Goal: Task Accomplishment & Management: Manage account settings

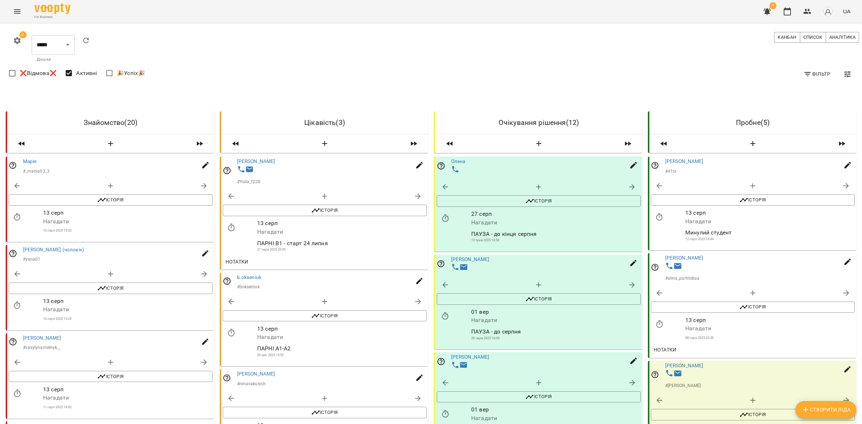
drag, startPoint x: 108, startPoint y: 137, endPoint x: 129, endPoint y: 144, distance: 22.3
click at [108, 137] on div at bounding box center [110, 143] width 207 height 19
click at [107, 141] on icon "button" at bounding box center [110, 143] width 9 height 9
select select "*"
select select "**"
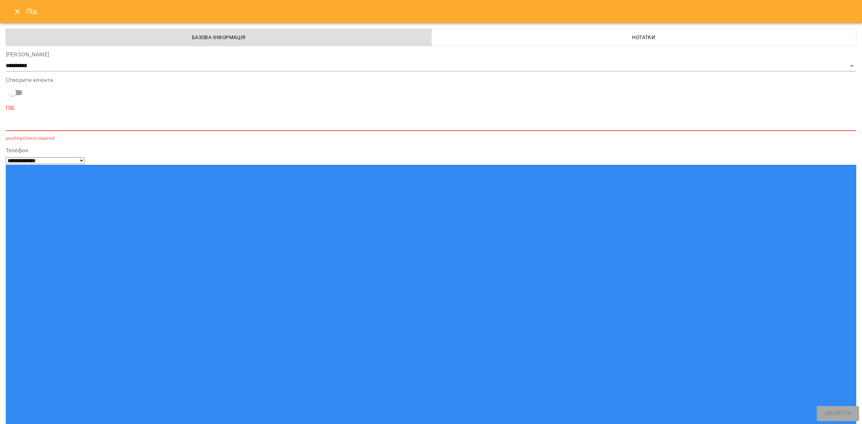
paste input "********"
type input "********"
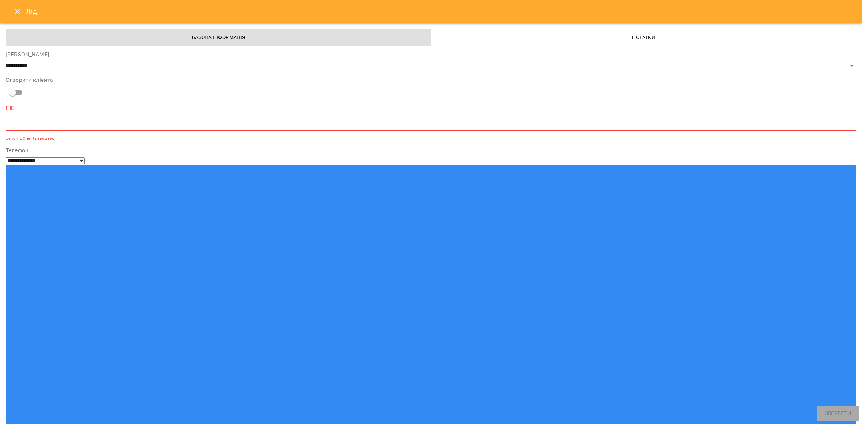
click at [69, 122] on textarea at bounding box center [431, 125] width 851 height 7
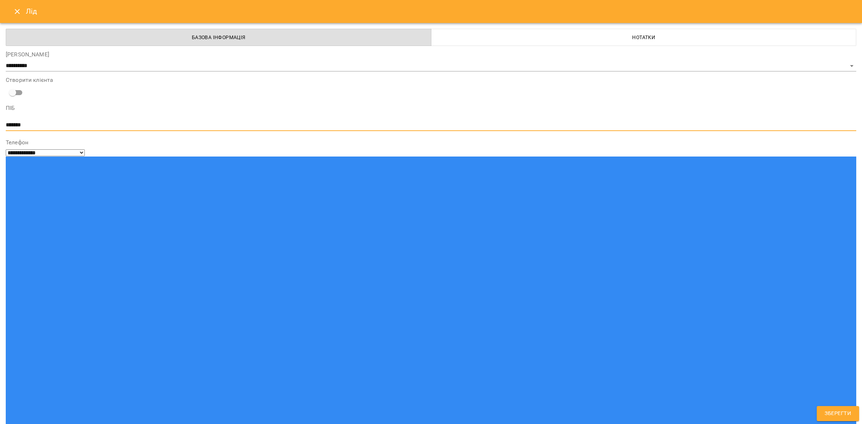
type textarea "*******"
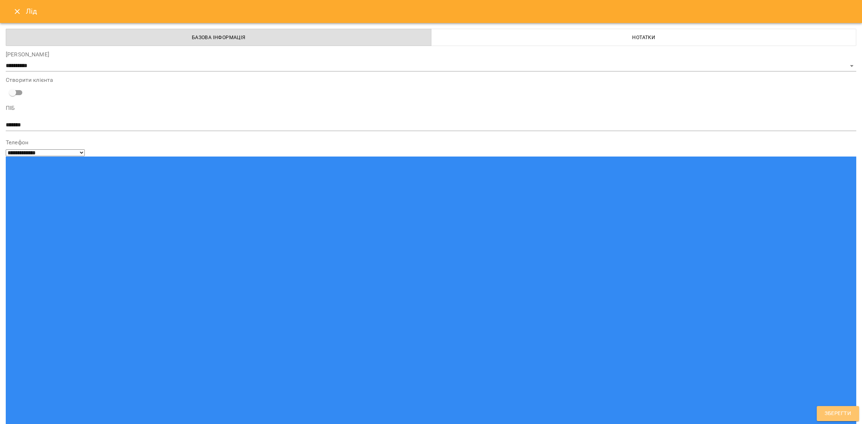
click at [826, 416] on span "Зберегти" at bounding box center [838, 413] width 27 height 9
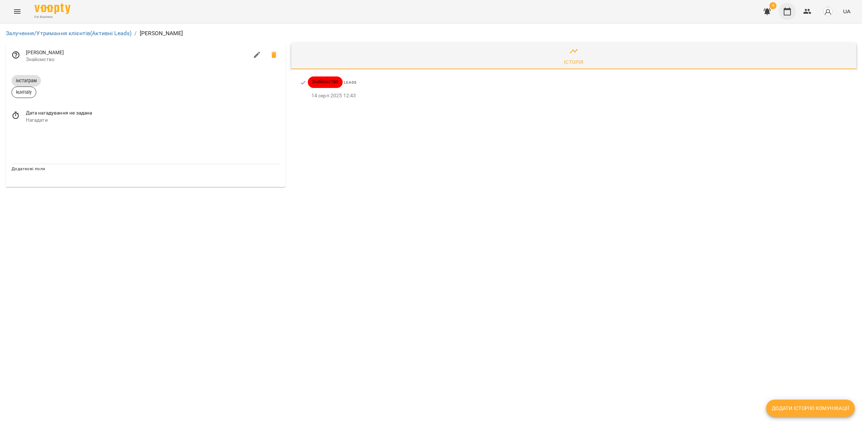
click at [788, 12] on icon "button" at bounding box center [787, 11] width 9 height 9
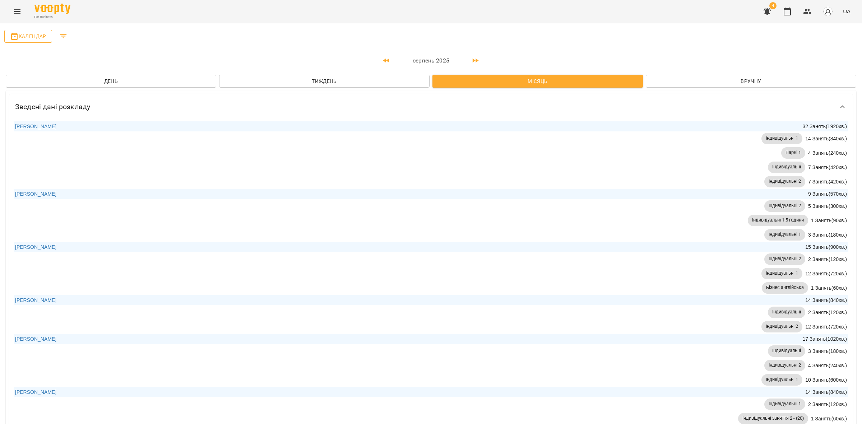
drag, startPoint x: 17, startPoint y: 28, endPoint x: 20, endPoint y: 32, distance: 4.9
click at [18, 28] on div "Календар" at bounding box center [28, 36] width 51 height 16
click at [24, 32] on span "Календар" at bounding box center [28, 36] width 36 height 9
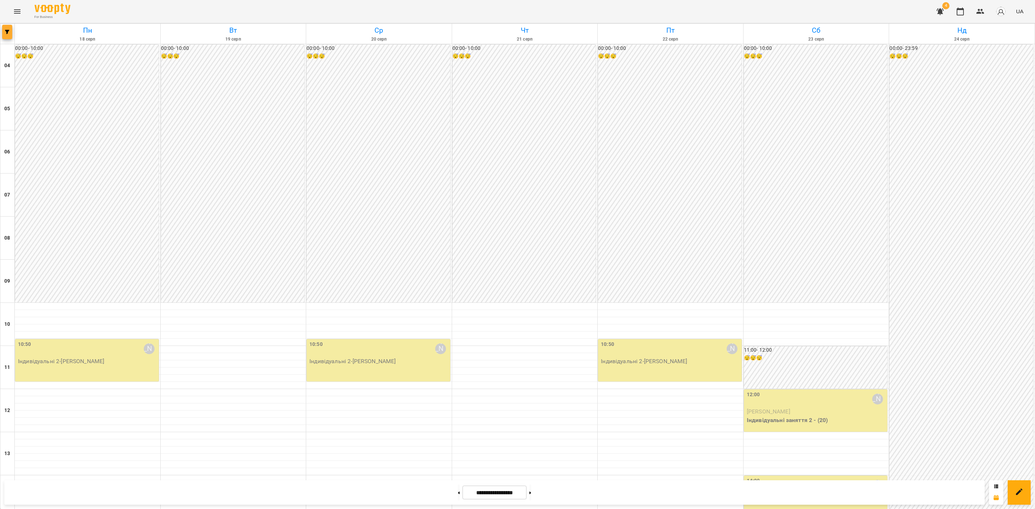
click at [3, 34] on span "button" at bounding box center [7, 32] width 10 height 4
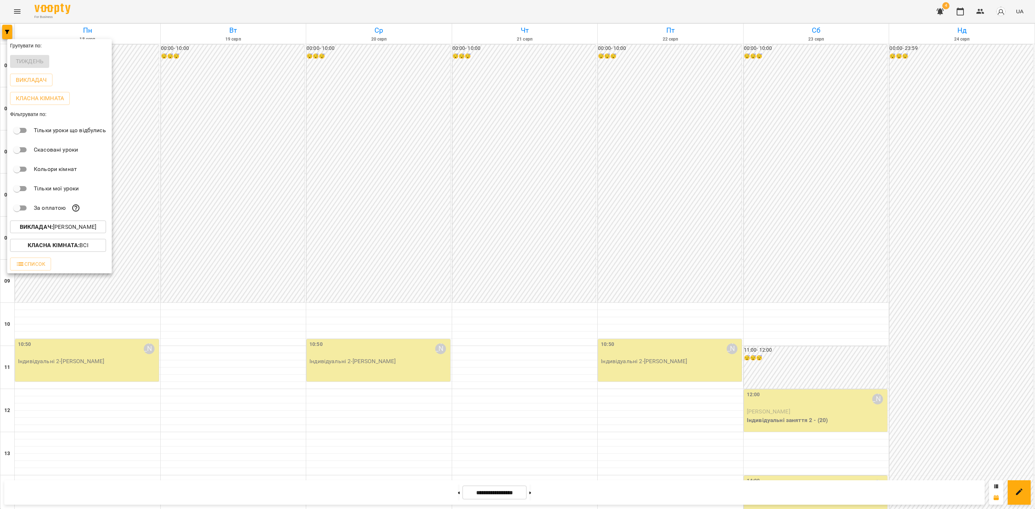
click at [61, 230] on p "Викладач : [PERSON_NAME]" at bounding box center [58, 227] width 77 height 9
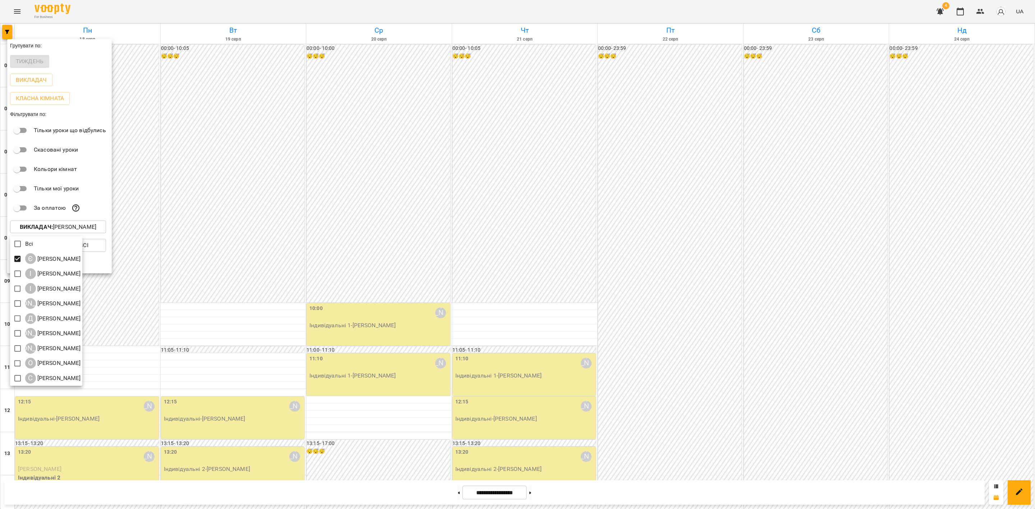
click at [393, 256] on div at bounding box center [517, 254] width 1035 height 509
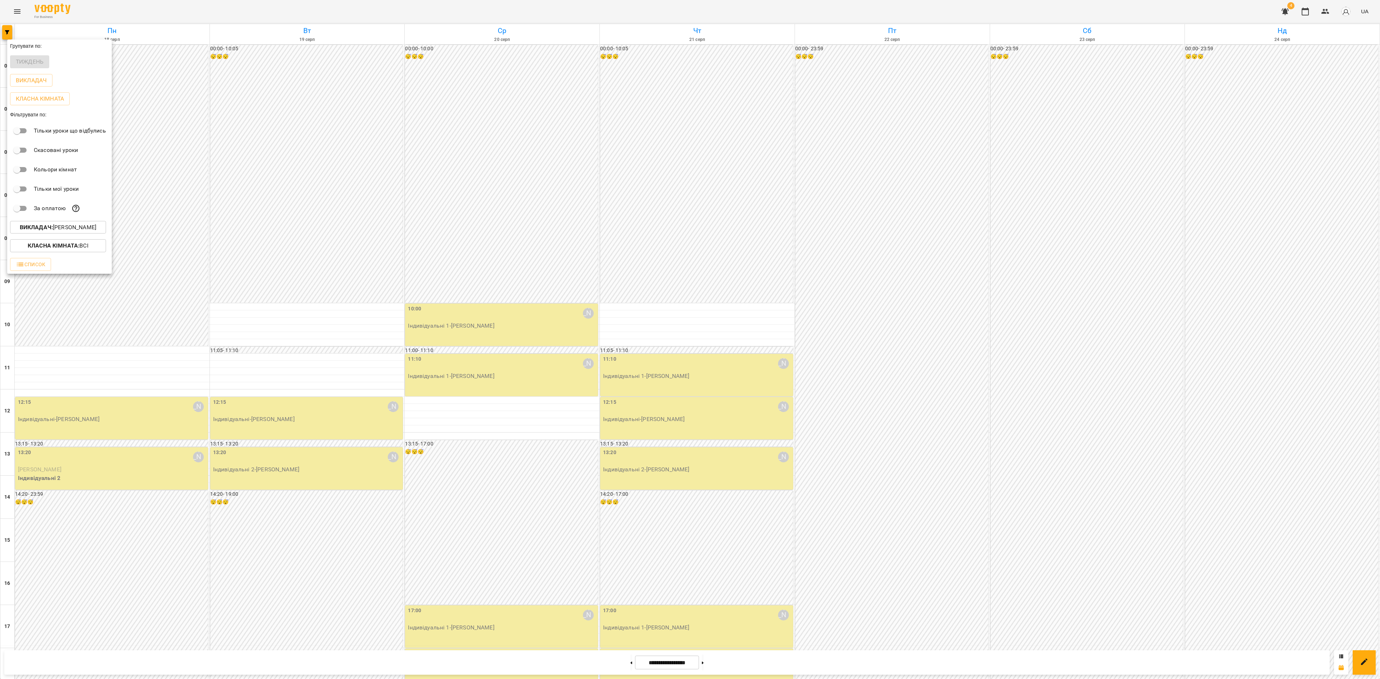
click at [862, 297] on div at bounding box center [690, 339] width 1380 height 679
click at [630, 424] on button at bounding box center [631, 663] width 2 height 16
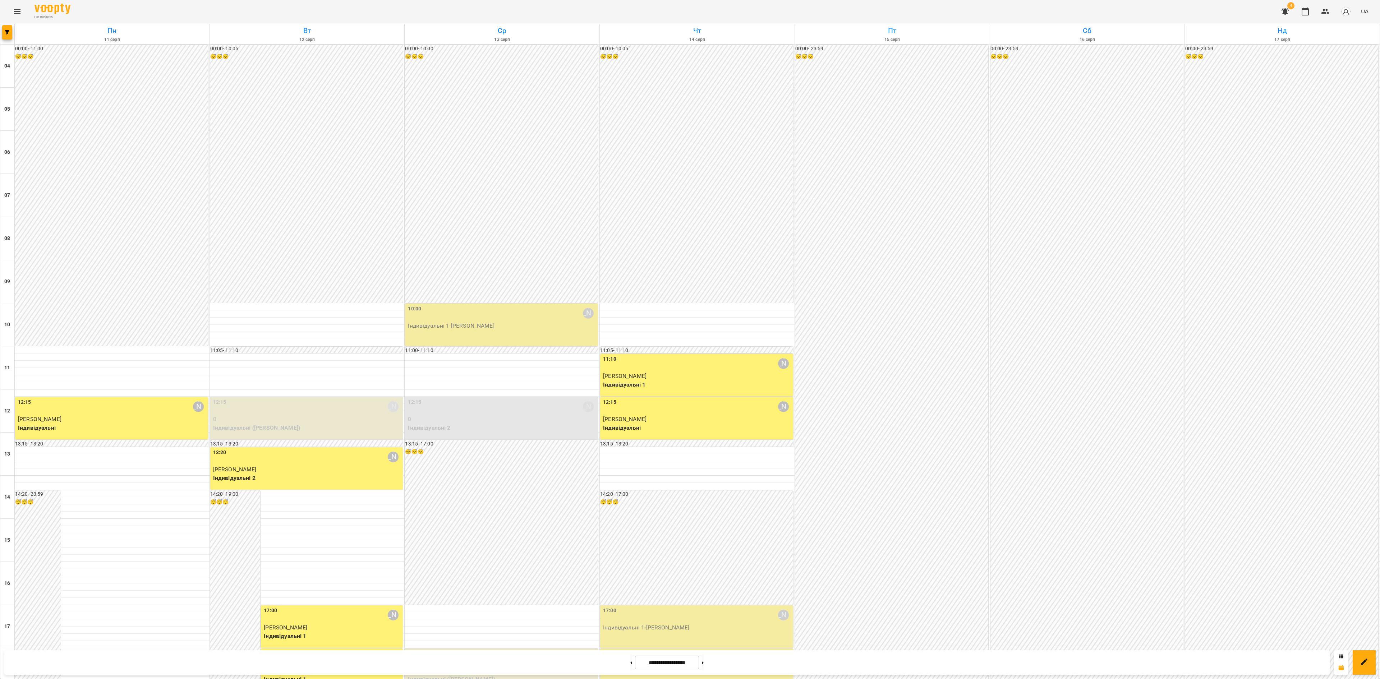
scroll to position [218, 0]
click at [704, 424] on button at bounding box center [703, 663] width 2 height 16
type input "**********"
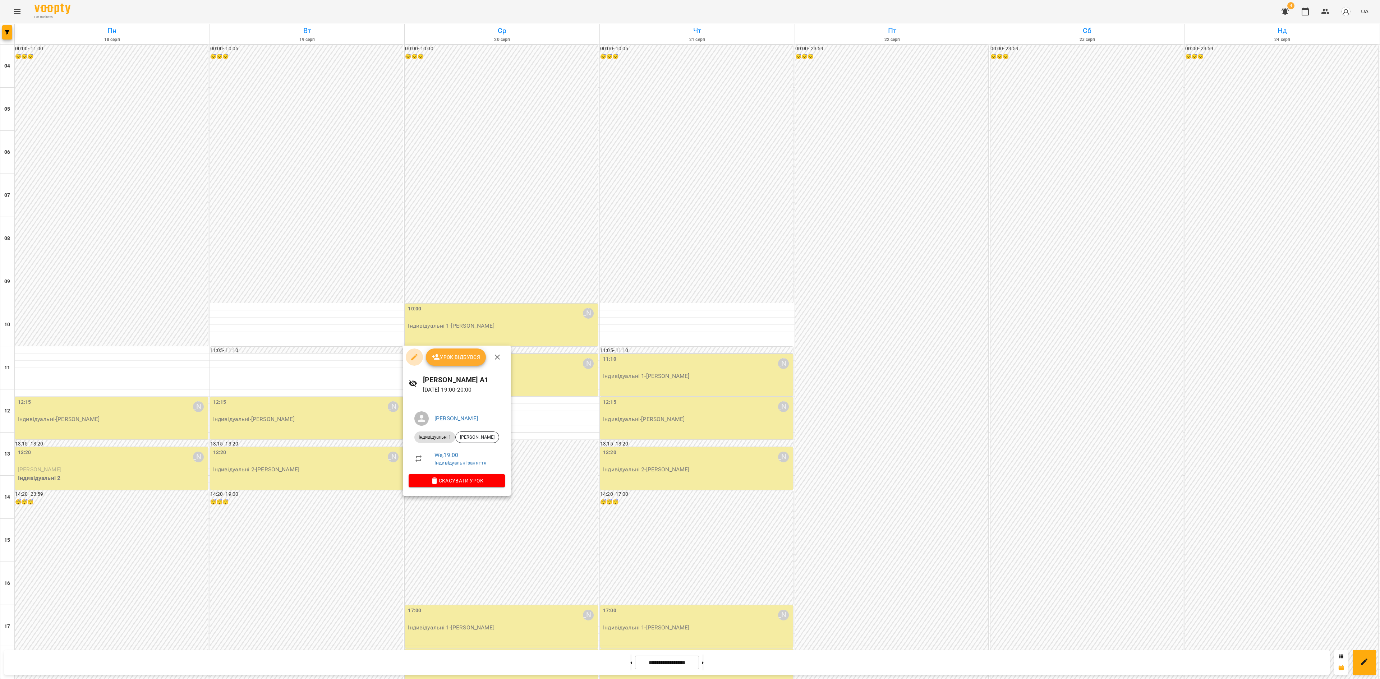
click at [415, 354] on icon "button" at bounding box center [414, 357] width 9 height 9
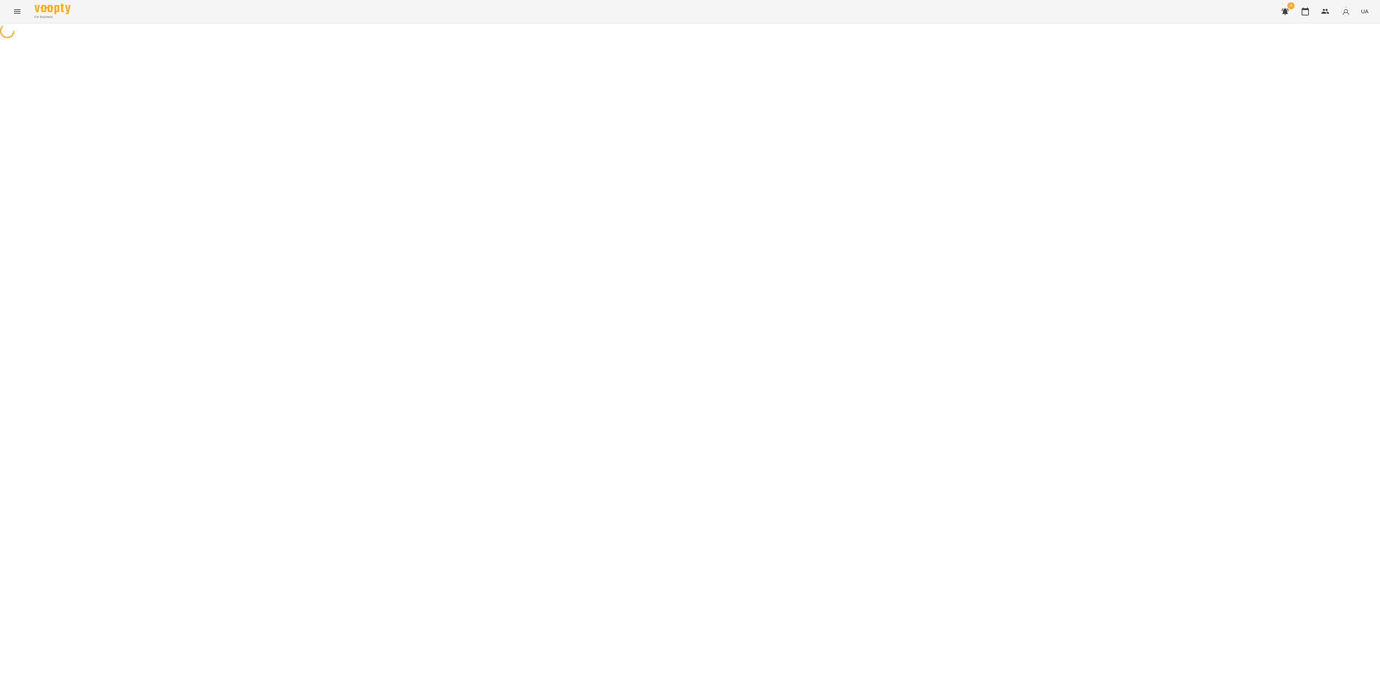
select select "**********"
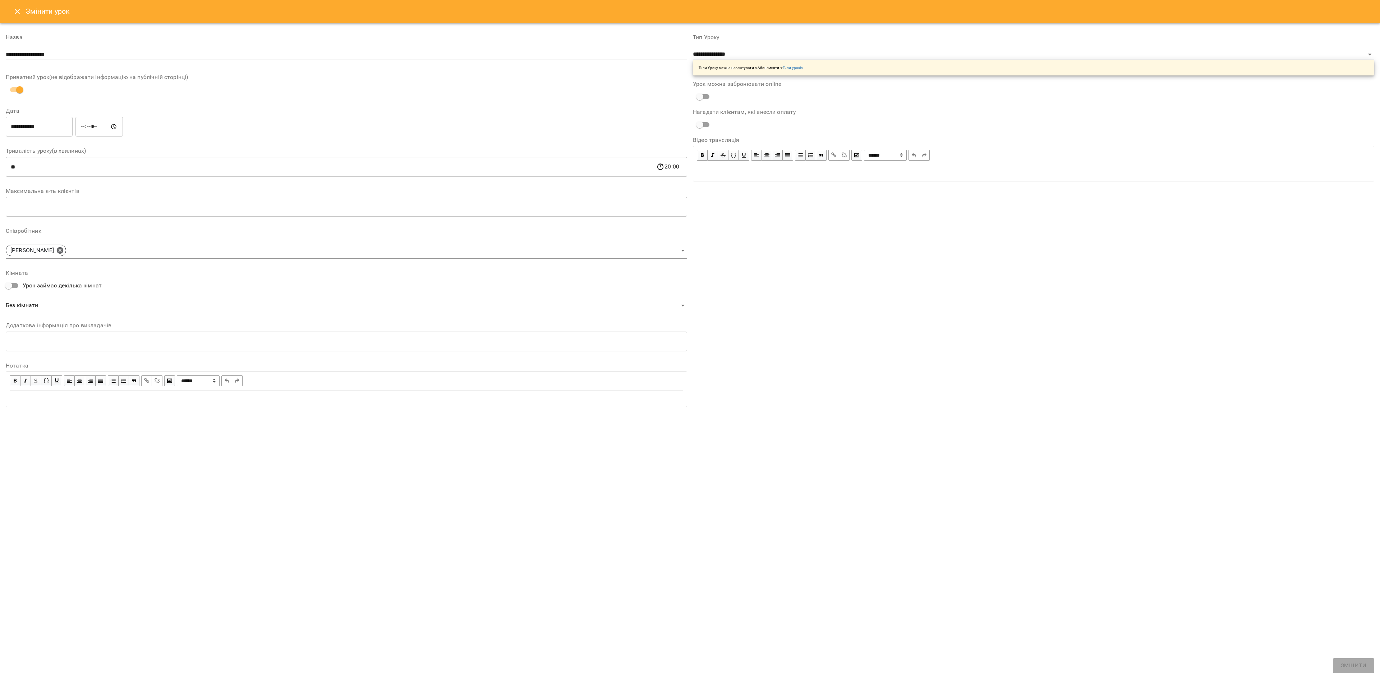
drag, startPoint x: 13, startPoint y: 11, endPoint x: 13, endPoint y: 16, distance: 4.3
click at [13, 12] on icon "Close" at bounding box center [17, 11] width 9 height 9
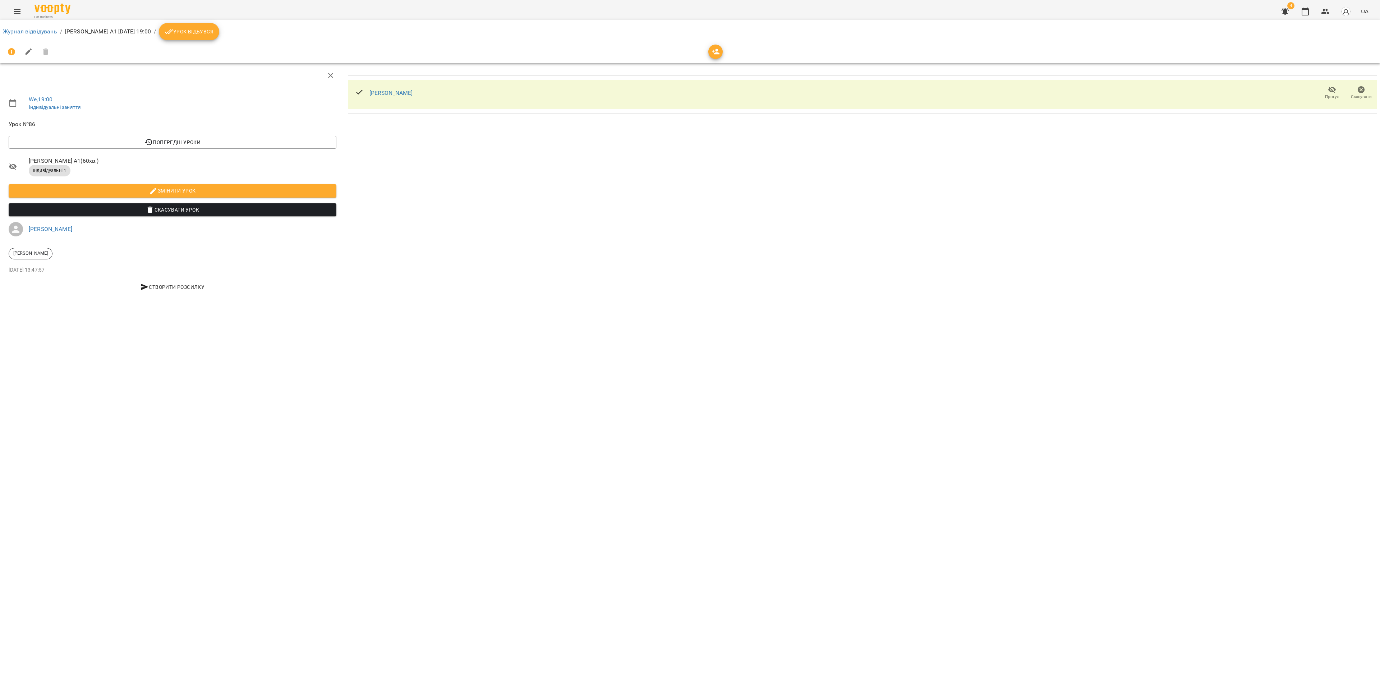
click at [33, 27] on li "Журнал відвідувань" at bounding box center [30, 31] width 54 height 9
click at [34, 30] on link "Журнал відвідувань" at bounding box center [30, 31] width 54 height 7
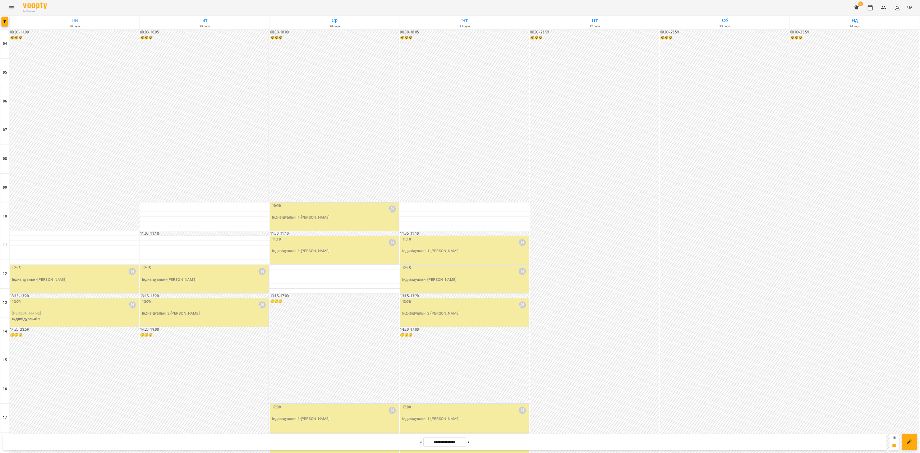
scroll to position [218, 0]
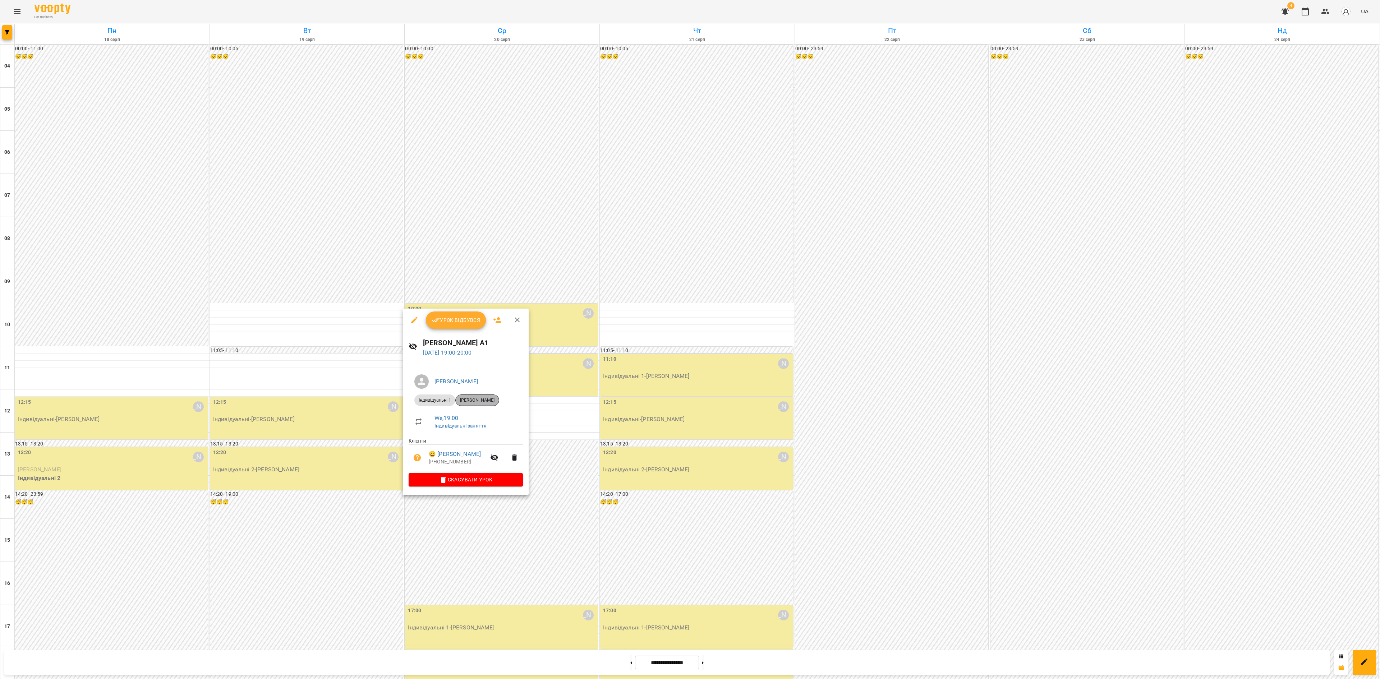
click at [482, 396] on div "[PERSON_NAME]" at bounding box center [477, 400] width 44 height 11
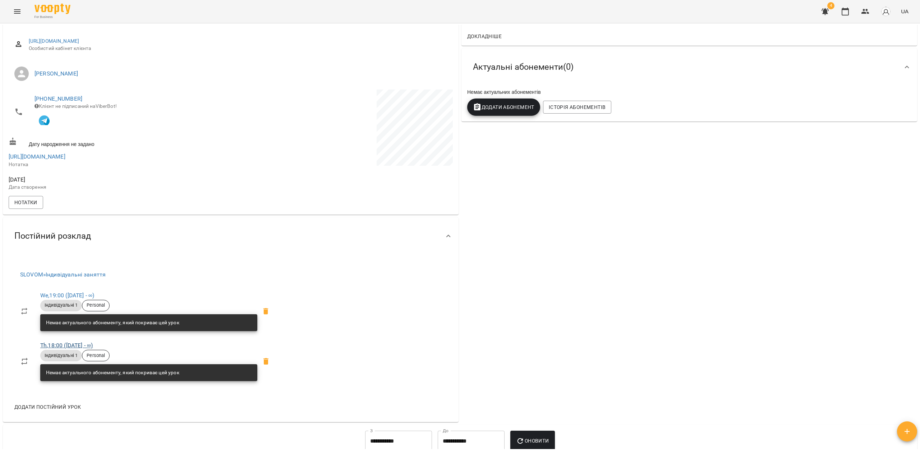
scroll to position [96, 0]
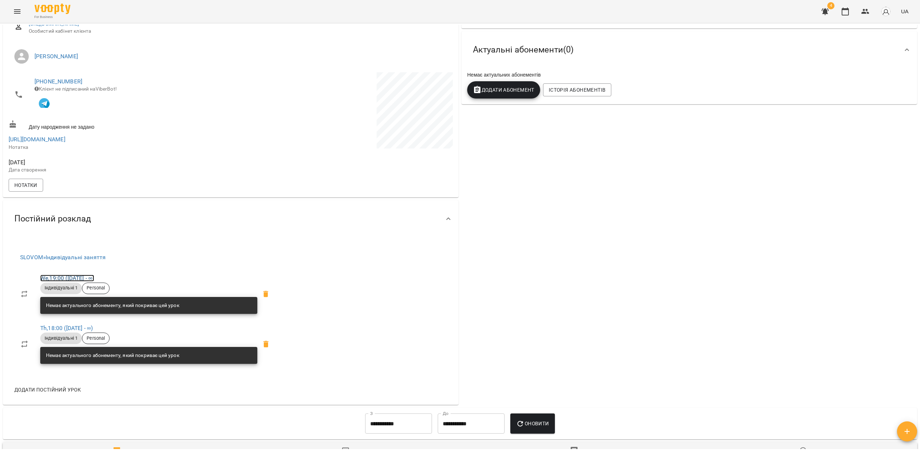
click at [70, 279] on link "We , 19:00 (01 Oct - ∞)" at bounding box center [67, 278] width 54 height 7
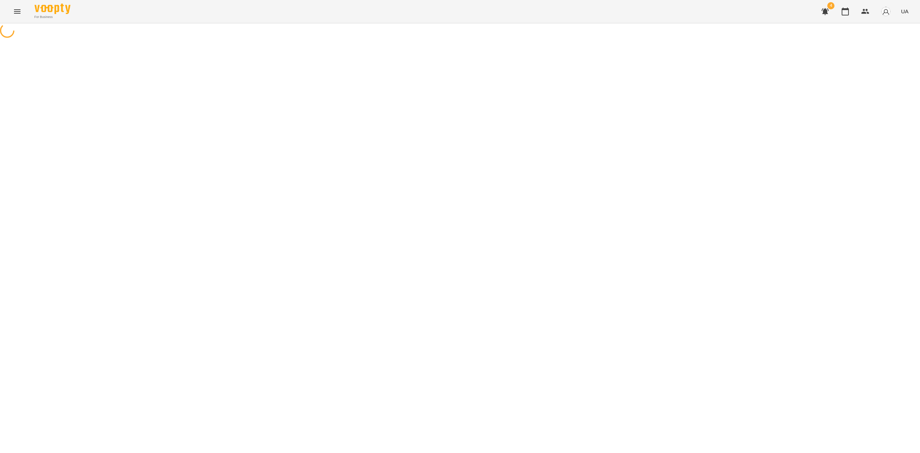
select select "*"
select select "**********"
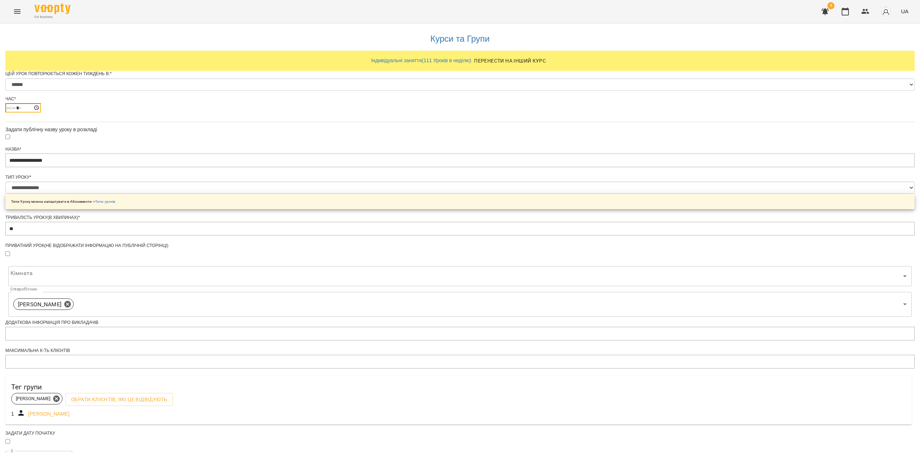
click at [41, 112] on input "*****" at bounding box center [23, 107] width 36 height 9
type input "*****"
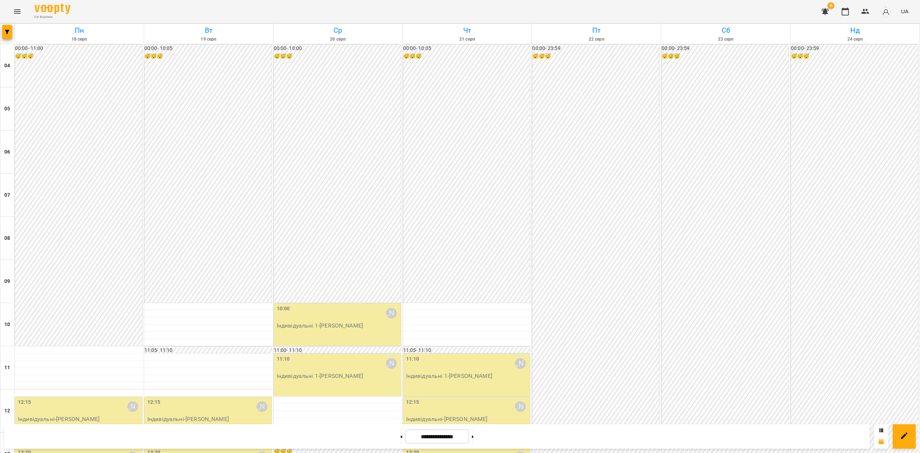
scroll to position [431, 0]
click at [400, 424] on button at bounding box center [401, 436] width 2 height 16
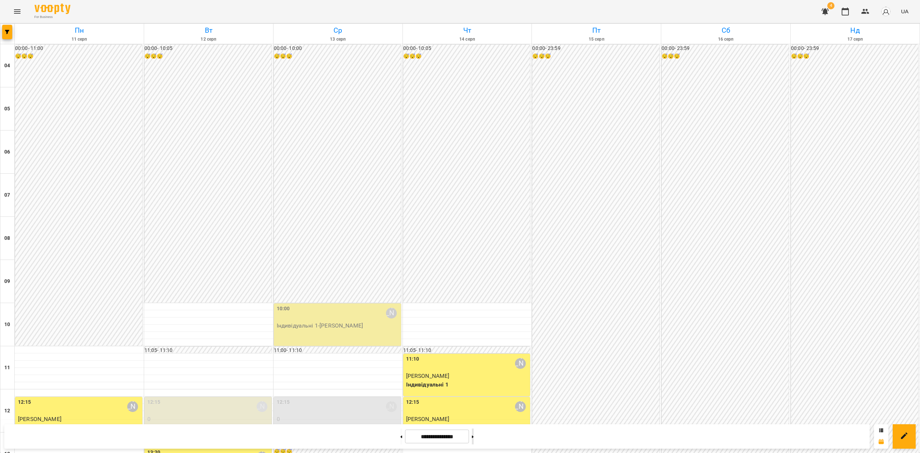
click at [474, 424] on button at bounding box center [473, 436] width 2 height 16
type input "**********"
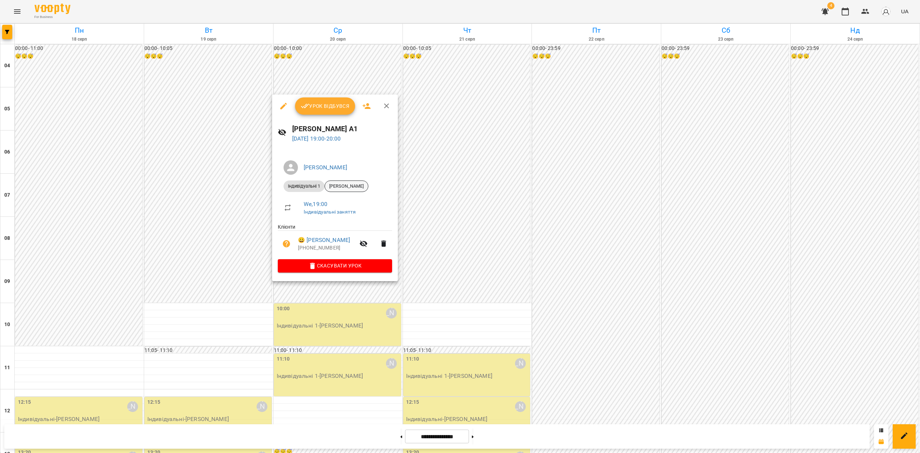
click at [347, 188] on span "[PERSON_NAME]" at bounding box center [346, 186] width 43 height 6
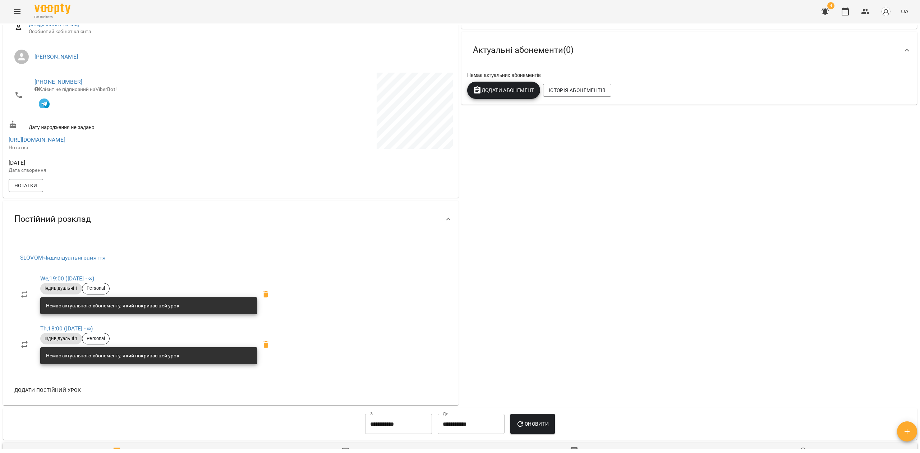
scroll to position [96, 0]
click at [83, 279] on link "We , 19:00 (01 Oct - ∞)" at bounding box center [67, 278] width 54 height 7
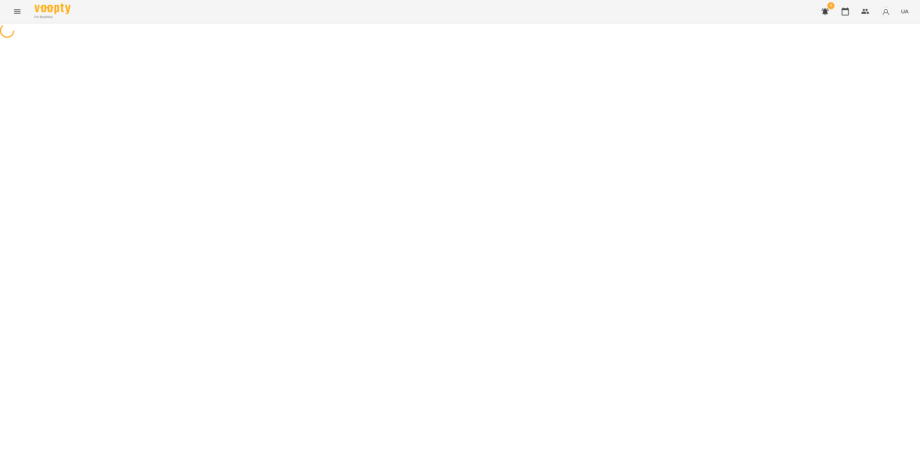
select select "*"
select select "**********"
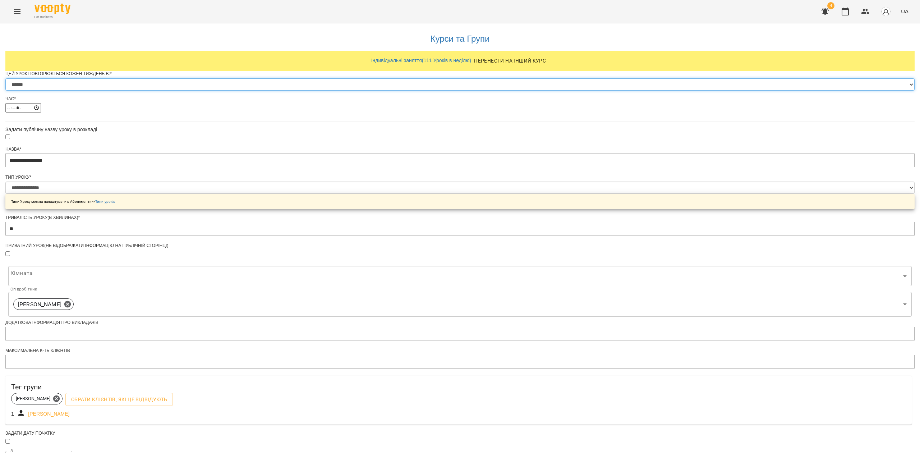
click at [396, 91] on select "****** ******* ********* ******** ****** ******** ******" at bounding box center [459, 84] width 909 height 12
select select "*"
click at [370, 91] on select "****** ******* ********* ******** ****** ******** ******" at bounding box center [459, 84] width 909 height 12
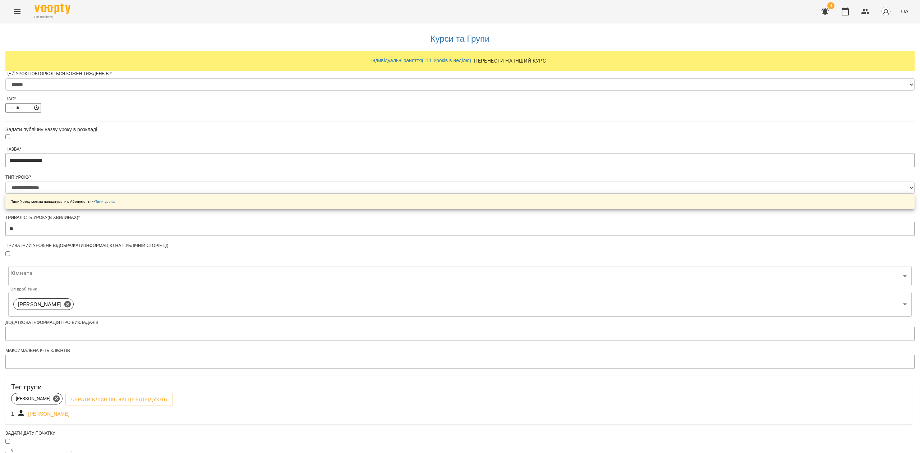
drag, startPoint x: 301, startPoint y: 159, endPoint x: 303, endPoint y: 162, distance: 4.0
click at [301, 160] on div "**********" at bounding box center [459, 286] width 909 height 526
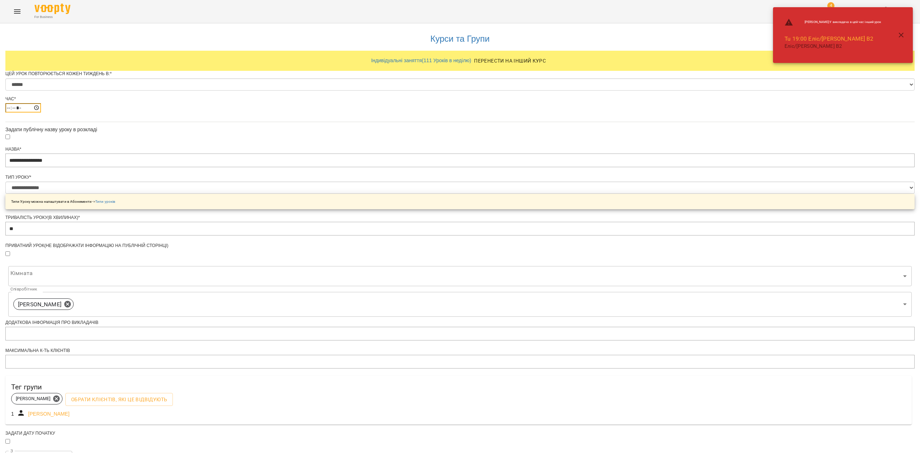
click at [41, 112] on input "*****" at bounding box center [23, 107] width 36 height 9
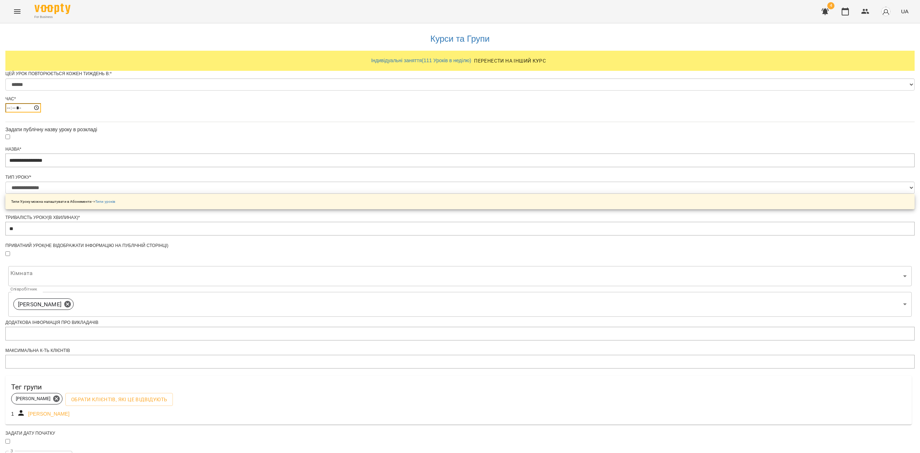
type input "*****"
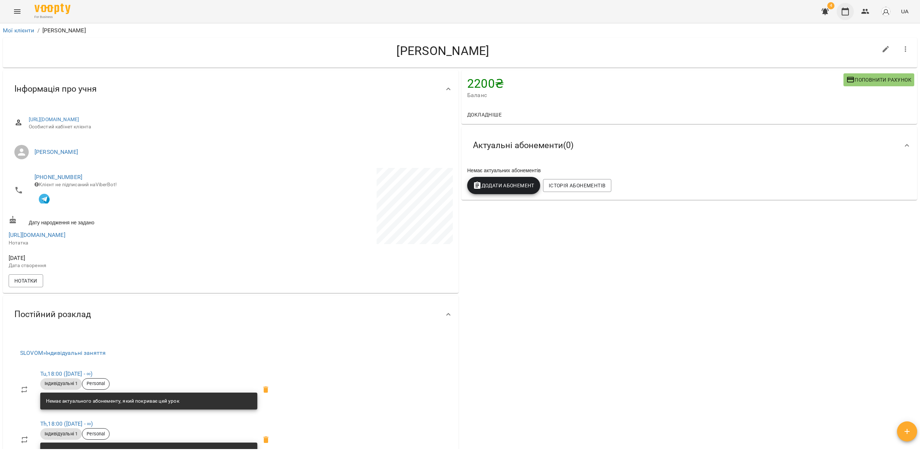
click at [842, 8] on icon "button" at bounding box center [845, 11] width 9 height 9
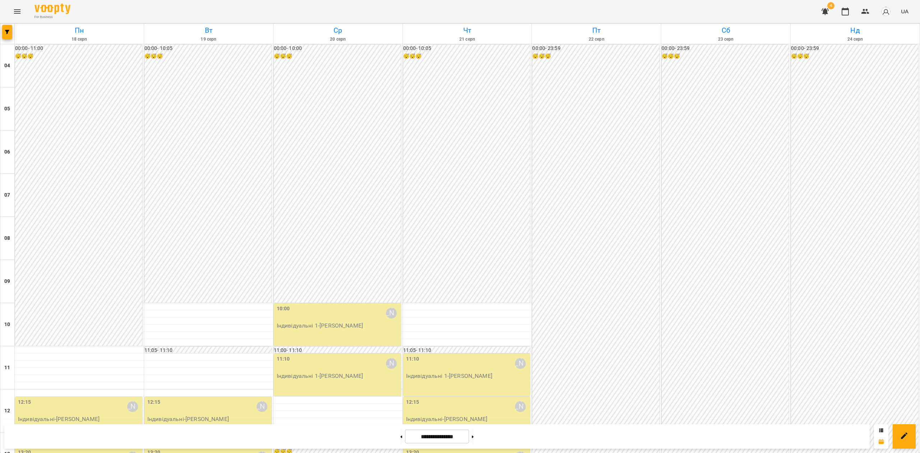
scroll to position [431, 0]
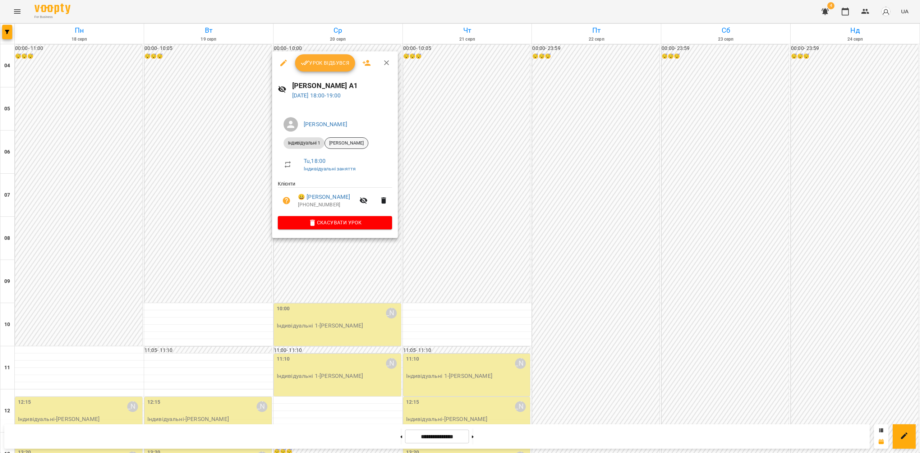
click at [339, 142] on span "[PERSON_NAME]" at bounding box center [346, 143] width 43 height 6
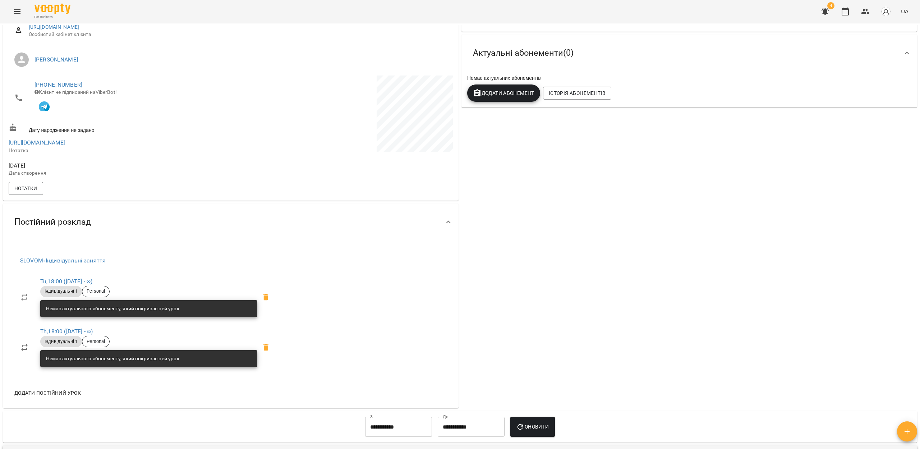
scroll to position [239, 0]
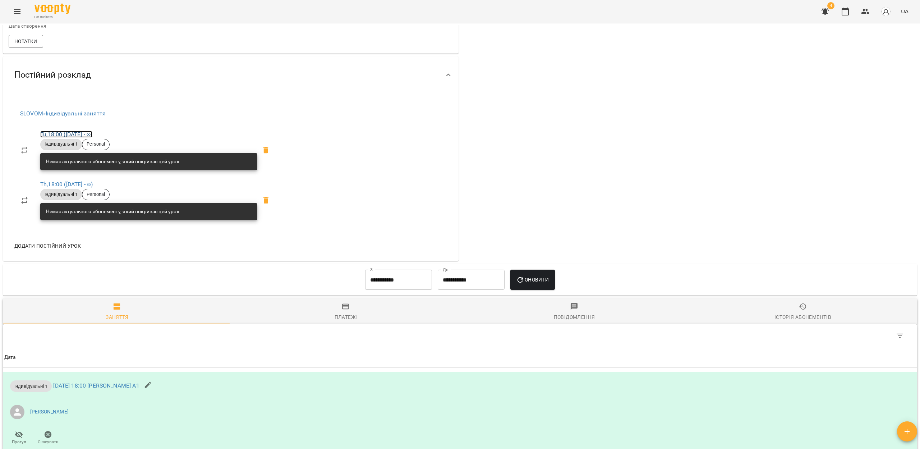
click at [75, 135] on link "Tu , 18:00 (01 Oct - ∞)" at bounding box center [66, 134] width 52 height 7
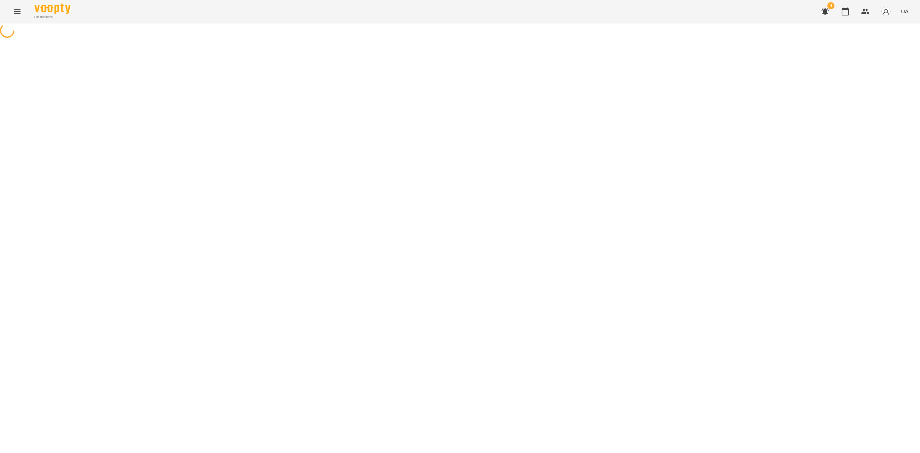
select select "*"
select select "**********"
select select "*"
select select "**********"
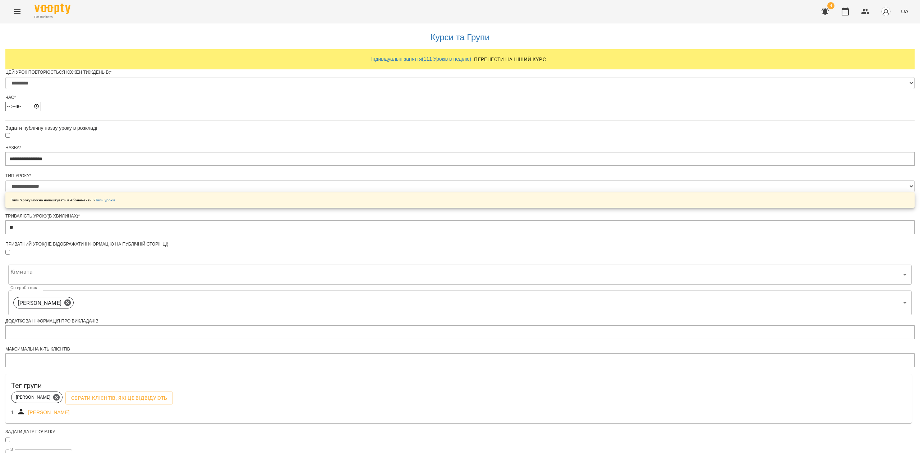
scroll to position [156, 0]
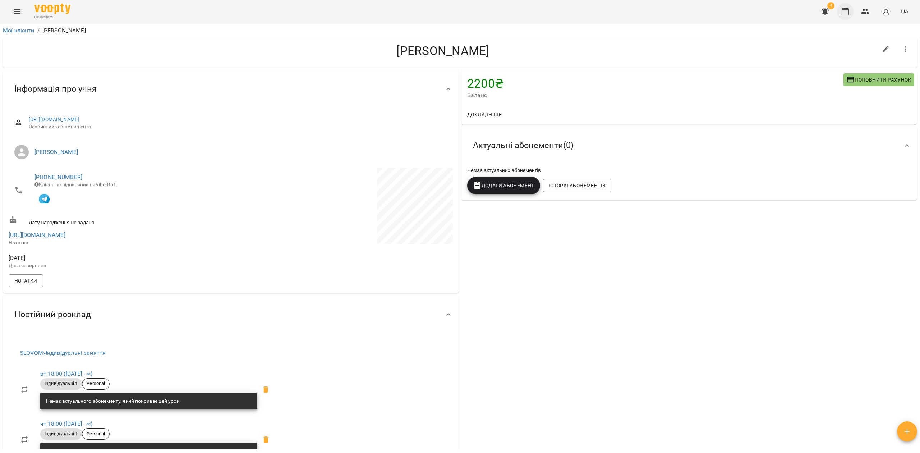
click at [845, 14] on icon "button" at bounding box center [845, 11] width 9 height 9
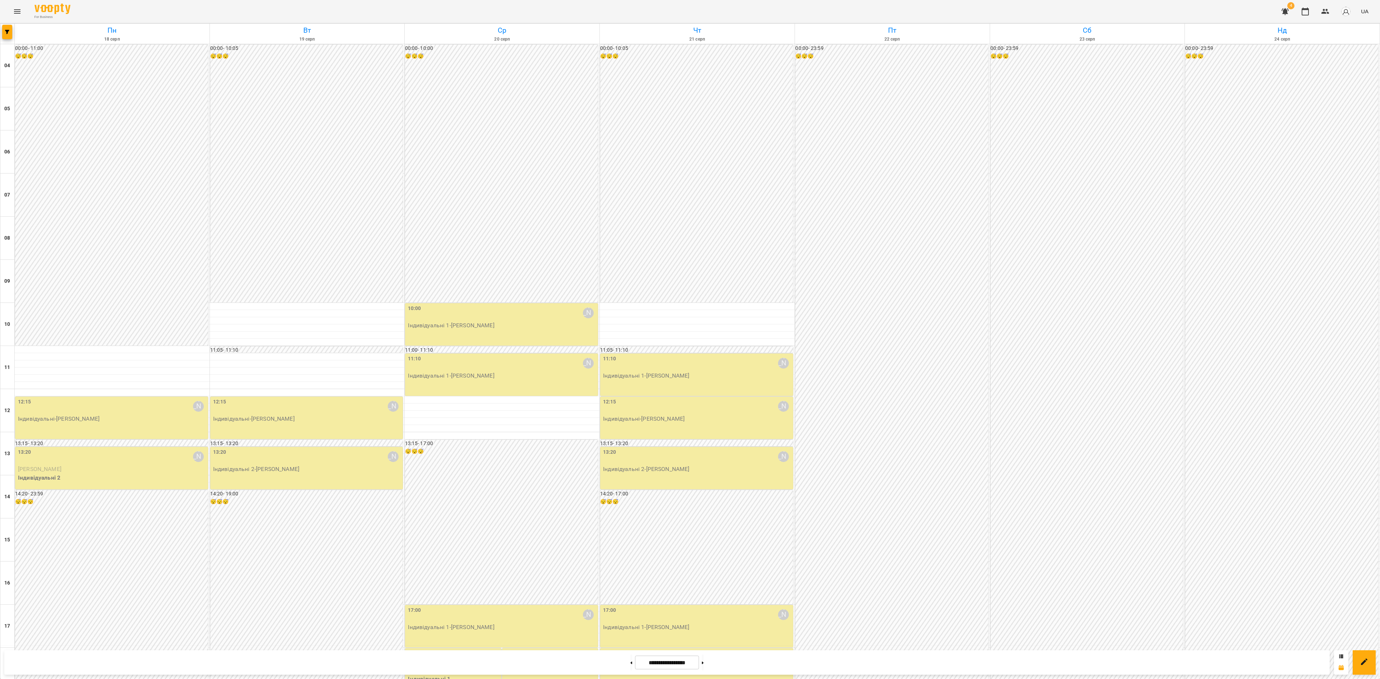
scroll to position [217, 0]
click at [704, 667] on button at bounding box center [703, 663] width 2 height 16
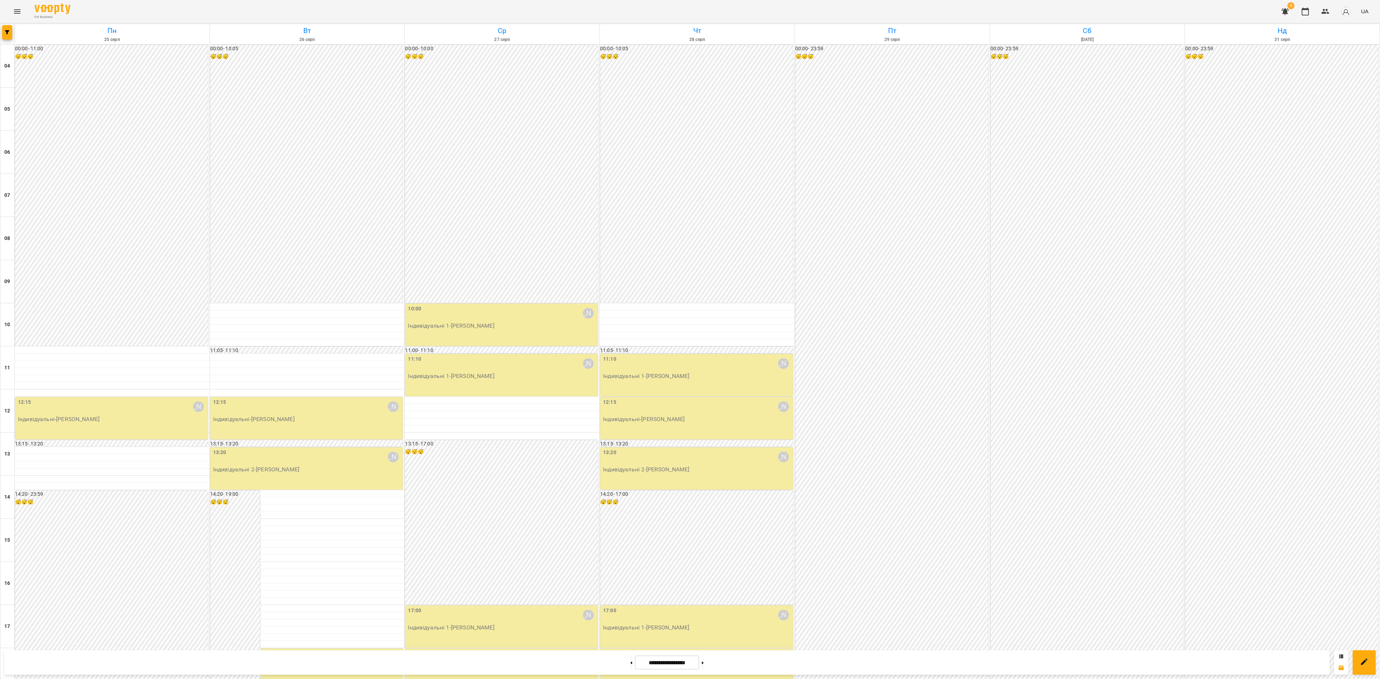
click at [715, 671] on div "**********" at bounding box center [666, 662] width 1325 height 24
click at [704, 664] on button at bounding box center [703, 663] width 2 height 16
click at [630, 666] on button at bounding box center [631, 663] width 2 height 16
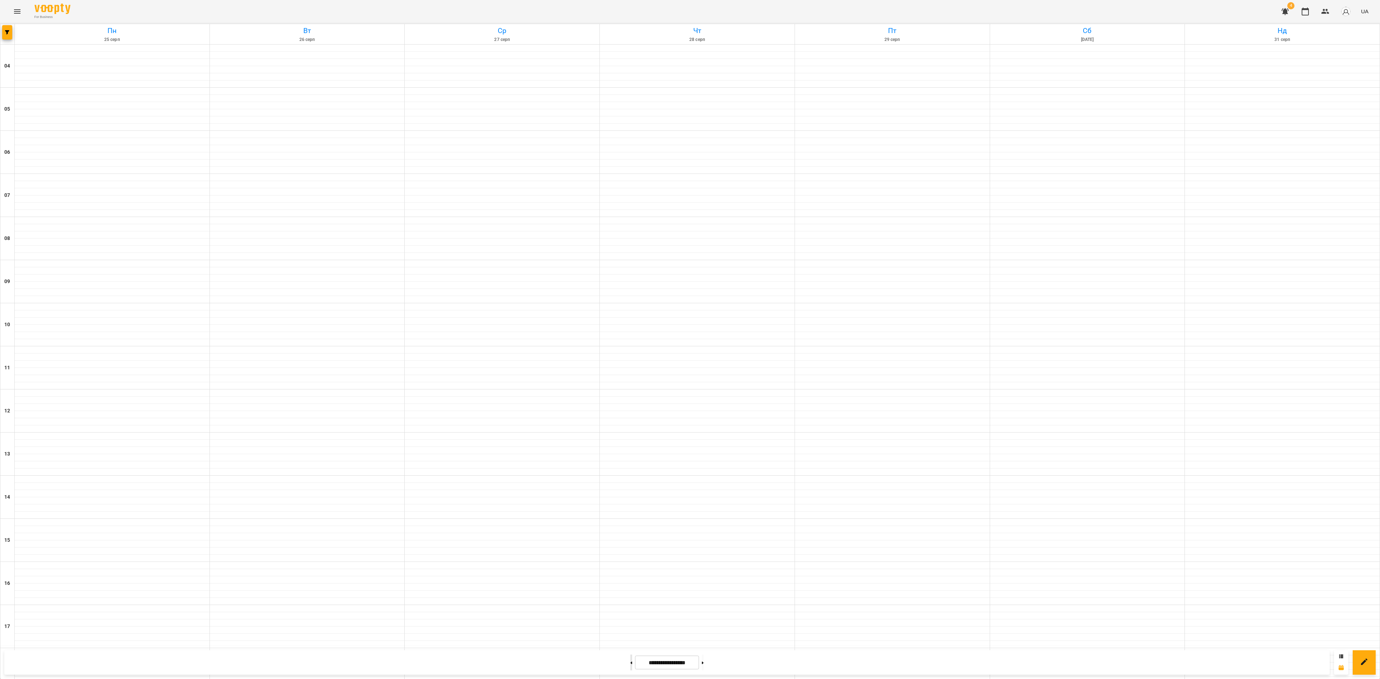
click at [630, 666] on button at bounding box center [631, 663] width 2 height 16
type input "**********"
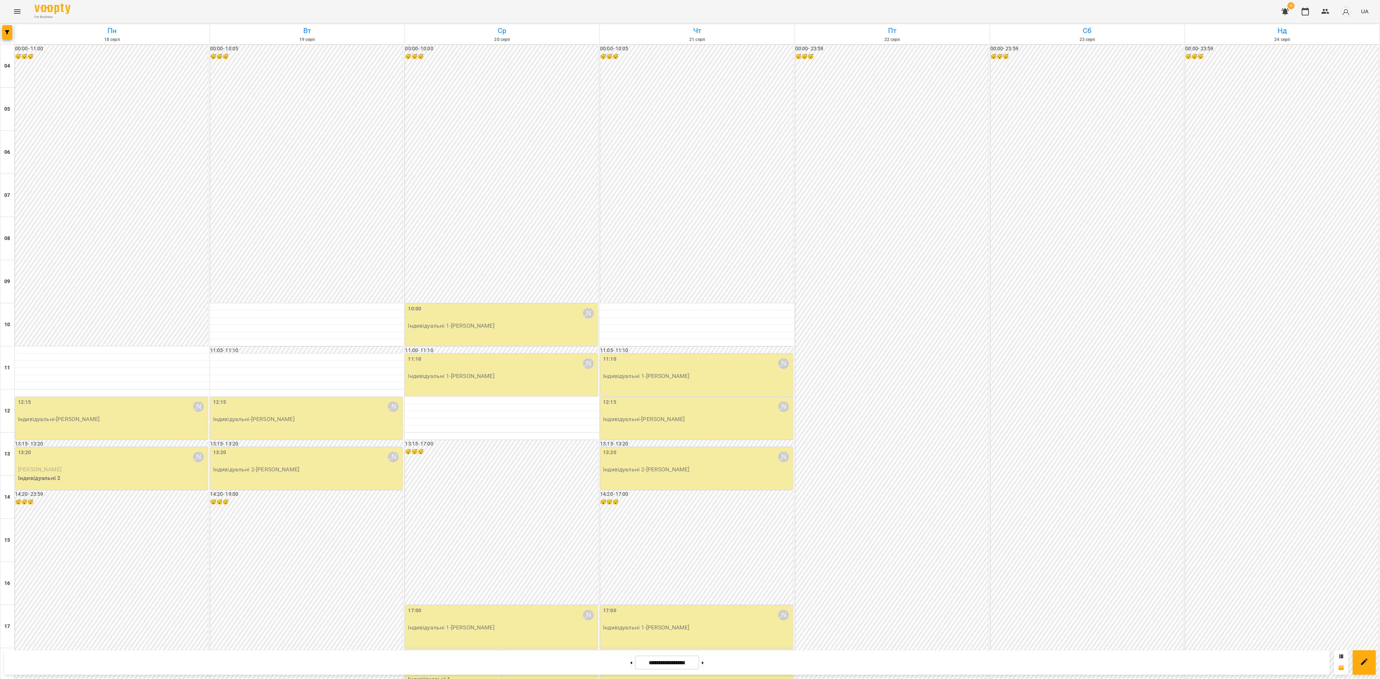
click at [438, 650] on div "18:00 Євгенія Мумжинська" at bounding box center [454, 658] width 92 height 17
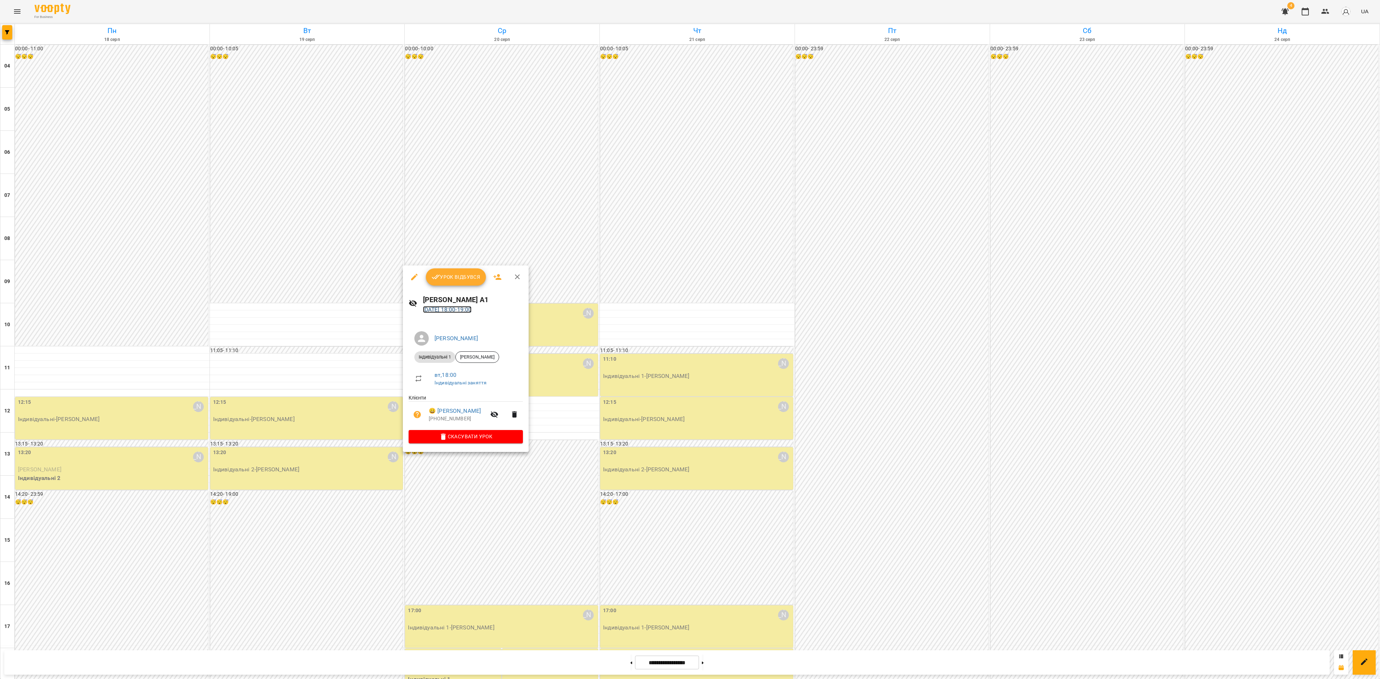
click at [460, 308] on link "20 серп 2025 18:00 - 19:00" at bounding box center [447, 309] width 49 height 7
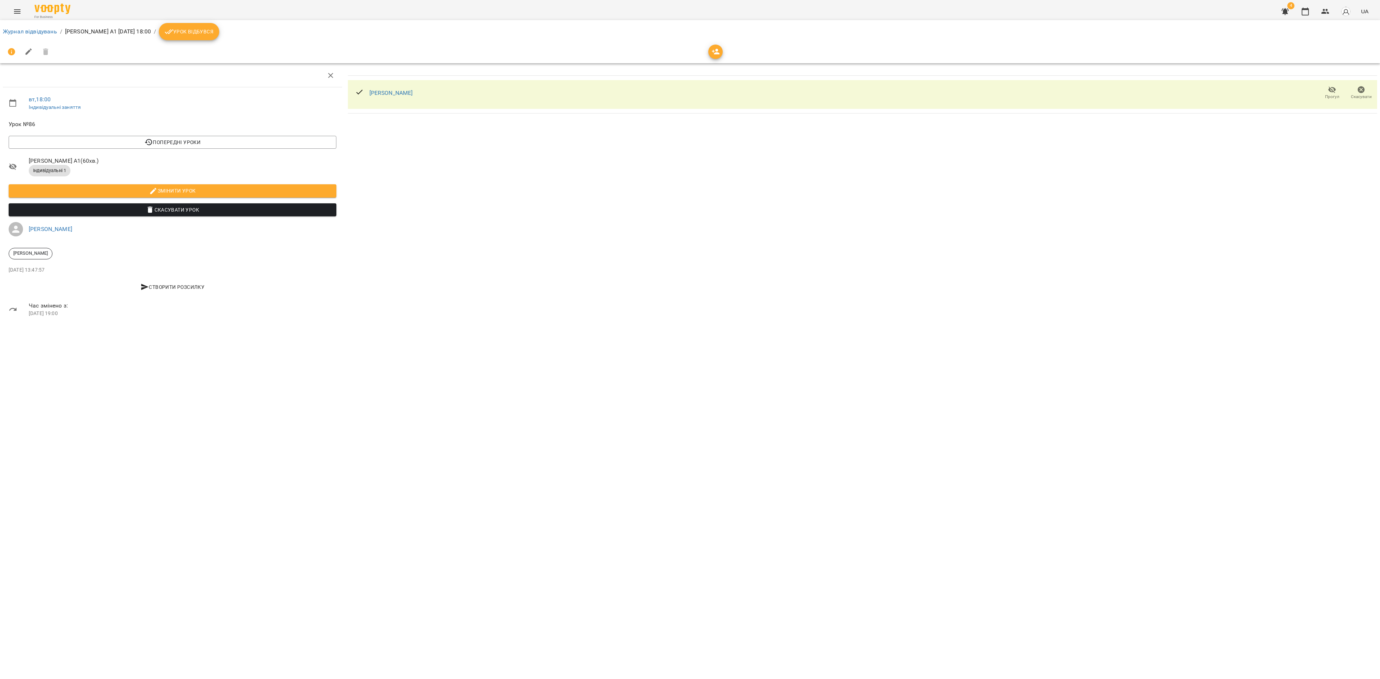
click at [25, 52] on icon "button" at bounding box center [28, 51] width 9 height 9
select select "**********"
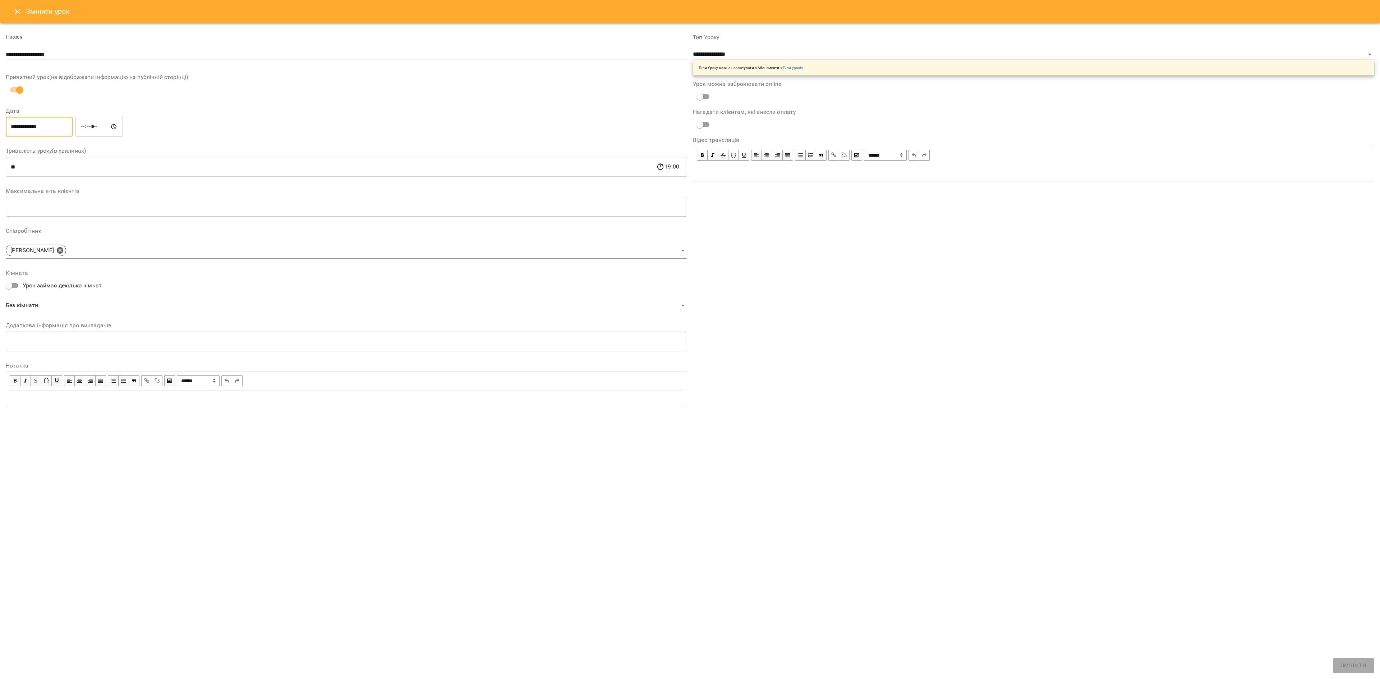
click at [55, 122] on input "**********" at bounding box center [39, 127] width 67 height 20
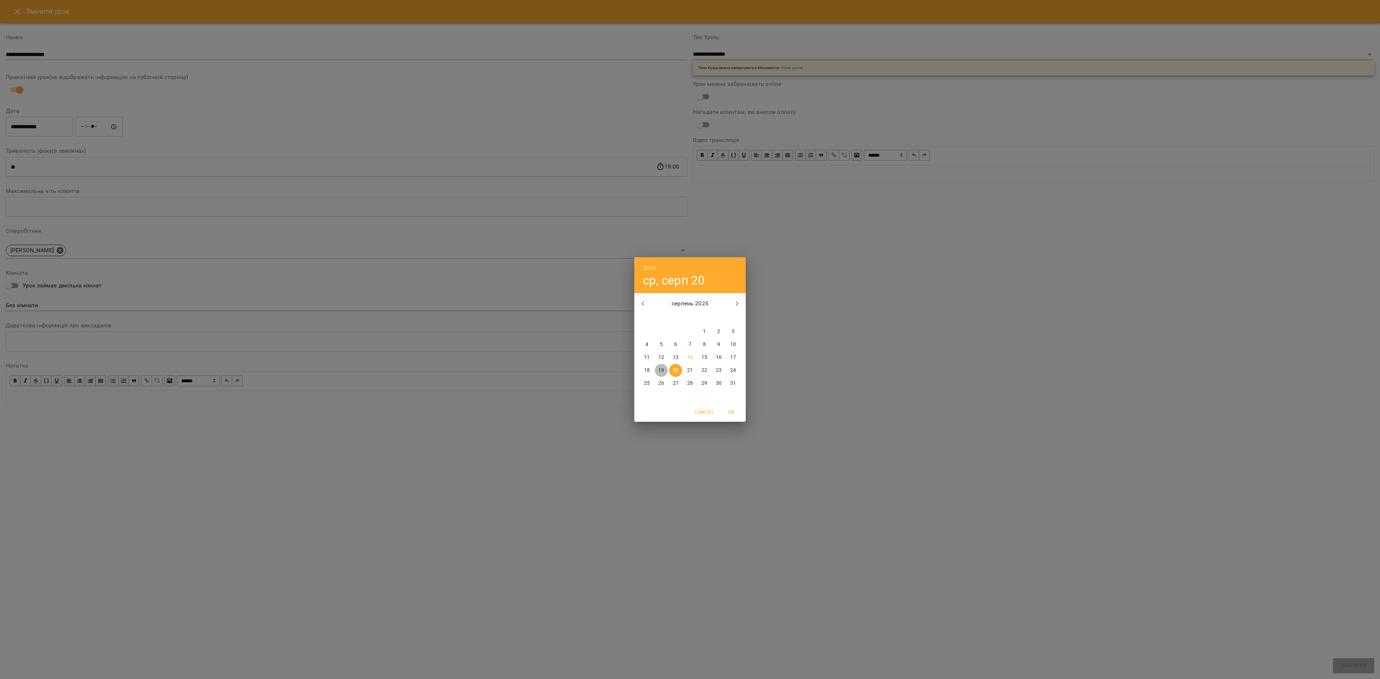
click at [660, 369] on p "19" at bounding box center [661, 370] width 6 height 7
type input "**********"
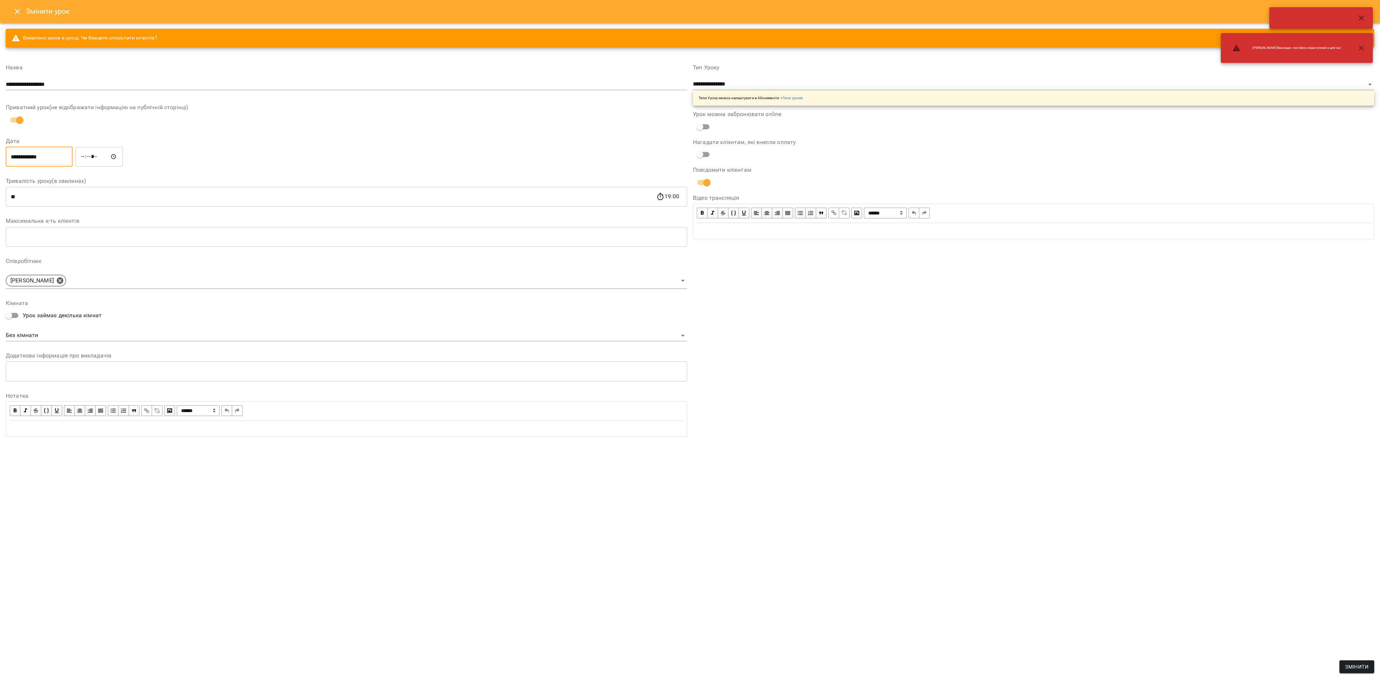
click at [1355, 668] on span "Змінити" at bounding box center [1356, 667] width 23 height 9
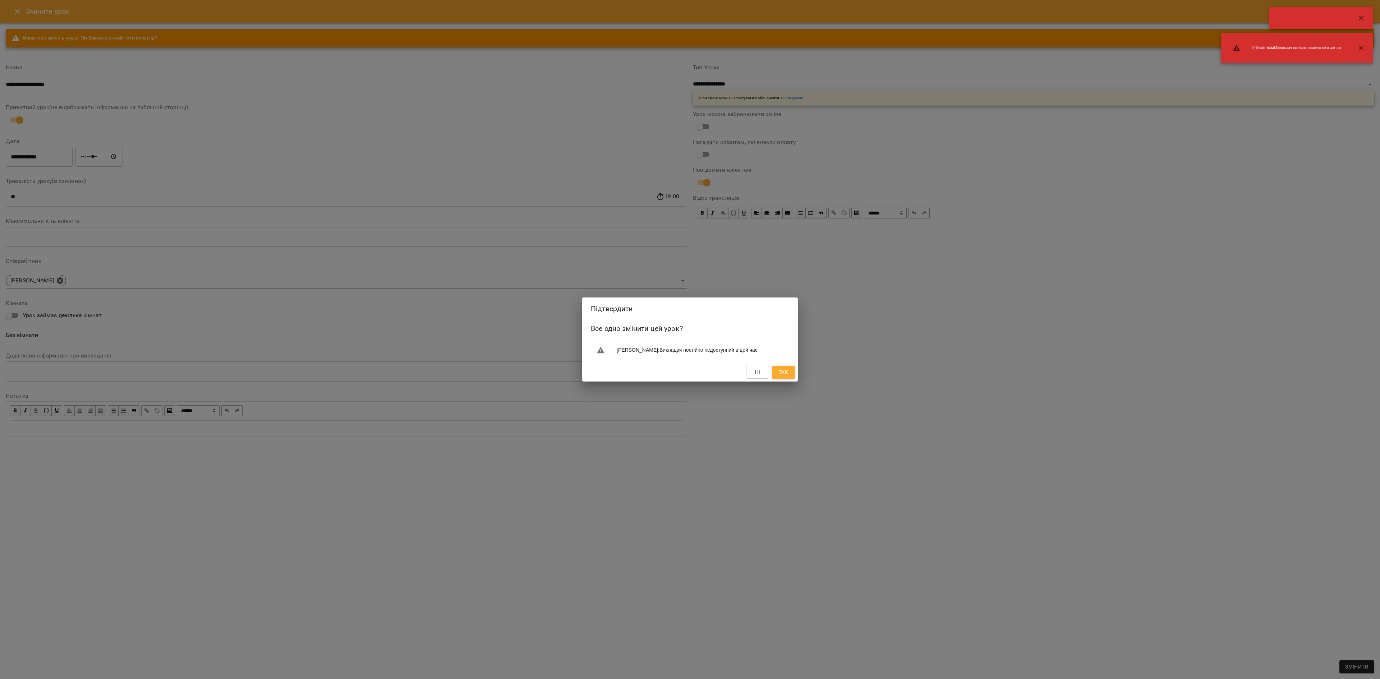
drag, startPoint x: 778, startPoint y: 368, endPoint x: 782, endPoint y: 372, distance: 5.1
click at [778, 369] on div "Ні Так" at bounding box center [690, 372] width 216 height 19
click at [784, 377] on span "Так" at bounding box center [783, 372] width 9 height 9
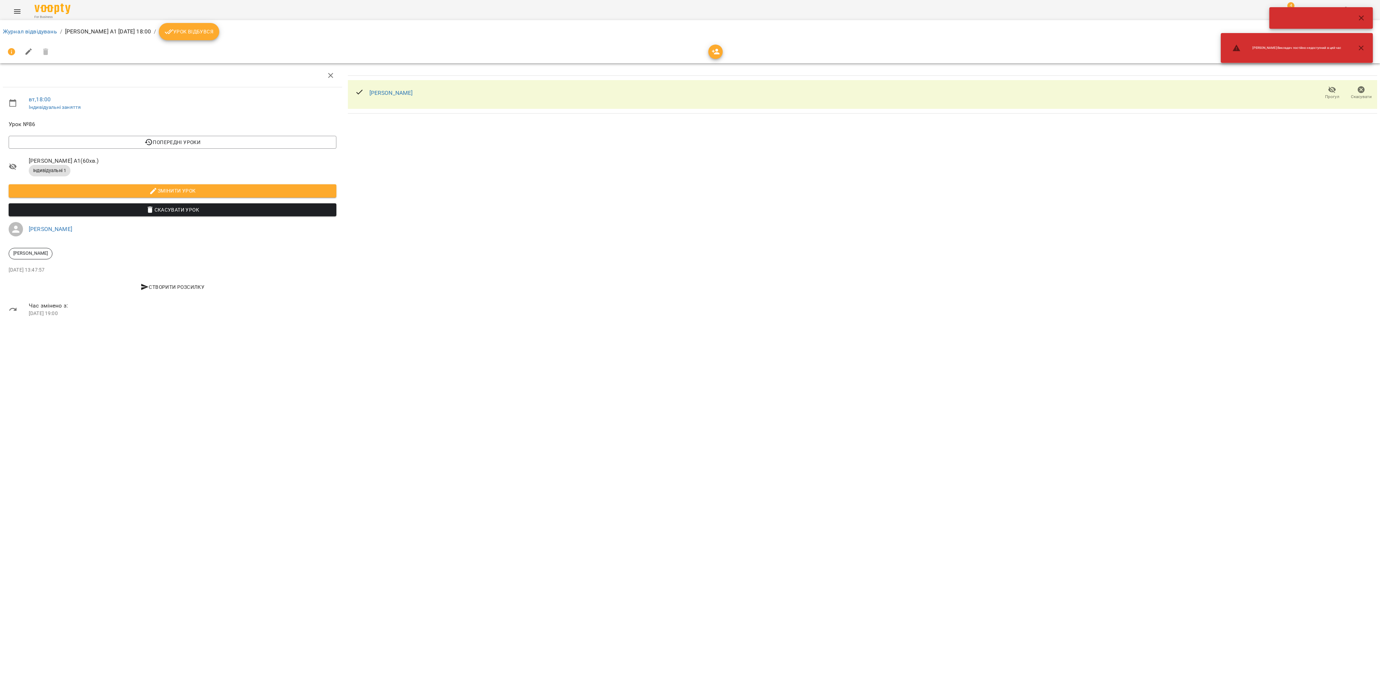
click at [23, 25] on ol "Журнал відвідувань / Дмитро Рештаков А1 вт, 19 серп 2025 18:00 / Урок відбувся" at bounding box center [690, 31] width 1374 height 17
drag, startPoint x: 24, startPoint y: 30, endPoint x: 57, endPoint y: 48, distance: 37.6
click at [24, 31] on link "Журнал відвідувань" at bounding box center [30, 31] width 54 height 7
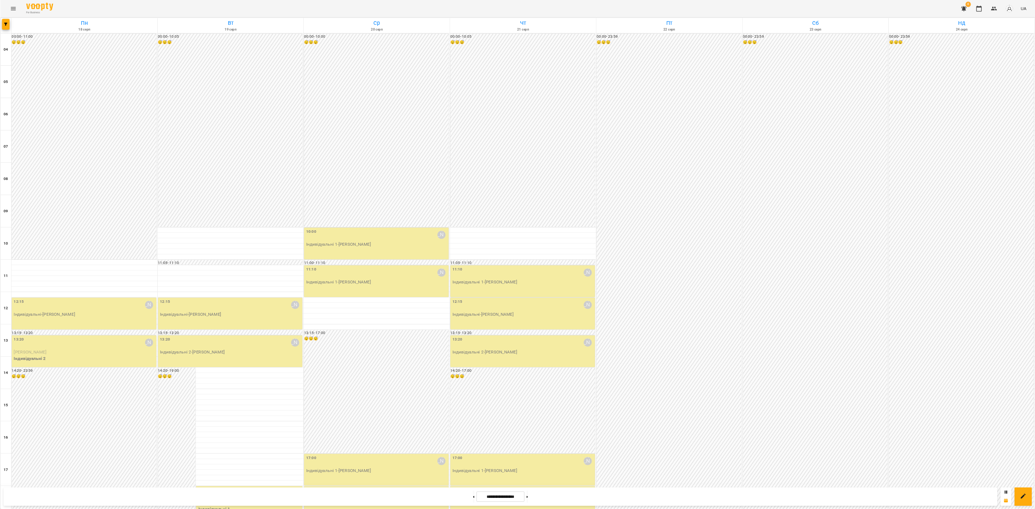
scroll to position [218, 0]
drag, startPoint x: 712, startPoint y: 663, endPoint x: 717, endPoint y: 666, distance: 5.8
type input "**********"
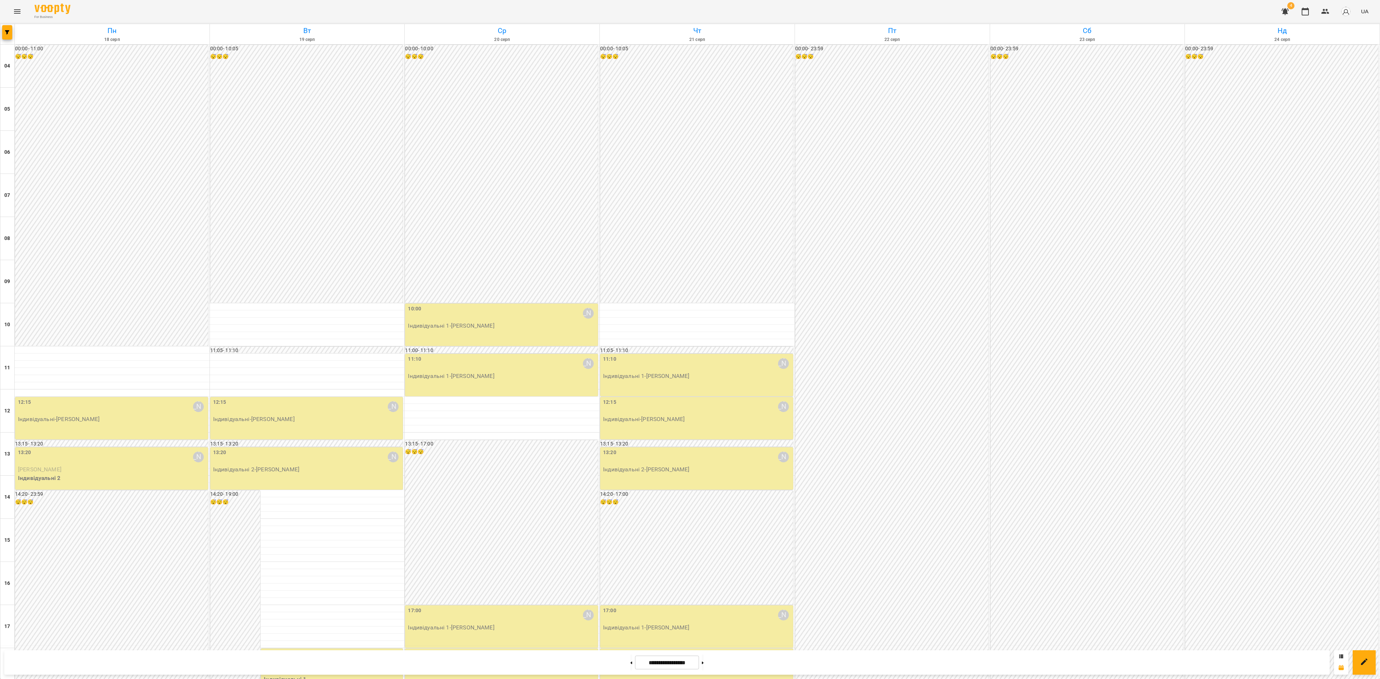
click at [233, 491] on div "14:20 - 19:00 😴😴😴" at bounding box center [235, 591] width 50 height 201
click at [276, 326] on link "[PERSON_NAME]" at bounding box center [262, 326] width 43 height 7
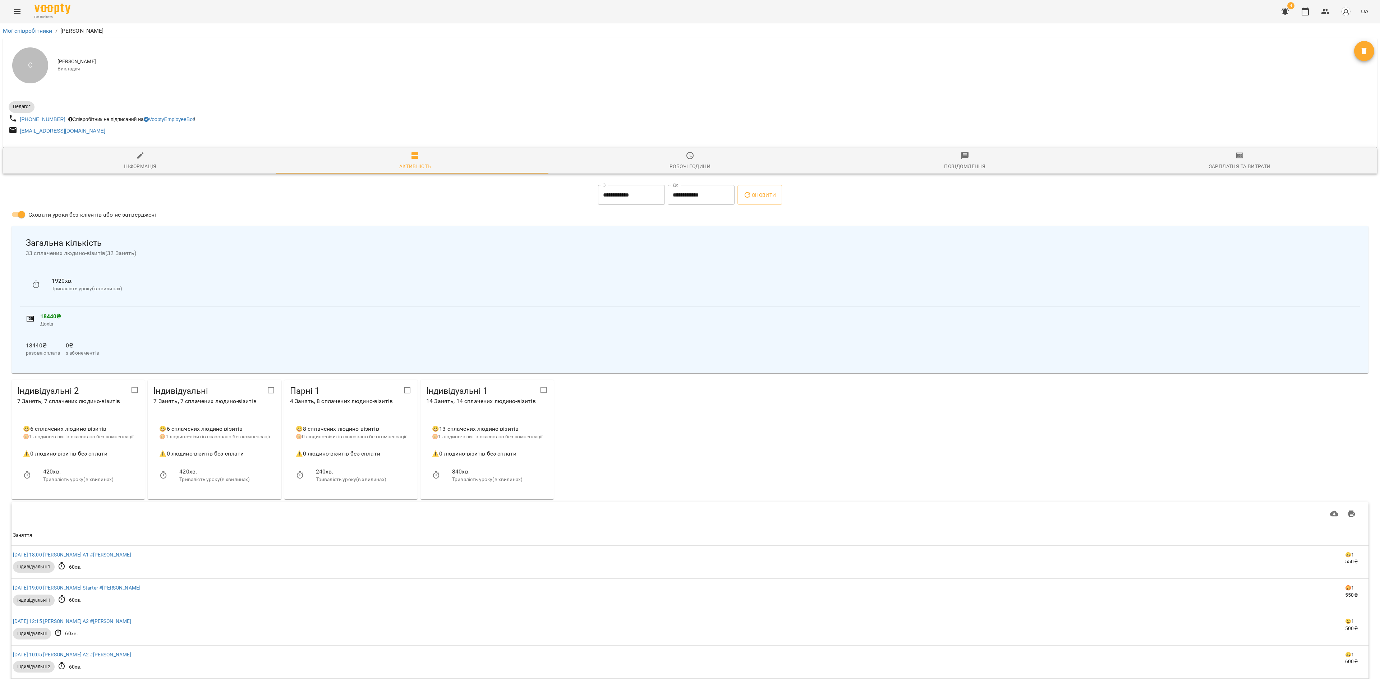
click at [691, 153] on span "Робочі години" at bounding box center [690, 160] width 266 height 19
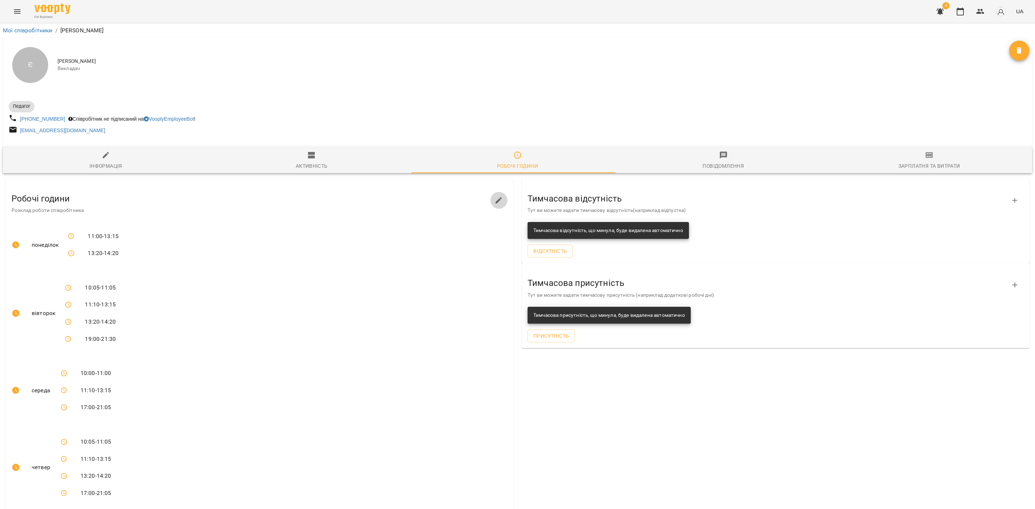
click at [500, 195] on button "button" at bounding box center [498, 200] width 17 height 17
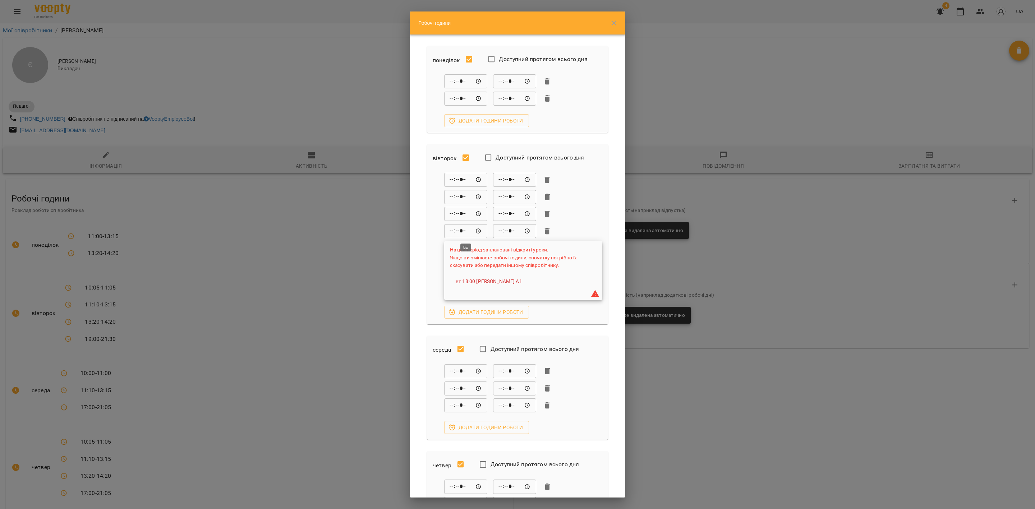
click at [450, 233] on input "*****" at bounding box center [465, 231] width 43 height 14
type input "*****"
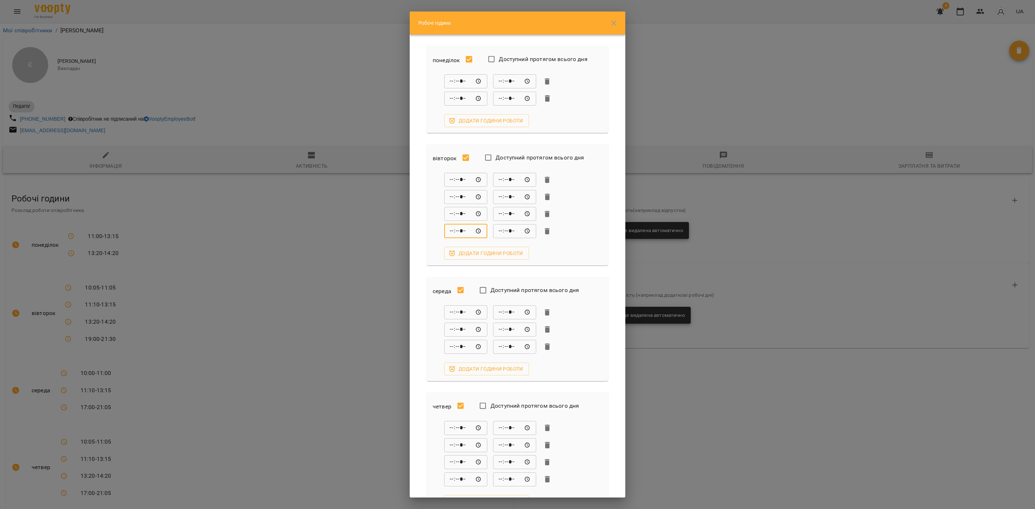
scroll to position [211, 0]
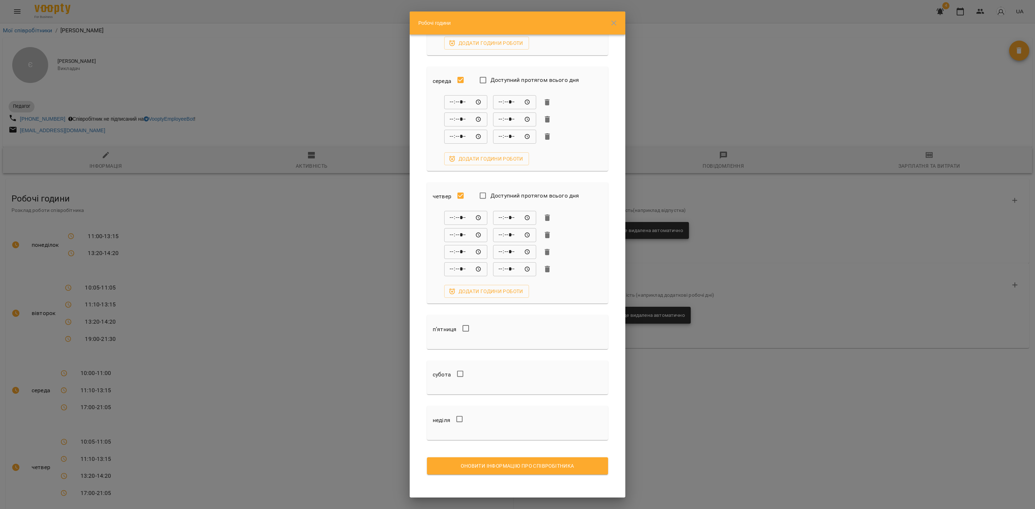
click at [522, 467] on span "Оновити інформацію про співробітника" at bounding box center [518, 466] width 170 height 9
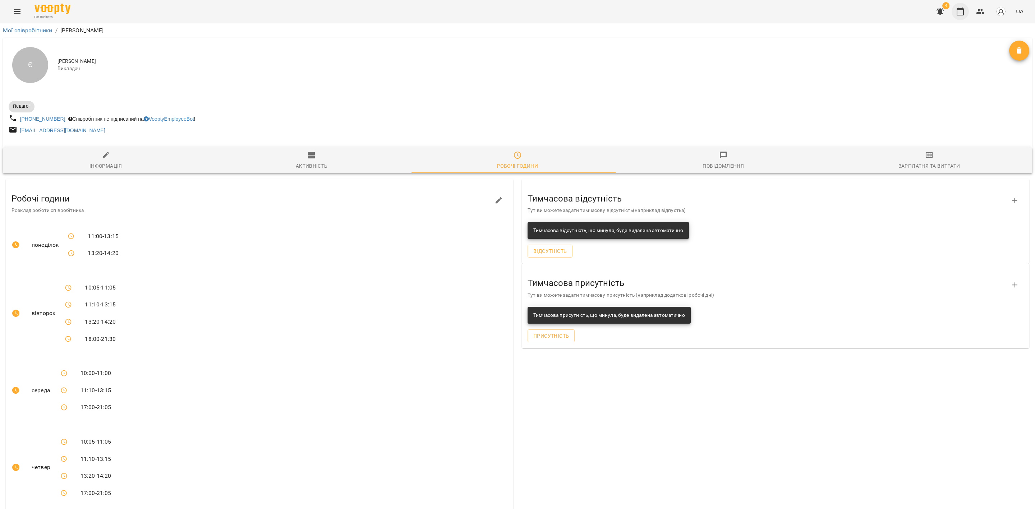
click at [959, 12] on icon "button" at bounding box center [960, 11] width 9 height 9
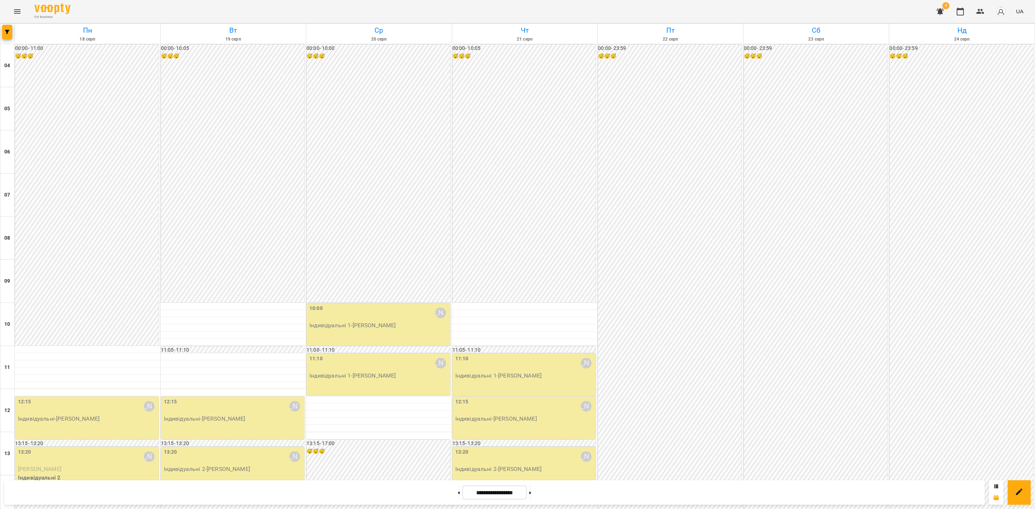
scroll to position [386, 0]
click at [458, 496] on button at bounding box center [459, 493] width 2 height 16
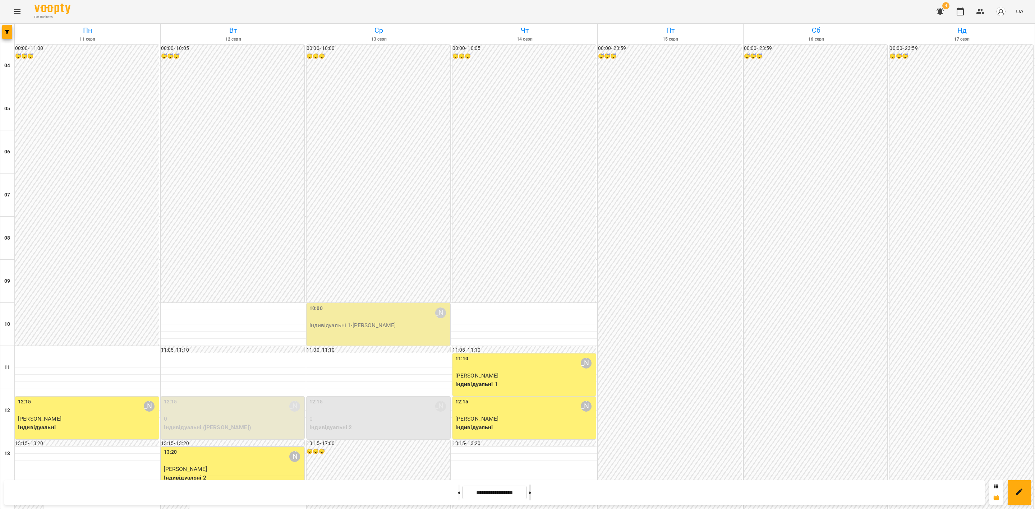
click at [531, 498] on button at bounding box center [530, 493] width 2 height 16
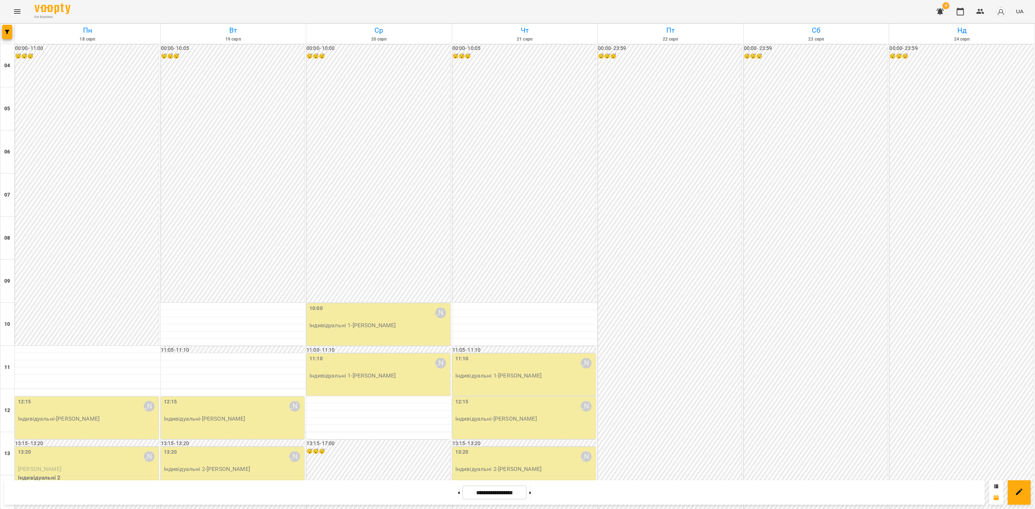
scroll to position [332, 0]
click at [458, 496] on button at bounding box center [459, 493] width 2 height 16
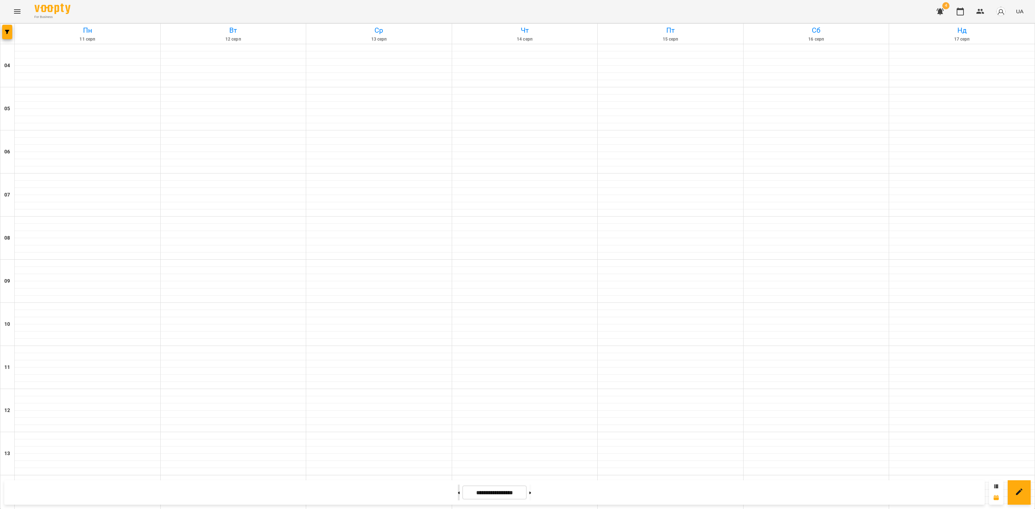
type input "**********"
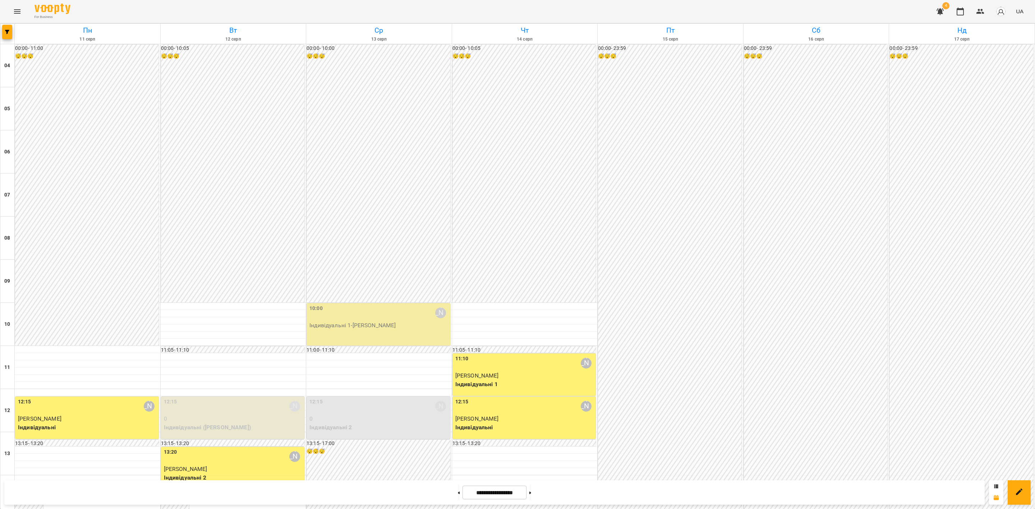
scroll to position [63, 0]
click at [372, 321] on p "Індивідуальні 1 - Петро Витязь" at bounding box center [378, 325] width 139 height 9
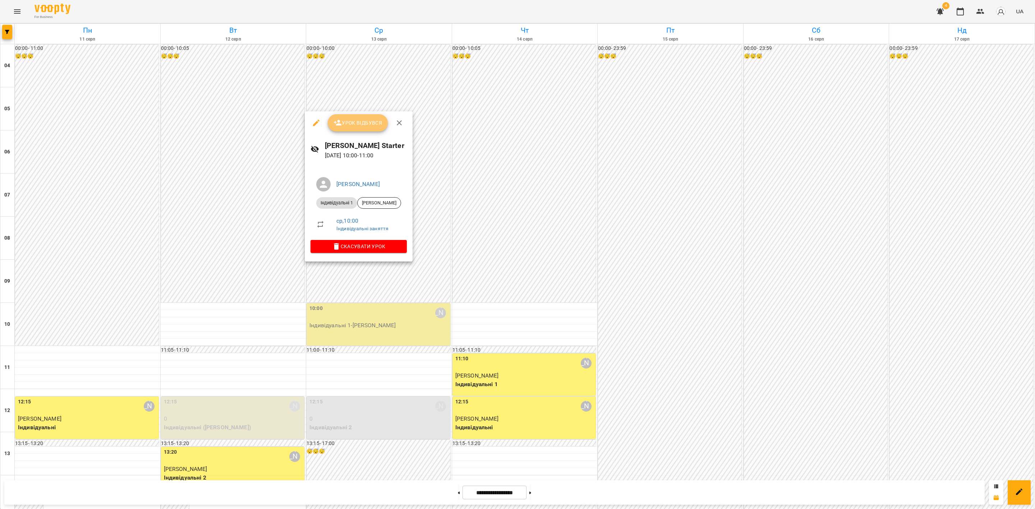
click at [357, 122] on span "Урок відбувся" at bounding box center [357, 123] width 49 height 9
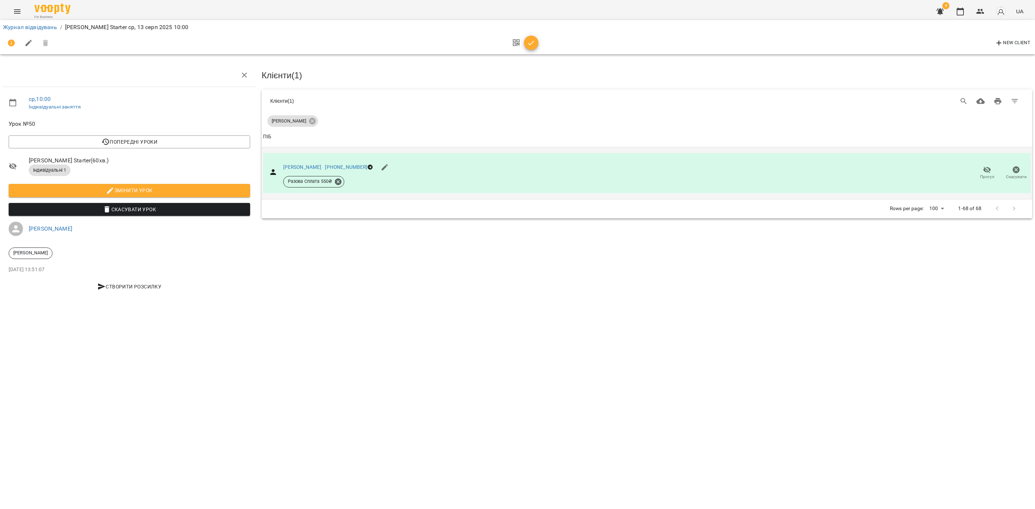
click at [982, 170] on span "Прогул" at bounding box center [987, 173] width 20 height 14
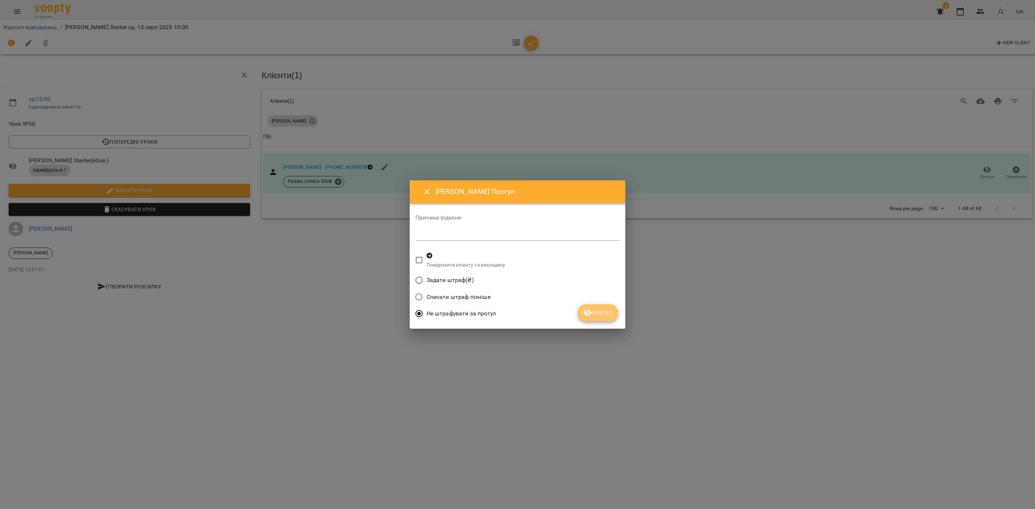
click at [581, 311] on button "Прогул" at bounding box center [597, 312] width 41 height 17
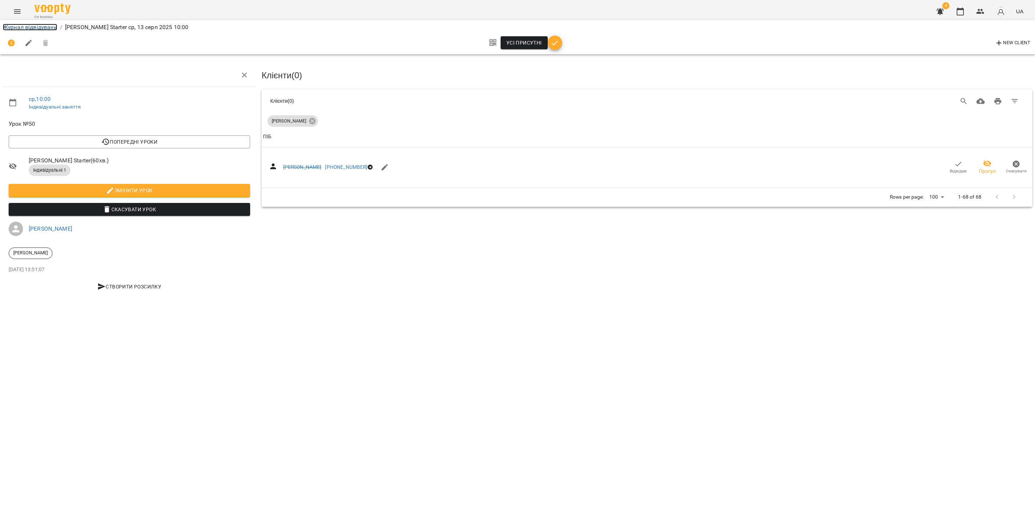
click at [22, 27] on link "Журнал відвідувань" at bounding box center [30, 27] width 54 height 7
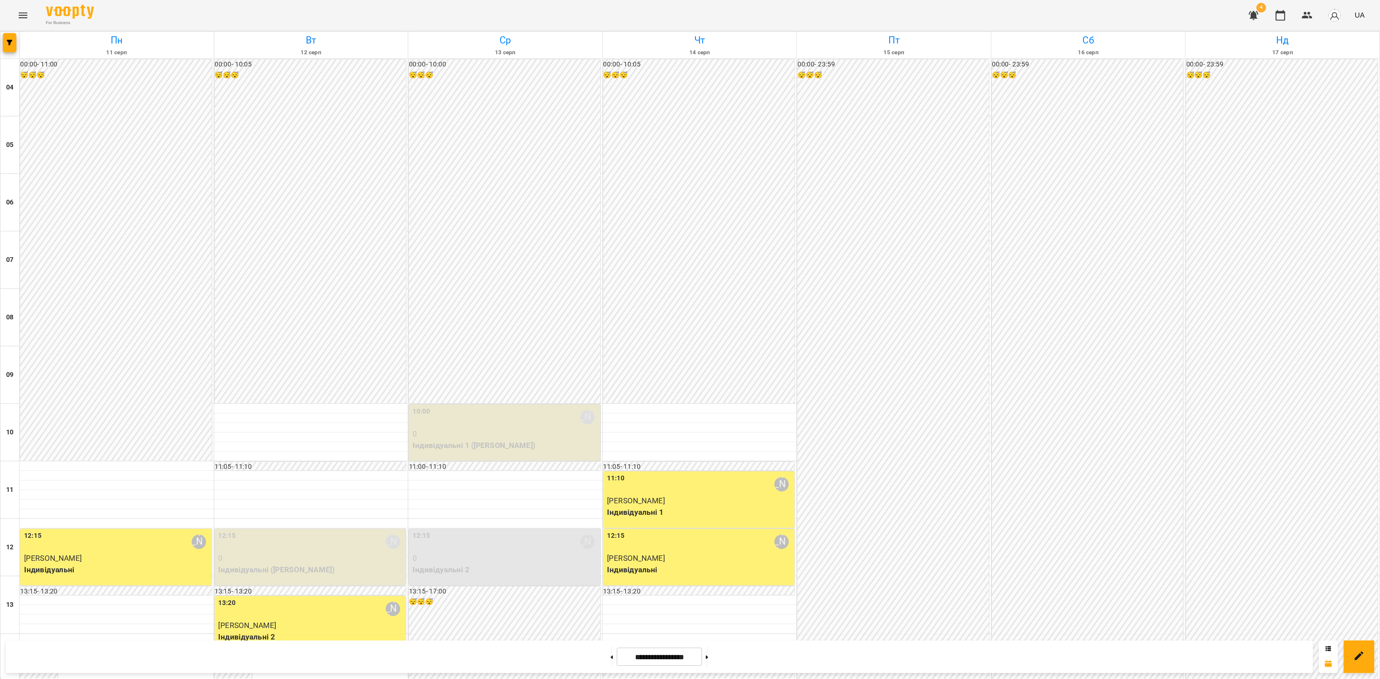
scroll to position [386, 0]
click at [531, 488] on button at bounding box center [530, 493] width 2 height 16
type input "**********"
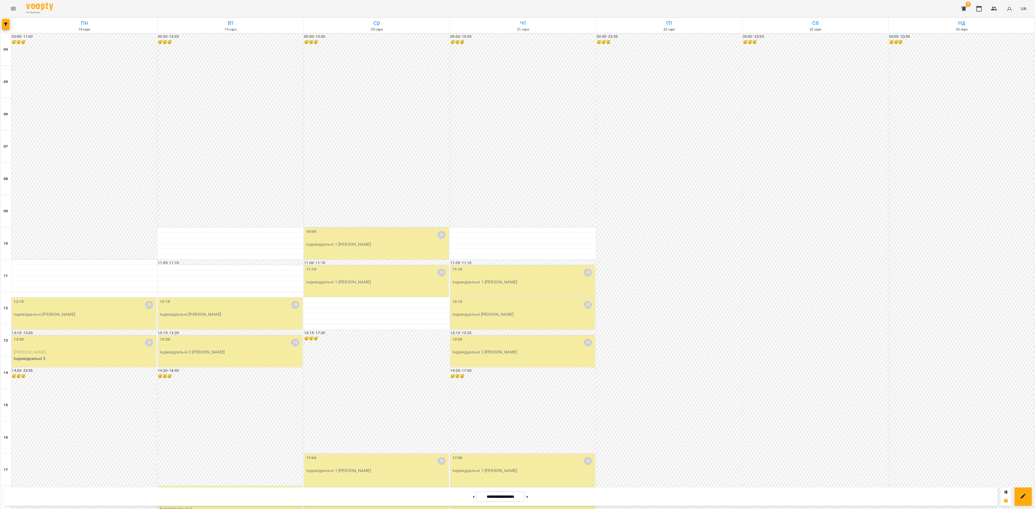
scroll to position [216, 0]
click at [479, 322] on p "Індивідуальні 1 - Петро Витязь" at bounding box center [502, 326] width 189 height 9
click at [477, 96] on span "Петро Витязь" at bounding box center [477, 97] width 43 height 6
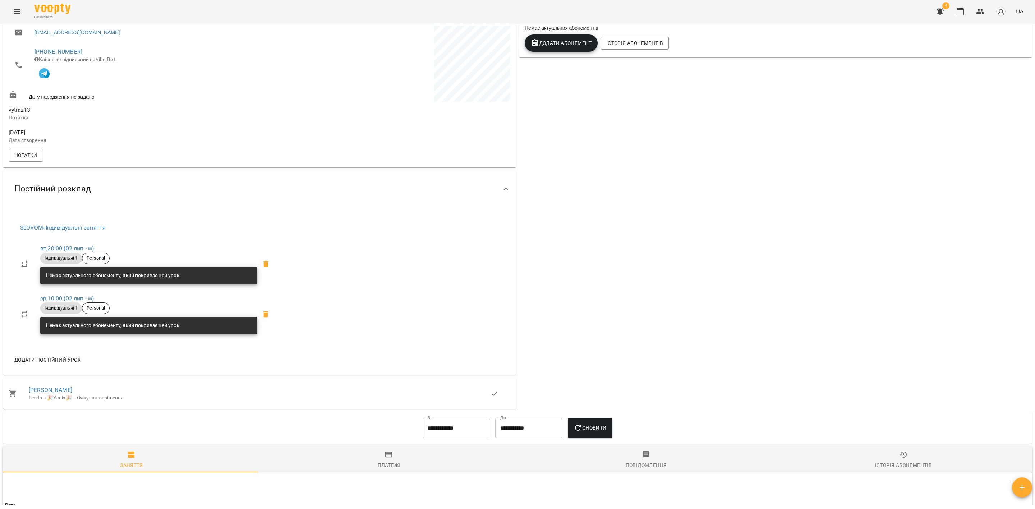
scroll to position [162, 0]
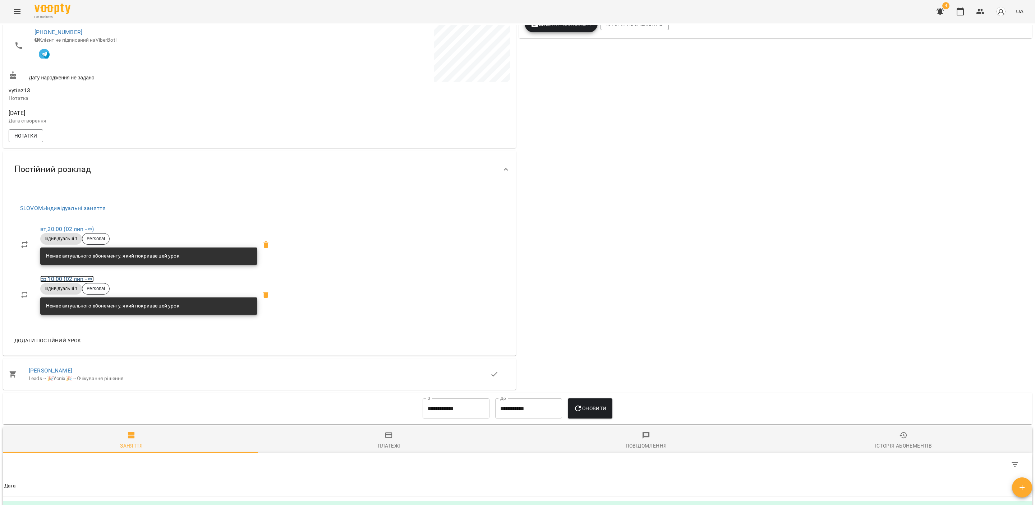
click at [77, 280] on link "ср , 10:00 (02 лип - ∞)" at bounding box center [67, 279] width 54 height 7
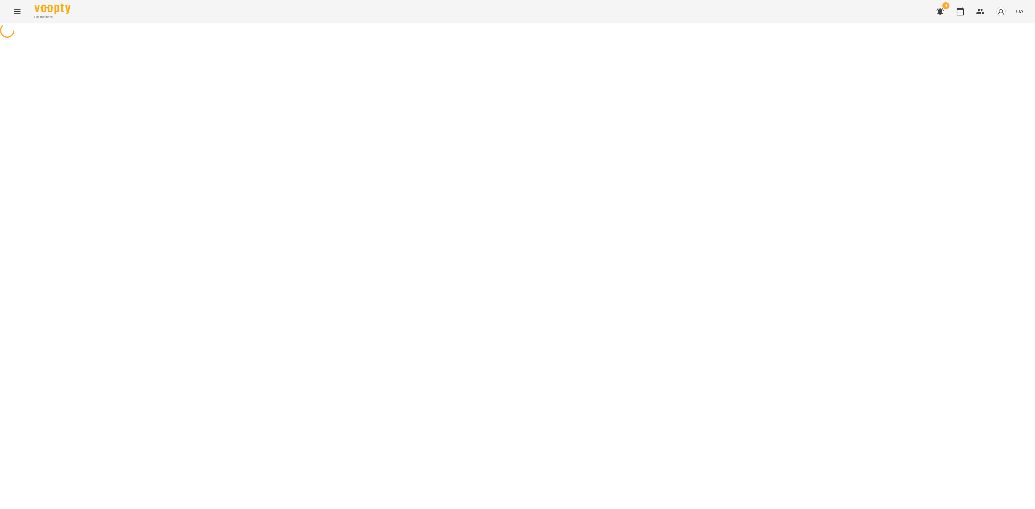
select select "*"
select select "**********"
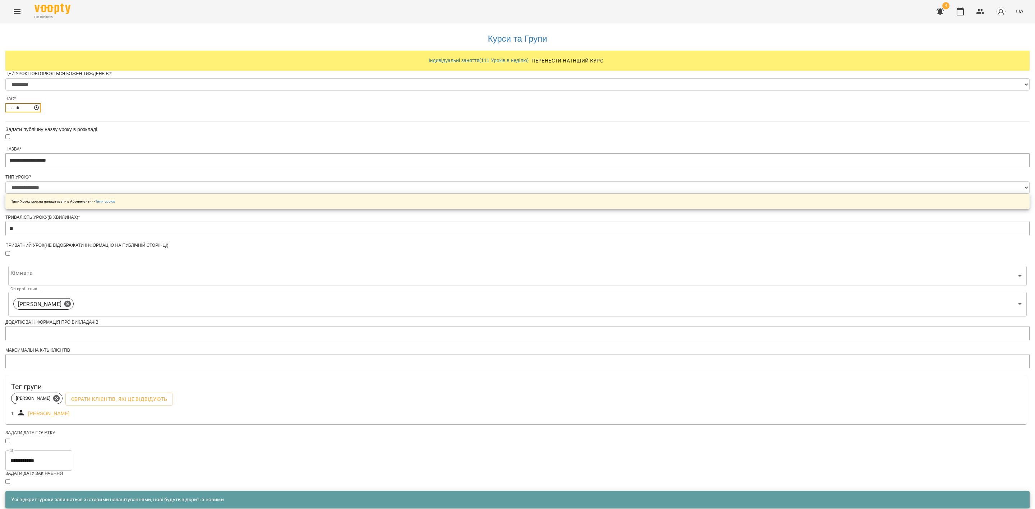
drag, startPoint x: 432, startPoint y: 122, endPoint x: 446, endPoint y: 134, distance: 18.4
click at [41, 112] on input "*****" at bounding box center [23, 107] width 36 height 9
type input "*****"
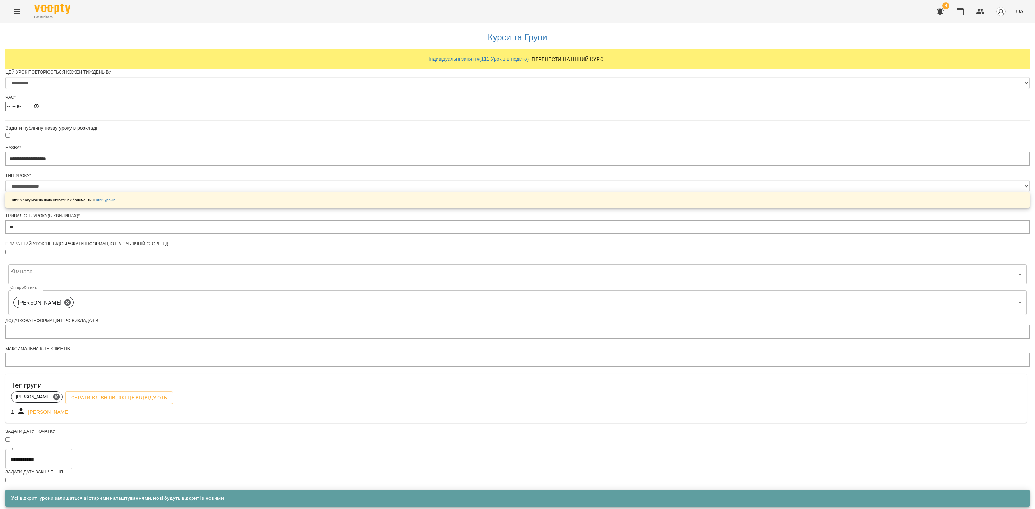
click at [497, 512] on span "Зберегти" at bounding box center [517, 516] width 1013 height 9
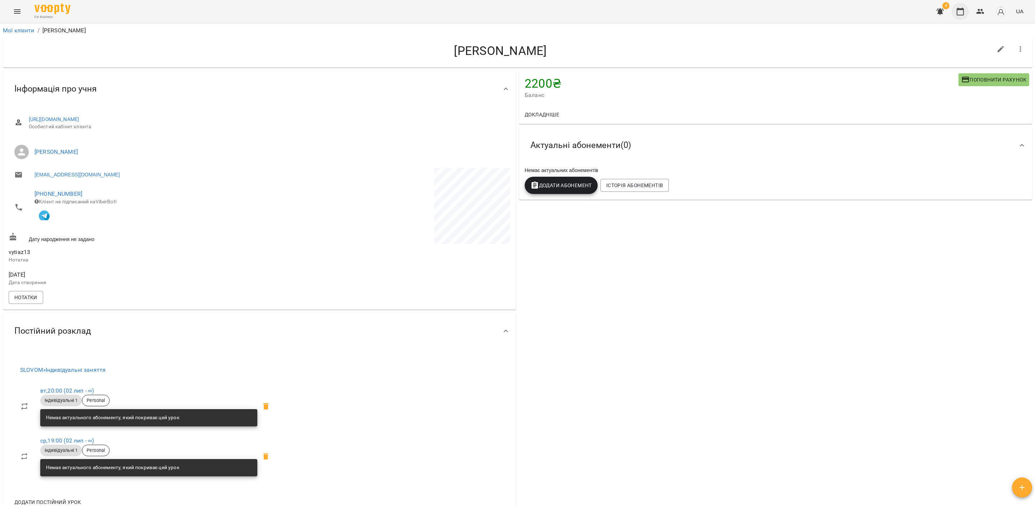
click at [964, 18] on button "button" at bounding box center [960, 11] width 17 height 17
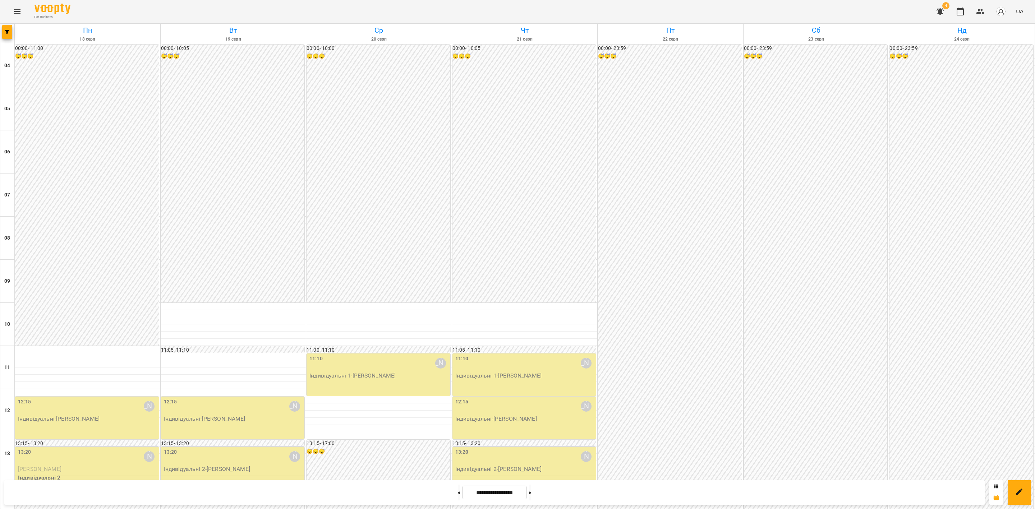
scroll to position [117, 0]
click at [458, 494] on button at bounding box center [459, 493] width 2 height 16
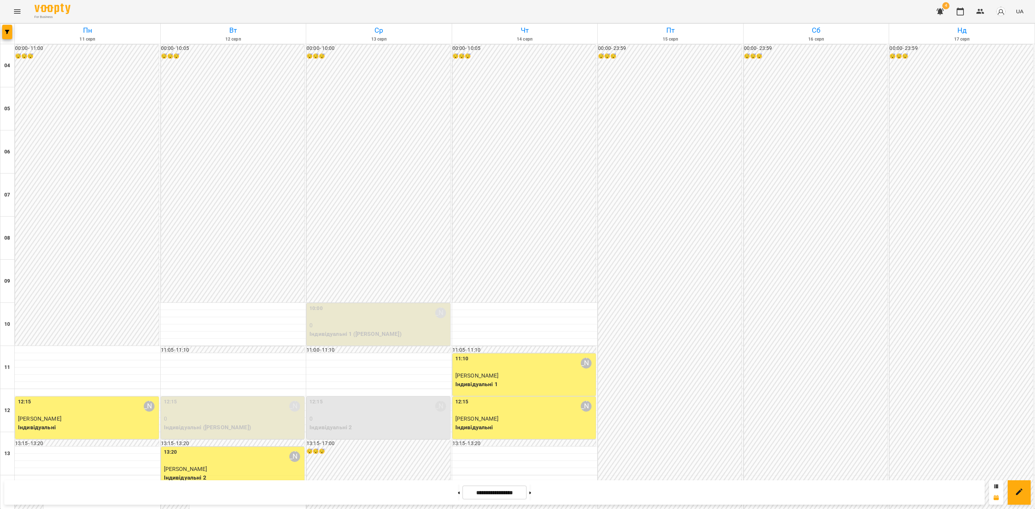
click at [369, 398] on div "12:15 Євгенія Мумжинська" at bounding box center [378, 406] width 139 height 17
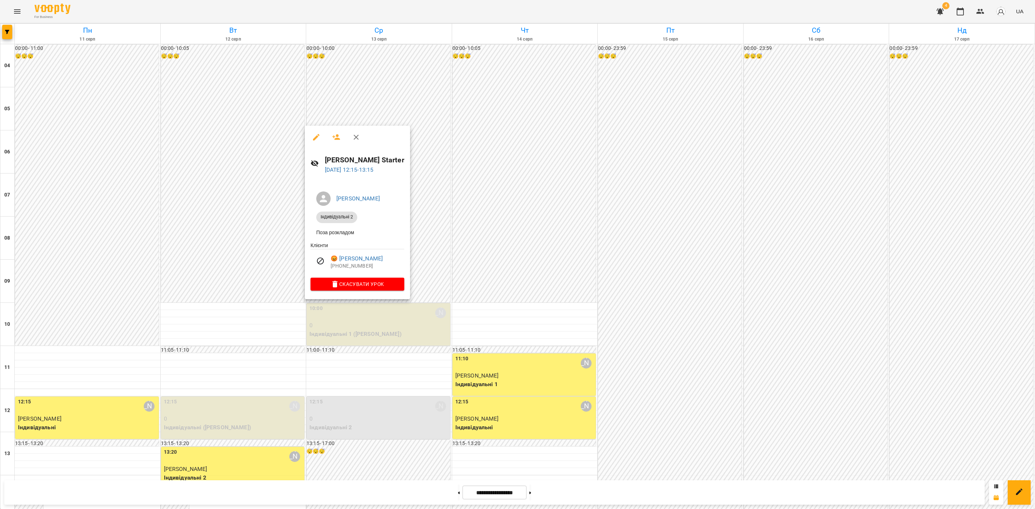
click at [438, 425] on div at bounding box center [517, 254] width 1035 height 509
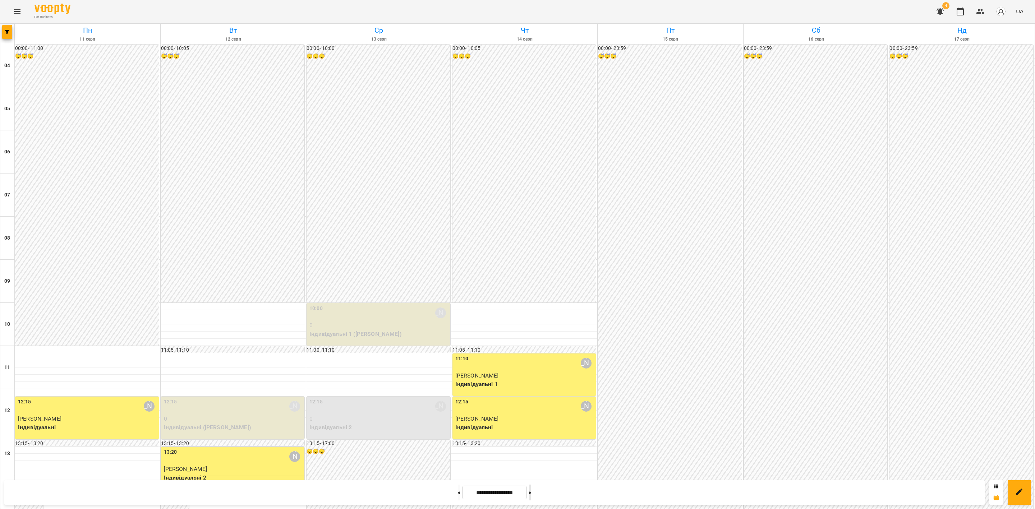
click at [531, 487] on button at bounding box center [530, 493] width 2 height 16
type input "**********"
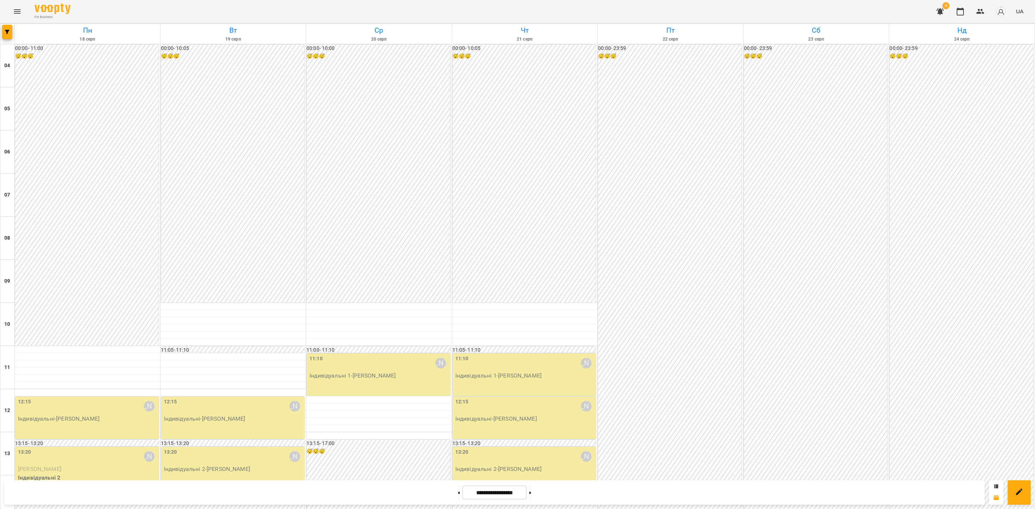
click at [350, 354] on div "11:10 Євгенія Мумжинська Індивідуальні 1 - Ілля Лазарчук" at bounding box center [379, 375] width 144 height 42
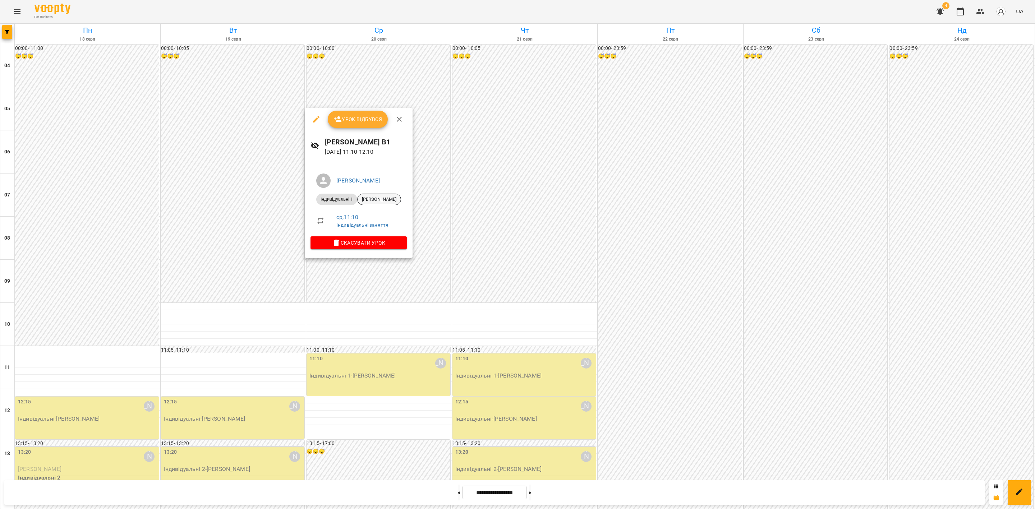
click at [382, 196] on span "Ілля Лазарчук" at bounding box center [379, 199] width 43 height 6
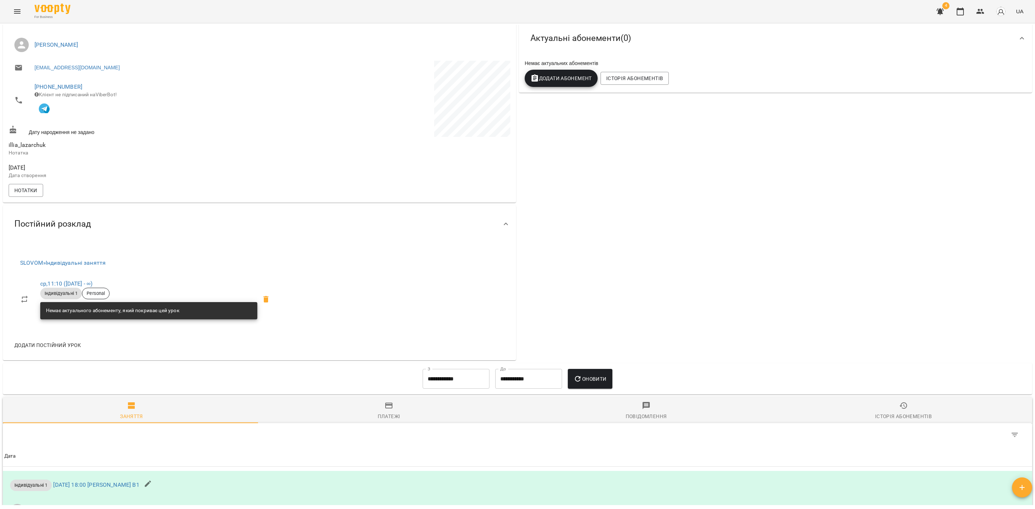
scroll to position [108, 0]
click at [81, 286] on link "ср , 11:10 (01 жовт - ∞)" at bounding box center [66, 283] width 52 height 7
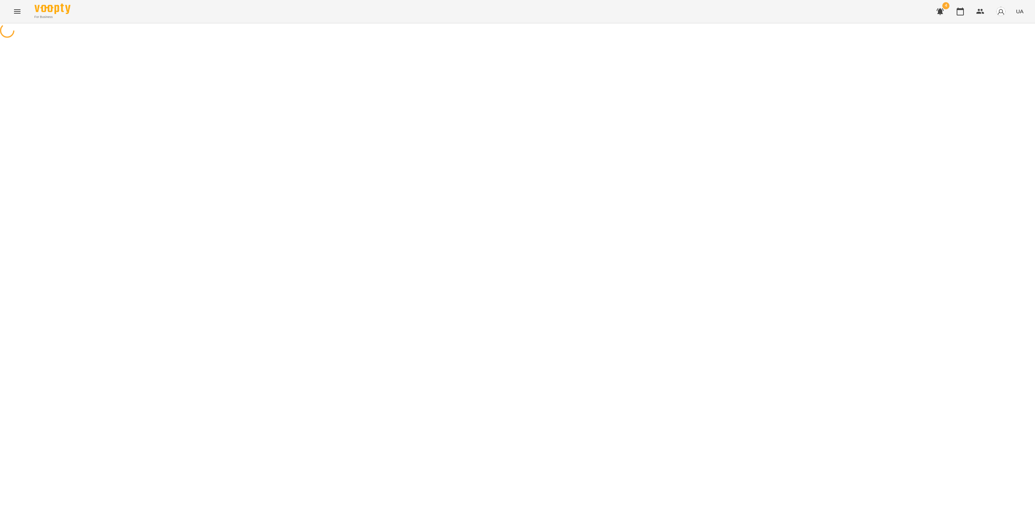
select select "*"
select select "**********"
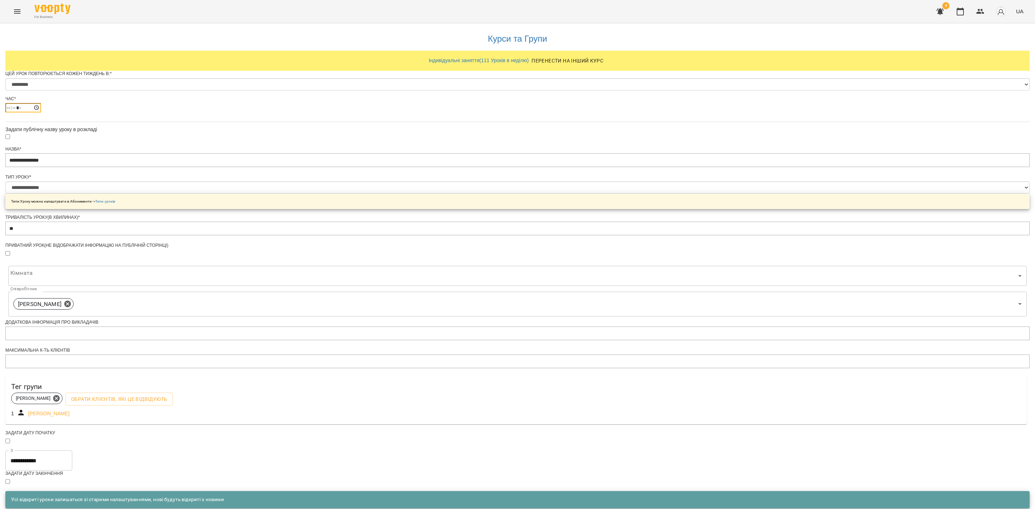
click at [41, 112] on input "*****" at bounding box center [23, 107] width 36 height 9
type input "*****"
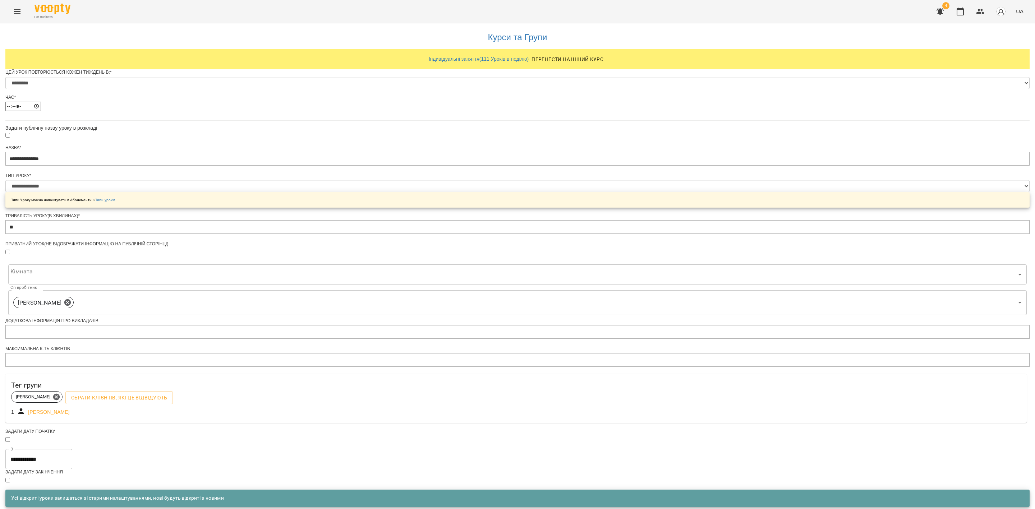
drag, startPoint x: 511, startPoint y: 465, endPoint x: 520, endPoint y: 466, distance: 8.7
click at [512, 512] on span "Зберегти" at bounding box center [517, 516] width 1013 height 9
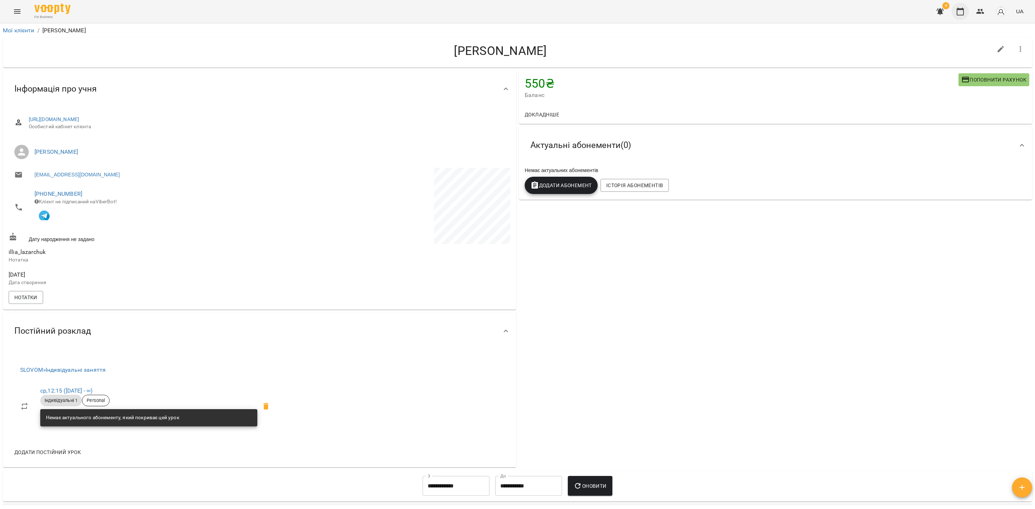
click at [961, 12] on icon "button" at bounding box center [960, 11] width 9 height 9
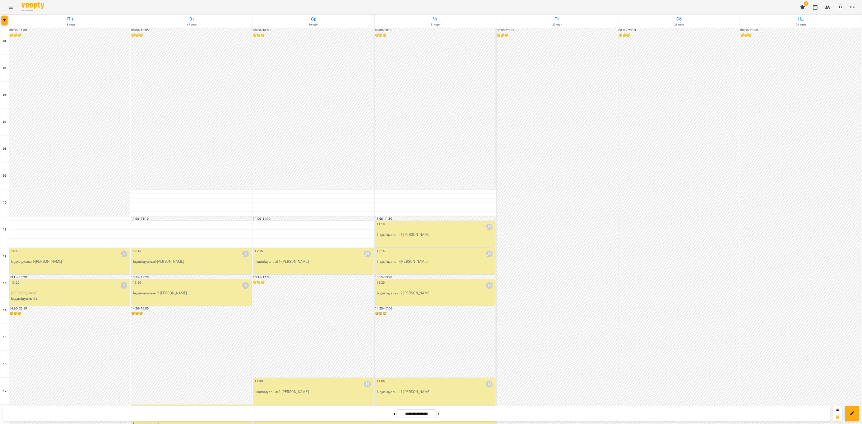
scroll to position [218, 0]
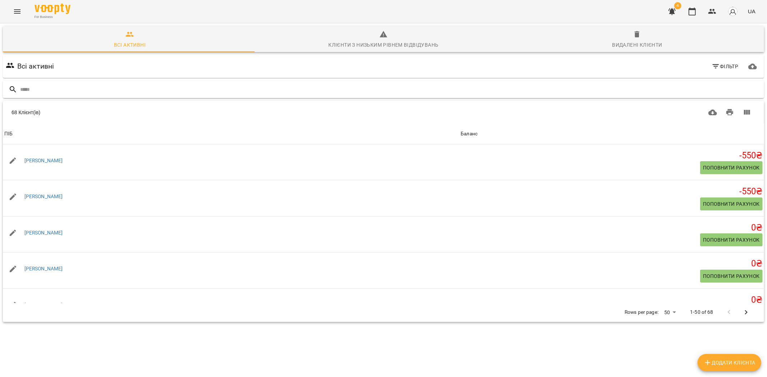
click at [58, 92] on input "text" at bounding box center [390, 90] width 741 height 12
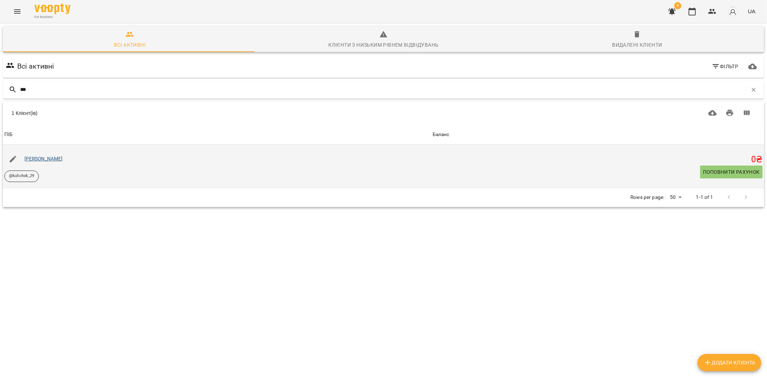
type input "***"
click at [56, 156] on link "Дарʼя Андреєва" at bounding box center [43, 159] width 38 height 6
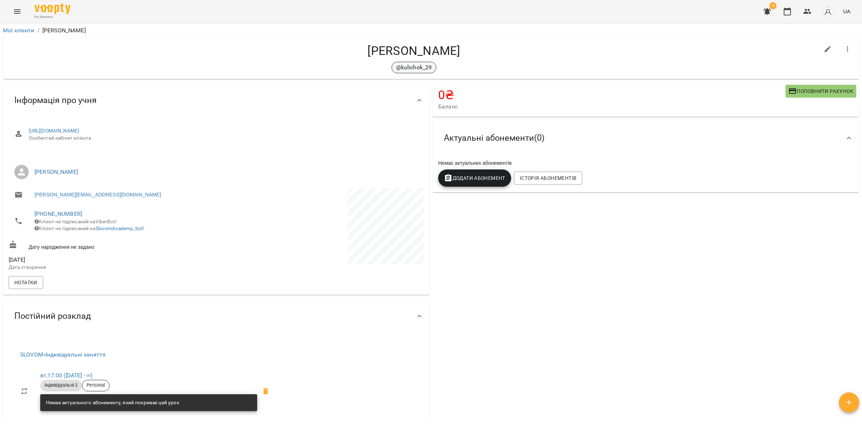
click at [413, 68] on p "@kulichok_29" at bounding box center [414, 67] width 36 height 9
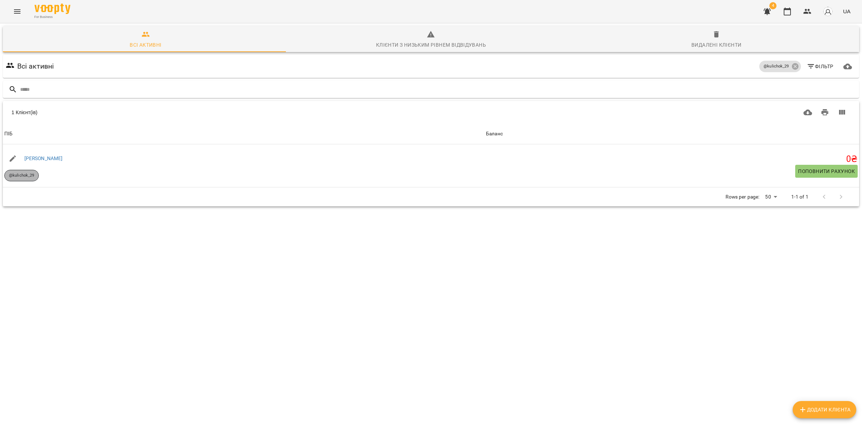
drag, startPoint x: 27, startPoint y: 173, endPoint x: 374, endPoint y: 180, distance: 347.2
click at [28, 173] on p "@kulichok_29" at bounding box center [21, 176] width 25 height 6
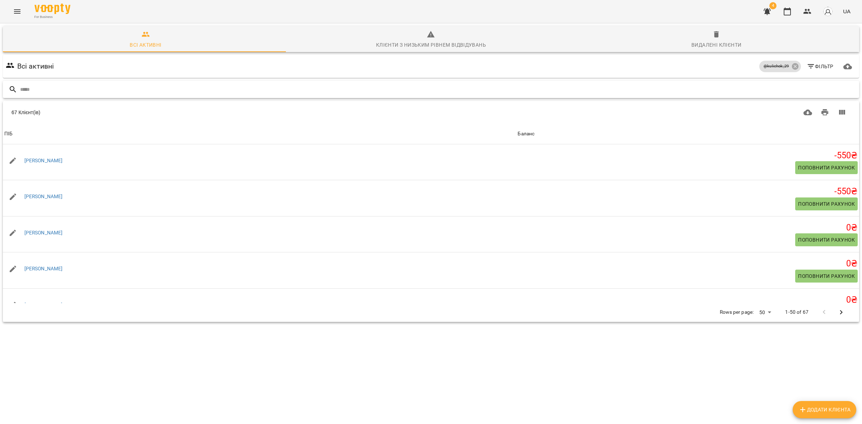
click at [105, 85] on input "text" at bounding box center [438, 90] width 837 height 12
drag, startPoint x: 757, startPoint y: 66, endPoint x: 784, endPoint y: 66, distance: 27.0
click at [784, 66] on span "@kulichok_29" at bounding box center [777, 67] width 34 height 6
click at [792, 66] on icon at bounding box center [796, 67] width 8 height 8
drag, startPoint x: 41, startPoint y: 83, endPoint x: 48, endPoint y: 84, distance: 6.5
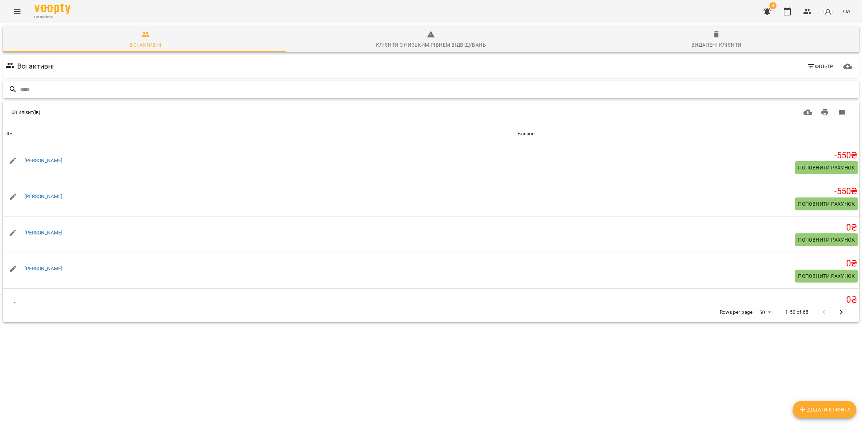
click at [45, 84] on input "text" at bounding box center [438, 90] width 837 height 12
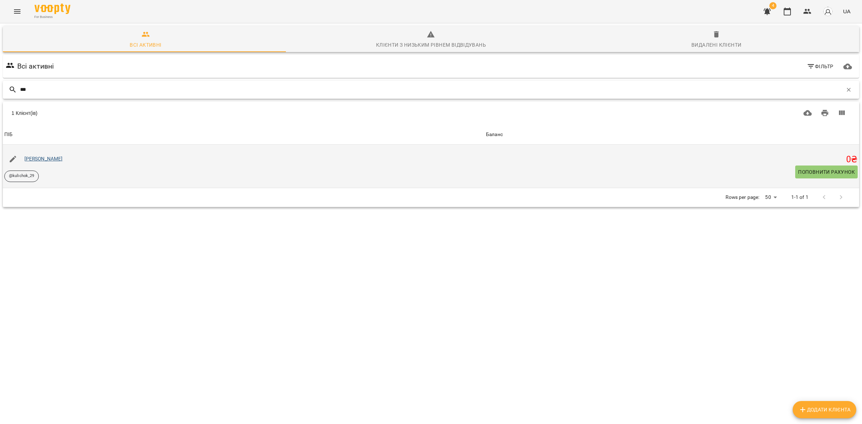
type input "***"
click at [45, 158] on link "Дарʼя Андреєва" at bounding box center [43, 159] width 38 height 6
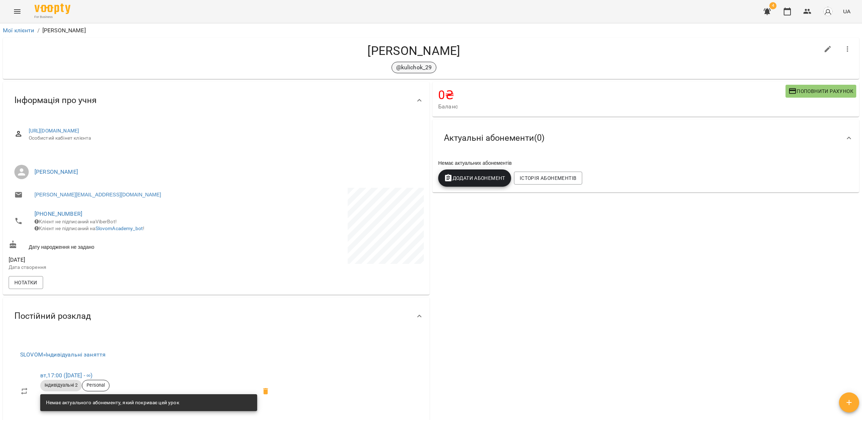
click at [401, 65] on p "@kulichok_29" at bounding box center [414, 67] width 36 height 9
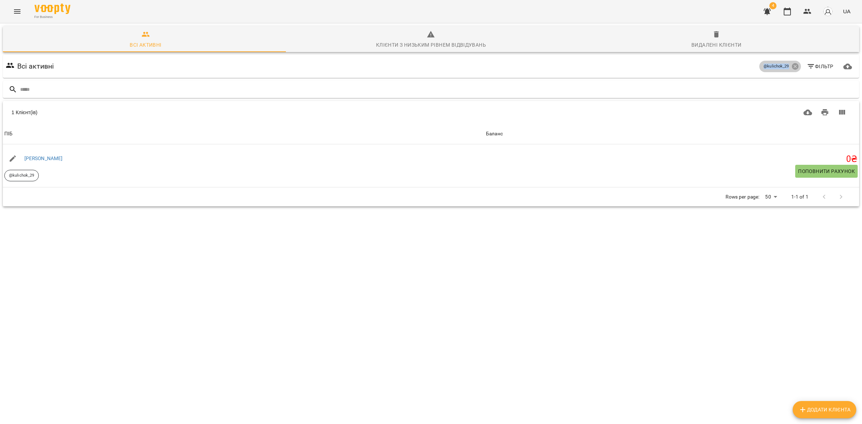
drag, startPoint x: 765, startPoint y: 69, endPoint x: 782, endPoint y: 68, distance: 17.6
click at [782, 68] on span "@kulichok_29" at bounding box center [777, 67] width 34 height 6
click at [810, 9] on icon "button" at bounding box center [808, 11] width 9 height 9
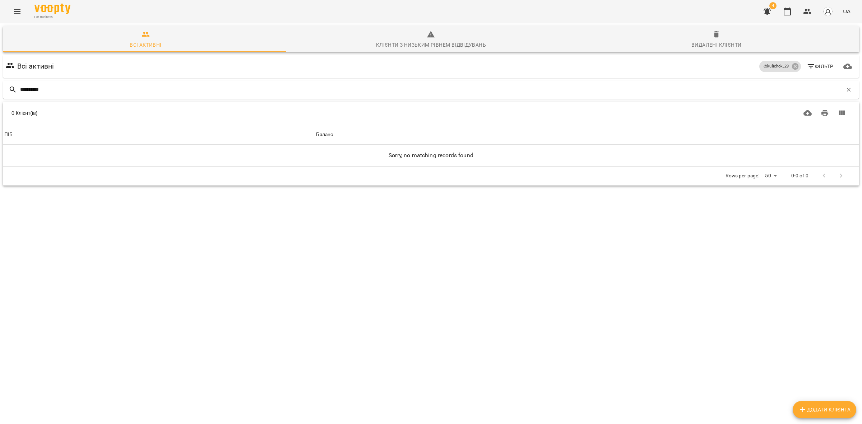
type input "**********"
click at [792, 66] on icon at bounding box center [795, 66] width 6 height 6
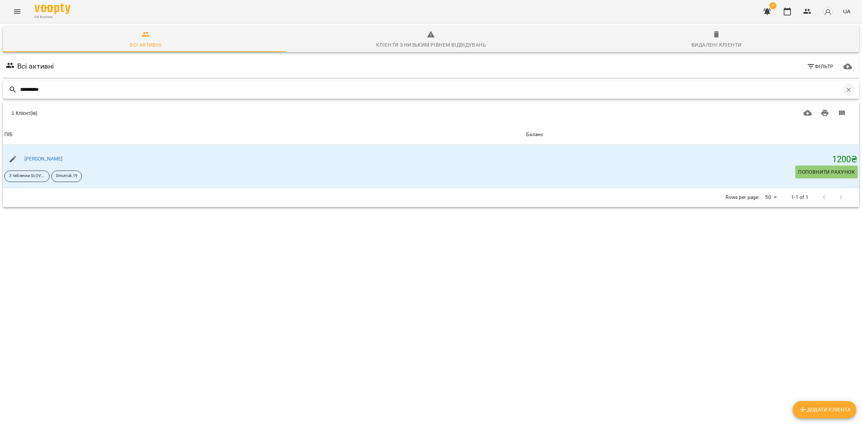
click at [846, 91] on icon "button" at bounding box center [849, 90] width 6 height 6
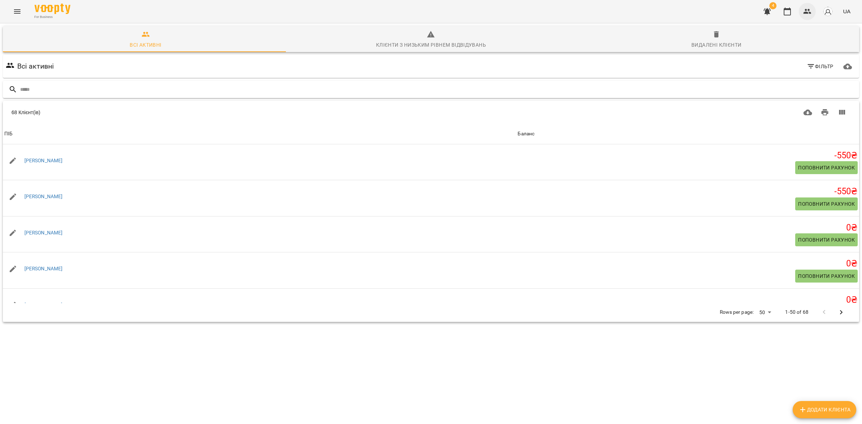
click at [811, 14] on icon "button" at bounding box center [808, 11] width 8 height 5
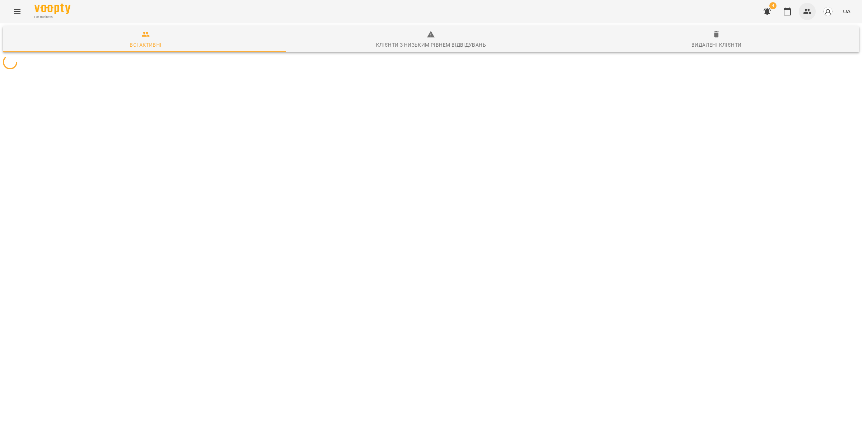
click at [811, 13] on icon "button" at bounding box center [808, 11] width 8 height 5
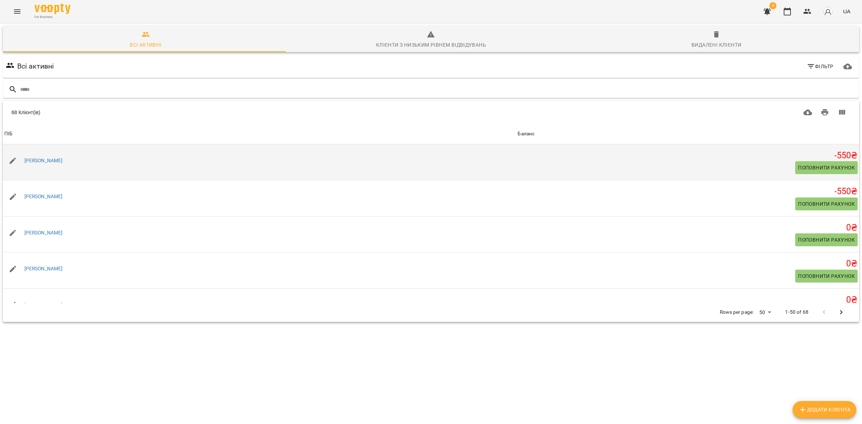
drag, startPoint x: 79, startPoint y: 158, endPoint x: 24, endPoint y: 148, distance: 56.0
click at [24, 148] on td "Катерина Горіславець" at bounding box center [260, 162] width 514 height 36
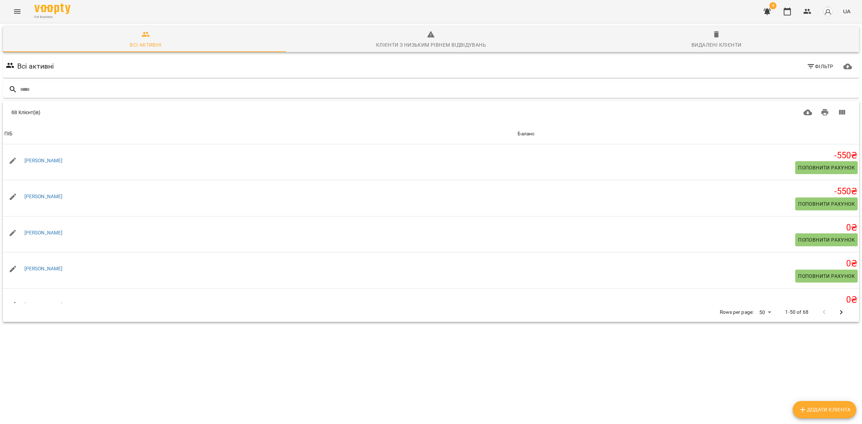
copy link "Катерина Горіславець"
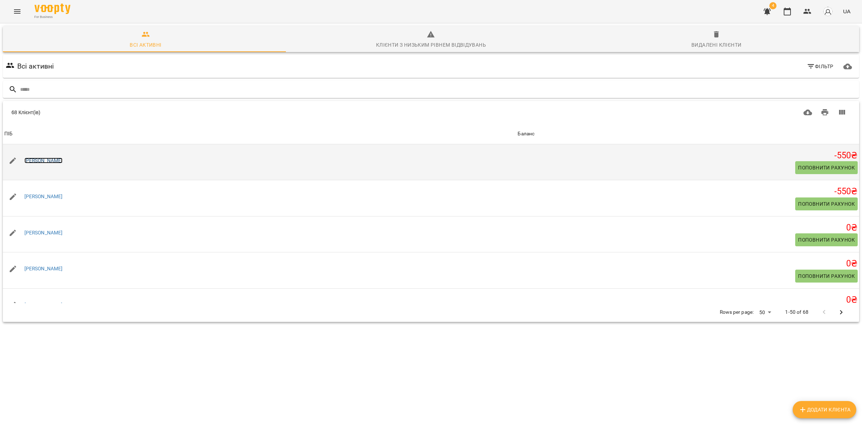
click at [56, 162] on link "Катерина Горіславець" at bounding box center [43, 161] width 38 height 6
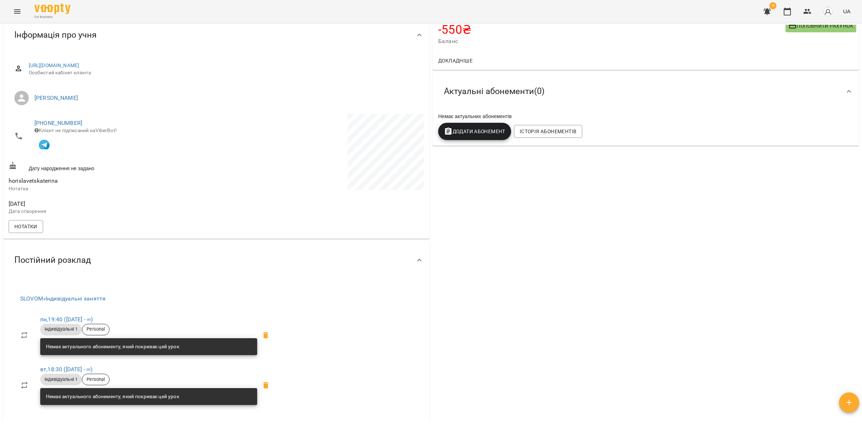
scroll to position [135, 0]
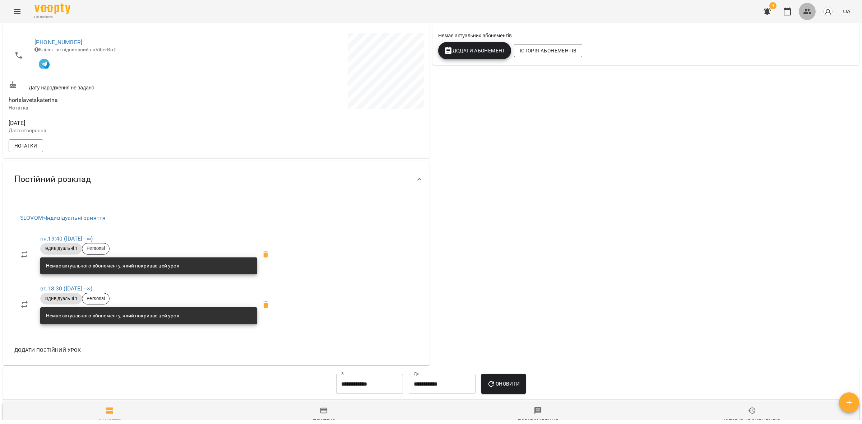
drag, startPoint x: 809, startPoint y: 11, endPoint x: 809, endPoint y: 19, distance: 8.3
click at [808, 10] on icon "button" at bounding box center [808, 11] width 9 height 9
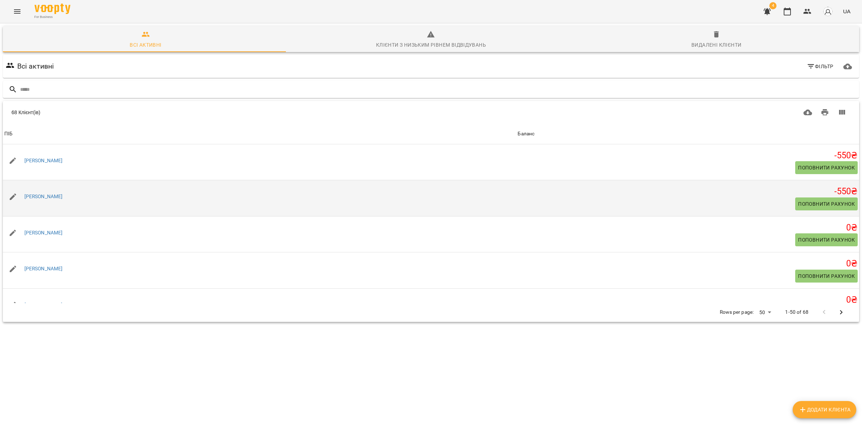
drag, startPoint x: 79, startPoint y: 196, endPoint x: 24, endPoint y: 184, distance: 56.7
click at [24, 184] on td "[PERSON_NAME]" at bounding box center [260, 198] width 514 height 36
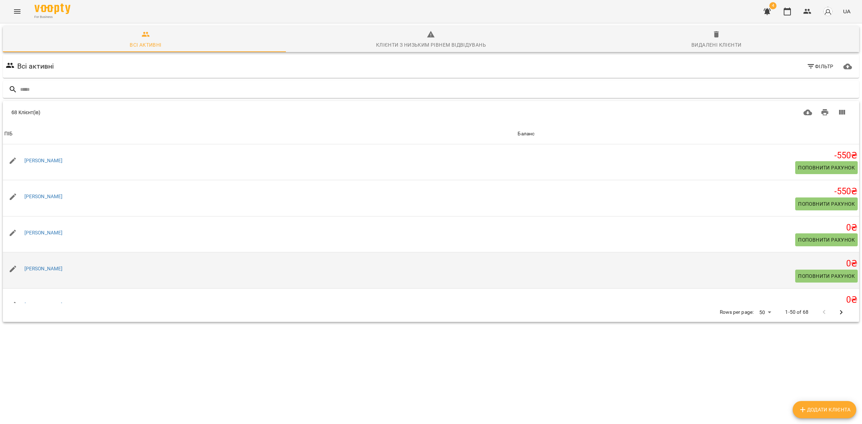
copy link "[PERSON_NAME]"
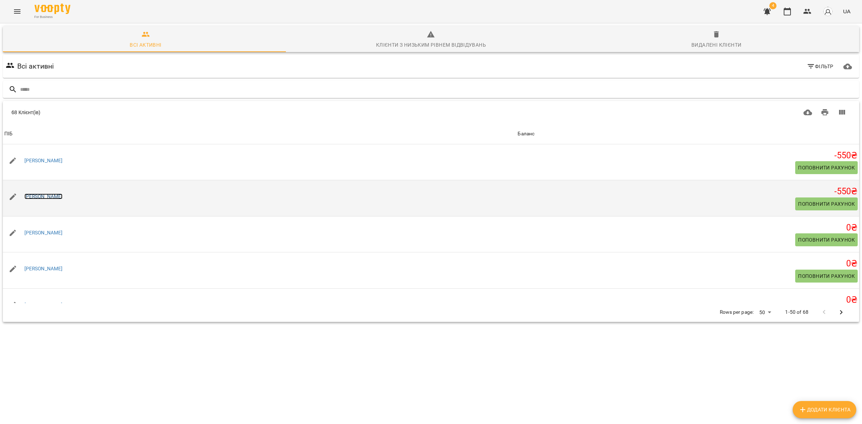
click at [38, 195] on link "[PERSON_NAME]" at bounding box center [43, 197] width 38 height 6
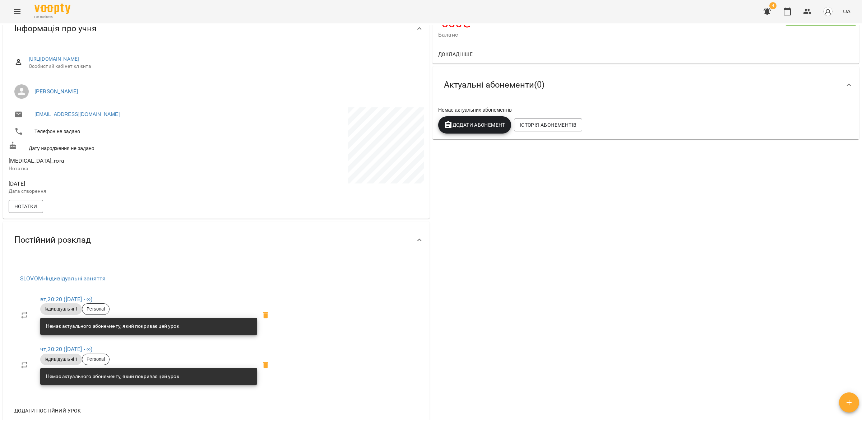
scroll to position [135, 0]
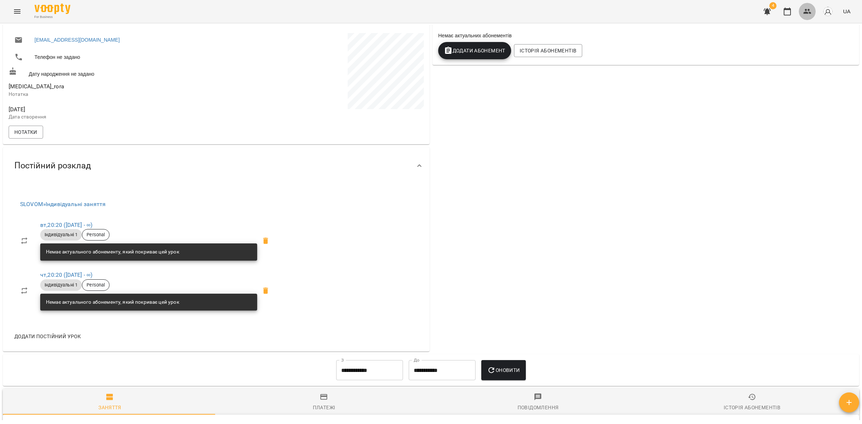
drag, startPoint x: 811, startPoint y: 14, endPoint x: 778, endPoint y: 22, distance: 33.9
click at [811, 15] on icon "button" at bounding box center [808, 11] width 9 height 9
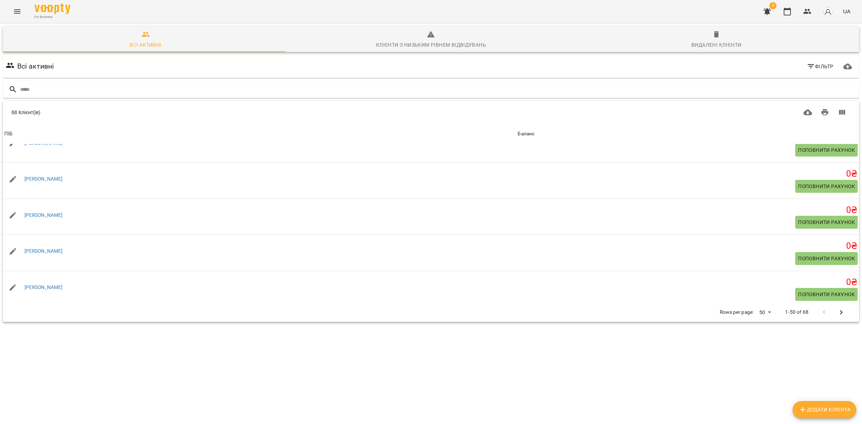
scroll to position [45, 0]
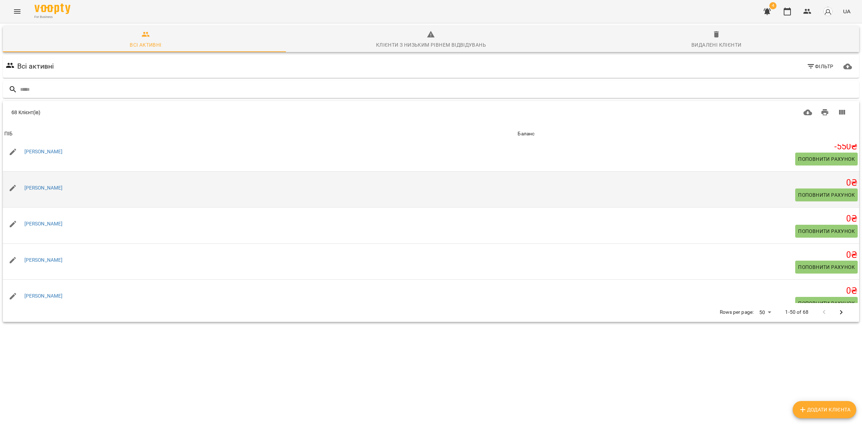
drag, startPoint x: 91, startPoint y: 186, endPoint x: 24, endPoint y: 179, distance: 67.2
click at [24, 179] on div "Олександра Корчан" at bounding box center [260, 188] width 514 height 20
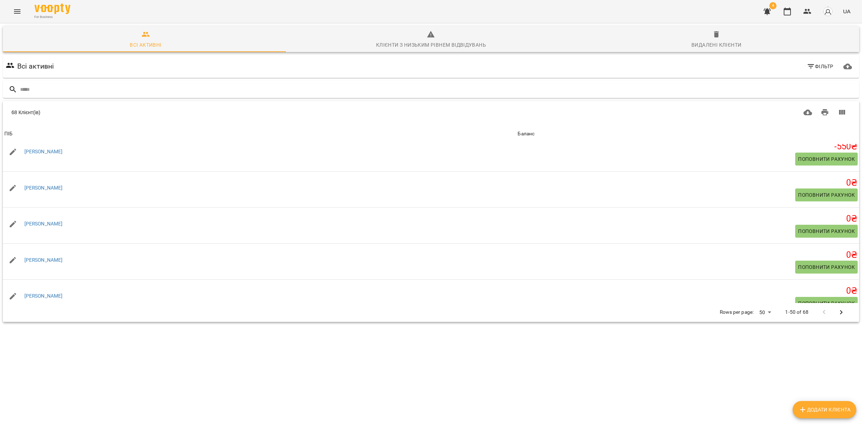
copy link "Олександра Корчан"
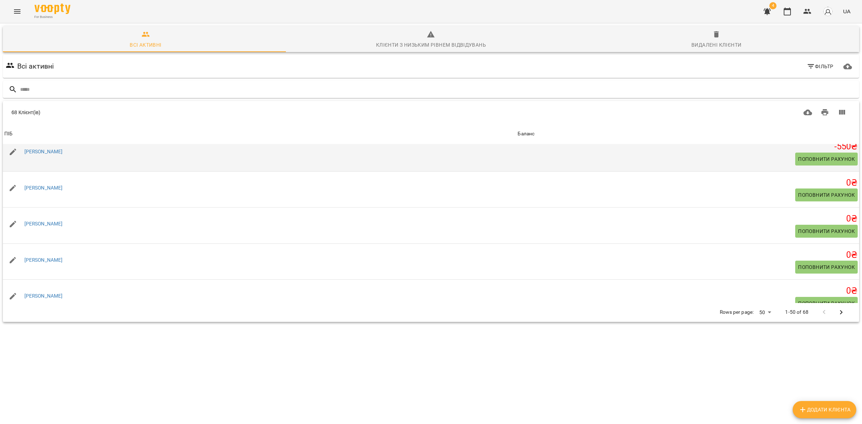
scroll to position [90, 0]
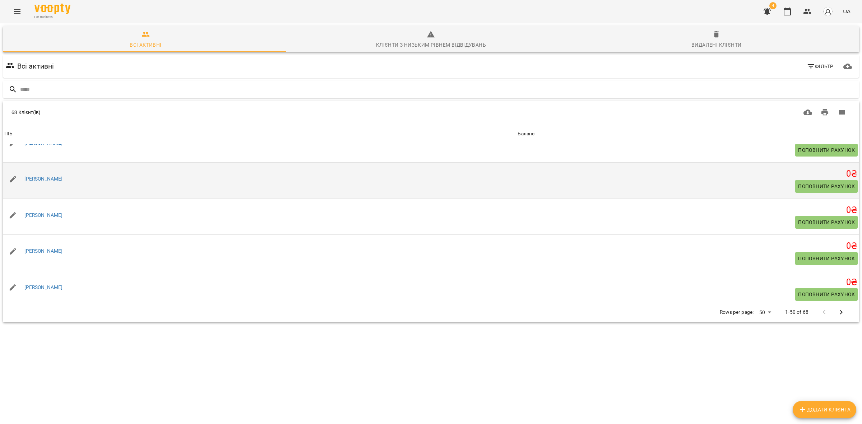
drag, startPoint x: 75, startPoint y: 176, endPoint x: 22, endPoint y: 178, distance: 53.6
click at [22, 178] on div "Олена Остапенко" at bounding box center [260, 179] width 514 height 20
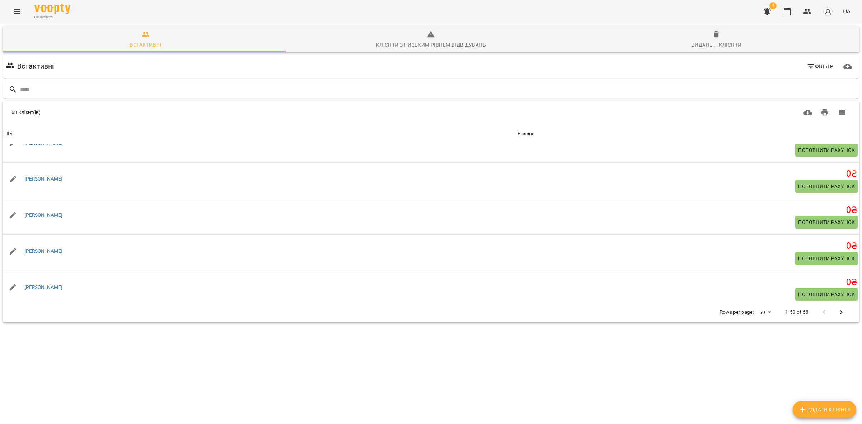
copy link "Олена Остапенко"
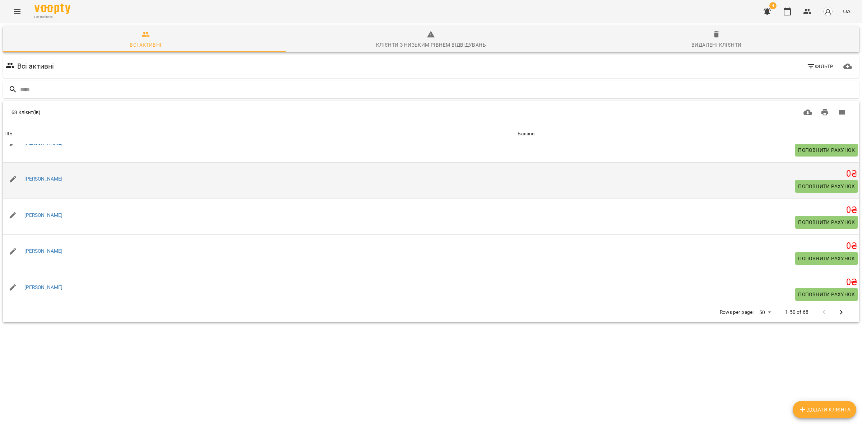
scroll to position [135, 0]
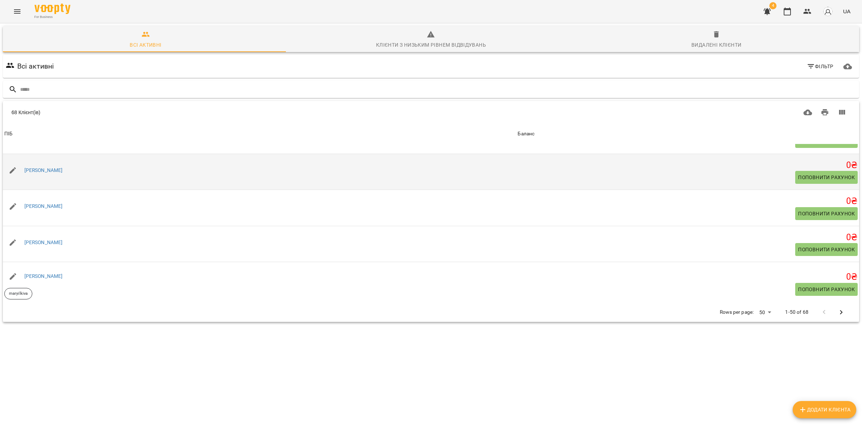
drag, startPoint x: 81, startPoint y: 169, endPoint x: 22, endPoint y: 164, distance: 59.9
click at [22, 164] on div "Костянтин Колосков" at bounding box center [260, 171] width 514 height 20
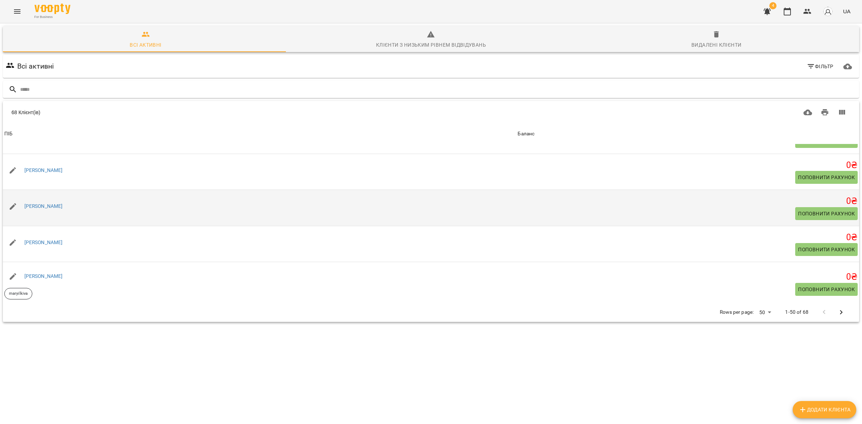
copy link "Костянтин Колосков"
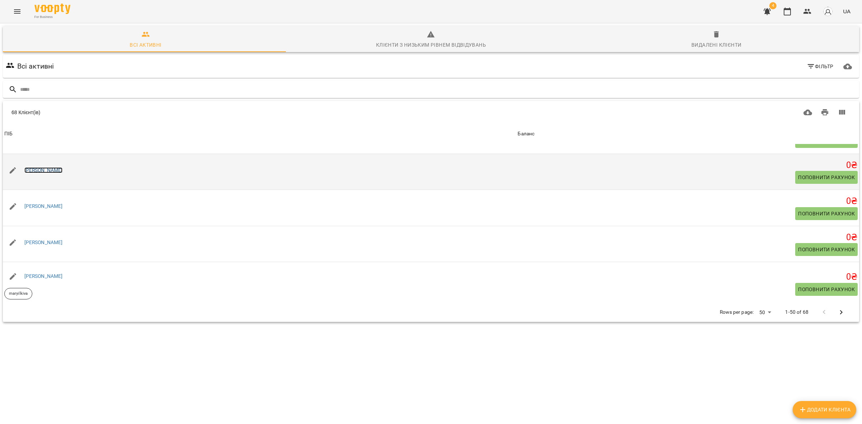
click at [59, 172] on link "Костянтин Колосков" at bounding box center [43, 170] width 38 height 6
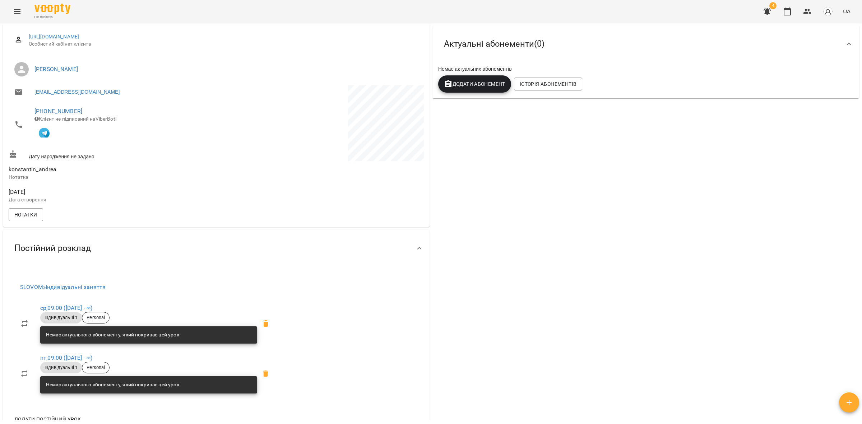
scroll to position [90, 0]
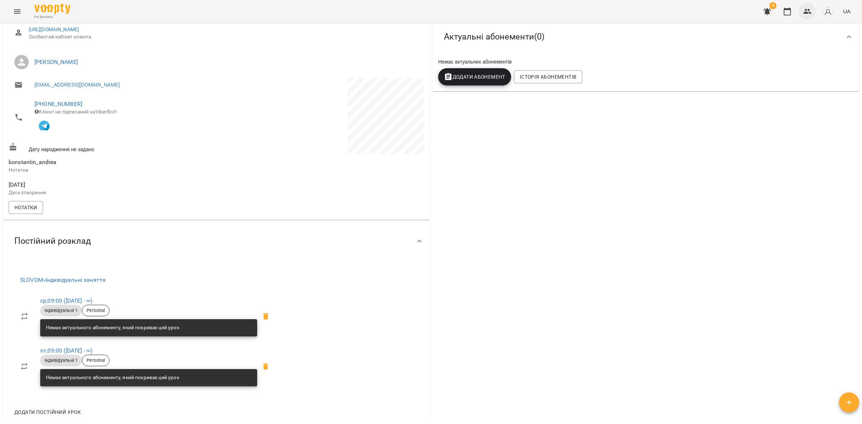
click at [808, 10] on icon "button" at bounding box center [808, 11] width 9 height 9
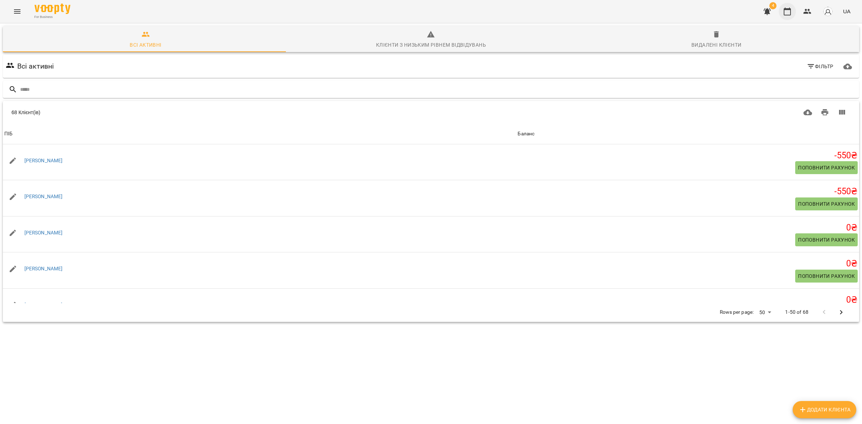
click at [788, 14] on icon "button" at bounding box center [787, 11] width 9 height 9
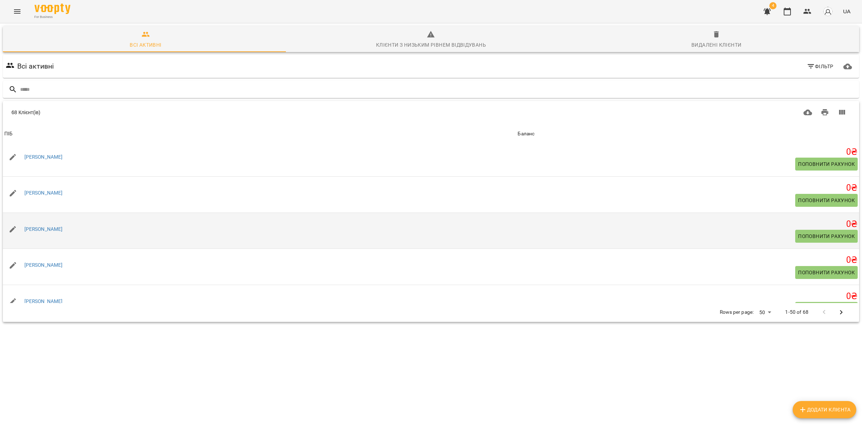
scroll to position [90, 0]
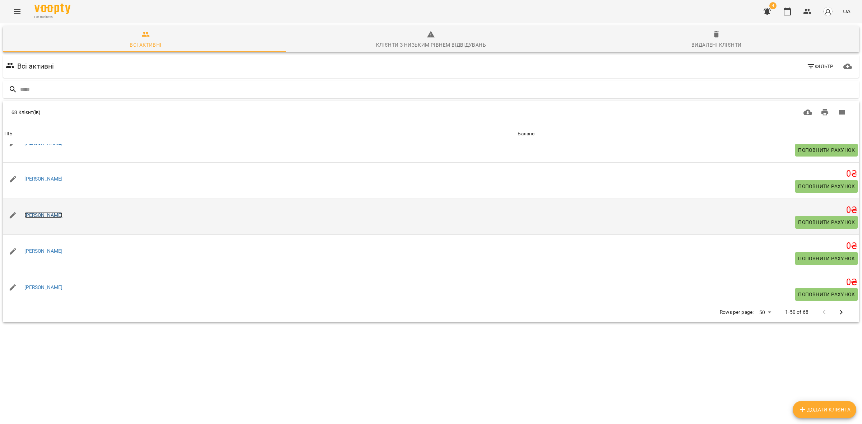
click at [63, 216] on link "Костянтин Колосков" at bounding box center [43, 215] width 38 height 6
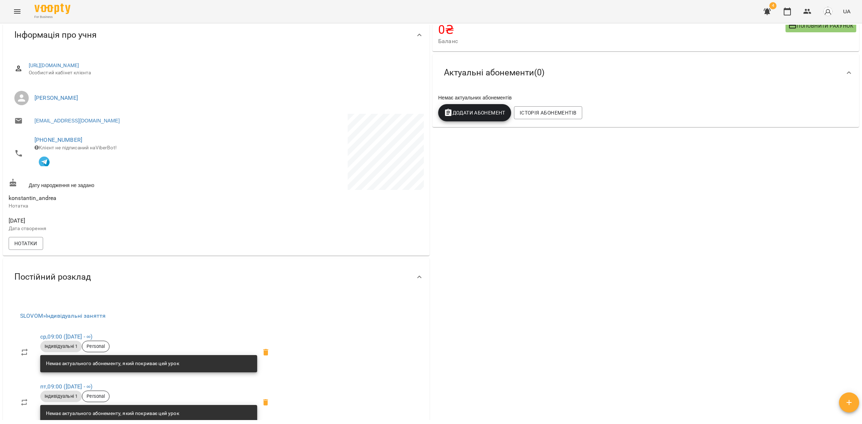
scroll to position [2, 0]
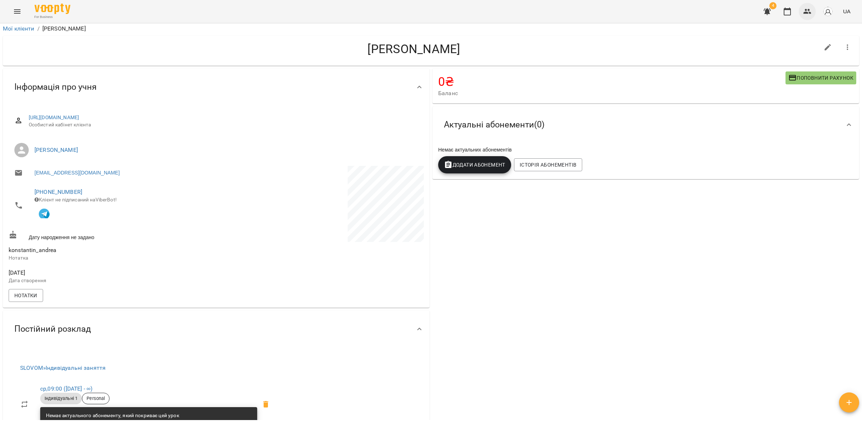
click at [807, 11] on icon "button" at bounding box center [808, 11] width 8 height 5
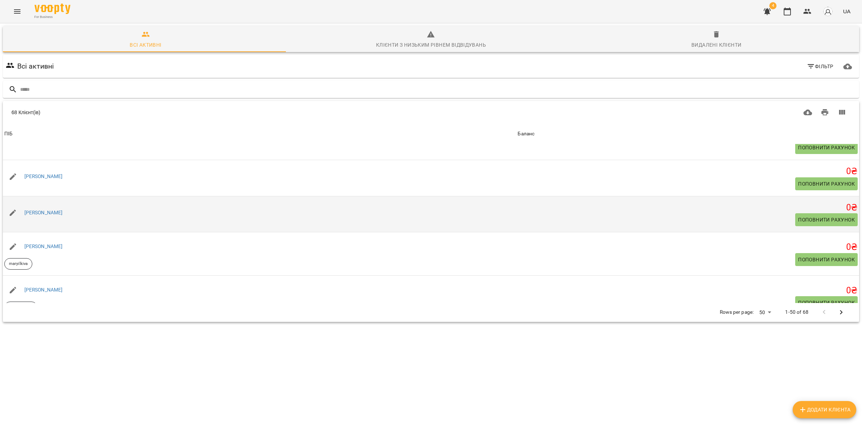
scroll to position [180, 0]
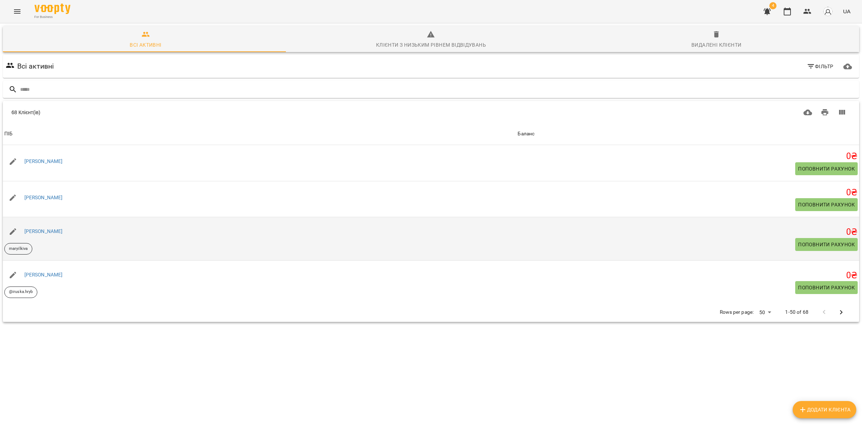
drag, startPoint x: 68, startPoint y: 159, endPoint x: 38, endPoint y: 218, distance: 66.9
click at [22, 148] on td "Наталія Якимів" at bounding box center [260, 163] width 514 height 36
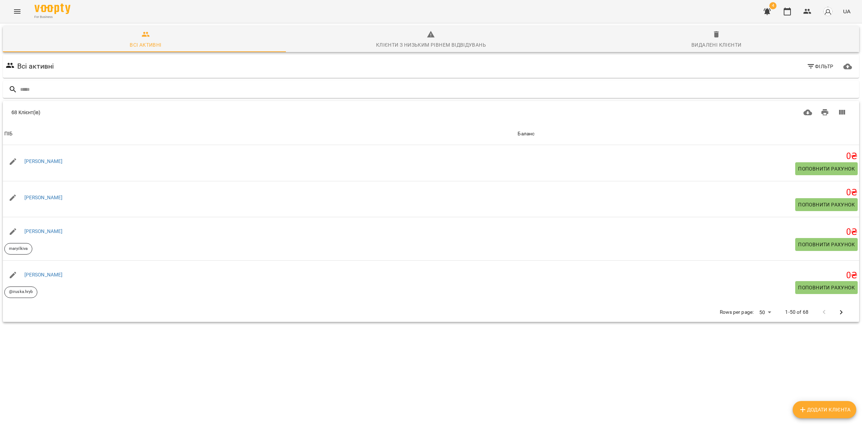
copy link "Наталія Якимів"
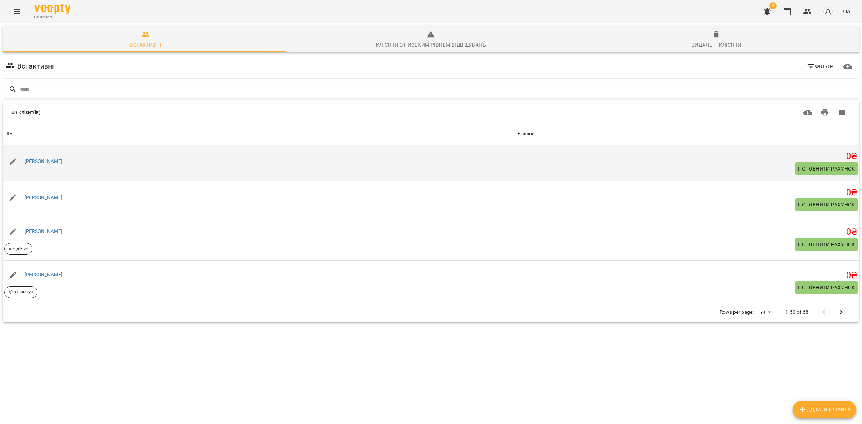
click at [42, 157] on div "Наталія Якимів" at bounding box center [43, 162] width 41 height 10
click at [42, 160] on link "Наталія Якимів" at bounding box center [43, 161] width 38 height 6
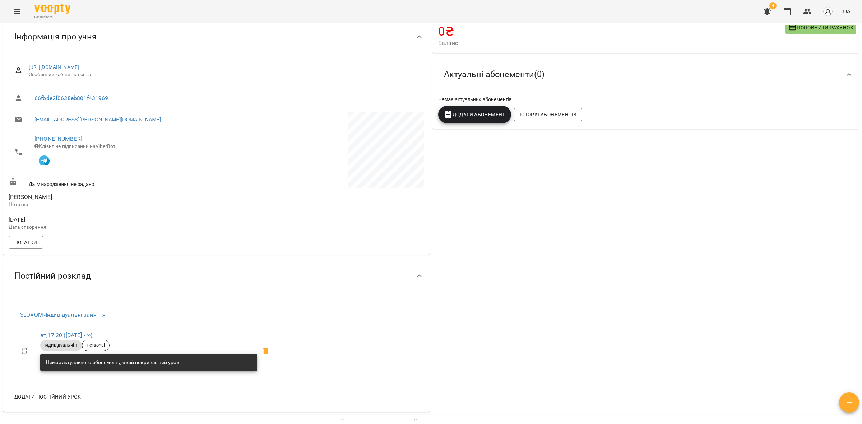
scroll to position [135, 0]
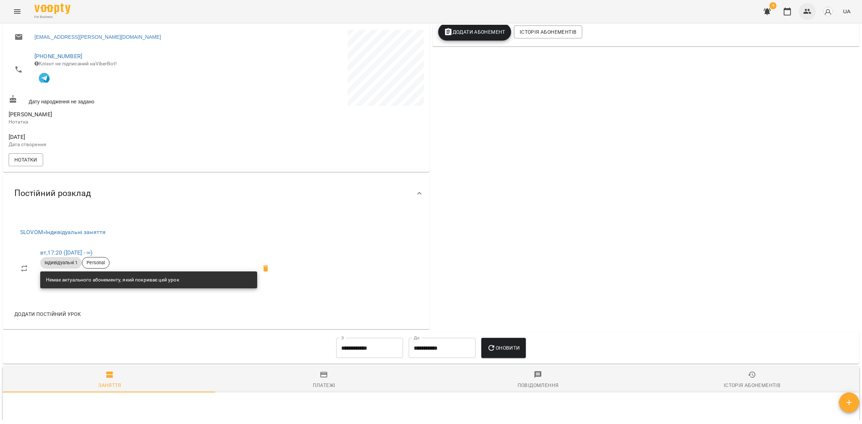
click at [807, 13] on icon "button" at bounding box center [808, 11] width 8 height 5
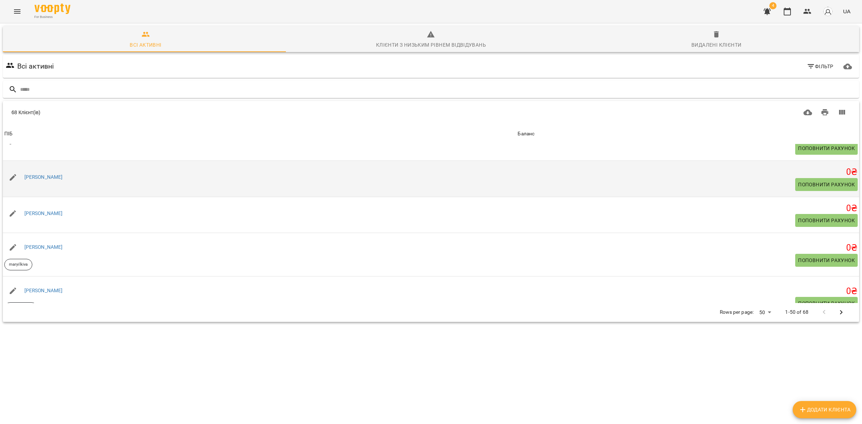
scroll to position [180, 0]
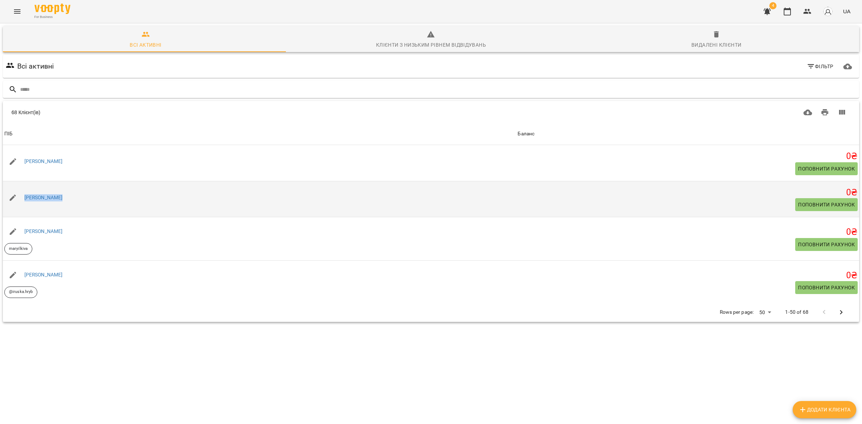
drag, startPoint x: 63, startPoint y: 195, endPoint x: 26, endPoint y: 191, distance: 37.2
click at [24, 189] on div "Денис Скляров" at bounding box center [260, 198] width 514 height 20
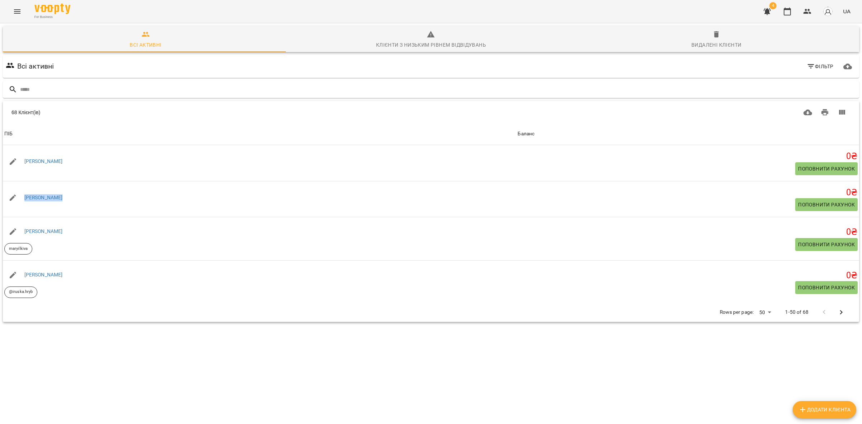
copy link "Денис Скляров"
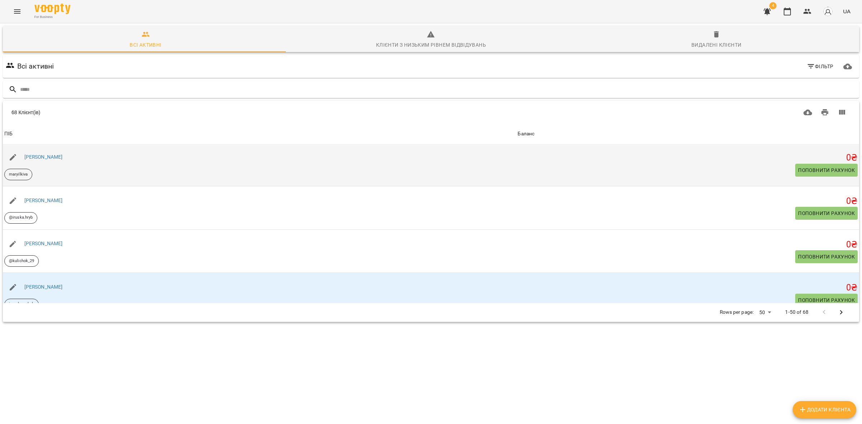
scroll to position [270, 0]
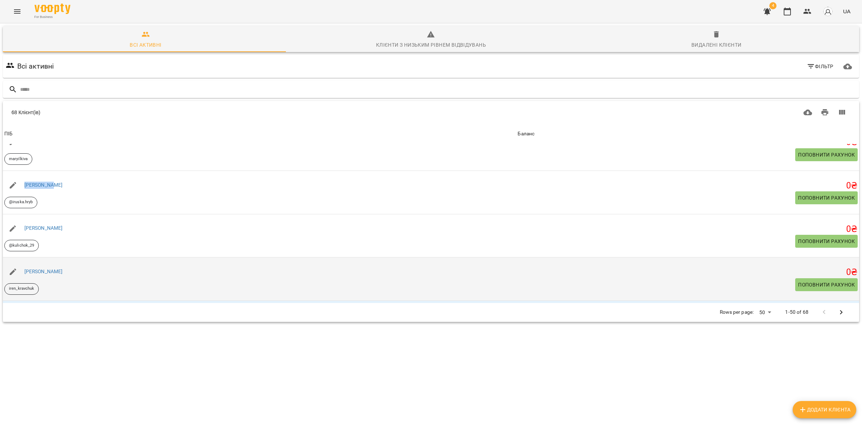
drag, startPoint x: 56, startPoint y: 184, endPoint x: 83, endPoint y: 261, distance: 81.6
click at [23, 178] on div "Ірина Гриб" at bounding box center [260, 185] width 514 height 20
copy link "Ірина Гриб"
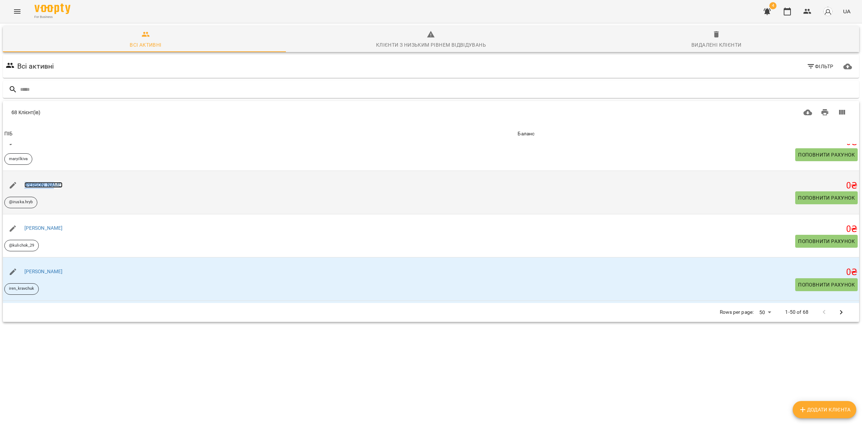
click at [42, 184] on link "Ірина Гриб" at bounding box center [43, 185] width 38 height 6
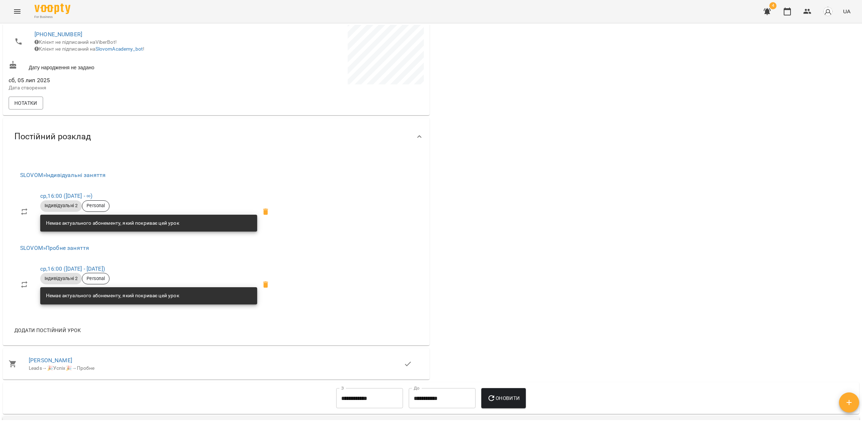
scroll to position [225, 0]
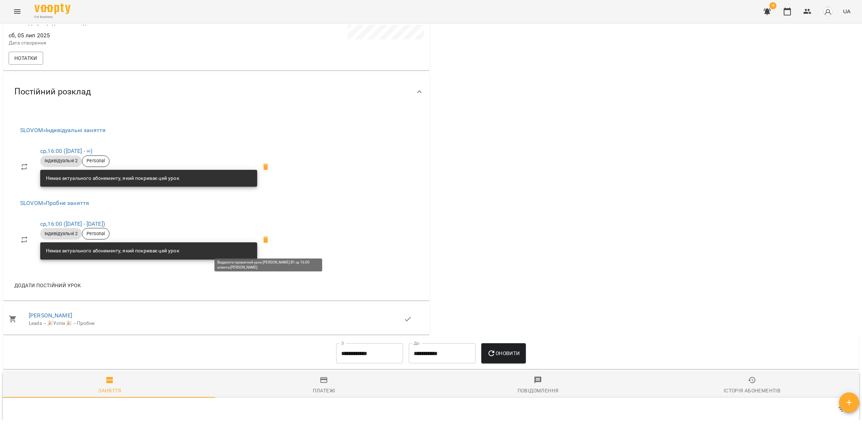
click at [268, 243] on icon at bounding box center [265, 240] width 5 height 6
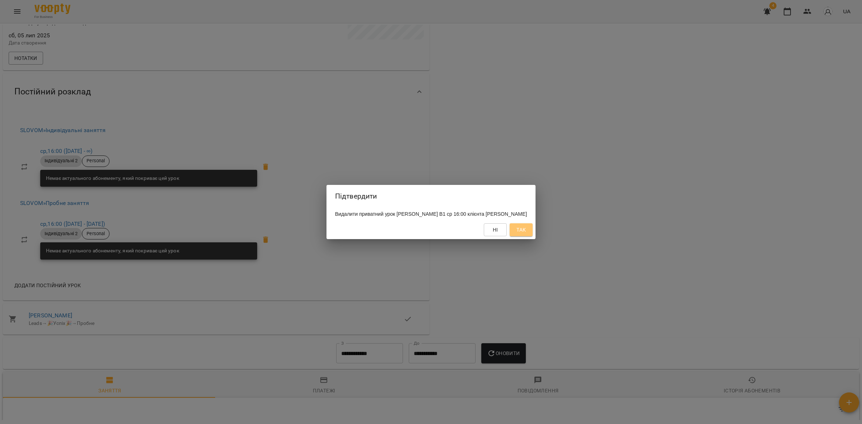
click at [521, 231] on span "Так" at bounding box center [521, 230] width 9 height 9
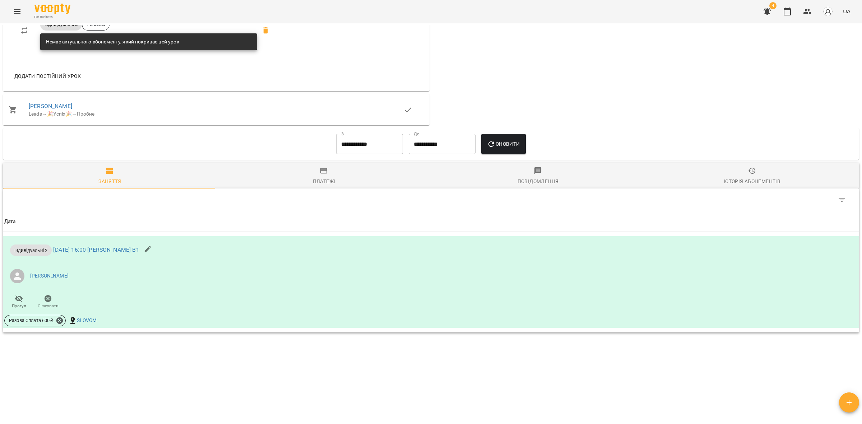
scroll to position [367, 0]
click at [364, 144] on input "**********" at bounding box center [369, 144] width 67 height 20
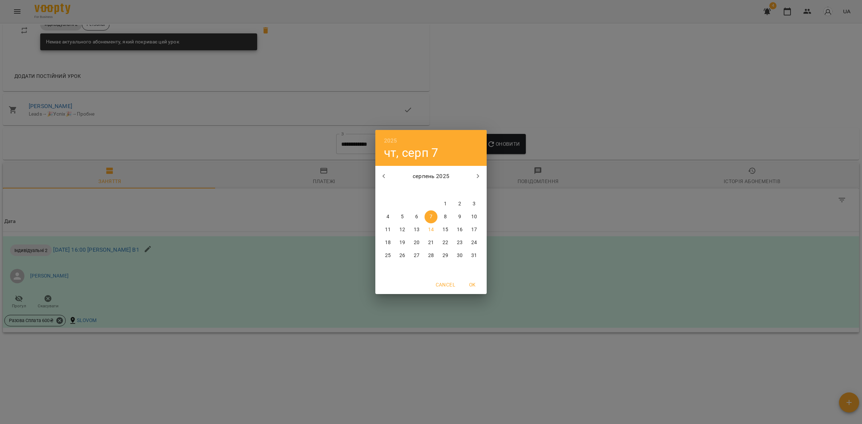
click at [382, 175] on icon "button" at bounding box center [384, 176] width 9 height 9
drag, startPoint x: 404, startPoint y: 204, endPoint x: 486, endPoint y: 170, distance: 88.3
click at [404, 204] on span "1" at bounding box center [402, 204] width 13 height 7
type input "**********"
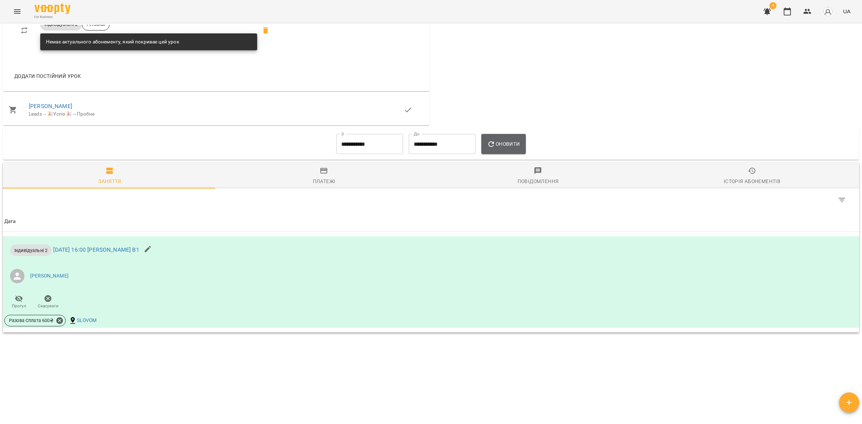
click at [495, 152] on button "Оновити" at bounding box center [504, 144] width 44 height 20
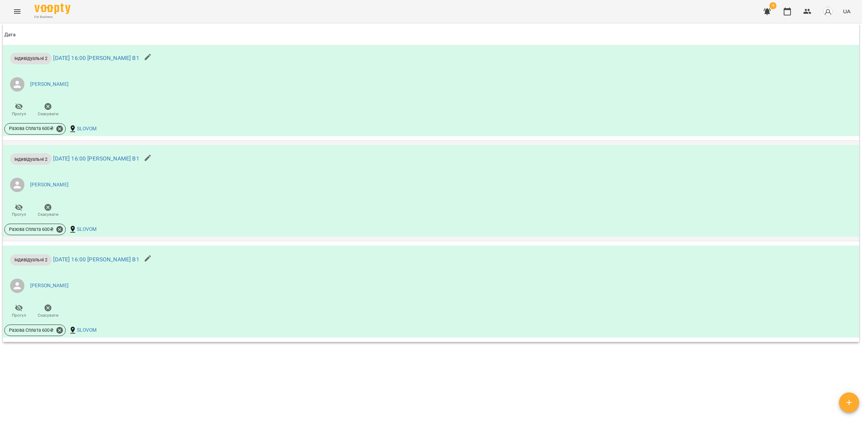
scroll to position [858, 0]
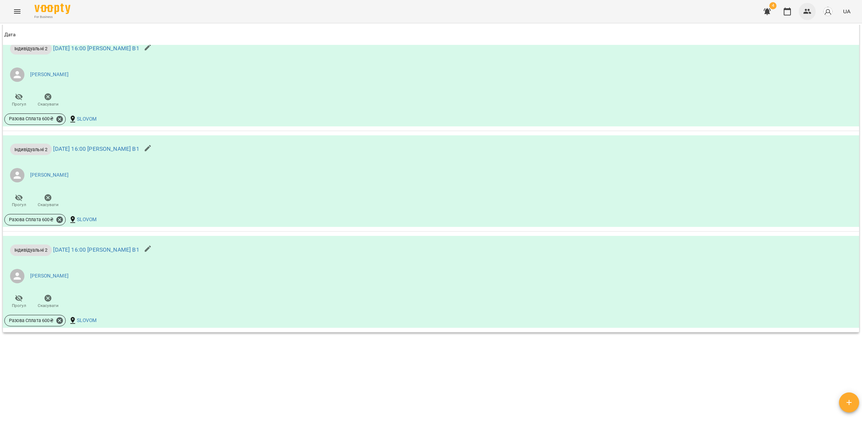
click at [807, 10] on icon "button" at bounding box center [808, 11] width 8 height 5
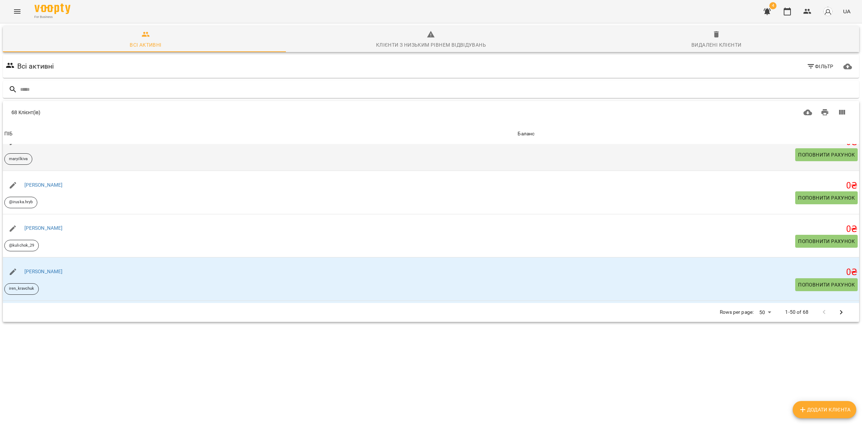
scroll to position [314, 0]
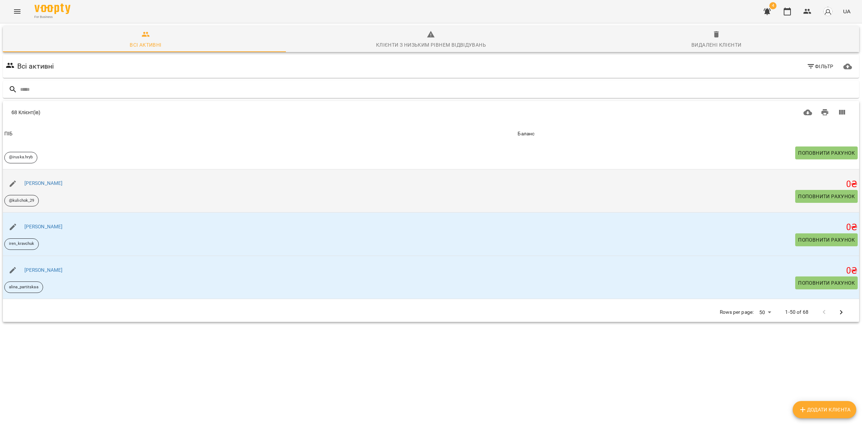
drag, startPoint x: 69, startPoint y: 181, endPoint x: 43, endPoint y: 198, distance: 30.2
click at [26, 175] on div "Дарʼя Андреєва" at bounding box center [260, 184] width 514 height 20
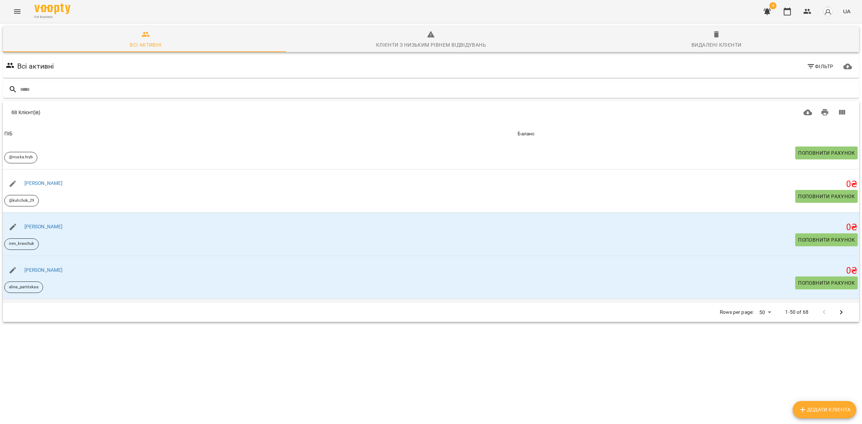
copy link "Дарʼя Андреєва"
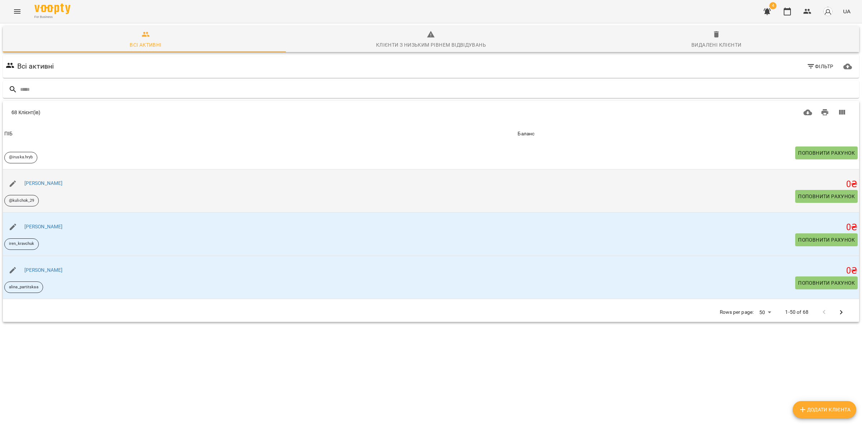
click at [41, 187] on div "Дарʼя Андреєва" at bounding box center [43, 184] width 41 height 10
click at [49, 182] on link "Дарʼя Андреєва" at bounding box center [43, 183] width 38 height 6
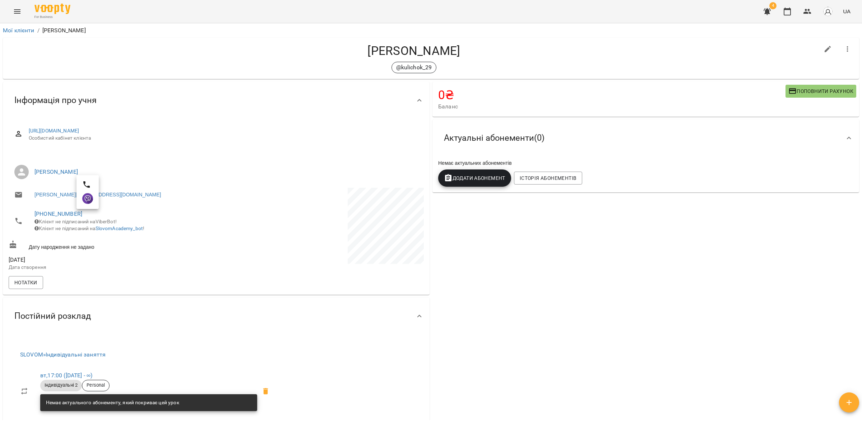
click at [273, 165] on div at bounding box center [431, 212] width 862 height 424
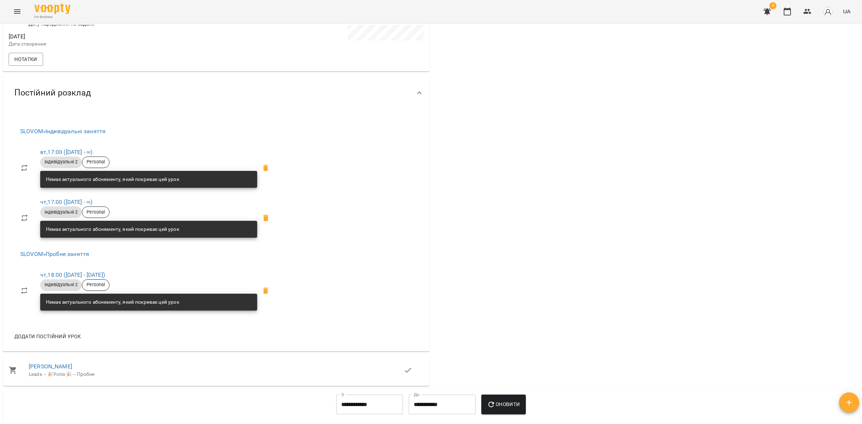
scroll to position [225, 0]
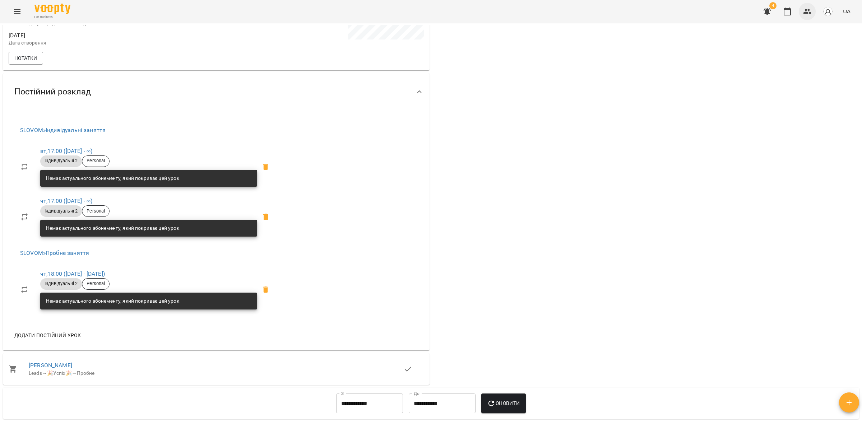
click at [809, 13] on icon "button" at bounding box center [808, 11] width 8 height 5
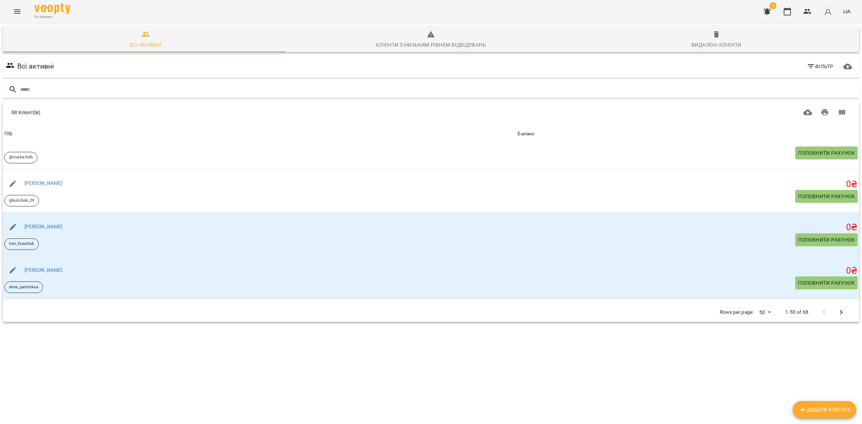
scroll to position [359, 0]
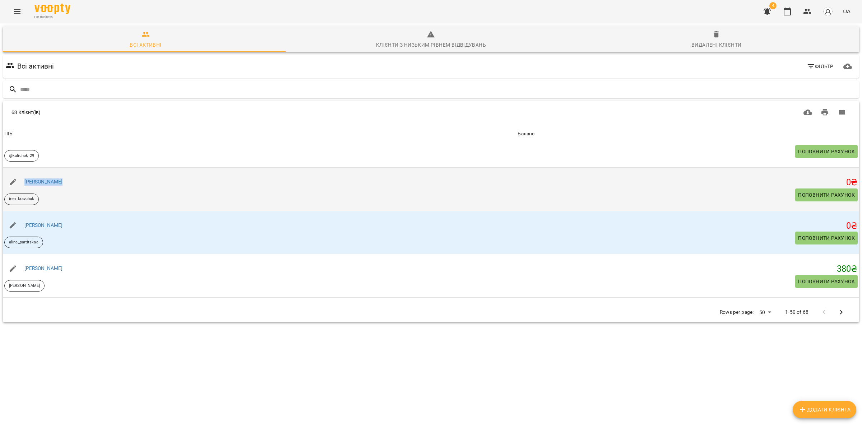
drag, startPoint x: 36, startPoint y: 174, endPoint x: 24, endPoint y: 174, distance: 11.5
click at [24, 174] on div "Ірина Кравчук" at bounding box center [260, 182] width 514 height 20
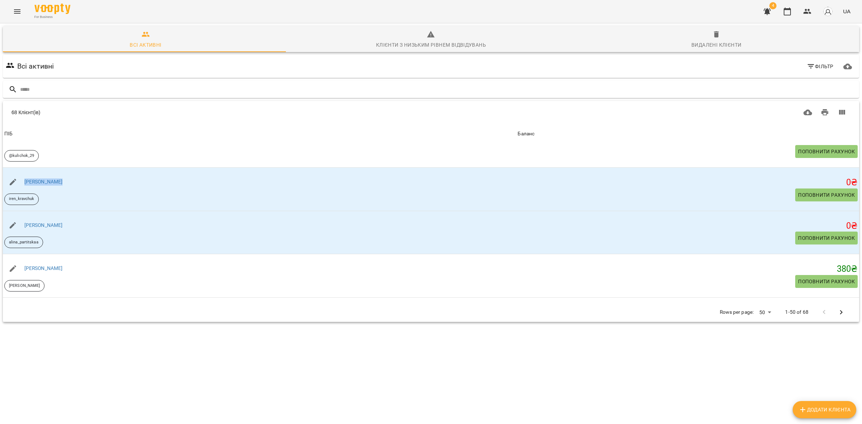
copy link "Ірина Кравчук"
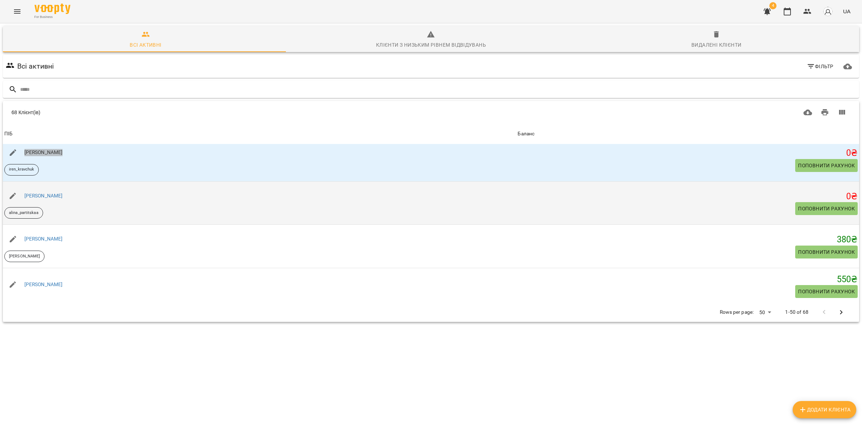
scroll to position [404, 0]
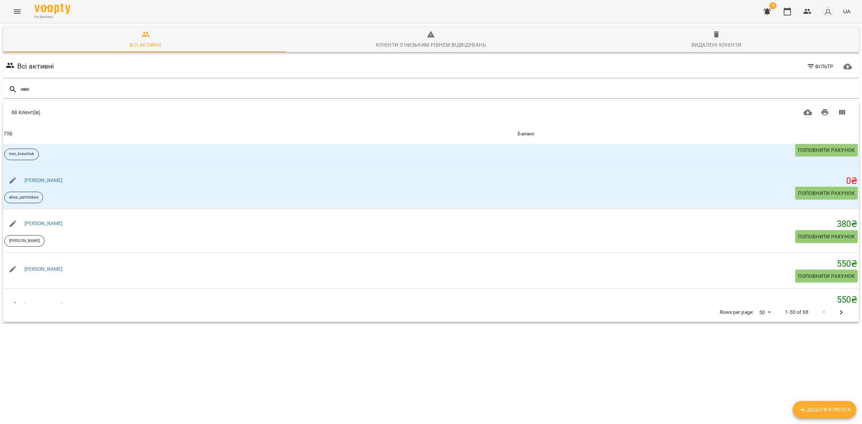
click at [16, 15] on icon "Menu" at bounding box center [17, 11] width 9 height 9
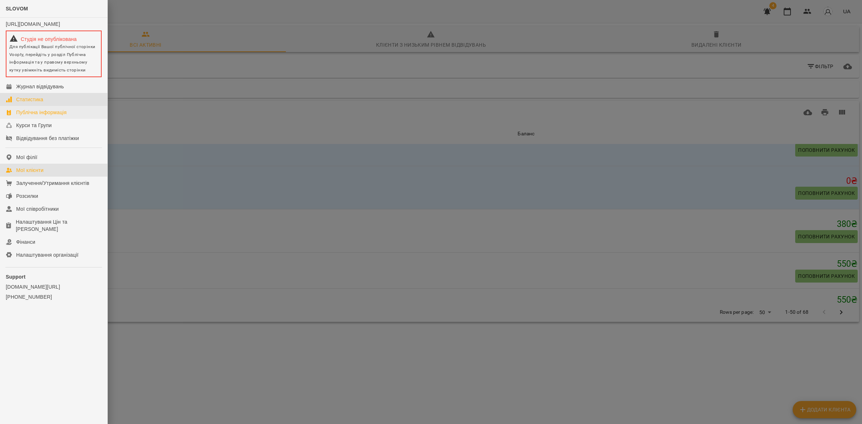
drag, startPoint x: 64, startPoint y: 101, endPoint x: 92, endPoint y: 115, distance: 32.0
click at [64, 101] on link "Статистика" at bounding box center [53, 99] width 107 height 13
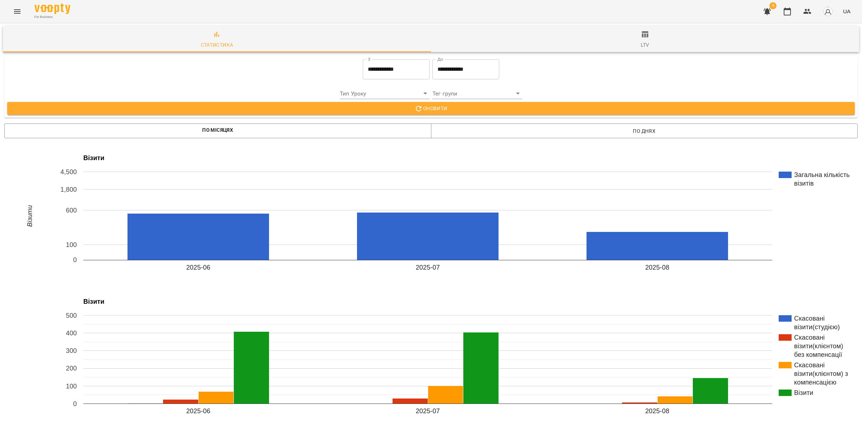
click at [17, 15] on icon "Menu" at bounding box center [17, 11] width 9 height 9
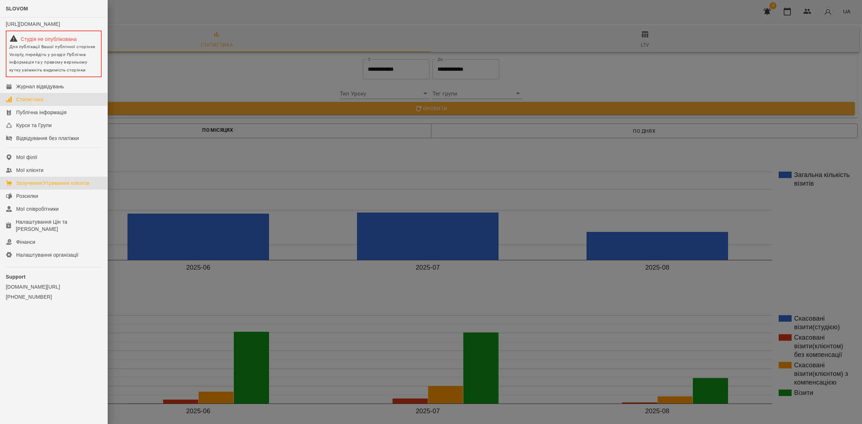
drag, startPoint x: 70, startPoint y: 187, endPoint x: 87, endPoint y: 189, distance: 17.0
click at [70, 187] on div "Залучення/Утримання клієнтів" at bounding box center [52, 183] width 73 height 7
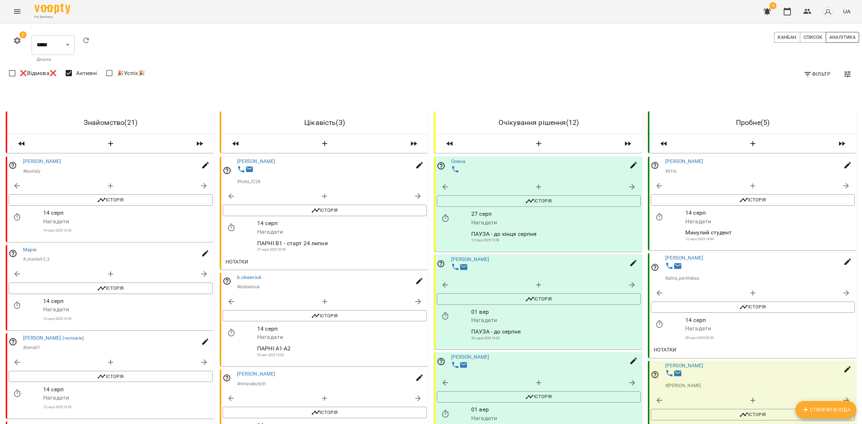
click at [839, 34] on span "Аналітика" at bounding box center [843, 37] width 26 height 8
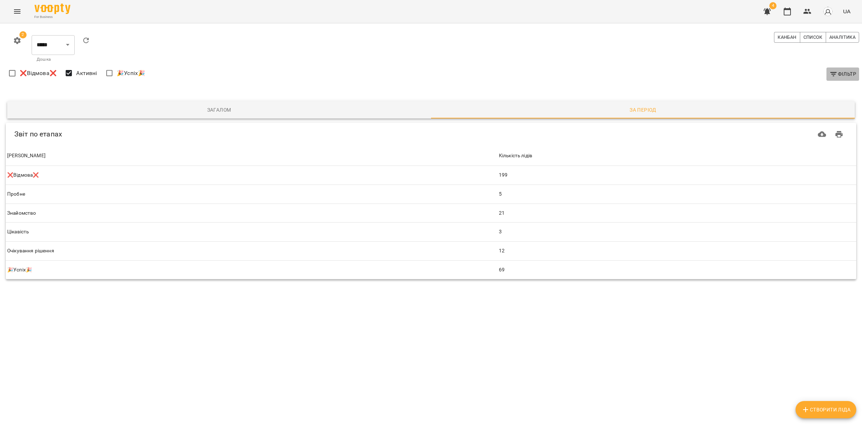
click at [838, 75] on icon "button" at bounding box center [834, 74] width 9 height 9
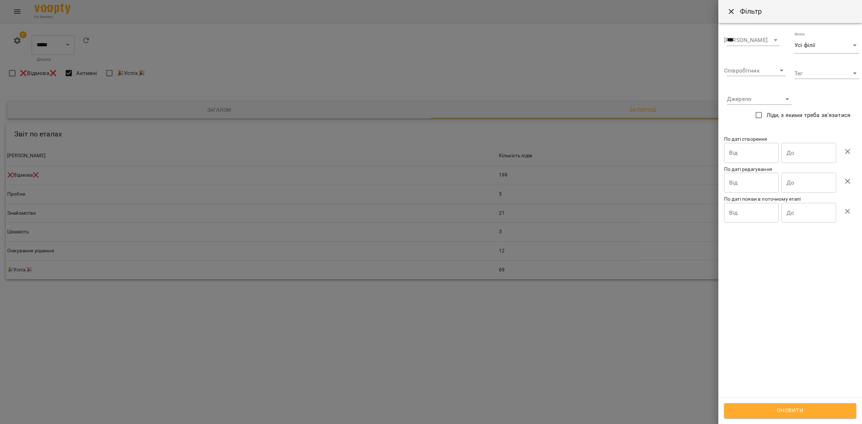
click at [752, 148] on input "Від" at bounding box center [751, 153] width 55 height 20
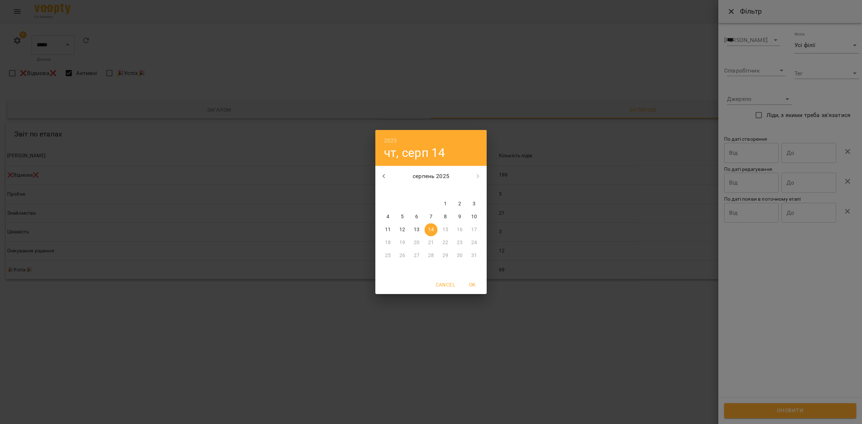
click at [446, 203] on p "1" at bounding box center [445, 204] width 3 height 7
type input "**********"
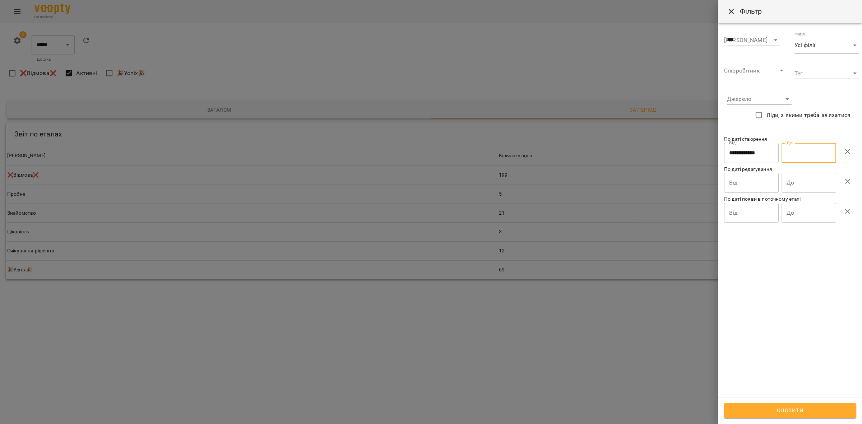
click at [788, 150] on input "До" at bounding box center [809, 153] width 55 height 20
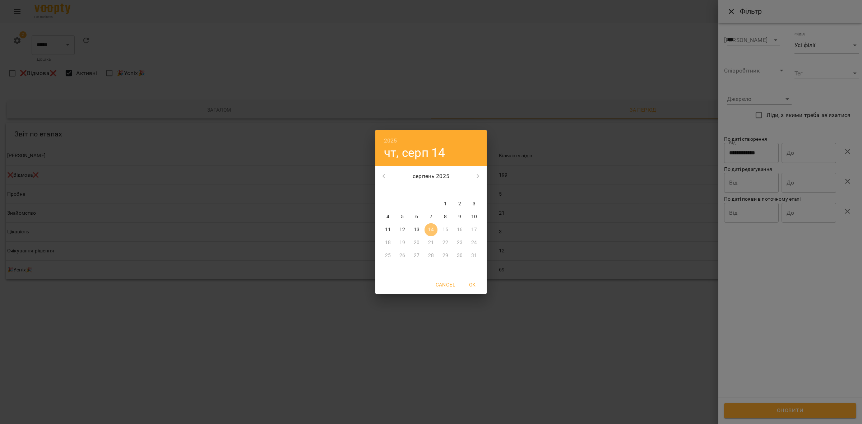
click at [433, 232] on p "14" at bounding box center [431, 229] width 6 height 7
type input "**********"
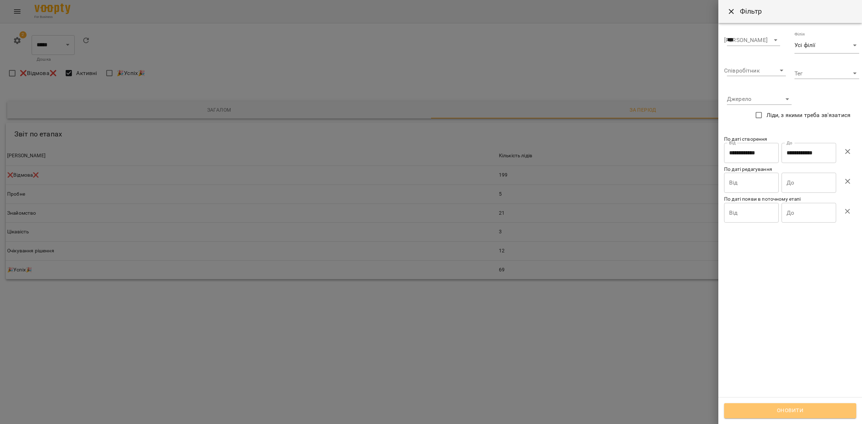
click at [786, 414] on span "Оновити" at bounding box center [790, 410] width 116 height 9
click at [362, 341] on div at bounding box center [431, 212] width 862 height 424
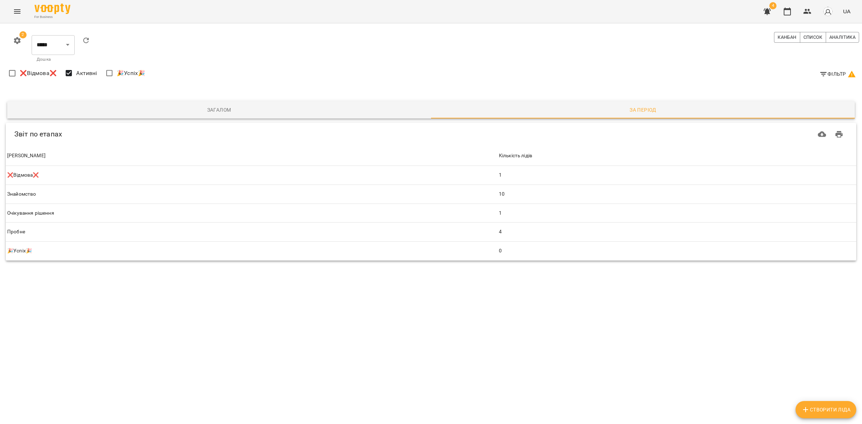
click at [15, 12] on icon "Menu" at bounding box center [17, 11] width 9 height 9
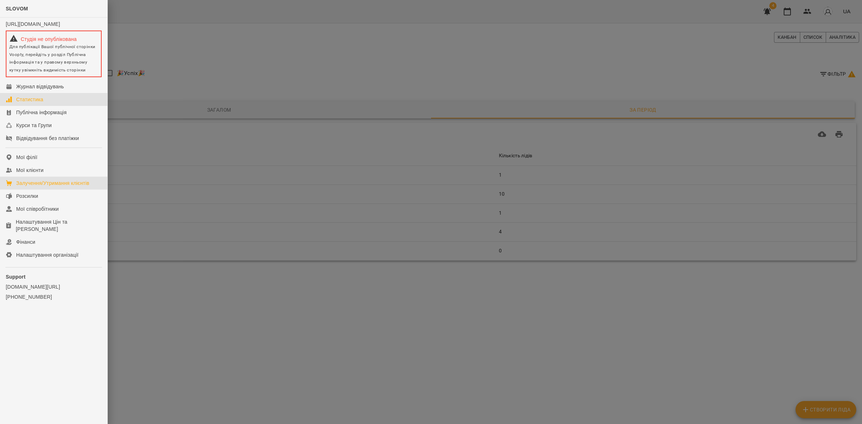
click at [49, 103] on link "Статистика" at bounding box center [53, 99] width 107 height 13
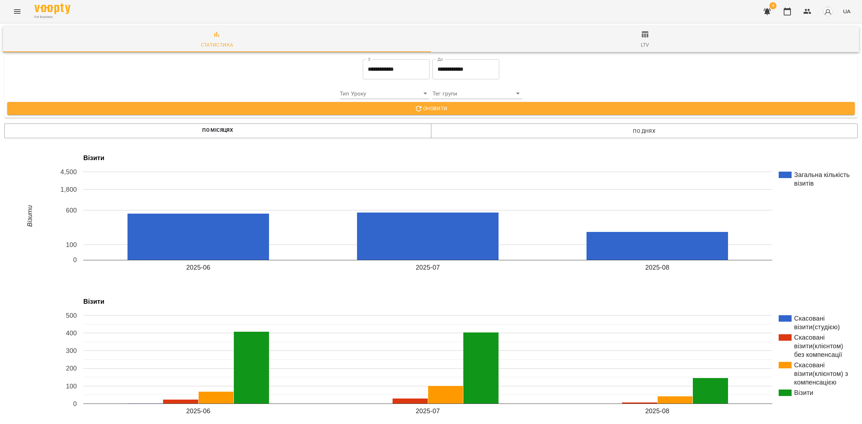
click at [388, 66] on input "**********" at bounding box center [396, 69] width 67 height 20
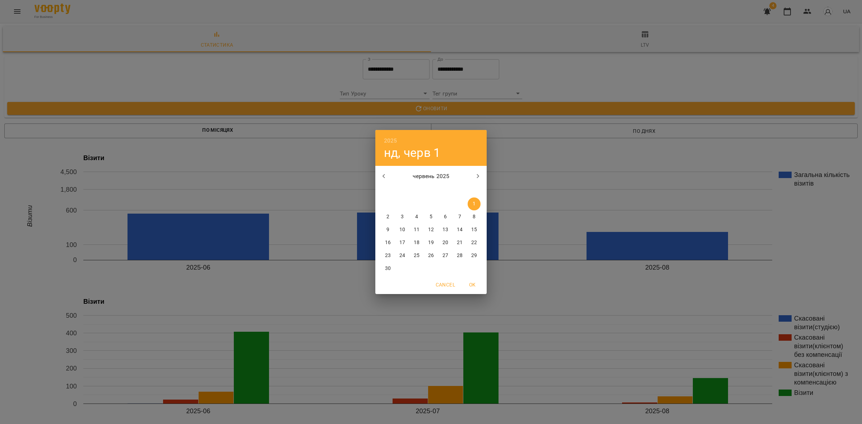
click at [385, 175] on icon "button" at bounding box center [384, 176] width 9 height 9
click at [385, 176] on icon "button" at bounding box center [384, 176] width 9 height 9
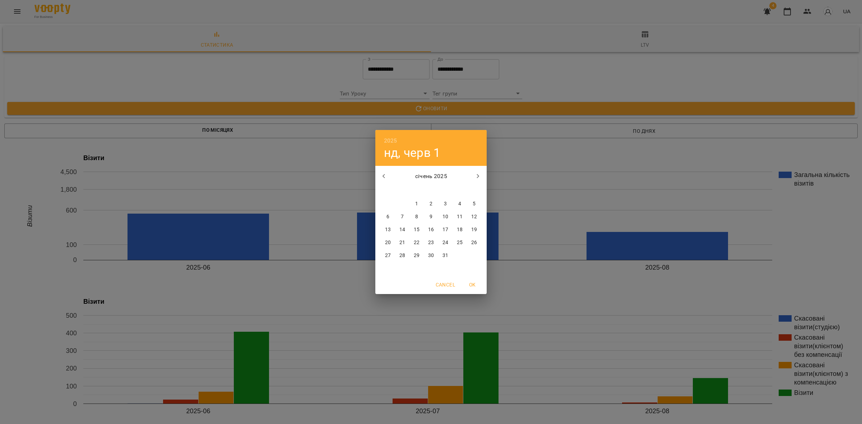
click at [385, 176] on icon "button" at bounding box center [384, 176] width 9 height 9
click at [389, 175] on button "button" at bounding box center [384, 176] width 17 height 17
drag, startPoint x: 400, startPoint y: 201, endPoint x: 447, endPoint y: 239, distance: 60.6
click at [404, 203] on span "1" at bounding box center [402, 204] width 13 height 7
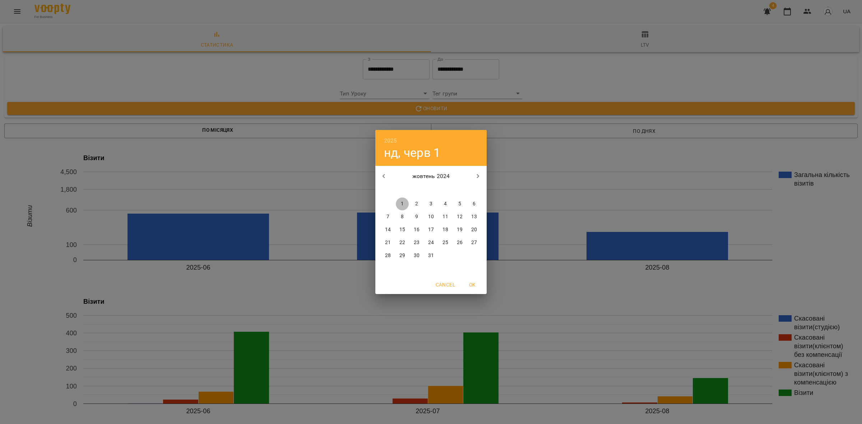
type input "**********"
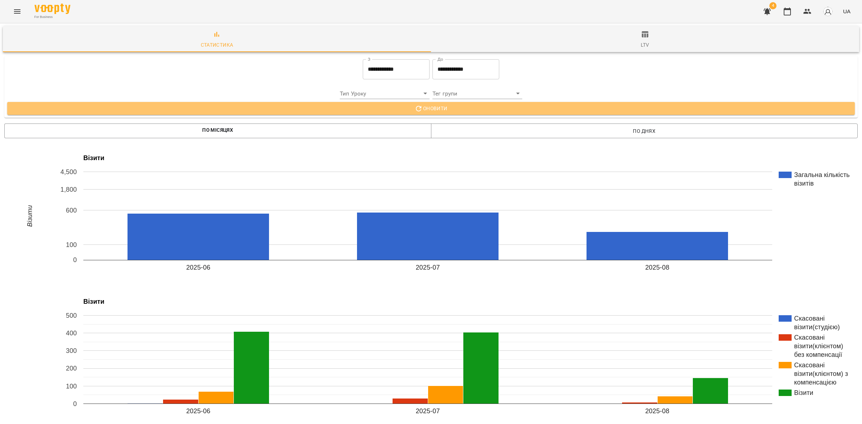
click at [459, 110] on span "Оновити" at bounding box center [431, 108] width 837 height 9
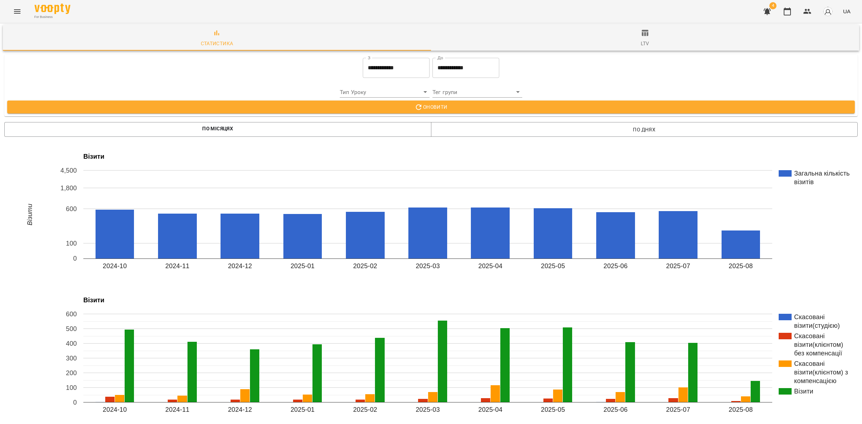
scroll to position [934, 0]
click at [18, 15] on icon "Menu" at bounding box center [17, 11] width 9 height 9
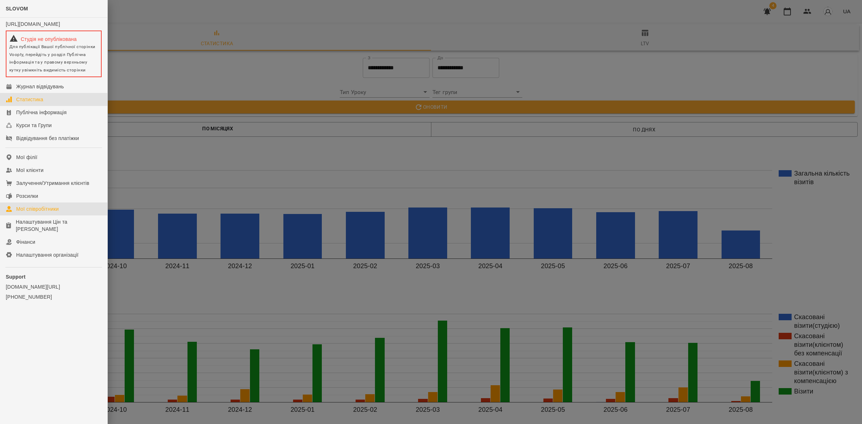
click at [60, 210] on link "Мої співробітники" at bounding box center [53, 209] width 107 height 13
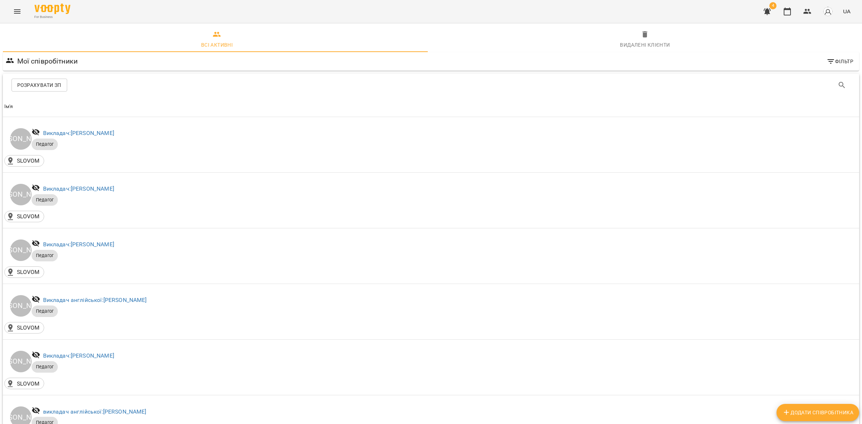
click at [38, 83] on span "Розрахувати ЗП" at bounding box center [39, 85] width 44 height 9
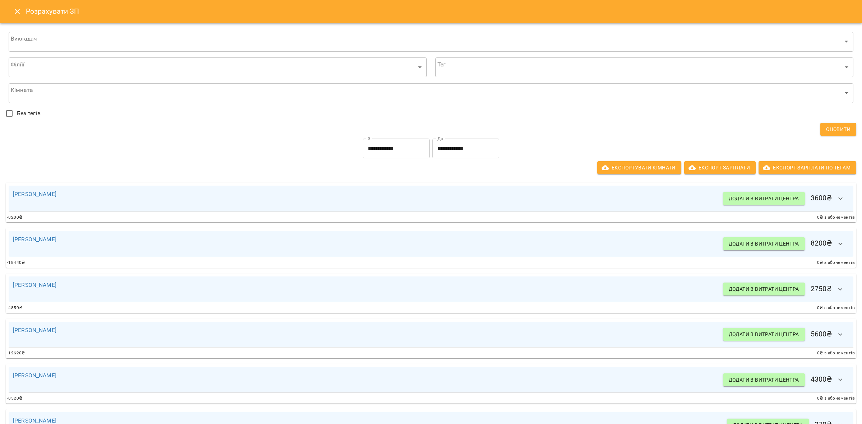
click at [15, 13] on icon "Close" at bounding box center [17, 11] width 9 height 9
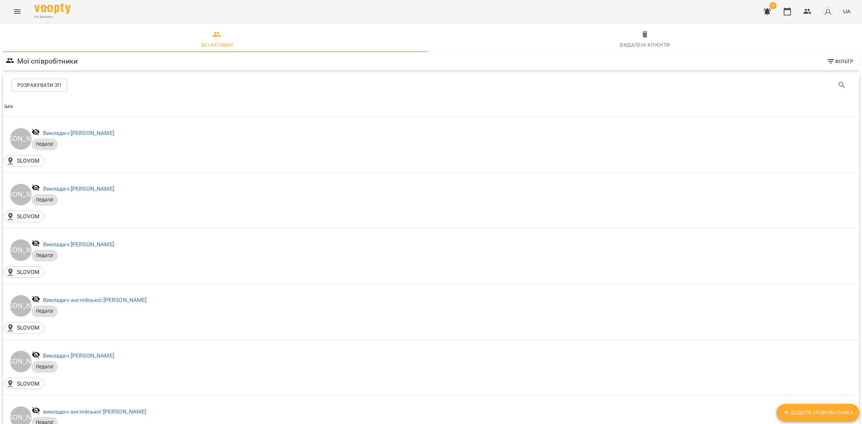
click at [42, 83] on span "Розрахувати ЗП" at bounding box center [39, 85] width 44 height 9
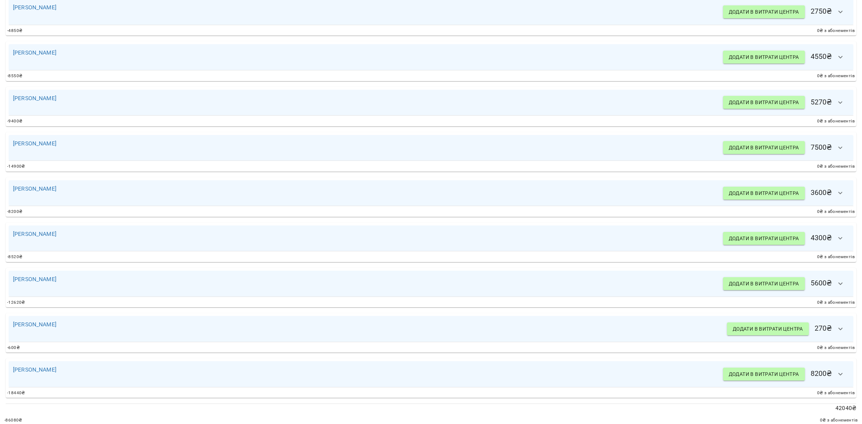
scroll to position [199, 0]
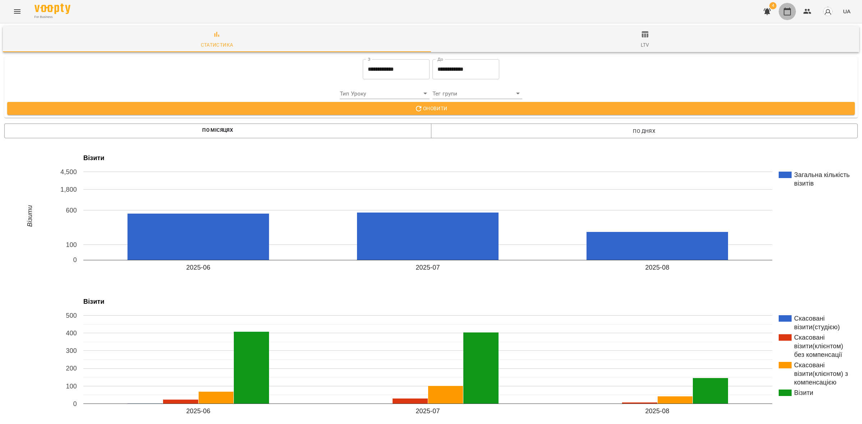
drag, startPoint x: 791, startPoint y: 12, endPoint x: 792, endPoint y: 18, distance: 6.5
click at [791, 13] on icon "button" at bounding box center [787, 11] width 9 height 9
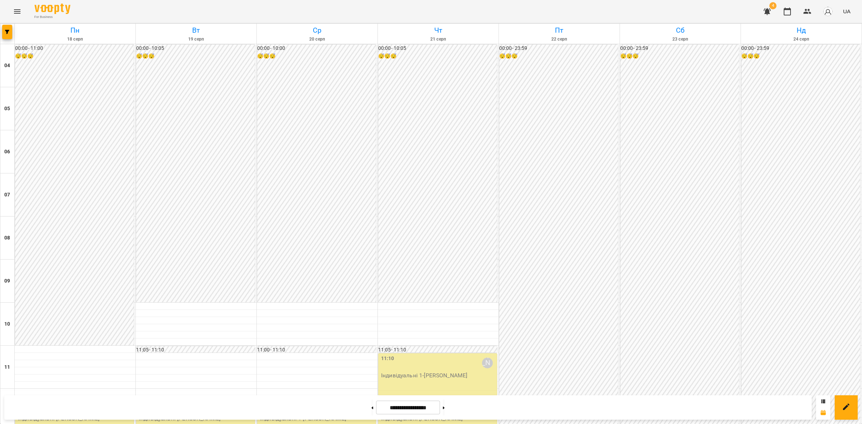
scroll to position [225, 0]
click at [822, 400] on icon at bounding box center [824, 402] width 4 height 4
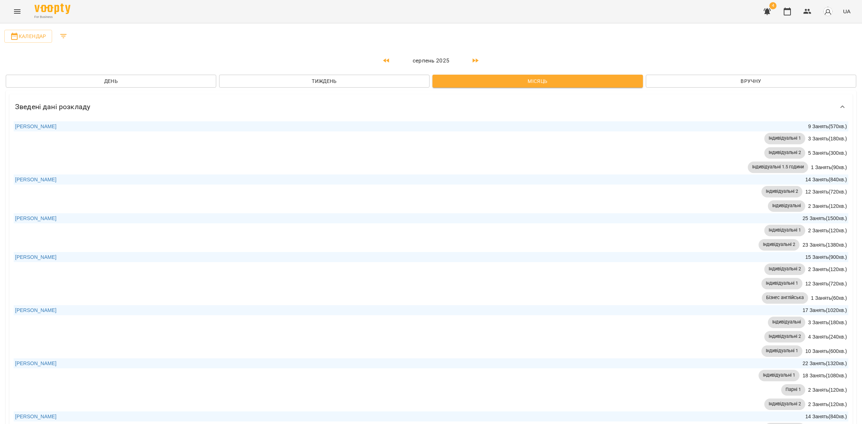
scroll to position [0, 0]
click at [33, 35] on span "Календар" at bounding box center [28, 36] width 36 height 9
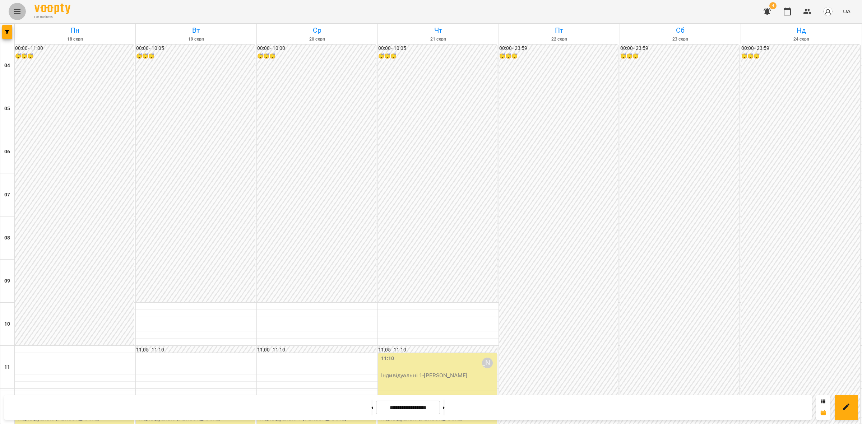
click at [16, 9] on icon "Menu" at bounding box center [17, 11] width 9 height 9
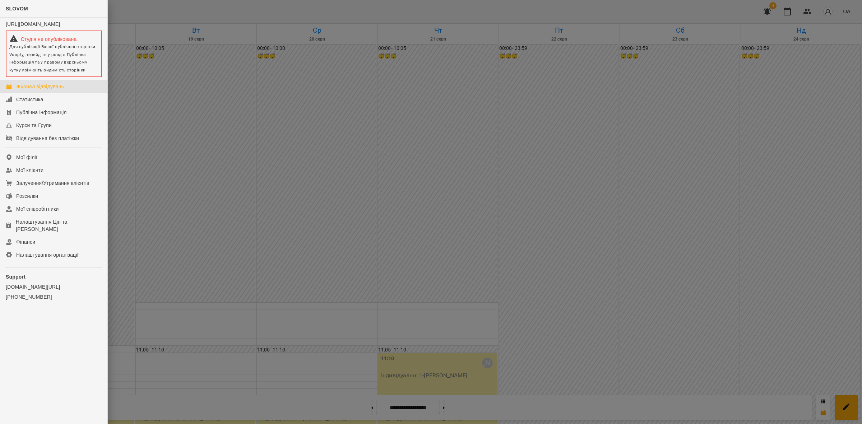
click at [235, 171] on div at bounding box center [431, 212] width 862 height 424
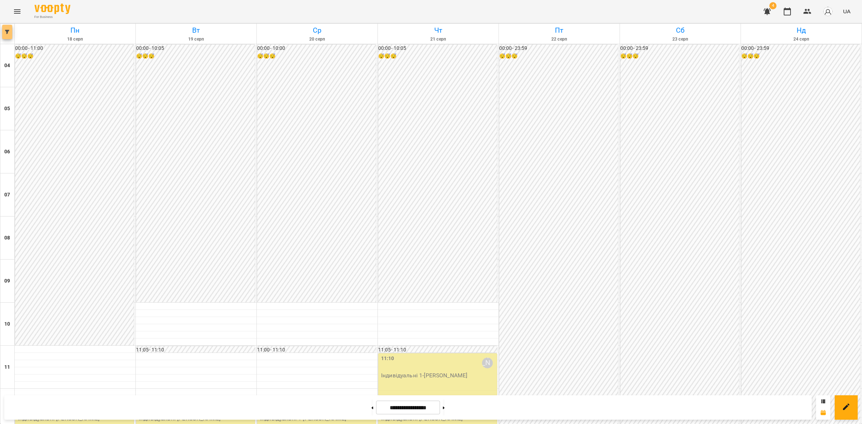
click at [7, 30] on button "button" at bounding box center [7, 32] width 10 height 14
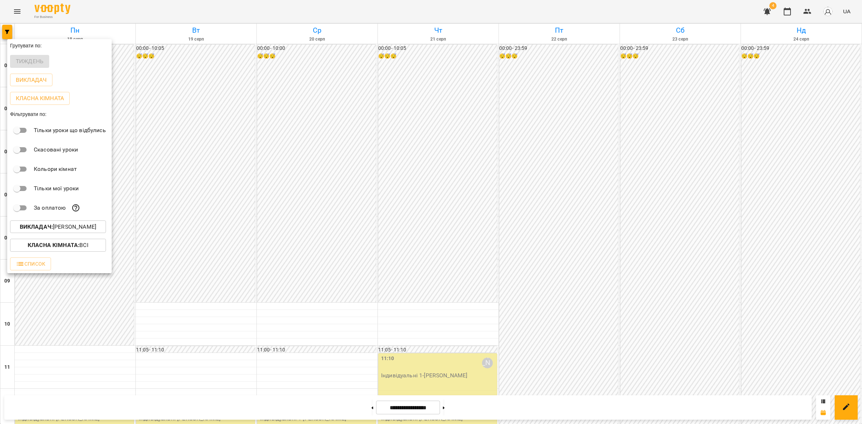
click at [80, 227] on p "Викладач : Євгенія Мумжинська" at bounding box center [58, 227] width 77 height 9
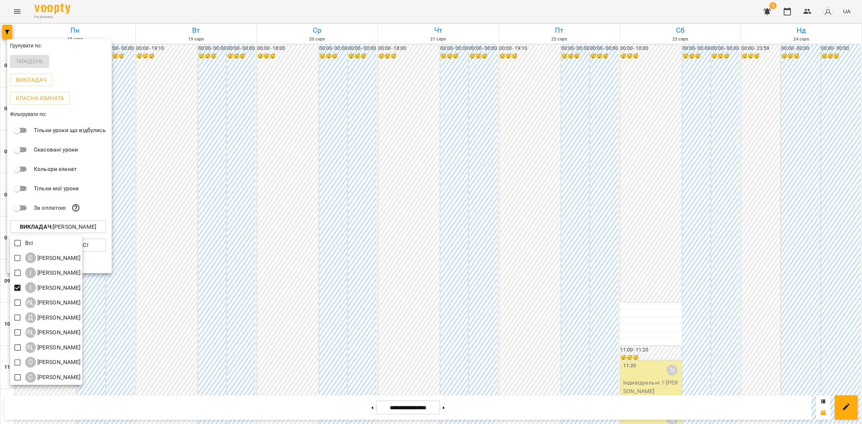
click at [524, 221] on div at bounding box center [431, 212] width 862 height 424
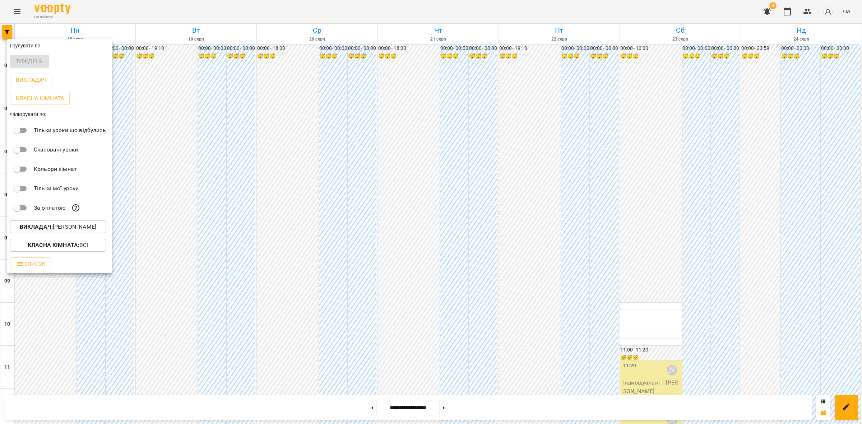
click at [523, 220] on div at bounding box center [431, 212] width 862 height 424
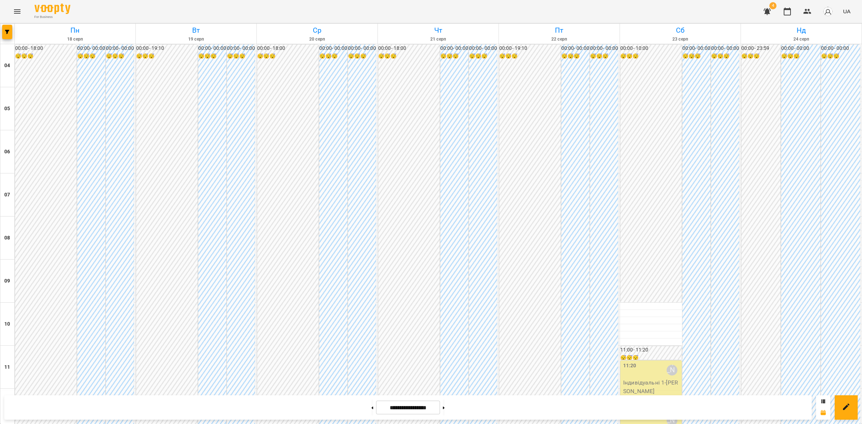
scroll to position [471, 0]
click at [372, 412] on button at bounding box center [373, 408] width 2 height 16
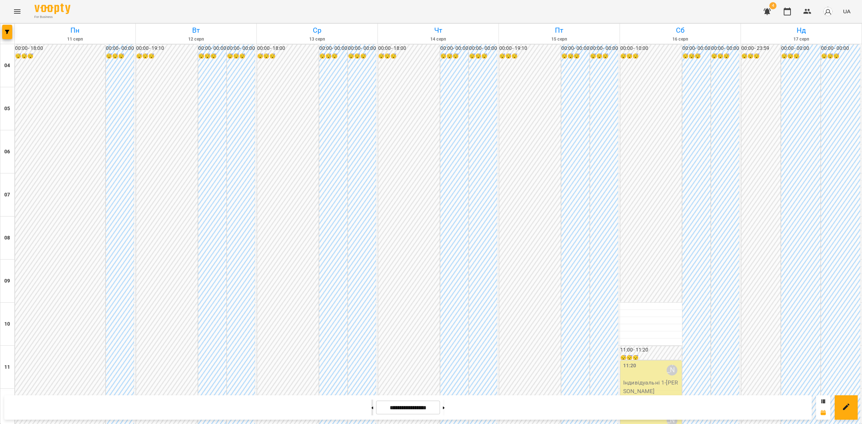
click at [372, 410] on button at bounding box center [373, 408] width 2 height 16
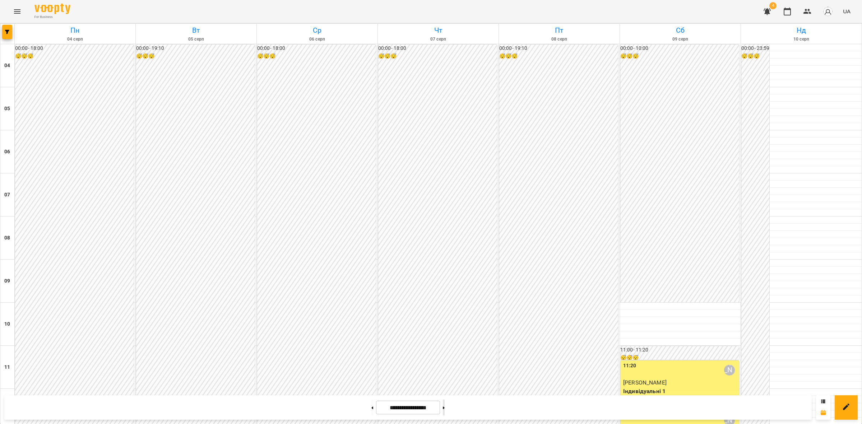
click at [445, 410] on button at bounding box center [444, 408] width 2 height 16
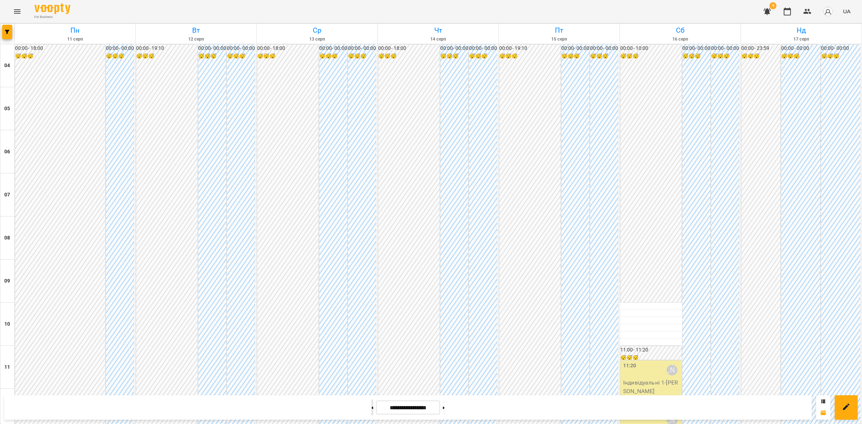
click at [372, 410] on button at bounding box center [373, 408] width 2 height 16
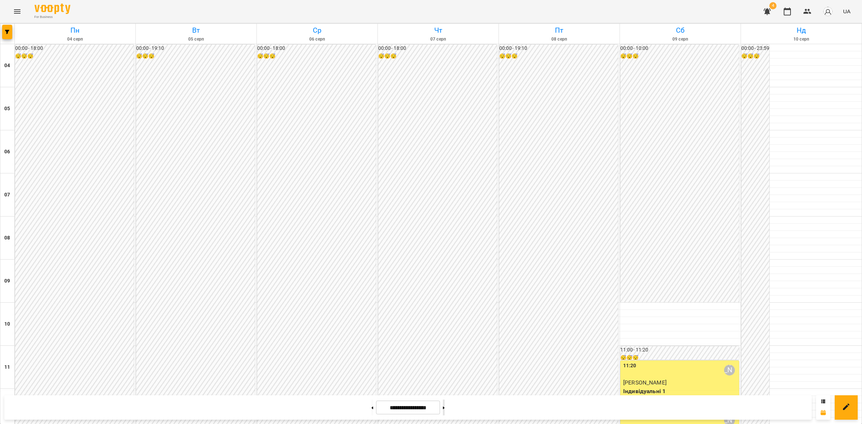
click at [445, 408] on button at bounding box center [444, 408] width 2 height 16
type input "**********"
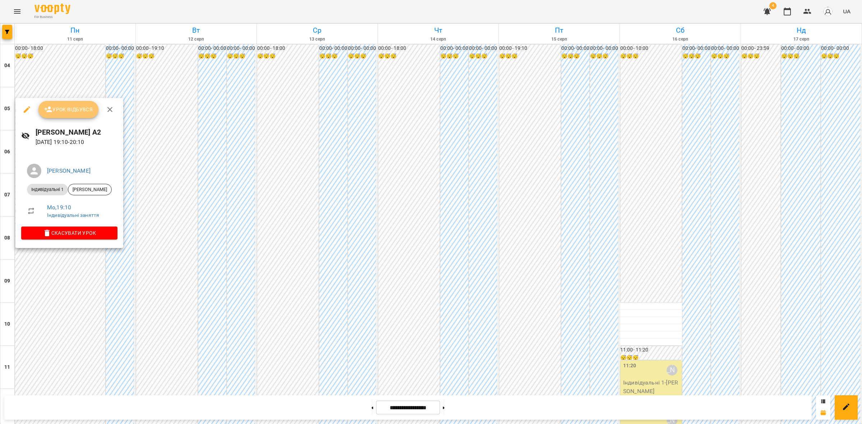
click at [67, 114] on button "Урок відбувся" at bounding box center [68, 109] width 60 height 17
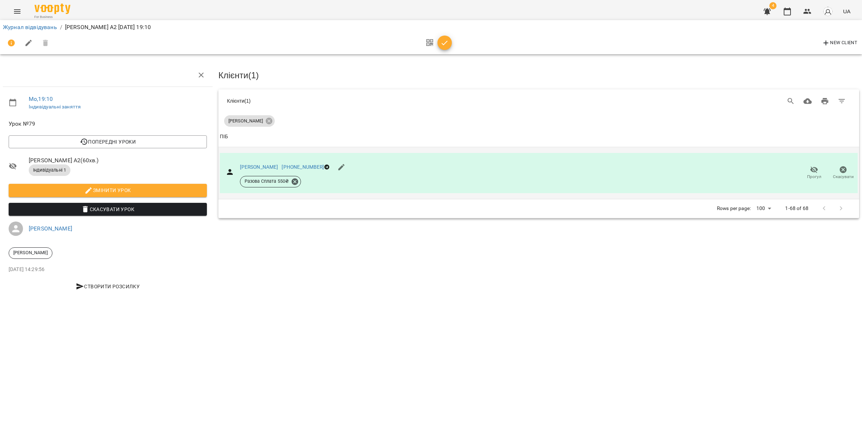
click at [819, 178] on button "Прогул" at bounding box center [814, 173] width 29 height 20
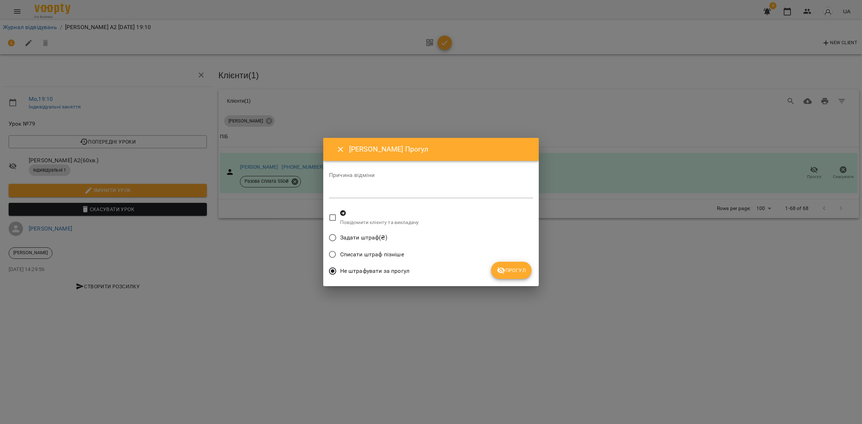
click at [496, 262] on div "Списати штраф пізніше" at bounding box center [431, 255] width 204 height 17
click at [510, 270] on span "Прогул" at bounding box center [511, 270] width 29 height 9
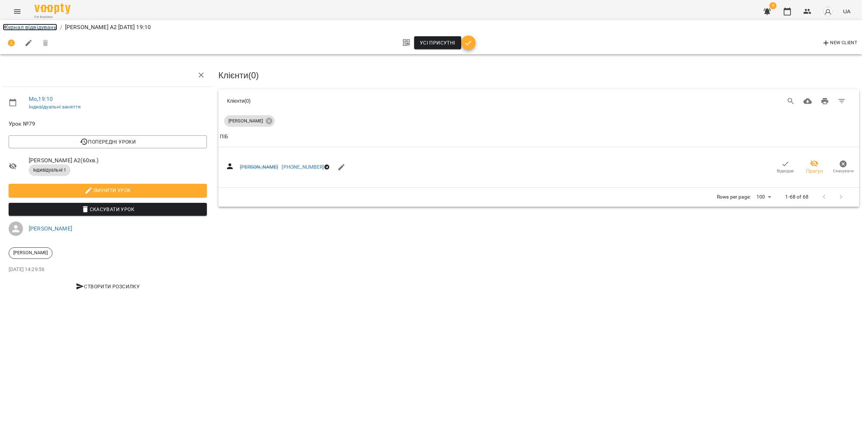
click at [32, 27] on link "Журнал відвідувань" at bounding box center [30, 27] width 54 height 7
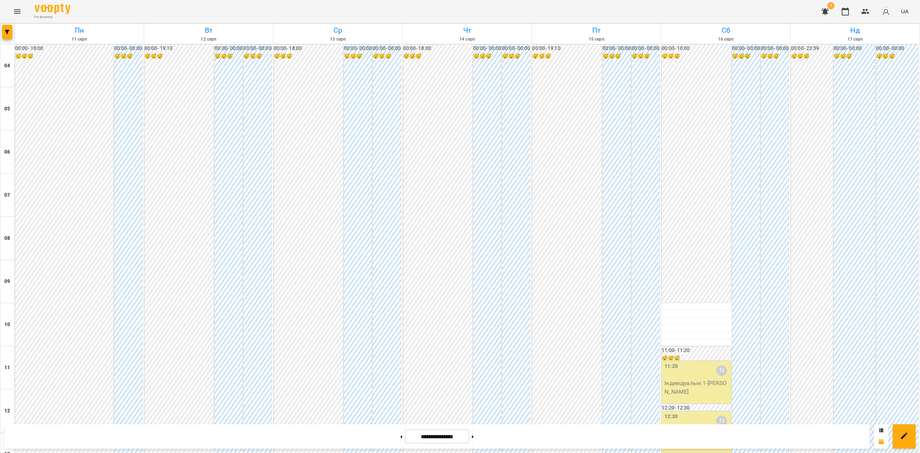
scroll to position [443, 0]
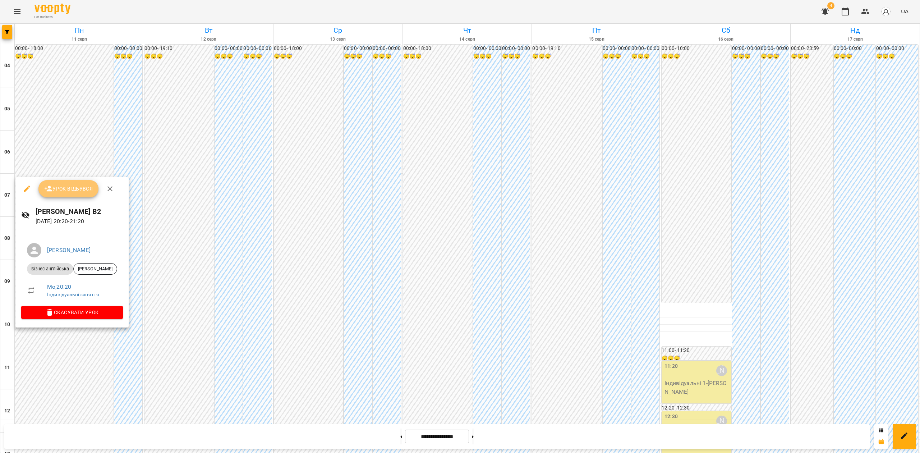
drag, startPoint x: 74, startPoint y: 190, endPoint x: 272, endPoint y: 189, distance: 198.4
click at [74, 190] on span "Урок відбувся" at bounding box center [68, 188] width 49 height 9
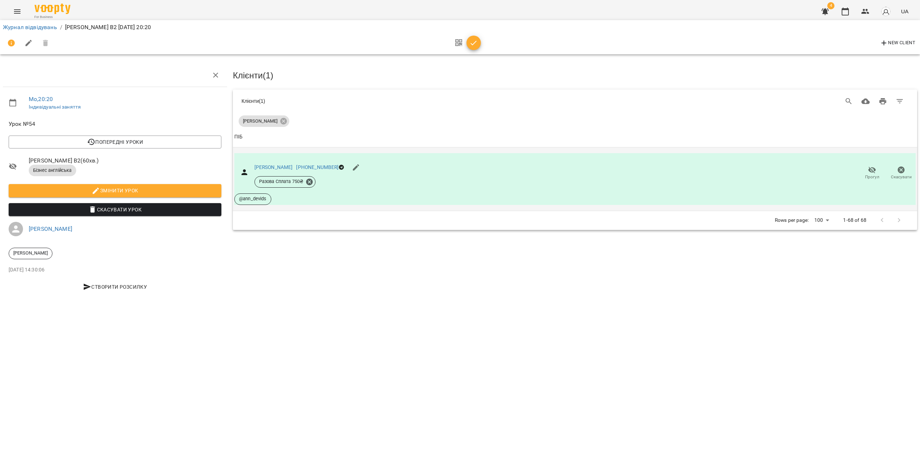
click at [869, 168] on icon "button" at bounding box center [872, 169] width 8 height 7
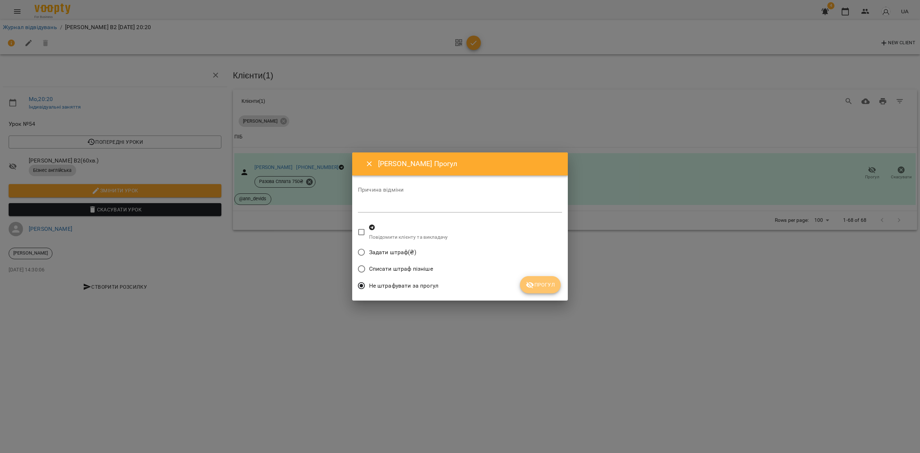
click at [552, 279] on button "Прогул" at bounding box center [540, 284] width 41 height 17
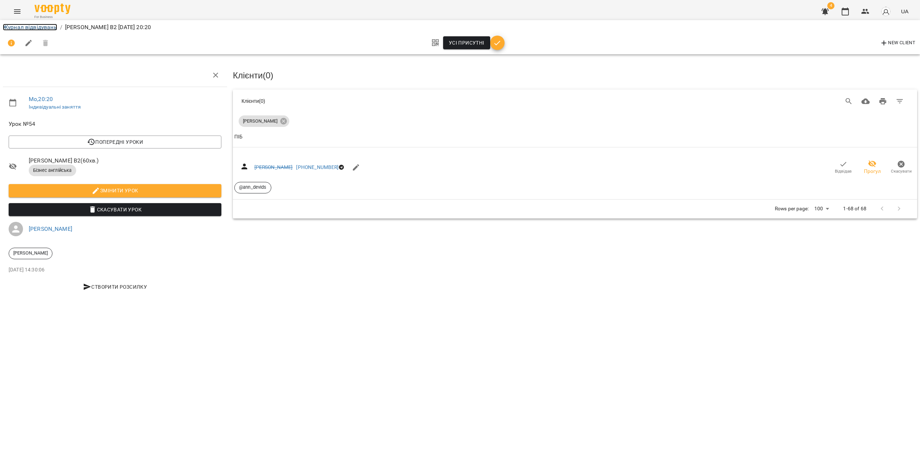
click at [38, 26] on link "Журнал відвідувань" at bounding box center [30, 27] width 54 height 7
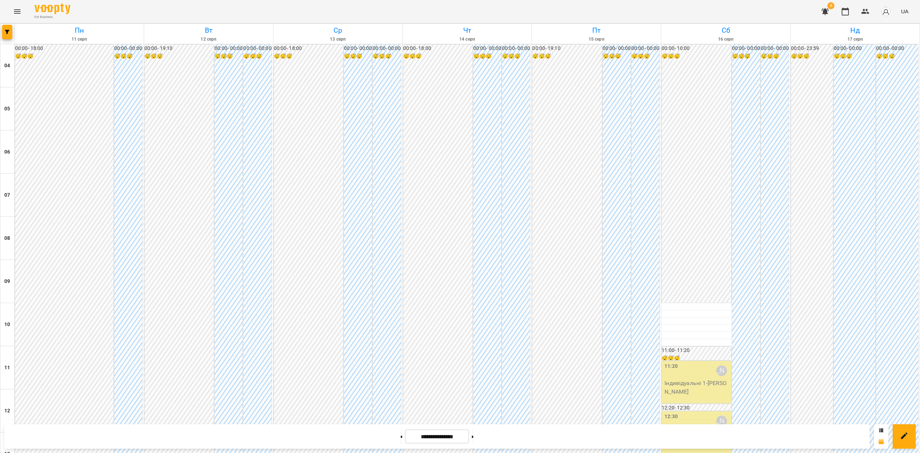
scroll to position [443, 0]
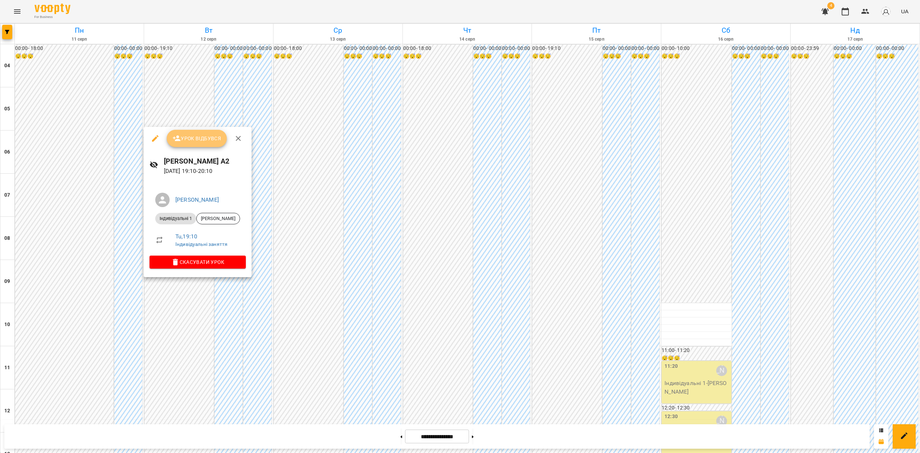
click at [201, 140] on span "Урок відбувся" at bounding box center [196, 138] width 49 height 9
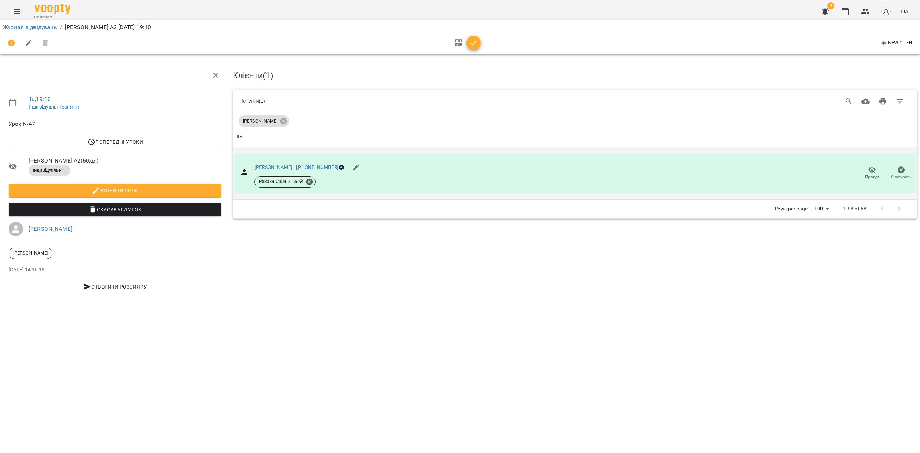
click at [874, 164] on div "Софія Зарічна +380934248894 Разова Сплата 550 ₴ Прогул Скасувати" at bounding box center [574, 173] width 681 height 40
click at [873, 172] on span "Прогул" at bounding box center [872, 173] width 20 height 14
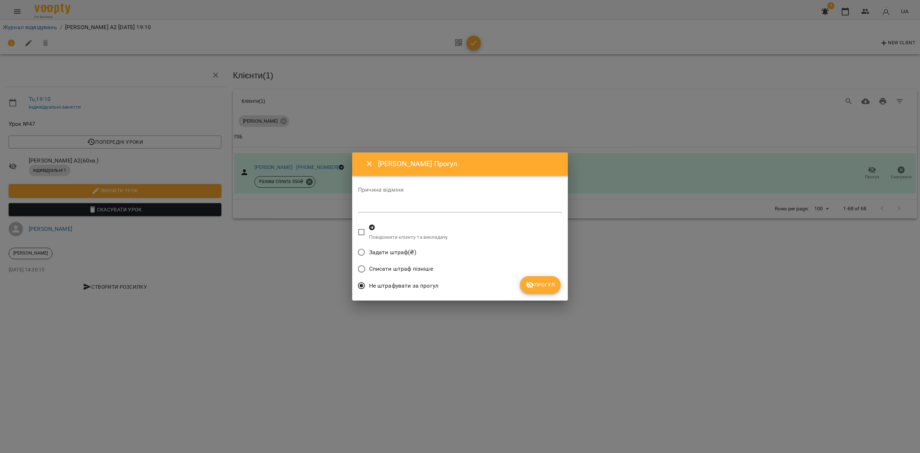
click at [538, 284] on span "Прогул" at bounding box center [540, 284] width 29 height 9
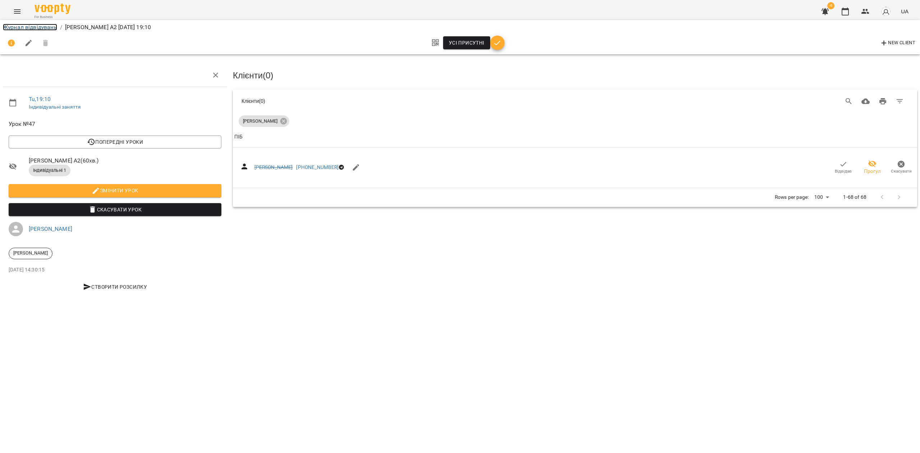
click at [25, 25] on link "Журнал відвідувань" at bounding box center [30, 27] width 54 height 7
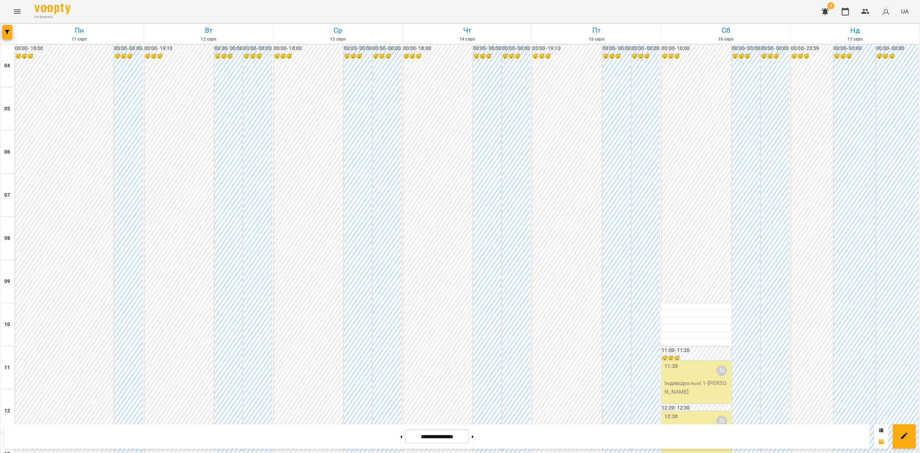
scroll to position [443, 0]
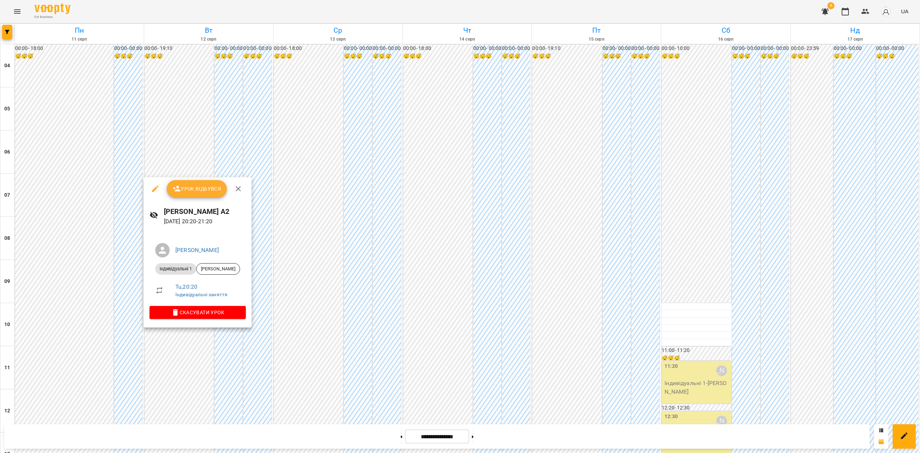
click at [194, 190] on span "Урок відбувся" at bounding box center [196, 188] width 49 height 9
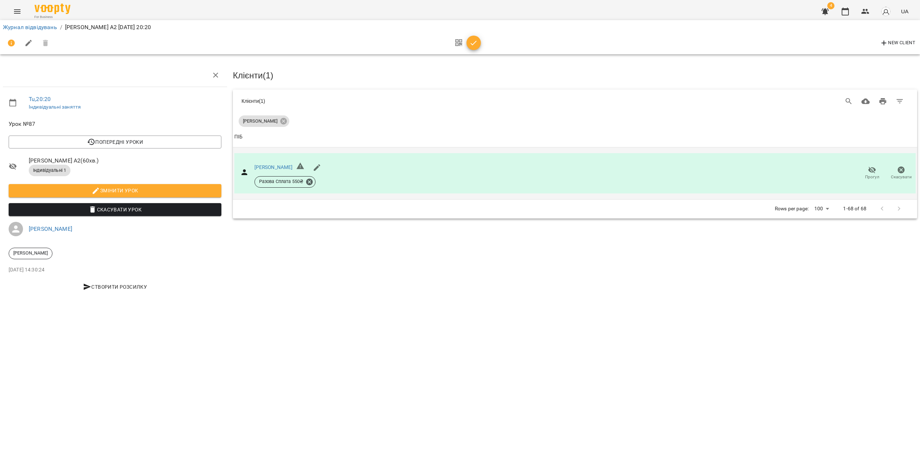
click at [870, 172] on icon "button" at bounding box center [872, 170] width 9 height 9
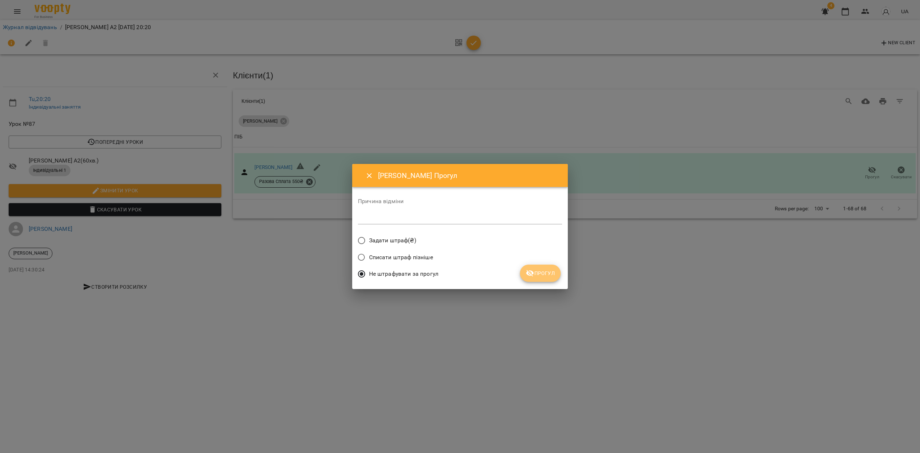
click at [543, 272] on span "Прогул" at bounding box center [540, 273] width 29 height 9
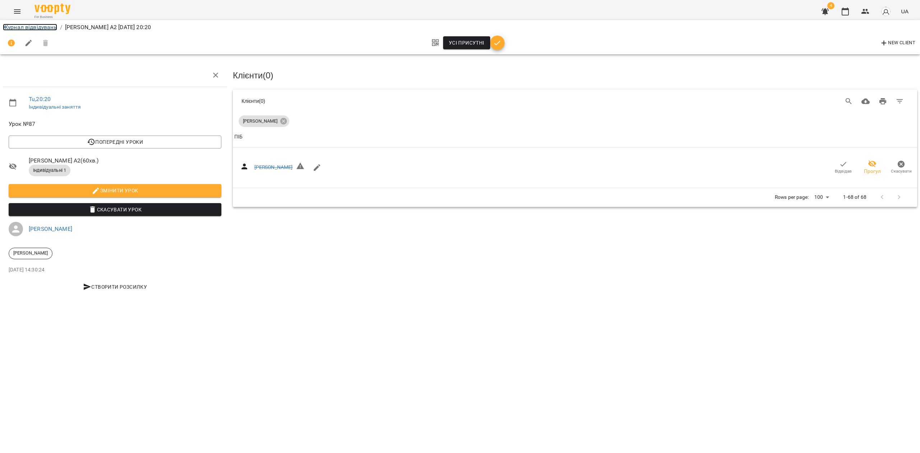
click at [45, 27] on link "Журнал відвідувань" at bounding box center [30, 27] width 54 height 7
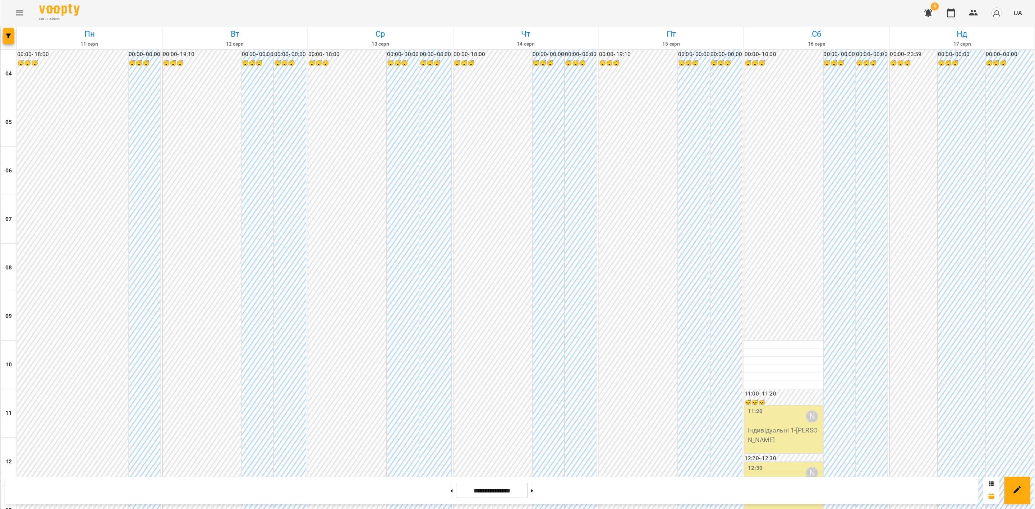
scroll to position [443, 0]
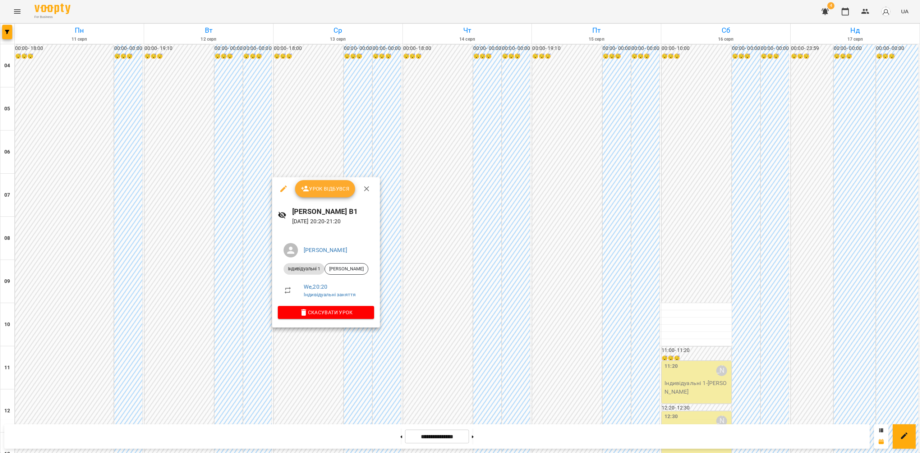
click at [337, 187] on span "Урок відбувся" at bounding box center [325, 188] width 49 height 9
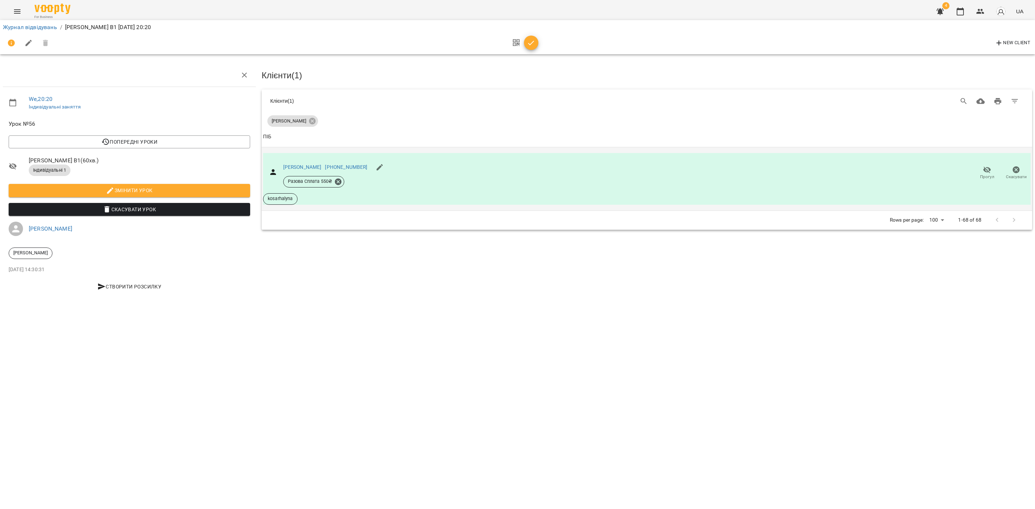
click at [990, 174] on span "Прогул" at bounding box center [987, 177] width 14 height 6
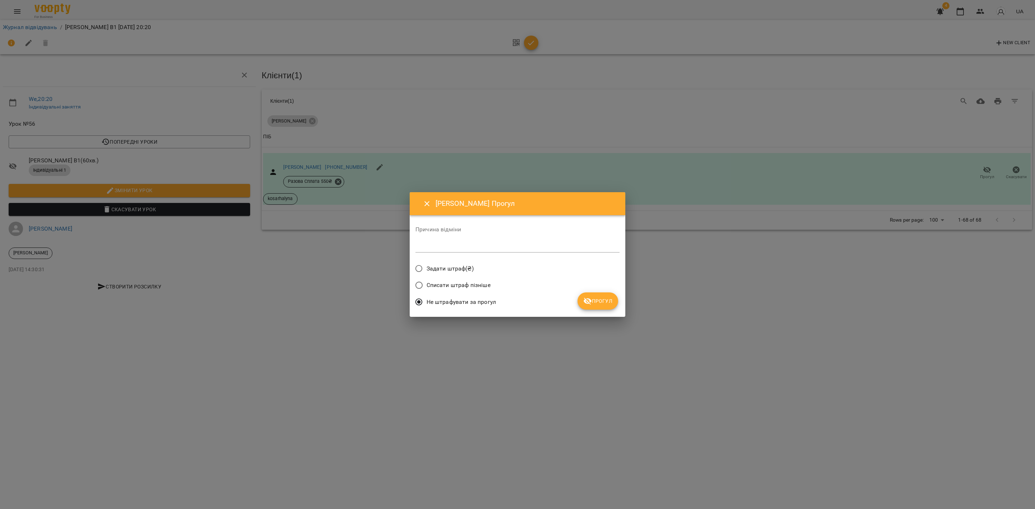
click at [593, 298] on span "Прогул" at bounding box center [597, 301] width 29 height 9
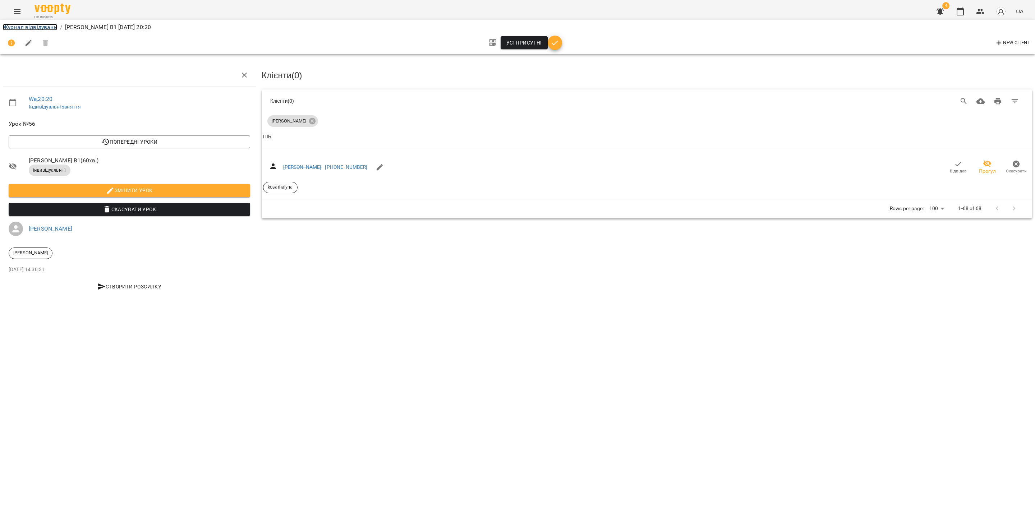
click at [36, 29] on link "Журнал відвідувань" at bounding box center [30, 27] width 54 height 7
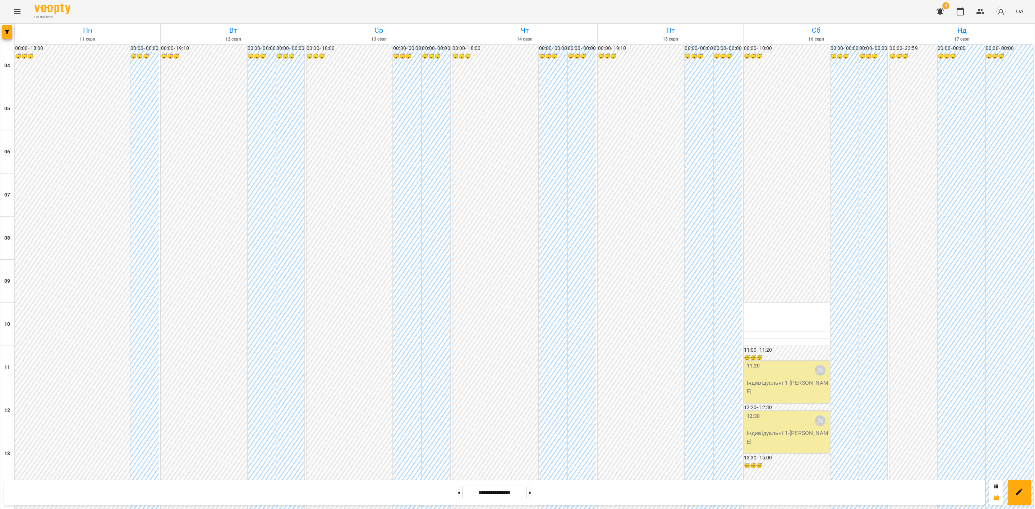
scroll to position [386, 0]
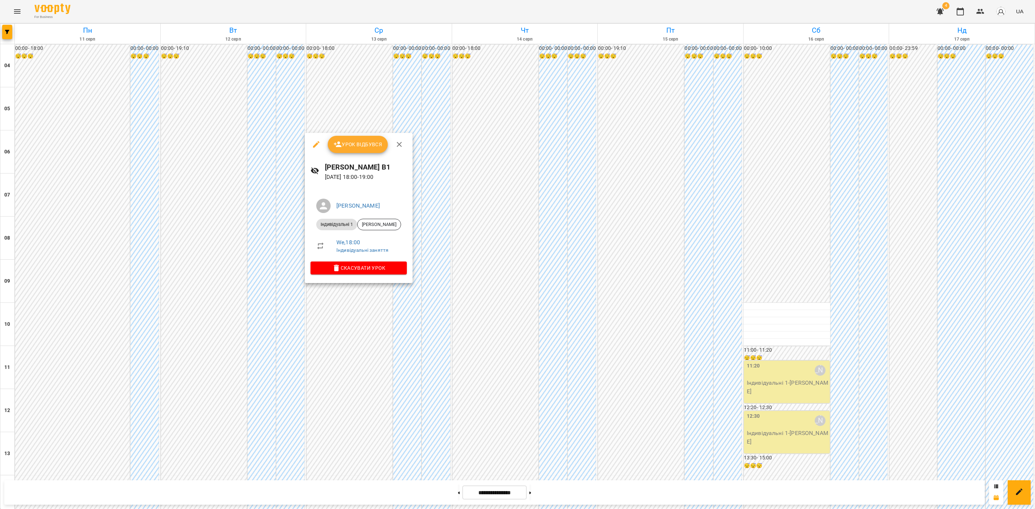
click at [374, 147] on span "Урок відбувся" at bounding box center [357, 144] width 49 height 9
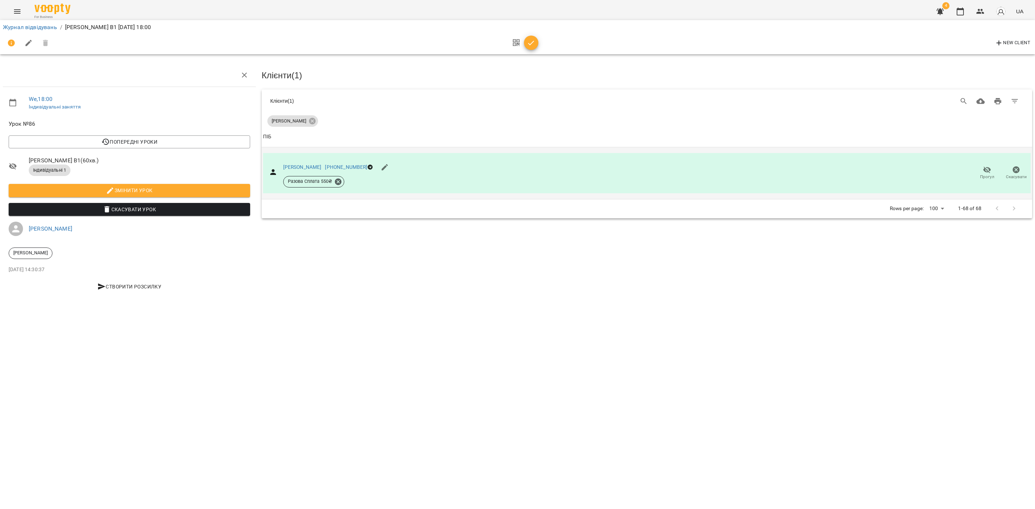
click at [984, 179] on span "Прогул" at bounding box center [987, 177] width 14 height 6
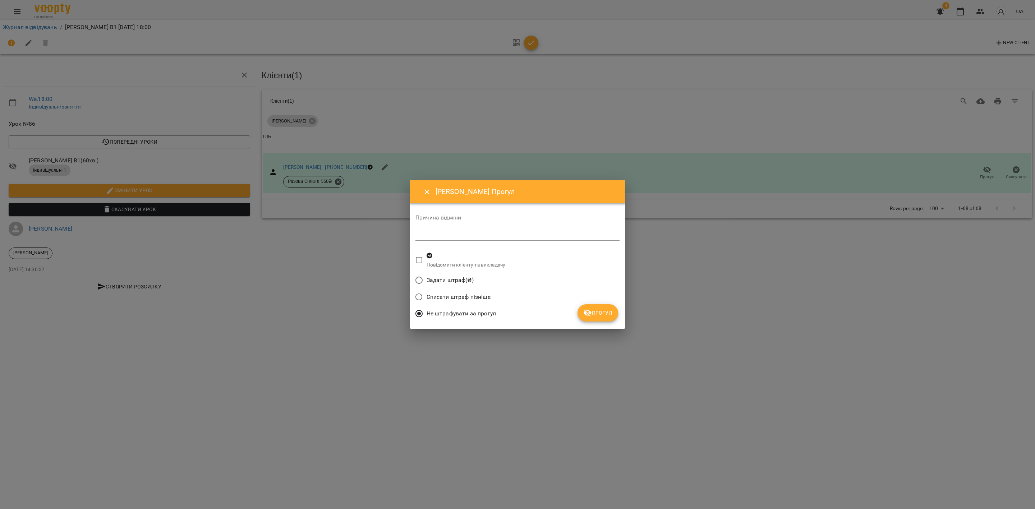
click at [614, 310] on button "Прогул" at bounding box center [597, 312] width 41 height 17
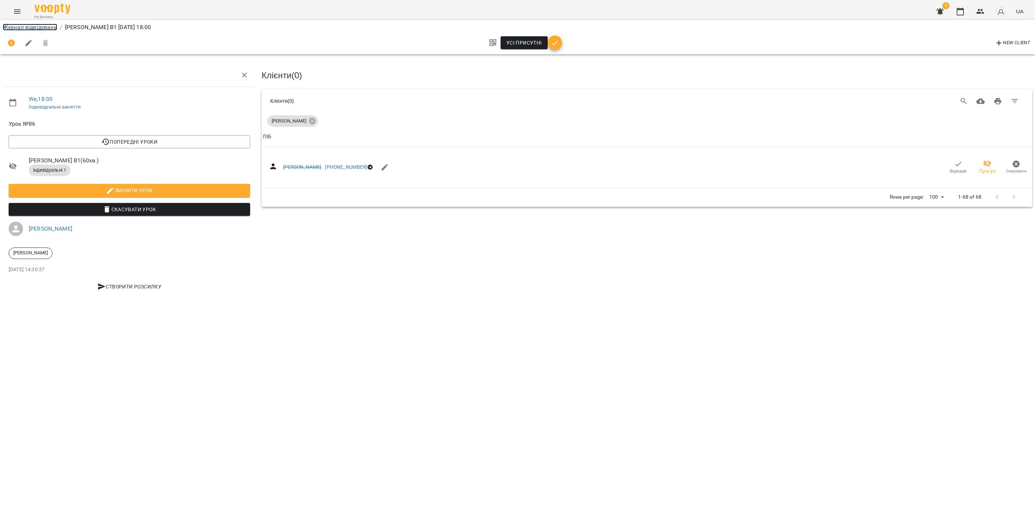
click at [31, 26] on link "Журнал відвідувань" at bounding box center [30, 27] width 54 height 7
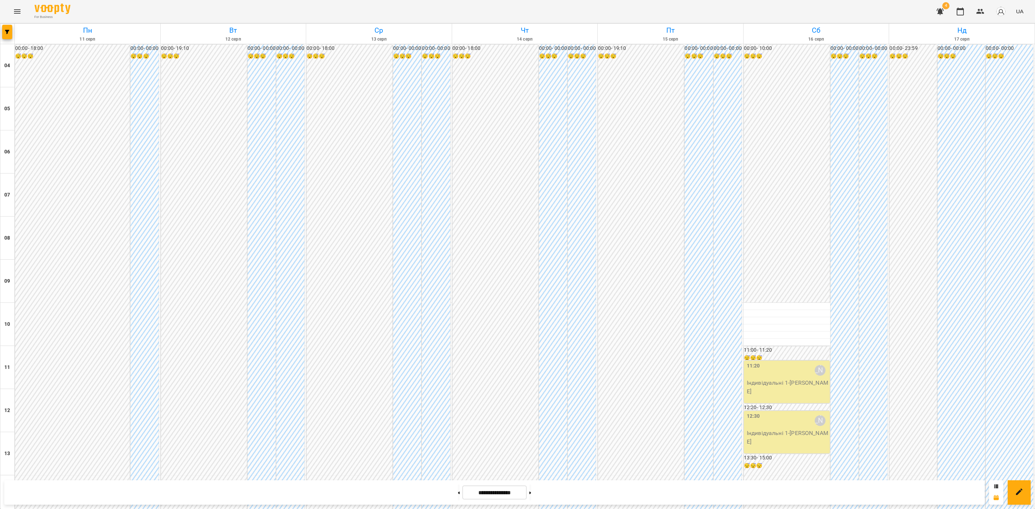
scroll to position [386, 0]
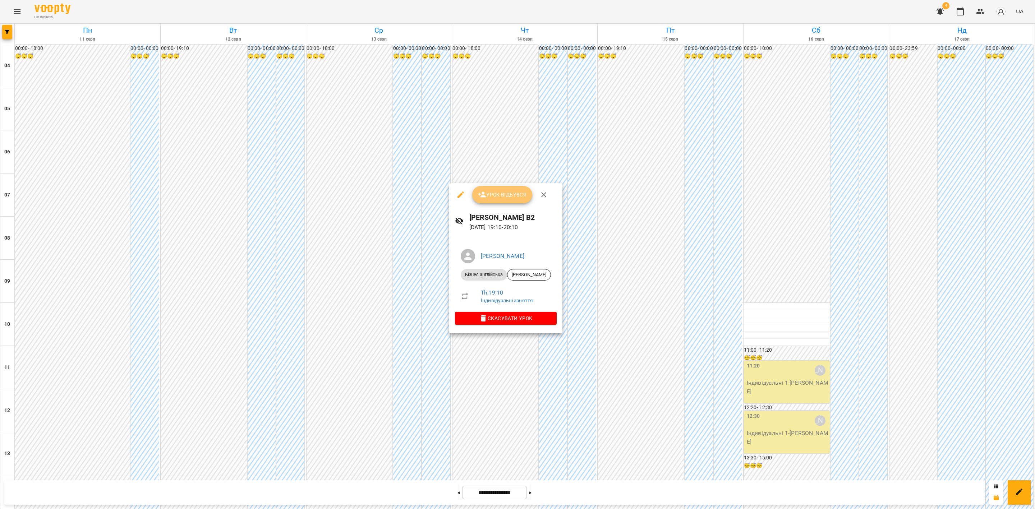
click at [519, 201] on button "Урок відбувся" at bounding box center [502, 194] width 60 height 17
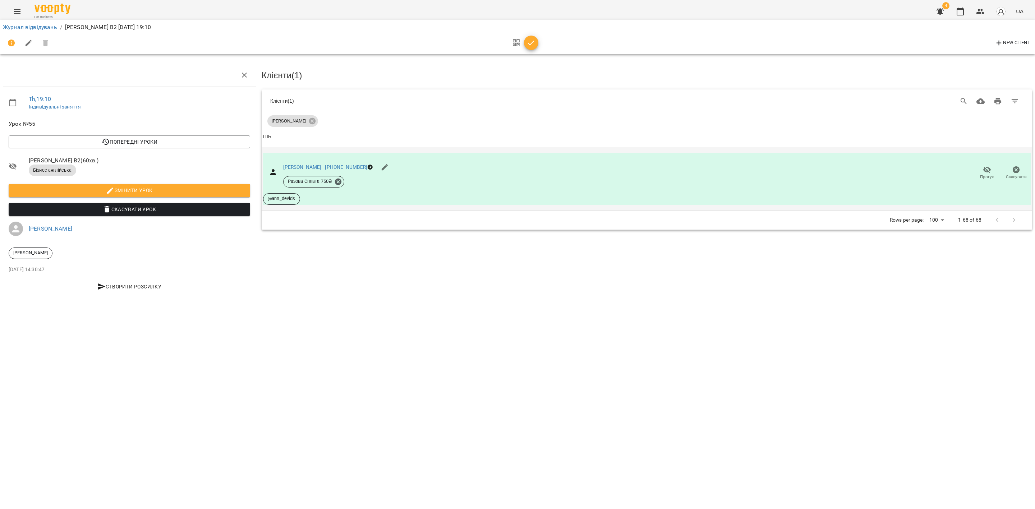
click at [991, 176] on span "Прогул" at bounding box center [987, 177] width 14 height 6
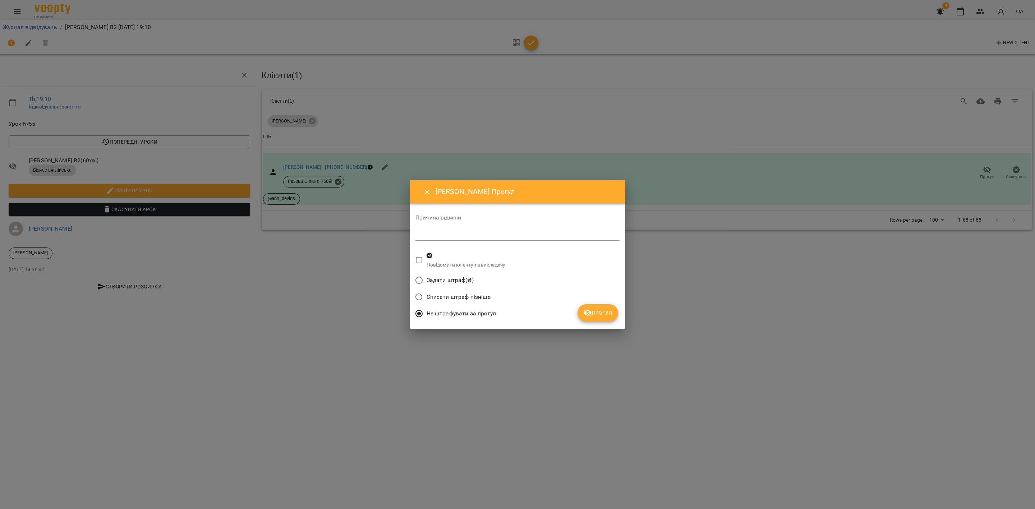
click at [602, 310] on span "Прогул" at bounding box center [597, 313] width 29 height 9
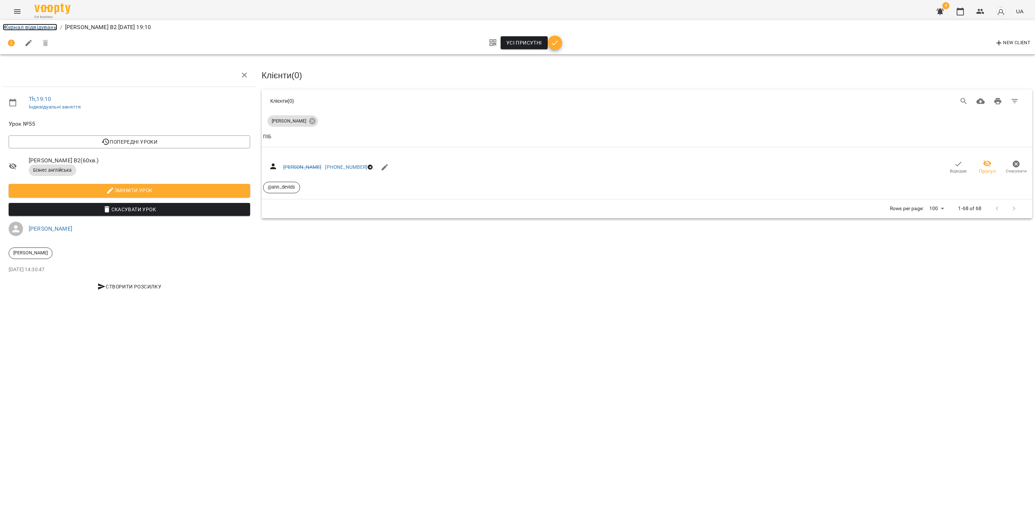
click at [35, 26] on link "Журнал відвідувань" at bounding box center [30, 27] width 54 height 7
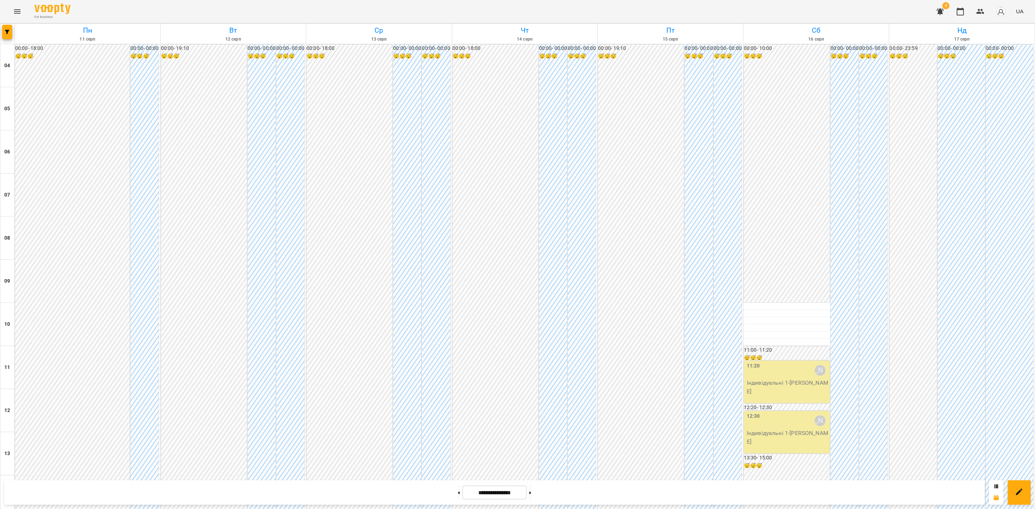
scroll to position [386, 0]
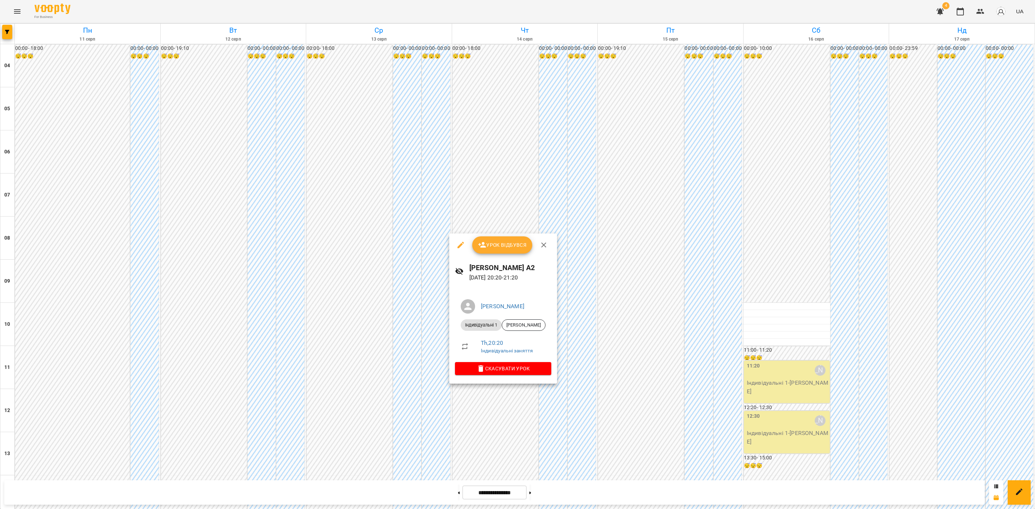
click at [510, 243] on span "Урок відбувся" at bounding box center [502, 245] width 49 height 9
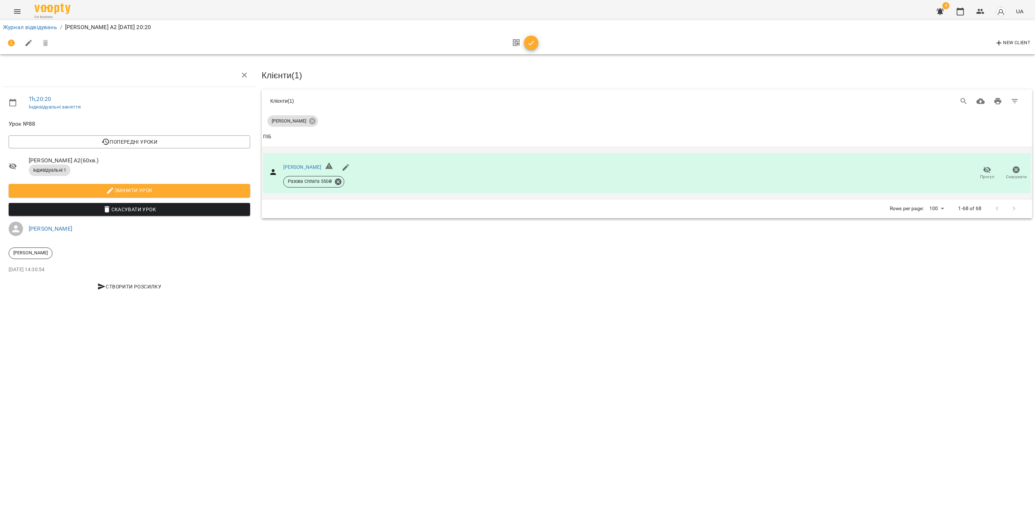
click at [985, 173] on span "Прогул" at bounding box center [987, 173] width 20 height 14
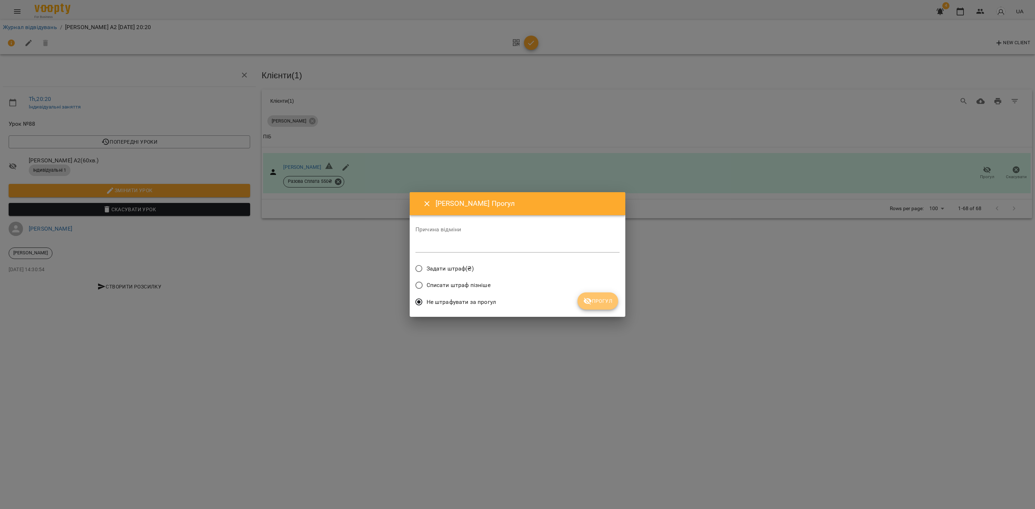
click at [596, 299] on span "Прогул" at bounding box center [597, 301] width 29 height 9
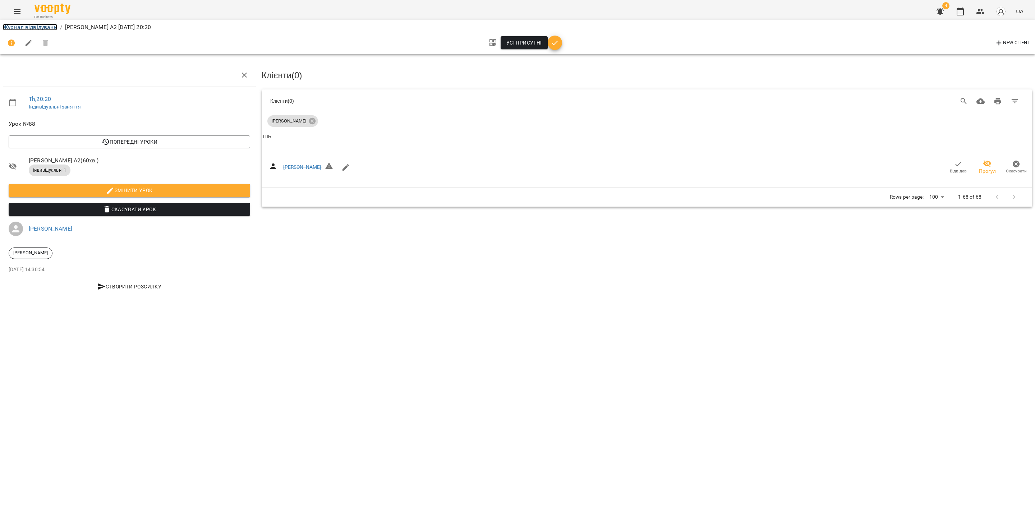
drag, startPoint x: 33, startPoint y: 29, endPoint x: 34, endPoint y: 33, distance: 4.1
click at [33, 30] on link "Журнал відвідувань" at bounding box center [30, 27] width 54 height 7
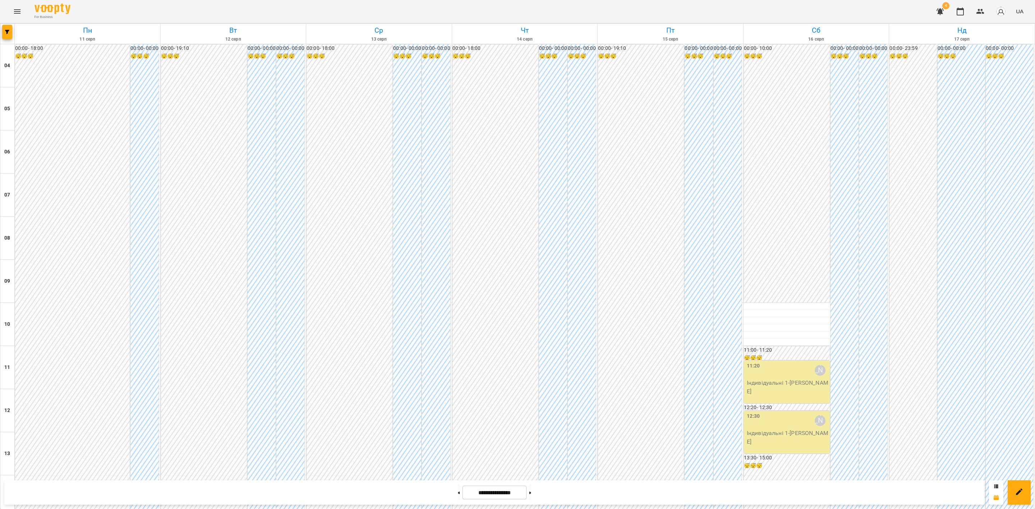
scroll to position [386, 0]
click at [531, 492] on button at bounding box center [530, 493] width 2 height 16
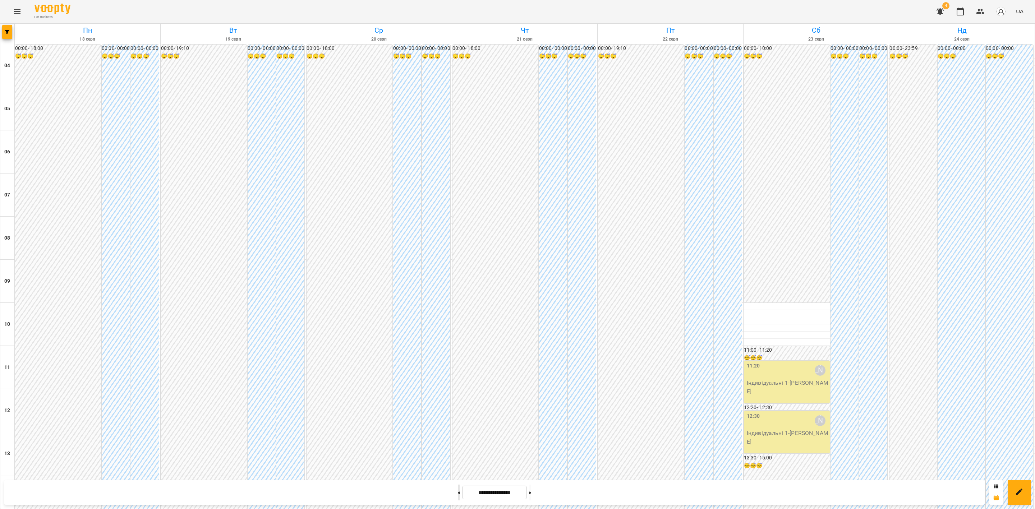
click at [458, 492] on icon at bounding box center [459, 493] width 2 height 3
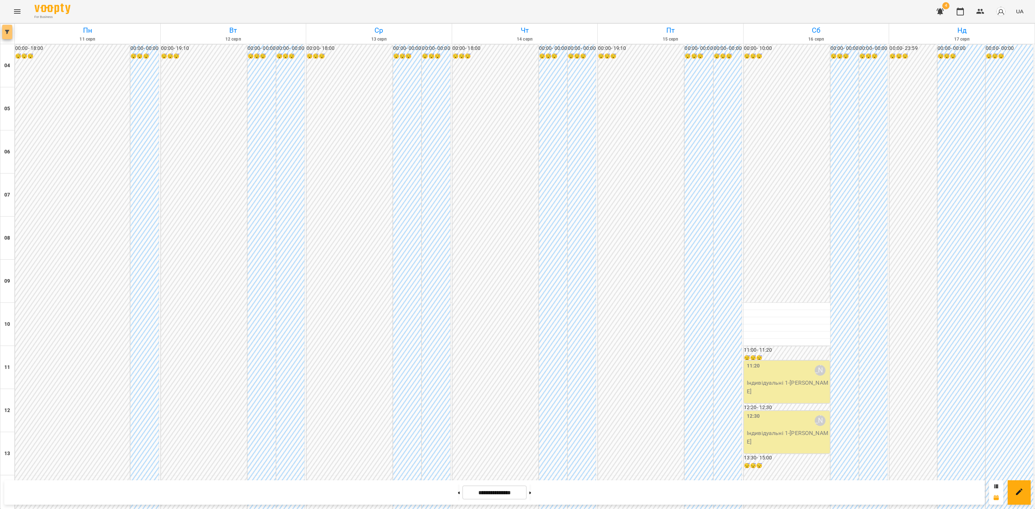
click at [6, 34] on button "button" at bounding box center [7, 32] width 10 height 14
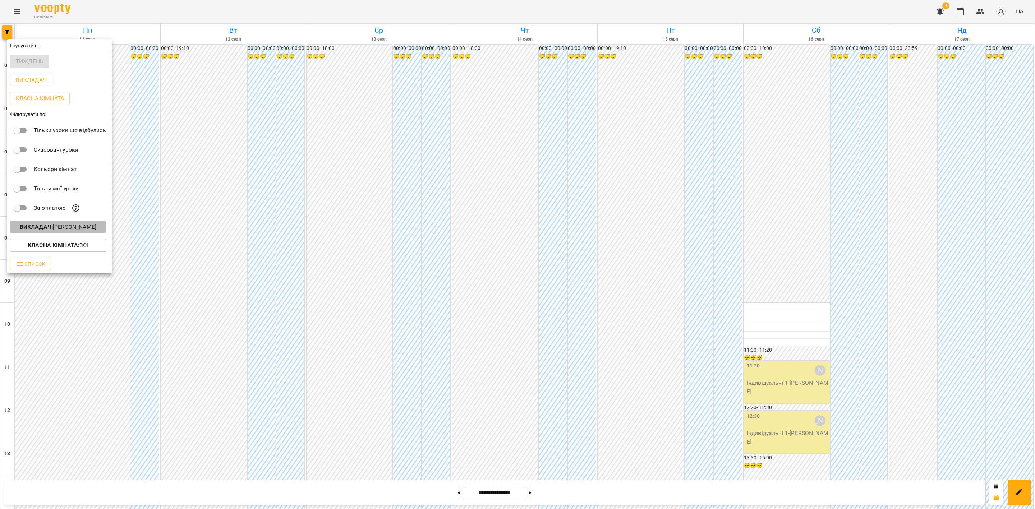
click at [44, 230] on b "Викладач :" at bounding box center [36, 227] width 33 height 7
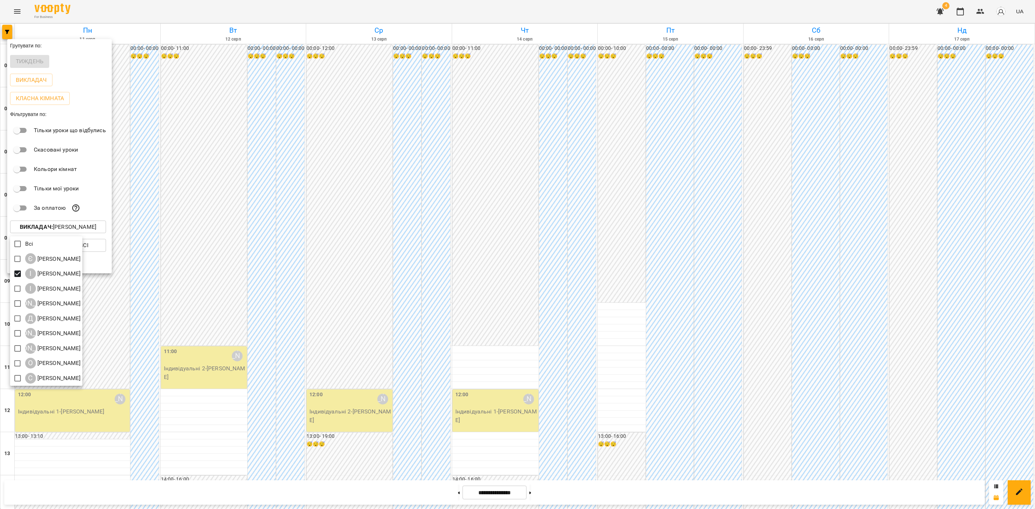
click at [349, 146] on div at bounding box center [517, 254] width 1035 height 509
drag, startPoint x: 448, startPoint y: 487, endPoint x: 449, endPoint y: 492, distance: 4.7
click at [448, 488] on div at bounding box center [517, 254] width 1035 height 509
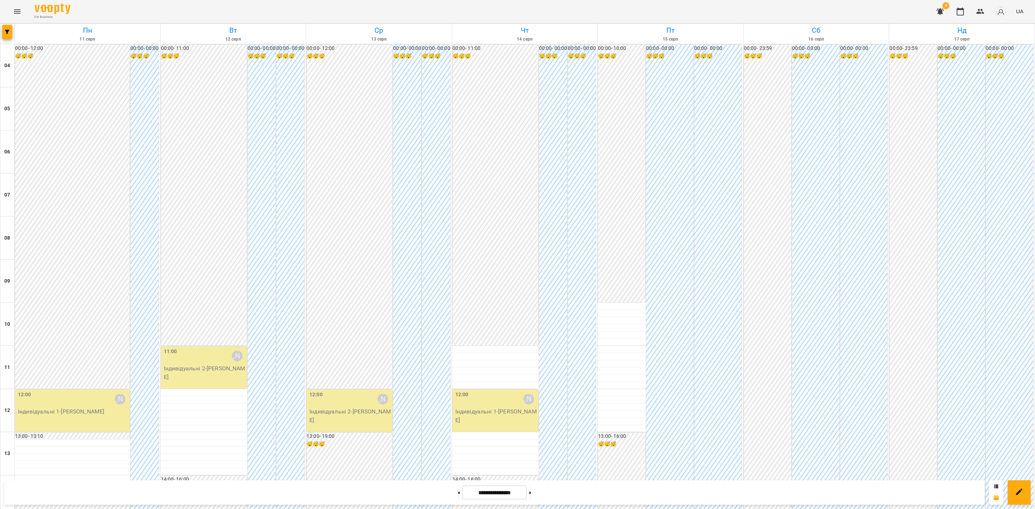
click at [448, 492] on div "Групувати по: Тиждень Викладач Класна кімната Фільтрувати по: Тільки уроки що в…" at bounding box center [517, 254] width 1035 height 509
click at [458, 495] on button at bounding box center [459, 493] width 2 height 16
type input "**********"
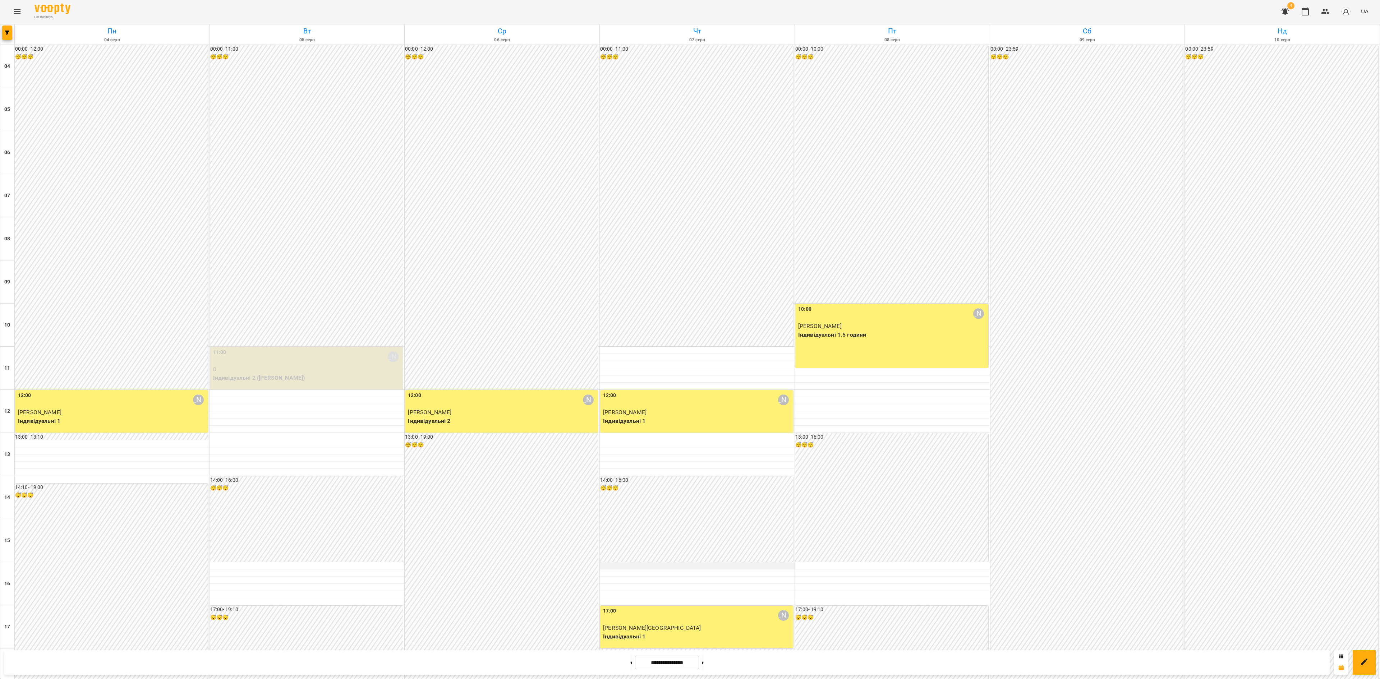
scroll to position [0, 0]
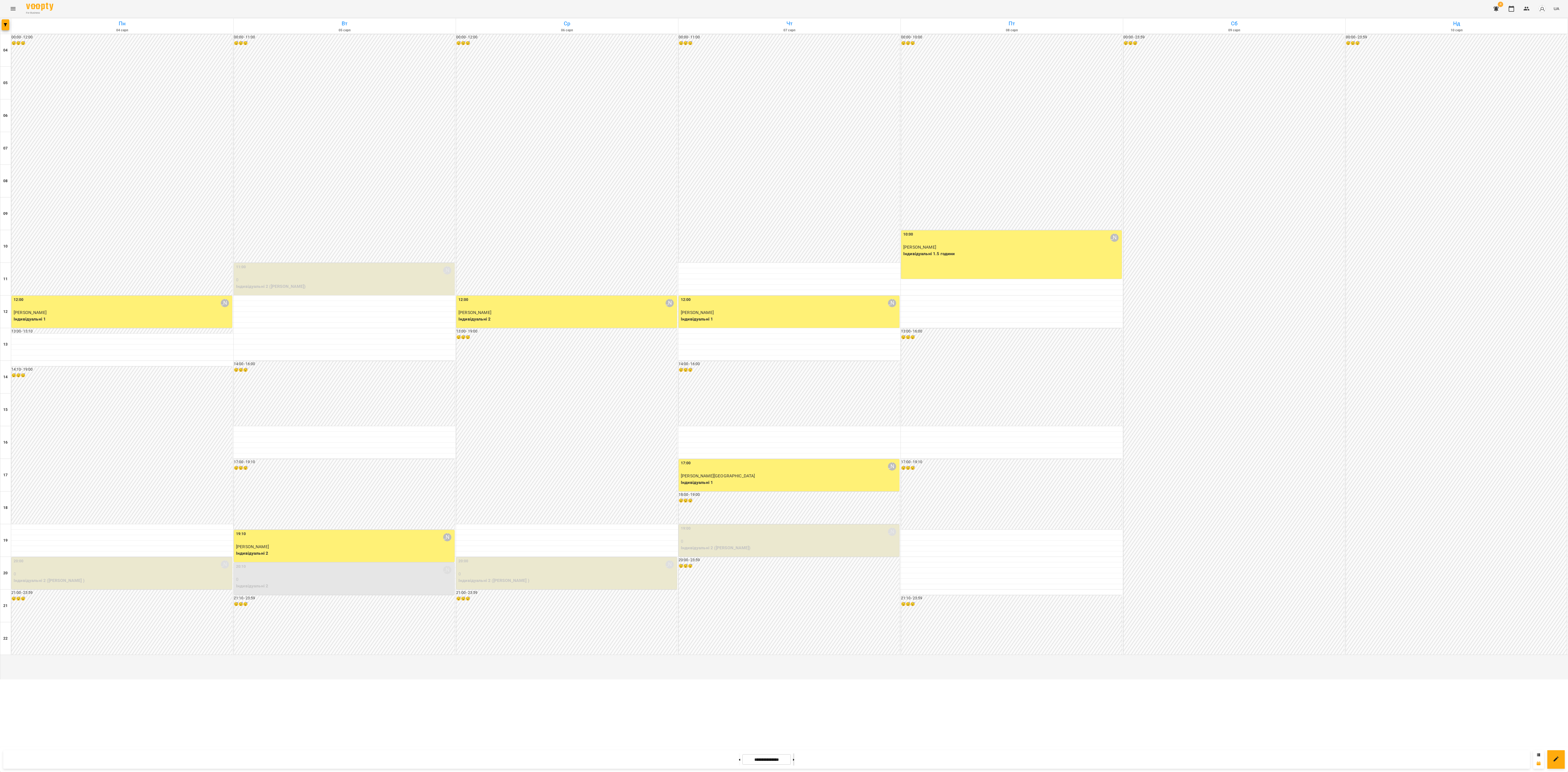
click at [796, 514] on div at bounding box center [794, 759] width 6 height 12
click at [795, 514] on button at bounding box center [794, 759] width 2 height 12
type input "**********"
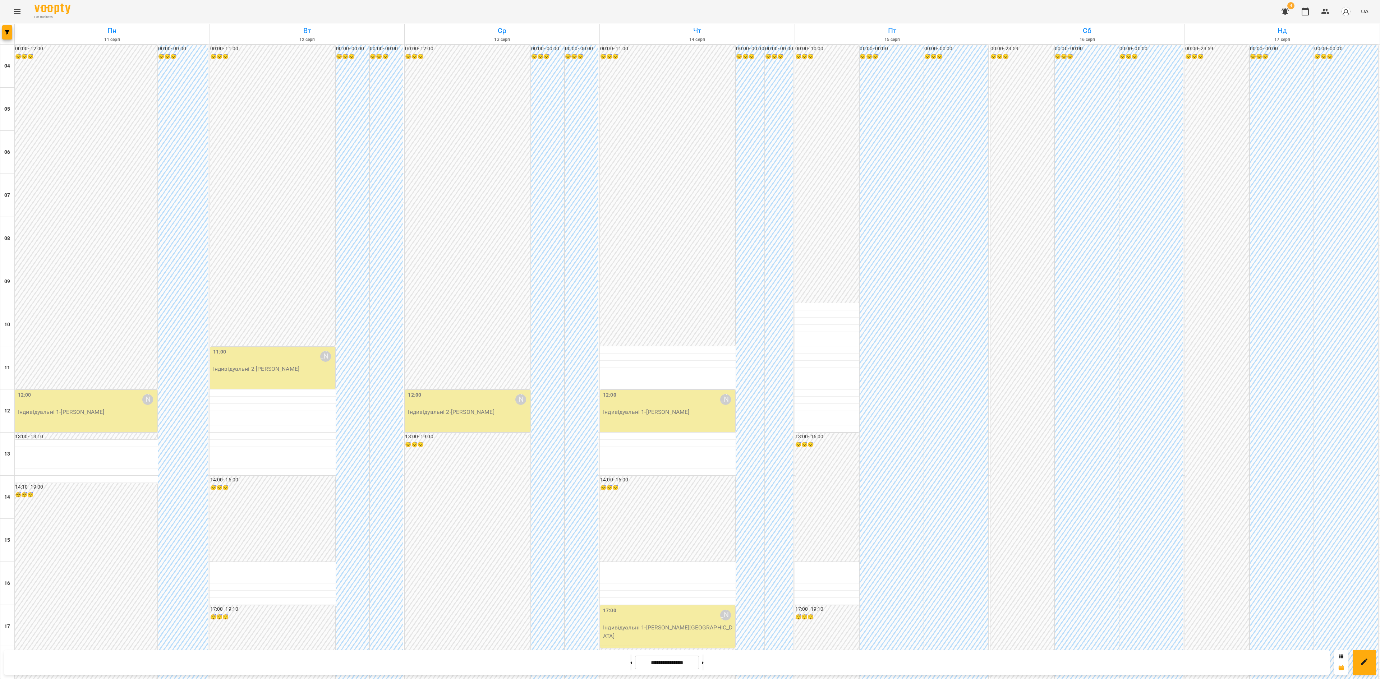
scroll to position [216, 0]
click at [704, 666] on button at bounding box center [703, 663] width 2 height 16
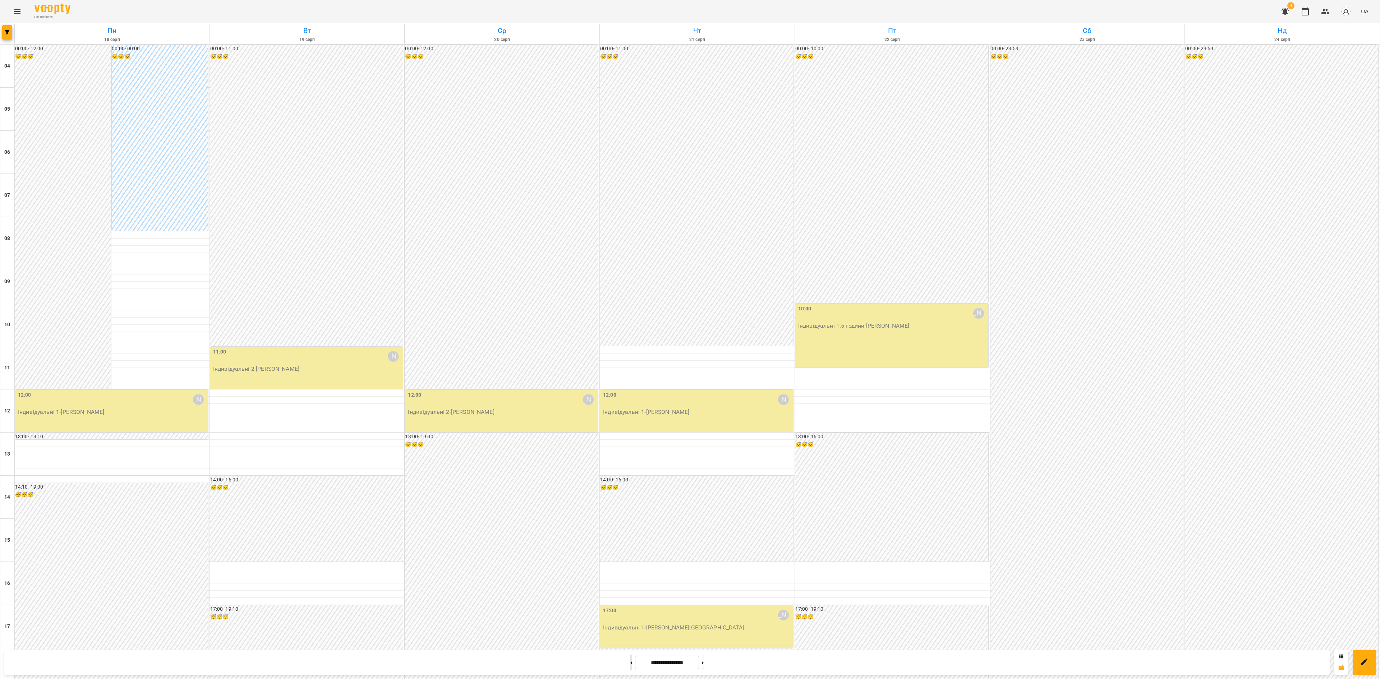
click at [630, 666] on button at bounding box center [631, 663] width 2 height 16
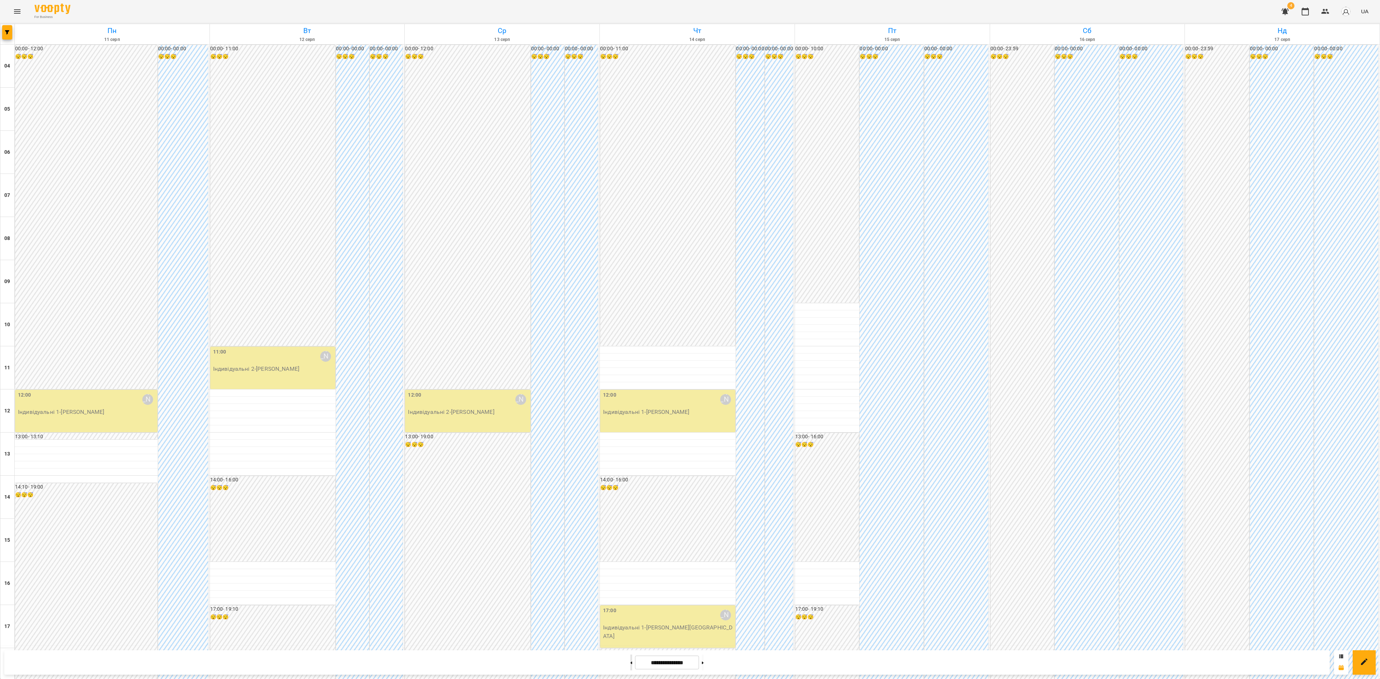
click at [630, 666] on button at bounding box center [631, 663] width 2 height 16
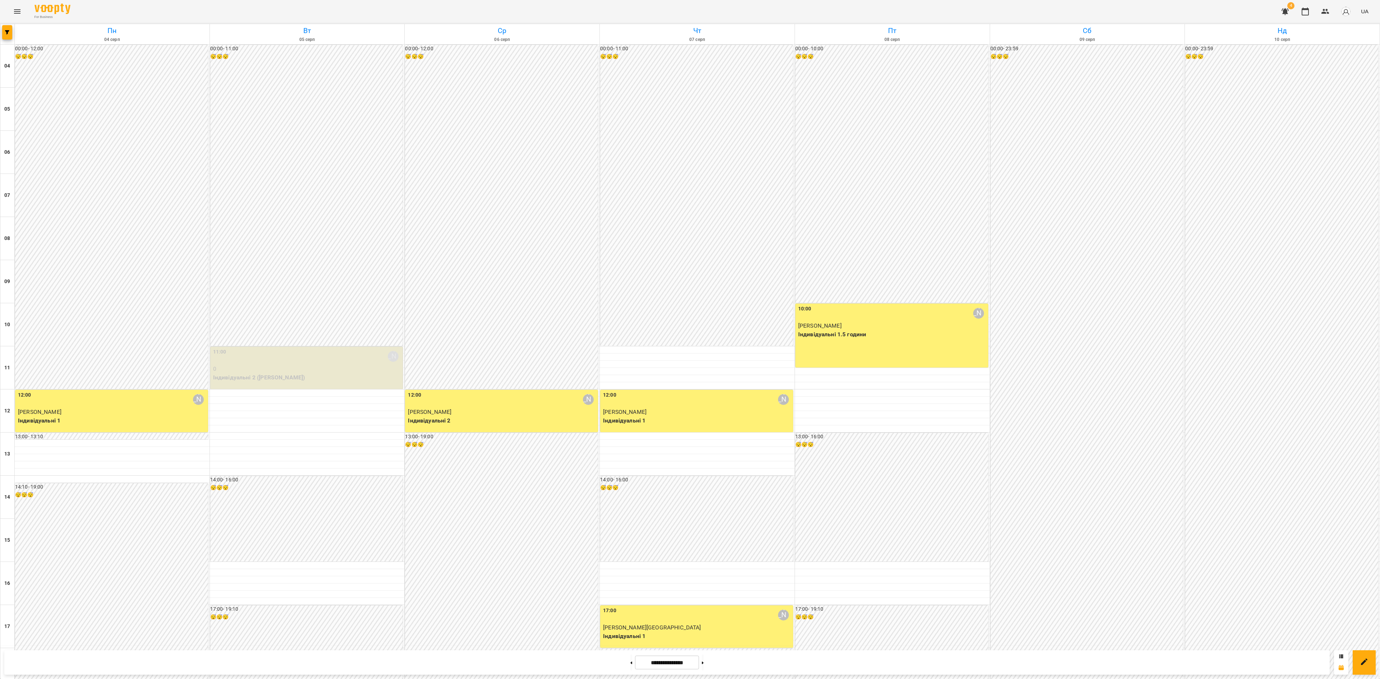
click at [715, 666] on div at bounding box center [690, 339] width 1380 height 679
click at [704, 668] on button at bounding box center [703, 663] width 2 height 16
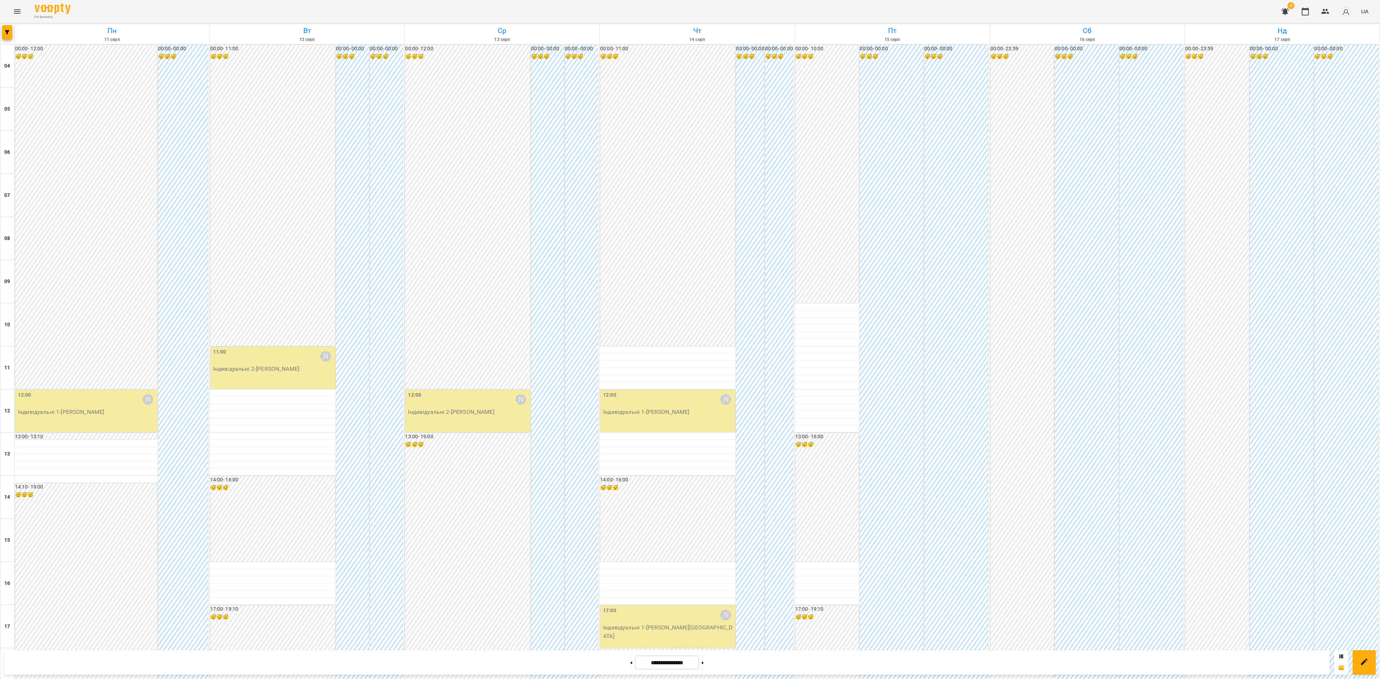
scroll to position [218, 0]
click at [630, 667] on button at bounding box center [631, 663] width 2 height 16
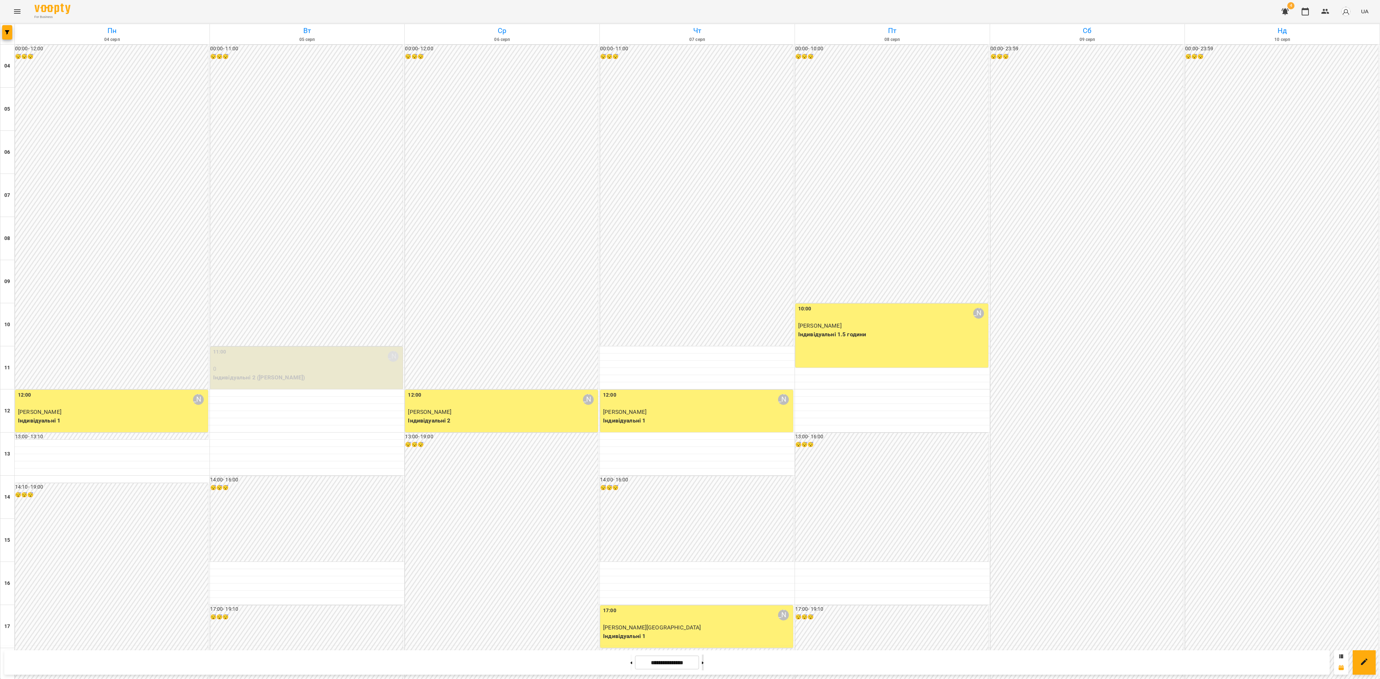
click at [704, 663] on button at bounding box center [703, 663] width 2 height 16
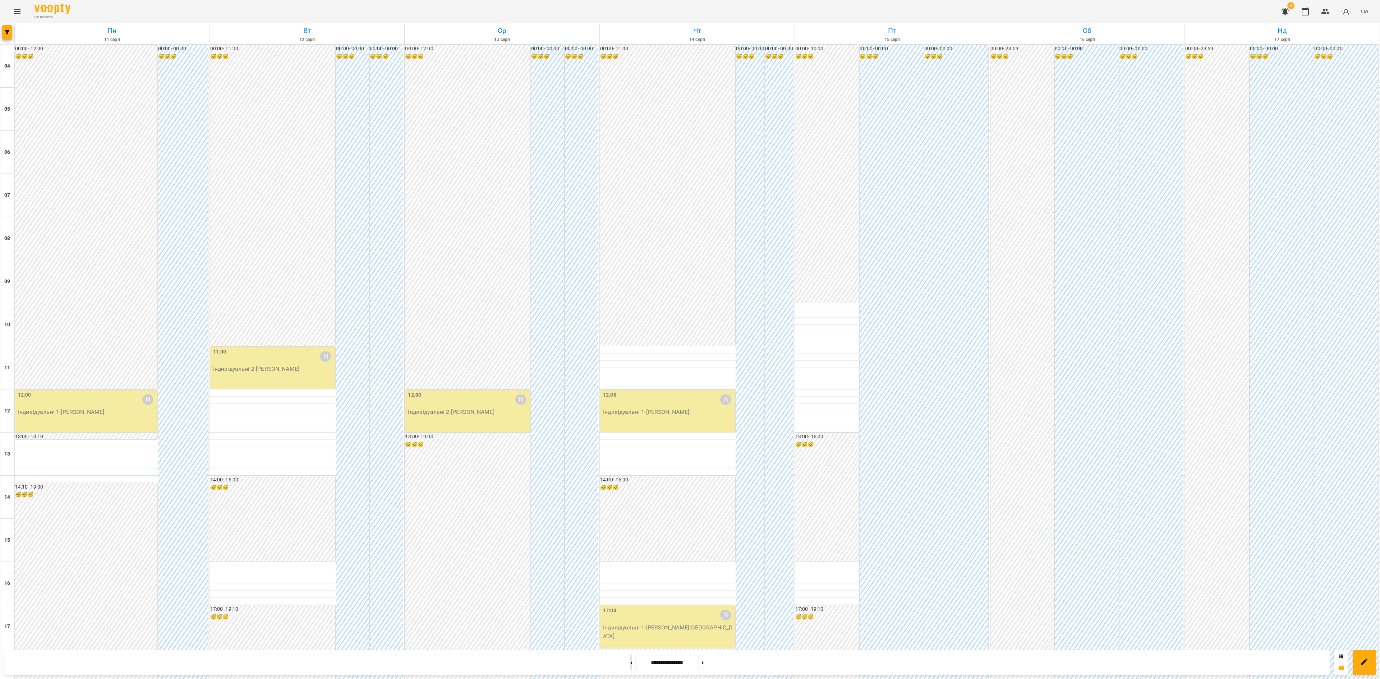
click at [631, 663] on icon at bounding box center [632, 663] width 2 height 3
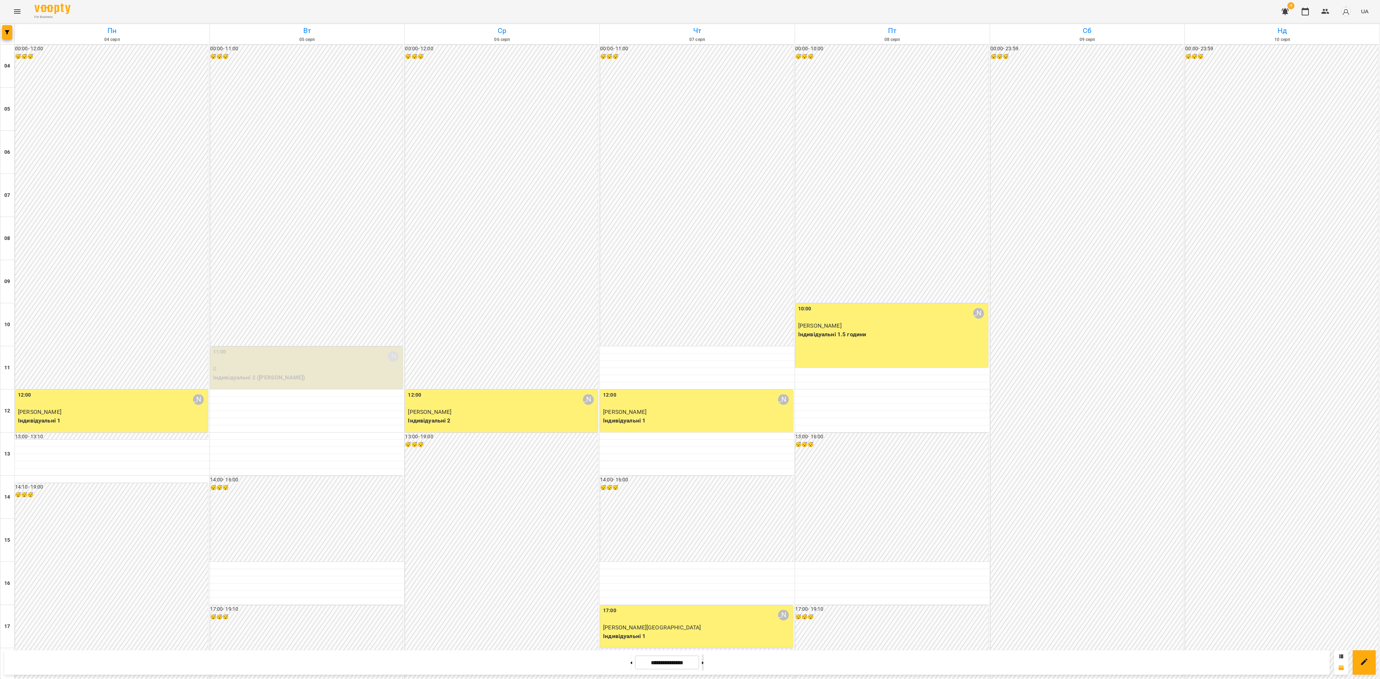
click at [704, 668] on button at bounding box center [703, 663] width 2 height 16
type input "**********"
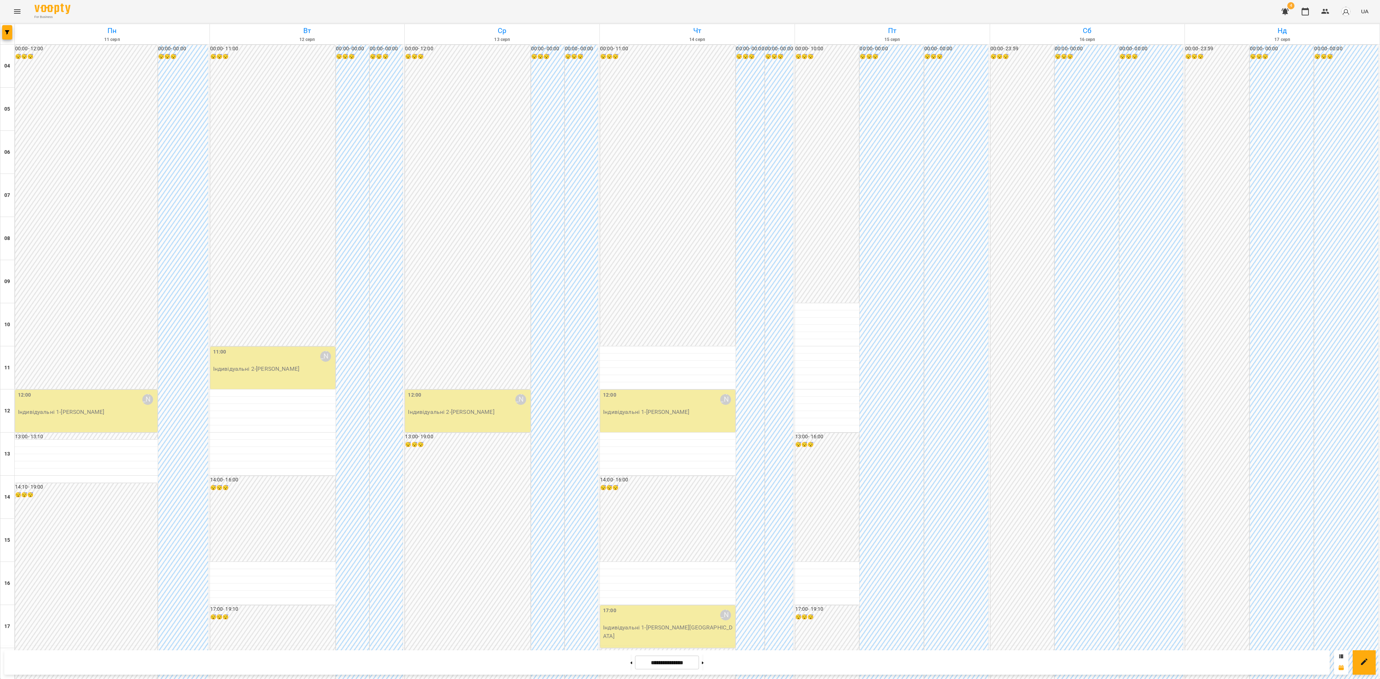
click at [110, 390] on div "12:00 Ірина Бутенко Індивідуальні 1 - Лідія Букша" at bounding box center [86, 411] width 142 height 42
click at [73, 53] on span "Урок відбувся" at bounding box center [69, 55] width 49 height 9
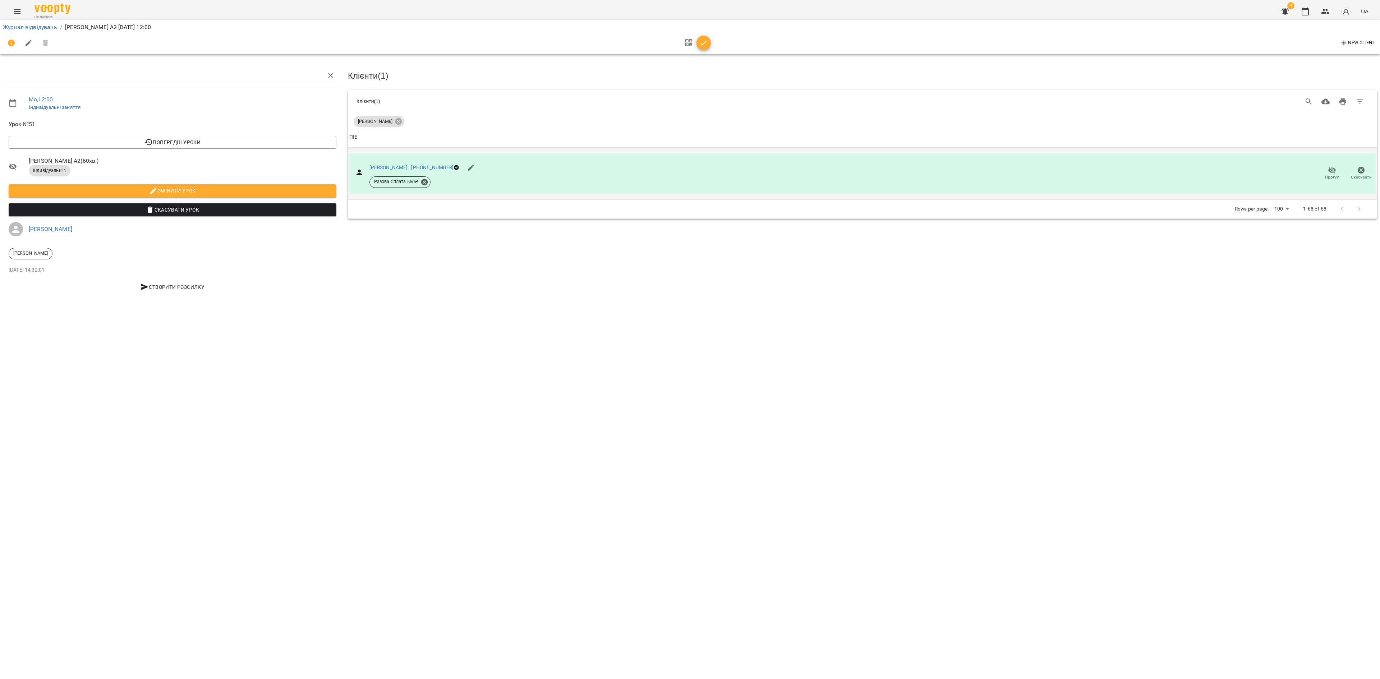
click at [1330, 174] on span "Прогул" at bounding box center [1332, 177] width 14 height 6
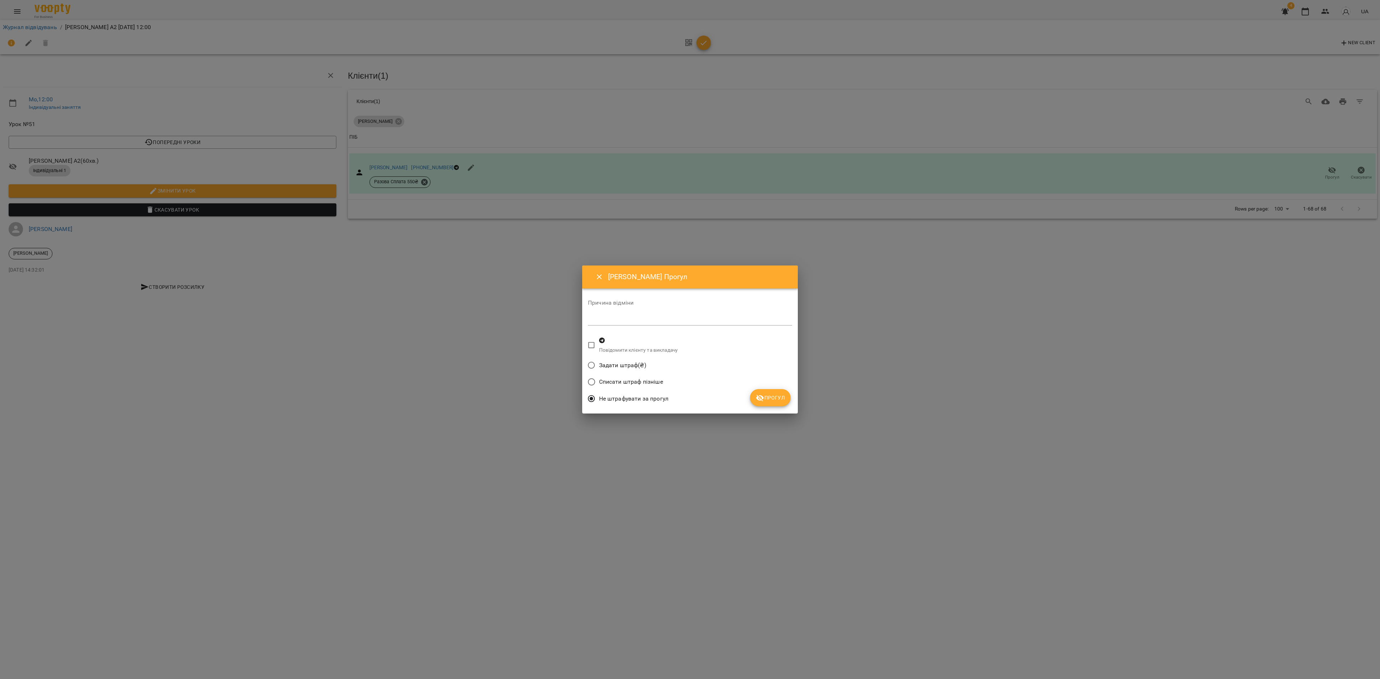
click at [773, 402] on span "Прогул" at bounding box center [770, 397] width 29 height 9
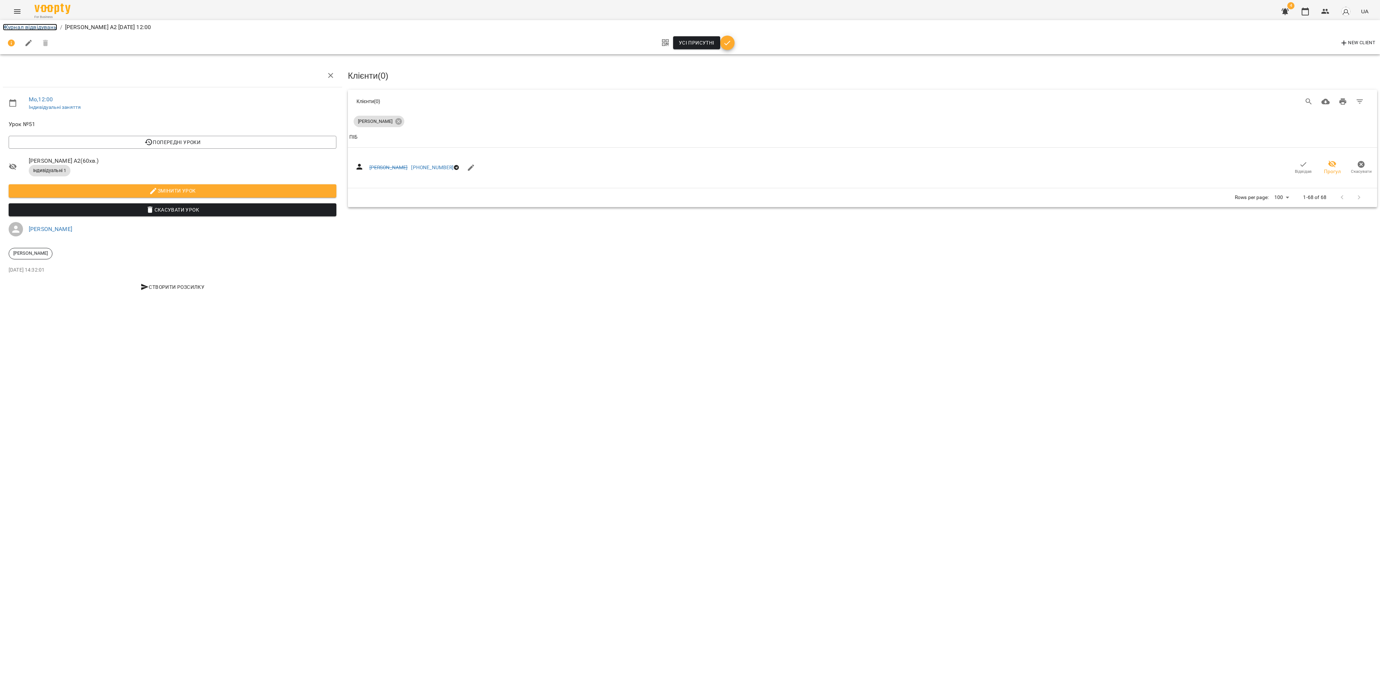
click at [30, 28] on link "Журнал відвідувань" at bounding box center [30, 27] width 54 height 7
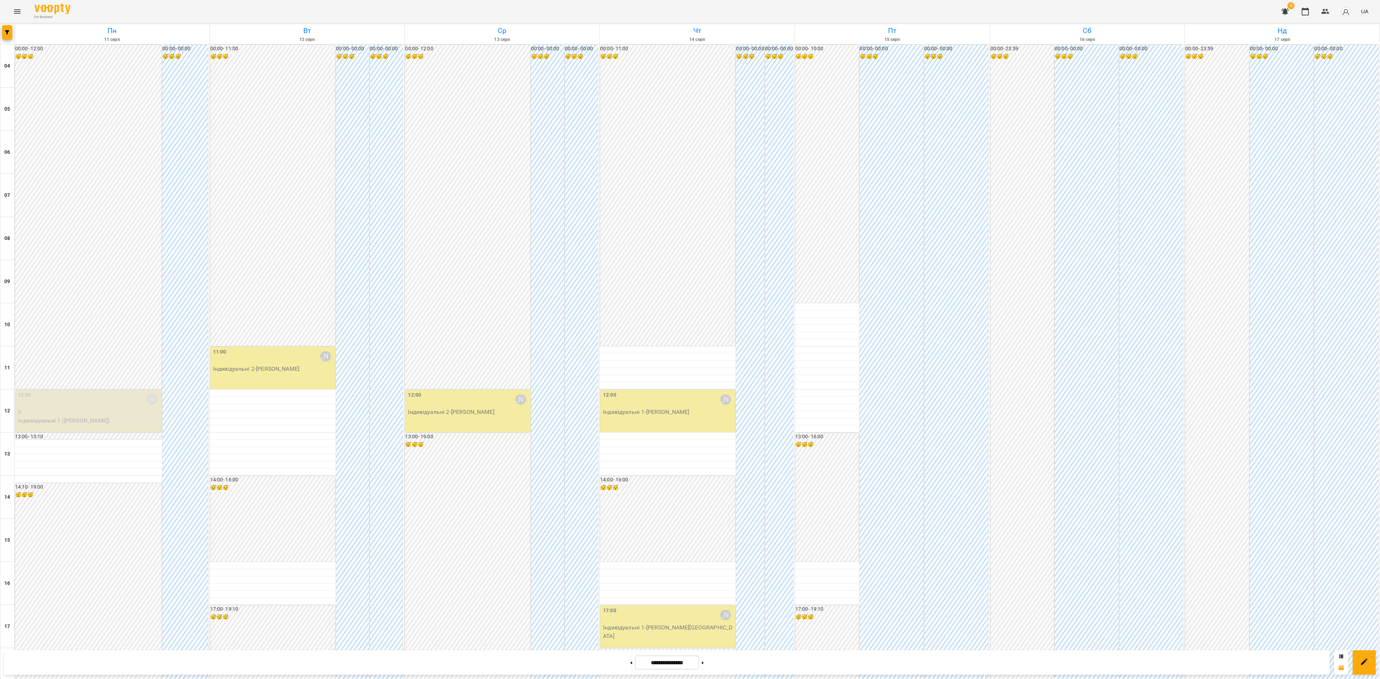
scroll to position [218, 0]
drag, startPoint x: 76, startPoint y: 398, endPoint x: 82, endPoint y: 401, distance: 6.4
click at [77, 400] on span "Урок відбувся" at bounding box center [69, 400] width 49 height 9
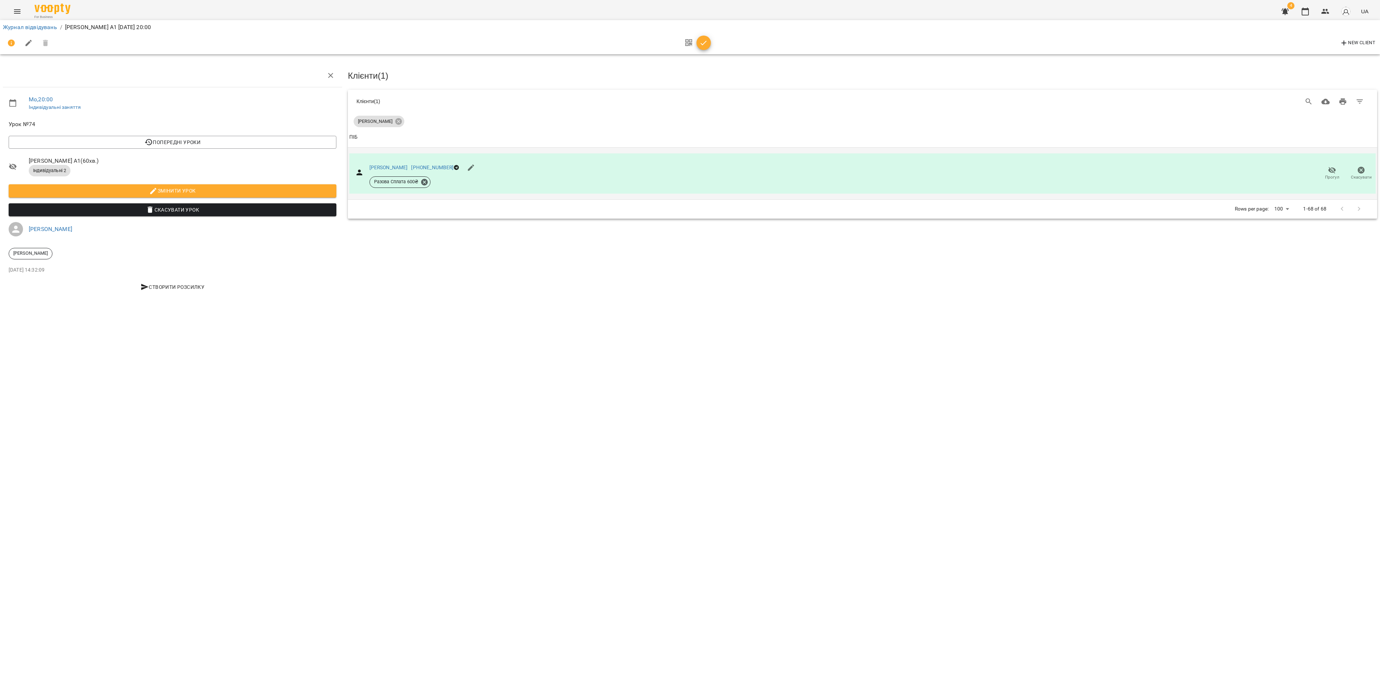
click at [1328, 175] on span "Прогул" at bounding box center [1332, 177] width 14 height 6
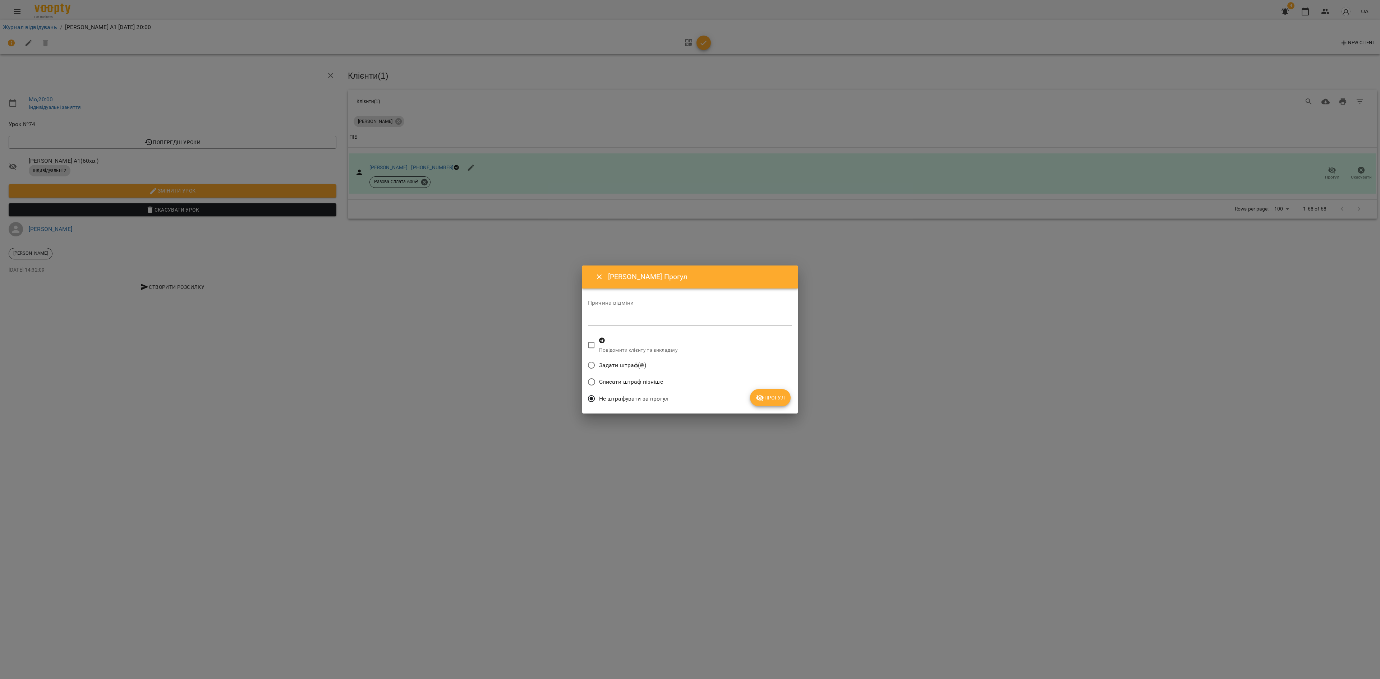
drag, startPoint x: 771, startPoint y: 392, endPoint x: 772, endPoint y: 395, distance: 3.7
click at [772, 395] on button "Прогул" at bounding box center [770, 397] width 41 height 17
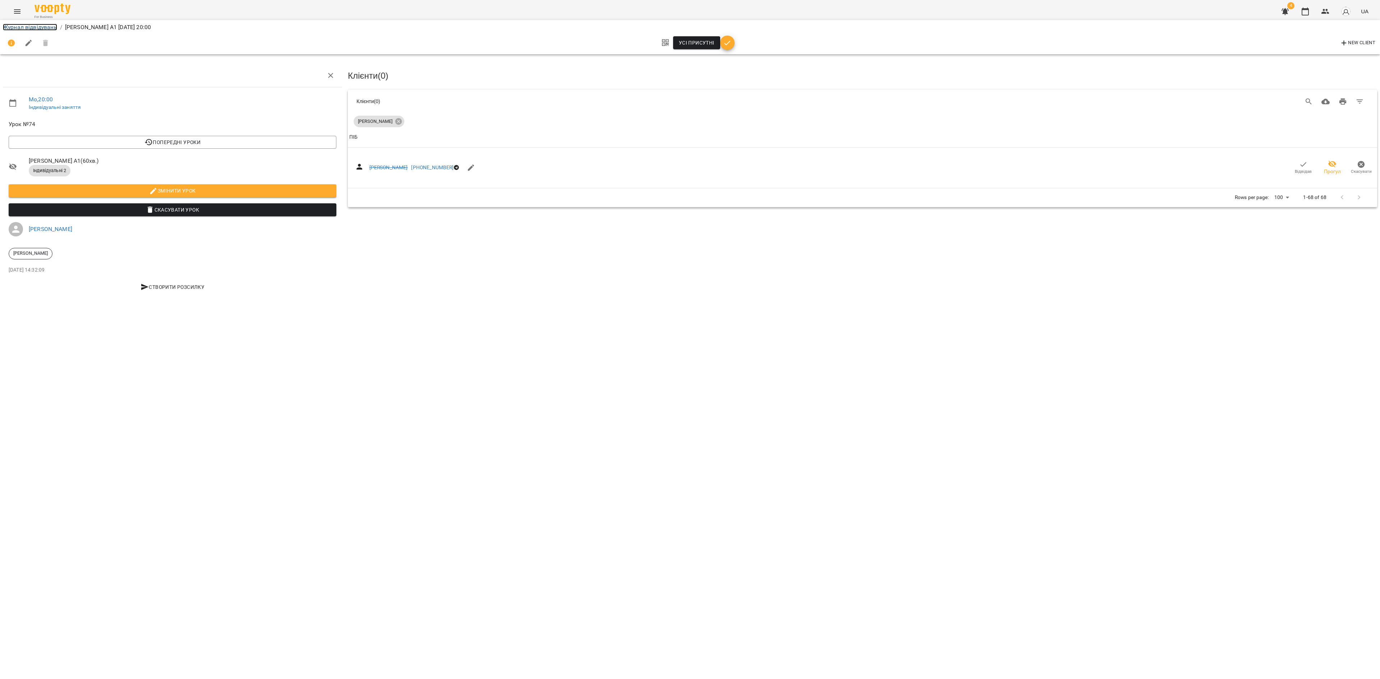
click at [33, 27] on link "Журнал відвідувань" at bounding box center [30, 27] width 54 height 7
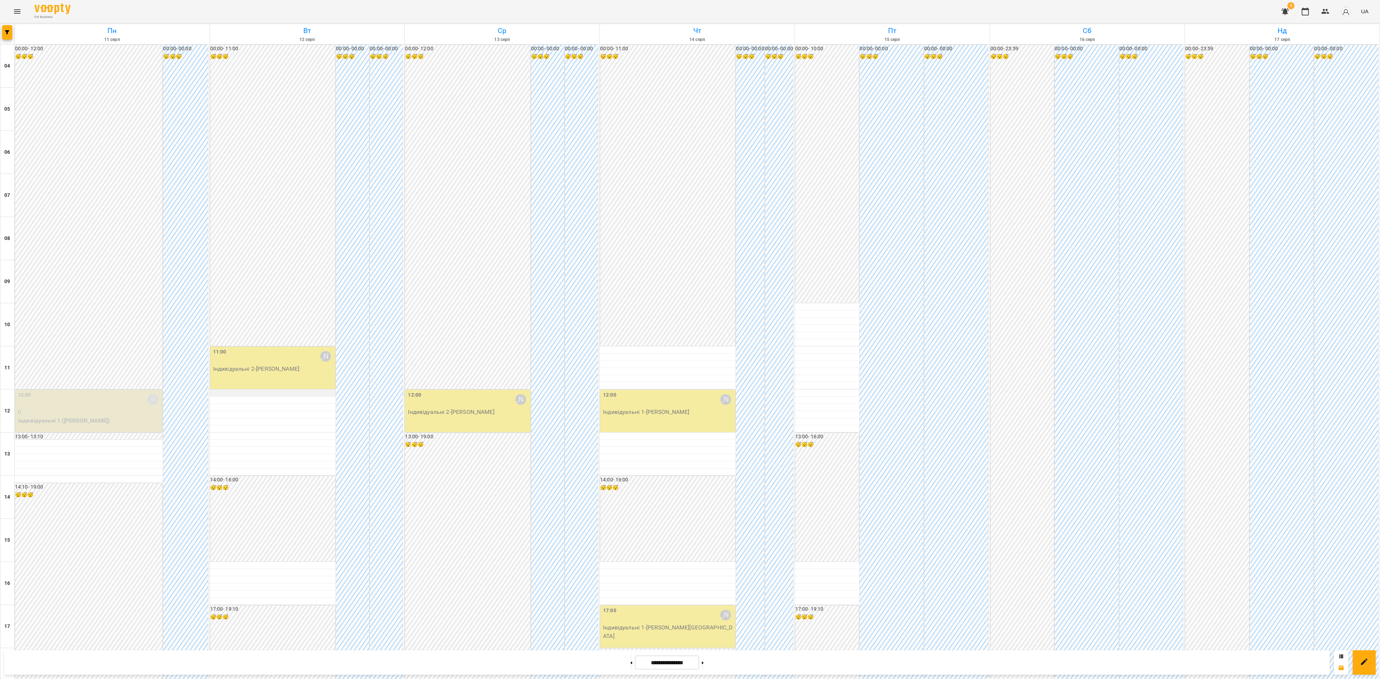
scroll to position [218, 0]
click at [272, 348] on div "11:00 Ірина Бутенко" at bounding box center [273, 356] width 121 height 17
click at [271, 15] on span "Урок відбувся" at bounding box center [262, 17] width 49 height 9
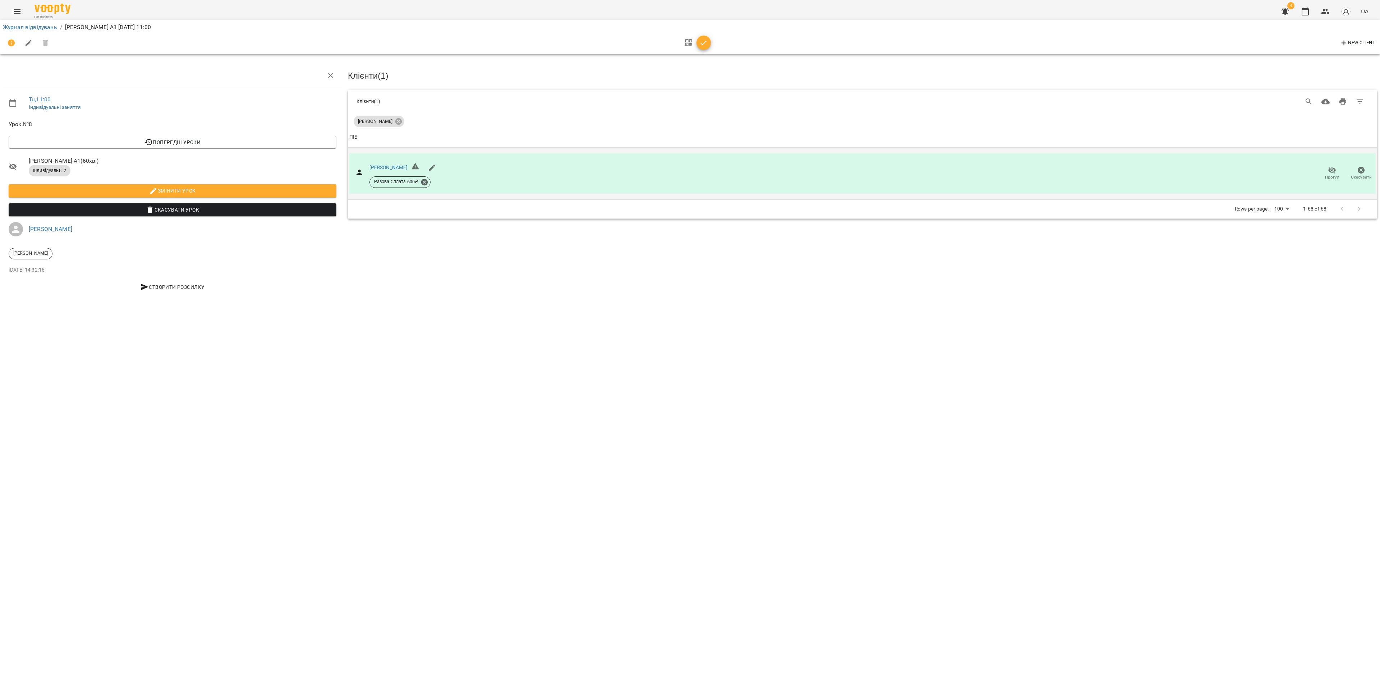
click at [1325, 170] on span "Прогул" at bounding box center [1332, 173] width 20 height 14
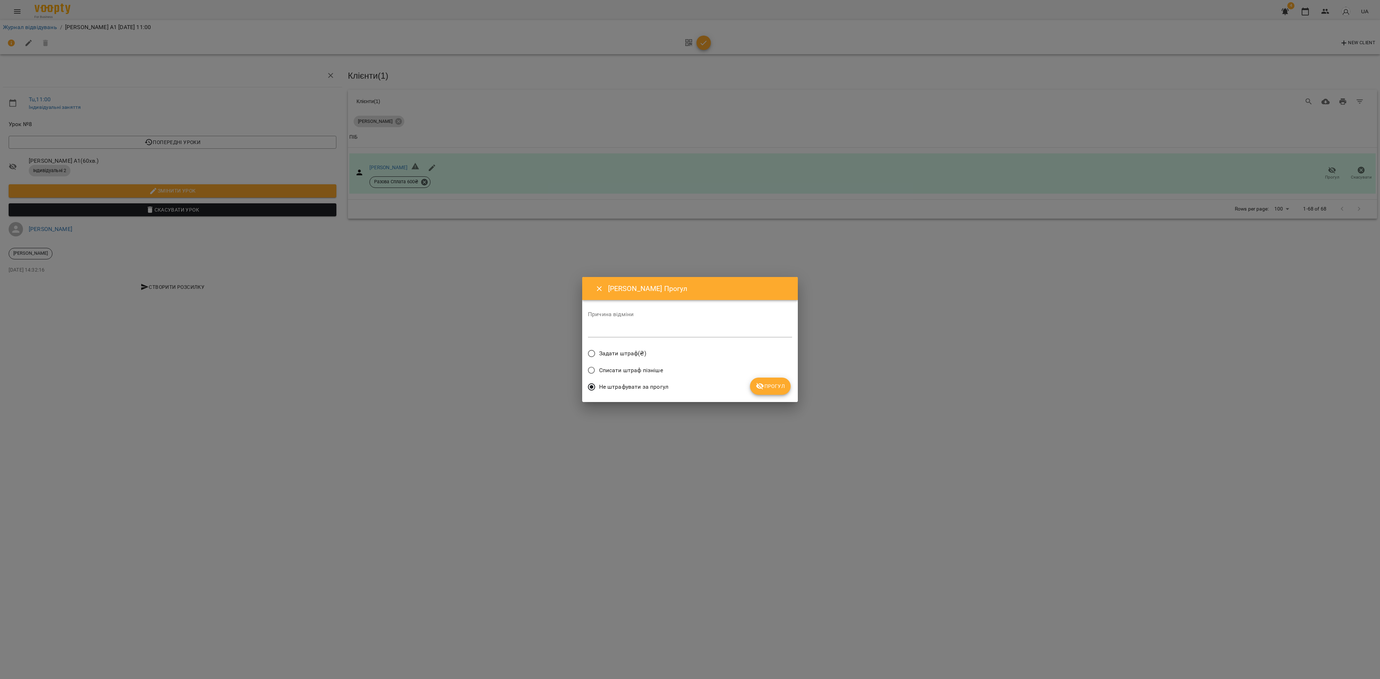
click at [768, 393] on button "Прогул" at bounding box center [770, 386] width 41 height 17
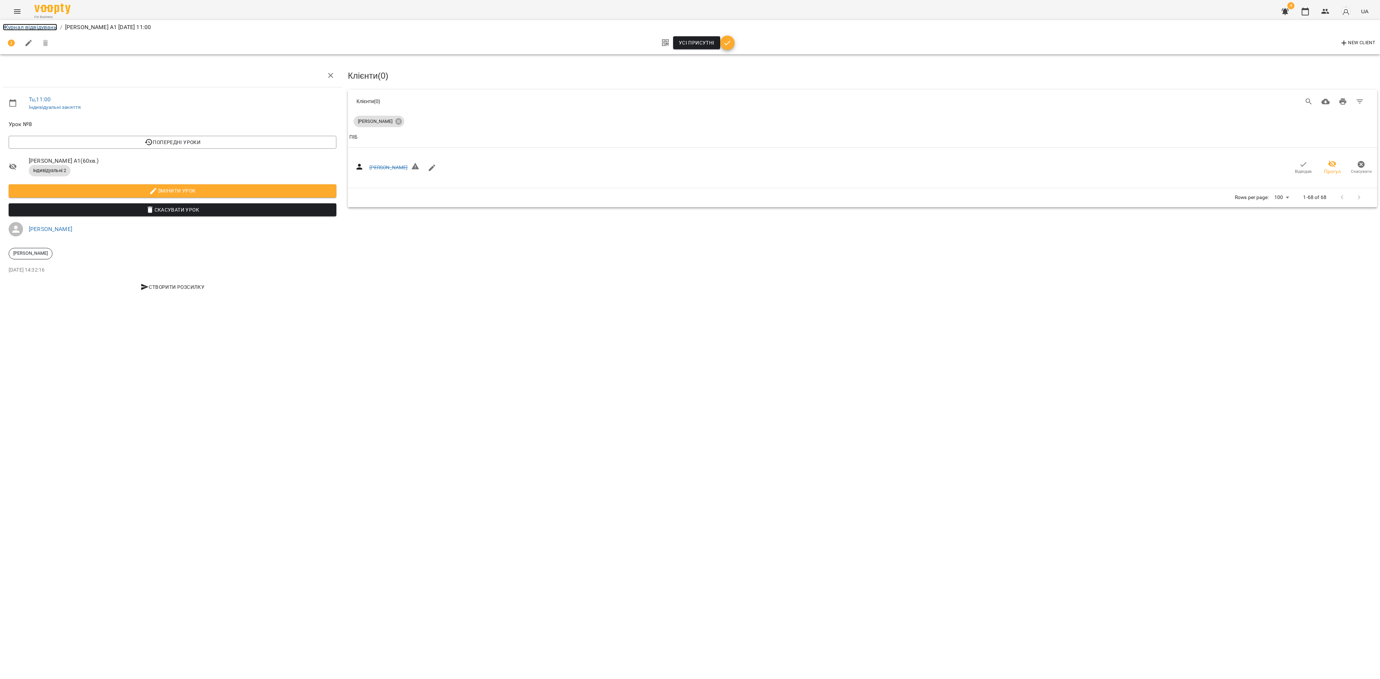
click at [27, 26] on link "Журнал відвідувань" at bounding box center [30, 27] width 54 height 7
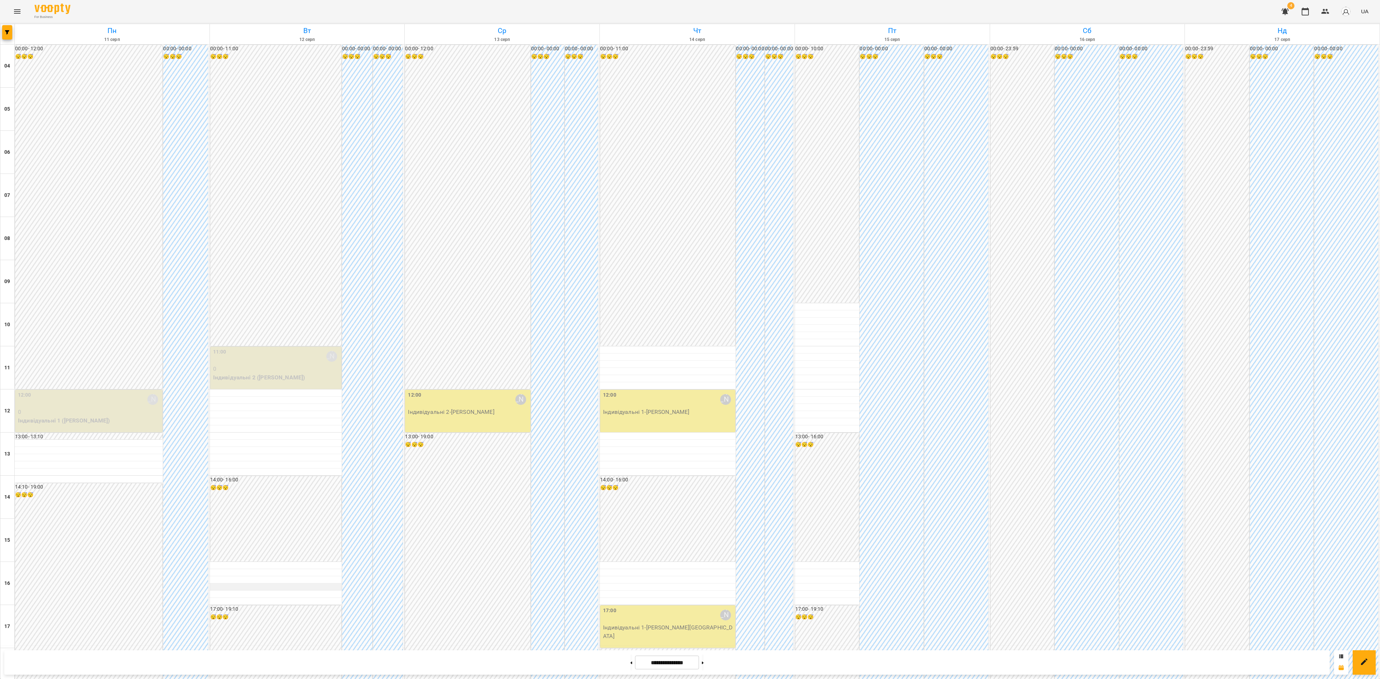
scroll to position [218, 0]
click at [267, 362] on span "Урок відбувся" at bounding box center [262, 364] width 49 height 9
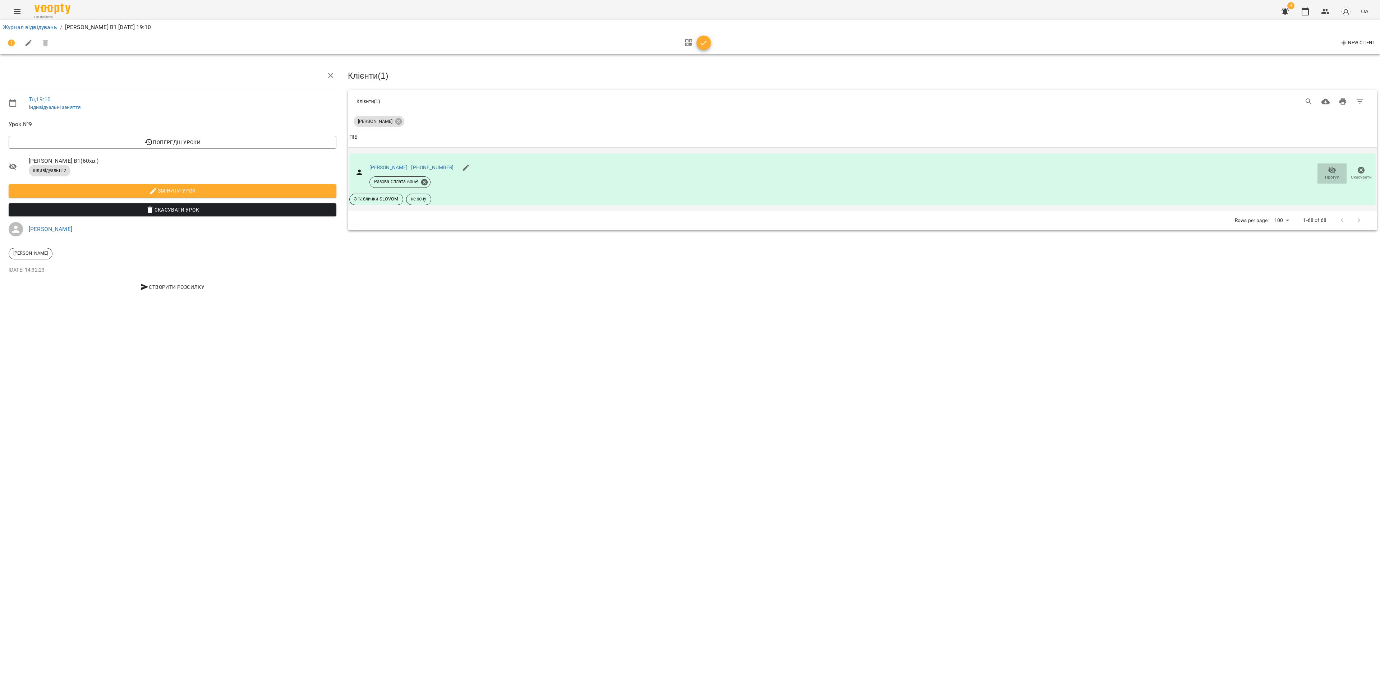
click at [1330, 174] on span "Прогул" at bounding box center [1332, 177] width 14 height 6
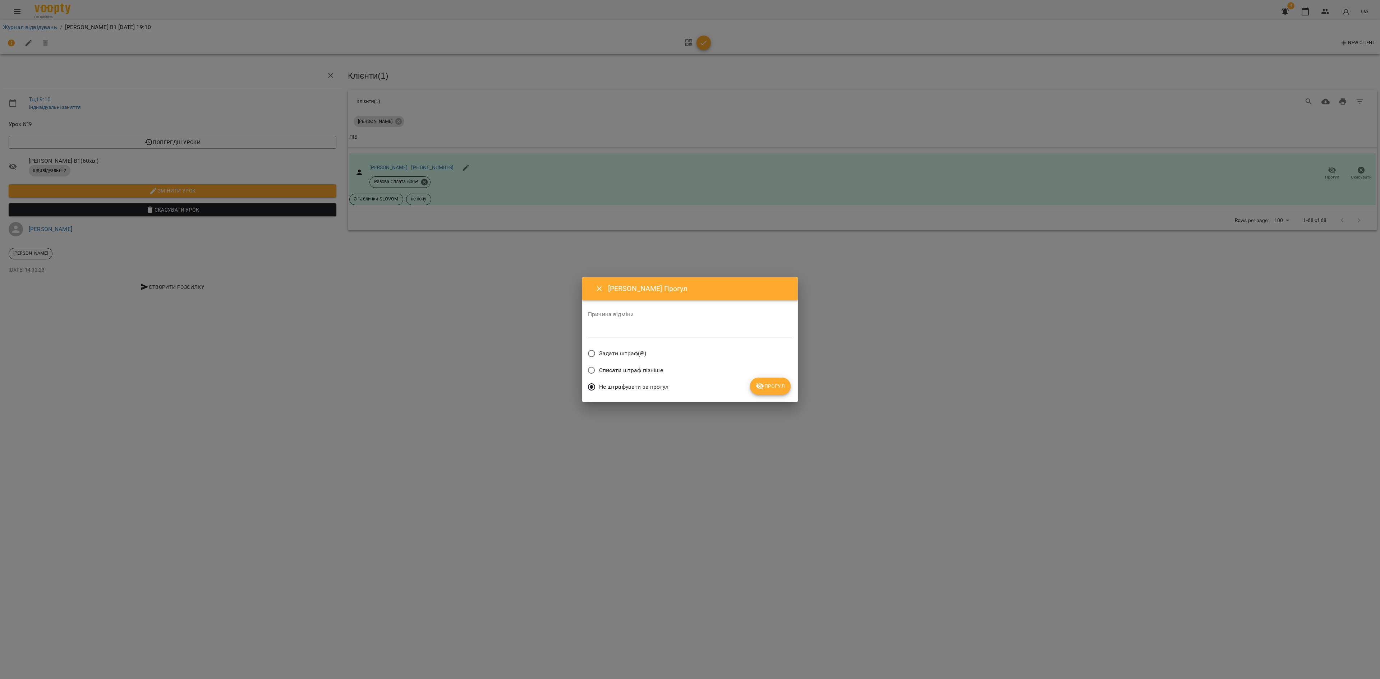
click at [773, 384] on span "Прогул" at bounding box center [770, 386] width 29 height 9
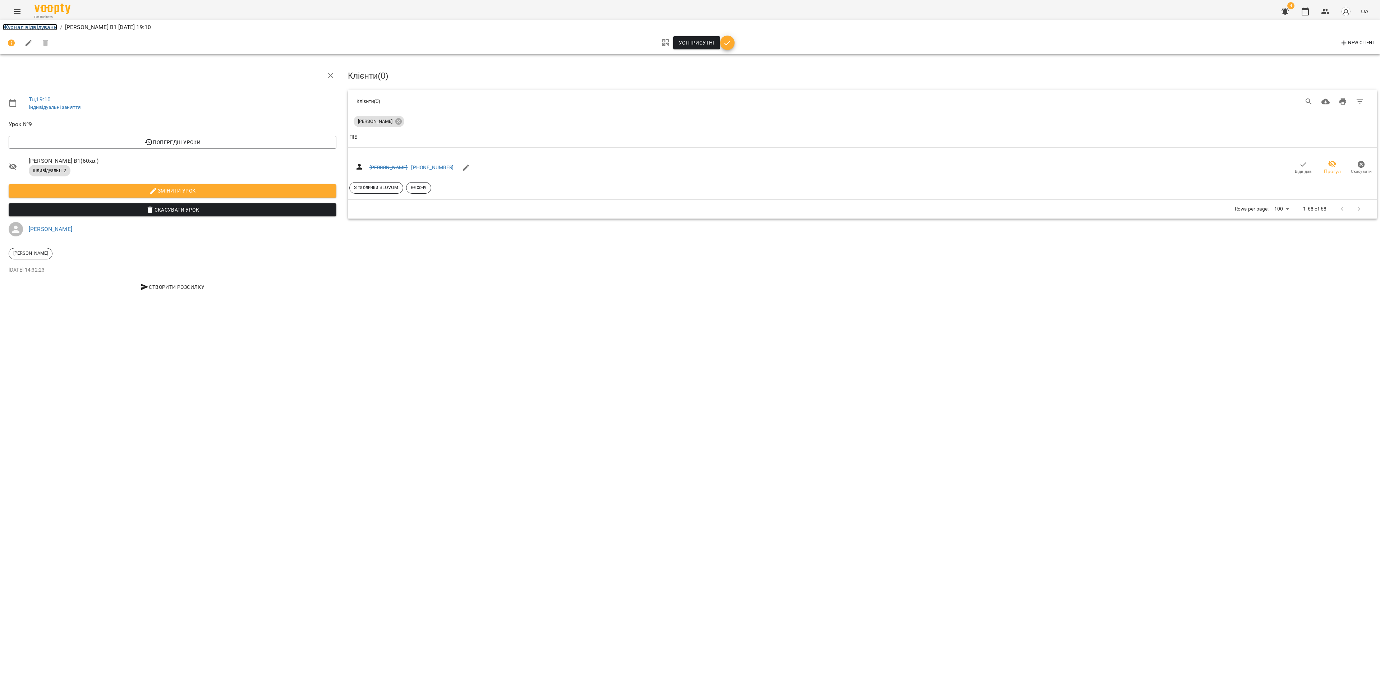
click at [28, 25] on link "Журнал відвідувань" at bounding box center [30, 27] width 54 height 7
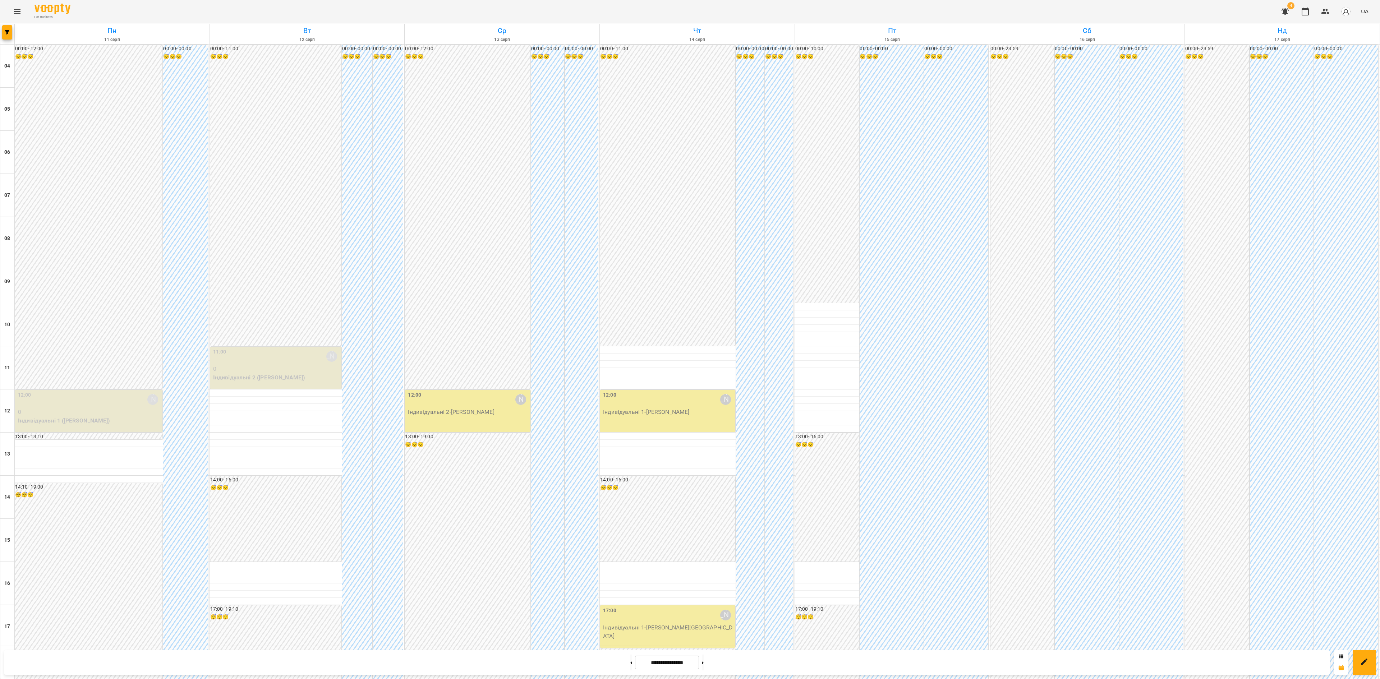
scroll to position [218, 0]
click at [459, 403] on span "Урок відбувся" at bounding box center [456, 400] width 49 height 9
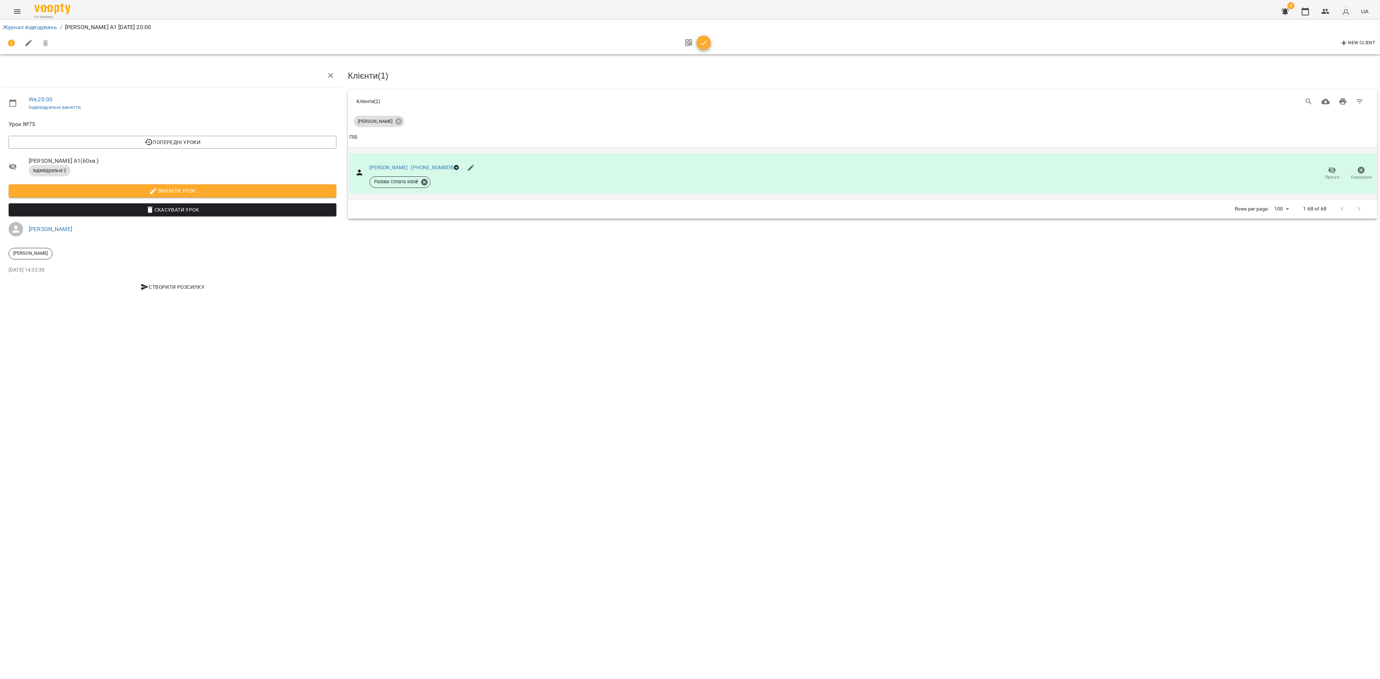
click at [1329, 174] on span "Прогул" at bounding box center [1332, 177] width 14 height 6
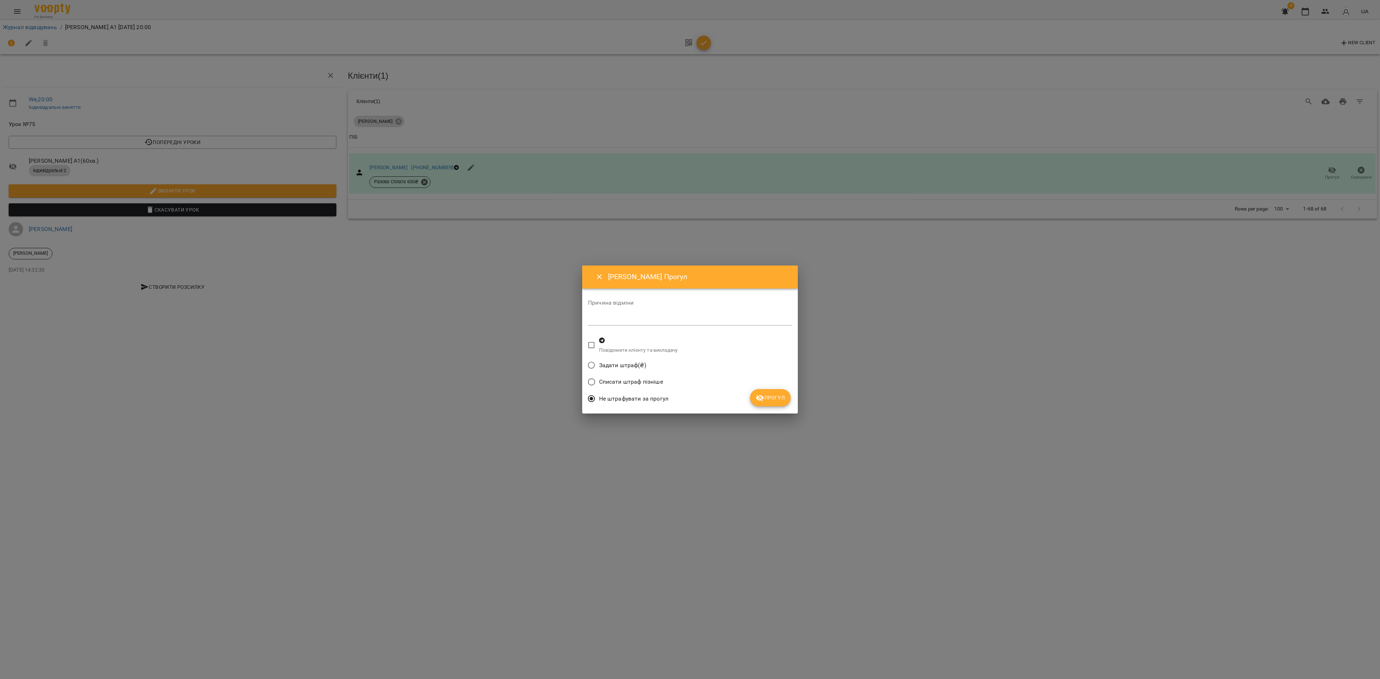
click at [768, 402] on span "Прогул" at bounding box center [770, 397] width 29 height 9
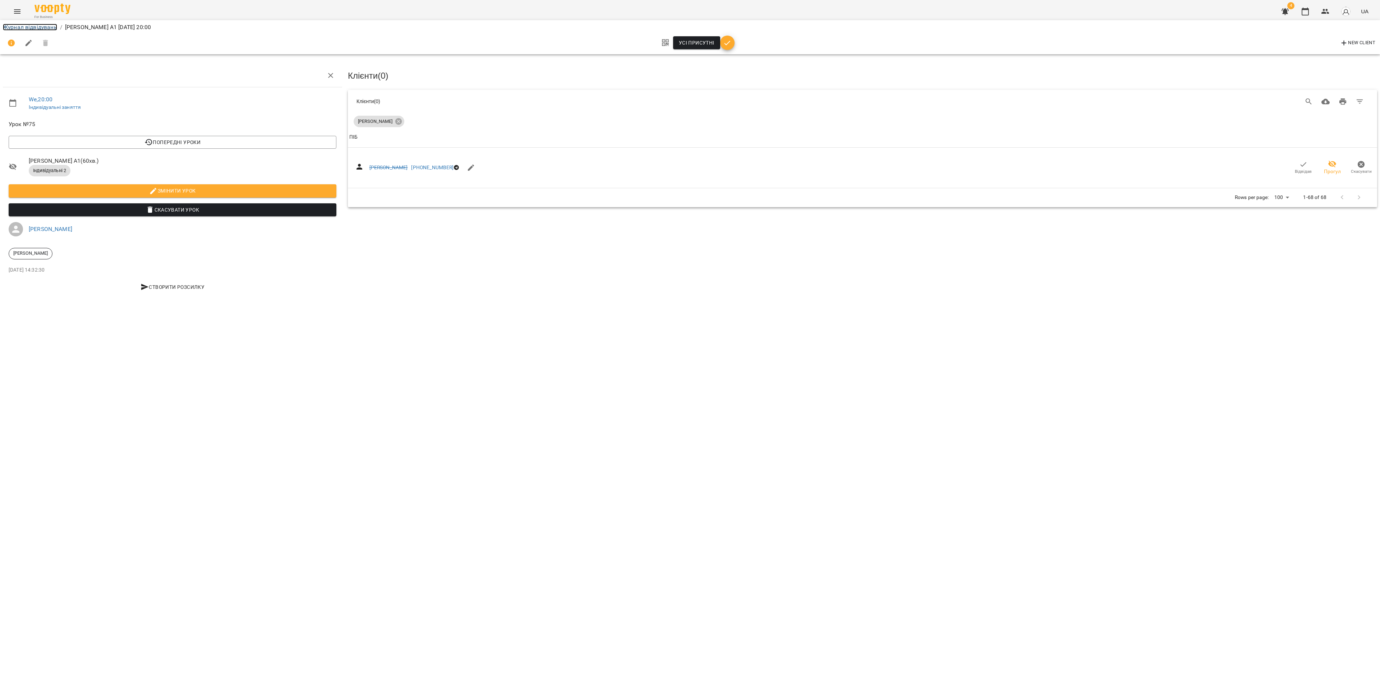
click at [43, 24] on link "Журнал відвідувань" at bounding box center [30, 27] width 54 height 7
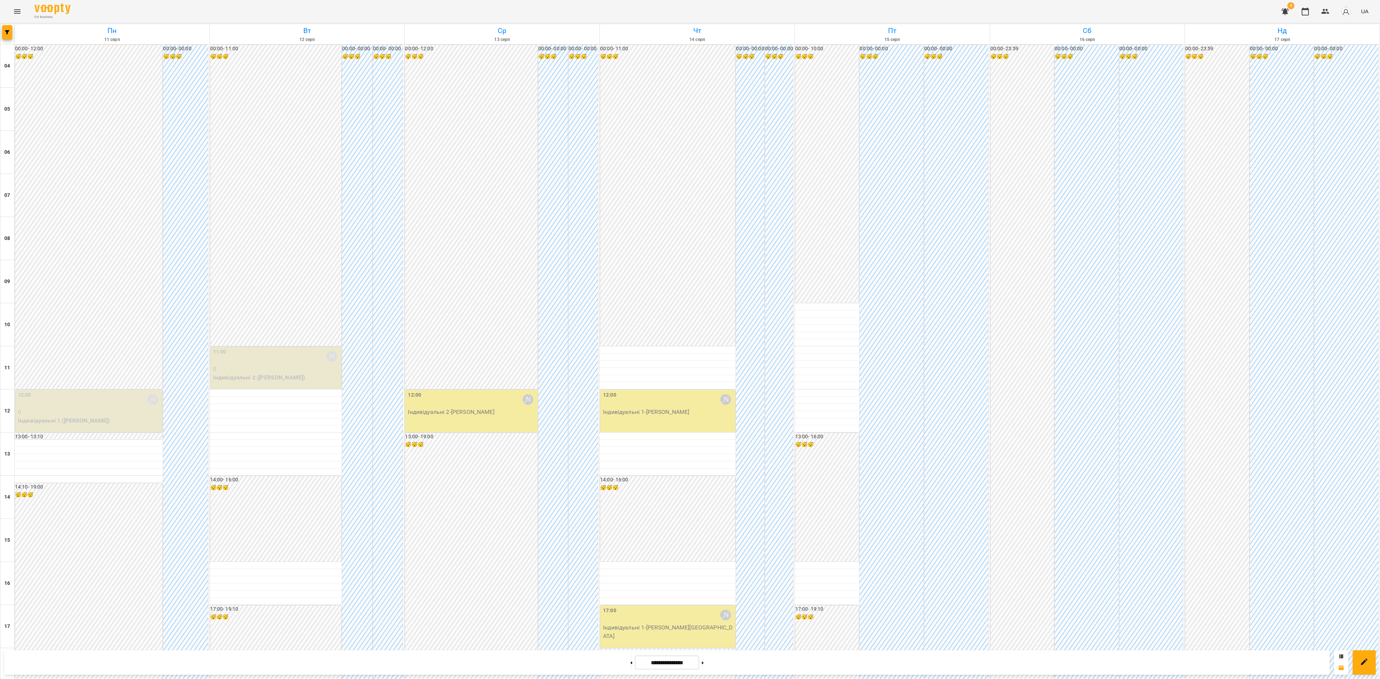
scroll to position [218, 0]
click at [474, 408] on p "Індивідуальні 2 - Юлія Кузьо" at bounding box center [472, 412] width 128 height 9
drag, startPoint x: 466, startPoint y: 52, endPoint x: 516, endPoint y: 77, distance: 56.2
click at [466, 52] on span "Урок відбувся" at bounding box center [456, 55] width 49 height 9
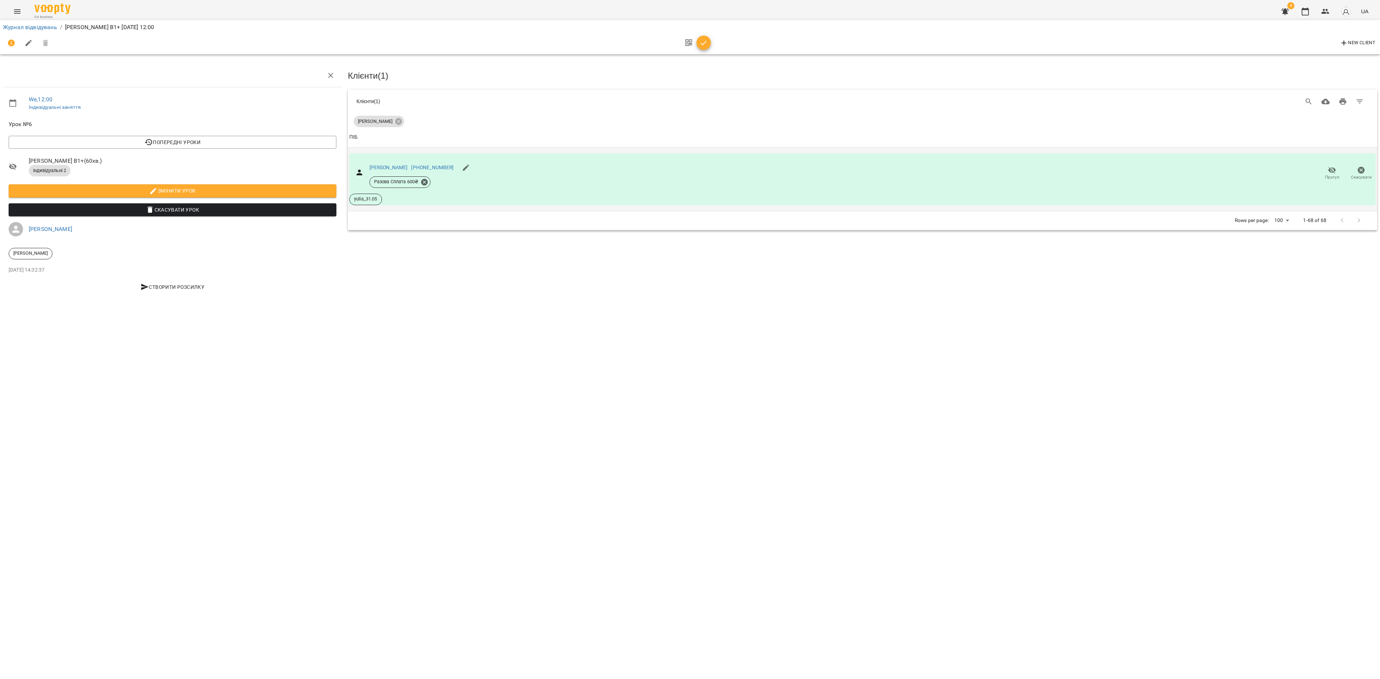
click at [1333, 173] on span "Прогул" at bounding box center [1332, 173] width 20 height 14
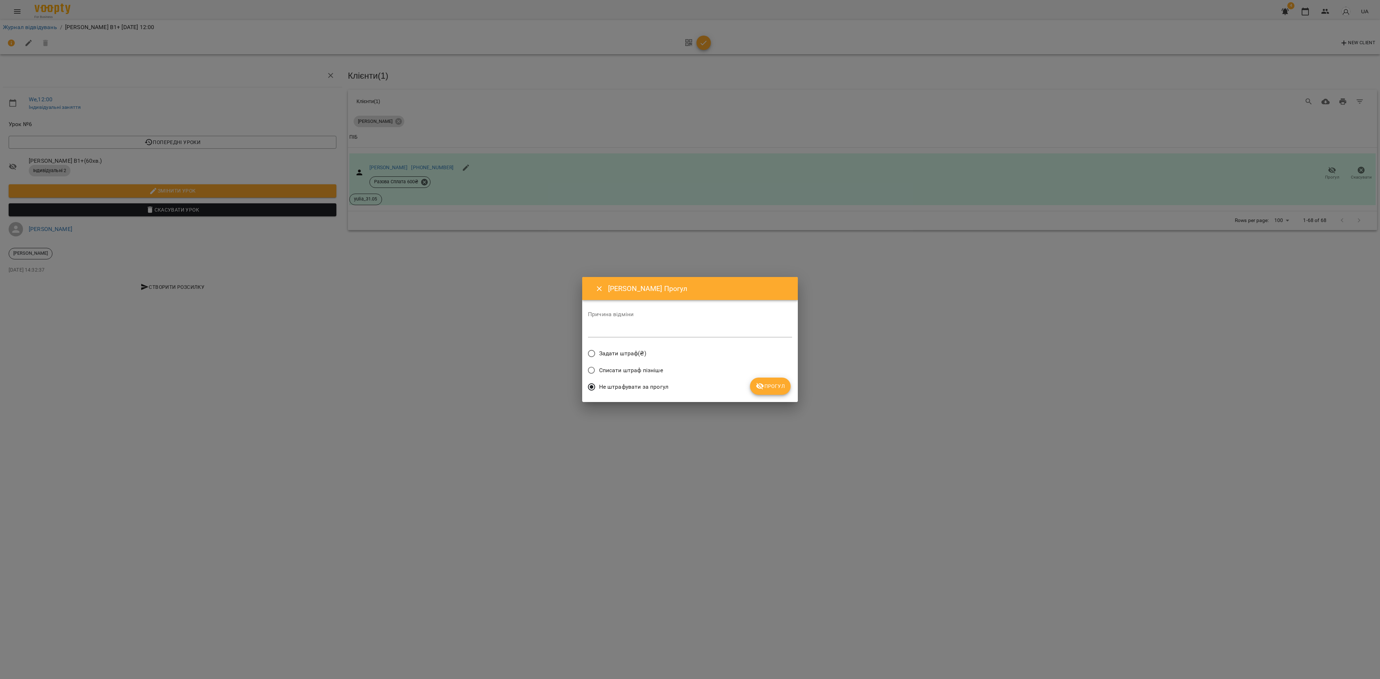
click at [777, 382] on span "Прогул" at bounding box center [770, 386] width 29 height 9
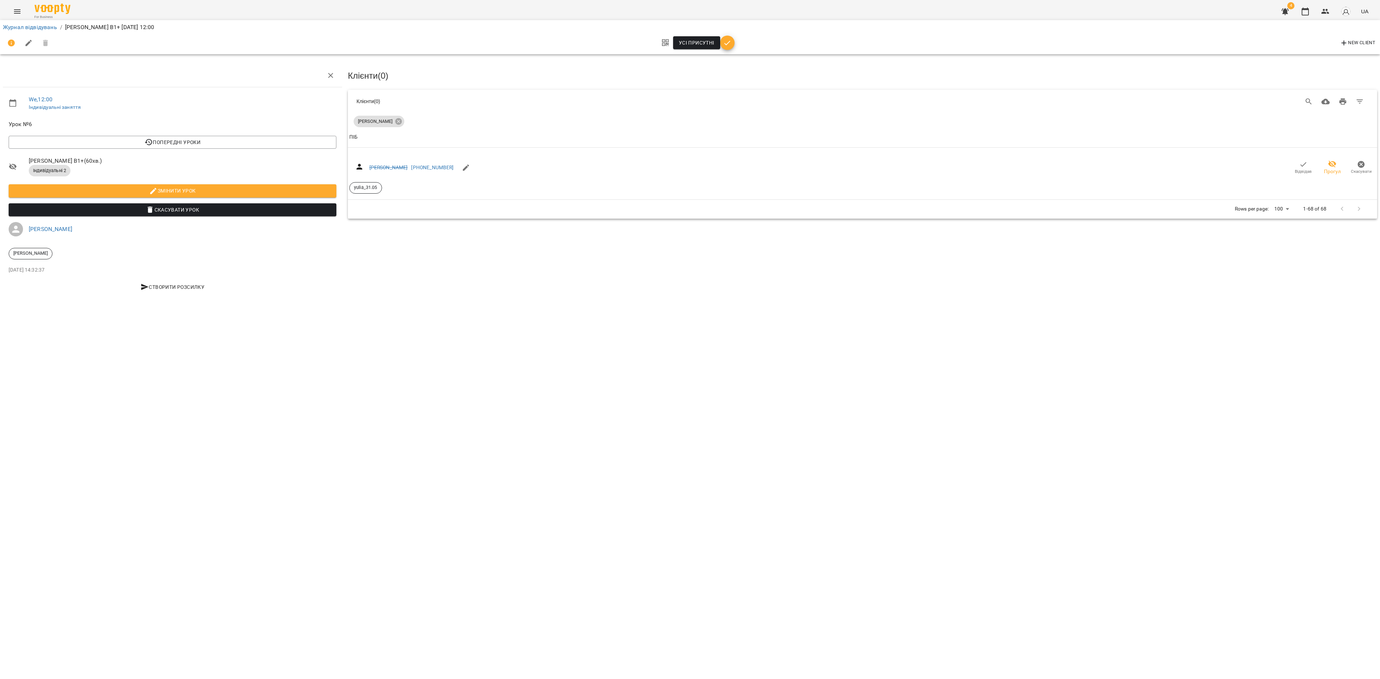
click at [38, 21] on div "Журнал відвідувань / Юлія Кузьо В1+ Wed, 13 Aug 2025 12:00 Усі присутні New Cli…" at bounding box center [690, 37] width 1383 height 37
drag, startPoint x: 37, startPoint y: 25, endPoint x: 41, endPoint y: 32, distance: 7.8
click at [38, 27] on link "Журнал відвідувань" at bounding box center [30, 27] width 54 height 7
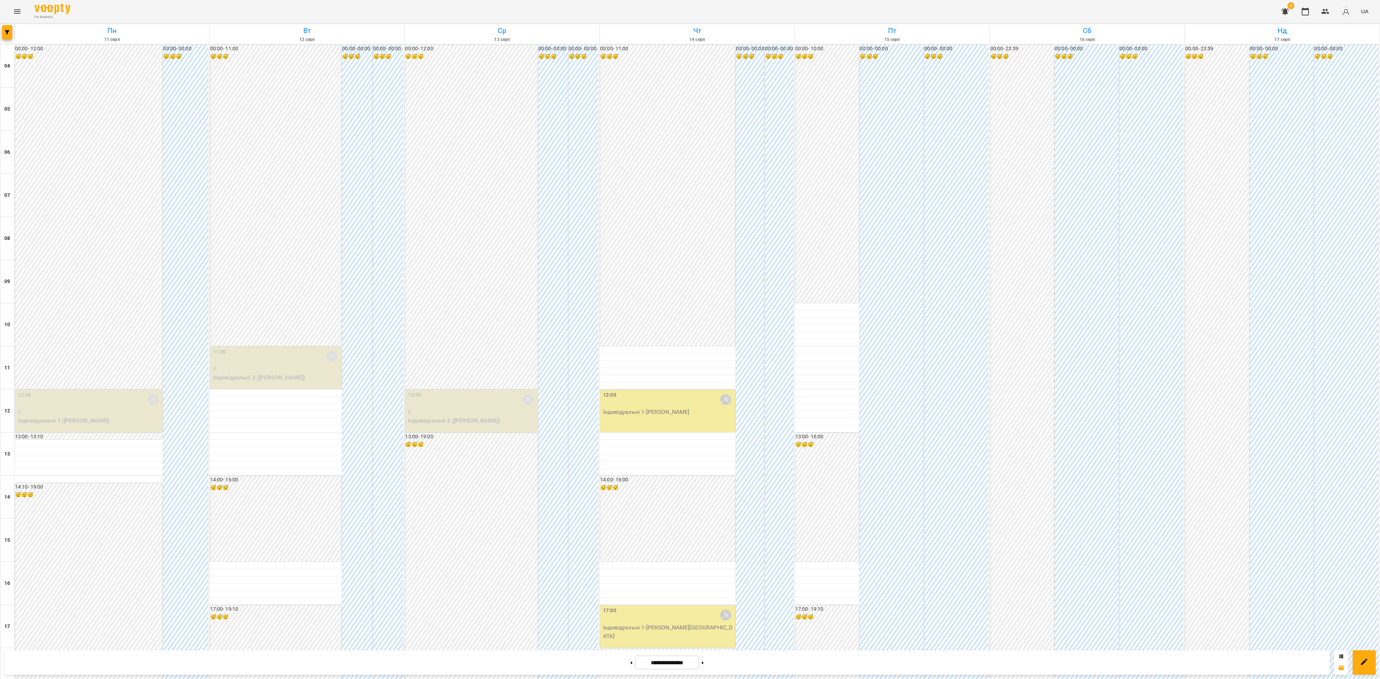
scroll to position [218, 0]
click at [643, 390] on div "12:00 Ірина Бутенко Індивідуальні 1 - Лідія Букша" at bounding box center [667, 411] width 135 height 42
click at [660, 47] on button "Урок відбувся" at bounding box center [649, 55] width 60 height 17
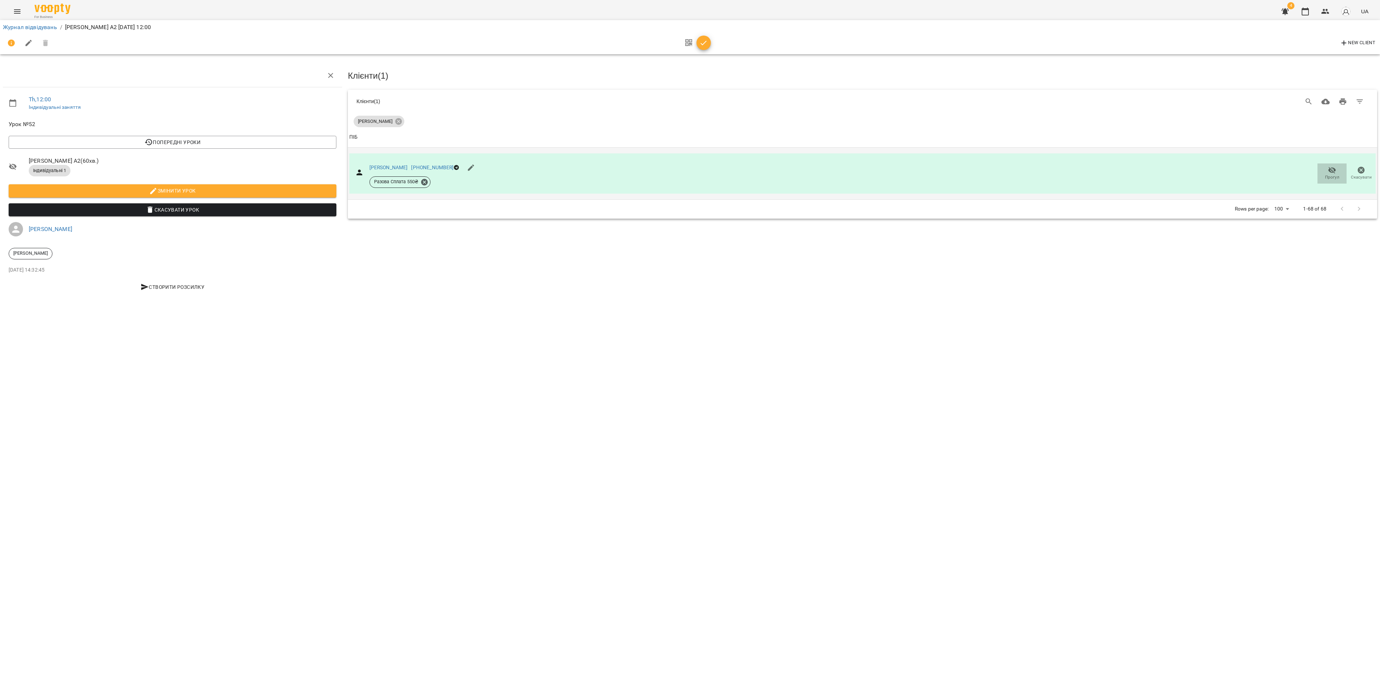
click at [1332, 175] on span "Прогул" at bounding box center [1332, 177] width 14 height 6
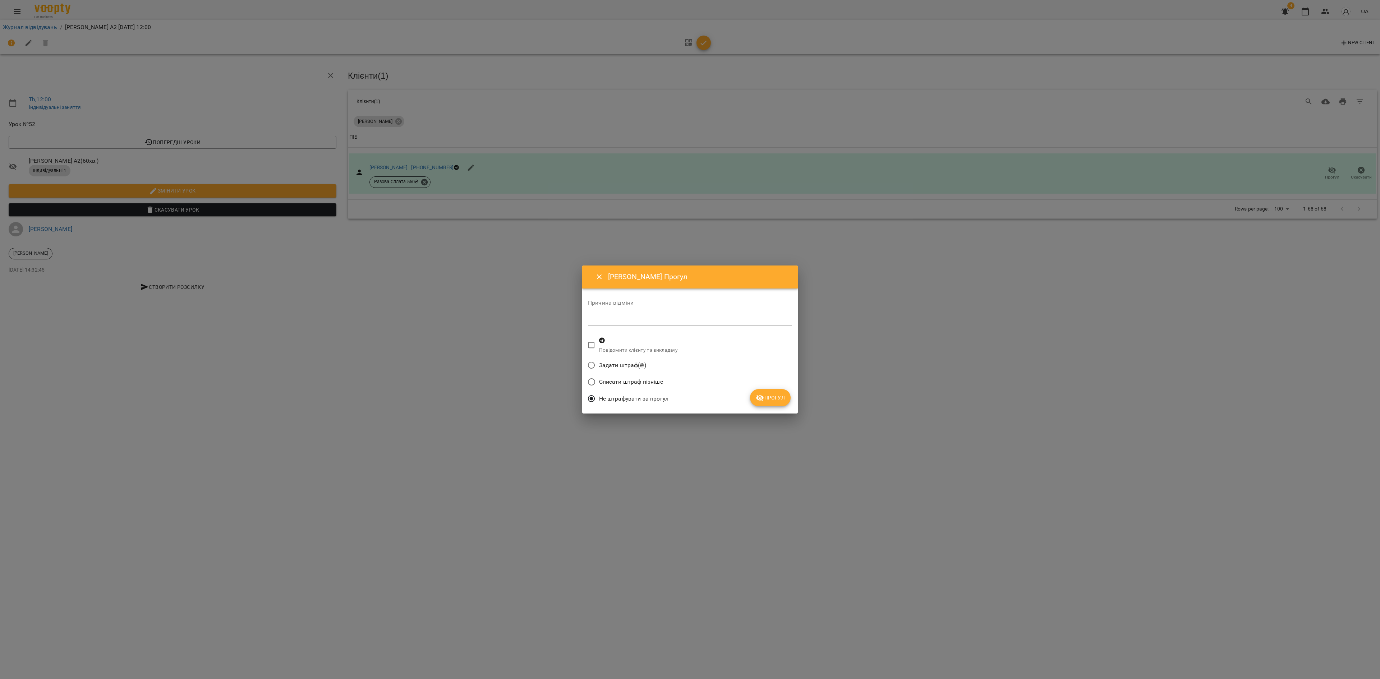
click at [777, 392] on button "Прогул" at bounding box center [770, 397] width 41 height 17
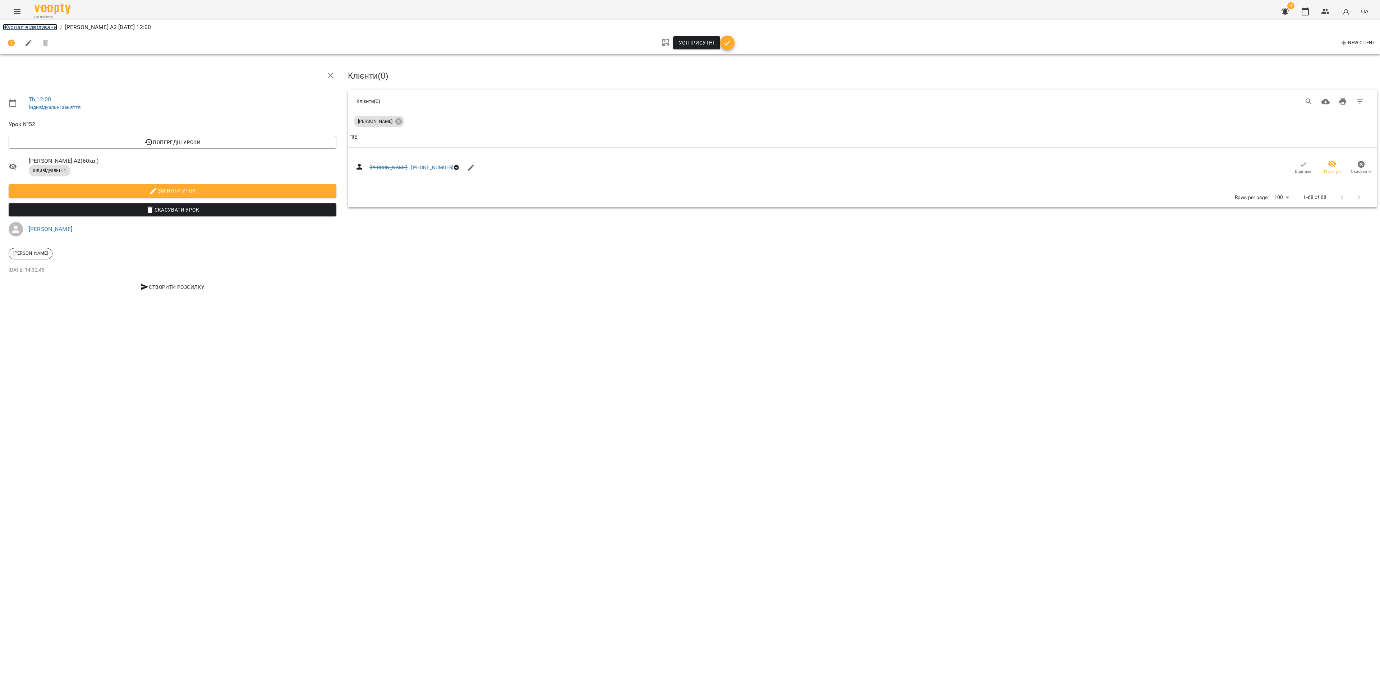
click at [25, 26] on link "Журнал відвідувань" at bounding box center [30, 27] width 54 height 7
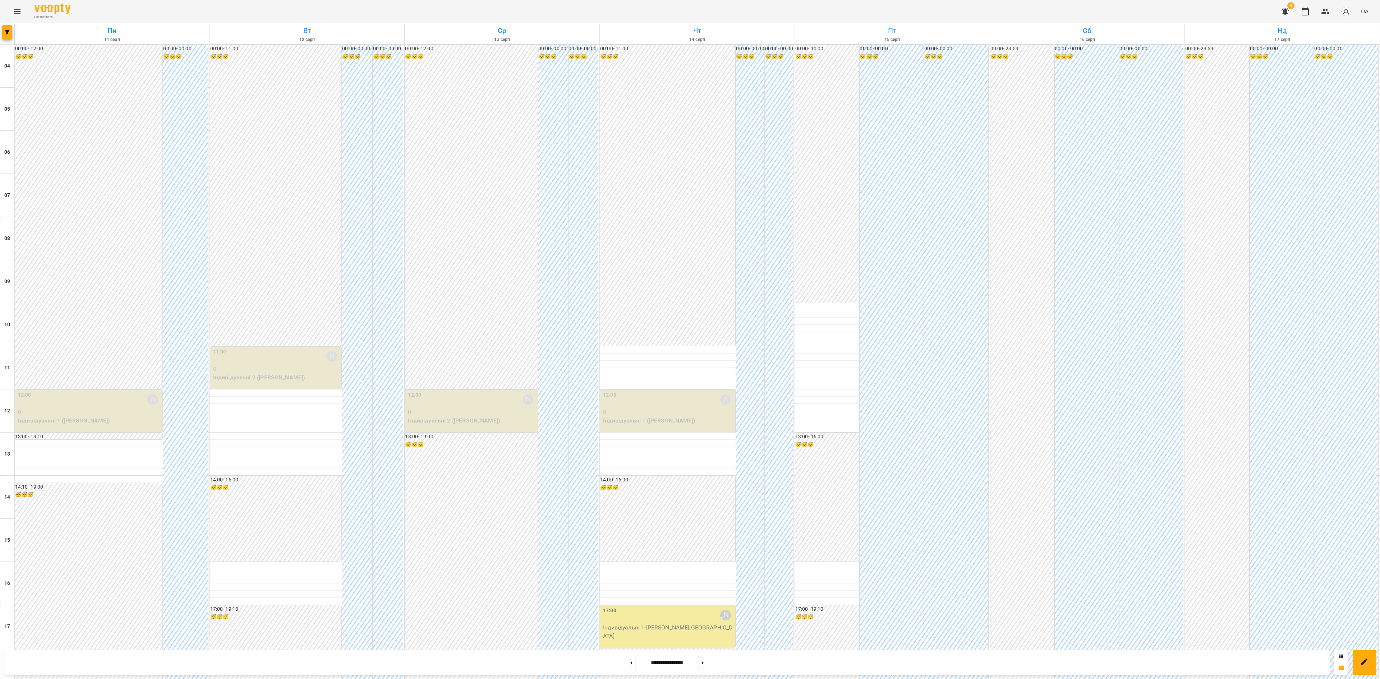
scroll to position [218, 0]
click at [678, 606] on div "17:00 Ірина Бутенко Індивідуальні 1 - Катерина Загороднюк" at bounding box center [667, 627] width 135 height 42
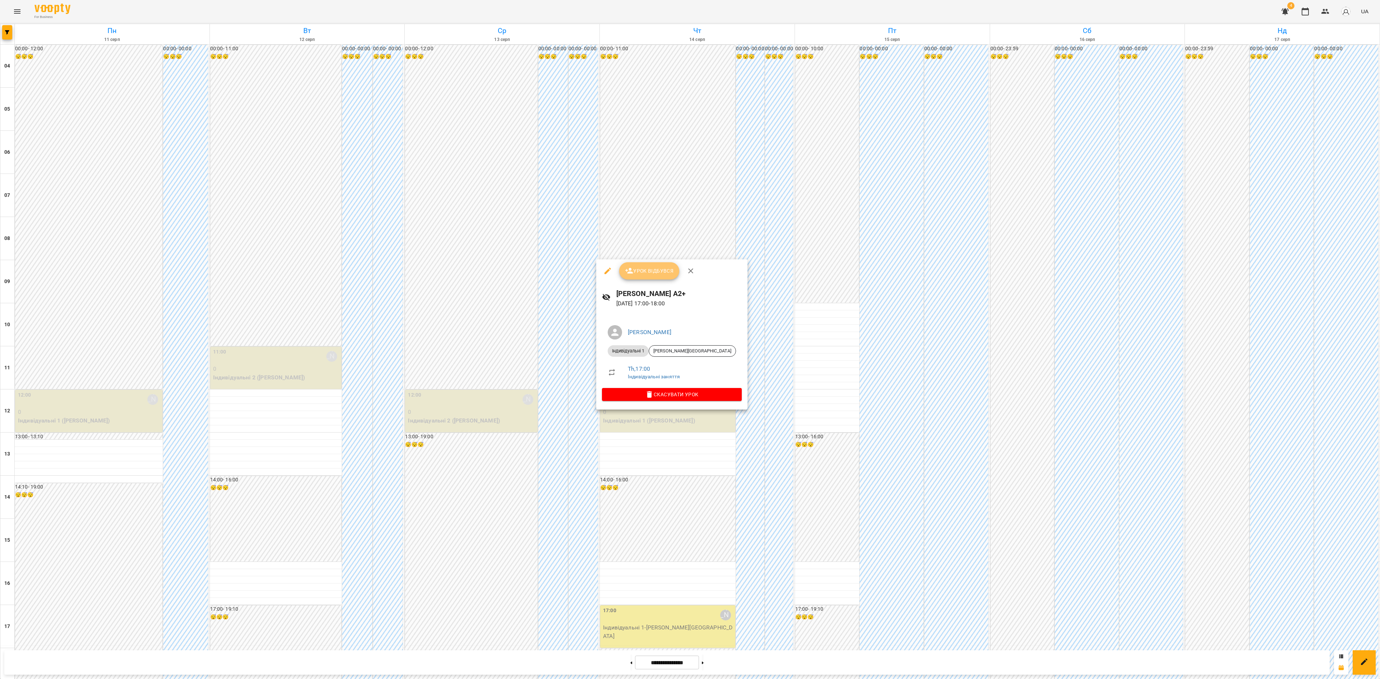
drag, startPoint x: 664, startPoint y: 266, endPoint x: 668, endPoint y: 269, distance: 5.2
click at [666, 267] on span "Урок відбувся" at bounding box center [649, 271] width 49 height 9
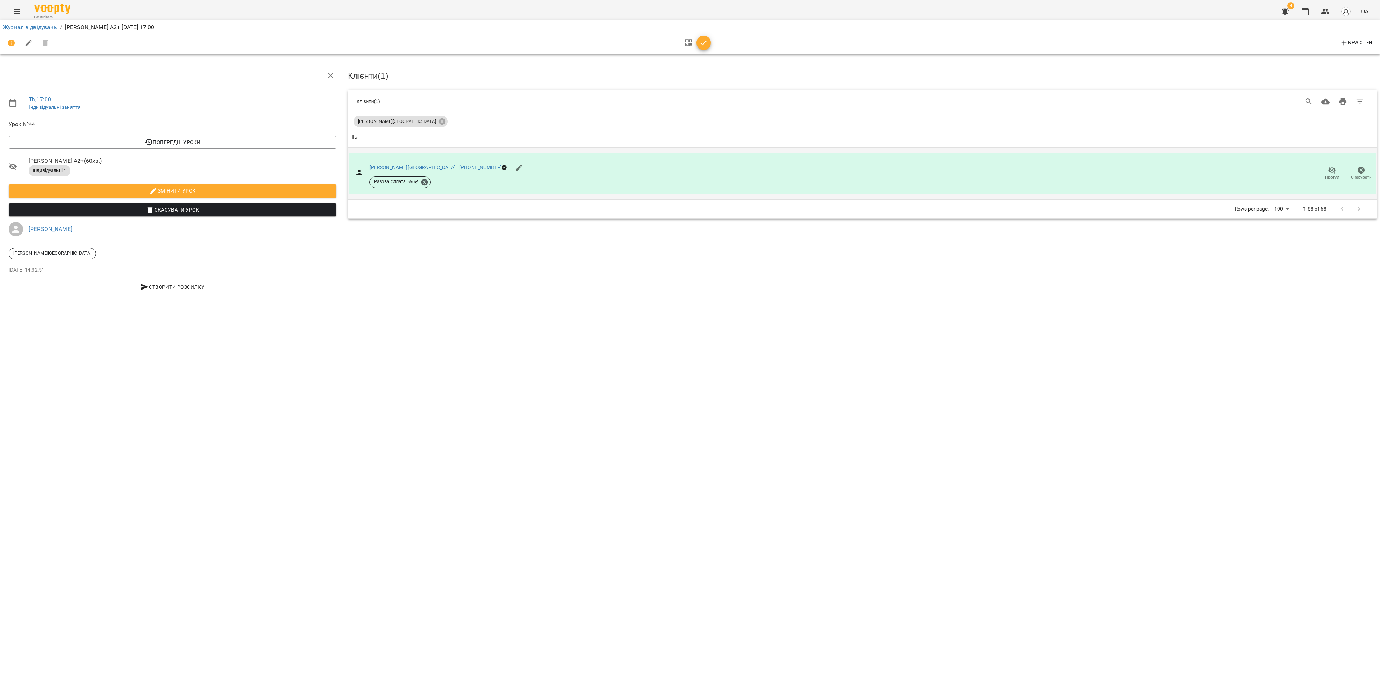
click at [1327, 172] on span "Прогул" at bounding box center [1332, 173] width 20 height 14
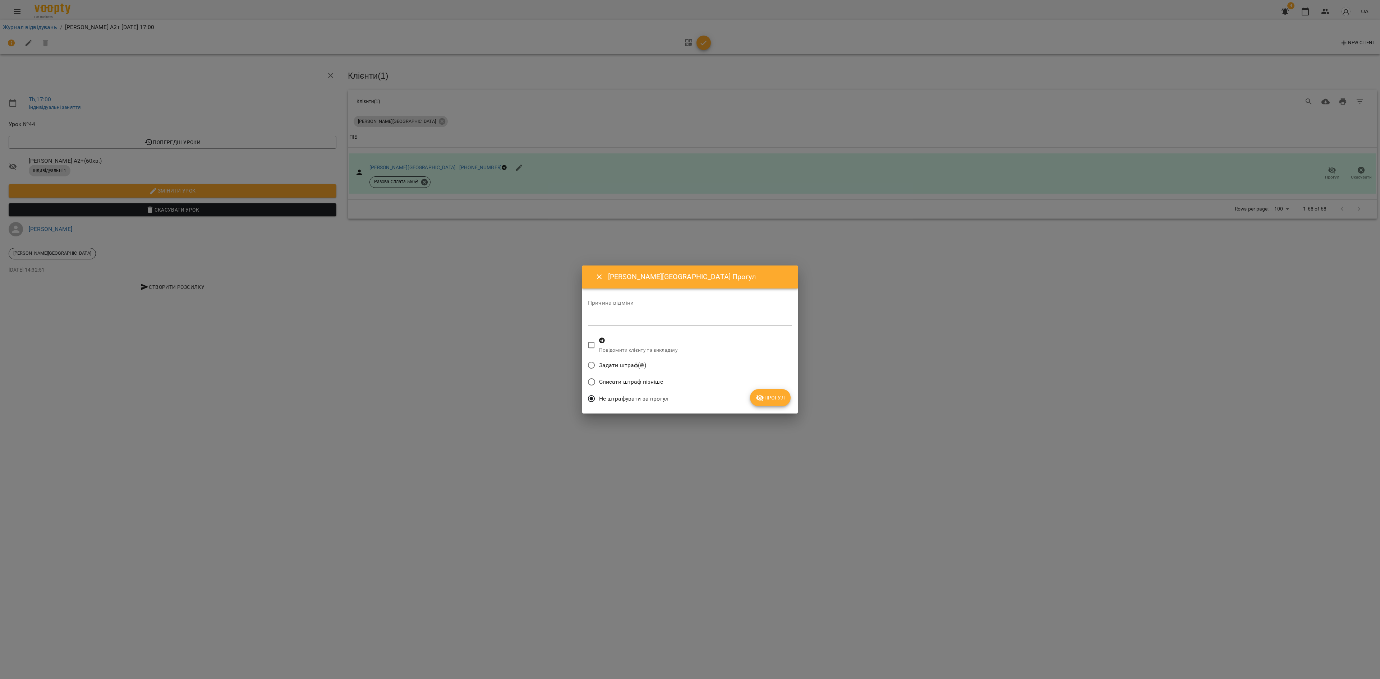
click at [773, 392] on button "Прогул" at bounding box center [770, 397] width 41 height 17
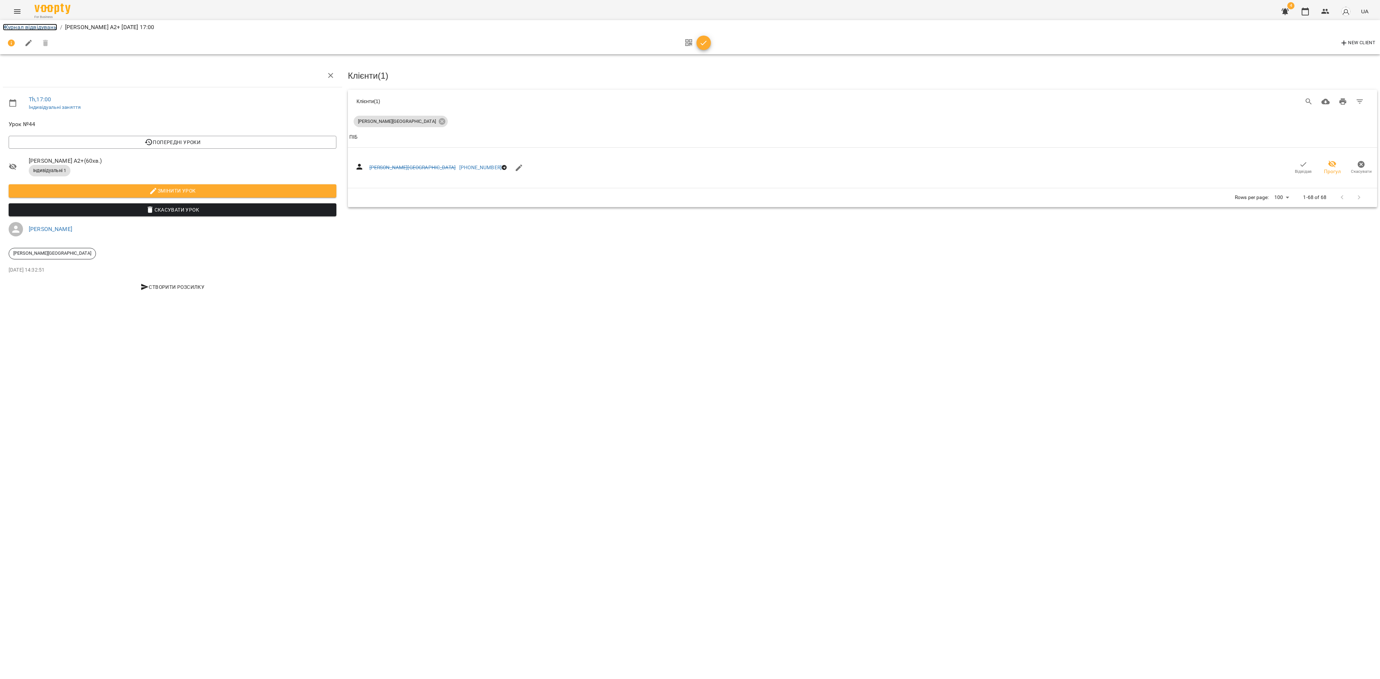
click at [23, 28] on link "Журнал відвідувань" at bounding box center [30, 27] width 54 height 7
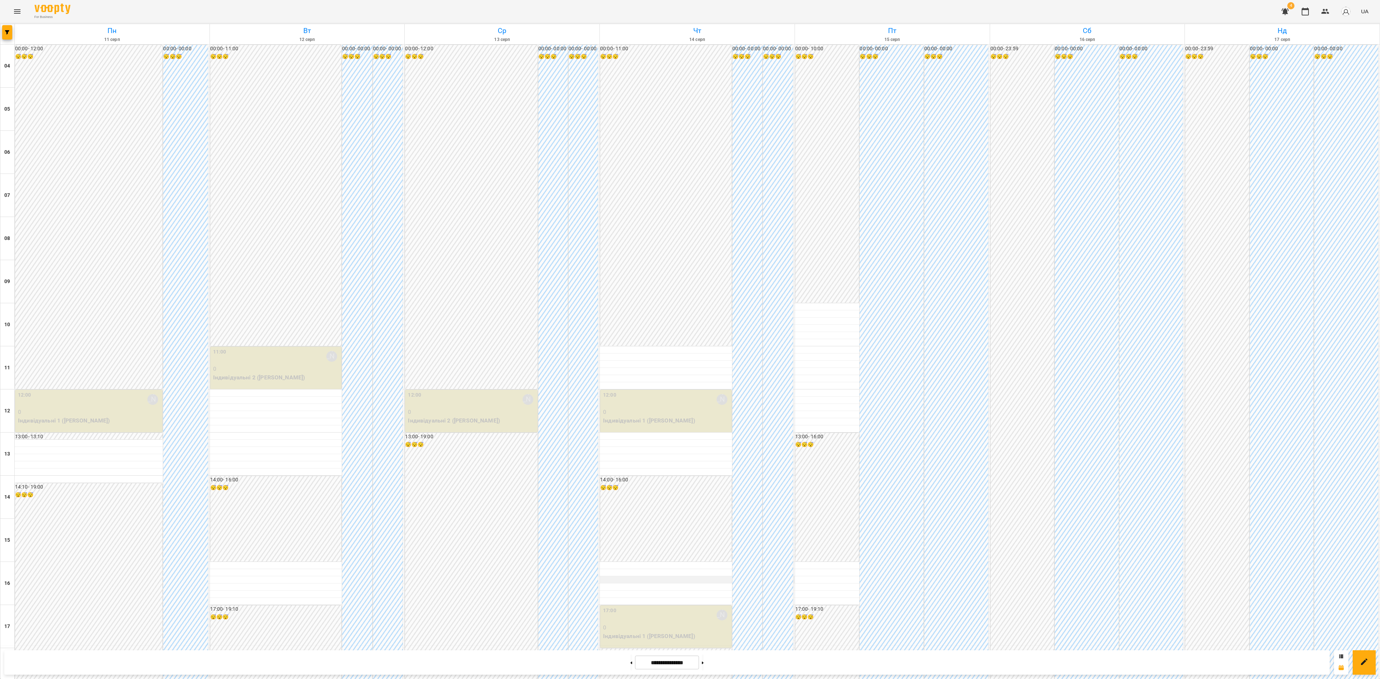
scroll to position [218, 0]
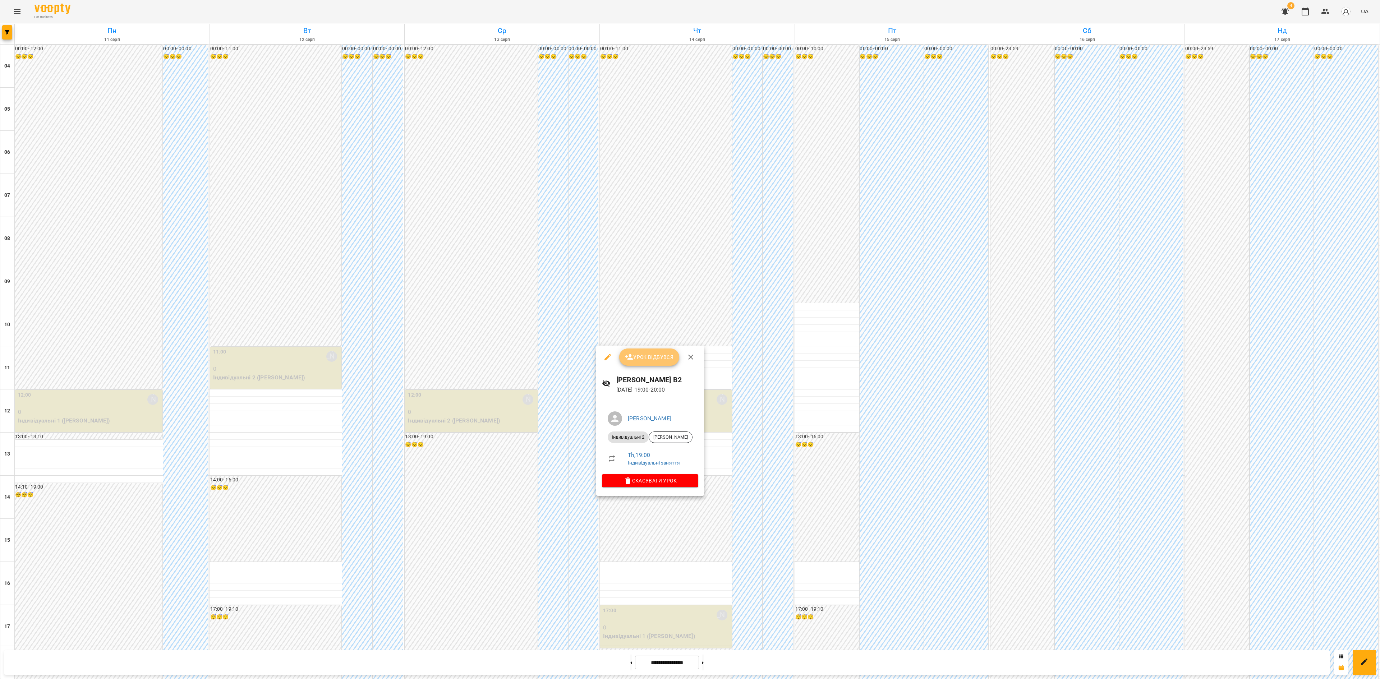
click at [649, 354] on span "Урок відбувся" at bounding box center [649, 357] width 49 height 9
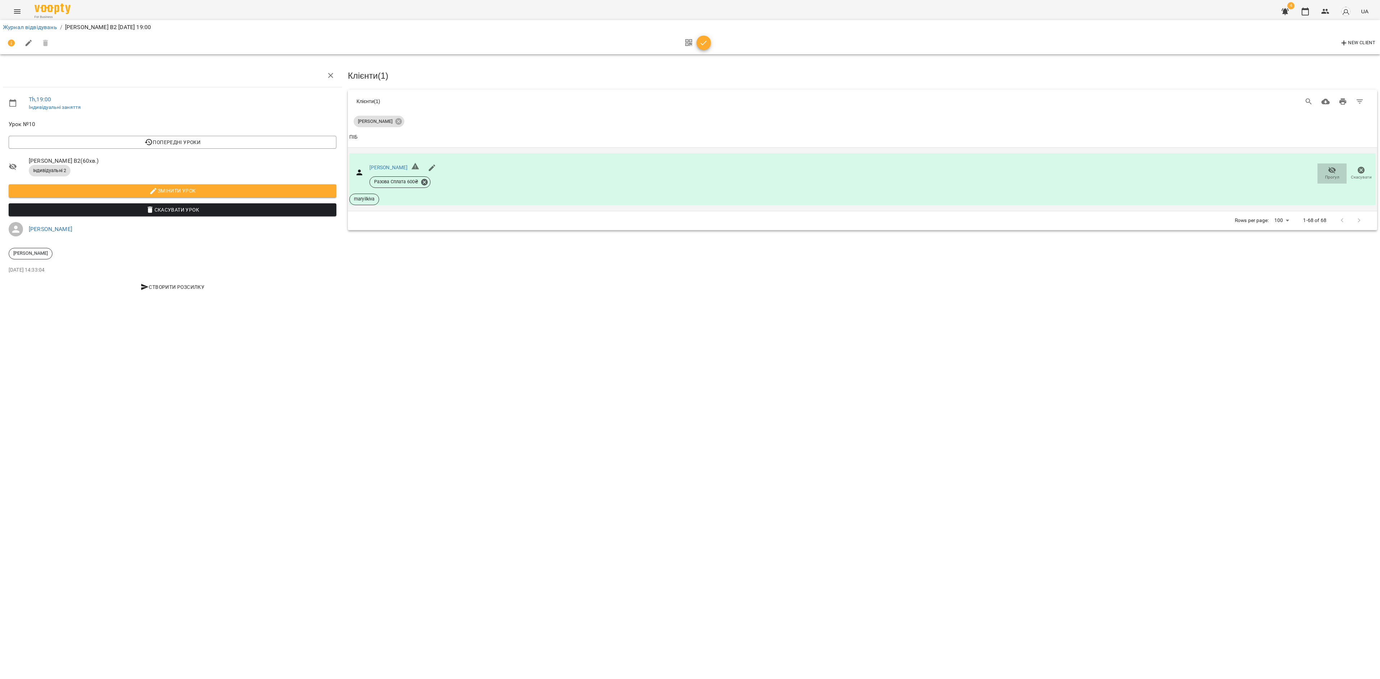
click at [1330, 174] on span "Прогул" at bounding box center [1332, 177] width 14 height 6
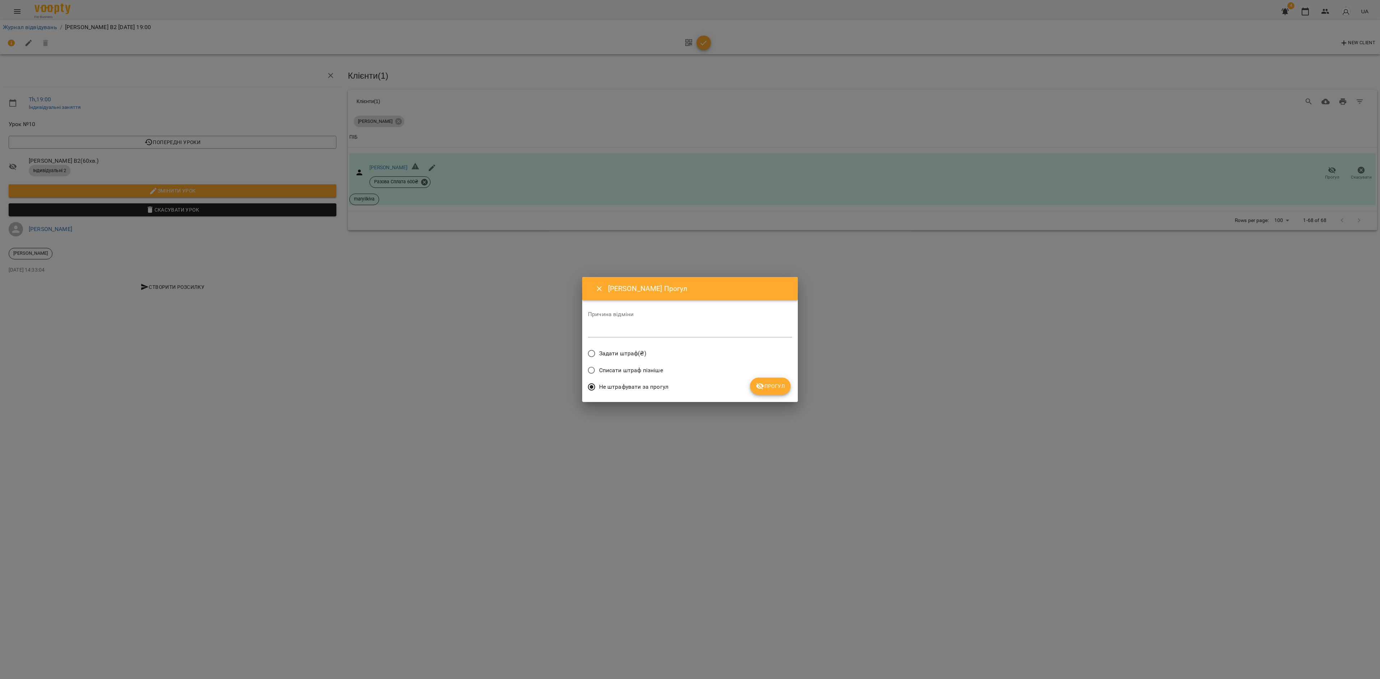
drag, startPoint x: 765, startPoint y: 385, endPoint x: 706, endPoint y: 377, distance: 58.8
click at [764, 385] on icon "submit" at bounding box center [760, 386] width 9 height 9
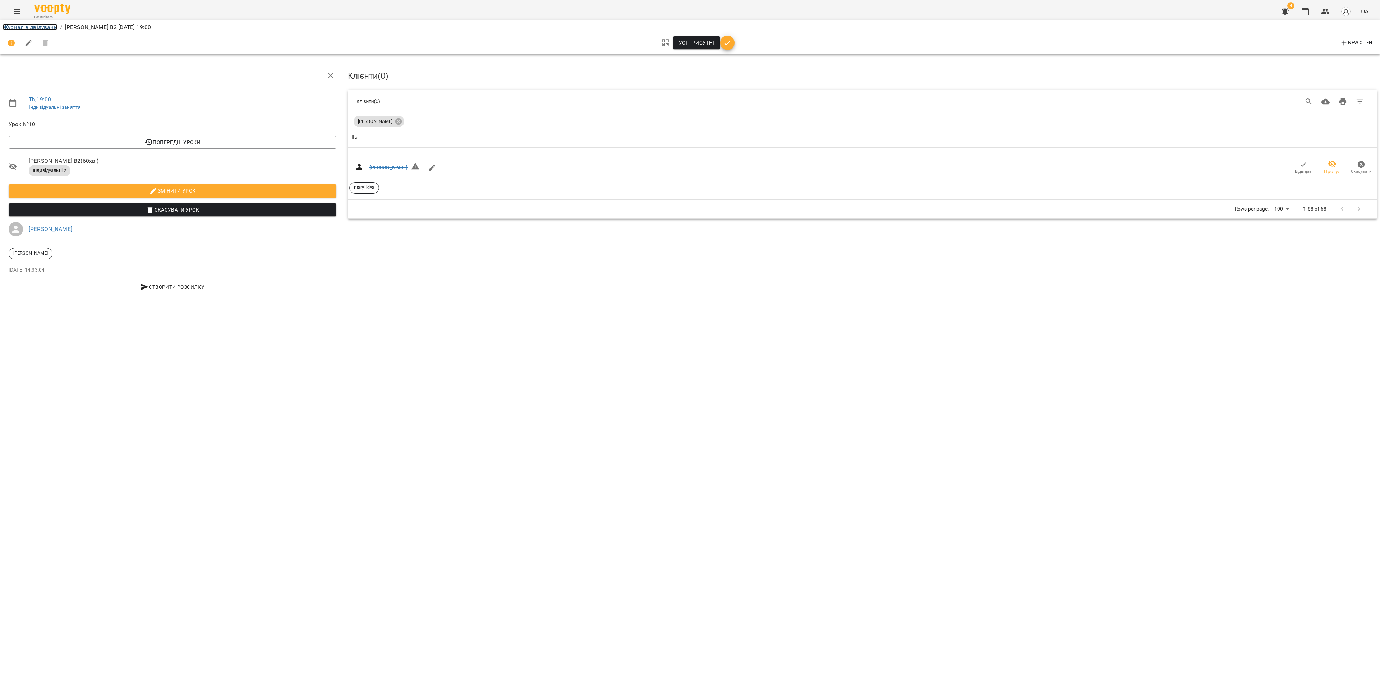
click at [26, 25] on link "Журнал відвідувань" at bounding box center [30, 27] width 54 height 7
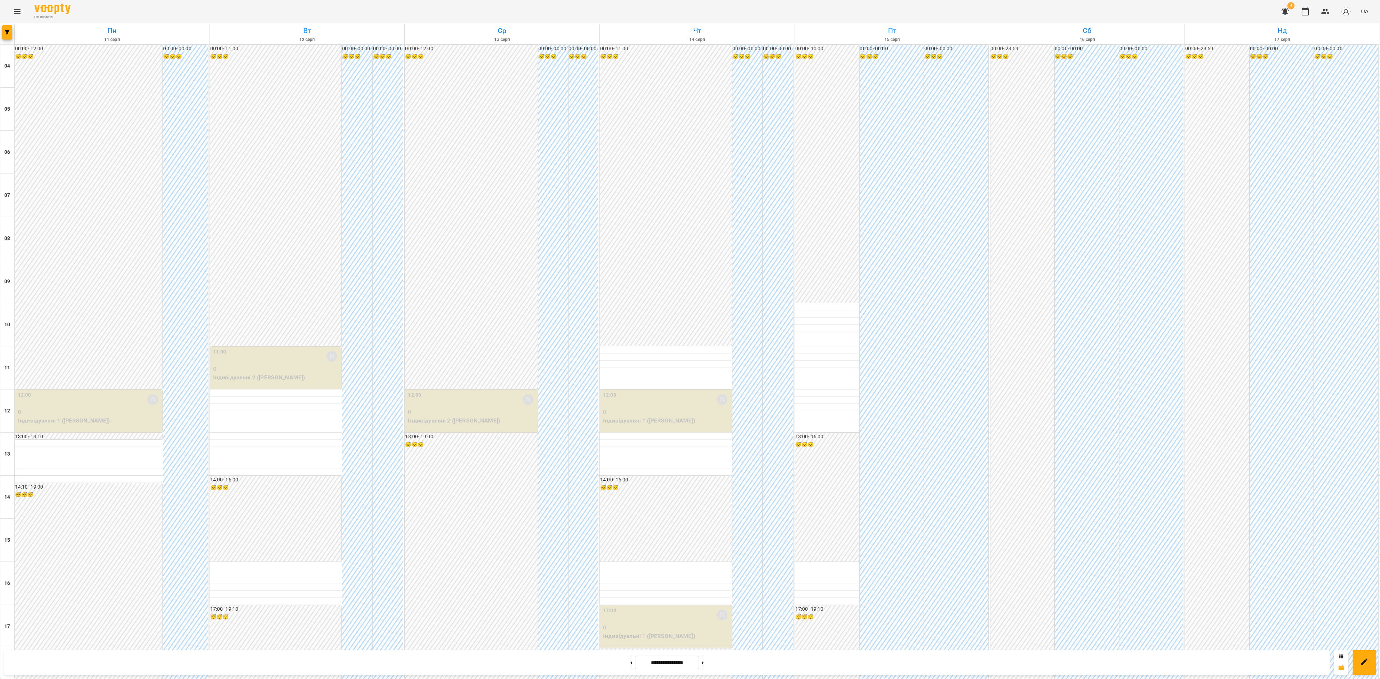
scroll to position [218, 0]
click at [9, 32] on icon "button" at bounding box center [7, 32] width 4 height 4
click at [75, 231] on p "Викладач : [PERSON_NAME]" at bounding box center [58, 227] width 77 height 9
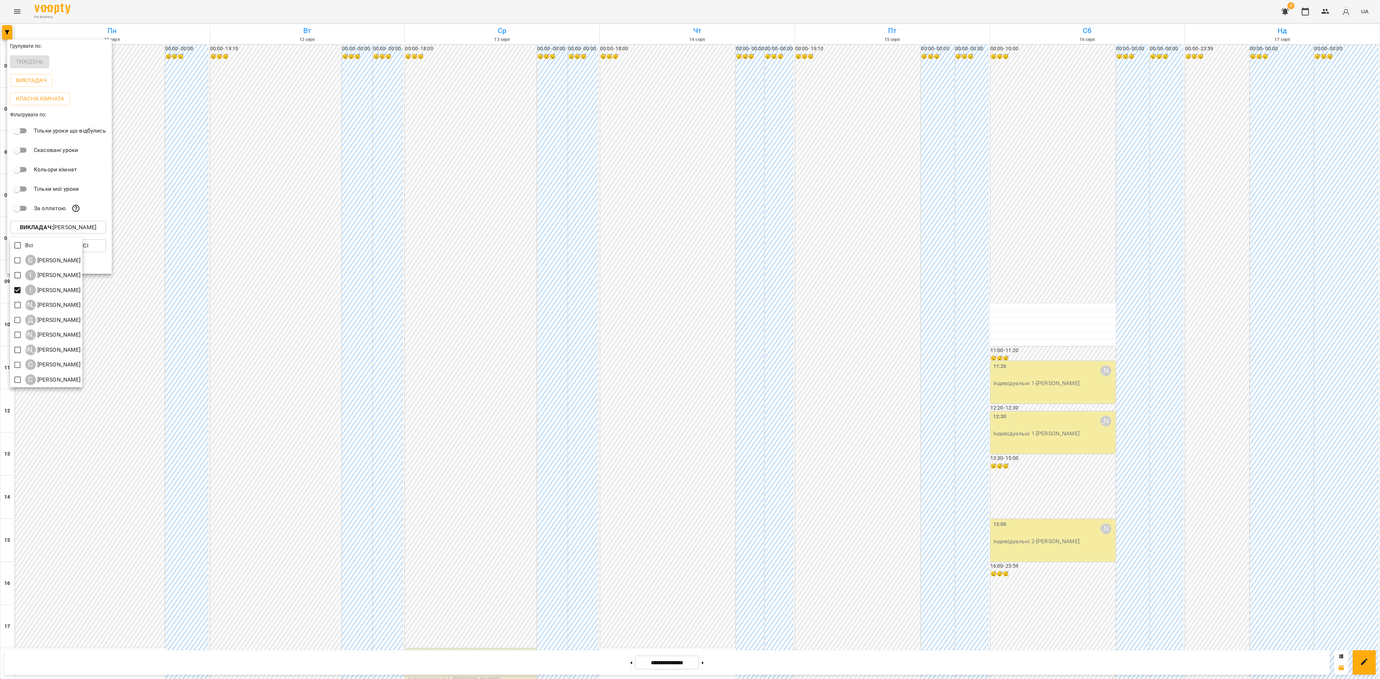
click at [430, 224] on div at bounding box center [690, 339] width 1380 height 679
click at [505, 239] on div at bounding box center [690, 339] width 1380 height 679
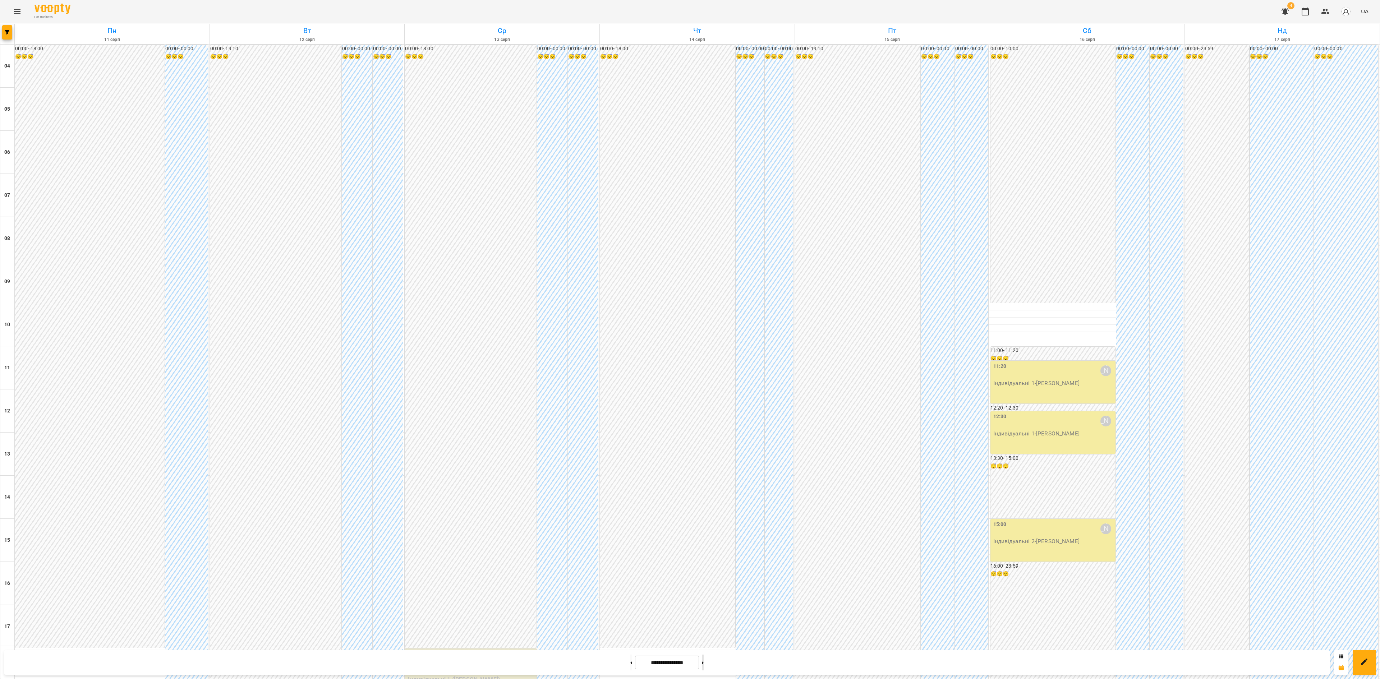
click at [704, 665] on button at bounding box center [703, 663] width 2 height 16
click at [630, 664] on button at bounding box center [631, 663] width 2 height 16
type input "**********"
click at [6, 29] on button "button" at bounding box center [7, 32] width 10 height 14
click at [563, 162] on div at bounding box center [690, 339] width 1380 height 679
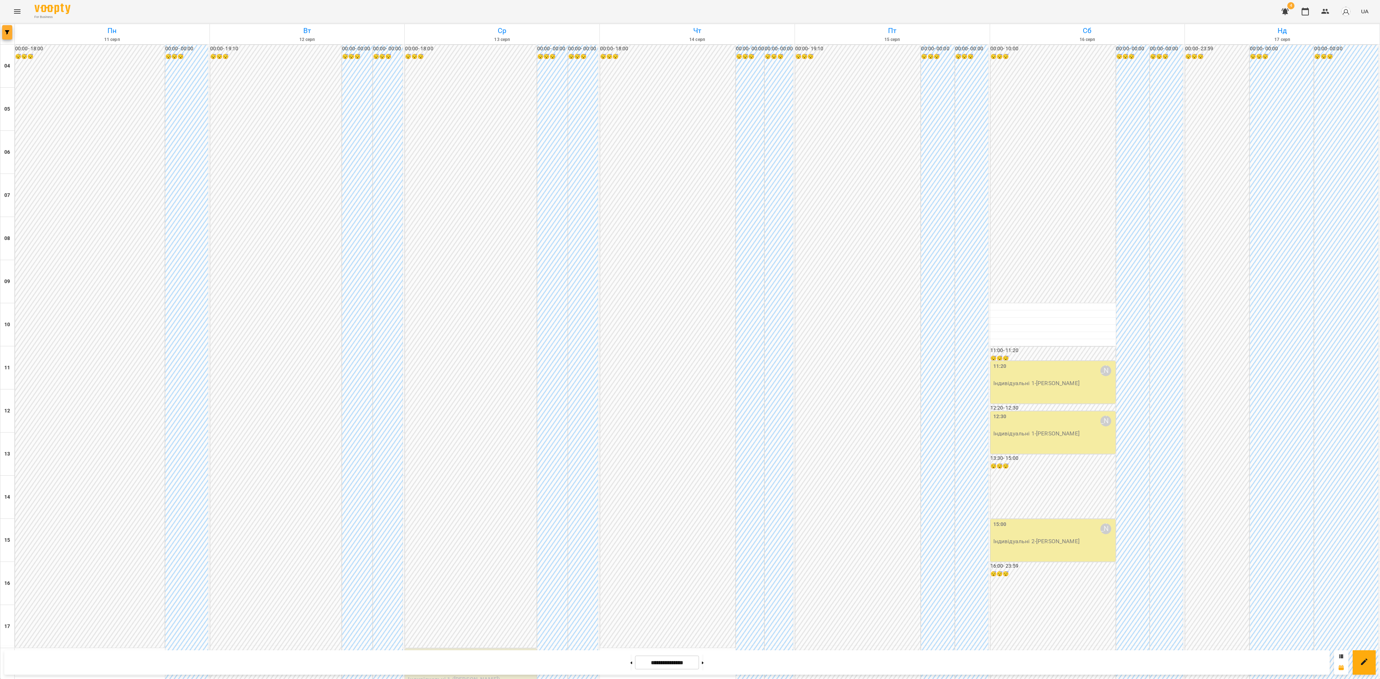
click at [6, 36] on button "button" at bounding box center [7, 32] width 10 height 14
click at [39, 231] on b "Викладач :" at bounding box center [36, 227] width 33 height 7
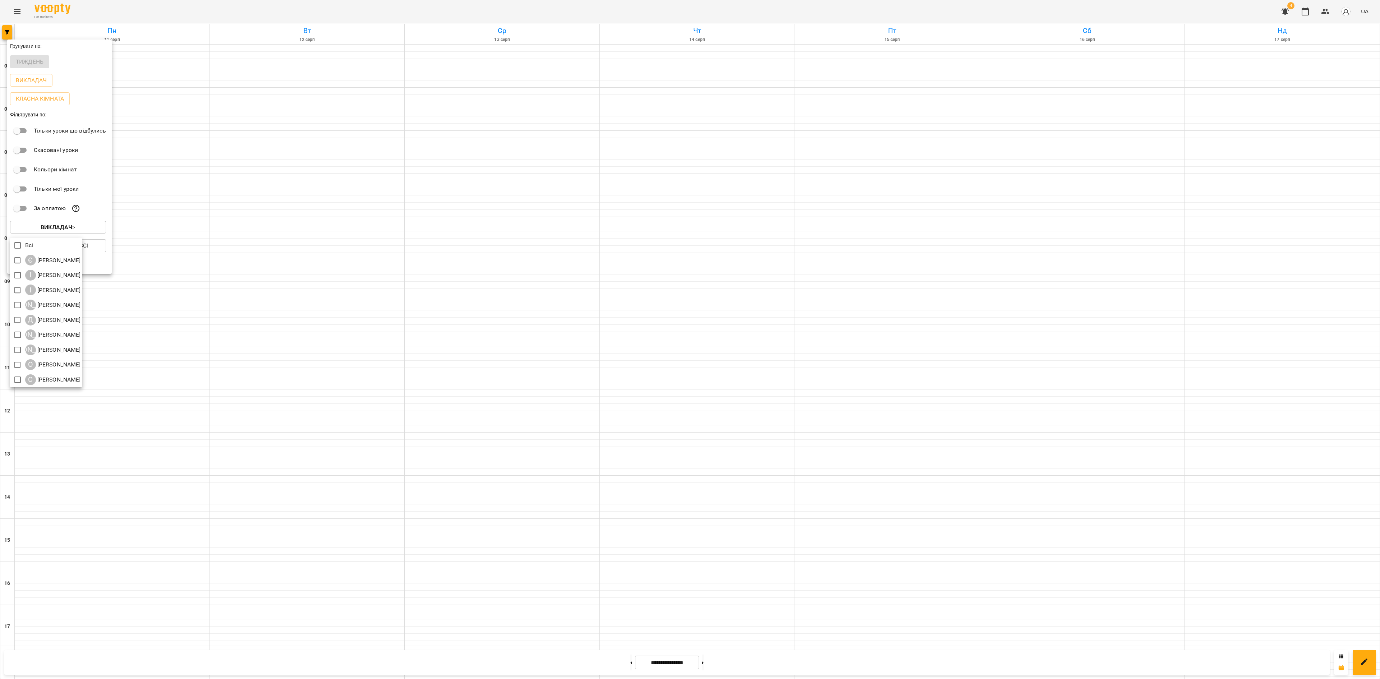
drag, startPoint x: 281, startPoint y: 321, endPoint x: 285, endPoint y: 319, distance: 4.2
click at [281, 321] on div at bounding box center [690, 339] width 1380 height 679
click at [80, 226] on button "Викладач : -" at bounding box center [58, 227] width 96 height 13
click at [20, 9] on div at bounding box center [690, 339] width 1380 height 679
click at [18, 11] on div "Всі Є [PERSON_NAME] І [PERSON_NAME] І [PERSON_NAME] А [PERSON_NAME] Д [PERSON_N…" at bounding box center [690, 339] width 1380 height 679
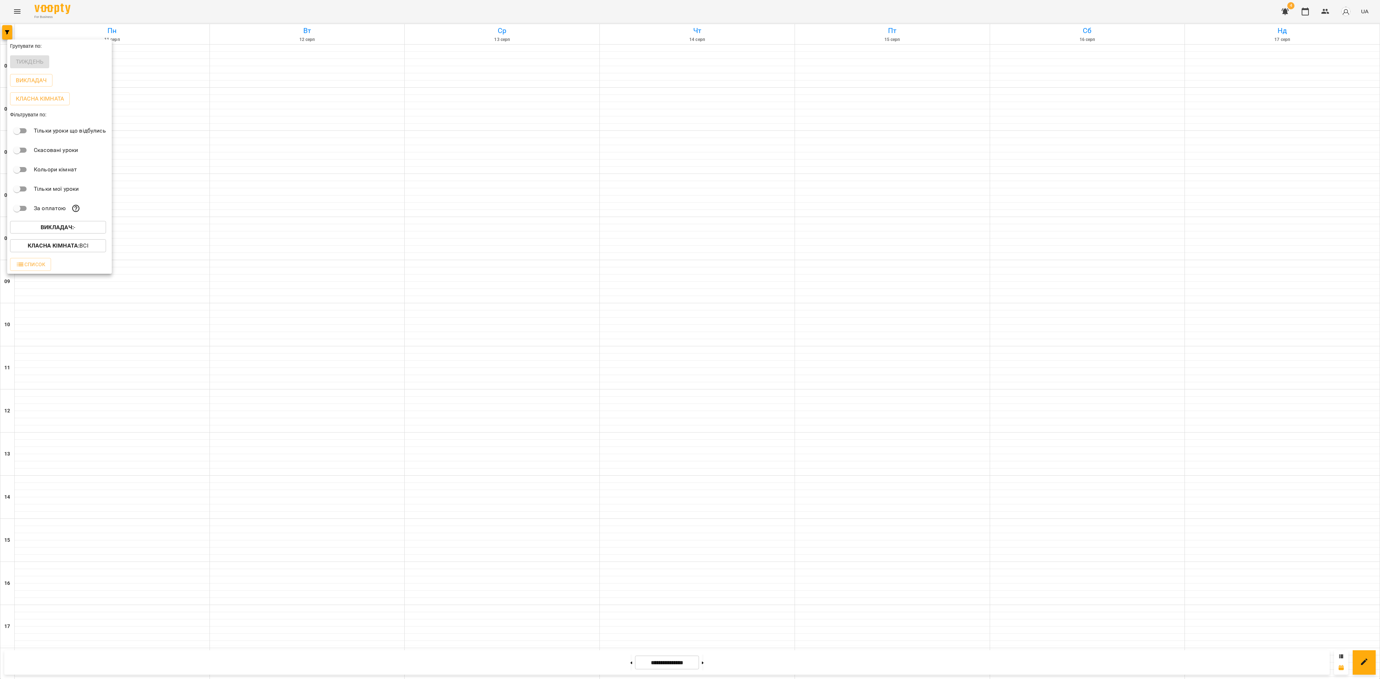
click at [18, 11] on div at bounding box center [690, 339] width 1380 height 679
click at [17, 13] on icon "Menu" at bounding box center [17, 11] width 6 height 4
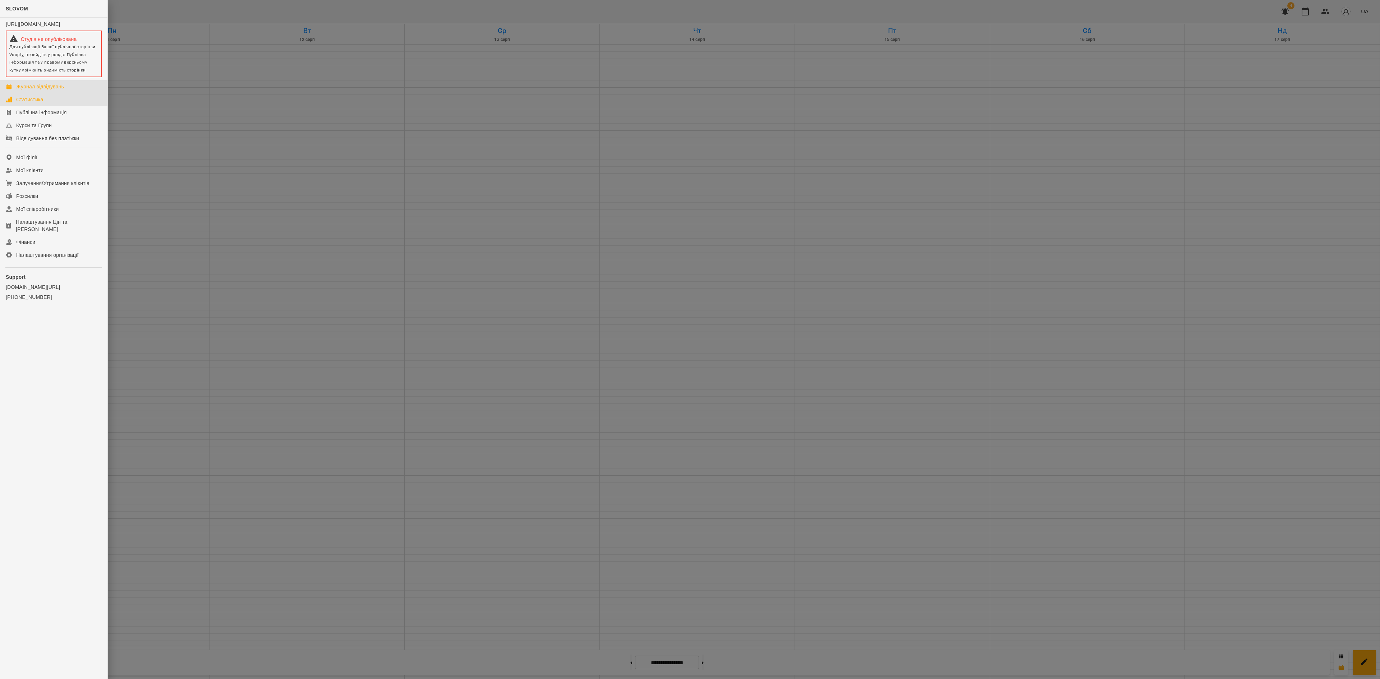
click at [42, 101] on div "Статистика" at bounding box center [29, 99] width 27 height 7
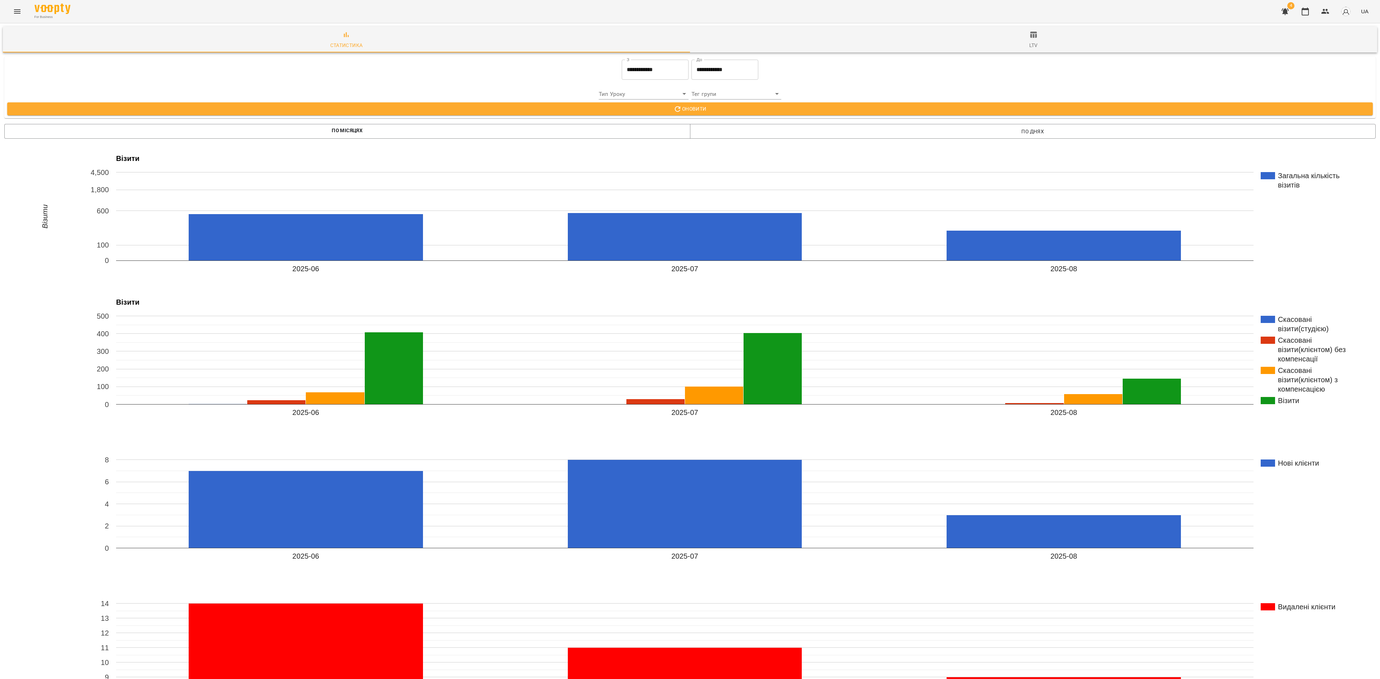
click at [13, 7] on icon "Menu" at bounding box center [17, 11] width 9 height 9
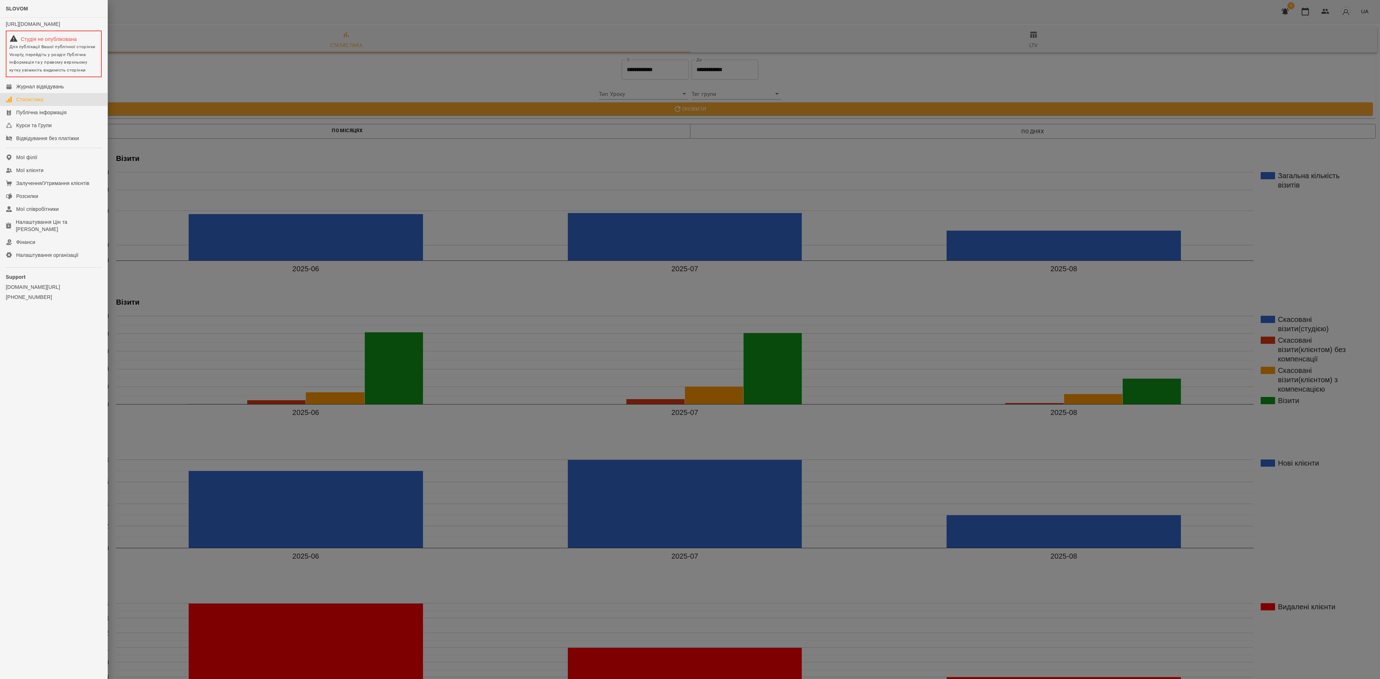
click at [1296, 24] on div at bounding box center [690, 339] width 1380 height 679
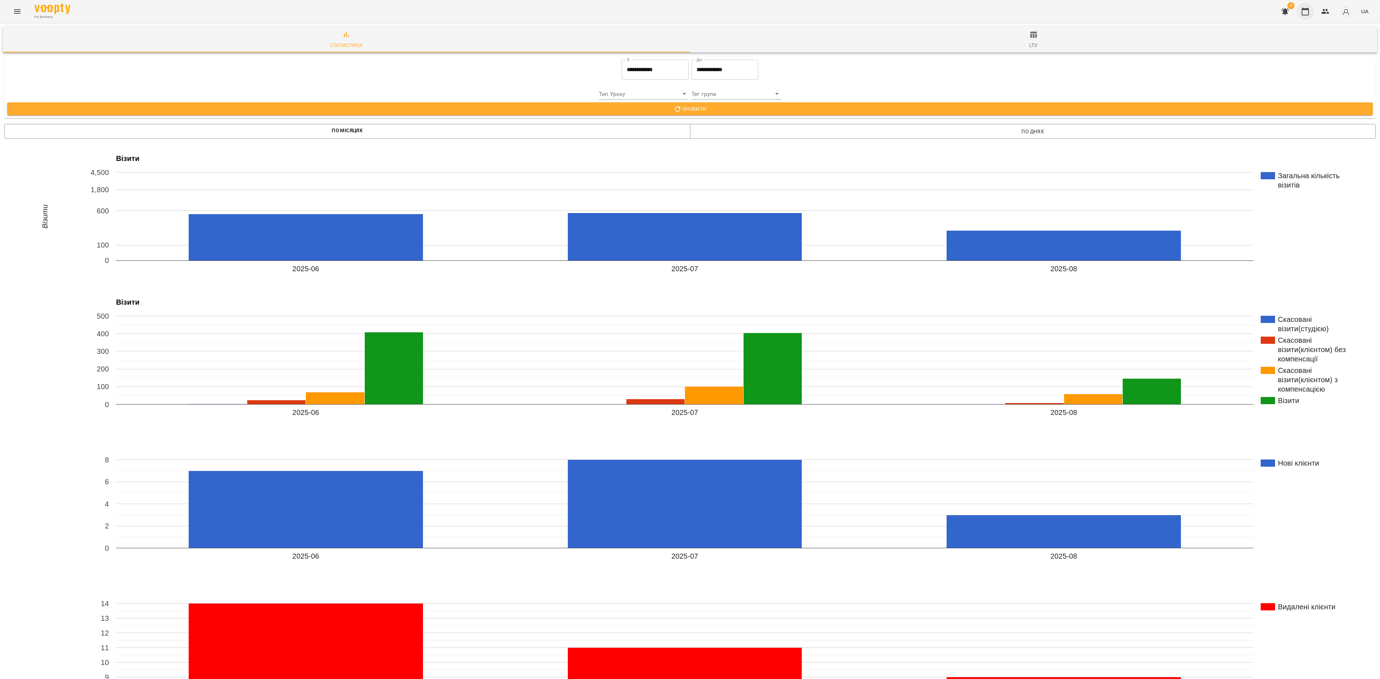
click at [1310, 6] on button "button" at bounding box center [1305, 11] width 17 height 17
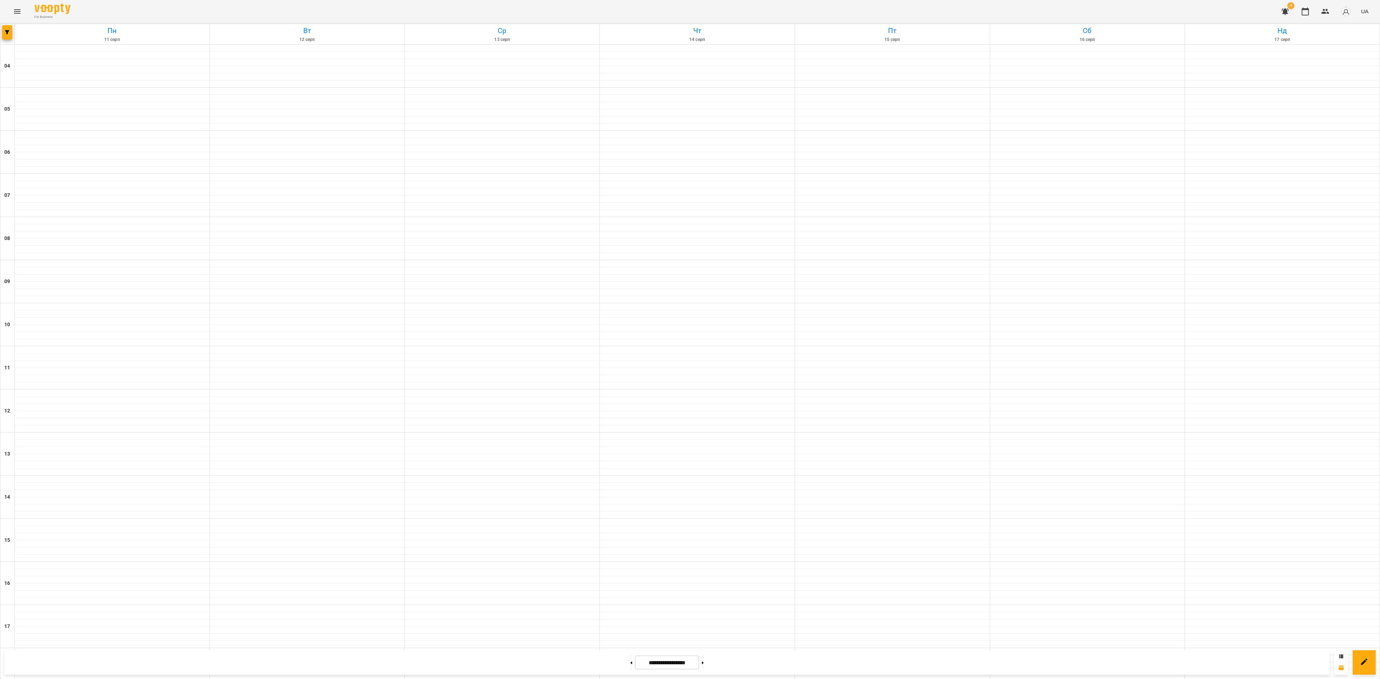
click at [0, 39] on div "Пн 11 серп Вт 12 серп Ср 13 серп Чт 14 серп Пт 15 серп Сб 16 серп Нд 17 серп 04…" at bounding box center [690, 460] width 1380 height 873
click at [2, 33] on span "button" at bounding box center [7, 32] width 10 height 4
click at [66, 229] on b "Викладач :" at bounding box center [57, 227] width 33 height 7
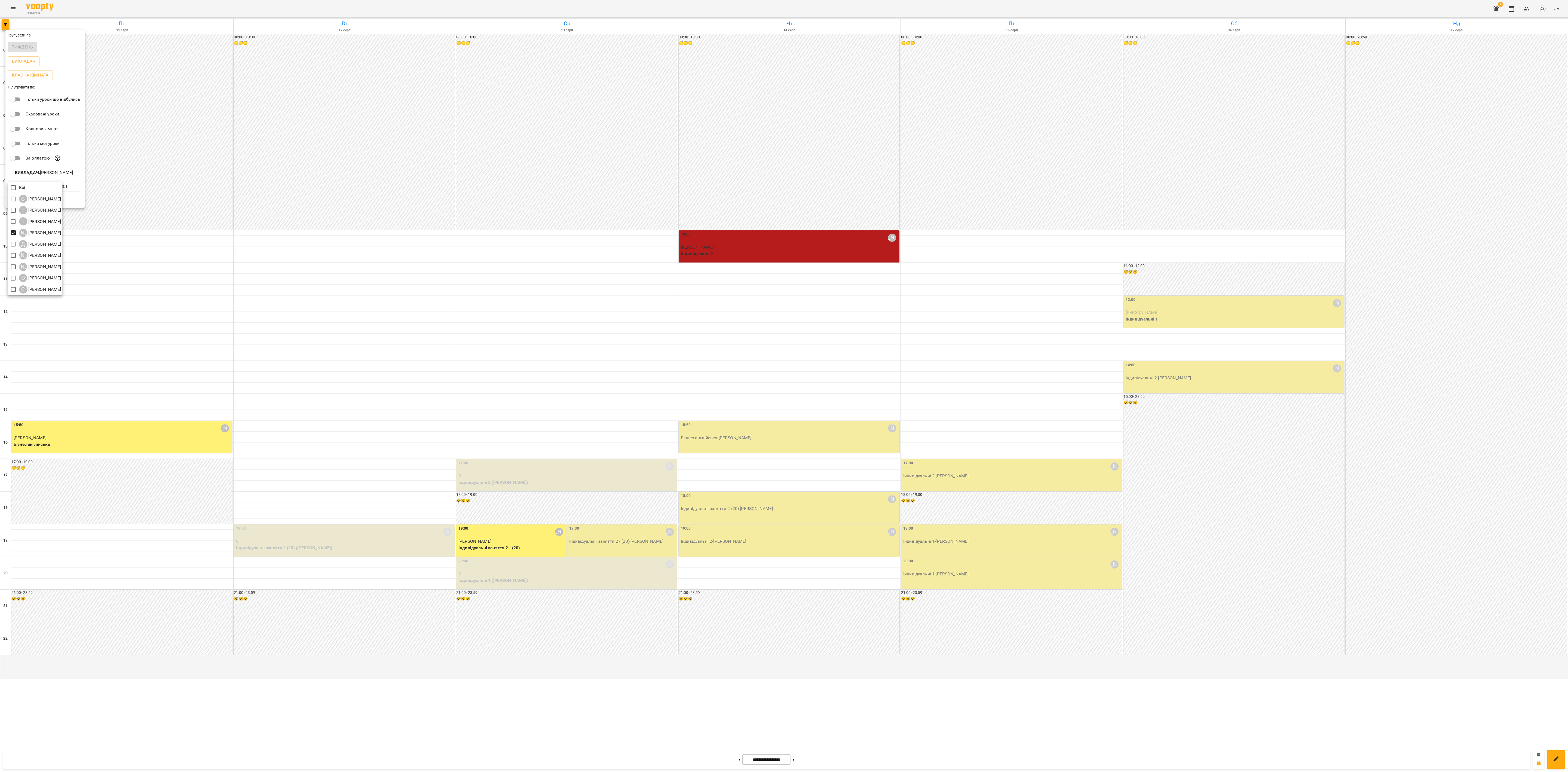
click at [725, 514] on div at bounding box center [784, 386] width 1568 height 772
drag, startPoint x: 726, startPoint y: 758, endPoint x: 729, endPoint y: 760, distance: 3.6
click at [726, 514] on div "Всі Є [PERSON_NAME] І [PERSON_NAME] І [PERSON_NAME] А [PERSON_NAME] Д [PERSON_N…" at bounding box center [784, 386] width 1568 height 772
click at [729, 514] on div at bounding box center [784, 386] width 1568 height 772
click at [729, 514] on div "Групувати по: Тиждень Викладач Класна кімната Фільтрувати по: Тільки уроки що в…" at bounding box center [784, 386] width 1568 height 772
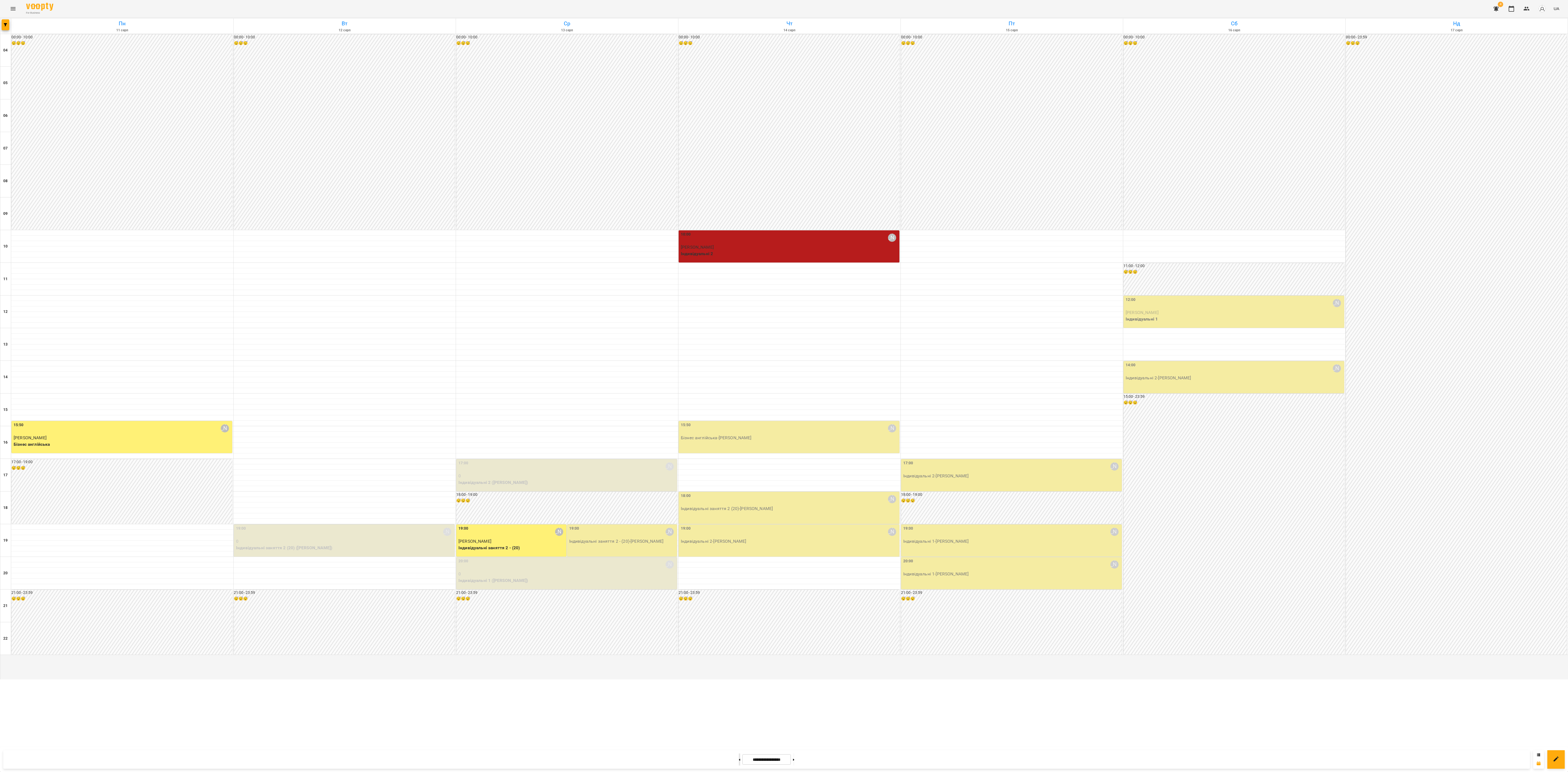
click at [739, 514] on button at bounding box center [739, 759] width 2 height 12
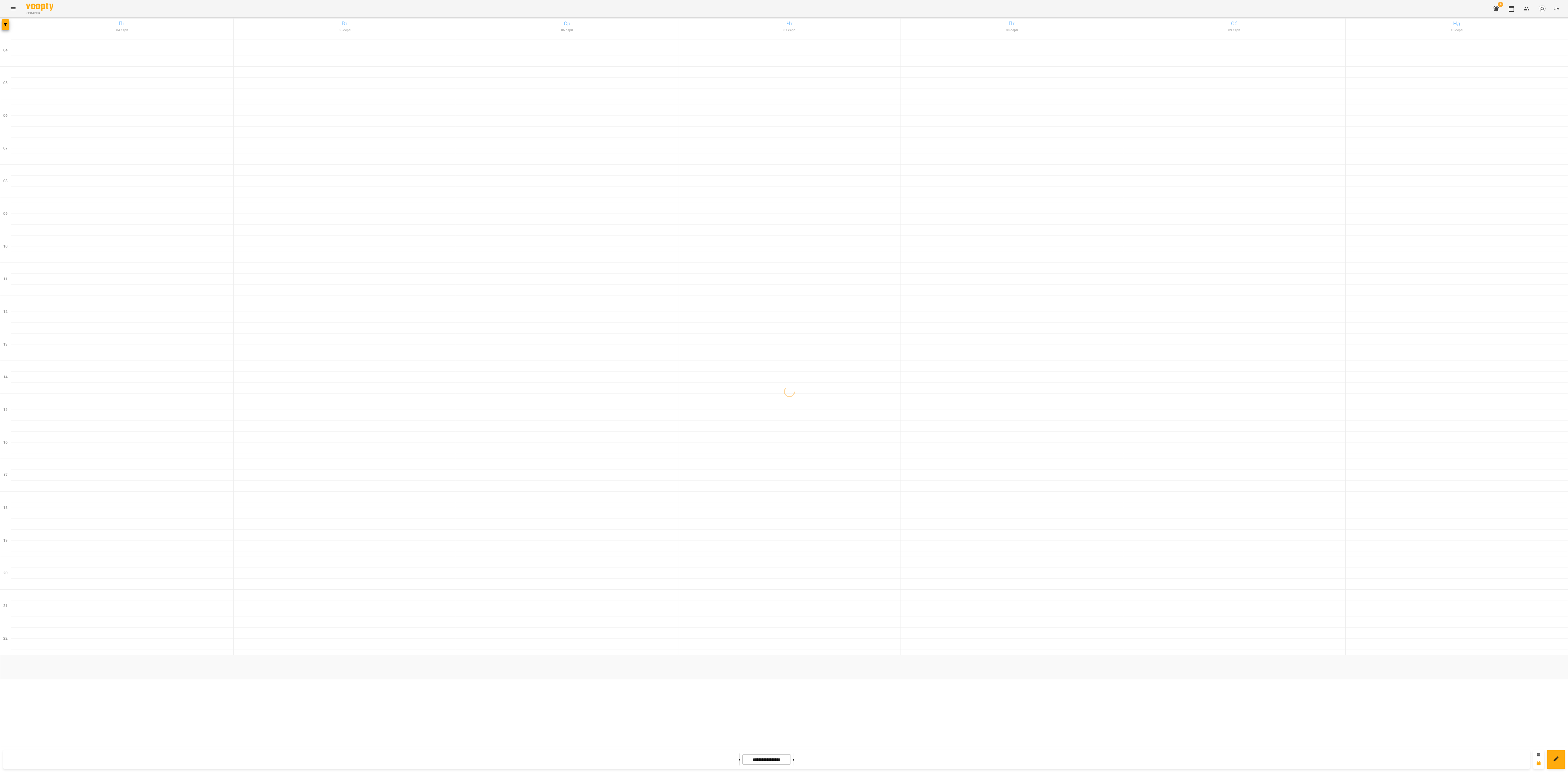
click at [739, 514] on button at bounding box center [739, 759] width 2 height 12
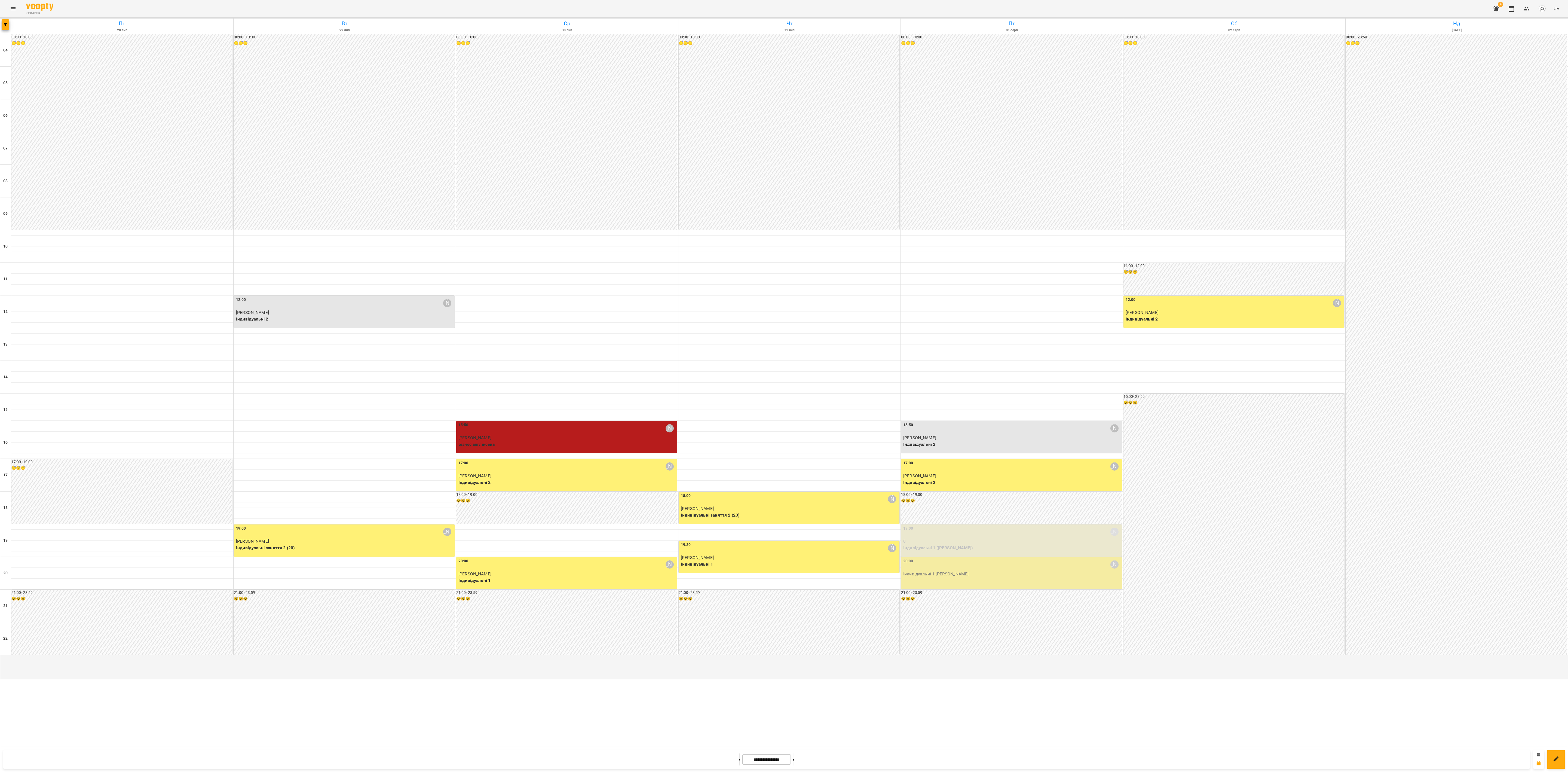
click at [739, 514] on button at bounding box center [739, 759] width 2 height 12
type input "**********"
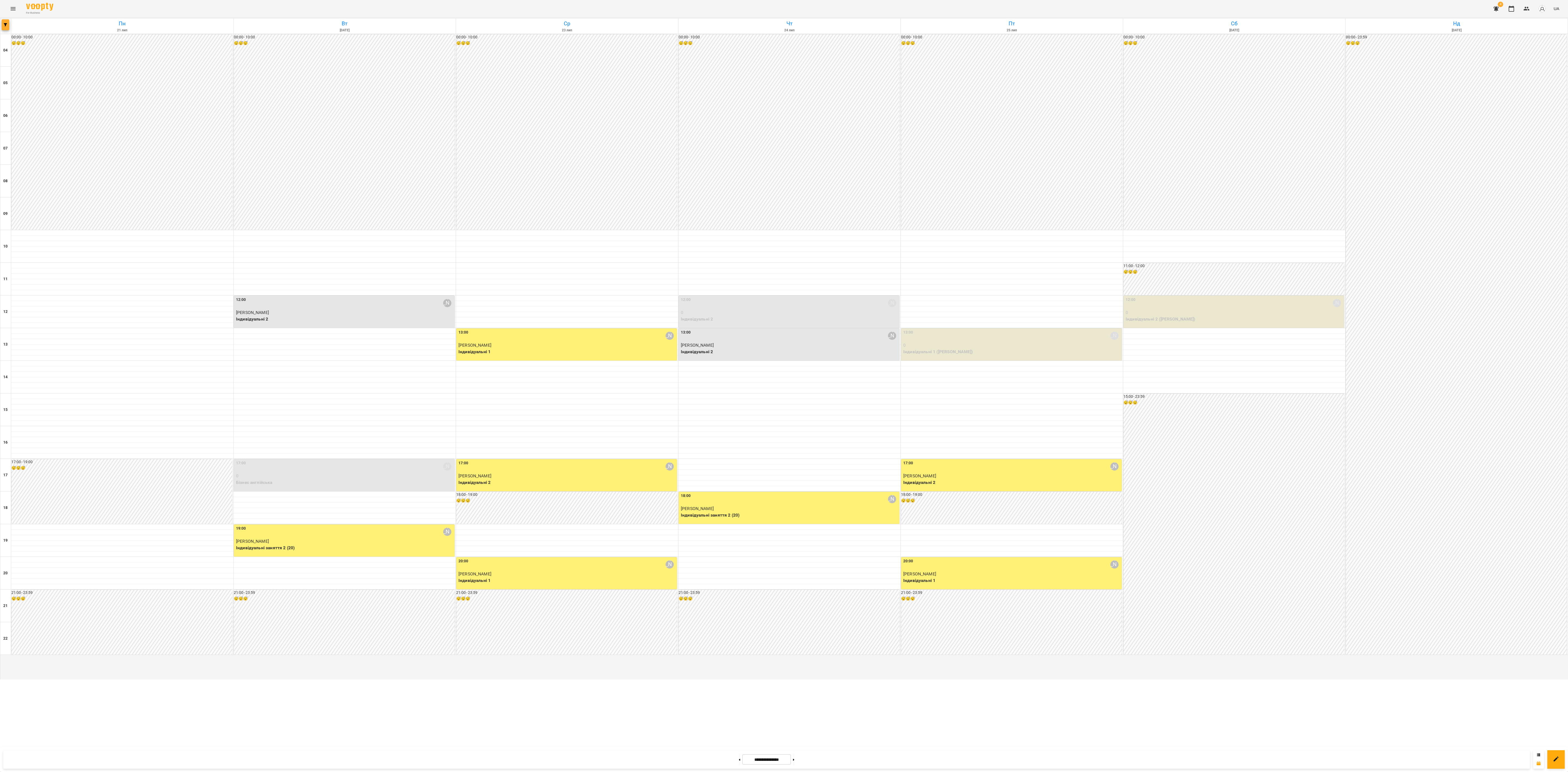
click at [7, 27] on button "button" at bounding box center [5, 25] width 8 height 11
click at [61, 175] on p "Викладач : Анастасія Літвінчук" at bounding box center [44, 173] width 58 height 7
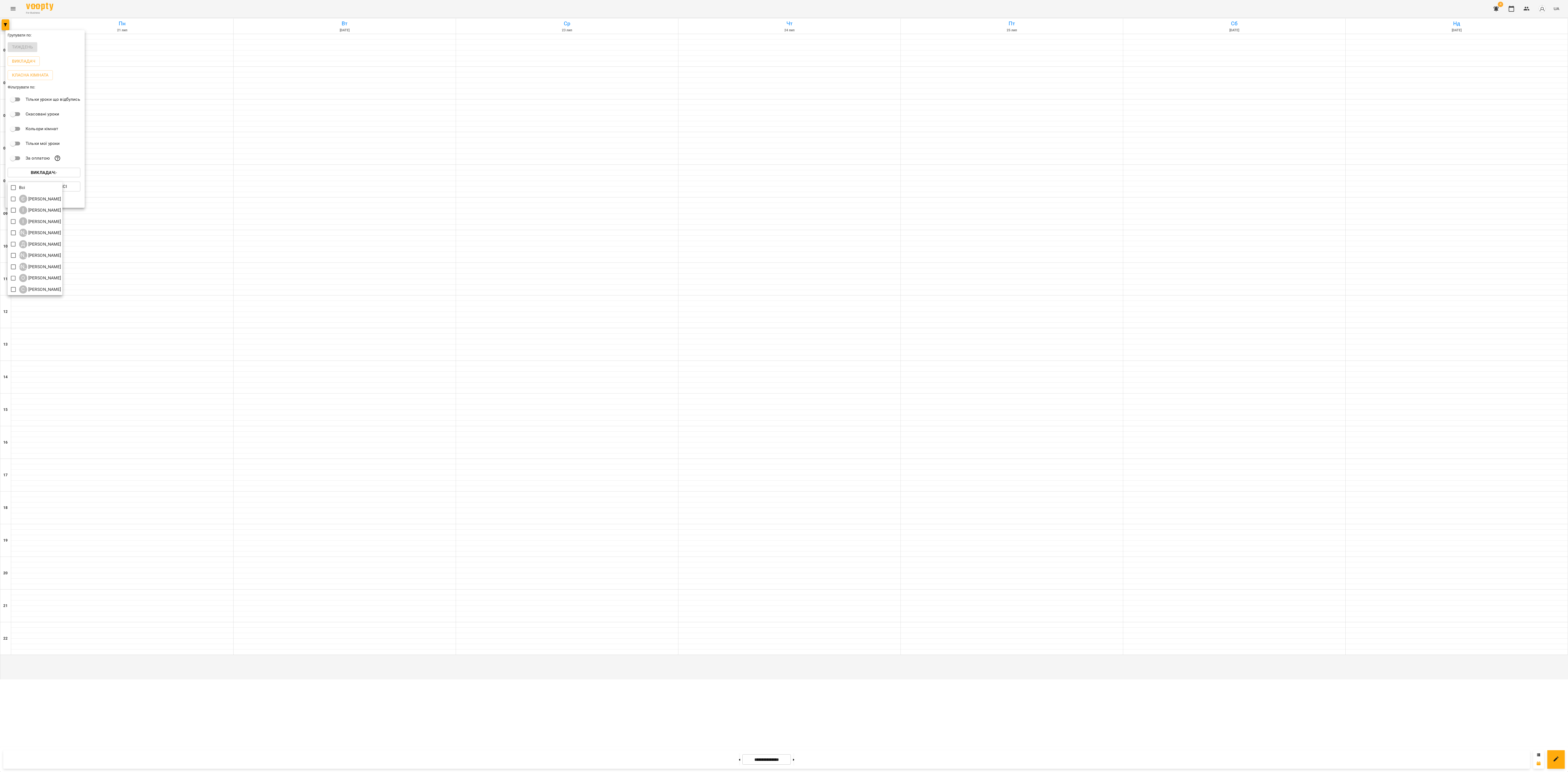
click at [1045, 152] on div at bounding box center [784, 386] width 1568 height 772
click at [205, 28] on div at bounding box center [784, 386] width 1568 height 772
drag, startPoint x: 2, startPoint y: 28, endPoint x: 4, endPoint y: 30, distance: 2.8
click at [4, 30] on div "**********" at bounding box center [784, 348] width 1568 height 661
click at [5, 27] on button "button" at bounding box center [5, 25] width 8 height 11
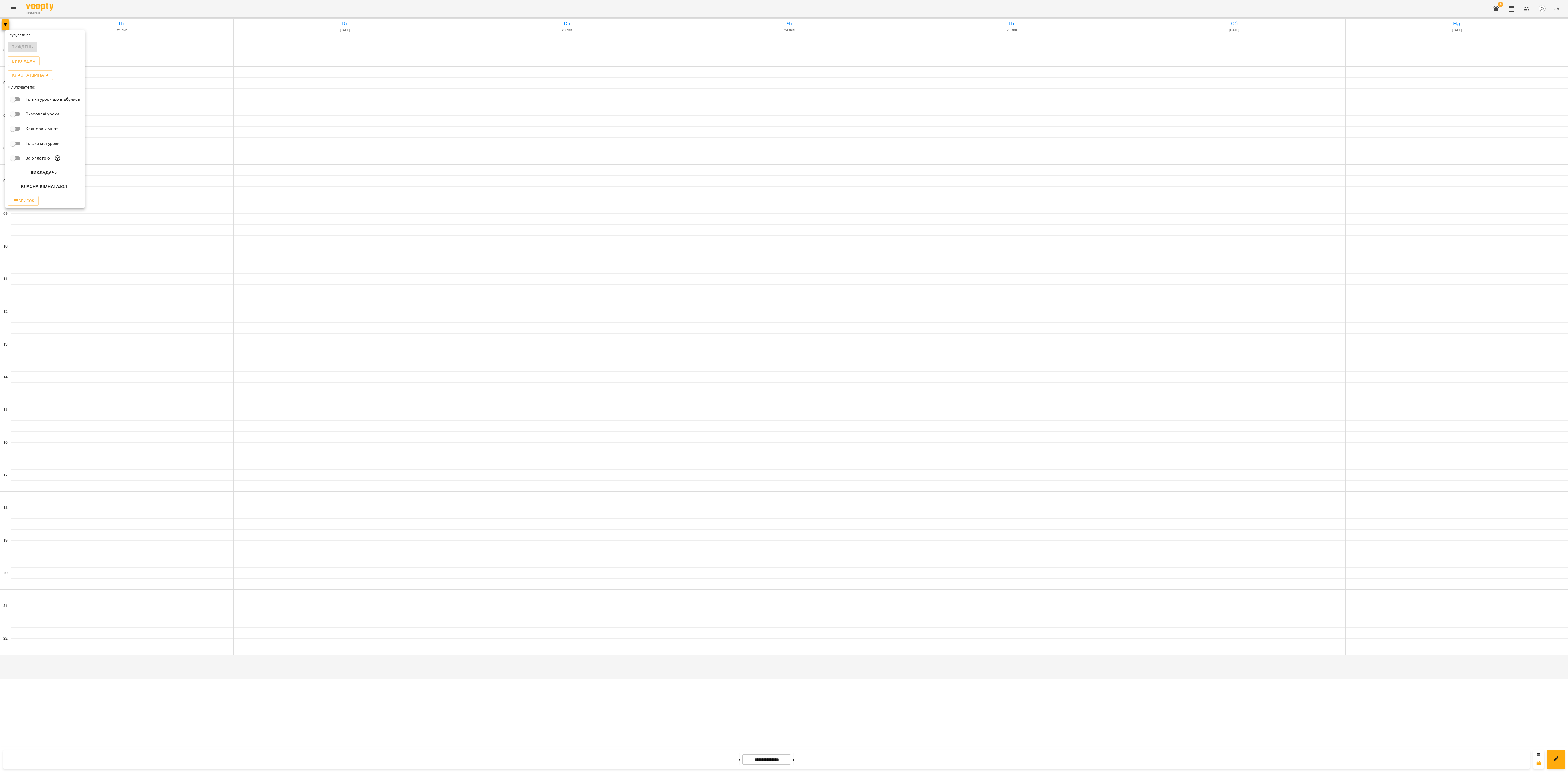
click at [44, 172] on button "Викладач : -" at bounding box center [44, 172] width 73 height 10
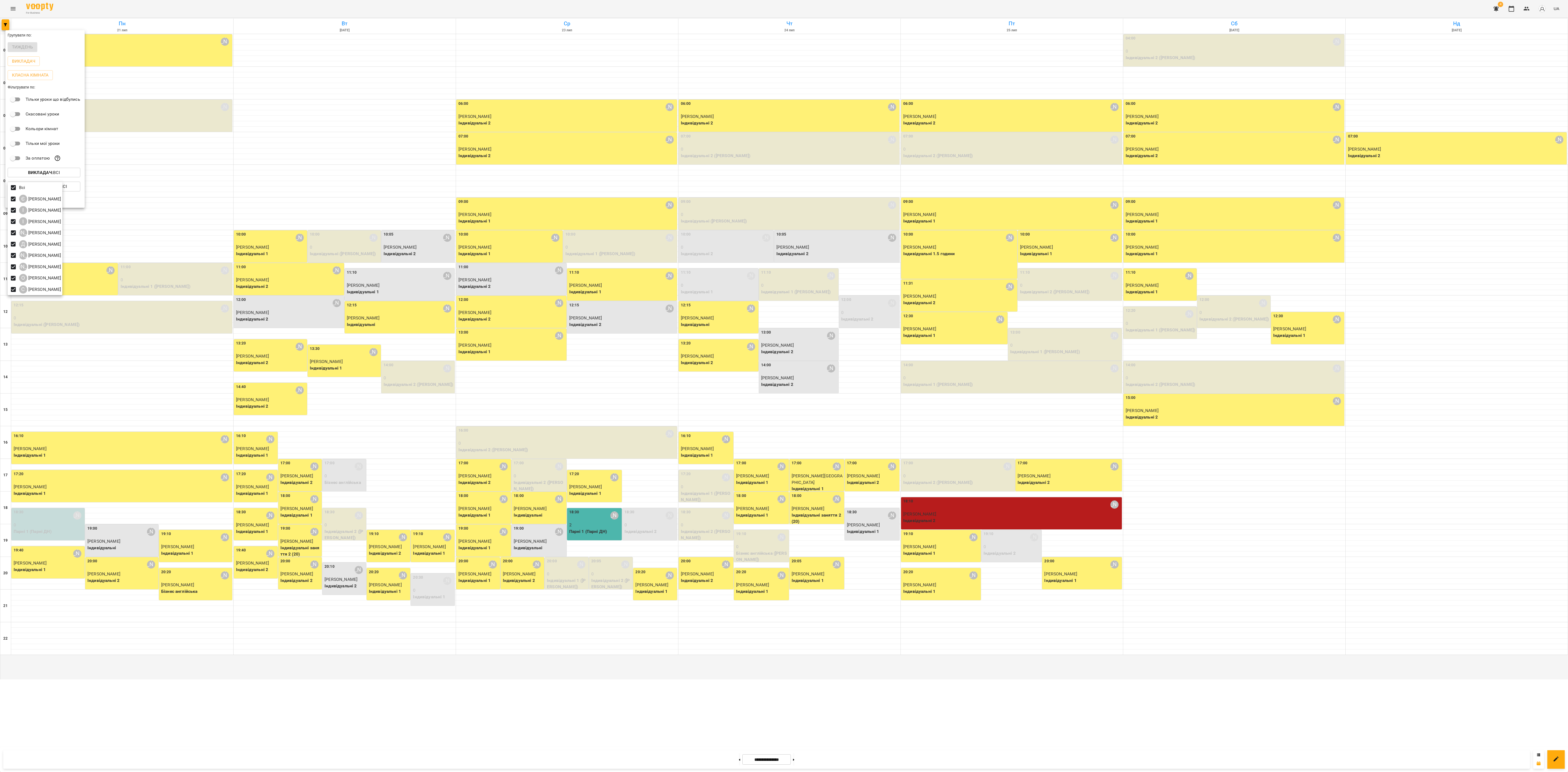
click at [1045, 514] on div at bounding box center [784, 386] width 1568 height 772
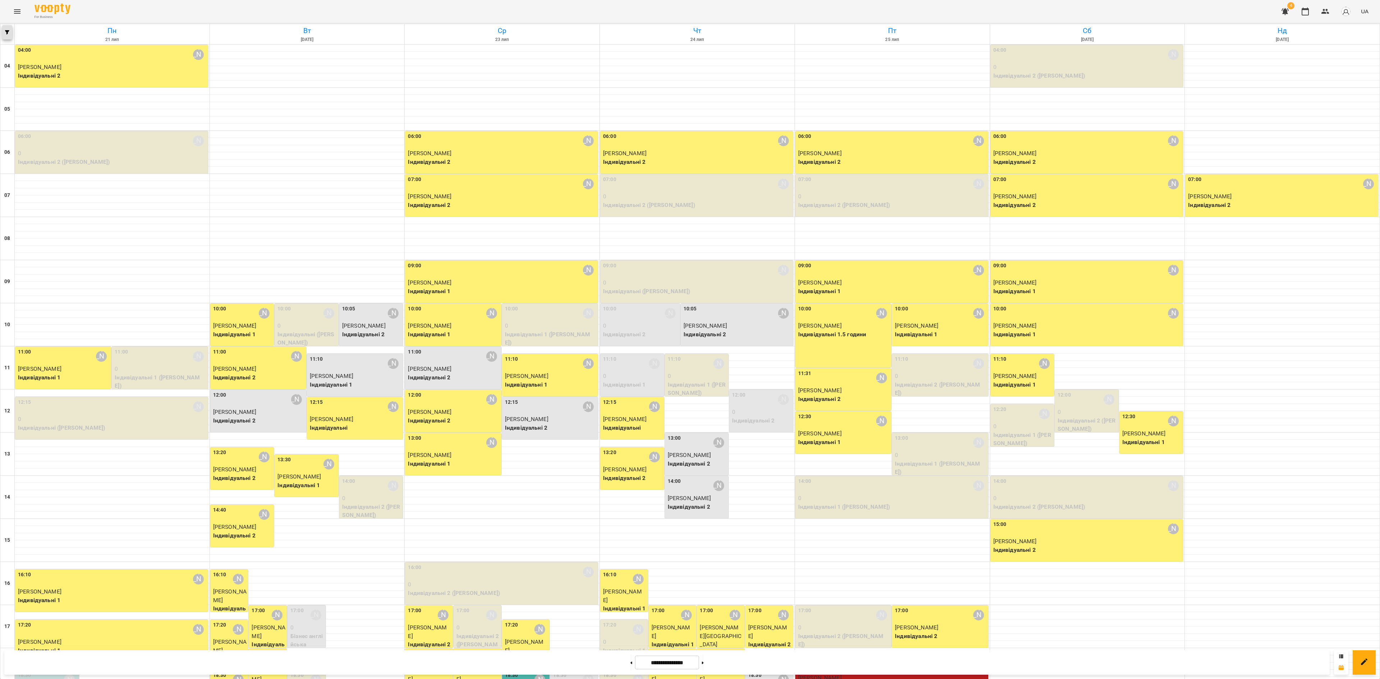
click at [8, 29] on button "button" at bounding box center [7, 32] width 10 height 14
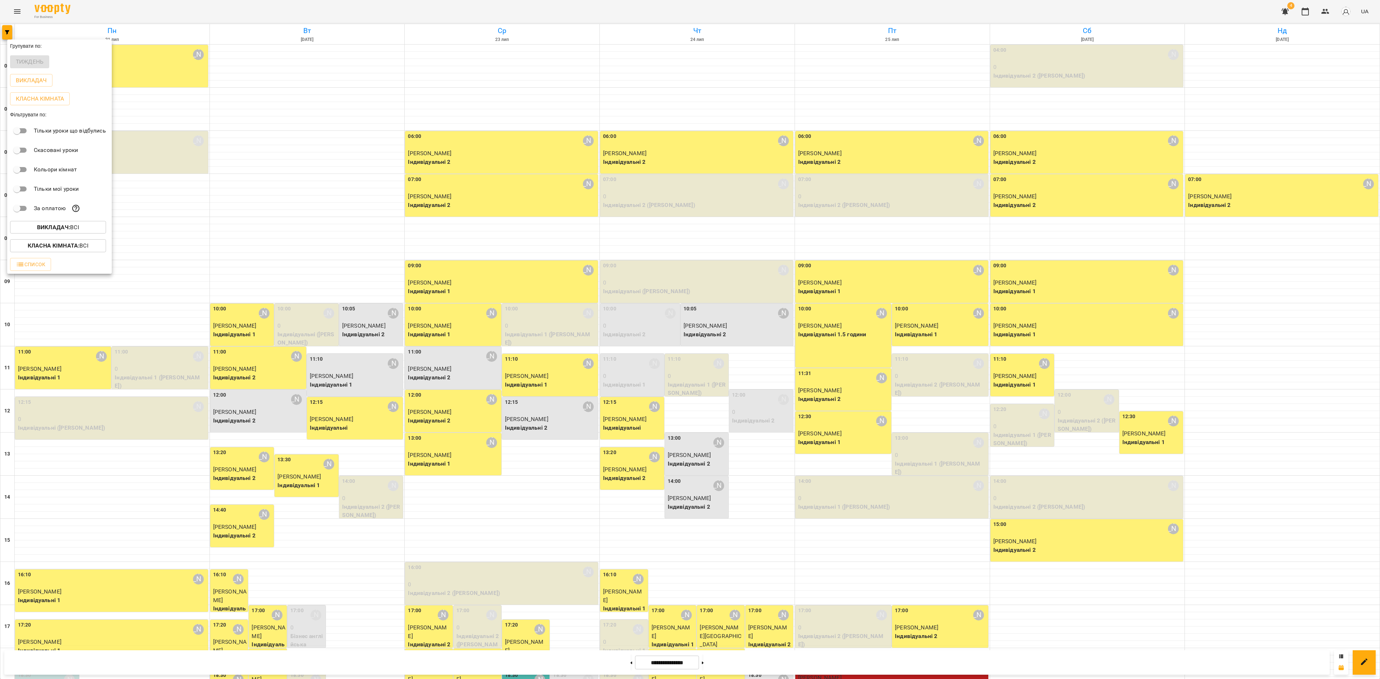
click at [70, 230] on b "Викладач :" at bounding box center [53, 227] width 33 height 7
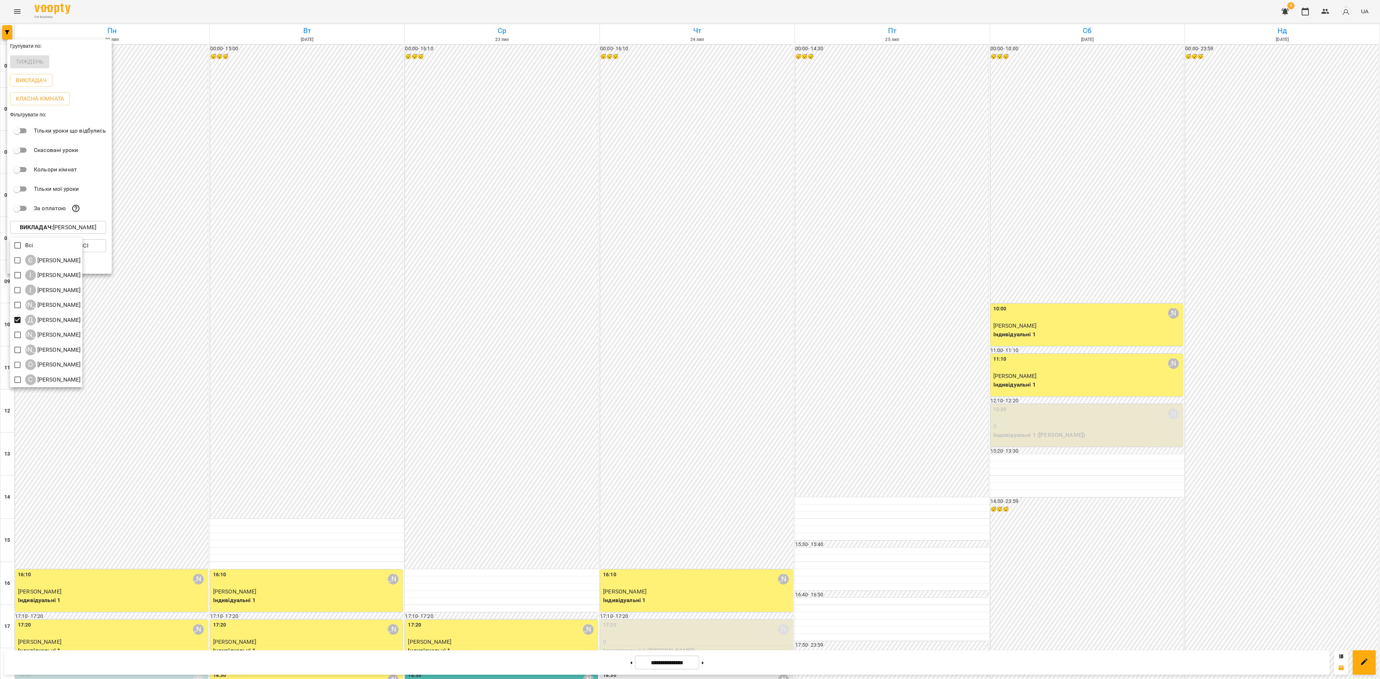
click at [717, 665] on div at bounding box center [690, 339] width 1380 height 679
click at [718, 663] on div at bounding box center [690, 339] width 1380 height 679
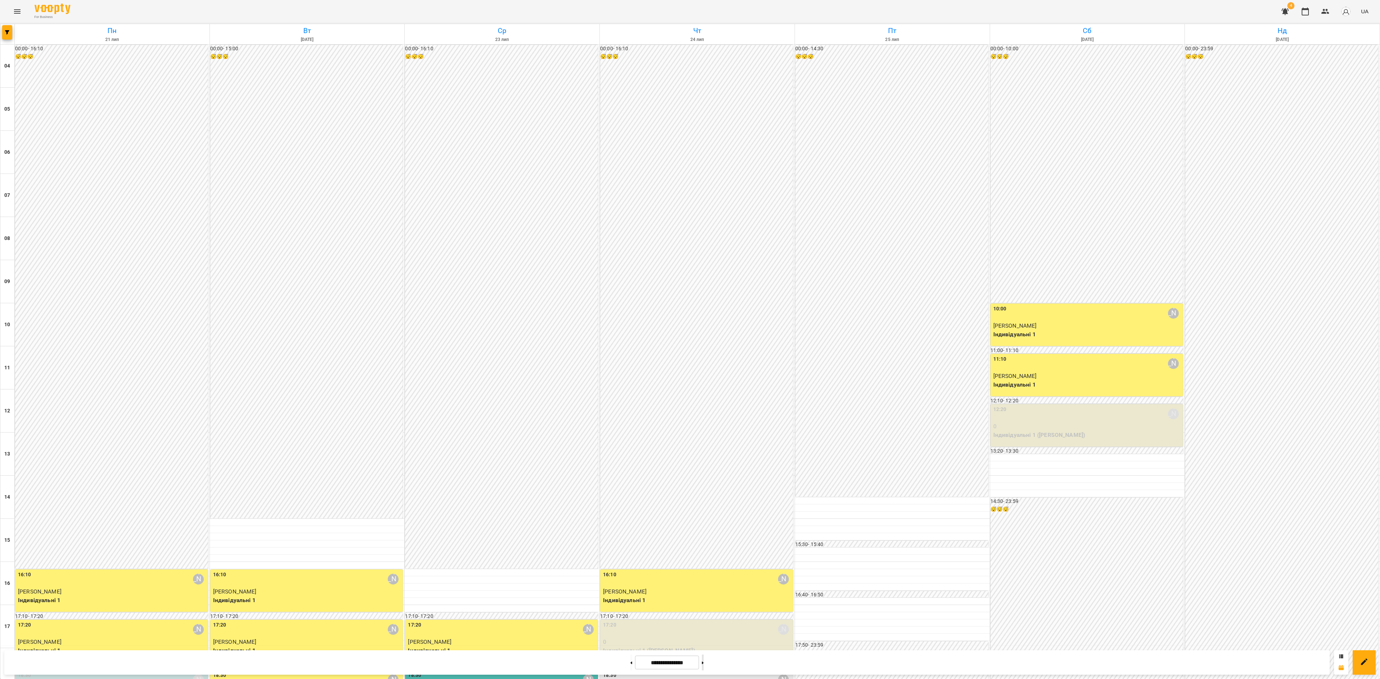
click at [713, 661] on div "Групувати по: Тиждень Викладач Класна кімната Фільтрувати по: Тільки уроки що в…" at bounding box center [690, 339] width 1380 height 679
click at [704, 660] on button at bounding box center [703, 663] width 2 height 16
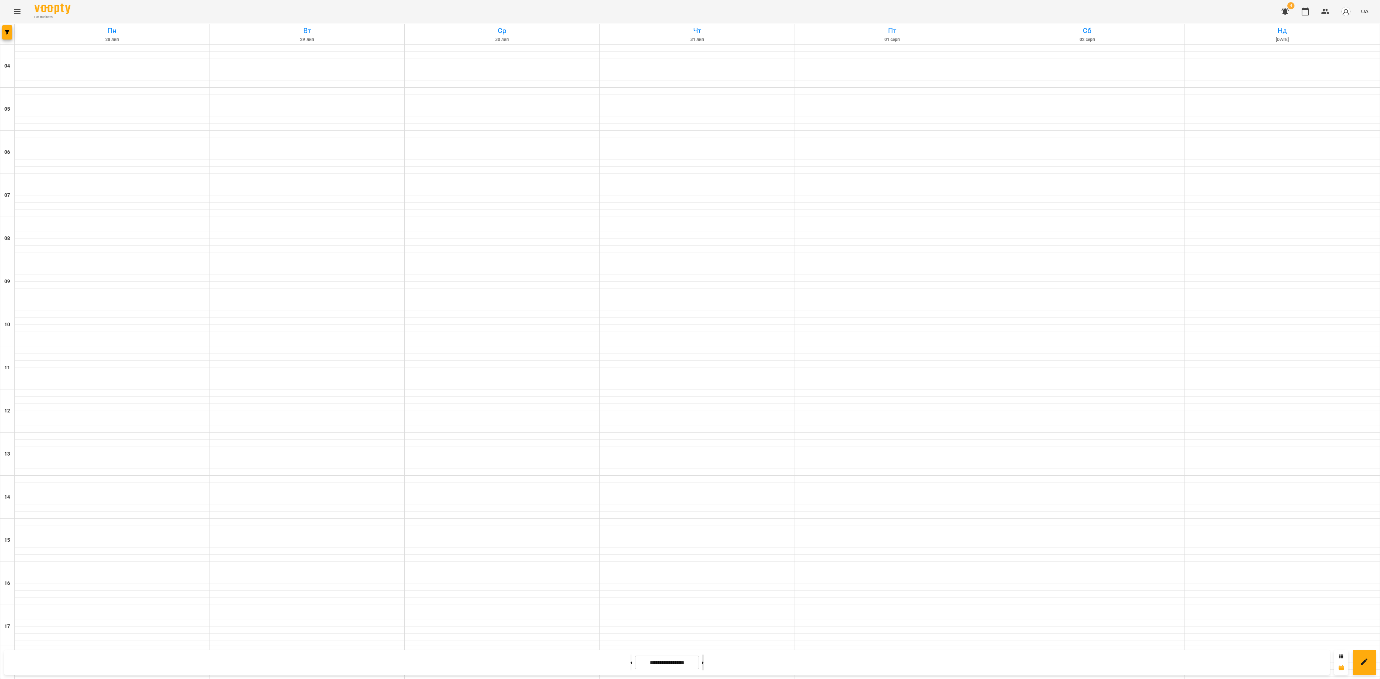
click at [704, 659] on button at bounding box center [703, 663] width 2 height 16
click at [704, 658] on button at bounding box center [703, 663] width 2 height 16
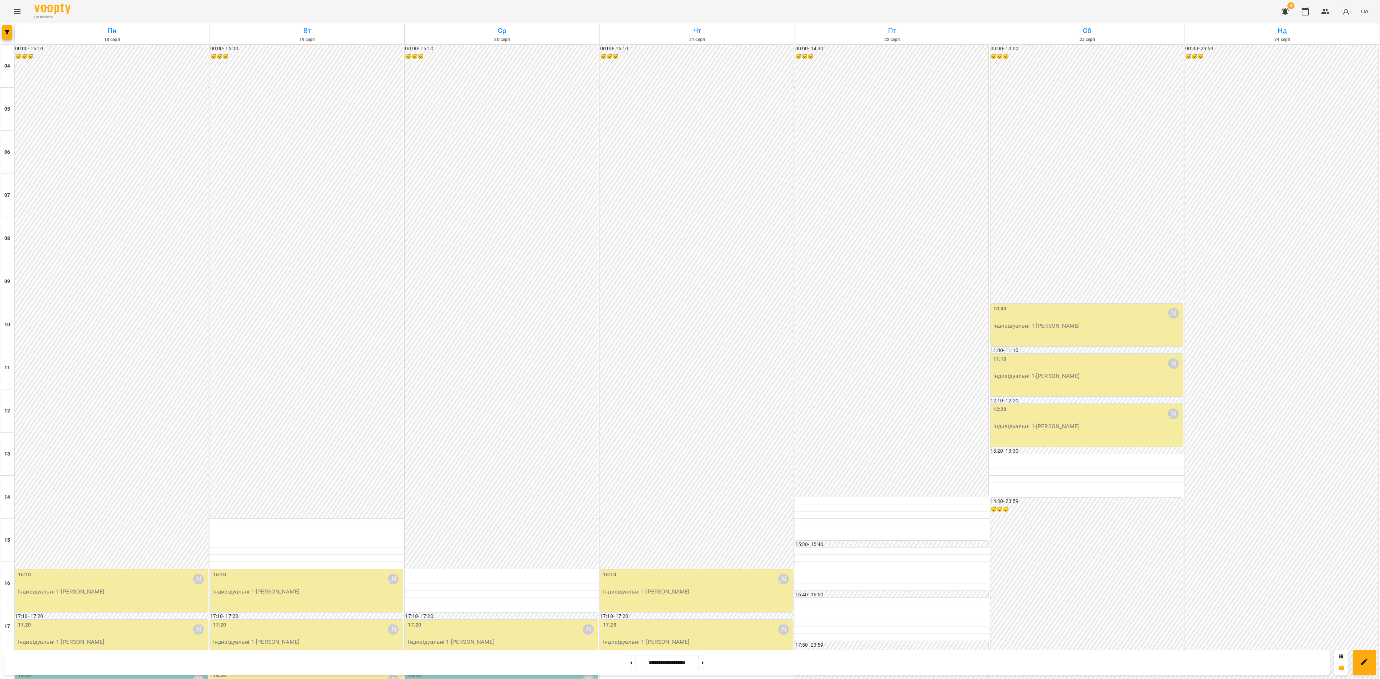
click at [635, 660] on input "**********" at bounding box center [667, 663] width 64 height 14
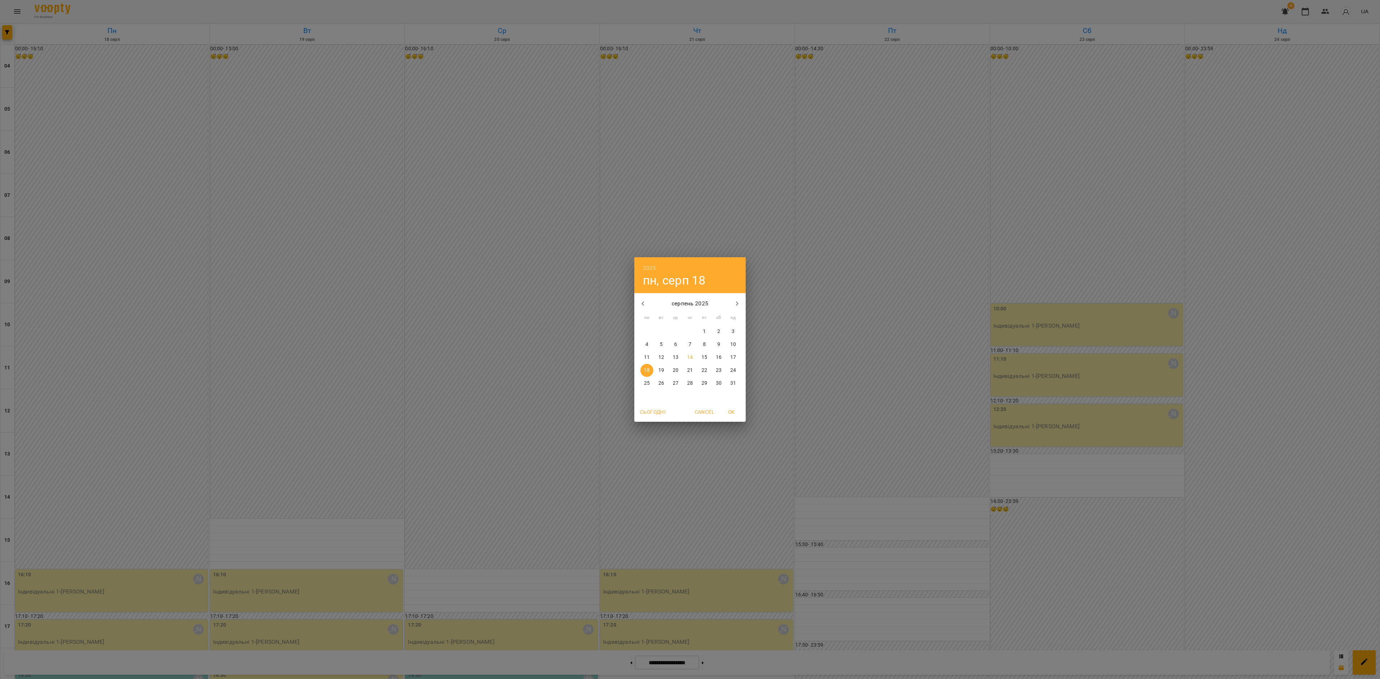
drag, startPoint x: 615, startPoint y: 666, endPoint x: 620, endPoint y: 665, distance: 5.1
click at [615, 666] on div "2025 пн, серп 18 серпень 2025 пн вт ср чт пт сб нд 28 29 30 31 1 2 3 4 5 6 7 8 …" at bounding box center [690, 339] width 1380 height 679
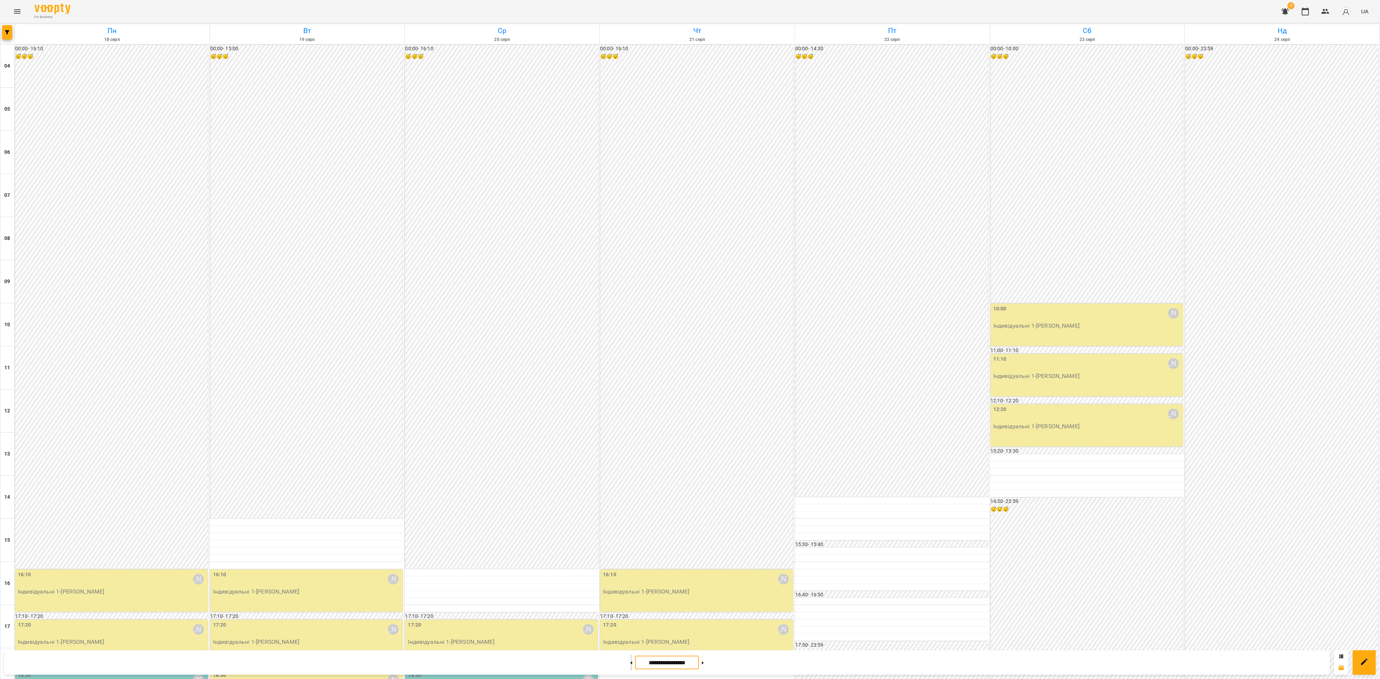
click at [630, 661] on button at bounding box center [631, 663] width 2 height 16
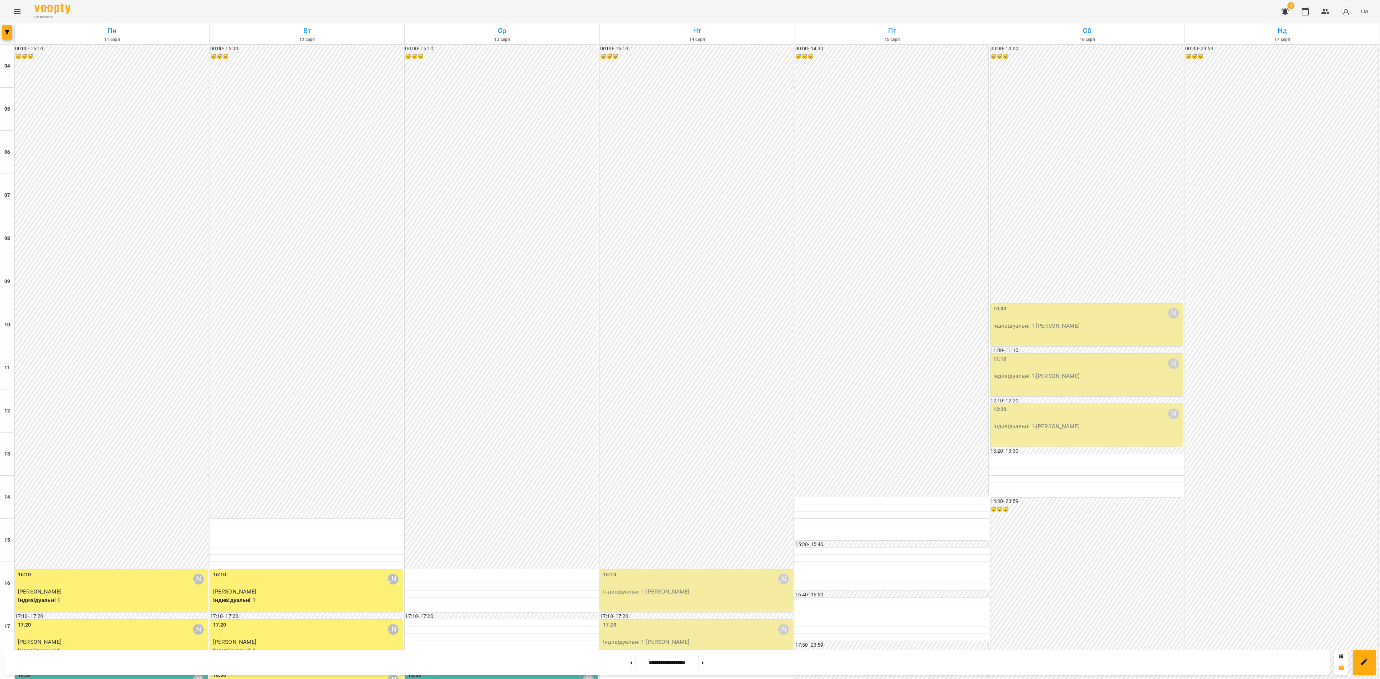
scroll to position [218, 0]
click at [630, 662] on button at bounding box center [631, 663] width 2 height 16
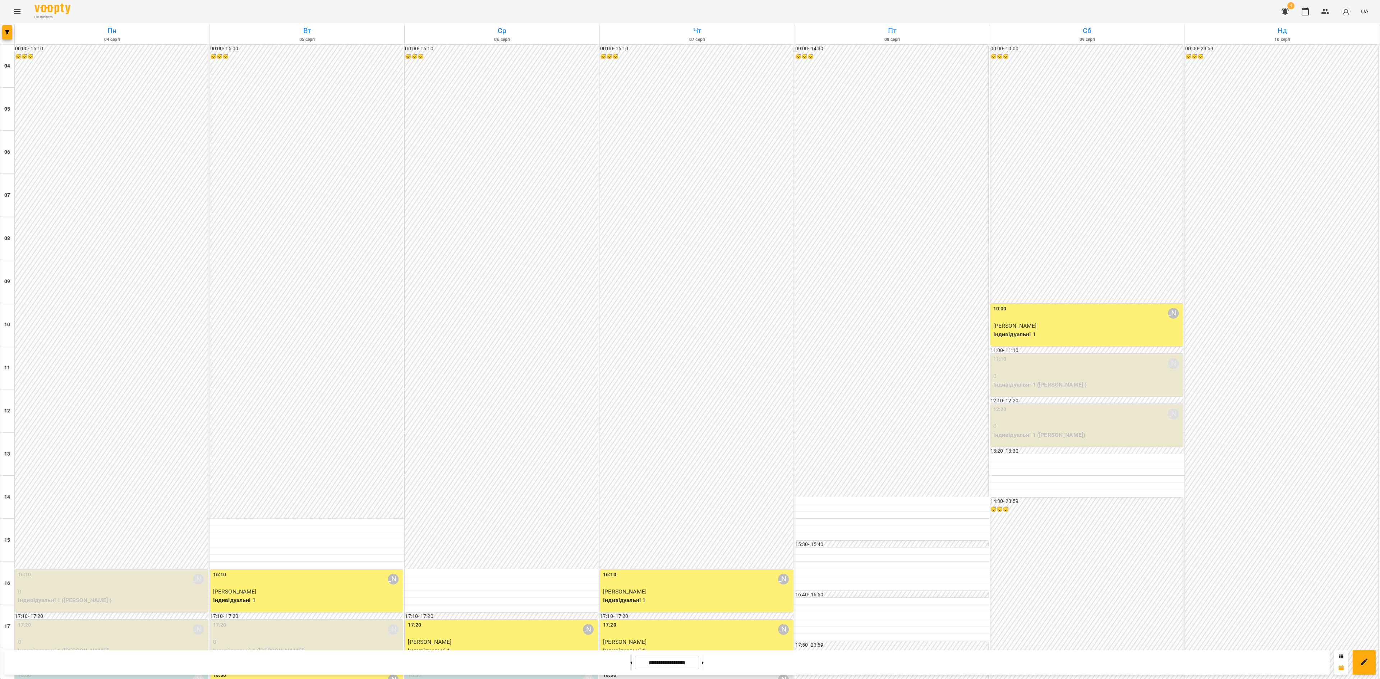
click at [630, 663] on icon at bounding box center [631, 663] width 2 height 3
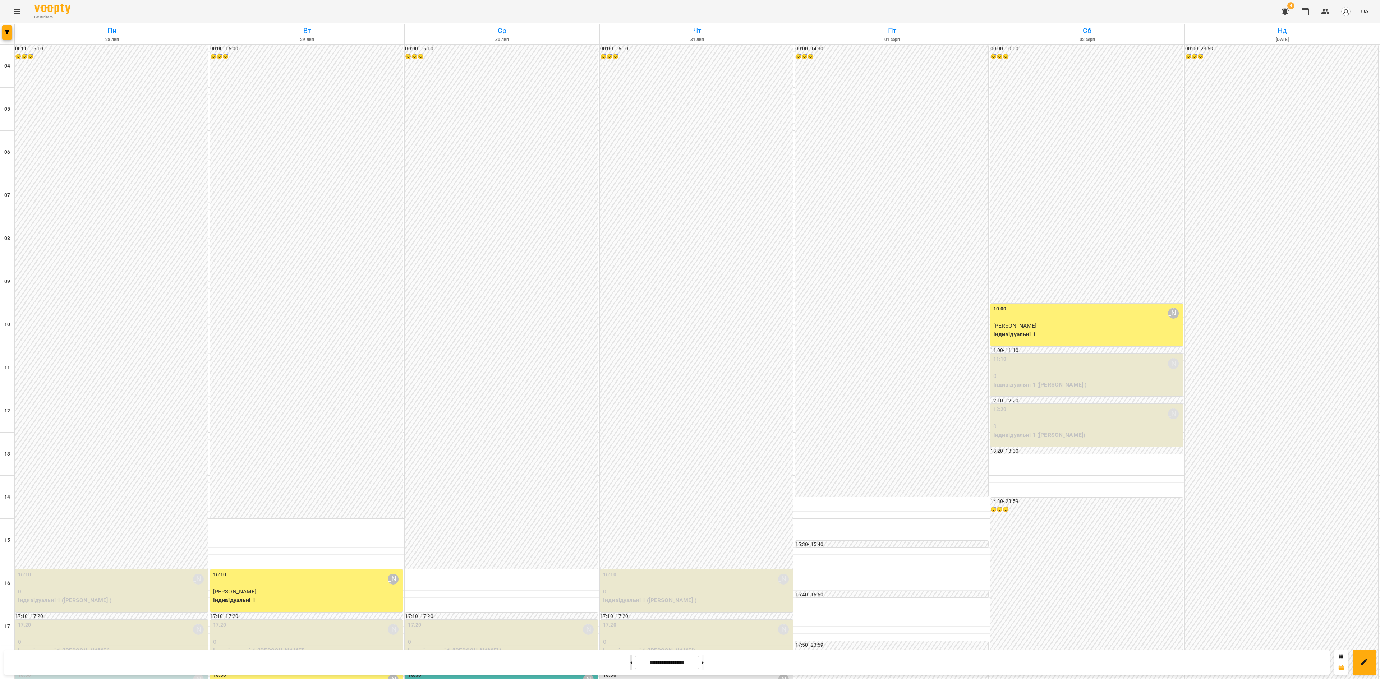
click at [630, 664] on button at bounding box center [631, 663] width 2 height 16
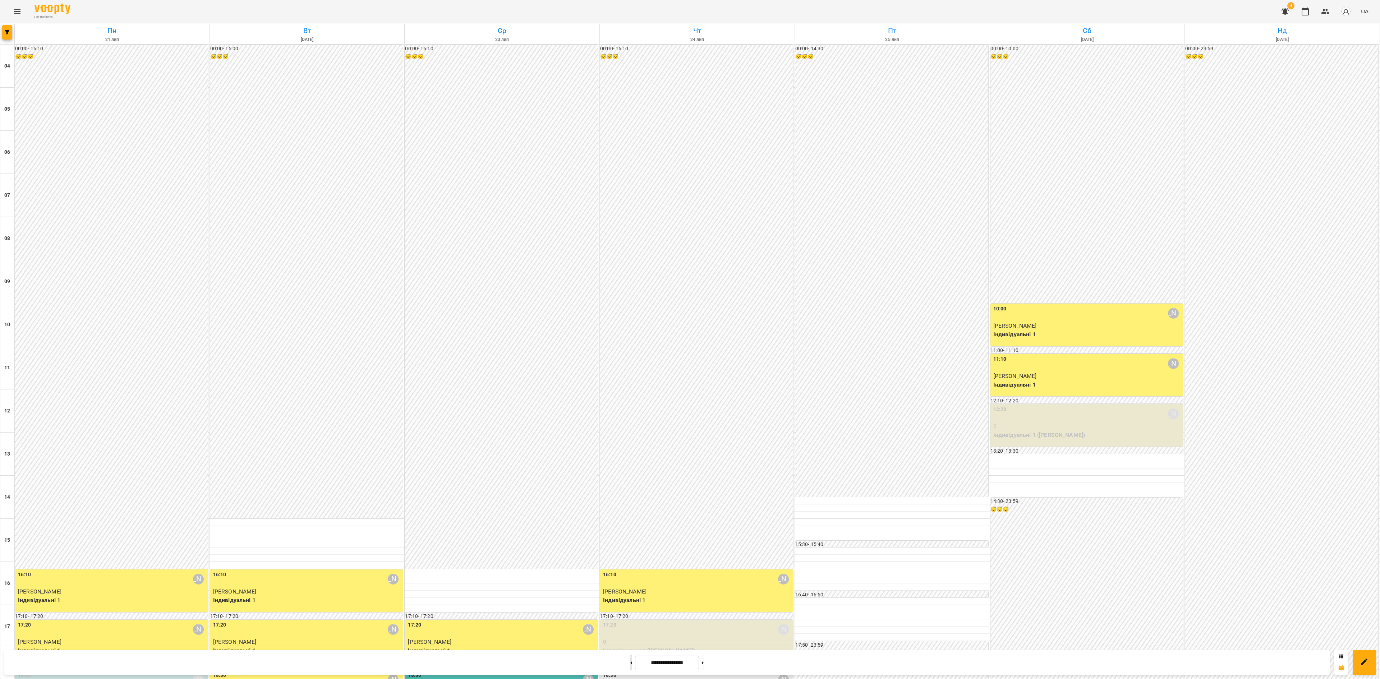
click at [630, 664] on button at bounding box center [631, 663] width 2 height 16
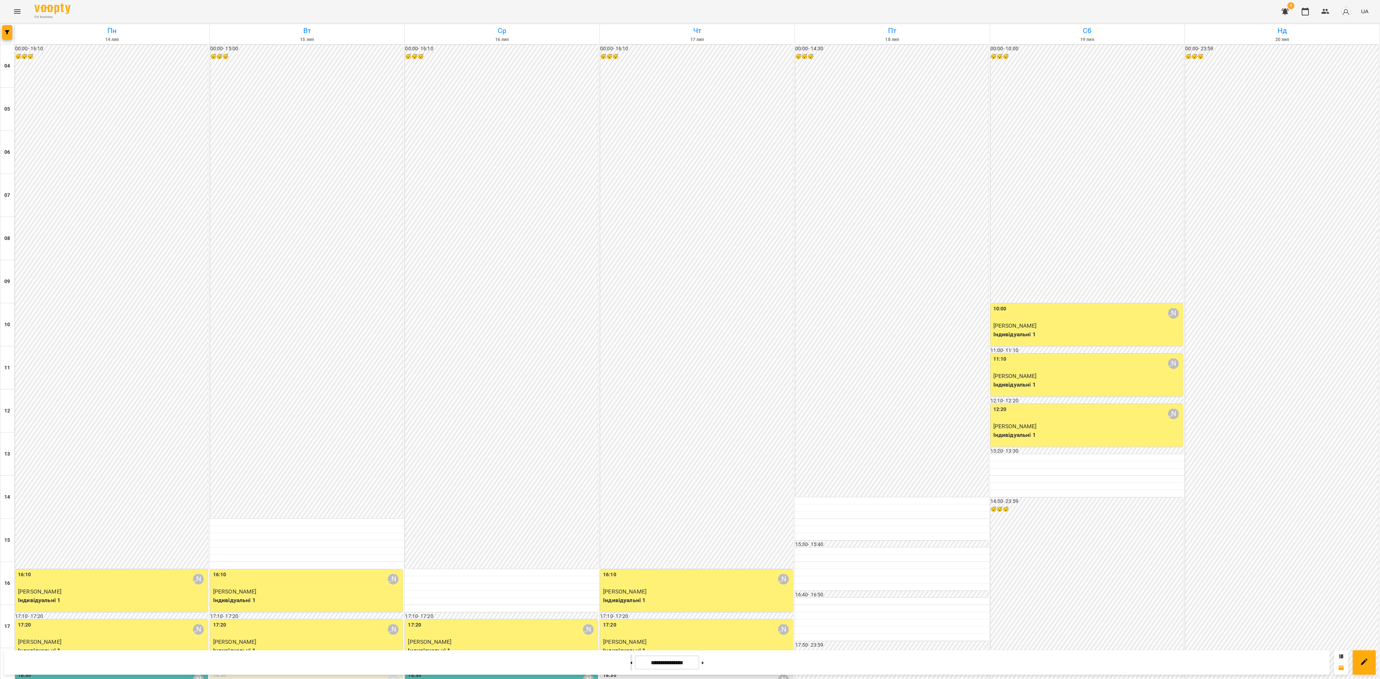
click at [630, 664] on button at bounding box center [631, 663] width 2 height 16
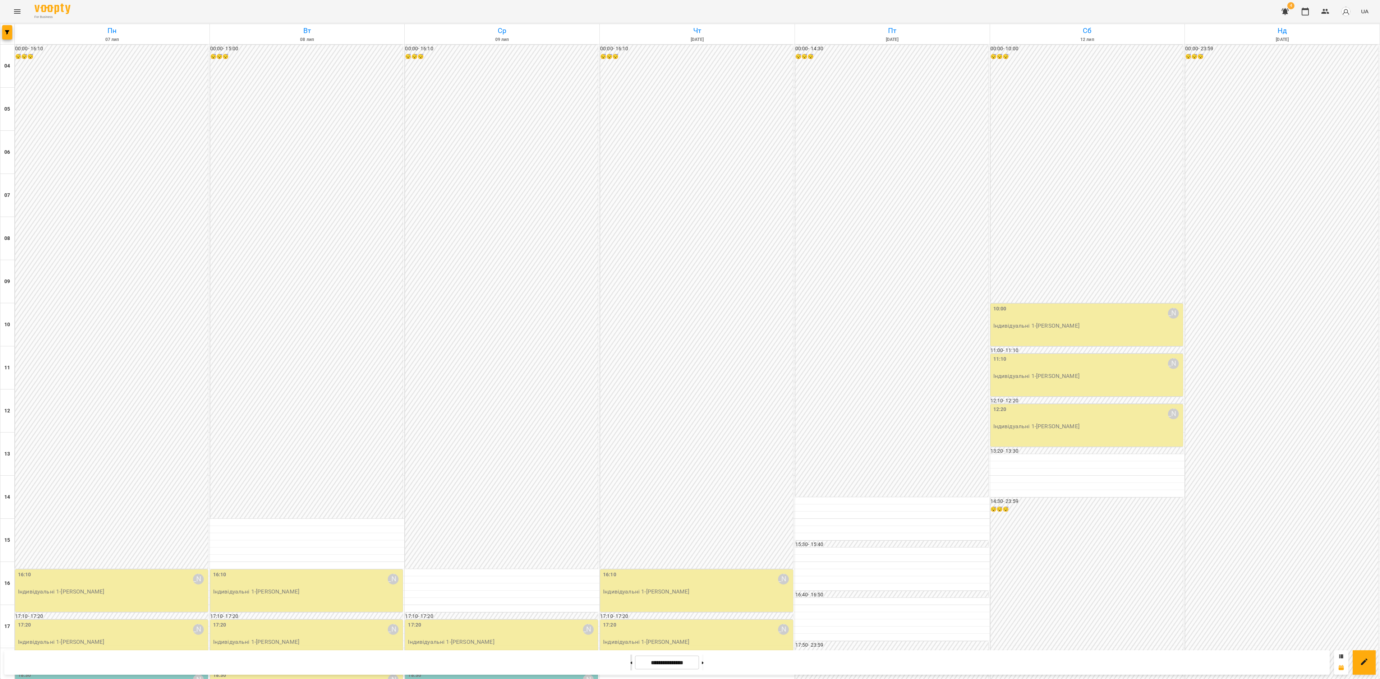
click at [630, 666] on button at bounding box center [631, 663] width 2 height 16
click at [630, 667] on button at bounding box center [631, 663] width 2 height 16
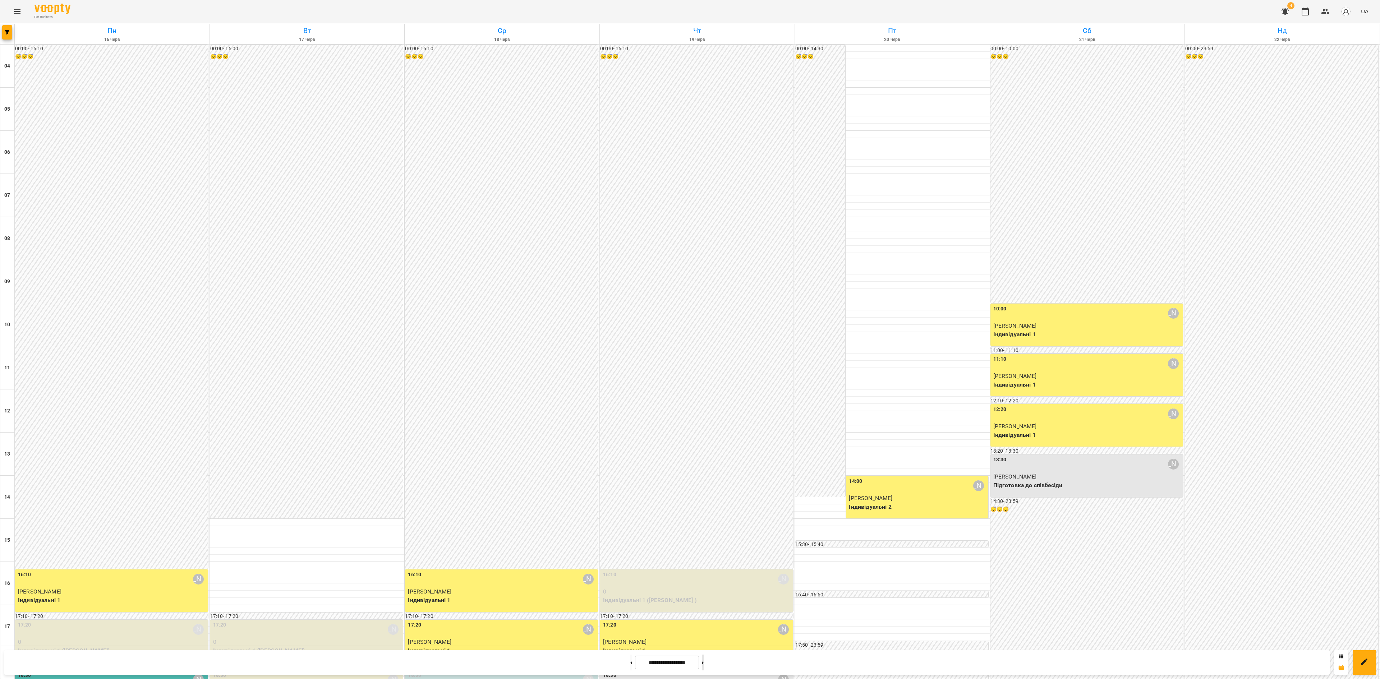
click at [704, 660] on button at bounding box center [703, 663] width 2 height 16
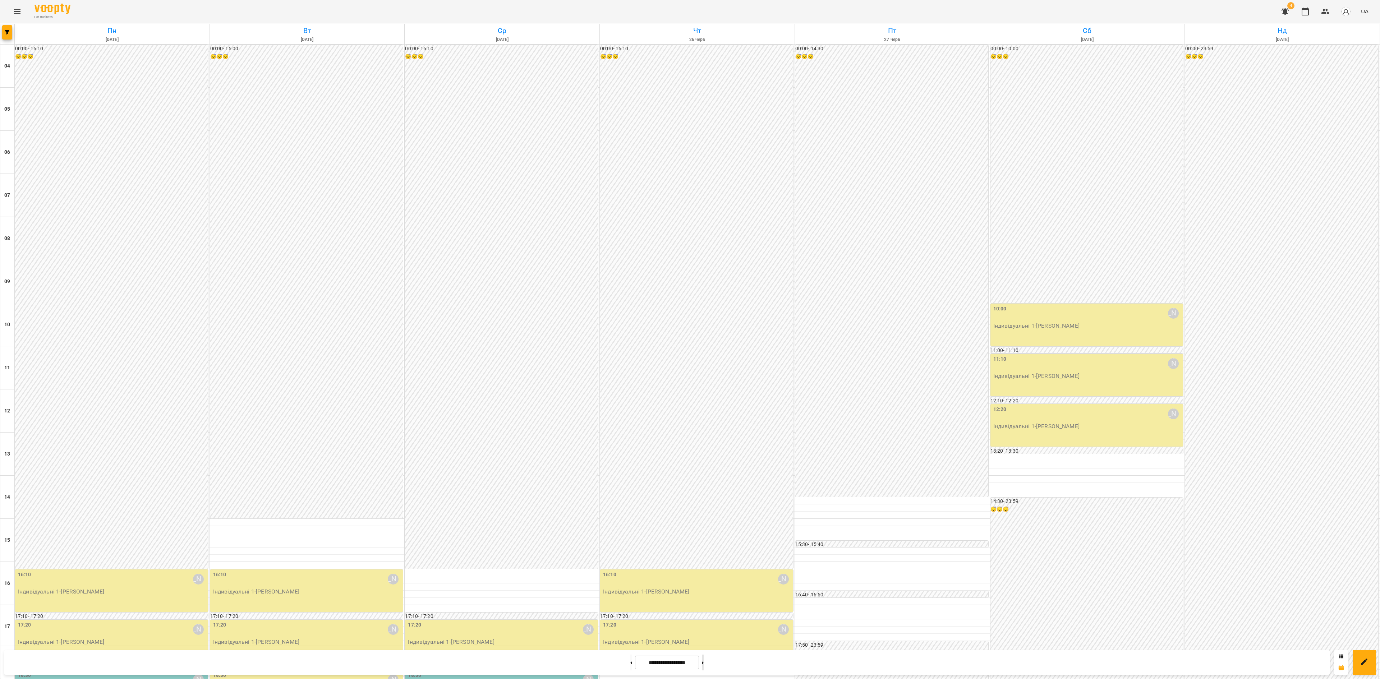
click at [704, 658] on button at bounding box center [703, 663] width 2 height 16
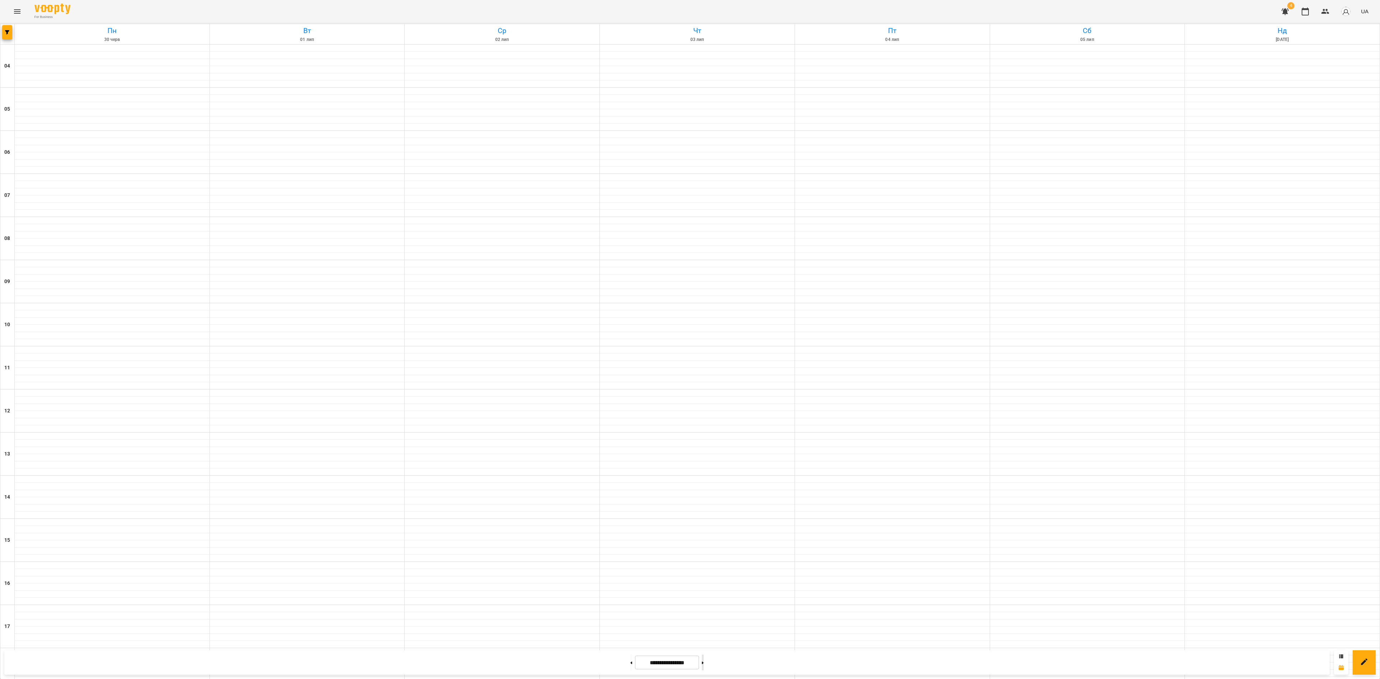
click at [704, 659] on button at bounding box center [703, 663] width 2 height 16
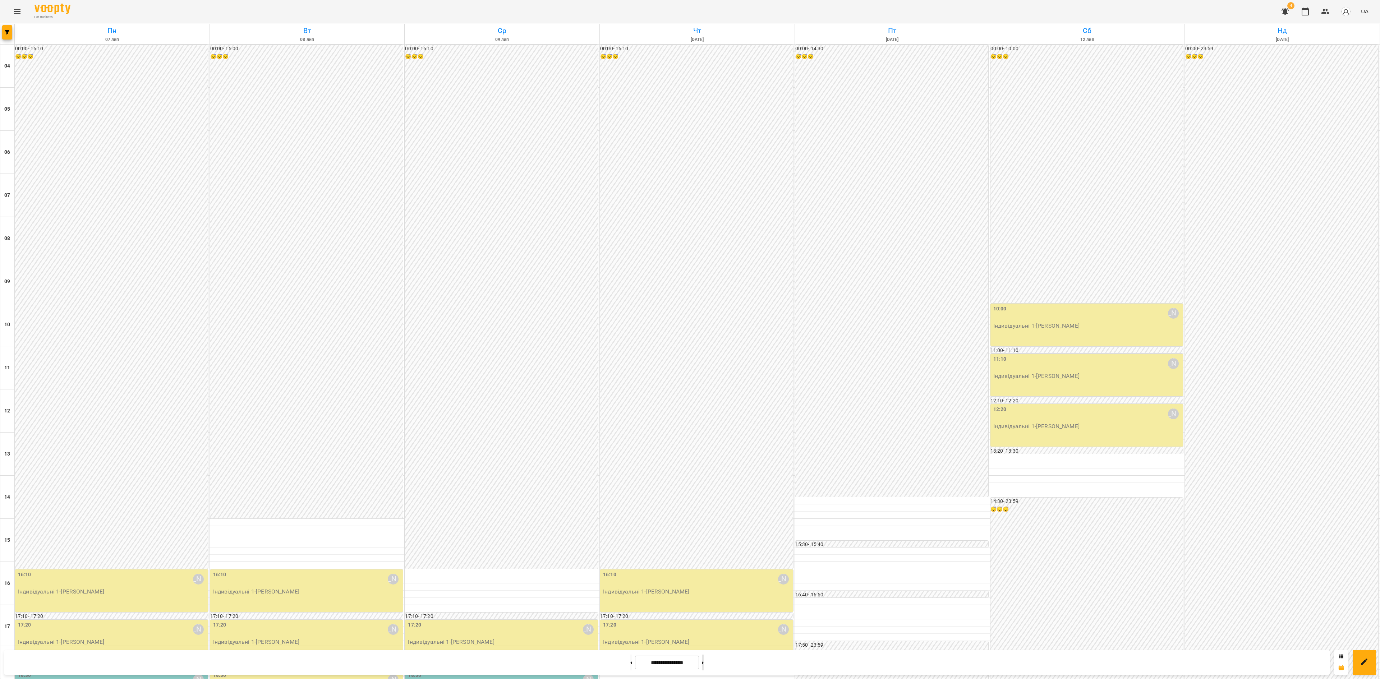
click at [704, 659] on button at bounding box center [703, 663] width 2 height 16
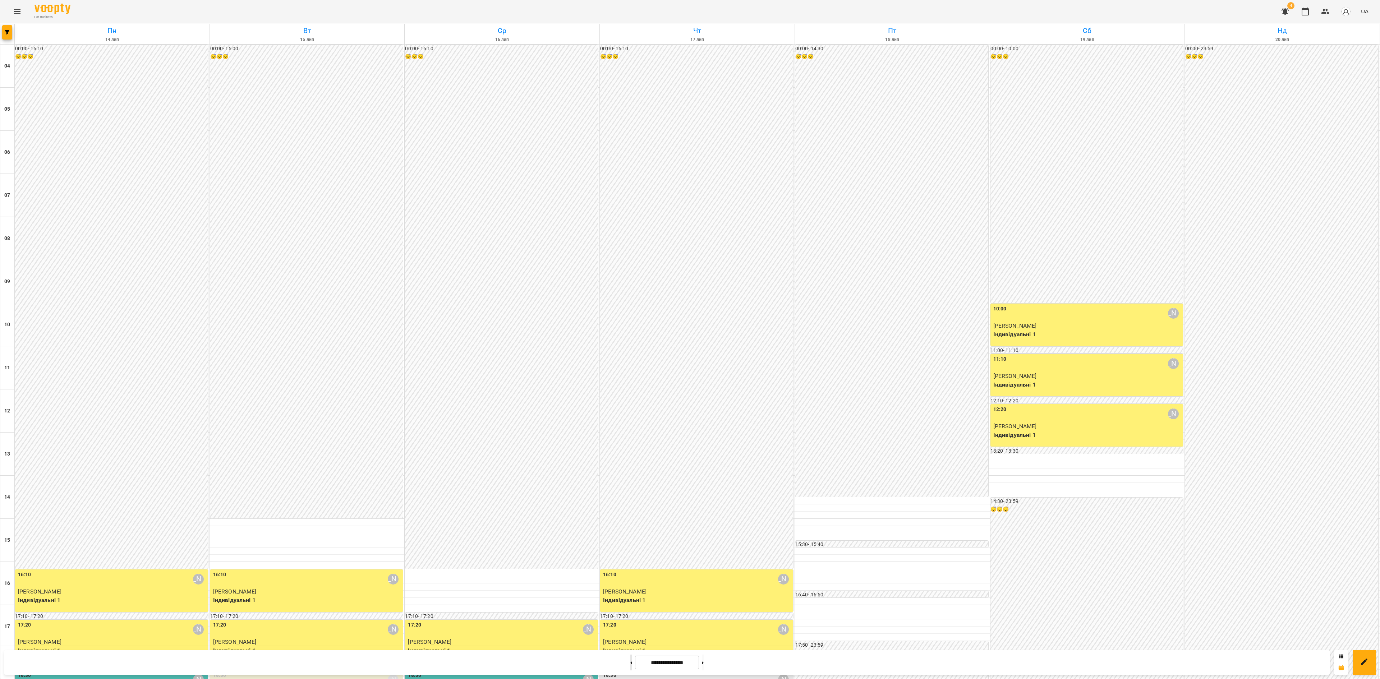
click at [629, 667] on div at bounding box center [631, 663] width 8 height 16
click at [630, 667] on button at bounding box center [631, 663] width 2 height 16
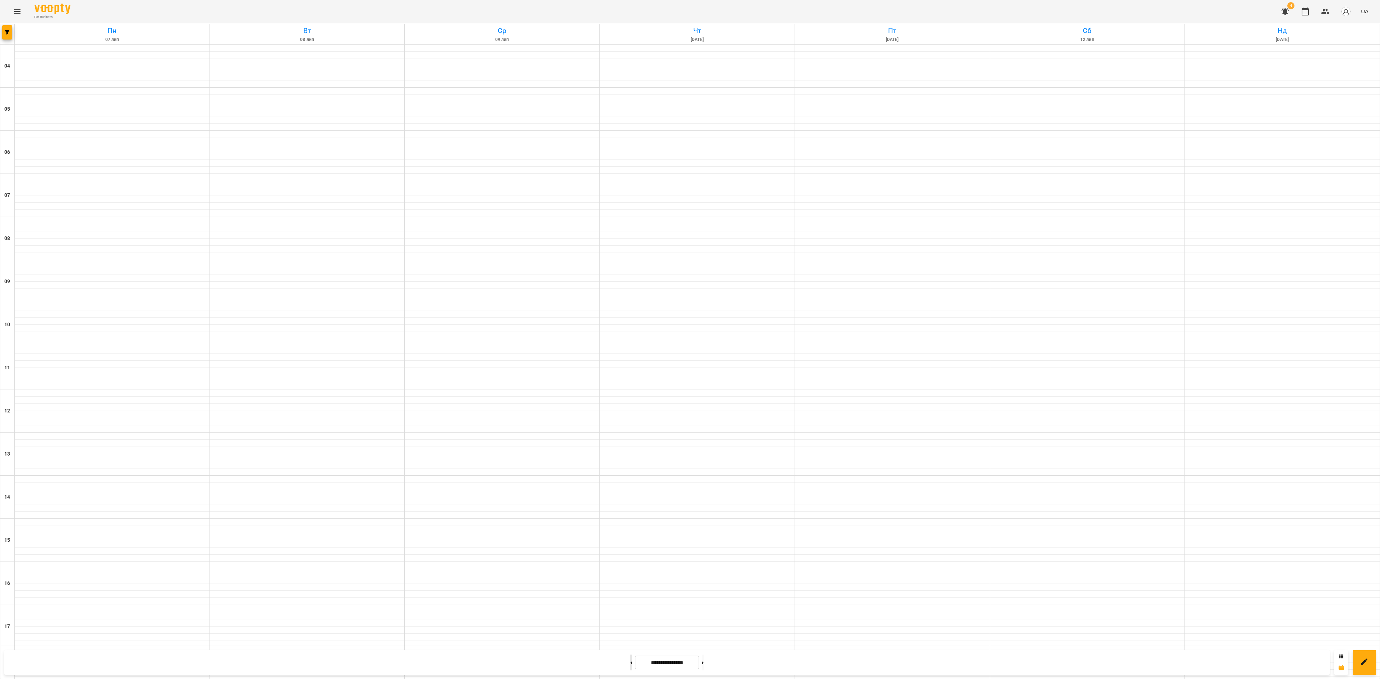
click at [630, 667] on button at bounding box center [631, 663] width 2 height 16
type input "**********"
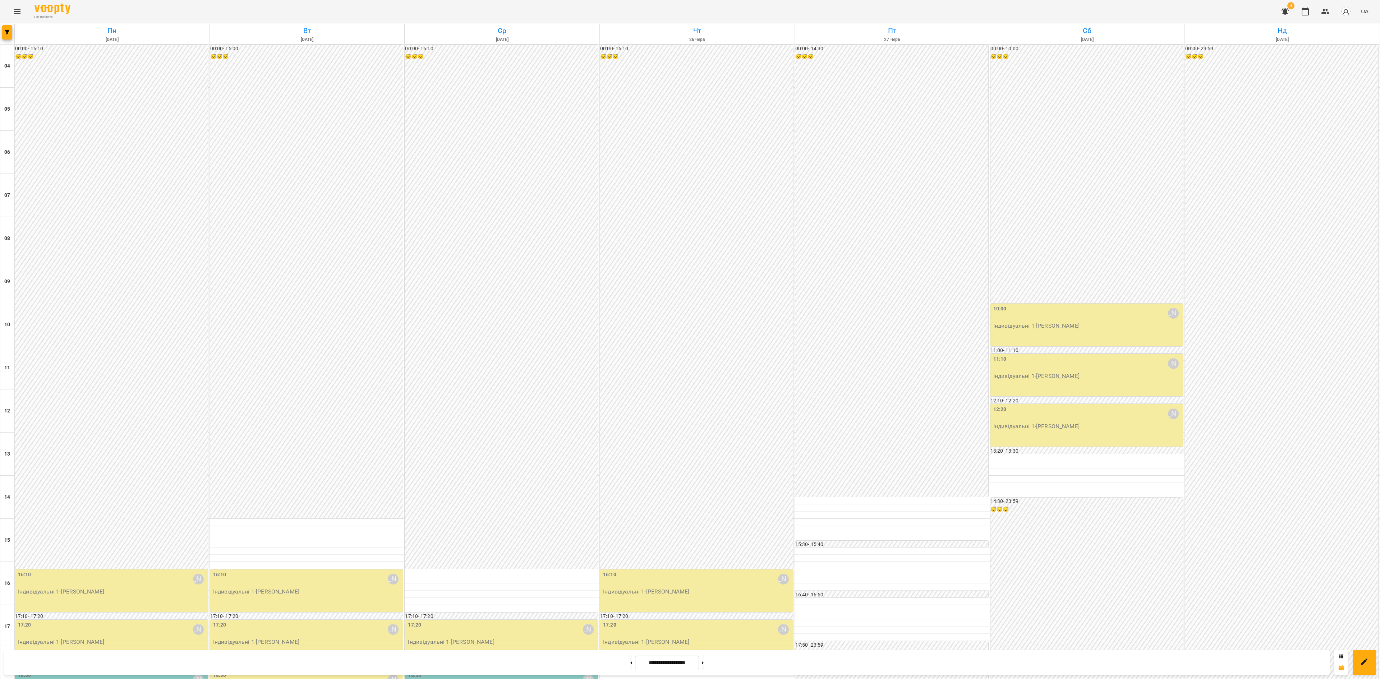
click at [308, 679] on p "Індивідуальні 1 - Катерина Горіславець" at bounding box center [307, 692] width 189 height 9
click at [263, 402] on li "[PERSON_NAME]" at bounding box center [263, 397] width 96 height 20
click at [256, 393] on span "[PERSON_NAME]" at bounding box center [273, 397] width 65 height 9
click at [267, 400] on link "[PERSON_NAME]" at bounding box center [262, 396] width 43 height 7
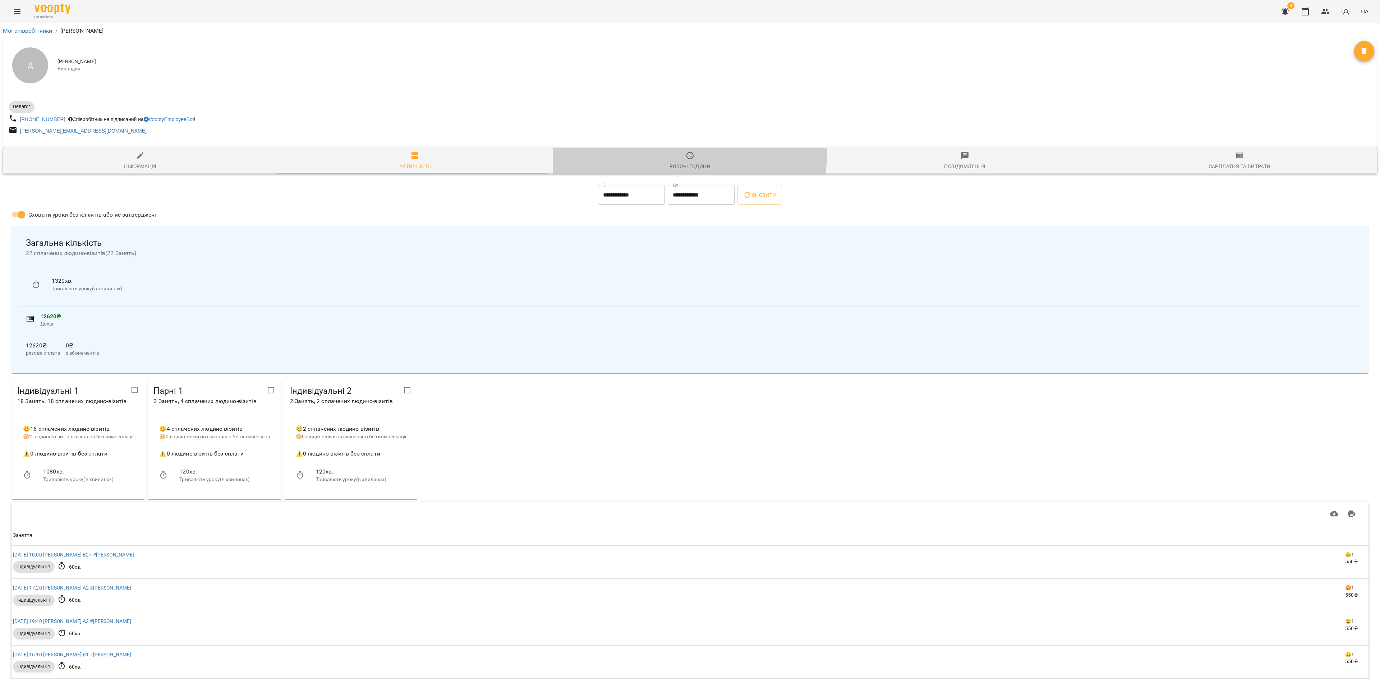
click at [686, 155] on icon "button" at bounding box center [690, 155] width 9 height 9
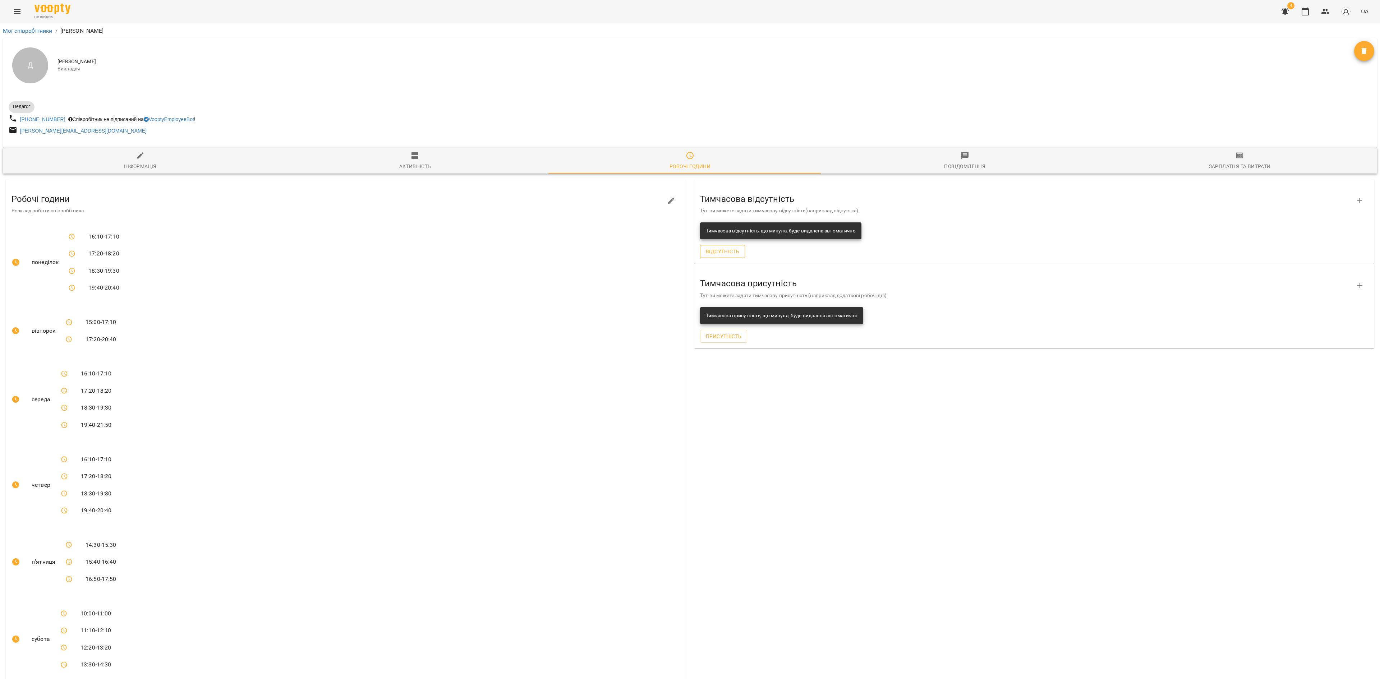
click at [724, 249] on span "Відсутність" at bounding box center [722, 251] width 33 height 9
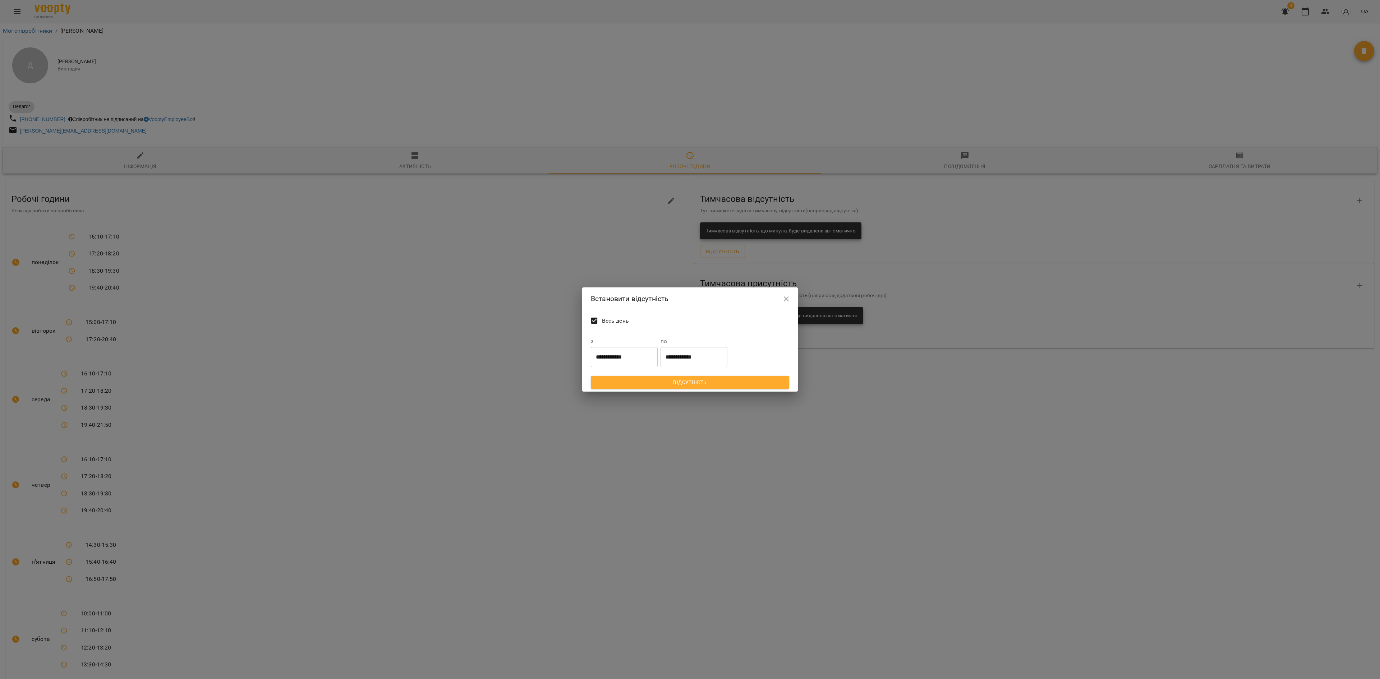
click at [625, 359] on input "**********" at bounding box center [624, 357] width 67 height 20
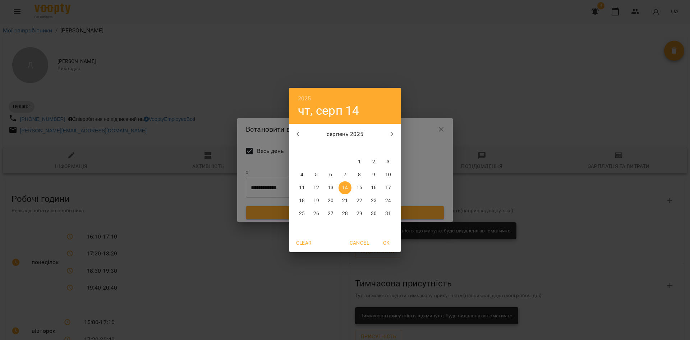
click at [296, 132] on icon "button" at bounding box center [298, 134] width 9 height 9
click at [296, 134] on icon "button" at bounding box center [298, 134] width 9 height 9
click at [301, 214] on p "23" at bounding box center [302, 213] width 6 height 7
type input "**********"
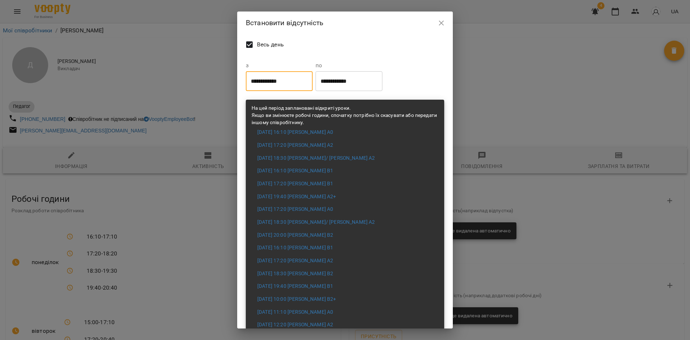
click at [350, 77] on input "**********" at bounding box center [349, 81] width 67 height 20
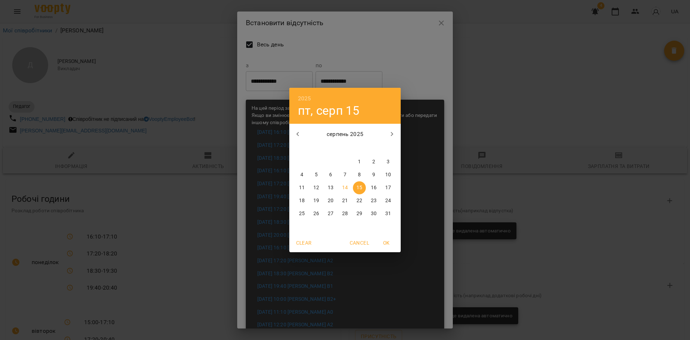
click at [296, 132] on icon "button" at bounding box center [298, 134] width 9 height 9
click at [302, 133] on button "button" at bounding box center [297, 133] width 17 height 17
click at [390, 133] on icon "button" at bounding box center [392, 134] width 9 height 9
click at [388, 174] on p "13" at bounding box center [388, 174] width 6 height 7
type input "**********"
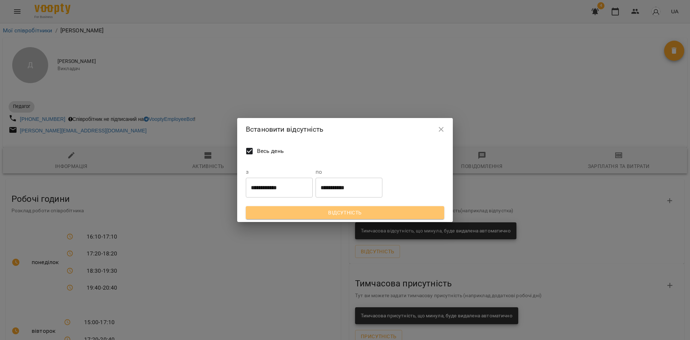
click at [353, 212] on span "Відсутність" at bounding box center [345, 212] width 187 height 9
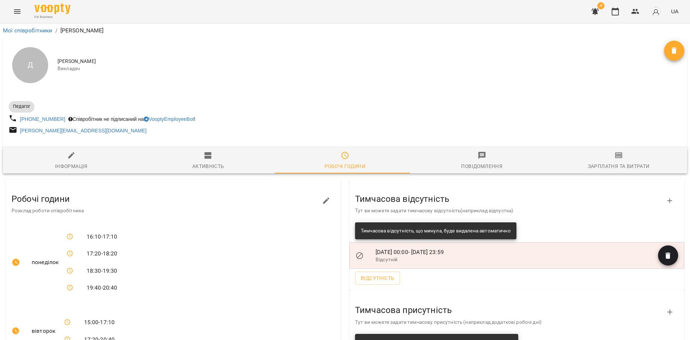
drag, startPoint x: 538, startPoint y: 111, endPoint x: 599, endPoint y: 82, distance: 67.7
click at [538, 111] on div "Педагог +380682652615 Співробітник не підписаний на VooptyEmployeeBot ! daria.n…" at bounding box center [345, 117] width 676 height 41
drag, startPoint x: 615, startPoint y: 10, endPoint x: 599, endPoint y: 38, distance: 32.0
click at [616, 12] on icon "button" at bounding box center [615, 11] width 9 height 9
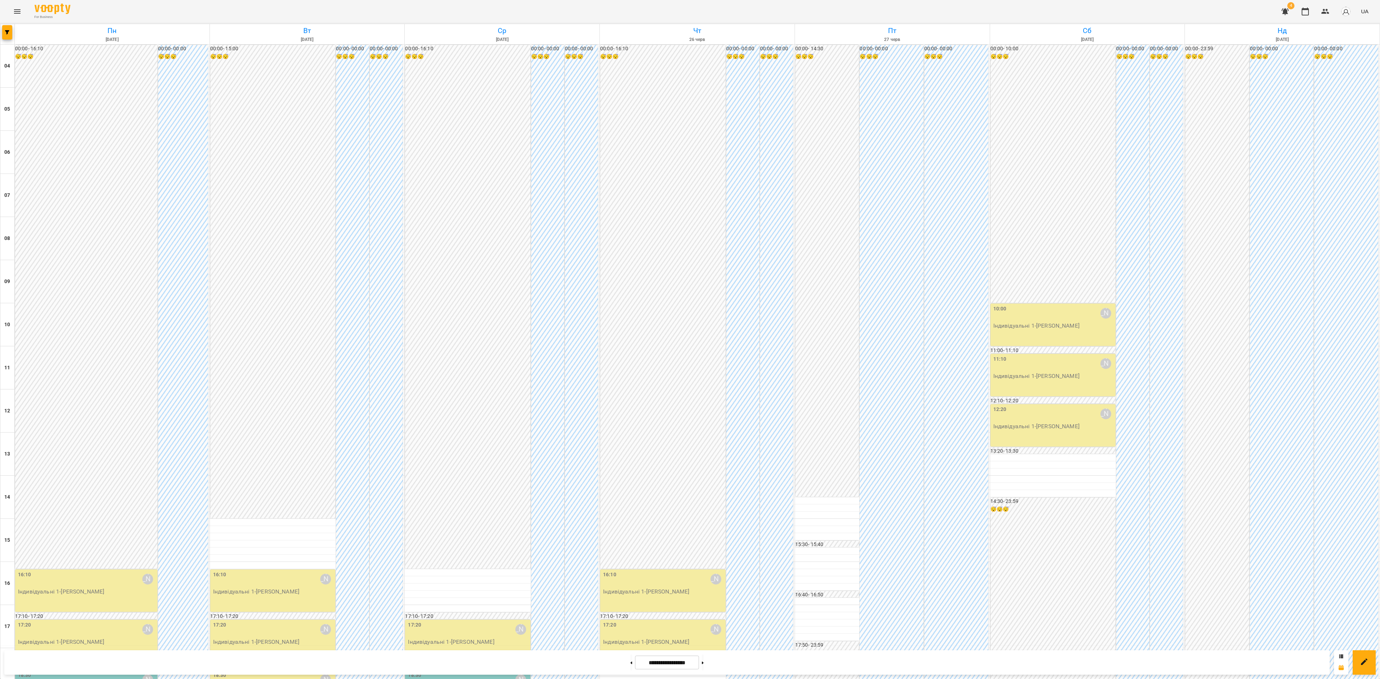
scroll to position [218, 0]
click at [630, 660] on button at bounding box center [631, 663] width 2 height 16
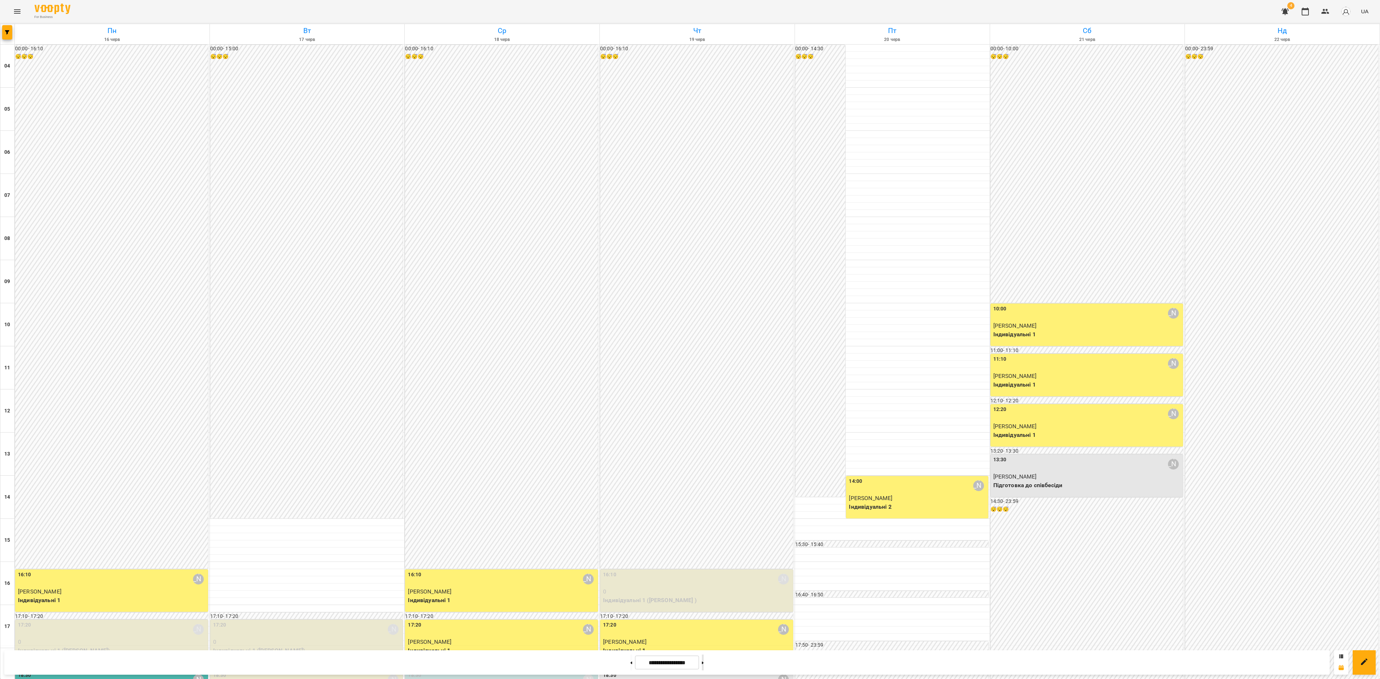
click at [704, 663] on button at bounding box center [703, 663] width 2 height 16
type input "**********"
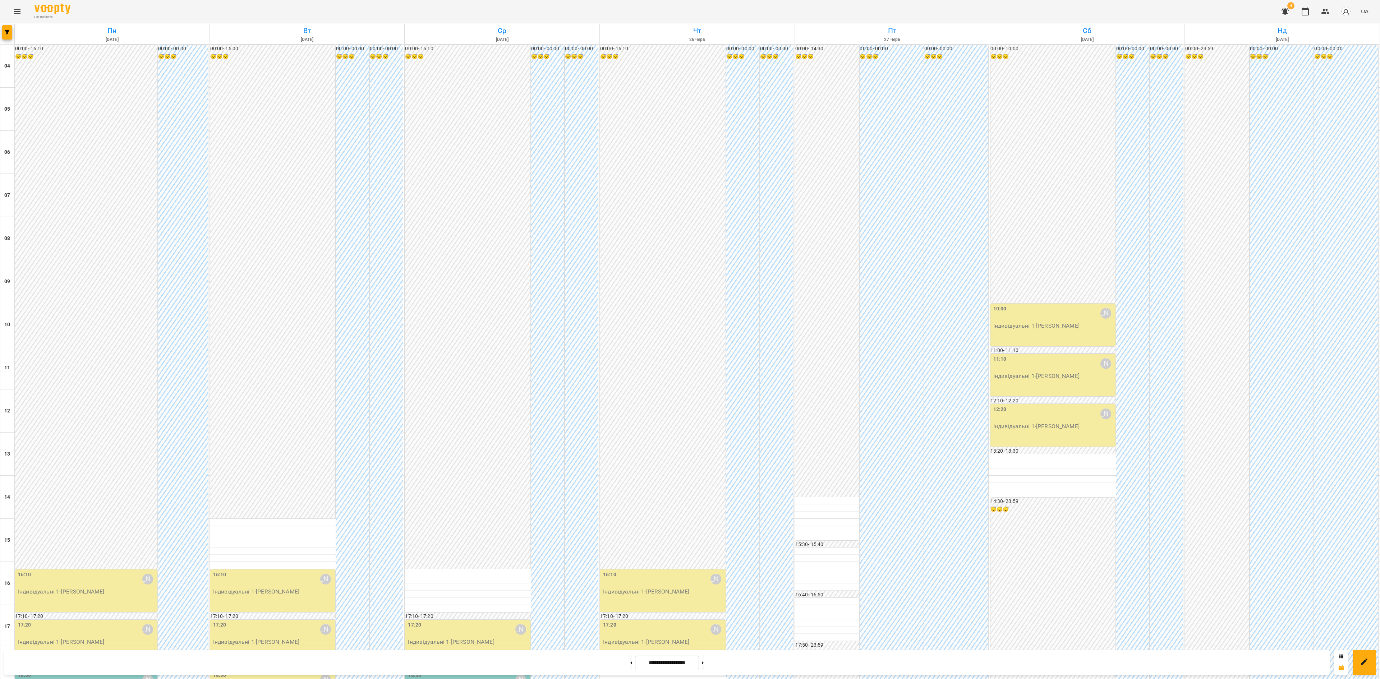
click at [98, 571] on div "16:10 Дарія Настека" at bounding box center [87, 579] width 138 height 17
click at [75, 239] on span "Урок відбувся" at bounding box center [69, 235] width 49 height 9
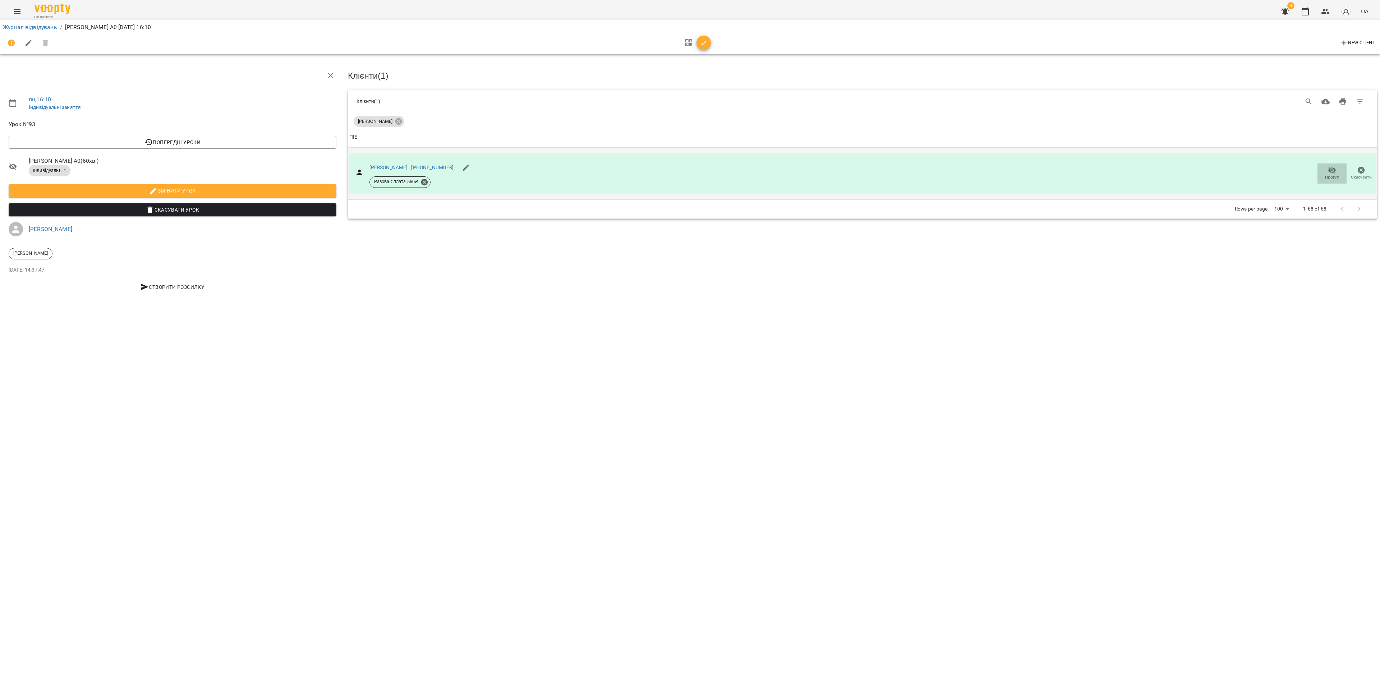
click at [1328, 177] on span "Прогул" at bounding box center [1332, 177] width 14 height 6
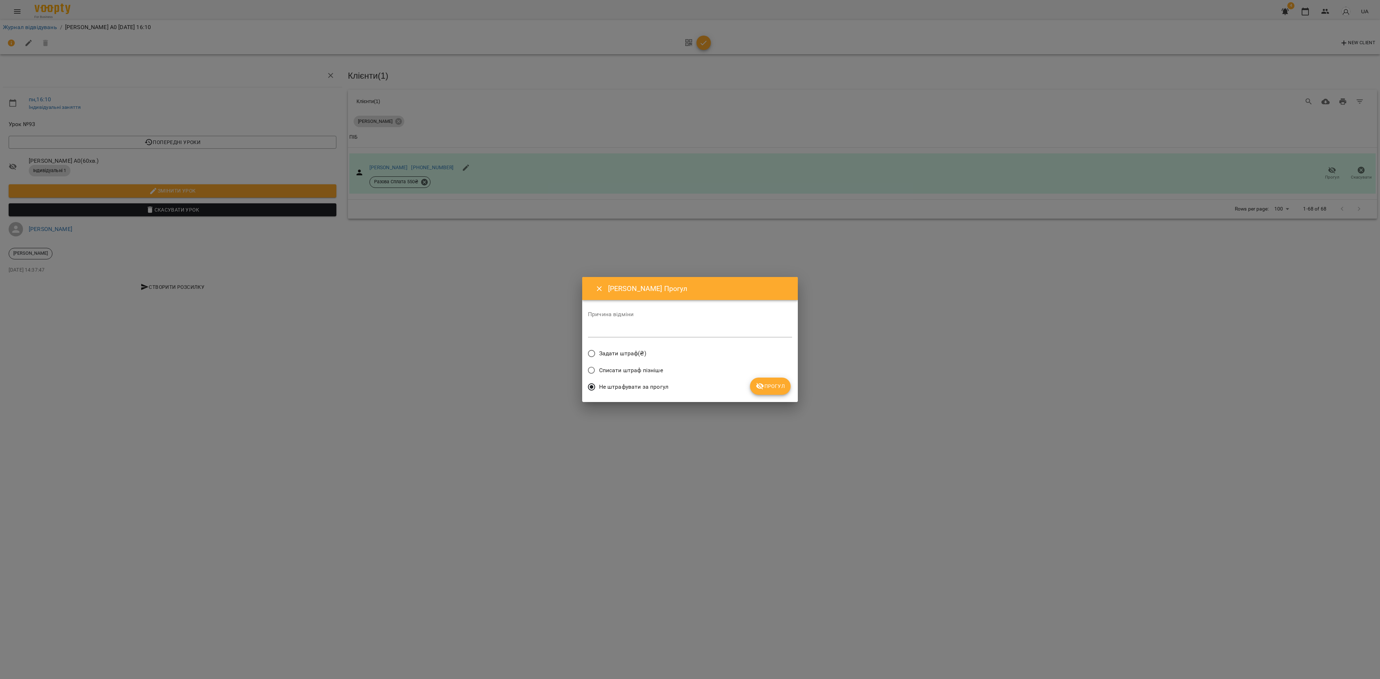
click at [773, 388] on span "Прогул" at bounding box center [770, 386] width 29 height 9
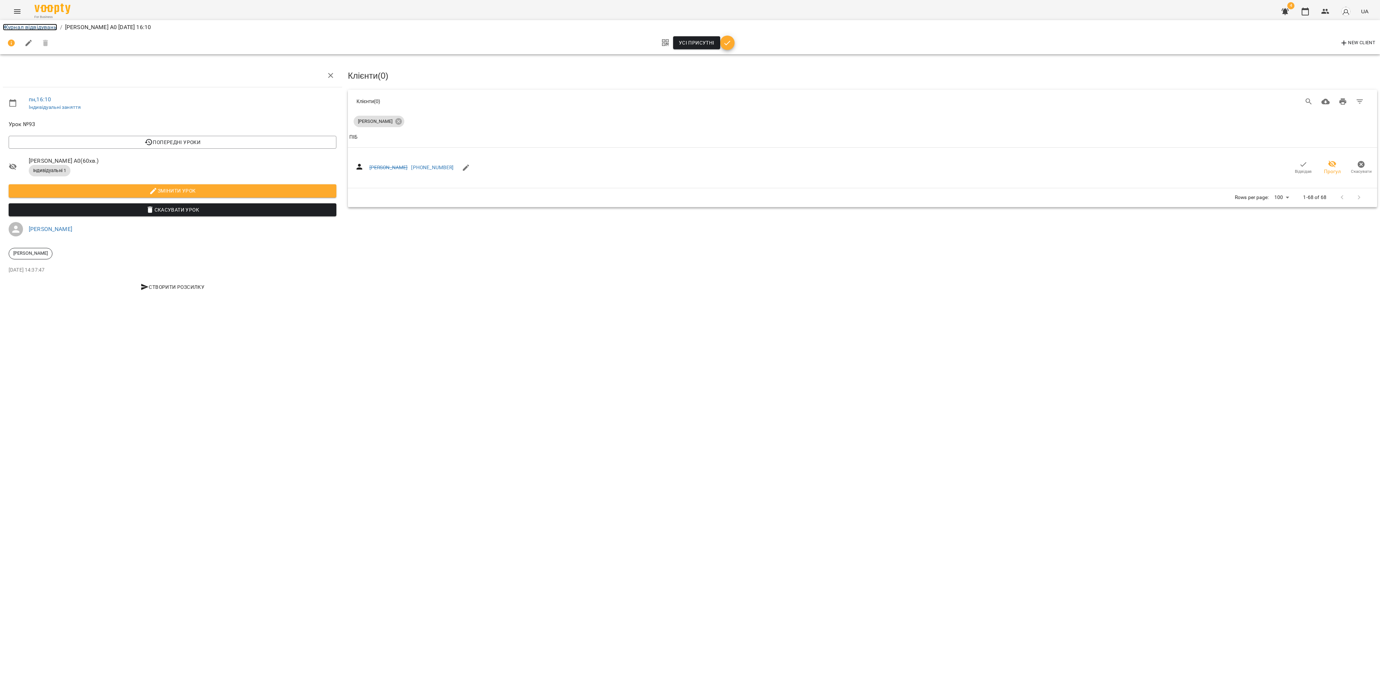
click at [32, 27] on link "Журнал відвідувань" at bounding box center [30, 27] width 54 height 7
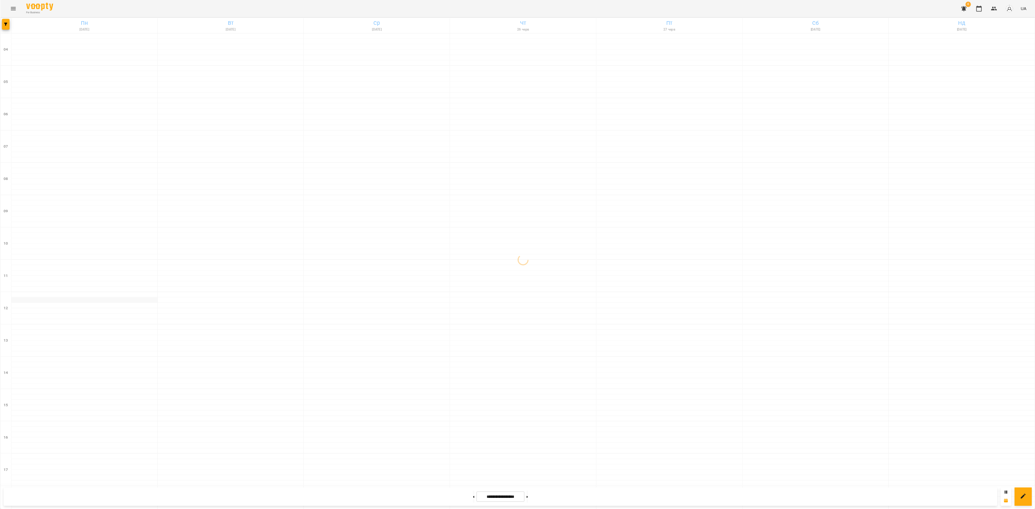
scroll to position [218, 0]
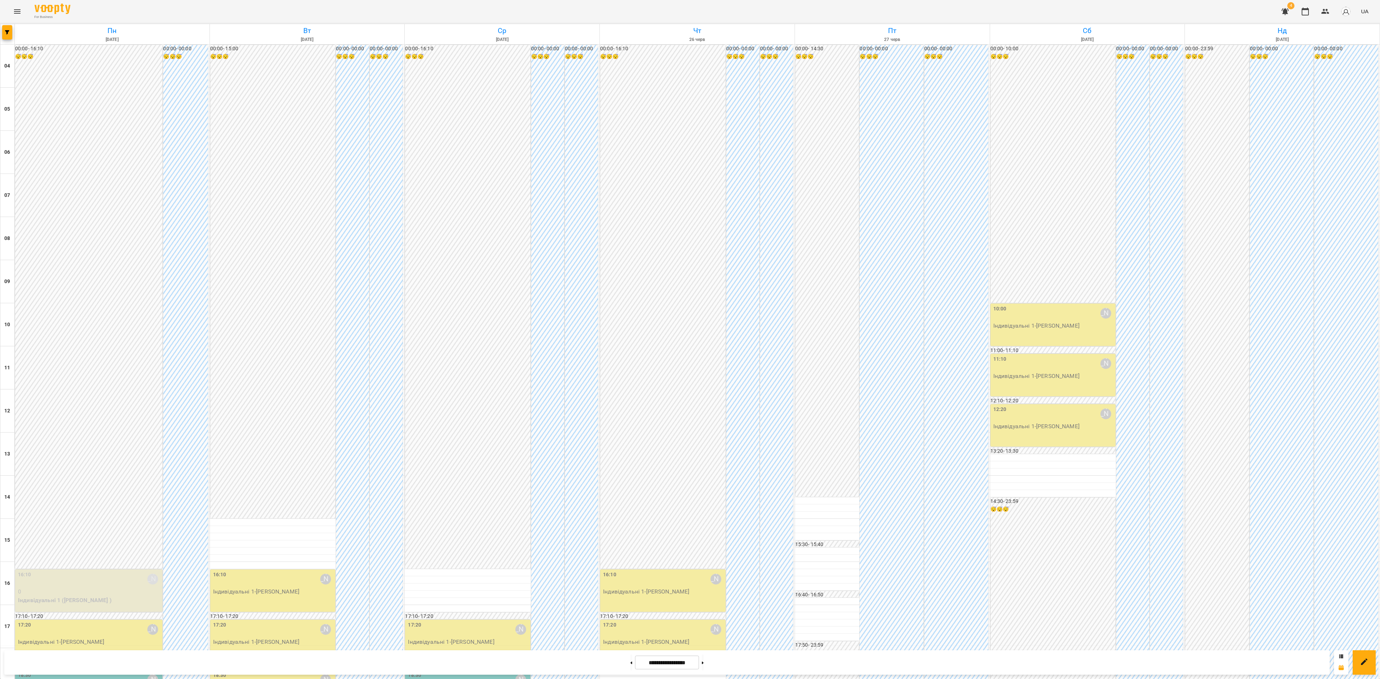
click at [101, 621] on div "17:20 Дарія Настека" at bounding box center [89, 629] width 143 height 17
click at [68, 281] on span "Урок відбувся" at bounding box center [69, 285] width 49 height 9
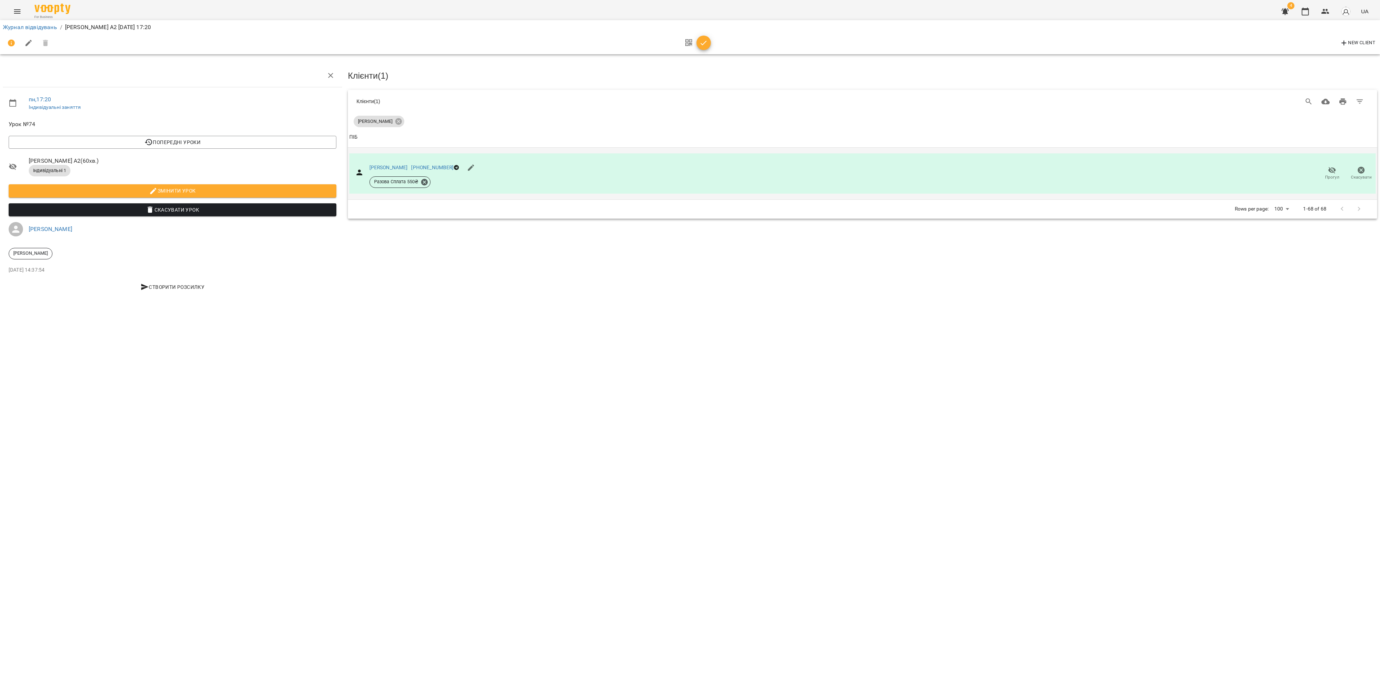
click at [1332, 177] on span "Прогул" at bounding box center [1332, 177] width 14 height 6
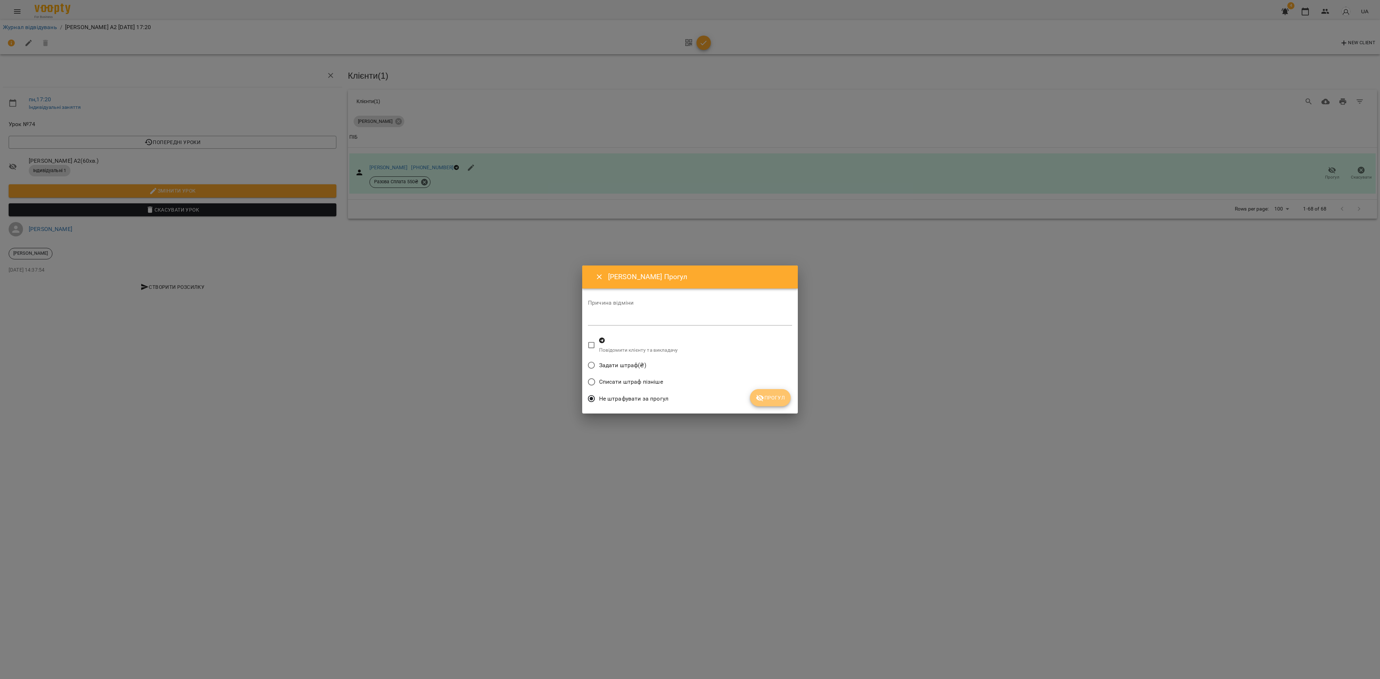
drag, startPoint x: 768, startPoint y: 395, endPoint x: 782, endPoint y: 400, distance: 15.2
click at [770, 397] on span "Прогул" at bounding box center [770, 397] width 29 height 9
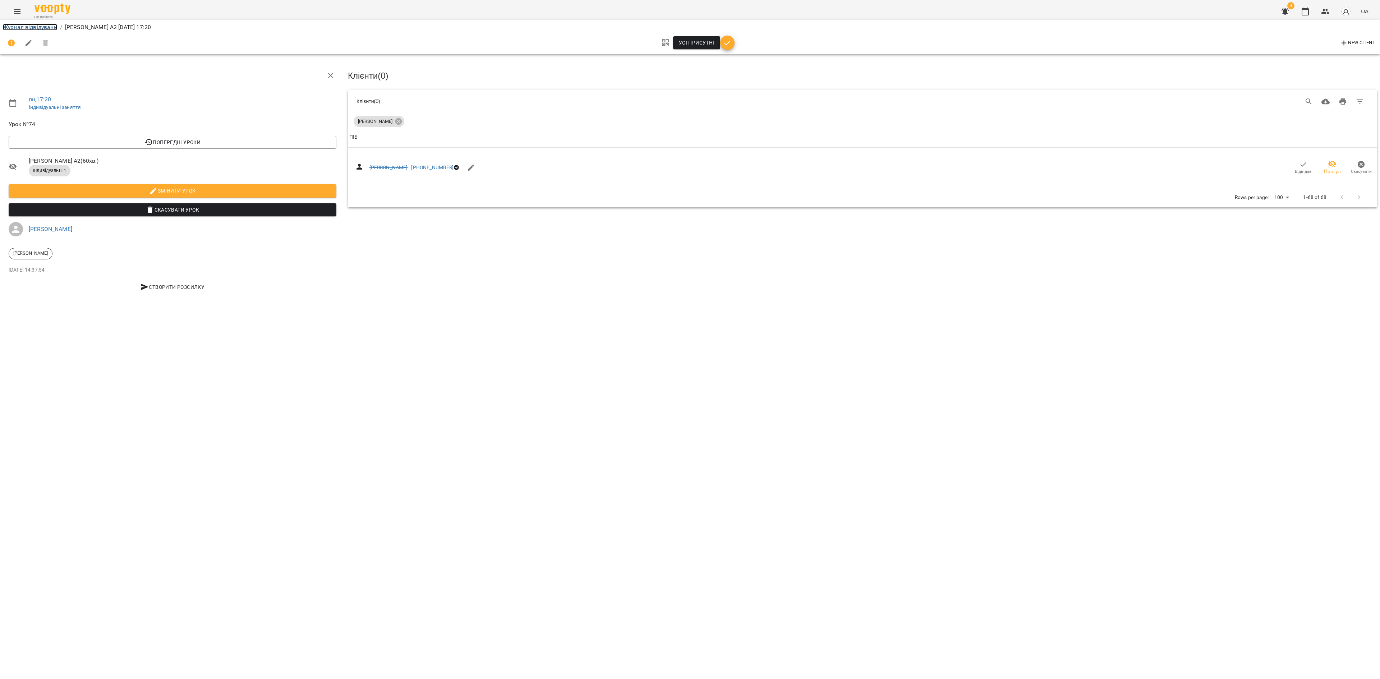
click at [41, 24] on link "Журнал відвідувань" at bounding box center [30, 27] width 54 height 7
click at [29, 26] on link "Журнал відвідувань" at bounding box center [30, 27] width 54 height 7
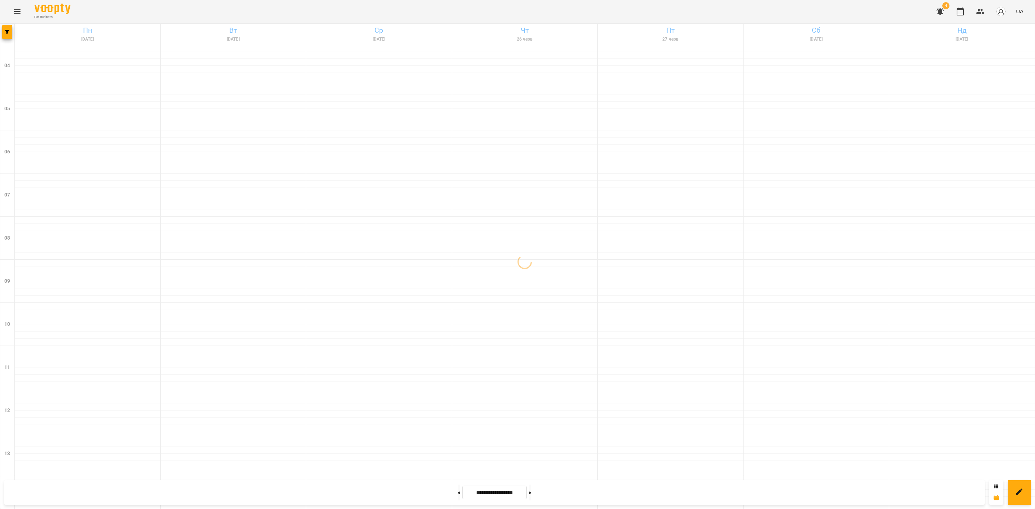
scroll to position [386, 0]
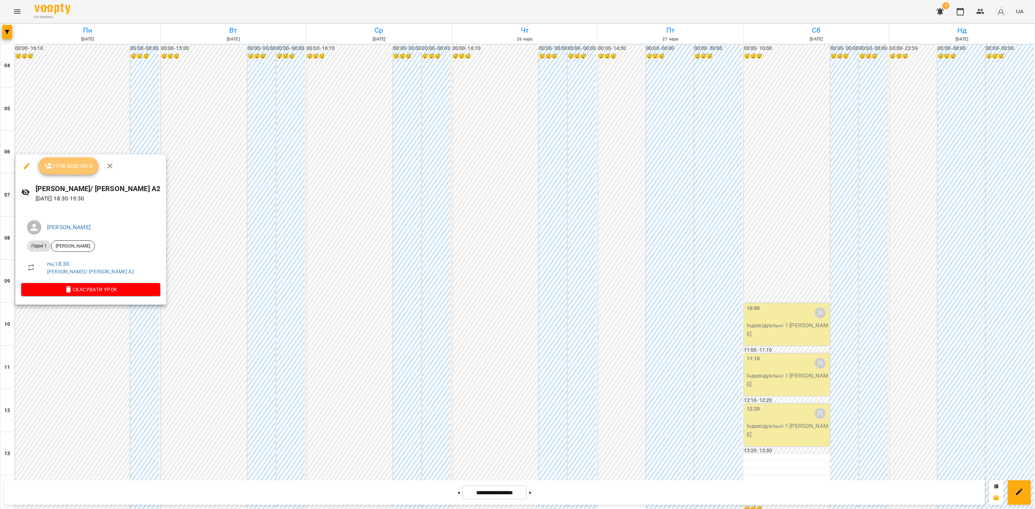
click at [61, 169] on button "Урок відбувся" at bounding box center [68, 165] width 60 height 17
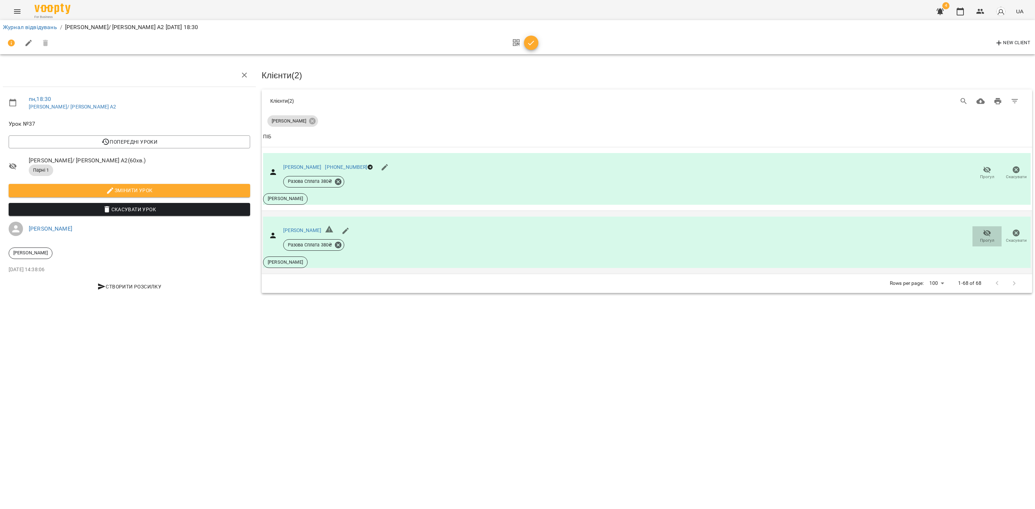
click at [984, 242] on button "Прогул" at bounding box center [986, 236] width 29 height 20
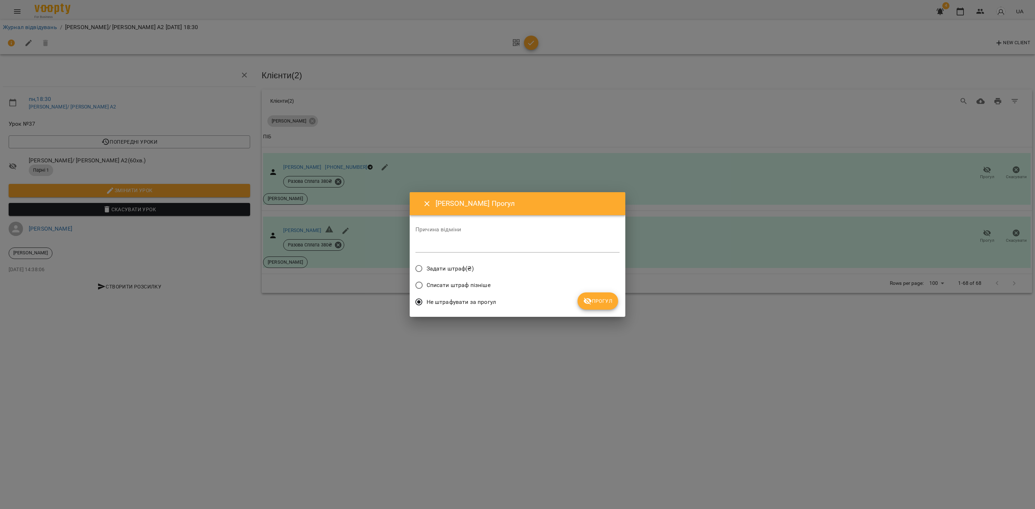
drag, startPoint x: 608, startPoint y: 299, endPoint x: 716, endPoint y: 270, distance: 111.8
click at [608, 298] on span "Прогул" at bounding box center [597, 301] width 29 height 9
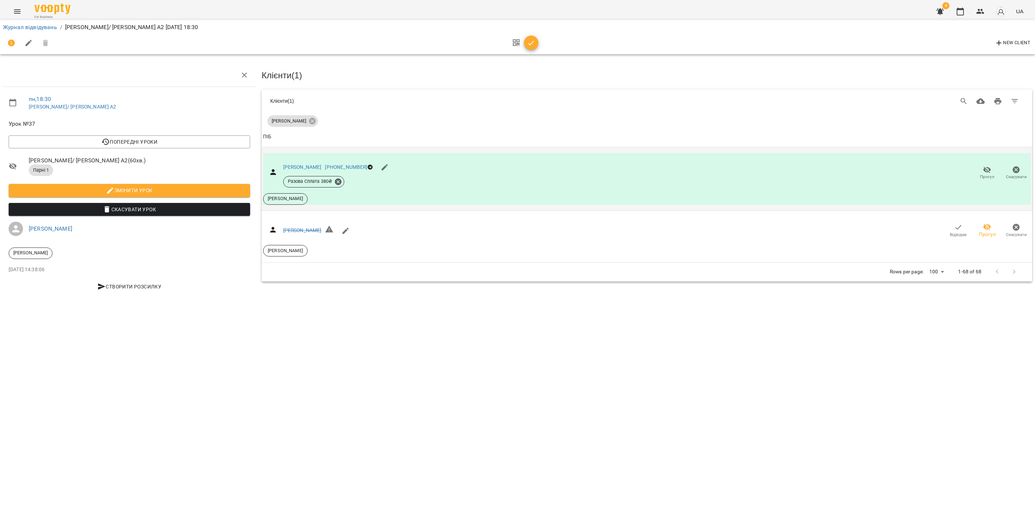
click at [986, 179] on button "Прогул" at bounding box center [986, 173] width 29 height 20
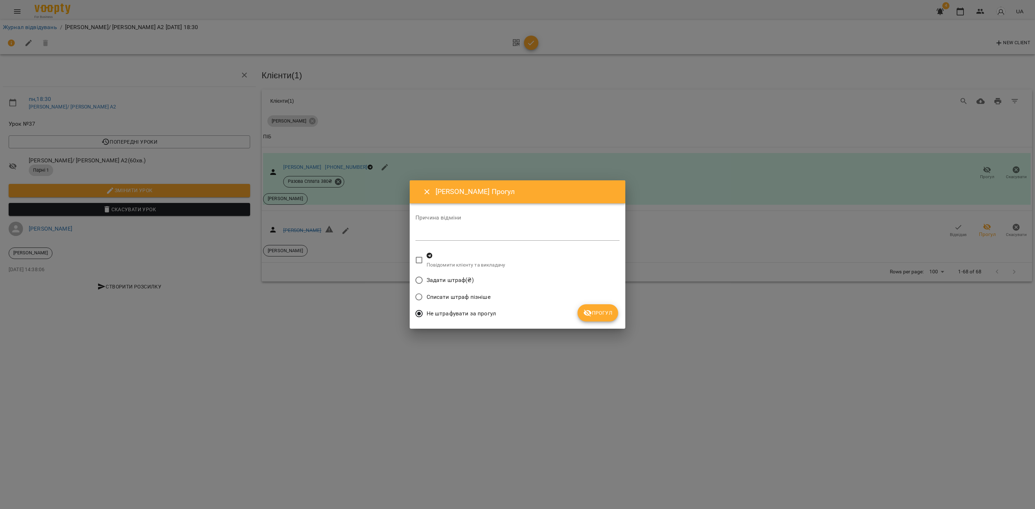
click at [599, 303] on div "Списати штраф пізніше" at bounding box center [517, 298] width 204 height 17
click at [601, 313] on span "Прогул" at bounding box center [597, 313] width 29 height 9
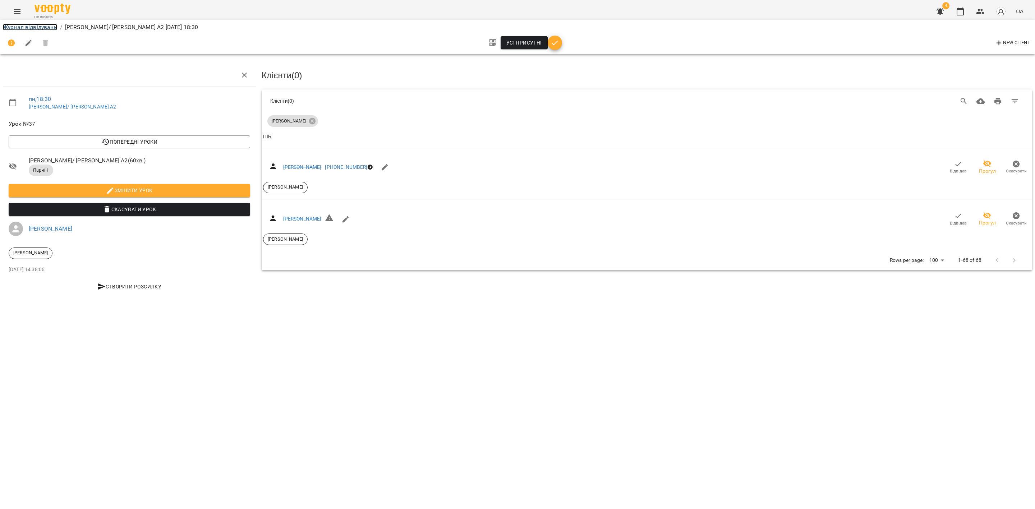
drag, startPoint x: 23, startPoint y: 27, endPoint x: 28, endPoint y: 32, distance: 7.6
click at [23, 27] on link "Журнал відвідувань" at bounding box center [30, 27] width 54 height 7
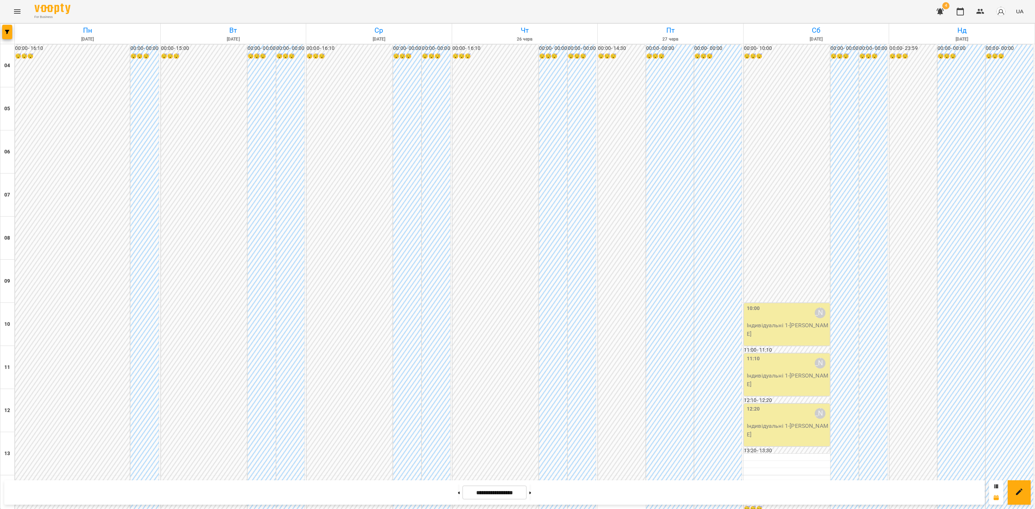
scroll to position [386, 0]
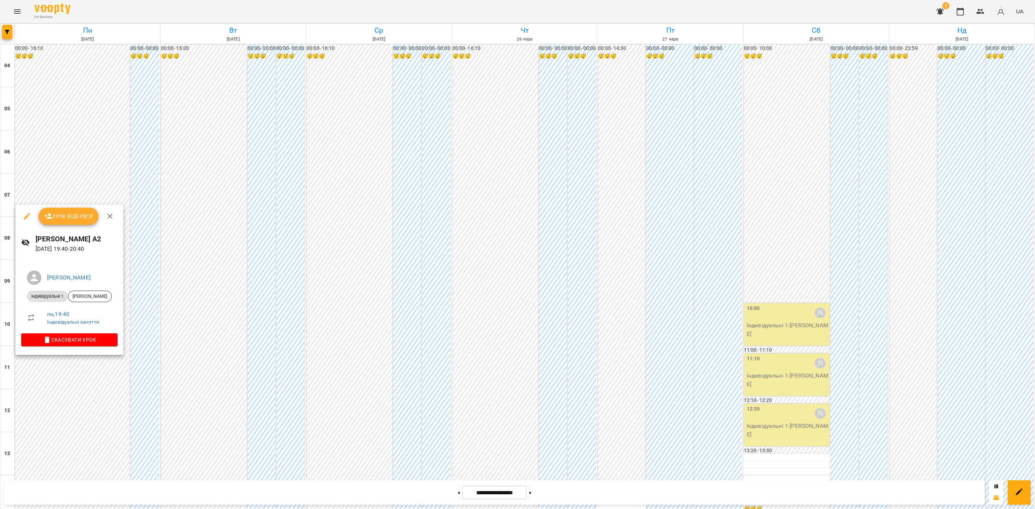
click at [73, 215] on span "Урок відбувся" at bounding box center [68, 216] width 49 height 9
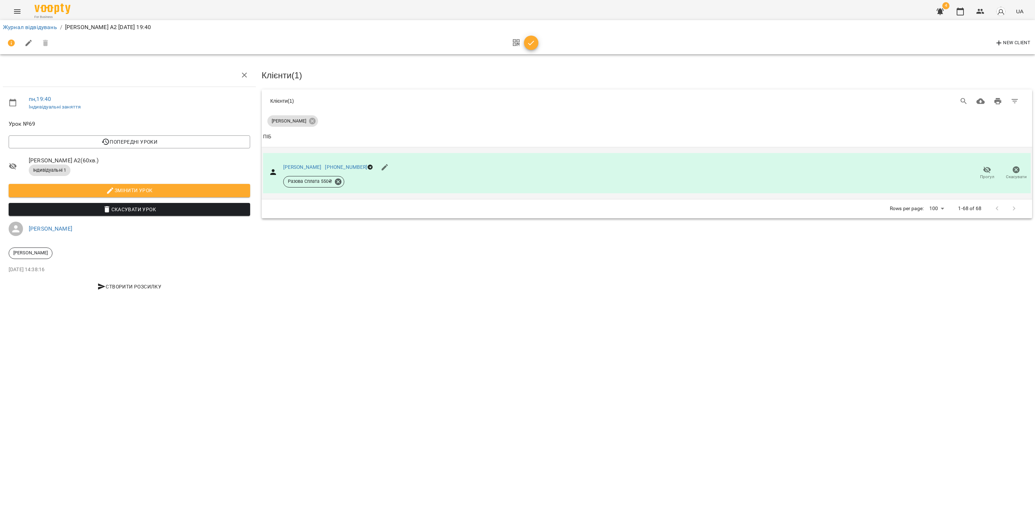
click at [985, 177] on span "Прогул" at bounding box center [987, 177] width 14 height 6
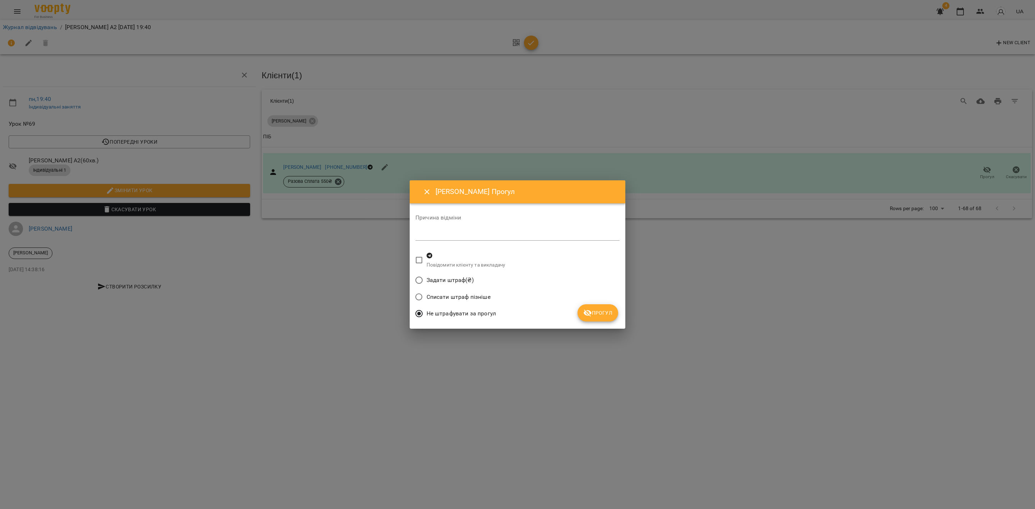
click at [467, 314] on span "Не штрафувати за прогул" at bounding box center [461, 313] width 69 height 9
drag, startPoint x: 606, startPoint y: 315, endPoint x: 585, endPoint y: 311, distance: 20.9
click at [604, 315] on span "Прогул" at bounding box center [597, 313] width 29 height 9
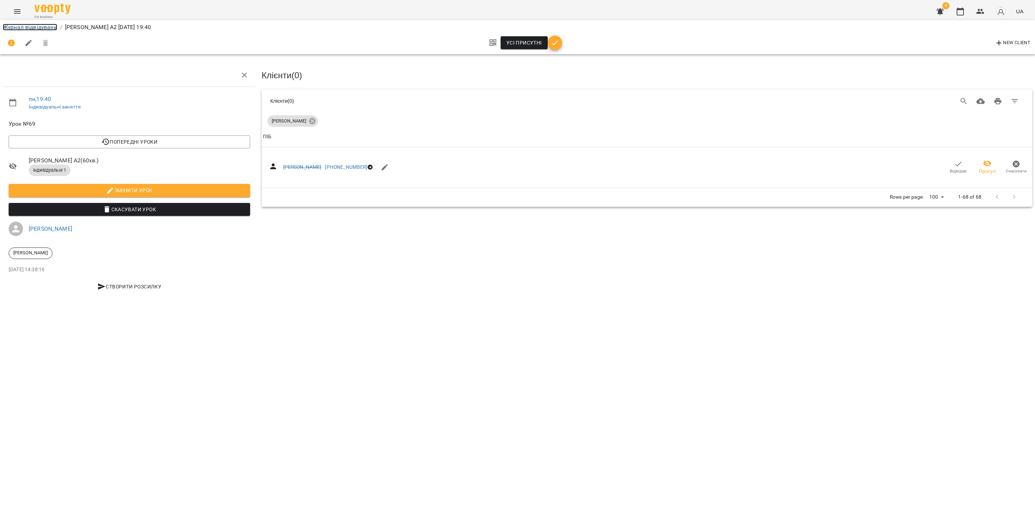
click at [40, 24] on link "Журнал відвідувань" at bounding box center [30, 27] width 54 height 7
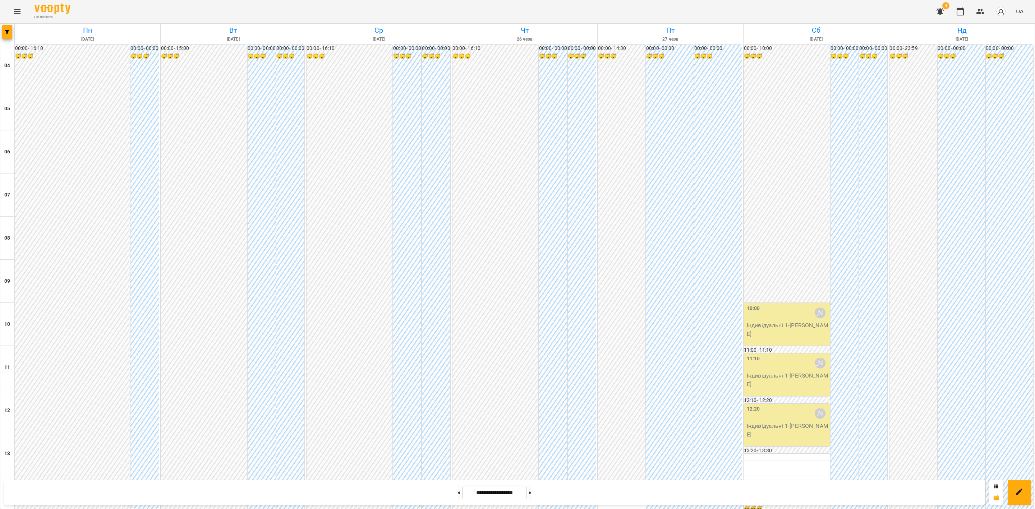
scroll to position [386, 0]
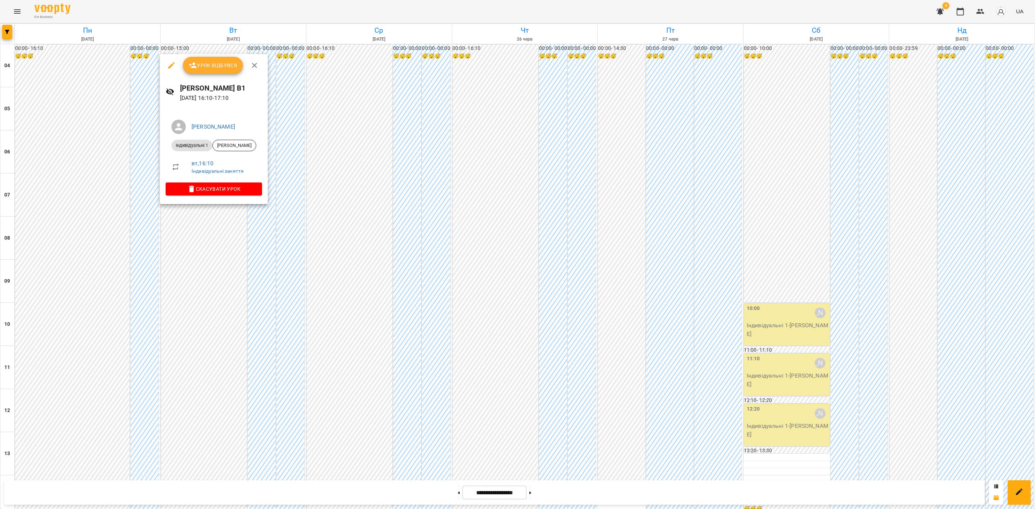
click at [219, 60] on button "Урок відбувся" at bounding box center [213, 65] width 60 height 17
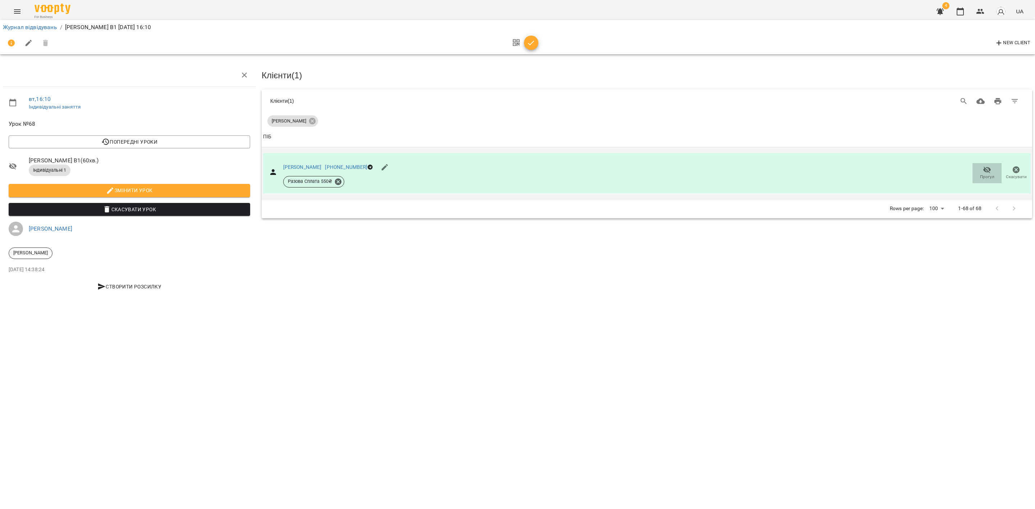
click at [988, 173] on span "Прогул" at bounding box center [987, 173] width 20 height 14
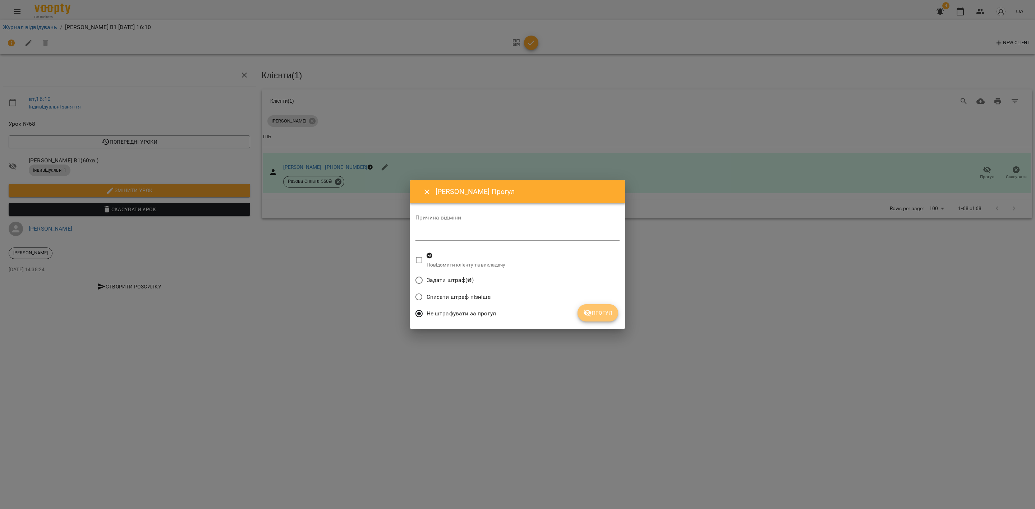
click at [609, 317] on button "Прогул" at bounding box center [597, 312] width 41 height 17
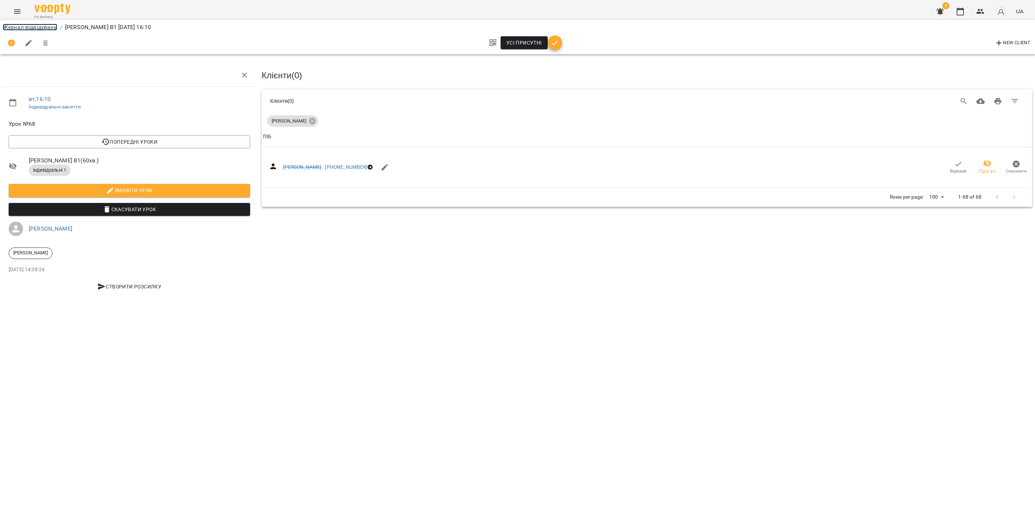
click at [38, 24] on link "Журнал відвідувань" at bounding box center [30, 27] width 54 height 7
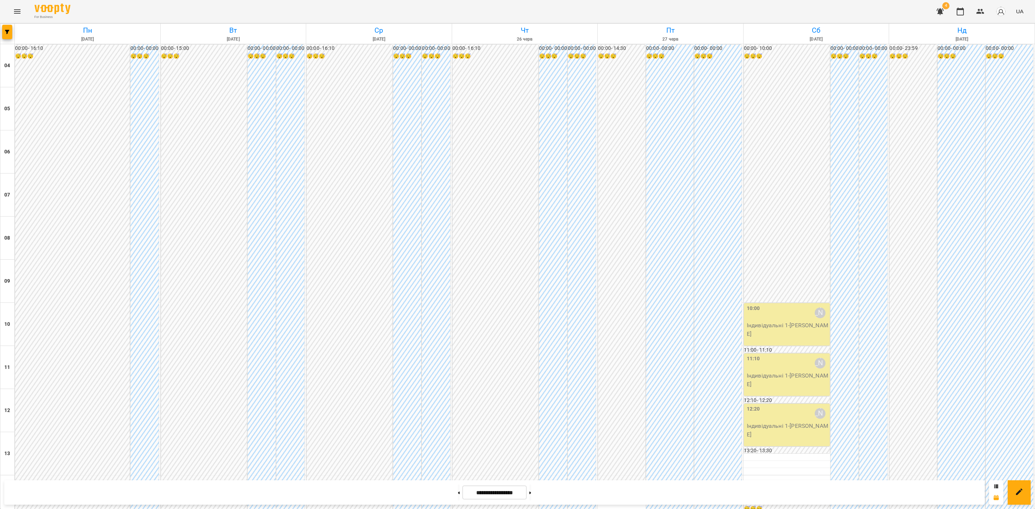
scroll to position [386, 0]
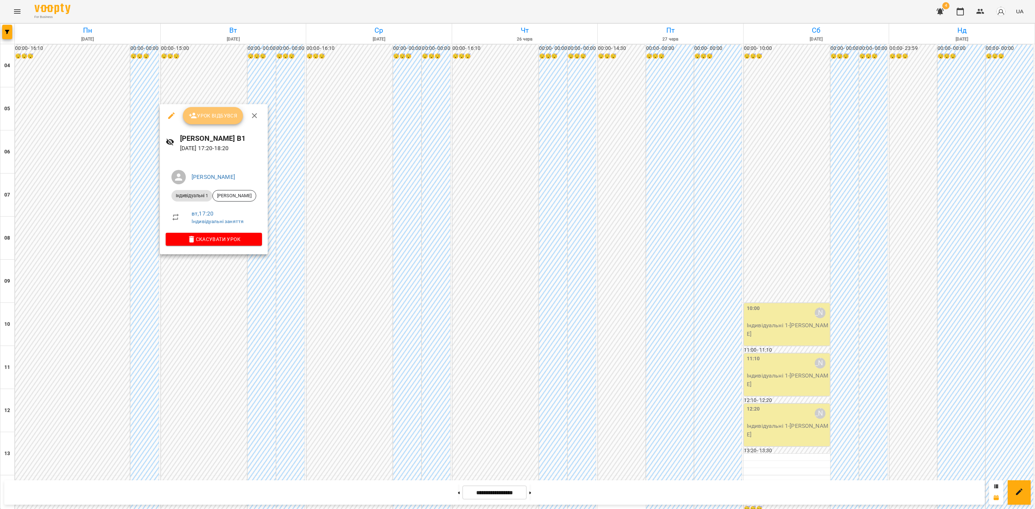
click at [215, 113] on span "Урок відбувся" at bounding box center [213, 115] width 49 height 9
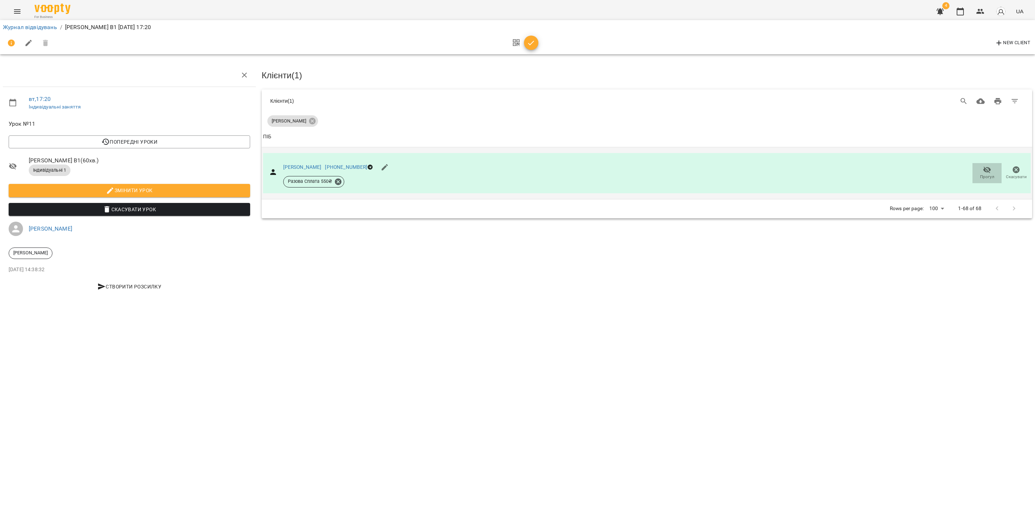
click at [984, 171] on icon "button" at bounding box center [987, 170] width 9 height 9
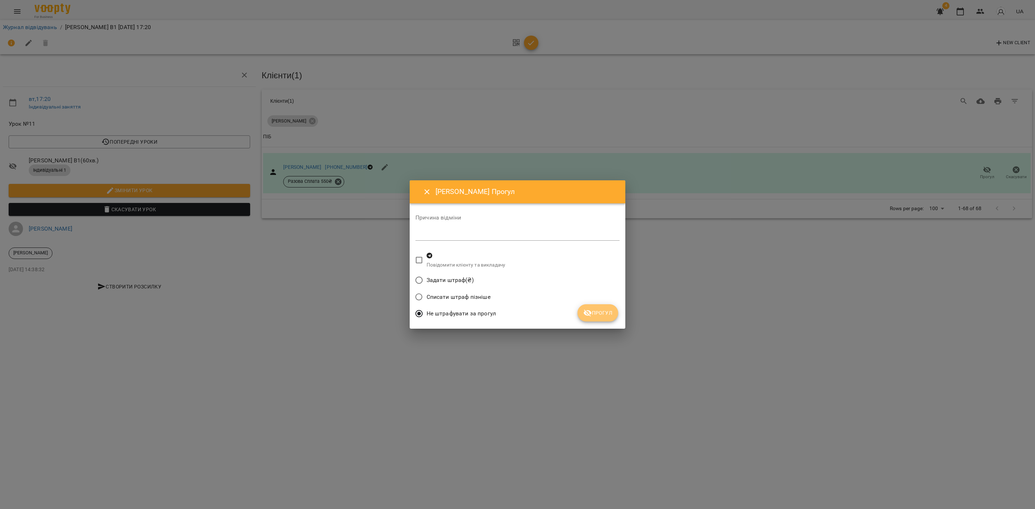
click at [597, 313] on span "Прогул" at bounding box center [597, 313] width 29 height 9
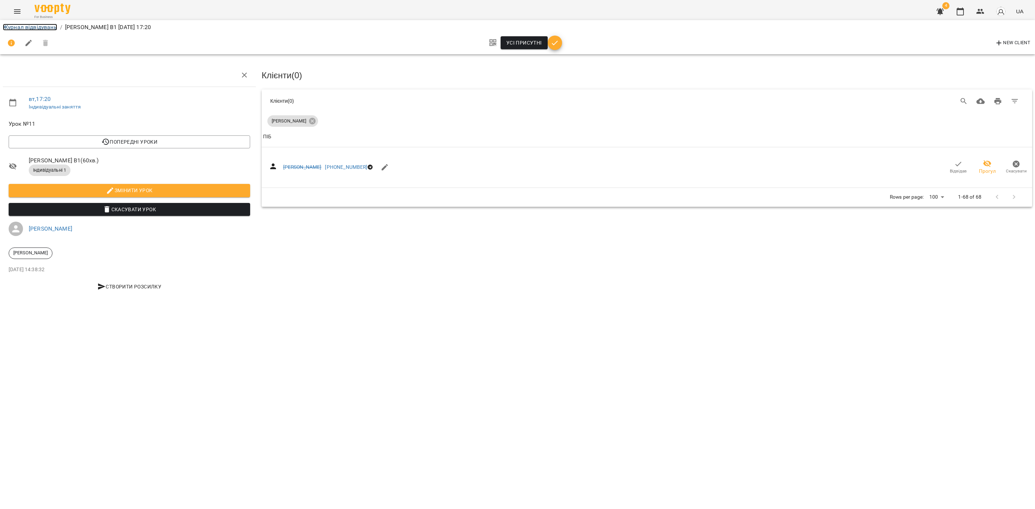
click at [31, 24] on link "Журнал відвідувань" at bounding box center [30, 27] width 54 height 7
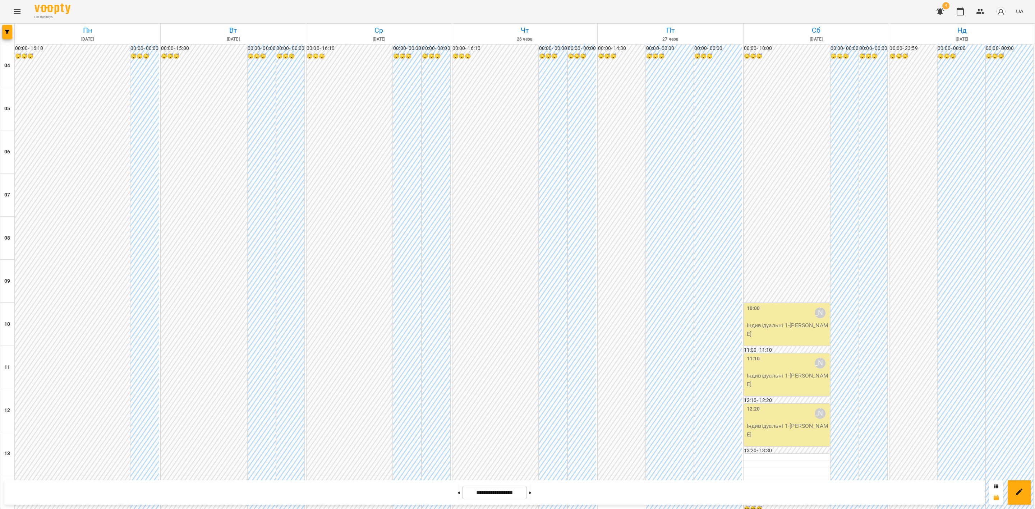
scroll to position [386, 0]
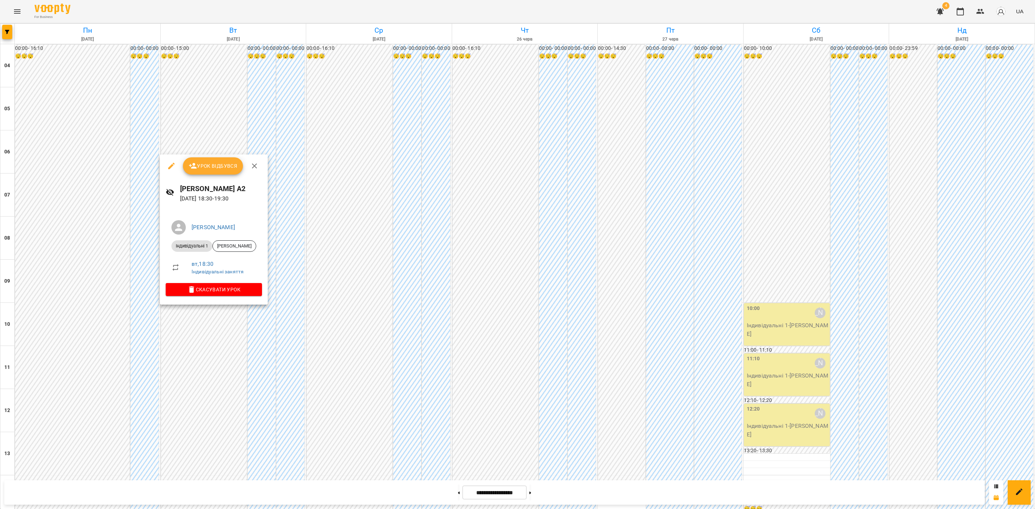
click at [205, 165] on span "Урок відбувся" at bounding box center [213, 166] width 49 height 9
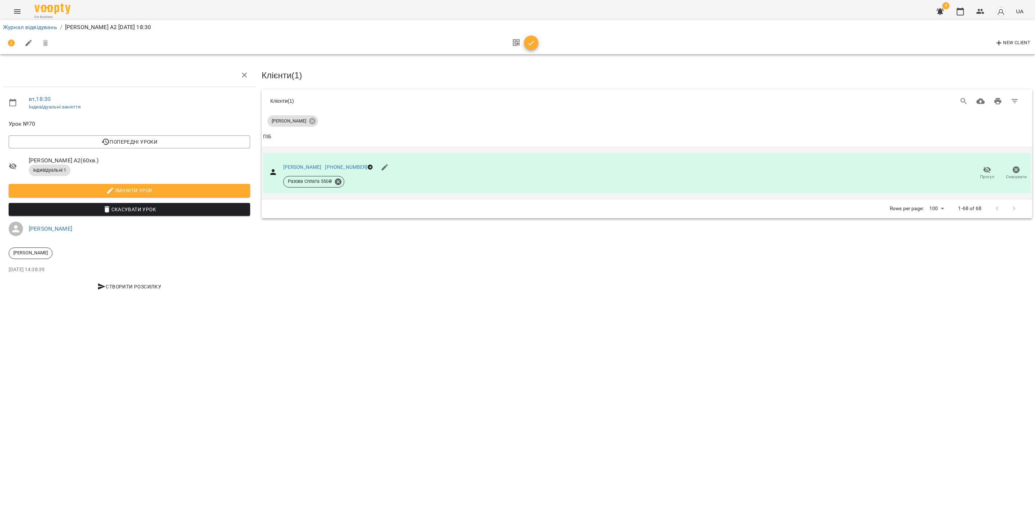
click at [990, 175] on span "Прогул" at bounding box center [987, 177] width 14 height 6
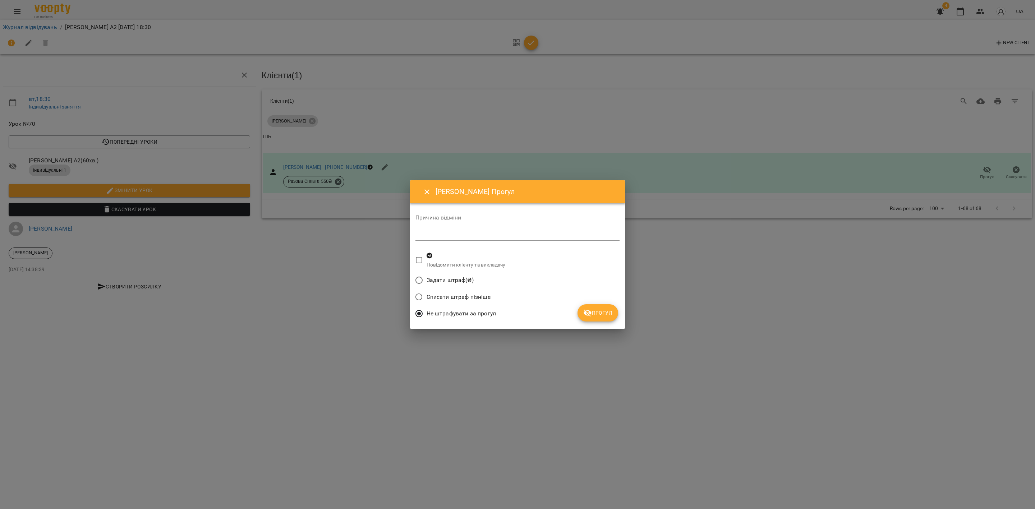
click at [599, 315] on span "Прогул" at bounding box center [597, 313] width 29 height 9
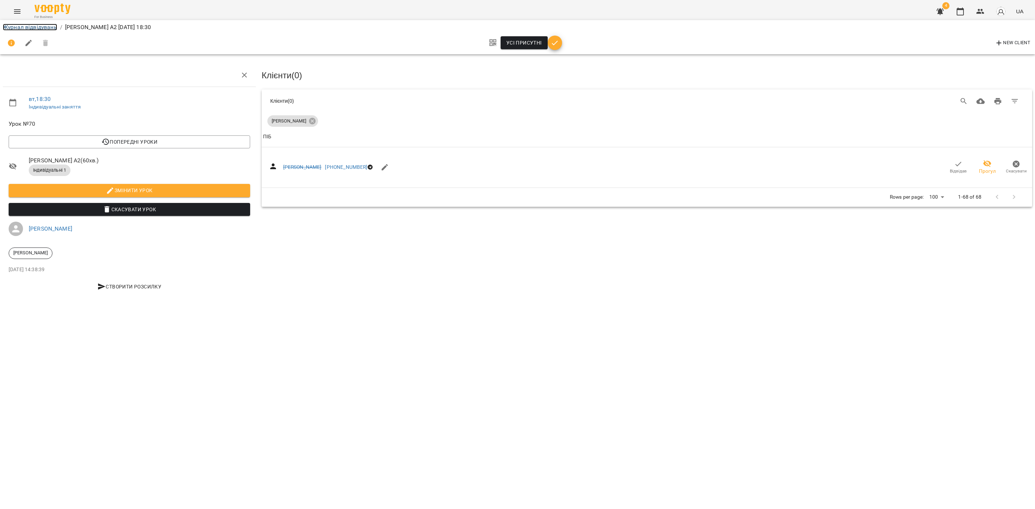
click at [24, 25] on link "Журнал відвідувань" at bounding box center [30, 27] width 54 height 7
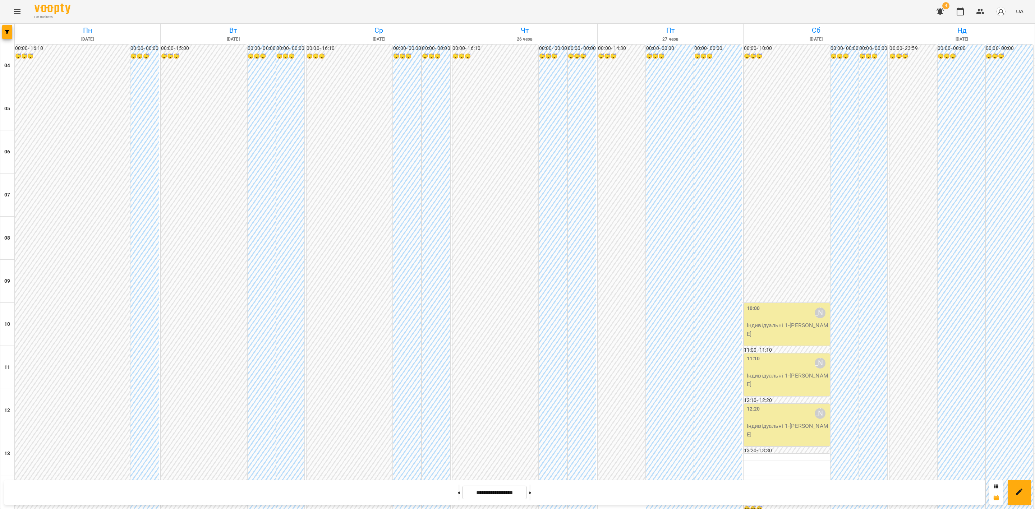
scroll to position [386, 0]
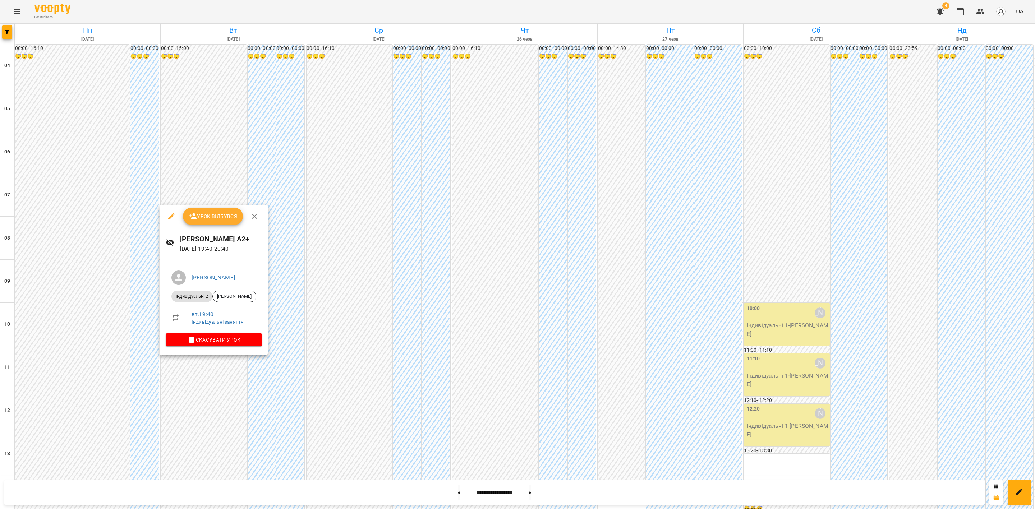
click at [197, 215] on span "Урок відбувся" at bounding box center [213, 216] width 49 height 9
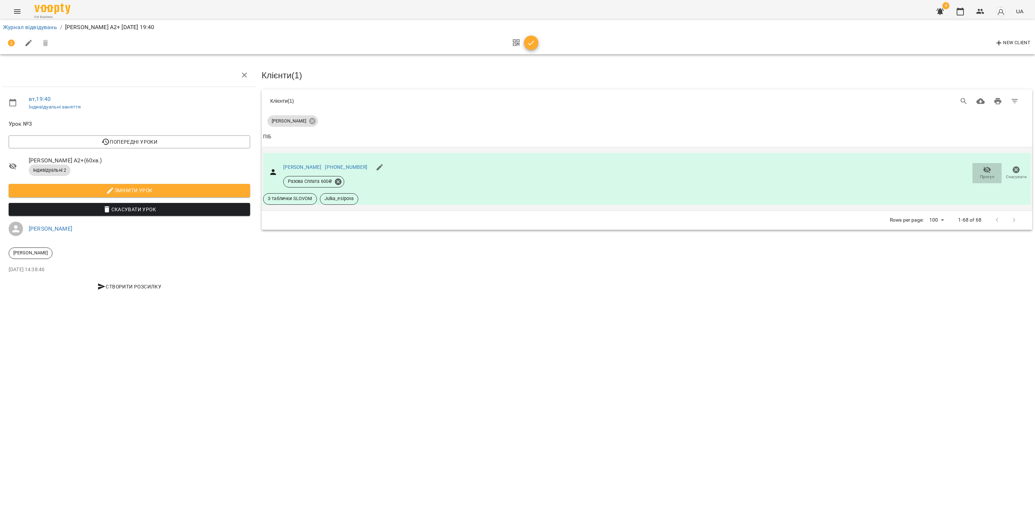
drag, startPoint x: 991, startPoint y: 164, endPoint x: 990, endPoint y: 169, distance: 5.6
click at [990, 169] on button "Прогул" at bounding box center [986, 173] width 29 height 20
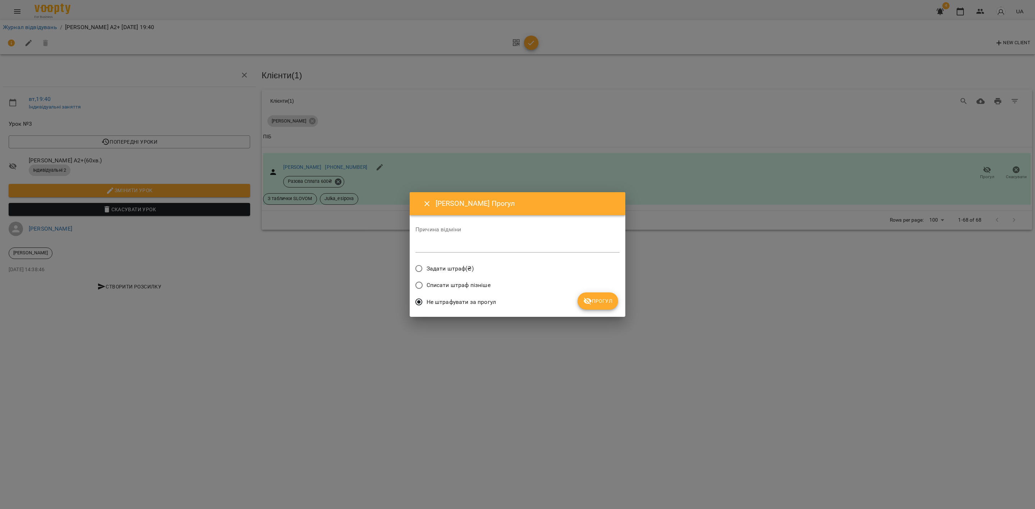
click at [599, 297] on span "Прогул" at bounding box center [597, 301] width 29 height 9
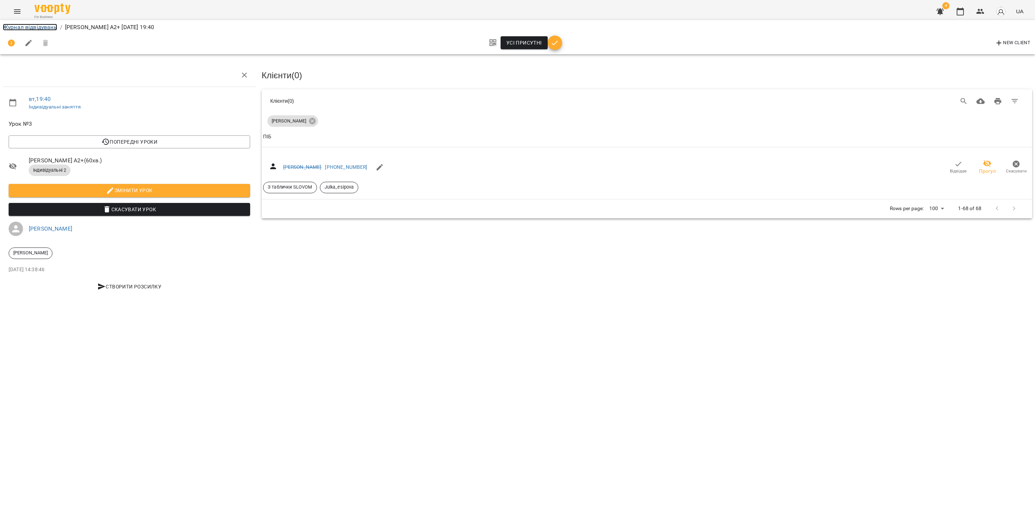
click at [28, 24] on link "Журнал відвідувань" at bounding box center [30, 27] width 54 height 7
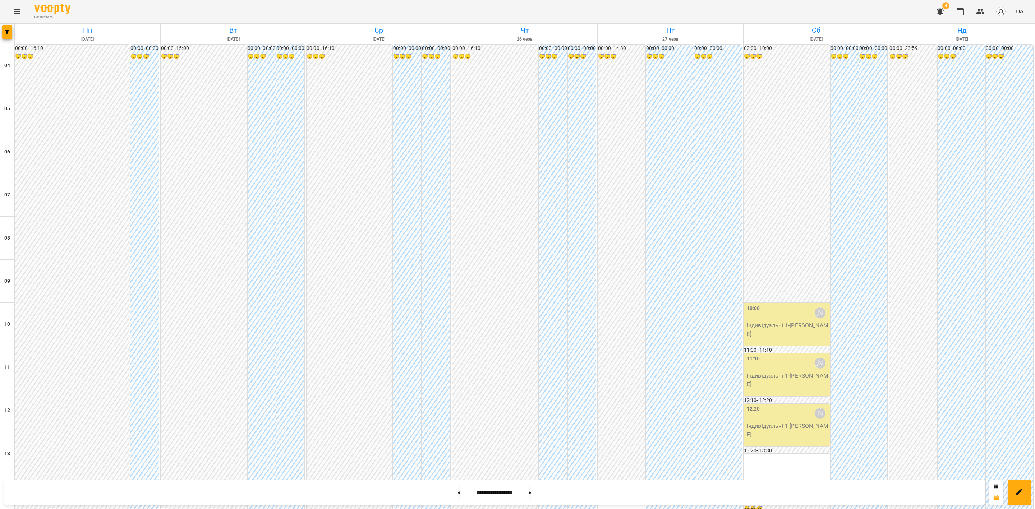
scroll to position [386, 0]
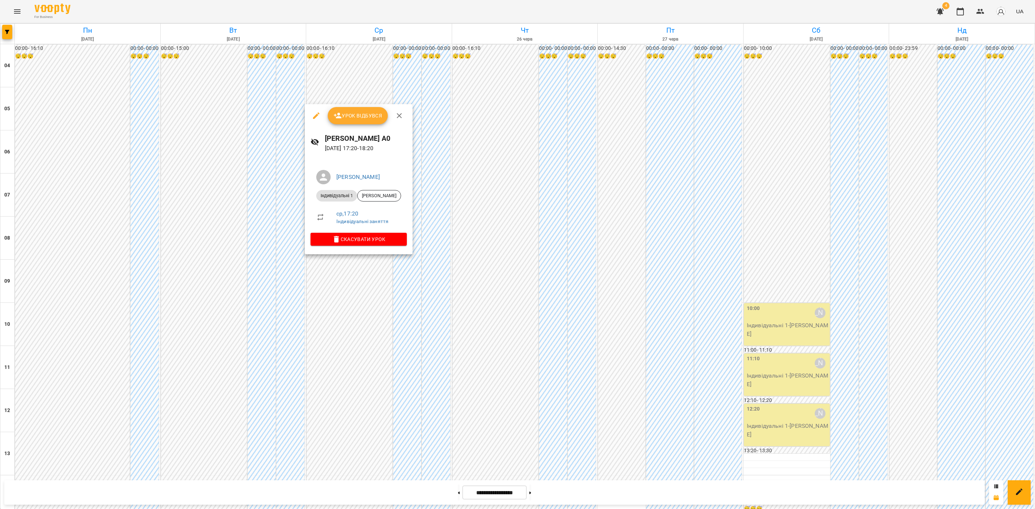
drag, startPoint x: 356, startPoint y: 114, endPoint x: 415, endPoint y: 125, distance: 60.4
click at [356, 114] on span "Урок відбувся" at bounding box center [357, 115] width 49 height 9
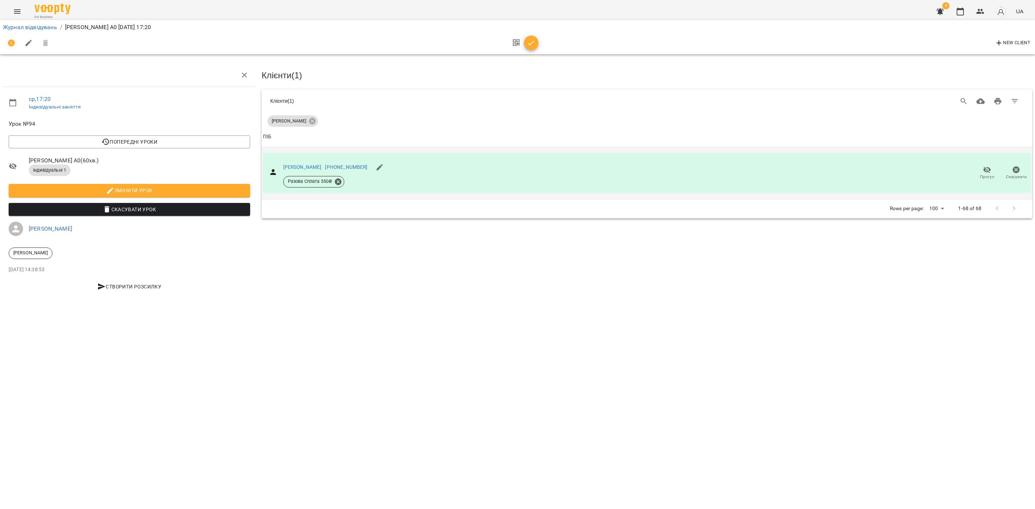
click at [985, 172] on span "Прогул" at bounding box center [987, 173] width 20 height 14
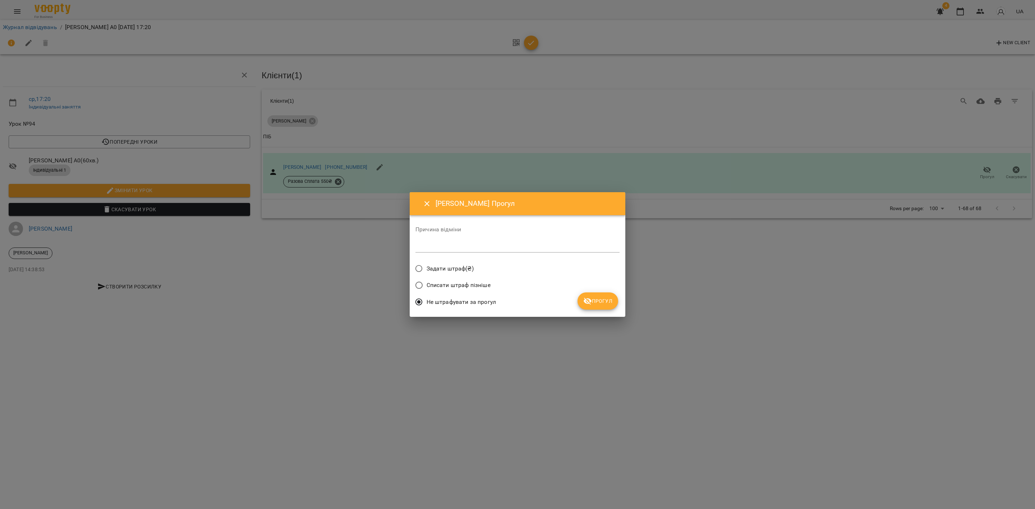
click at [594, 301] on span "Прогул" at bounding box center [597, 301] width 29 height 9
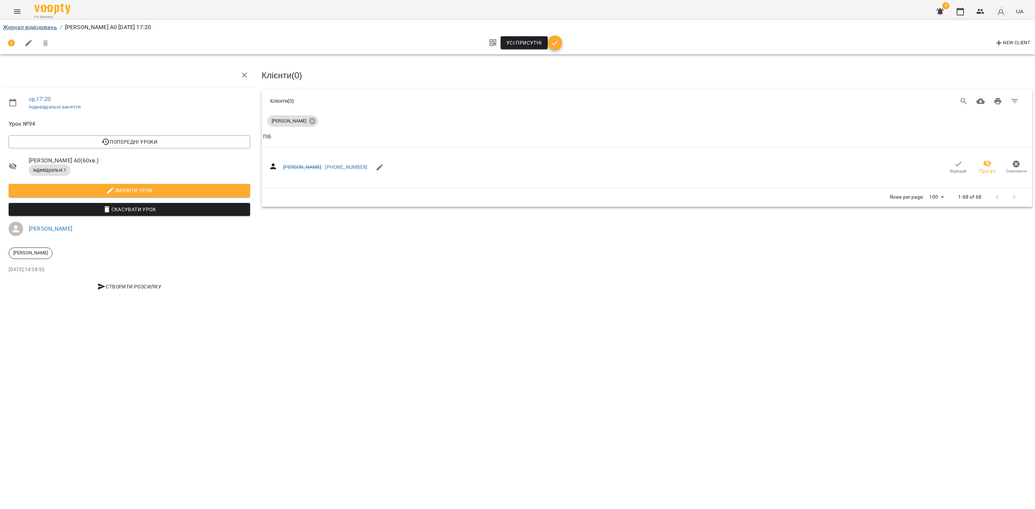
click at [31, 23] on div "Журнал відвідувань / Іван Феєр А0 ср, 25 черв 2025 17:20" at bounding box center [517, 27] width 1032 height 11
click at [34, 29] on link "Журнал відвідувань" at bounding box center [30, 27] width 54 height 7
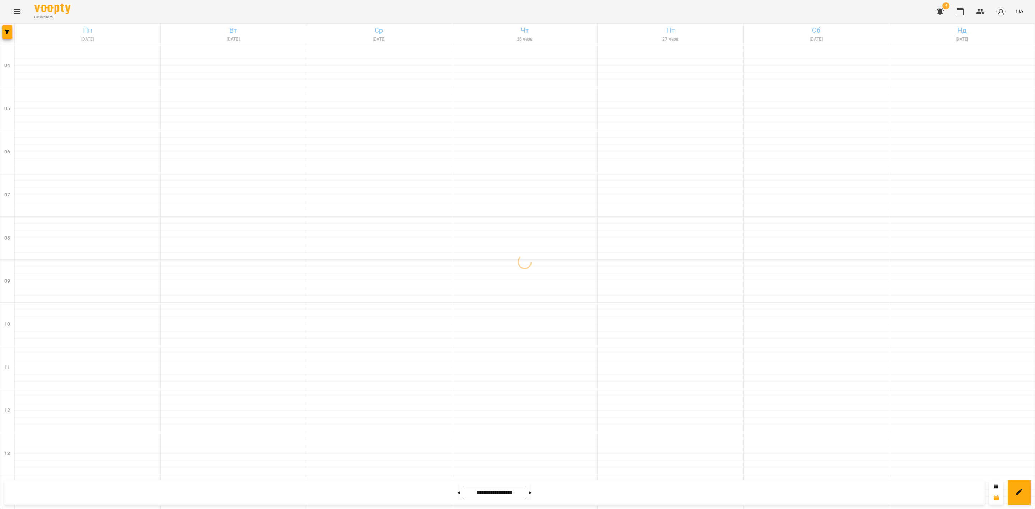
scroll to position [386, 0]
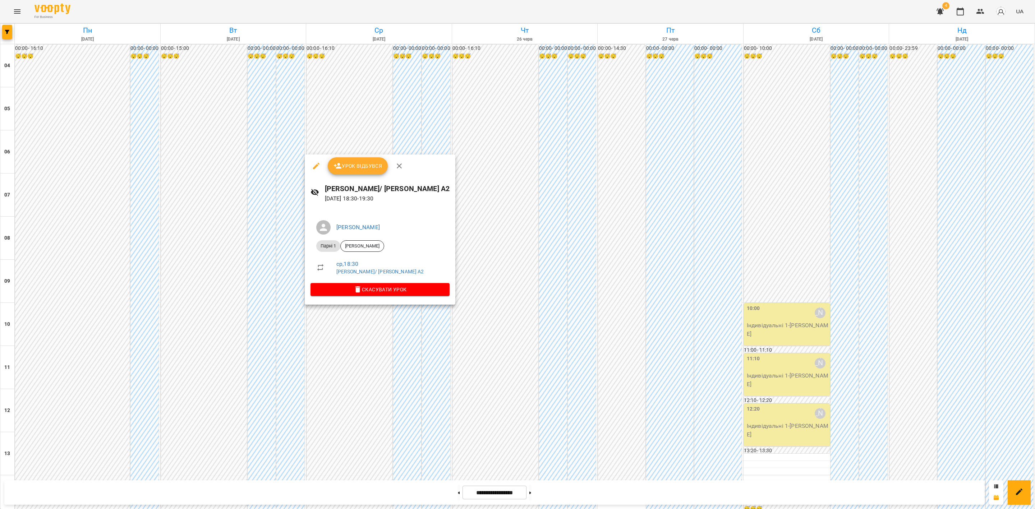
click at [375, 166] on span "Урок відбувся" at bounding box center [357, 166] width 49 height 9
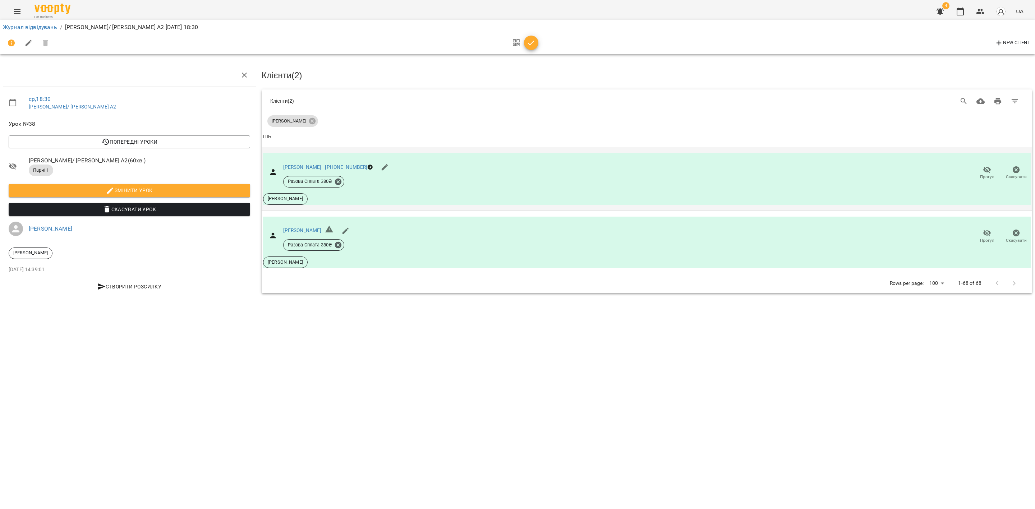
click at [986, 172] on icon "button" at bounding box center [987, 170] width 9 height 9
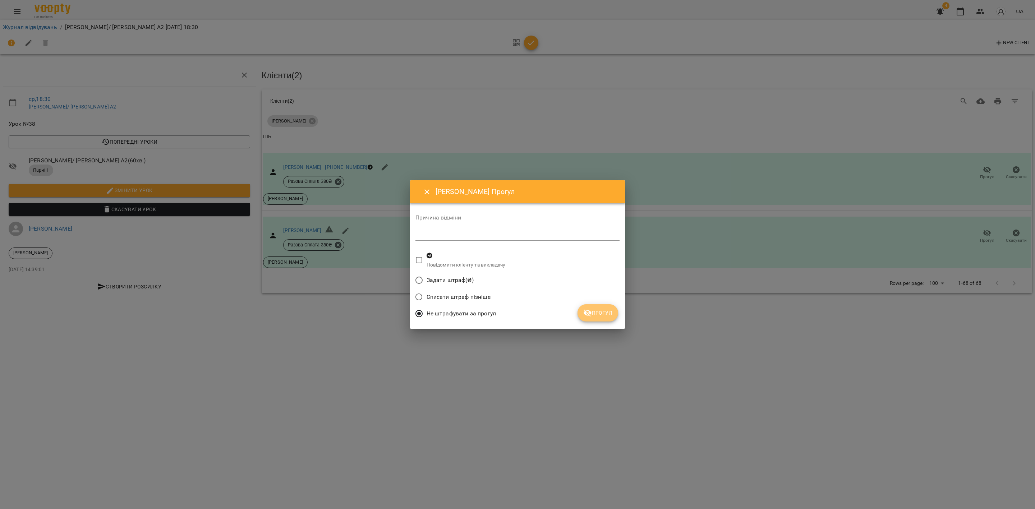
drag, startPoint x: 600, startPoint y: 321, endPoint x: 657, endPoint y: 304, distance: 58.9
click at [602, 321] on button "Прогул" at bounding box center [597, 312] width 41 height 17
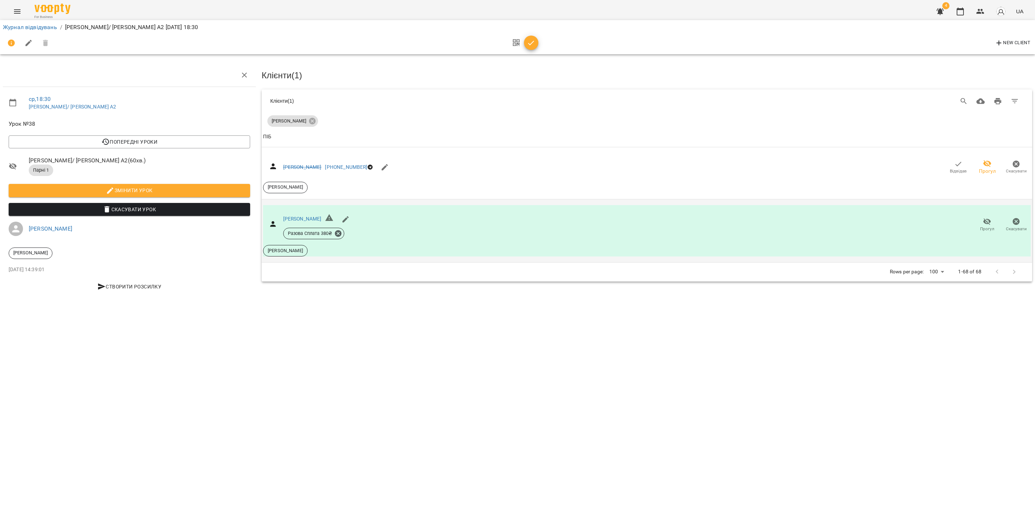
click at [984, 224] on icon "button" at bounding box center [987, 221] width 9 height 9
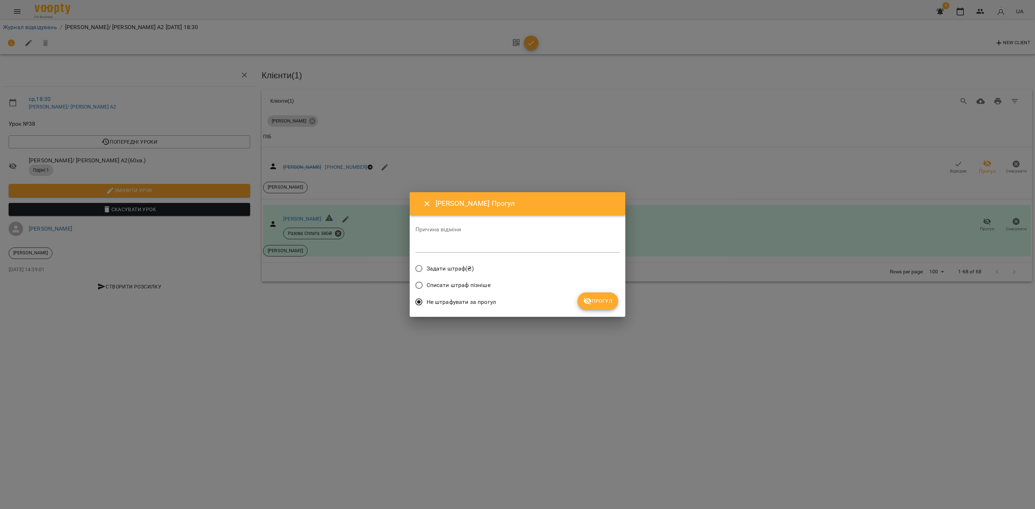
click at [599, 298] on span "Прогул" at bounding box center [597, 301] width 29 height 9
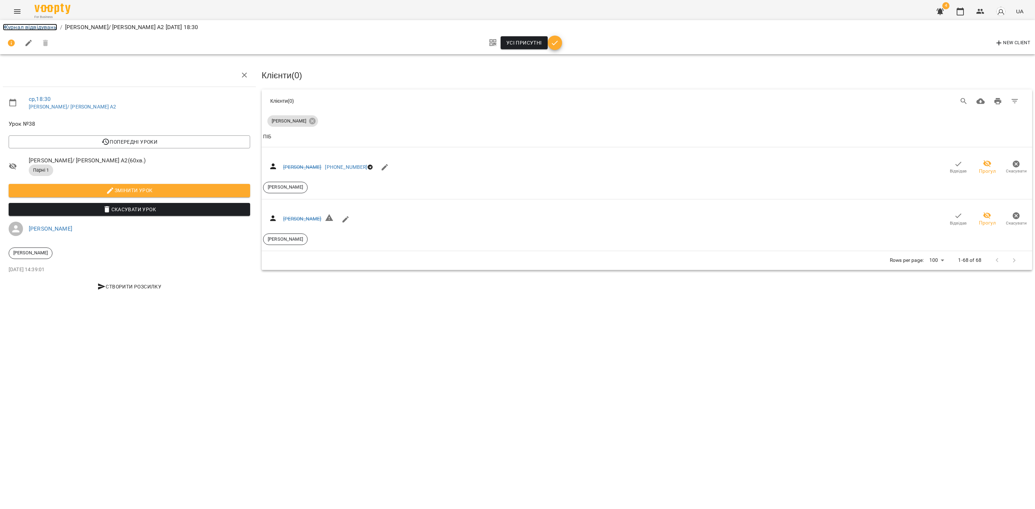
click at [35, 27] on link "Журнал відвідувань" at bounding box center [30, 27] width 54 height 7
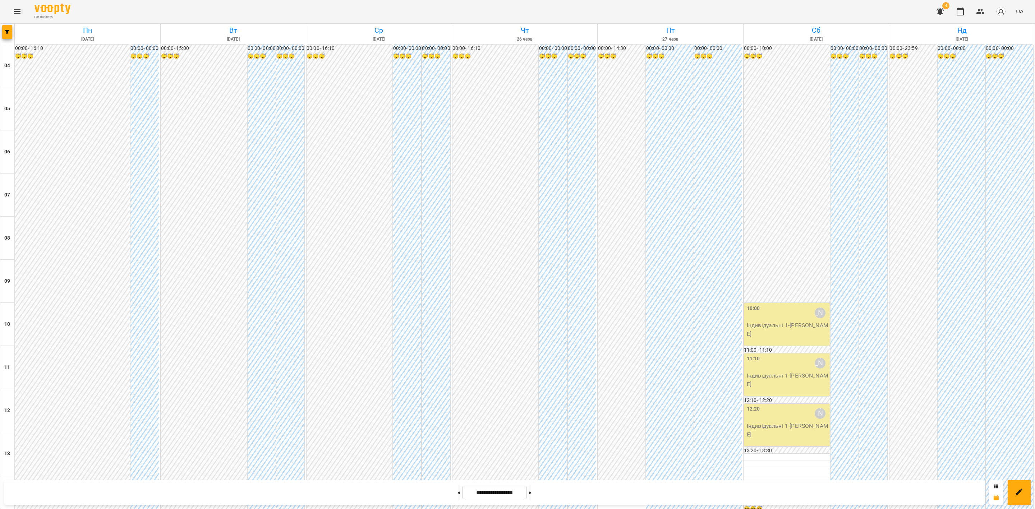
scroll to position [386, 0]
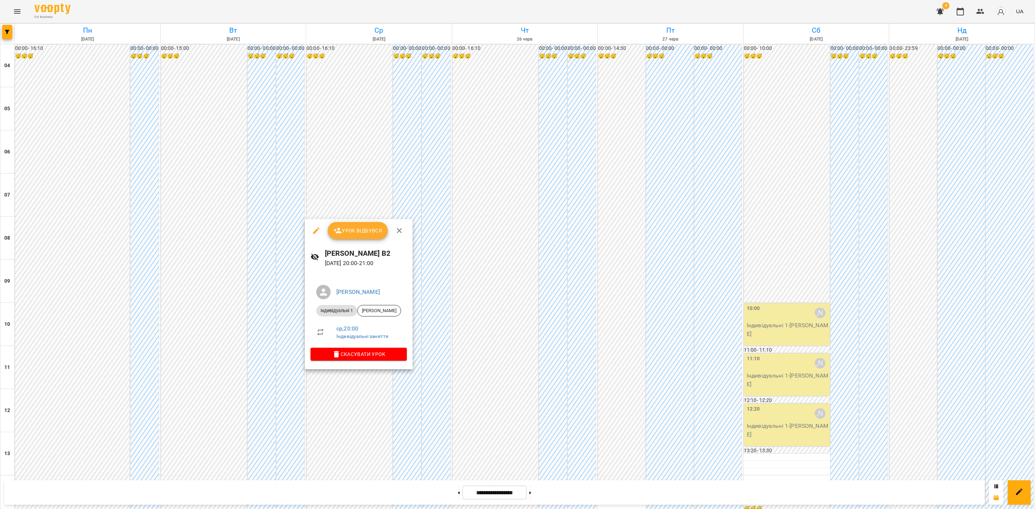
click at [369, 229] on span "Урок відбувся" at bounding box center [357, 230] width 49 height 9
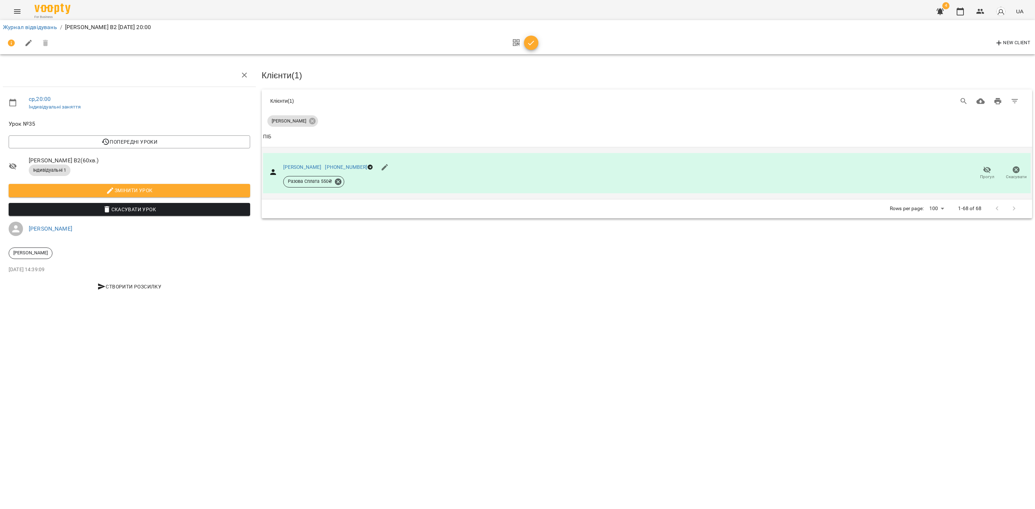
click at [989, 176] on span "Прогул" at bounding box center [987, 177] width 14 height 6
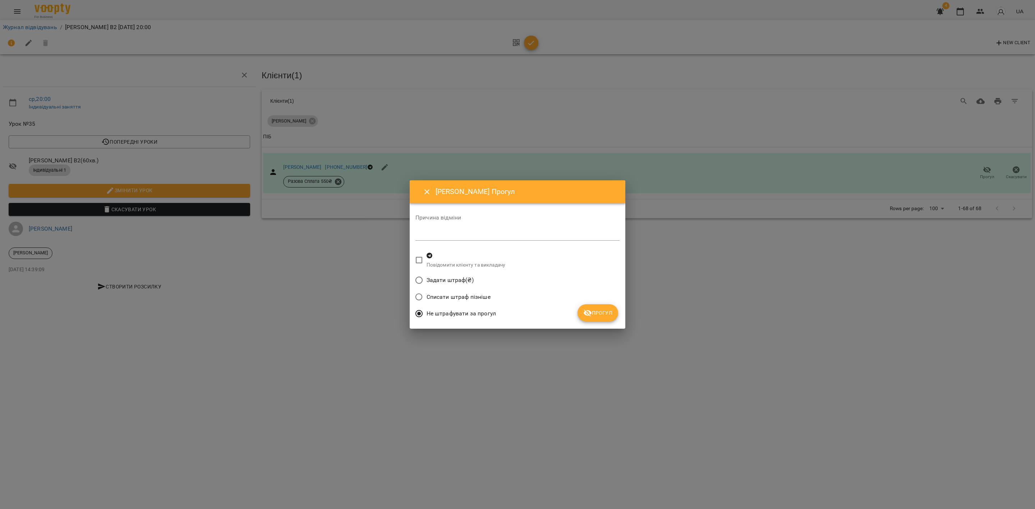
click at [606, 313] on span "Прогул" at bounding box center [597, 313] width 29 height 9
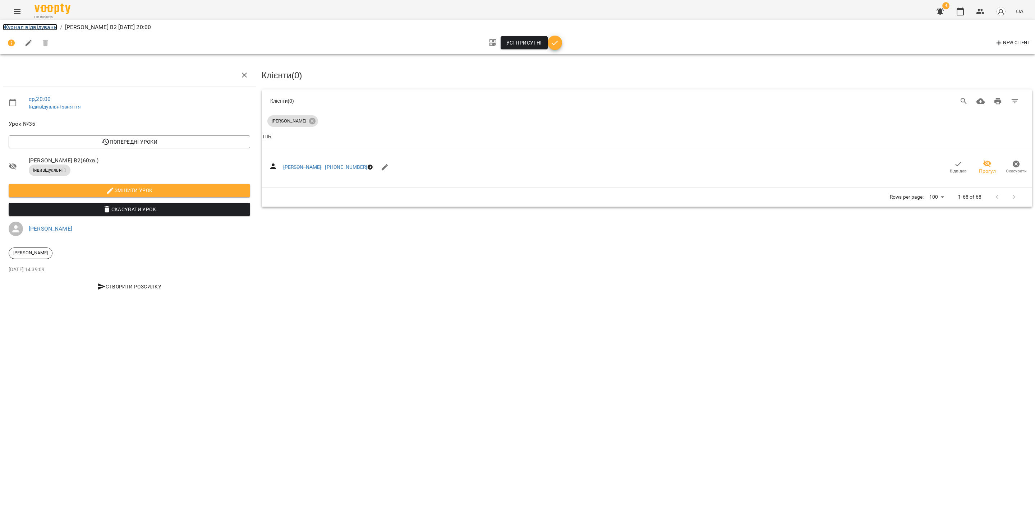
drag, startPoint x: 41, startPoint y: 26, endPoint x: 128, endPoint y: 72, distance: 98.1
click at [40, 26] on link "Журнал відвідувань" at bounding box center [30, 27] width 54 height 7
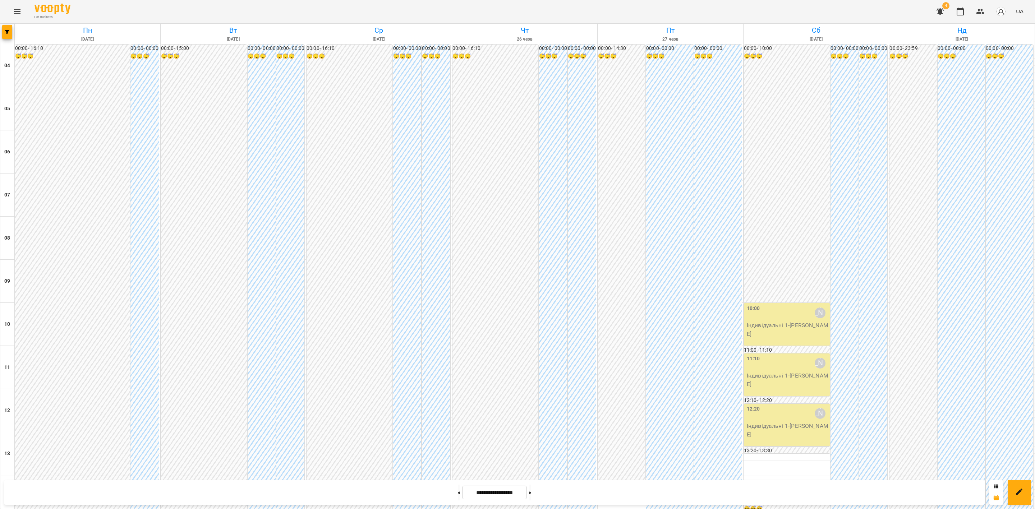
scroll to position [386, 0]
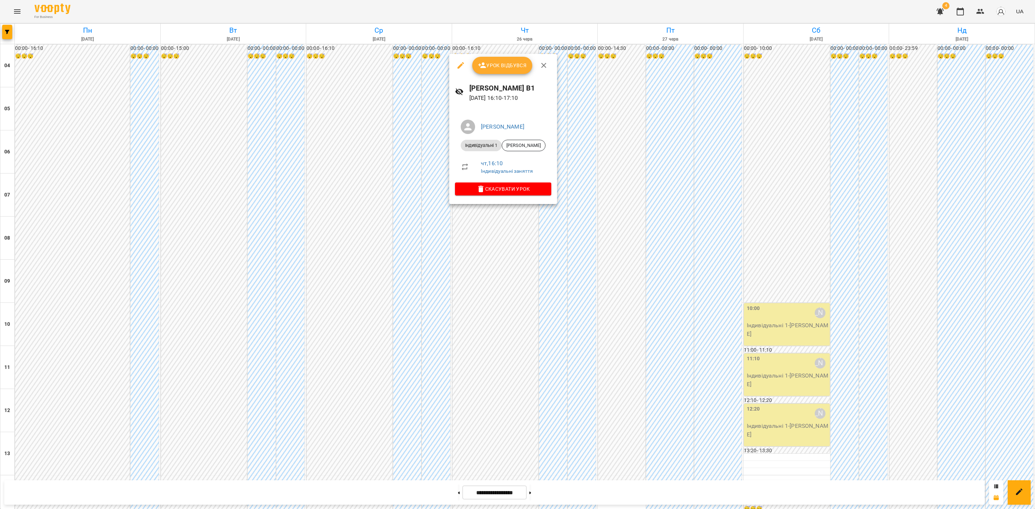
drag, startPoint x: 510, startPoint y: 66, endPoint x: 698, endPoint y: 132, distance: 198.3
click at [510, 66] on span "Урок відбувся" at bounding box center [502, 65] width 49 height 9
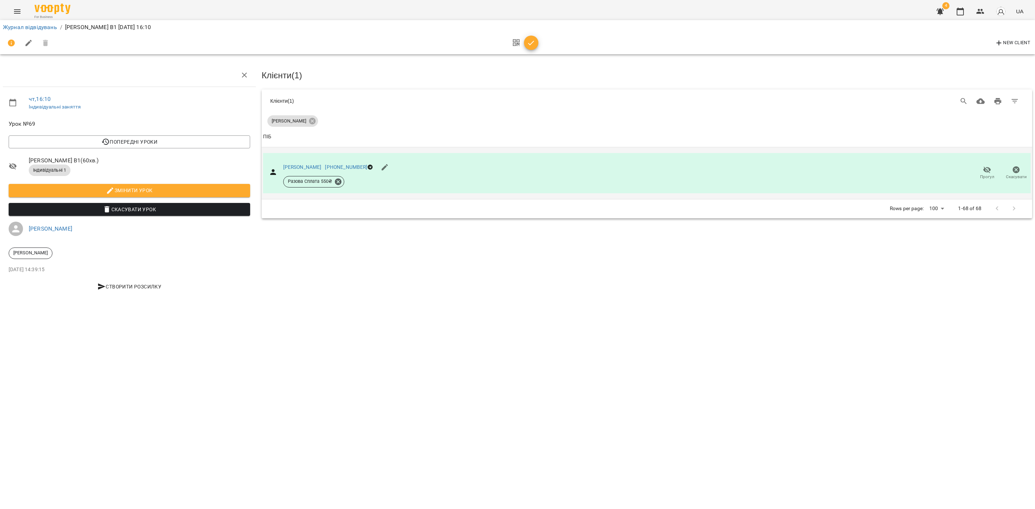
click at [986, 170] on icon "button" at bounding box center [987, 169] width 8 height 7
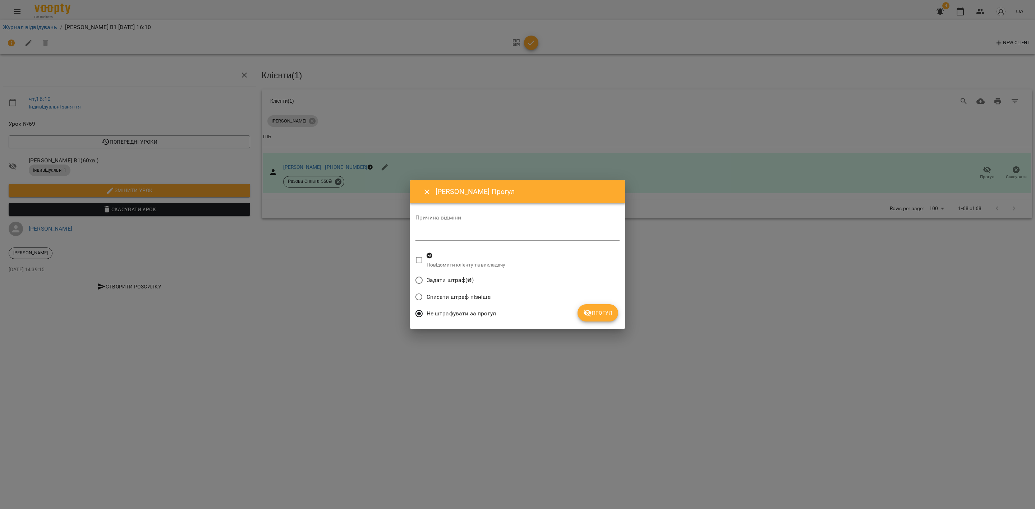
drag, startPoint x: 613, startPoint y: 309, endPoint x: 608, endPoint y: 317, distance: 10.0
click at [613, 308] on button "Прогул" at bounding box center [597, 312] width 41 height 17
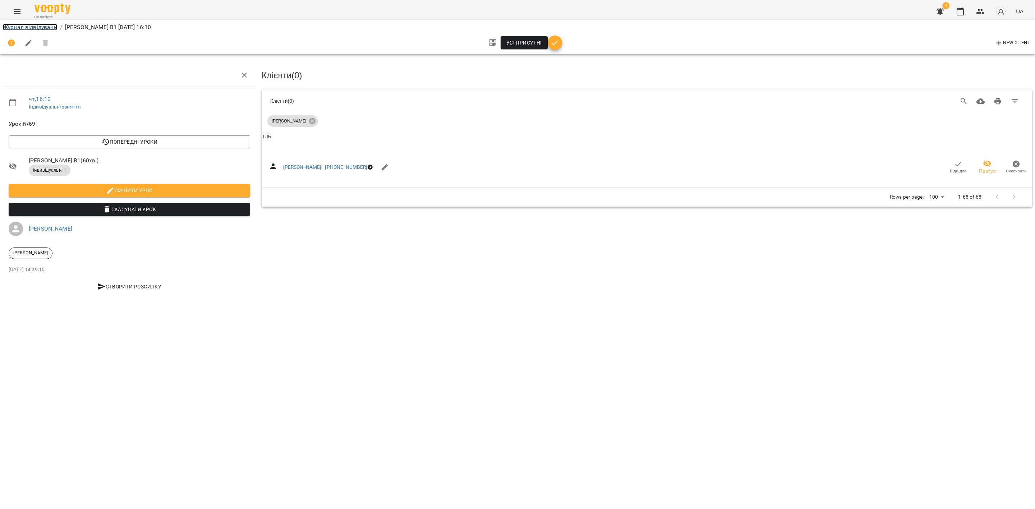
click at [42, 24] on link "Журнал відвідувань" at bounding box center [30, 27] width 54 height 7
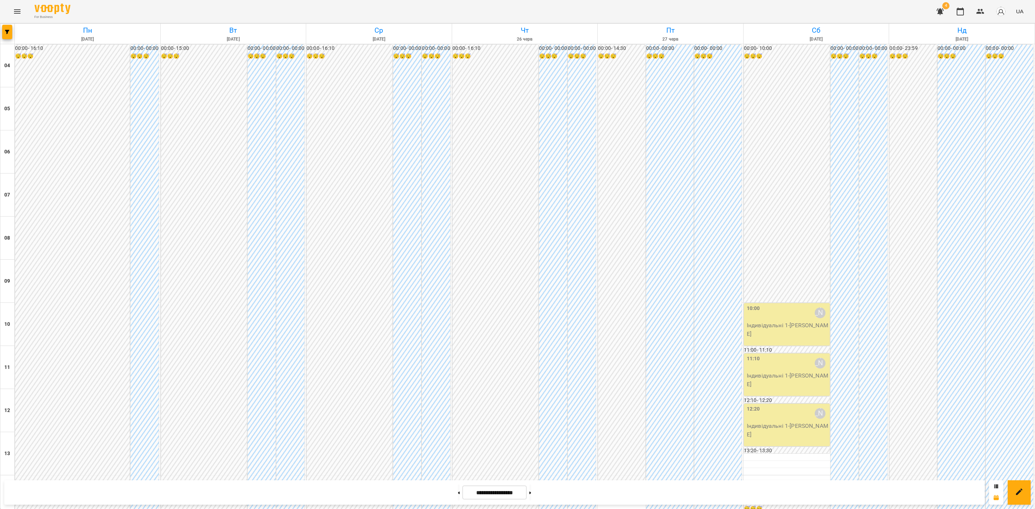
scroll to position [386, 0]
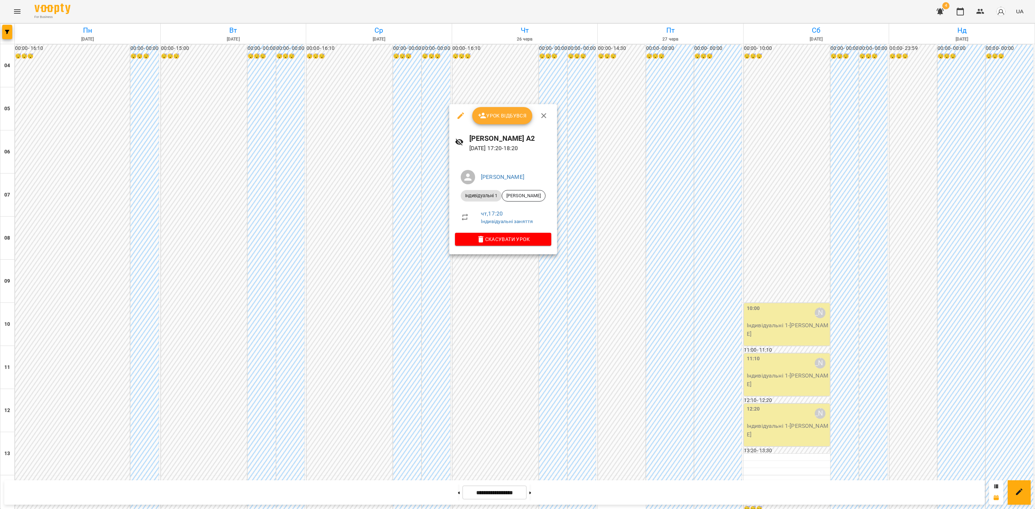
drag, startPoint x: 512, startPoint y: 109, endPoint x: 512, endPoint y: 114, distance: 5.4
click at [512, 111] on button "Урок відбувся" at bounding box center [502, 115] width 60 height 17
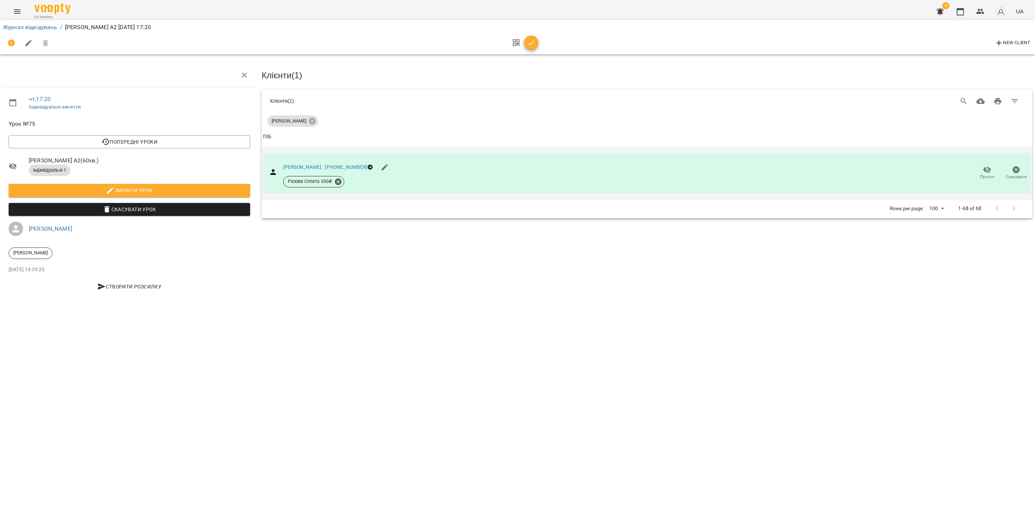
click at [984, 169] on icon "button" at bounding box center [987, 169] width 8 height 7
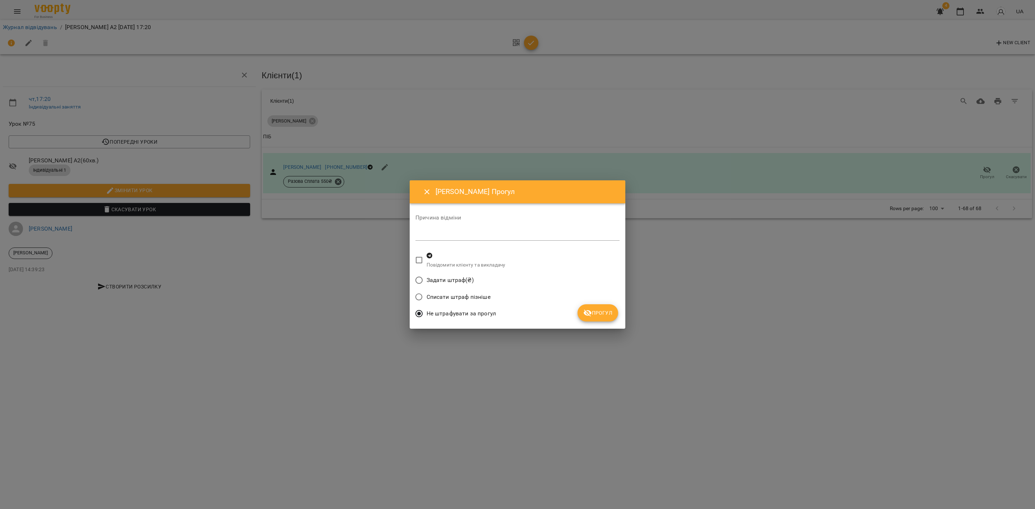
click at [595, 317] on span "Прогул" at bounding box center [597, 313] width 29 height 9
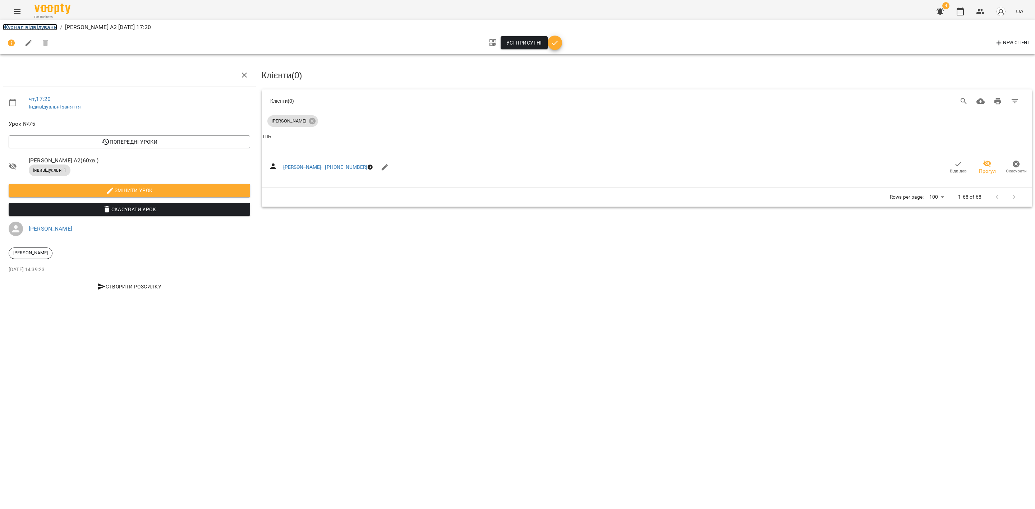
click at [33, 27] on link "Журнал відвідувань" at bounding box center [30, 27] width 54 height 7
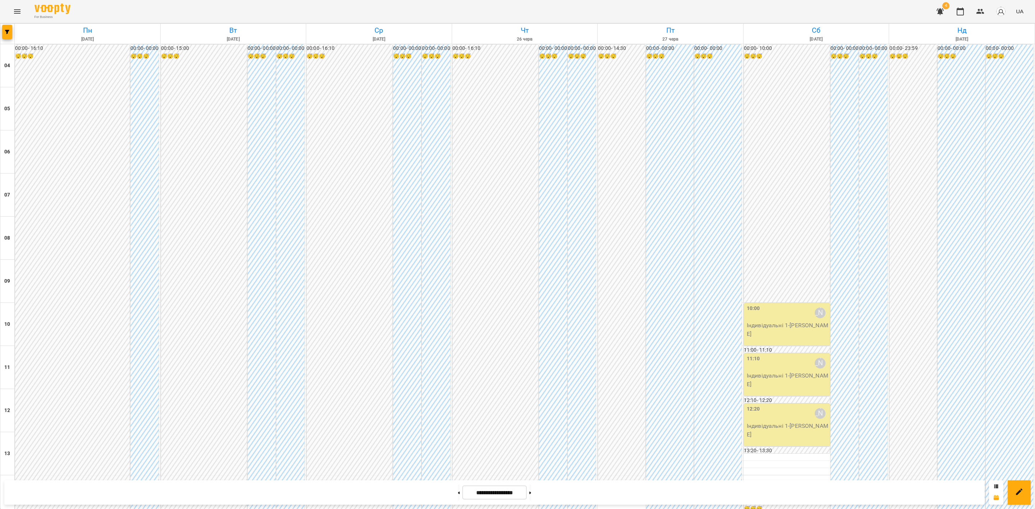
scroll to position [225, 0]
click at [747, 305] on div "10:00" at bounding box center [753, 313] width 13 height 17
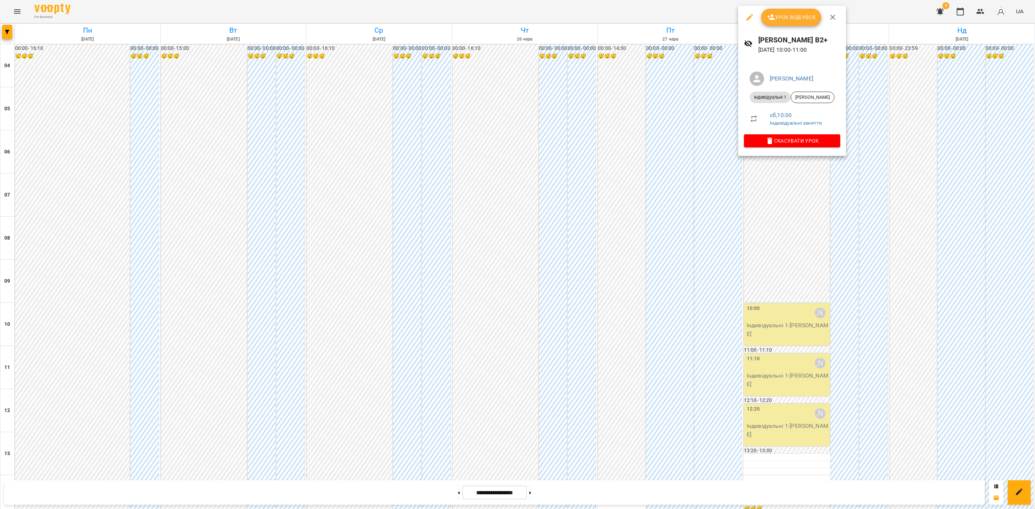
drag, startPoint x: 788, startPoint y: 19, endPoint x: 865, endPoint y: 100, distance: 111.3
click at [788, 19] on span "Урок відбувся" at bounding box center [791, 17] width 49 height 9
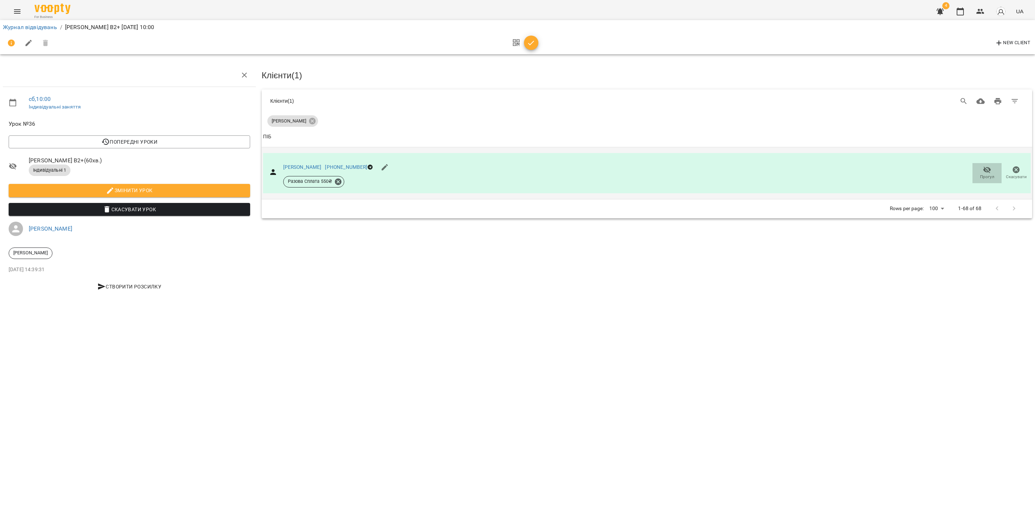
click at [983, 174] on span "Прогул" at bounding box center [987, 177] width 14 height 6
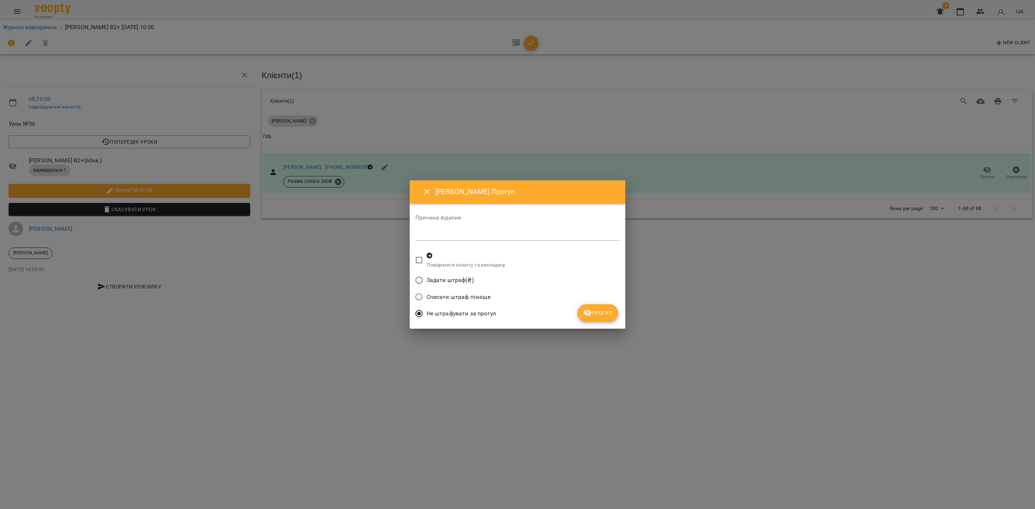
click at [599, 313] on span "Прогул" at bounding box center [597, 313] width 29 height 9
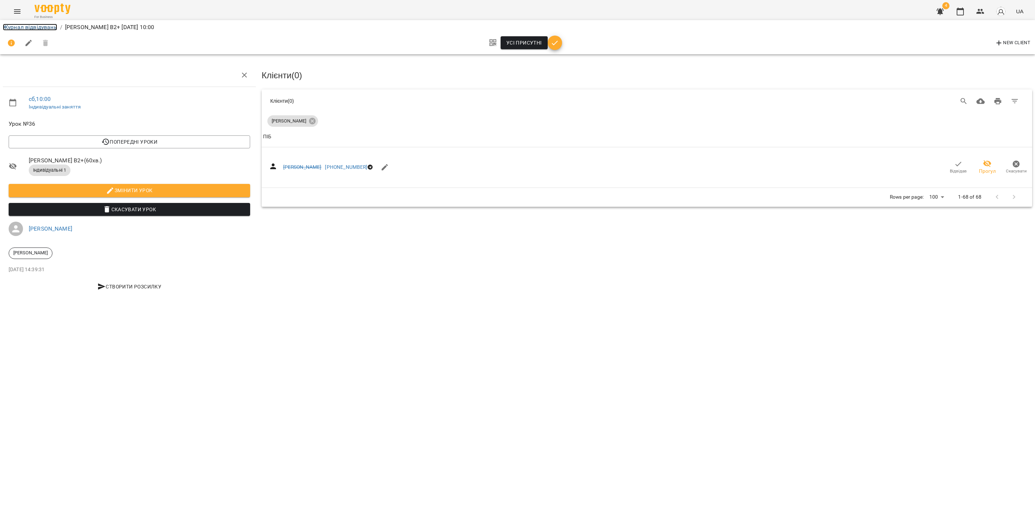
click at [37, 28] on link "Журнал відвідувань" at bounding box center [30, 27] width 54 height 7
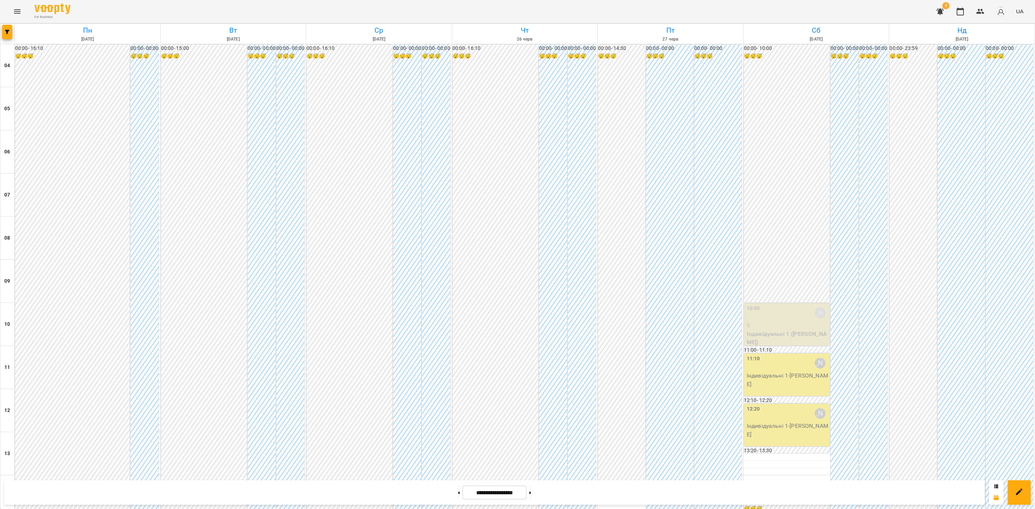
click at [783, 380] on p "Індивідуальні 1 - Іван Феєр" at bounding box center [788, 380] width 82 height 17
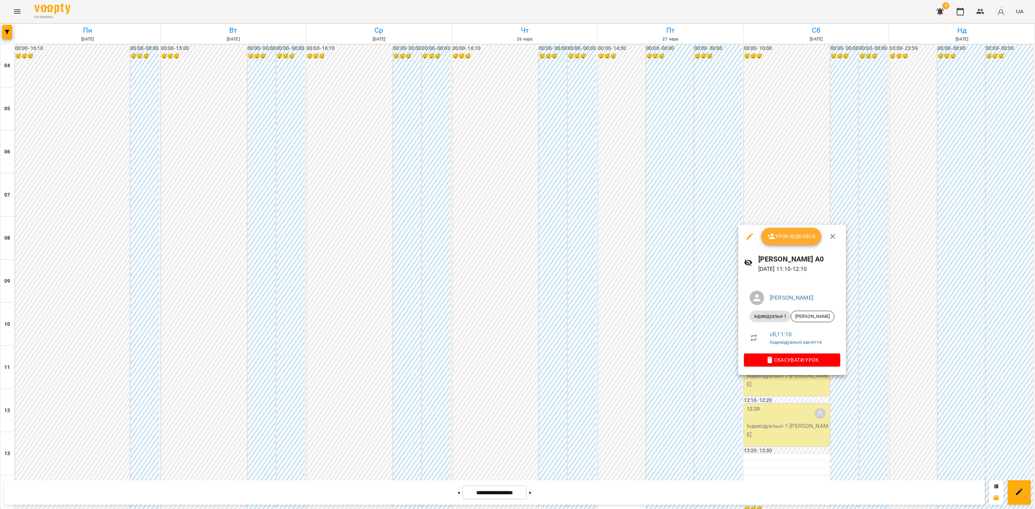
click at [729, 420] on div at bounding box center [517, 254] width 1035 height 509
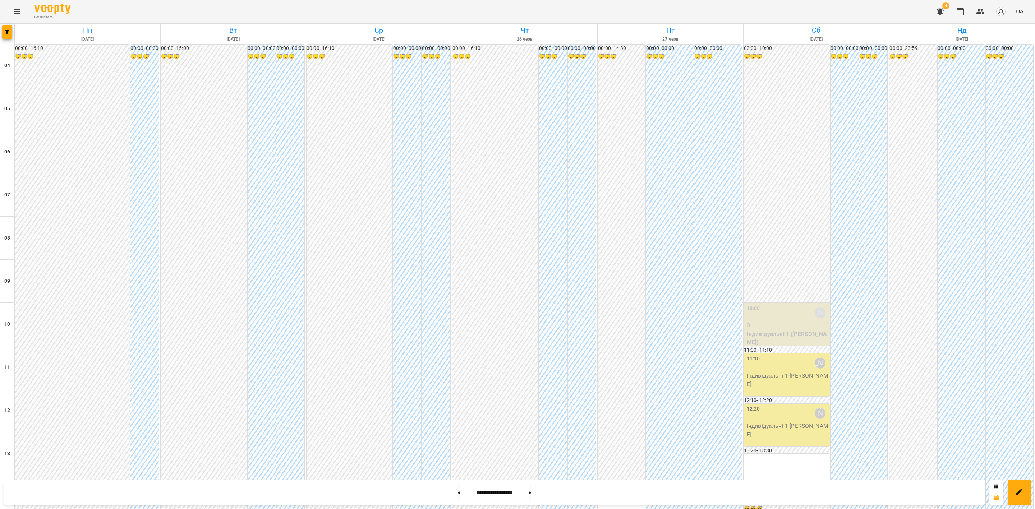
click at [768, 372] on p "Індивідуальні 1 - Іван Феєр" at bounding box center [788, 380] width 82 height 17
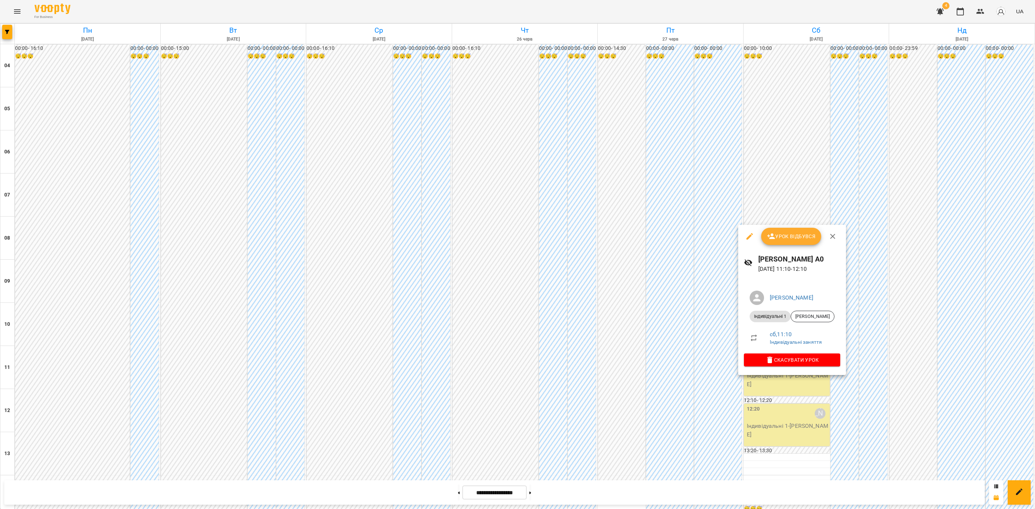
click at [789, 234] on span "Урок відбувся" at bounding box center [791, 236] width 49 height 9
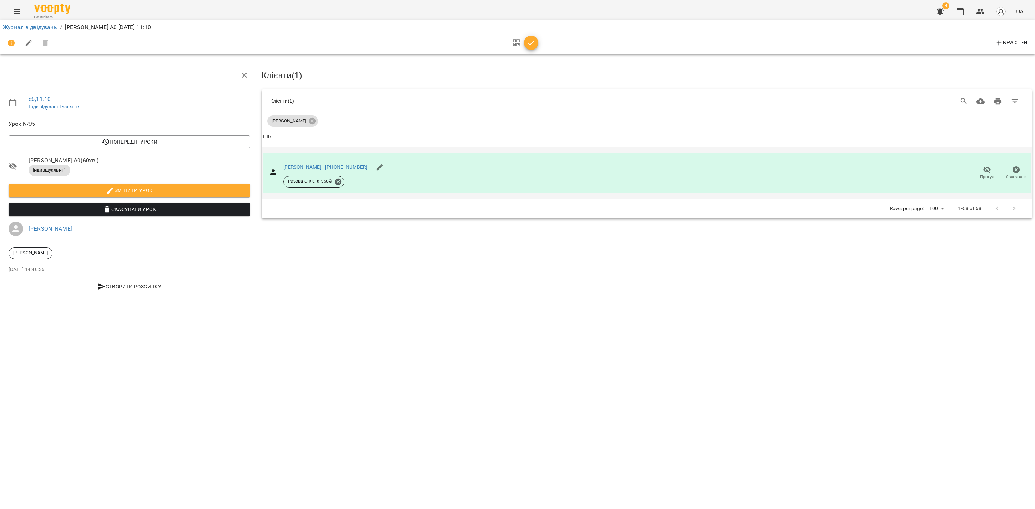
click at [985, 174] on span "Прогул" at bounding box center [987, 177] width 14 height 6
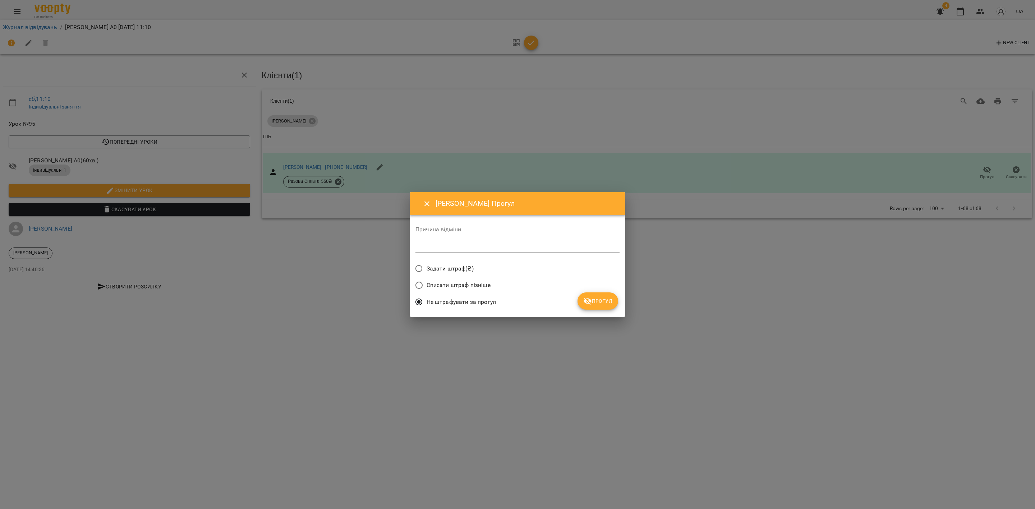
click at [614, 301] on button "Прогул" at bounding box center [597, 301] width 41 height 17
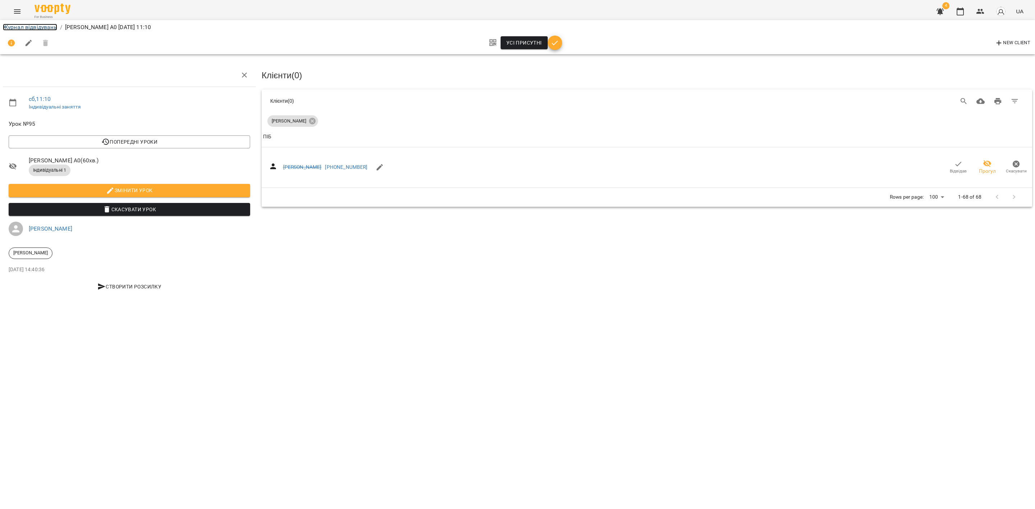
click at [33, 27] on link "Журнал відвідувань" at bounding box center [30, 27] width 54 height 7
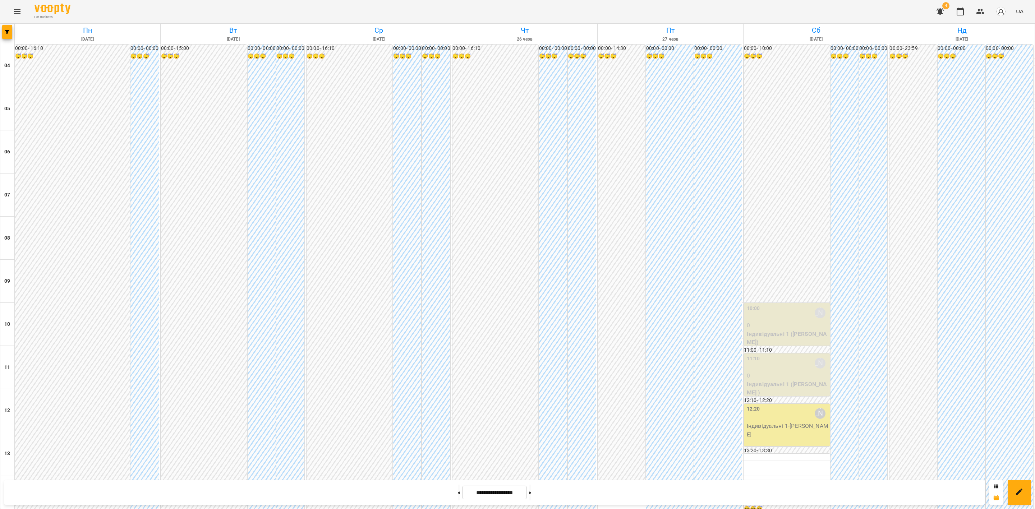
click at [788, 426] on p "Індивідуальні 1 - Валентина Феєр" at bounding box center [788, 430] width 82 height 17
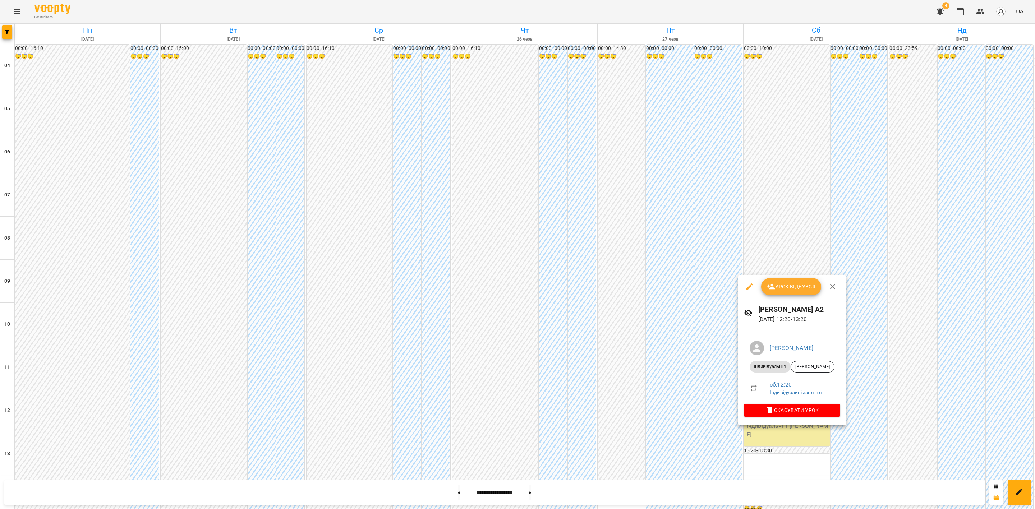
click at [786, 283] on span "Урок відбувся" at bounding box center [791, 286] width 49 height 9
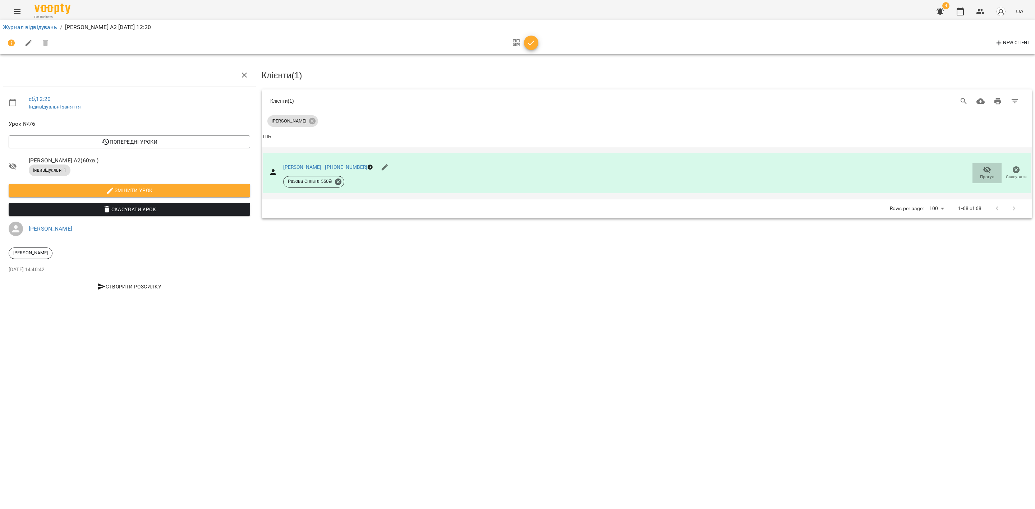
click at [989, 171] on icon "button" at bounding box center [987, 170] width 9 height 9
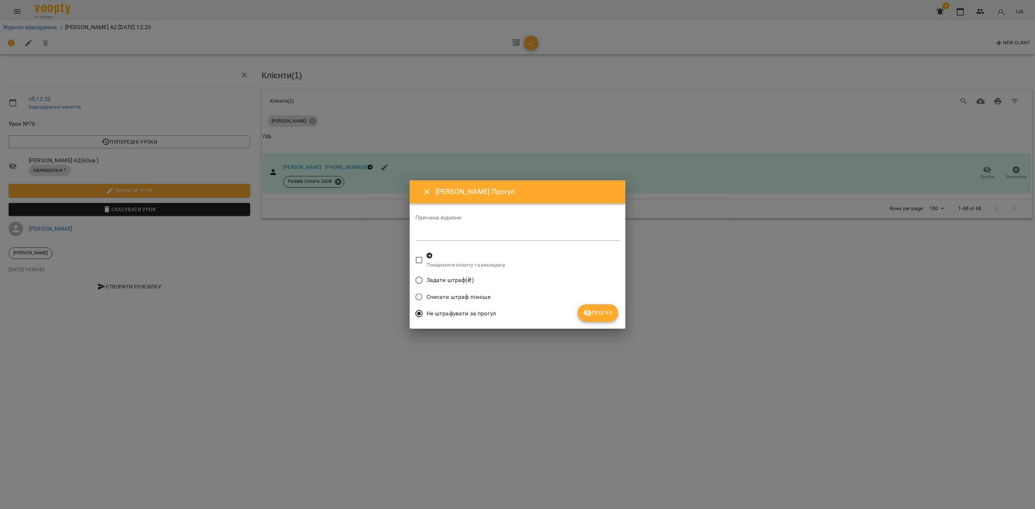
drag, startPoint x: 611, startPoint y: 315, endPoint x: 660, endPoint y: 333, distance: 53.0
click at [611, 315] on span "Прогул" at bounding box center [597, 313] width 29 height 9
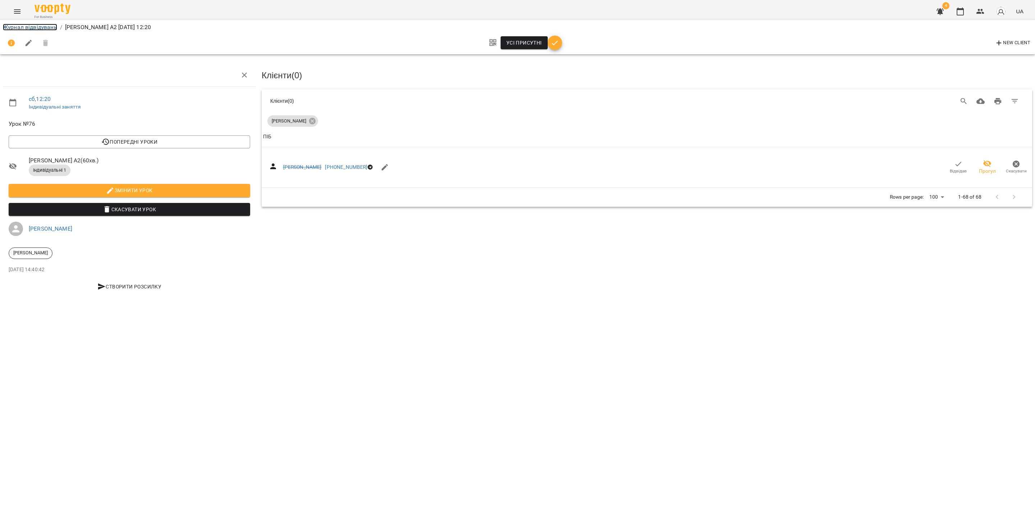
click at [22, 24] on link "Журнал відвідувань" at bounding box center [30, 27] width 54 height 7
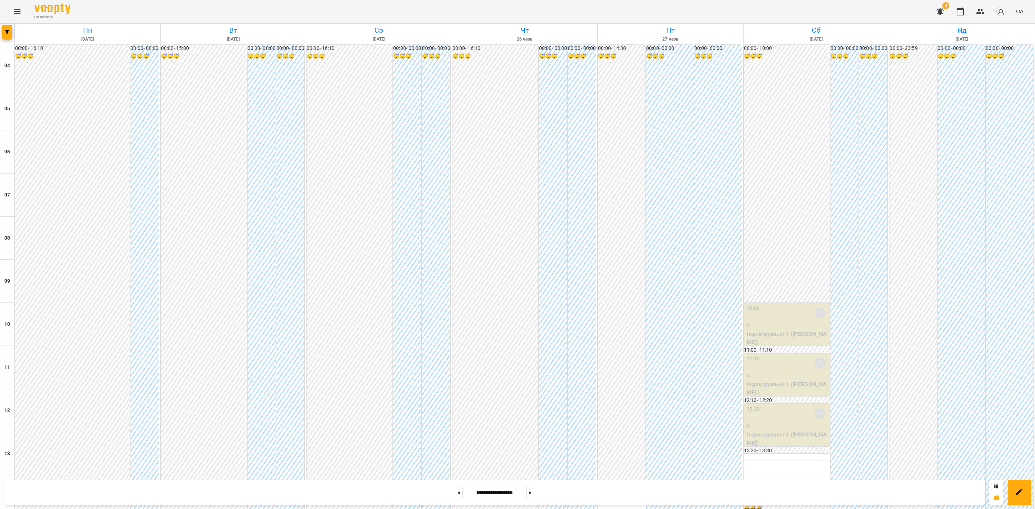
scroll to position [386, 0]
click at [531, 489] on button at bounding box center [530, 493] width 2 height 16
type input "**********"
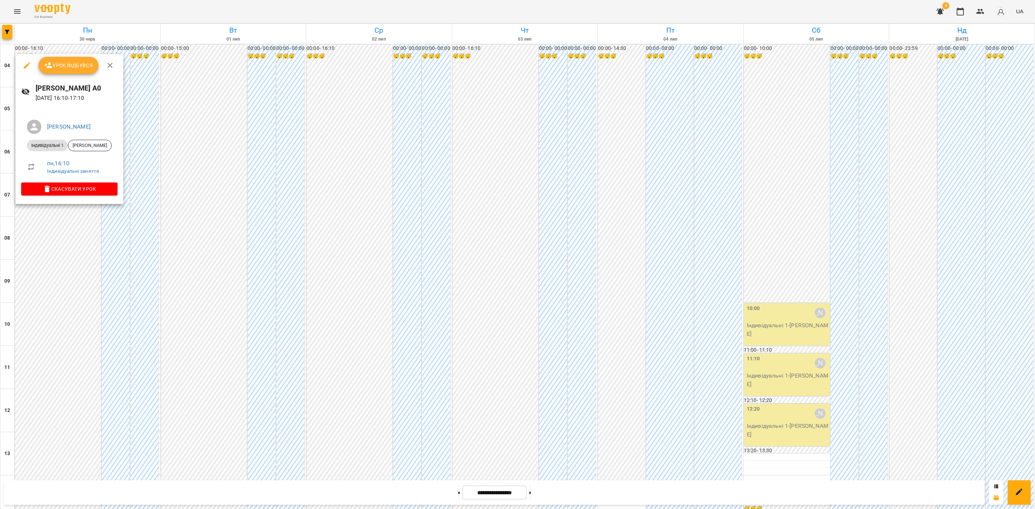
click at [74, 64] on span "Урок відбувся" at bounding box center [68, 65] width 49 height 9
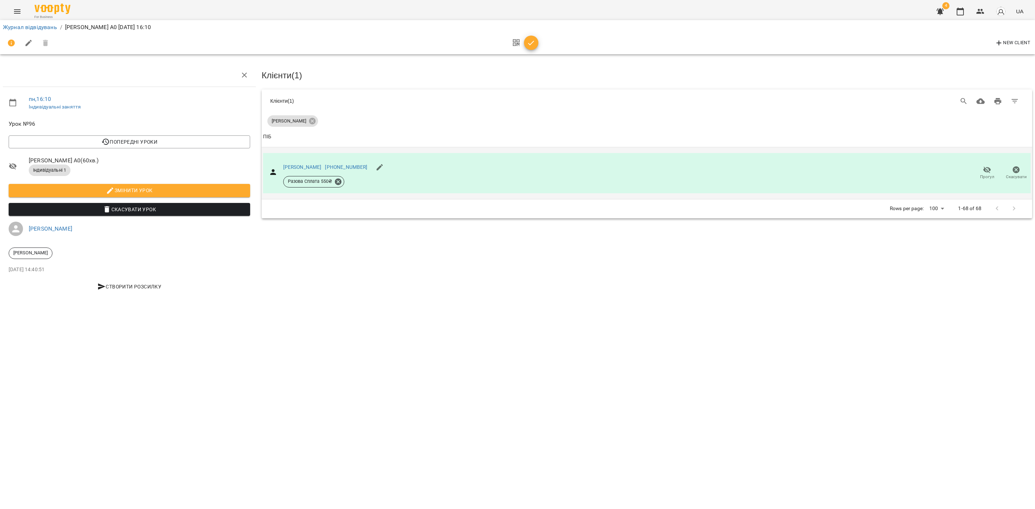
click at [985, 169] on icon "button" at bounding box center [987, 170] width 9 height 9
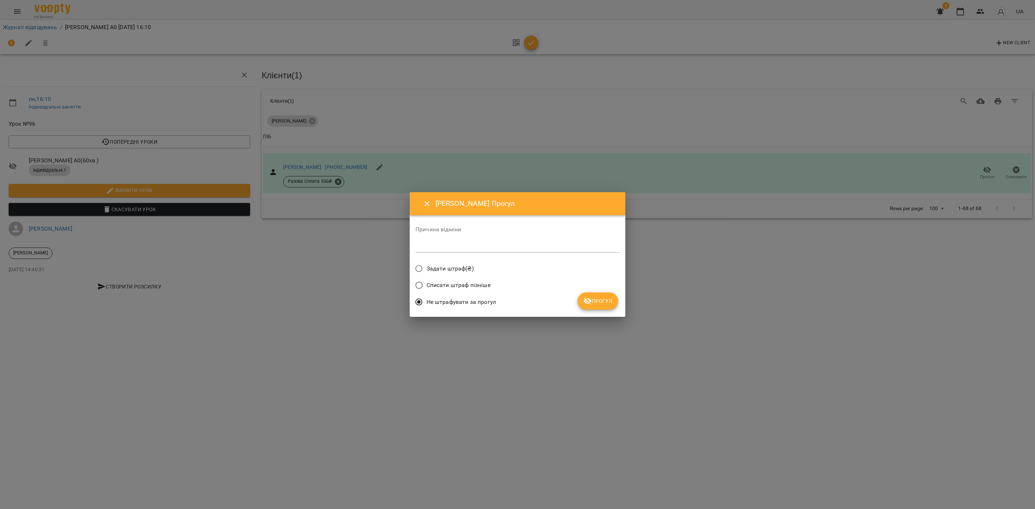
drag, startPoint x: 602, startPoint y: 299, endPoint x: 677, endPoint y: 371, distance: 105.0
click at [602, 299] on span "Прогул" at bounding box center [597, 301] width 29 height 9
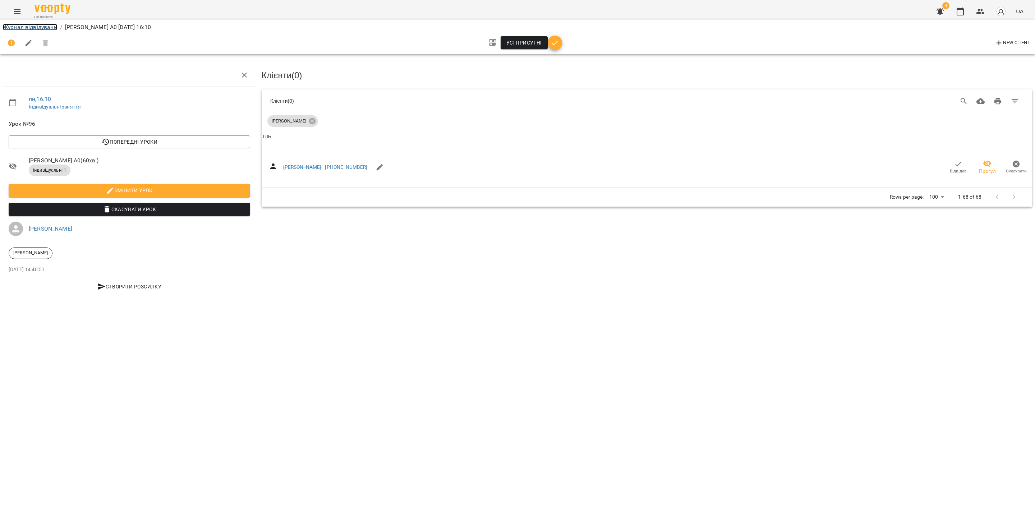
drag, startPoint x: 35, startPoint y: 26, endPoint x: 27, endPoint y: 79, distance: 53.4
click at [35, 26] on link "Журнал відвідувань" at bounding box center [30, 27] width 54 height 7
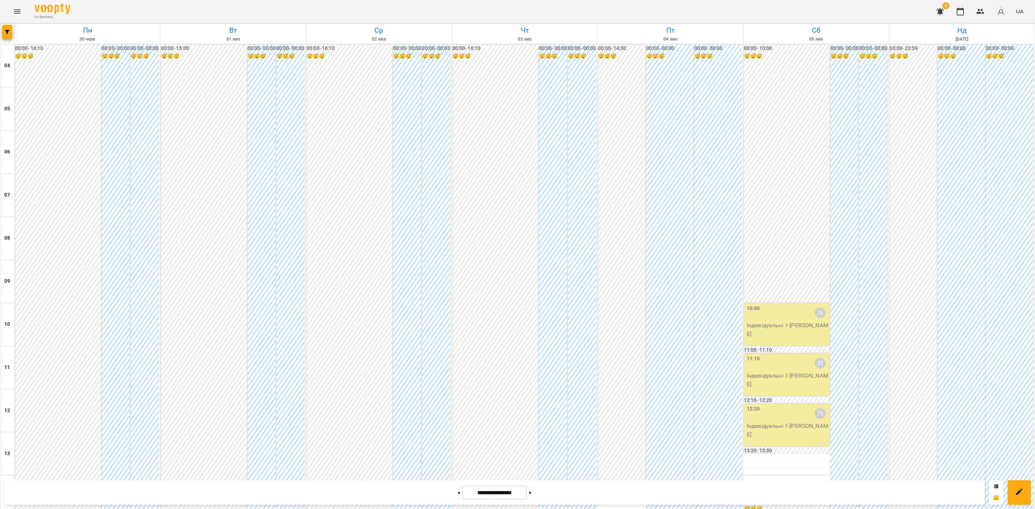
scroll to position [386, 0]
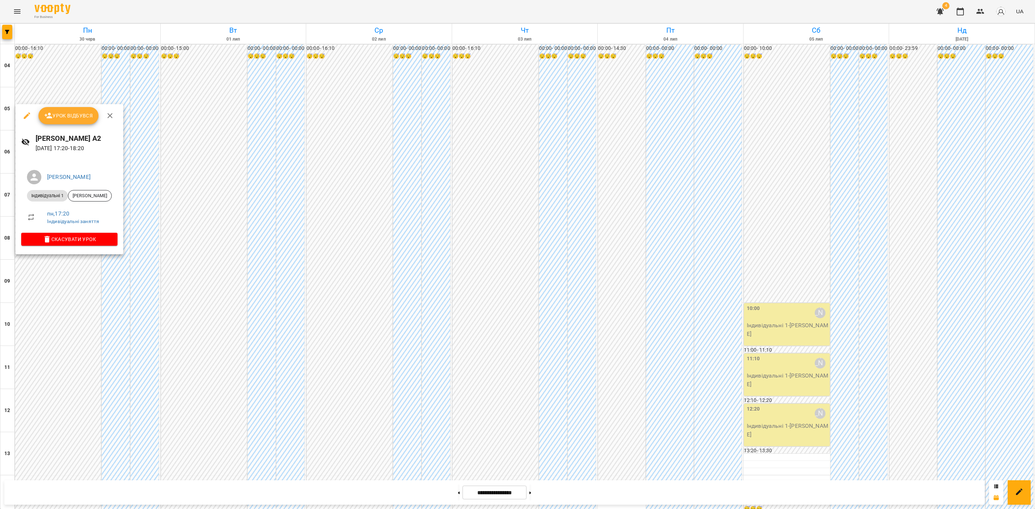
click at [74, 115] on span "Урок відбувся" at bounding box center [68, 115] width 49 height 9
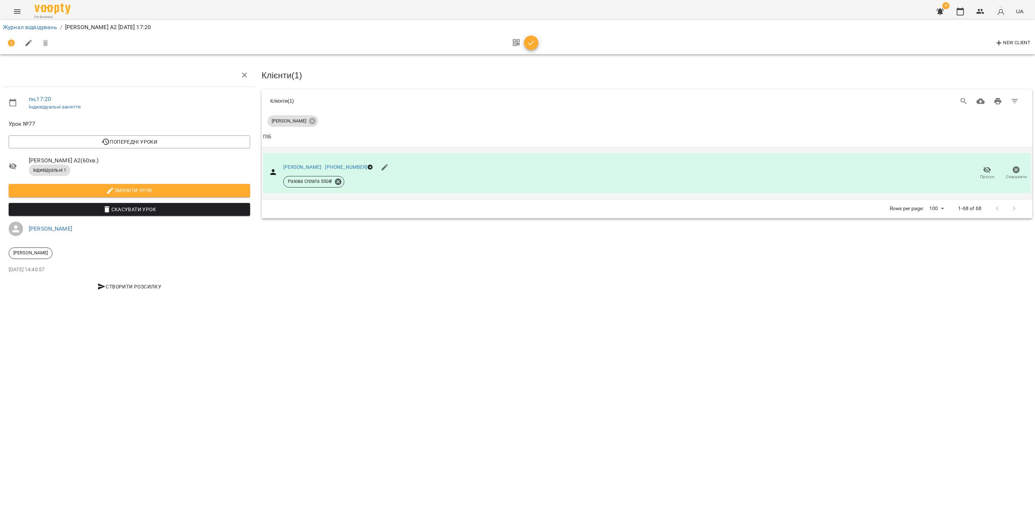
click at [990, 169] on icon "button" at bounding box center [987, 169] width 8 height 7
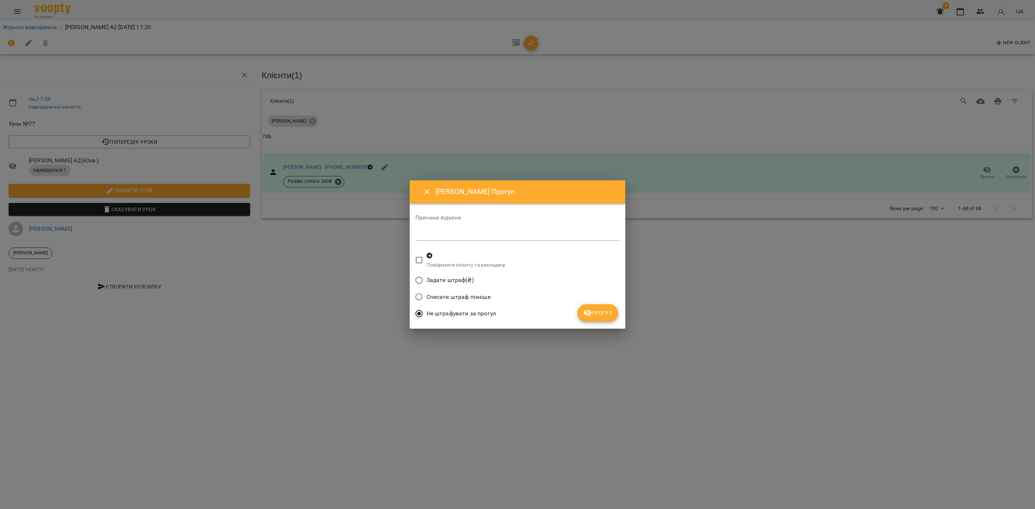
click at [592, 316] on span "Прогул" at bounding box center [597, 313] width 29 height 9
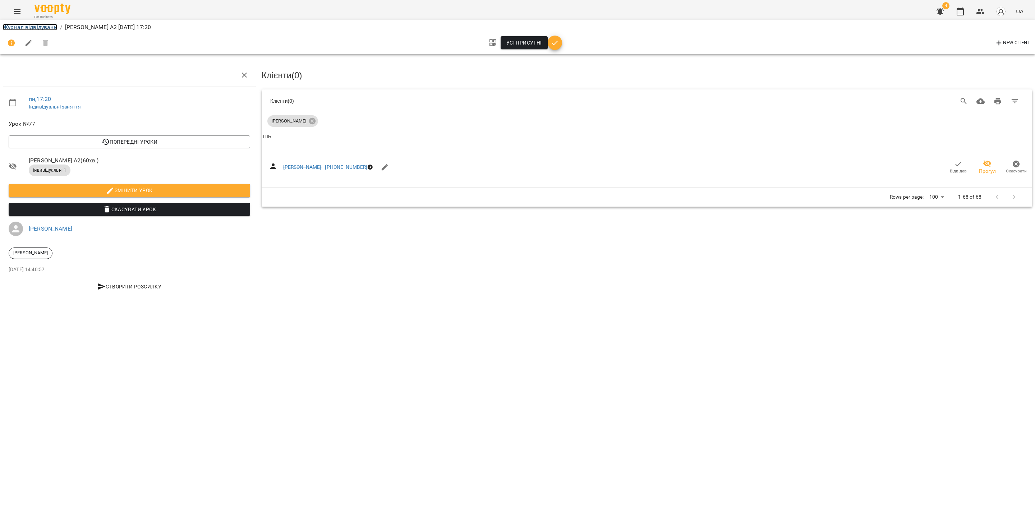
click at [27, 25] on link "Журнал відвідувань" at bounding box center [30, 27] width 54 height 7
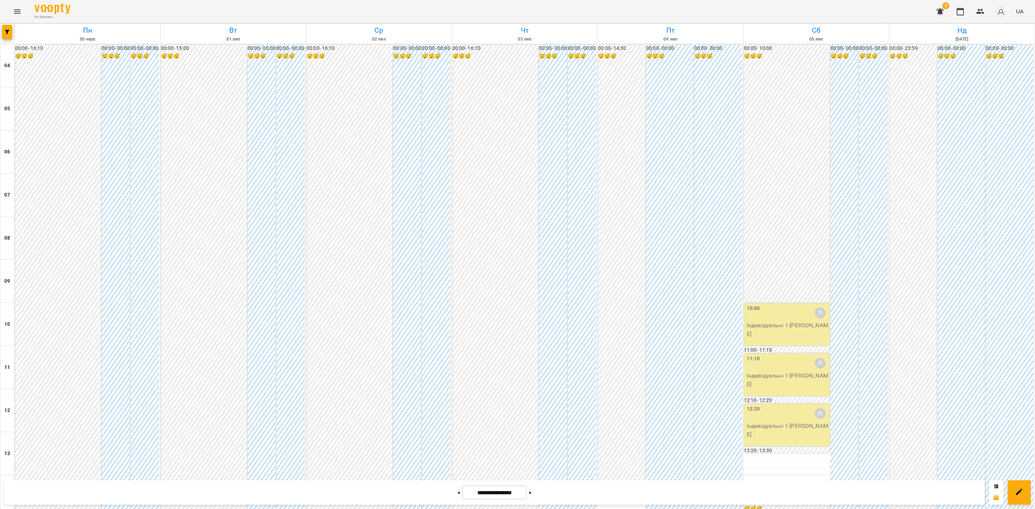
scroll to position [386, 0]
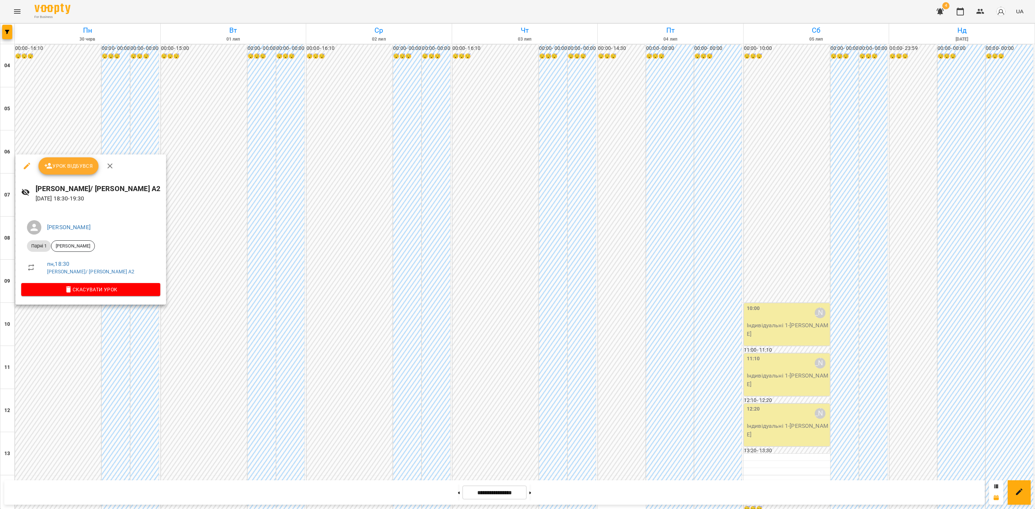
click at [71, 164] on span "Урок відбувся" at bounding box center [68, 166] width 49 height 9
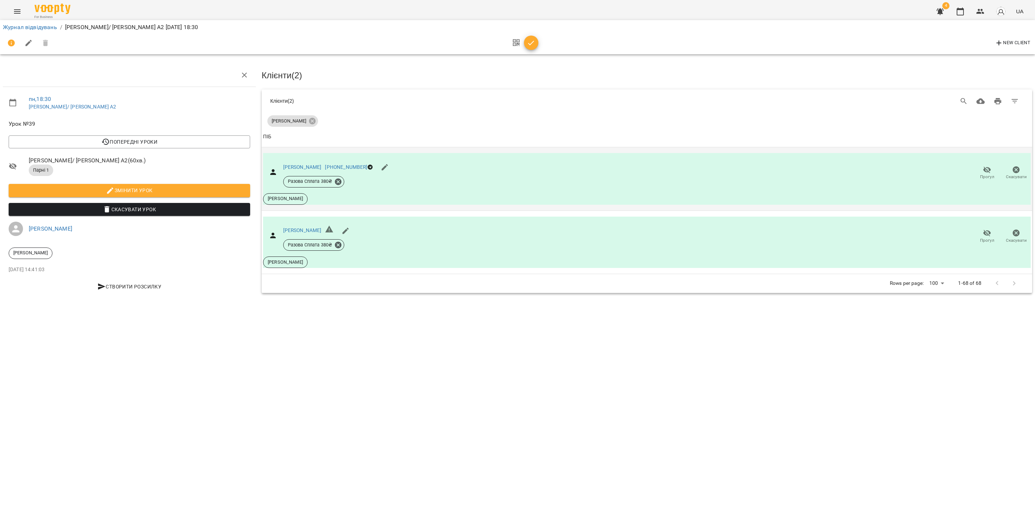
click at [990, 170] on icon "button" at bounding box center [987, 170] width 9 height 9
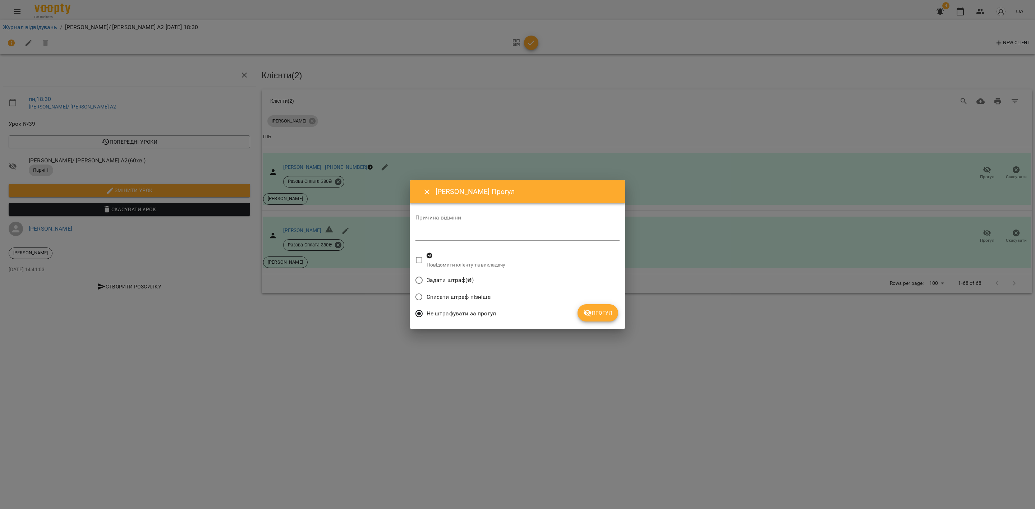
drag, startPoint x: 606, startPoint y: 315, endPoint x: 809, endPoint y: 277, distance: 206.2
click at [607, 315] on span "Прогул" at bounding box center [597, 313] width 29 height 9
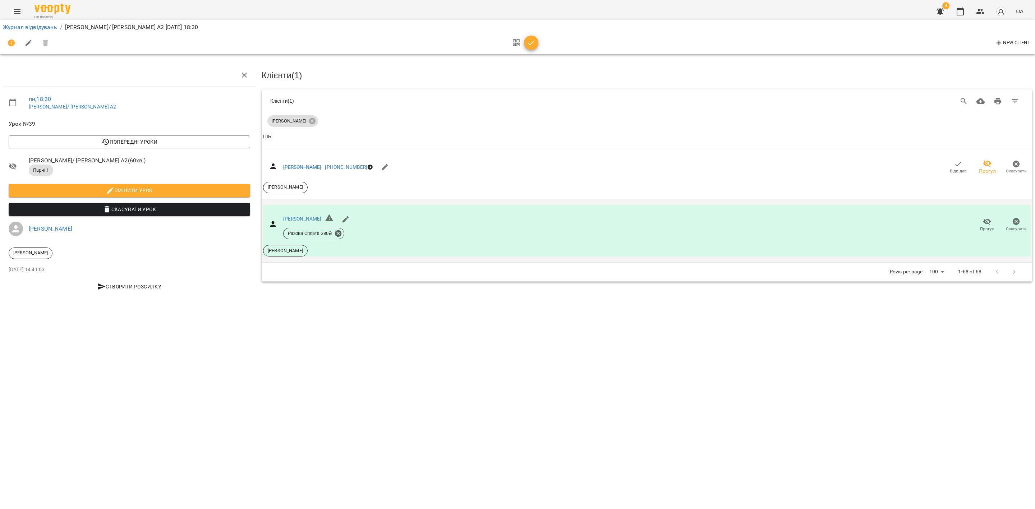
click at [988, 221] on icon "button" at bounding box center [987, 221] width 9 height 9
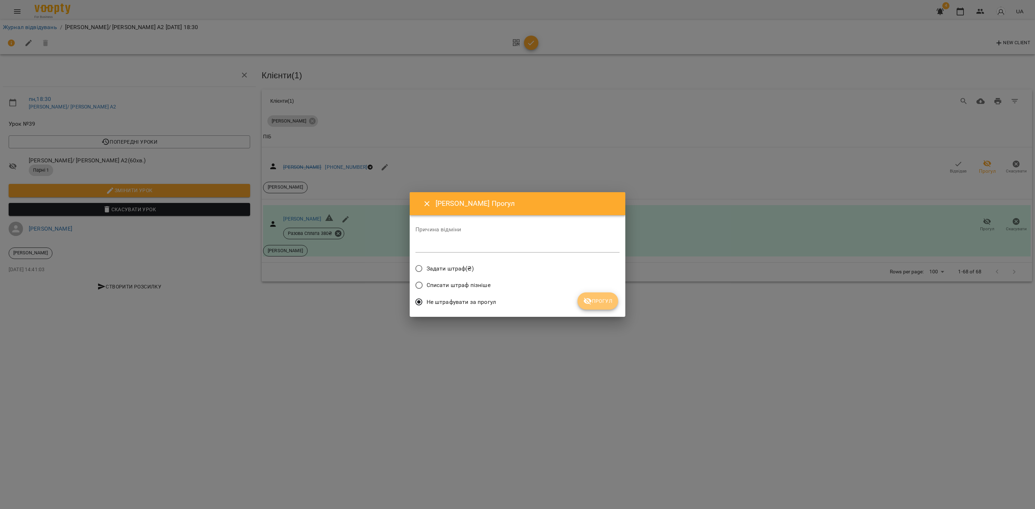
click at [599, 307] on button "Прогул" at bounding box center [597, 301] width 41 height 17
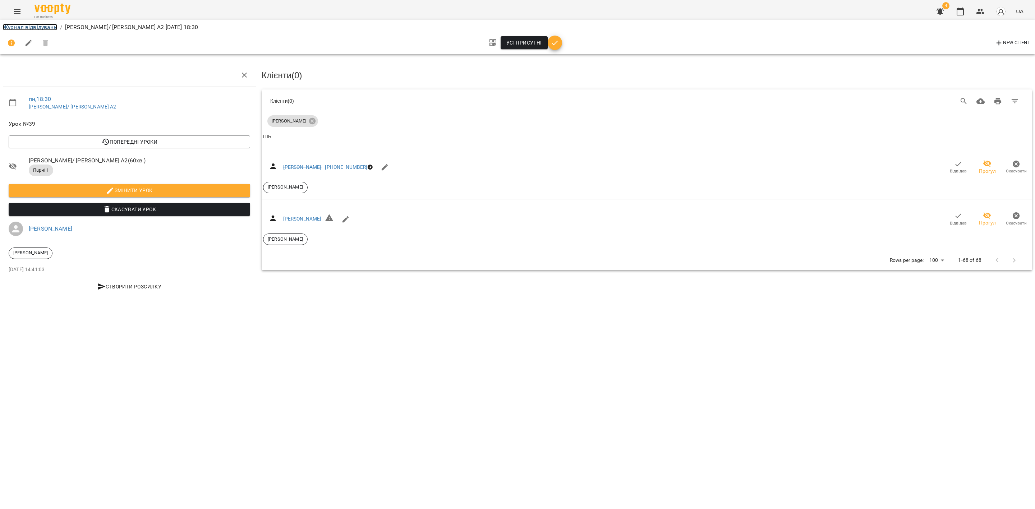
drag, startPoint x: 29, startPoint y: 29, endPoint x: 33, endPoint y: 60, distance: 30.4
click at [29, 29] on link "Журнал відвідувань" at bounding box center [30, 27] width 54 height 7
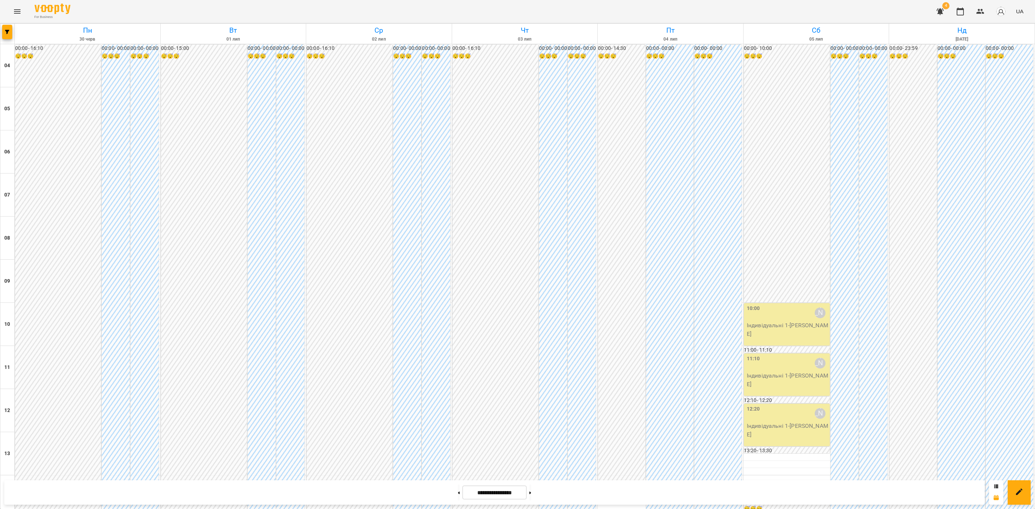
scroll to position [386, 0]
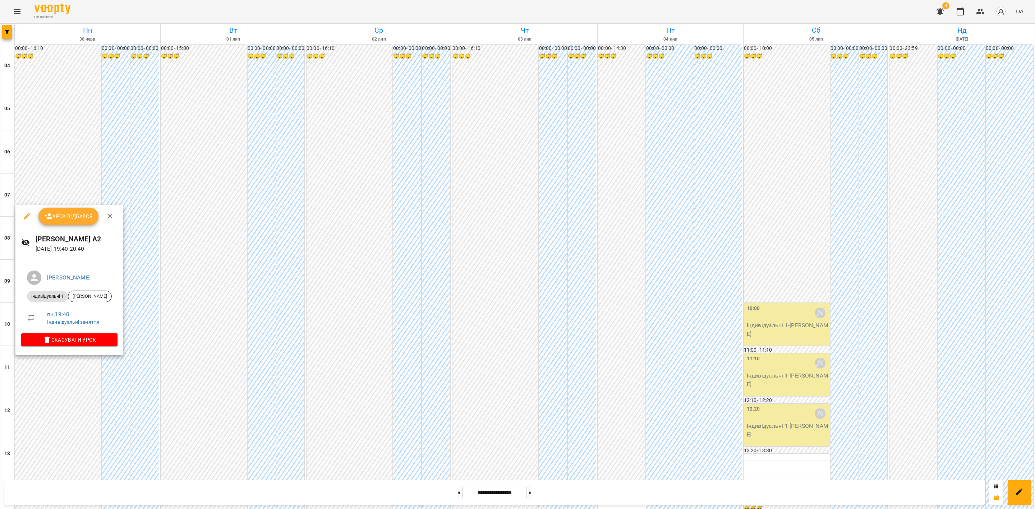
click at [70, 216] on span "Урок відбувся" at bounding box center [68, 216] width 49 height 9
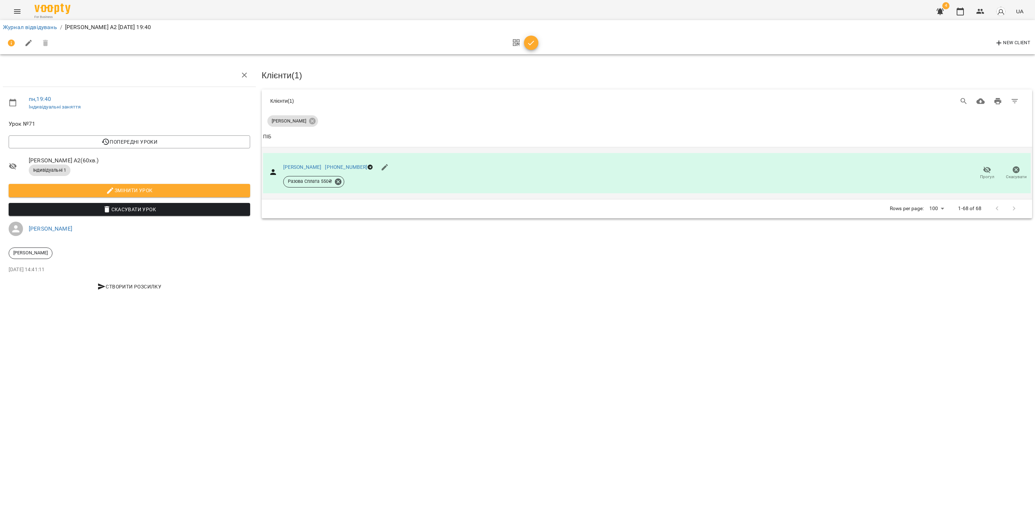
click at [988, 174] on span "Прогул" at bounding box center [987, 177] width 14 height 6
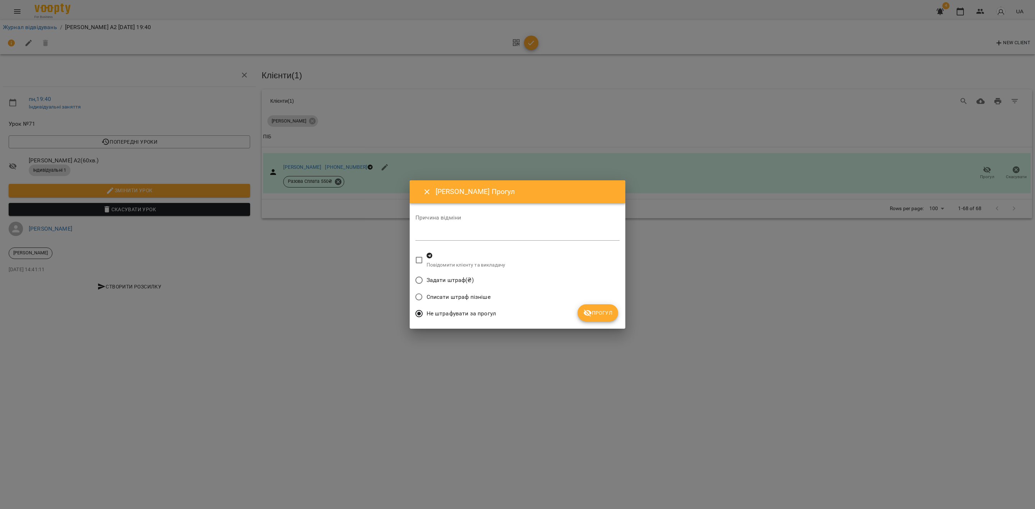
click at [601, 308] on button "Прогул" at bounding box center [597, 312] width 41 height 17
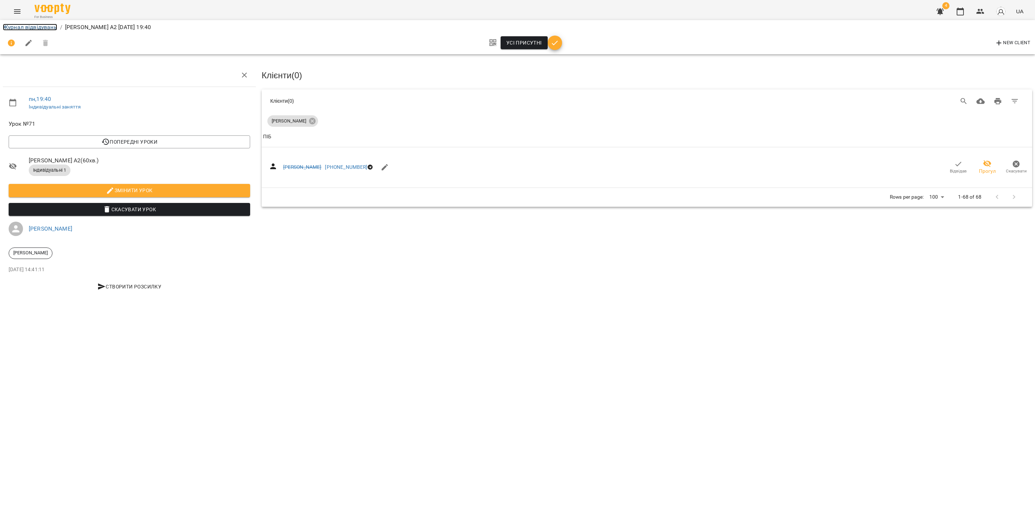
click at [43, 27] on link "Журнал відвідувань" at bounding box center [30, 27] width 54 height 7
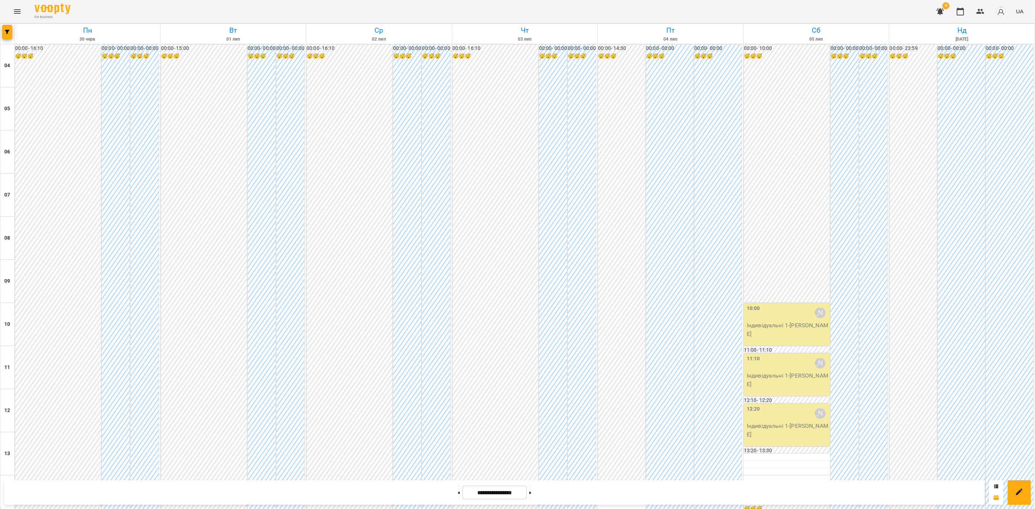
scroll to position [386, 0]
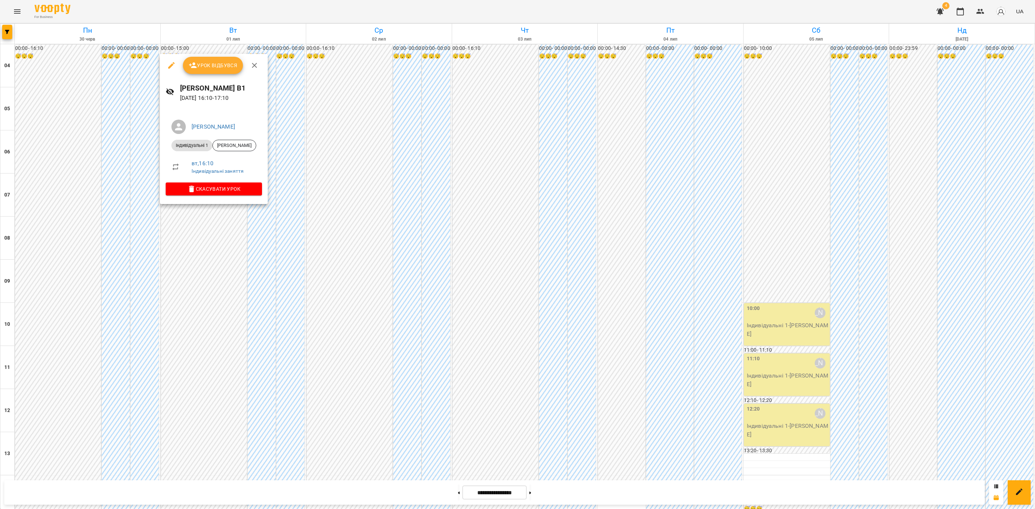
click at [222, 60] on button "Урок відбувся" at bounding box center [213, 65] width 60 height 17
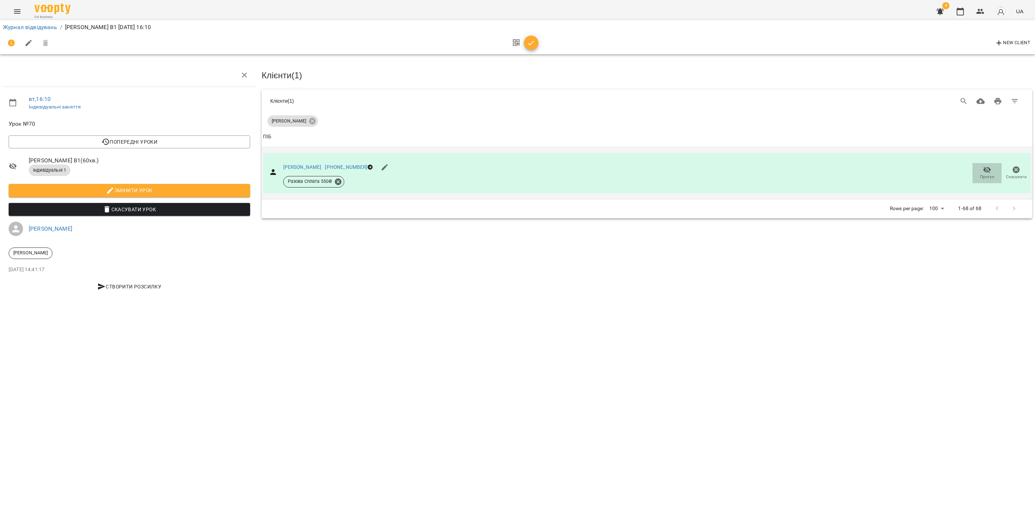
click at [986, 170] on icon "button" at bounding box center [987, 170] width 9 height 9
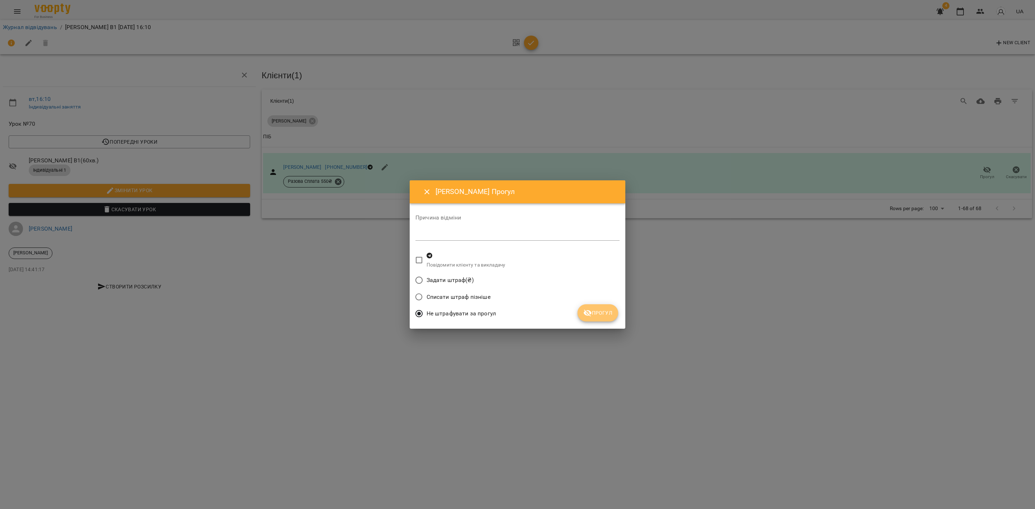
click at [593, 313] on span "Прогул" at bounding box center [597, 313] width 29 height 9
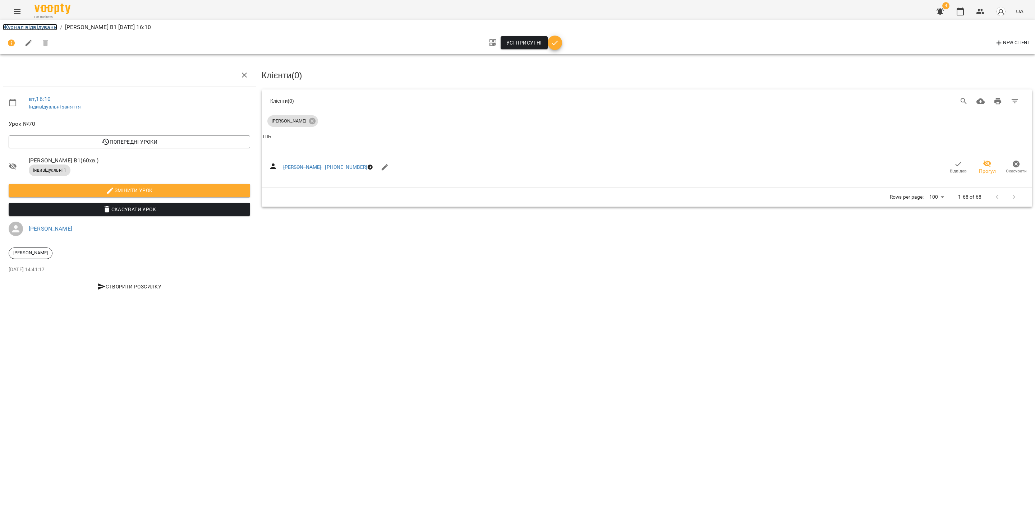
drag, startPoint x: 31, startPoint y: 27, endPoint x: 78, endPoint y: 60, distance: 56.9
click at [31, 27] on link "Журнал відвідувань" at bounding box center [30, 27] width 54 height 7
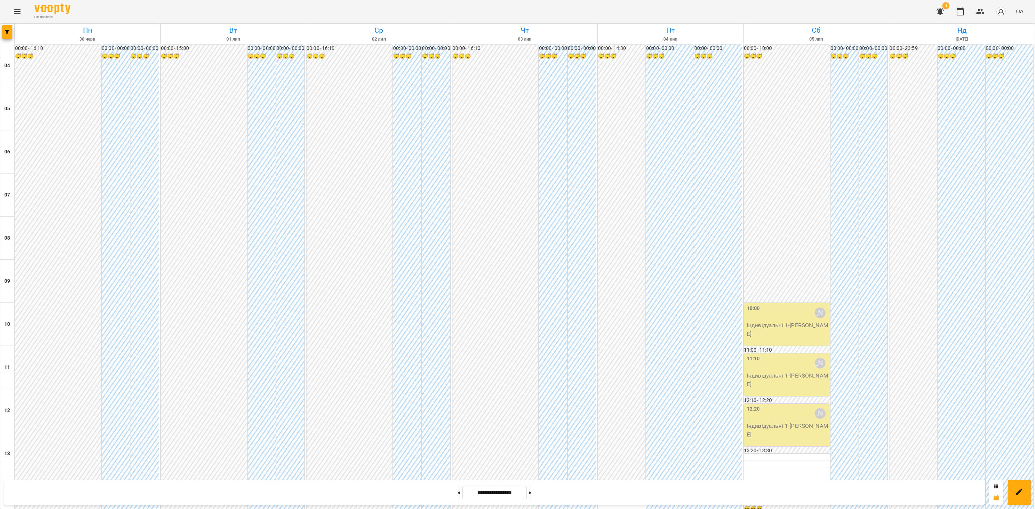
scroll to position [386, 0]
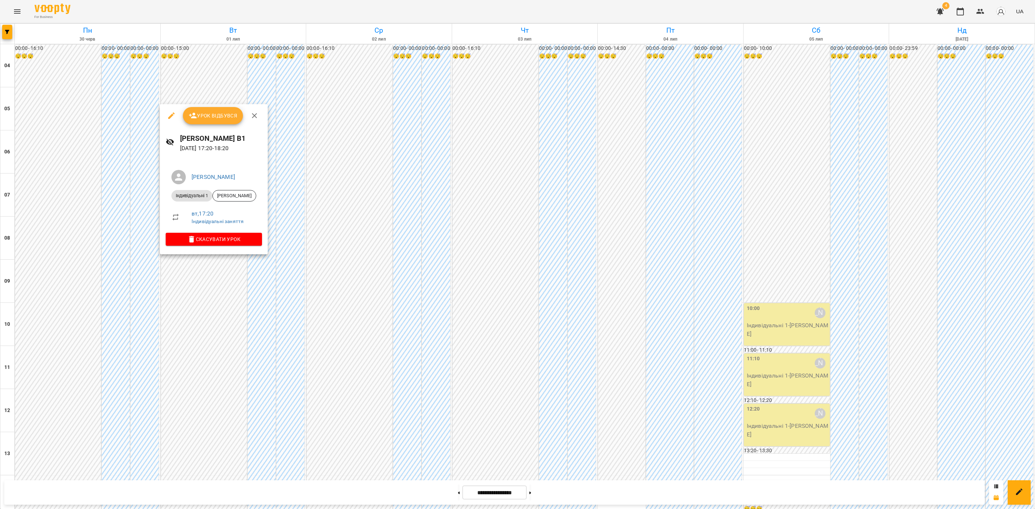
drag, startPoint x: 210, startPoint y: 121, endPoint x: 330, endPoint y: 111, distance: 120.0
click at [210, 120] on button "Урок відбувся" at bounding box center [213, 115] width 60 height 17
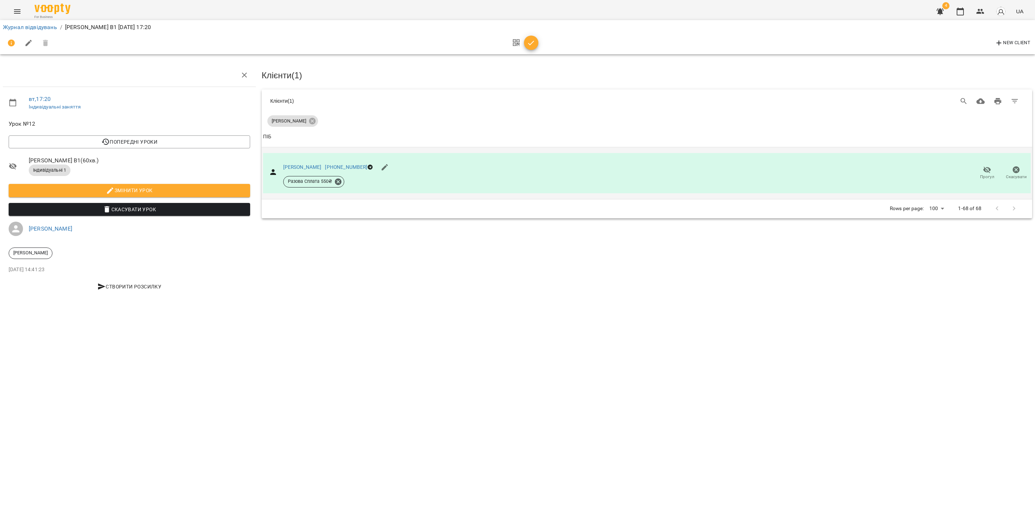
click at [992, 167] on span "Прогул" at bounding box center [987, 173] width 20 height 14
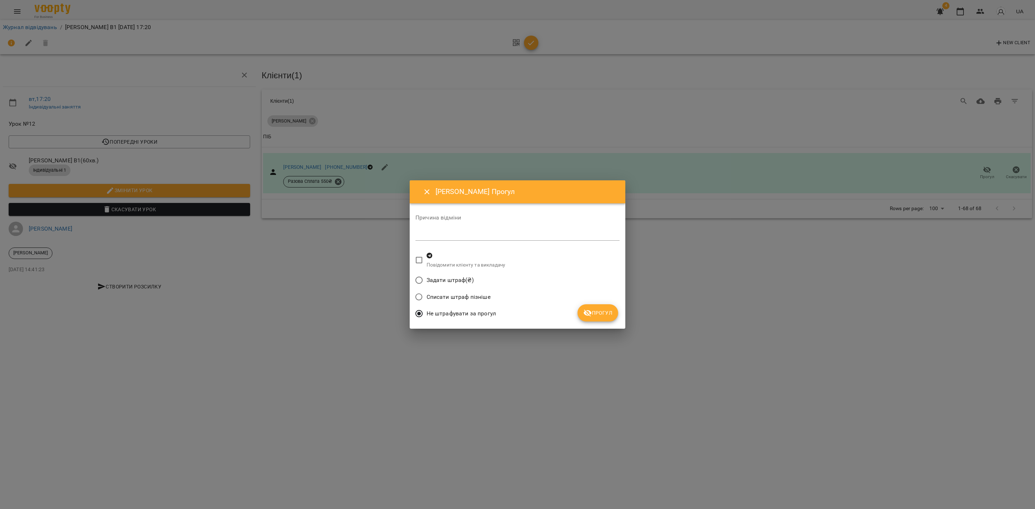
click at [600, 313] on span "Прогул" at bounding box center [597, 313] width 29 height 9
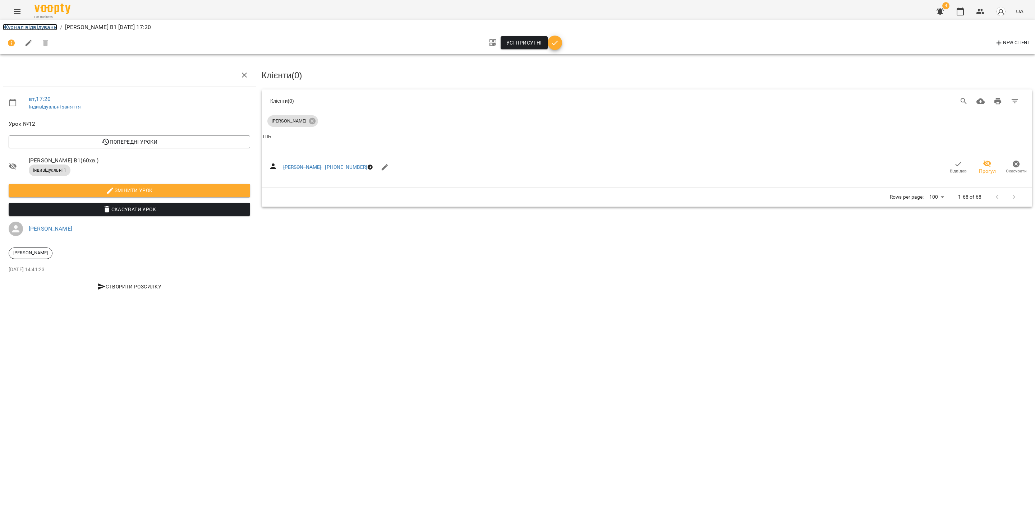
click at [40, 24] on link "Журнал відвідувань" at bounding box center [30, 27] width 54 height 7
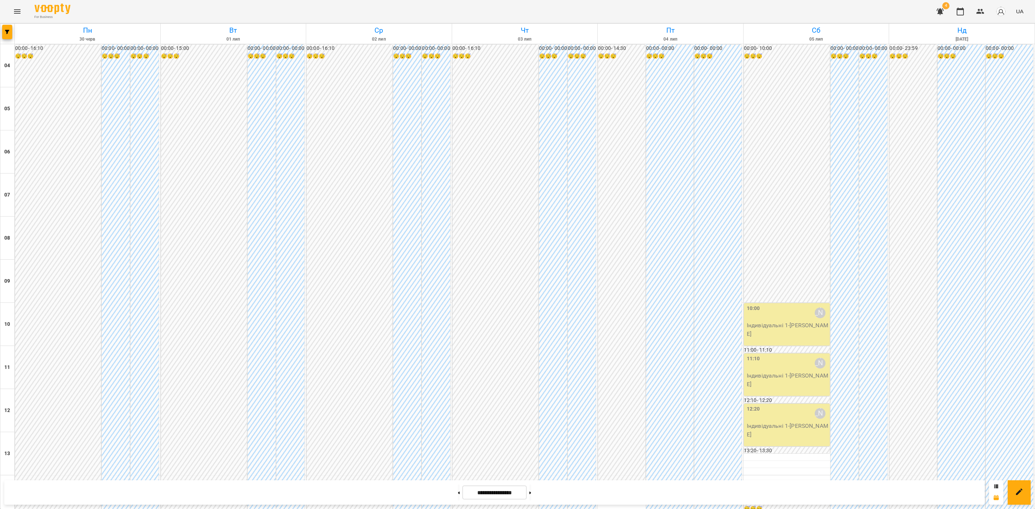
scroll to position [386, 0]
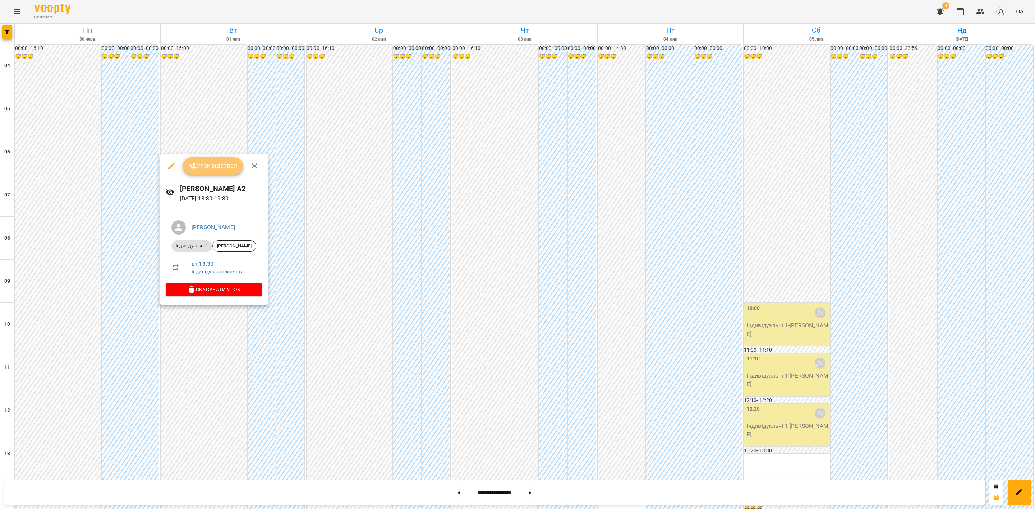
click at [207, 166] on span "Урок відбувся" at bounding box center [213, 166] width 49 height 9
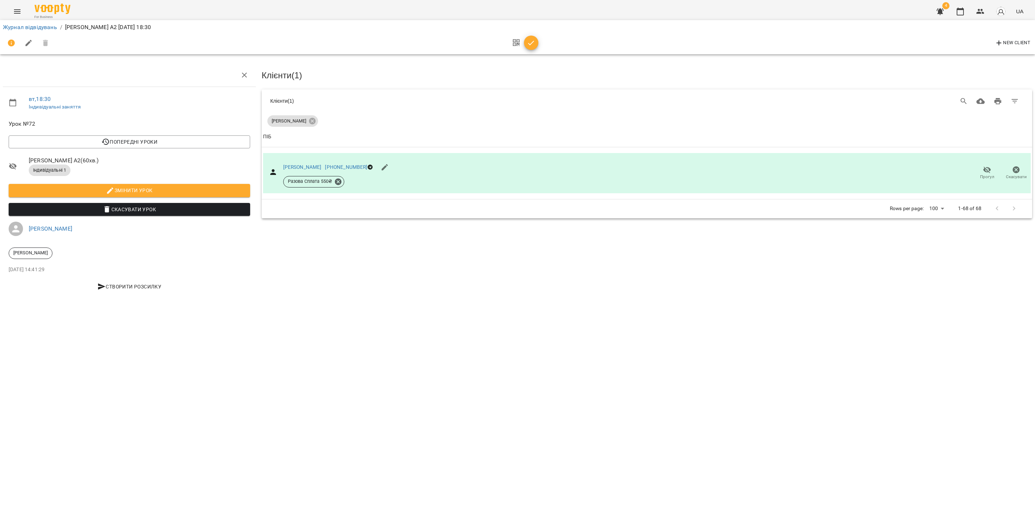
click at [37, 22] on div "Журнал відвідувань / Катерина Горіславець A2 вт, 01 лип 2025 18:30" at bounding box center [517, 27] width 1032 height 11
click at [36, 26] on link "Журнал відвідувань" at bounding box center [30, 27] width 54 height 7
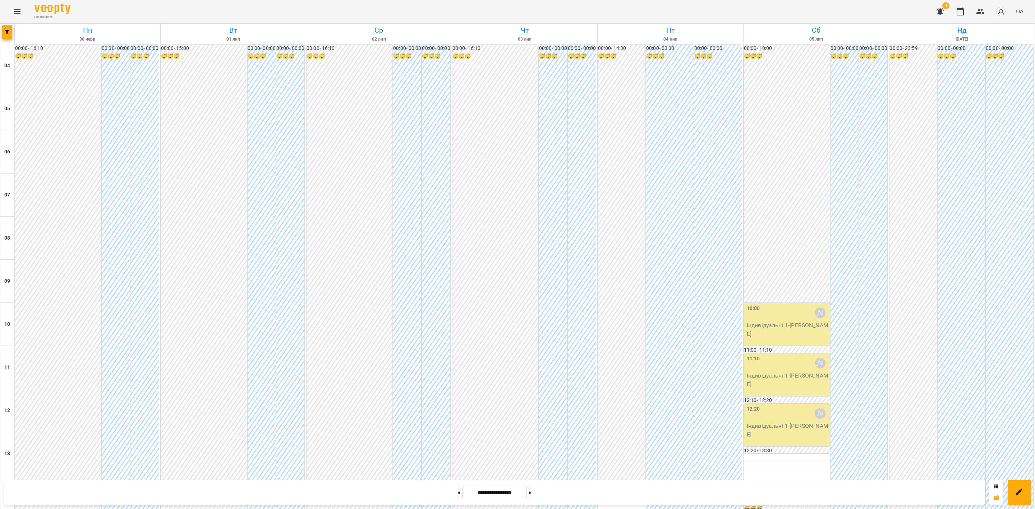
scroll to position [386, 0]
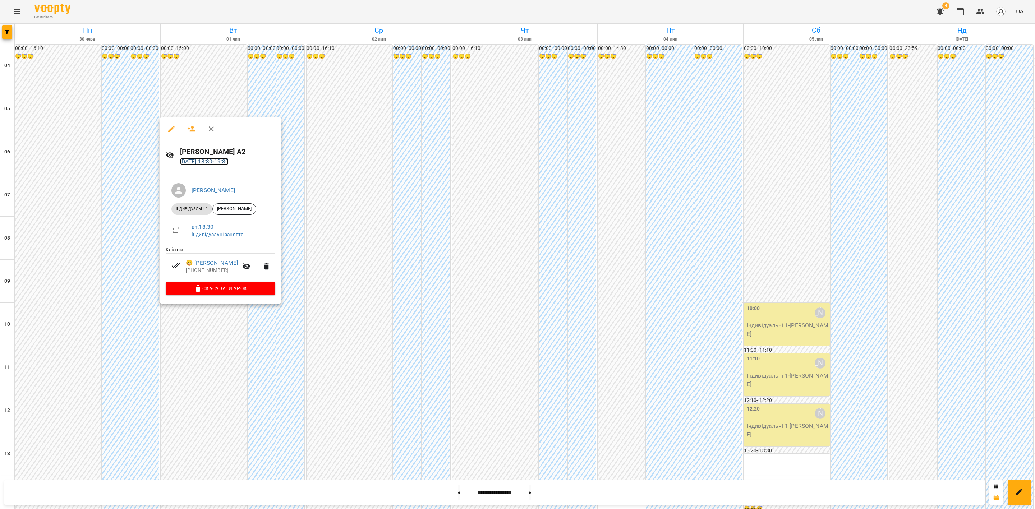
click at [227, 158] on link "01 лип 2025 18:30 - 19:30" at bounding box center [204, 161] width 49 height 7
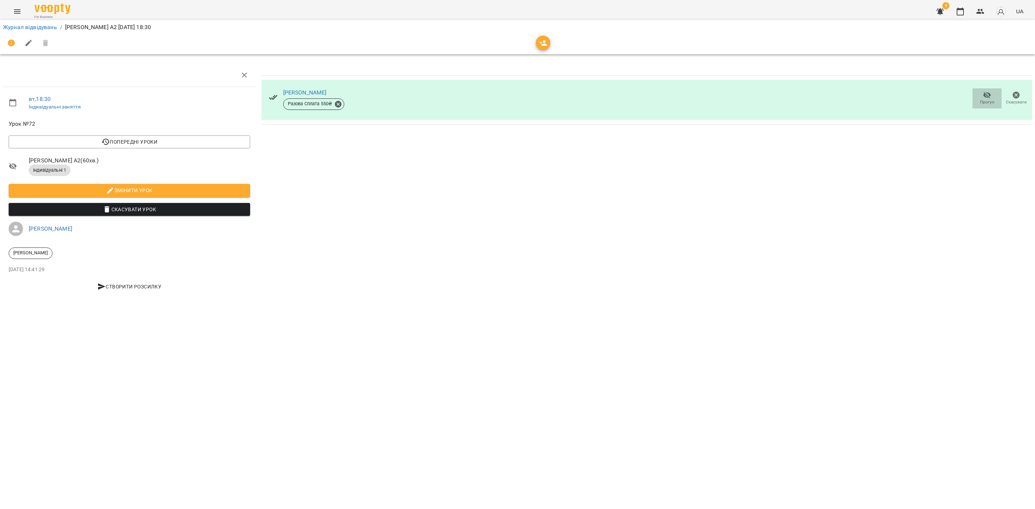
click at [988, 94] on icon "button" at bounding box center [987, 95] width 8 height 7
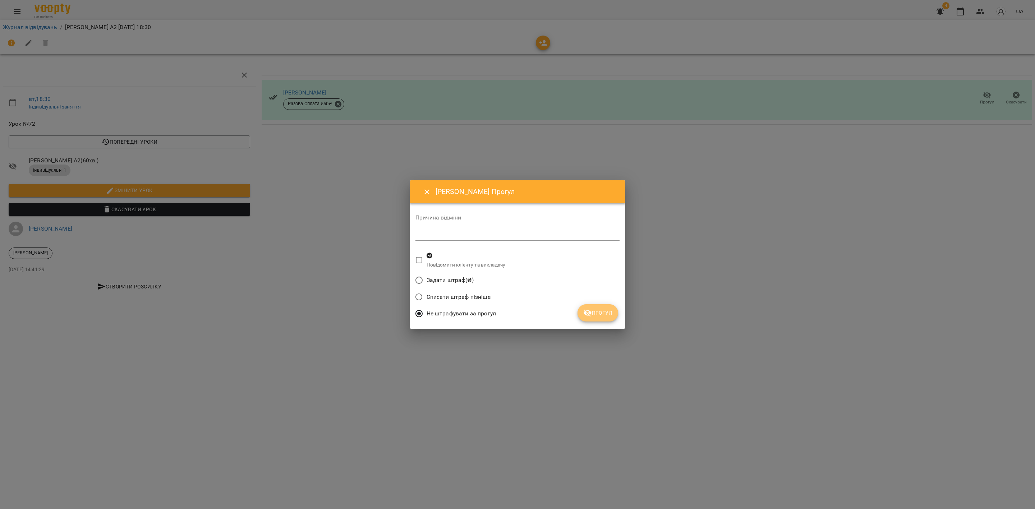
drag, startPoint x: 592, startPoint y: 314, endPoint x: 588, endPoint y: 314, distance: 4.7
click at [592, 314] on span "Прогул" at bounding box center [597, 313] width 29 height 9
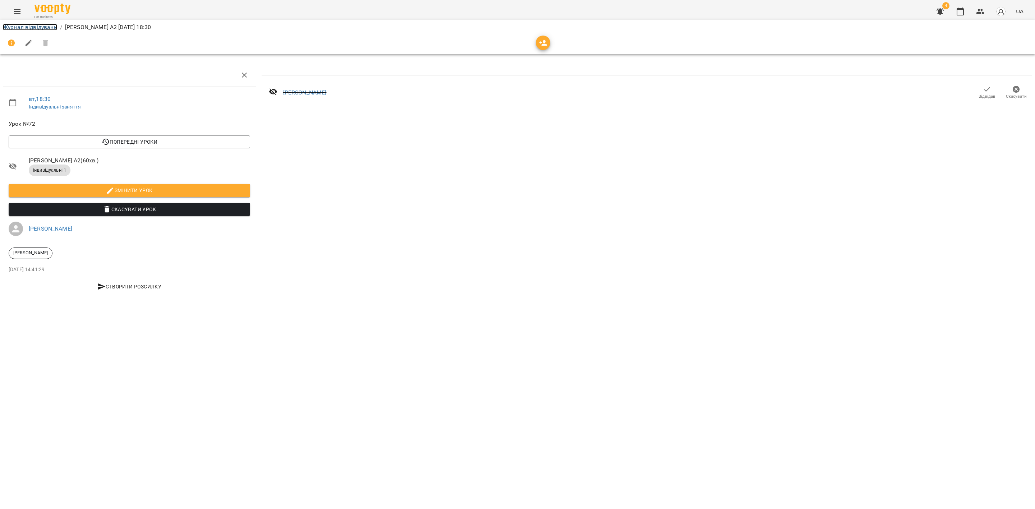
click at [39, 25] on link "Журнал відвідувань" at bounding box center [30, 27] width 54 height 7
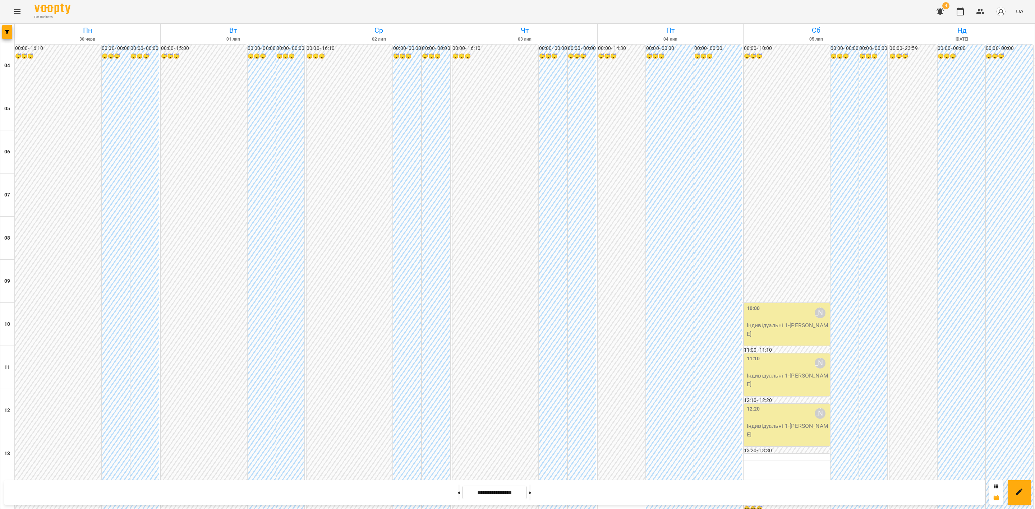
scroll to position [386, 0]
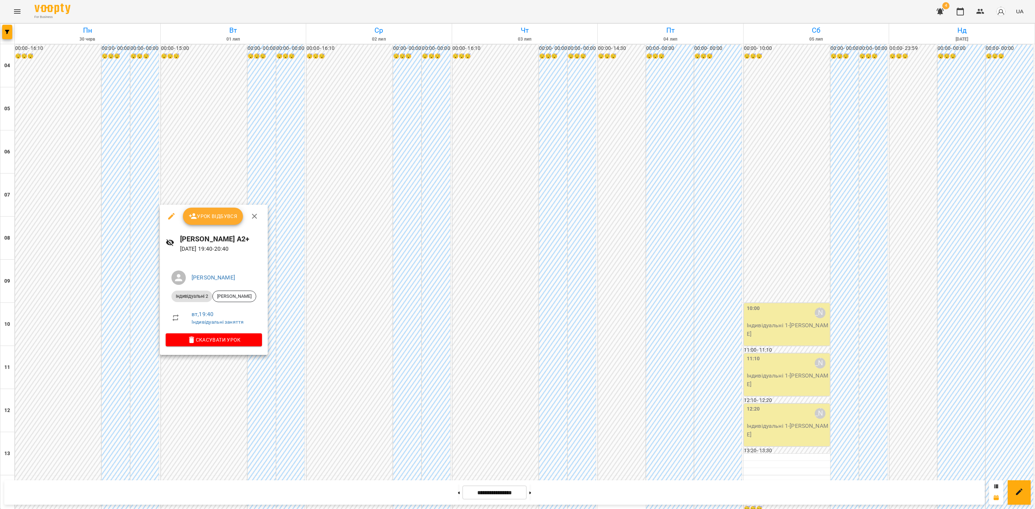
click at [221, 216] on span "Урок відбувся" at bounding box center [213, 216] width 49 height 9
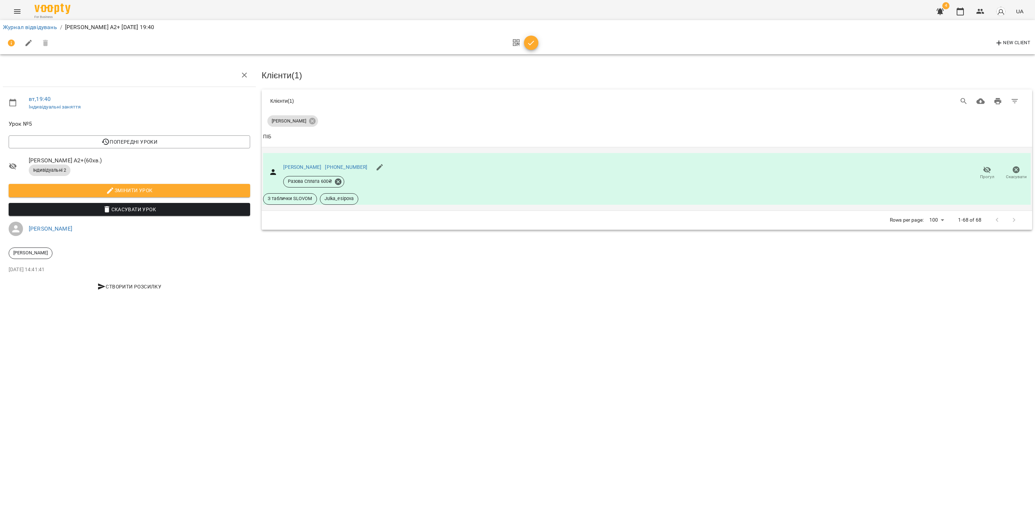
click at [986, 171] on icon "button" at bounding box center [987, 169] width 8 height 7
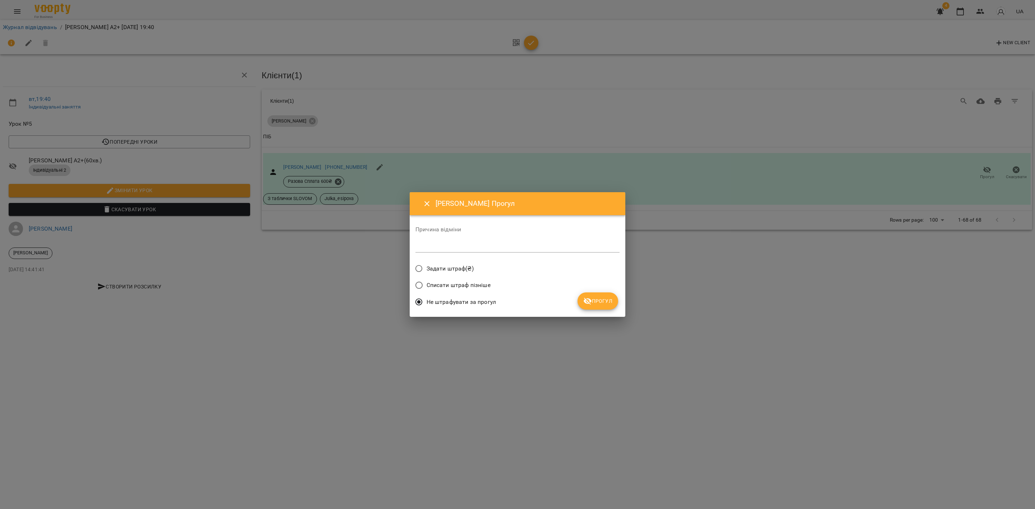
click at [594, 303] on span "Прогул" at bounding box center [597, 301] width 29 height 9
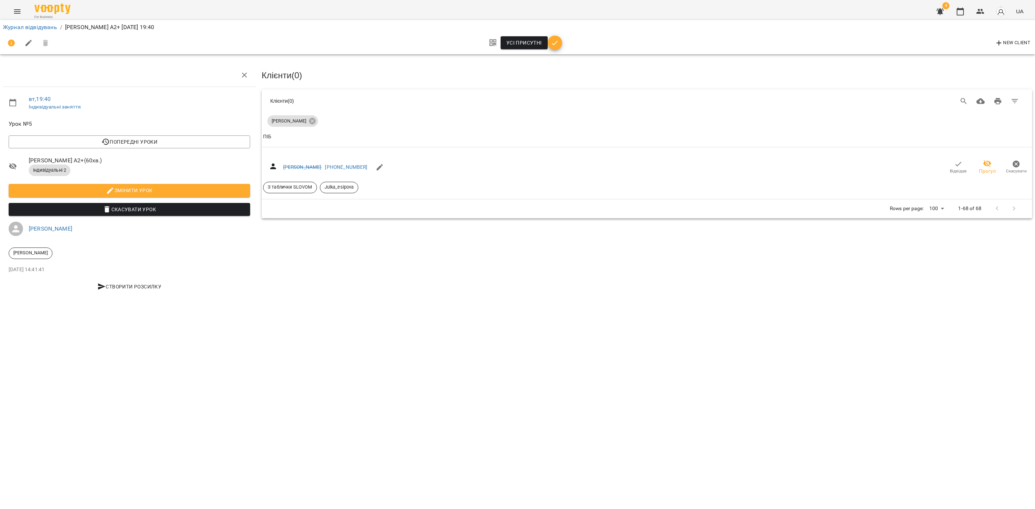
click at [33, 21] on div "Журнал відвідувань / Юлія Єсіпова А2+ вт, 01 лип 2025 19:40 Усі присутні New Cl…" at bounding box center [518, 37] width 1038 height 37
drag, startPoint x: 27, startPoint y: 27, endPoint x: 106, endPoint y: 80, distance: 95.3
click at [27, 28] on link "Журнал відвідувань" at bounding box center [30, 27] width 54 height 7
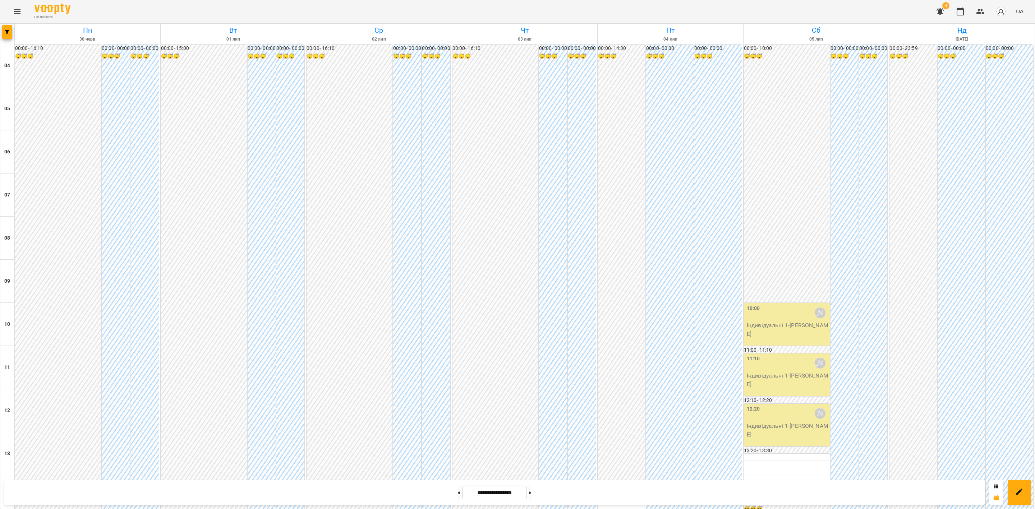
scroll to position [386, 0]
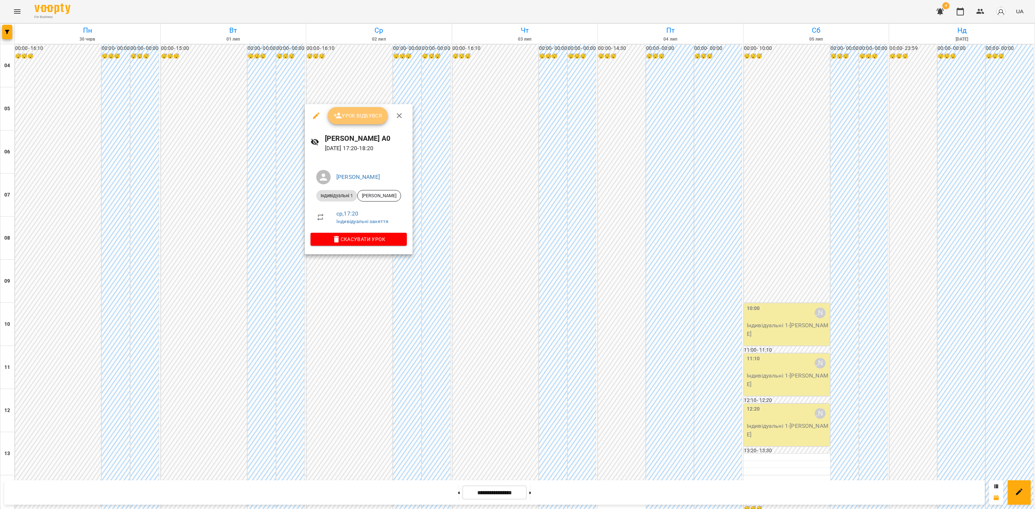
click at [346, 115] on span "Урок відбувся" at bounding box center [357, 115] width 49 height 9
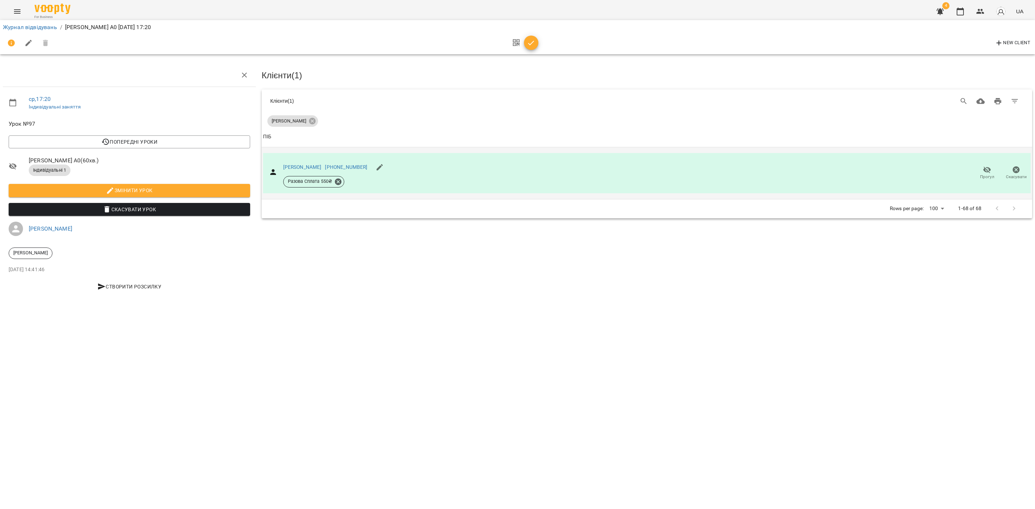
click at [978, 180] on button "Прогул" at bounding box center [986, 173] width 29 height 20
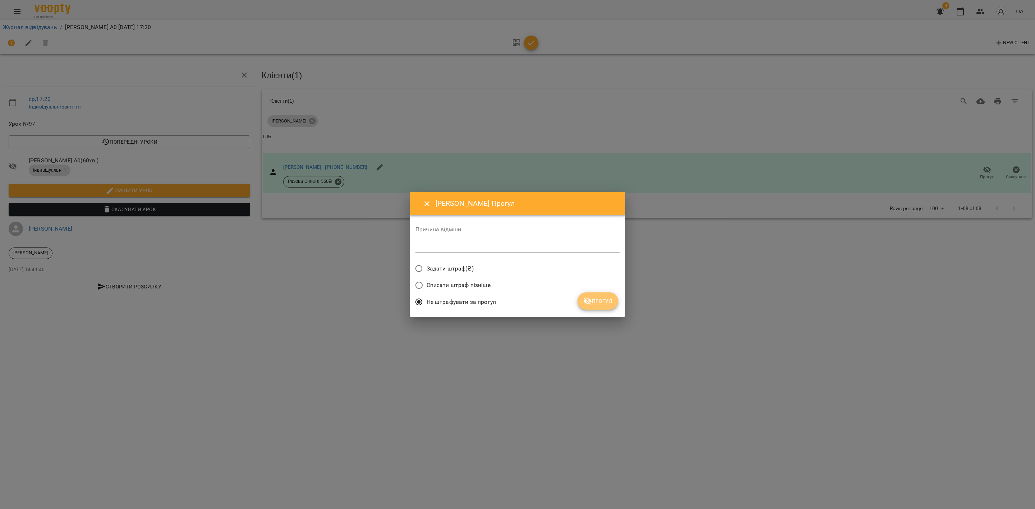
click at [608, 299] on span "Прогул" at bounding box center [597, 301] width 29 height 9
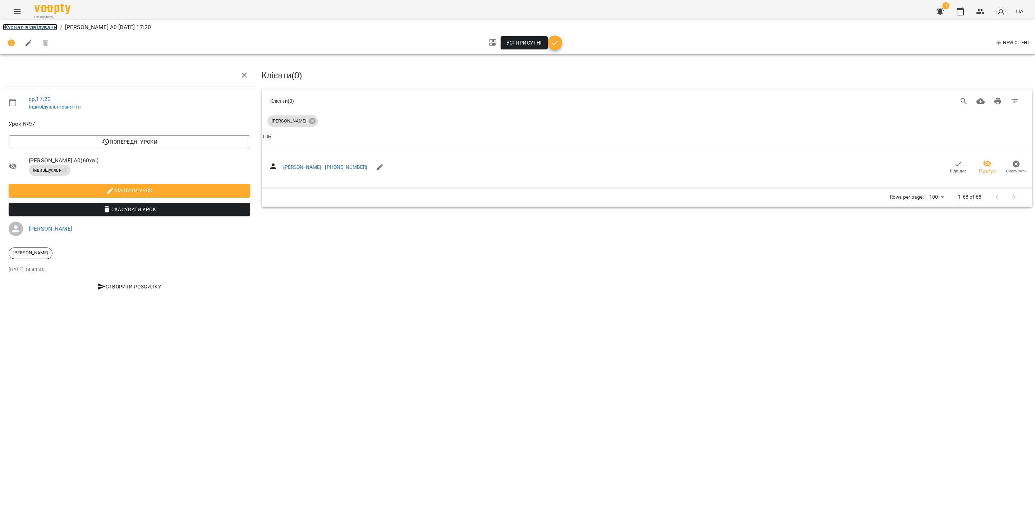
click at [30, 29] on link "Журнал відвідувань" at bounding box center [30, 27] width 54 height 7
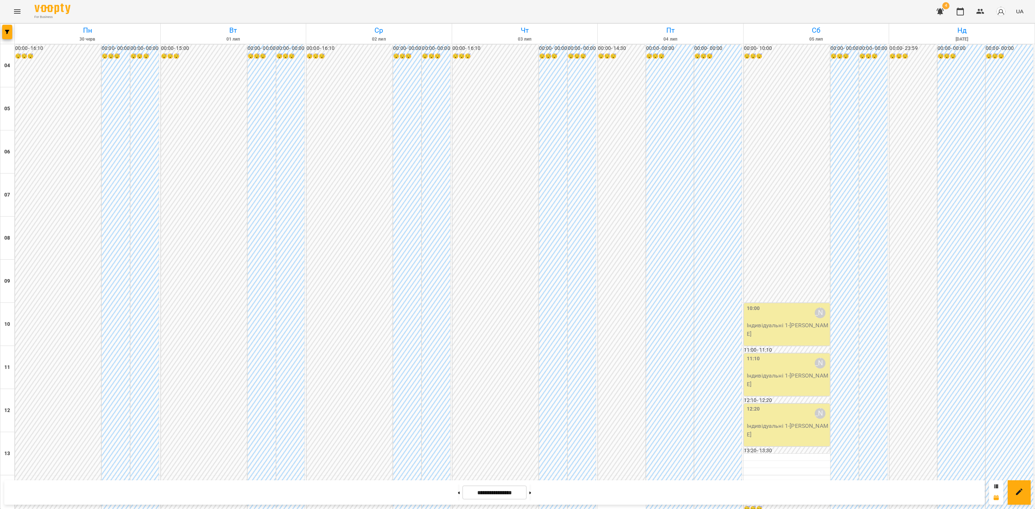
scroll to position [386, 0]
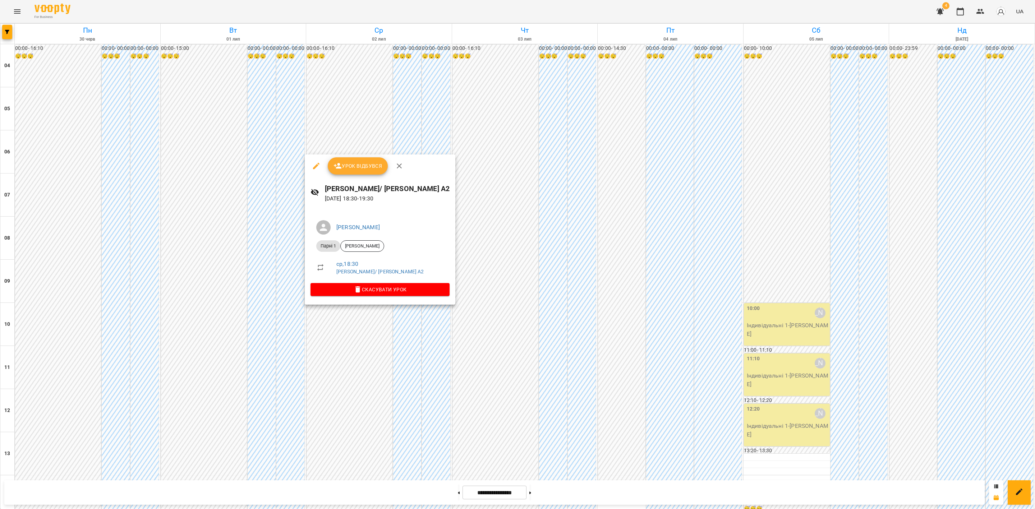
click at [373, 162] on span "Урок відбувся" at bounding box center [357, 166] width 49 height 9
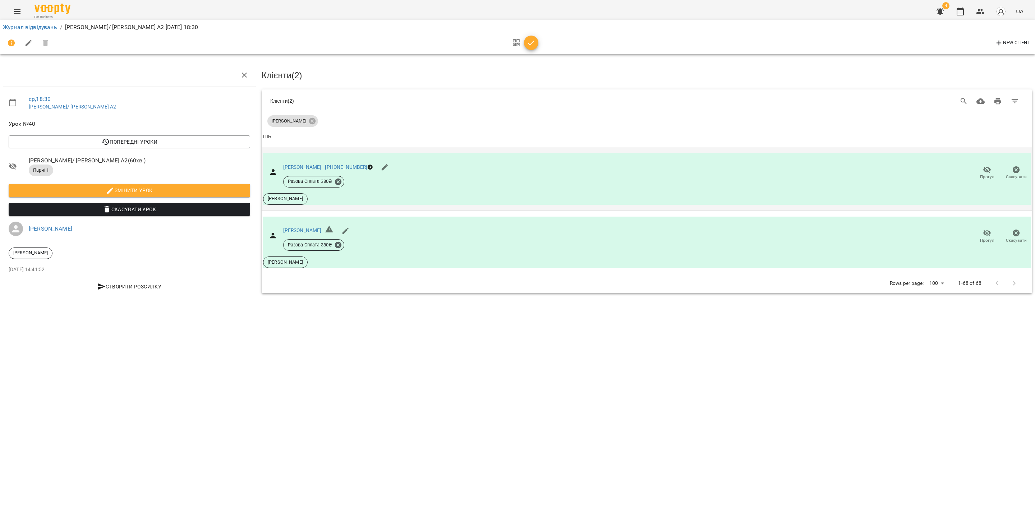
click at [984, 172] on icon "button" at bounding box center [987, 170] width 9 height 9
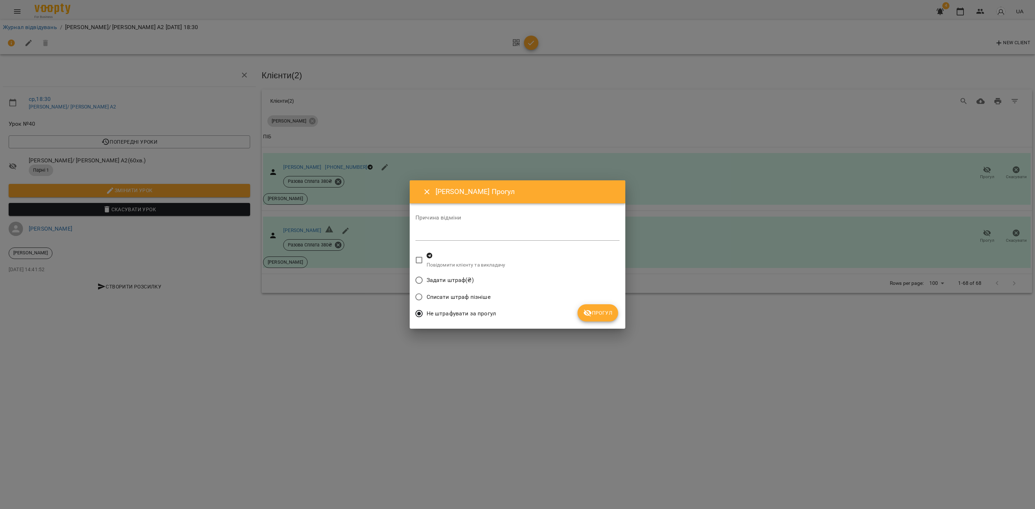
drag, startPoint x: 603, startPoint y: 314, endPoint x: 625, endPoint y: 309, distance: 22.4
click at [603, 315] on span "Прогул" at bounding box center [597, 313] width 29 height 9
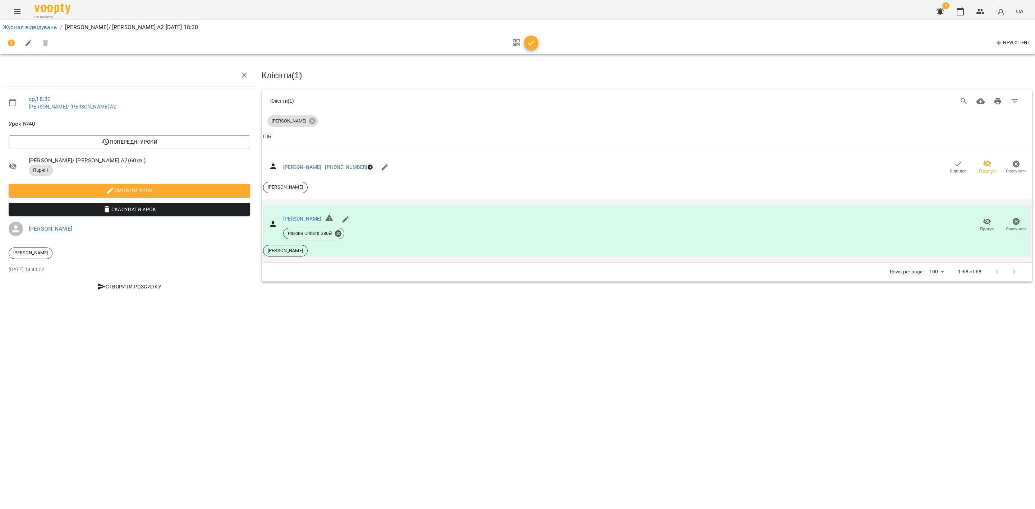
click at [980, 226] on span "Прогул" at bounding box center [987, 229] width 14 height 6
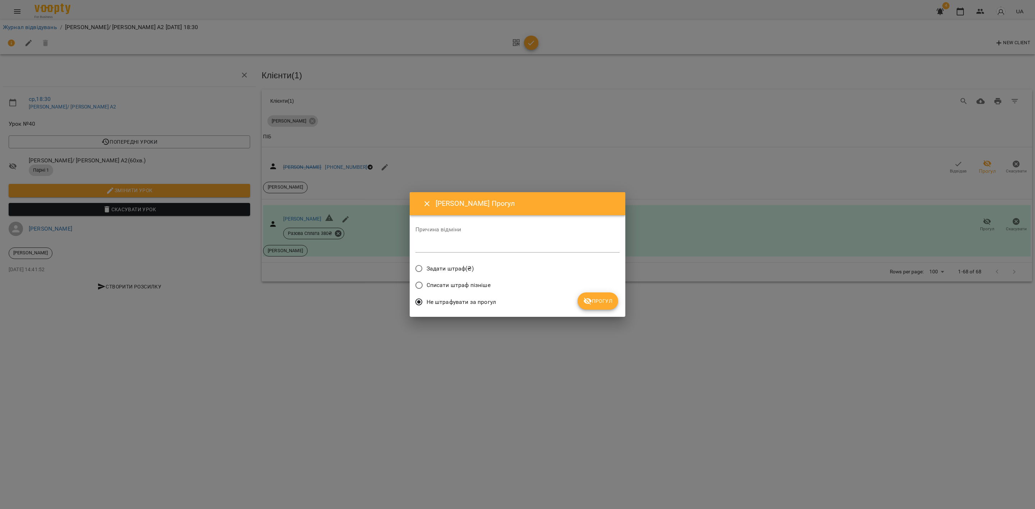
click at [617, 299] on div "Причина відміни * Задати штраф(₴) Списати штраф пізніше Не штрафувати за прогул…" at bounding box center [517, 266] width 204 height 90
click at [605, 299] on span "Прогул" at bounding box center [597, 301] width 29 height 9
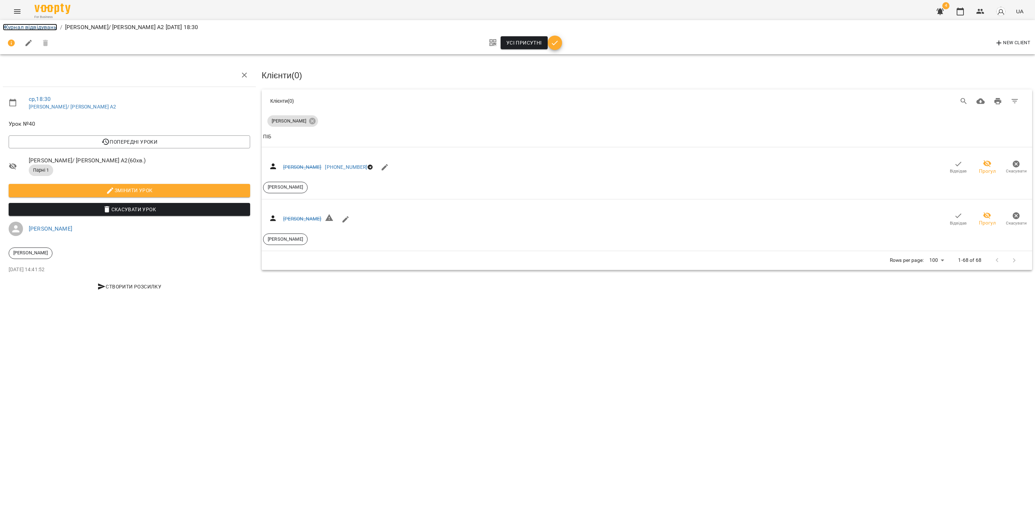
click at [43, 27] on link "Журнал відвідувань" at bounding box center [30, 27] width 54 height 7
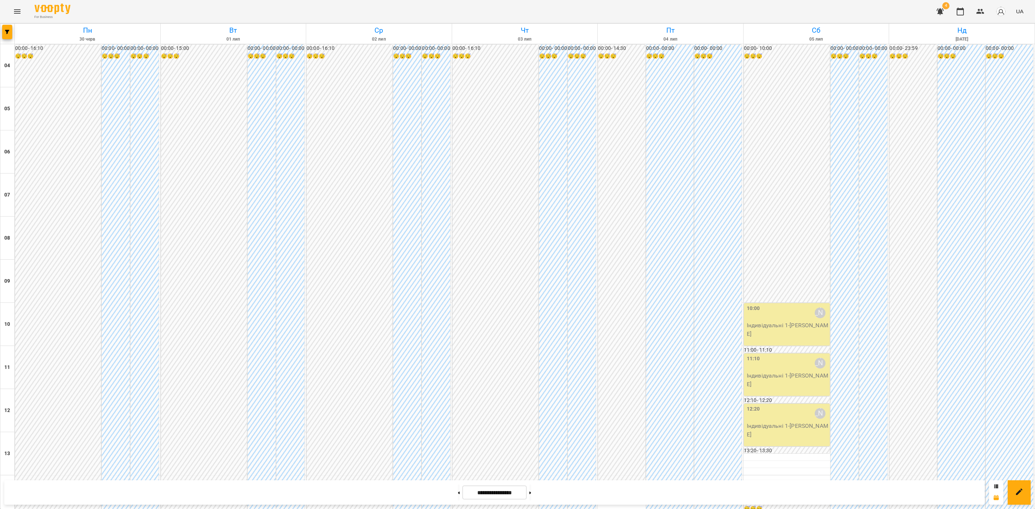
scroll to position [386, 0]
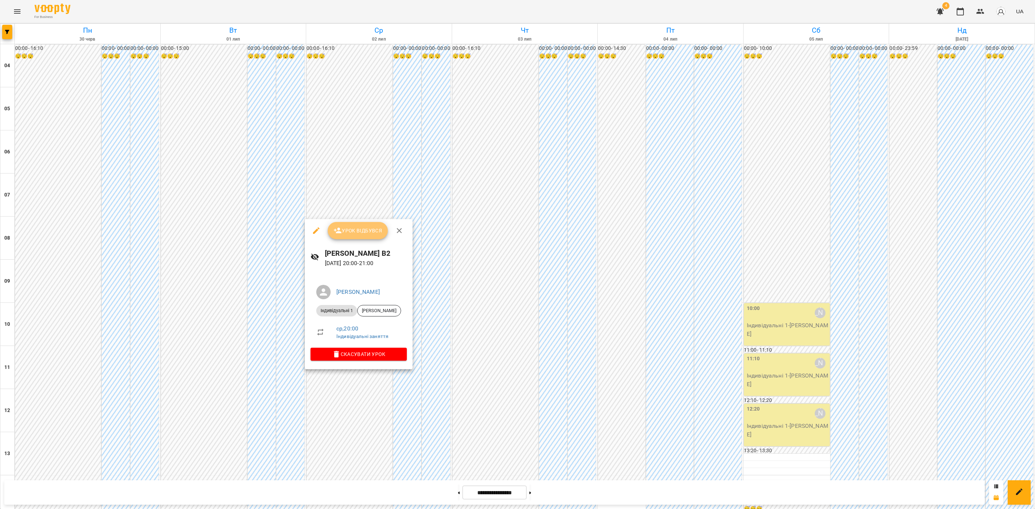
drag, startPoint x: 364, startPoint y: 232, endPoint x: 365, endPoint y: 235, distance: 4.0
click at [365, 234] on span "Урок відбувся" at bounding box center [357, 230] width 49 height 9
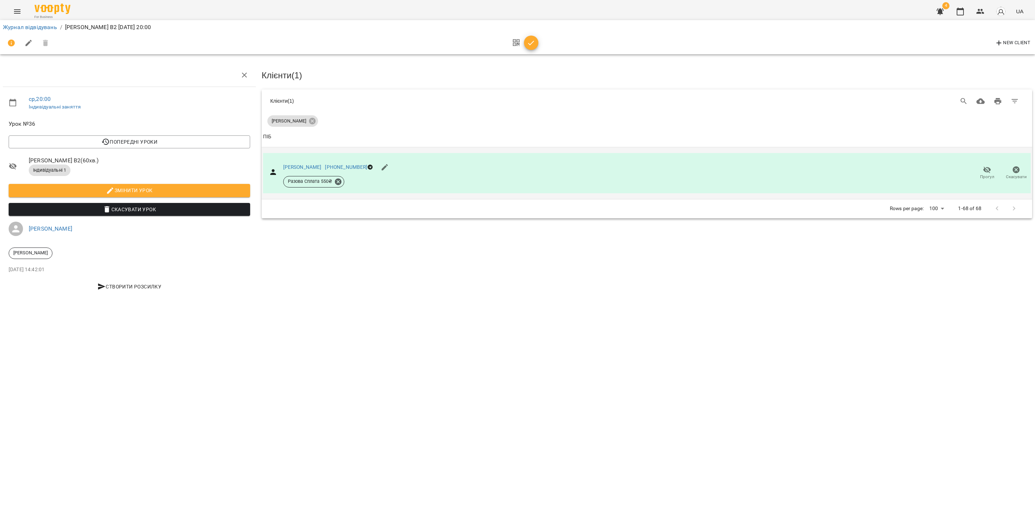
click at [987, 171] on icon "button" at bounding box center [987, 169] width 8 height 7
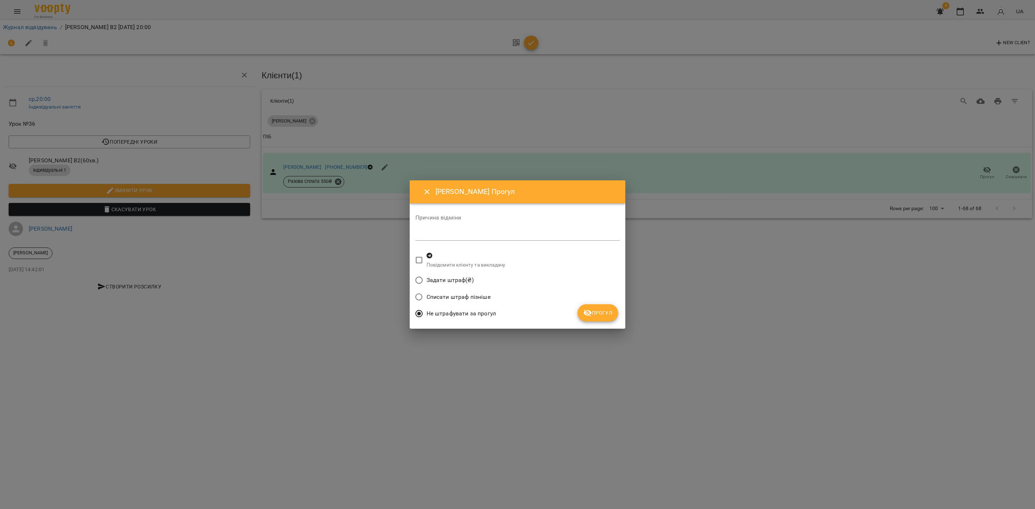
click at [601, 310] on span "Прогул" at bounding box center [597, 313] width 29 height 9
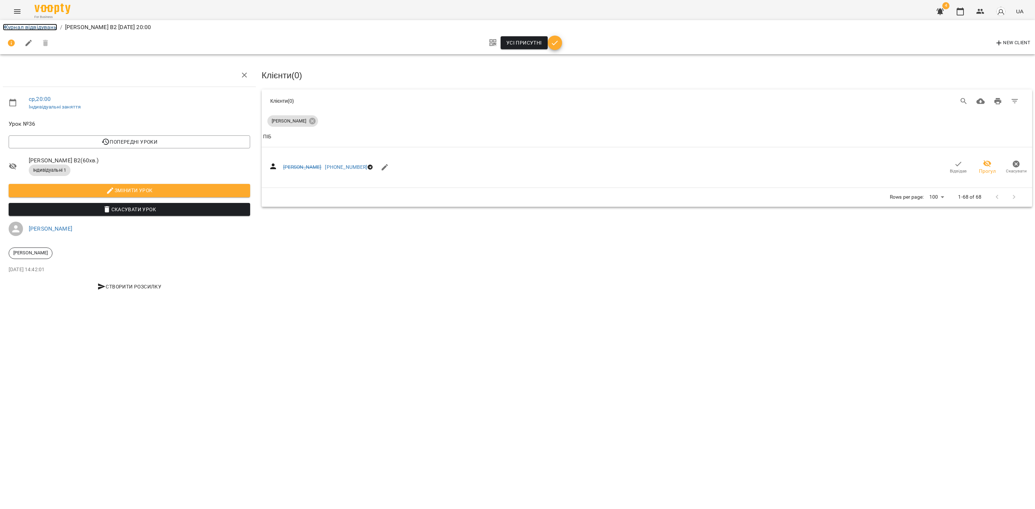
click at [44, 26] on link "Журнал відвідувань" at bounding box center [30, 27] width 54 height 7
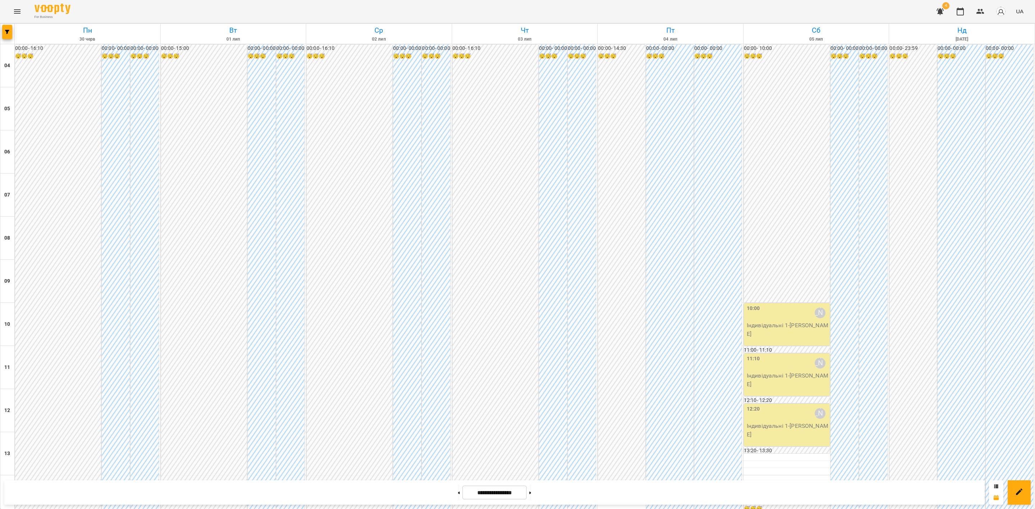
scroll to position [386, 0]
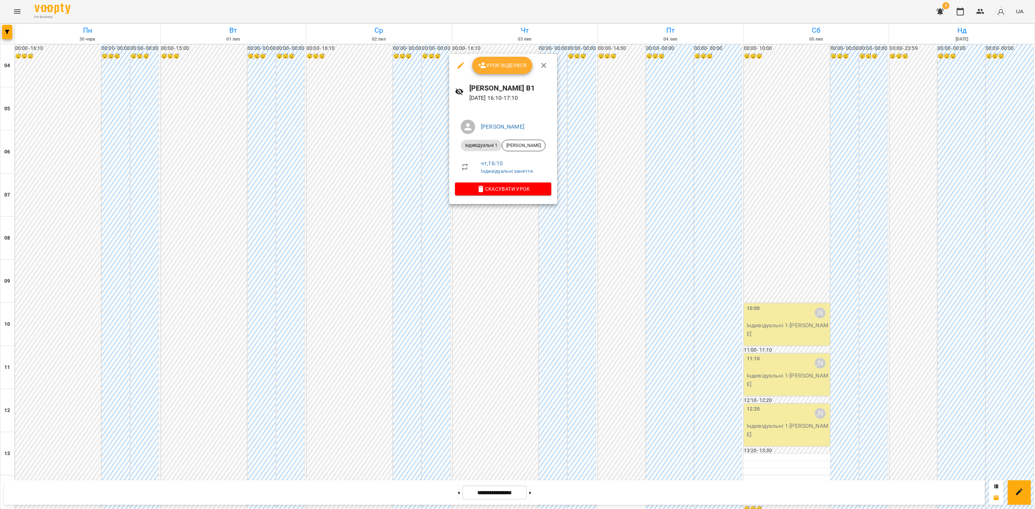
click at [501, 65] on span "Урок відбувся" at bounding box center [502, 65] width 49 height 9
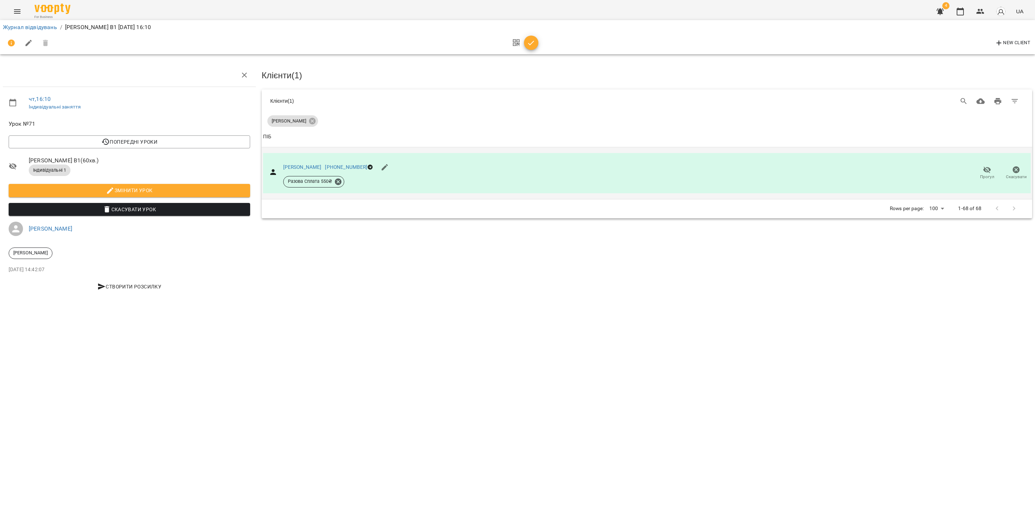
click at [988, 174] on span "Прогул" at bounding box center [987, 177] width 14 height 6
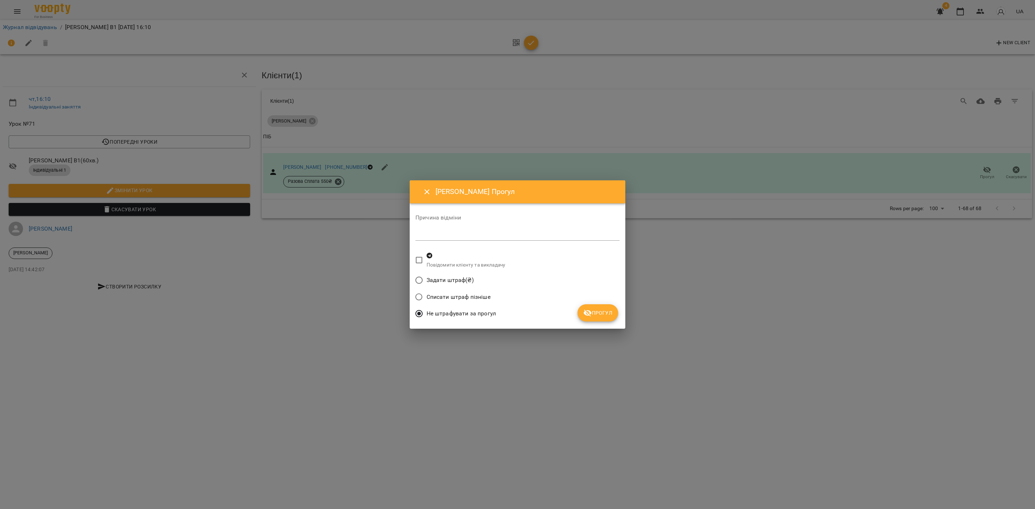
drag, startPoint x: 605, startPoint y: 312, endPoint x: 601, endPoint y: 312, distance: 4.0
click at [604, 312] on span "Прогул" at bounding box center [597, 313] width 29 height 9
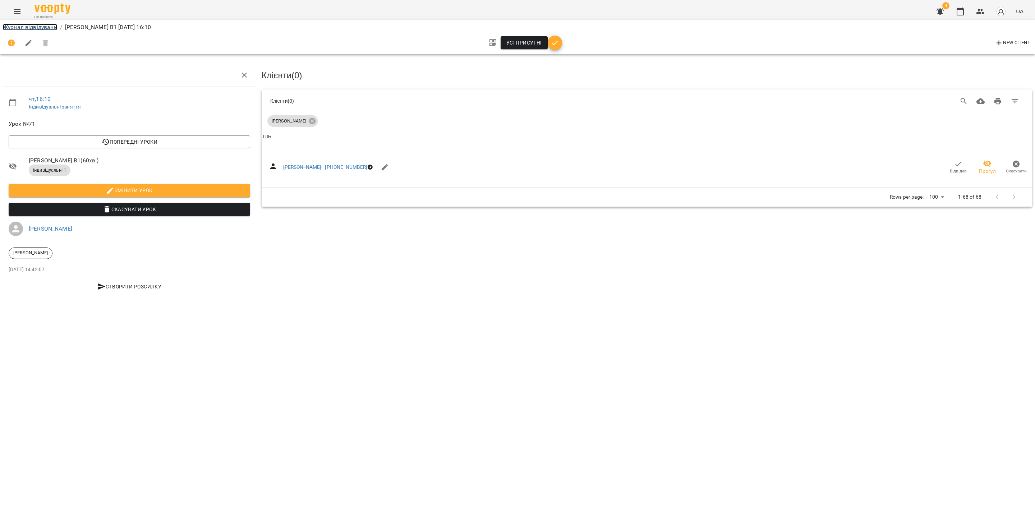
click at [36, 24] on link "Журнал відвідувань" at bounding box center [30, 27] width 54 height 7
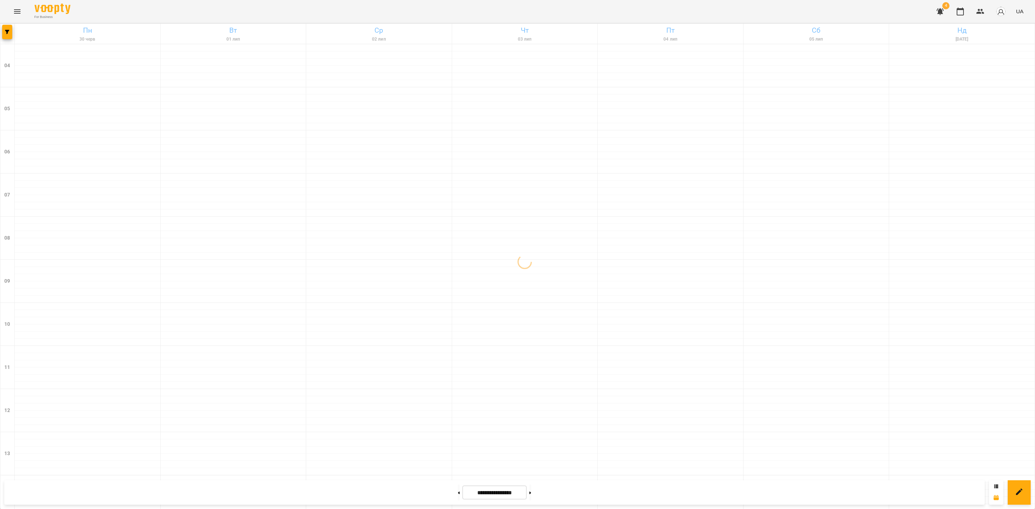
scroll to position [386, 0]
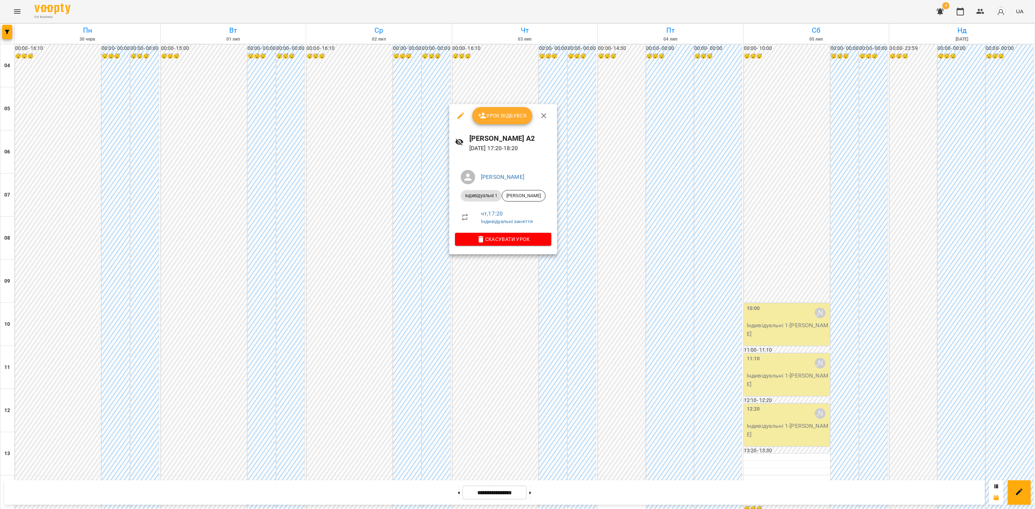
click at [493, 115] on span "Урок відбувся" at bounding box center [502, 115] width 49 height 9
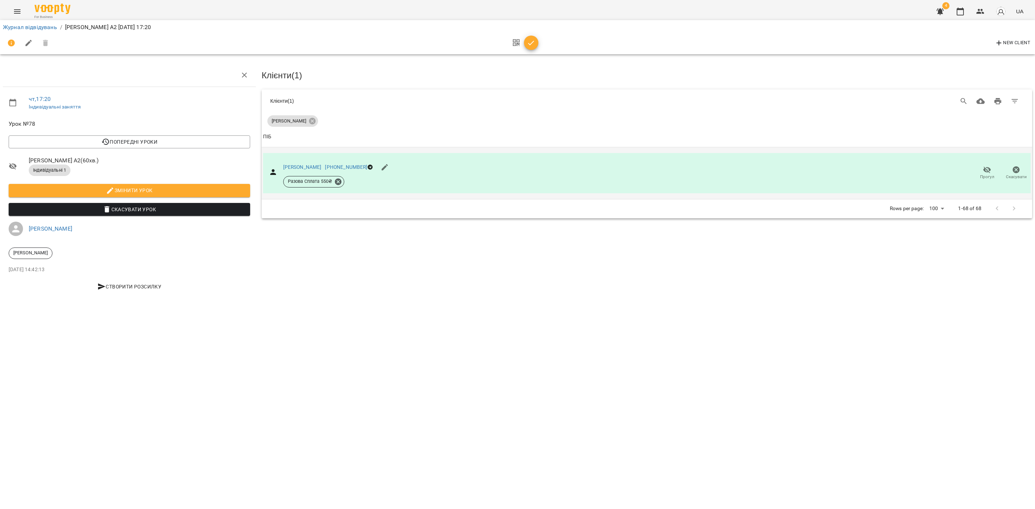
click at [983, 169] on icon "button" at bounding box center [987, 170] width 9 height 9
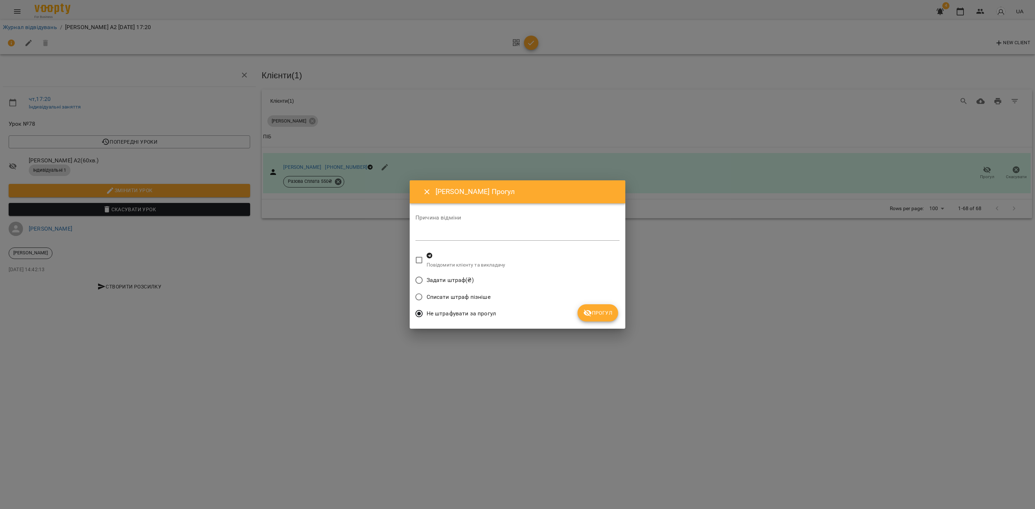
drag, startPoint x: 604, startPoint y: 312, endPoint x: 534, endPoint y: 288, distance: 74.3
click at [604, 312] on span "Прогул" at bounding box center [597, 313] width 29 height 9
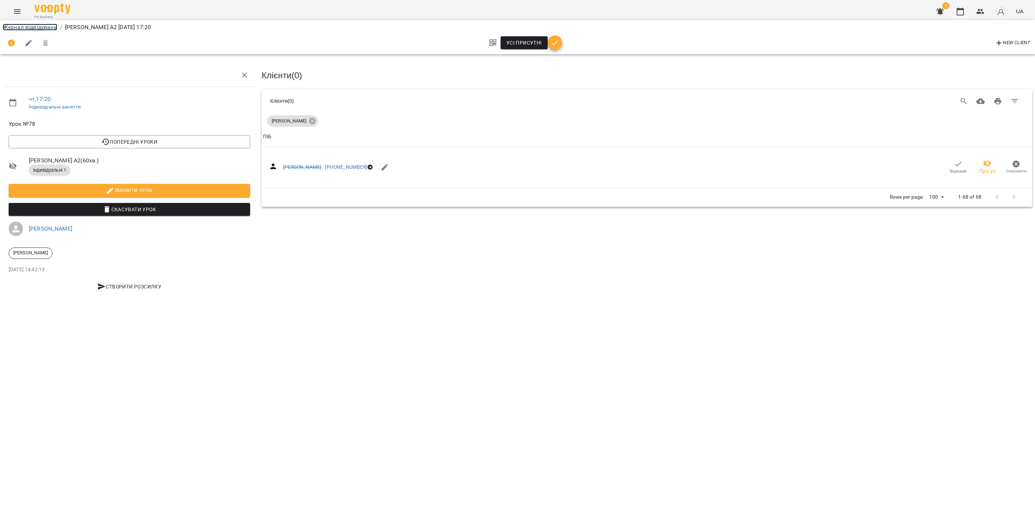
drag, startPoint x: 35, startPoint y: 26, endPoint x: 184, endPoint y: 78, distance: 157.5
click at [35, 27] on link "Журнал відвідувань" at bounding box center [30, 27] width 54 height 7
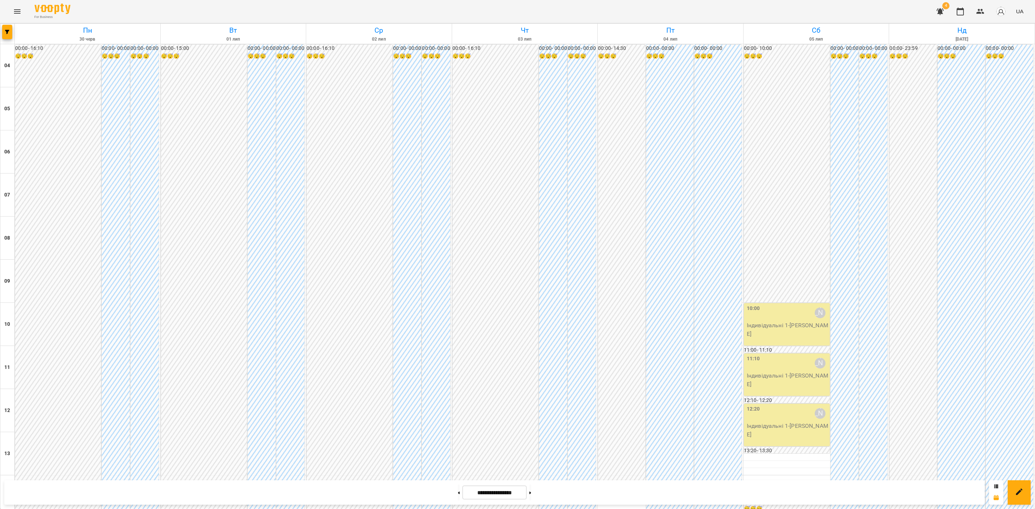
scroll to position [117, 0]
click at [785, 305] on div "10:00 Дарія Настека" at bounding box center [788, 313] width 82 height 17
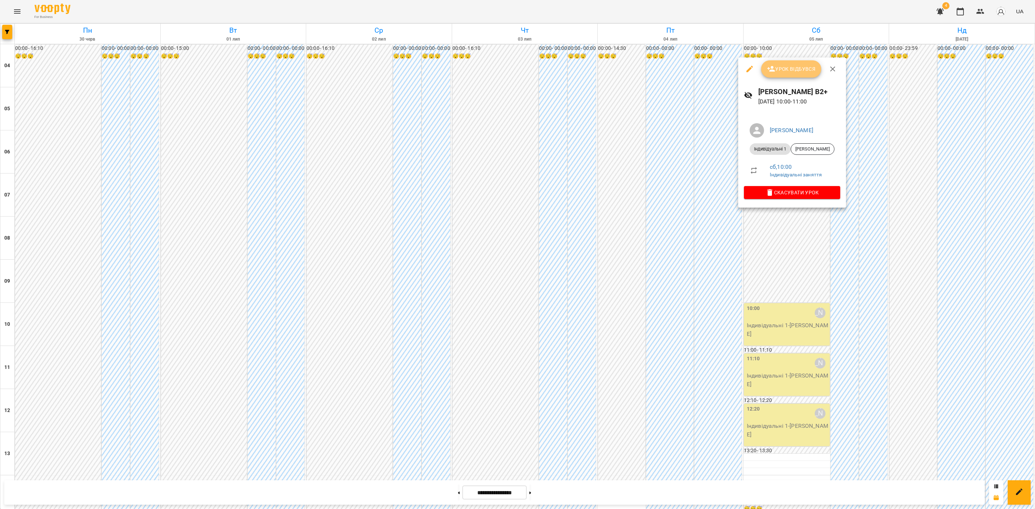
click at [794, 68] on span "Урок відбувся" at bounding box center [791, 69] width 49 height 9
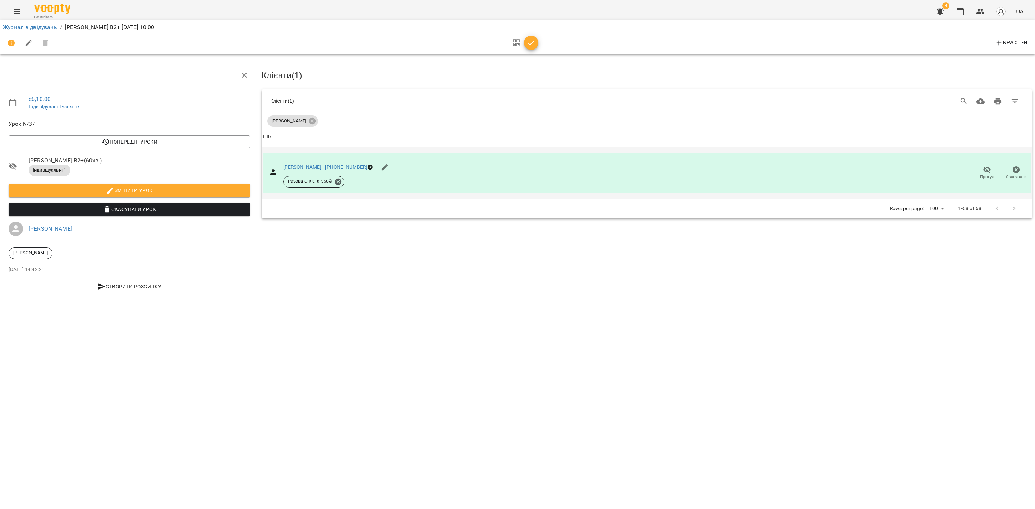
click at [982, 174] on span "Прогул" at bounding box center [987, 177] width 14 height 6
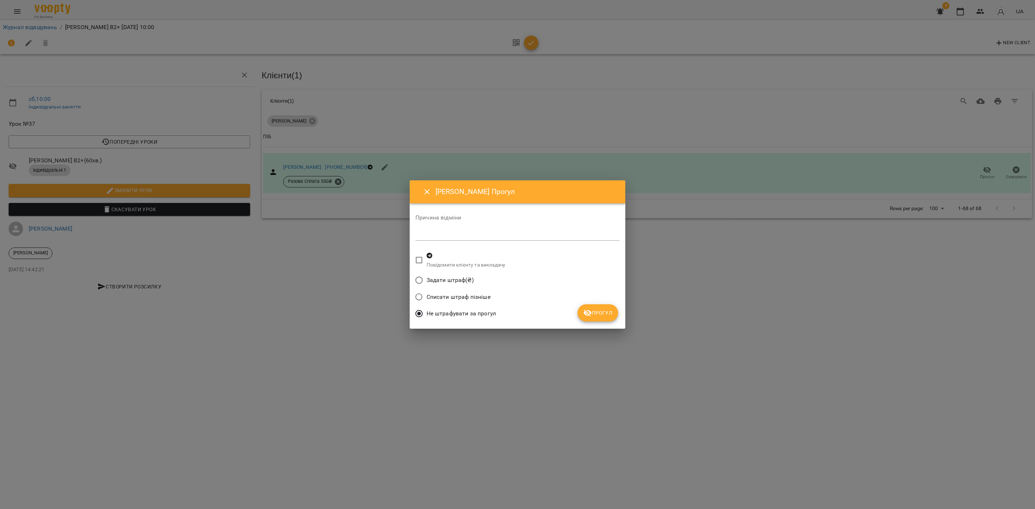
click at [596, 317] on span "Прогул" at bounding box center [597, 313] width 29 height 9
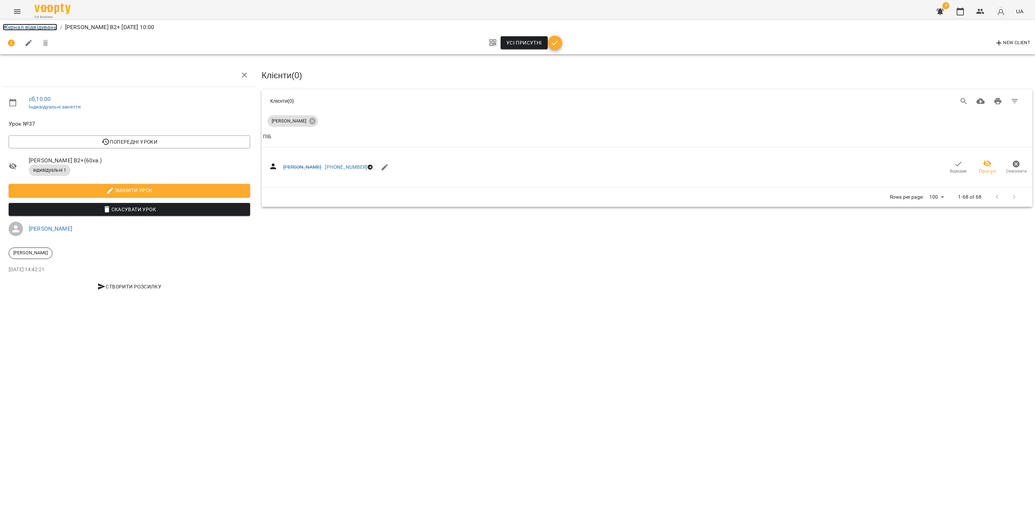
click at [35, 28] on link "Журнал відвідувань" at bounding box center [30, 27] width 54 height 7
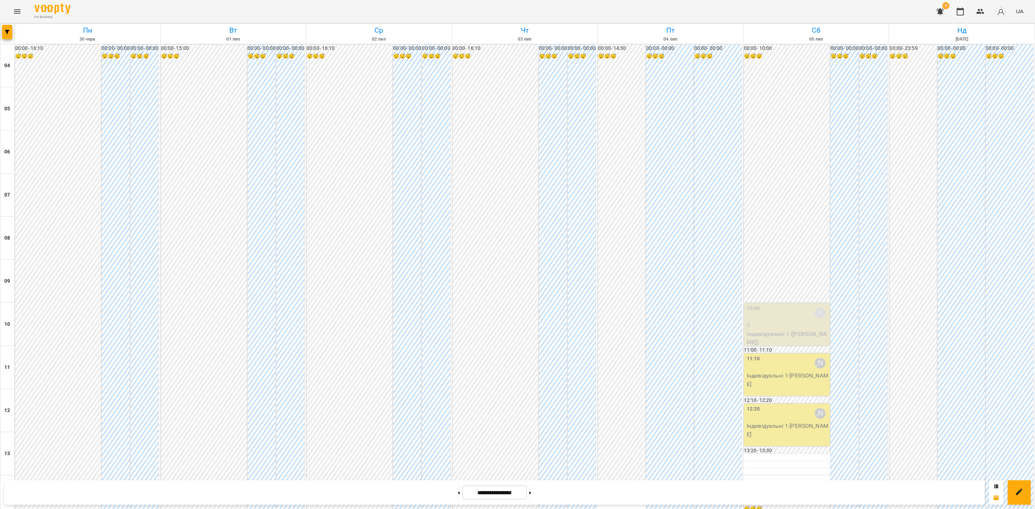
scroll to position [171, 0]
click at [788, 355] on div "11:10 Дарія Настека" at bounding box center [788, 363] width 82 height 17
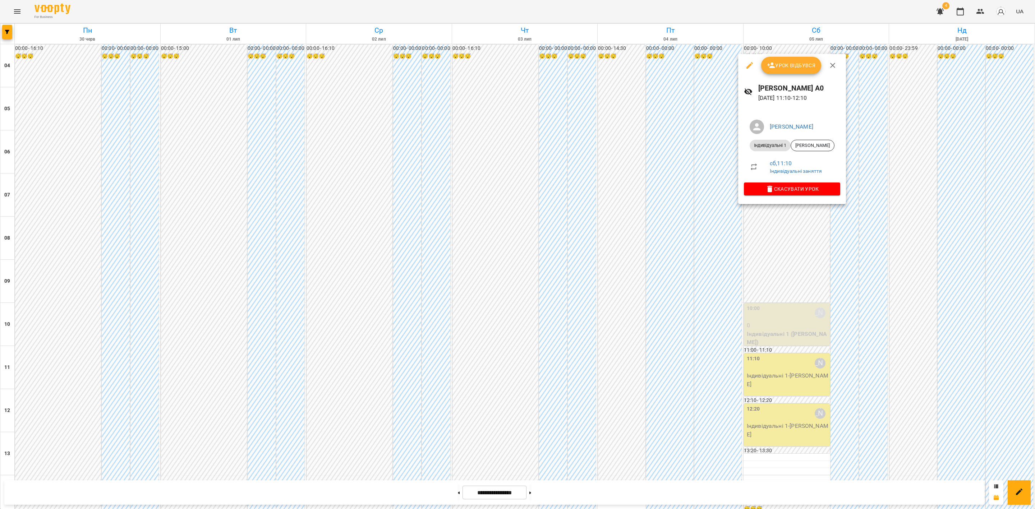
click at [792, 63] on span "Урок відбувся" at bounding box center [791, 65] width 49 height 9
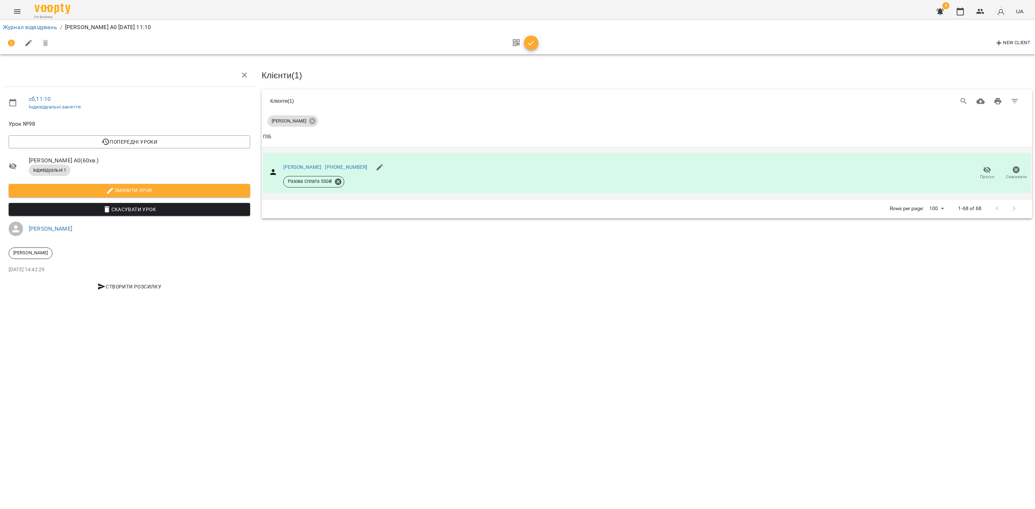
click at [986, 169] on icon "button" at bounding box center [987, 169] width 8 height 7
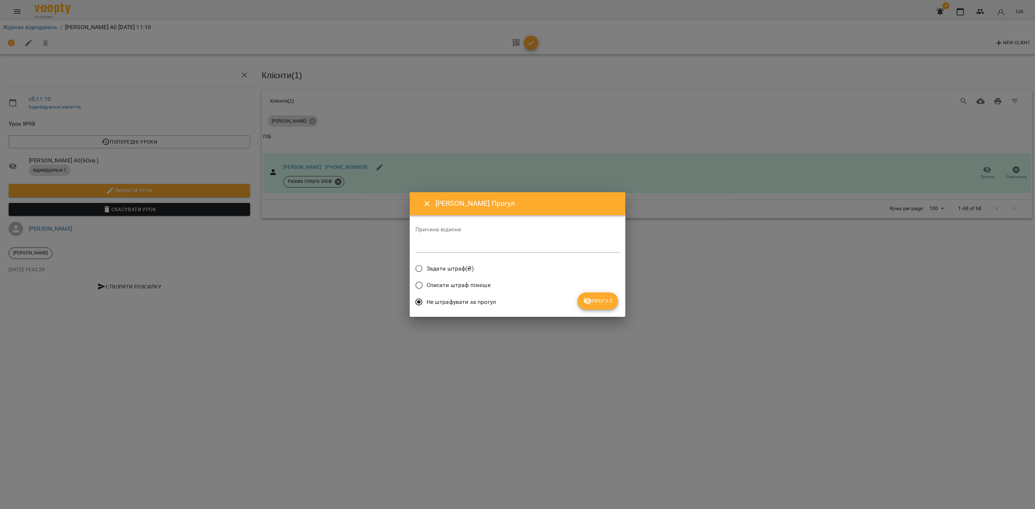
click at [601, 298] on button "Прогул" at bounding box center [597, 301] width 41 height 17
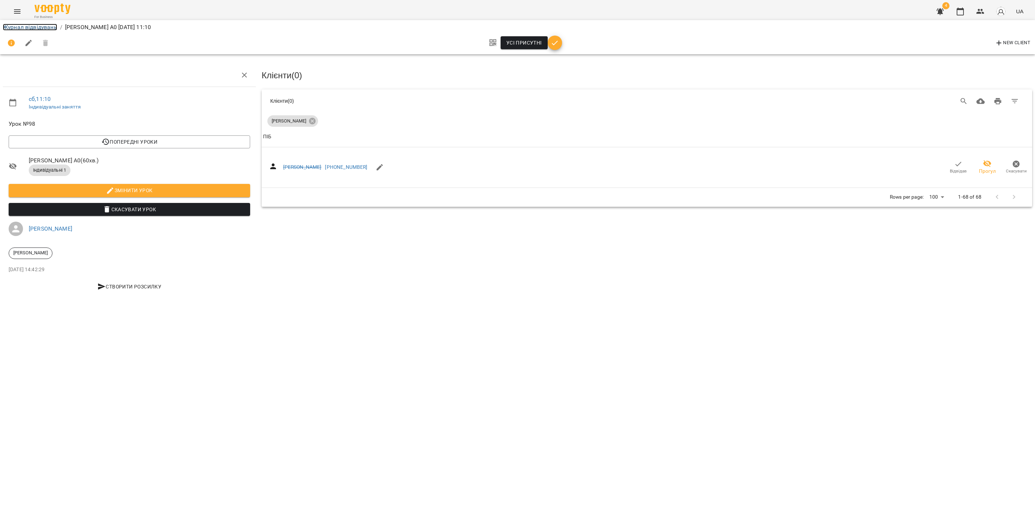
click at [32, 28] on link "Журнал відвідувань" at bounding box center [30, 27] width 54 height 7
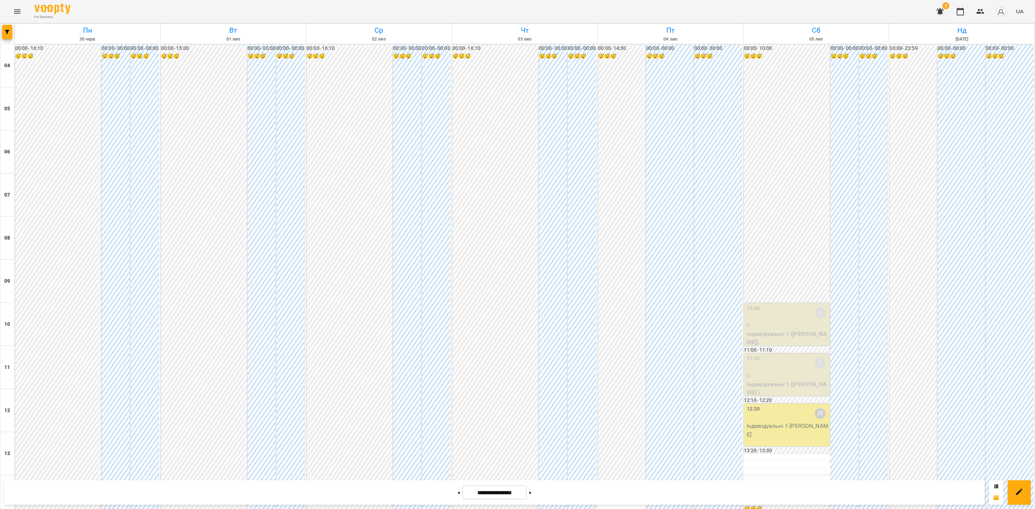
scroll to position [323, 0]
click at [773, 422] on p "Індивідуальні 1 - Валентина Феєр" at bounding box center [788, 430] width 82 height 17
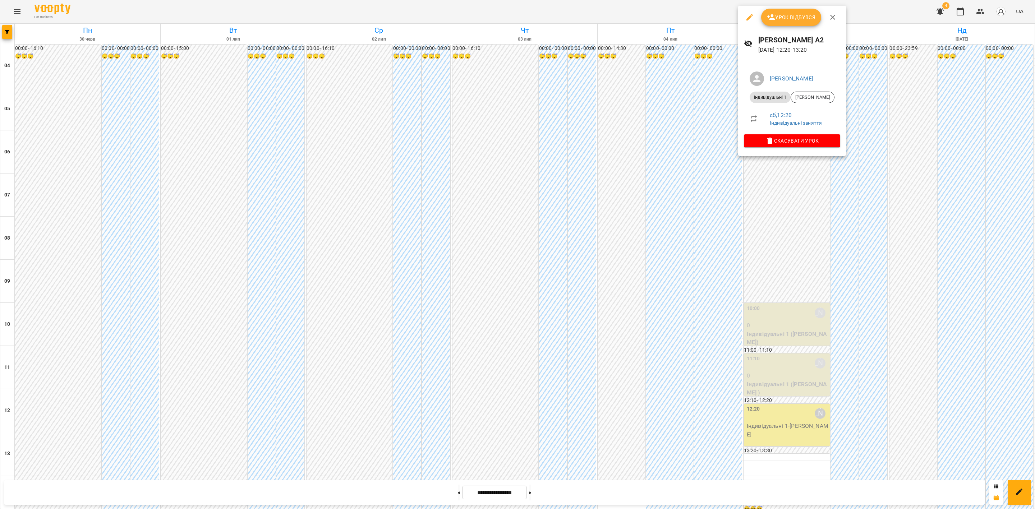
click at [788, 14] on span "Урок відбувся" at bounding box center [791, 17] width 49 height 9
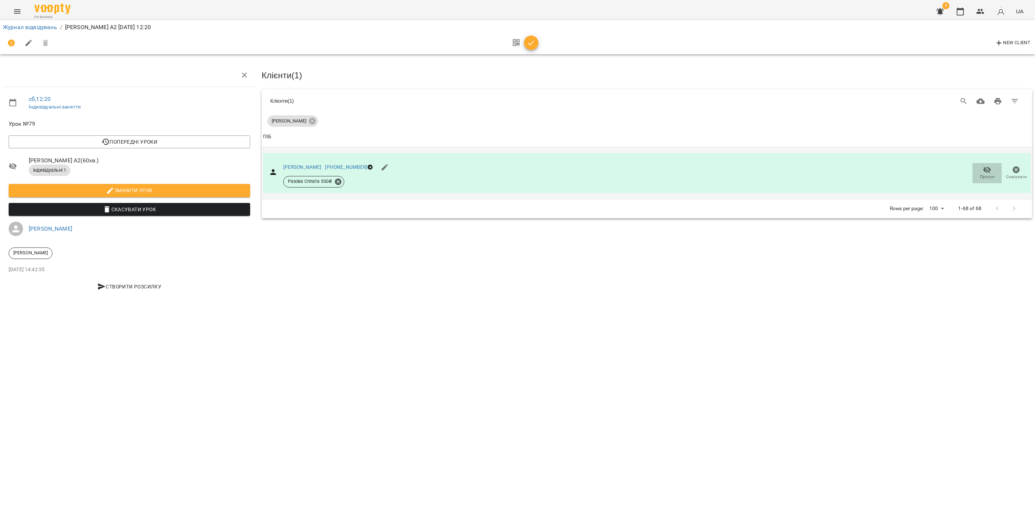
click at [992, 172] on span "Прогул" at bounding box center [987, 173] width 20 height 14
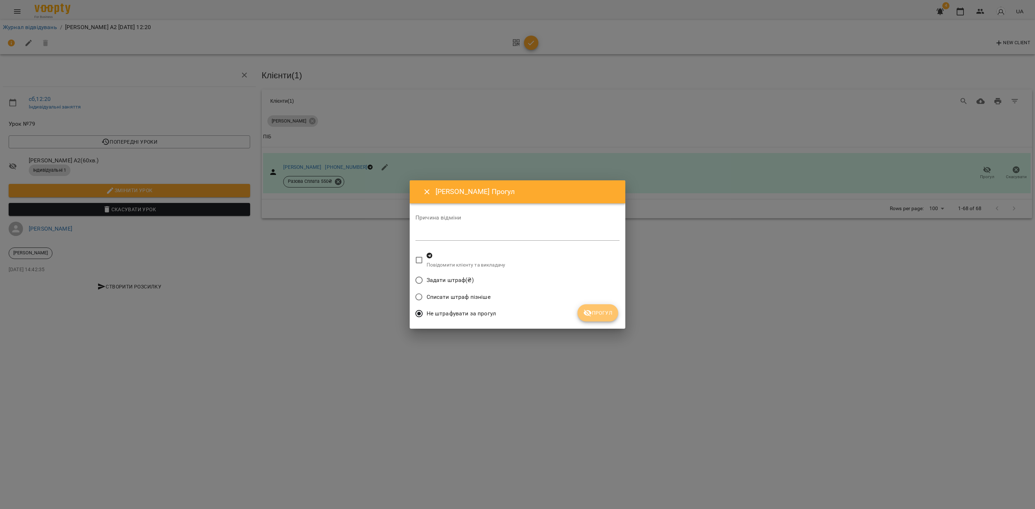
click at [604, 310] on span "Прогул" at bounding box center [597, 313] width 29 height 9
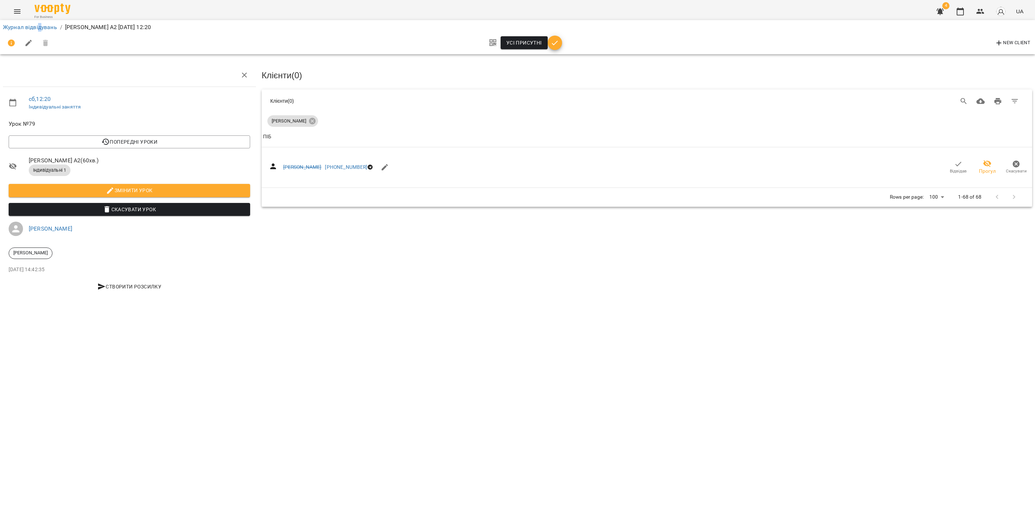
click at [40, 23] on li "Журнал відвідувань" at bounding box center [30, 27] width 54 height 9
drag, startPoint x: 40, startPoint y: 25, endPoint x: 63, endPoint y: 37, distance: 25.7
click at [40, 26] on link "Журнал відвідувань" at bounding box center [30, 27] width 54 height 7
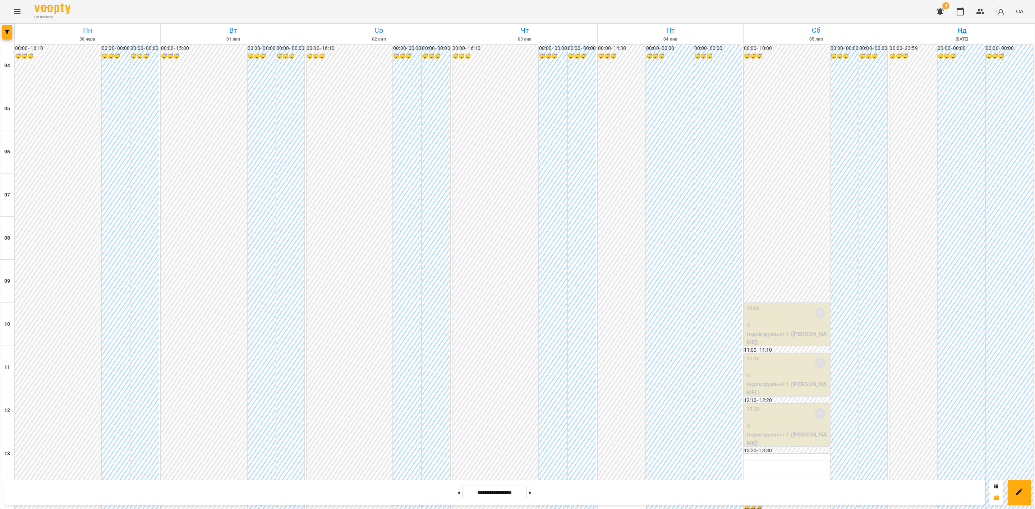
scroll to position [386, 0]
click at [531, 495] on button at bounding box center [530, 493] width 2 height 16
type input "**********"
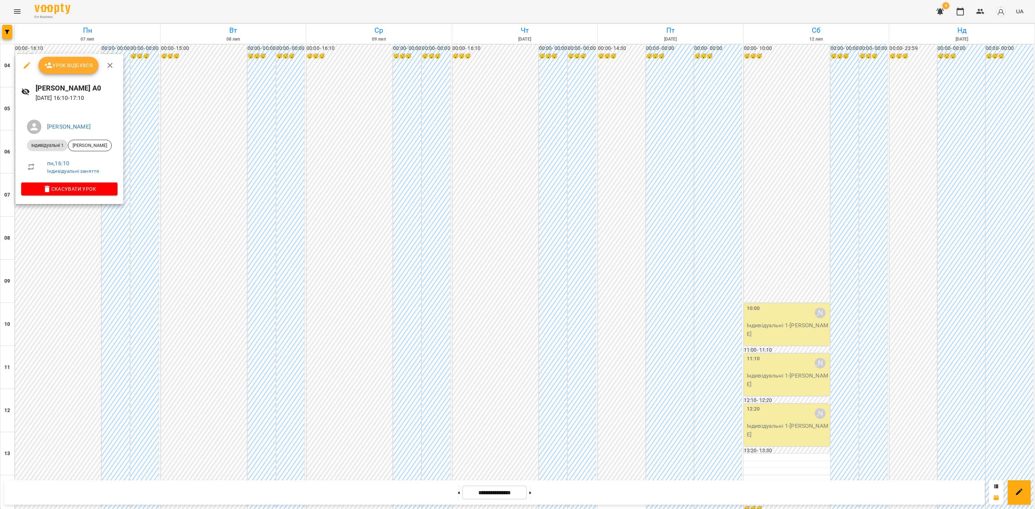
click at [78, 60] on button "Урок відбувся" at bounding box center [68, 65] width 60 height 17
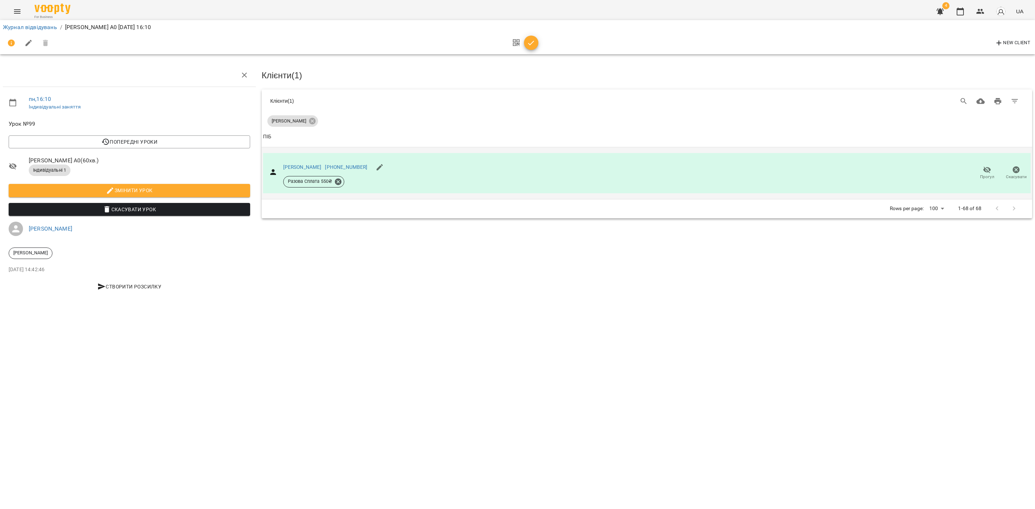
click at [984, 170] on icon "button" at bounding box center [987, 170] width 9 height 9
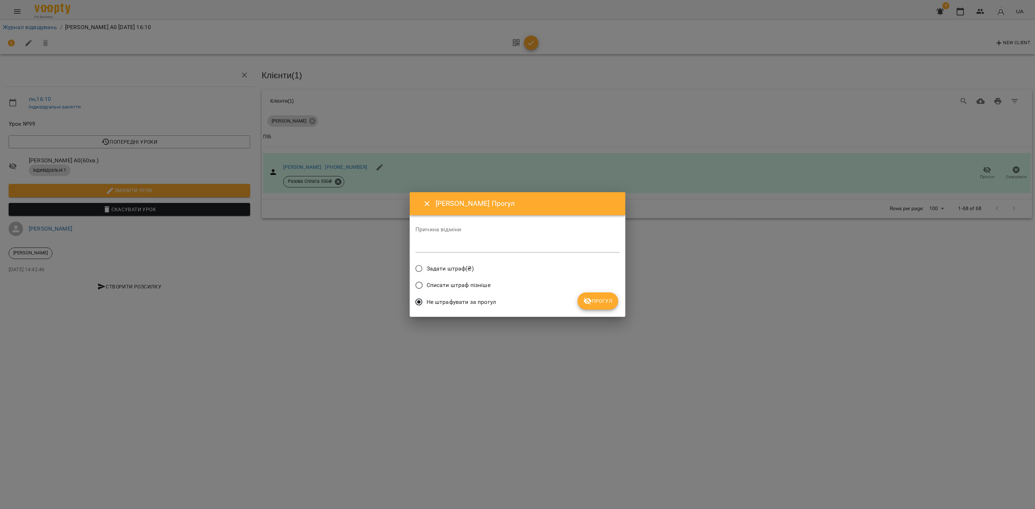
click at [603, 298] on span "Прогул" at bounding box center [597, 301] width 29 height 9
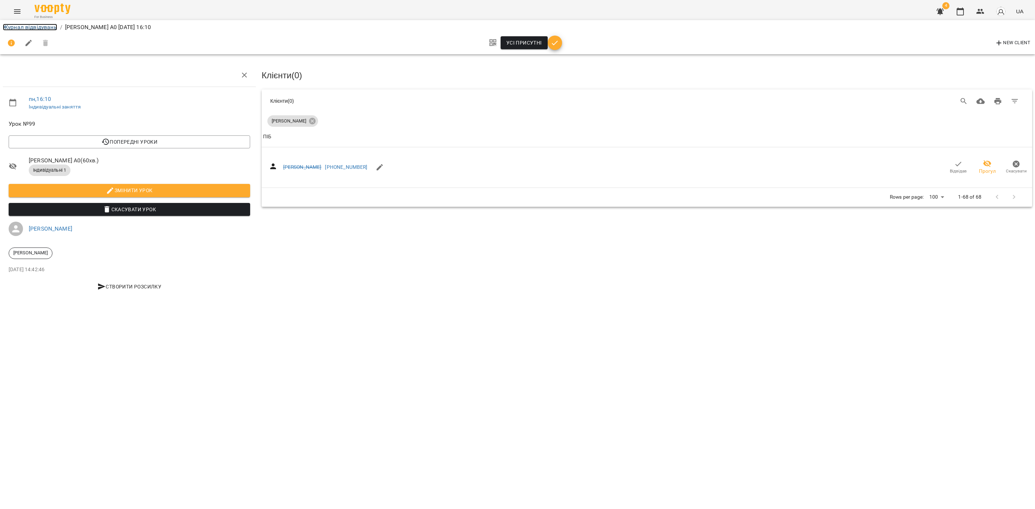
click at [23, 30] on link "Журнал відвідувань" at bounding box center [30, 27] width 54 height 7
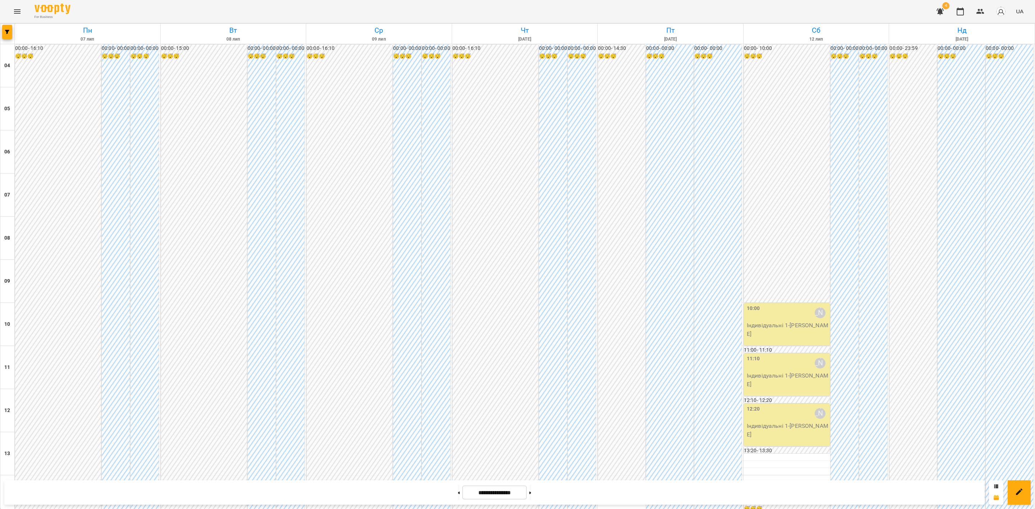
scroll to position [386, 0]
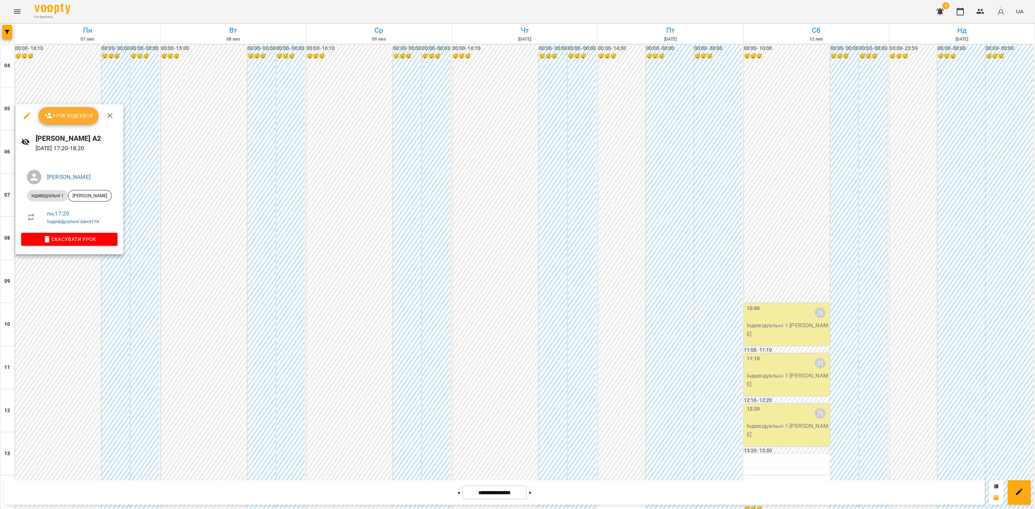
click at [71, 116] on span "Урок відбувся" at bounding box center [68, 115] width 49 height 9
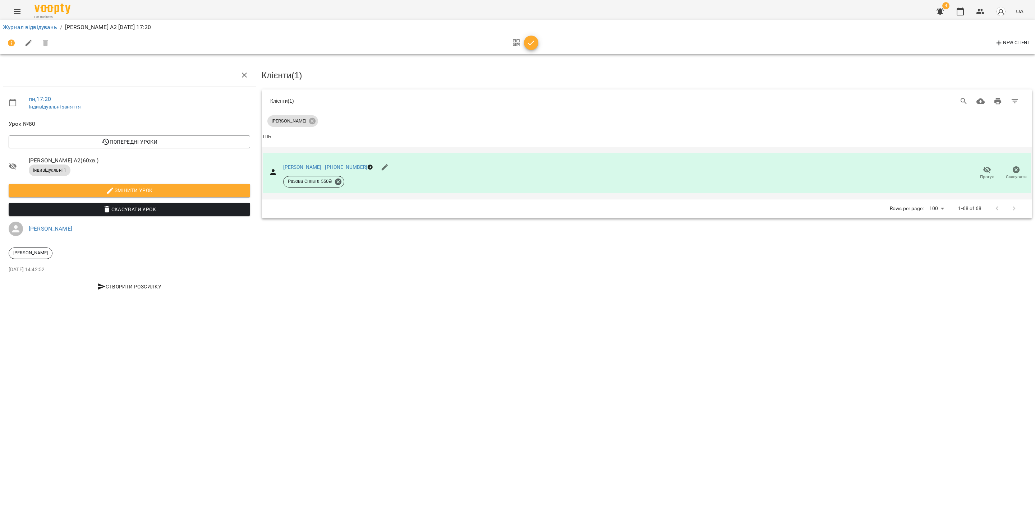
click at [987, 175] on span "Прогул" at bounding box center [987, 177] width 14 height 6
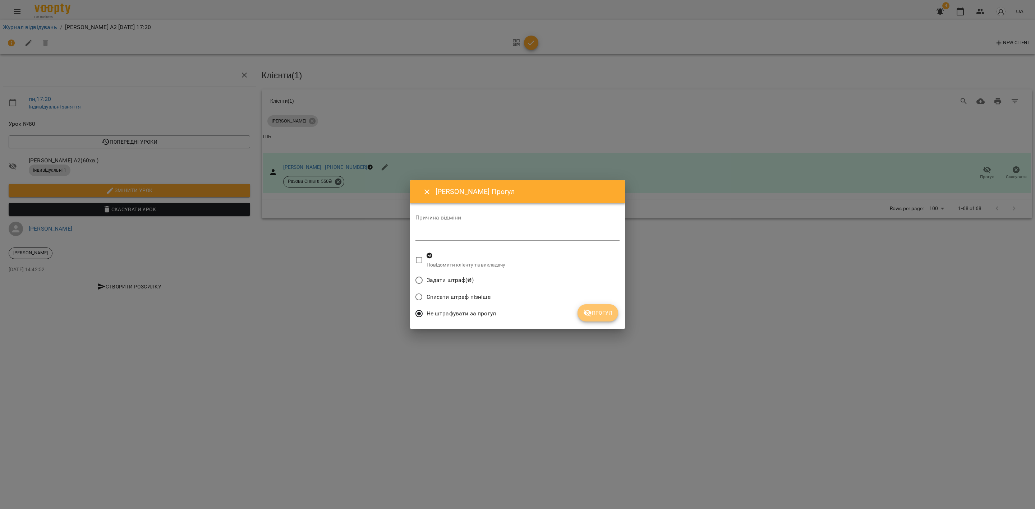
click at [605, 309] on span "Прогул" at bounding box center [597, 313] width 29 height 9
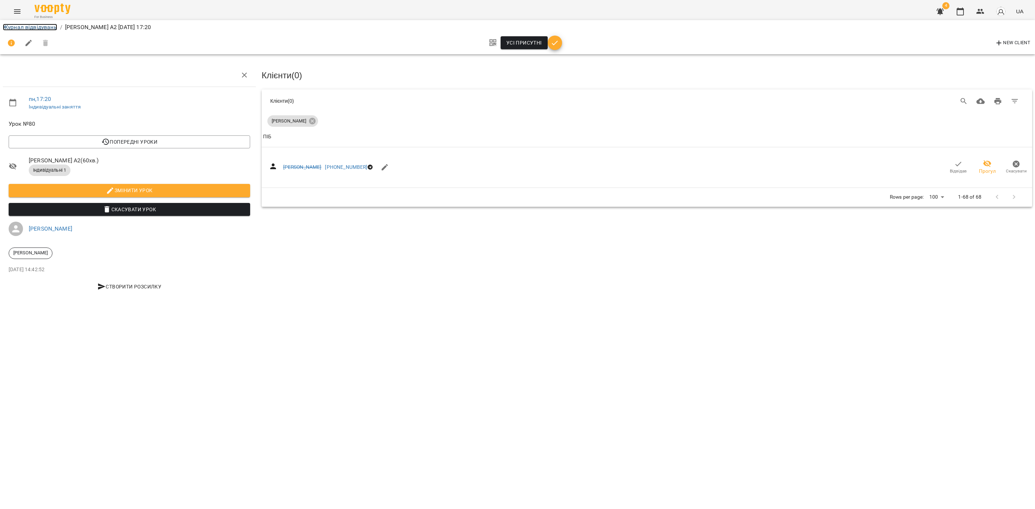
click at [45, 28] on link "Журнал відвідувань" at bounding box center [30, 27] width 54 height 7
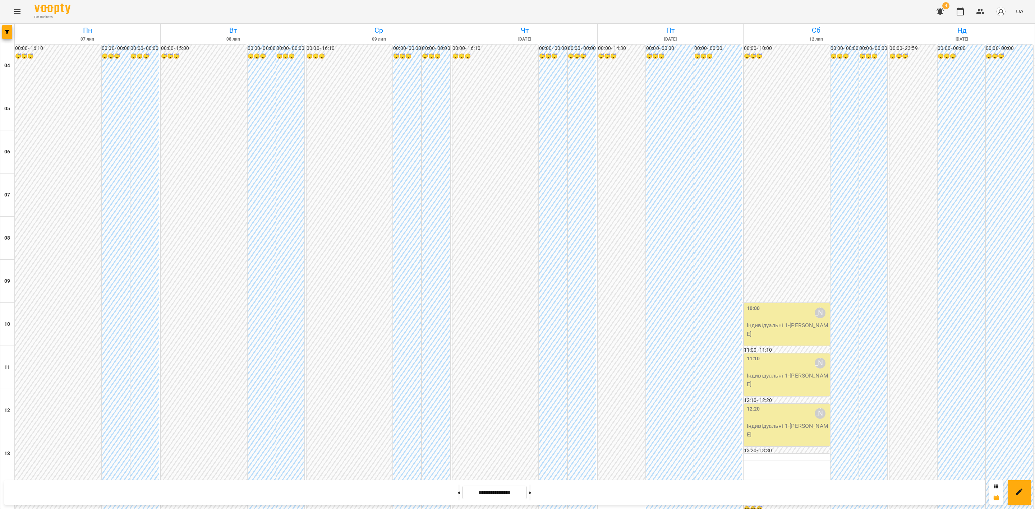
scroll to position [386, 0]
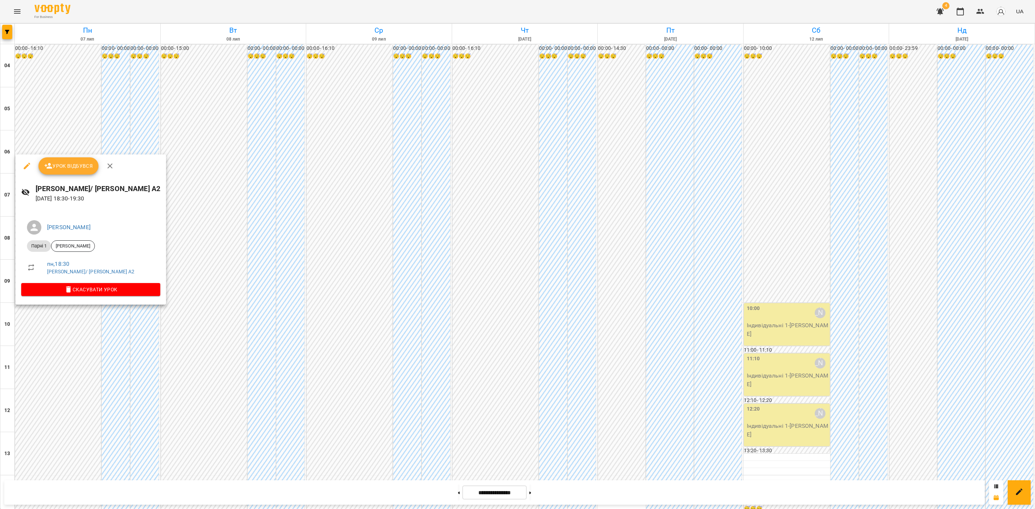
click at [75, 167] on span "Урок відбувся" at bounding box center [68, 166] width 49 height 9
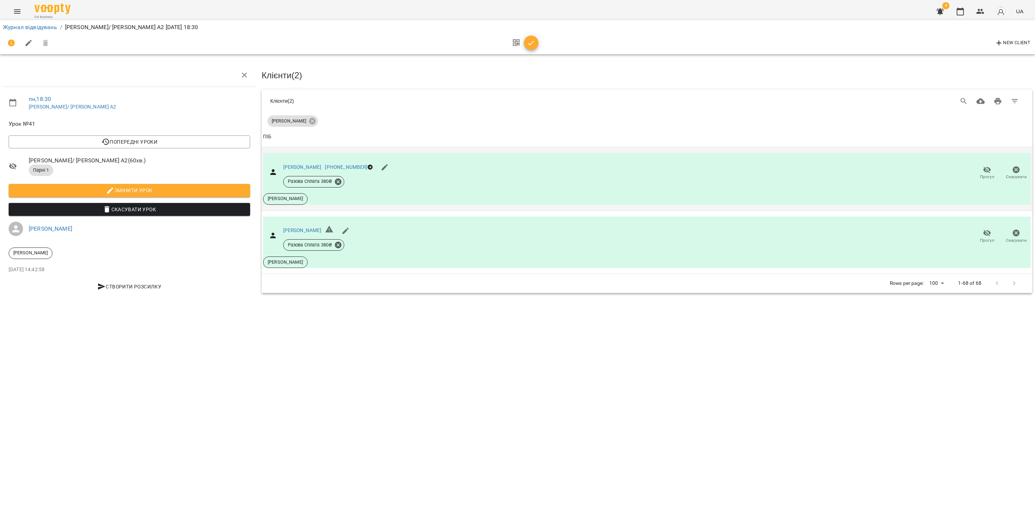
click at [977, 166] on button "Прогул" at bounding box center [986, 173] width 29 height 20
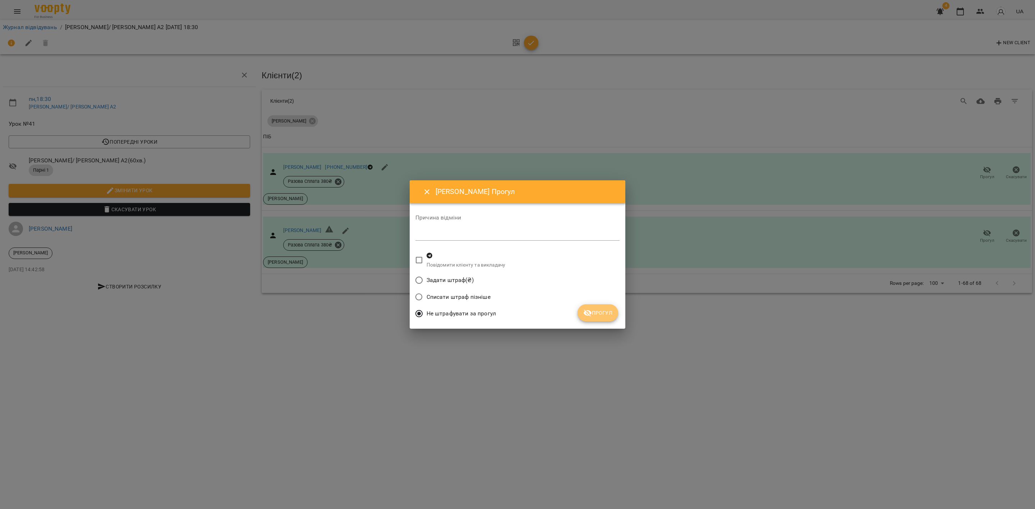
click at [600, 309] on button "Прогул" at bounding box center [597, 312] width 41 height 17
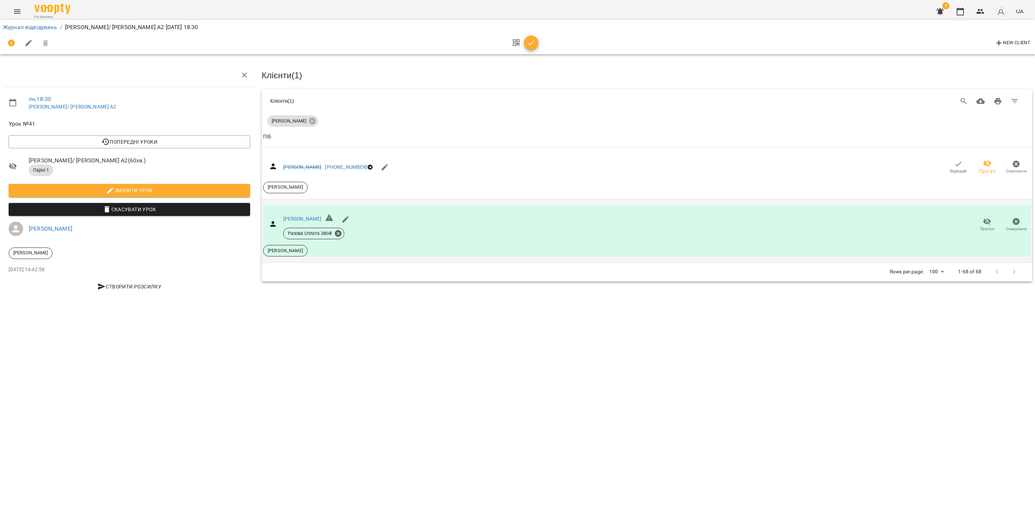
click at [986, 224] on icon "button" at bounding box center [987, 221] width 9 height 9
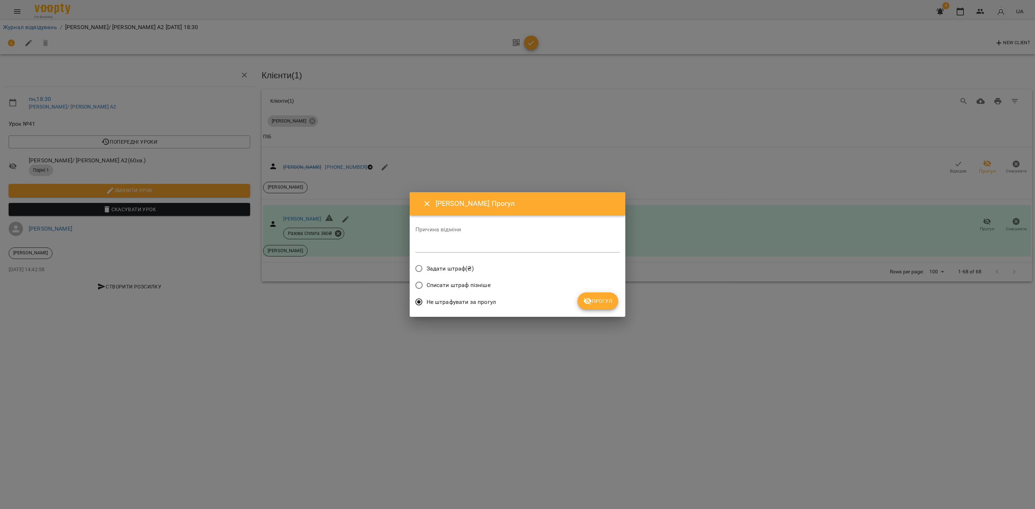
drag, startPoint x: 606, startPoint y: 290, endPoint x: 602, endPoint y: 298, distance: 8.4
click at [606, 291] on div "Списати штраф пізніше" at bounding box center [517, 286] width 204 height 17
click at [600, 300] on span "Прогул" at bounding box center [597, 301] width 29 height 9
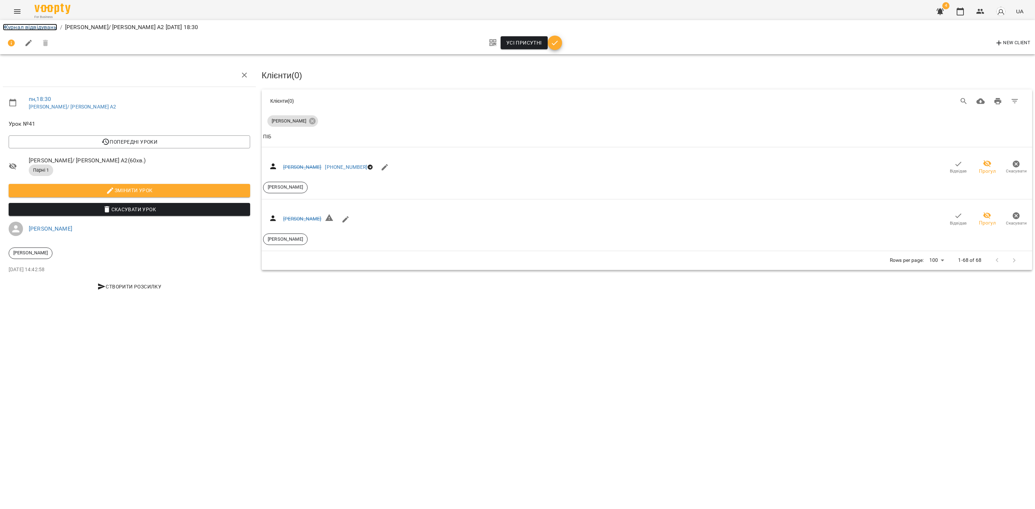
click at [28, 24] on link "Журнал відвідувань" at bounding box center [30, 27] width 54 height 7
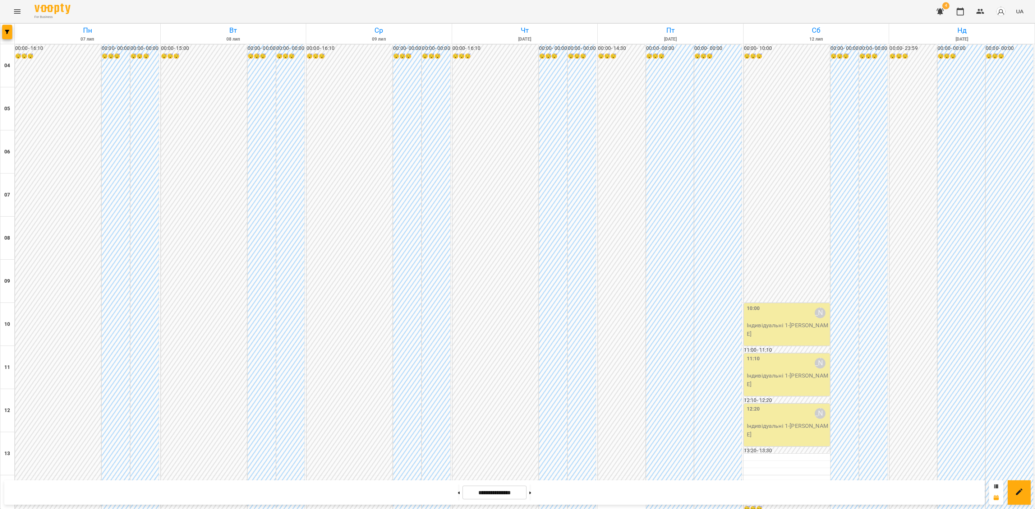
scroll to position [386, 0]
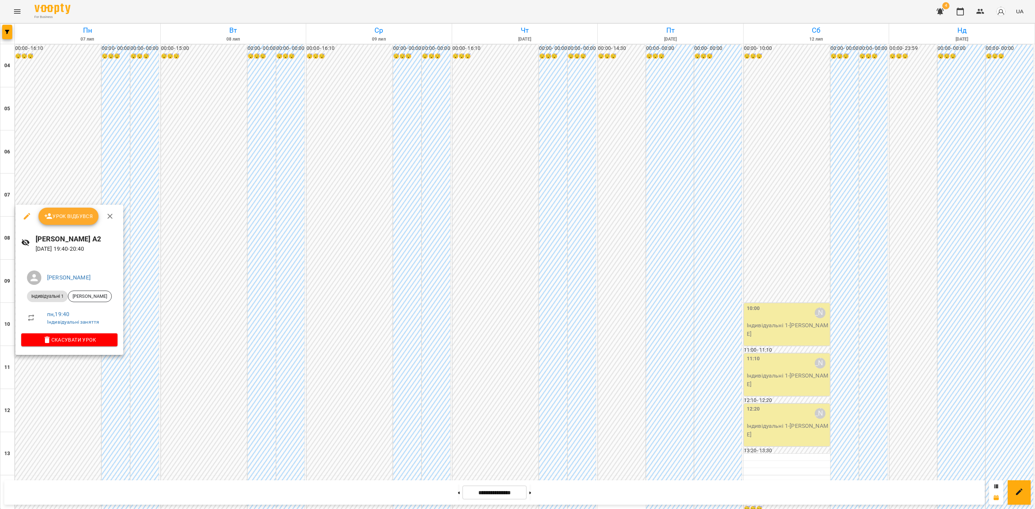
click at [79, 216] on span "Урок відбувся" at bounding box center [68, 216] width 49 height 9
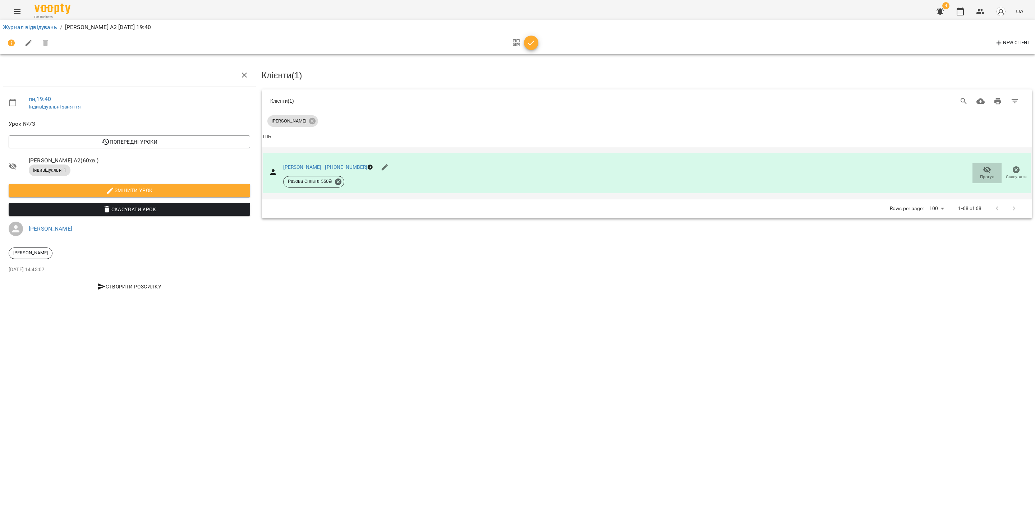
click at [989, 171] on icon "button" at bounding box center [987, 169] width 8 height 7
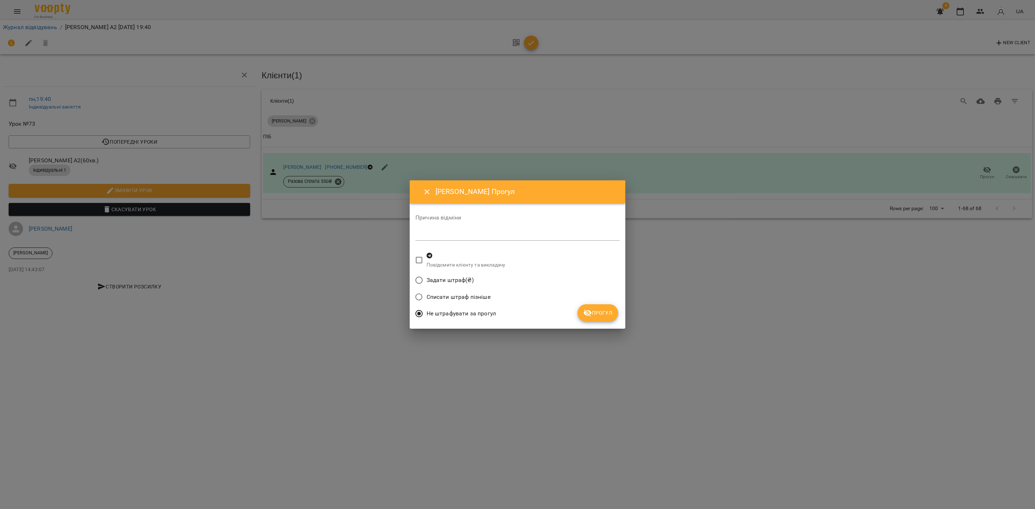
click at [605, 317] on span "Прогул" at bounding box center [597, 313] width 29 height 9
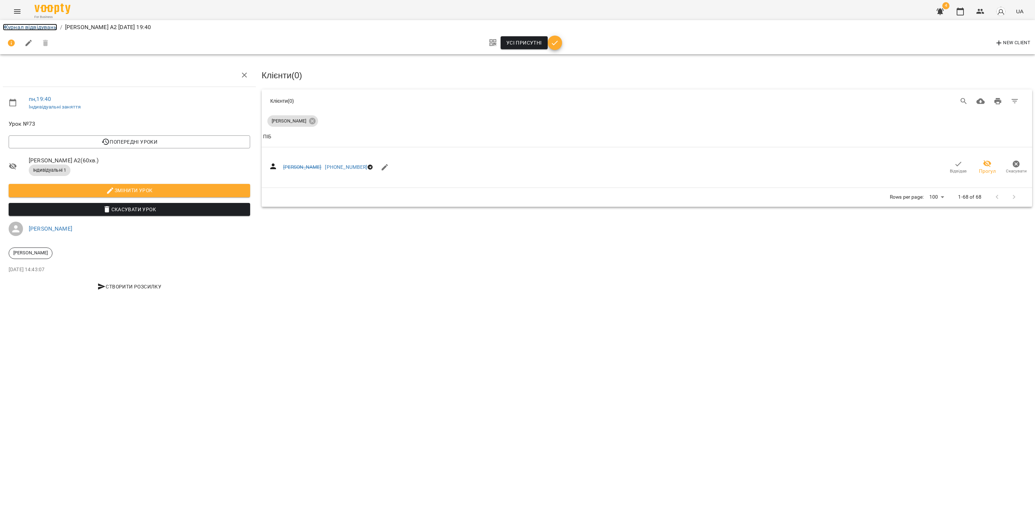
click at [49, 29] on link "Журнал відвідувань" at bounding box center [30, 27] width 54 height 7
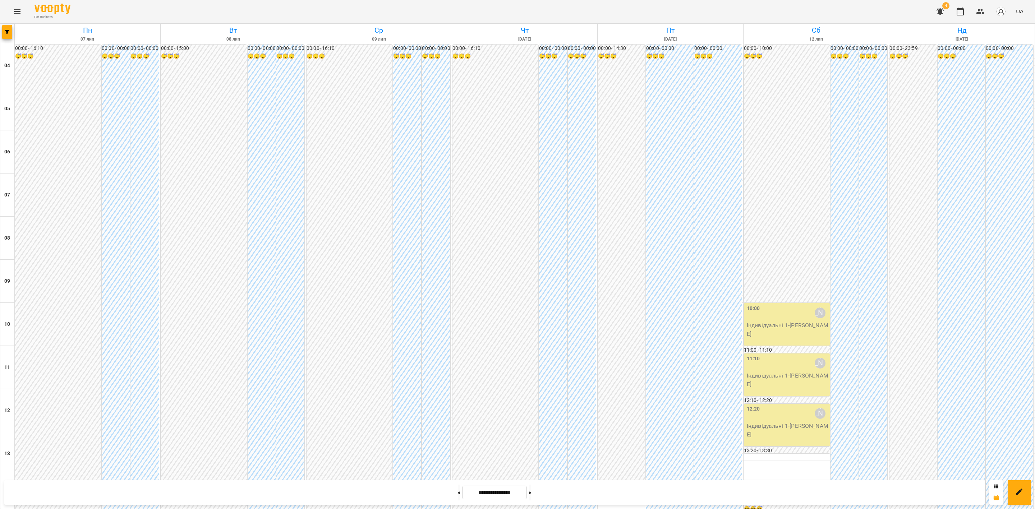
scroll to position [386, 0]
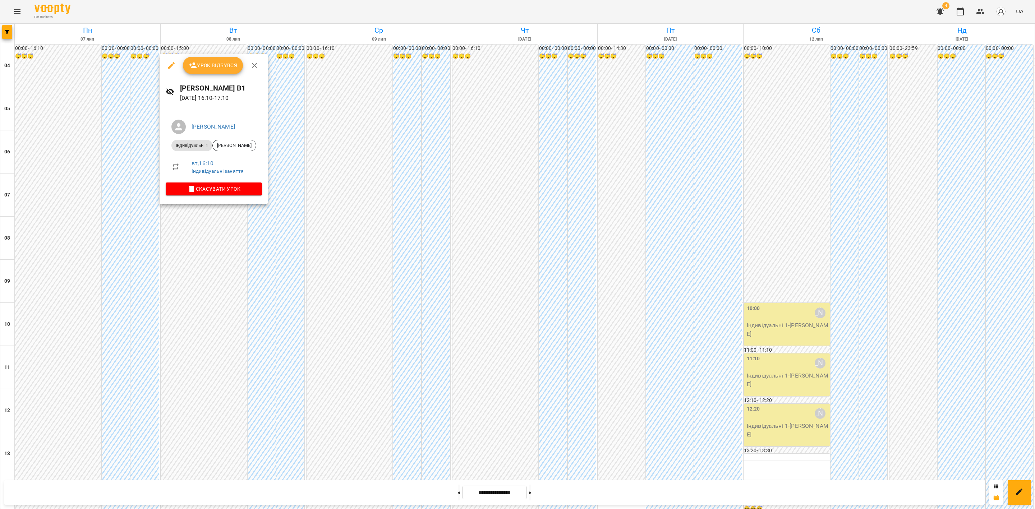
click at [220, 68] on span "Урок відбувся" at bounding box center [213, 65] width 49 height 9
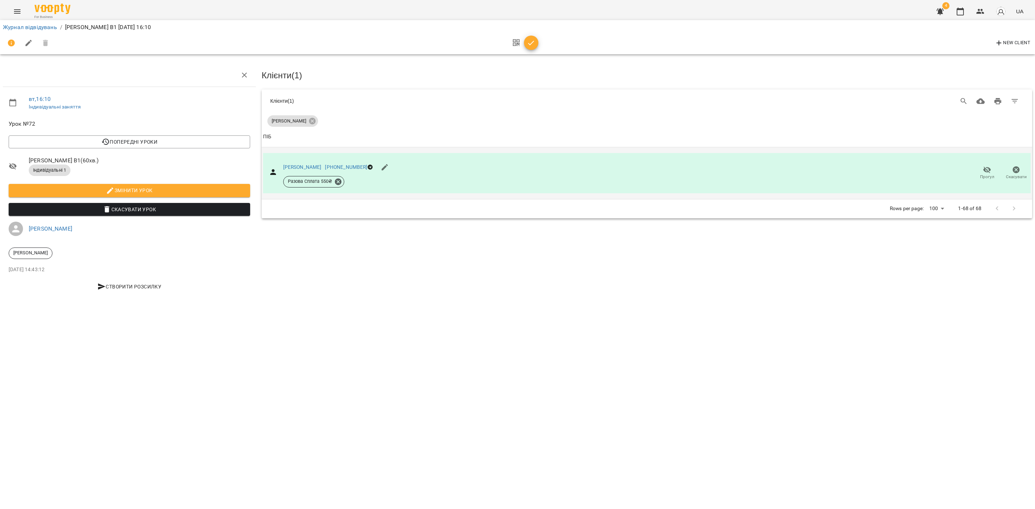
click at [991, 178] on button "Прогул" at bounding box center [986, 173] width 29 height 20
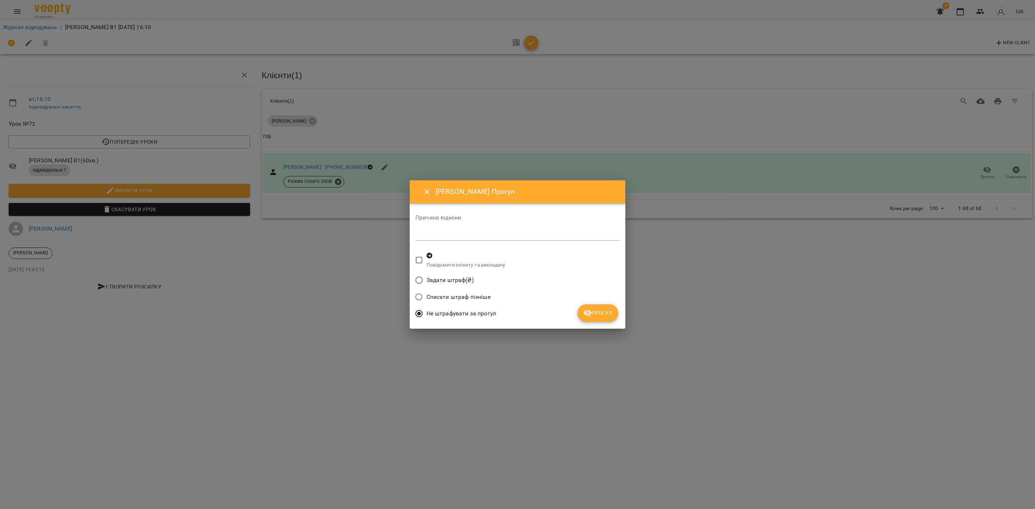
click at [614, 317] on button "Прогул" at bounding box center [597, 312] width 41 height 17
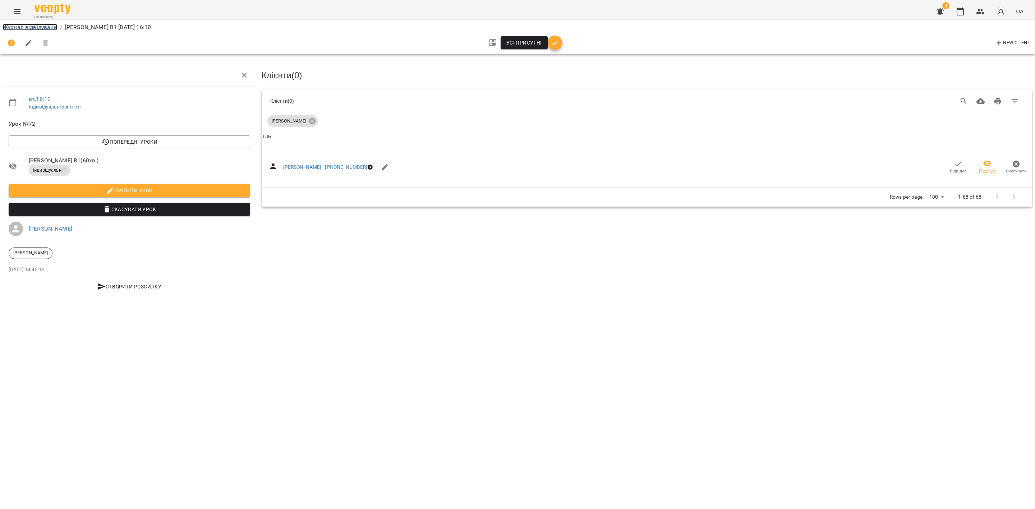
click at [34, 25] on link "Журнал відвідувань" at bounding box center [30, 27] width 54 height 7
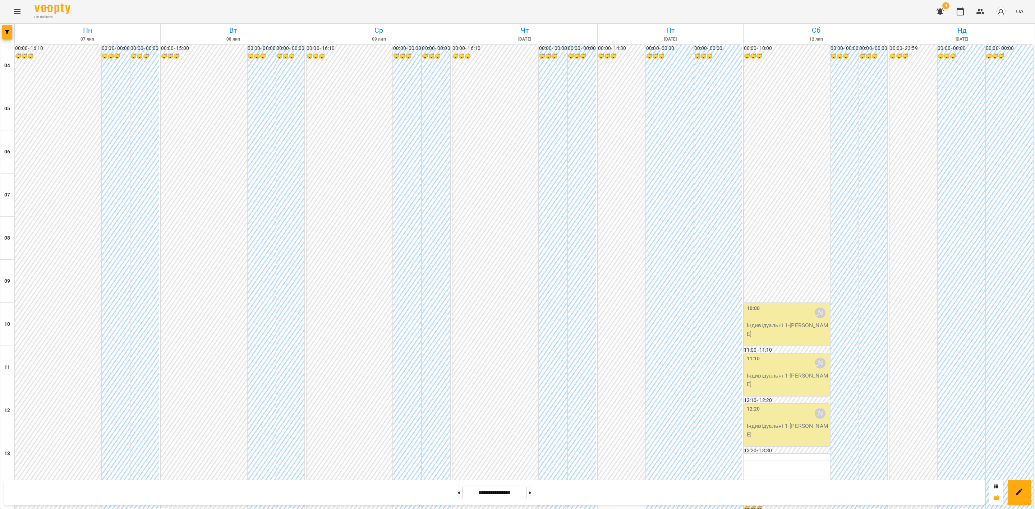
scroll to position [386, 0]
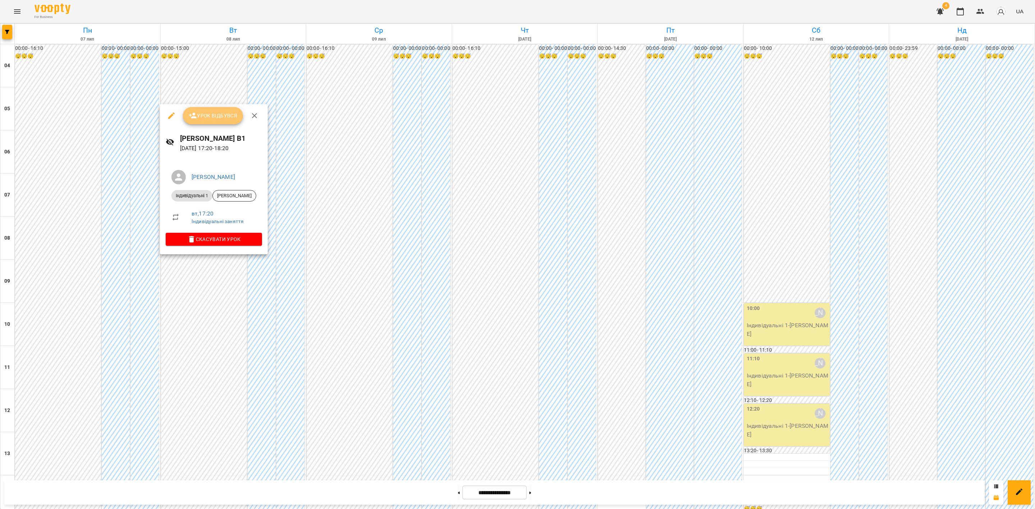
drag, startPoint x: 215, startPoint y: 116, endPoint x: 447, endPoint y: 122, distance: 231.8
click at [216, 118] on span "Урок відбувся" at bounding box center [213, 115] width 49 height 9
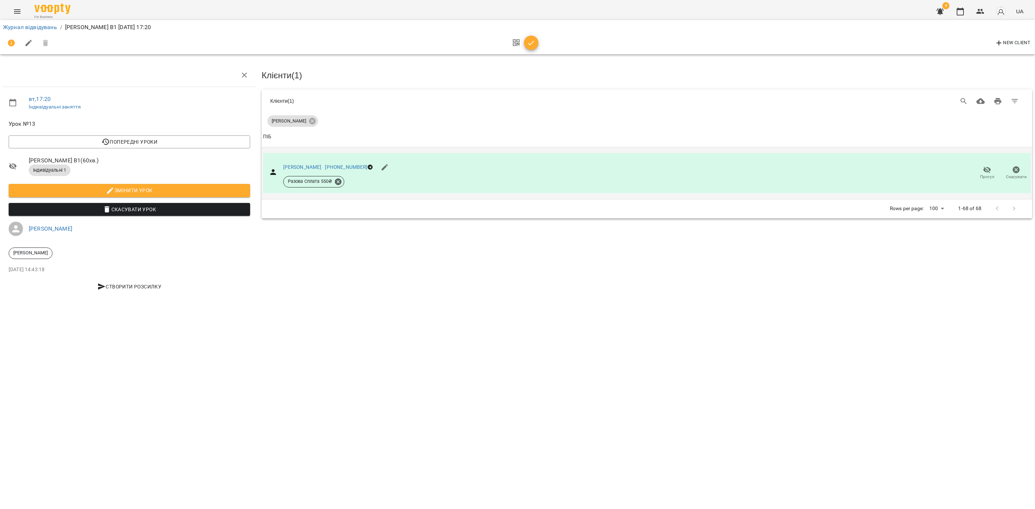
click at [984, 176] on span "Прогул" at bounding box center [987, 177] width 14 height 6
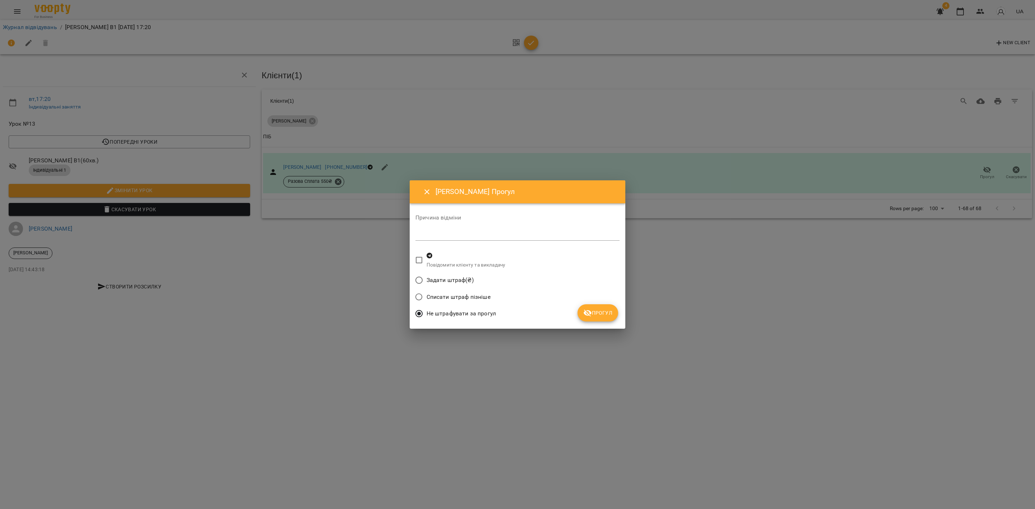
drag, startPoint x: 600, startPoint y: 307, endPoint x: 595, endPoint y: 307, distance: 4.4
click at [600, 307] on button "Прогул" at bounding box center [597, 312] width 41 height 17
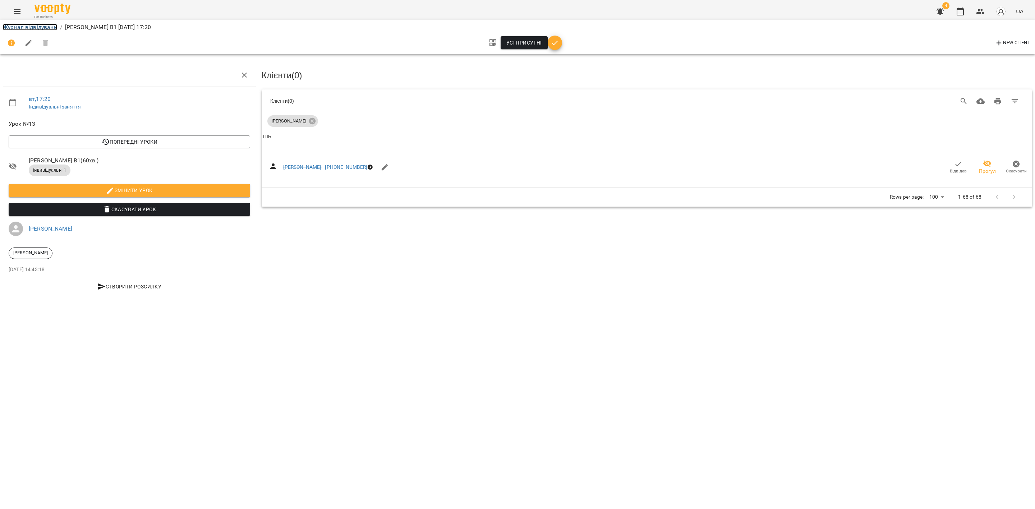
click at [28, 25] on link "Журнал відвідувань" at bounding box center [30, 27] width 54 height 7
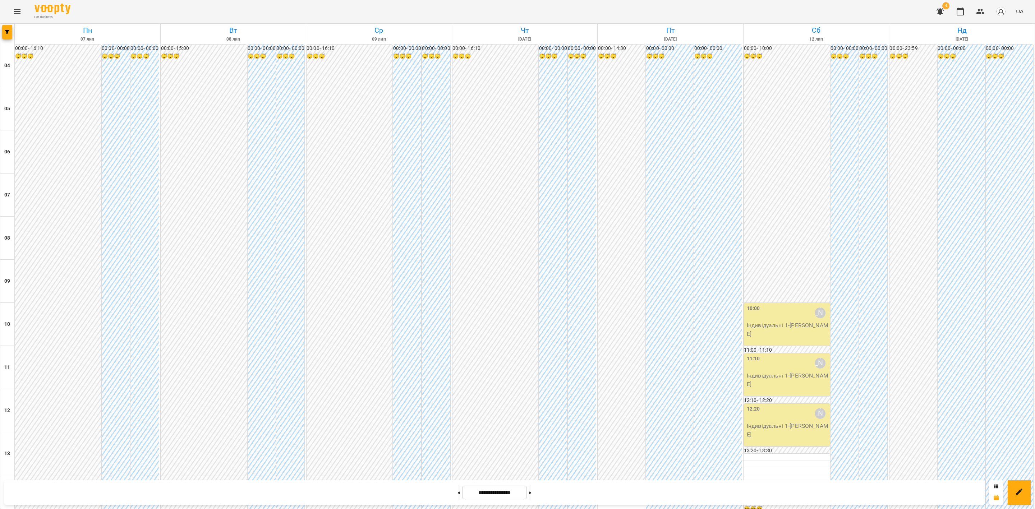
scroll to position [386, 0]
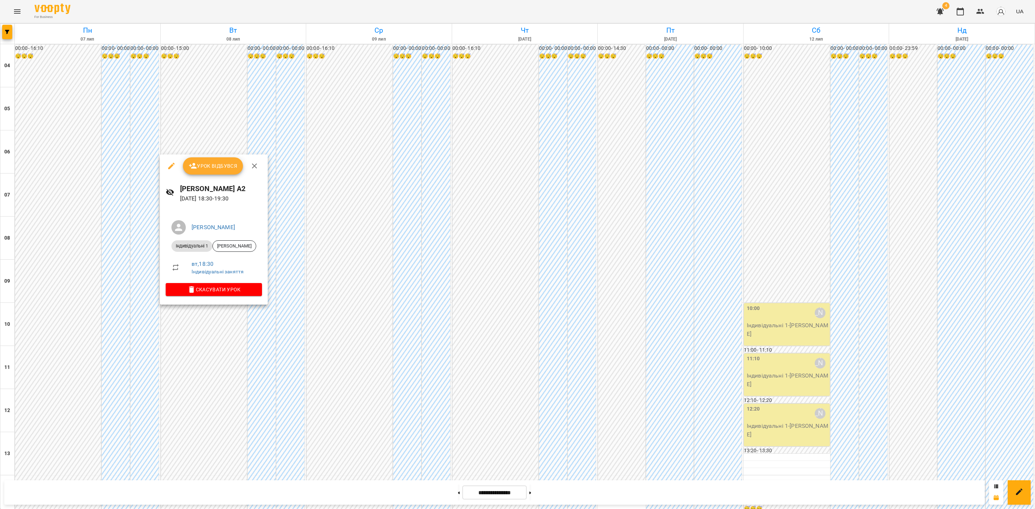
drag, startPoint x: 213, startPoint y: 161, endPoint x: 217, endPoint y: 166, distance: 6.5
click at [213, 162] on span "Урок відбувся" at bounding box center [213, 166] width 49 height 9
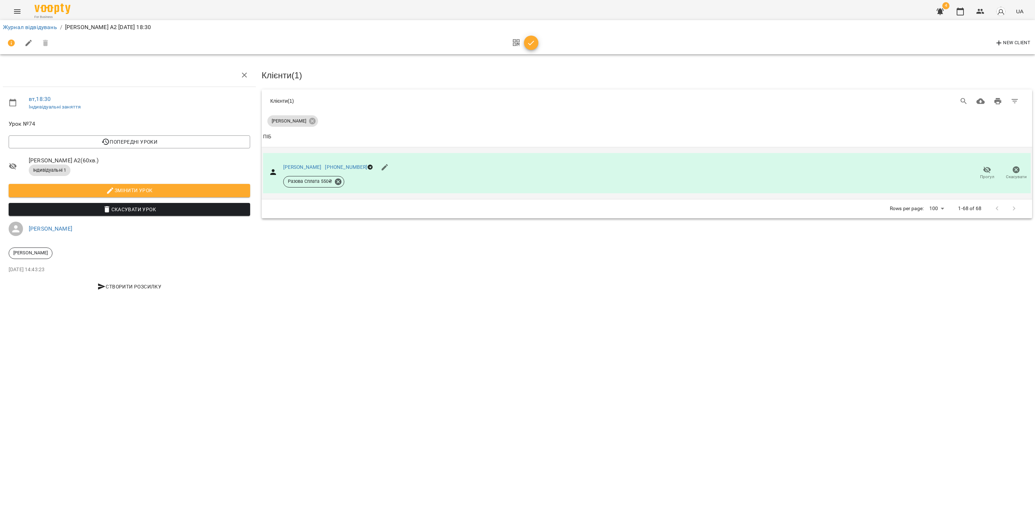
click at [985, 174] on span "Прогул" at bounding box center [987, 177] width 14 height 6
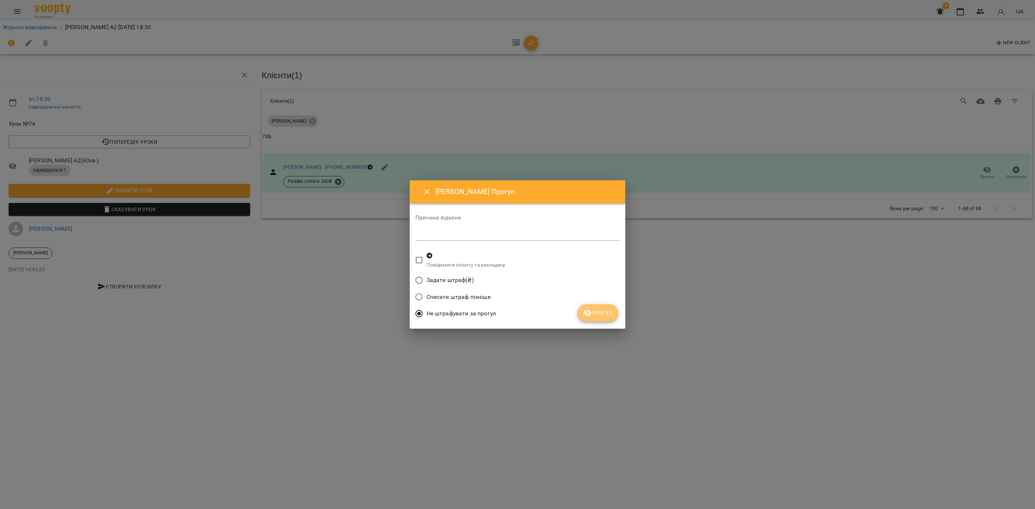
click at [589, 316] on icon "submit" at bounding box center [587, 313] width 9 height 9
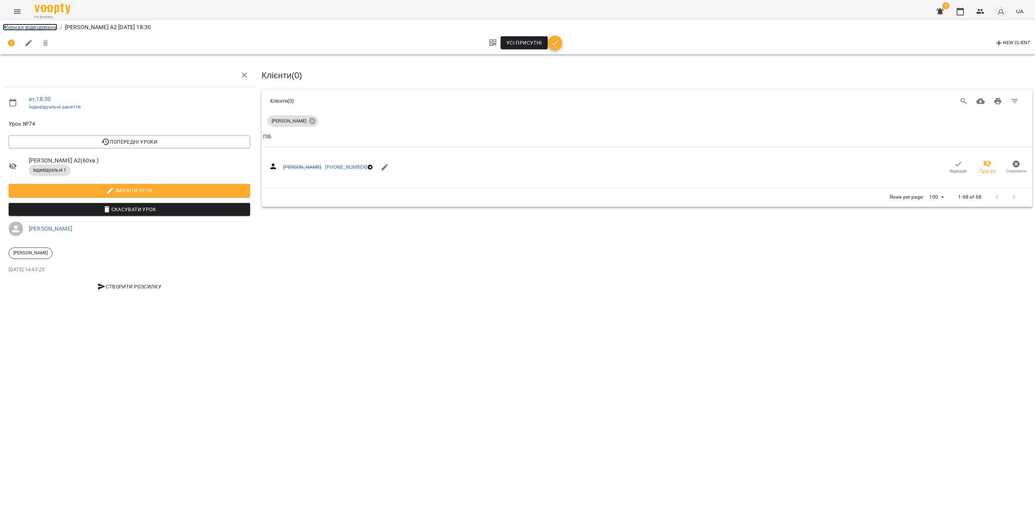
click at [40, 25] on link "Журнал відвідувань" at bounding box center [30, 27] width 54 height 7
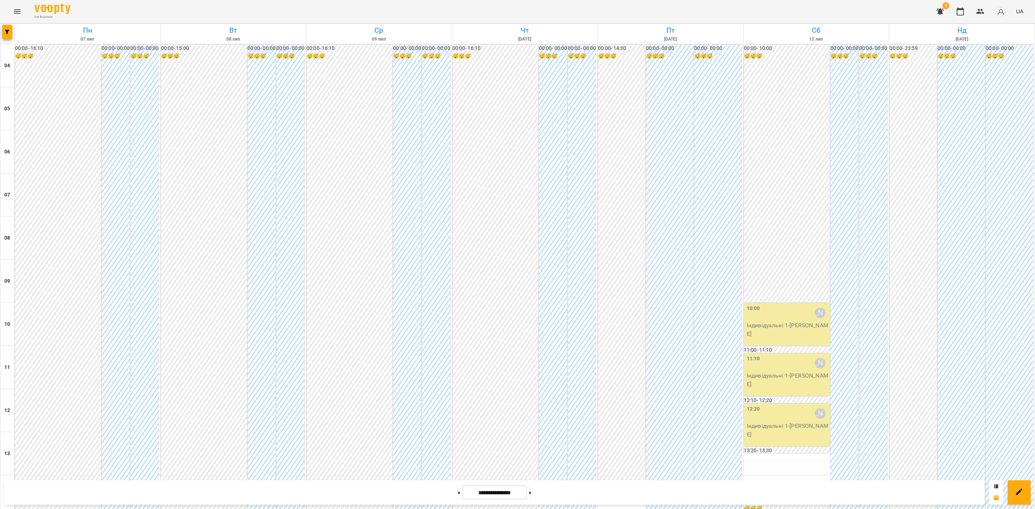
scroll to position [386, 0]
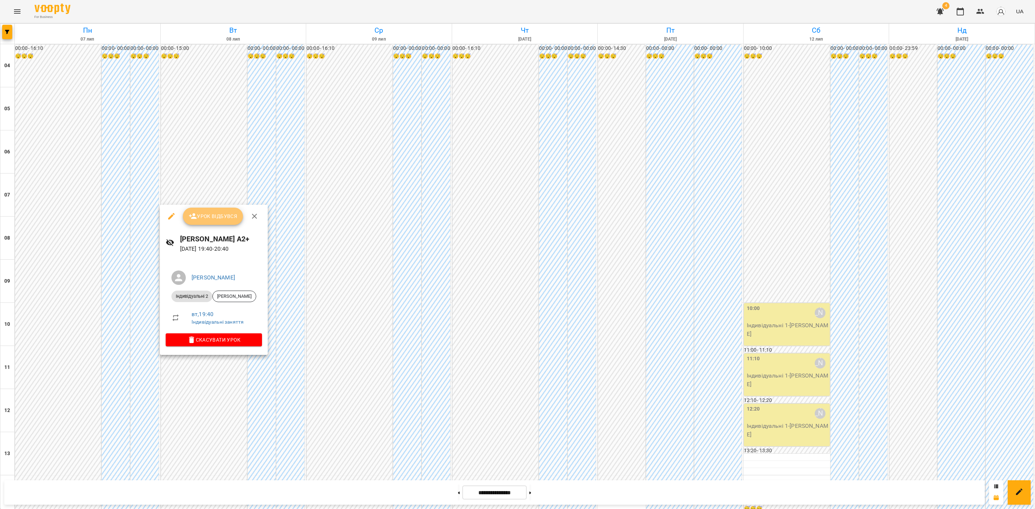
click at [226, 210] on button "Урок відбувся" at bounding box center [213, 216] width 60 height 17
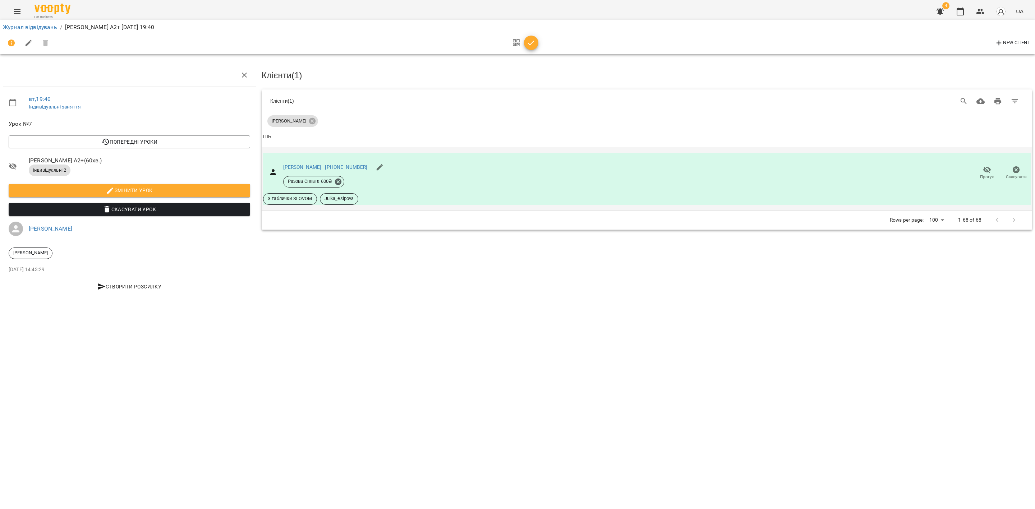
click at [979, 171] on span "Прогул" at bounding box center [987, 173] width 20 height 14
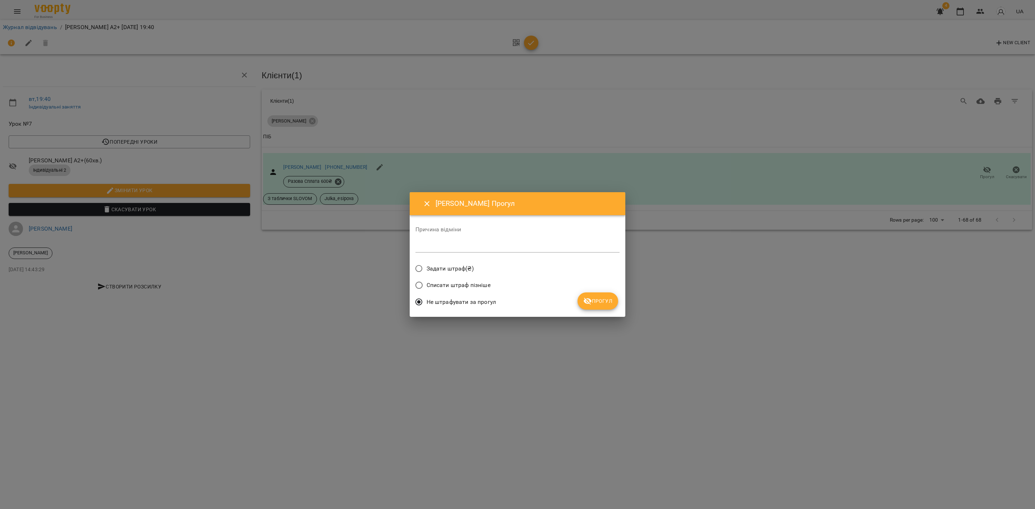
click at [595, 297] on span "Прогул" at bounding box center [597, 301] width 29 height 9
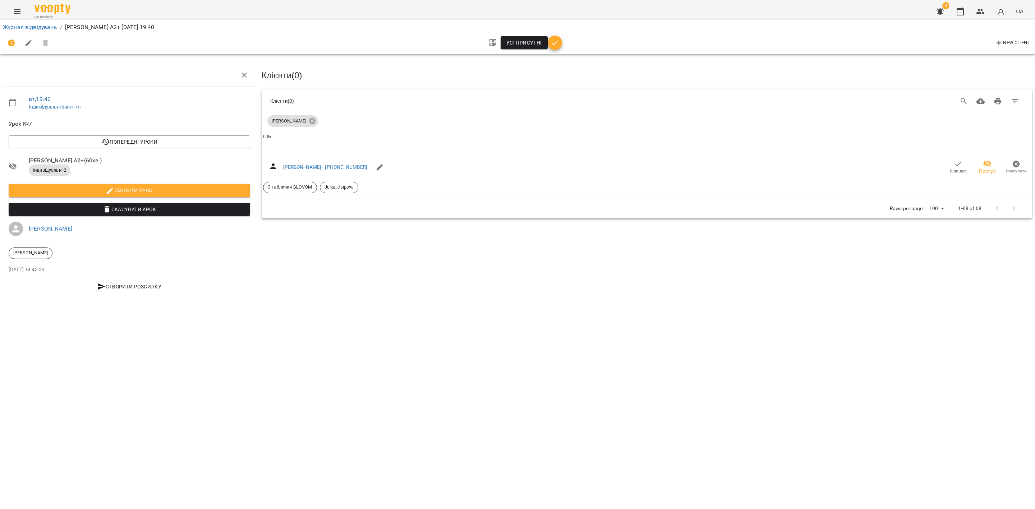
click at [27, 31] on li "Журнал відвідувань" at bounding box center [30, 27] width 54 height 9
click at [31, 28] on link "Журнал відвідувань" at bounding box center [30, 27] width 54 height 7
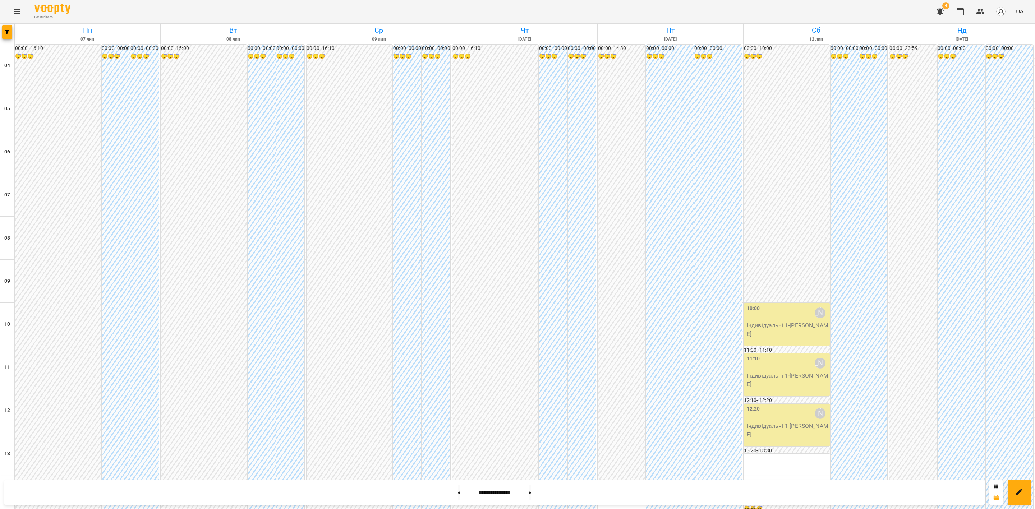
scroll to position [386, 0]
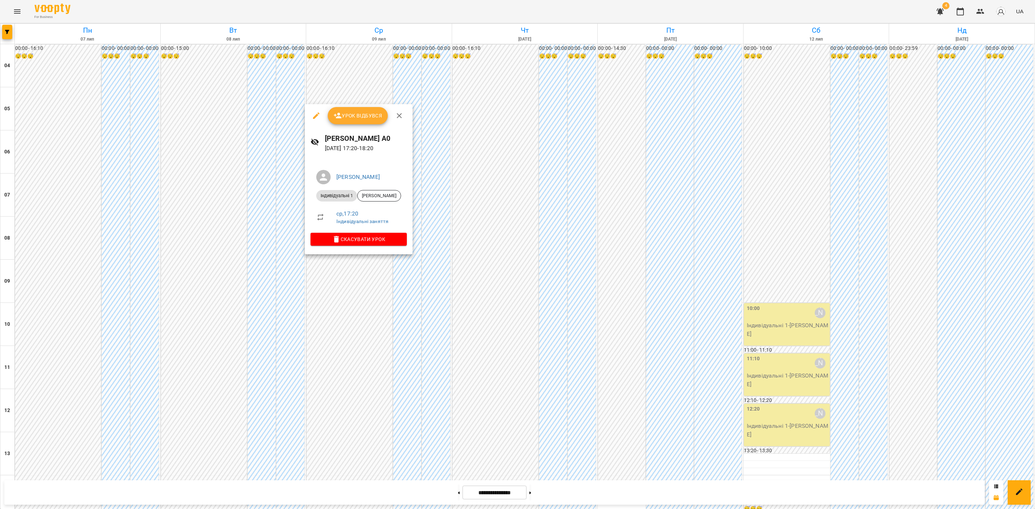
click at [356, 108] on button "Урок відбувся" at bounding box center [358, 115] width 60 height 17
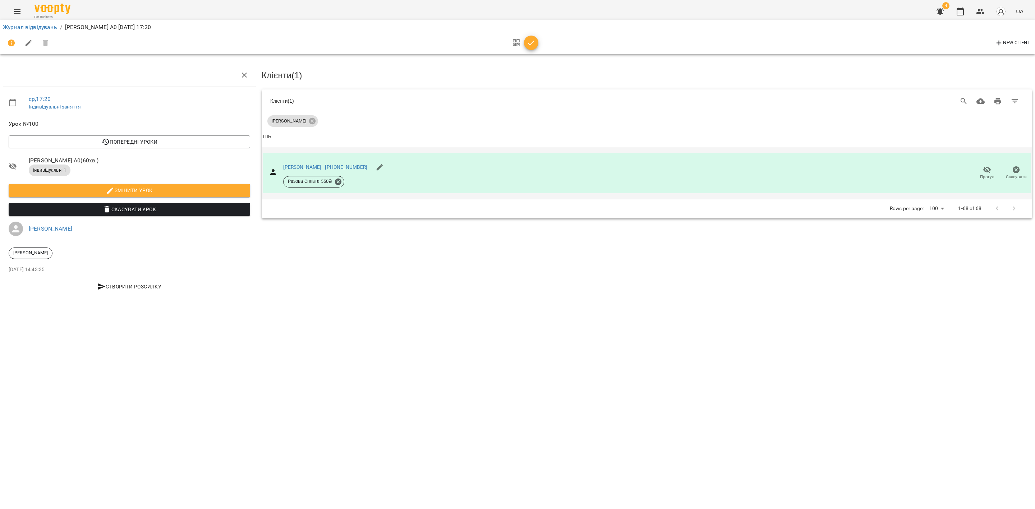
click at [983, 177] on span "Прогул" at bounding box center [987, 177] width 14 height 6
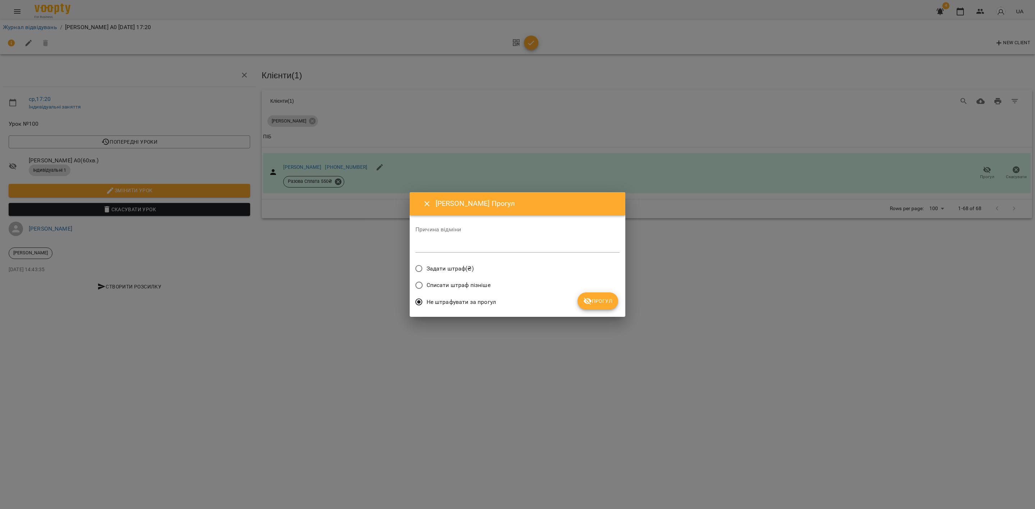
click at [588, 303] on icon "submit" at bounding box center [588, 301] width 8 height 7
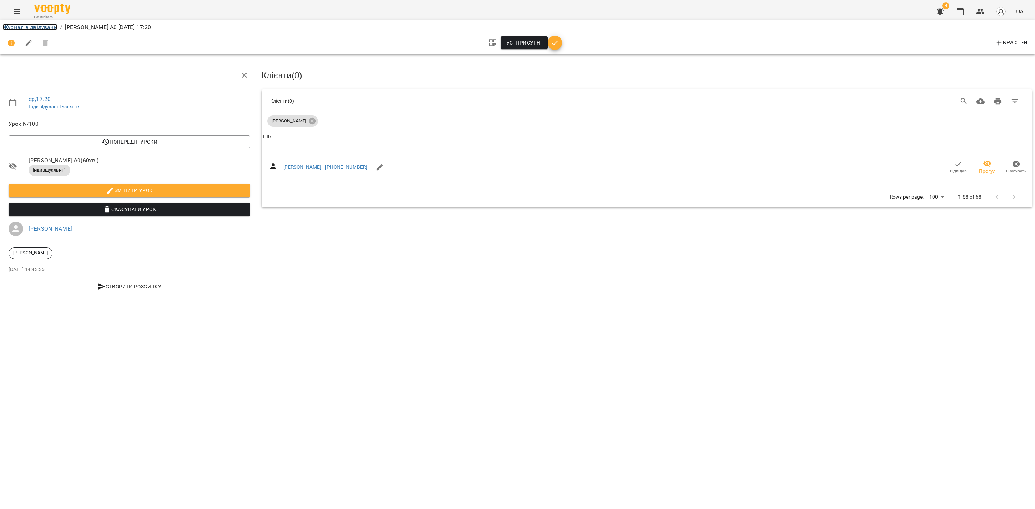
click at [42, 28] on link "Журнал відвідувань" at bounding box center [30, 27] width 54 height 7
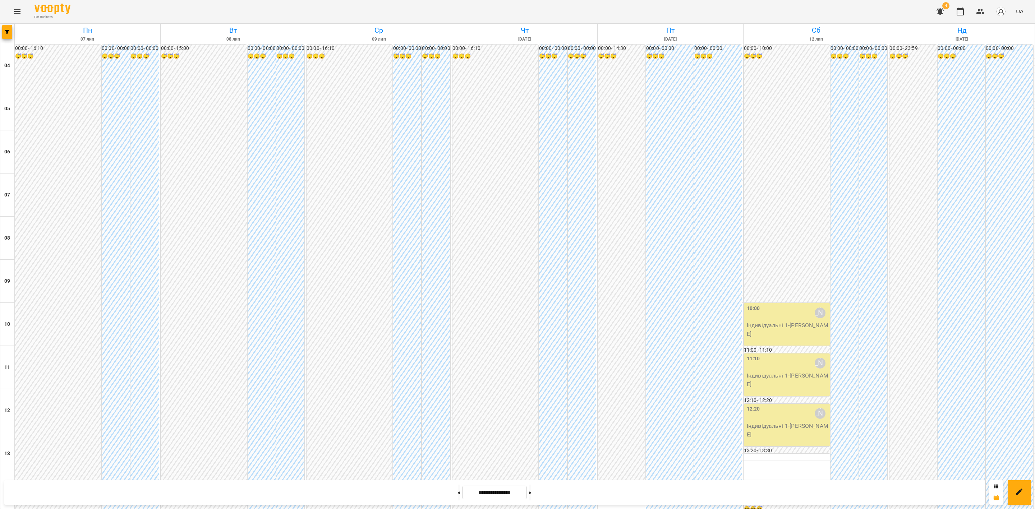
scroll to position [386, 0]
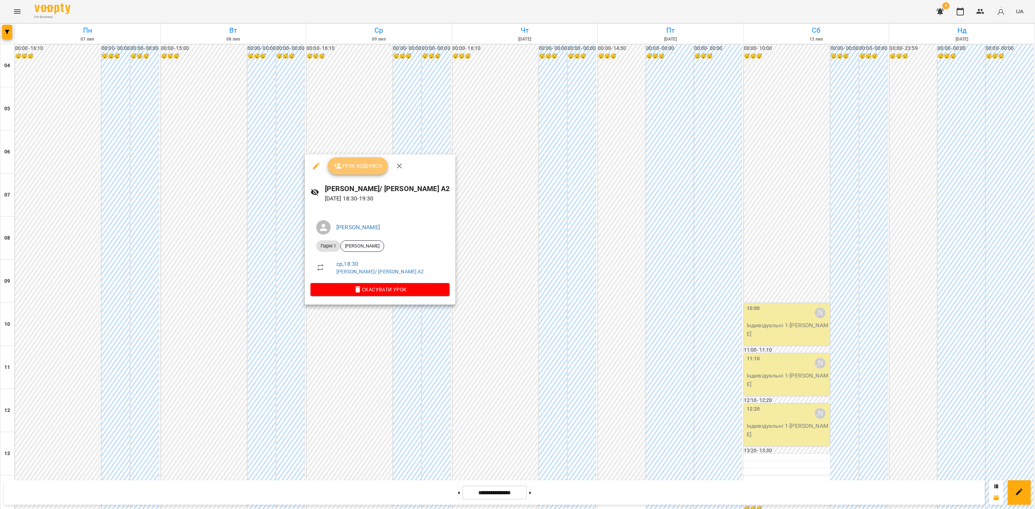
drag, startPoint x: 351, startPoint y: 164, endPoint x: 393, endPoint y: 169, distance: 42.3
click at [352, 164] on span "Урок відбувся" at bounding box center [357, 166] width 49 height 9
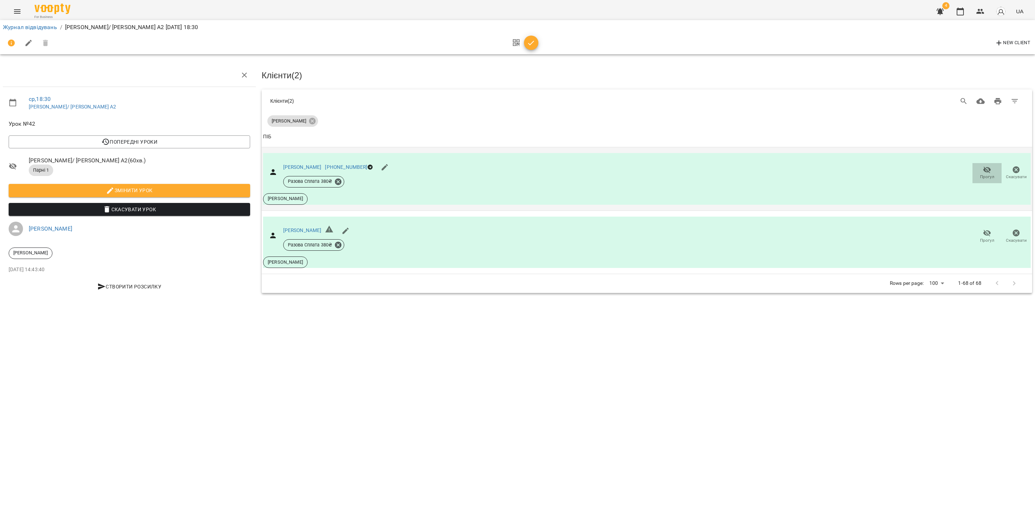
click at [986, 171] on icon "button" at bounding box center [987, 169] width 8 height 7
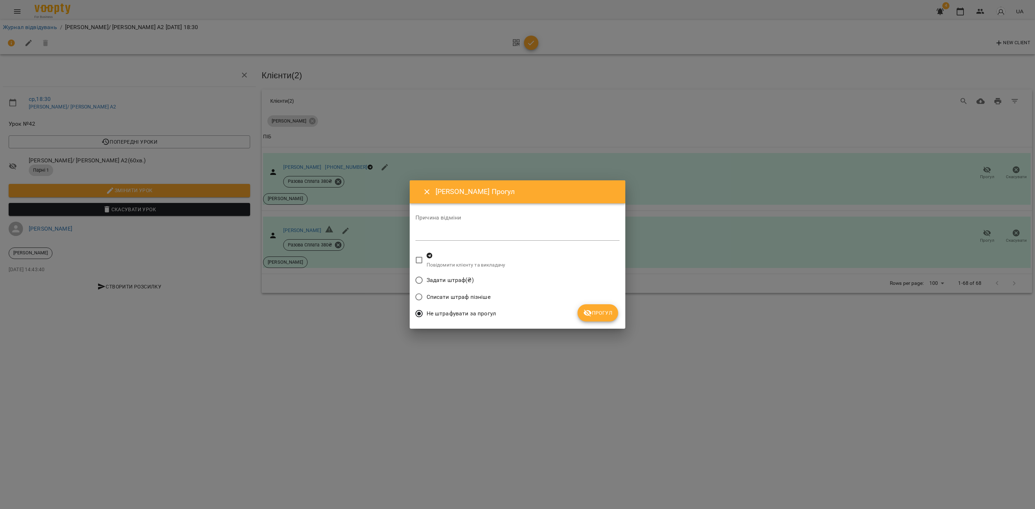
click at [586, 309] on icon "submit" at bounding box center [587, 313] width 9 height 9
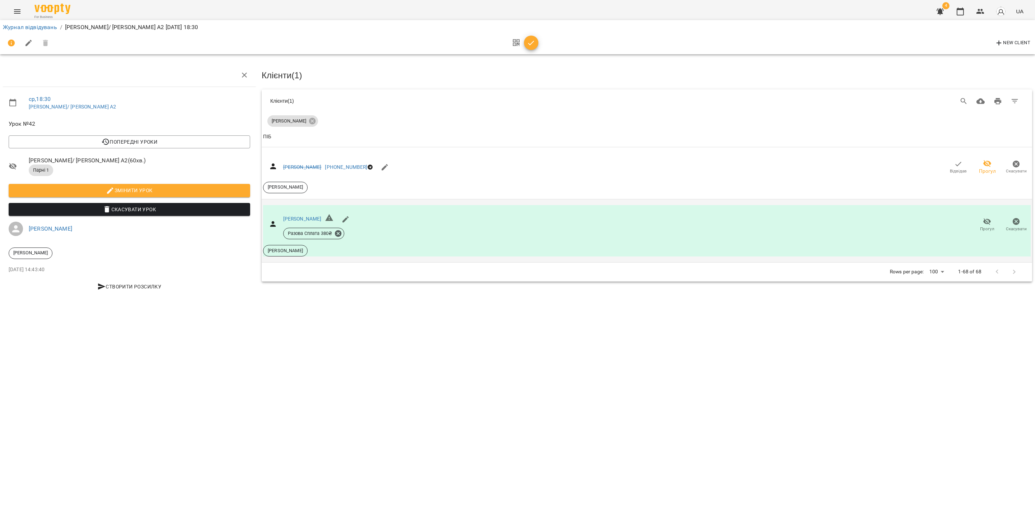
click at [996, 222] on span "Прогул" at bounding box center [987, 224] width 20 height 14
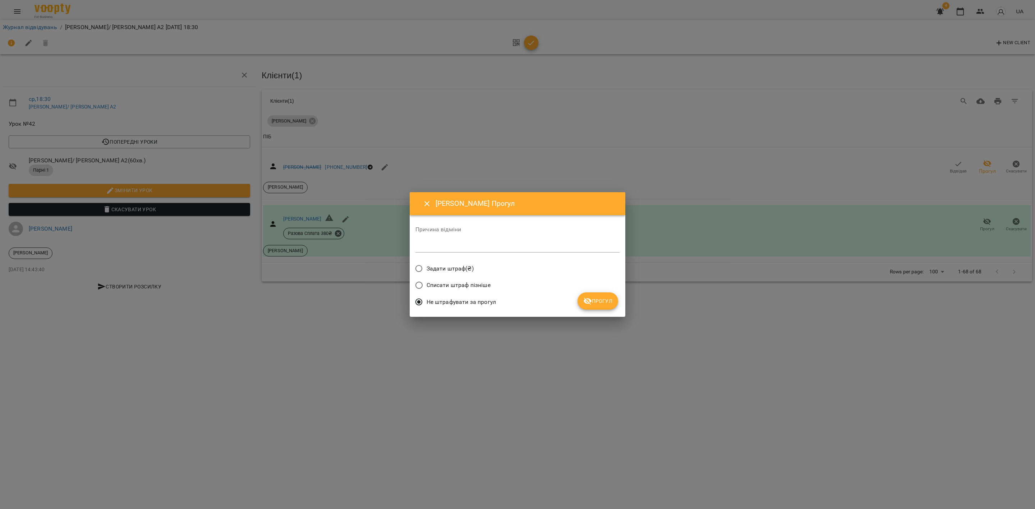
click at [619, 295] on div "Не штрафувати за прогул" at bounding box center [517, 303] width 204 height 17
click at [604, 300] on span "Прогул" at bounding box center [597, 301] width 29 height 9
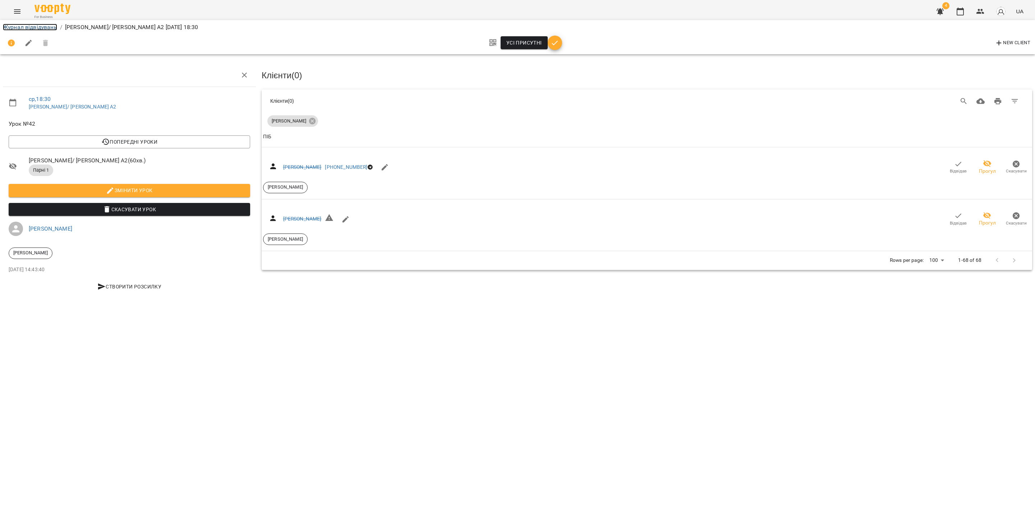
click at [32, 25] on link "Журнал відвідувань" at bounding box center [30, 27] width 54 height 7
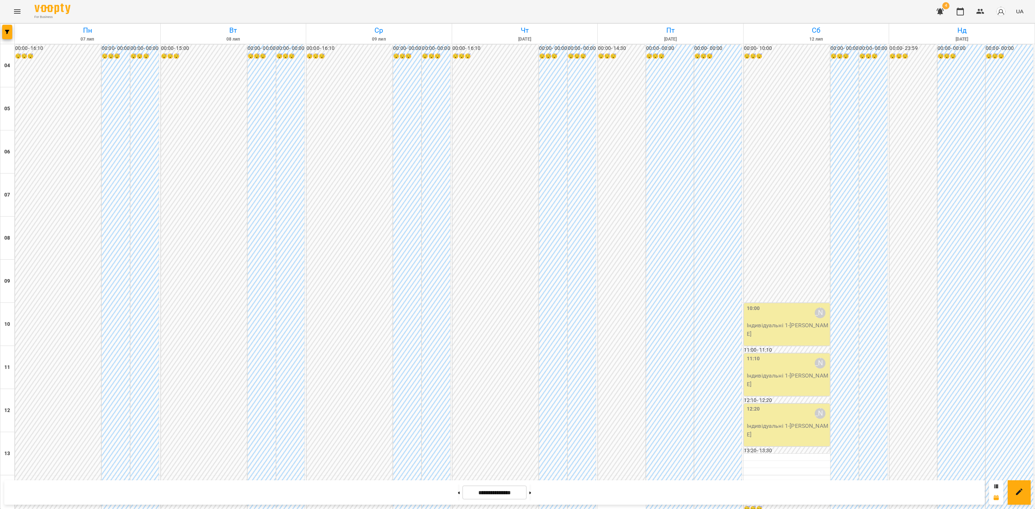
scroll to position [386, 0]
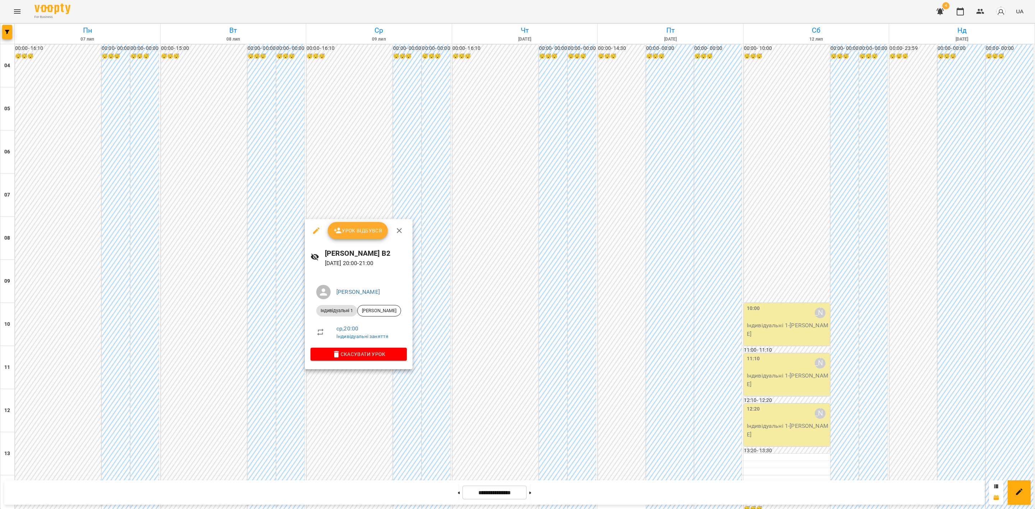
click at [371, 232] on span "Урок відбувся" at bounding box center [357, 230] width 49 height 9
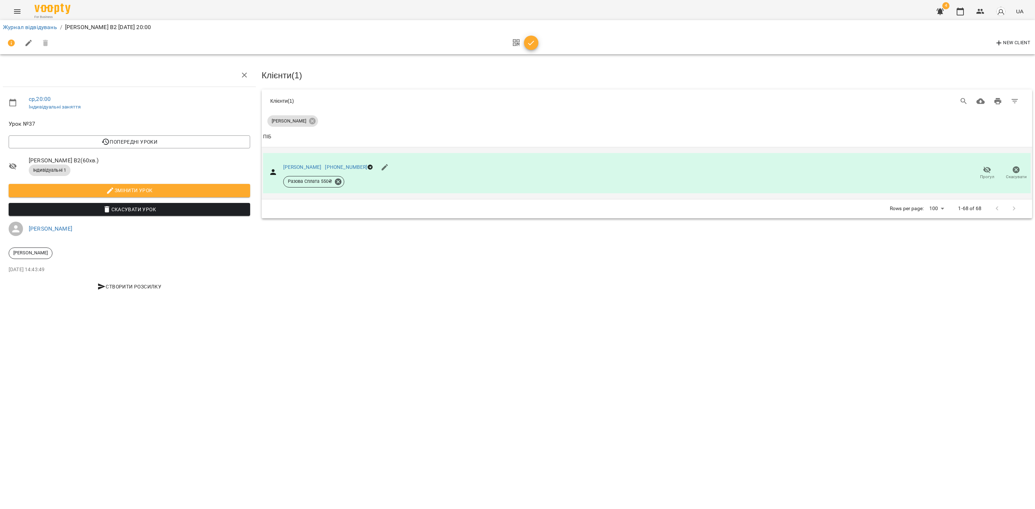
click at [985, 167] on icon "button" at bounding box center [987, 169] width 8 height 7
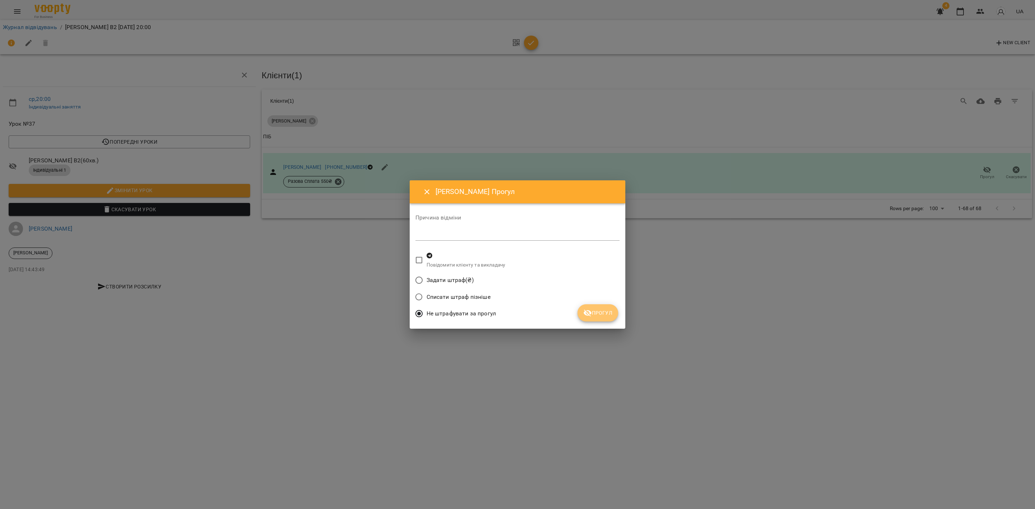
click at [610, 312] on span "Прогул" at bounding box center [597, 313] width 29 height 9
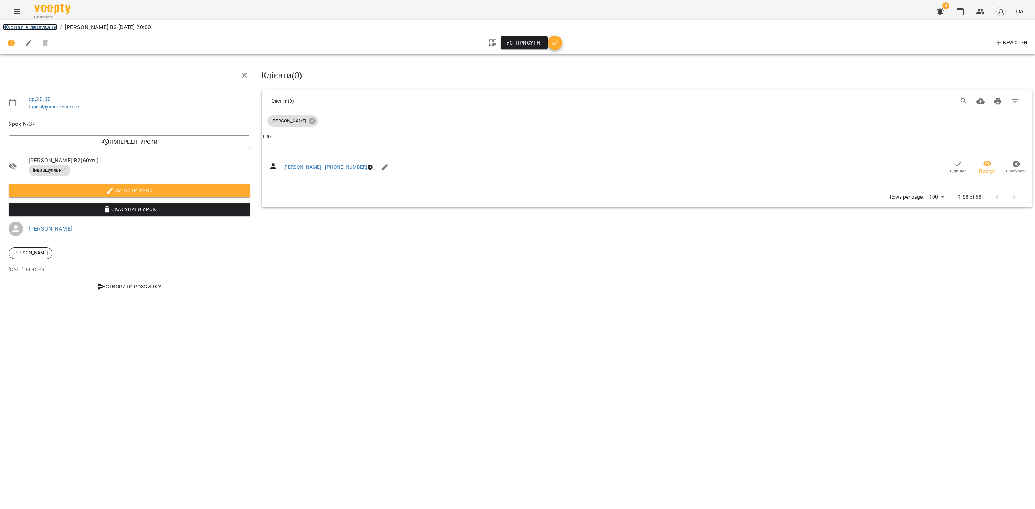
click at [40, 27] on link "Журнал відвідувань" at bounding box center [30, 27] width 54 height 7
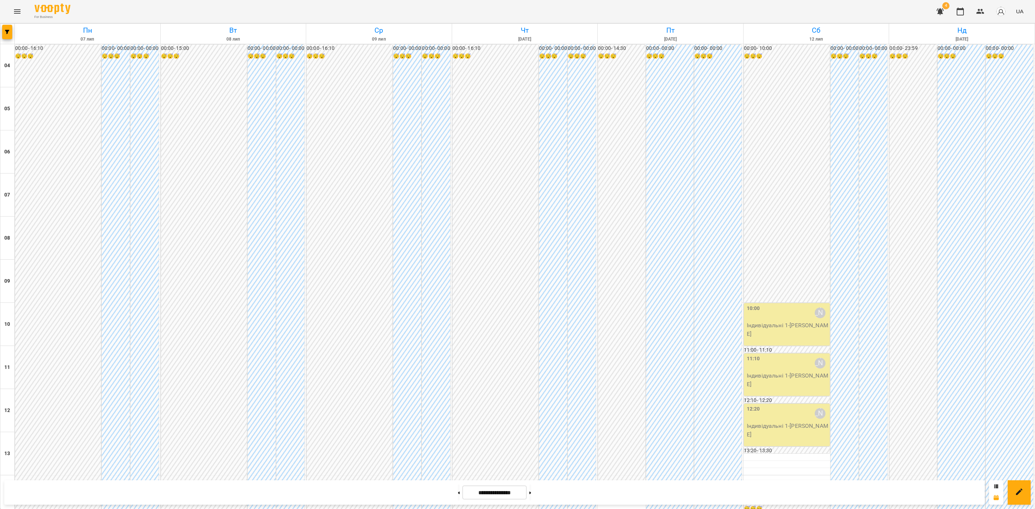
scroll to position [386, 0]
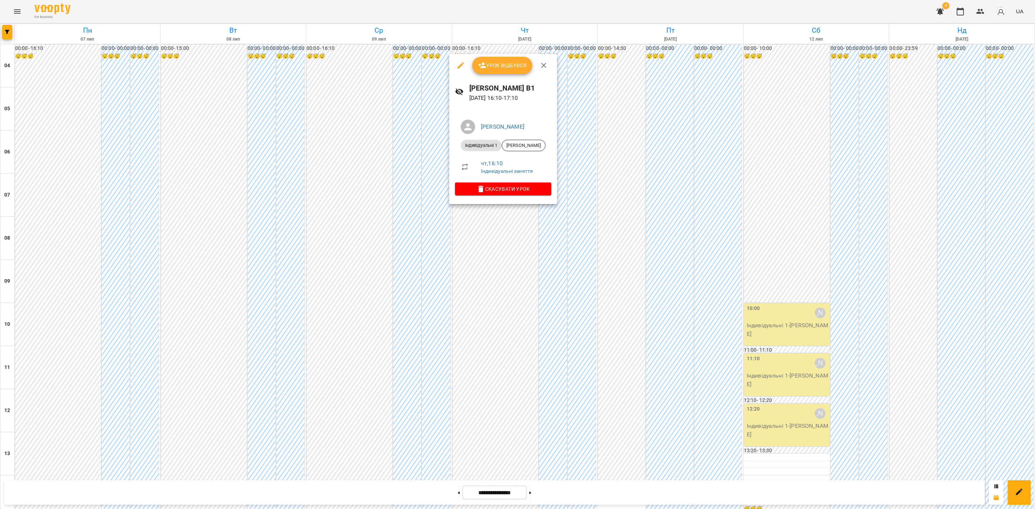
click at [506, 62] on span "Урок відбувся" at bounding box center [502, 65] width 49 height 9
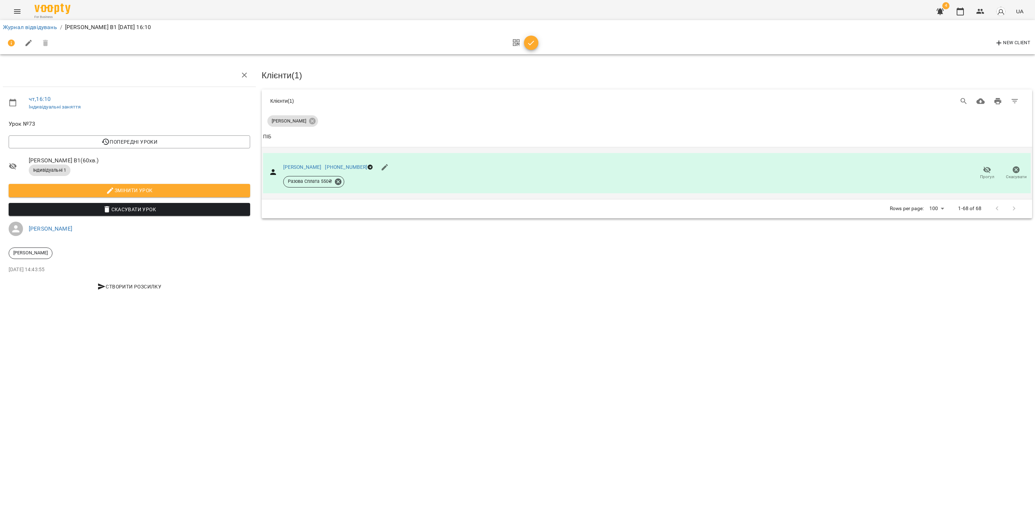
click at [988, 171] on icon "button" at bounding box center [987, 169] width 8 height 7
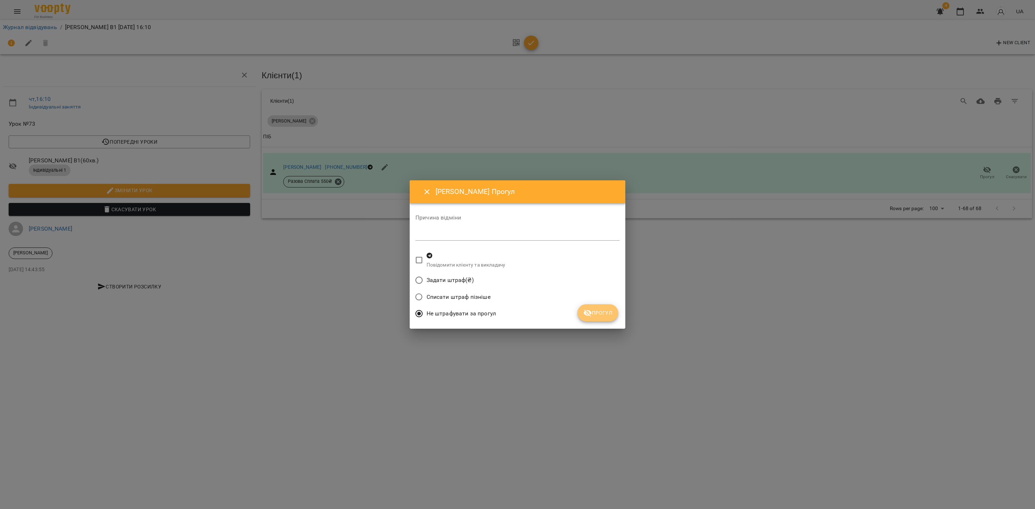
click at [600, 315] on span "Прогул" at bounding box center [597, 313] width 29 height 9
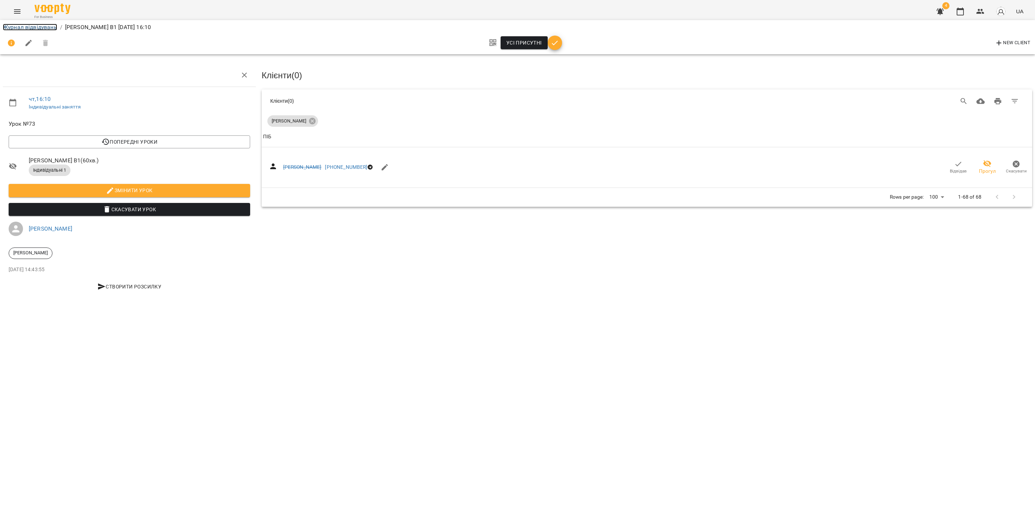
click at [31, 26] on link "Журнал відвідувань" at bounding box center [30, 27] width 54 height 7
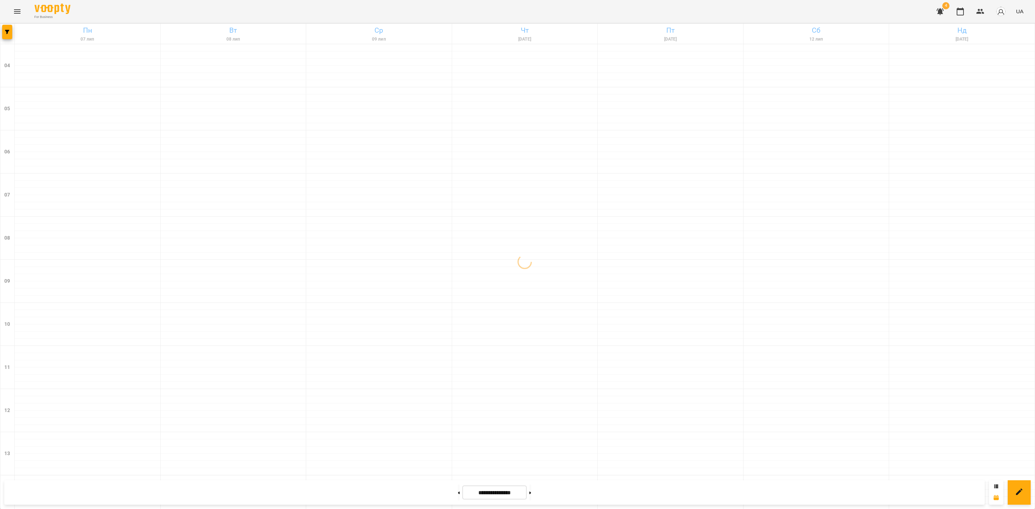
scroll to position [386, 0]
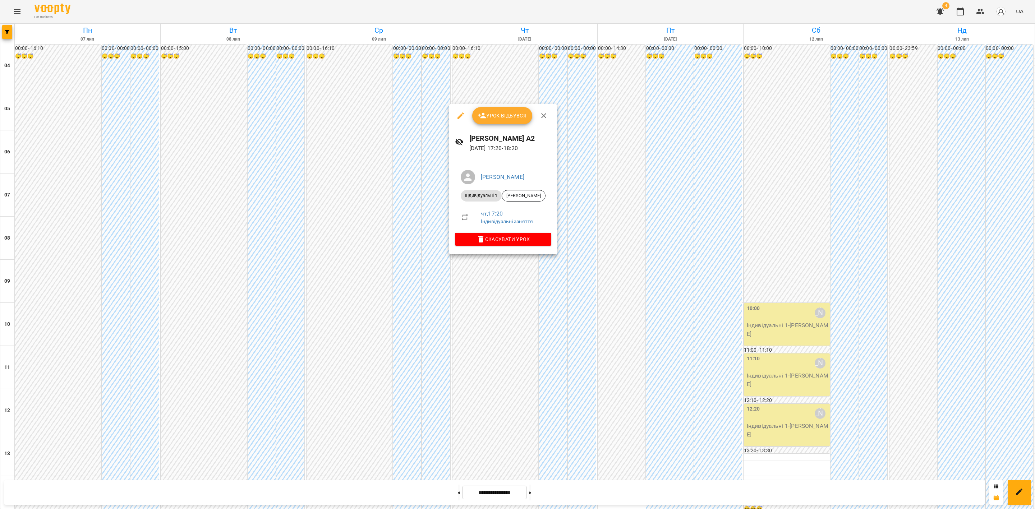
click at [501, 111] on span "Урок відбувся" at bounding box center [502, 115] width 49 height 9
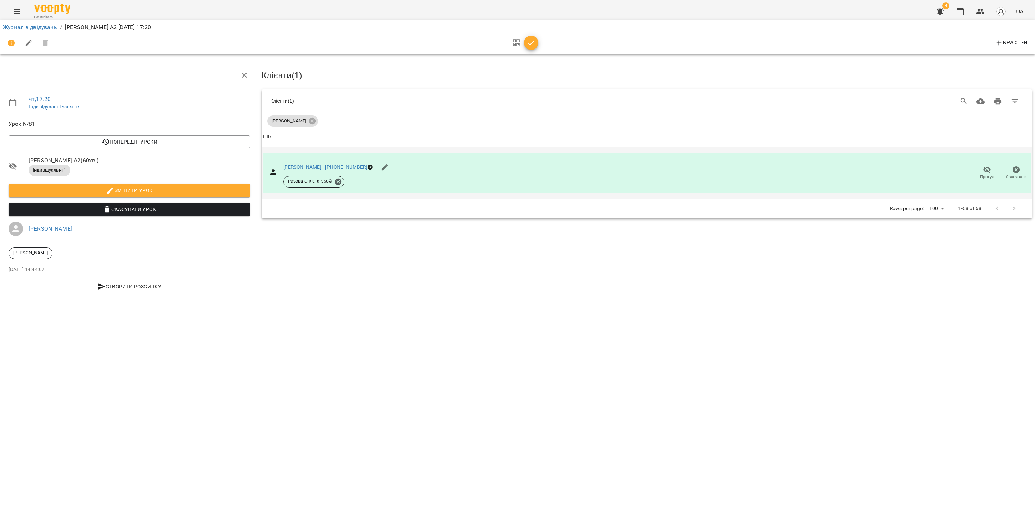
click at [981, 170] on span "Прогул" at bounding box center [987, 173] width 20 height 14
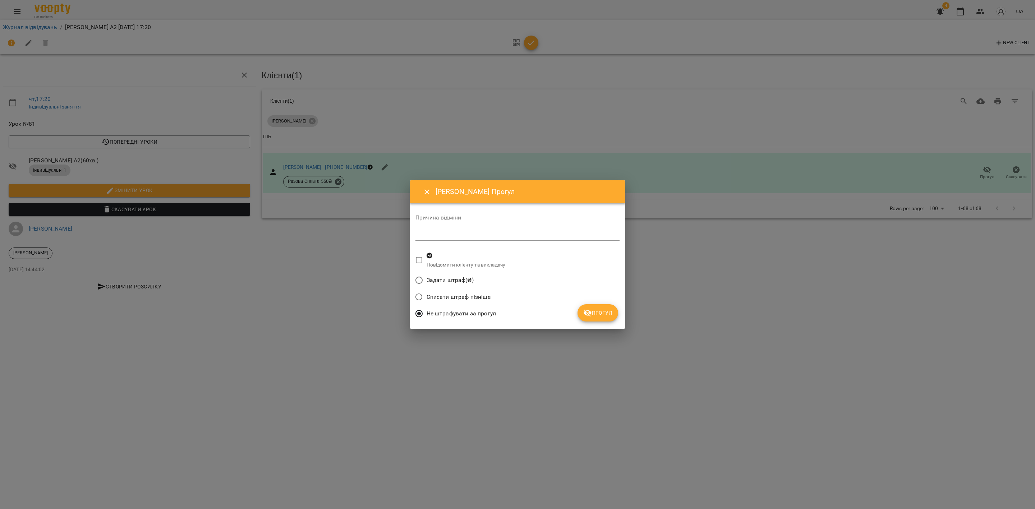
click at [618, 315] on div "[PERSON_NAME] Причина відміни * Повідомити клієнту та викладачу Задати штраф(₴)…" at bounding box center [518, 254] width 216 height 148
click at [595, 308] on button "Прогул" at bounding box center [597, 312] width 41 height 17
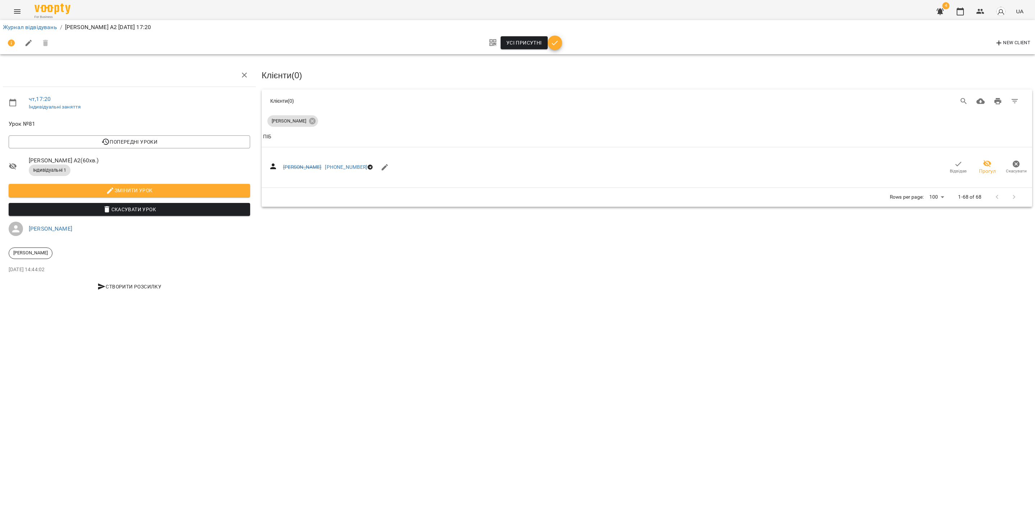
click at [40, 22] on div "Журнал відвідувань / [PERSON_NAME] А2 [DATE] 17:20" at bounding box center [517, 27] width 1032 height 11
click at [33, 27] on link "Журнал відвідувань" at bounding box center [30, 27] width 54 height 7
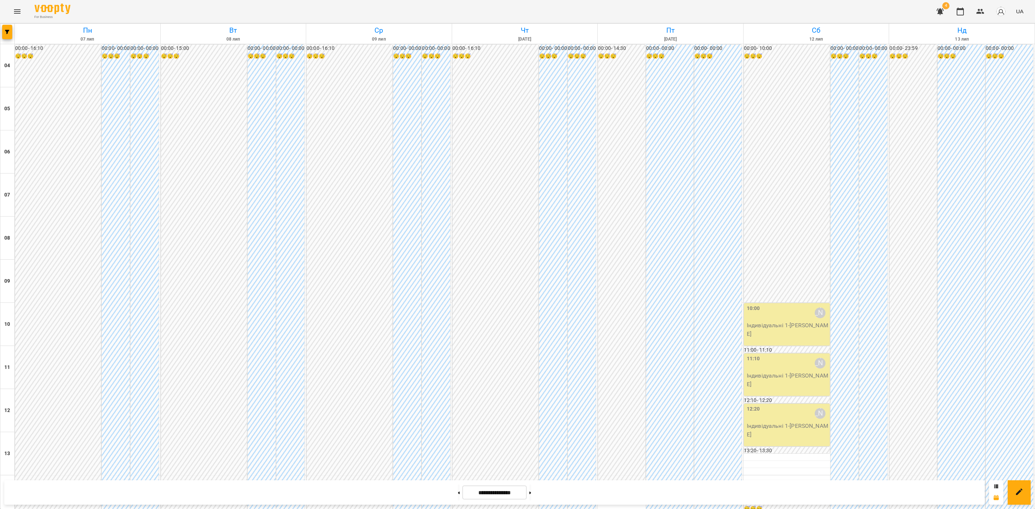
scroll to position [63, 0]
click at [768, 321] on p "Індивідуальні 1 - [PERSON_NAME]" at bounding box center [788, 329] width 82 height 17
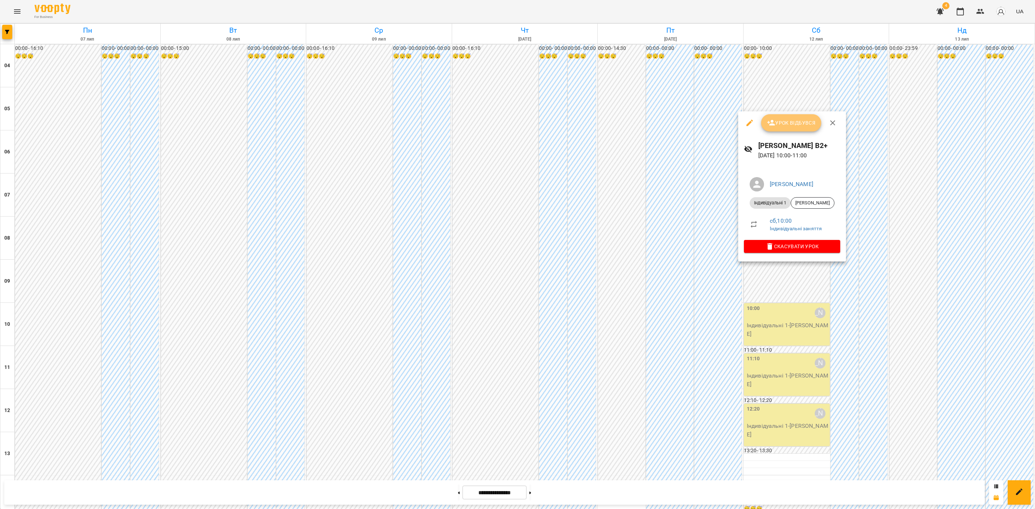
click at [792, 122] on span "Урок відбувся" at bounding box center [791, 123] width 49 height 9
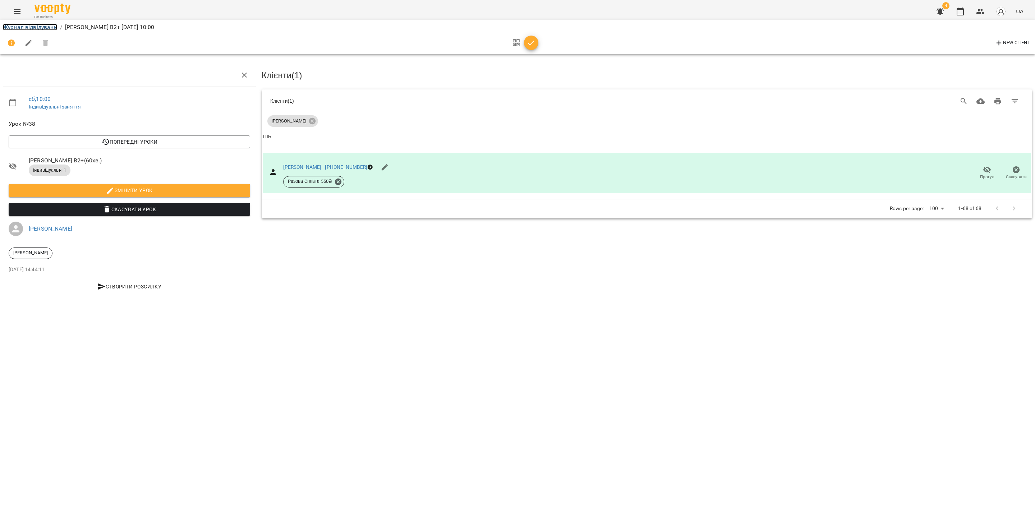
click at [41, 28] on link "Журнал відвідувань" at bounding box center [30, 27] width 54 height 7
click at [1000, 165] on button "Прогул" at bounding box center [986, 173] width 29 height 20
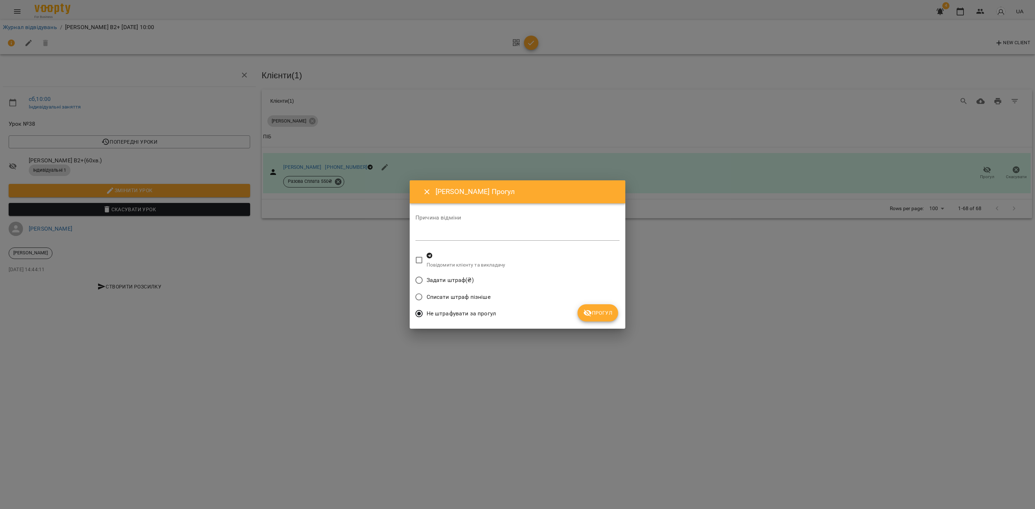
drag, startPoint x: 599, startPoint y: 316, endPoint x: 593, endPoint y: 315, distance: 5.5
click at [599, 316] on span "Прогул" at bounding box center [597, 313] width 29 height 9
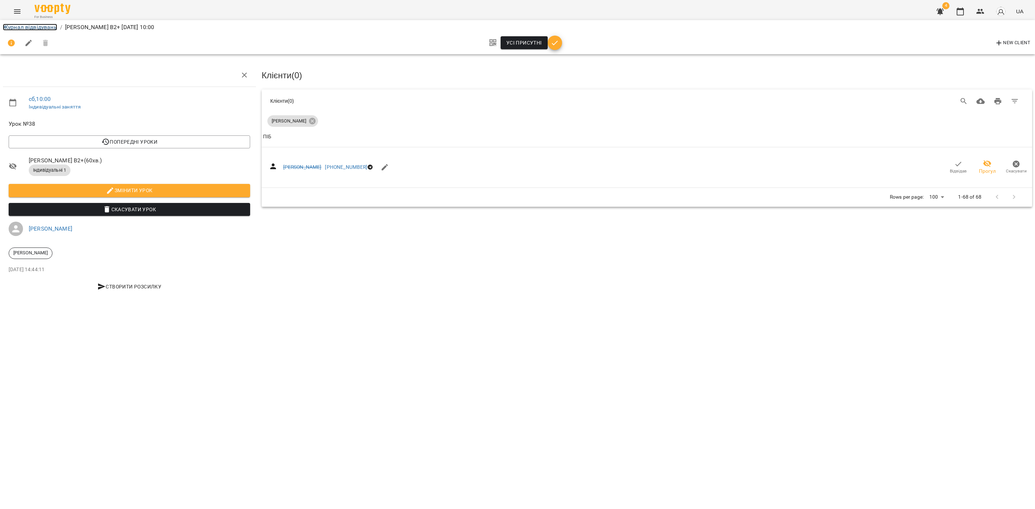
click at [20, 28] on link "Журнал відвідувань" at bounding box center [30, 27] width 54 height 7
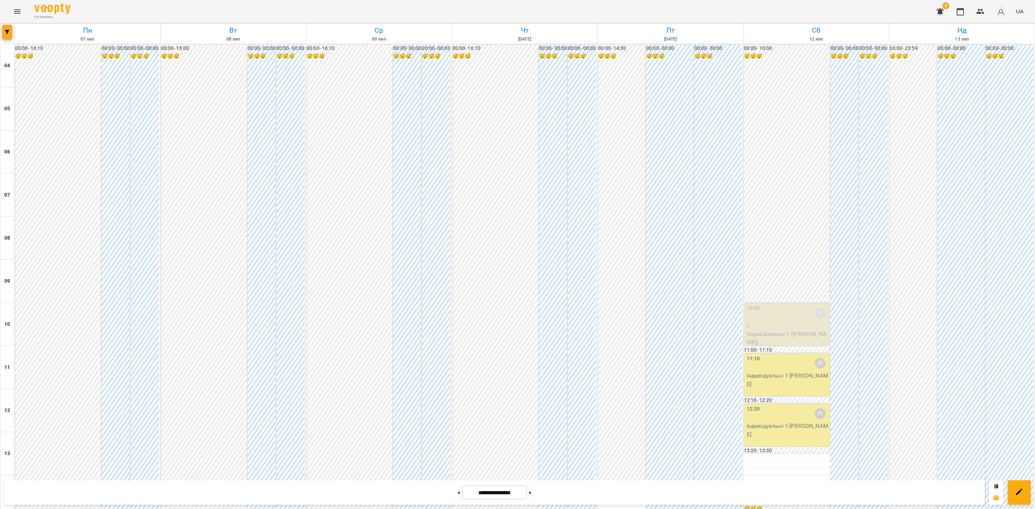
scroll to position [323, 0]
click at [773, 354] on div "11:10 [PERSON_NAME] Індивідуальні 1 - [PERSON_NAME]" at bounding box center [787, 375] width 86 height 42
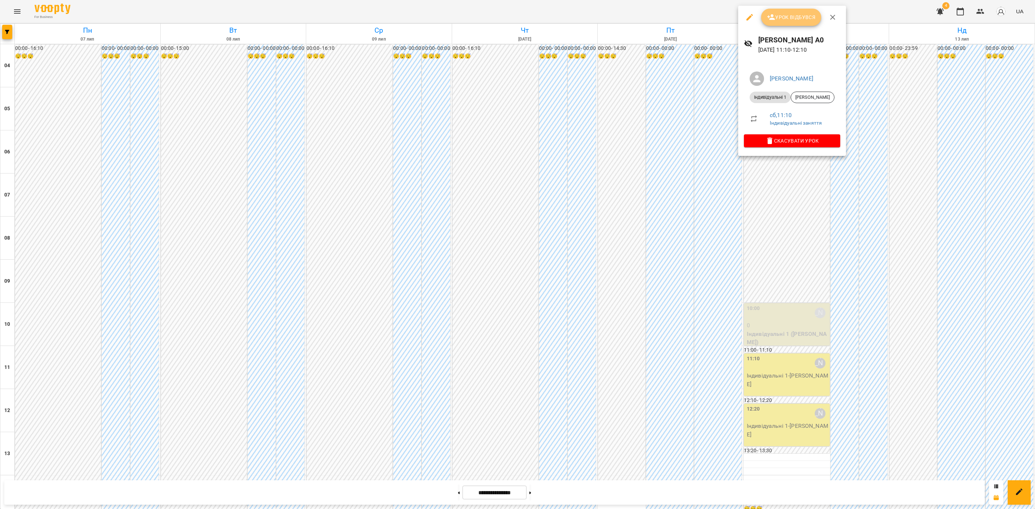
drag, startPoint x: 783, startPoint y: 24, endPoint x: 790, endPoint y: 16, distance: 10.2
click at [785, 22] on button "Урок відбувся" at bounding box center [791, 17] width 60 height 17
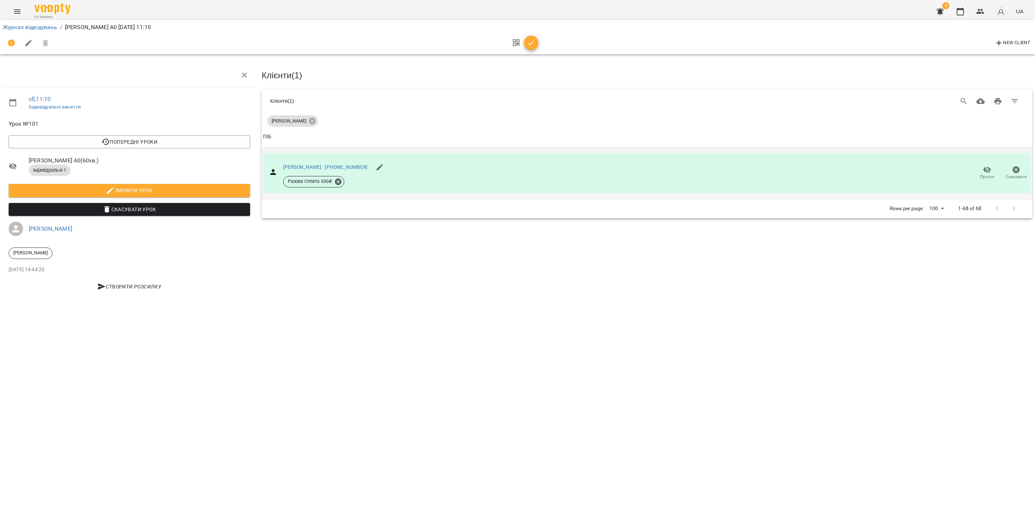
click at [989, 174] on span "Прогул" at bounding box center [987, 177] width 14 height 6
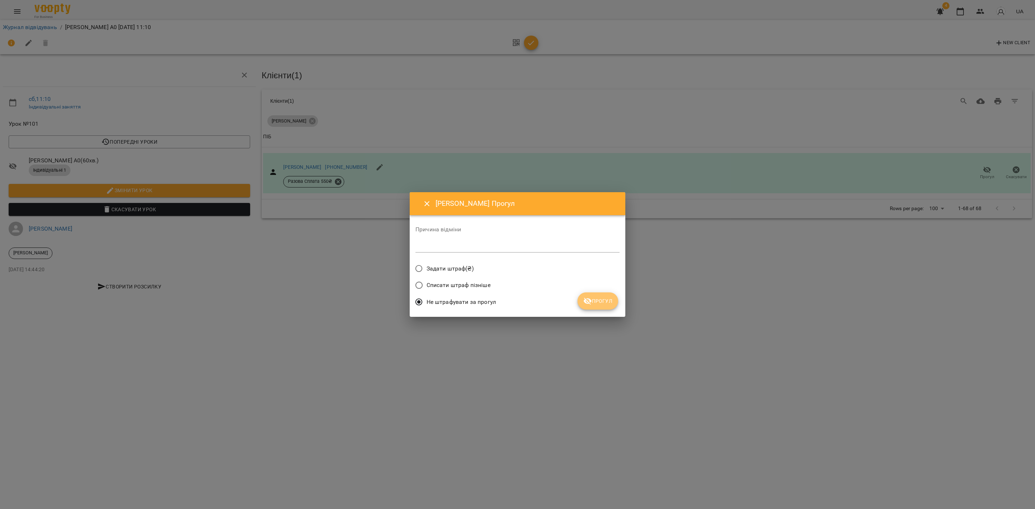
click at [613, 299] on button "Прогул" at bounding box center [597, 301] width 41 height 17
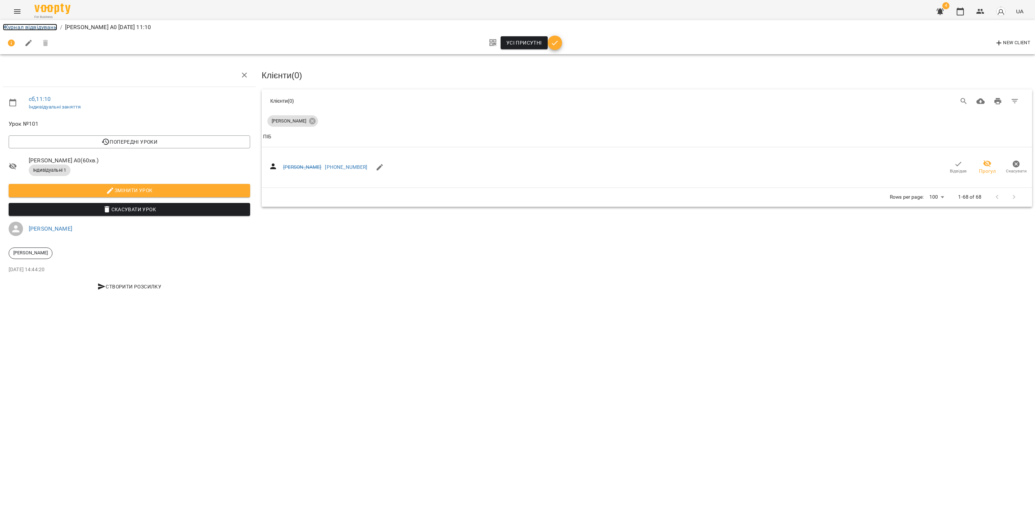
click at [43, 26] on link "Журнал відвідувань" at bounding box center [30, 27] width 54 height 7
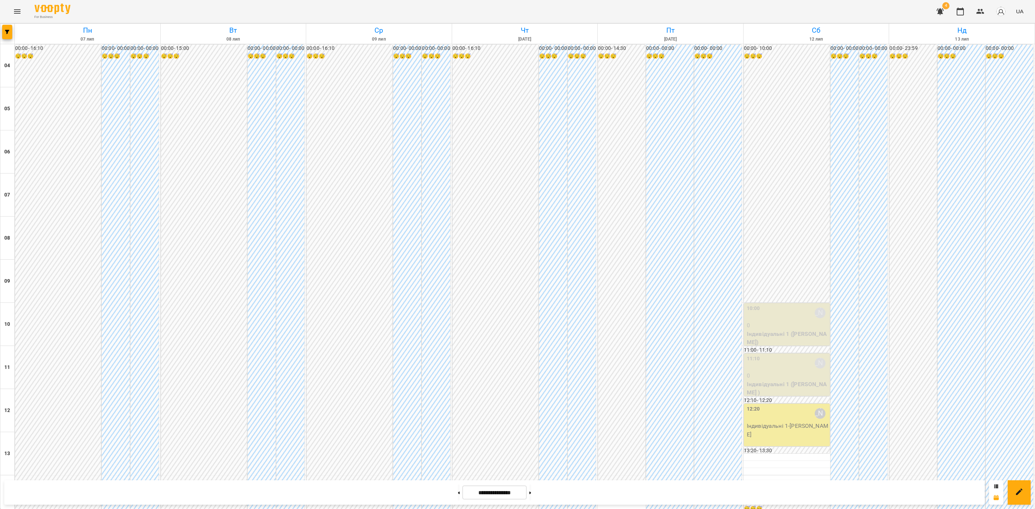
scroll to position [323, 0]
click at [771, 405] on div "12:20 [PERSON_NAME]" at bounding box center [788, 413] width 82 height 17
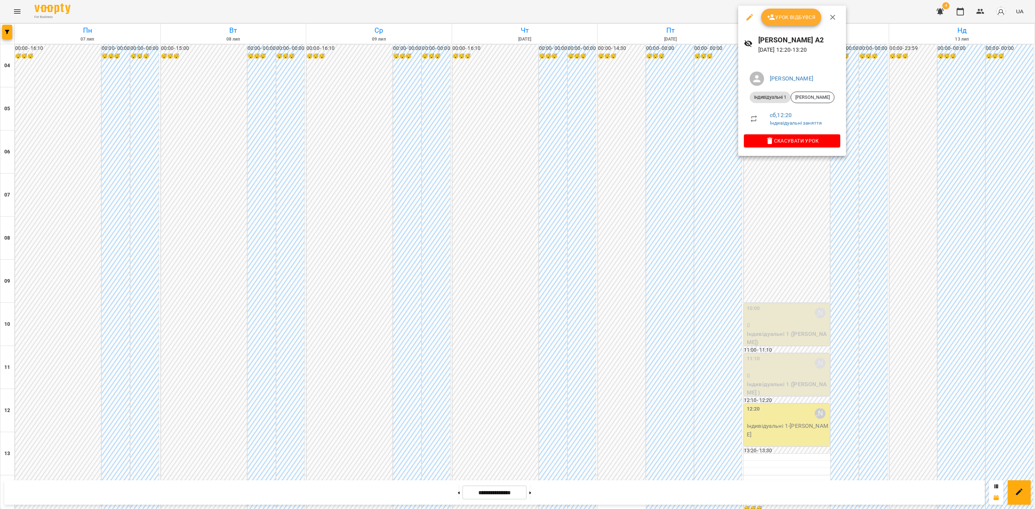
click at [785, 20] on span "Урок відбувся" at bounding box center [791, 17] width 49 height 9
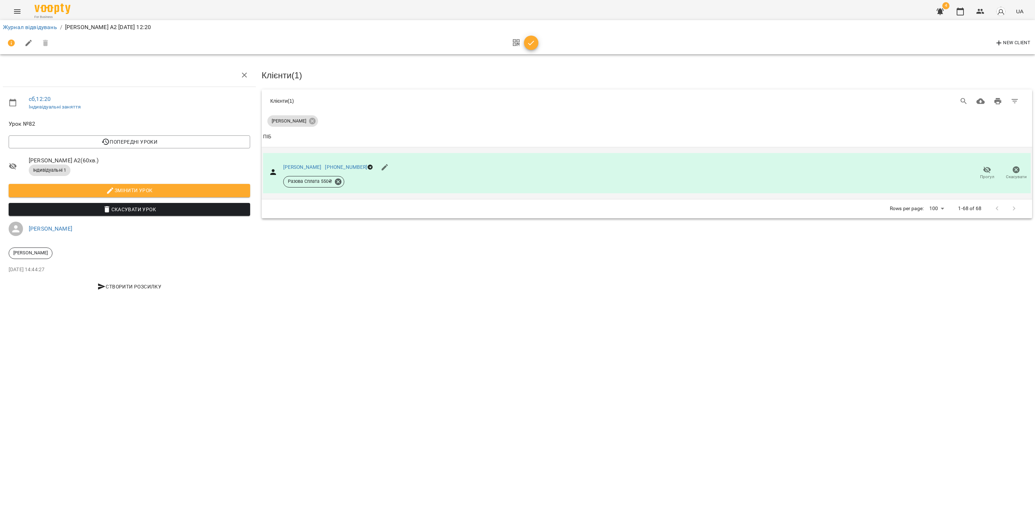
click at [982, 174] on span "Прогул" at bounding box center [987, 177] width 14 height 6
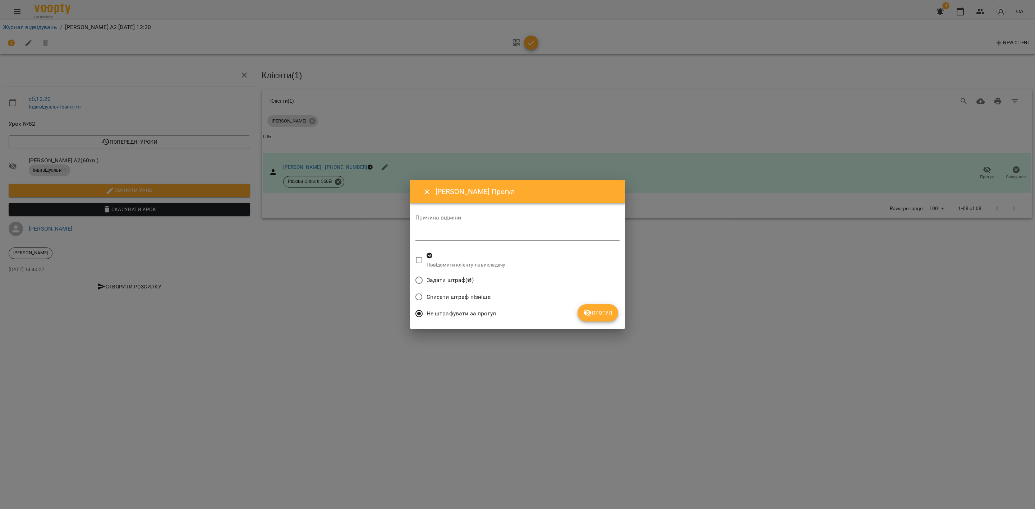
click at [593, 312] on span "Прогул" at bounding box center [597, 313] width 29 height 9
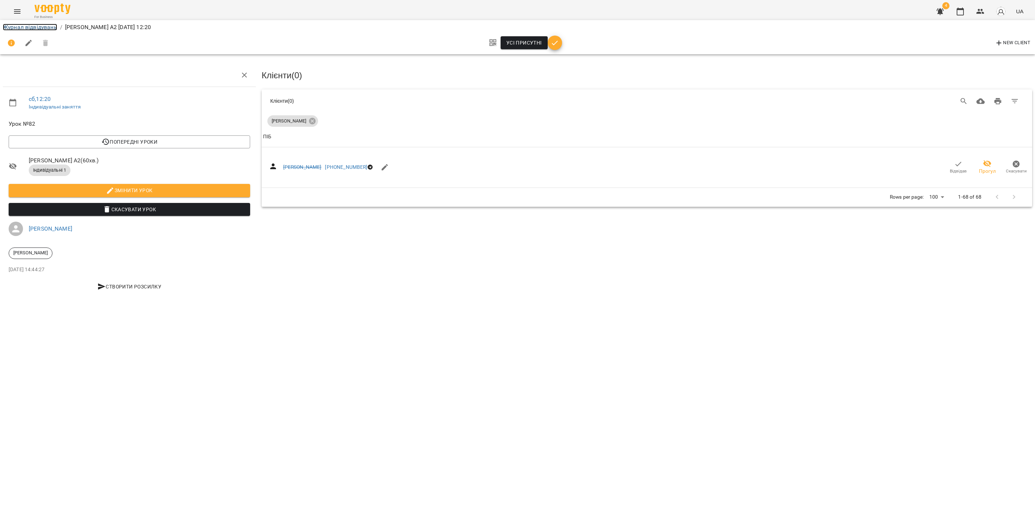
click at [36, 24] on link "Журнал відвідувань" at bounding box center [30, 27] width 54 height 7
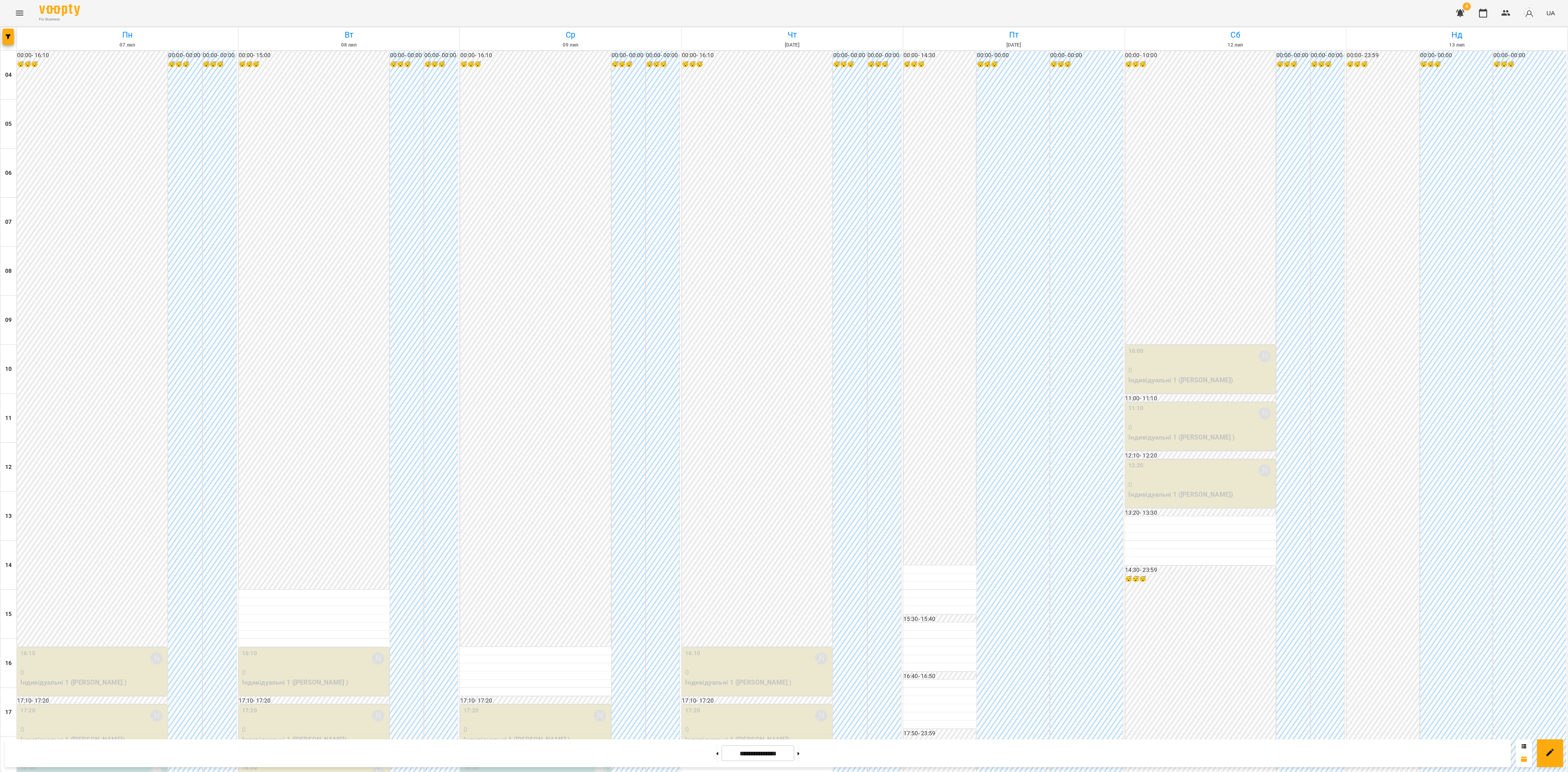
scroll to position [165, 0]
click at [477, 386] on button at bounding box center [478, 502] width 2 height 12
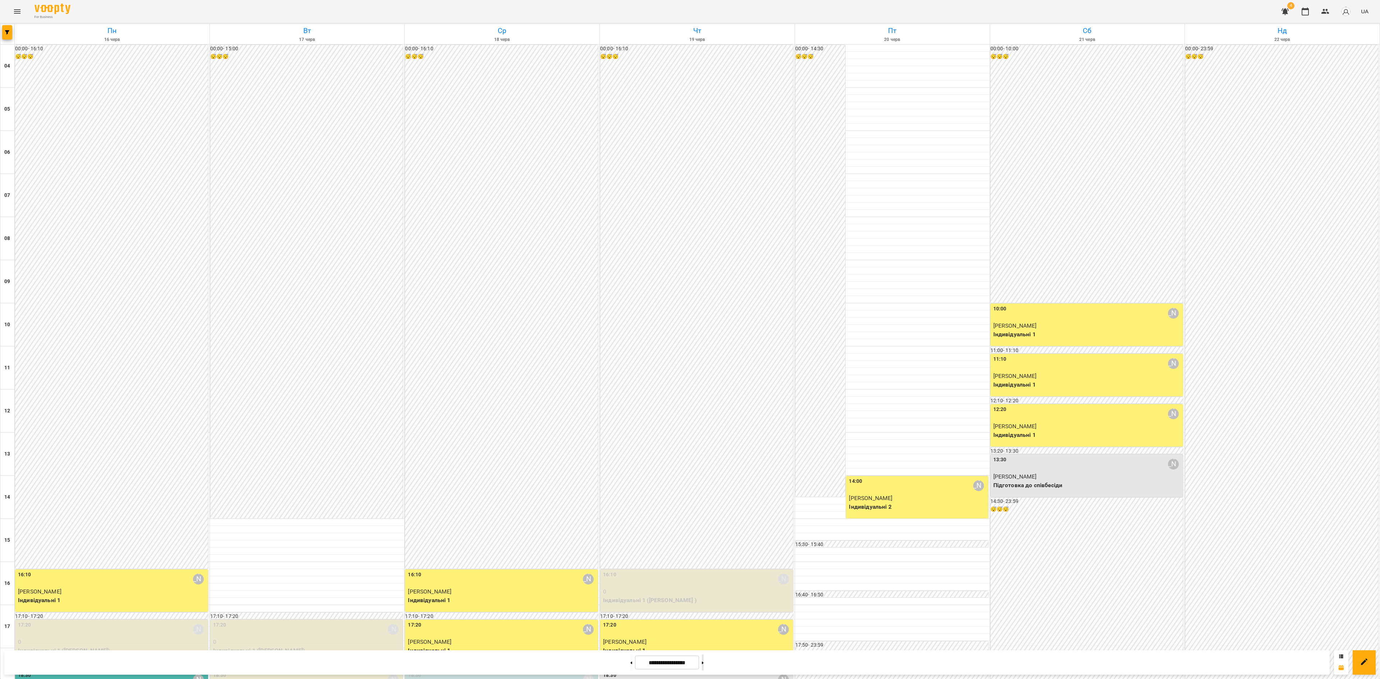
click at [704, 509] on button at bounding box center [703, 663] width 2 height 16
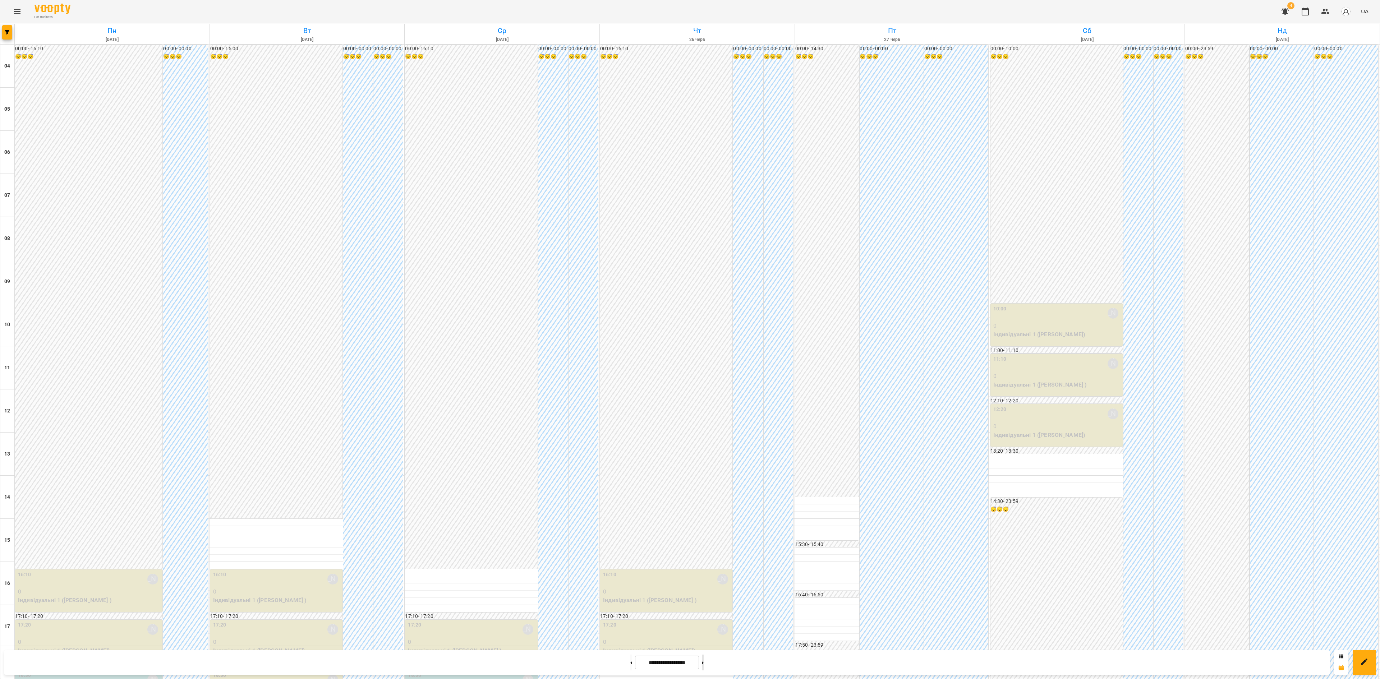
click at [704, 509] on button at bounding box center [703, 663] width 2 height 16
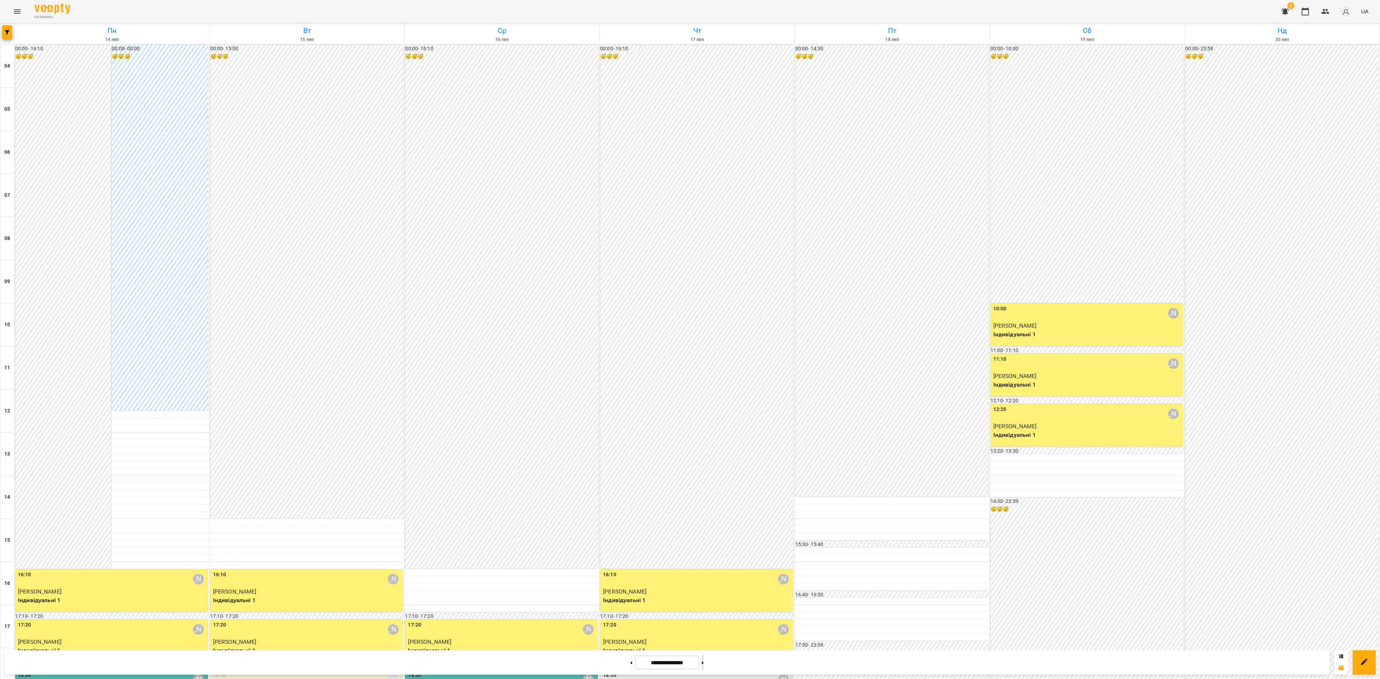
click at [704, 509] on button at bounding box center [703, 663] width 2 height 16
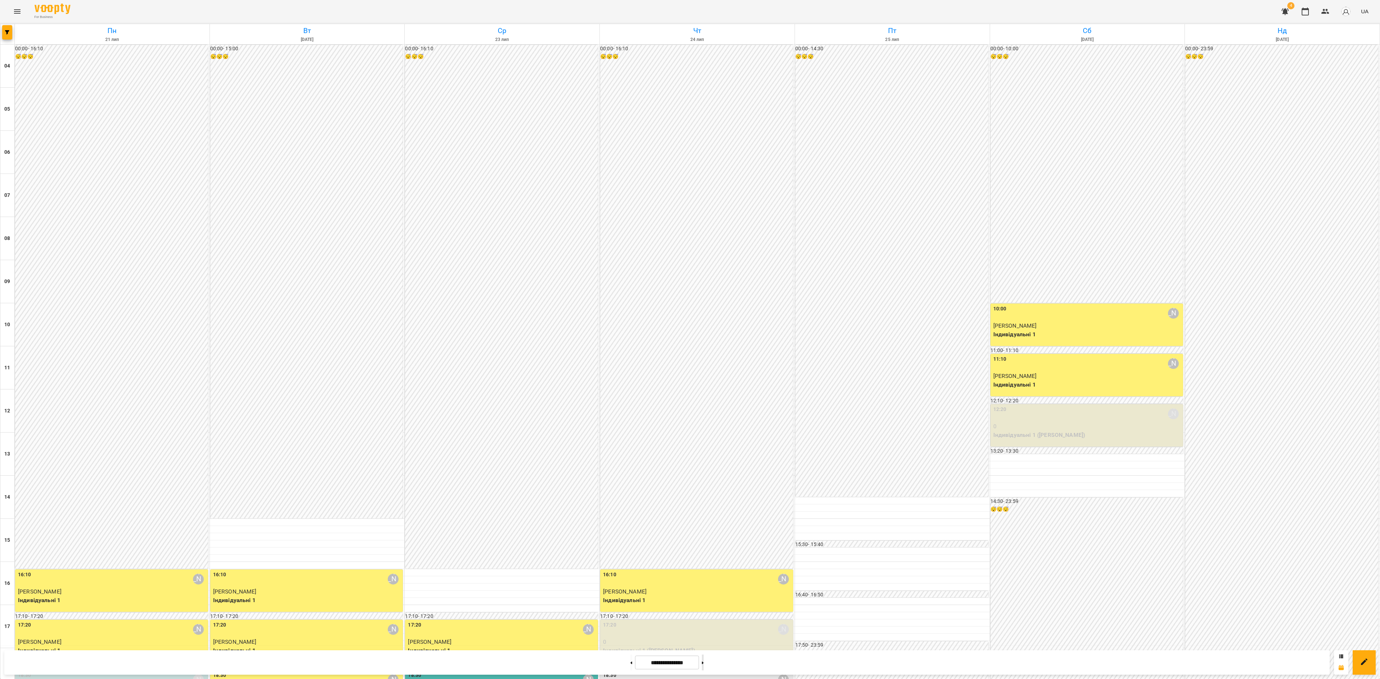
click at [704, 509] on button at bounding box center [703, 663] width 2 height 16
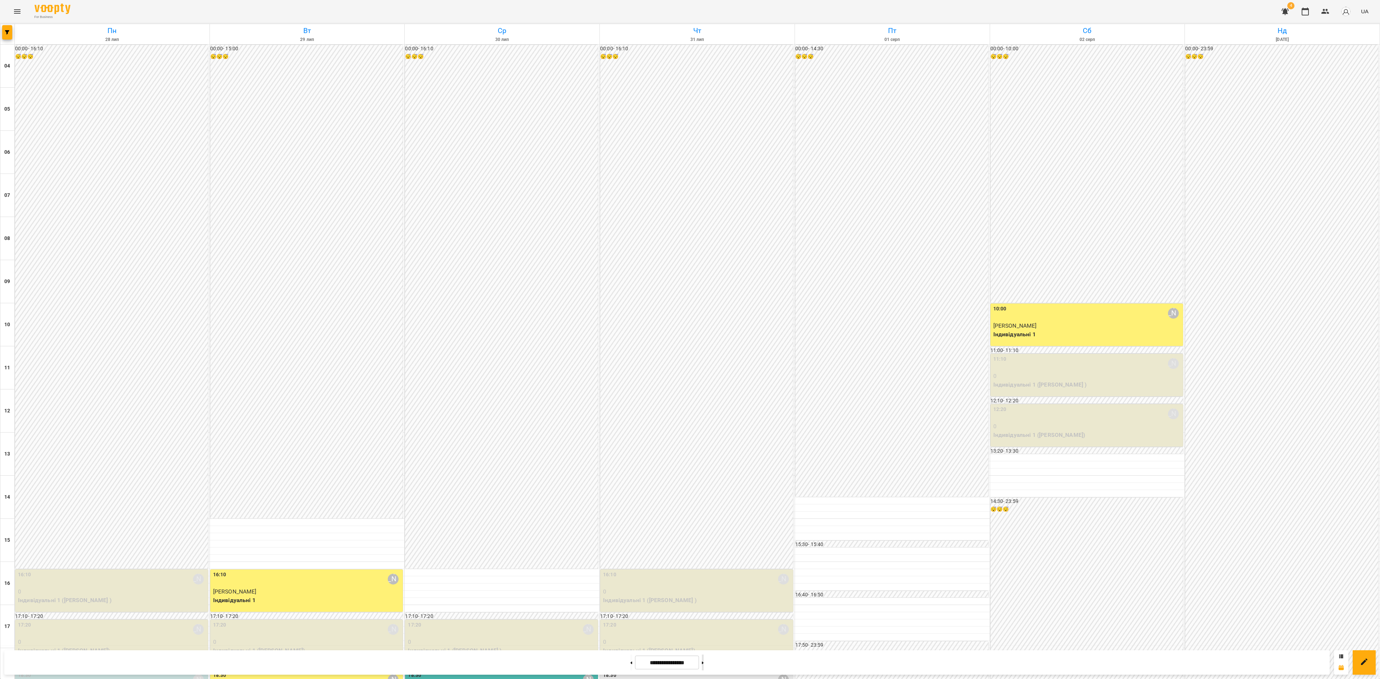
click at [704, 509] on button at bounding box center [703, 663] width 2 height 16
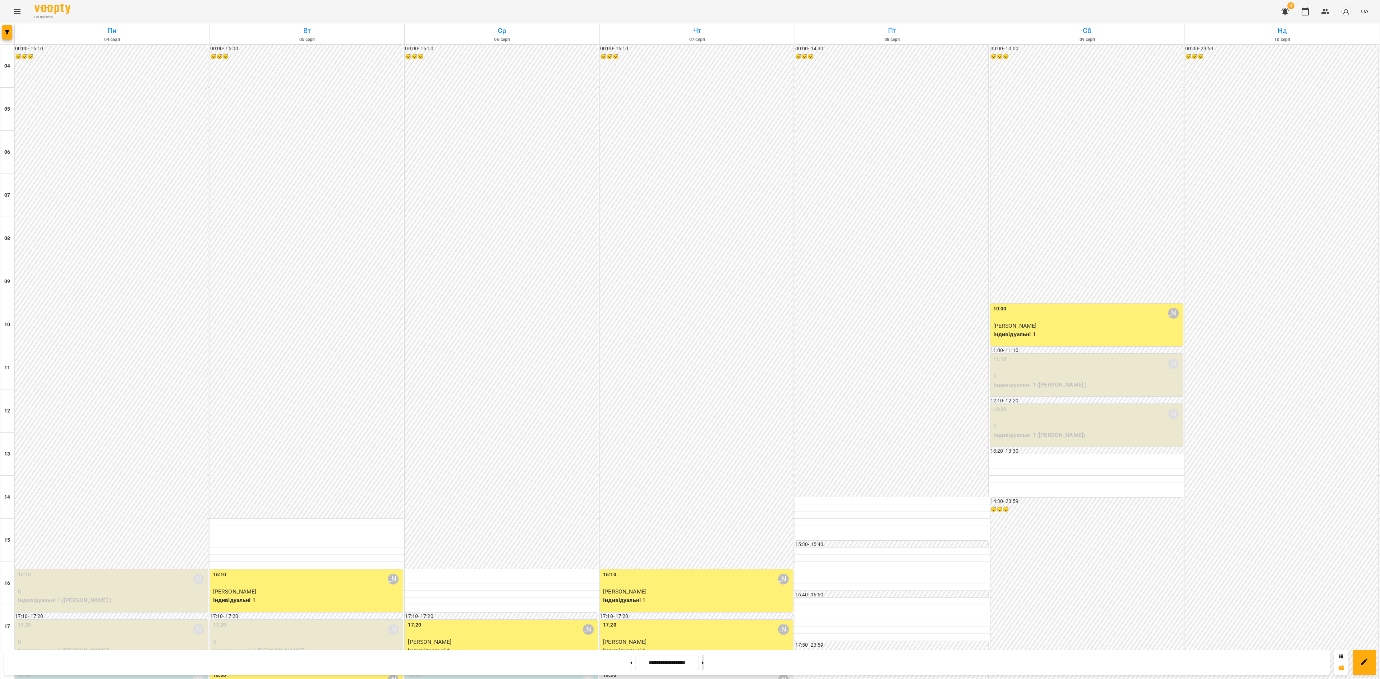
click at [704, 509] on button at bounding box center [703, 663] width 2 height 16
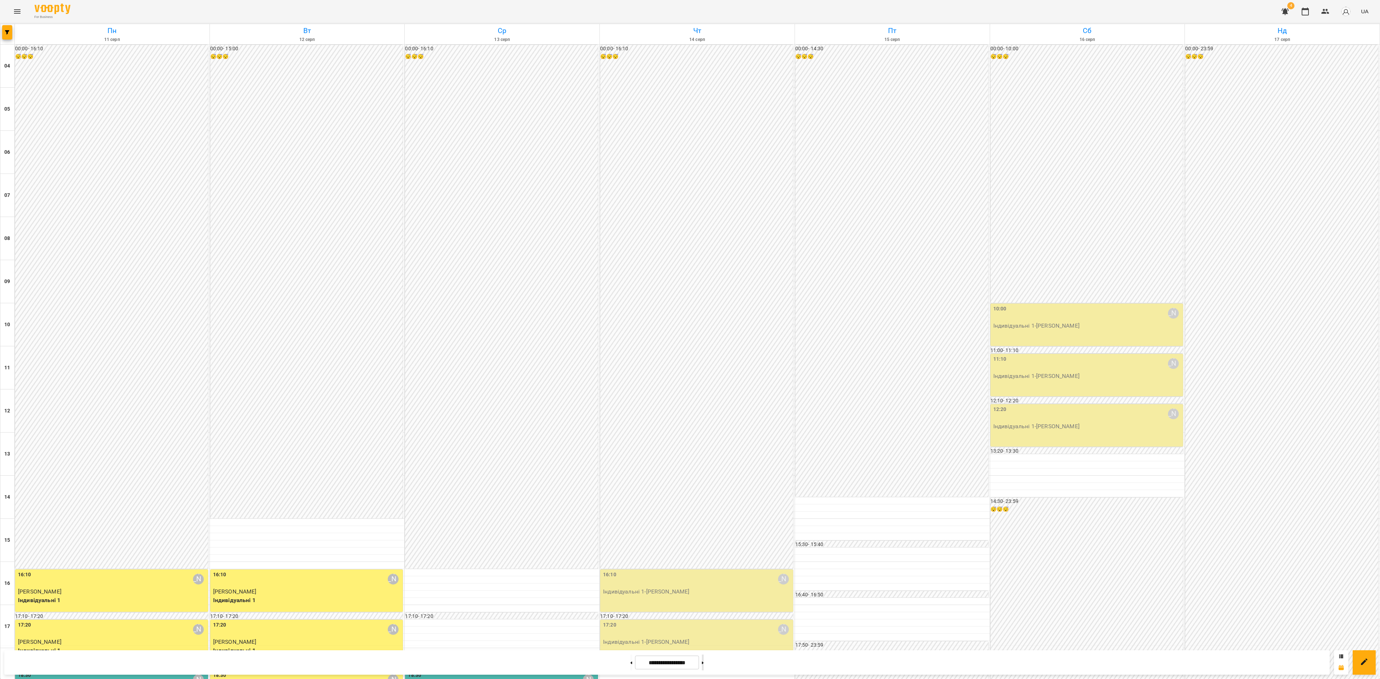
click at [704, 509] on button at bounding box center [703, 663] width 2 height 16
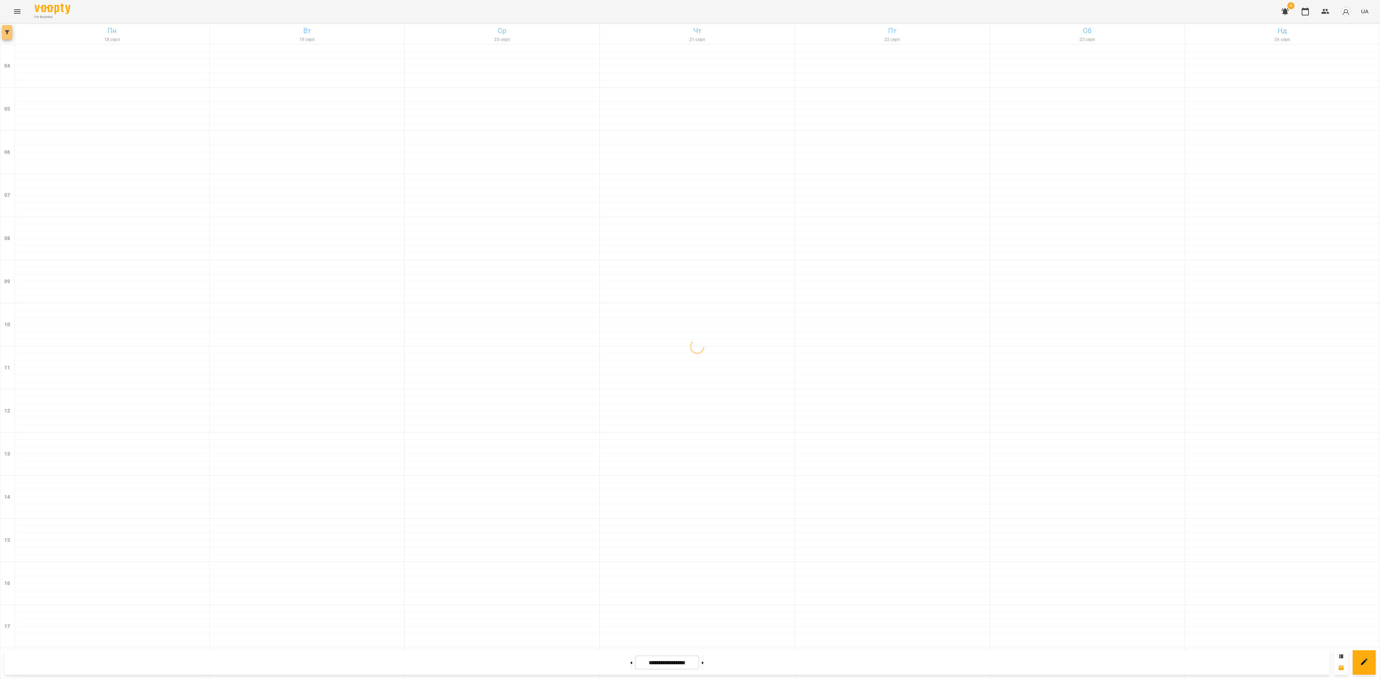
click at [9, 27] on button "button" at bounding box center [7, 32] width 10 height 14
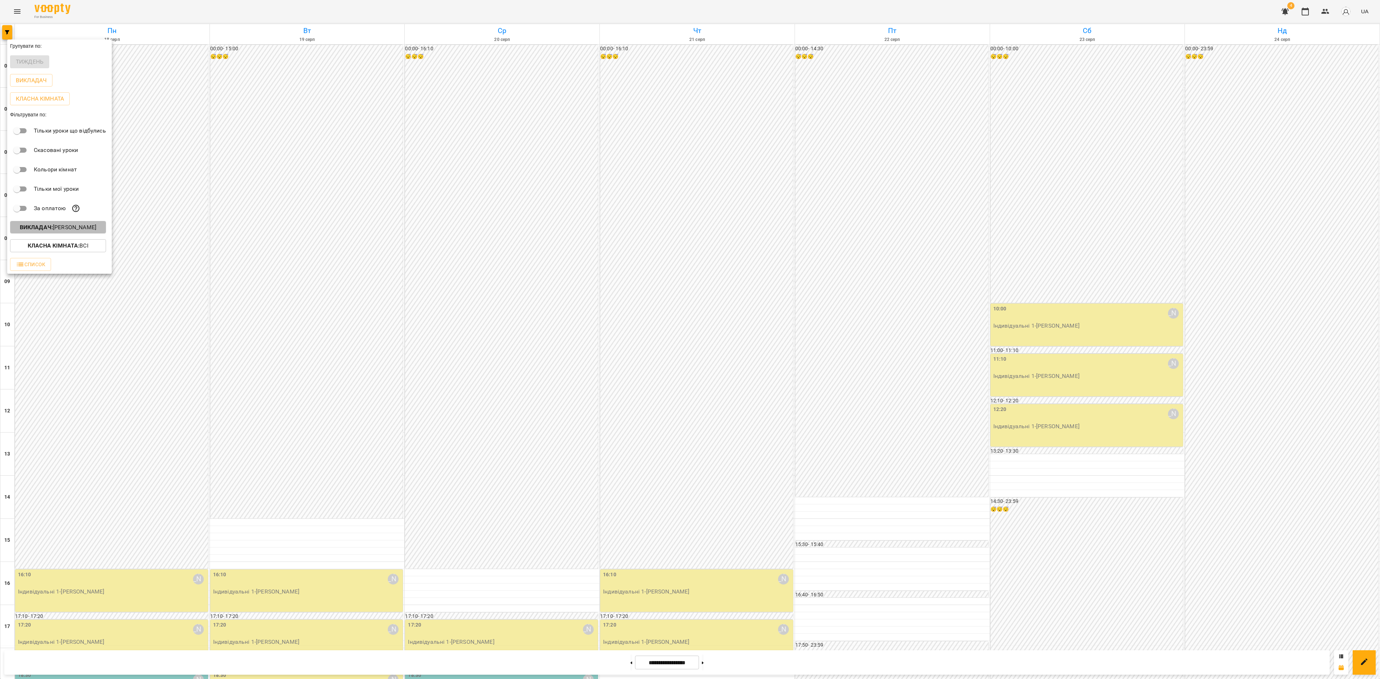
click at [69, 226] on button "Викладач : Дарія Настека" at bounding box center [58, 227] width 96 height 13
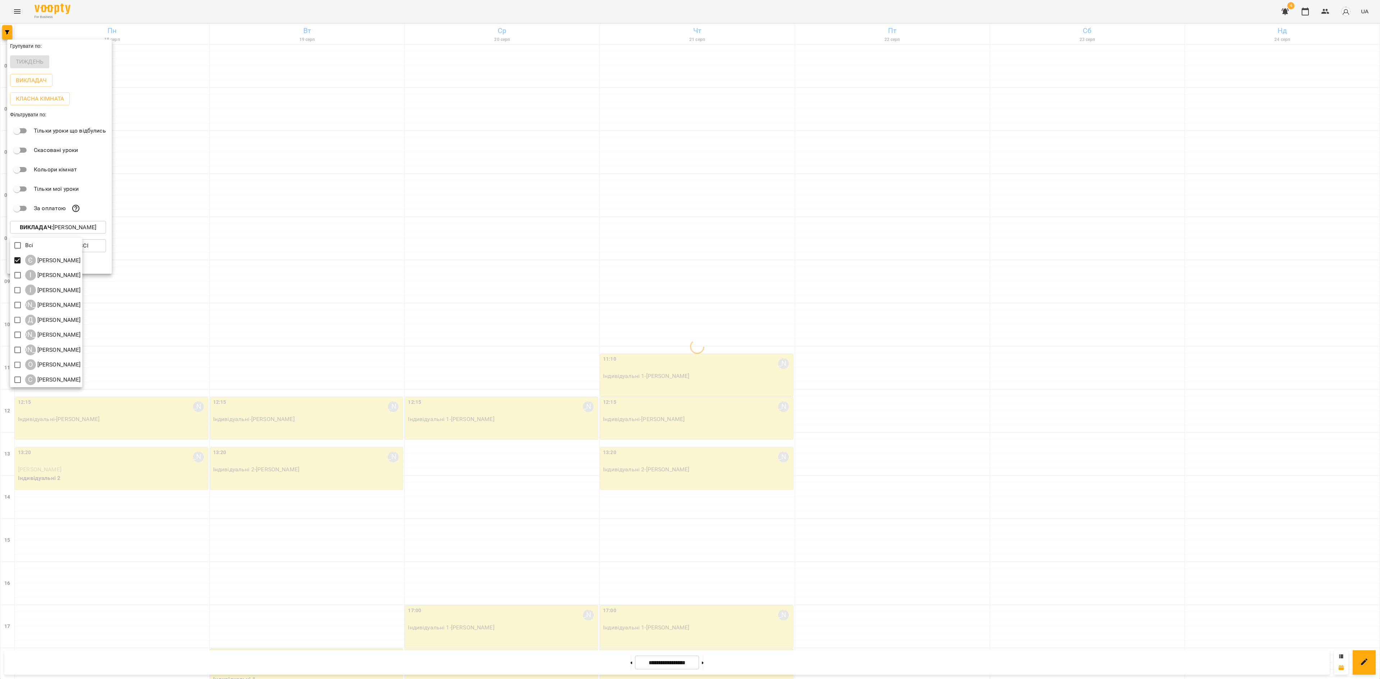
click at [407, 111] on div at bounding box center [690, 339] width 1380 height 679
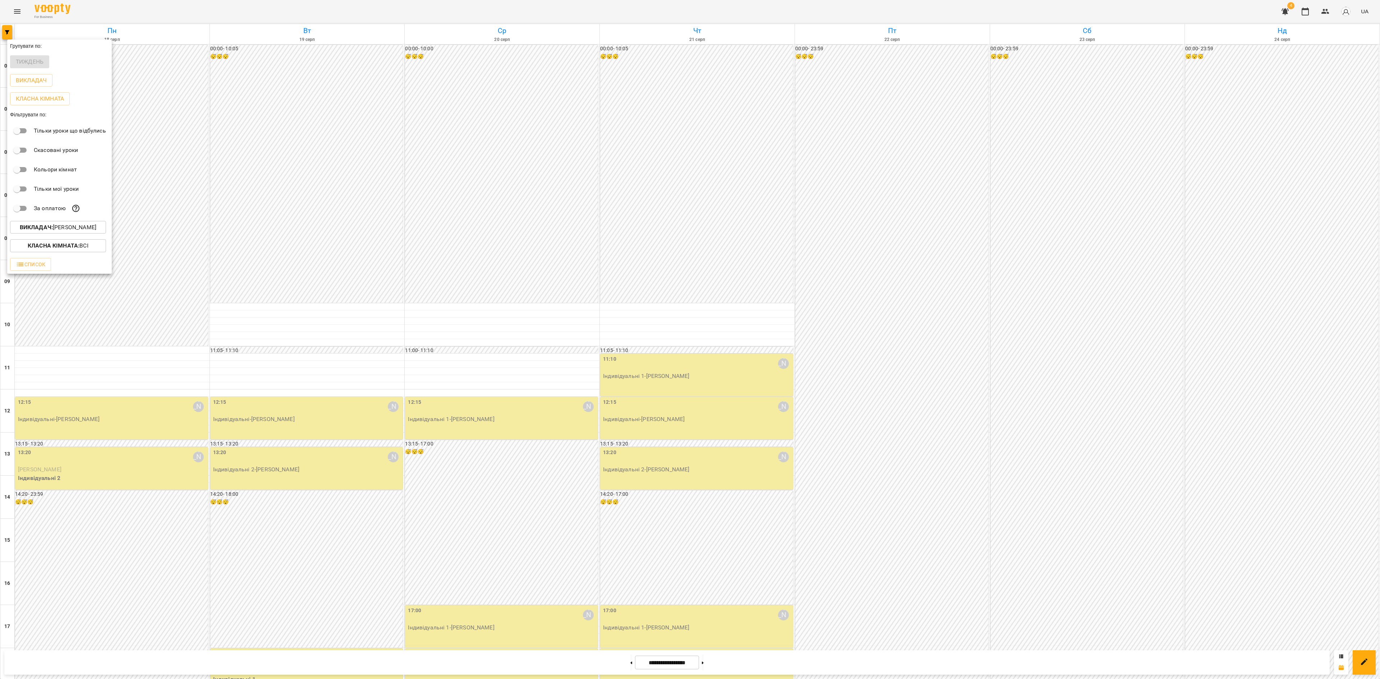
click at [715, 509] on div at bounding box center [690, 339] width 1380 height 679
click at [704, 509] on icon at bounding box center [703, 663] width 2 height 3
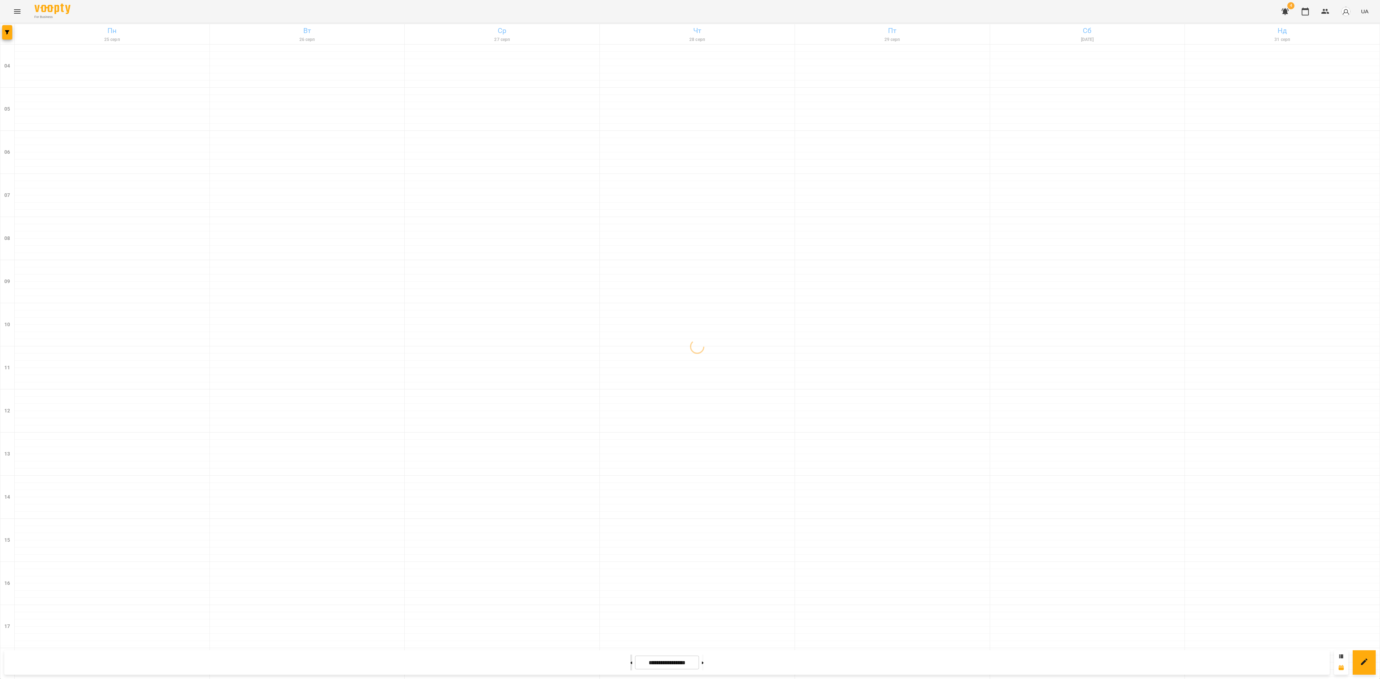
click at [630, 509] on button at bounding box center [631, 663] width 2 height 16
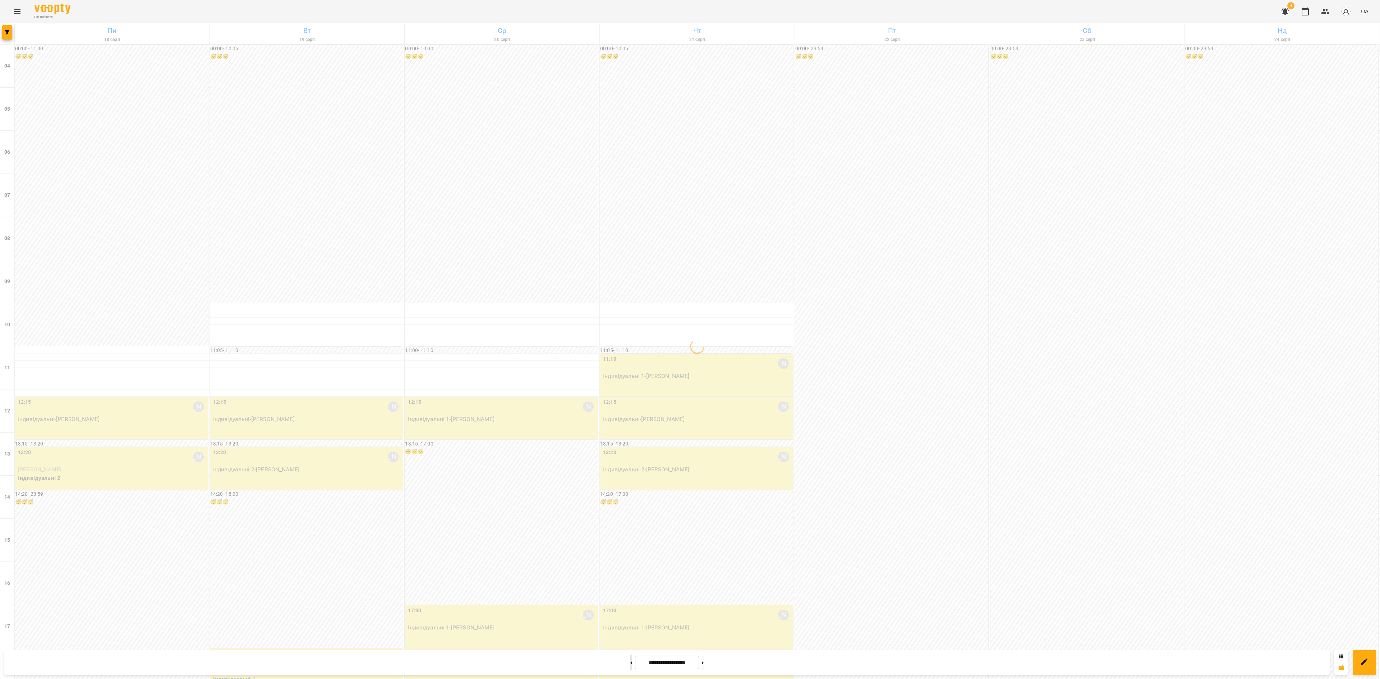
click at [630, 509] on icon at bounding box center [631, 663] width 2 height 3
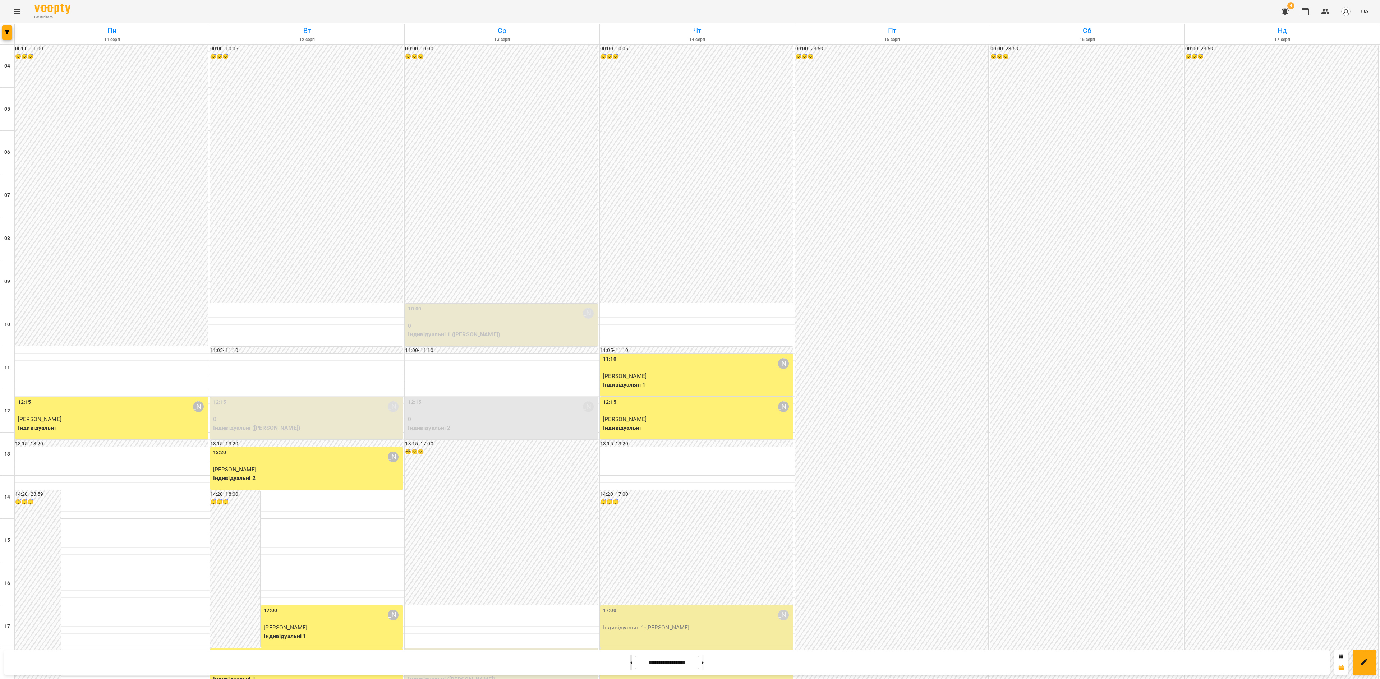
click at [630, 509] on button at bounding box center [631, 663] width 2 height 16
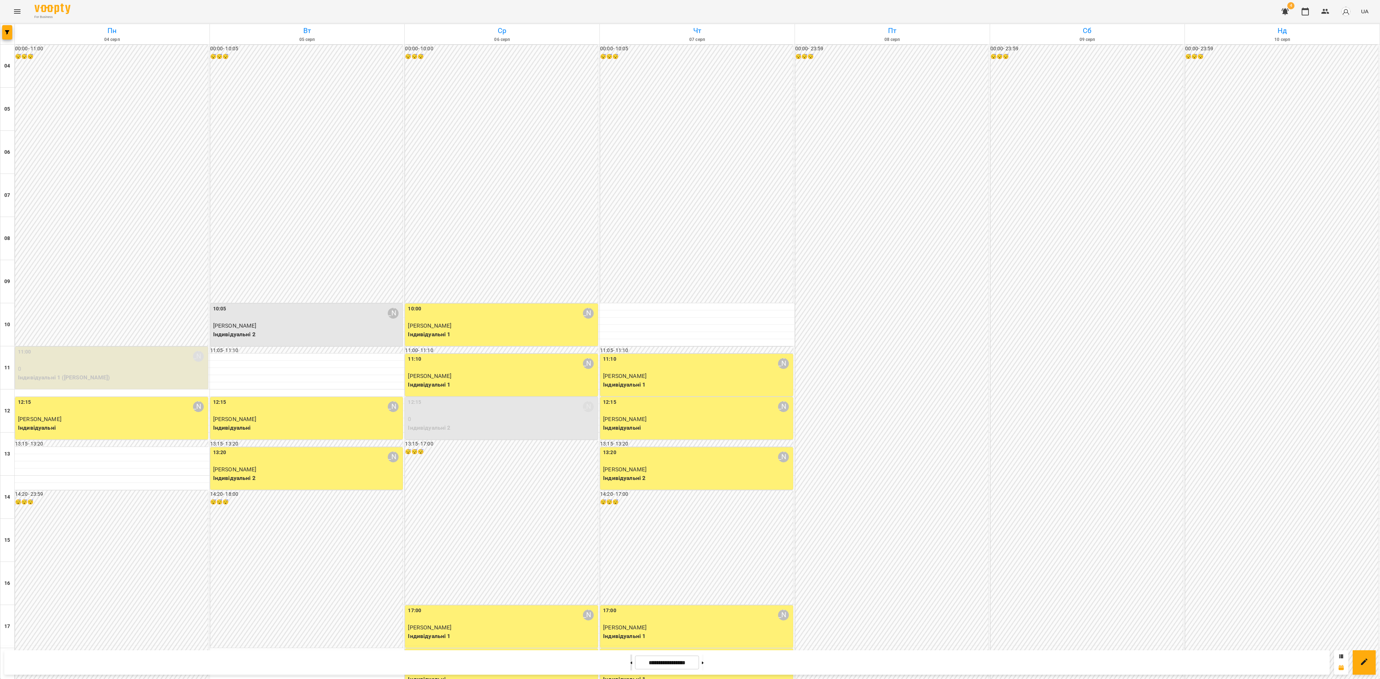
click at [630, 509] on button at bounding box center [631, 663] width 2 height 16
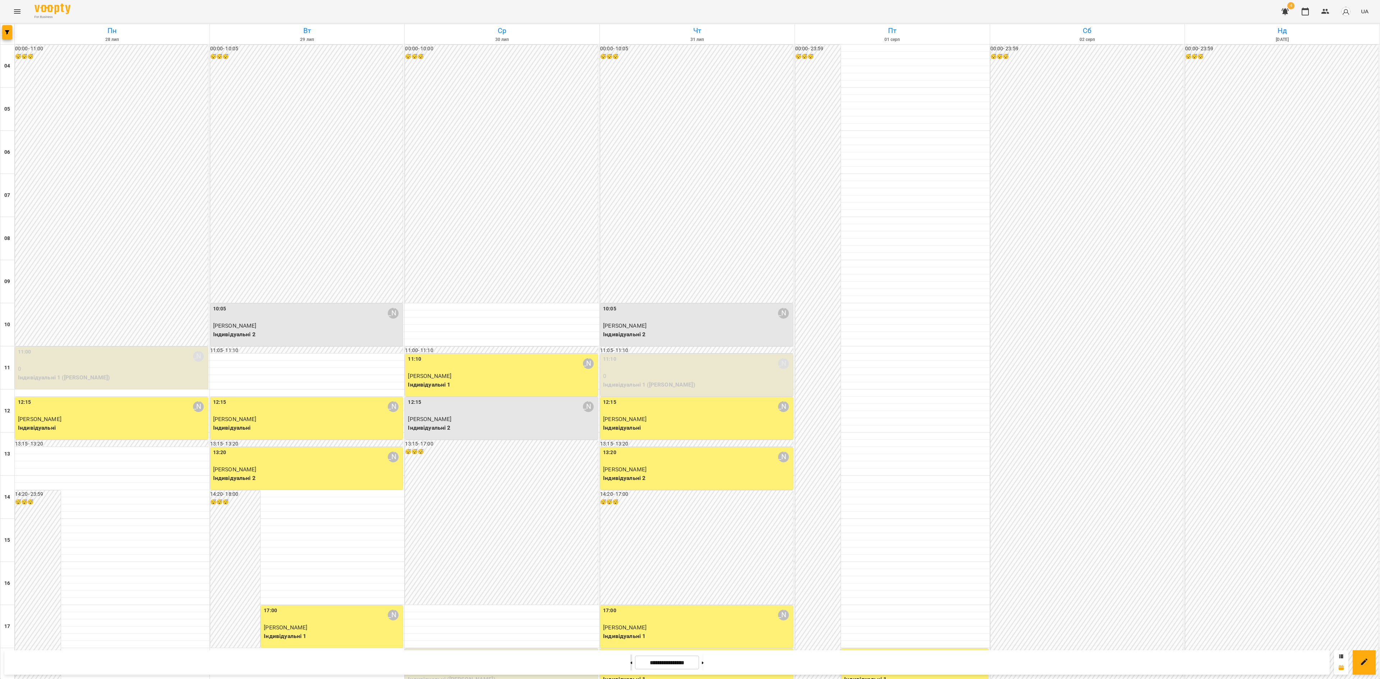
click at [630, 509] on button at bounding box center [631, 663] width 2 height 16
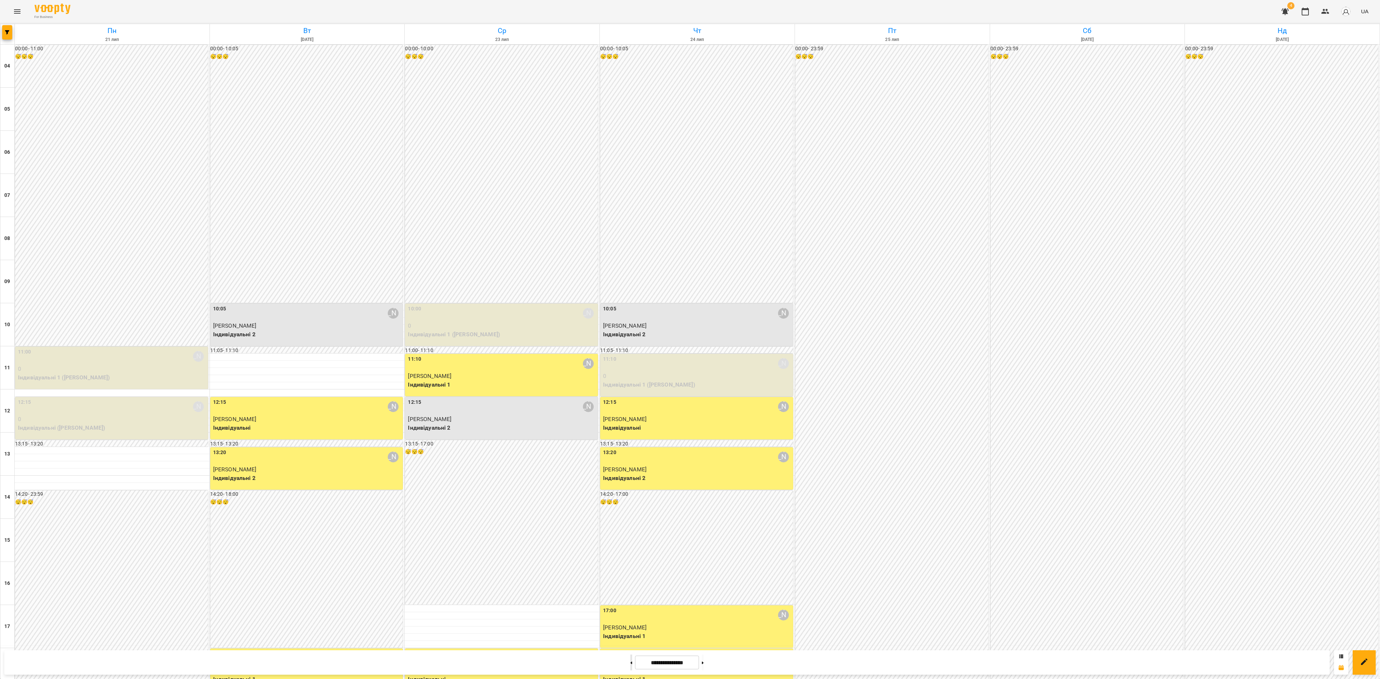
click at [630, 509] on button at bounding box center [631, 663] width 2 height 16
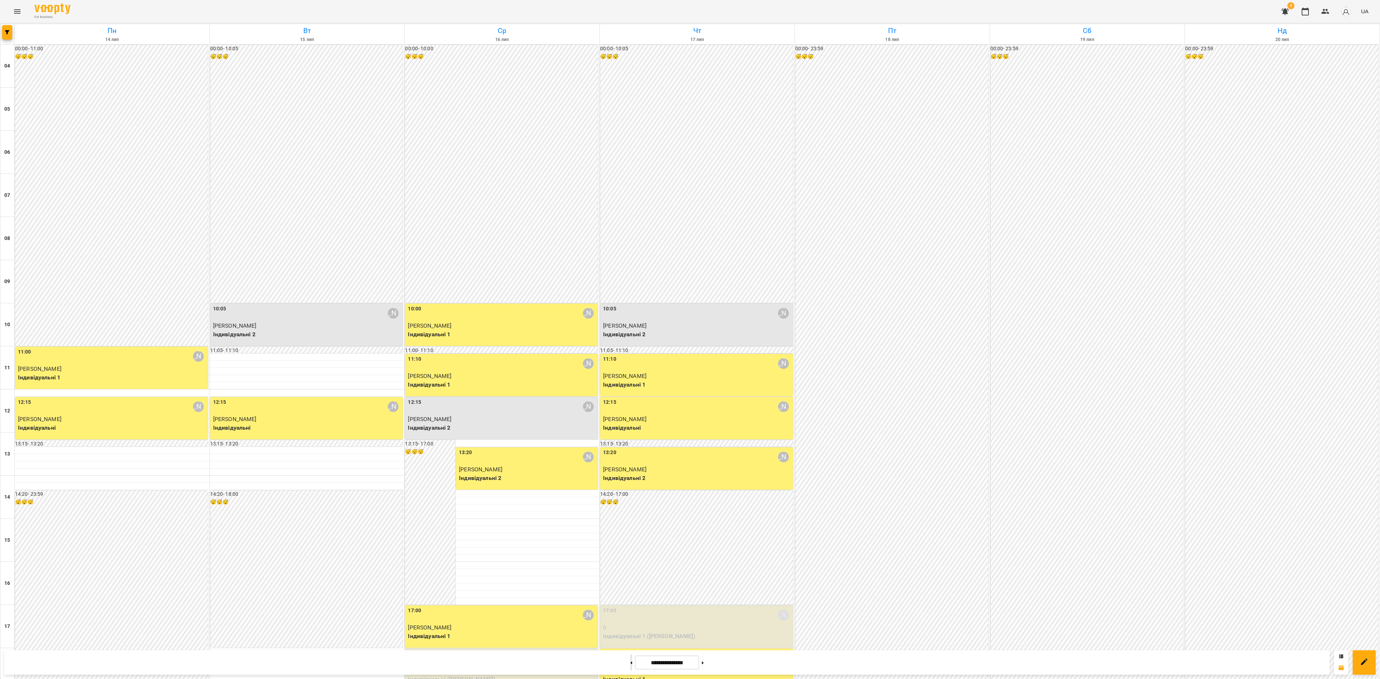
click at [630, 509] on button at bounding box center [631, 663] width 2 height 16
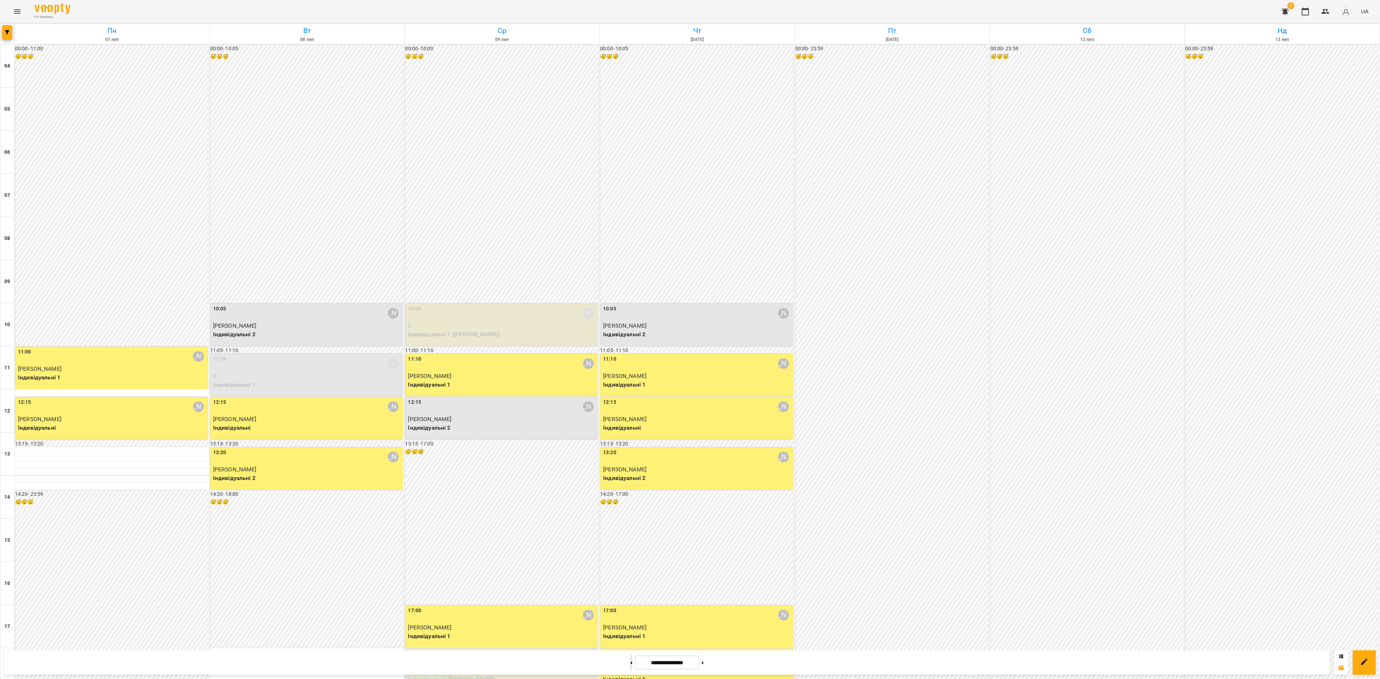
click at [630, 509] on icon at bounding box center [631, 663] width 2 height 3
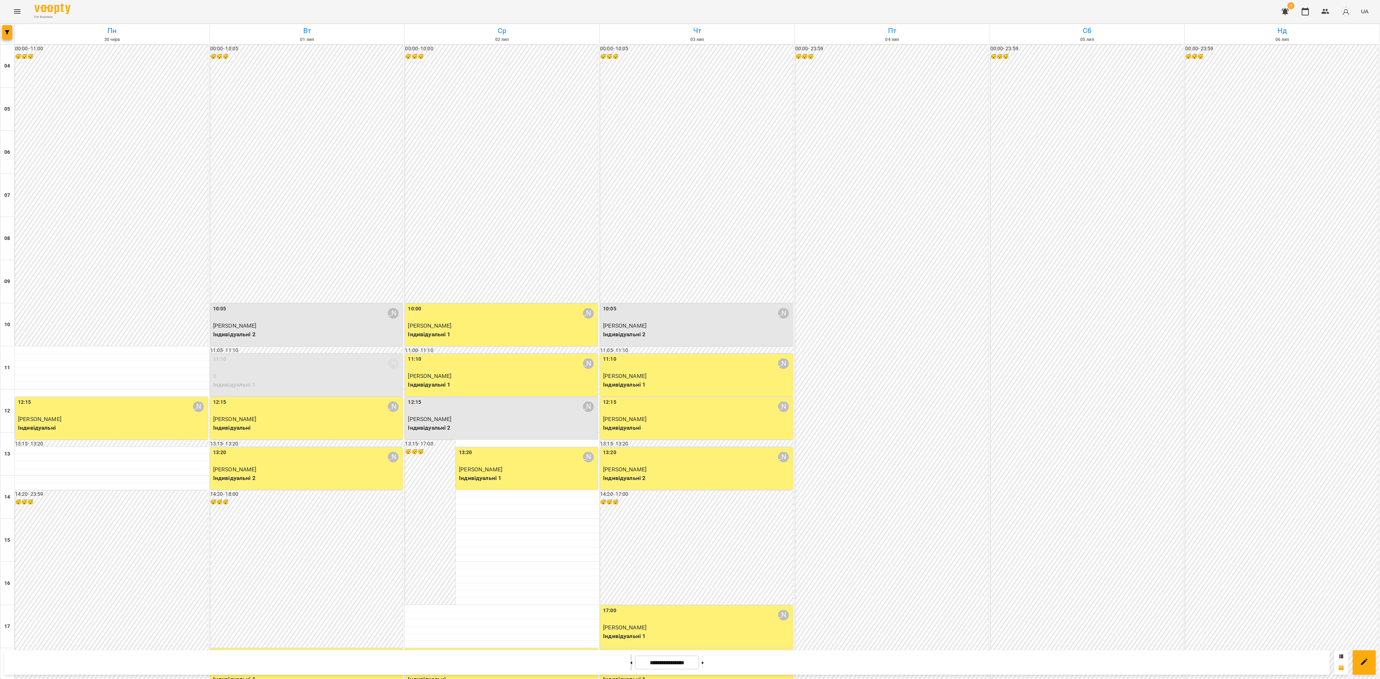
click at [630, 509] on icon at bounding box center [631, 663] width 2 height 3
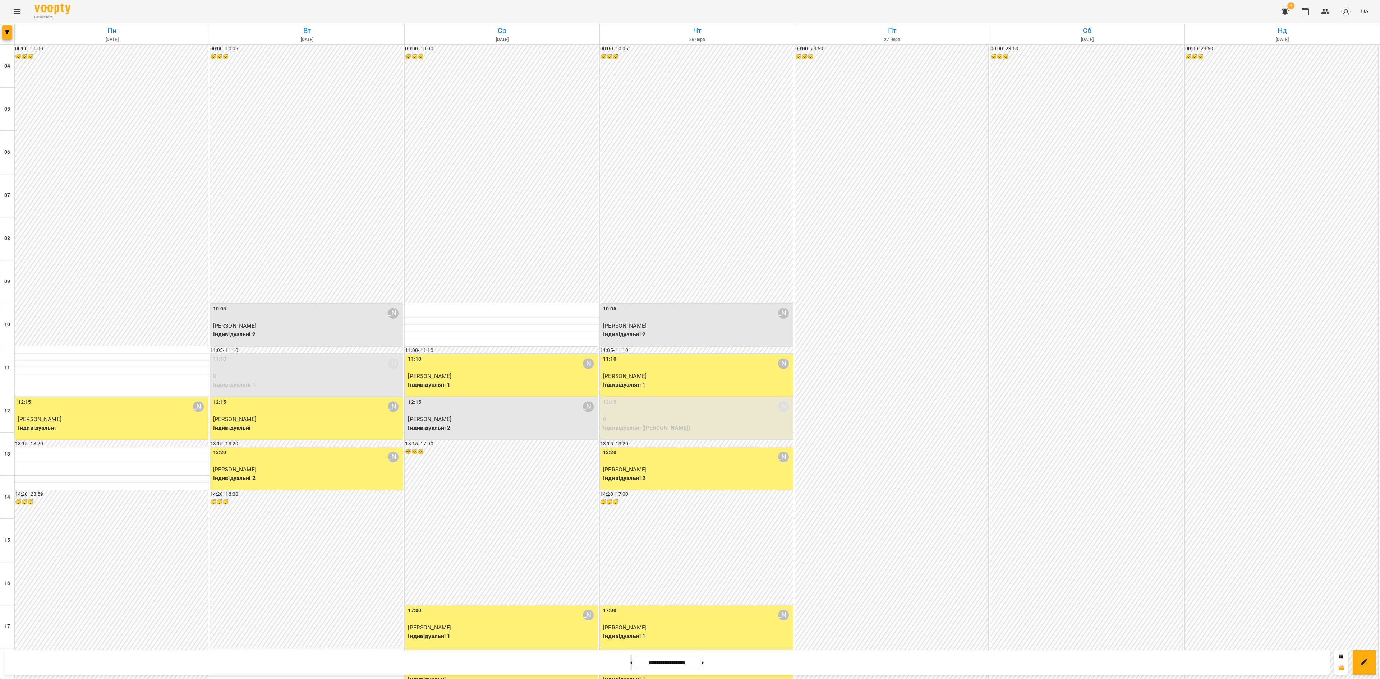
click at [630, 509] on icon at bounding box center [631, 663] width 2 height 3
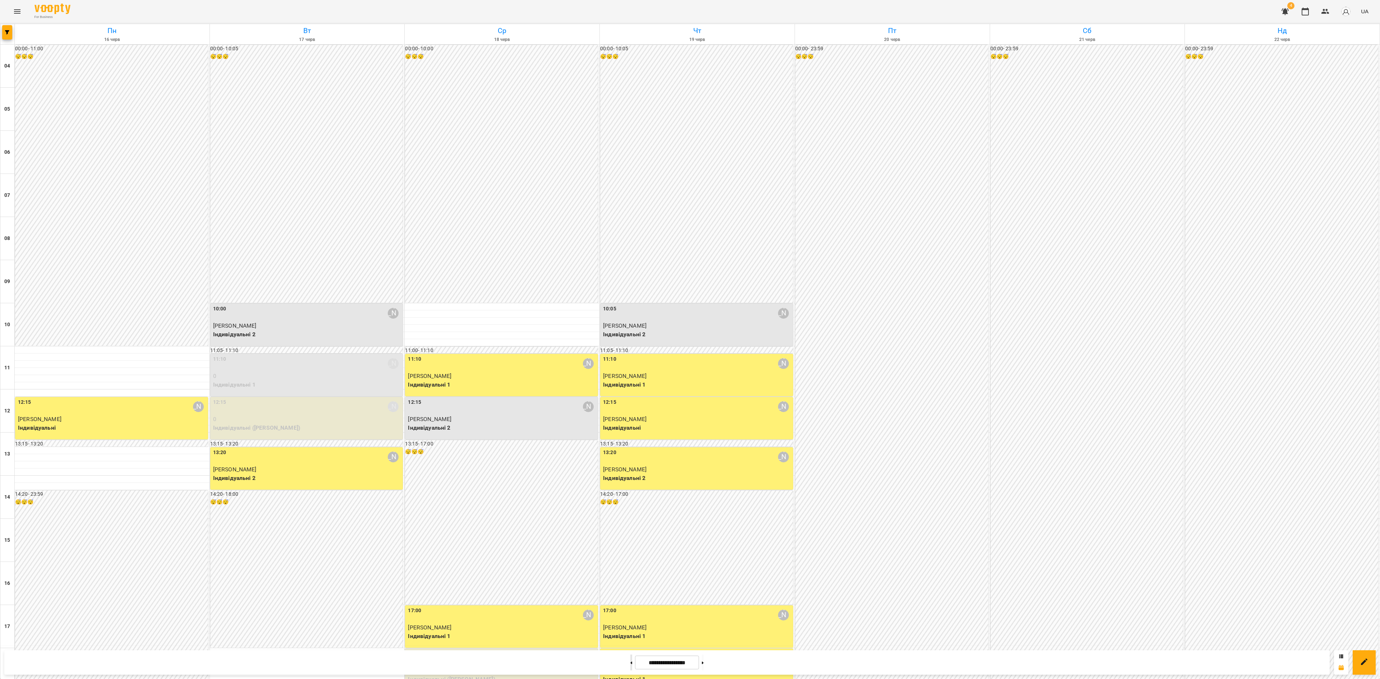
click at [630, 509] on icon at bounding box center [631, 663] width 2 height 3
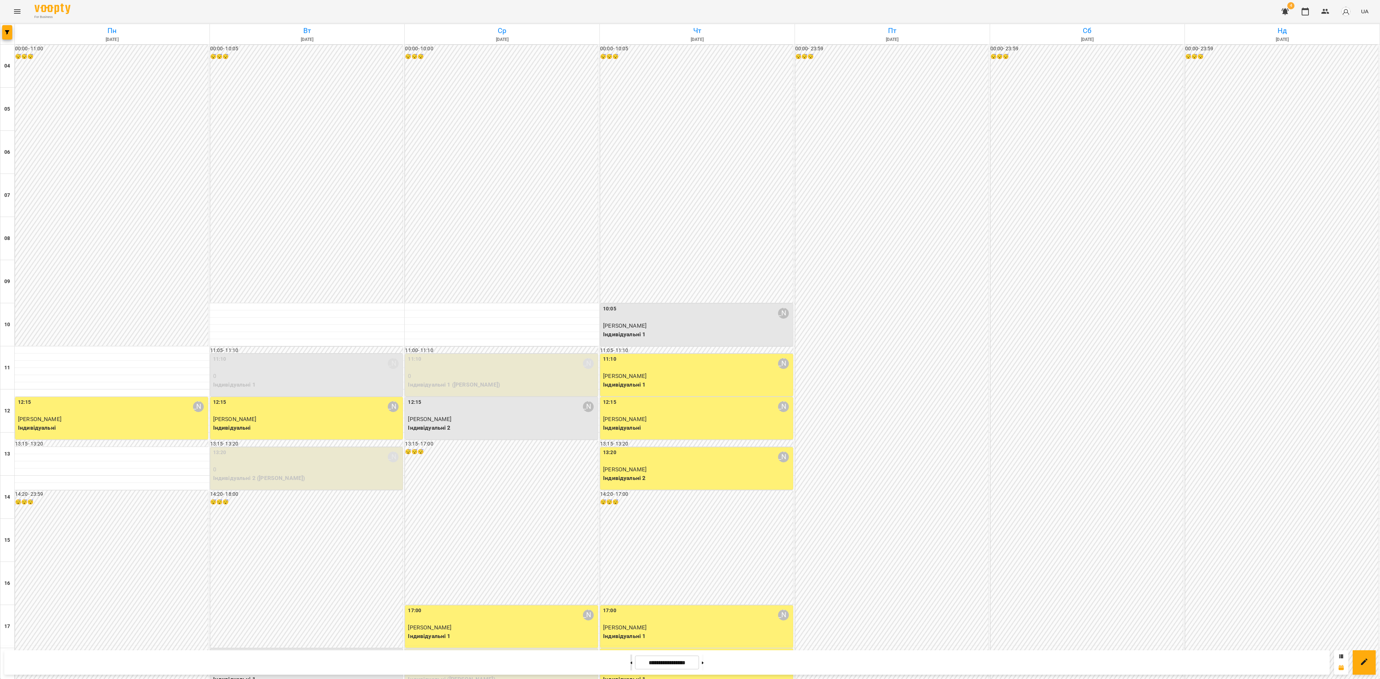
click at [631, 509] on icon at bounding box center [632, 663] width 2 height 3
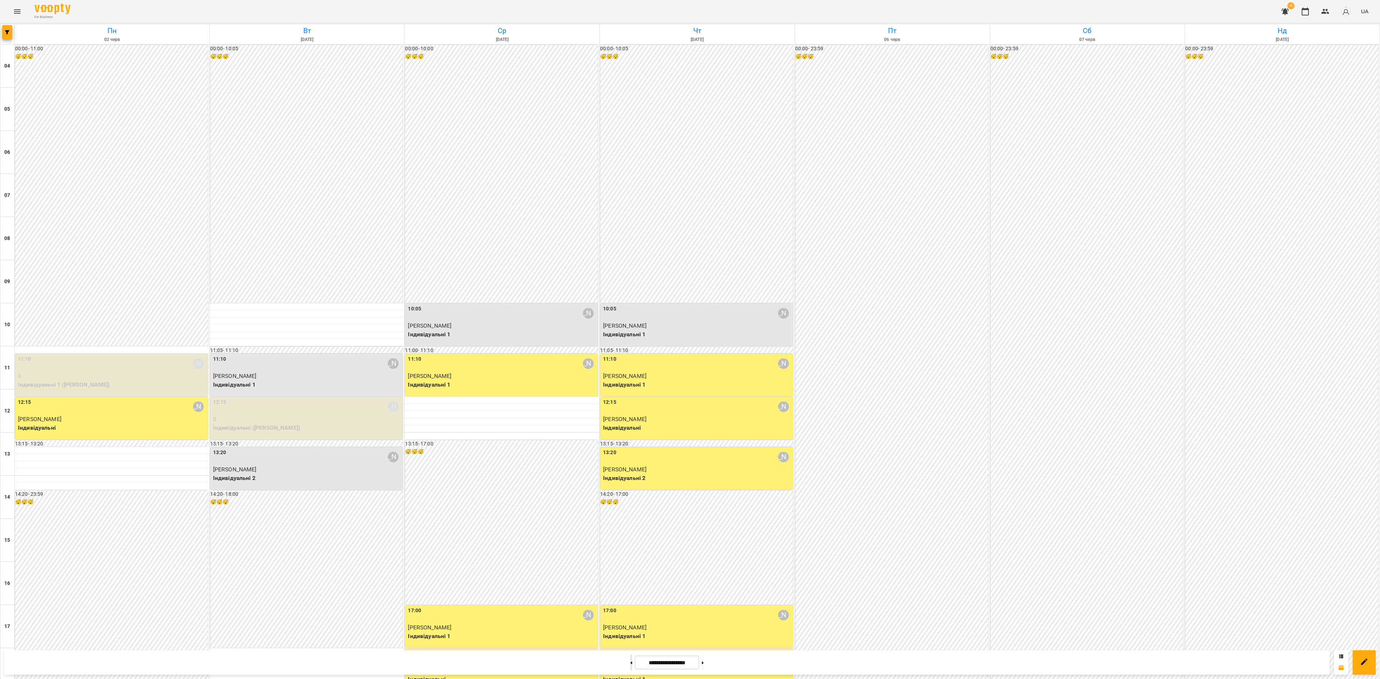
click at [631, 509] on icon at bounding box center [632, 663] width 2 height 3
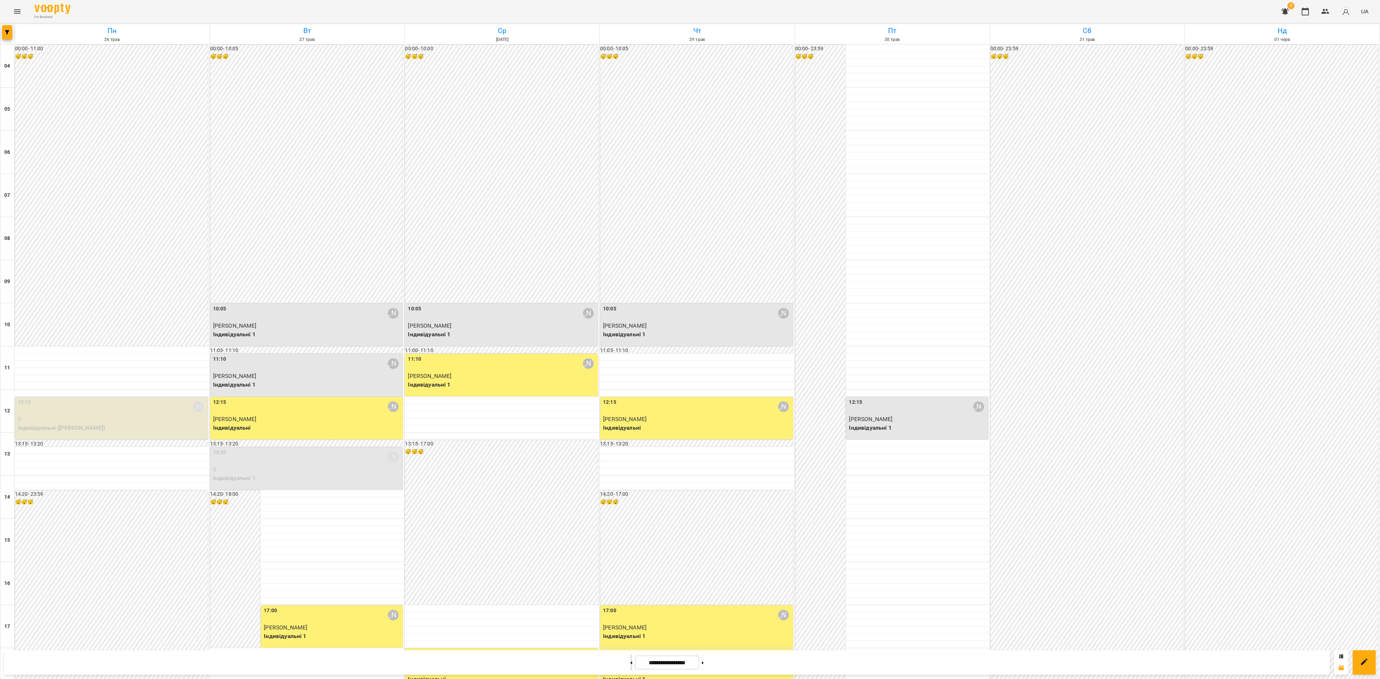
click at [630, 509] on icon at bounding box center [631, 663] width 2 height 3
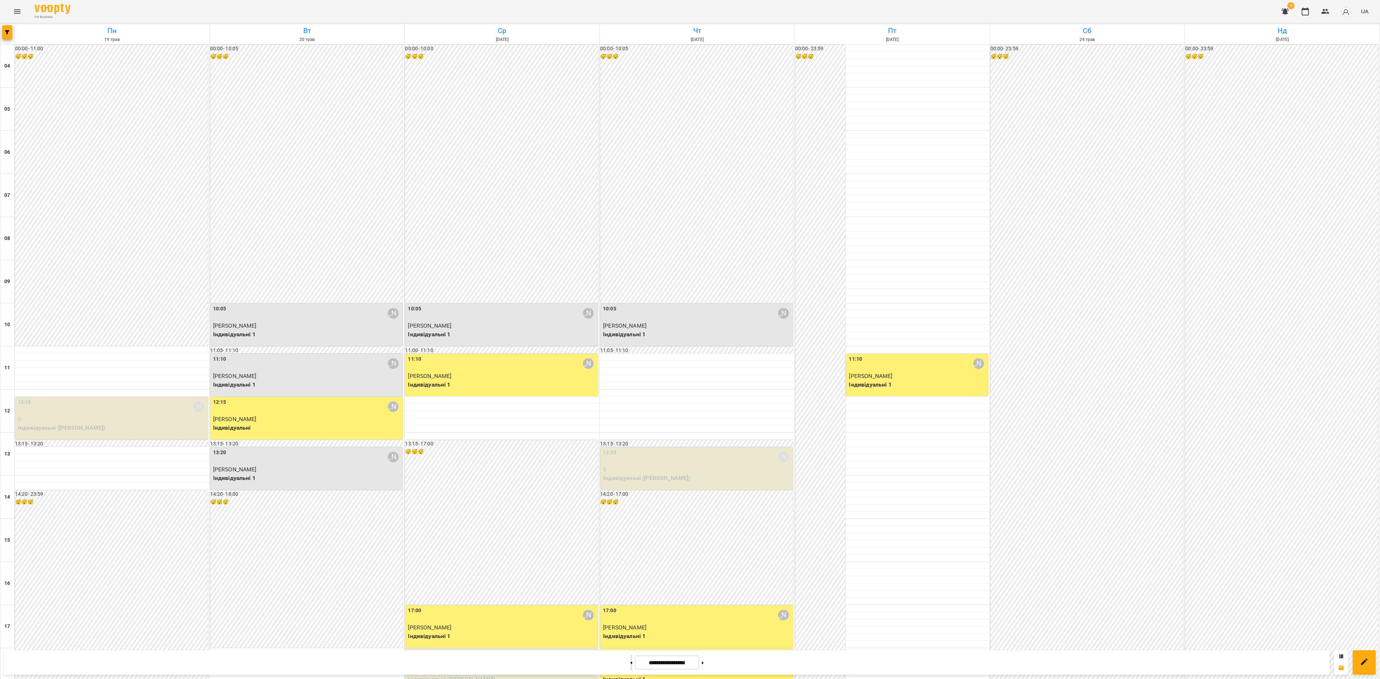
click at [630, 509] on icon at bounding box center [631, 663] width 2 height 3
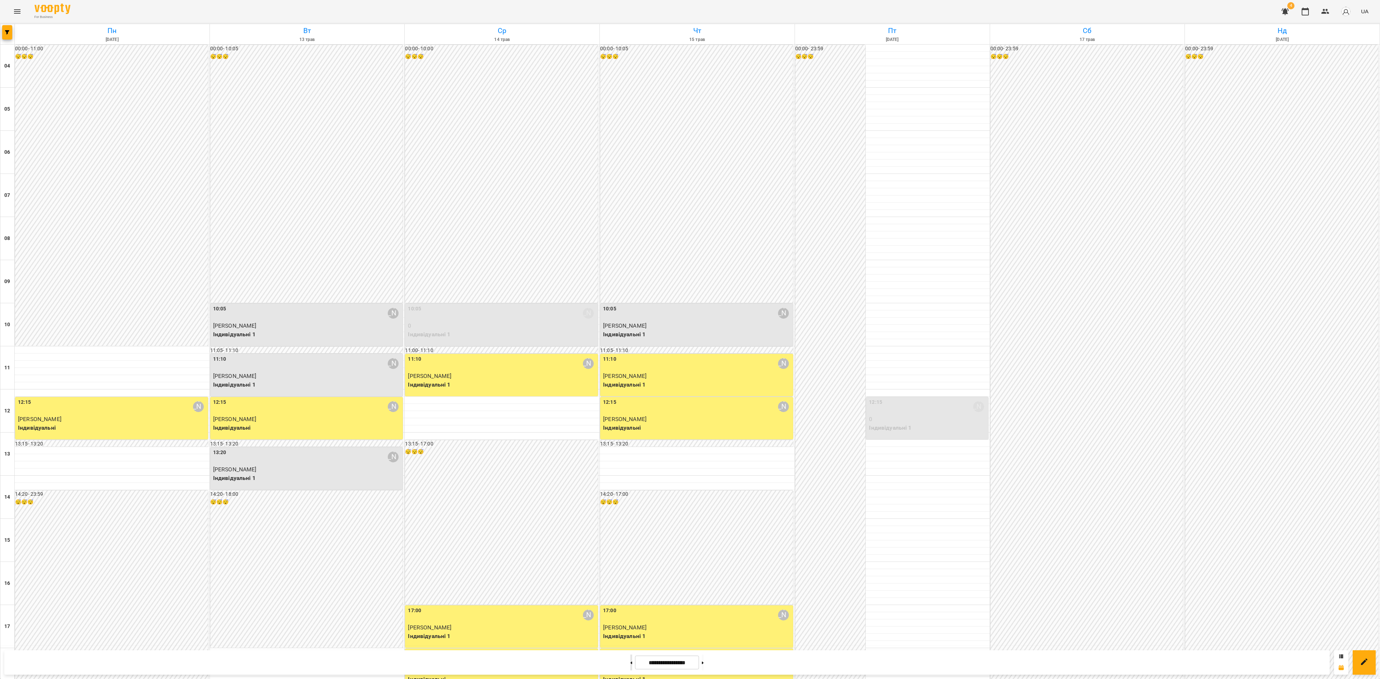
click at [630, 509] on icon at bounding box center [631, 663] width 2 height 3
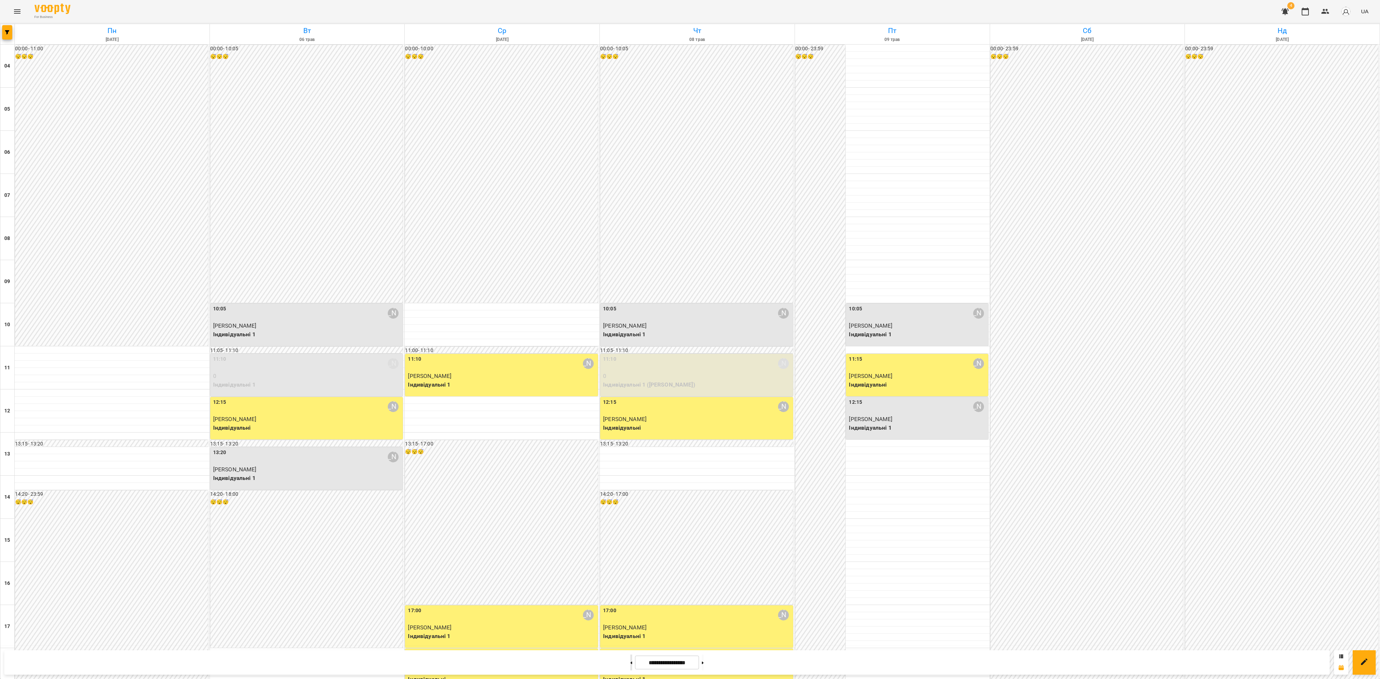
click at [630, 509] on icon at bounding box center [631, 663] width 2 height 3
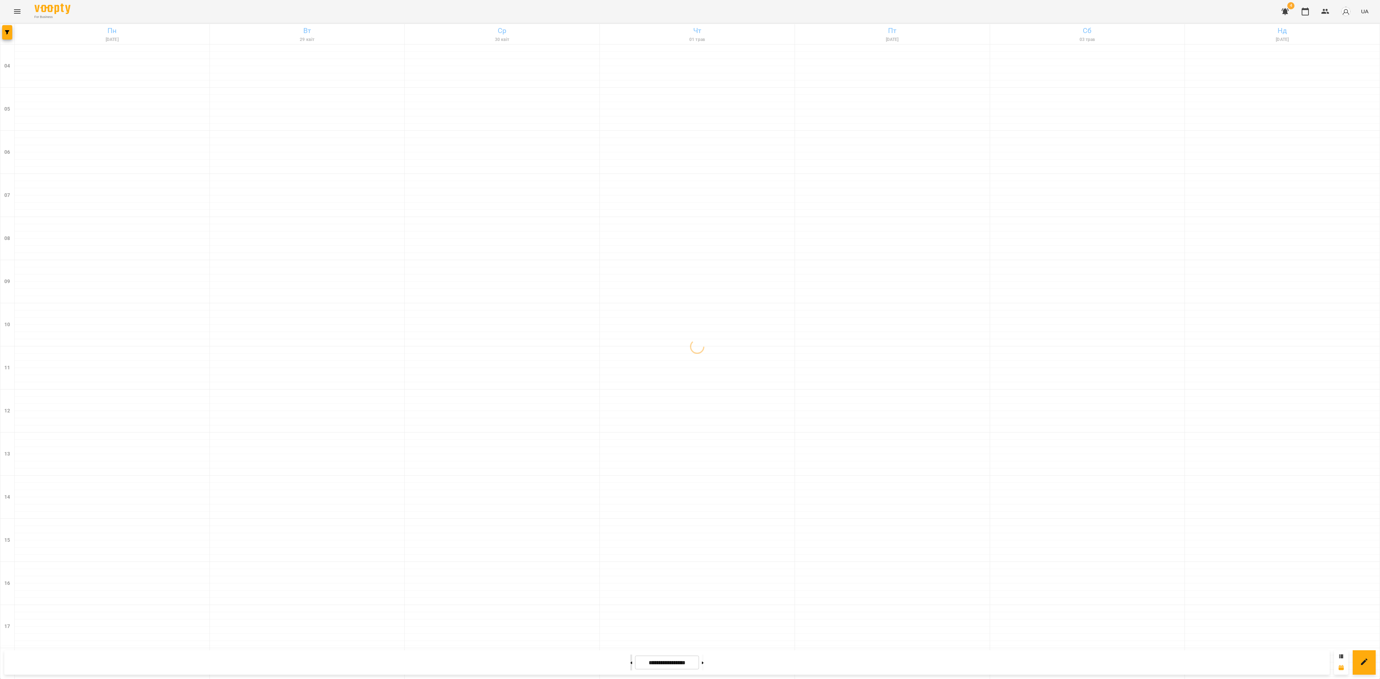
click at [630, 509] on icon at bounding box center [631, 663] width 2 height 3
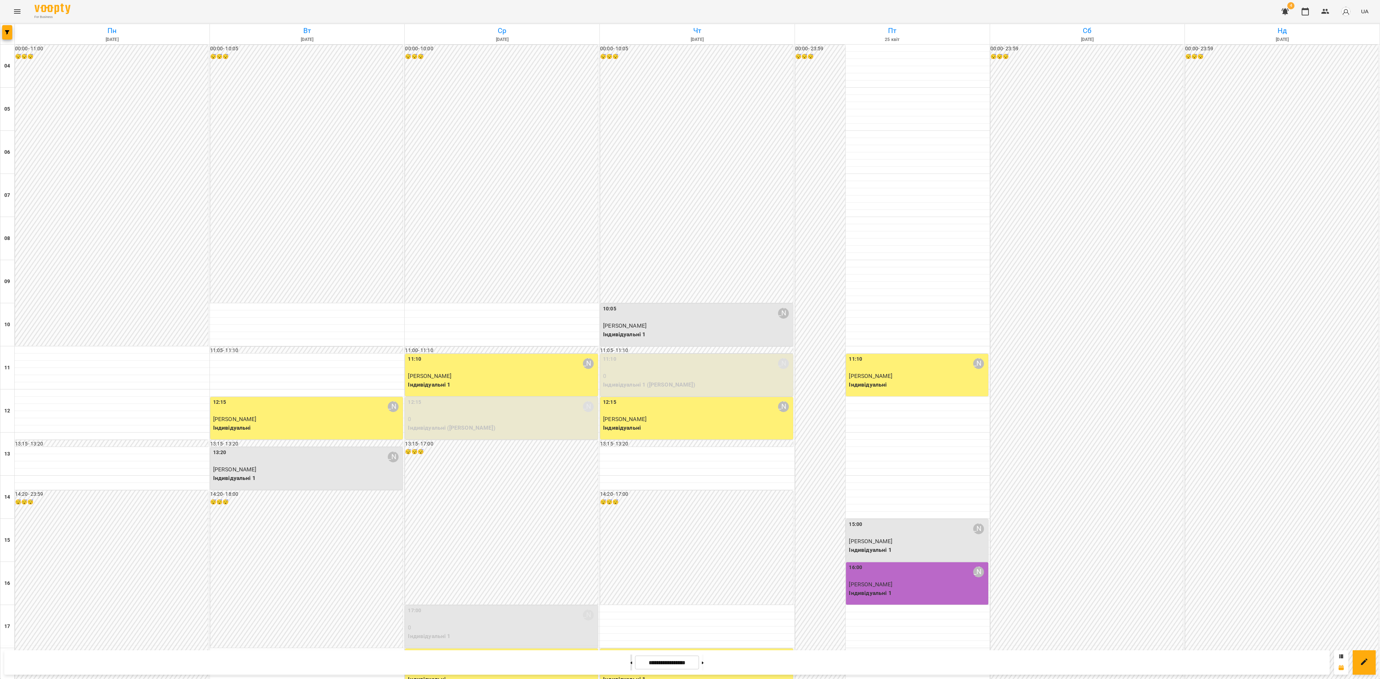
click at [630, 509] on icon at bounding box center [631, 663] width 2 height 3
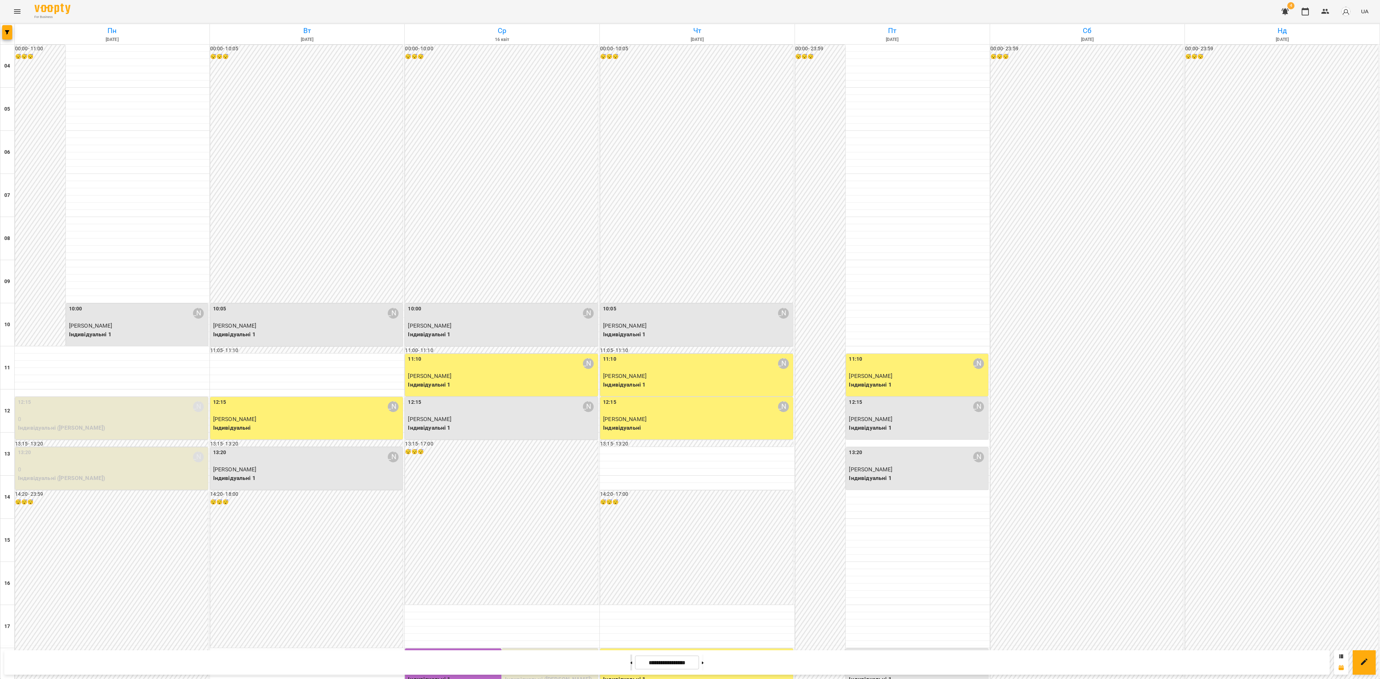
click at [630, 509] on icon at bounding box center [631, 663] width 2 height 3
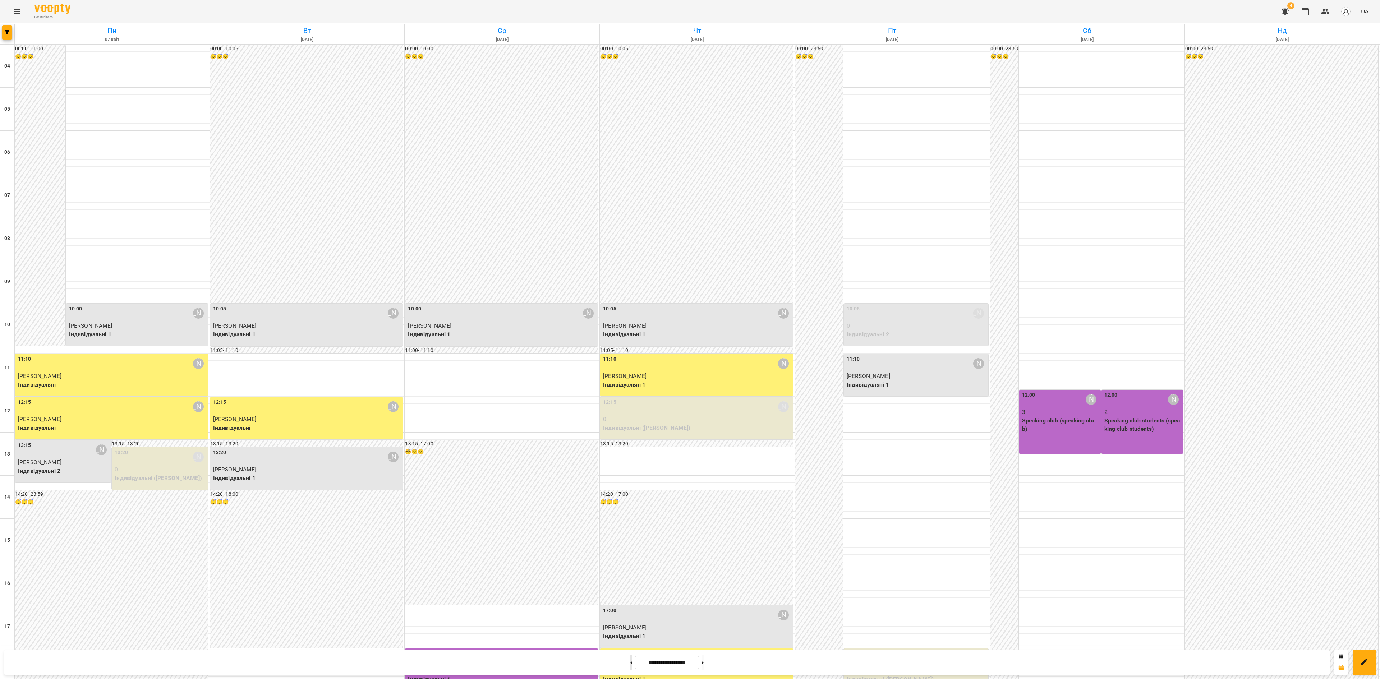
click at [630, 509] on icon at bounding box center [631, 663] width 2 height 3
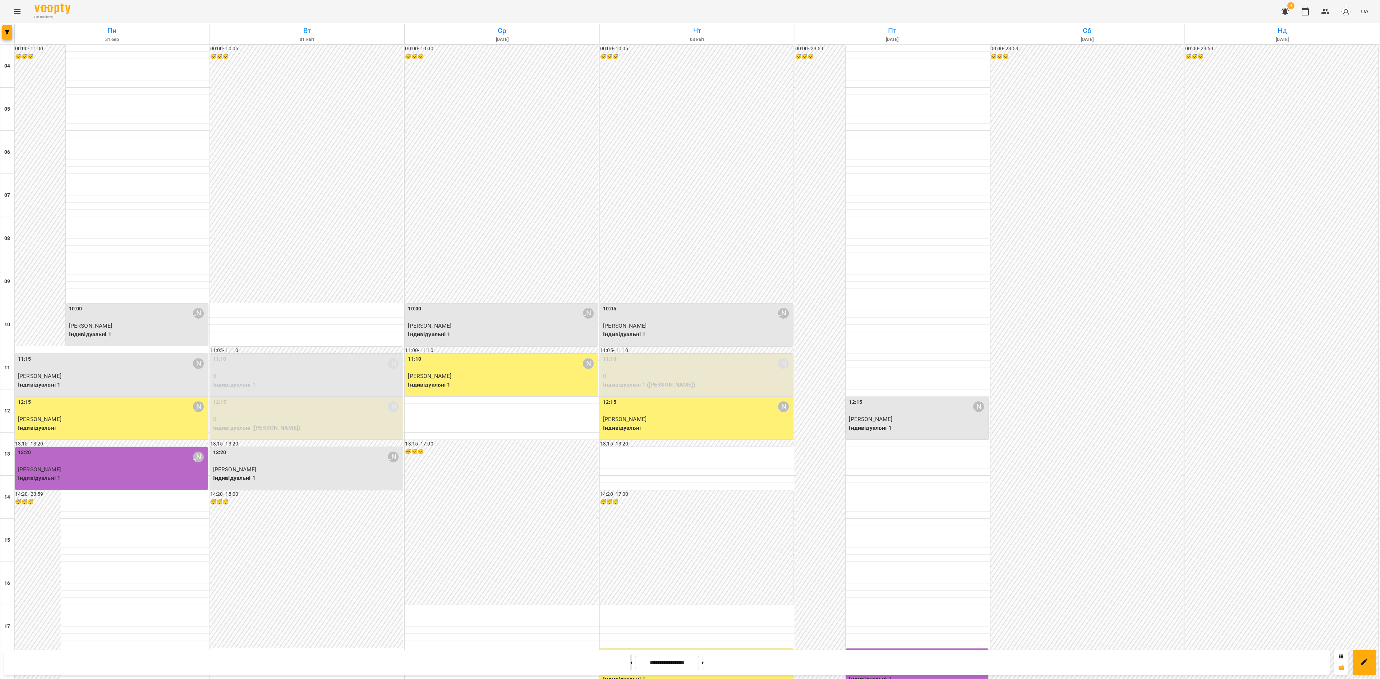
click at [630, 509] on icon at bounding box center [631, 663] width 2 height 3
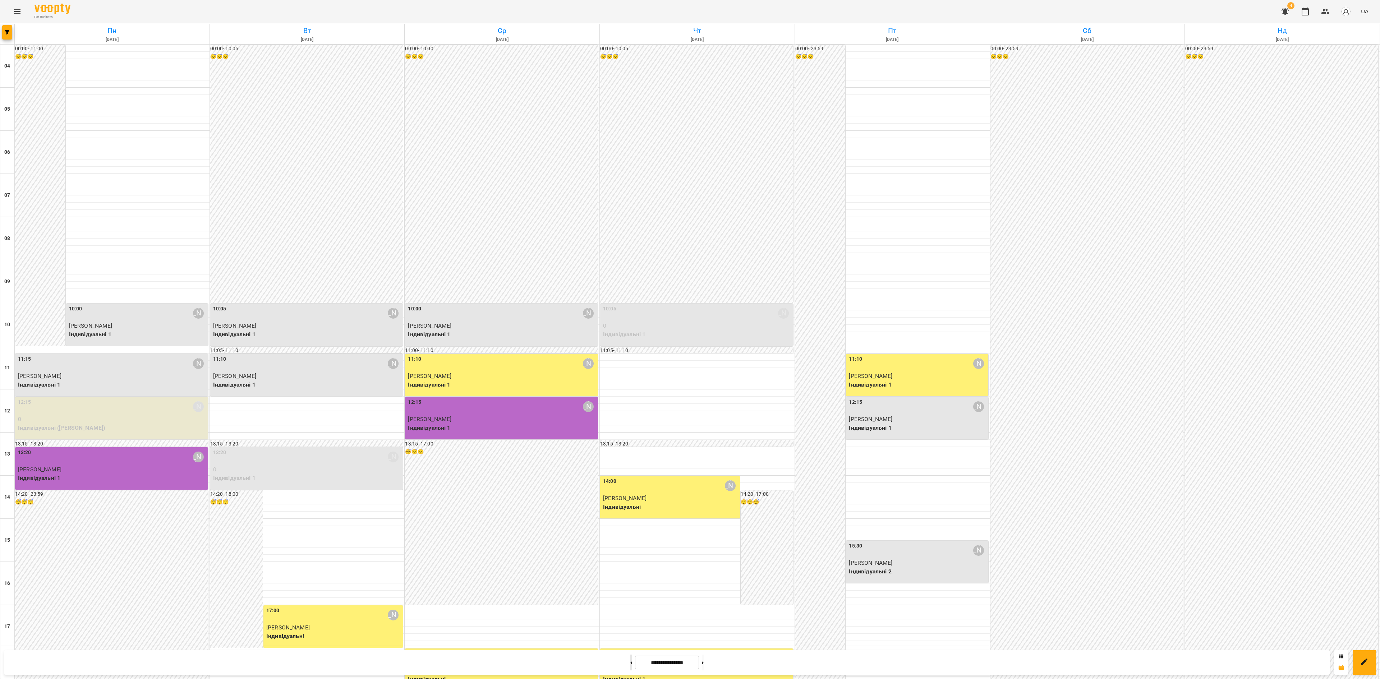
click at [630, 509] on icon at bounding box center [631, 663] width 2 height 3
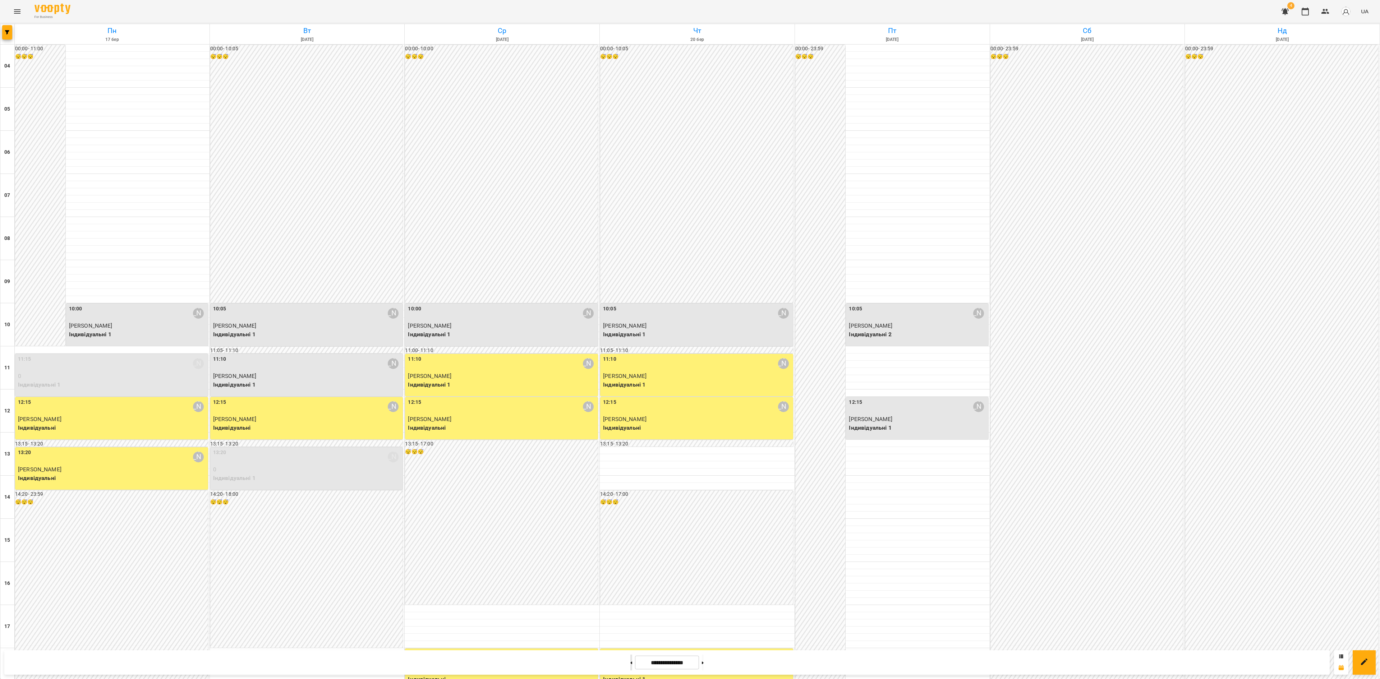
click at [630, 509] on icon at bounding box center [631, 663] width 2 height 3
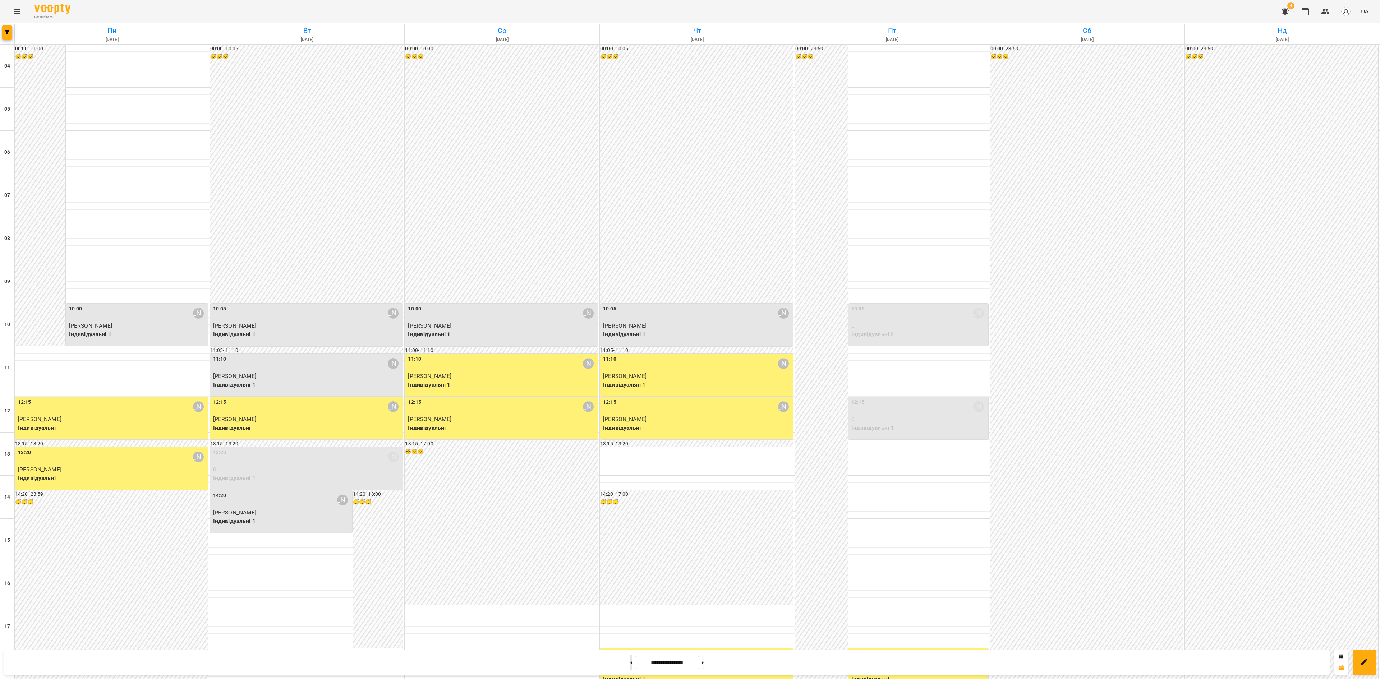
click at [630, 509] on icon at bounding box center [631, 663] width 2 height 3
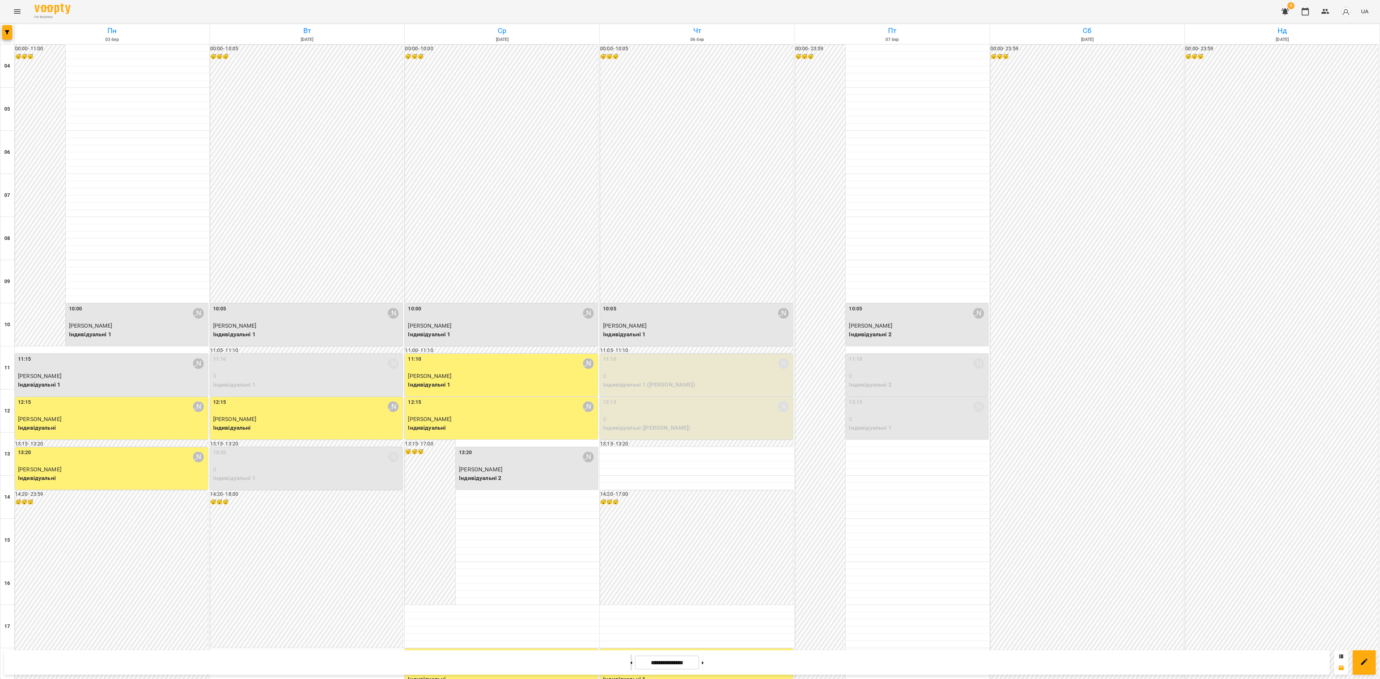
click at [630, 509] on icon at bounding box center [631, 663] width 2 height 3
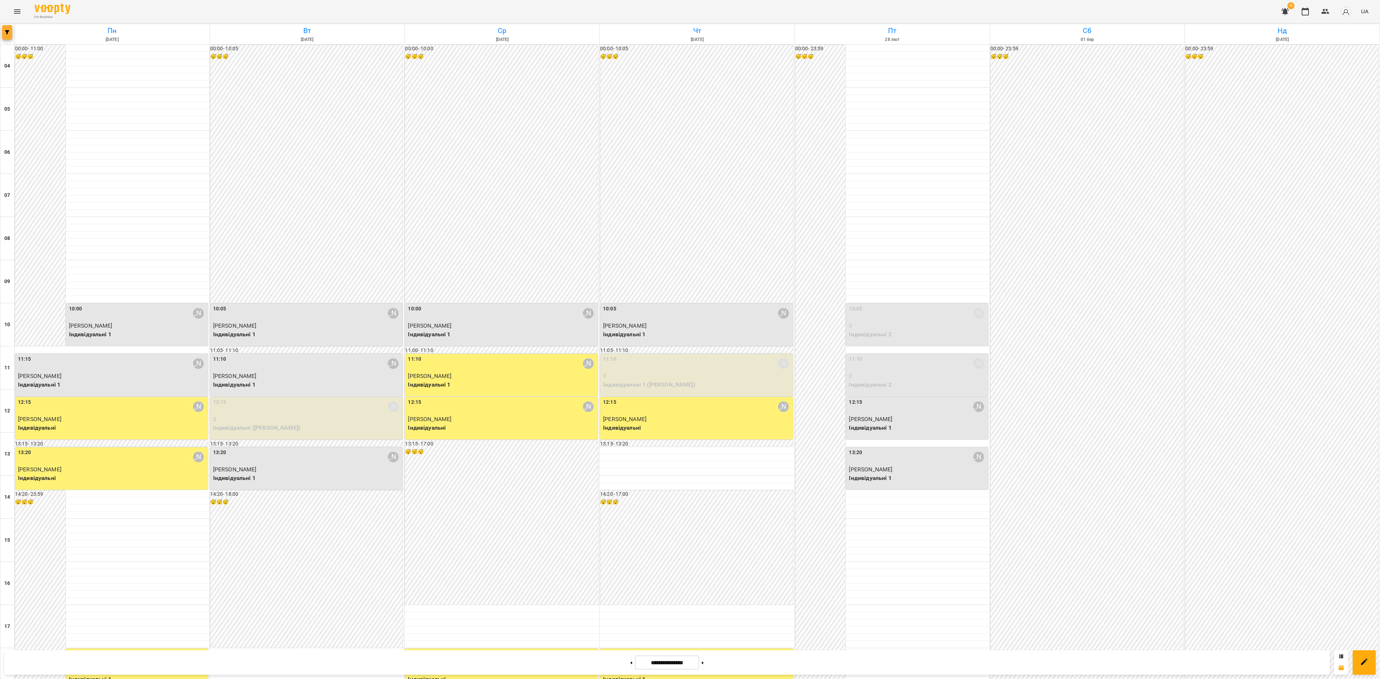
click at [11, 37] on div "Пн 24 лют Вт 25 лют Ср 26 лют Чт 27 лют Пт 28 лют Сб 01 бер Нд 02 бер 04 05 06 …" at bounding box center [690, 460] width 1380 height 873
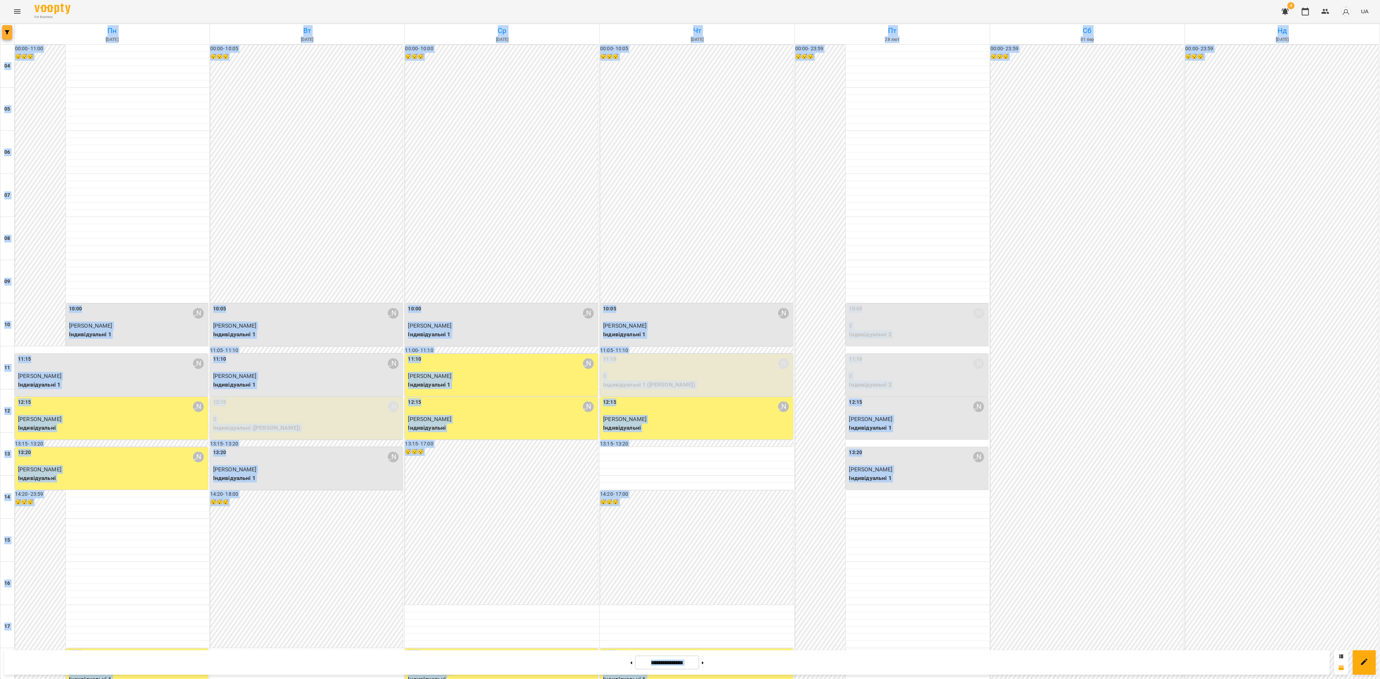
click at [4, 35] on button "button" at bounding box center [7, 32] width 10 height 14
click at [65, 231] on p "Викладач : Євгенія Мумжинська" at bounding box center [58, 227] width 77 height 9
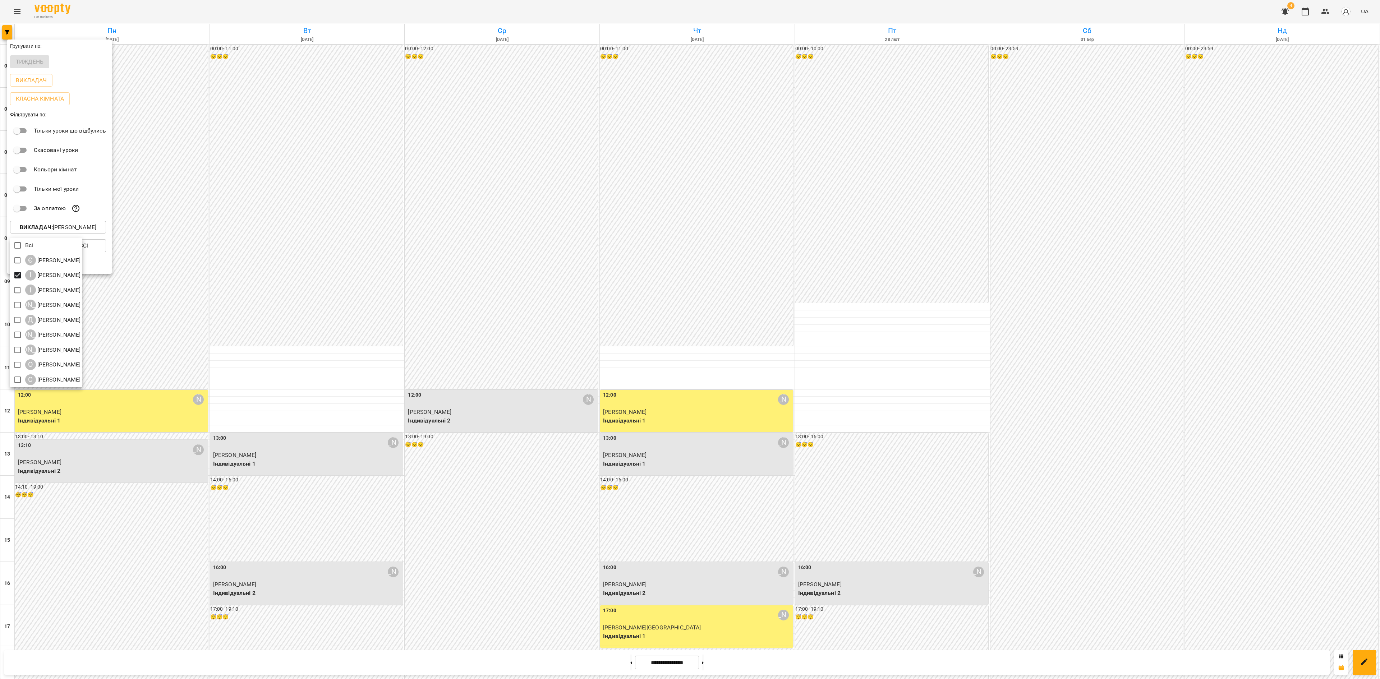
drag, startPoint x: 706, startPoint y: 663, endPoint x: 709, endPoint y: 666, distance: 4.2
click at [706, 509] on div at bounding box center [690, 339] width 1380 height 679
click at [715, 509] on div at bounding box center [690, 339] width 1380 height 679
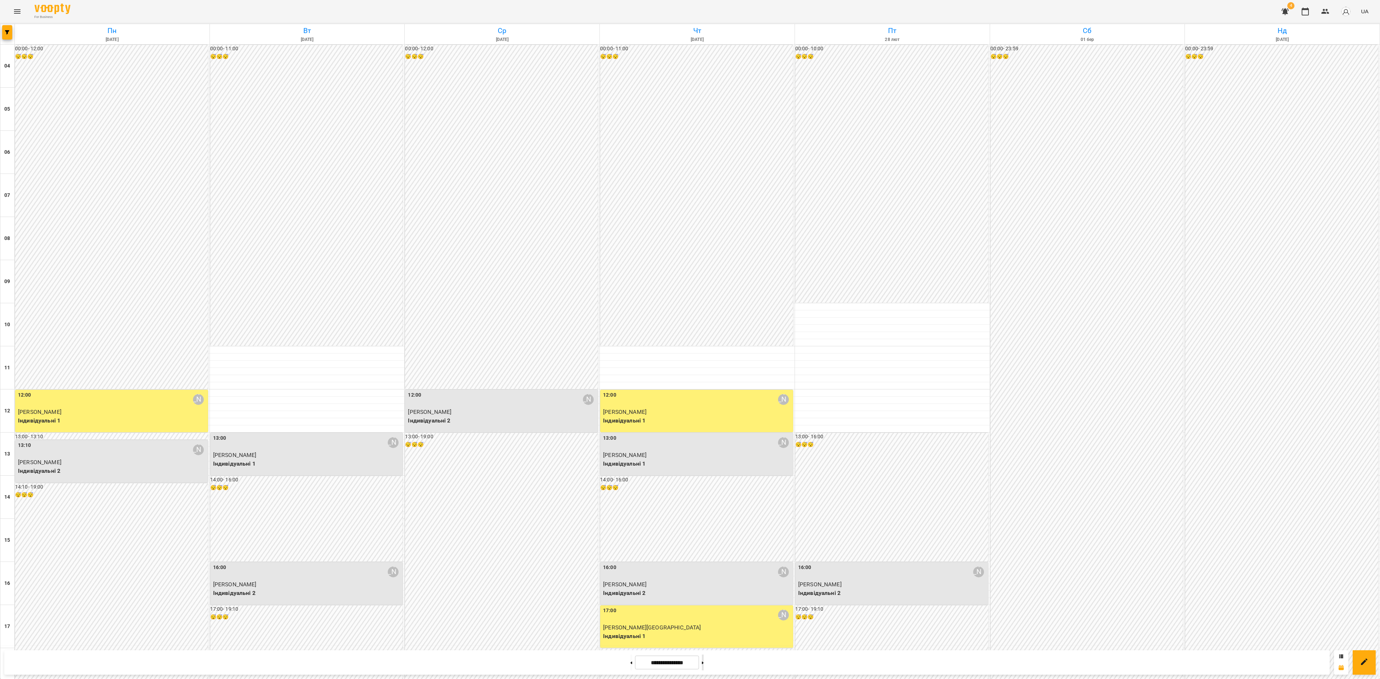
click at [704, 509] on button at bounding box center [703, 663] width 2 height 16
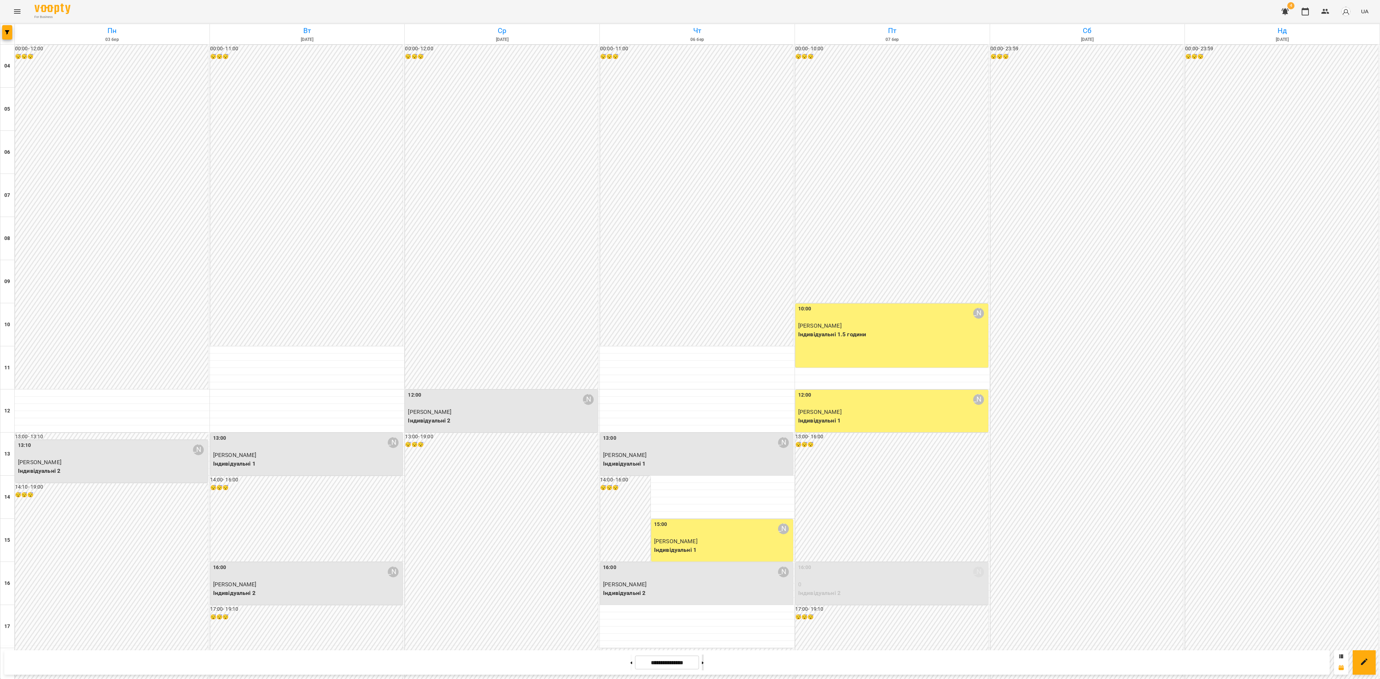
click at [704, 509] on button at bounding box center [703, 663] width 2 height 16
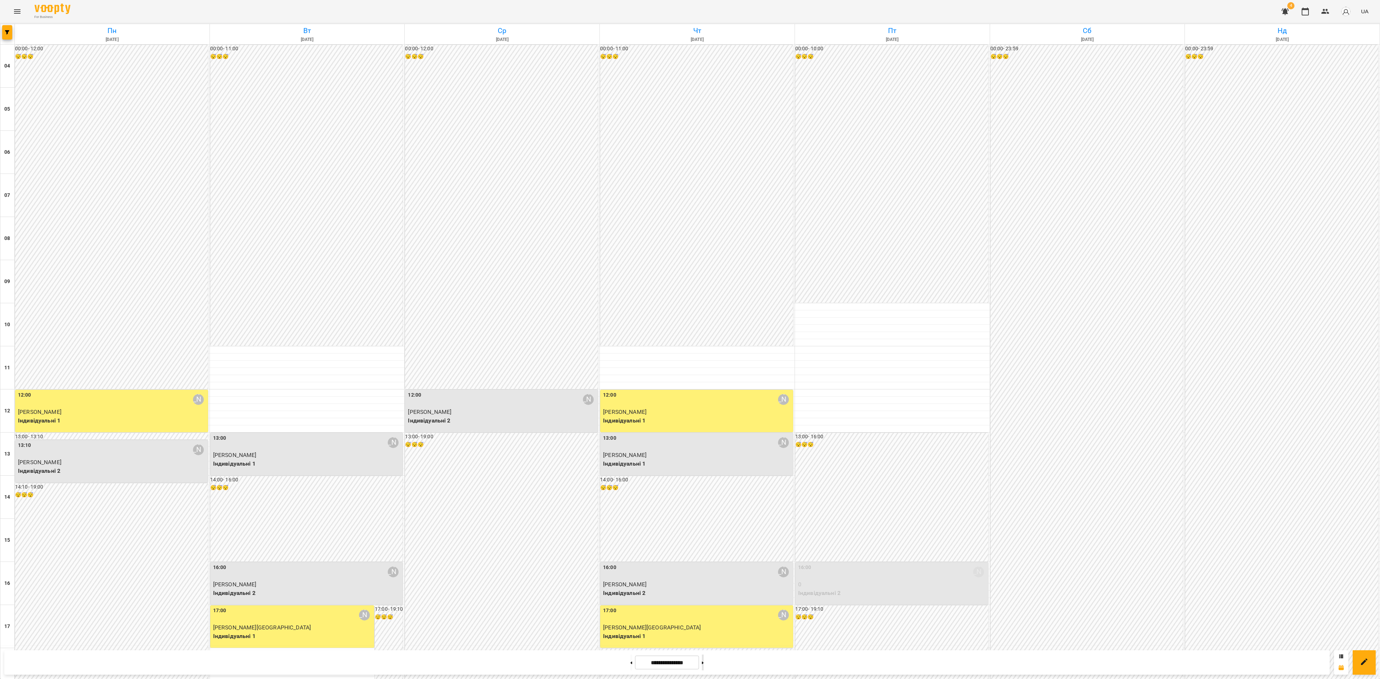
click at [704, 509] on button at bounding box center [703, 663] width 2 height 16
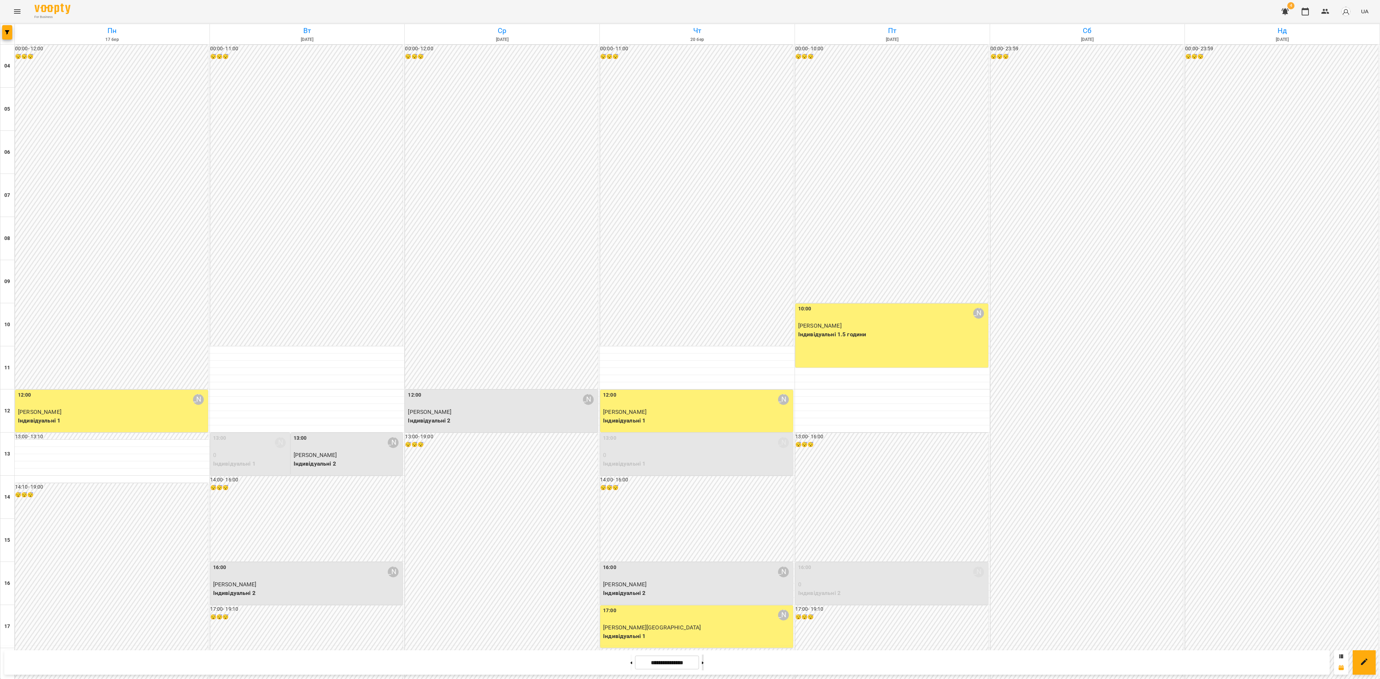
click at [704, 509] on button at bounding box center [703, 663] width 2 height 16
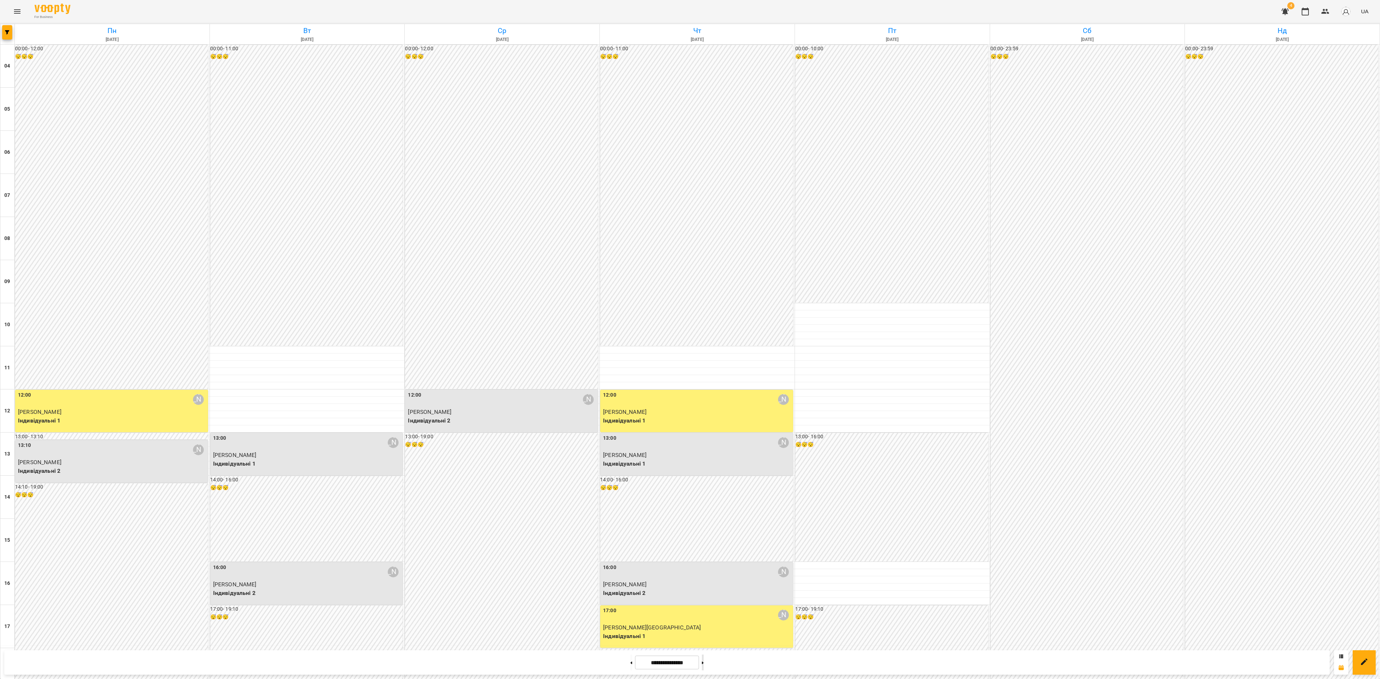
click at [704, 509] on button at bounding box center [703, 663] width 2 height 16
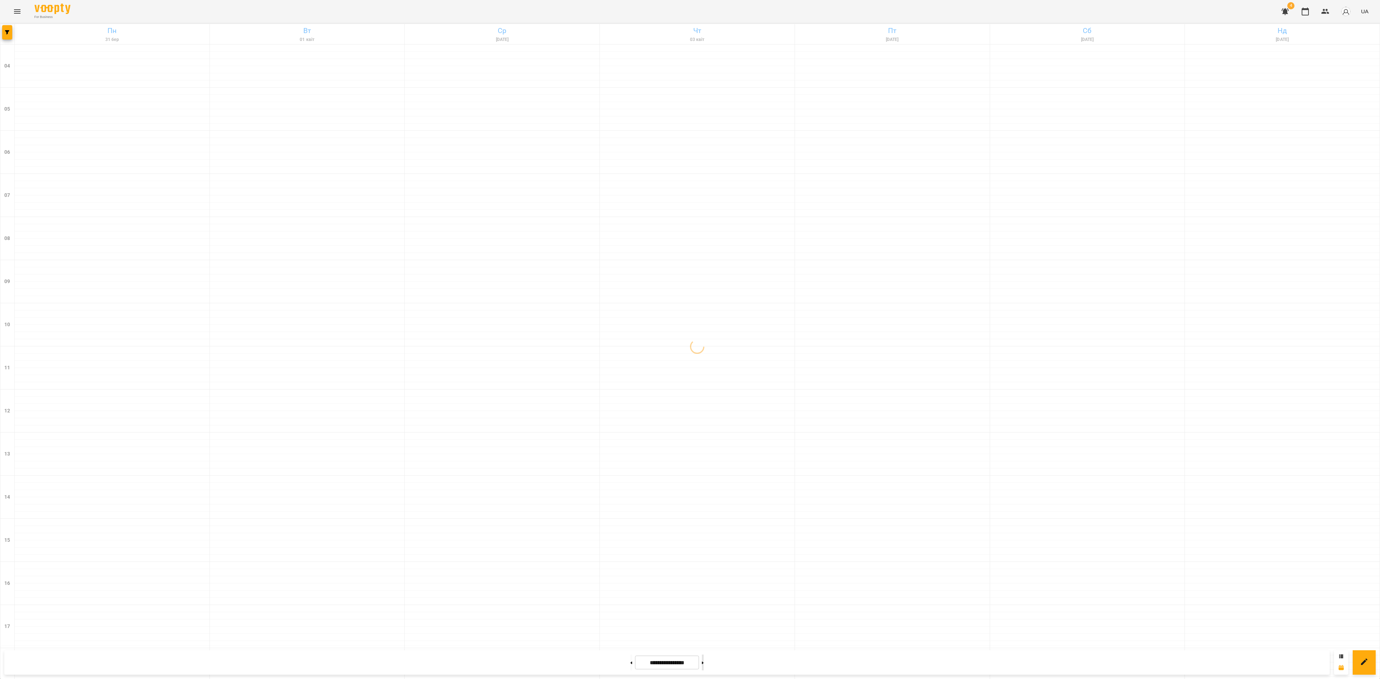
click at [704, 509] on button at bounding box center [703, 663] width 2 height 16
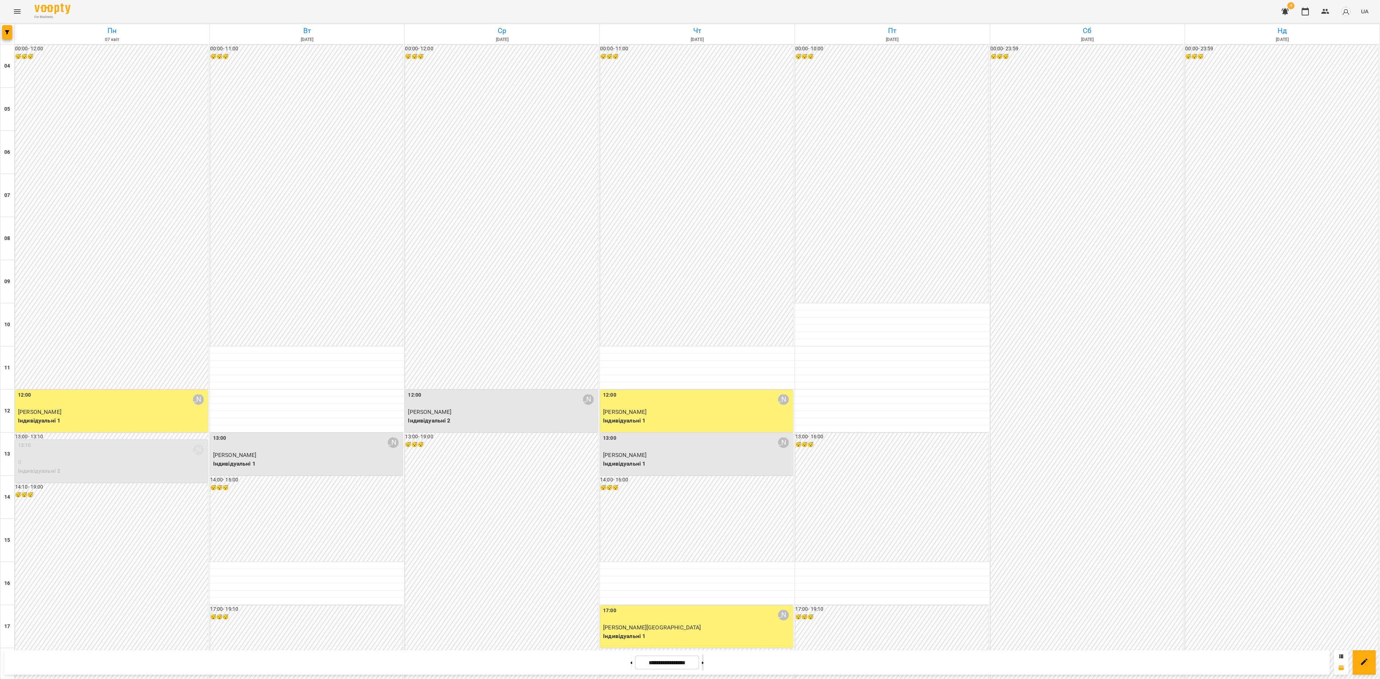
click at [704, 509] on button at bounding box center [703, 663] width 2 height 16
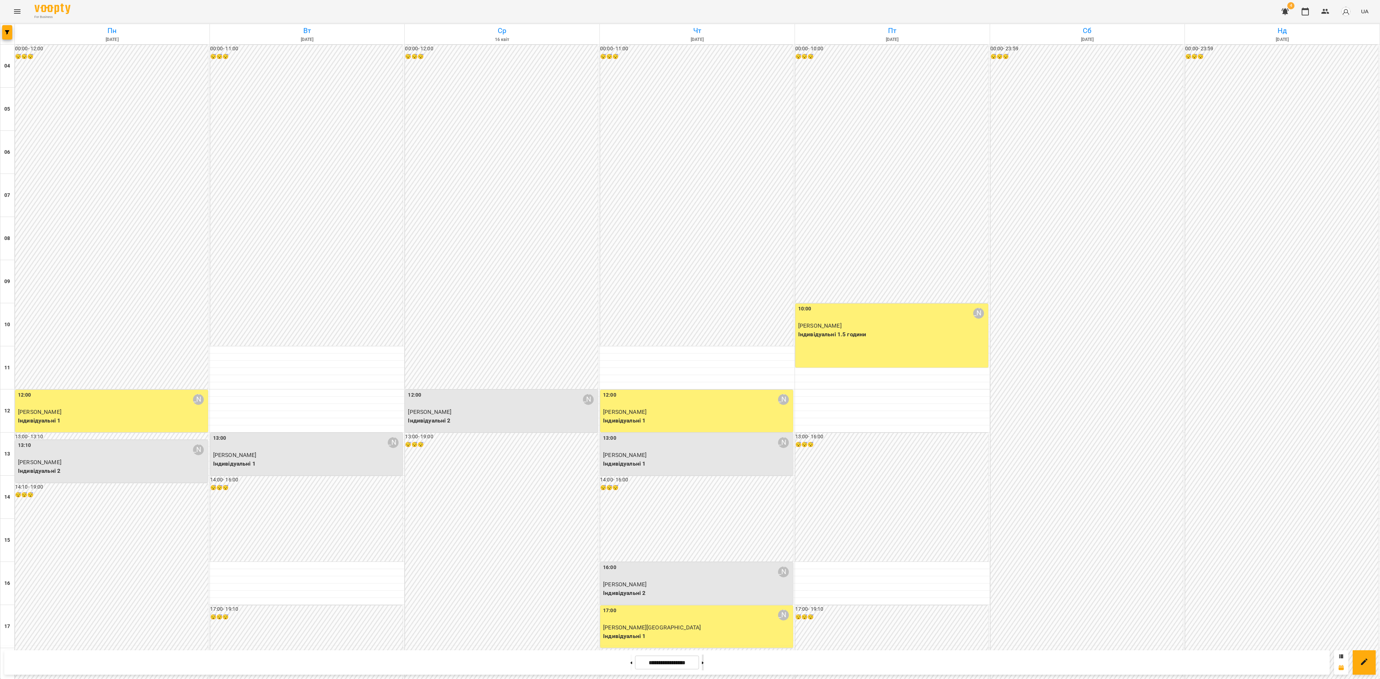
click at [704, 509] on button at bounding box center [703, 663] width 2 height 16
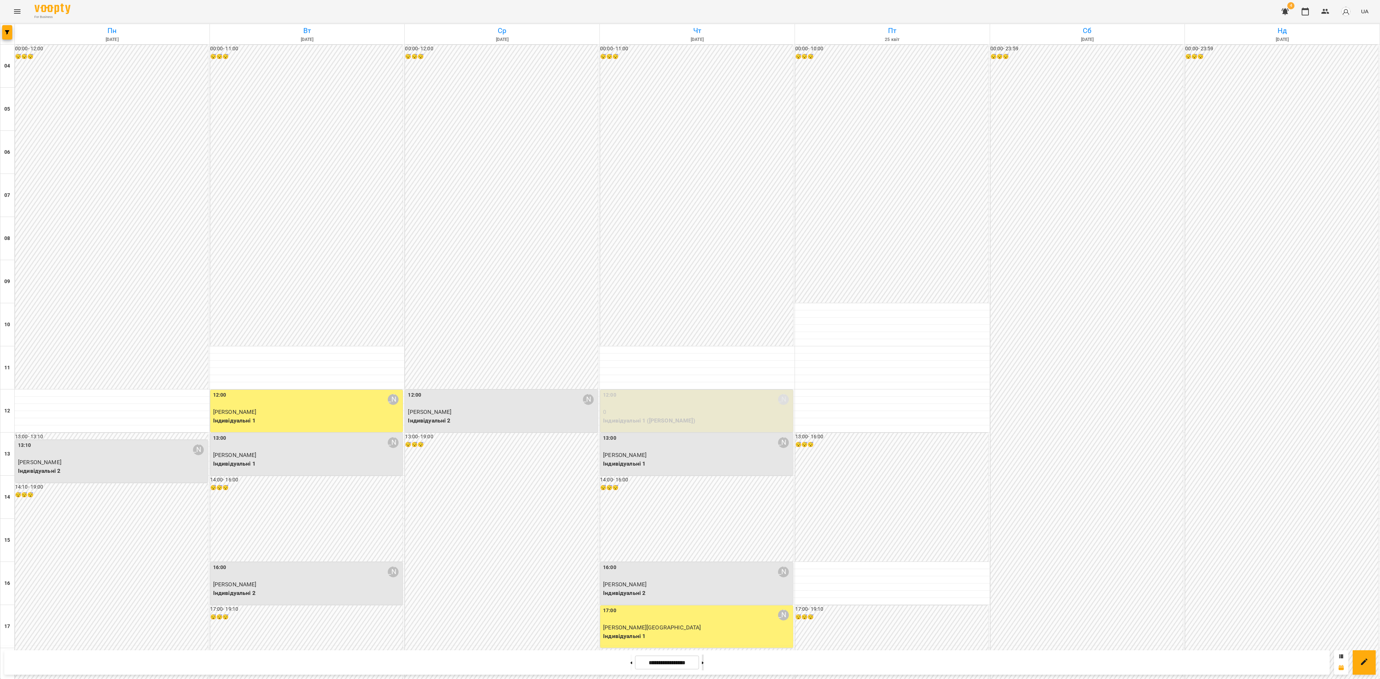
click at [704, 509] on button at bounding box center [703, 663] width 2 height 16
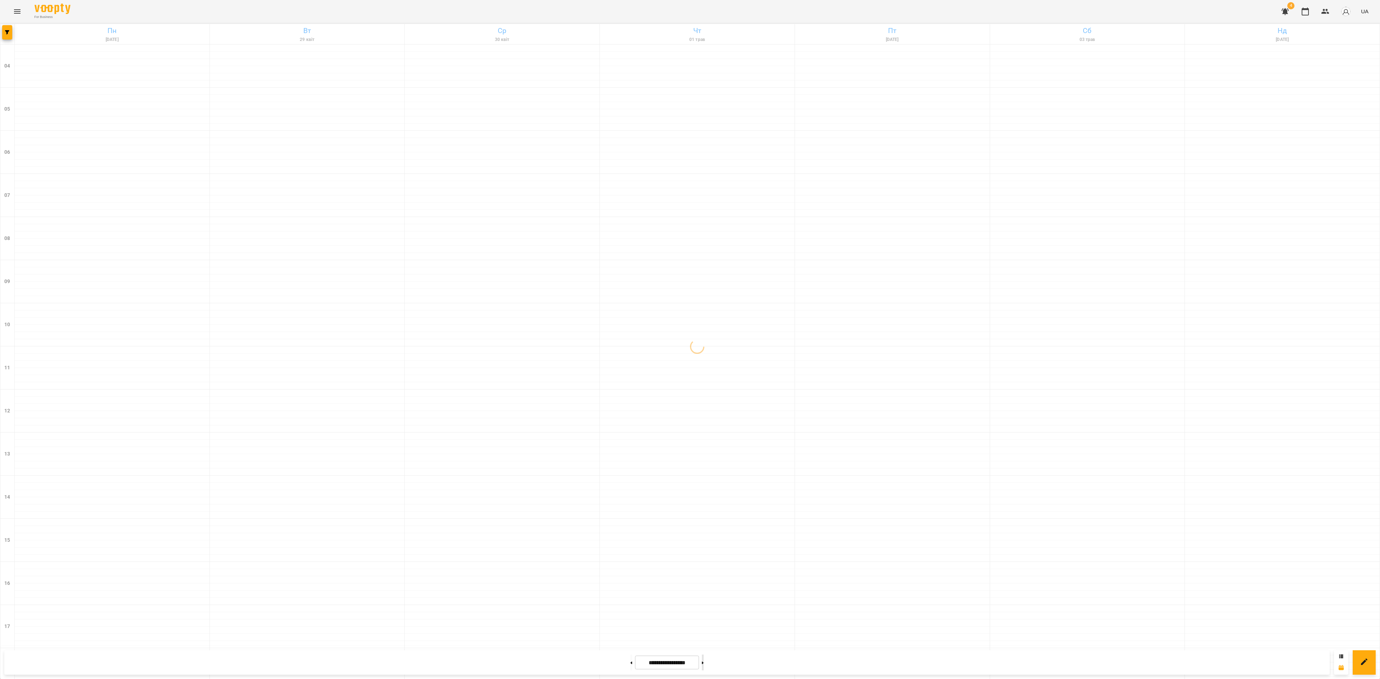
click at [704, 509] on button at bounding box center [703, 663] width 2 height 16
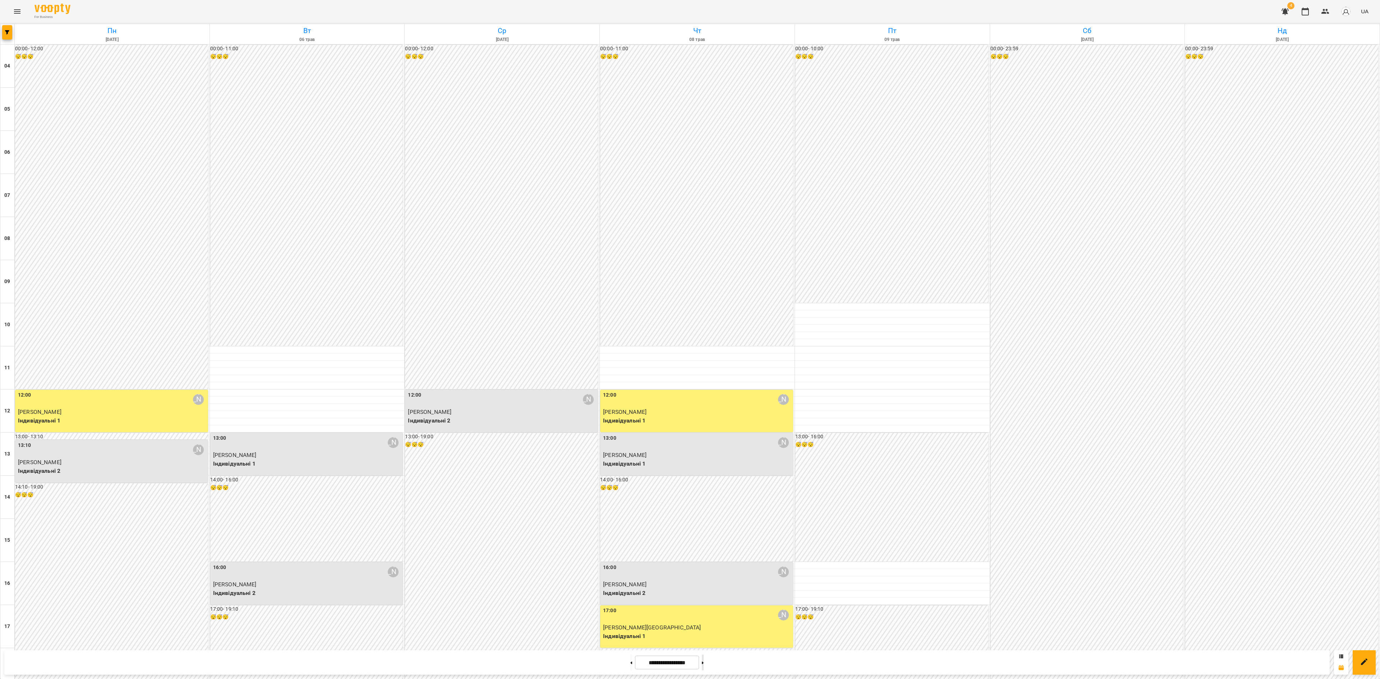
click at [704, 509] on button at bounding box center [703, 663] width 2 height 16
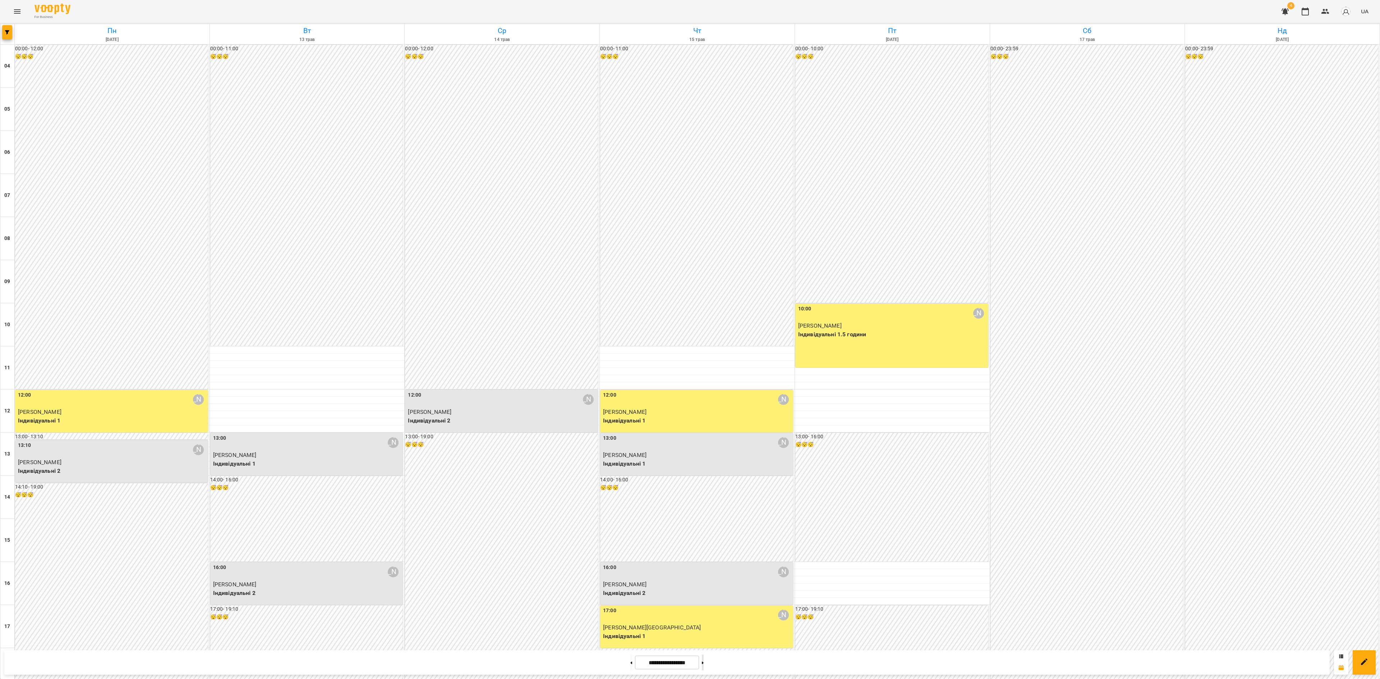
click at [704, 509] on button at bounding box center [703, 663] width 2 height 16
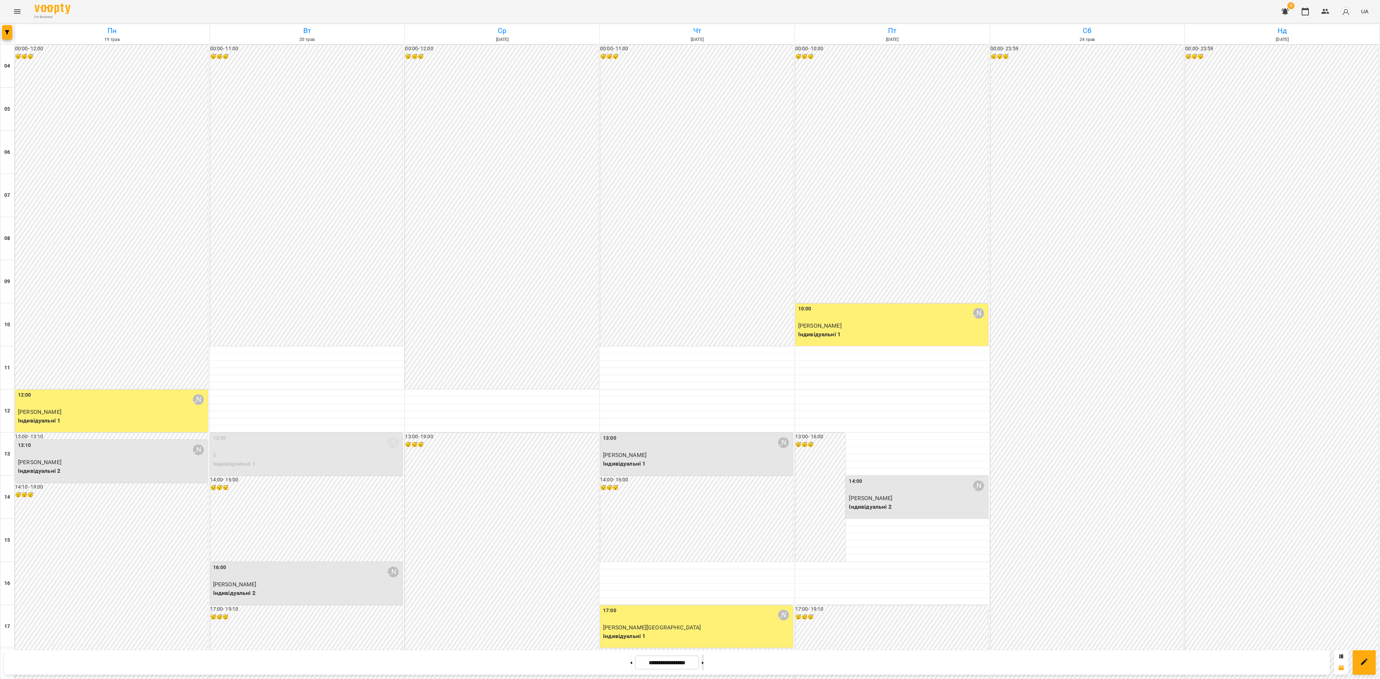
click at [704, 509] on button at bounding box center [703, 663] width 2 height 16
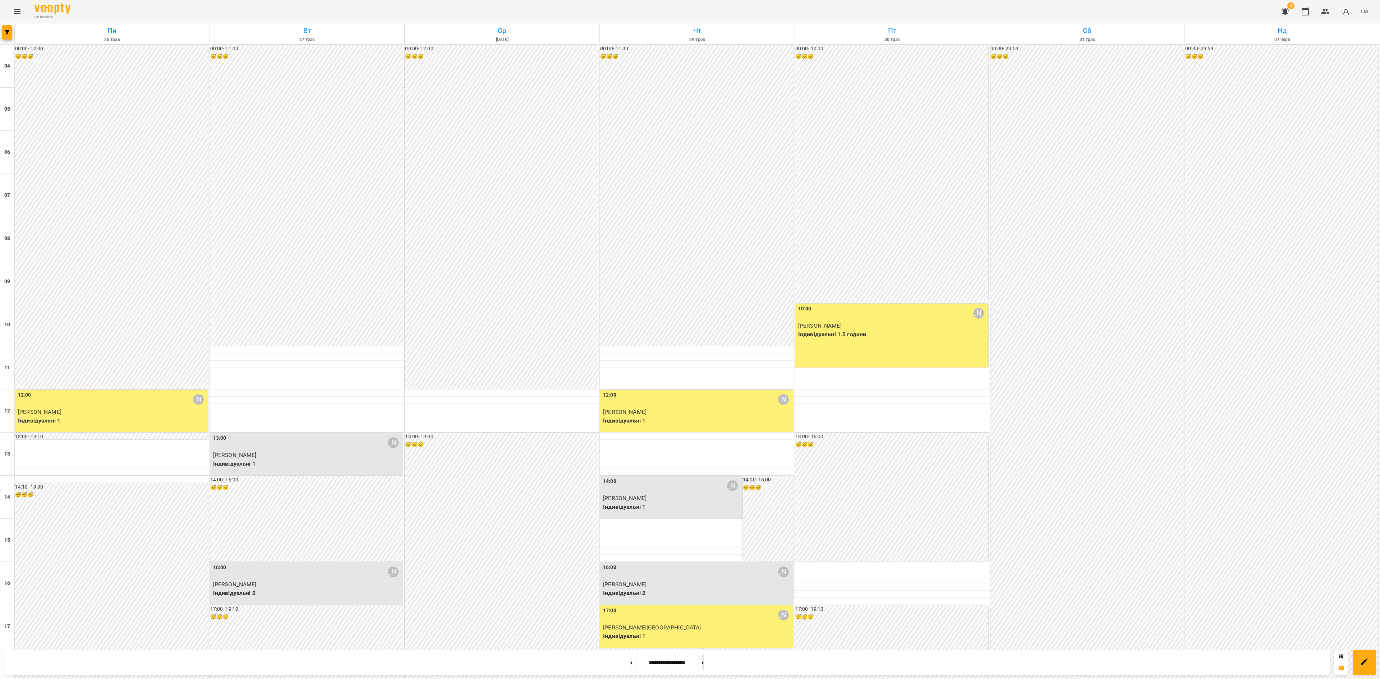
click at [704, 509] on button at bounding box center [703, 663] width 2 height 16
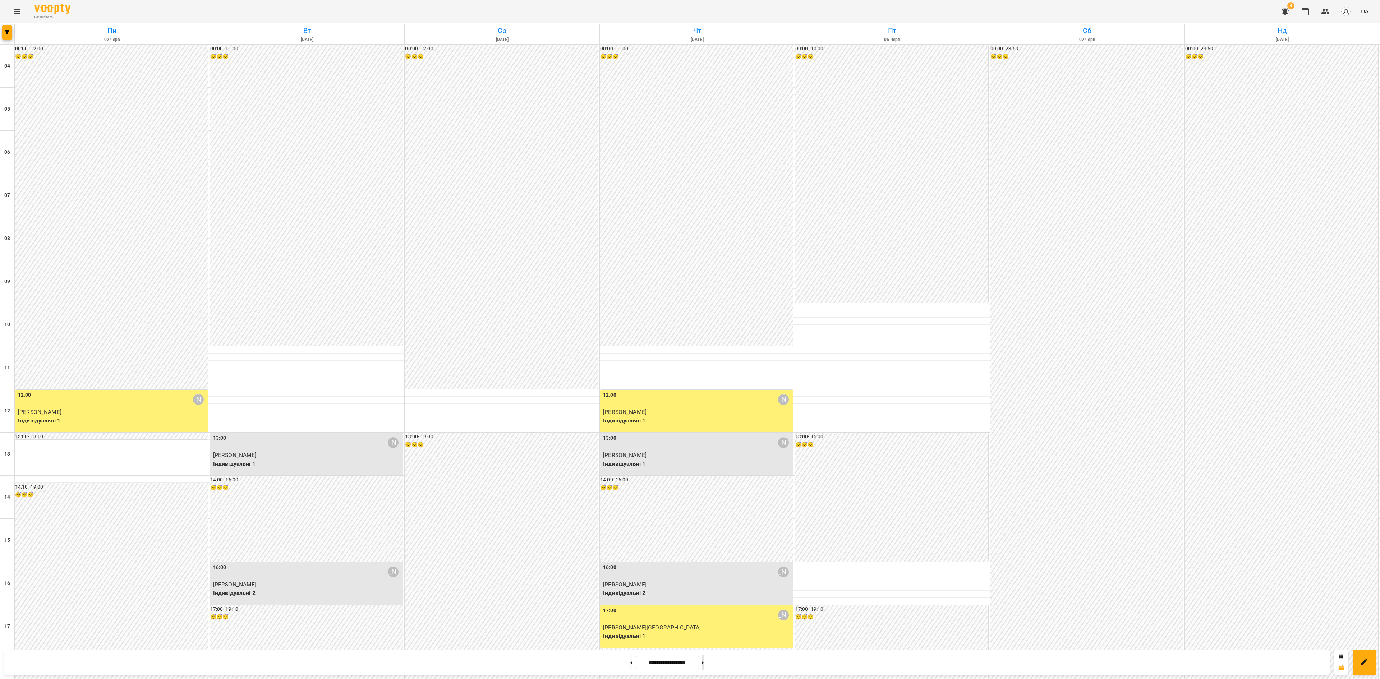
click at [704, 509] on button at bounding box center [703, 663] width 2 height 16
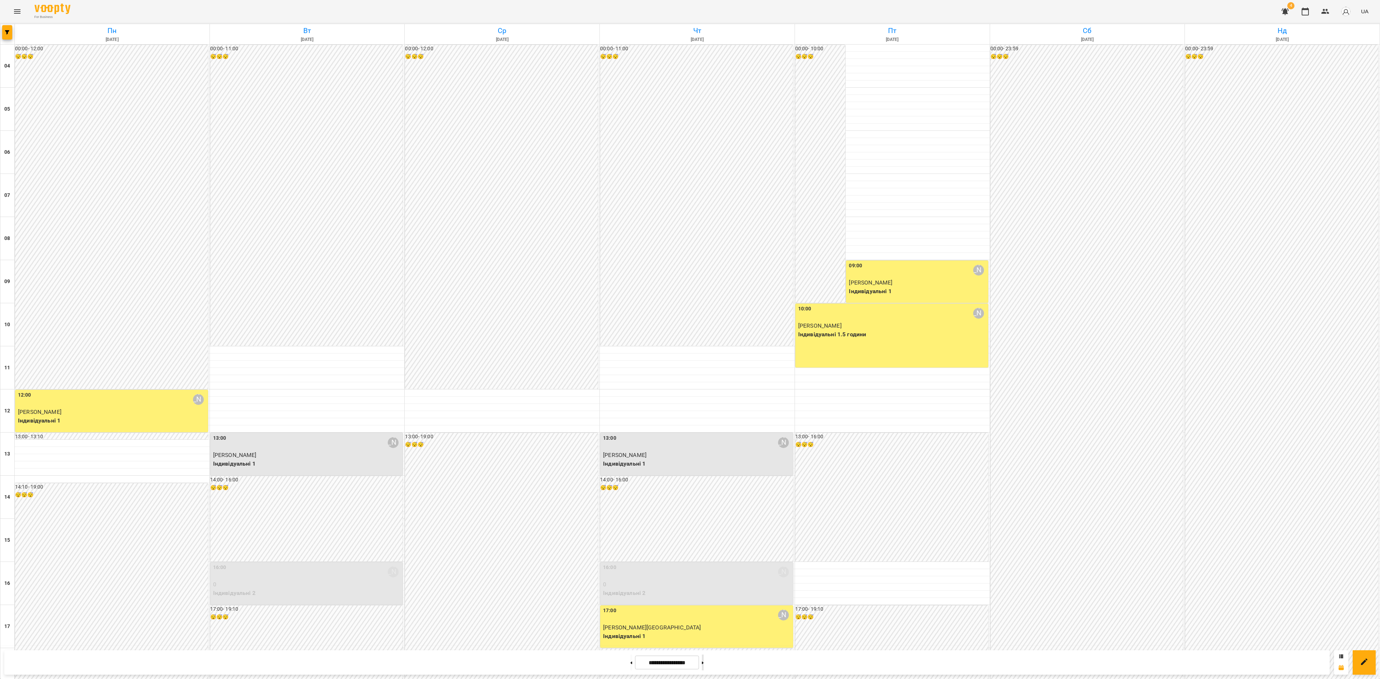
click at [704, 509] on button at bounding box center [703, 663] width 2 height 16
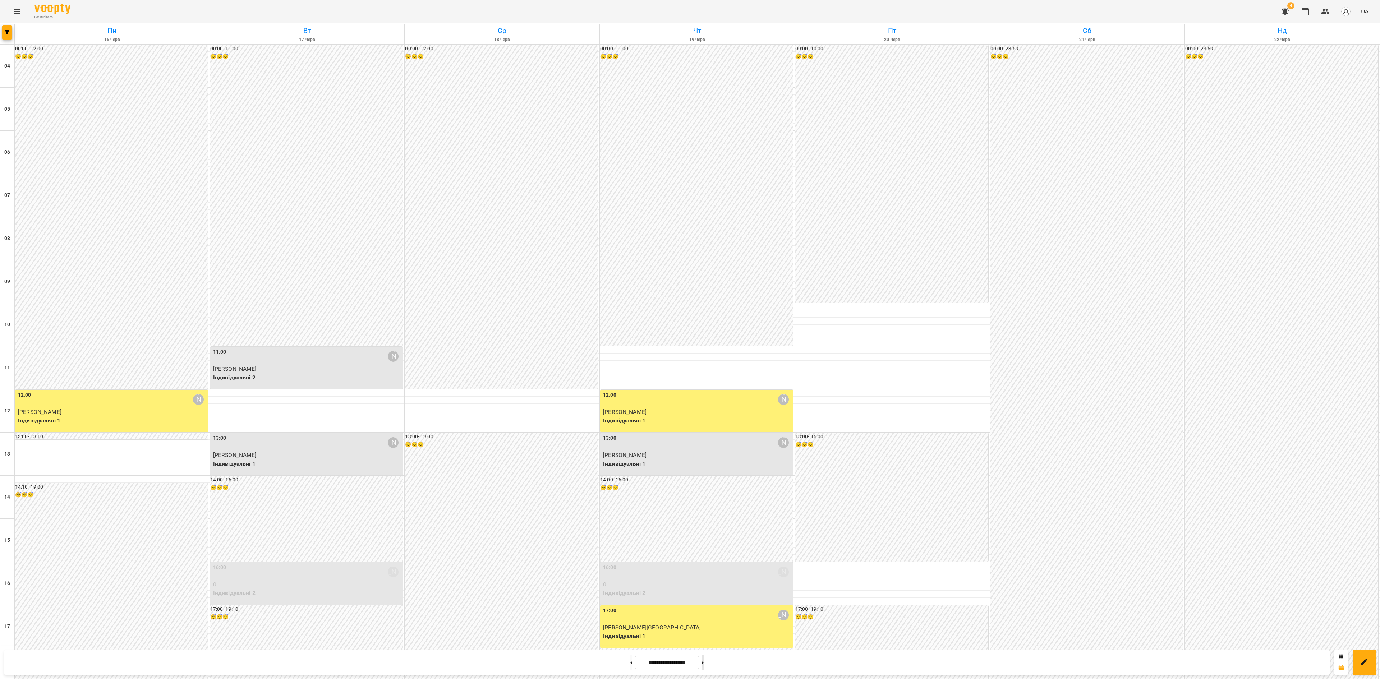
click at [704, 509] on button at bounding box center [703, 663] width 2 height 16
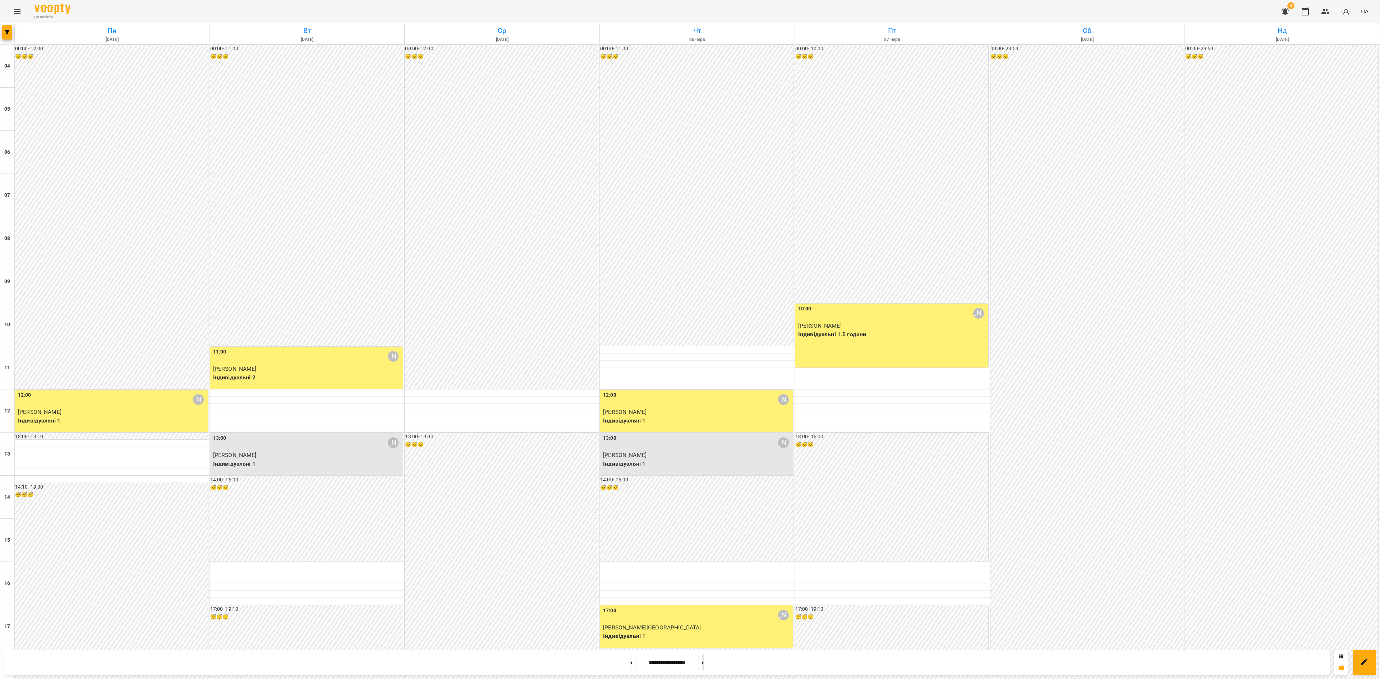
click at [704, 509] on button at bounding box center [703, 663] width 2 height 16
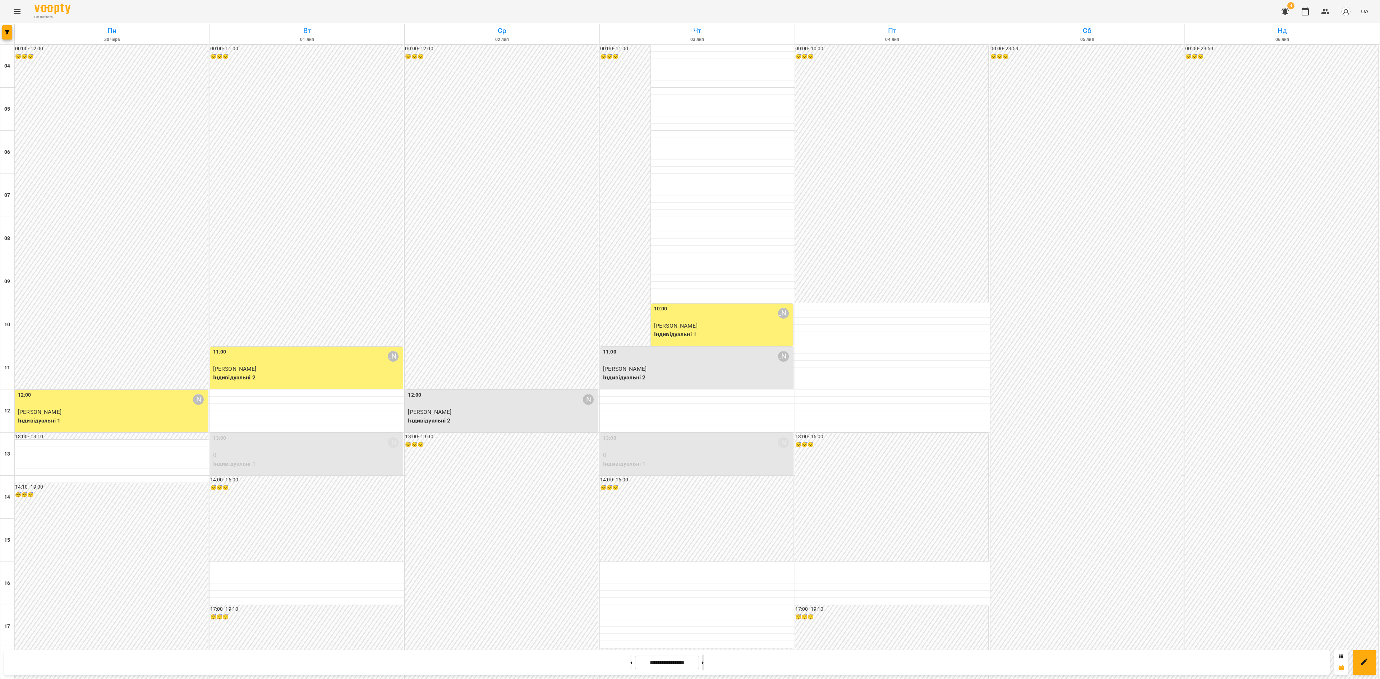
click at [704, 509] on button at bounding box center [703, 663] width 2 height 16
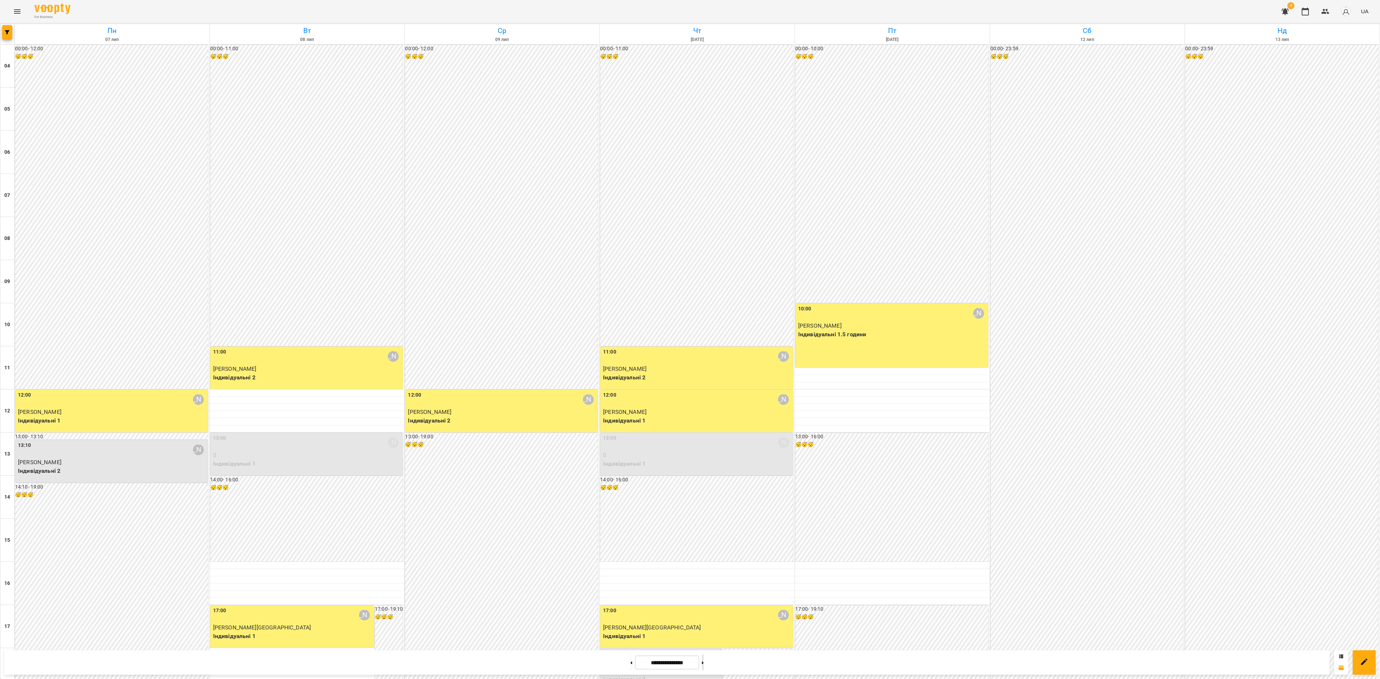
click at [704, 509] on button at bounding box center [703, 663] width 2 height 16
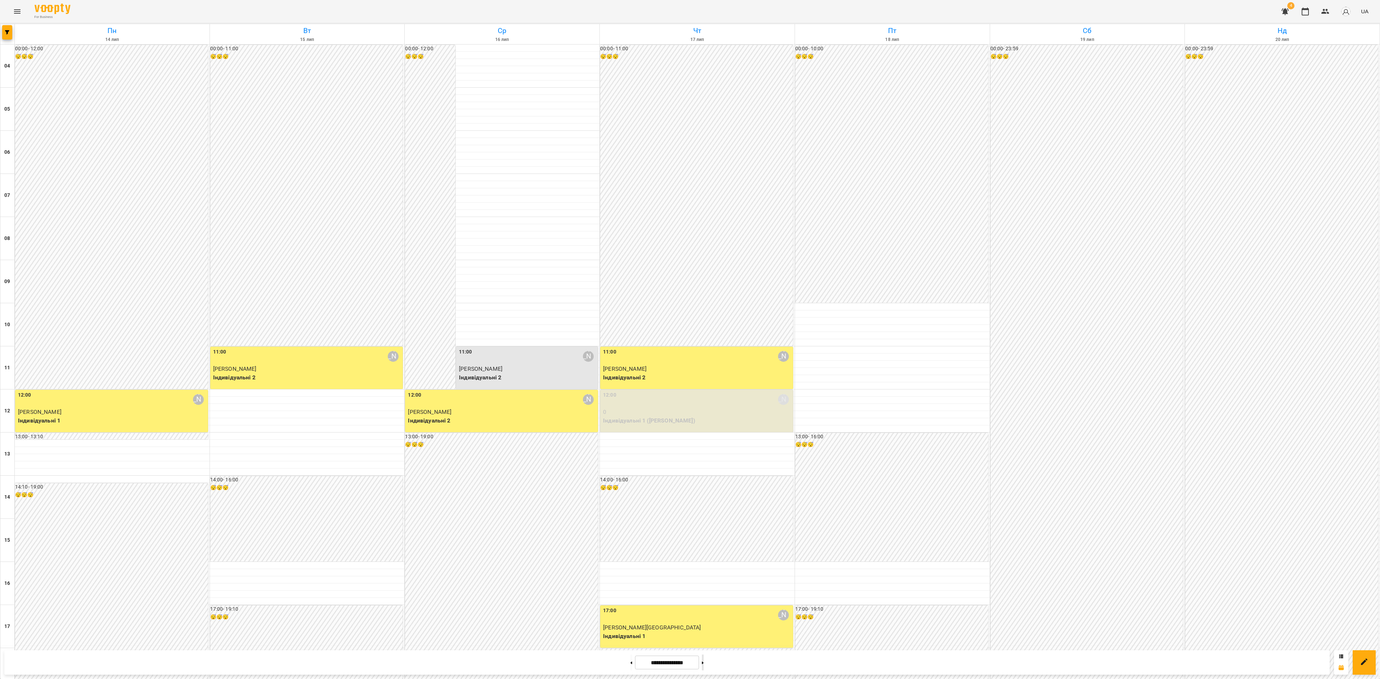
click at [704, 509] on button at bounding box center [703, 663] width 2 height 16
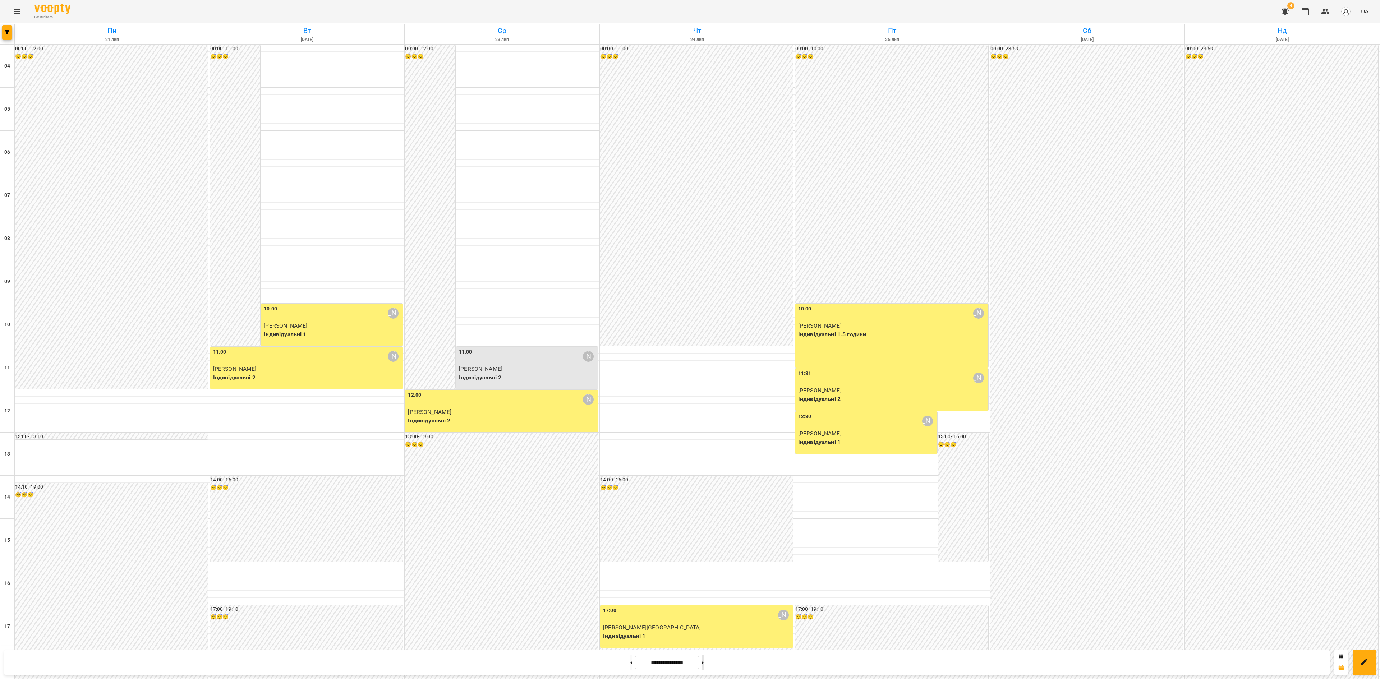
click at [704, 509] on button at bounding box center [703, 663] width 2 height 16
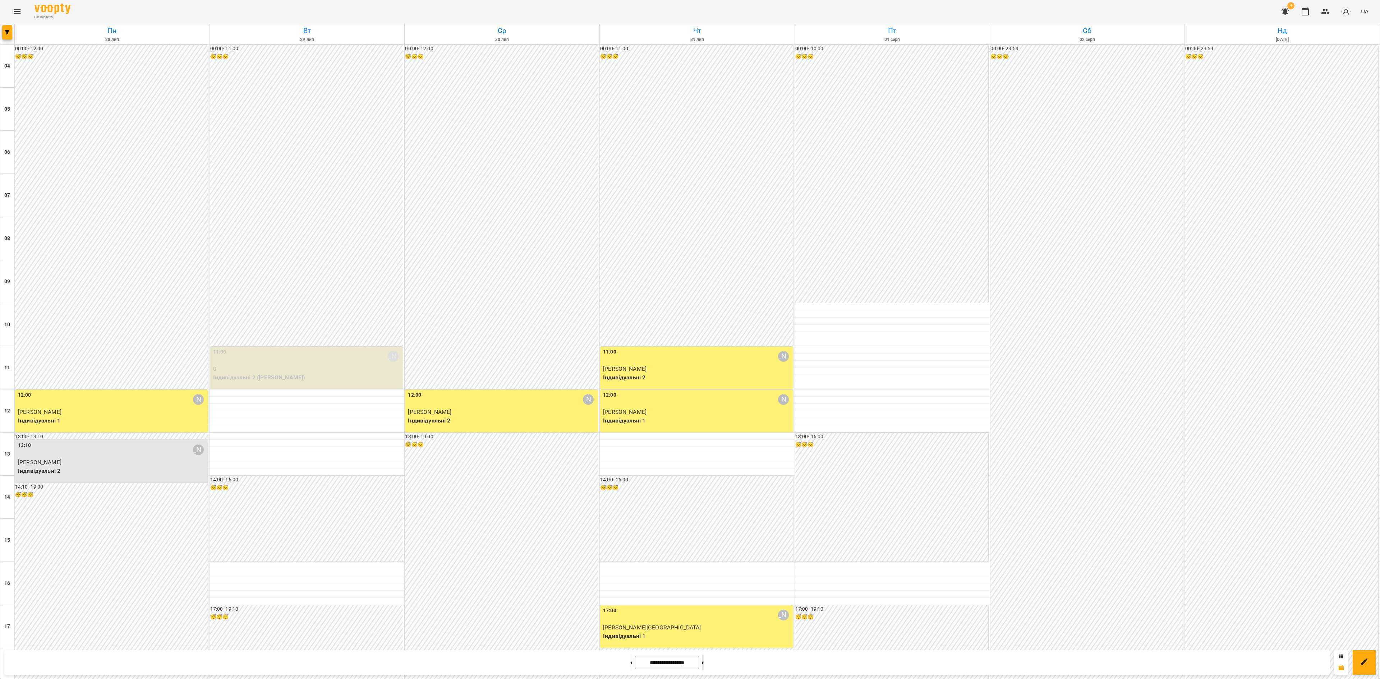
click at [704, 509] on button at bounding box center [703, 663] width 2 height 16
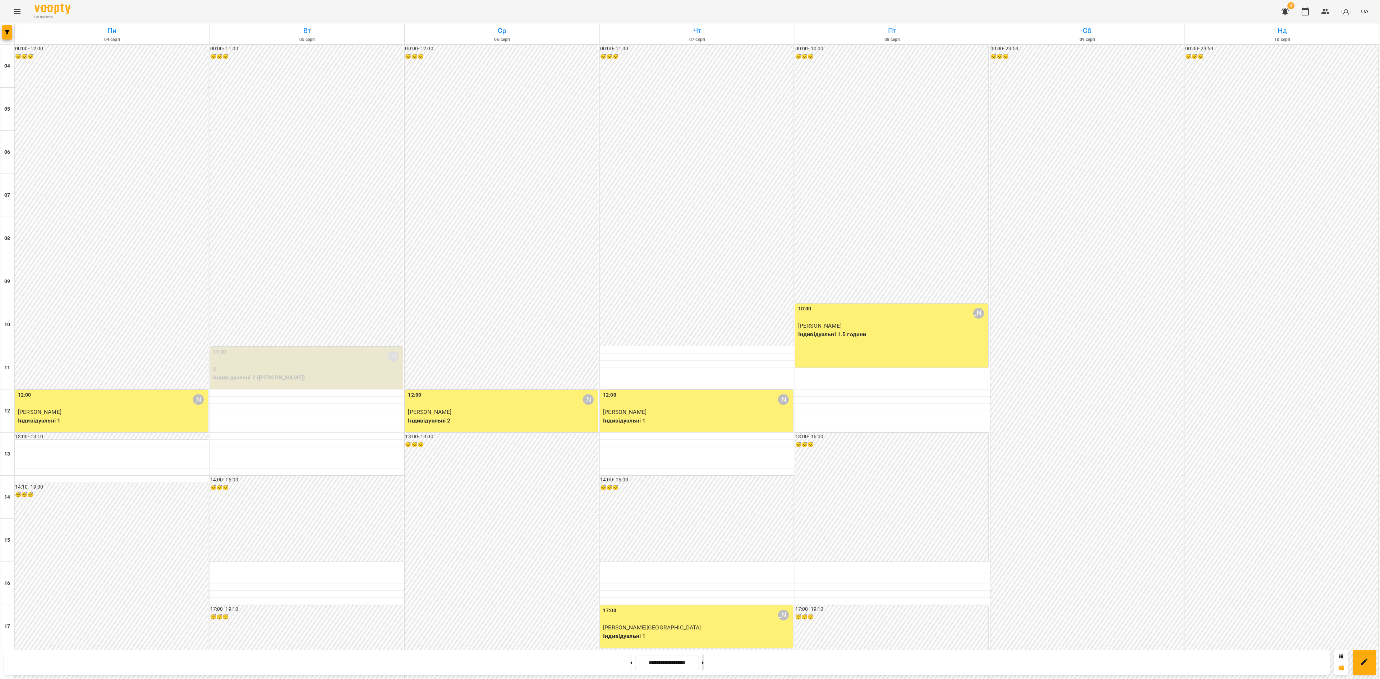
click at [704, 509] on button at bounding box center [703, 663] width 2 height 16
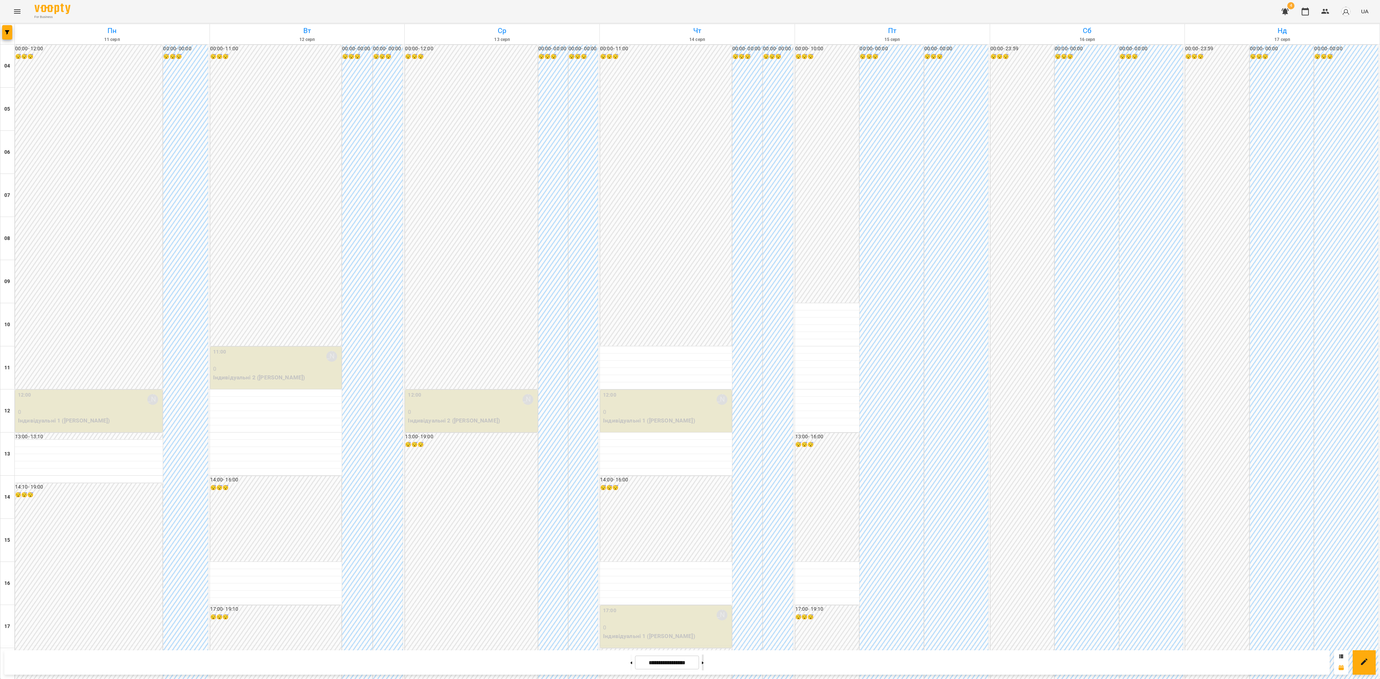
click at [704, 509] on button at bounding box center [703, 663] width 2 height 16
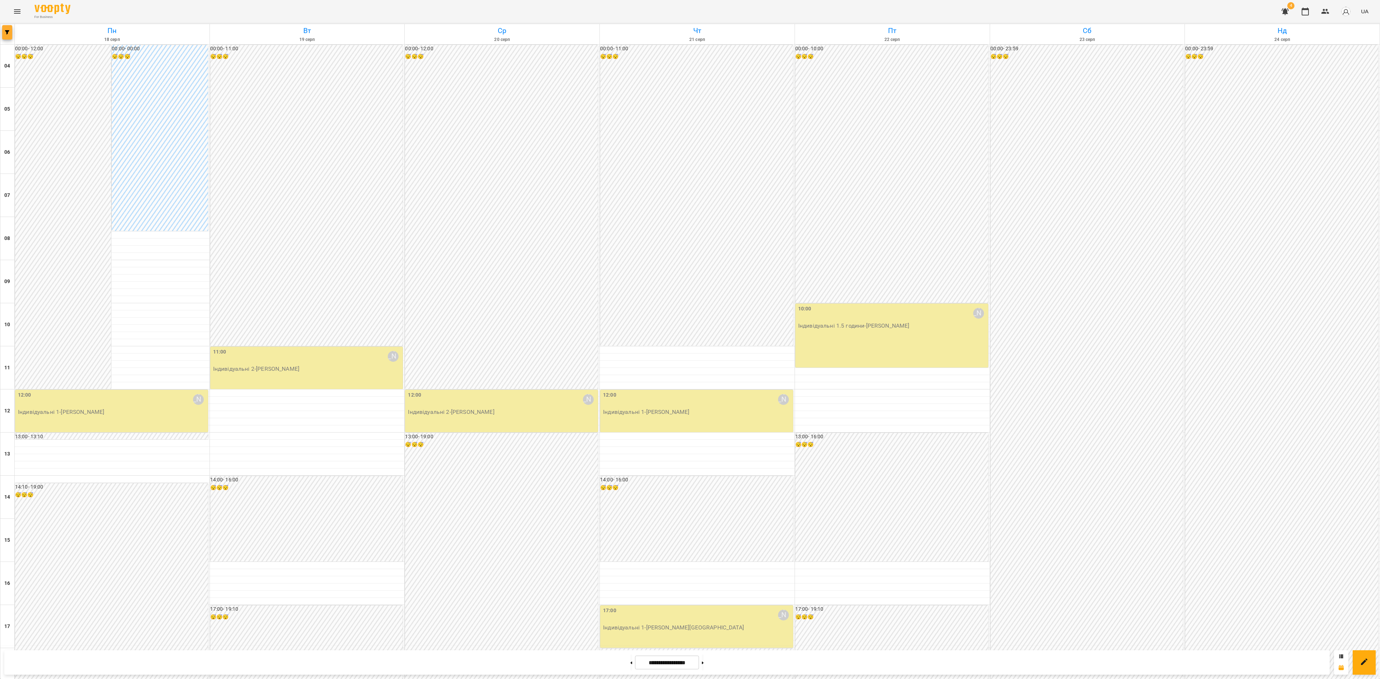
click at [6, 32] on icon "button" at bounding box center [7, 32] width 4 height 4
click at [55, 227] on p "Викладач : [PERSON_NAME]" at bounding box center [58, 227] width 77 height 9
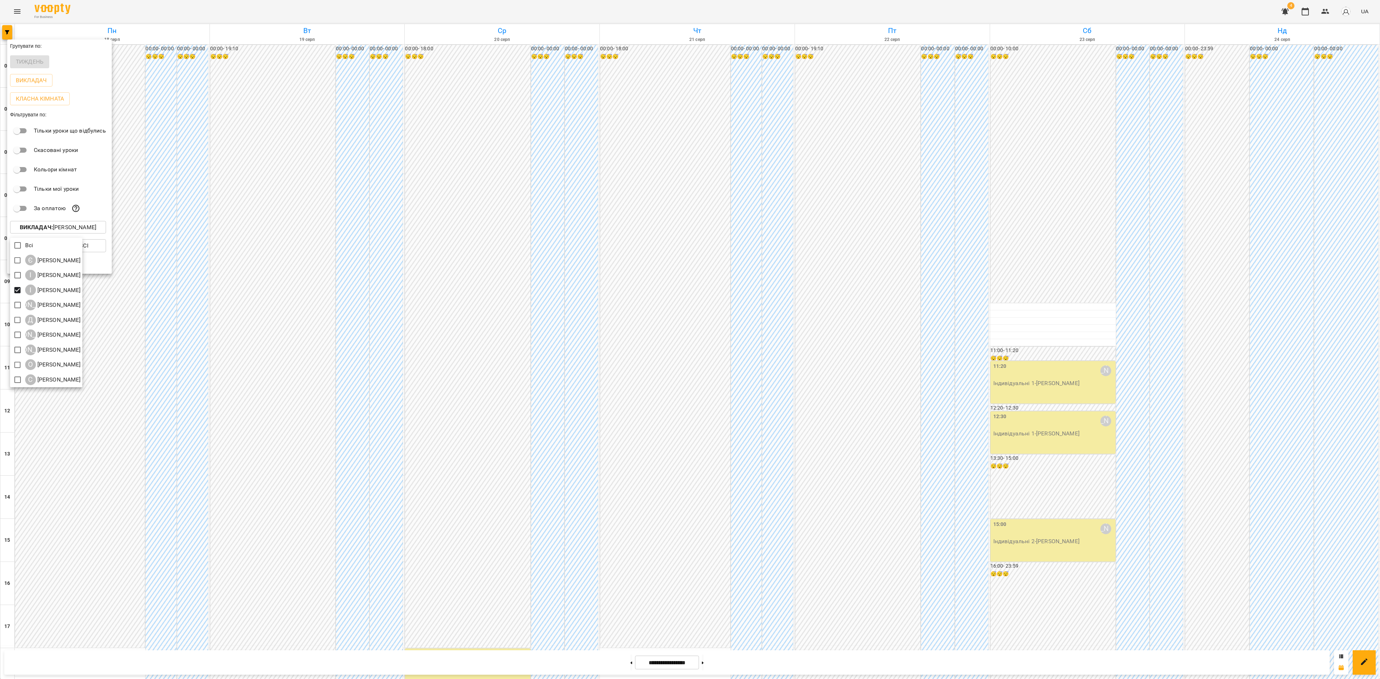
click at [810, 339] on div at bounding box center [690, 339] width 1380 height 679
click at [623, 509] on div at bounding box center [690, 339] width 1380 height 679
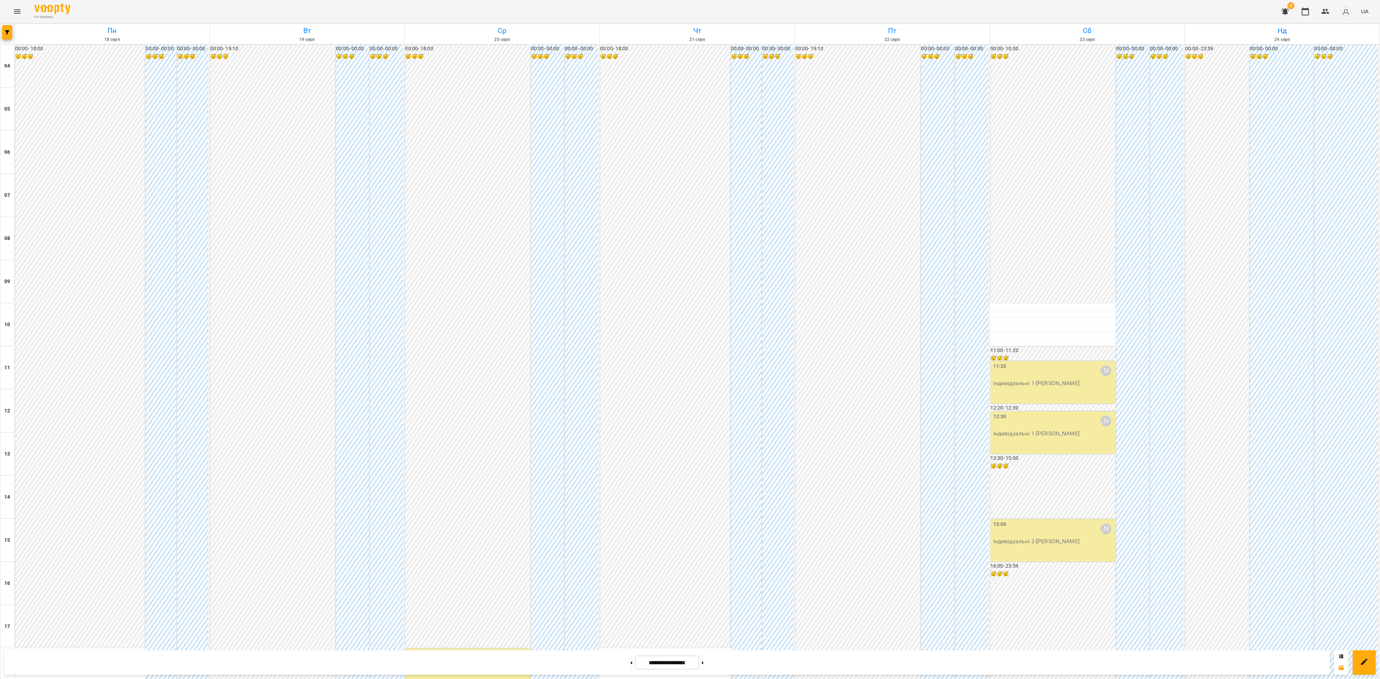
click at [620, 509] on div "Групувати по: Тиждень Викладач Класна кімната Фільтрувати по: Тільки уроки що в…" at bounding box center [690, 339] width 1380 height 679
click at [630, 509] on button at bounding box center [631, 663] width 2 height 16
click at [6, 29] on button "button" at bounding box center [7, 32] width 10 height 14
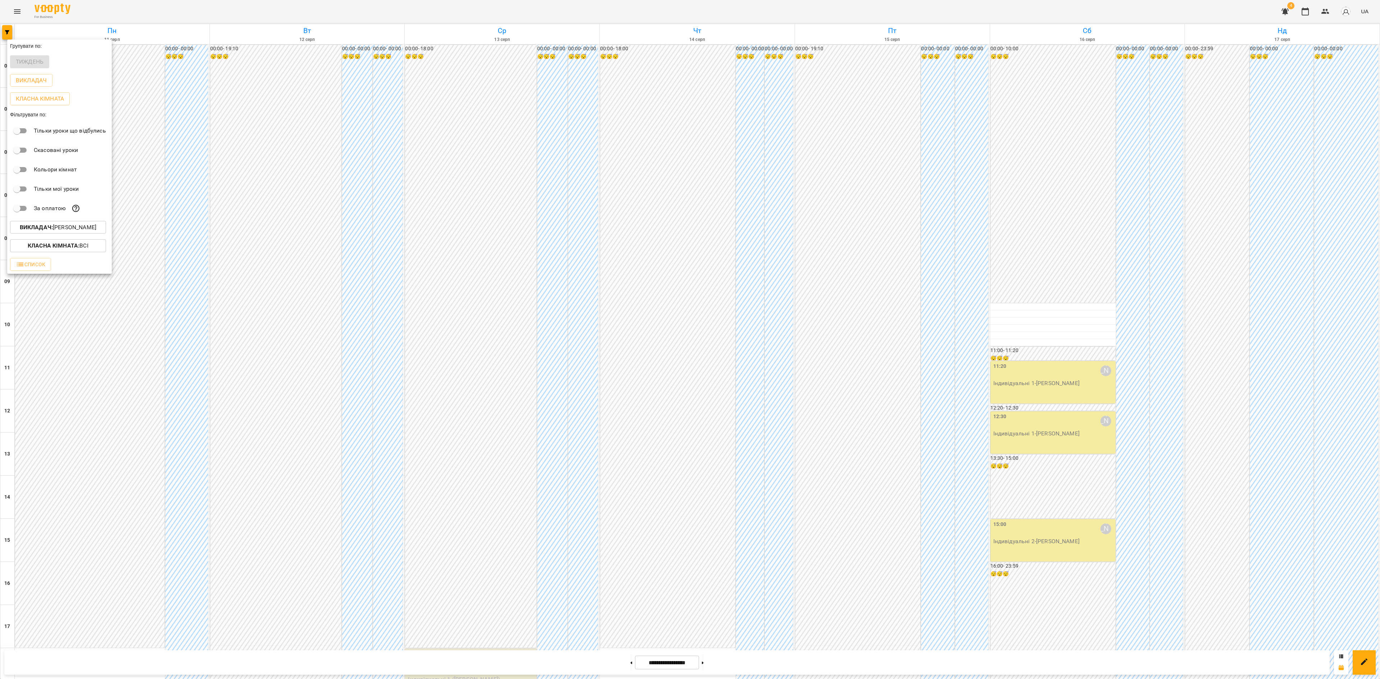
click at [60, 234] on button "Викладач : [PERSON_NAME]" at bounding box center [58, 227] width 96 height 13
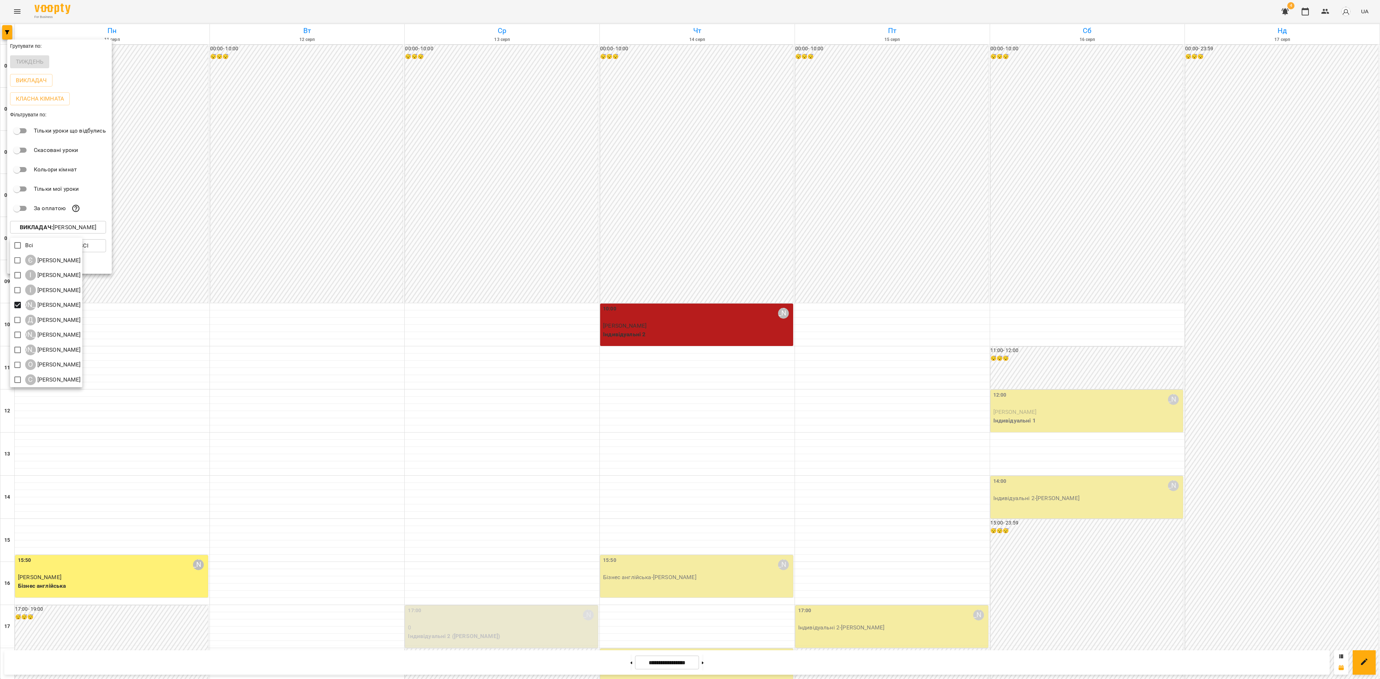
click at [801, 509] on div at bounding box center [690, 339] width 1380 height 679
drag, startPoint x: 617, startPoint y: 657, endPoint x: 618, endPoint y: 663, distance: 5.8
click at [618, 509] on div at bounding box center [690, 339] width 1380 height 679
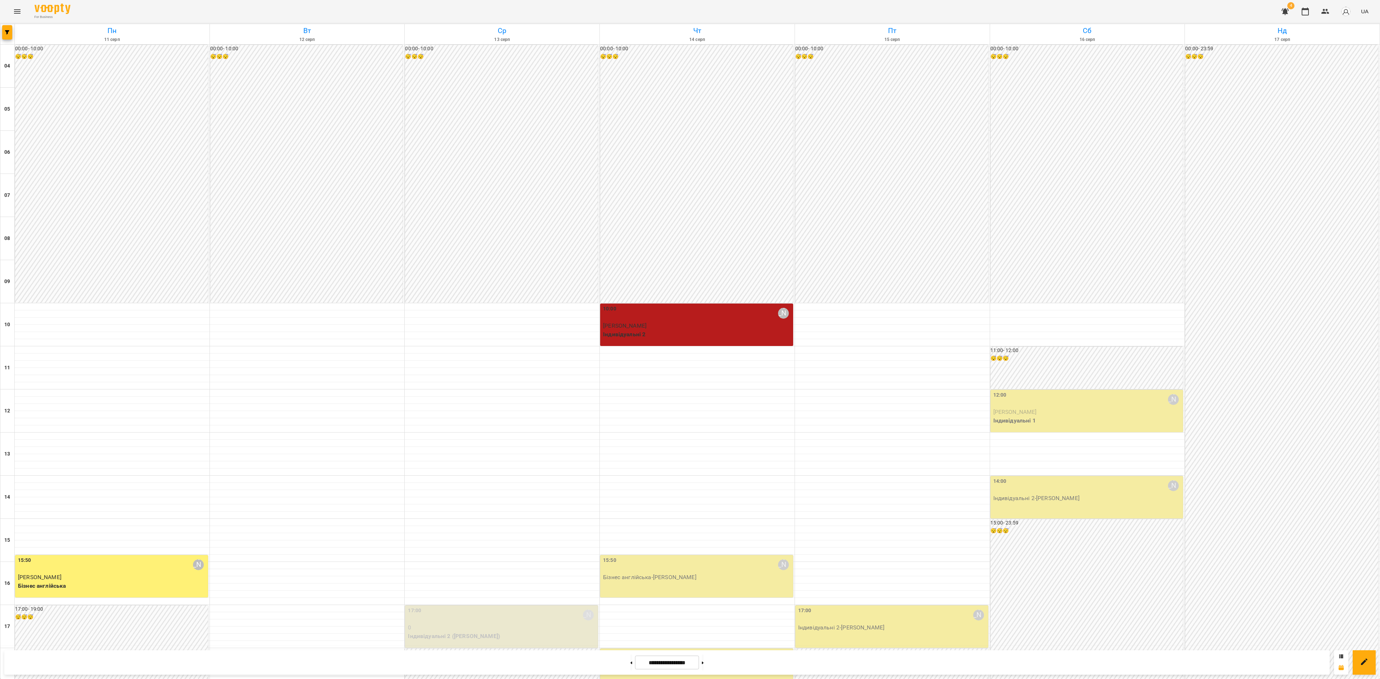
click at [630, 509] on button at bounding box center [631, 663] width 2 height 16
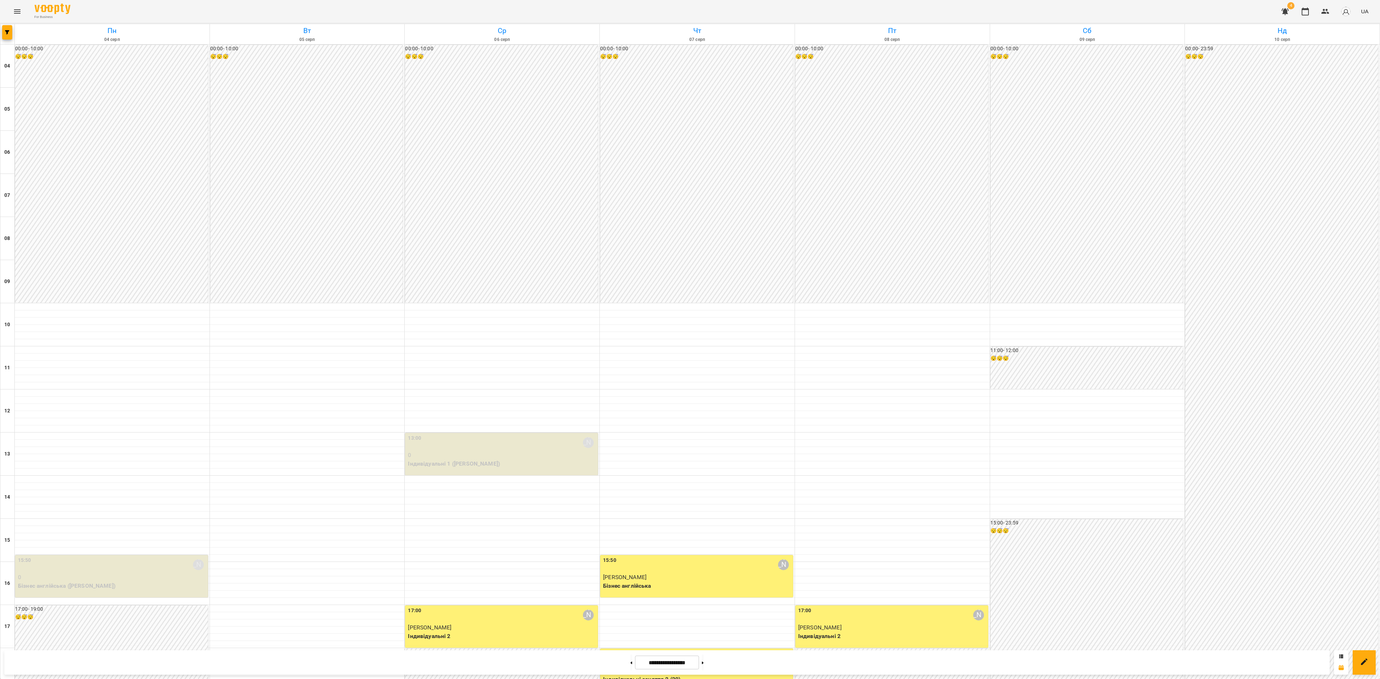
click at [630, 509] on button at bounding box center [631, 663] width 2 height 16
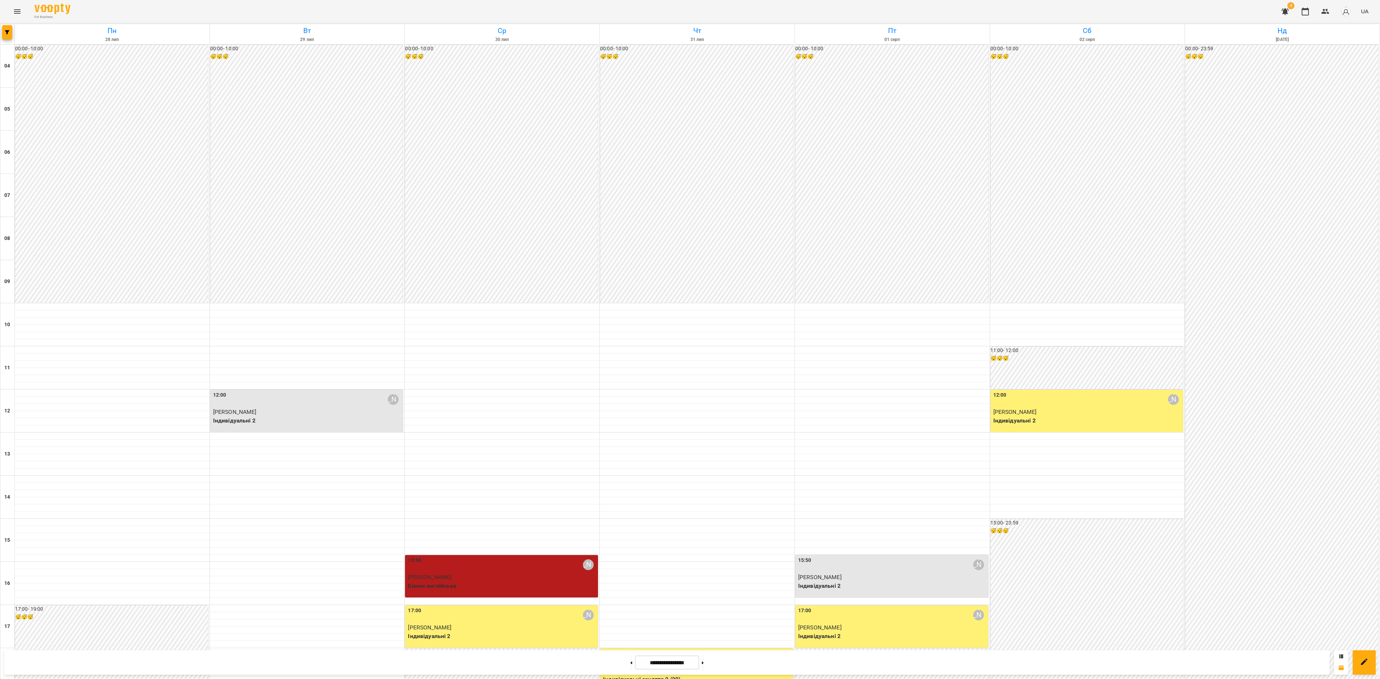
click at [630, 509] on button at bounding box center [631, 663] width 2 height 16
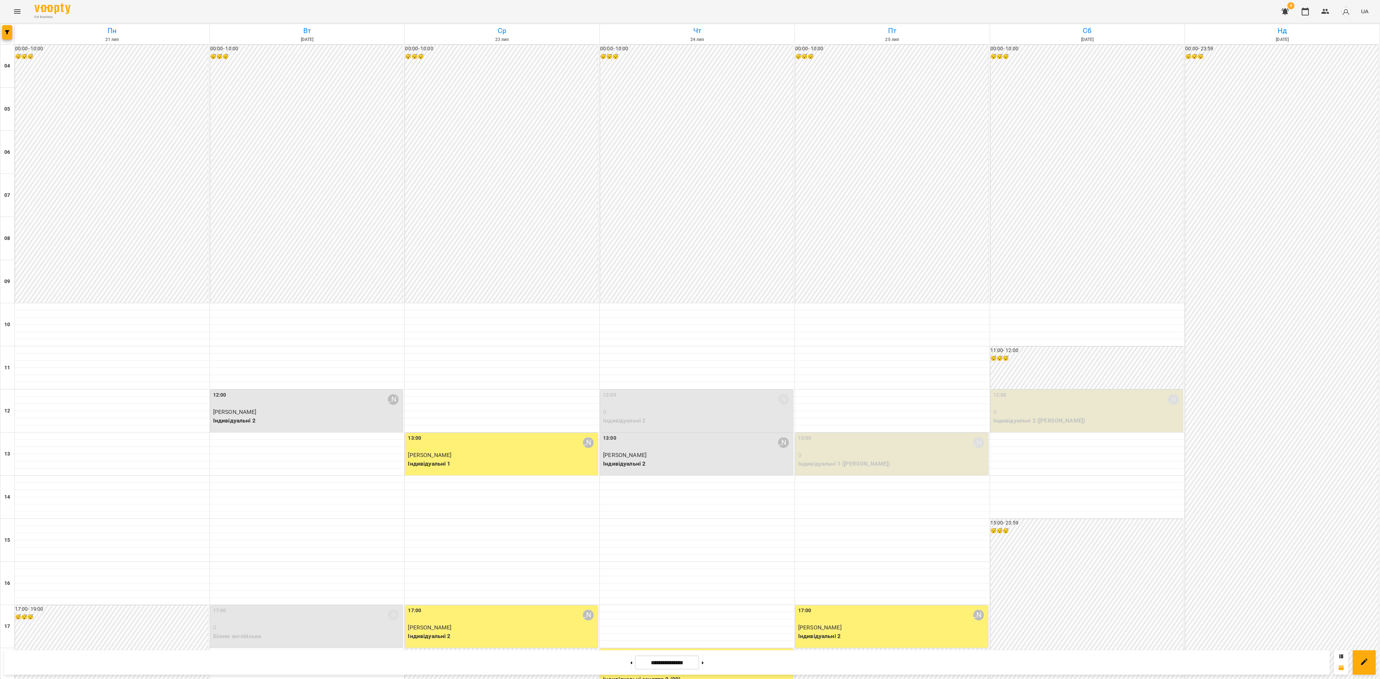
click at [630, 509] on button at bounding box center [631, 663] width 2 height 16
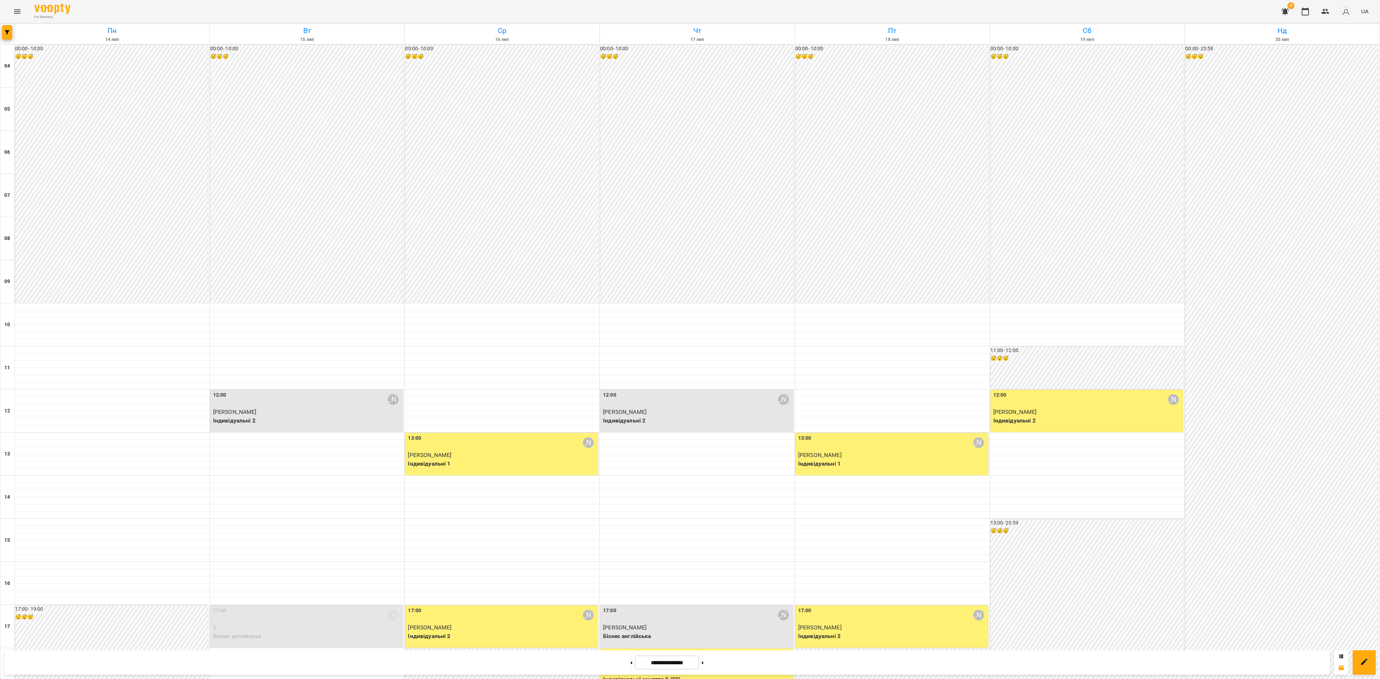
click at [630, 509] on button at bounding box center [631, 663] width 2 height 16
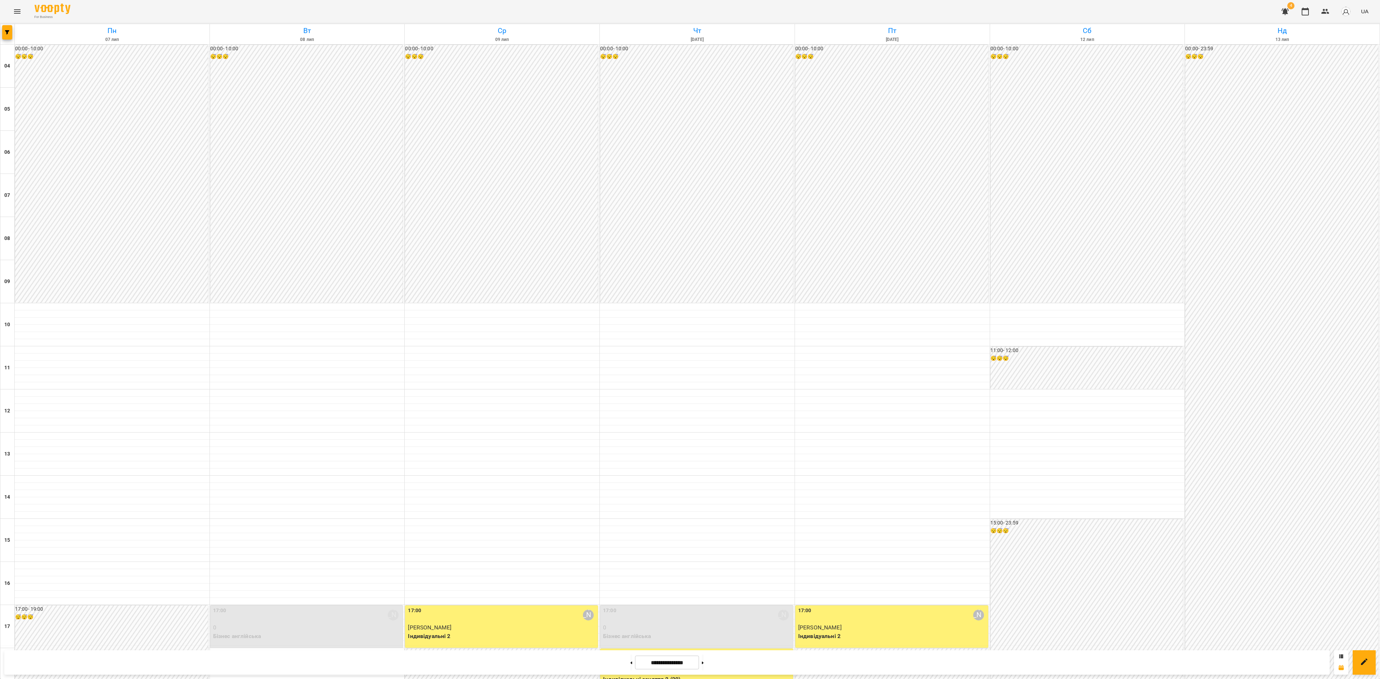
click at [630, 509] on button at bounding box center [631, 663] width 2 height 16
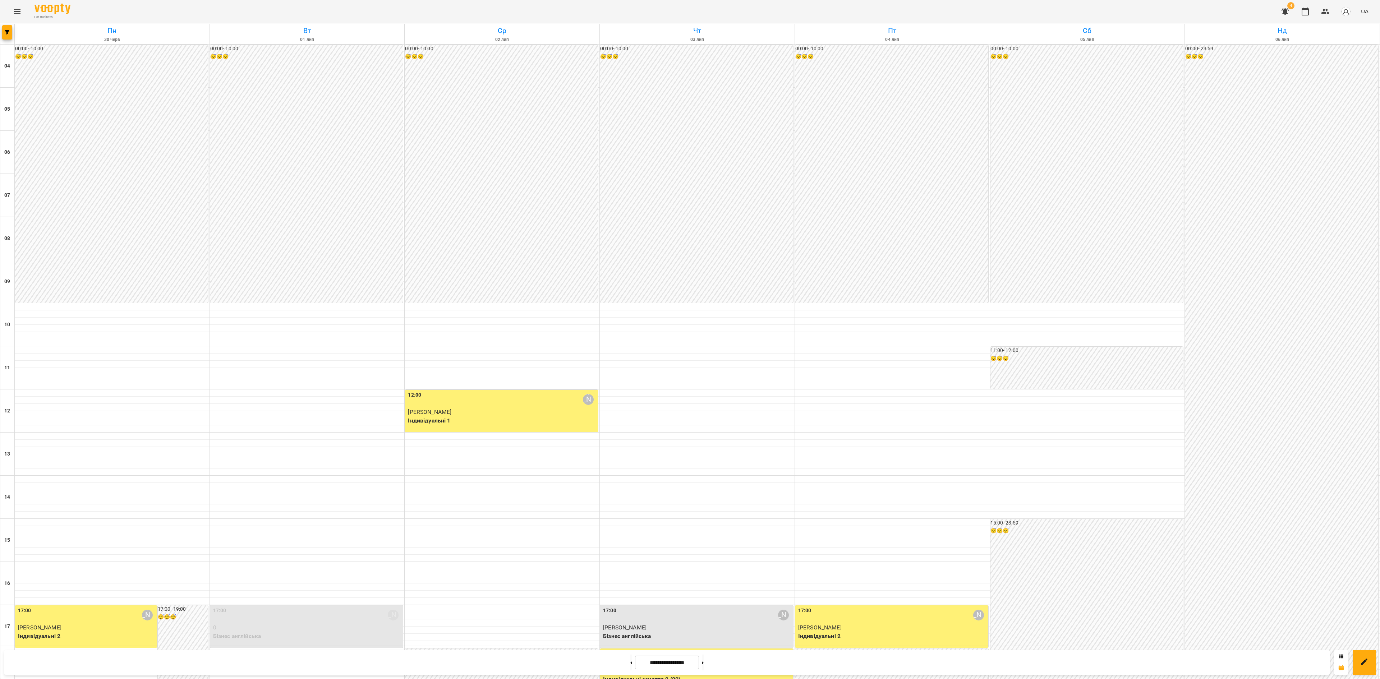
click at [630, 509] on button at bounding box center [631, 663] width 2 height 16
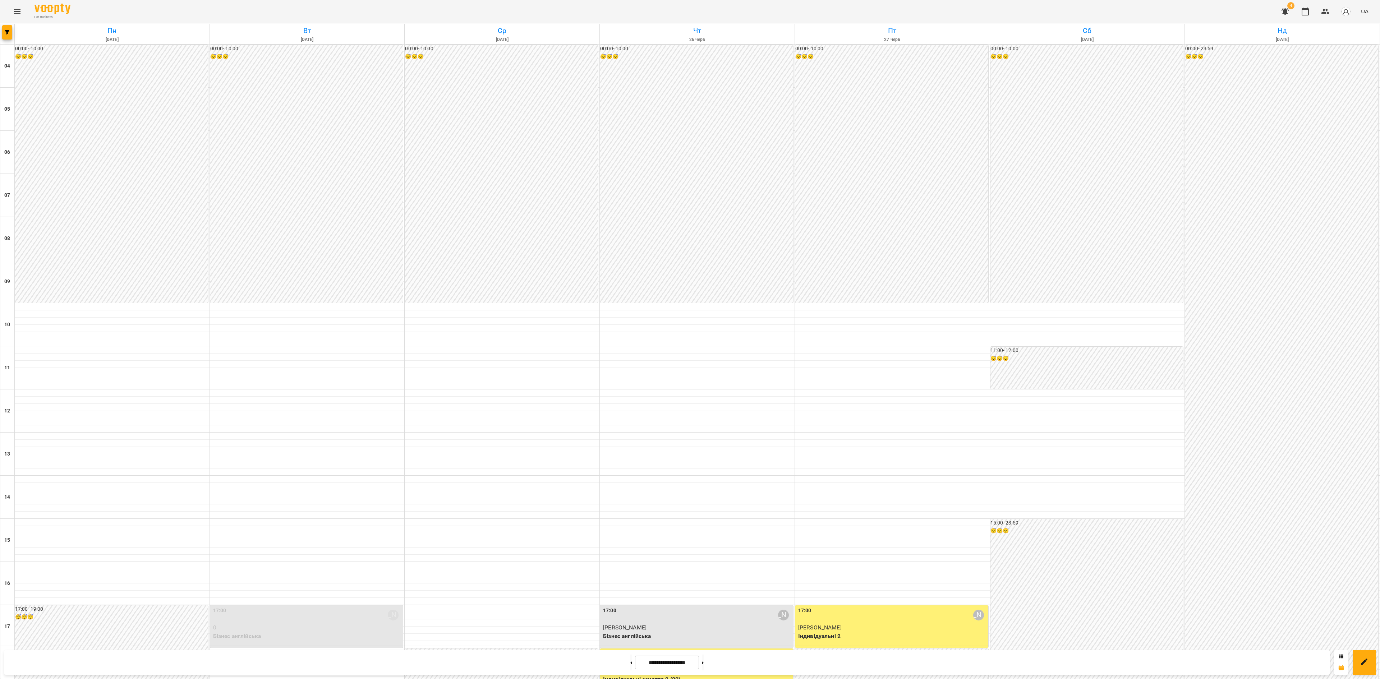
click at [630, 509] on button at bounding box center [631, 663] width 2 height 16
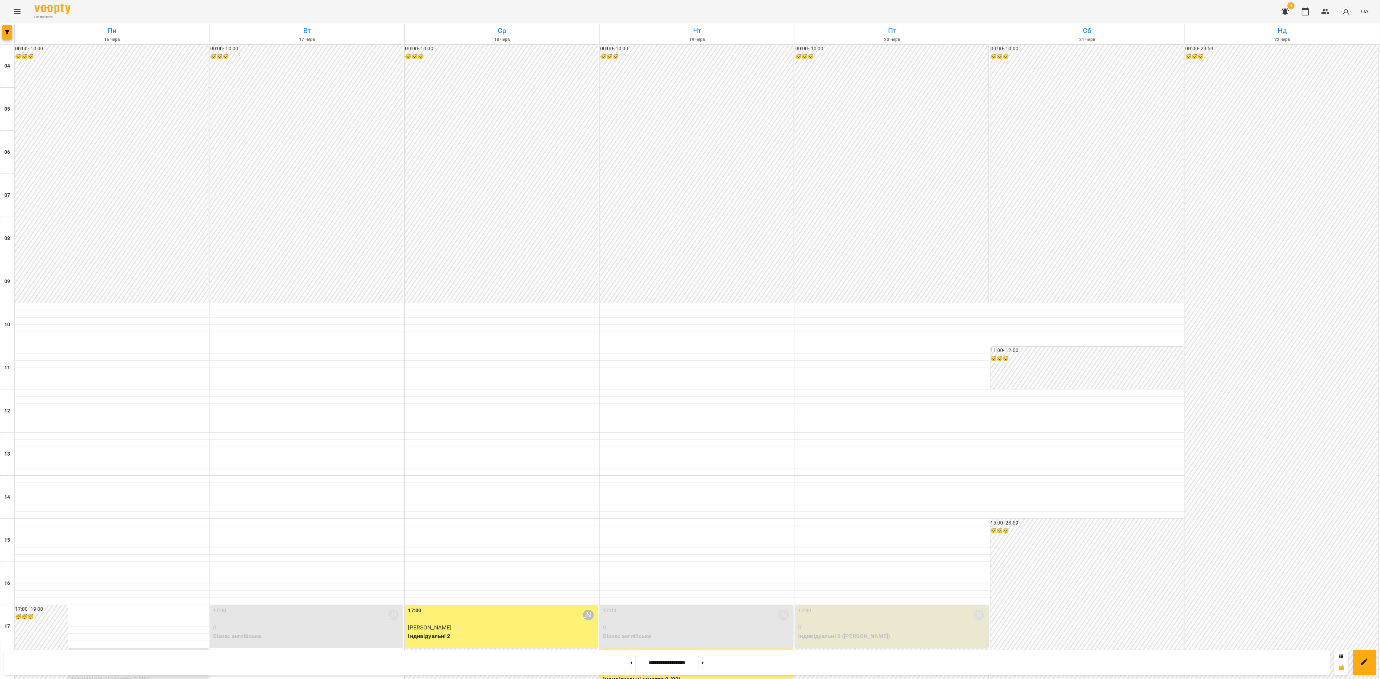
click at [630, 509] on button at bounding box center [631, 663] width 2 height 16
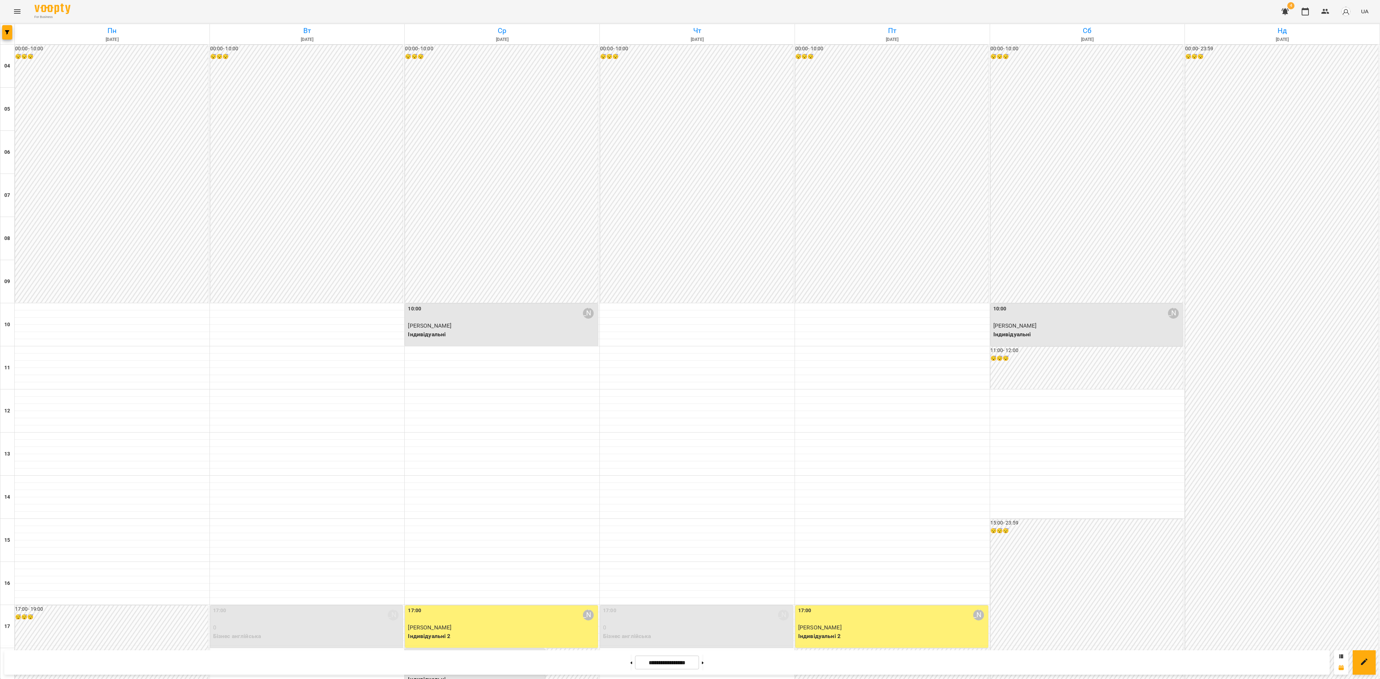
click at [630, 509] on button at bounding box center [631, 663] width 2 height 16
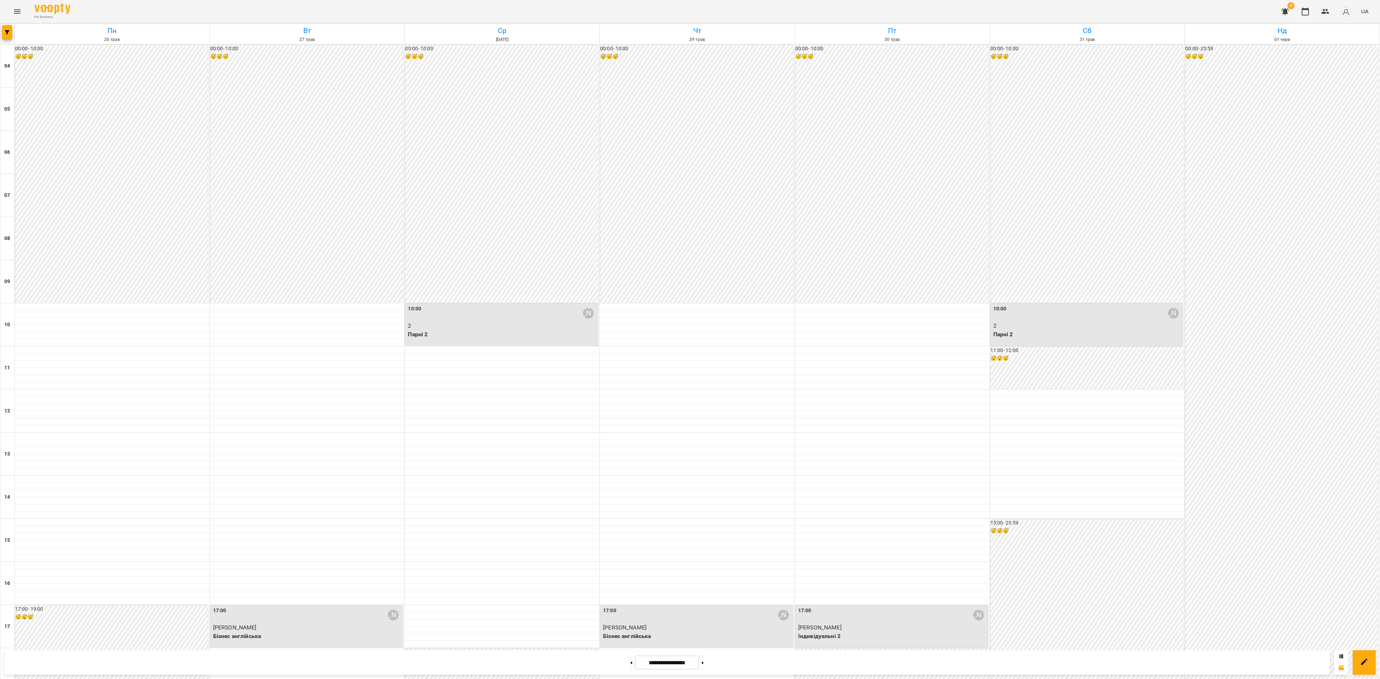
click at [630, 509] on button at bounding box center [631, 663] width 2 height 16
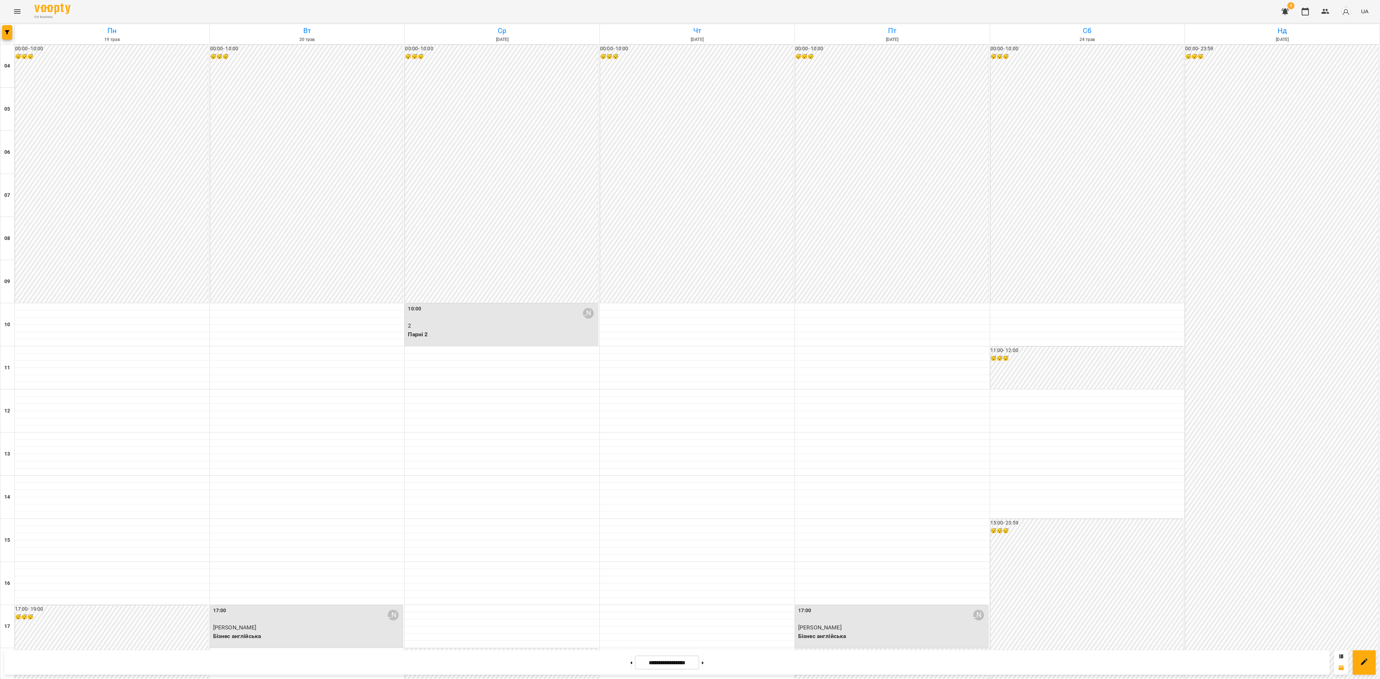
click at [630, 509] on button at bounding box center [631, 663] width 2 height 16
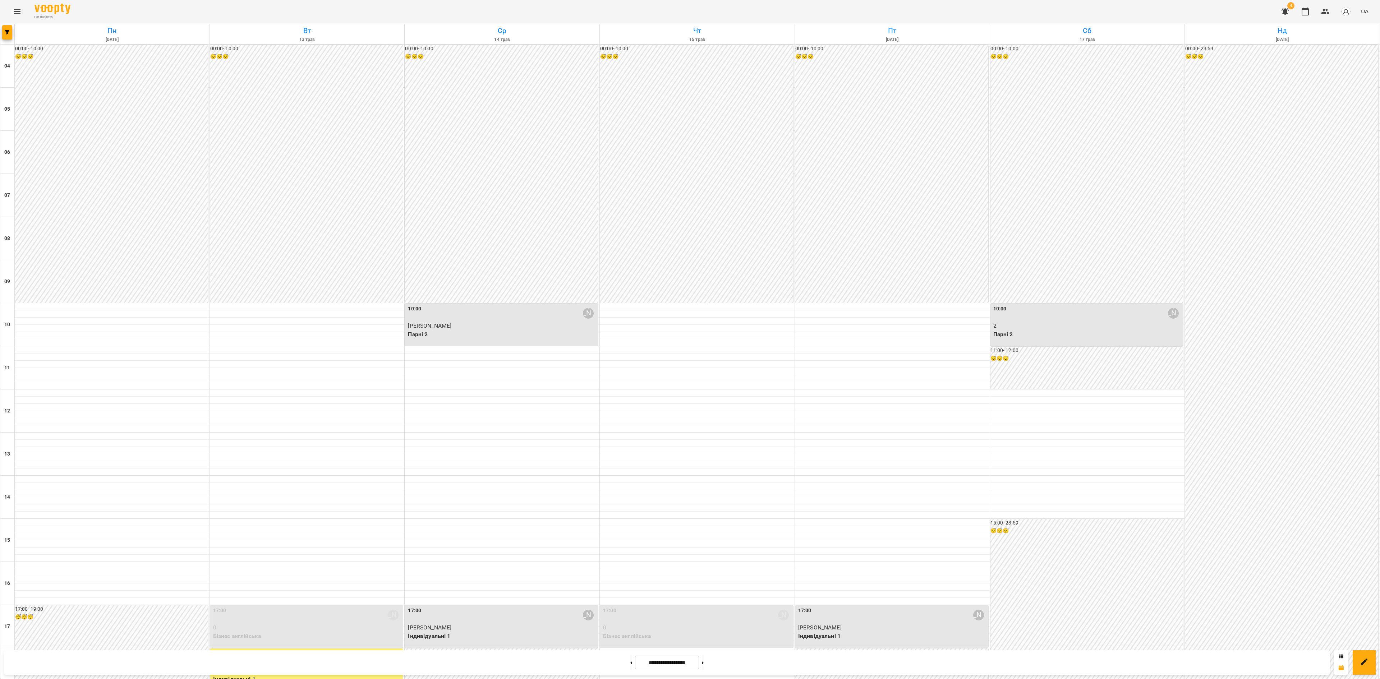
click at [630, 509] on button at bounding box center [631, 663] width 2 height 16
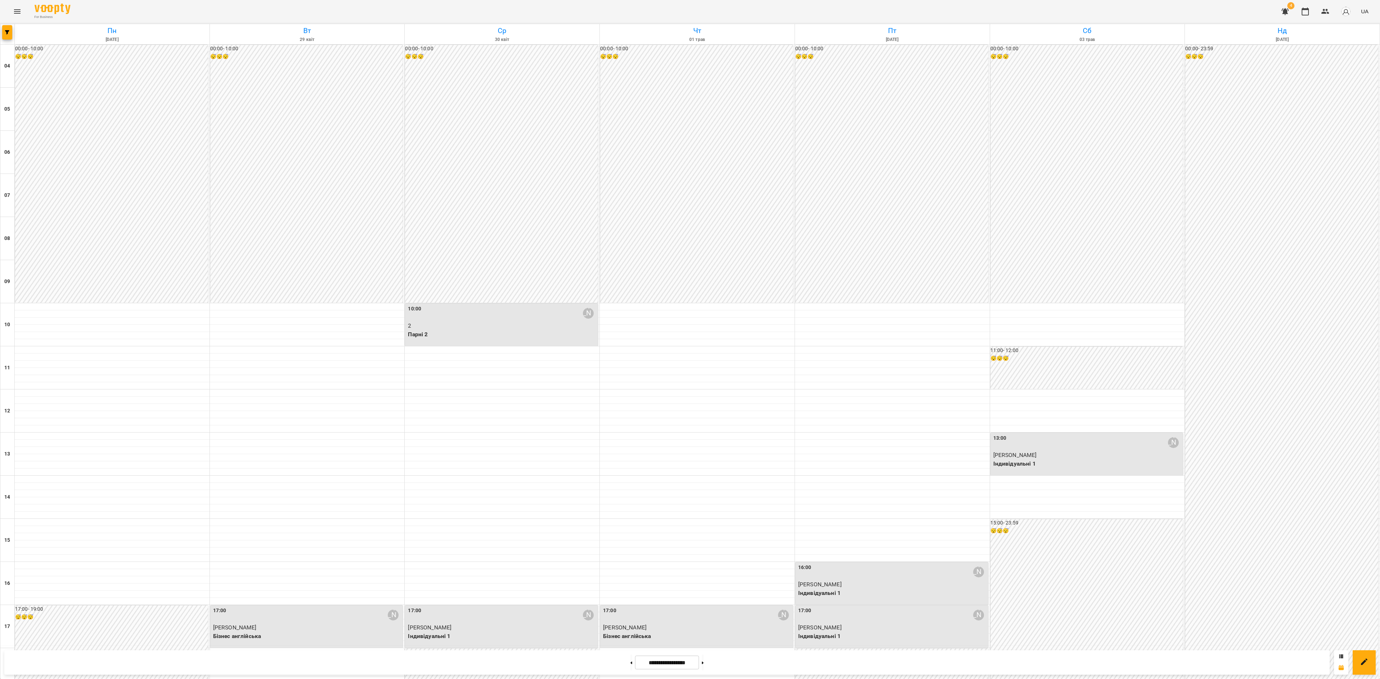
click at [630, 509] on button at bounding box center [631, 663] width 2 height 16
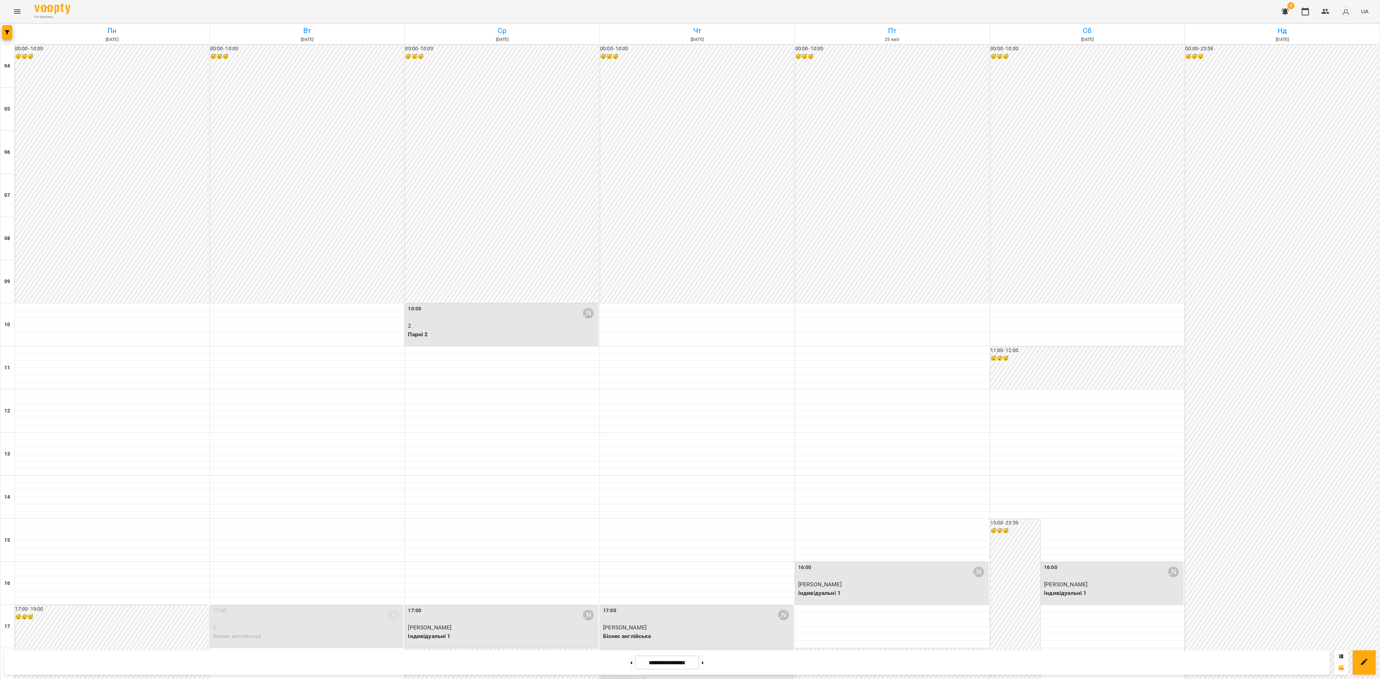
click at [630, 509] on button at bounding box center [631, 663] width 2 height 16
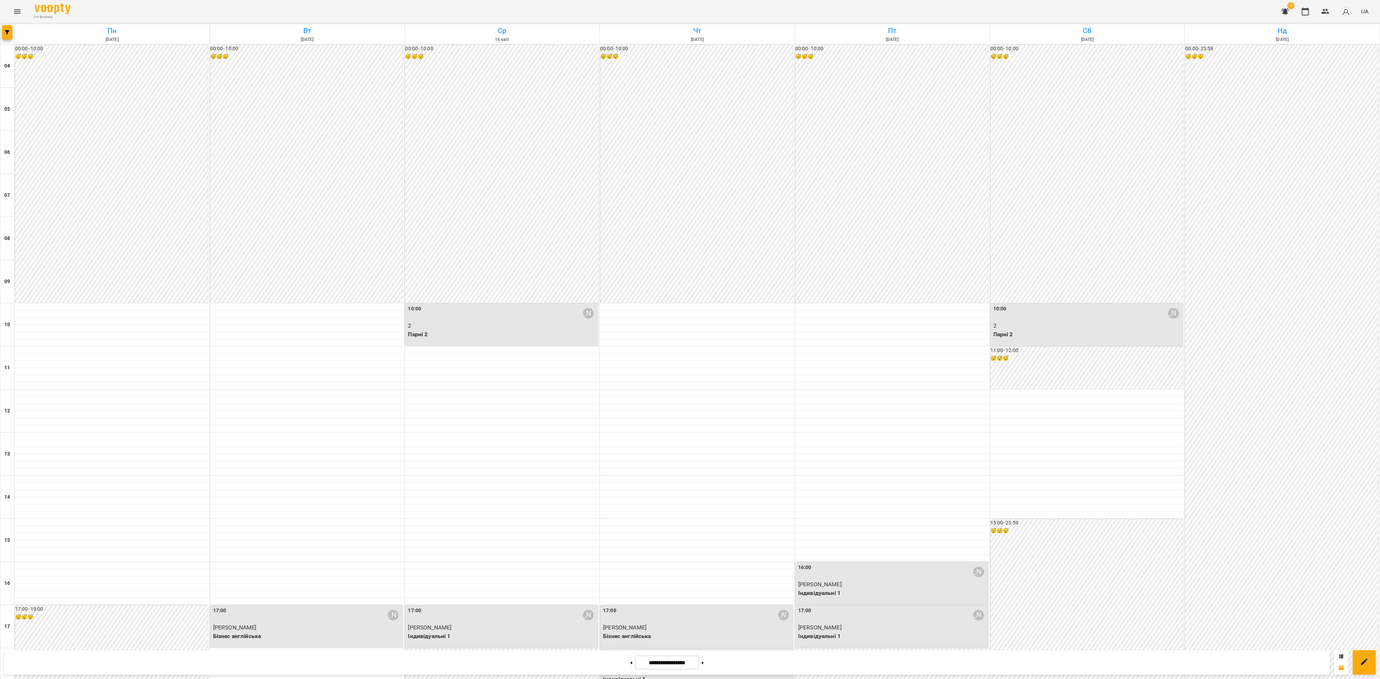
click at [630, 509] on button at bounding box center [631, 663] width 2 height 16
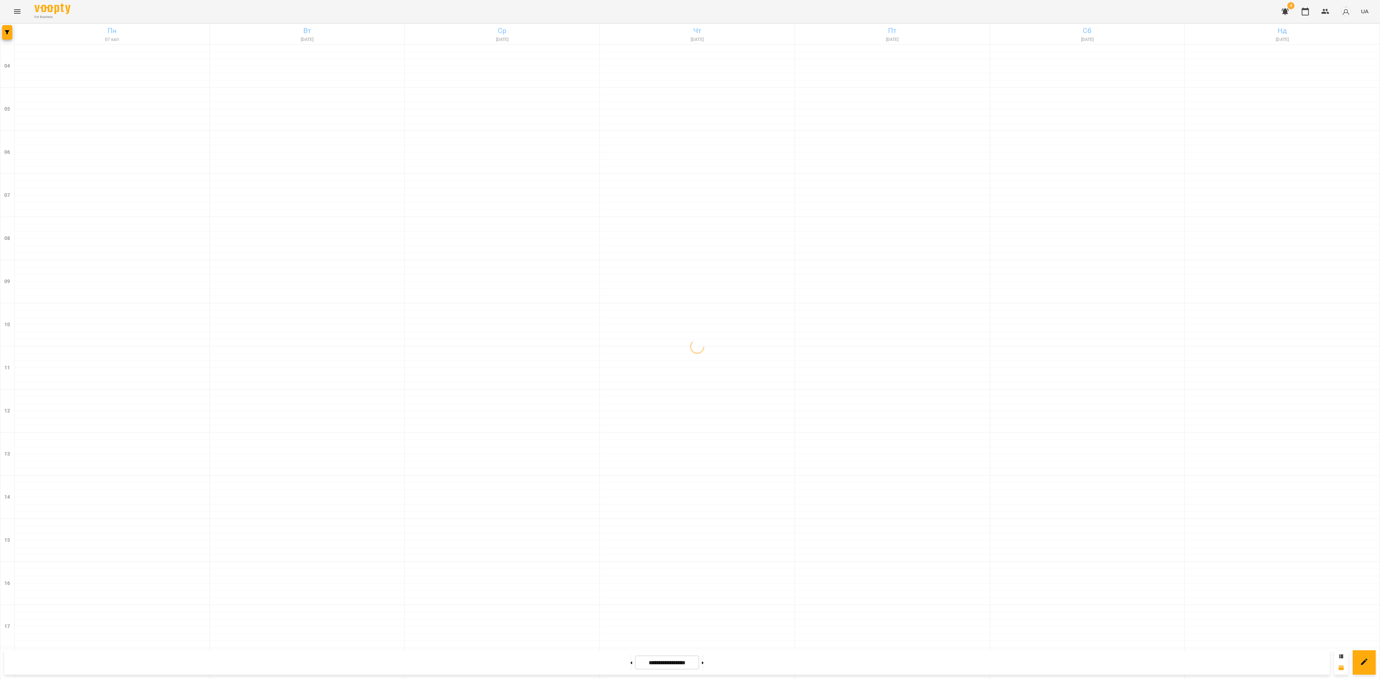
click at [630, 509] on button at bounding box center [631, 663] width 2 height 16
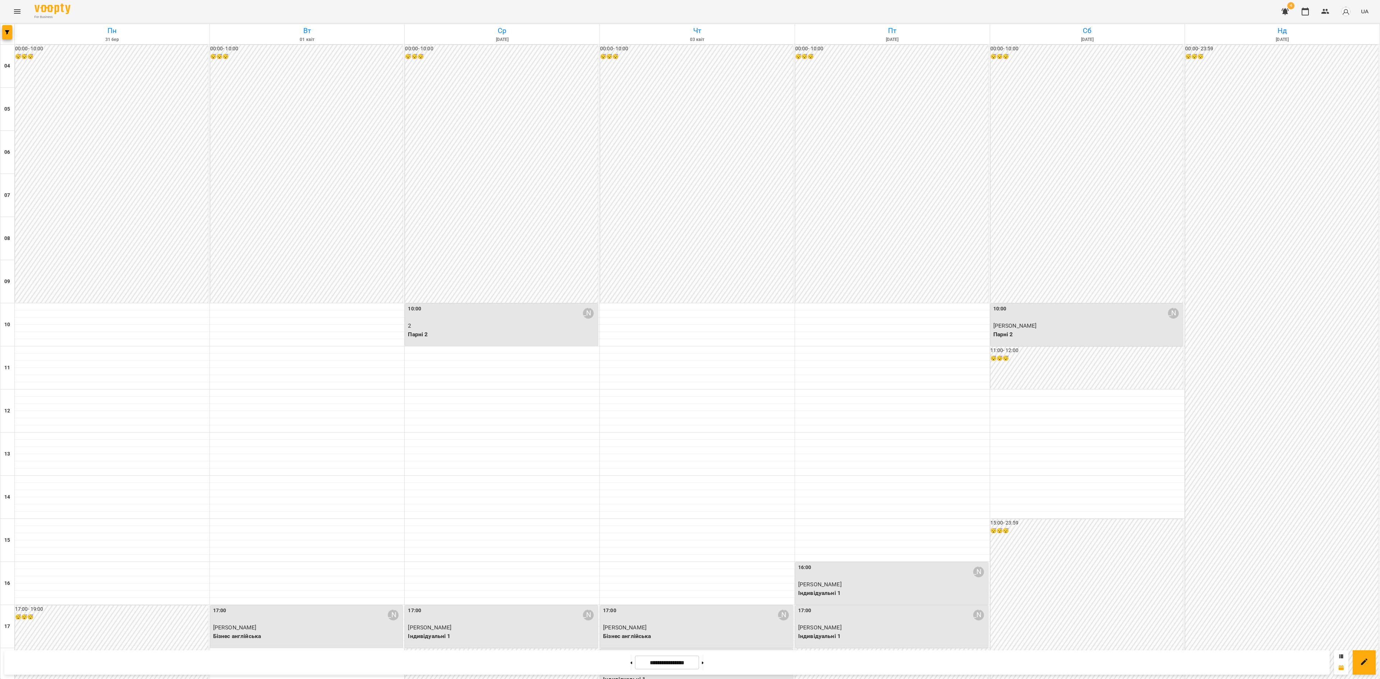
click at [630, 509] on button at bounding box center [631, 663] width 2 height 16
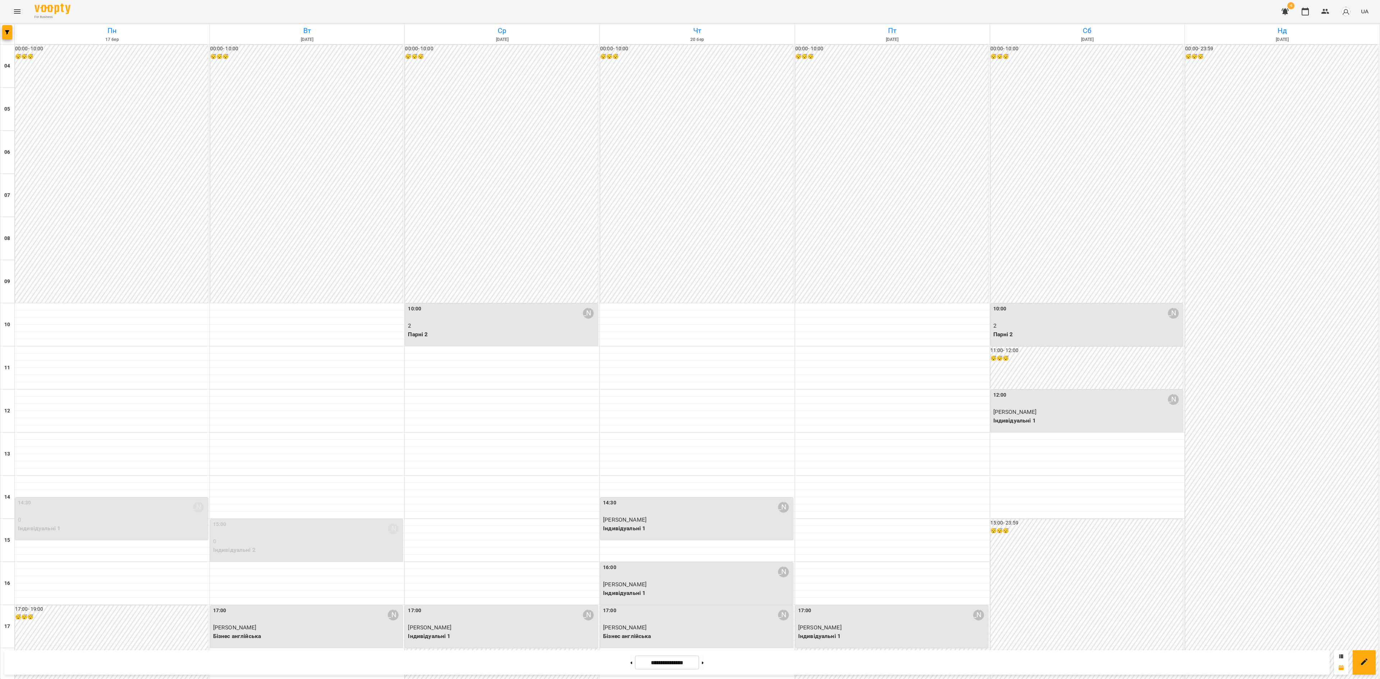
click at [630, 509] on button at bounding box center [631, 663] width 2 height 16
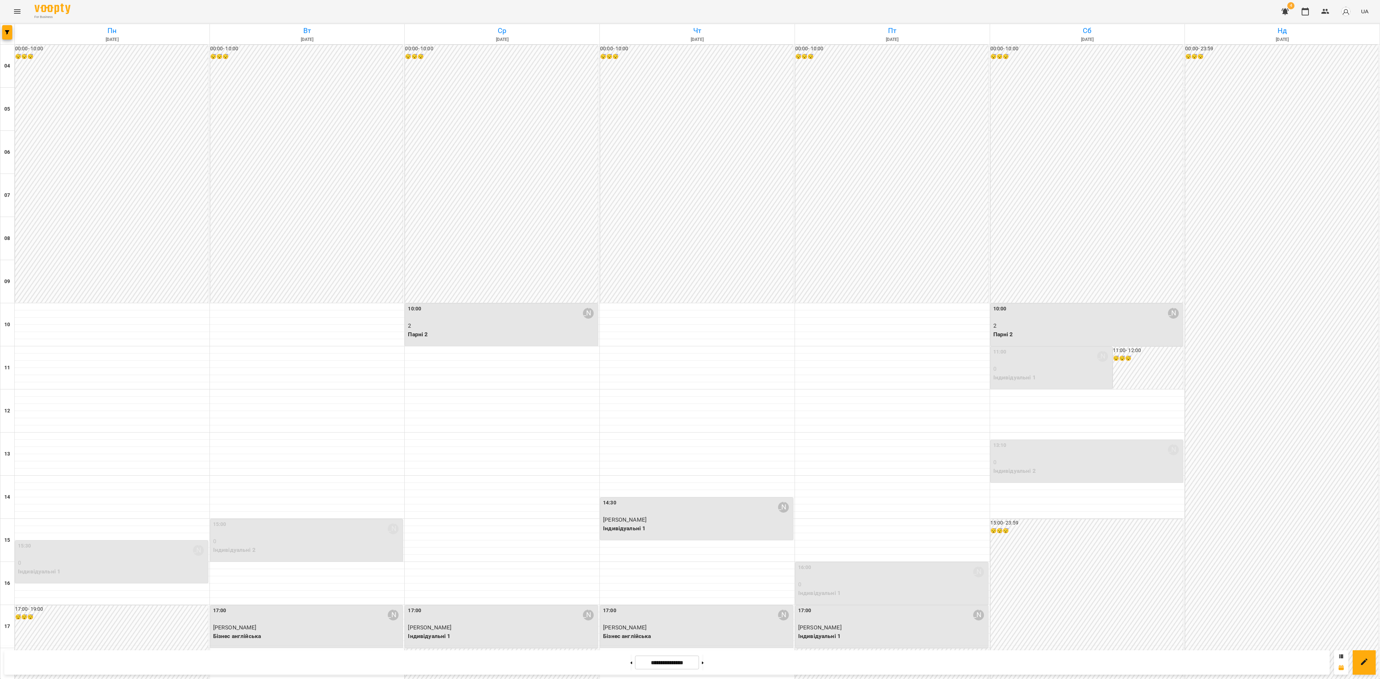
click at [630, 509] on button at bounding box center [631, 663] width 2 height 16
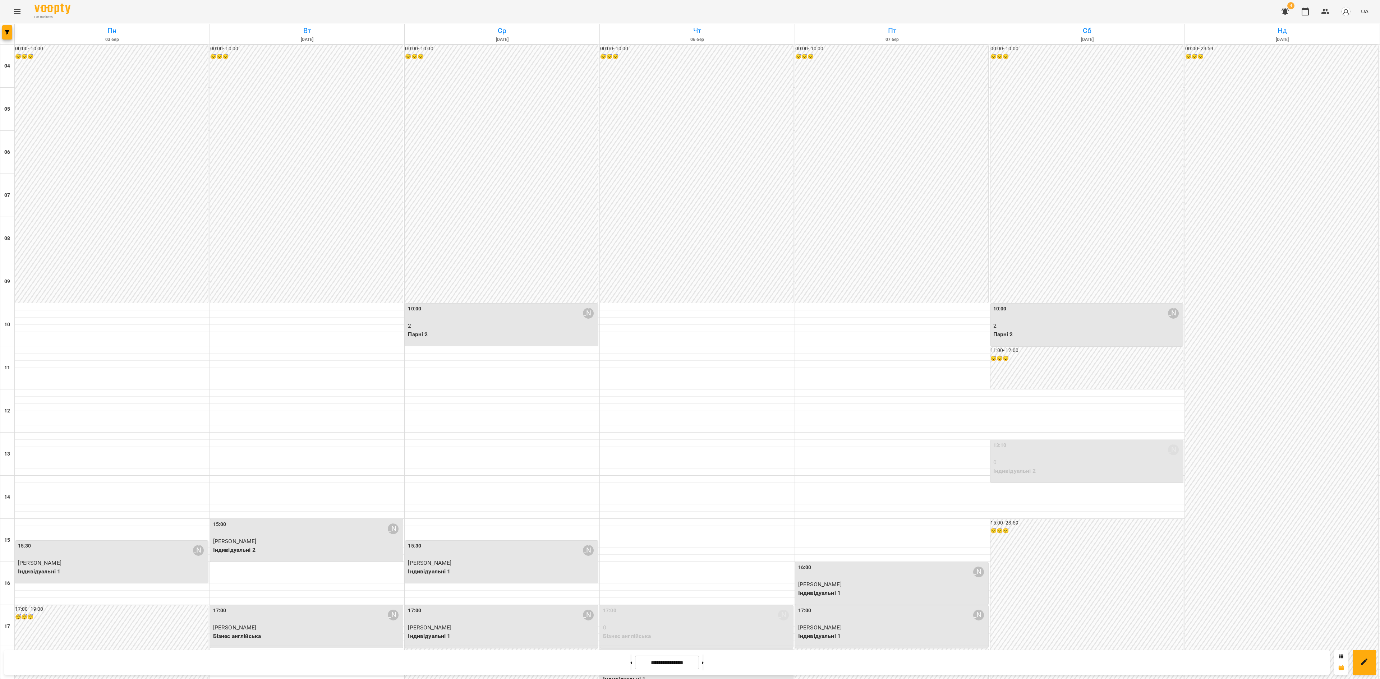
click at [630, 509] on button at bounding box center [631, 663] width 2 height 16
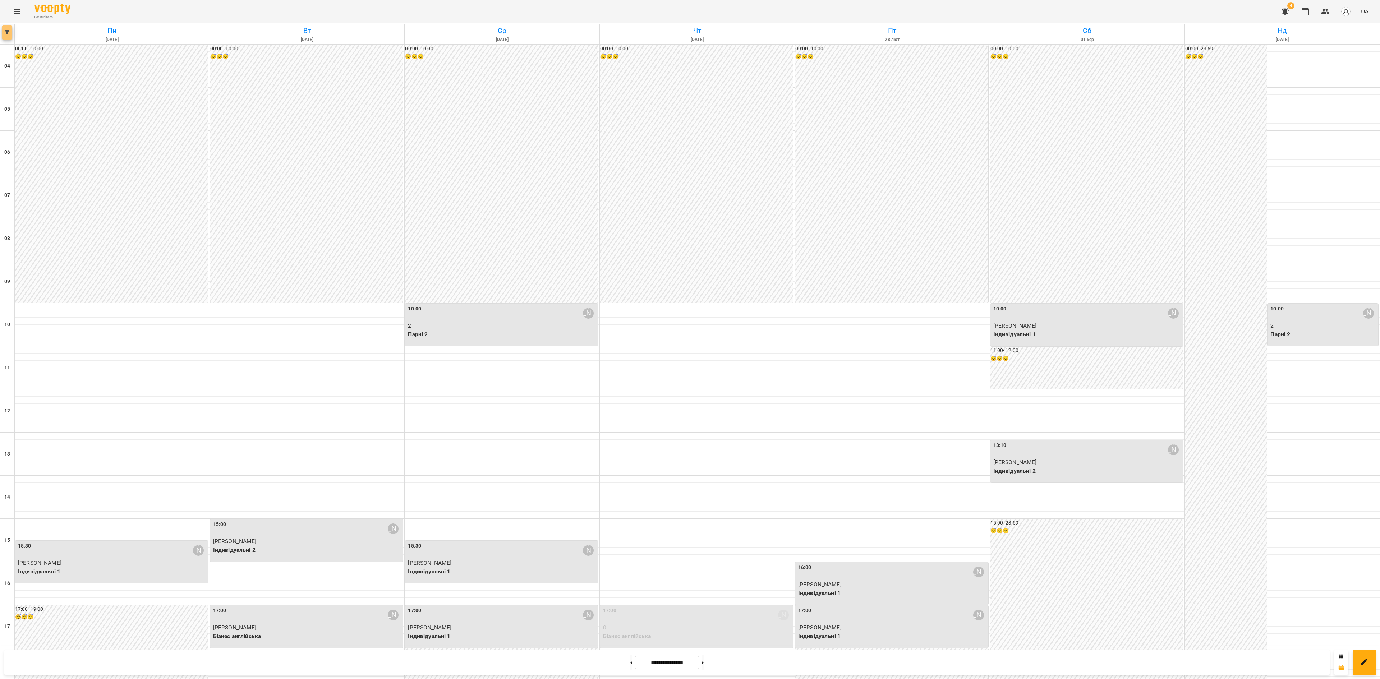
click at [9, 27] on button "button" at bounding box center [7, 32] width 10 height 14
click at [69, 232] on p "Викладач : Анастасія Літвінчук" at bounding box center [58, 227] width 77 height 9
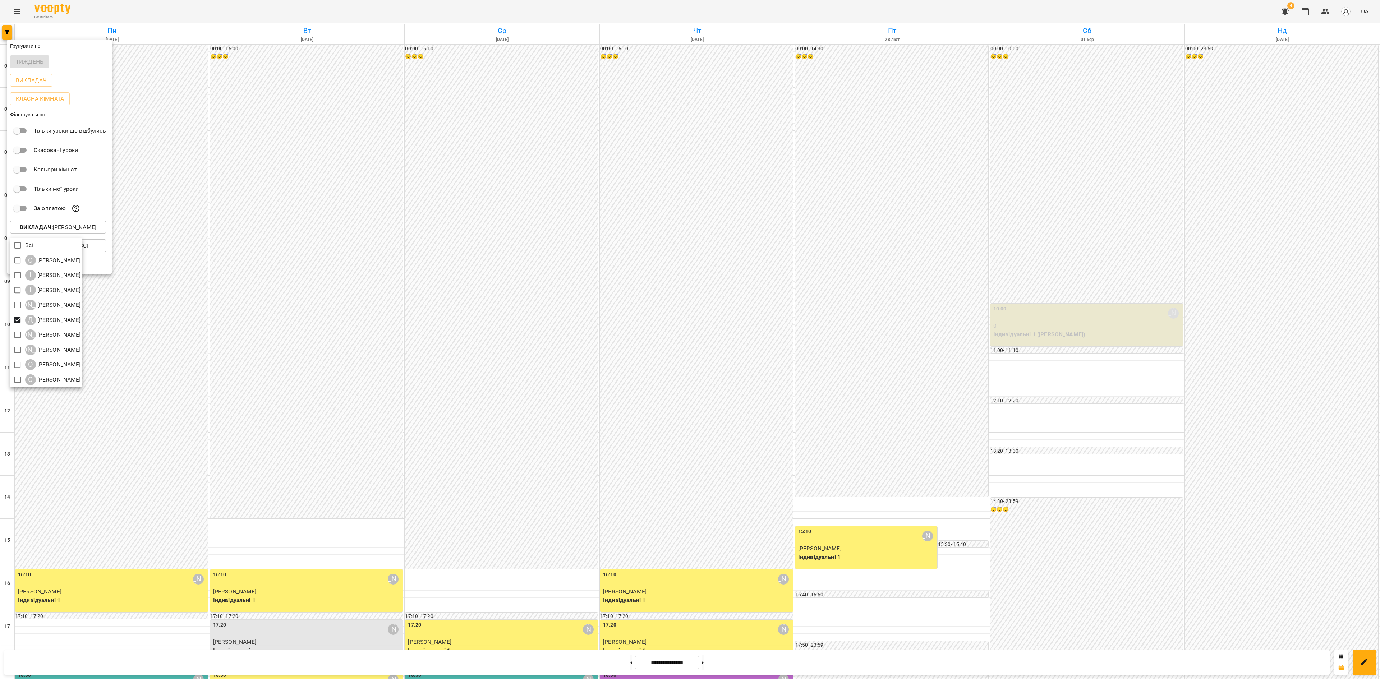
click at [717, 509] on div at bounding box center [690, 339] width 1380 height 679
click at [718, 509] on div at bounding box center [690, 339] width 1380 height 679
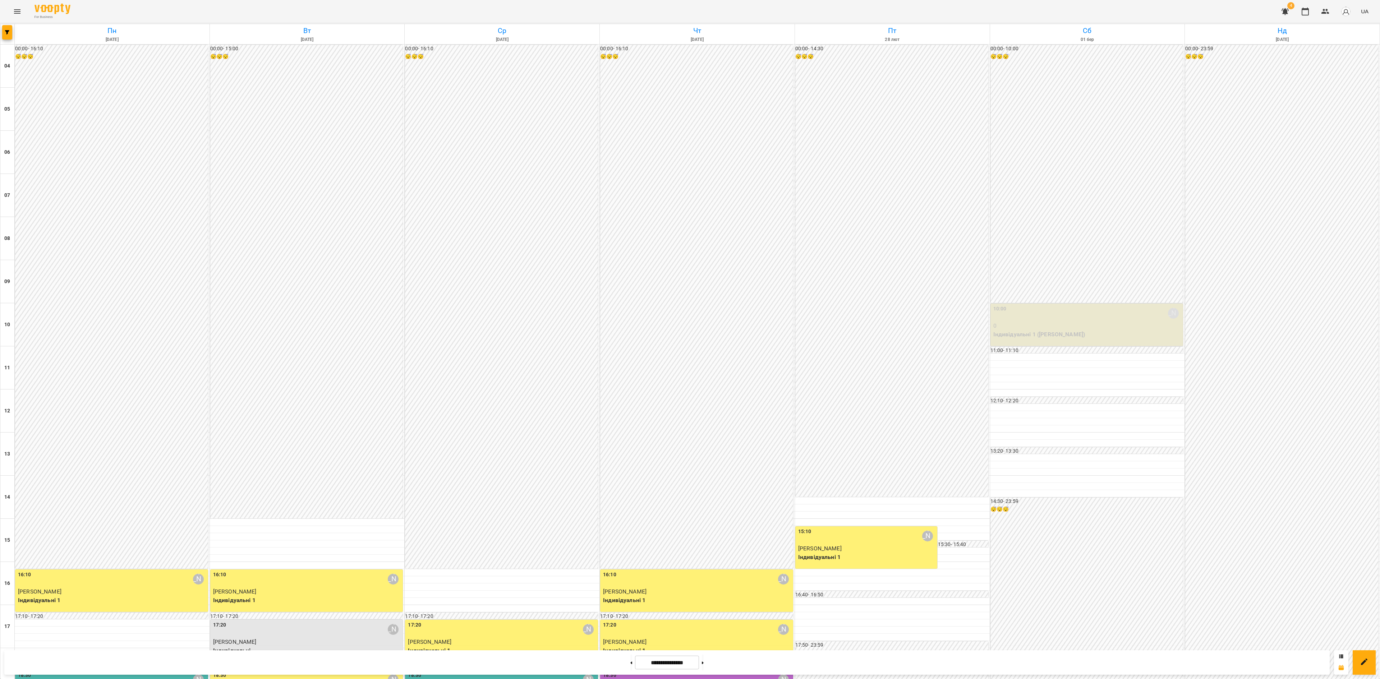
click at [717, 509] on div "Групувати по: Тиждень Викладач Класна кімната Фільтрувати по: Тільки уроки що в…" at bounding box center [690, 339] width 1380 height 679
click at [704, 509] on button at bounding box center [703, 663] width 2 height 16
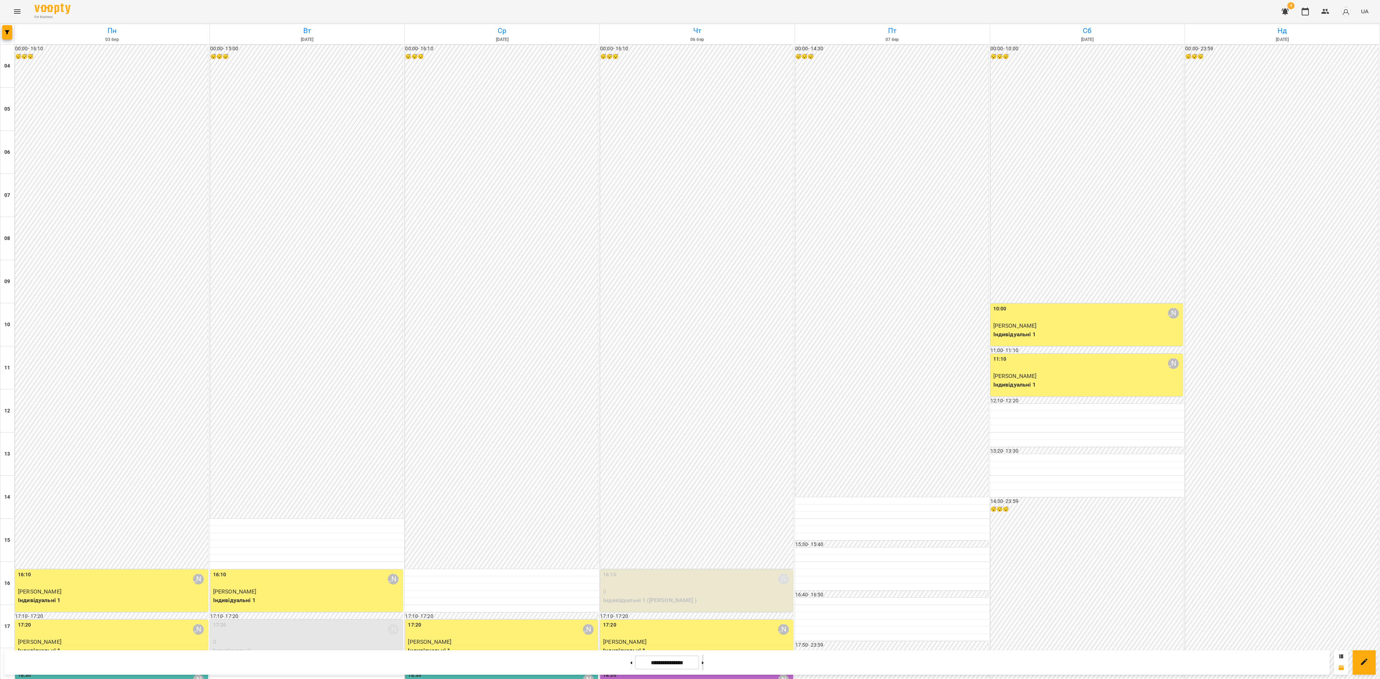
click at [704, 509] on button at bounding box center [703, 663] width 2 height 16
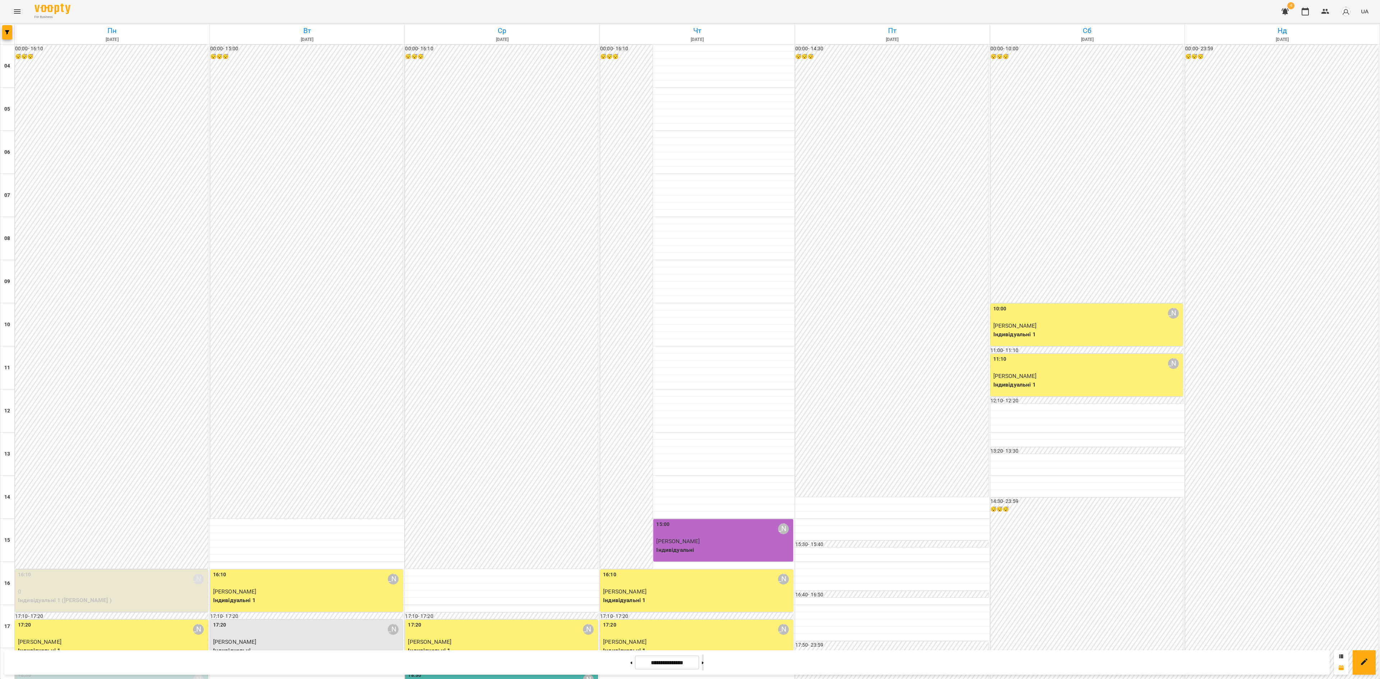
click at [704, 509] on button at bounding box center [703, 663] width 2 height 16
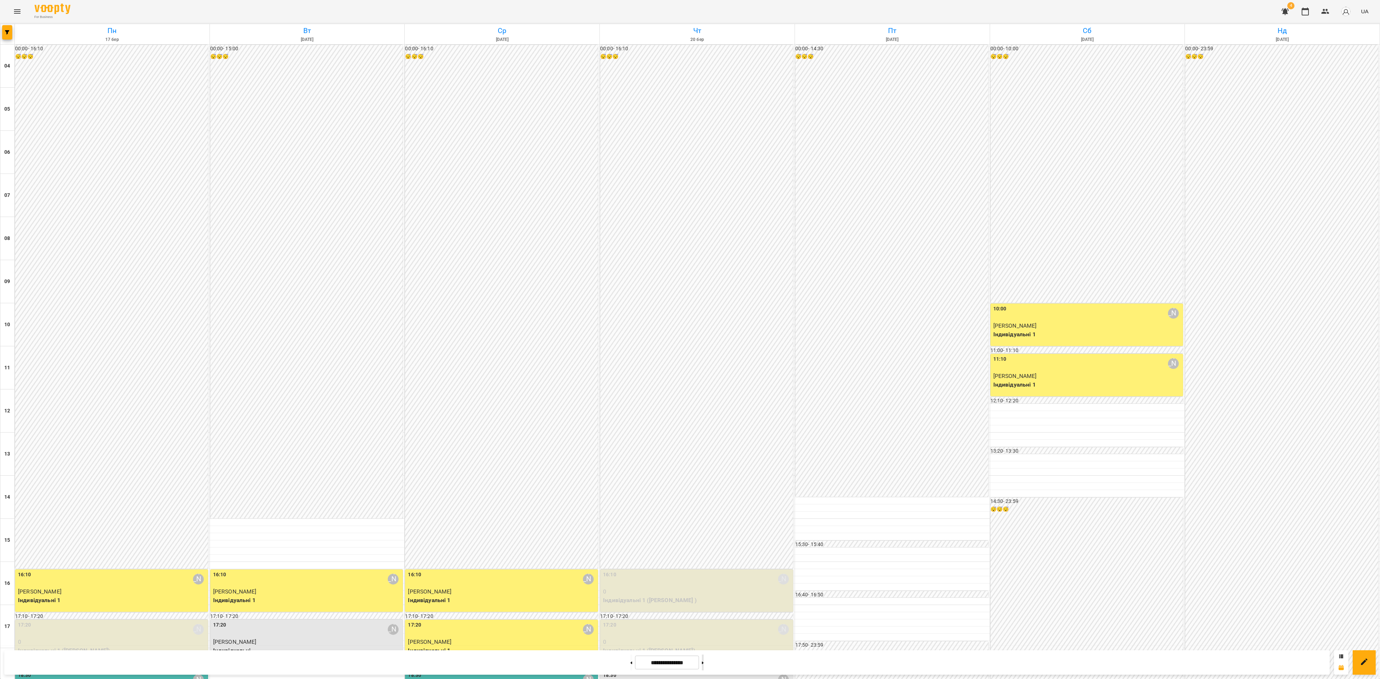
click at [704, 509] on button at bounding box center [703, 663] width 2 height 16
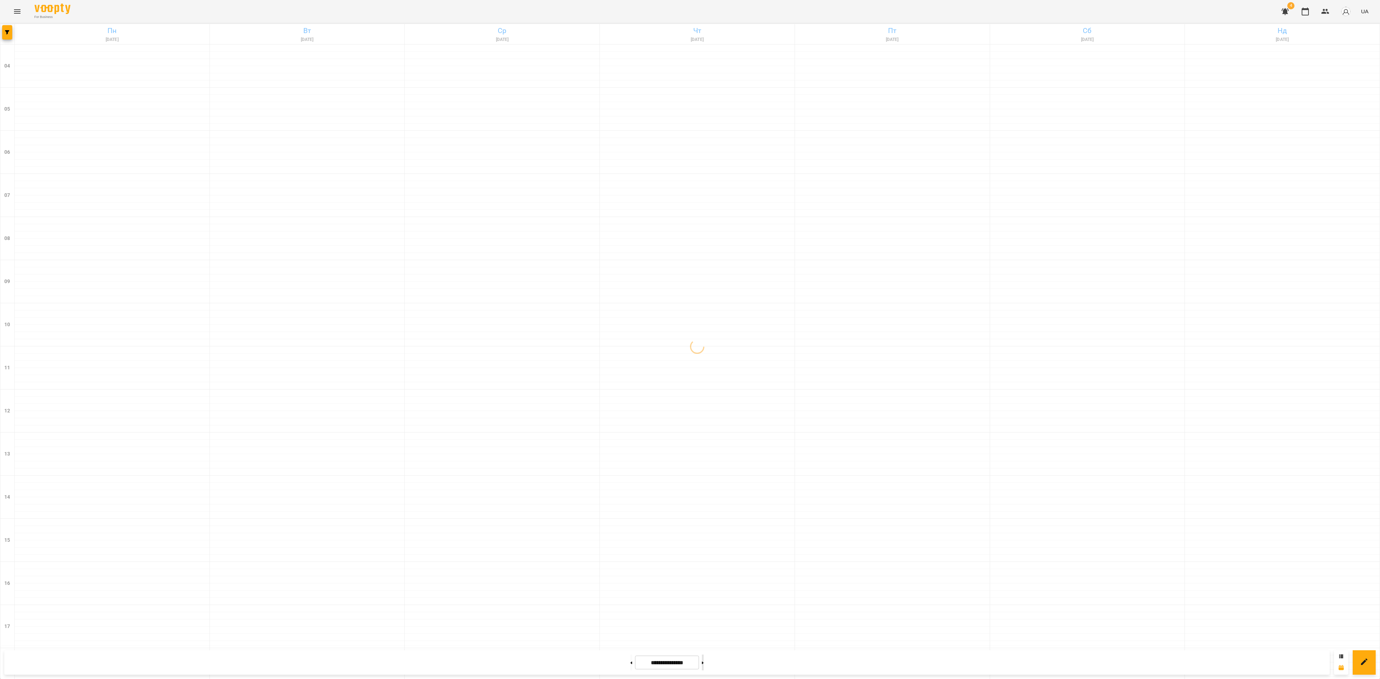
click at [704, 509] on button at bounding box center [703, 663] width 2 height 16
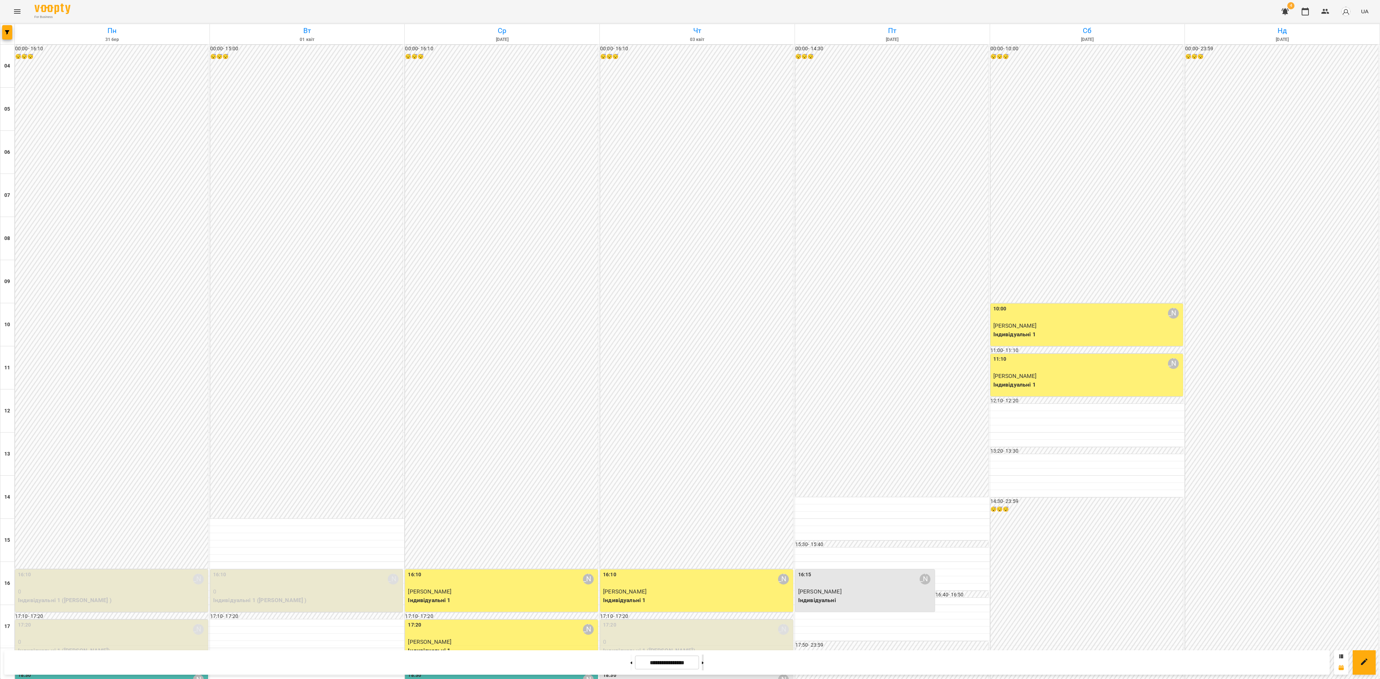
click at [704, 509] on button at bounding box center [703, 663] width 2 height 16
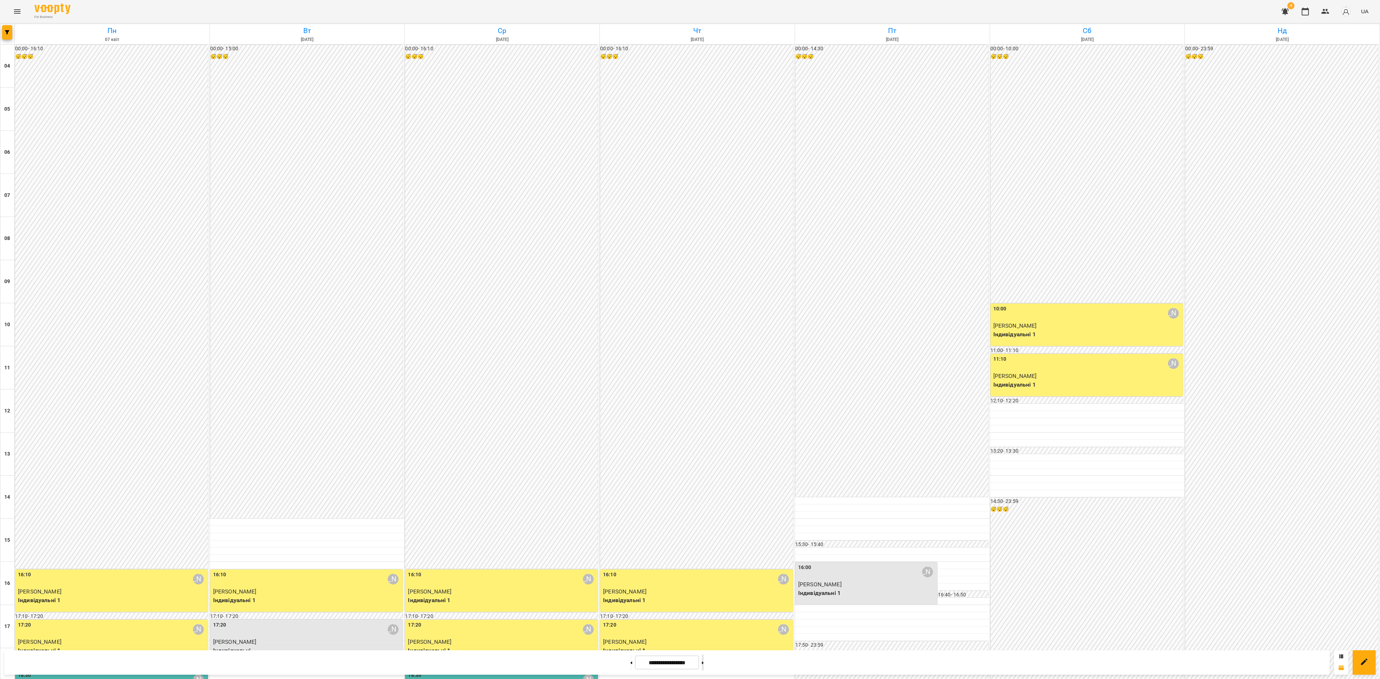
click at [704, 509] on button at bounding box center [703, 663] width 2 height 16
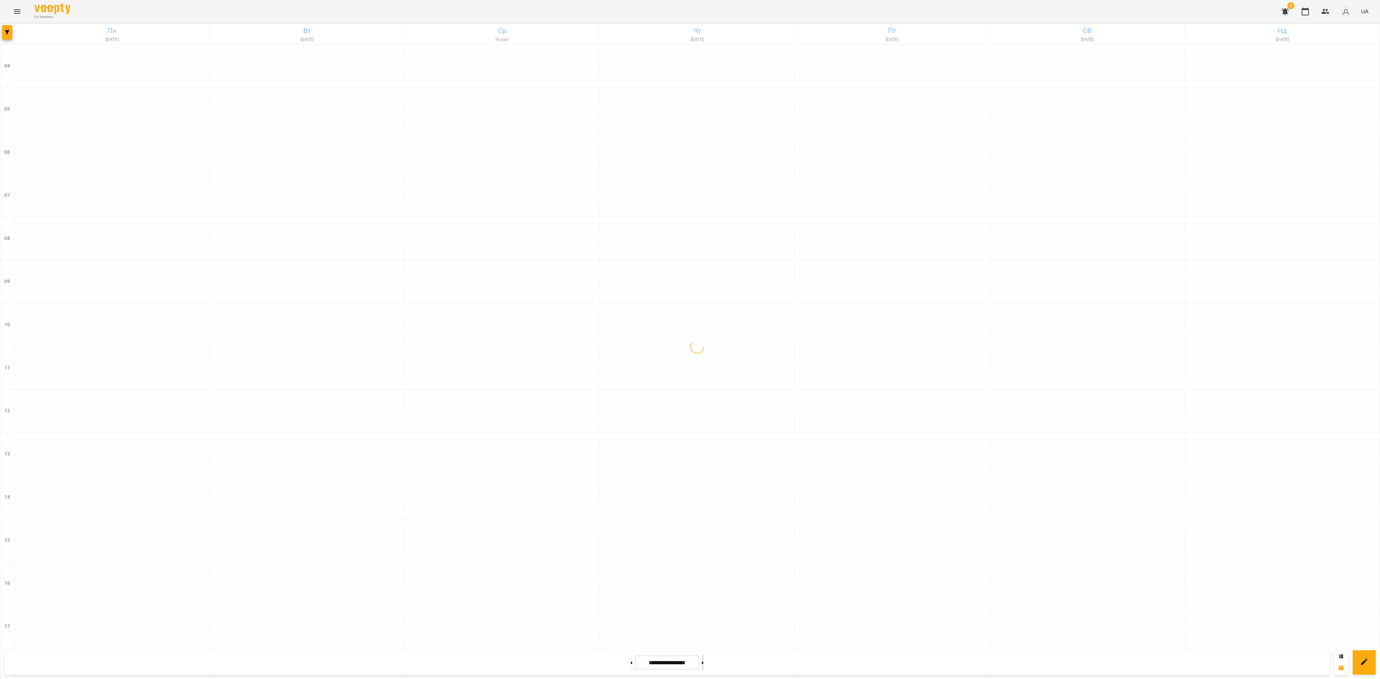
click at [704, 509] on button at bounding box center [703, 663] width 2 height 16
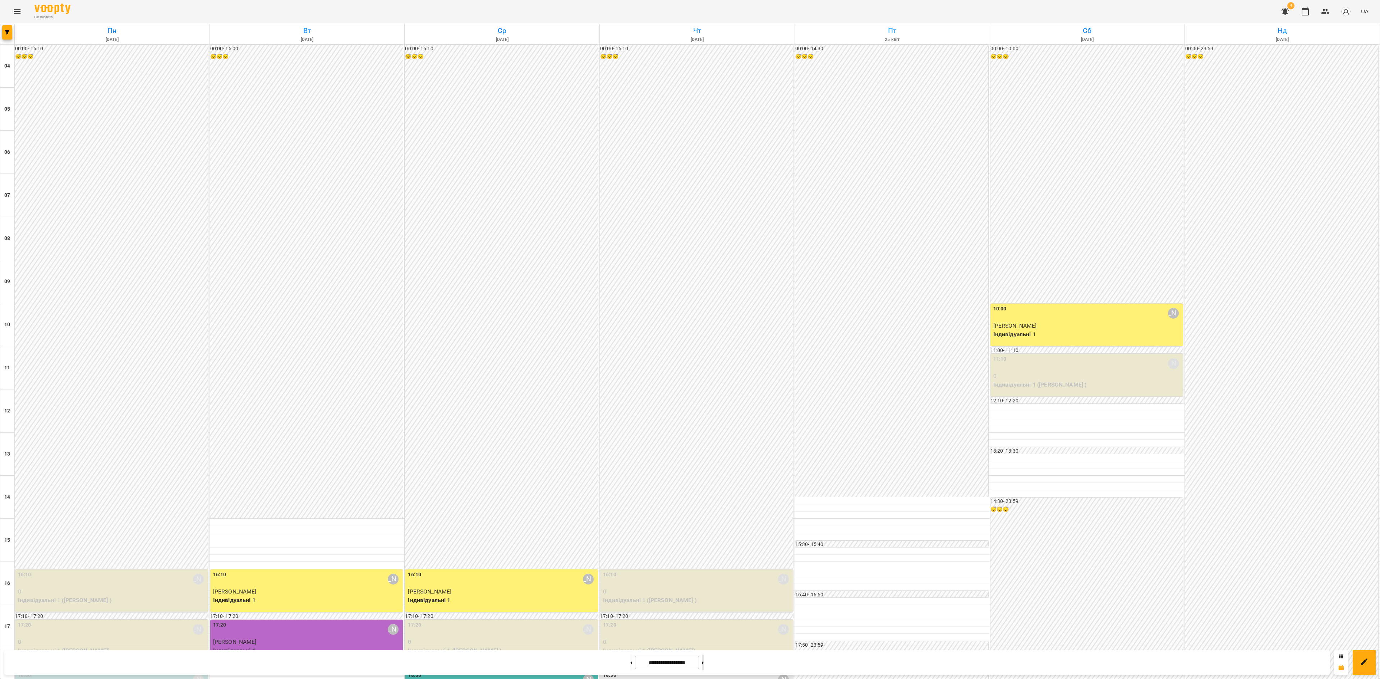
click at [704, 509] on button at bounding box center [703, 663] width 2 height 16
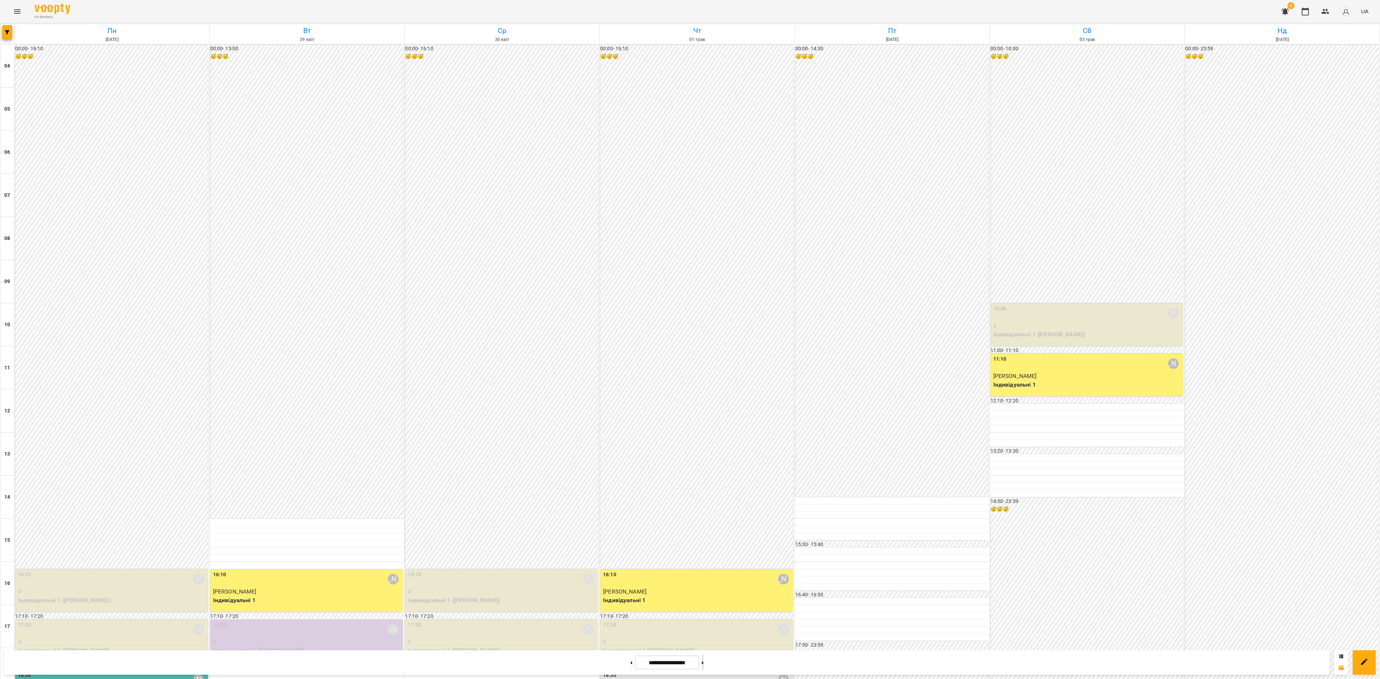
click at [704, 509] on button at bounding box center [703, 663] width 2 height 16
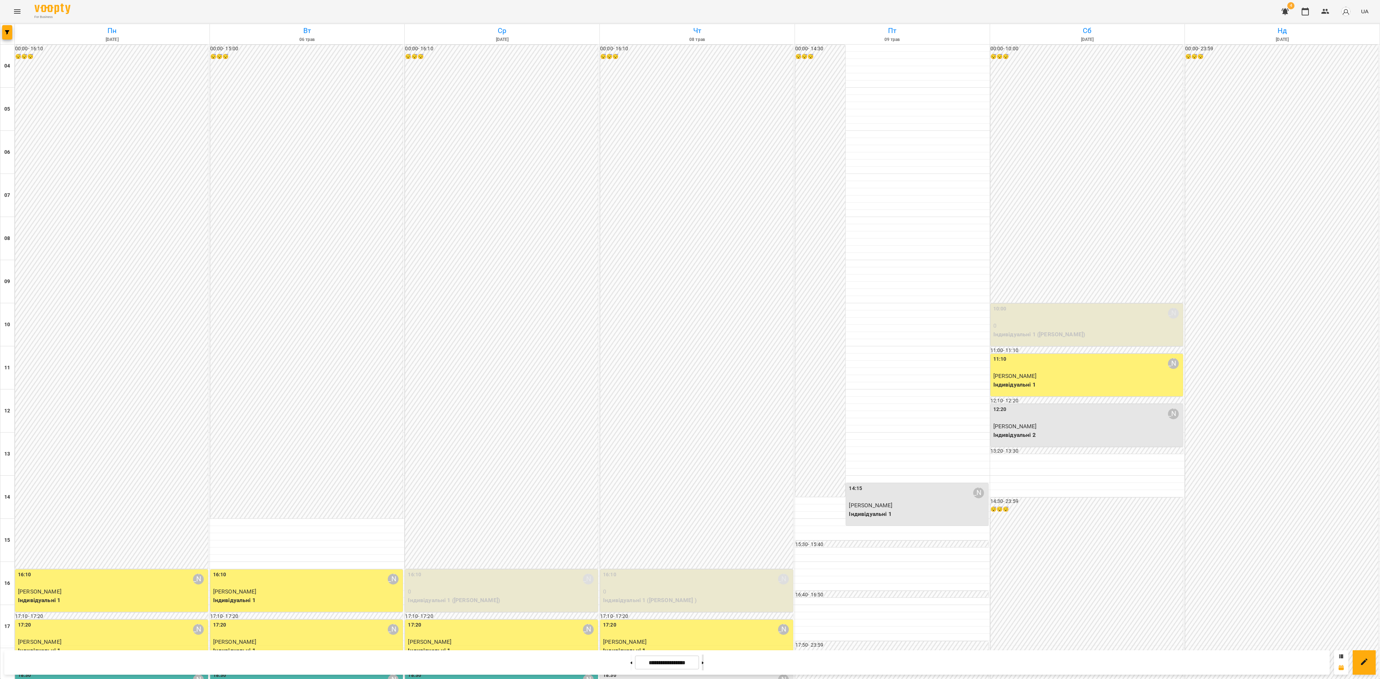
click at [704, 509] on button at bounding box center [703, 663] width 2 height 16
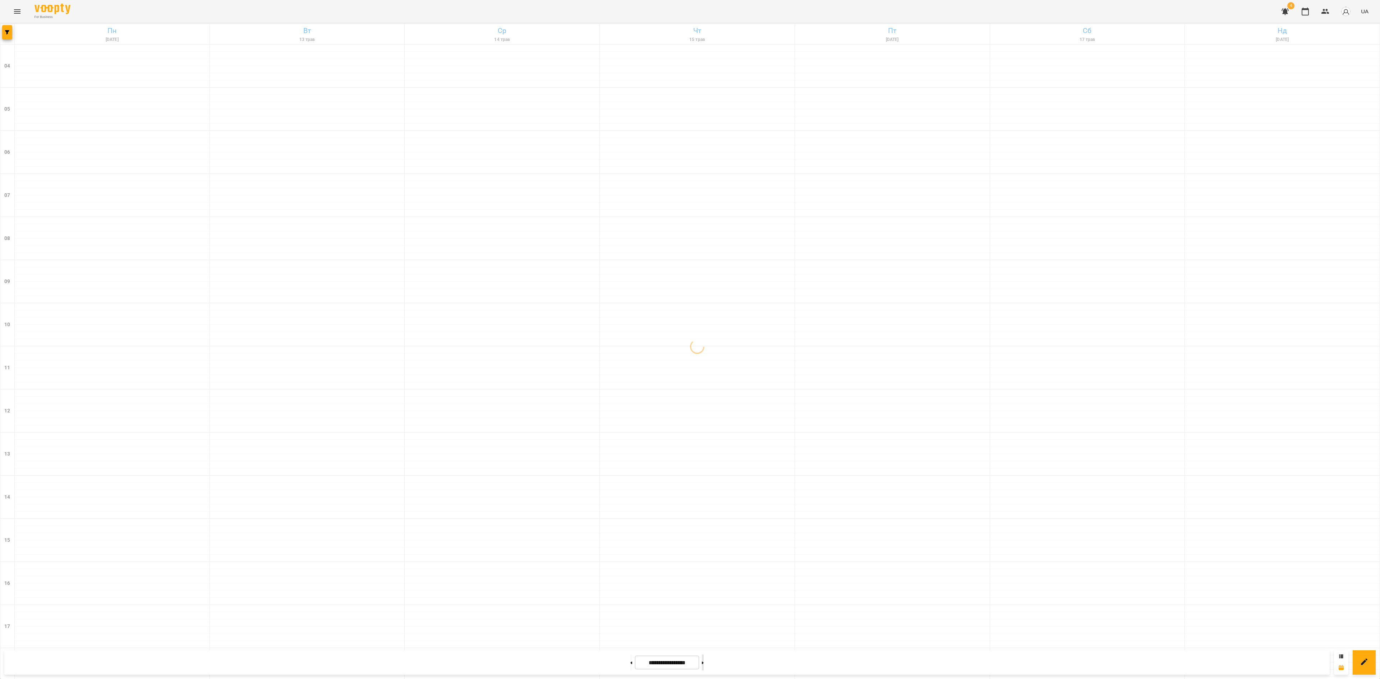
click at [704, 509] on button at bounding box center [703, 663] width 2 height 16
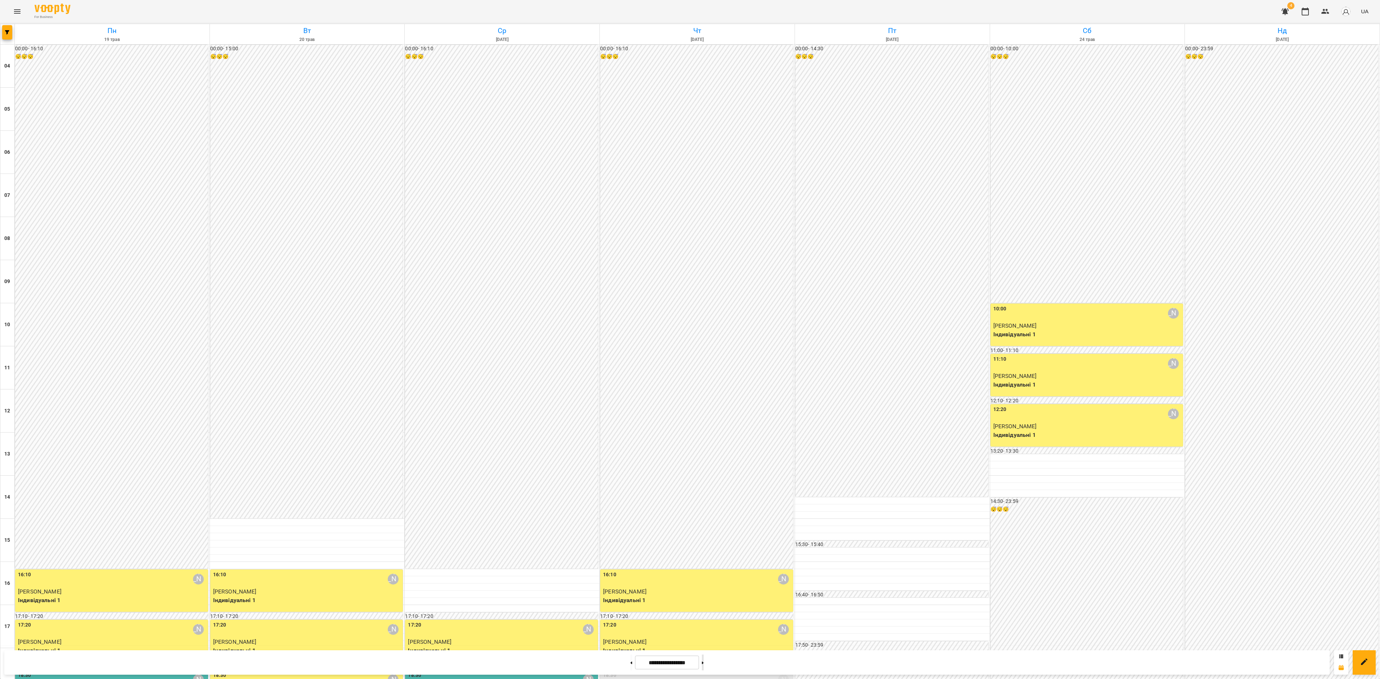
click at [704, 509] on button at bounding box center [703, 663] width 2 height 16
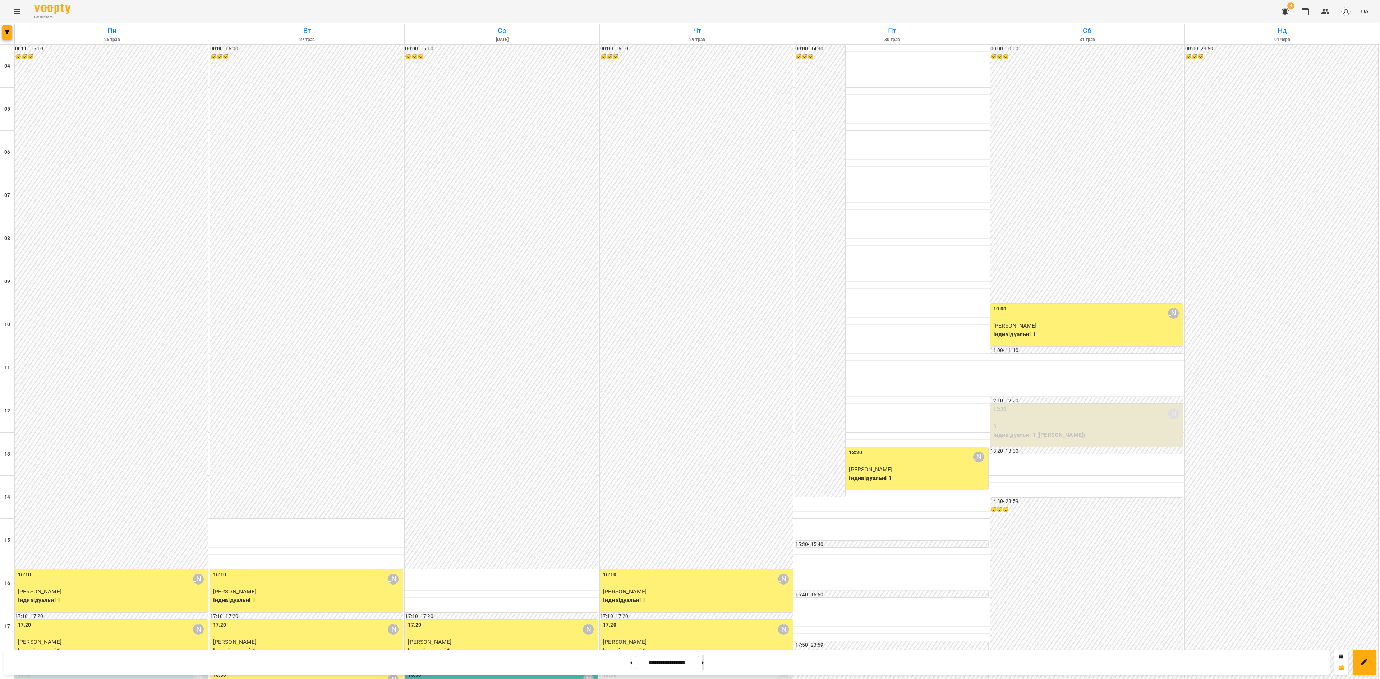
click at [704, 509] on button at bounding box center [703, 663] width 2 height 16
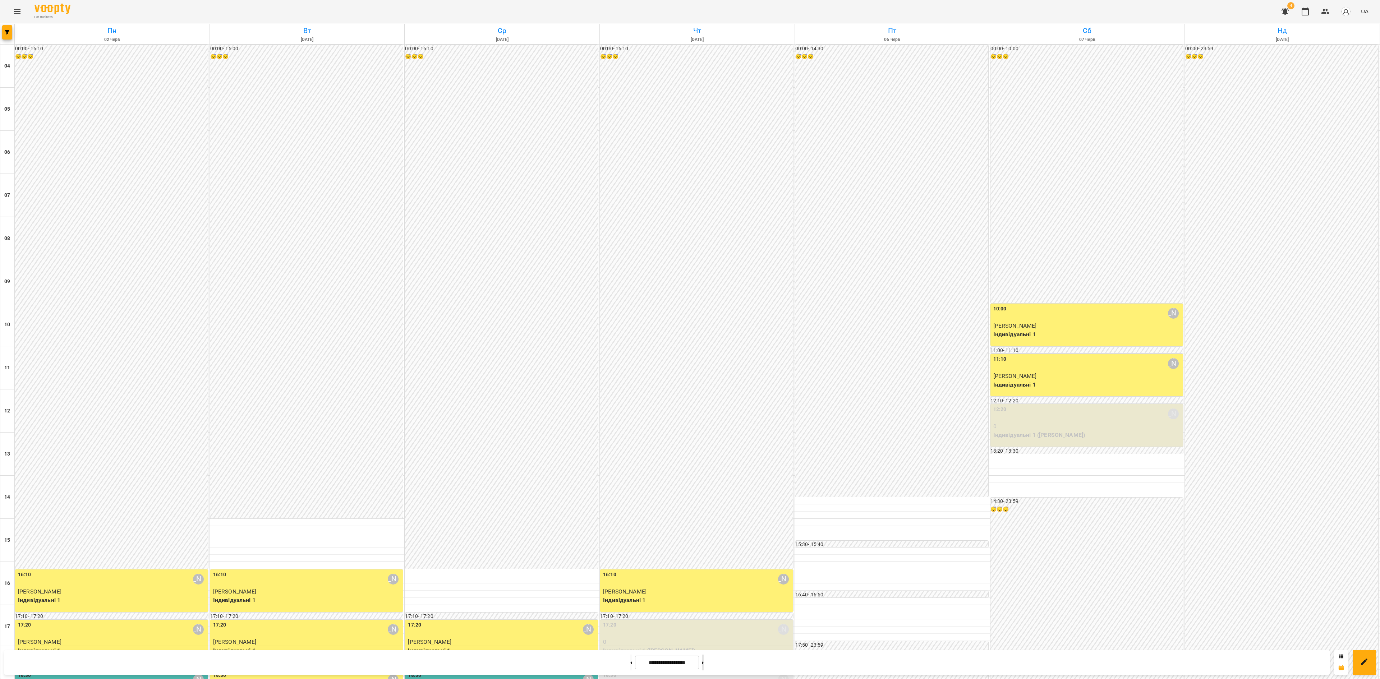
click at [704, 509] on button at bounding box center [703, 663] width 2 height 16
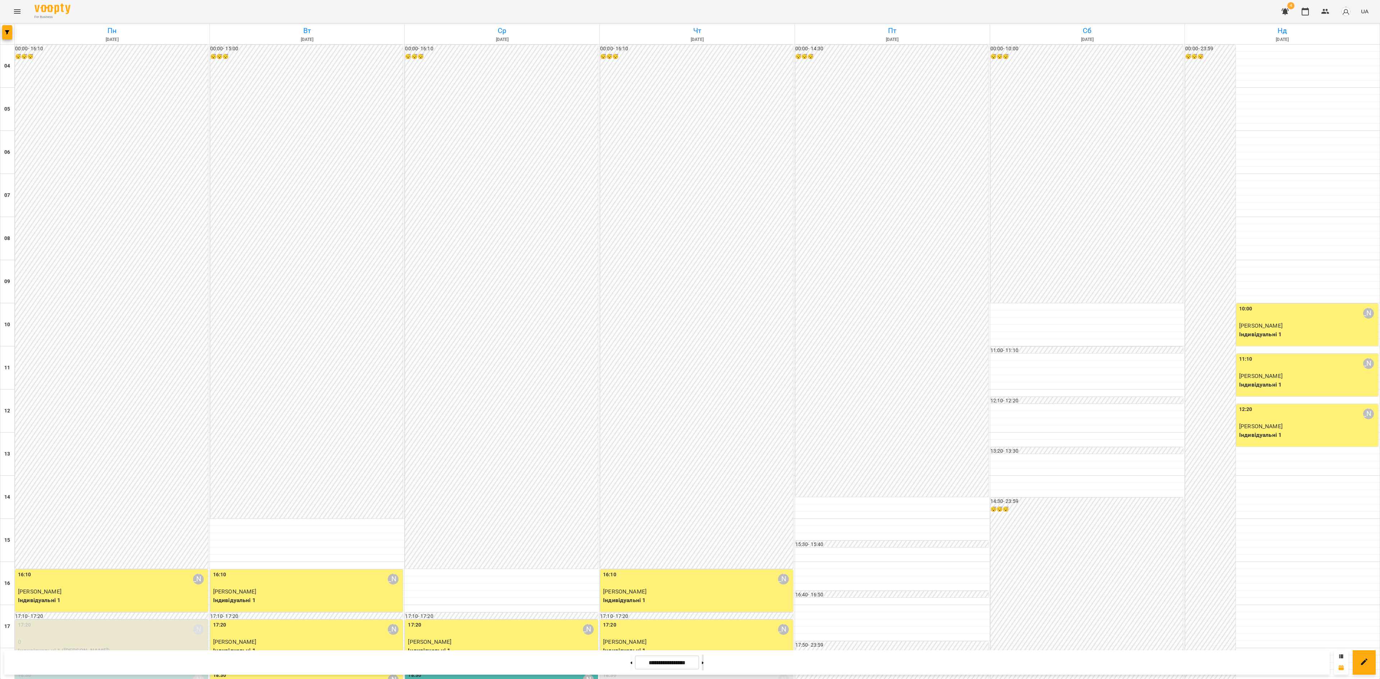
click at [704, 509] on button at bounding box center [703, 663] width 2 height 16
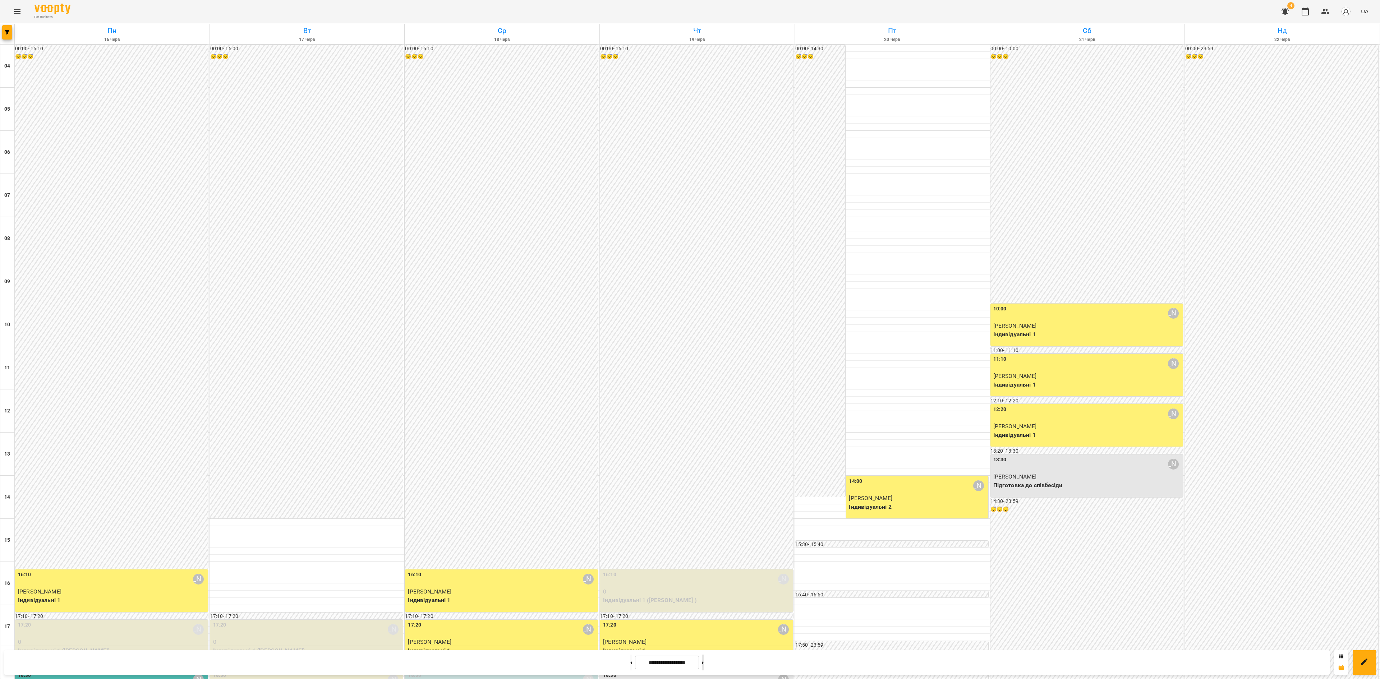
click at [704, 509] on button at bounding box center [703, 663] width 2 height 16
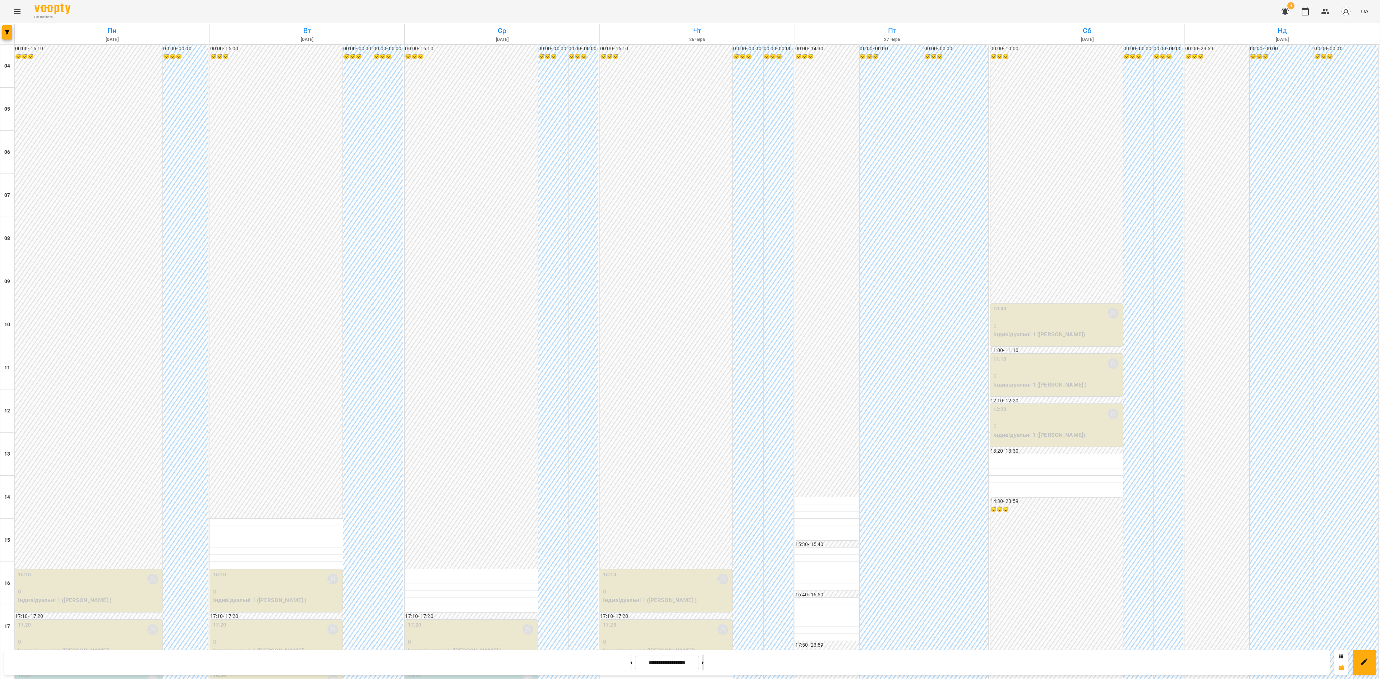
click at [704, 509] on button at bounding box center [703, 663] width 2 height 16
click at [630, 509] on button at bounding box center [631, 663] width 2 height 16
click at [704, 509] on button at bounding box center [703, 663] width 2 height 16
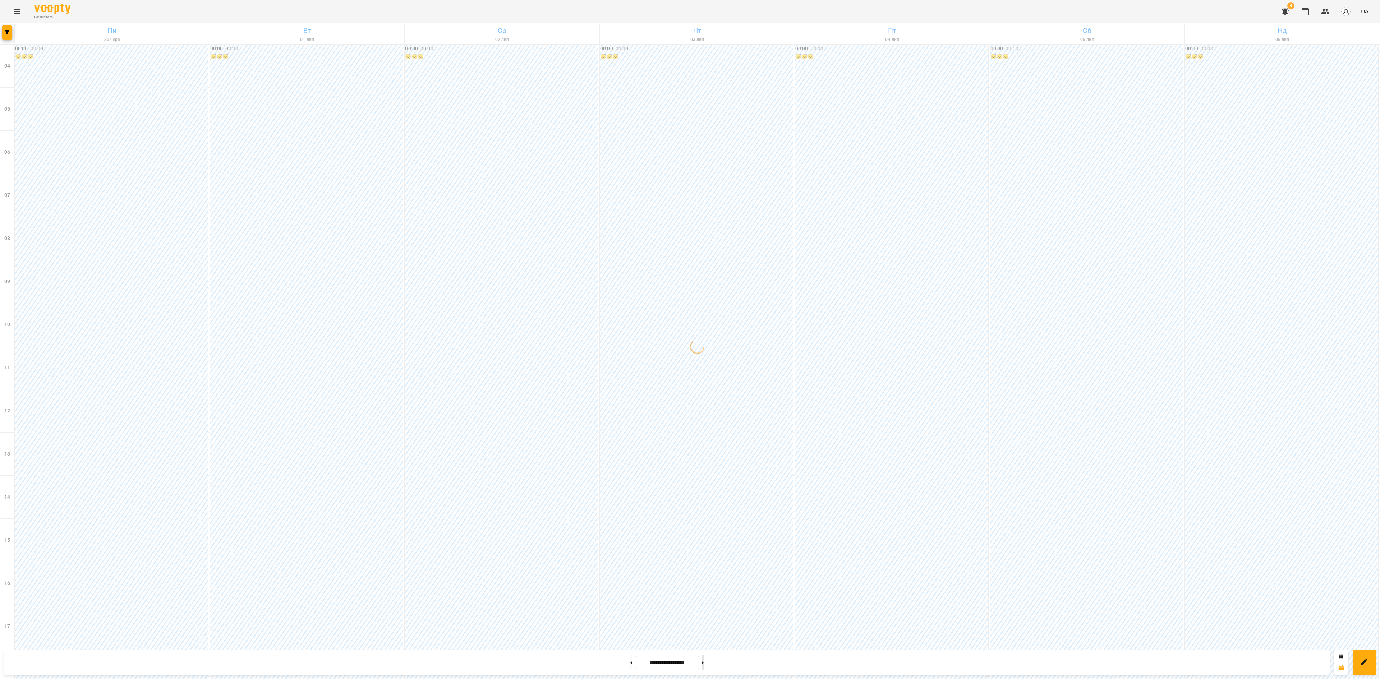
click at [704, 509] on button at bounding box center [703, 663] width 2 height 16
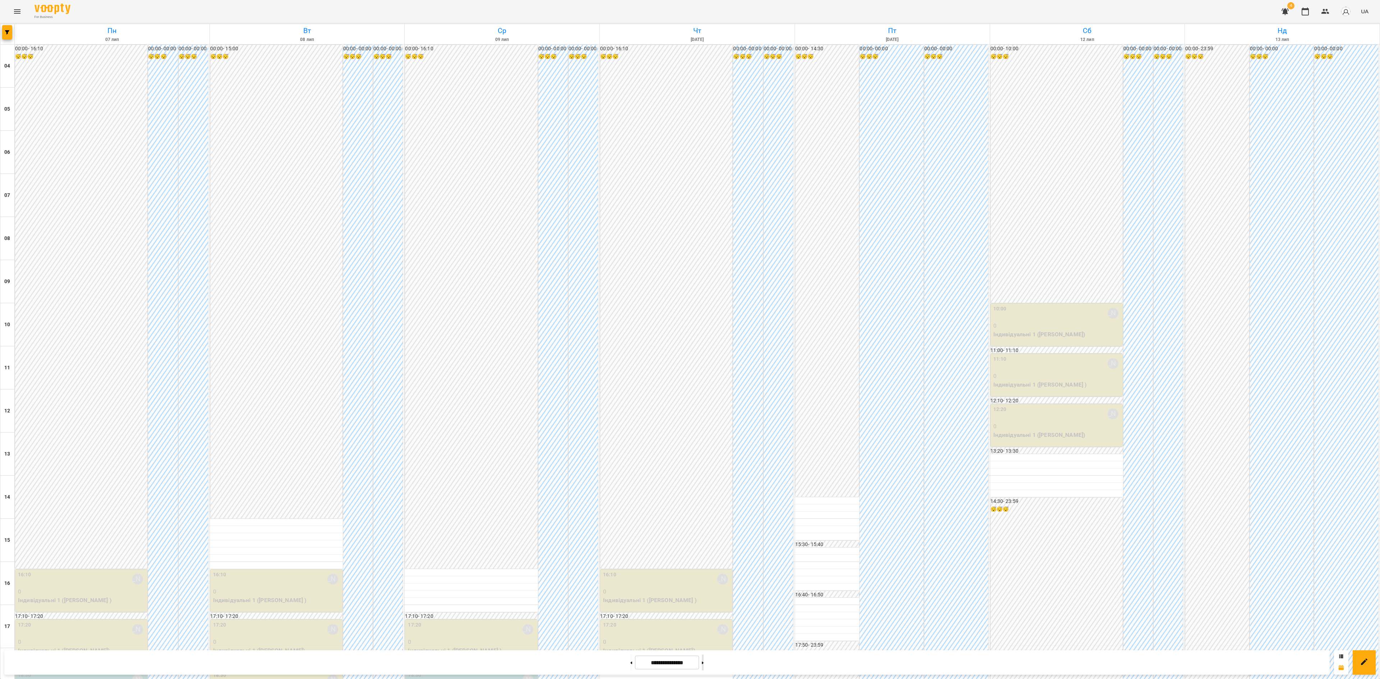
click at [704, 509] on button at bounding box center [703, 663] width 2 height 16
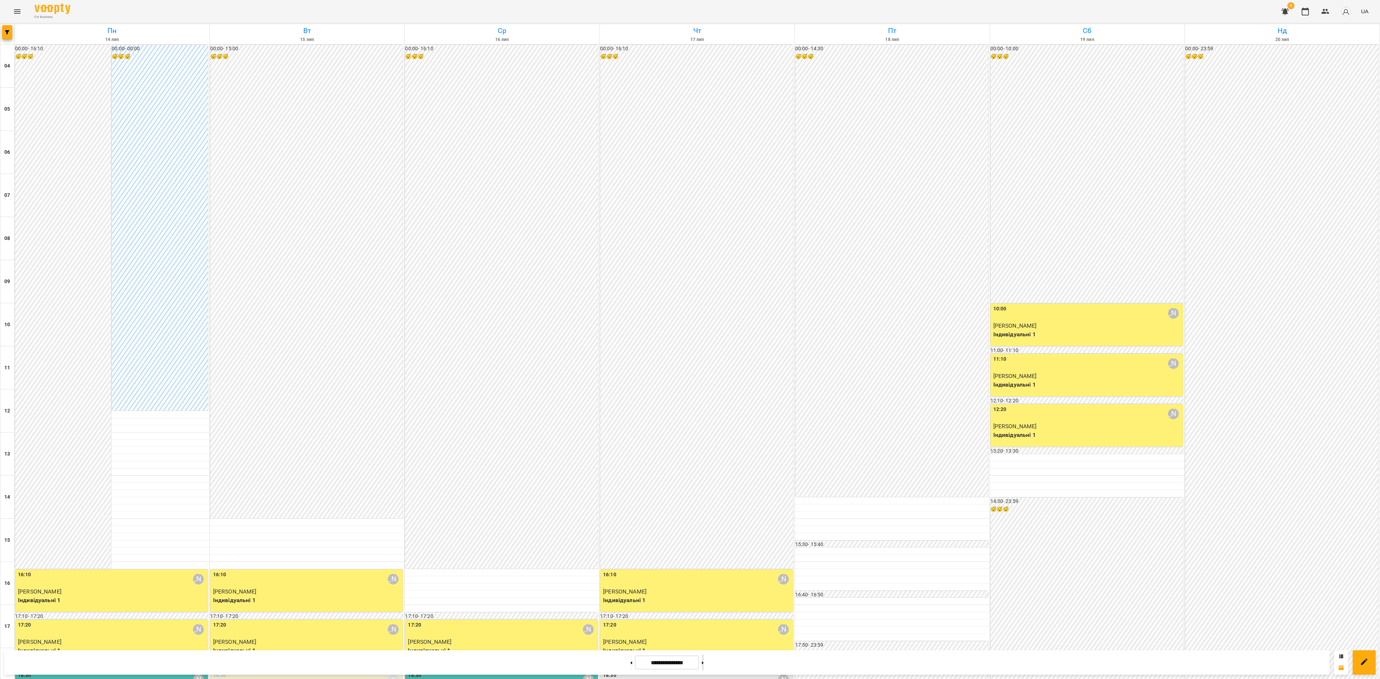
click at [704, 509] on button at bounding box center [703, 663] width 2 height 16
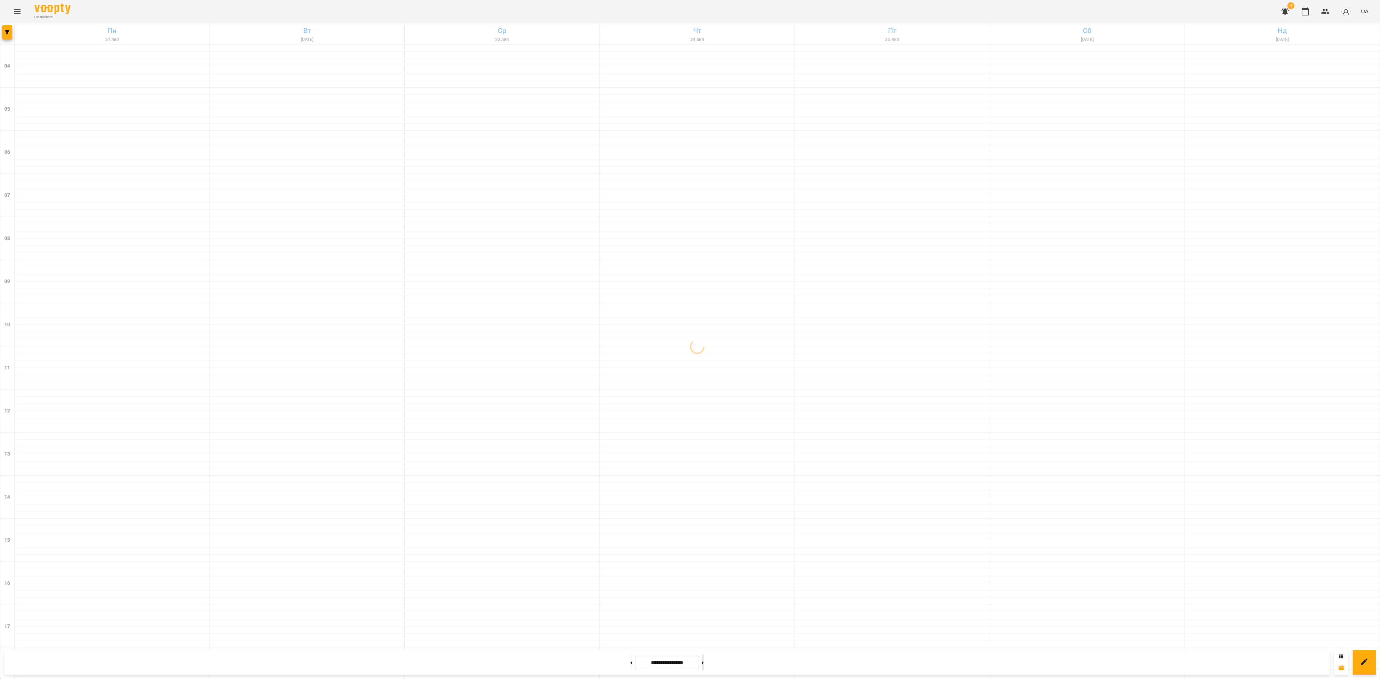
click at [704, 509] on button at bounding box center [703, 663] width 2 height 16
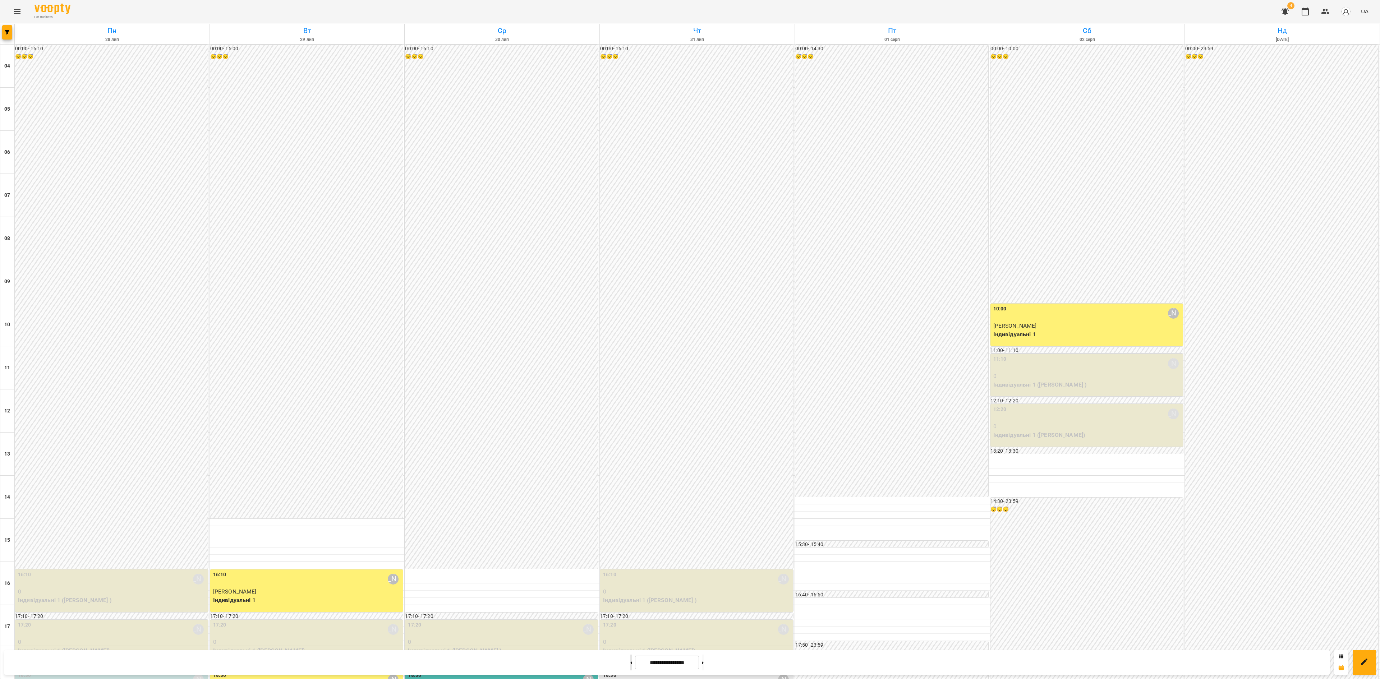
click at [630, 509] on button at bounding box center [631, 663] width 2 height 16
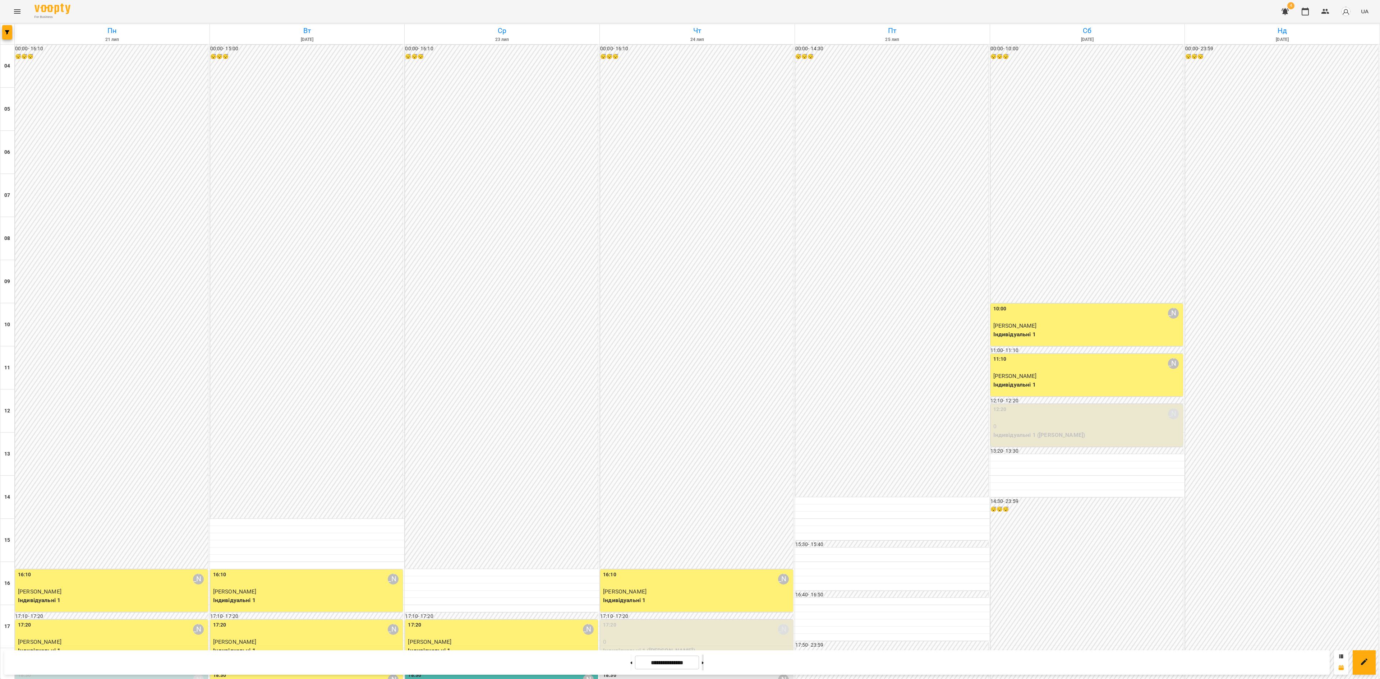
click at [704, 509] on button at bounding box center [703, 663] width 2 height 16
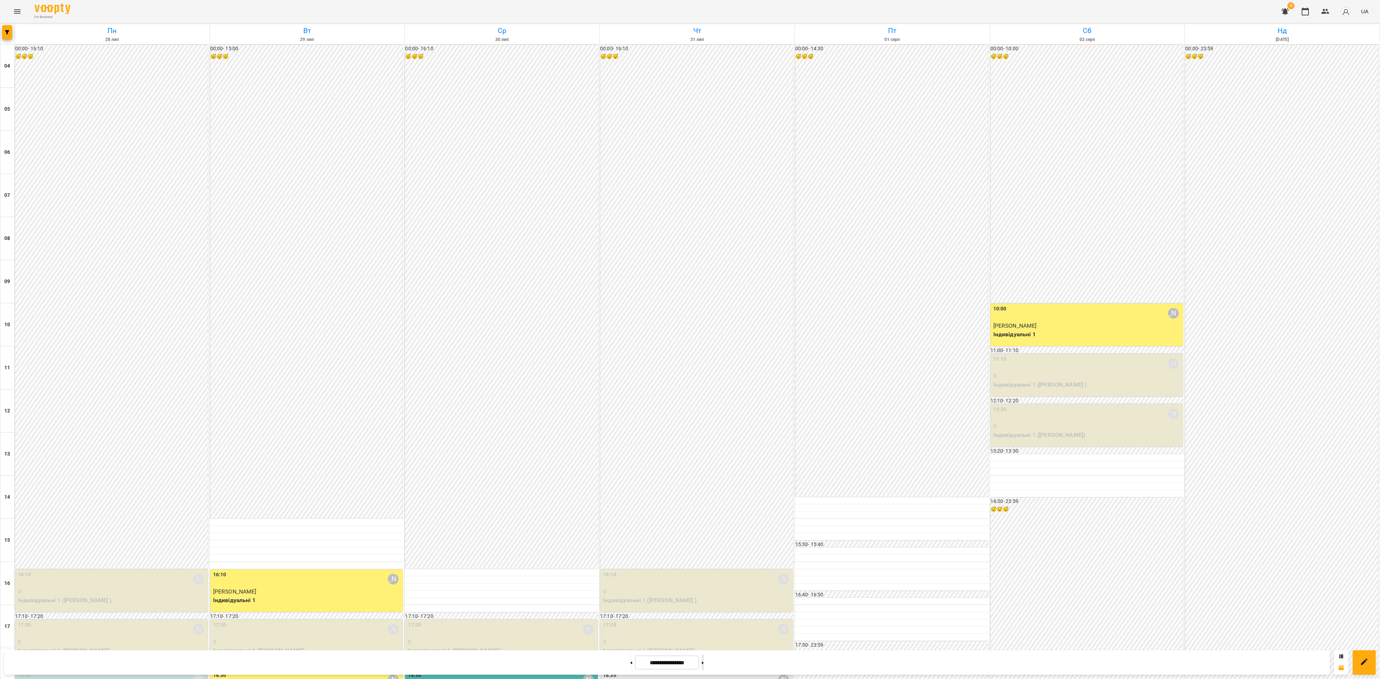
click at [704, 509] on button at bounding box center [703, 663] width 2 height 16
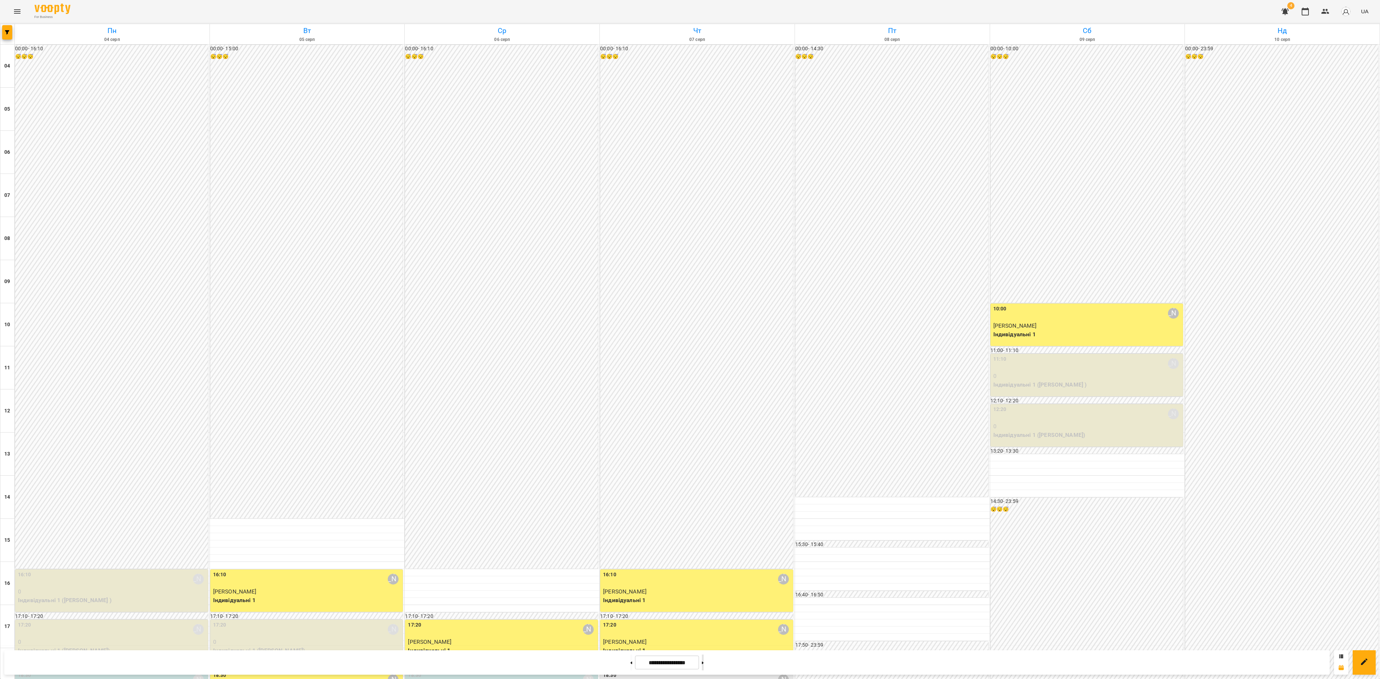
click at [704, 509] on button at bounding box center [703, 663] width 2 height 16
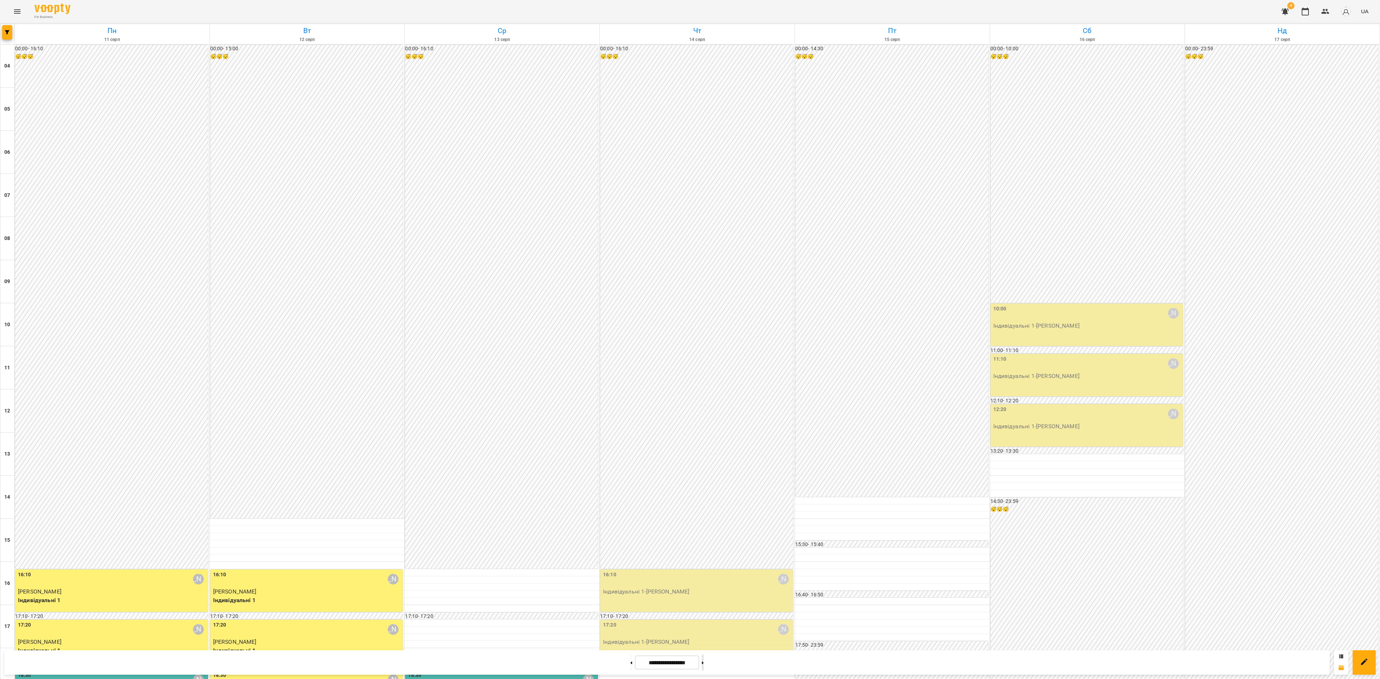
click at [704, 509] on button at bounding box center [703, 663] width 2 height 16
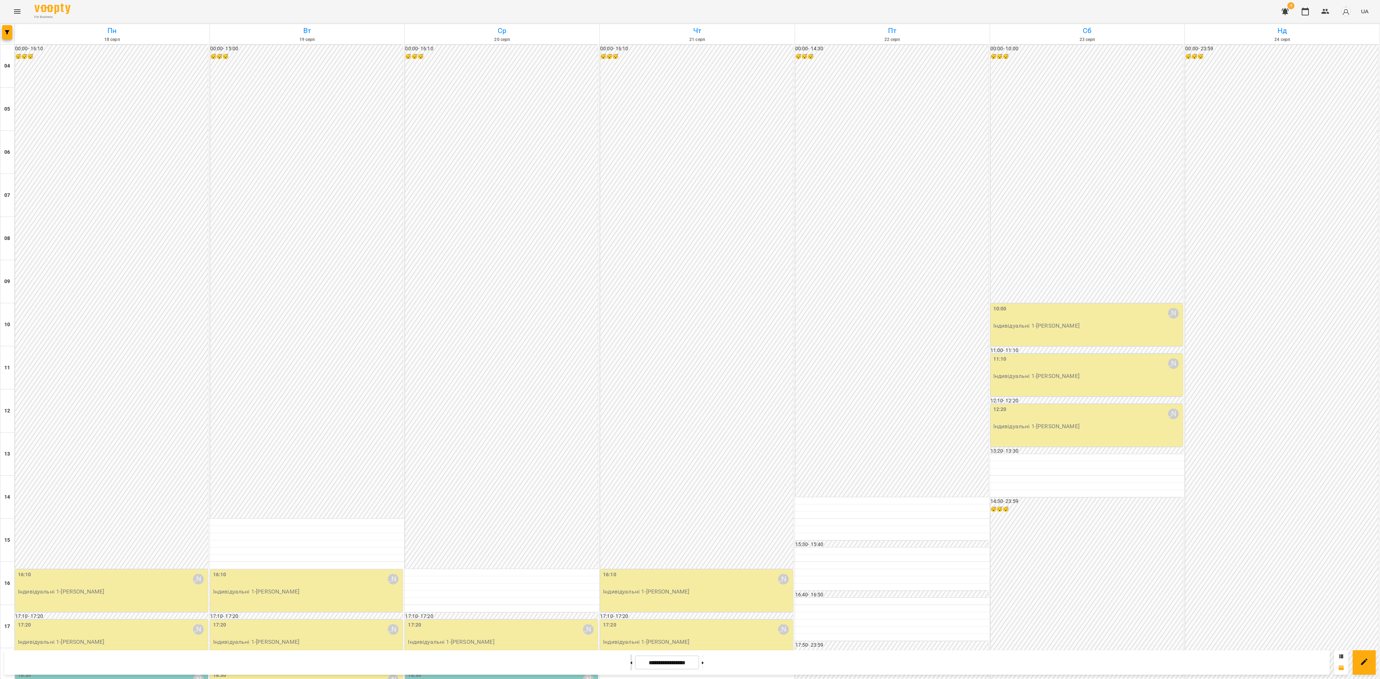
click at [630, 509] on button at bounding box center [631, 663] width 2 height 16
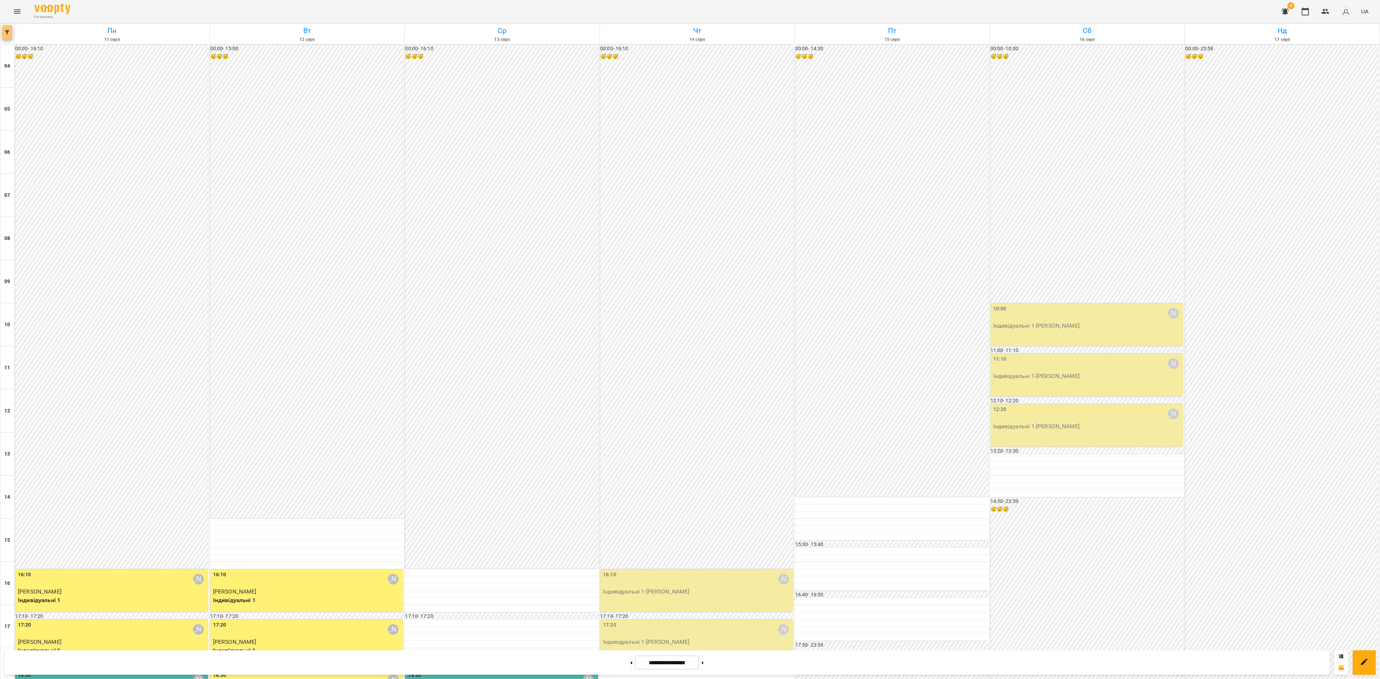
click at [11, 37] on button "button" at bounding box center [7, 32] width 10 height 14
click at [65, 226] on p "Викладач : Дарія Настека" at bounding box center [58, 227] width 77 height 9
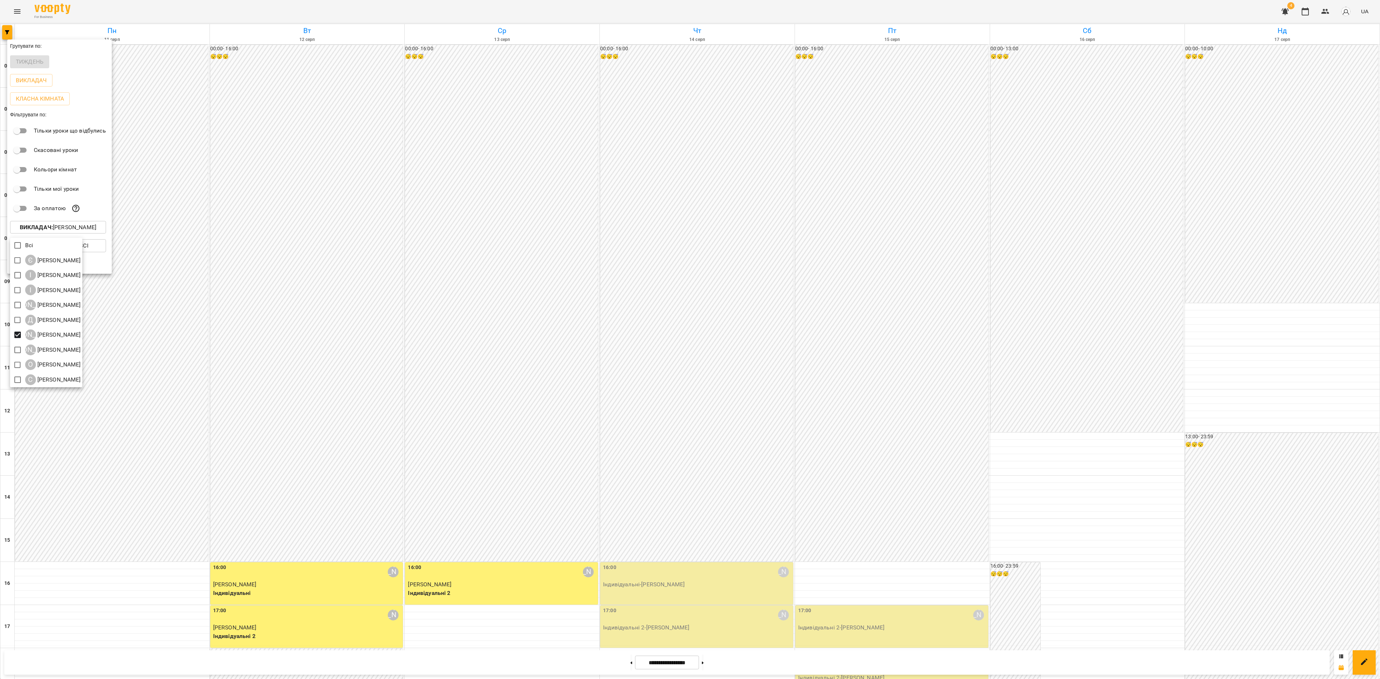
drag, startPoint x: 617, startPoint y: 660, endPoint x: 620, endPoint y: 663, distance: 4.2
click at [617, 509] on div at bounding box center [690, 339] width 1380 height 679
drag, startPoint x: 623, startPoint y: 667, endPoint x: 622, endPoint y: 663, distance: 4.4
click at [622, 509] on div at bounding box center [690, 339] width 1380 height 679
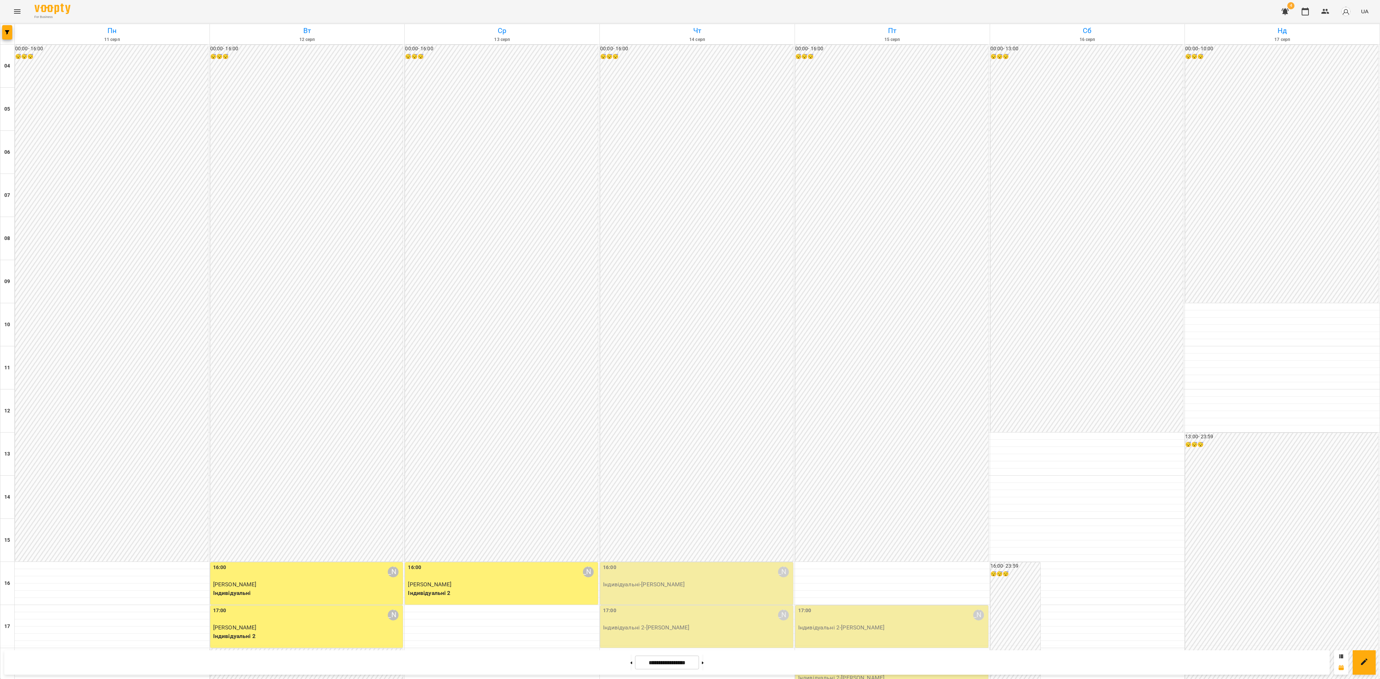
click at [618, 509] on div "Групувати по: Тиждень Викладач Класна кімната Фільтрувати по: Тільки уроки що в…" at bounding box center [690, 339] width 1380 height 679
click at [630, 509] on button at bounding box center [631, 663] width 2 height 16
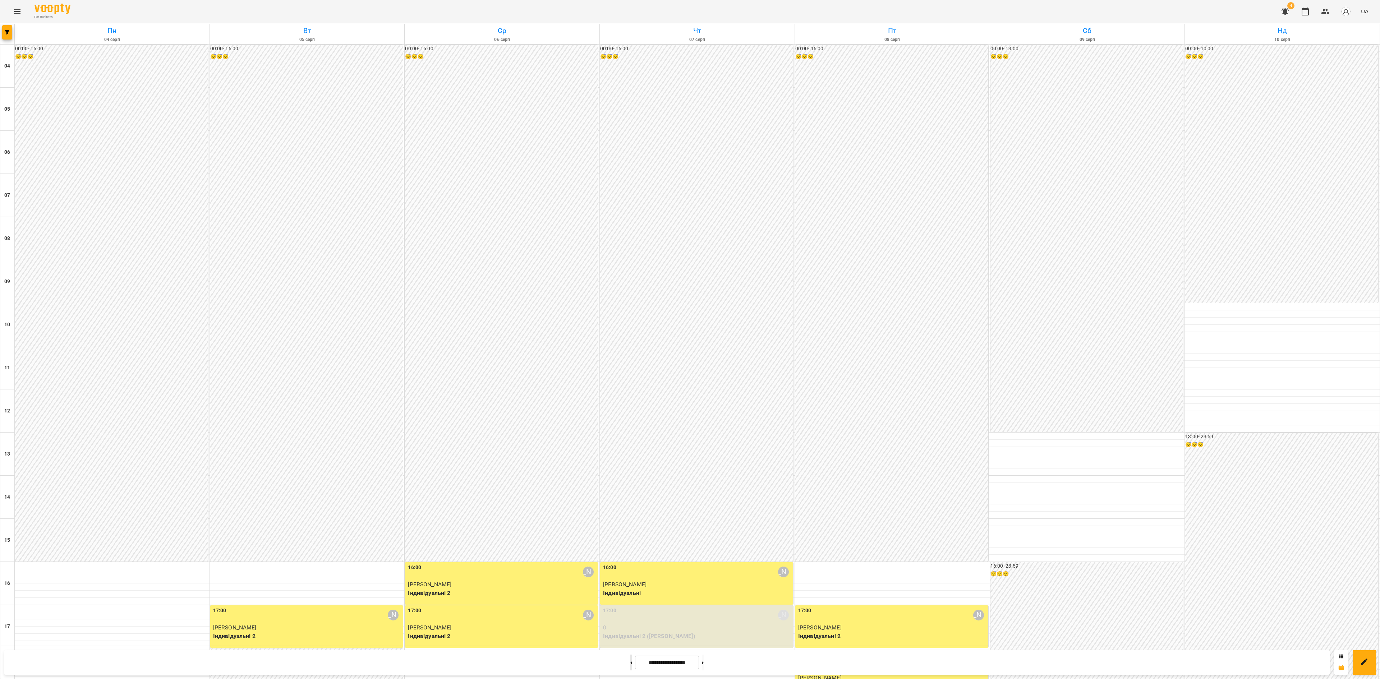
click at [630, 509] on button at bounding box center [631, 663] width 2 height 16
type input "**********"
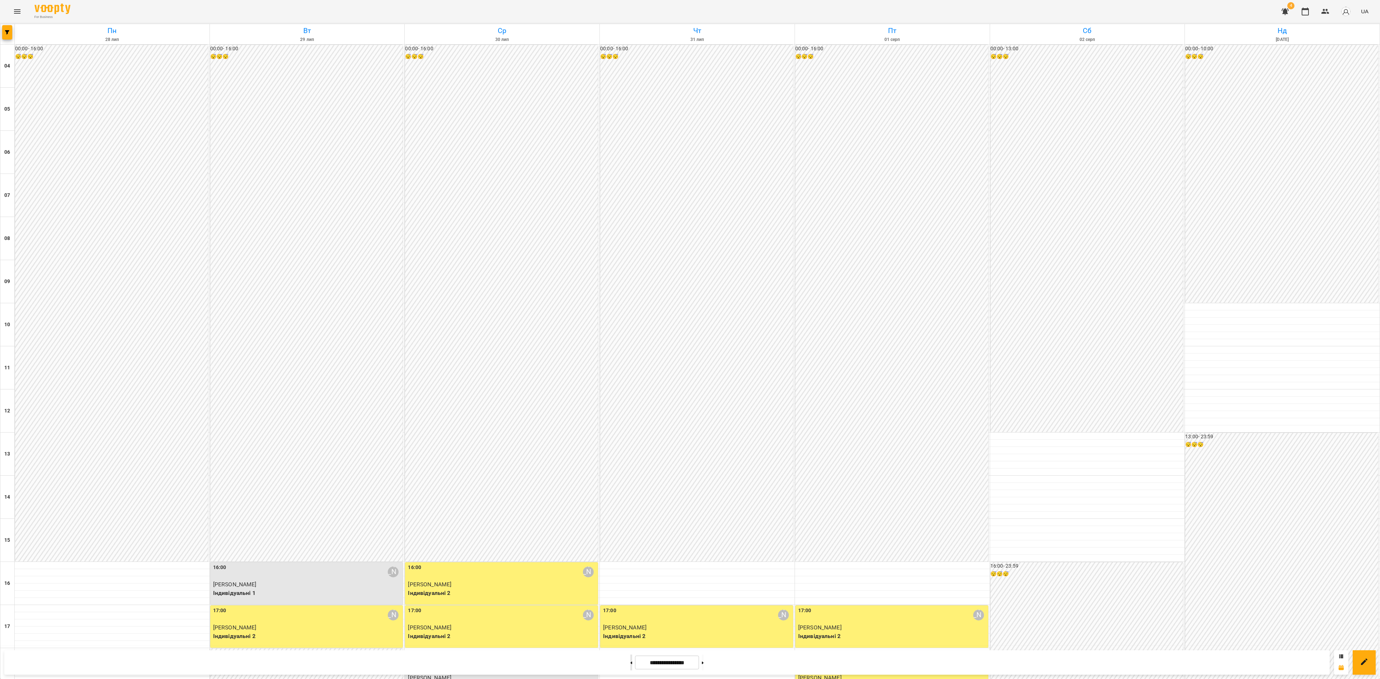
click at [630, 509] on button at bounding box center [631, 663] width 2 height 16
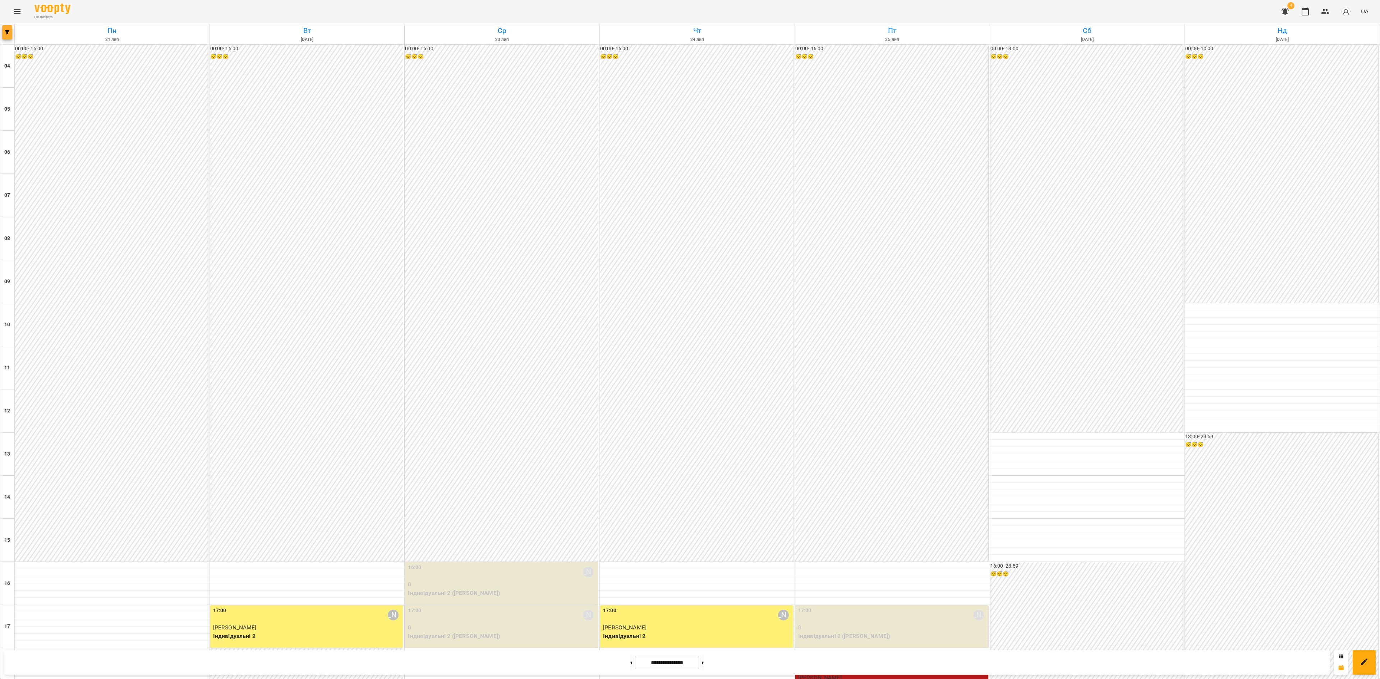
click at [9, 33] on icon "button" at bounding box center [7, 32] width 4 height 4
click at [44, 218] on div "За оплатою" at bounding box center [59, 208] width 105 height 19
click at [48, 228] on b "Викладач :" at bounding box center [36, 227] width 33 height 7
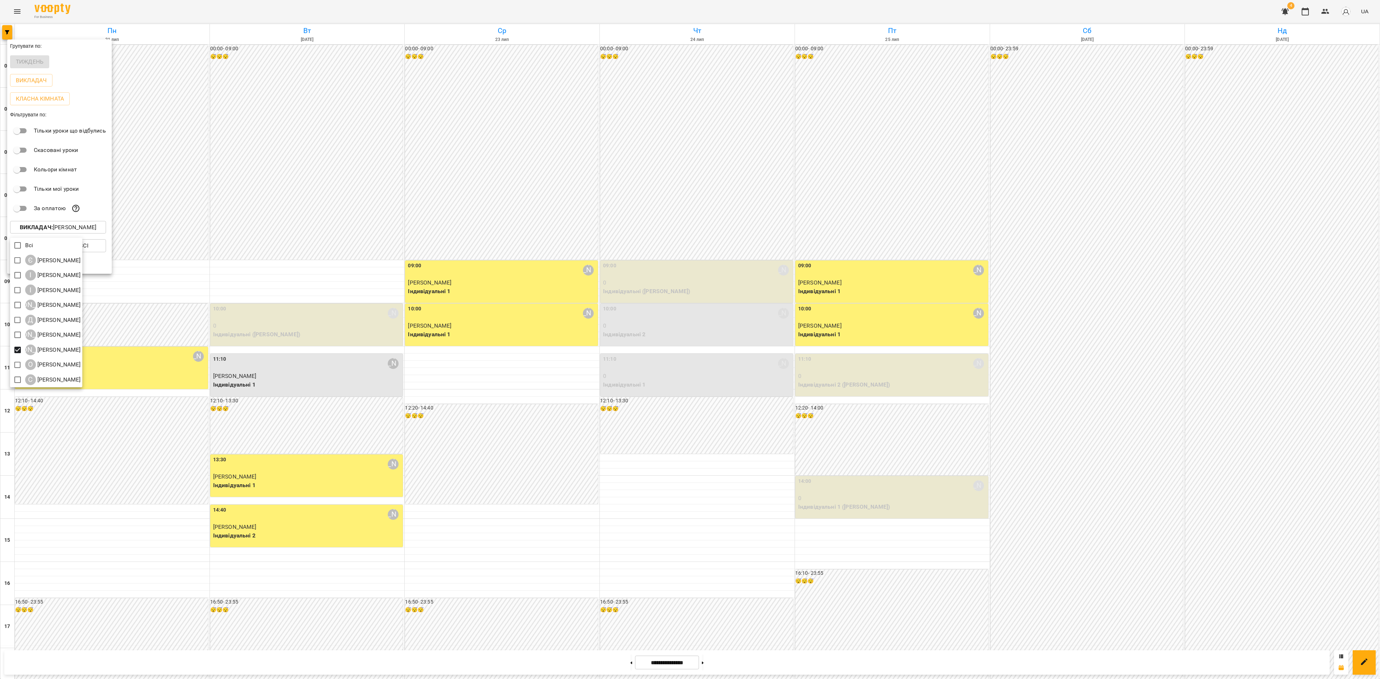
click at [715, 509] on div at bounding box center [690, 339] width 1380 height 679
click at [714, 509] on div "Всі Є [PERSON_NAME] І [PERSON_NAME] І [PERSON_NAME] А [PERSON_NAME] Д [PERSON_N…" at bounding box center [690, 339] width 1380 height 679
click at [714, 509] on div at bounding box center [690, 339] width 1380 height 679
click at [713, 509] on div "Групувати по: Тиждень Викладач Класна кімната Фільтрувати по: Тільки уроки що в…" at bounding box center [690, 339] width 1380 height 679
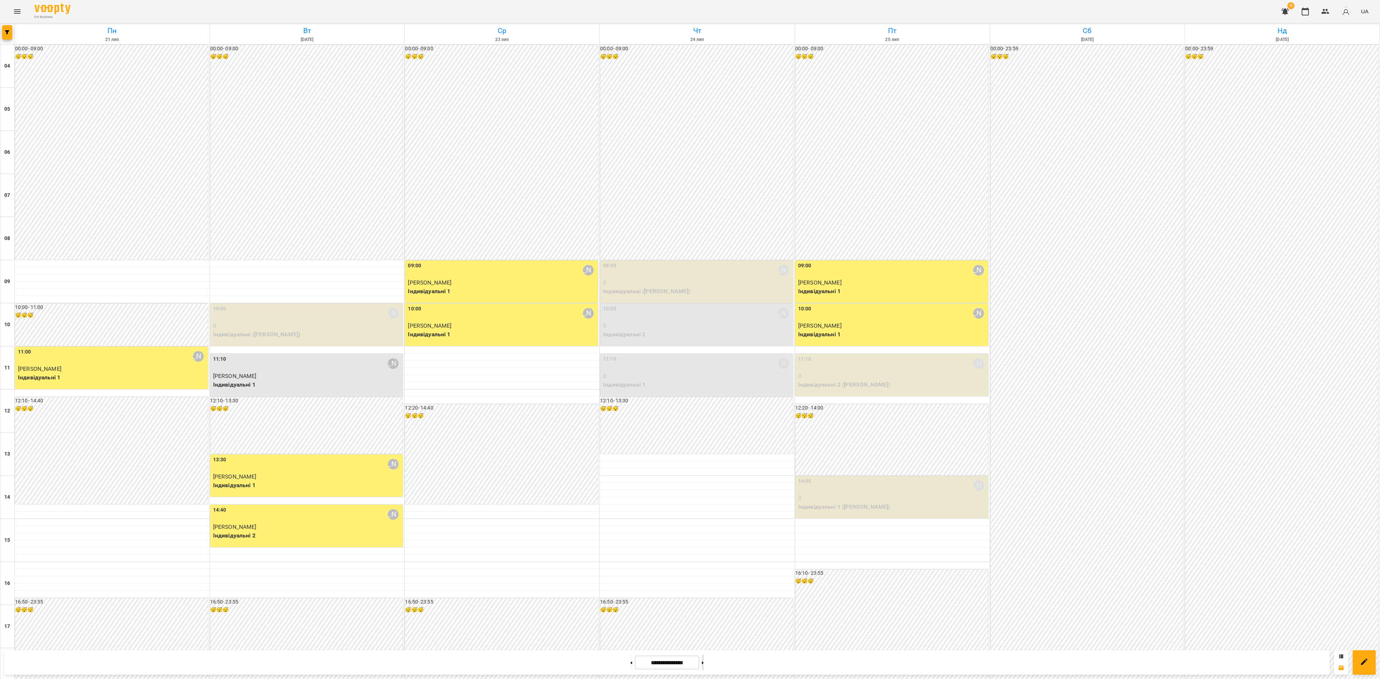
click at [704, 509] on button at bounding box center [703, 663] width 2 height 16
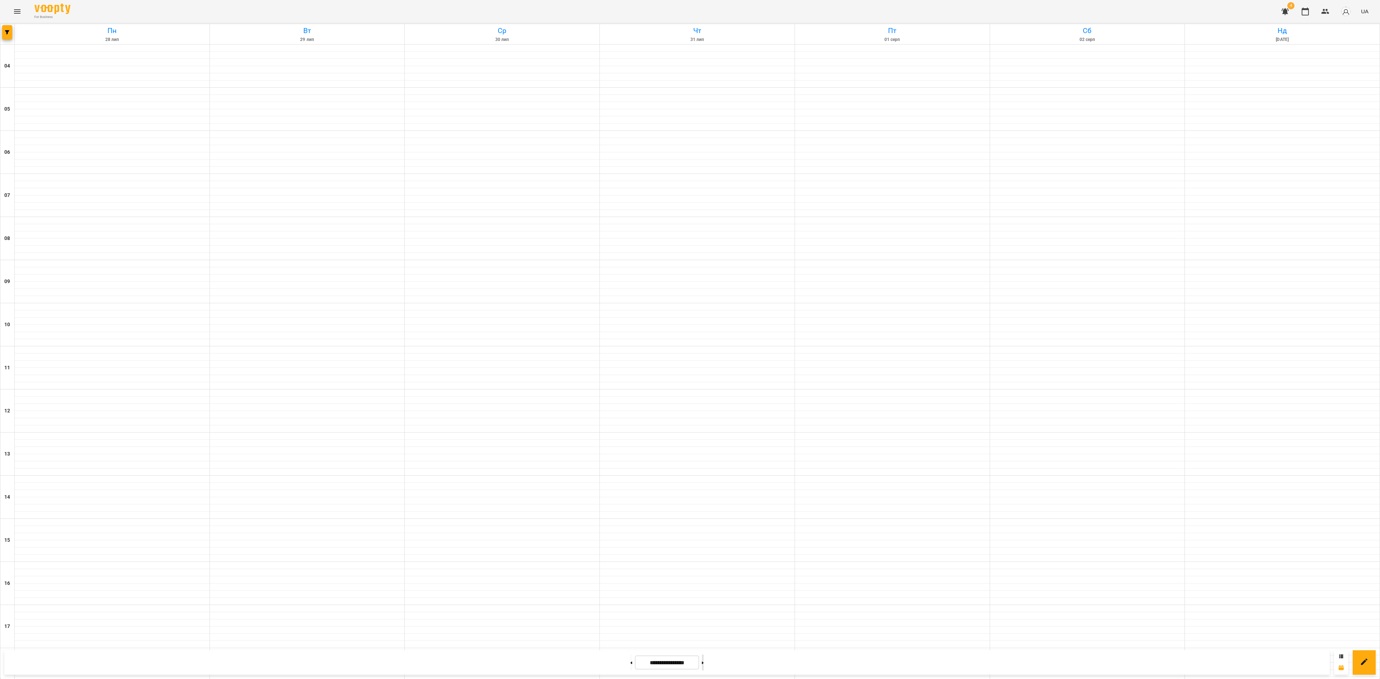
click at [704, 509] on button at bounding box center [703, 663] width 2 height 16
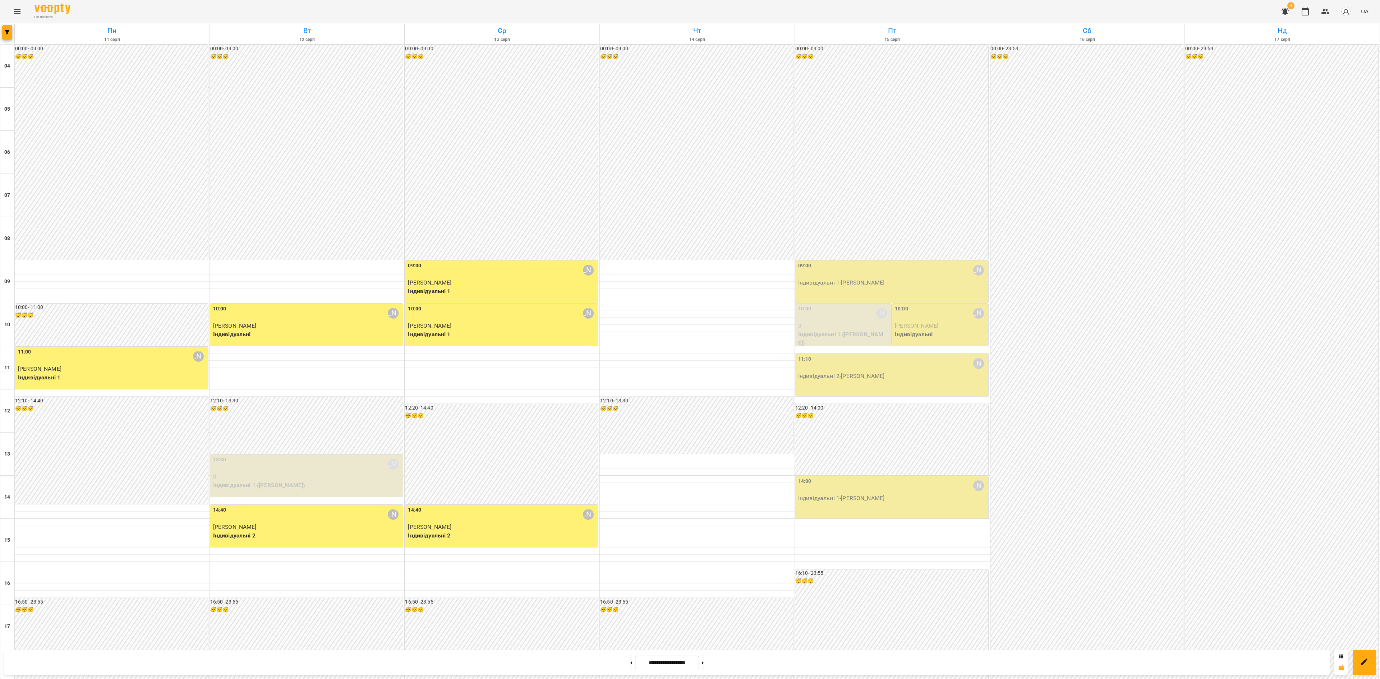
scroll to position [0, 0]
click at [630, 509] on button at bounding box center [631, 663] width 2 height 16
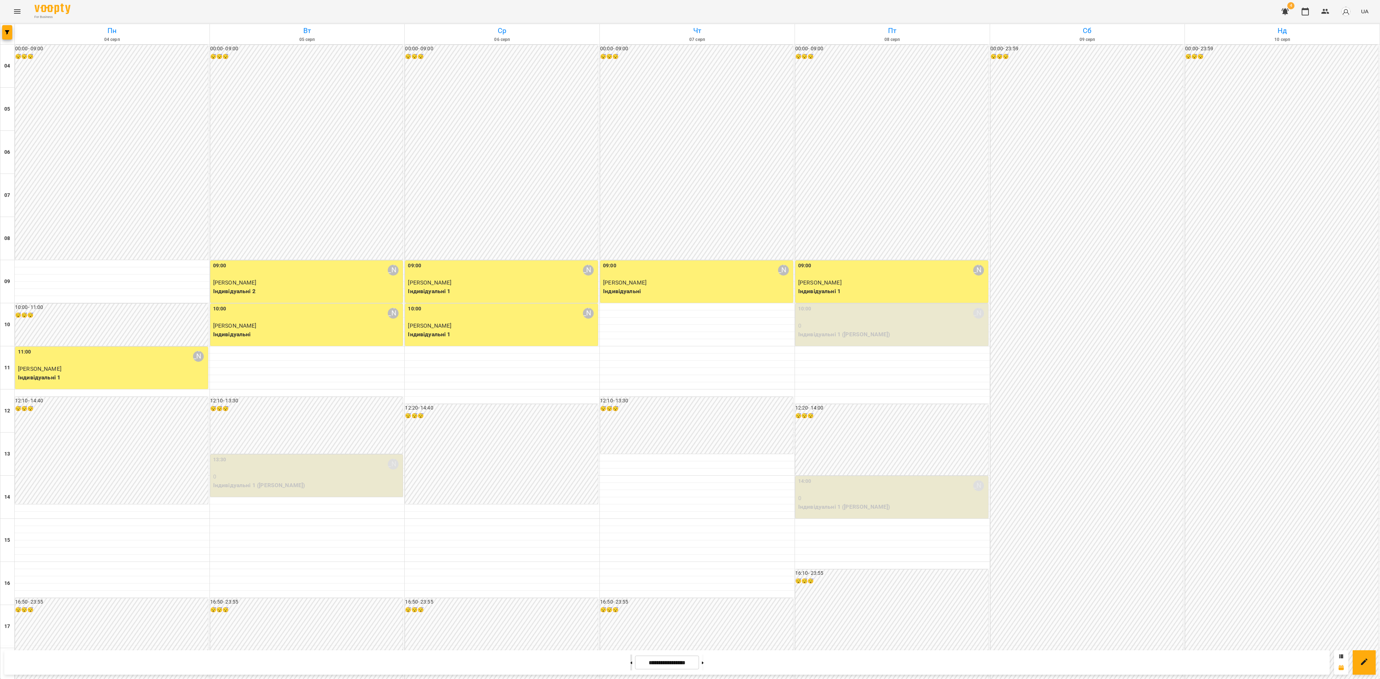
click at [630, 509] on button at bounding box center [631, 663] width 2 height 16
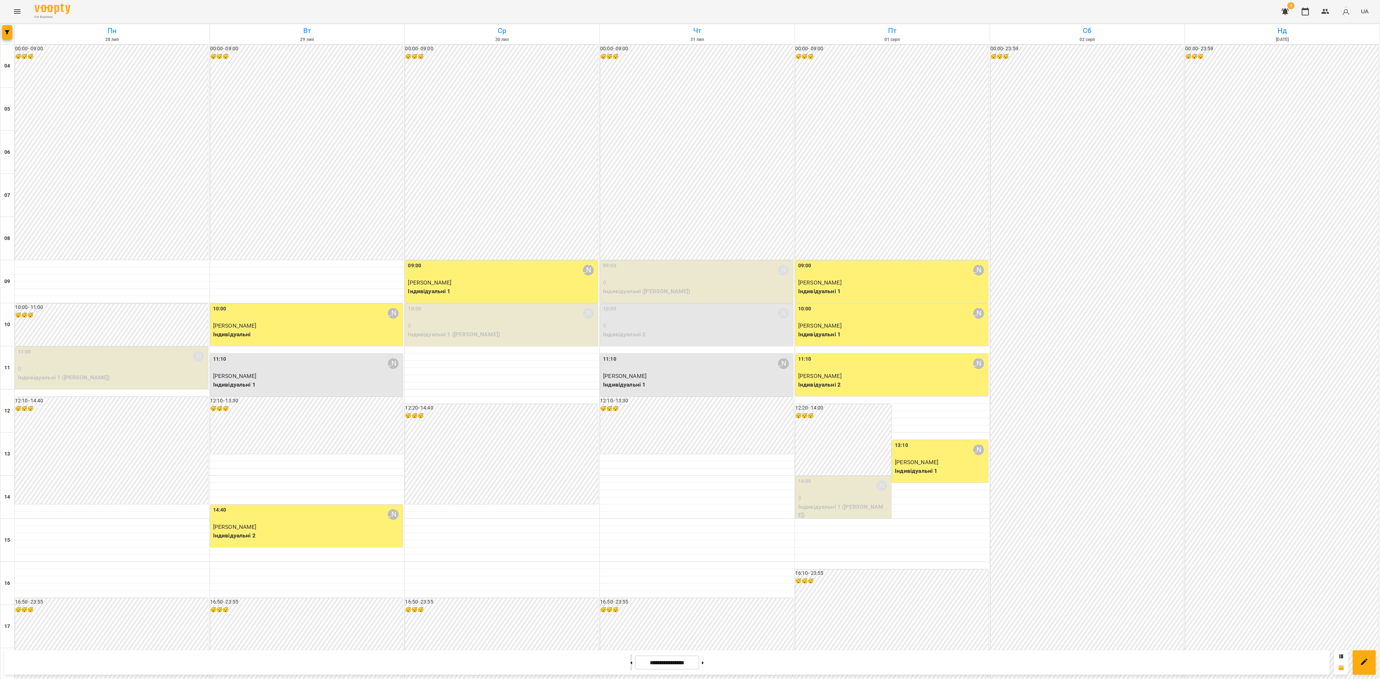
click at [630, 509] on button at bounding box center [631, 663] width 2 height 16
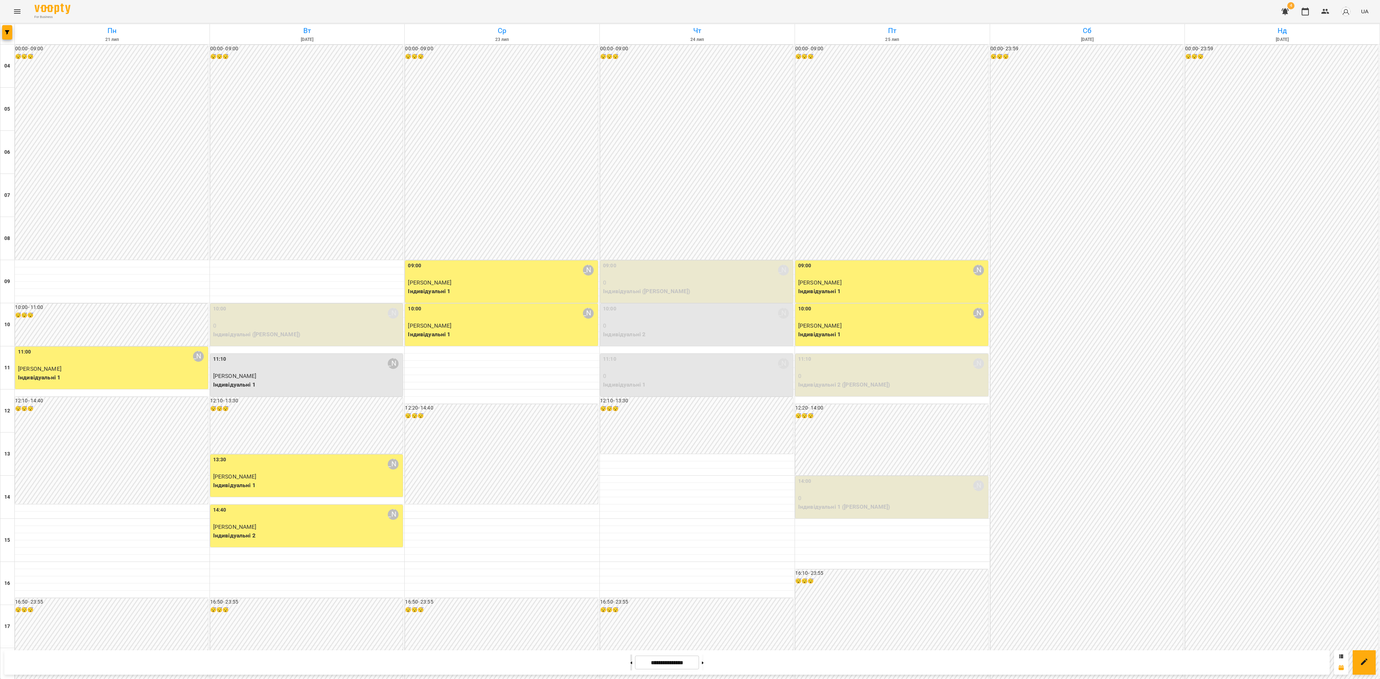
click at [630, 509] on button at bounding box center [631, 663] width 2 height 16
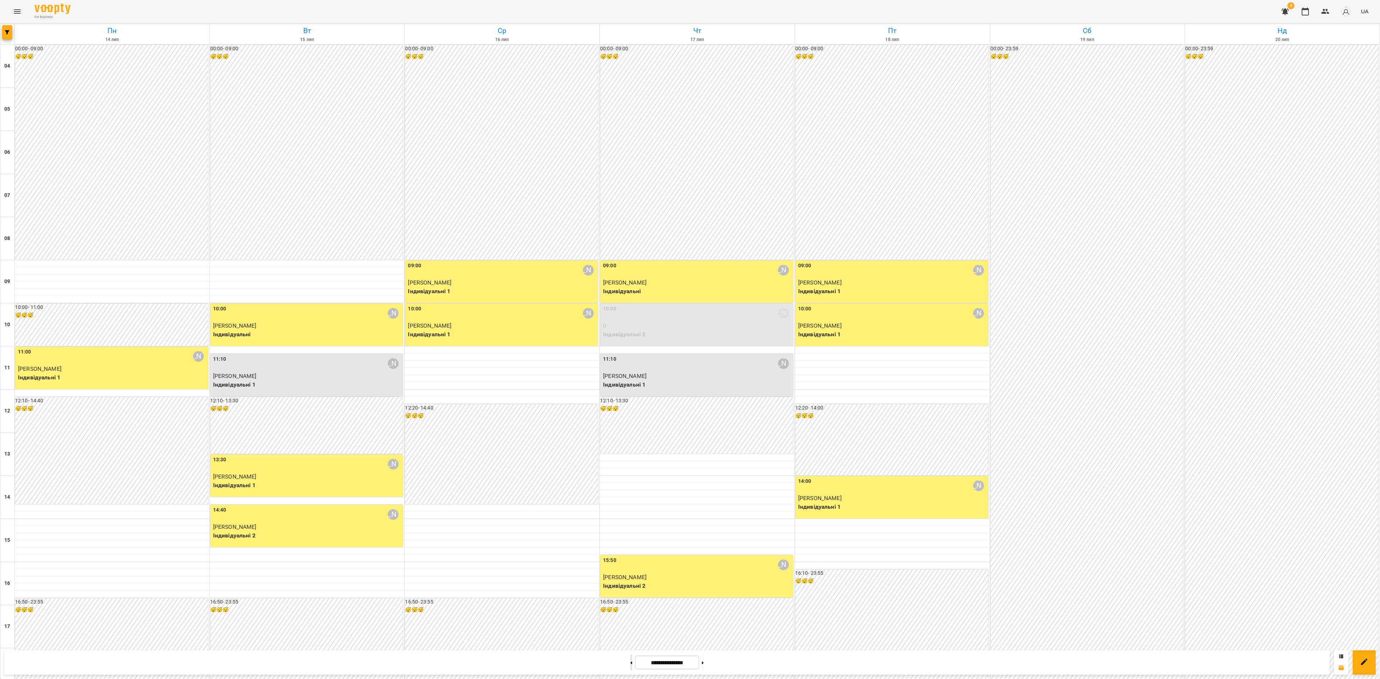
click at [630, 509] on button at bounding box center [631, 663] width 2 height 16
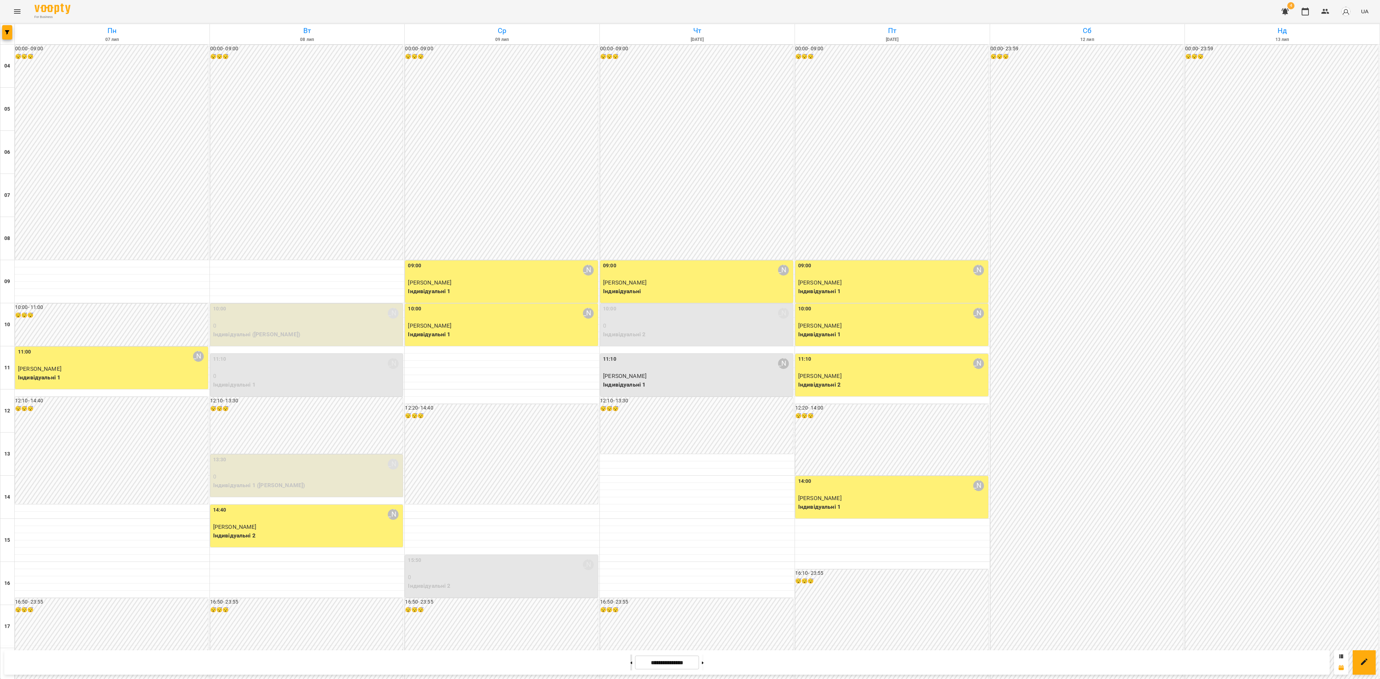
click at [630, 509] on button at bounding box center [631, 663] width 2 height 16
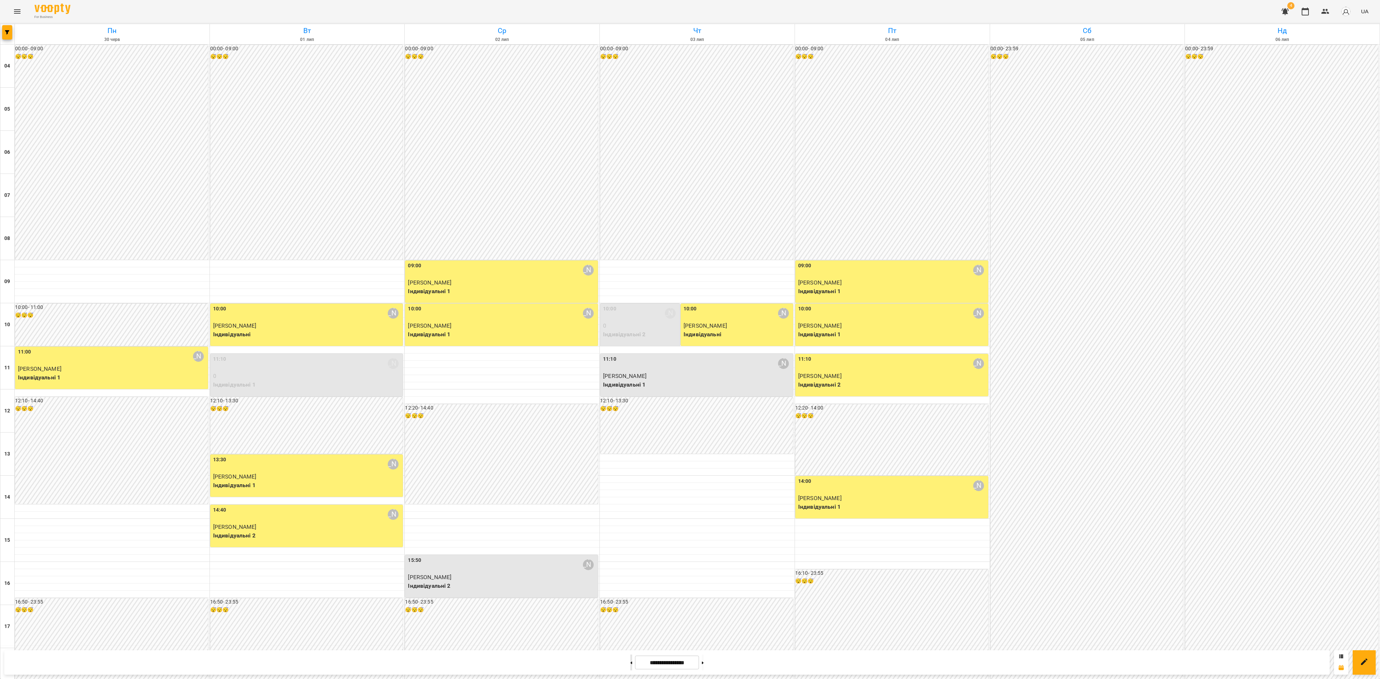
click at [630, 509] on button at bounding box center [631, 663] width 2 height 16
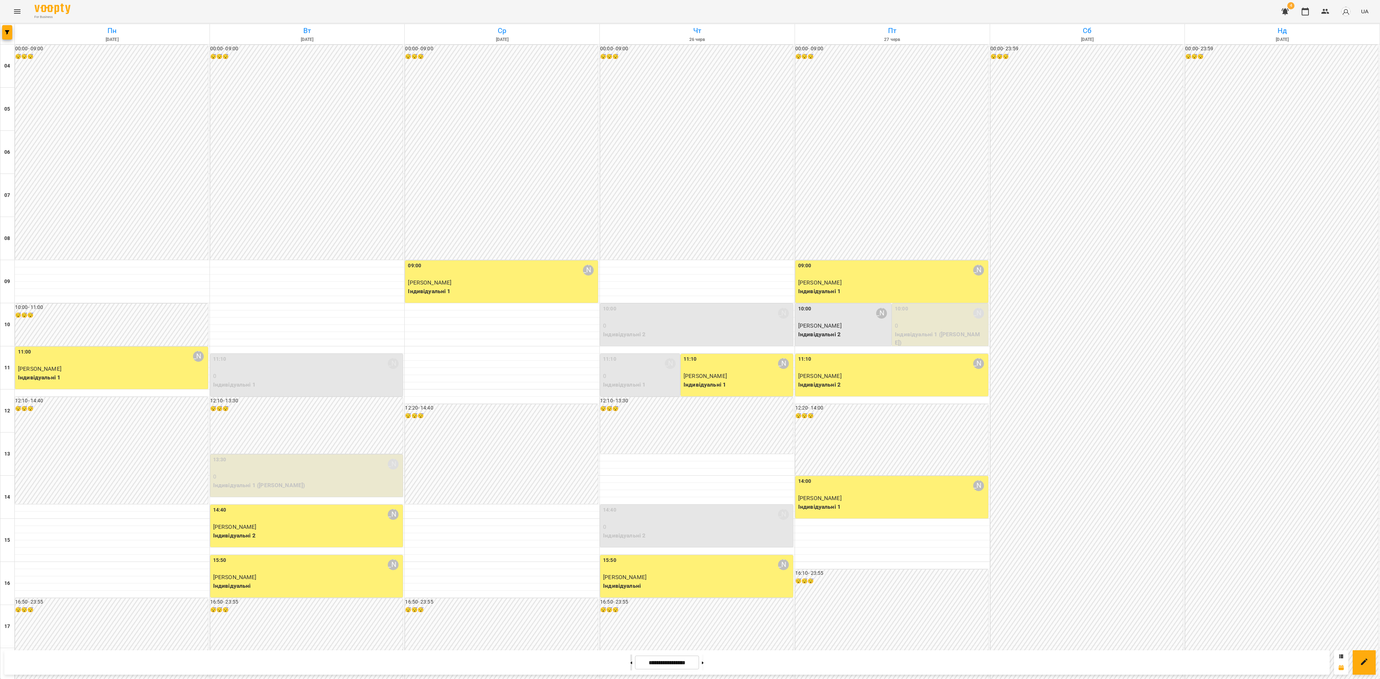
click at [630, 509] on button at bounding box center [631, 663] width 2 height 16
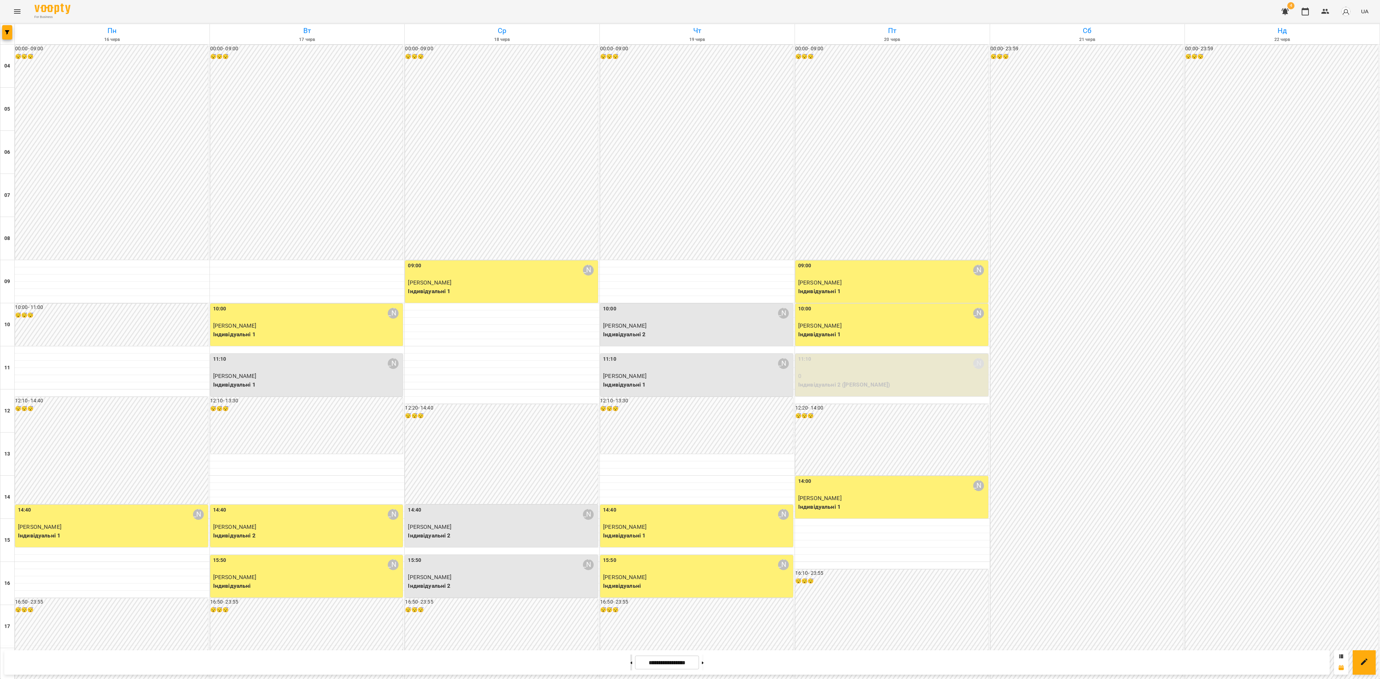
click at [630, 509] on button at bounding box center [631, 663] width 2 height 16
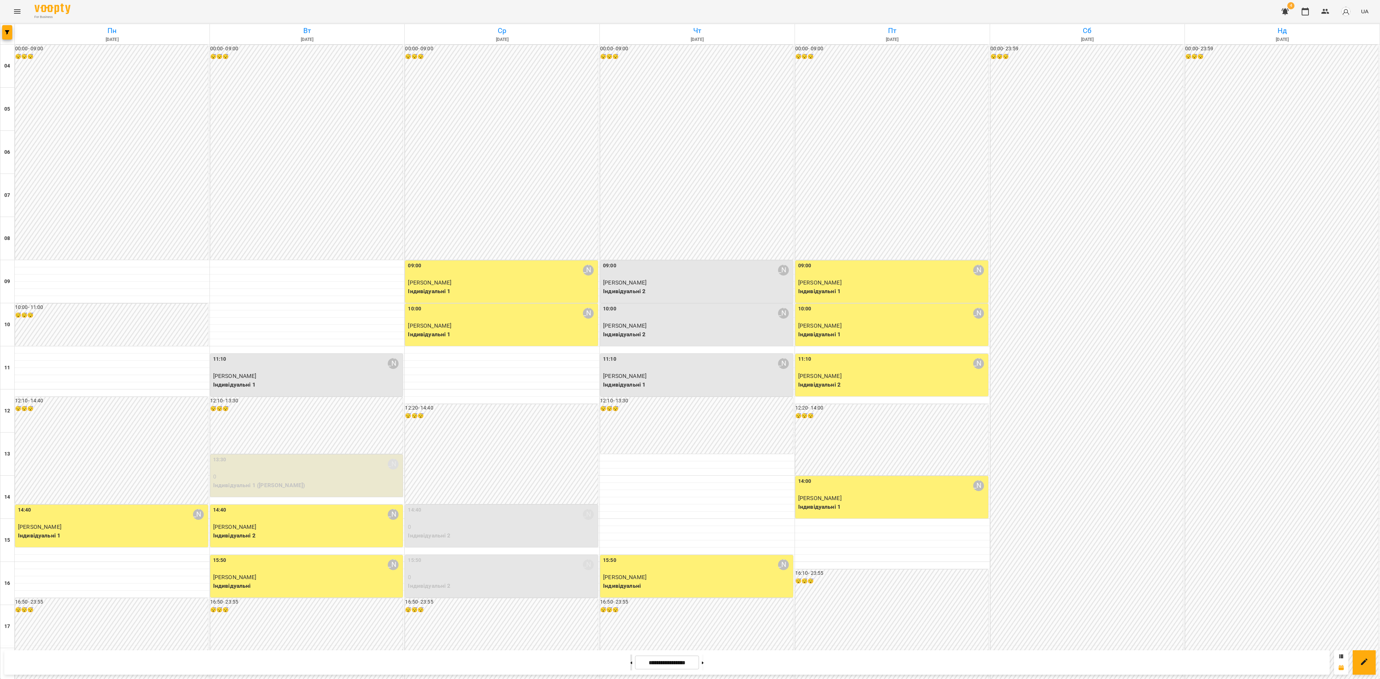
click at [630, 509] on button at bounding box center [631, 663] width 2 height 16
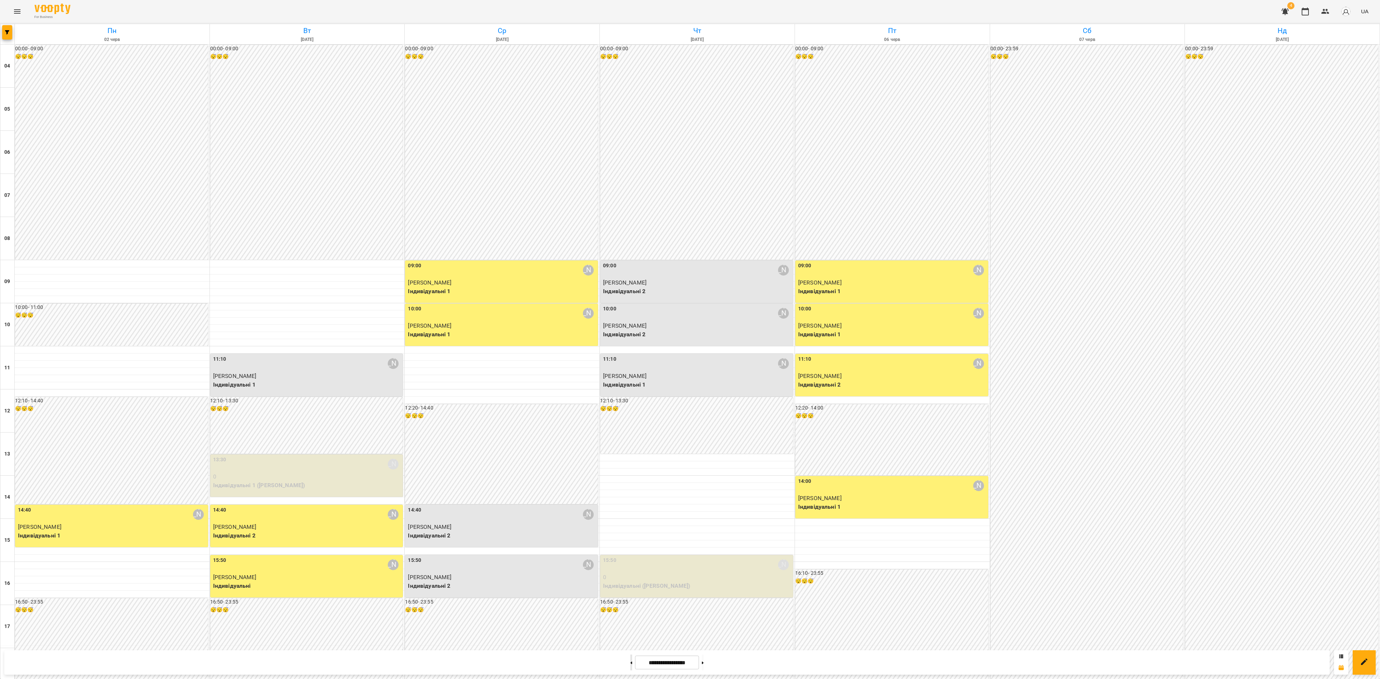
click at [630, 509] on button at bounding box center [631, 663] width 2 height 16
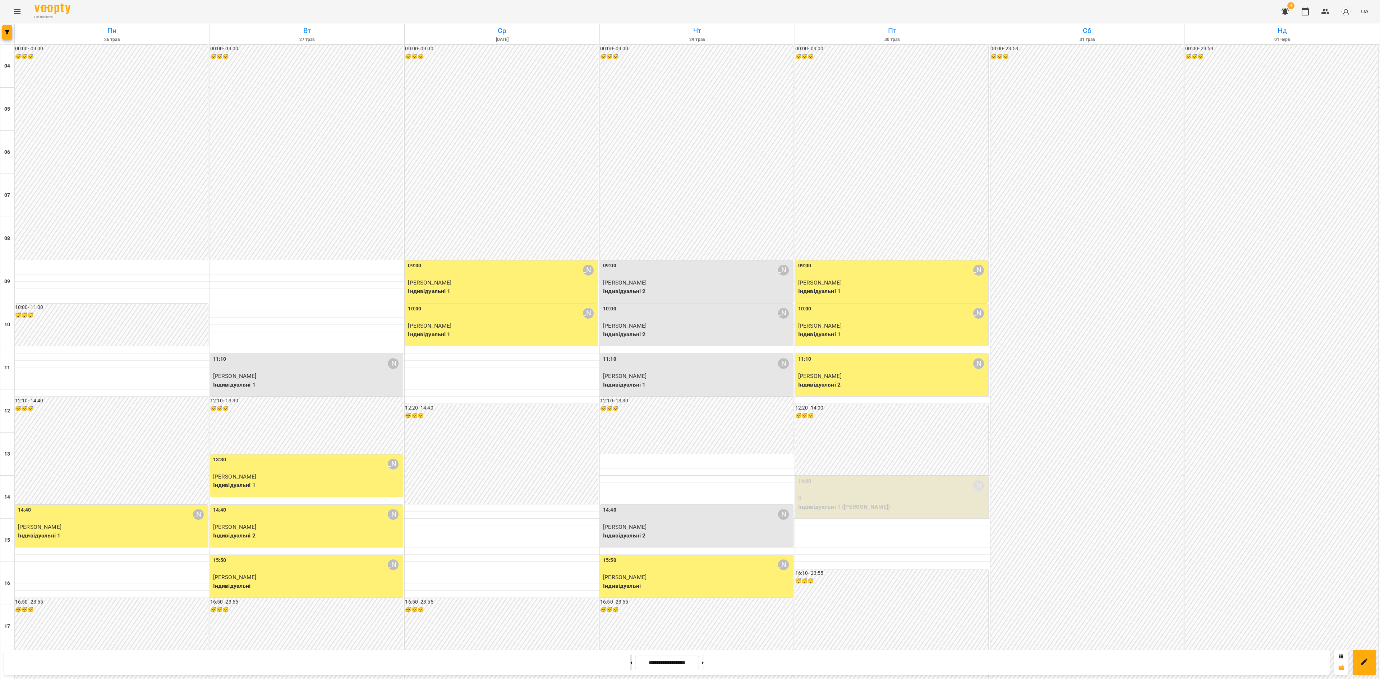
click at [630, 509] on button at bounding box center [631, 663] width 2 height 16
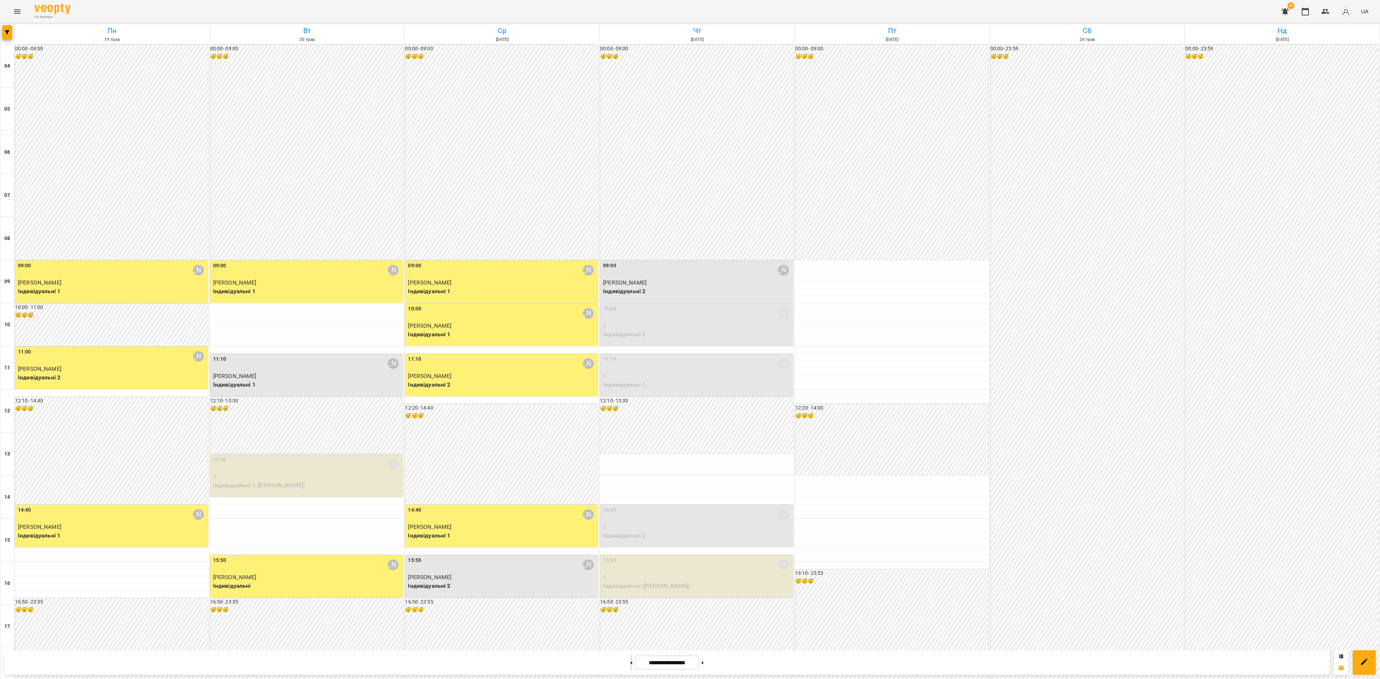
click at [630, 509] on button at bounding box center [631, 663] width 2 height 16
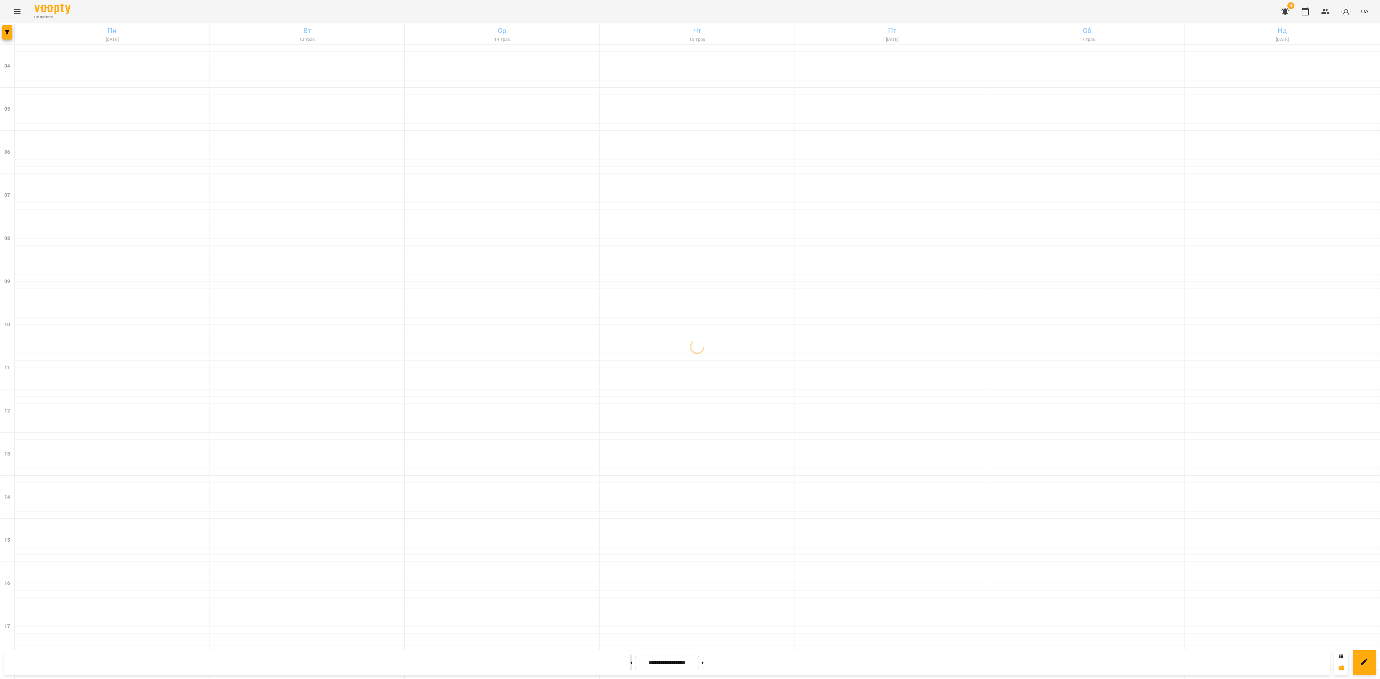
click at [630, 509] on button at bounding box center [631, 663] width 2 height 16
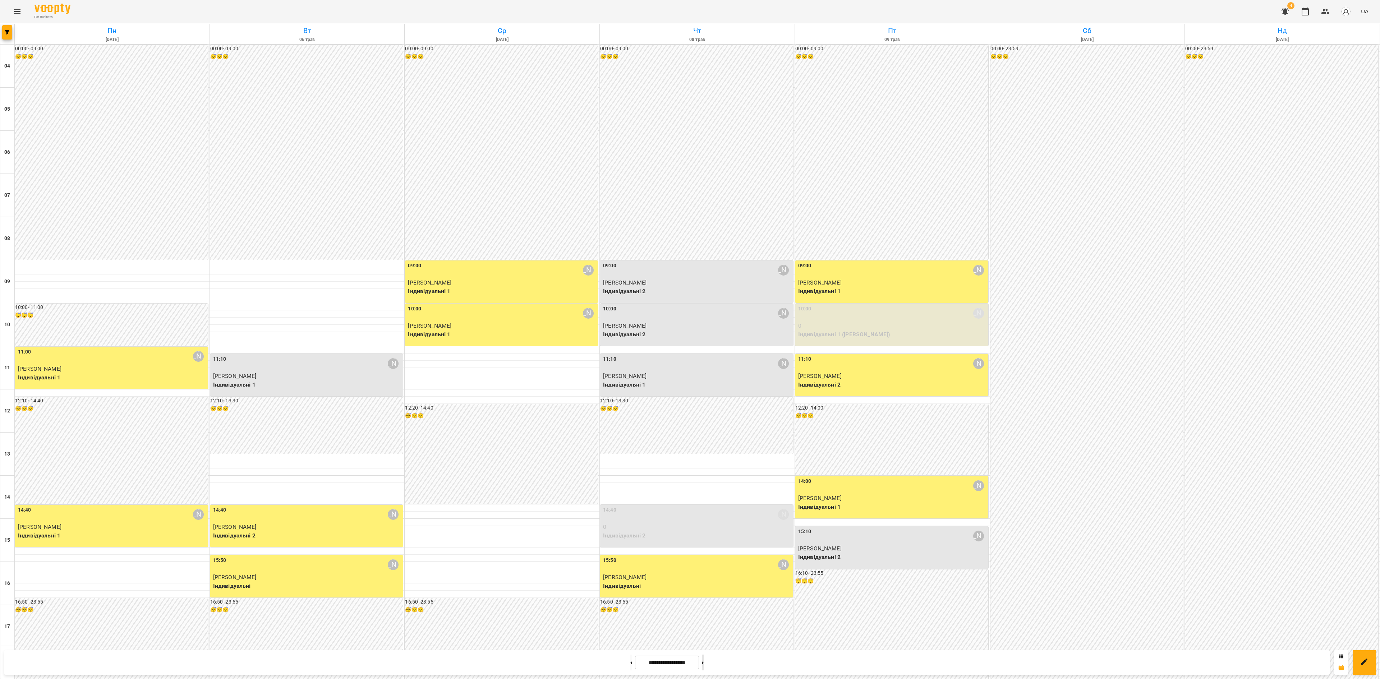
click at [704, 509] on button at bounding box center [703, 663] width 2 height 16
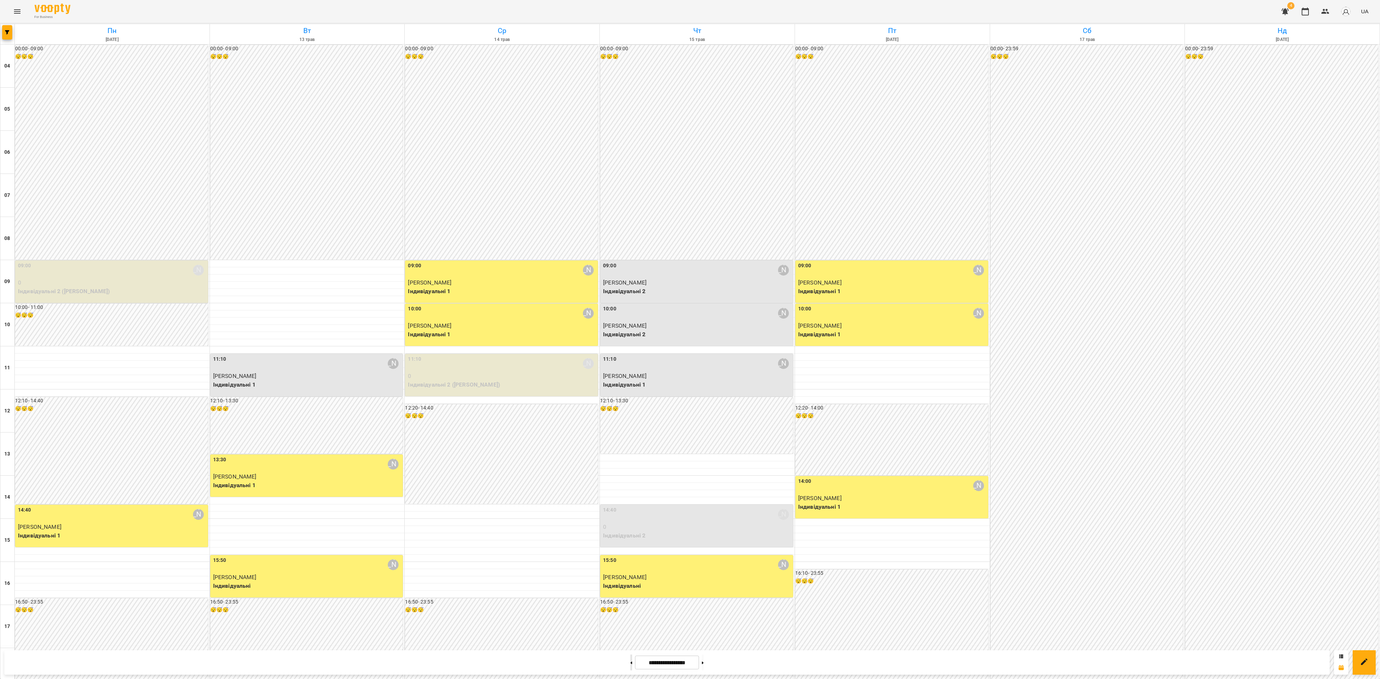
click at [630, 509] on button at bounding box center [631, 663] width 2 height 16
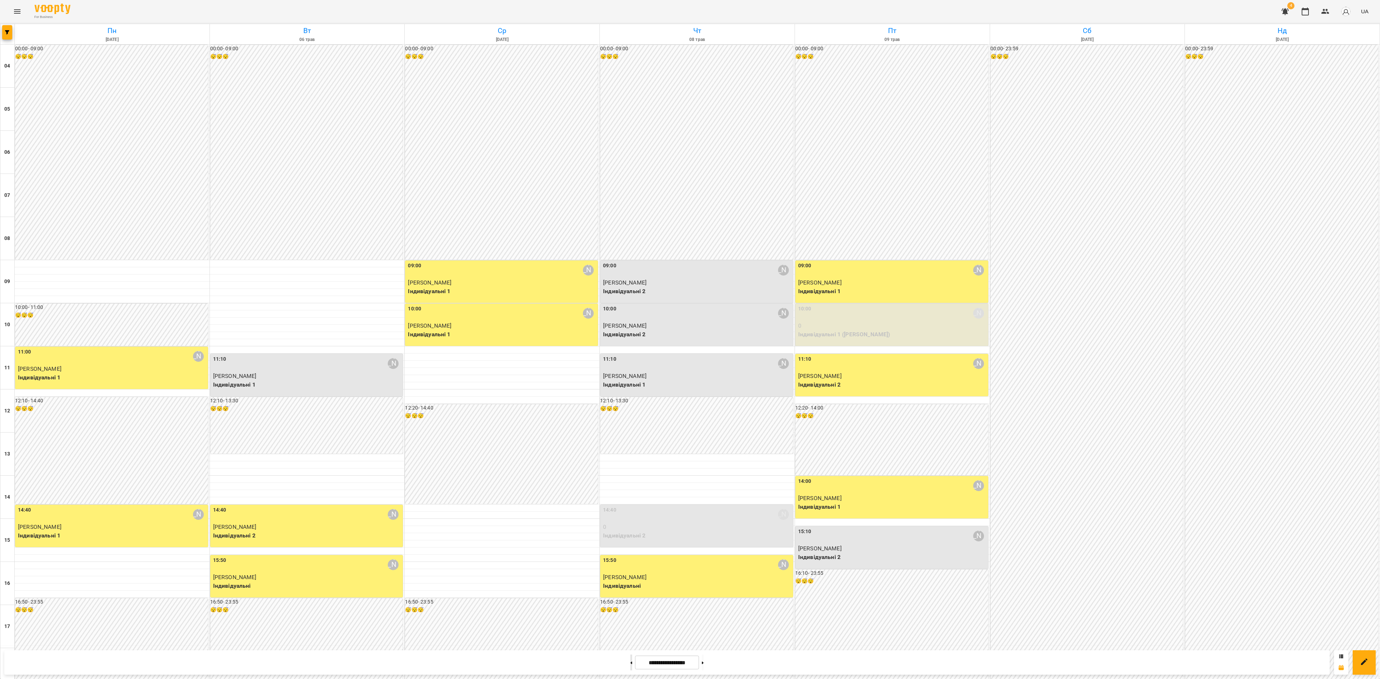
click at [630, 509] on button at bounding box center [631, 663] width 2 height 16
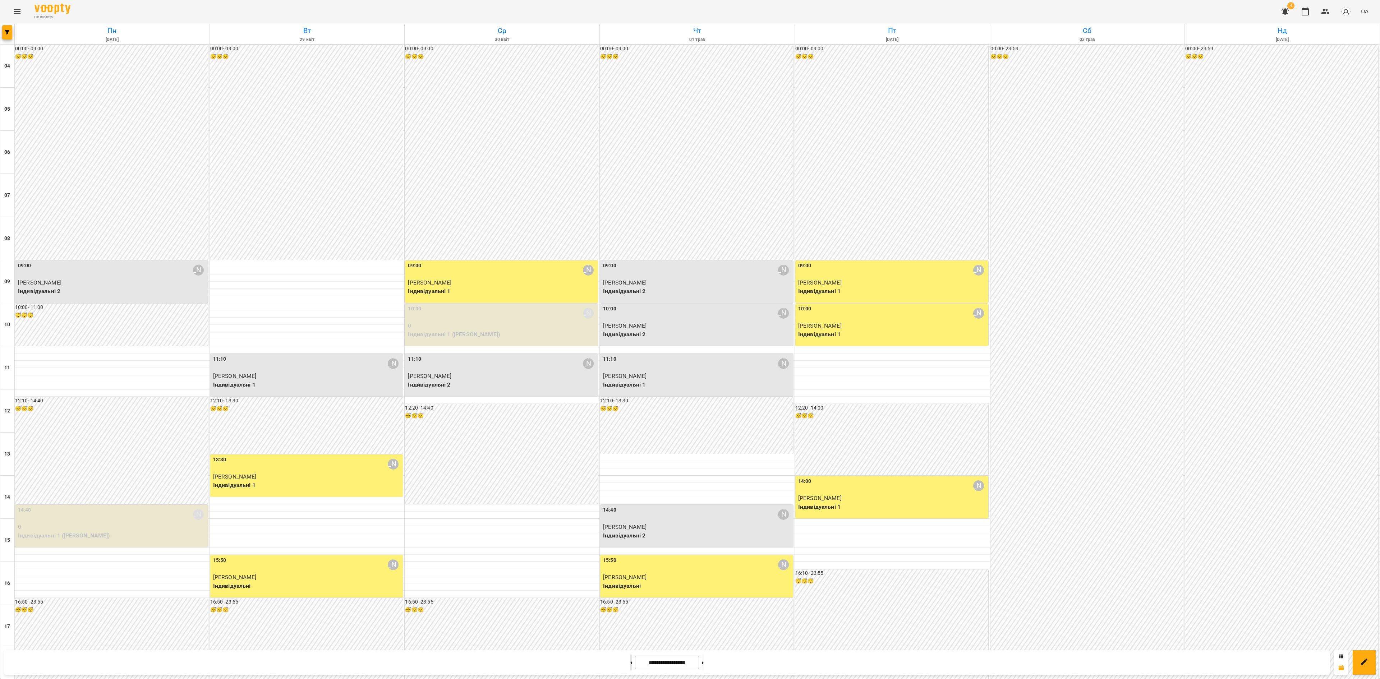
click at [630, 509] on button at bounding box center [631, 663] width 2 height 16
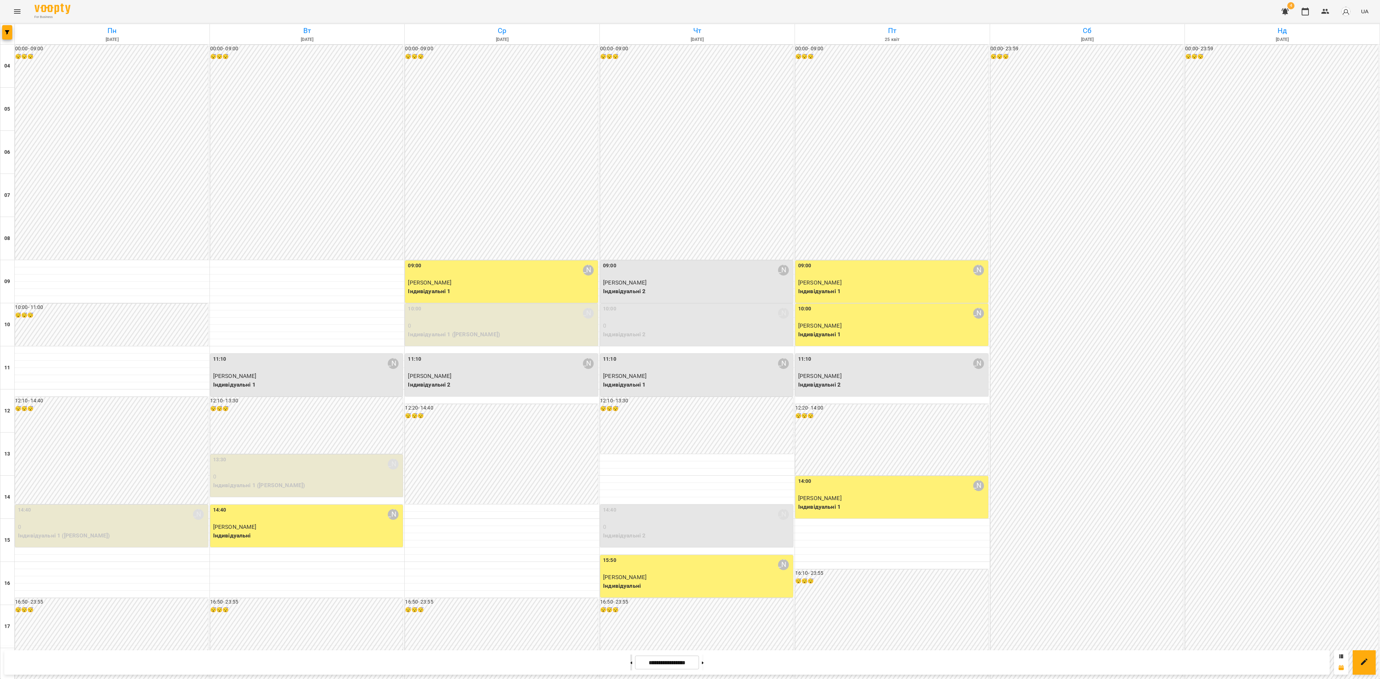
click at [630, 509] on button at bounding box center [631, 663] width 2 height 16
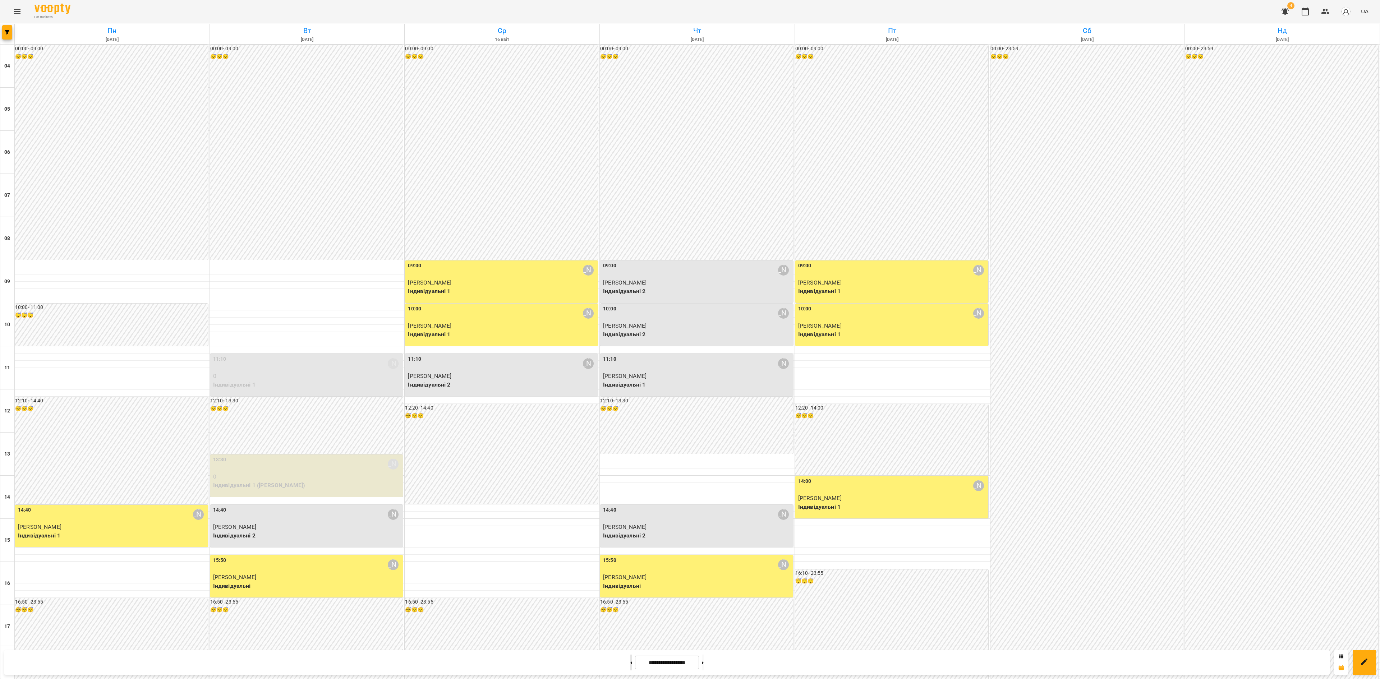
click at [630, 509] on button at bounding box center [631, 663] width 2 height 16
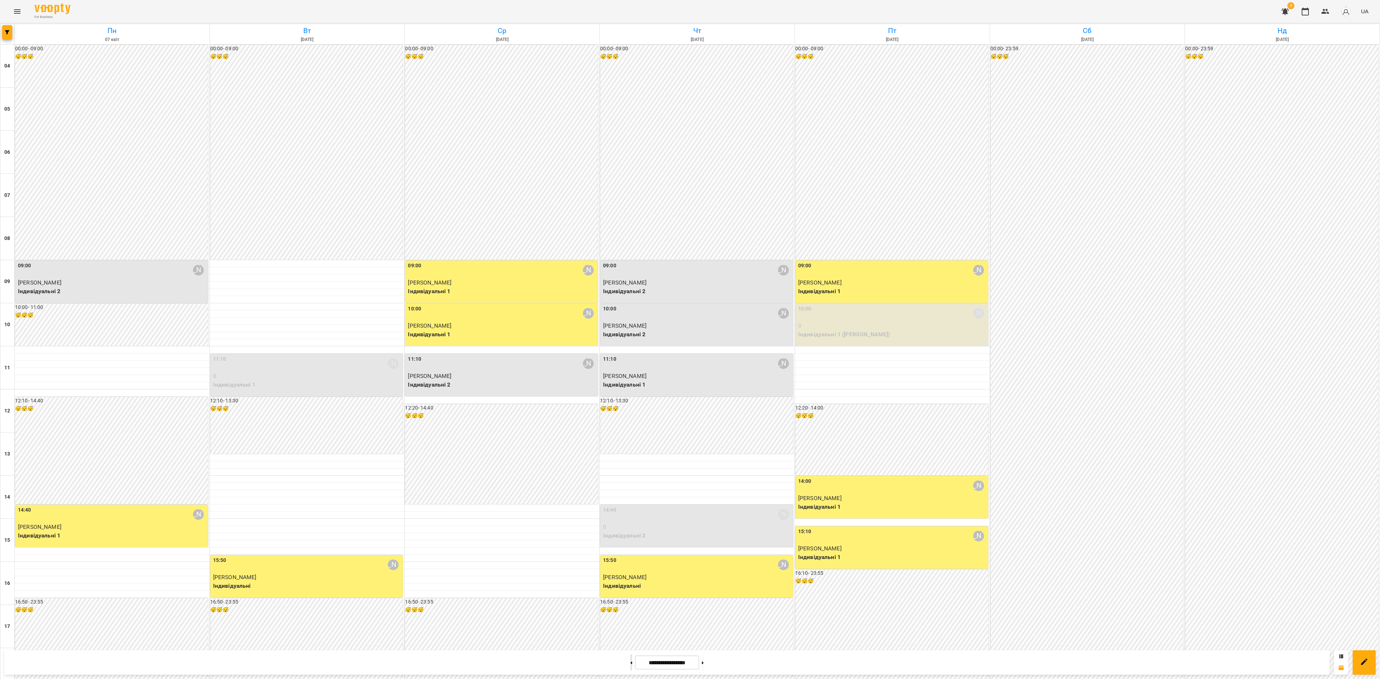
click at [630, 509] on button at bounding box center [631, 663] width 2 height 16
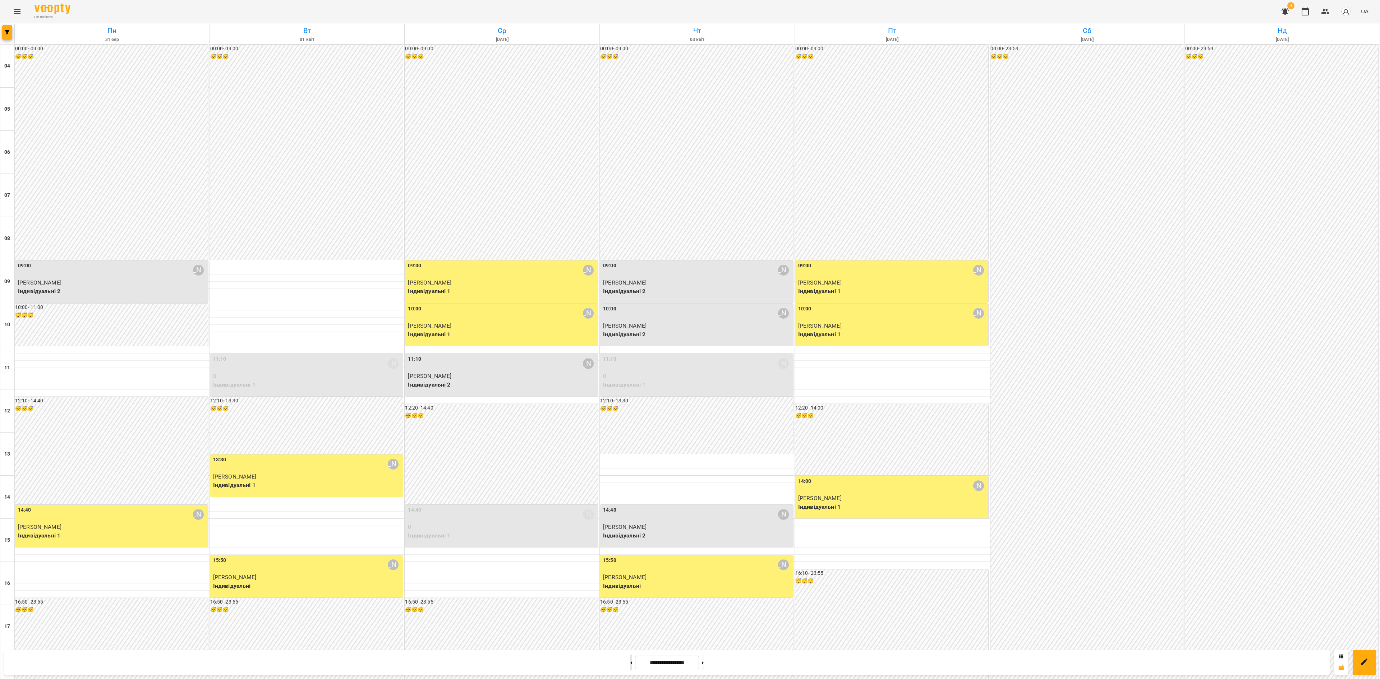
click at [630, 509] on button at bounding box center [631, 663] width 2 height 16
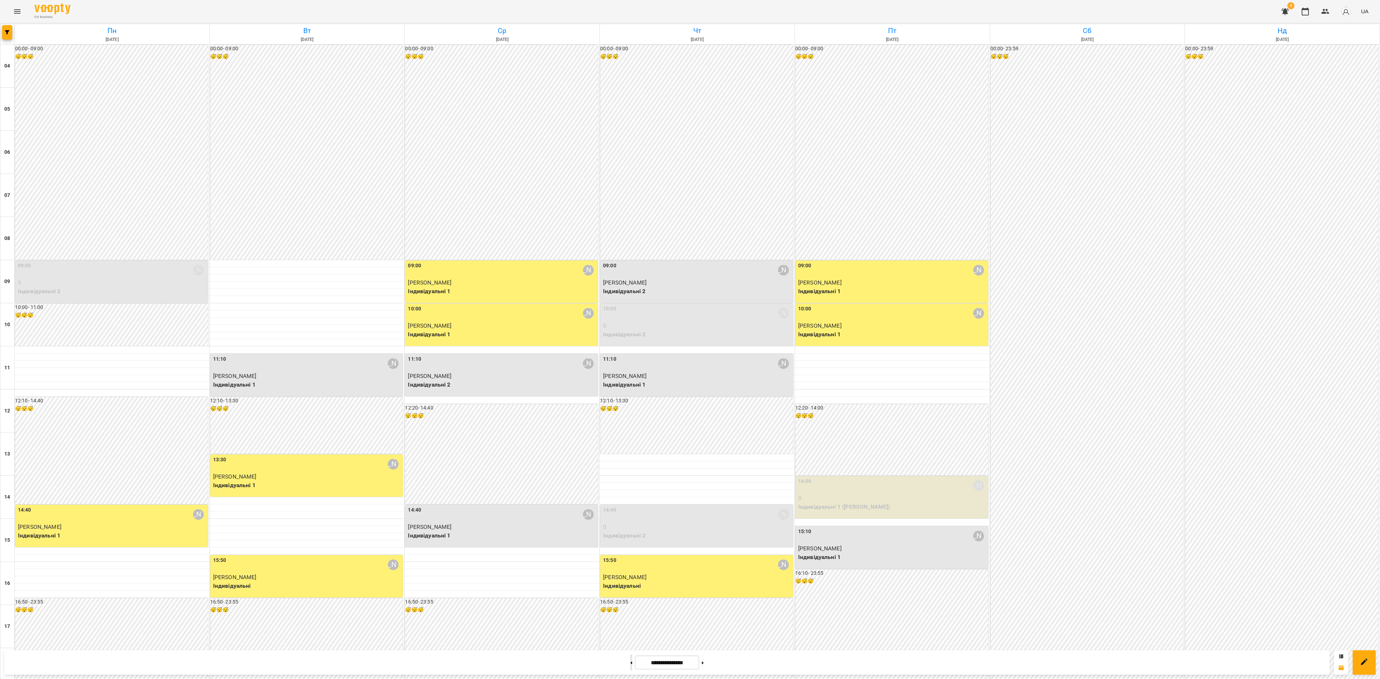
click at [630, 509] on button at bounding box center [631, 663] width 2 height 16
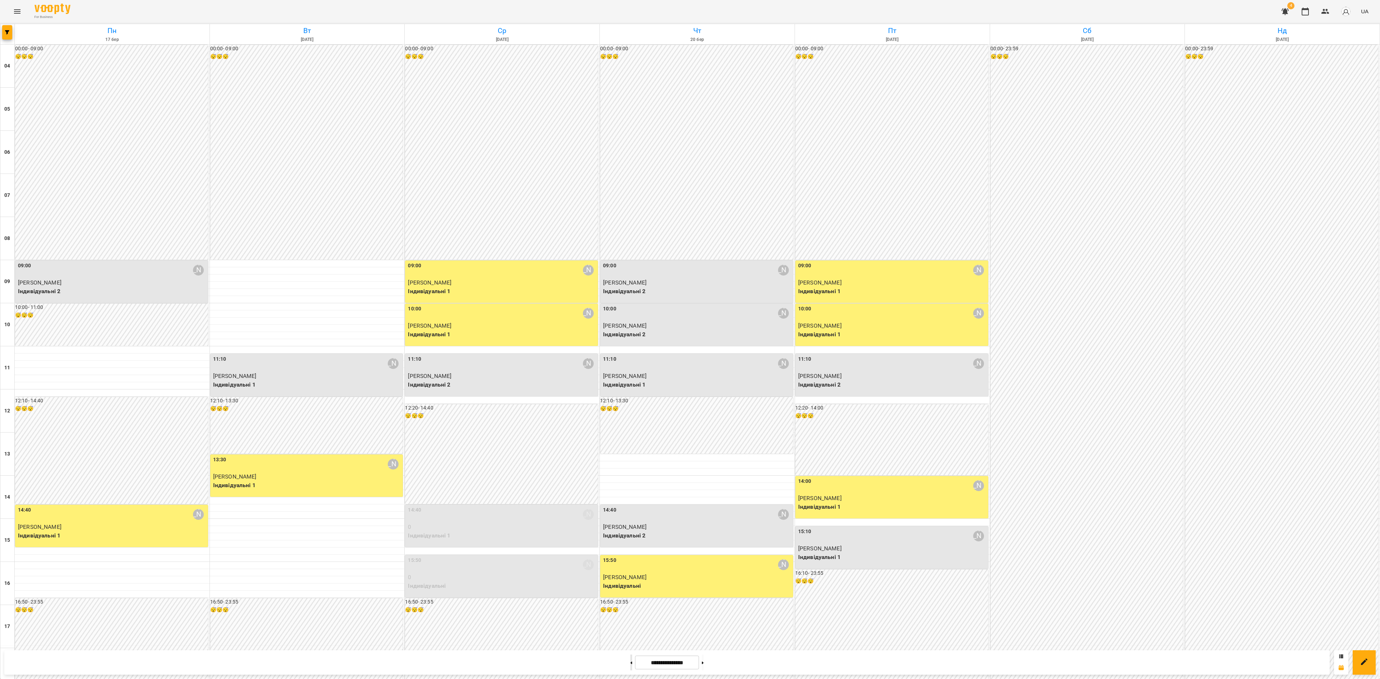
click at [630, 509] on button at bounding box center [631, 663] width 2 height 16
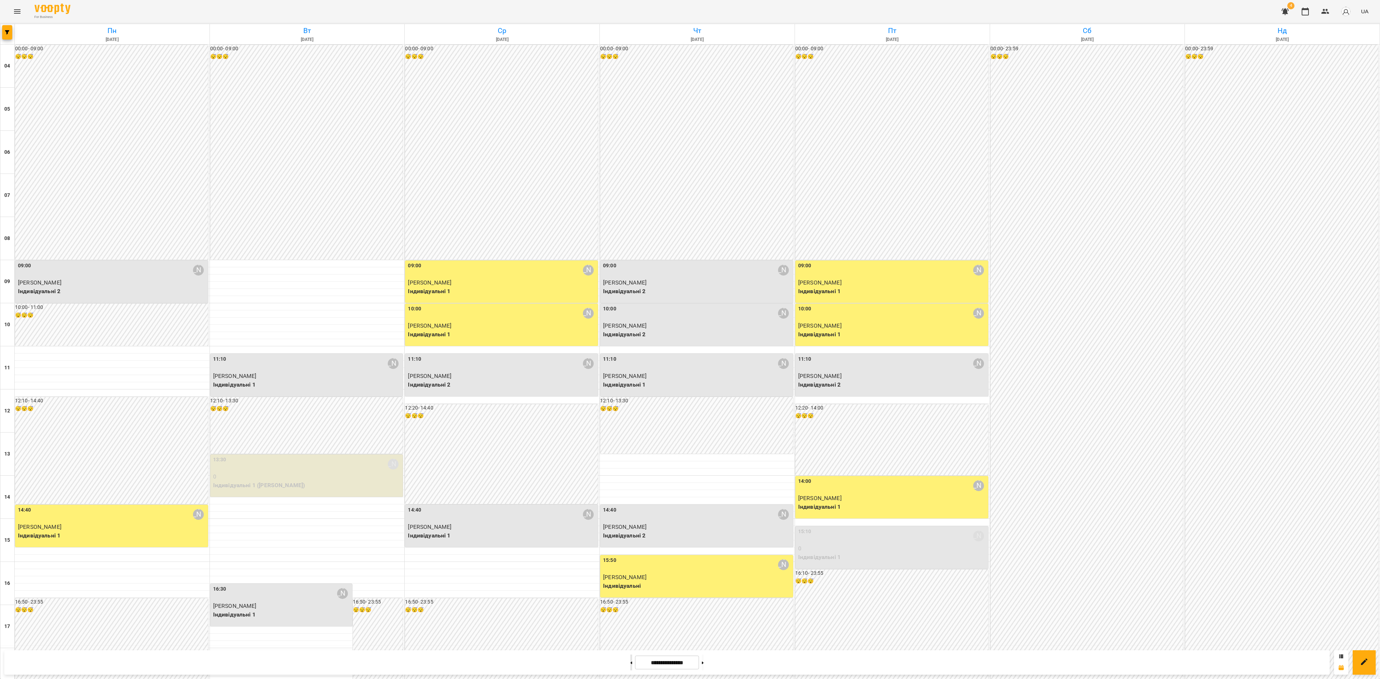
click at [630, 509] on button at bounding box center [631, 663] width 2 height 16
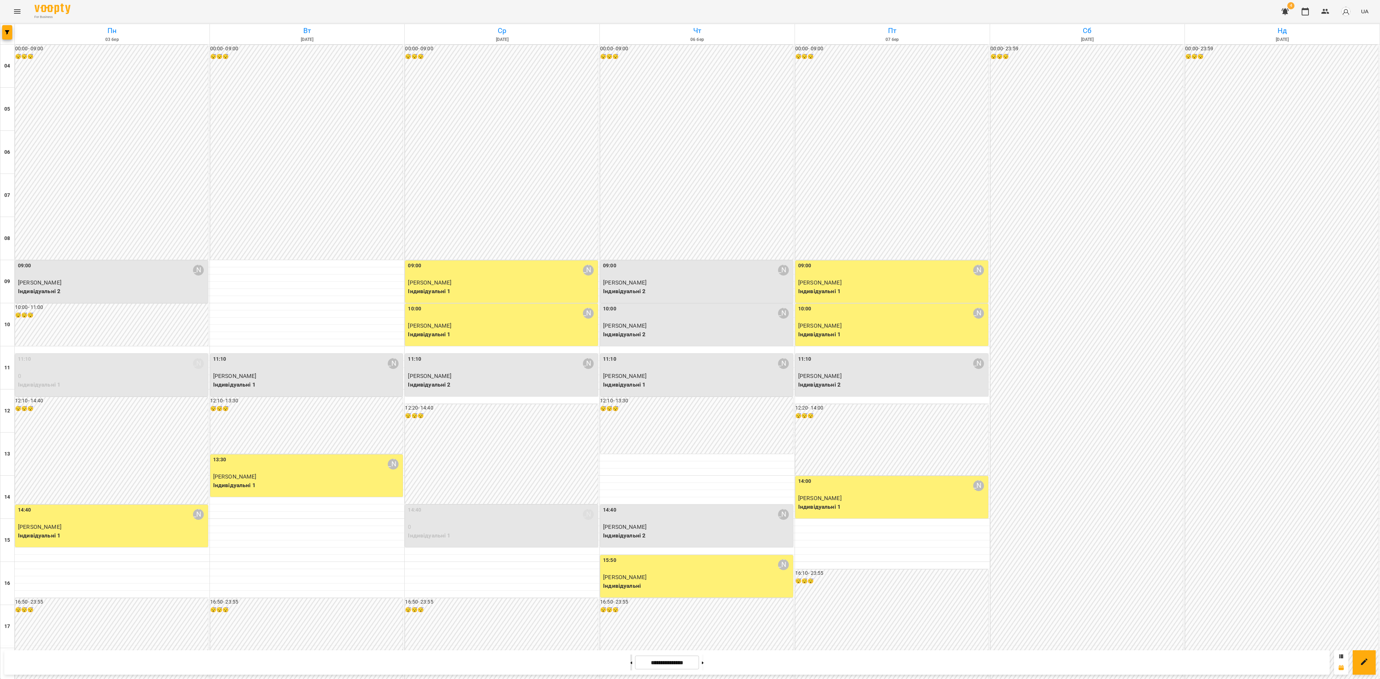
click at [630, 509] on button at bounding box center [631, 663] width 2 height 16
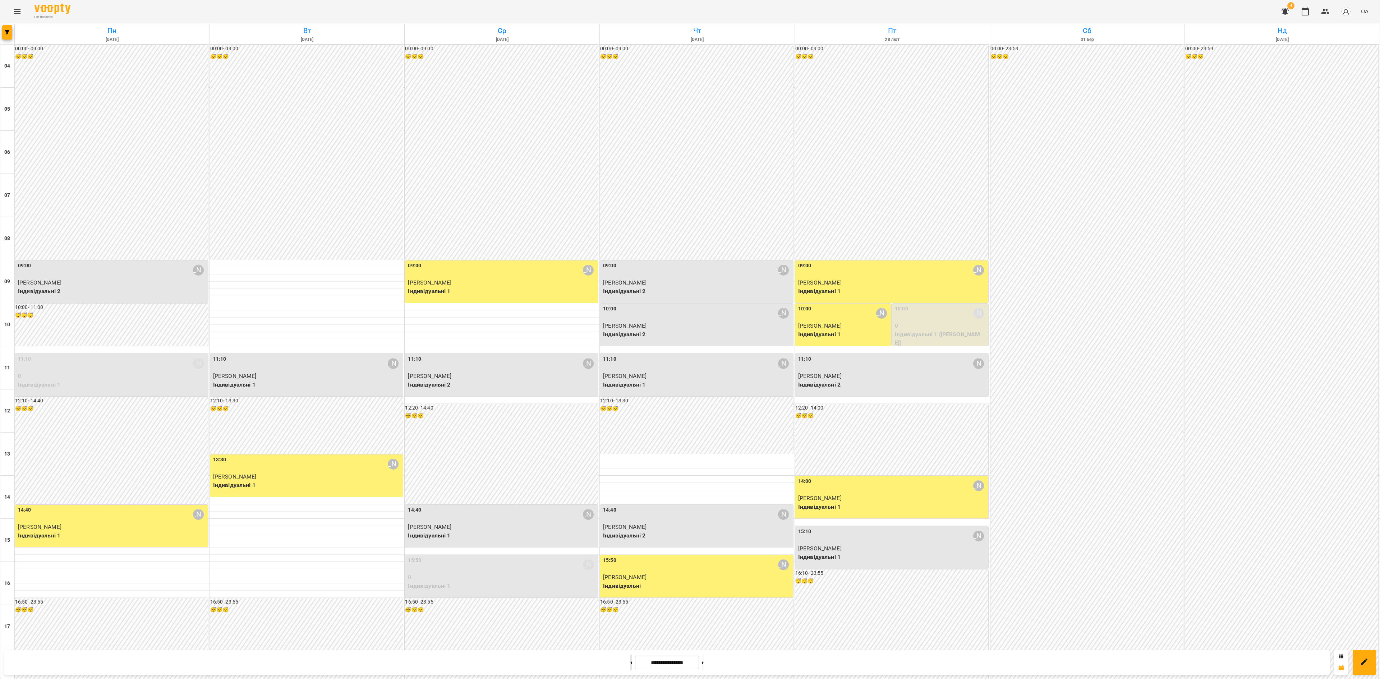
click at [630, 509] on button at bounding box center [631, 663] width 2 height 16
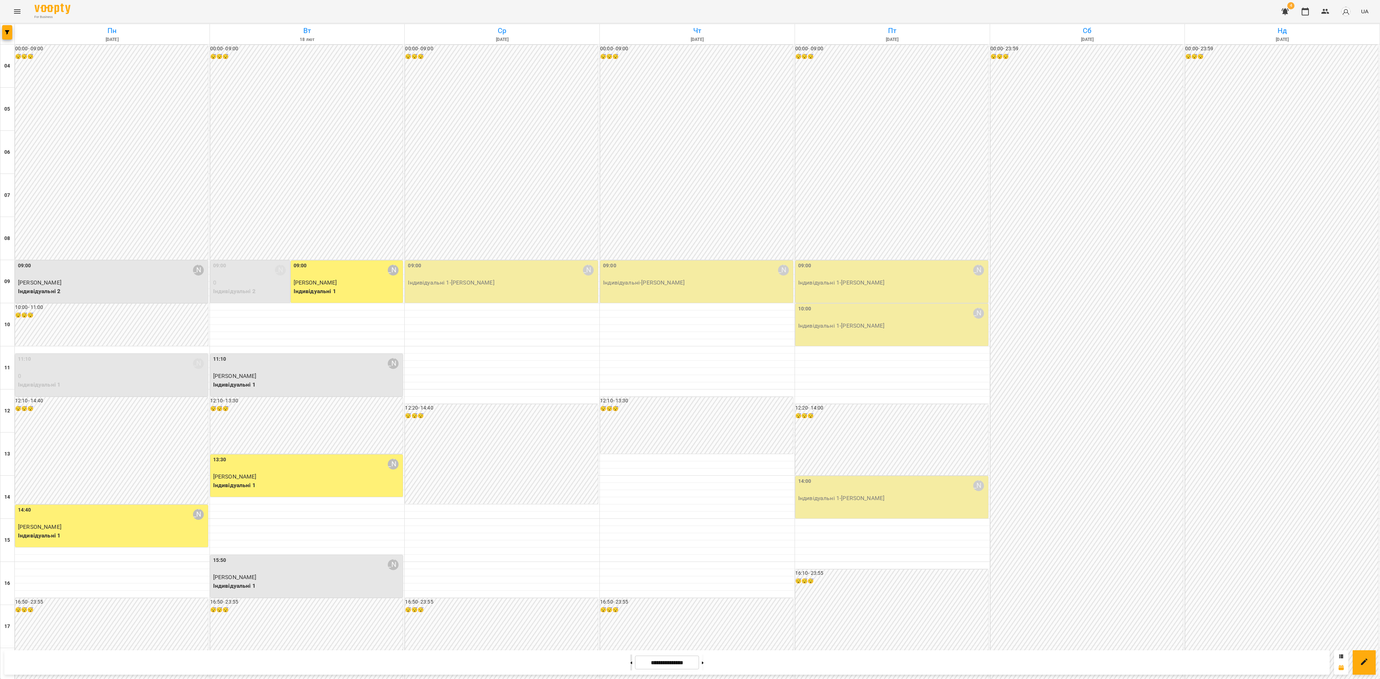
click at [630, 509] on button at bounding box center [631, 663] width 2 height 16
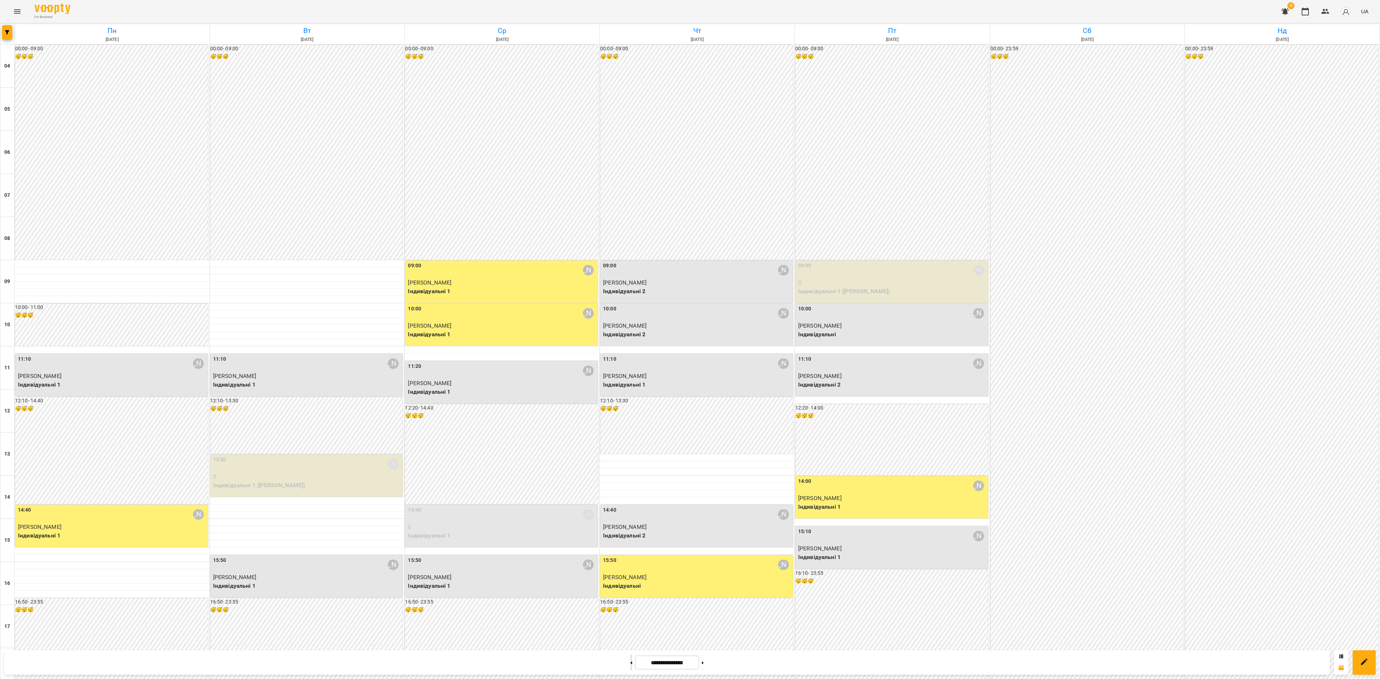
click at [630, 509] on button at bounding box center [631, 663] width 2 height 16
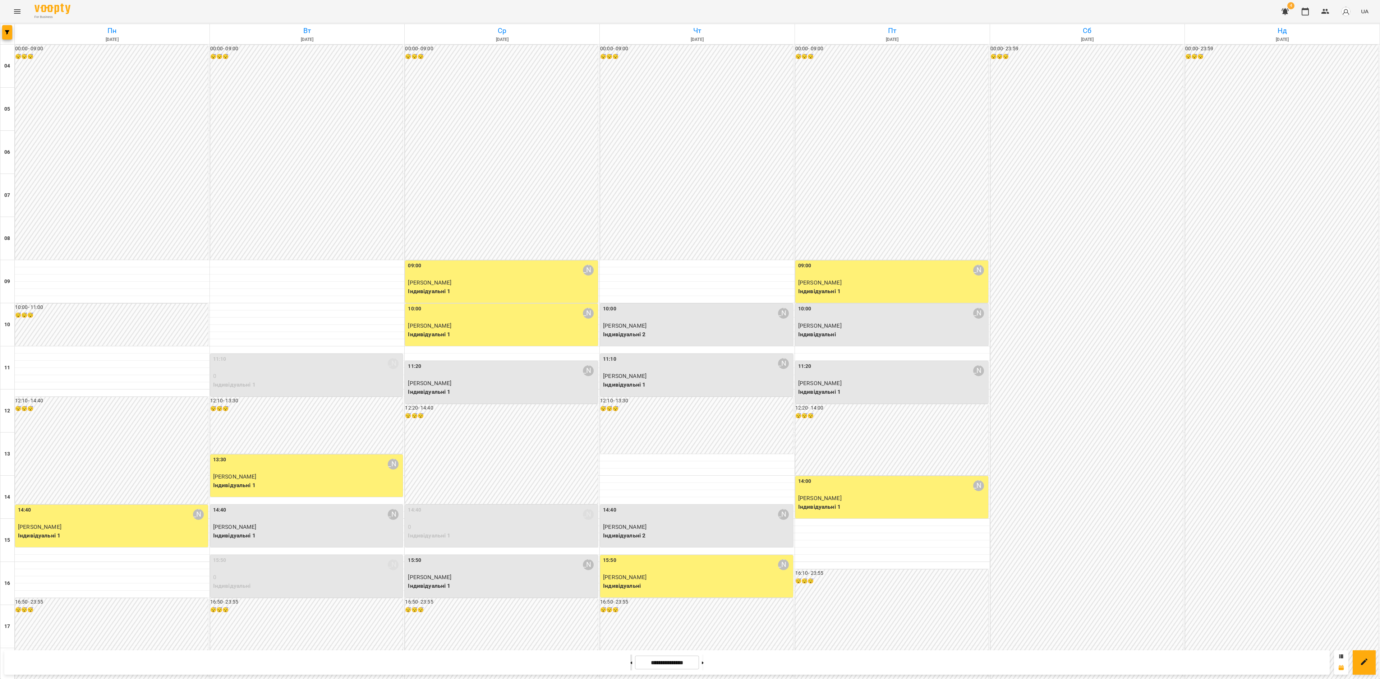
click at [630, 509] on button at bounding box center [631, 663] width 2 height 16
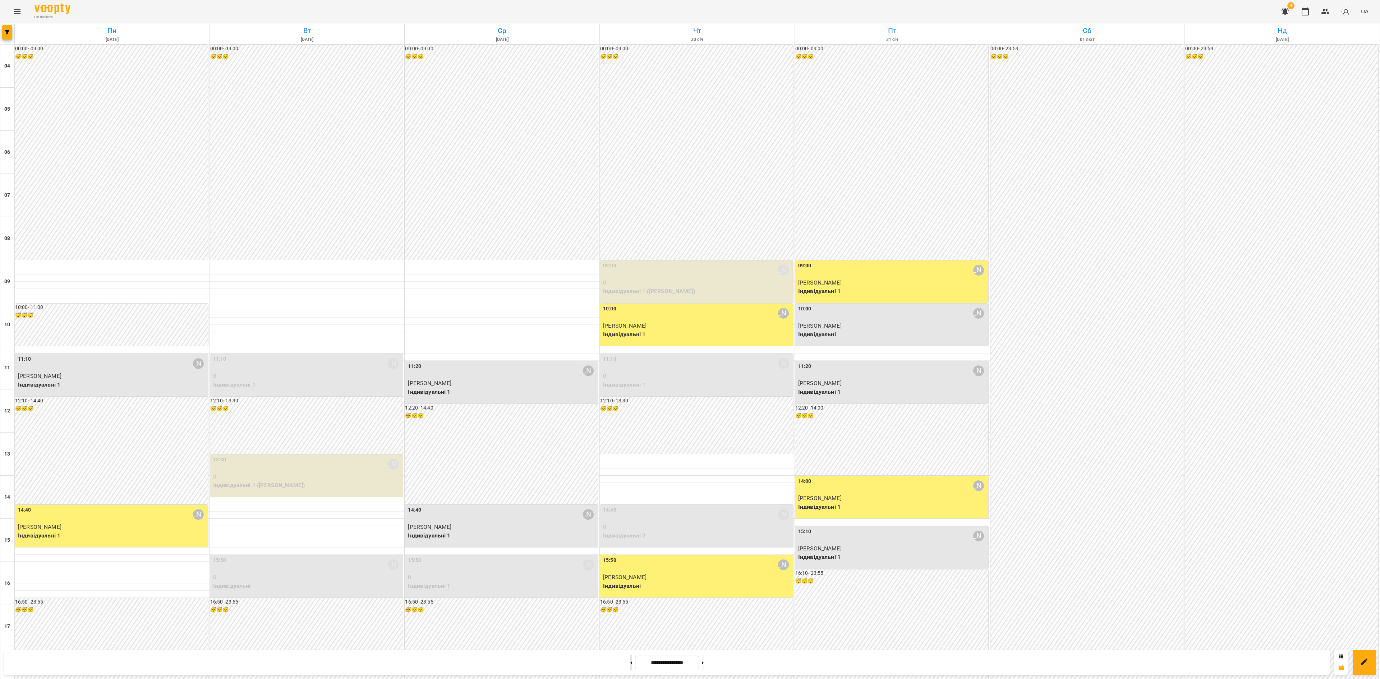
click at [630, 509] on button at bounding box center [631, 663] width 2 height 16
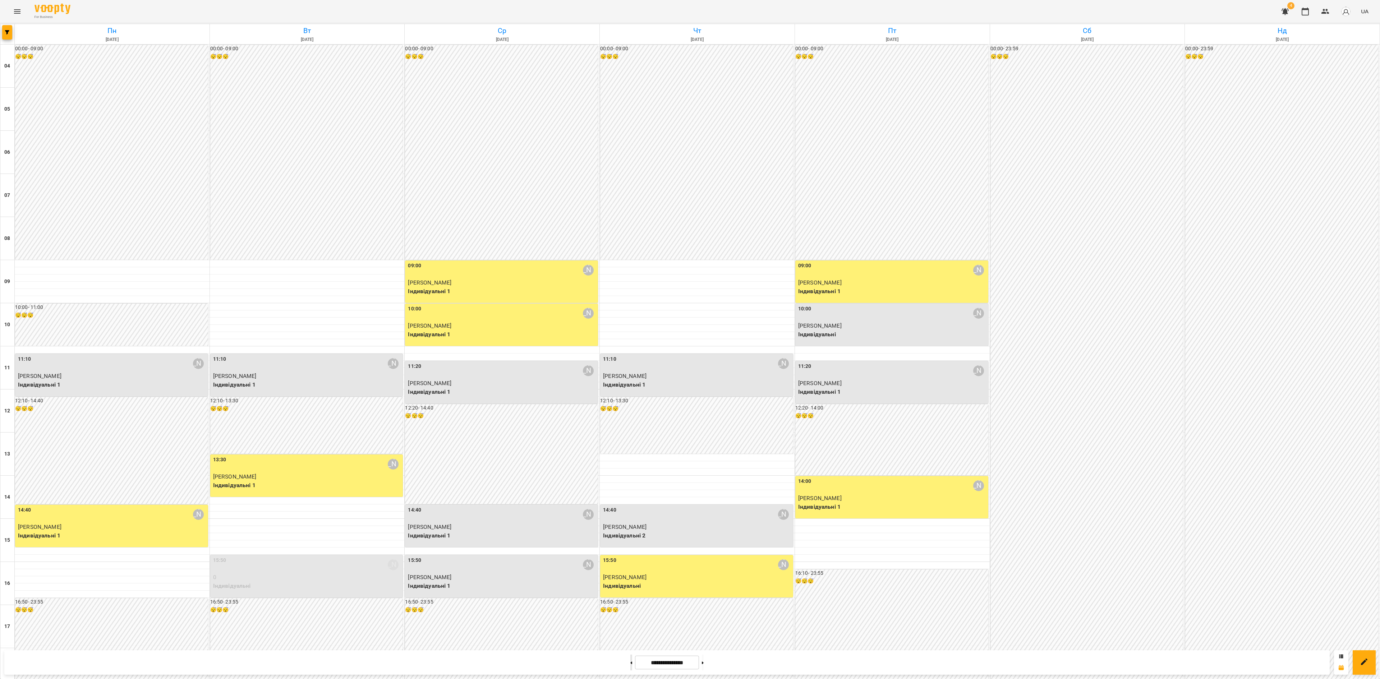
click at [630, 509] on button at bounding box center [631, 663] width 2 height 16
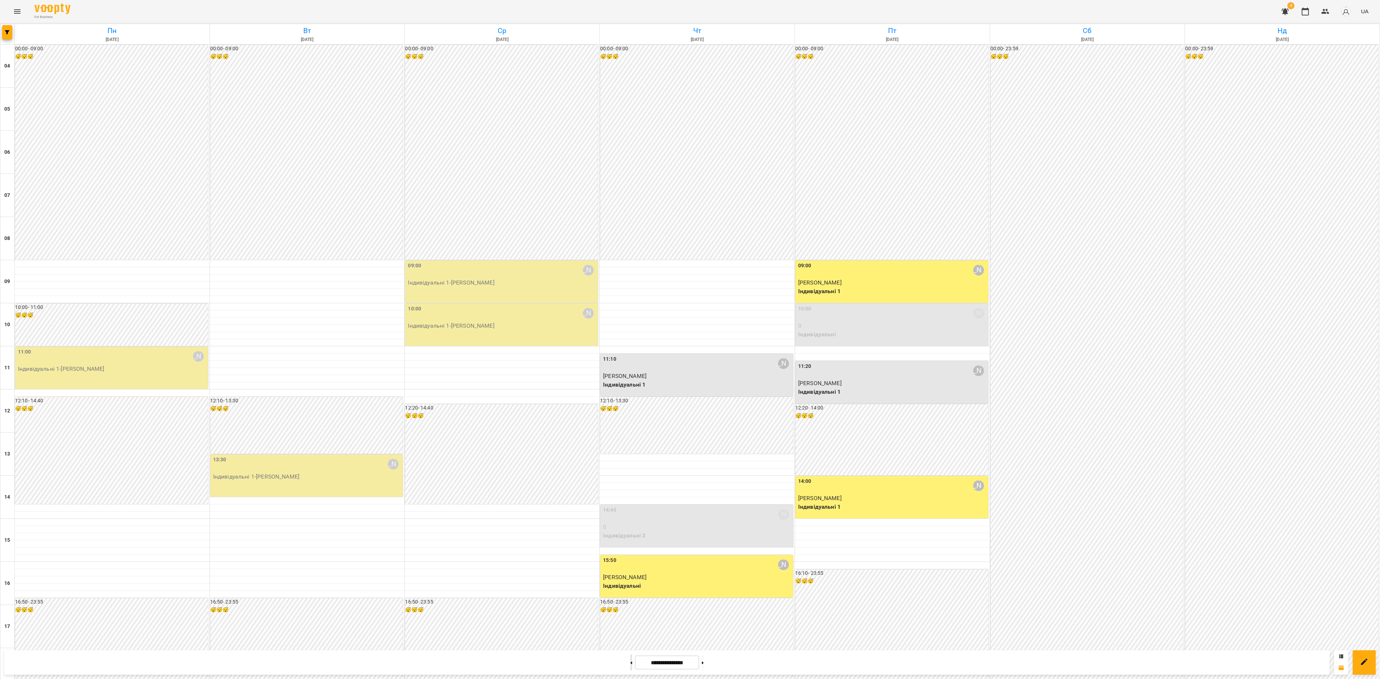
click at [630, 509] on button at bounding box center [631, 663] width 2 height 16
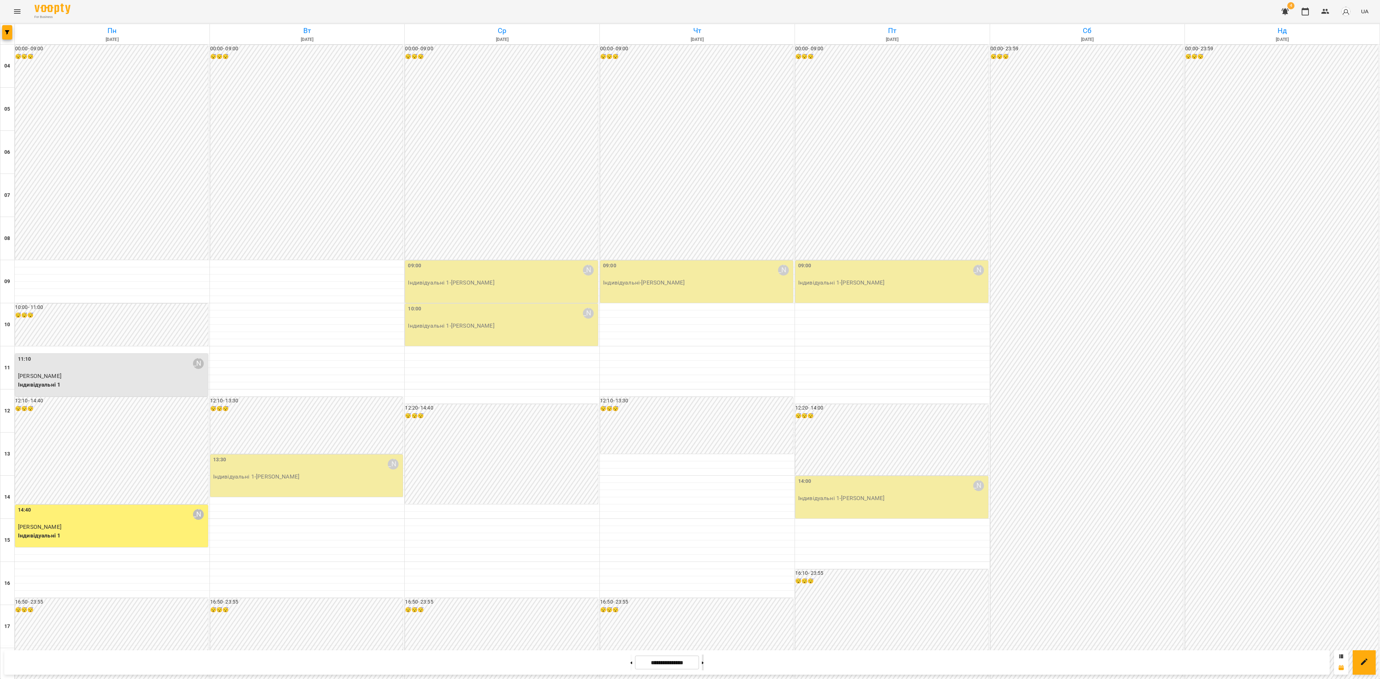
click at [704, 509] on button at bounding box center [703, 663] width 2 height 16
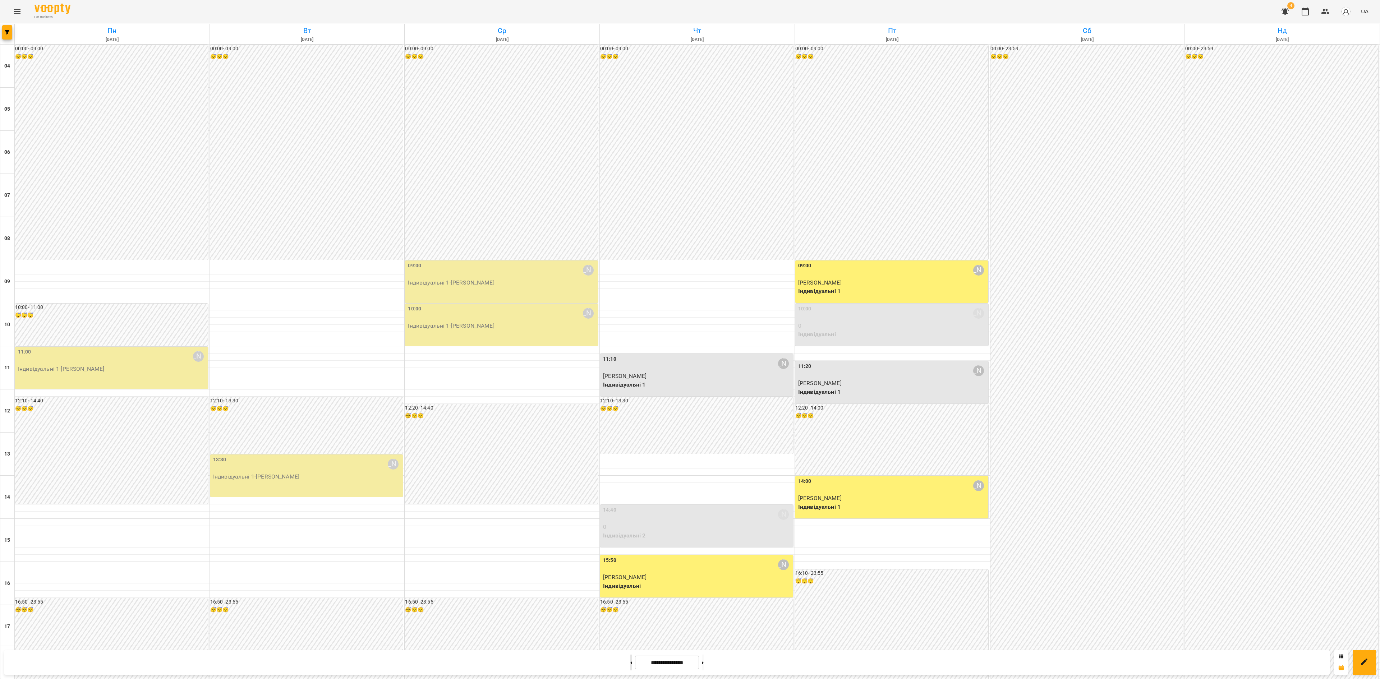
click at [630, 509] on button at bounding box center [631, 663] width 2 height 16
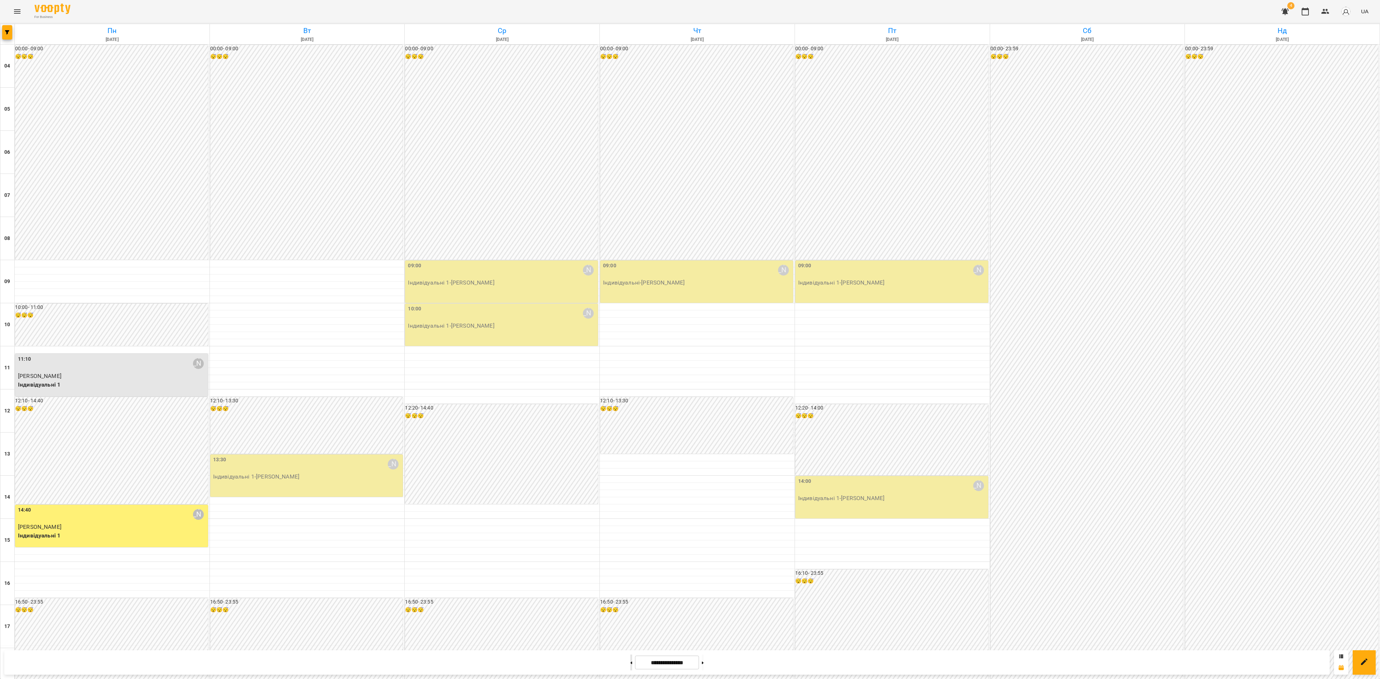
click at [630, 509] on icon at bounding box center [631, 663] width 2 height 3
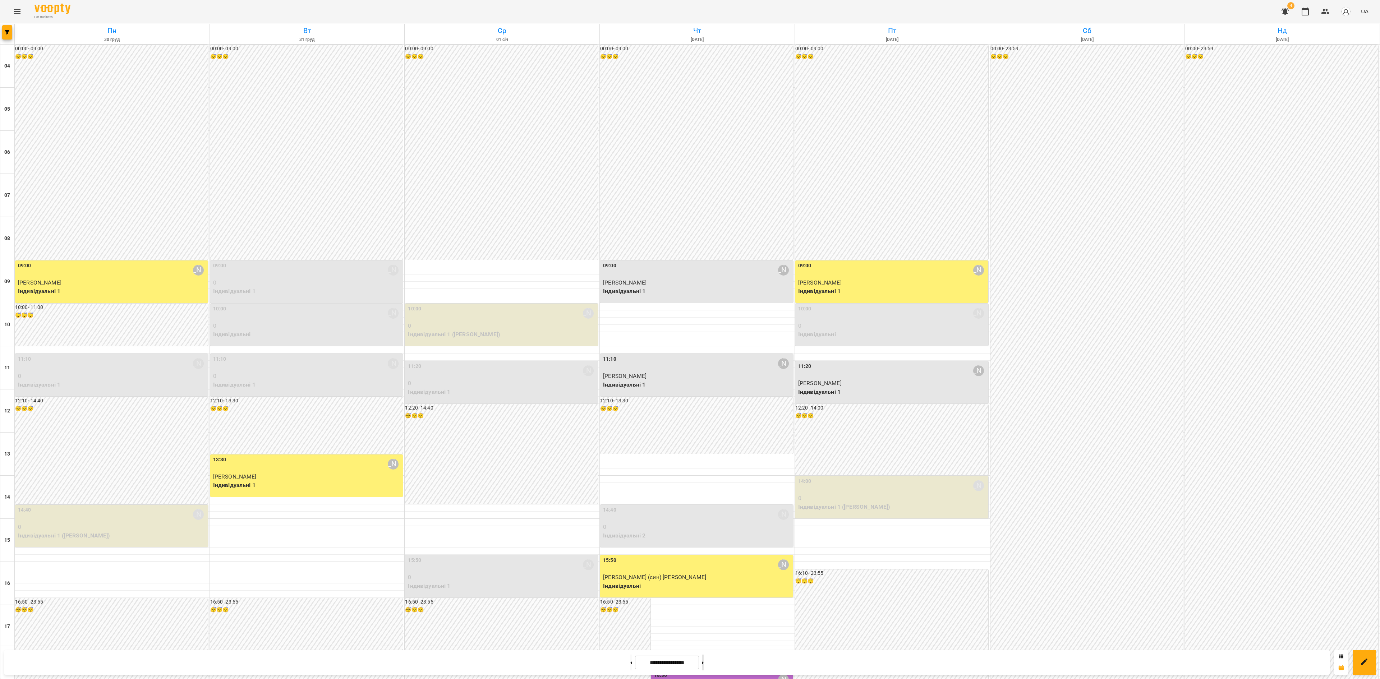
click at [704, 509] on button at bounding box center [703, 663] width 2 height 16
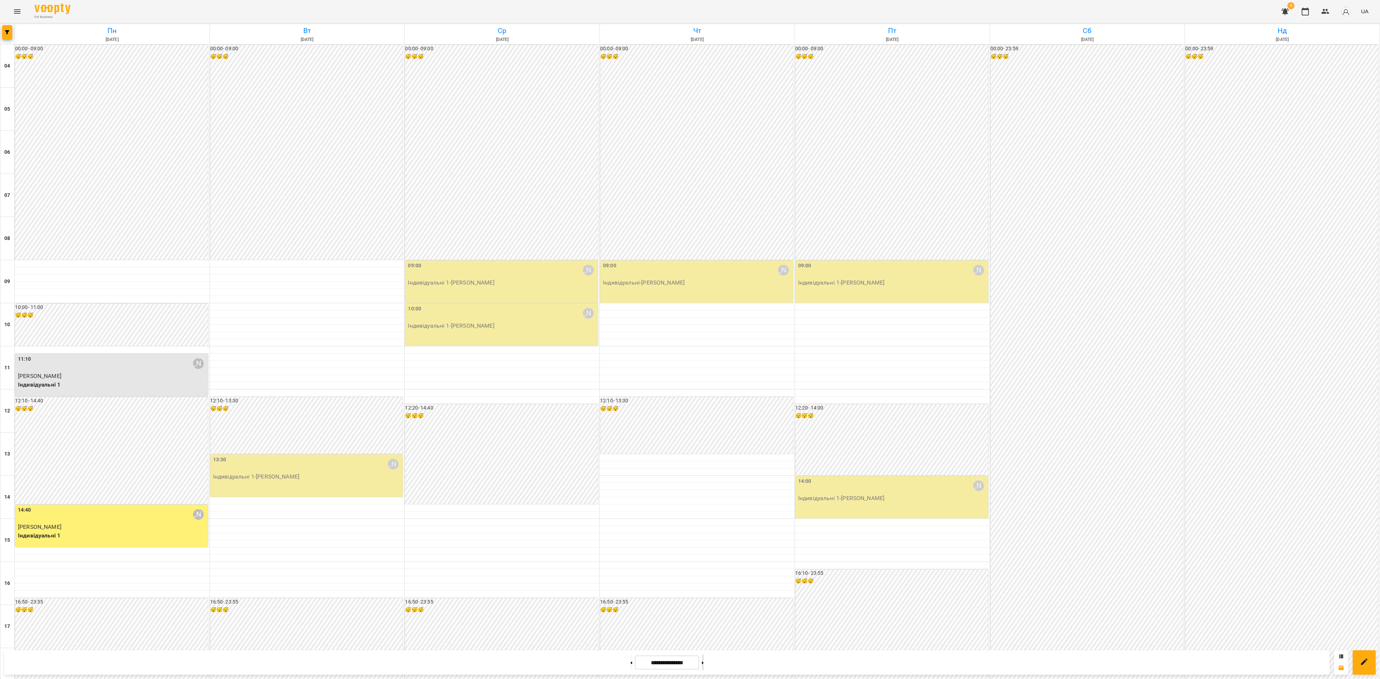
click at [704, 509] on button at bounding box center [703, 663] width 2 height 16
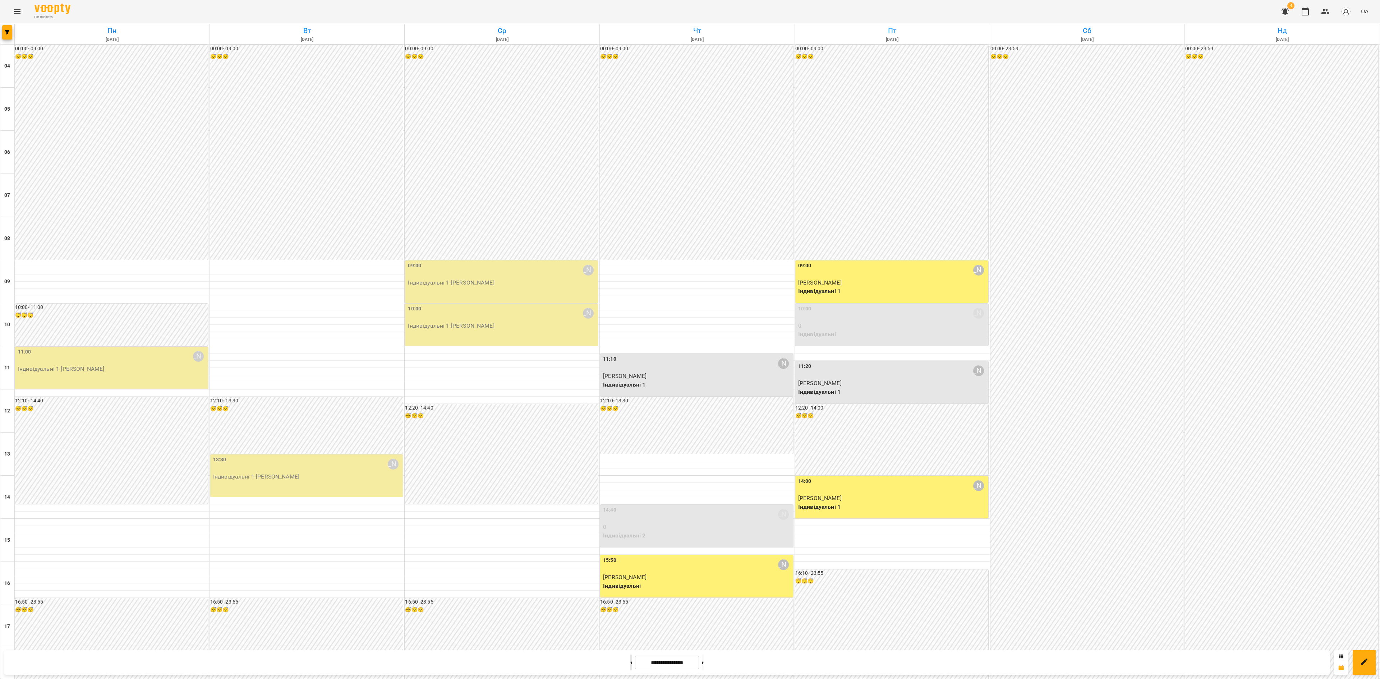
click at [630, 509] on button at bounding box center [631, 663] width 2 height 16
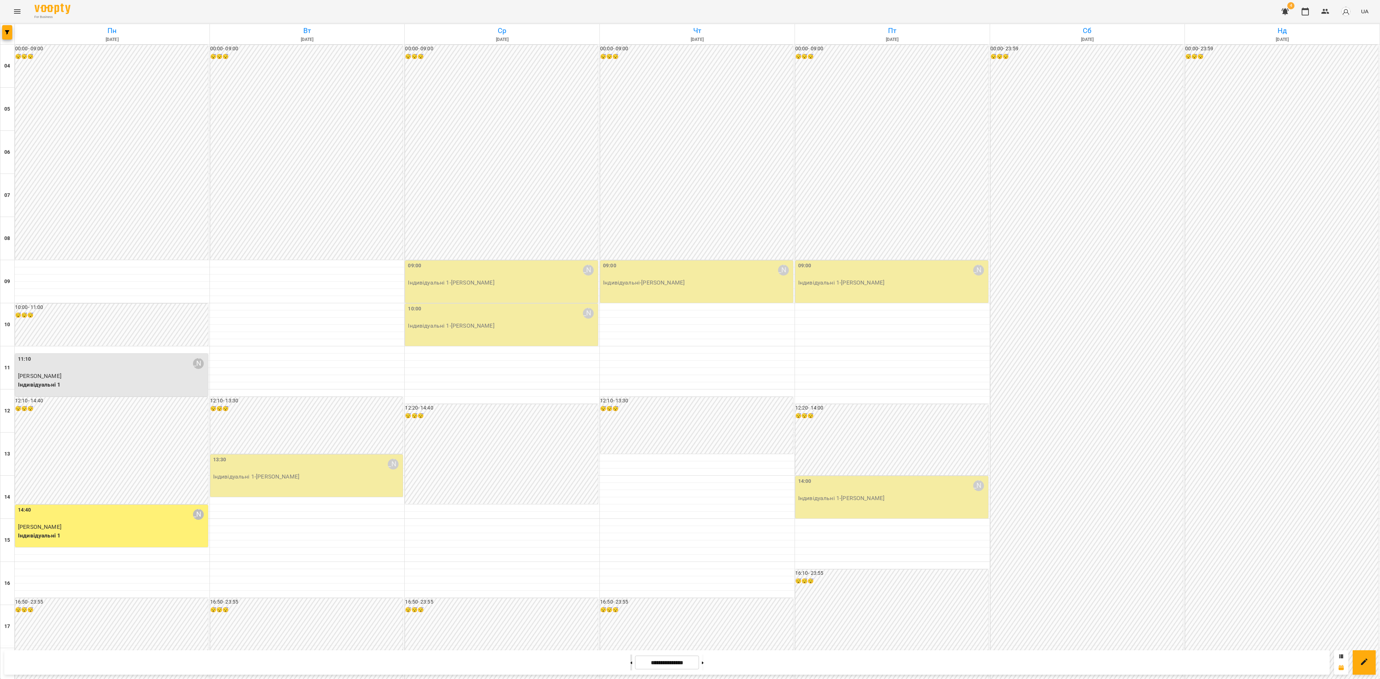
click at [630, 509] on button at bounding box center [631, 663] width 2 height 16
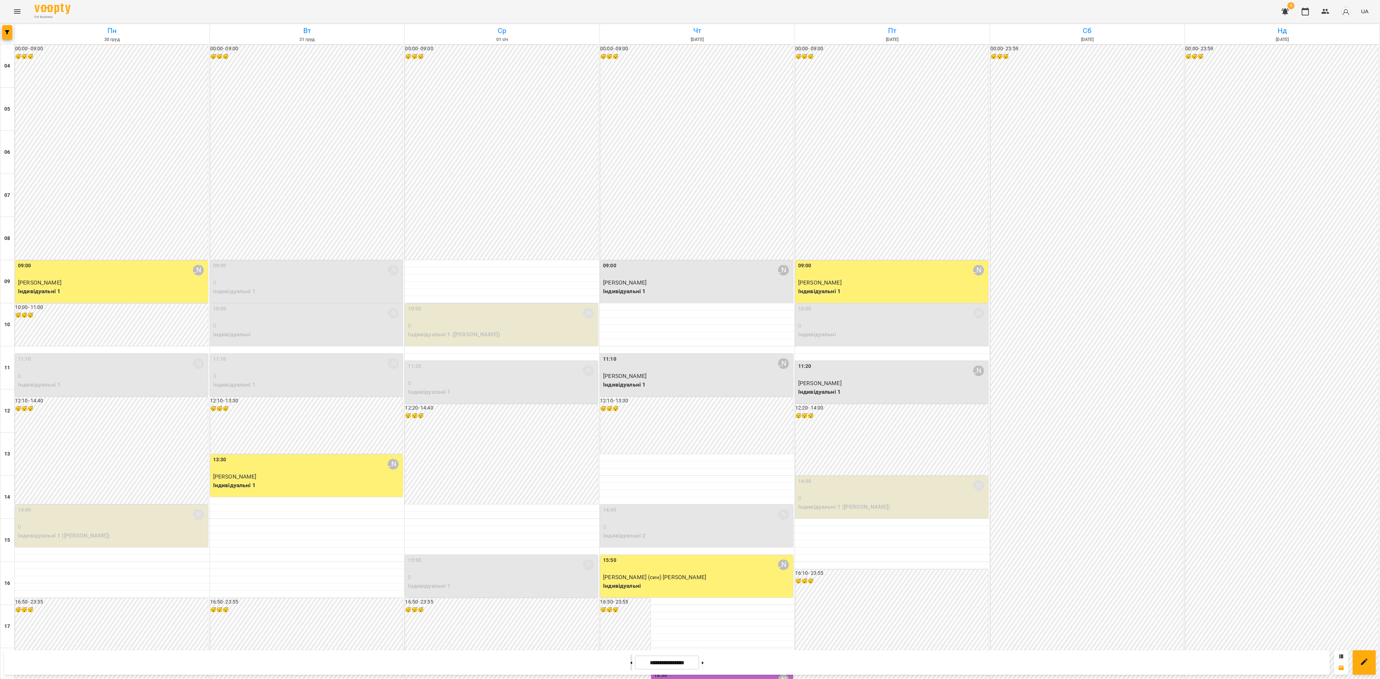
click at [630, 509] on button at bounding box center [631, 663] width 2 height 16
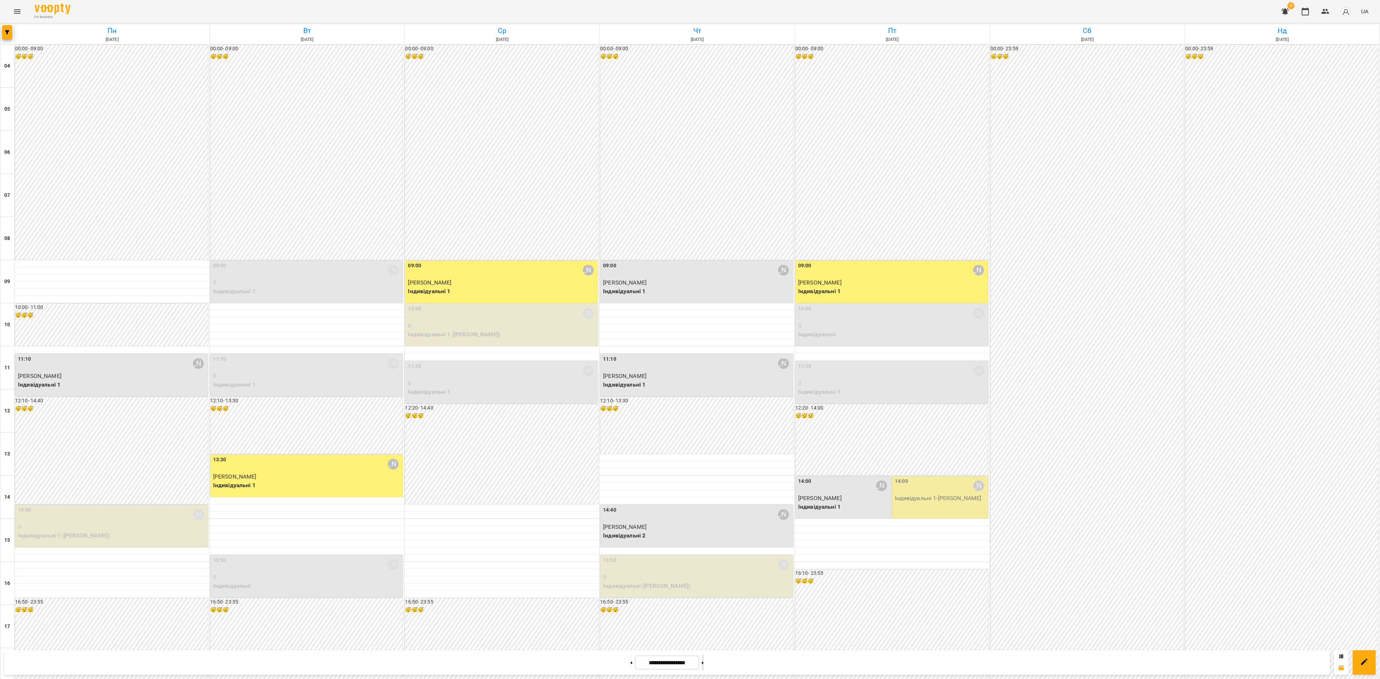
drag, startPoint x: 708, startPoint y: 659, endPoint x: 708, endPoint y: 663, distance: 4.3
click at [704, 509] on button at bounding box center [703, 663] width 2 height 16
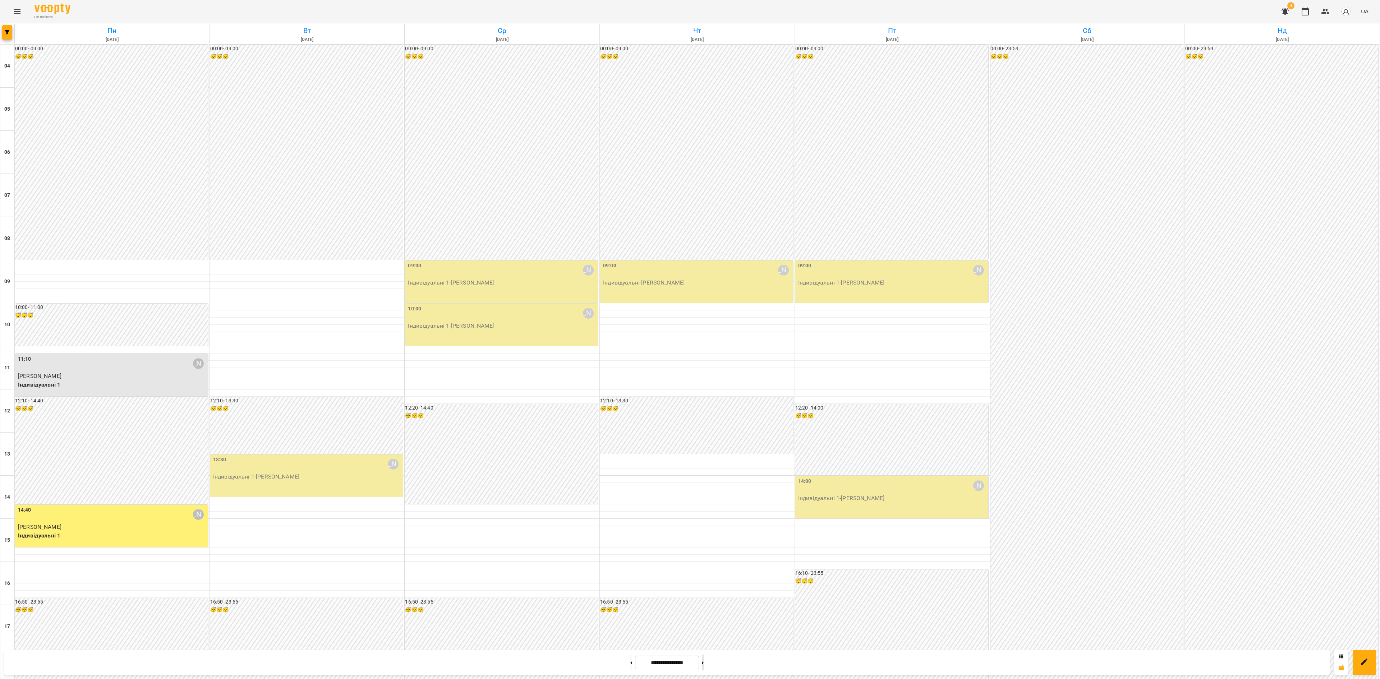
click at [704, 509] on button at bounding box center [703, 663] width 2 height 16
type input "**********"
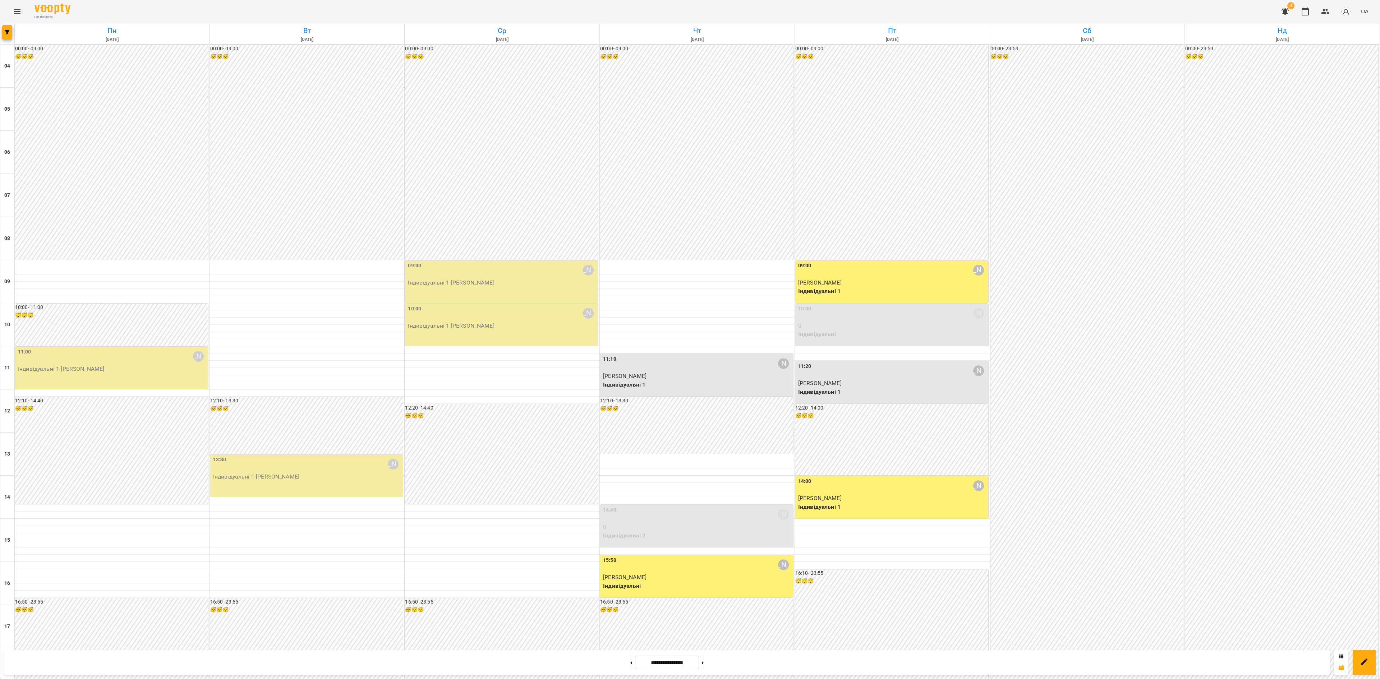
click at [337, 486] on div "13:30 Наталія Ємець Індивідуальні 1 - Аліна Ільченко" at bounding box center [306, 476] width 193 height 42
drag, startPoint x: 263, startPoint y: 399, endPoint x: 267, endPoint y: 402, distance: 5.6
click at [263, 400] on link "[PERSON_NAME]" at bounding box center [262, 399] width 43 height 7
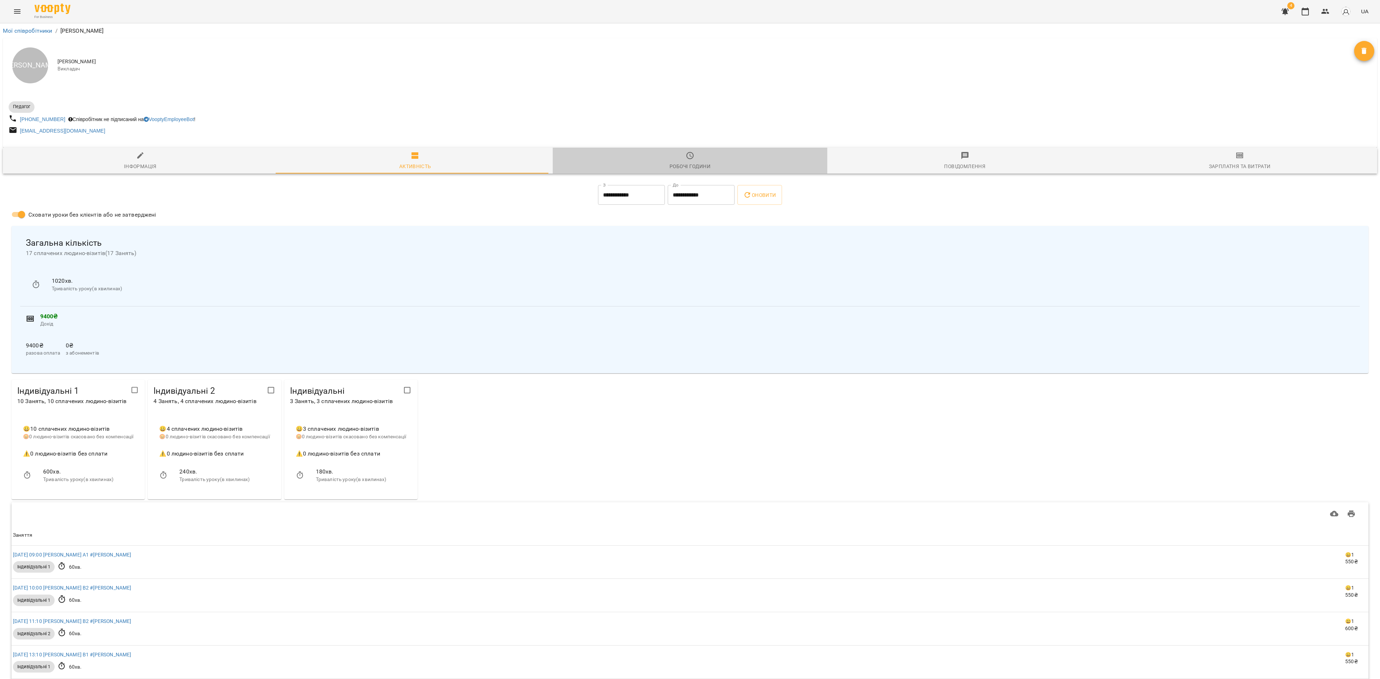
click at [690, 159] on span "Робочі години" at bounding box center [690, 160] width 266 height 19
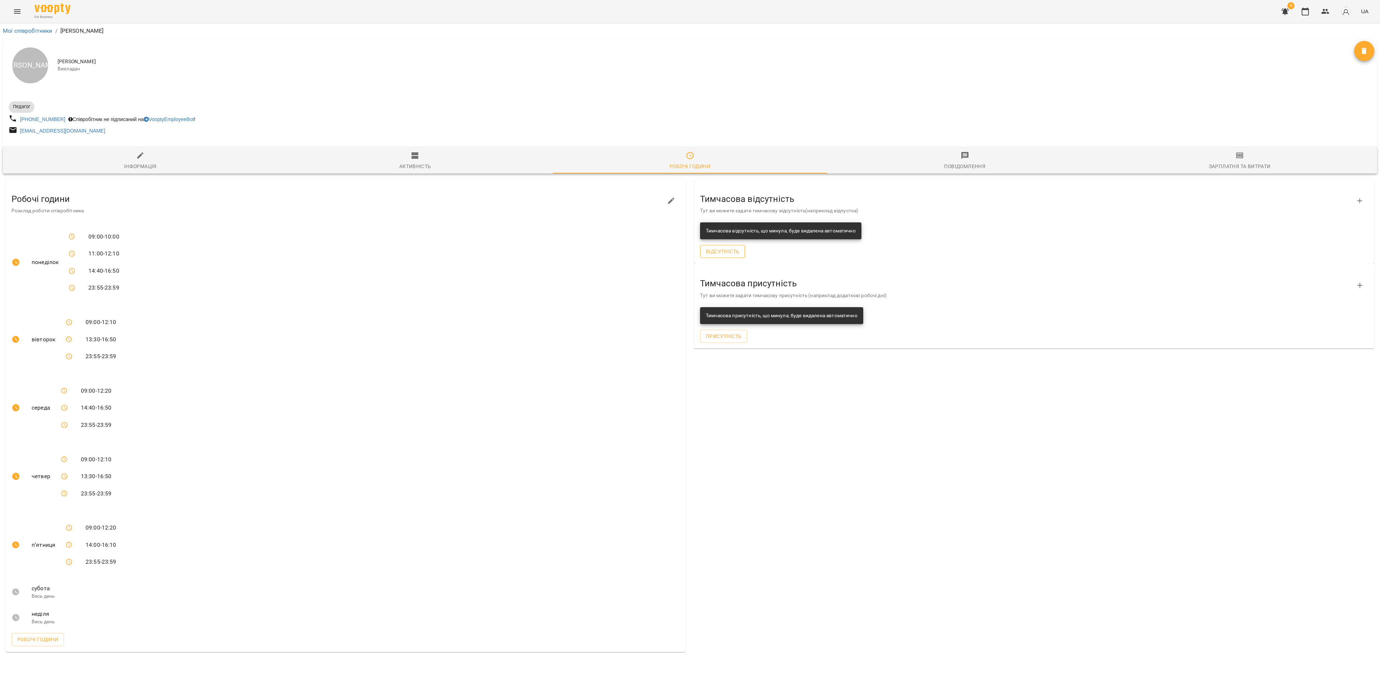
click at [727, 258] on button "Відсутність" at bounding box center [722, 251] width 45 height 13
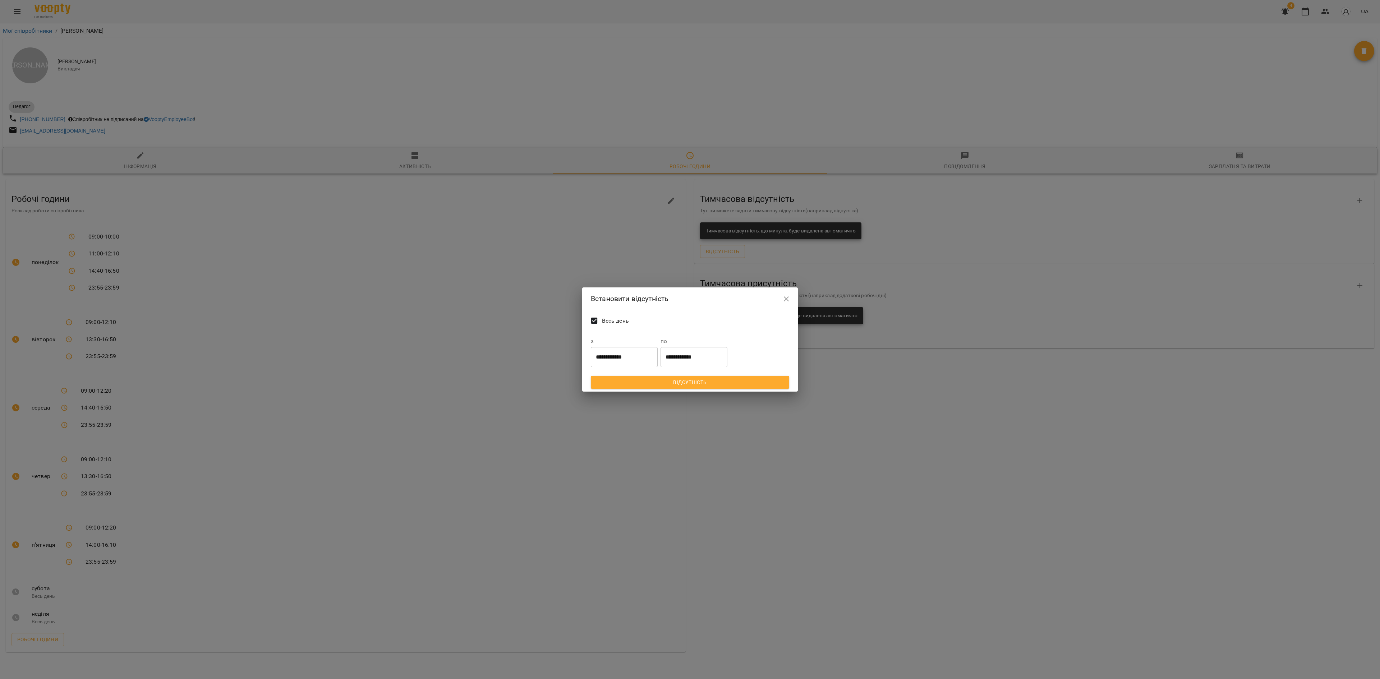
click at [635, 343] on label "з" at bounding box center [624, 342] width 67 height 6
click at [629, 351] on input "**********" at bounding box center [624, 357] width 67 height 20
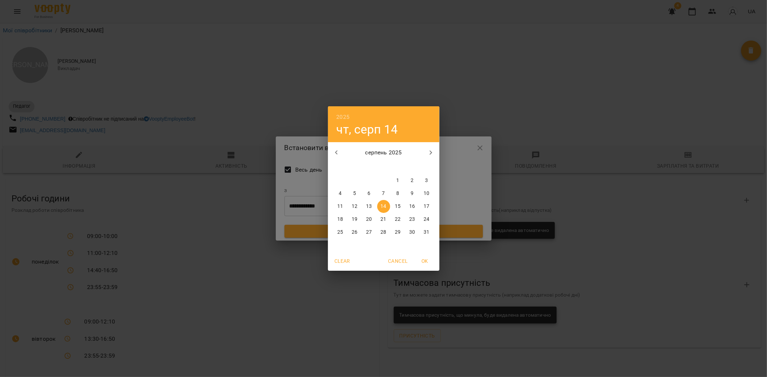
click at [336, 152] on icon "button" at bounding box center [336, 152] width 9 height 9
click at [336, 154] on icon "button" at bounding box center [336, 152] width 9 height 9
click at [336, 154] on icon "button" at bounding box center [336, 153] width 3 height 4
click at [337, 151] on icon "button" at bounding box center [336, 152] width 9 height 9
click at [336, 151] on icon "button" at bounding box center [336, 153] width 3 height 4
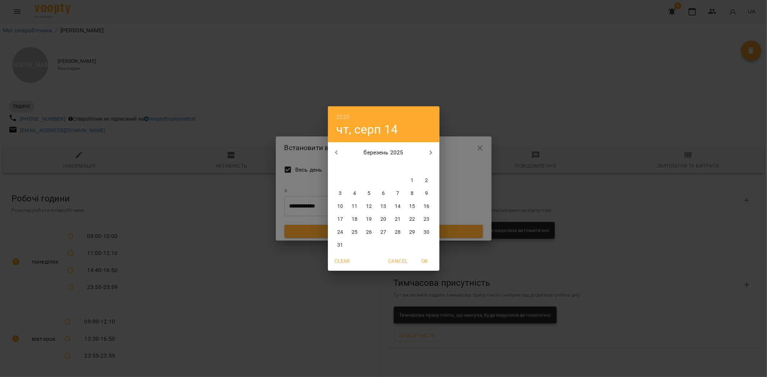
click at [337, 150] on icon "button" at bounding box center [336, 152] width 9 height 9
click at [337, 152] on icon "button" at bounding box center [336, 152] width 9 height 9
click at [355, 193] on p "7" at bounding box center [354, 193] width 3 height 7
type input "**********"
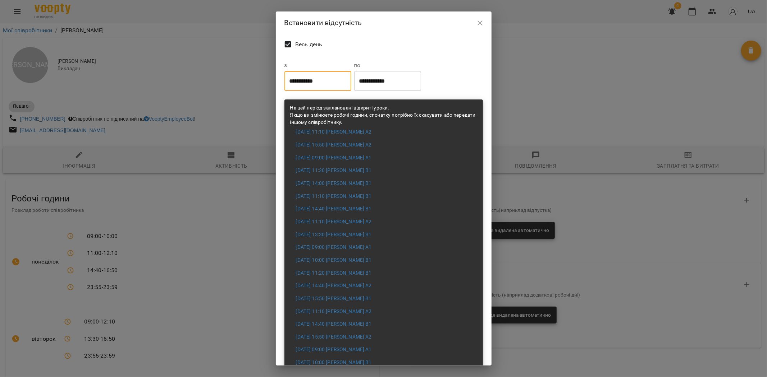
click at [390, 78] on input "**********" at bounding box center [387, 81] width 67 height 20
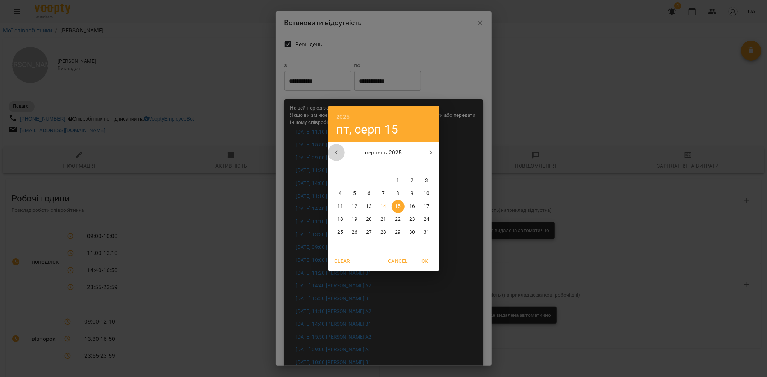
click at [335, 150] on icon "button" at bounding box center [336, 152] width 9 height 9
click at [336, 151] on icon "button" at bounding box center [336, 152] width 9 height 9
click at [336, 150] on icon "button" at bounding box center [336, 152] width 9 height 9
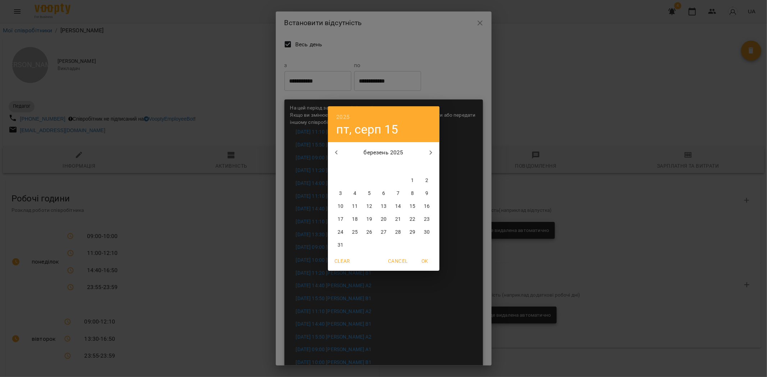
click at [336, 149] on icon "button" at bounding box center [336, 152] width 9 height 9
click at [336, 148] on div "лютий 2025 березень 2025 квітень 2025" at bounding box center [383, 152] width 111 height 17
click at [336, 148] on div "січень 2025 лютий 2025" at bounding box center [383, 152] width 111 height 17
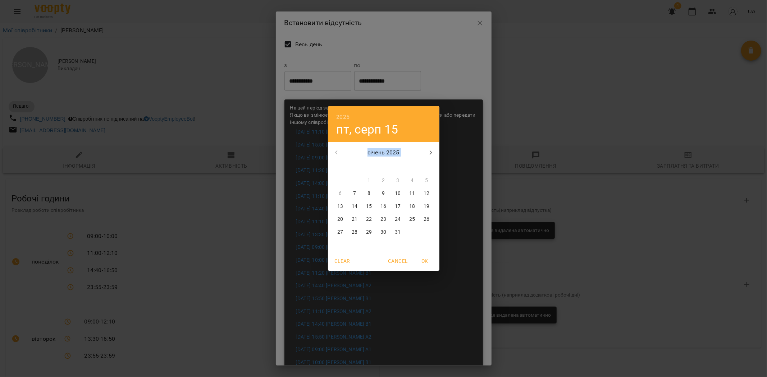
click at [336, 148] on div "січень 2025" at bounding box center [383, 152] width 111 height 17
click at [334, 151] on div "січень 2025" at bounding box center [383, 152] width 111 height 17
click at [336, 153] on div "січень 2025" at bounding box center [383, 152] width 111 height 17
click at [370, 206] on p "15" at bounding box center [369, 206] width 6 height 7
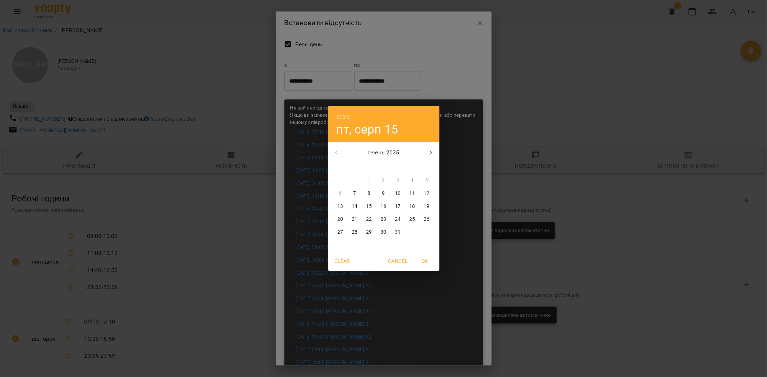
type input "**********"
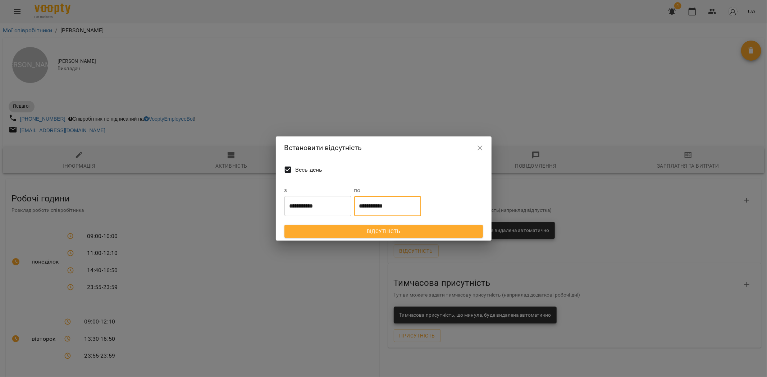
click at [385, 229] on span "Відсутність" at bounding box center [383, 231] width 187 height 9
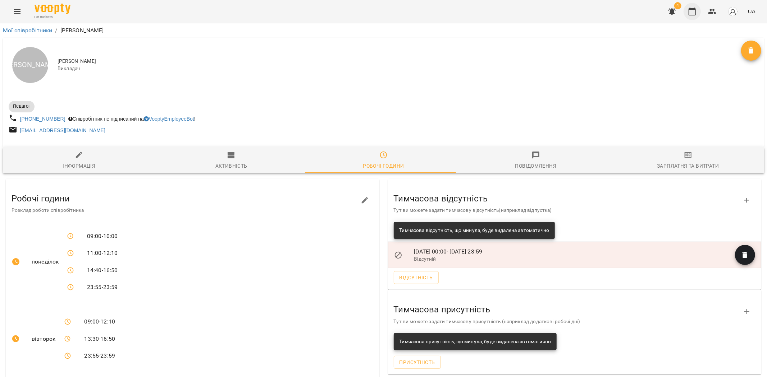
click at [692, 14] on icon "button" at bounding box center [691, 11] width 9 height 9
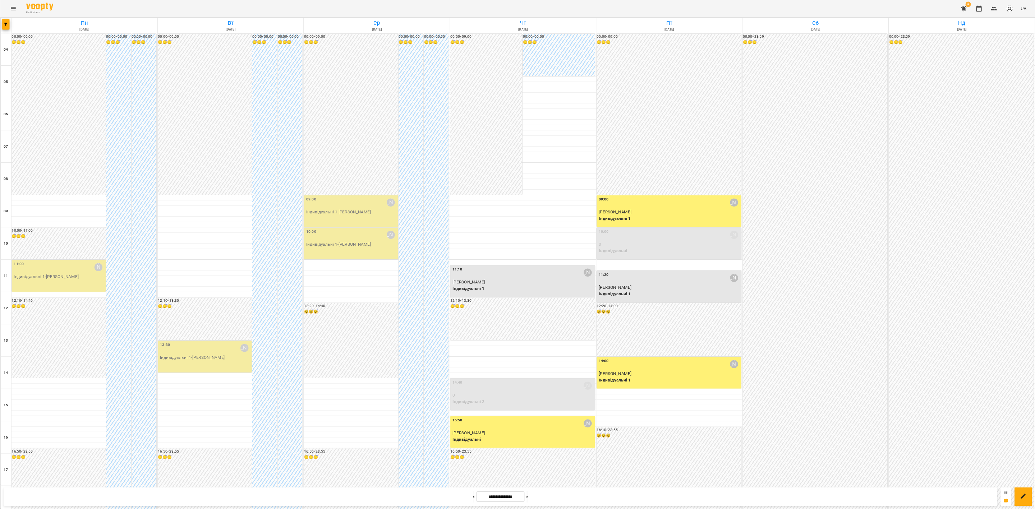
scroll to position [218, 0]
type input "**********"
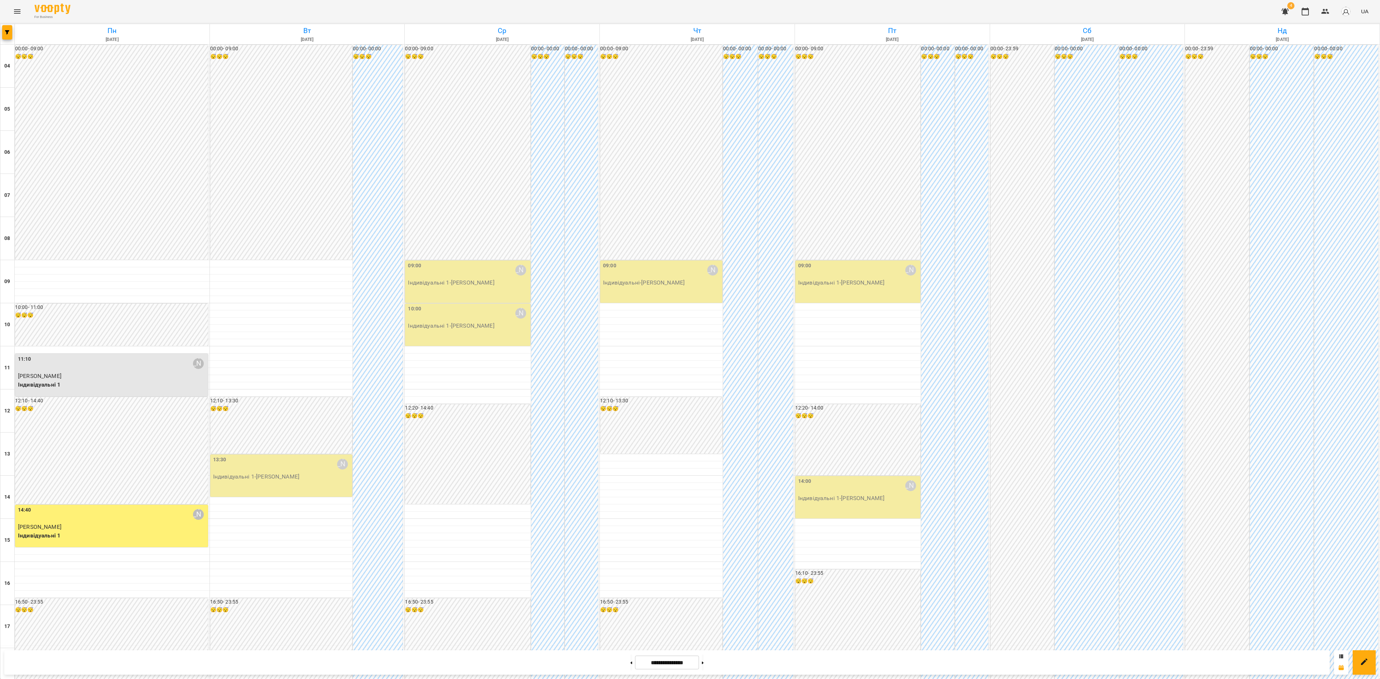
click at [286, 473] on p "Індивідуальні 1 - Аліна Ільченко" at bounding box center [282, 477] width 138 height 9
click at [270, 121] on span "Урок відбувся" at bounding box center [262, 120] width 49 height 9
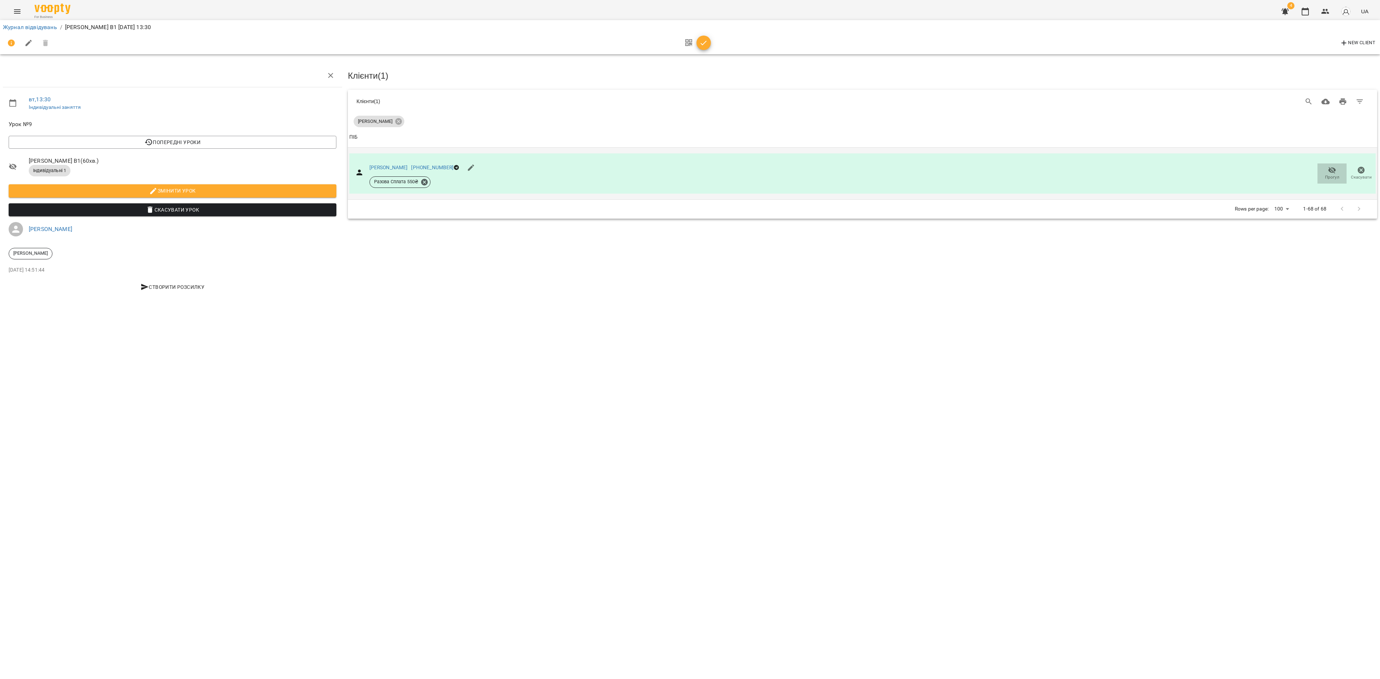
click at [1035, 174] on span "Прогул" at bounding box center [1332, 177] width 14 height 6
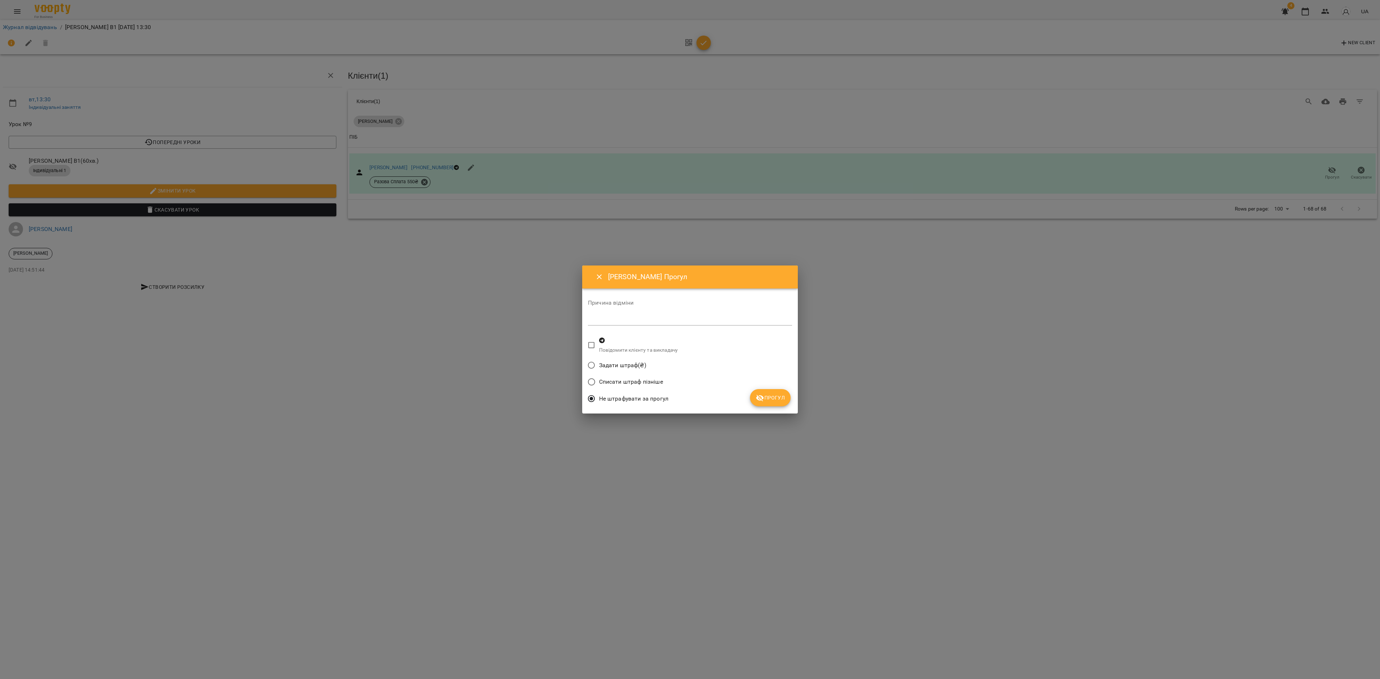
drag, startPoint x: 774, startPoint y: 402, endPoint x: 758, endPoint y: 400, distance: 16.6
click at [774, 401] on span "Прогул" at bounding box center [770, 397] width 29 height 9
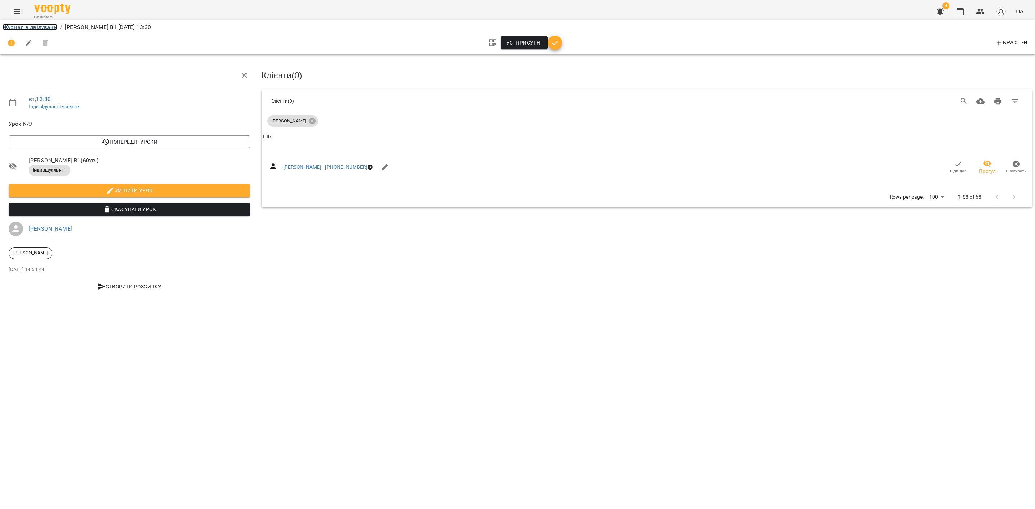
click at [23, 27] on link "Журнал відвідувань" at bounding box center [30, 27] width 54 height 7
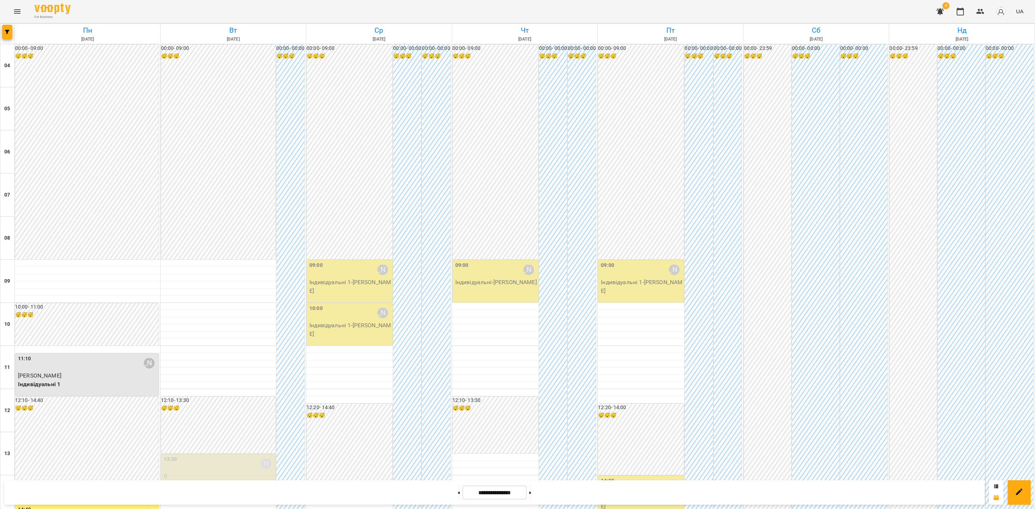
click at [341, 288] on p "Індивідуальні 1 - Констянтин Колосков" at bounding box center [350, 286] width 82 height 17
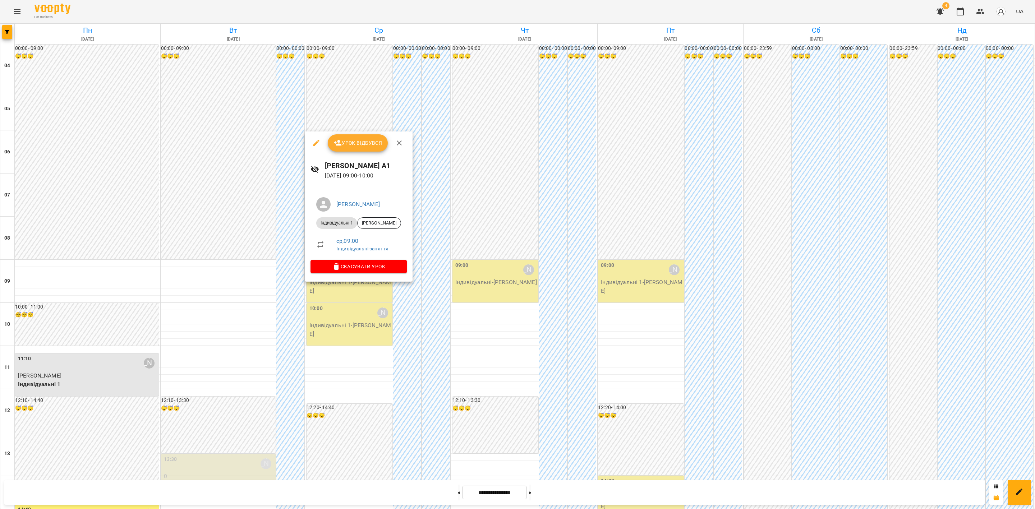
click at [359, 149] on button "Урок відбувся" at bounding box center [358, 142] width 60 height 17
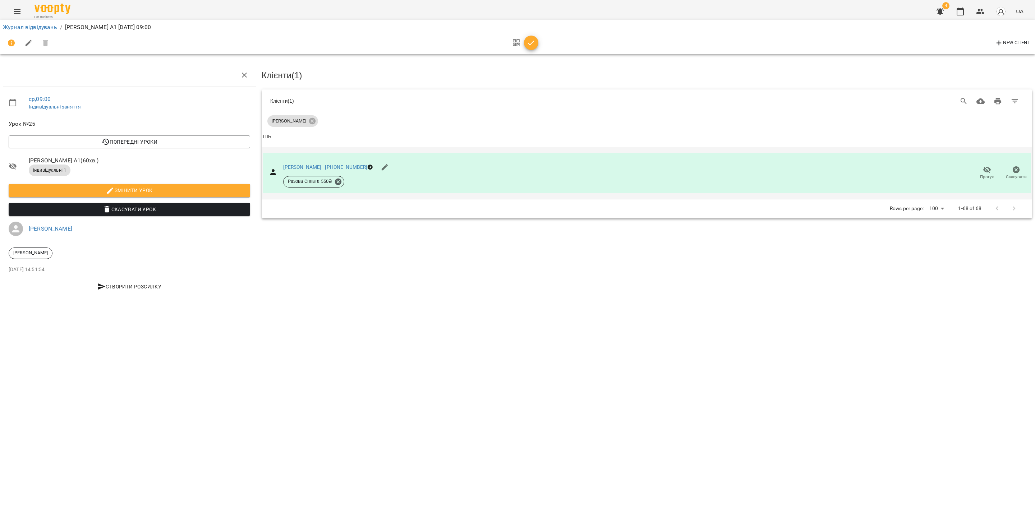
click at [985, 174] on span "Прогул" at bounding box center [987, 177] width 14 height 6
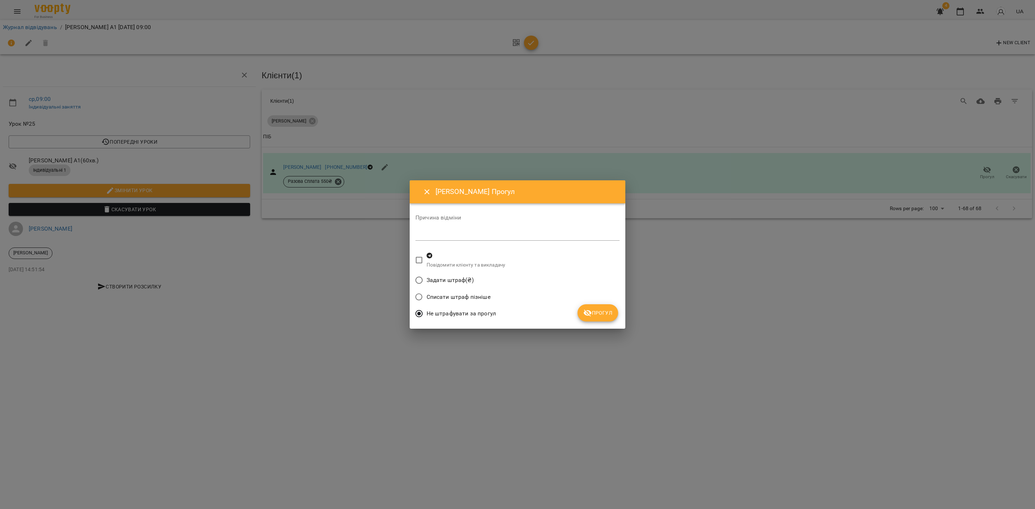
drag, startPoint x: 590, startPoint y: 313, endPoint x: 583, endPoint y: 314, distance: 6.6
click at [590, 314] on icon "submit" at bounding box center [587, 313] width 9 height 9
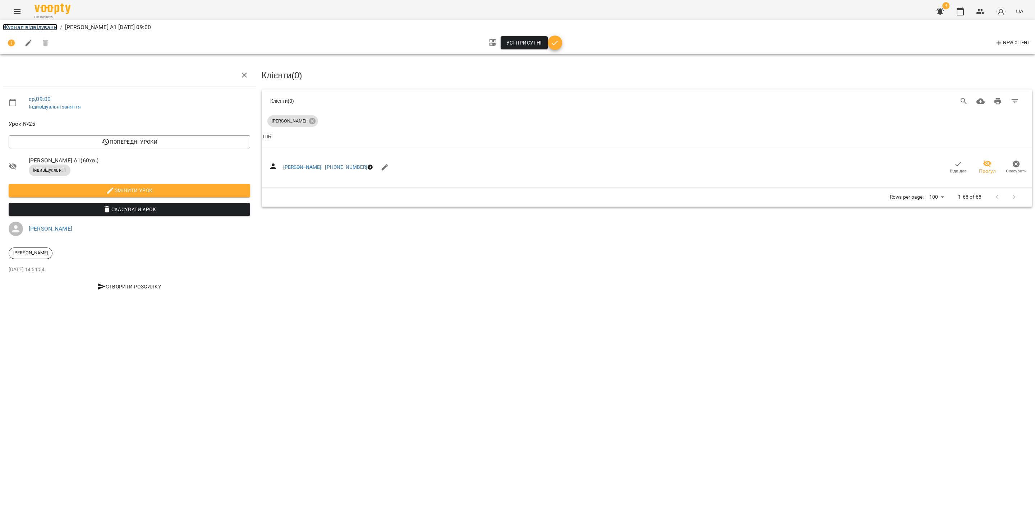
click at [33, 25] on link "Журнал відвідувань" at bounding box center [30, 27] width 54 height 7
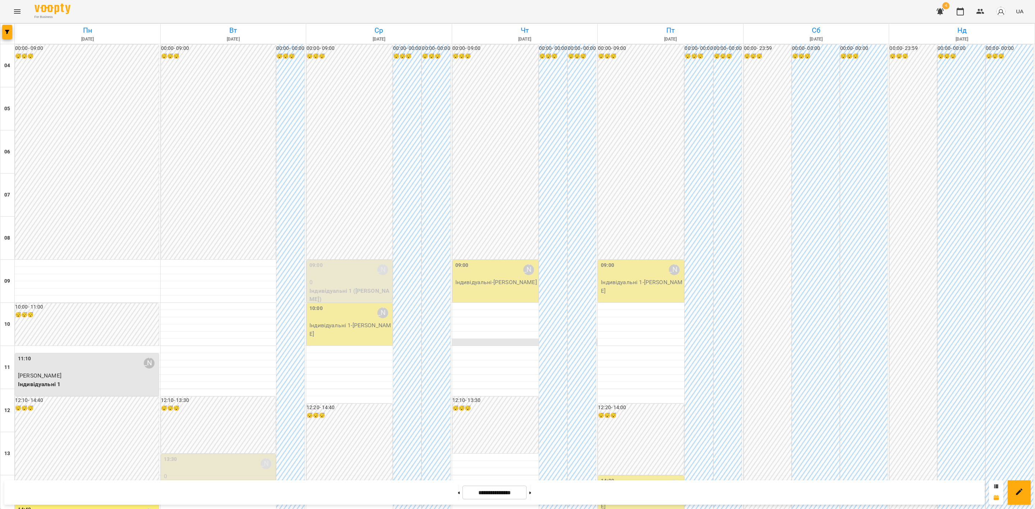
scroll to position [162, 0]
click at [342, 321] on p "Індивідуальні 1 - Денис Скляров" at bounding box center [350, 329] width 82 height 17
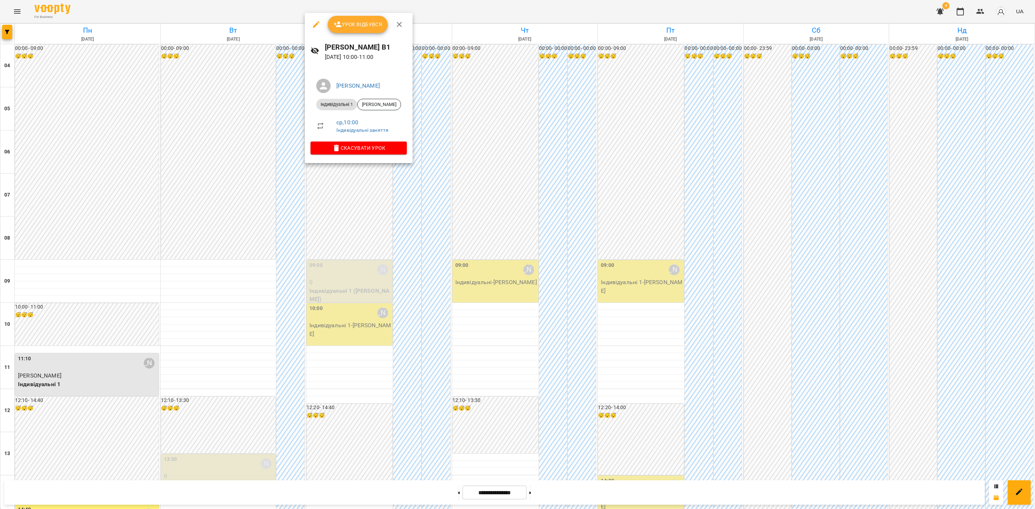
click at [370, 22] on span "Урок відбувся" at bounding box center [357, 24] width 49 height 9
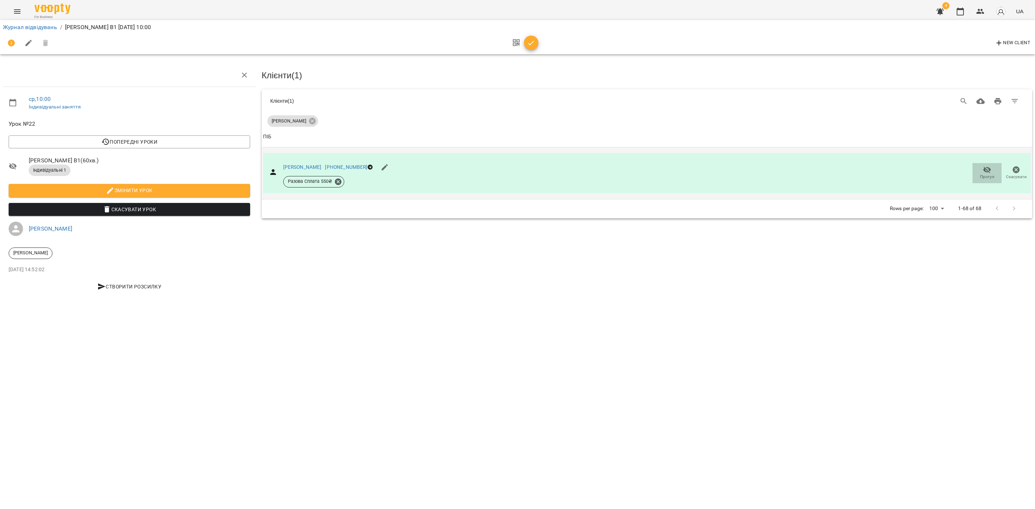
click at [980, 174] on span "Прогул" at bounding box center [987, 173] width 20 height 14
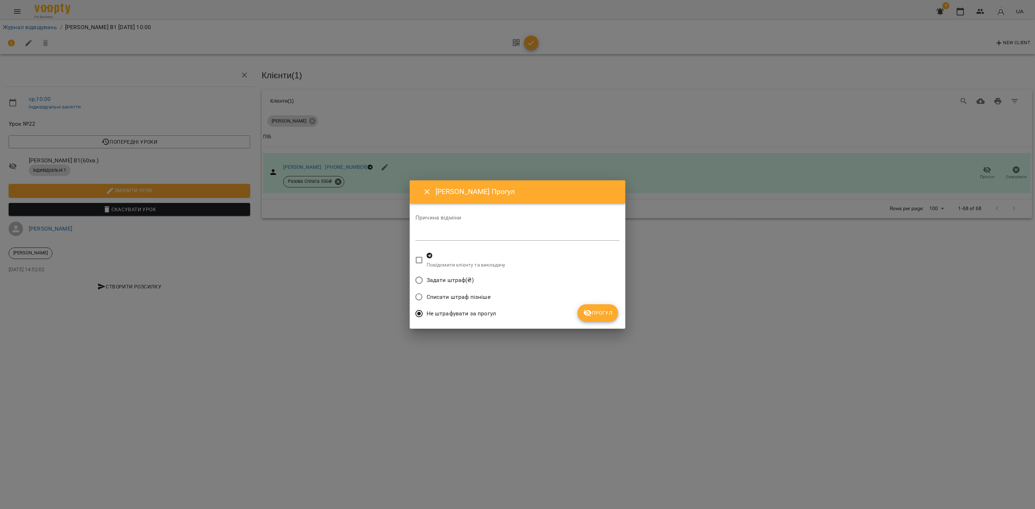
click at [595, 312] on span "Прогул" at bounding box center [597, 313] width 29 height 9
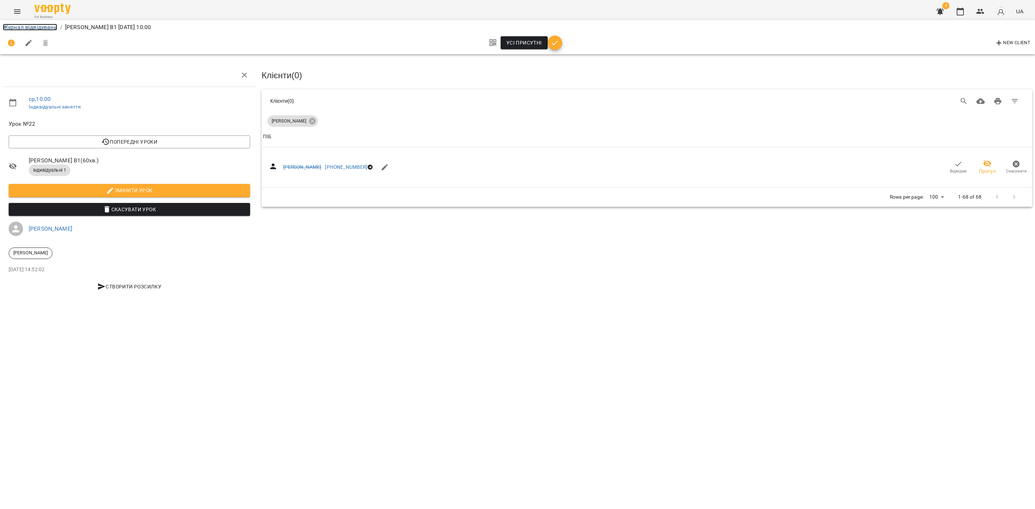
drag, startPoint x: 32, startPoint y: 25, endPoint x: 51, endPoint y: 42, distance: 24.9
click at [33, 26] on link "Журнал відвідувань" at bounding box center [30, 27] width 54 height 7
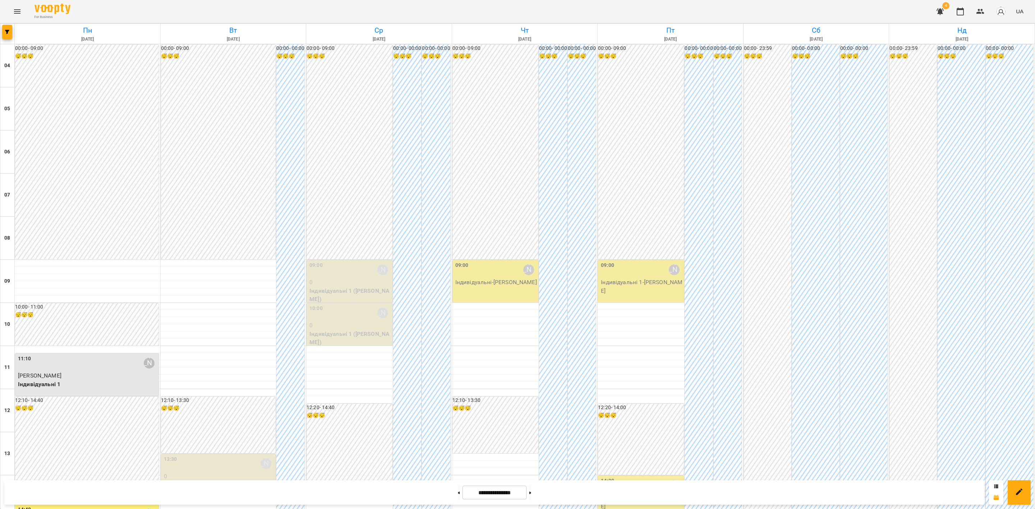
click at [488, 277] on div "09:00 Наталія Ємець" at bounding box center [496, 270] width 82 height 17
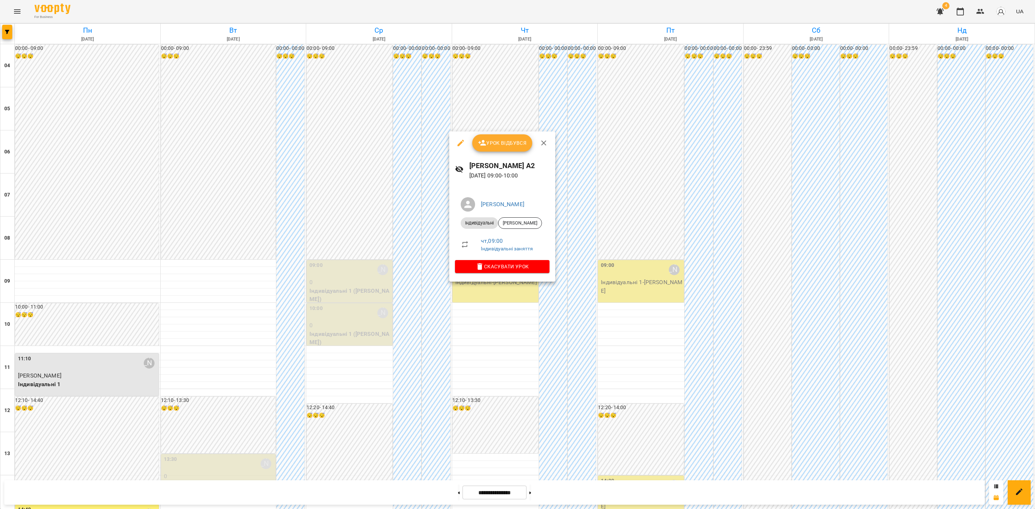
click at [502, 139] on span "Урок відбувся" at bounding box center [502, 143] width 49 height 9
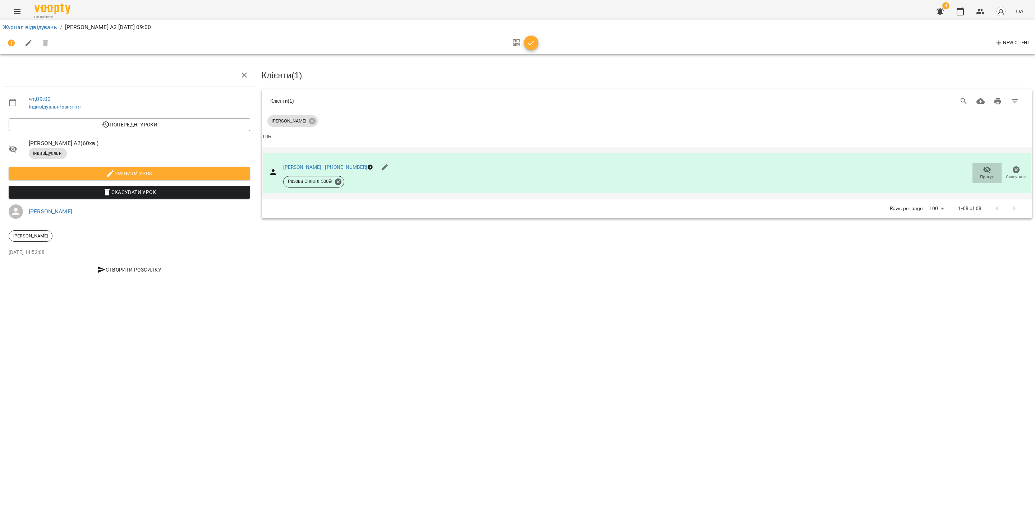
click at [981, 175] on span "Прогул" at bounding box center [987, 177] width 14 height 6
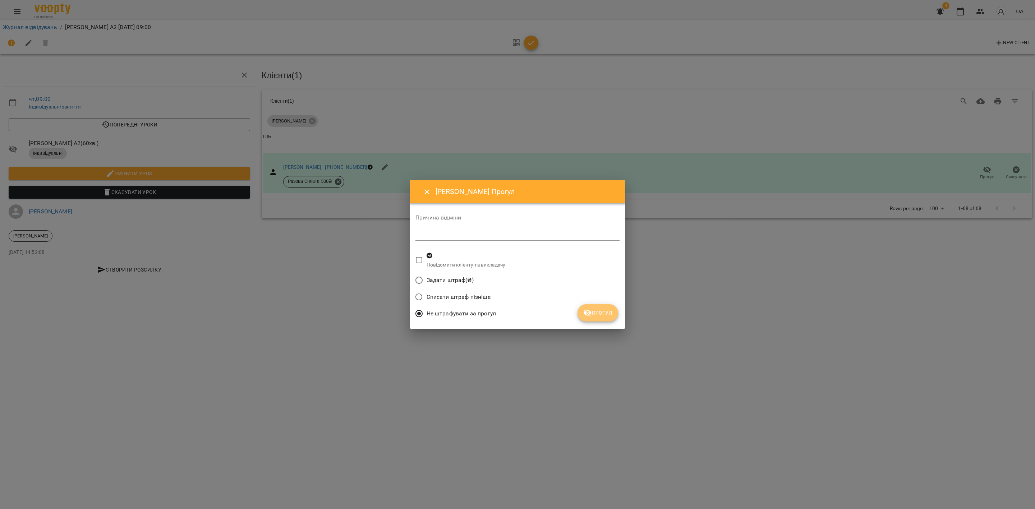
drag, startPoint x: 602, startPoint y: 316, endPoint x: 496, endPoint y: 270, distance: 115.8
click at [602, 316] on span "Прогул" at bounding box center [597, 313] width 29 height 9
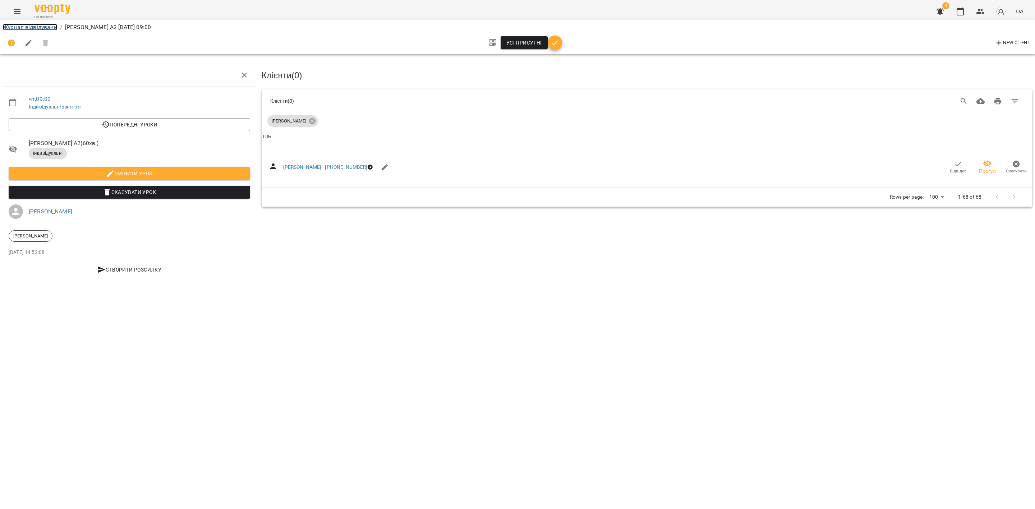
drag, startPoint x: 25, startPoint y: 25, endPoint x: 95, endPoint y: 59, distance: 77.9
click at [25, 26] on link "Журнал відвідувань" at bounding box center [30, 27] width 54 height 7
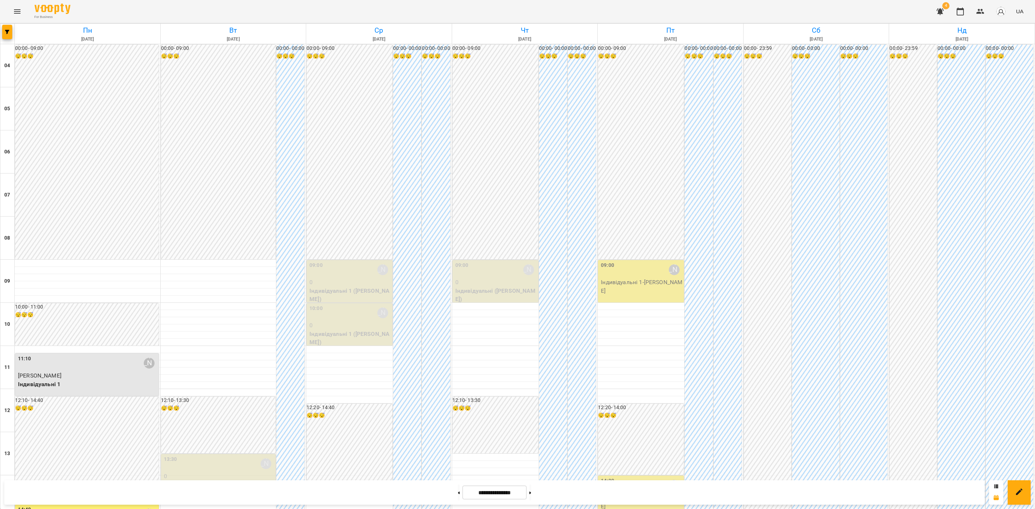
scroll to position [162, 0]
click at [662, 278] on p "Індивідуальні 1 - Констянтин Колосков" at bounding box center [642, 286] width 82 height 17
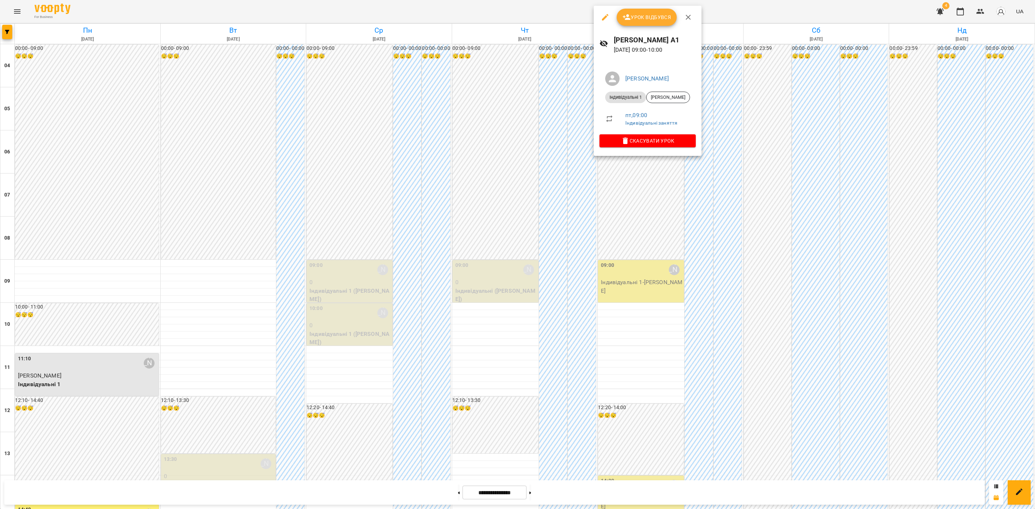
drag, startPoint x: 649, startPoint y: 12, endPoint x: 657, endPoint y: 22, distance: 12.2
click at [649, 12] on button "Урок відбувся" at bounding box center [647, 17] width 60 height 17
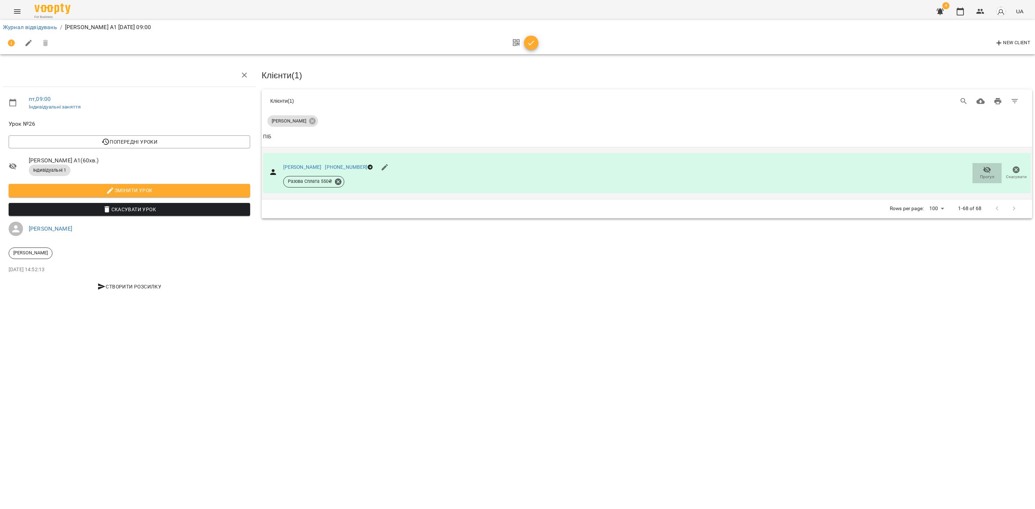
click at [983, 174] on span "Прогул" at bounding box center [987, 177] width 14 height 6
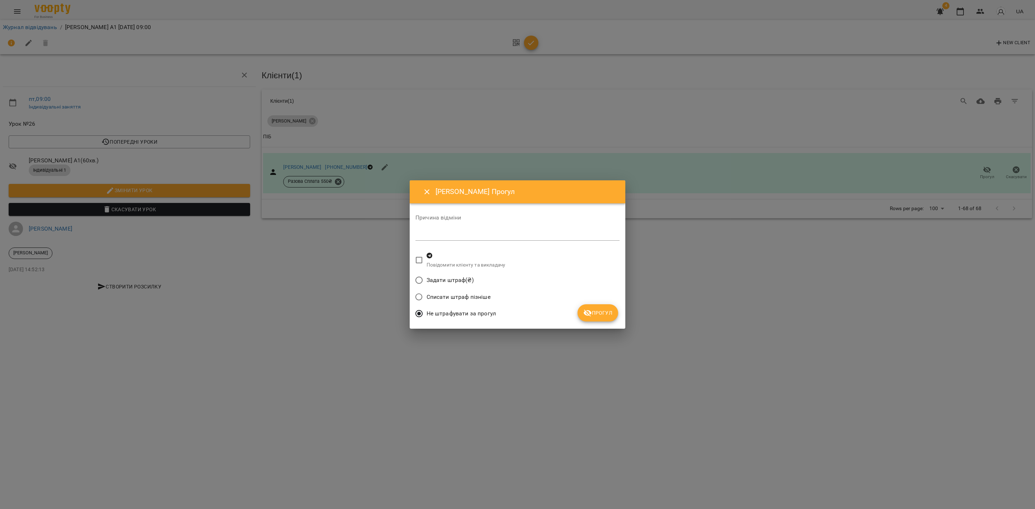
click at [600, 322] on div "Не штрафувати за прогул" at bounding box center [517, 314] width 204 height 17
click at [592, 315] on span "Прогул" at bounding box center [597, 313] width 29 height 9
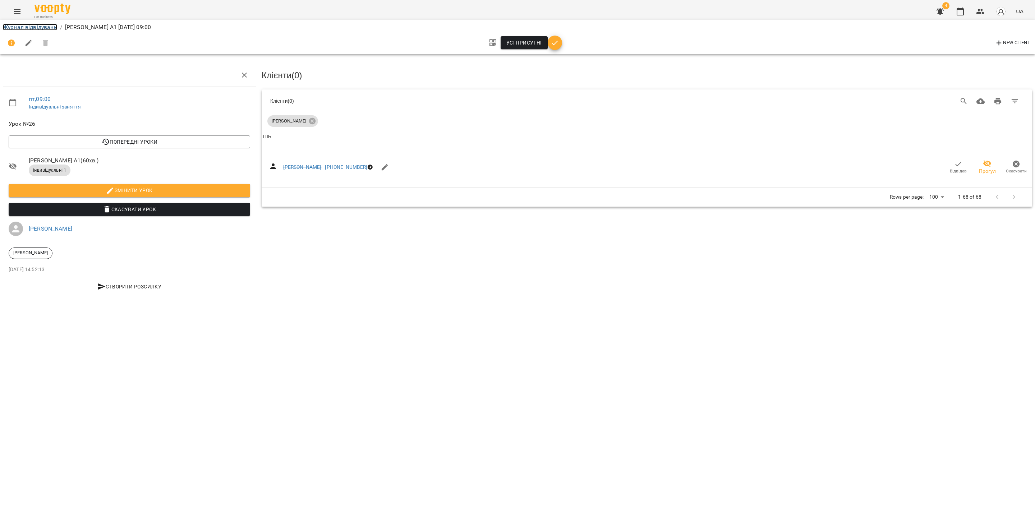
click at [25, 25] on link "Журнал відвідувань" at bounding box center [30, 27] width 54 height 7
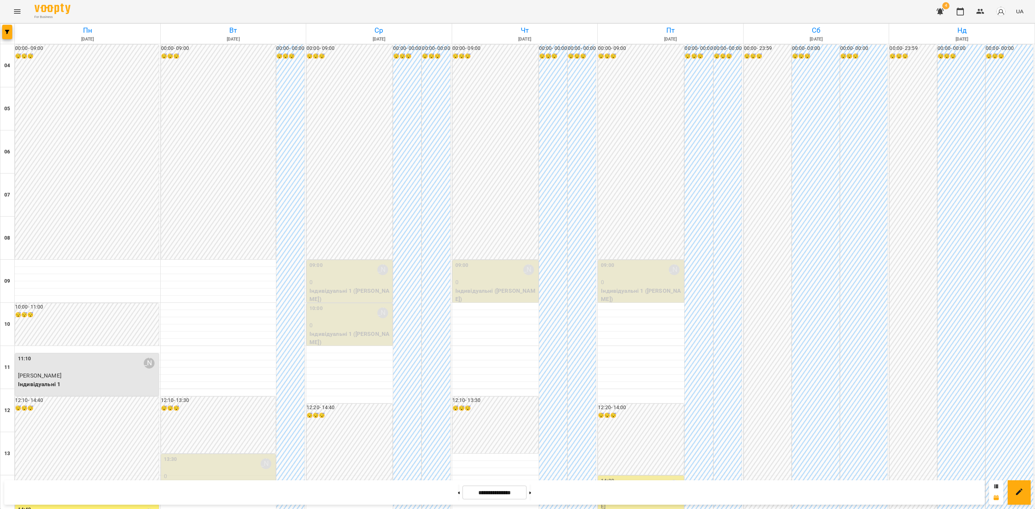
scroll to position [216, 0]
click at [636, 494] on p "Індивідуальні 1 - Антоніна Вдовіченко" at bounding box center [642, 502] width 82 height 17
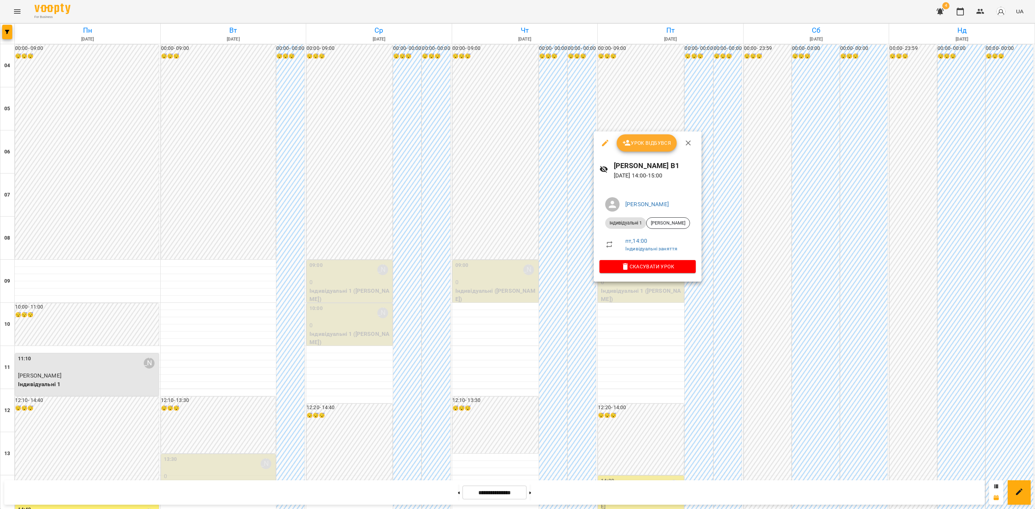
click at [652, 142] on span "Урок відбувся" at bounding box center [646, 143] width 49 height 9
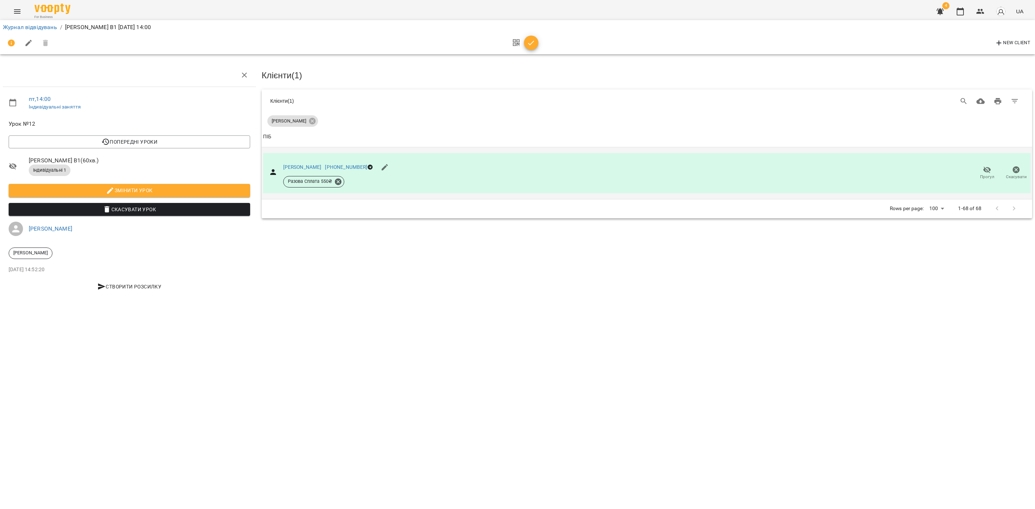
click at [987, 168] on icon "button" at bounding box center [987, 170] width 9 height 9
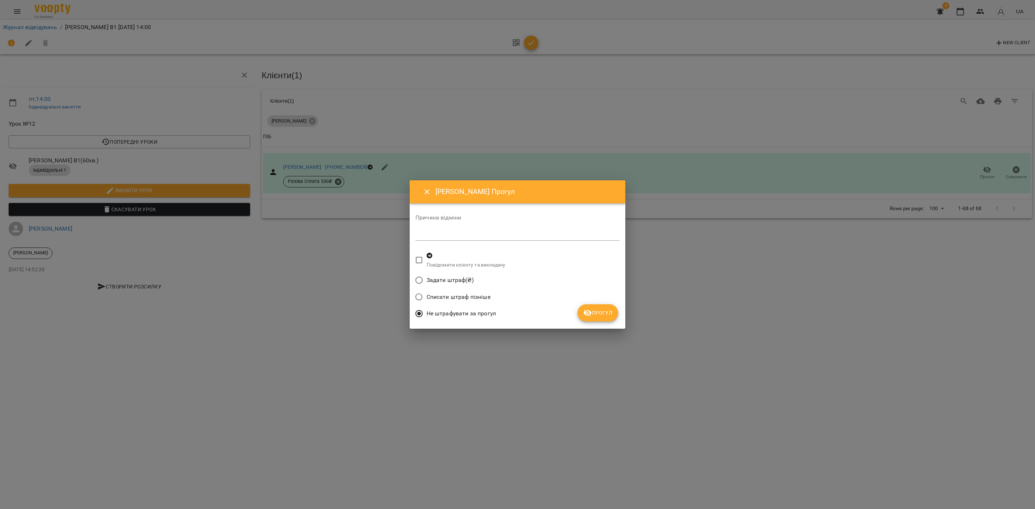
click at [597, 314] on span "Прогул" at bounding box center [597, 313] width 29 height 9
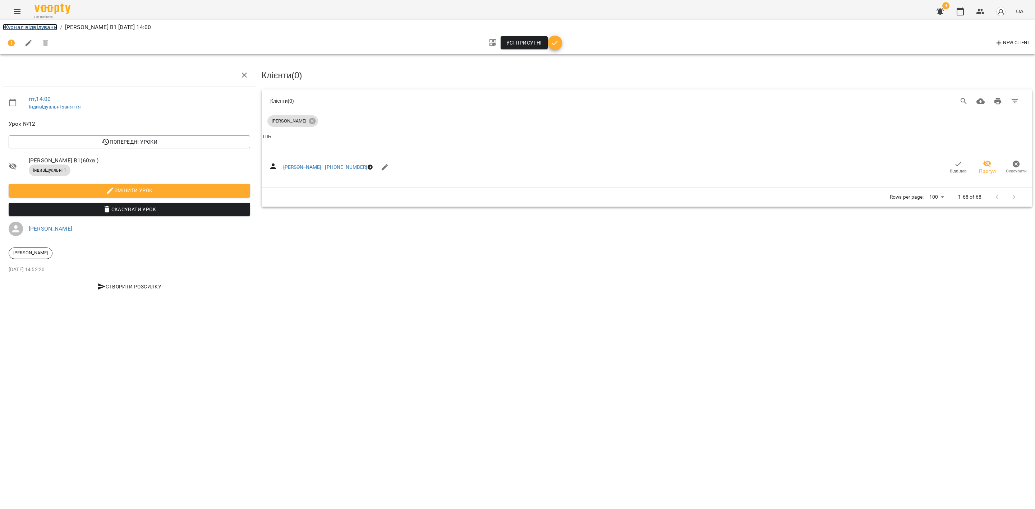
click at [30, 26] on link "Журнал відвідувань" at bounding box center [30, 27] width 54 height 7
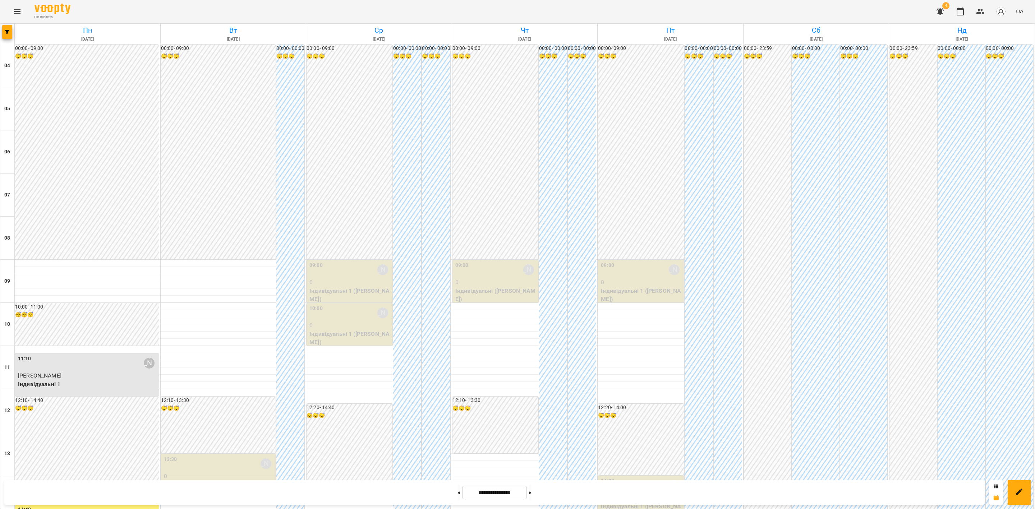
scroll to position [323, 0]
click at [531, 492] on button at bounding box center [530, 493] width 2 height 16
type input "**********"
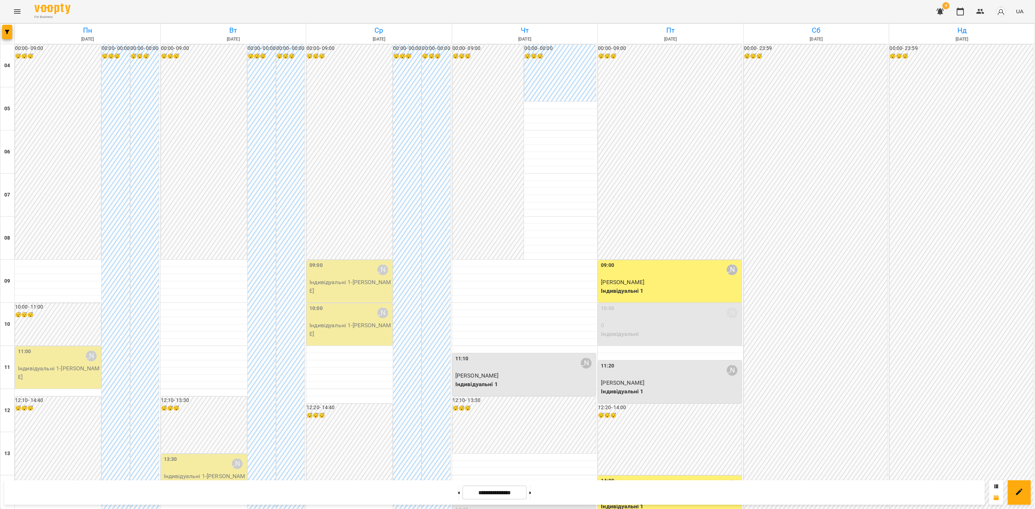
scroll to position [216, 0]
click at [58, 348] on div "11:00 Наталія Ємець" at bounding box center [59, 356] width 82 height 17
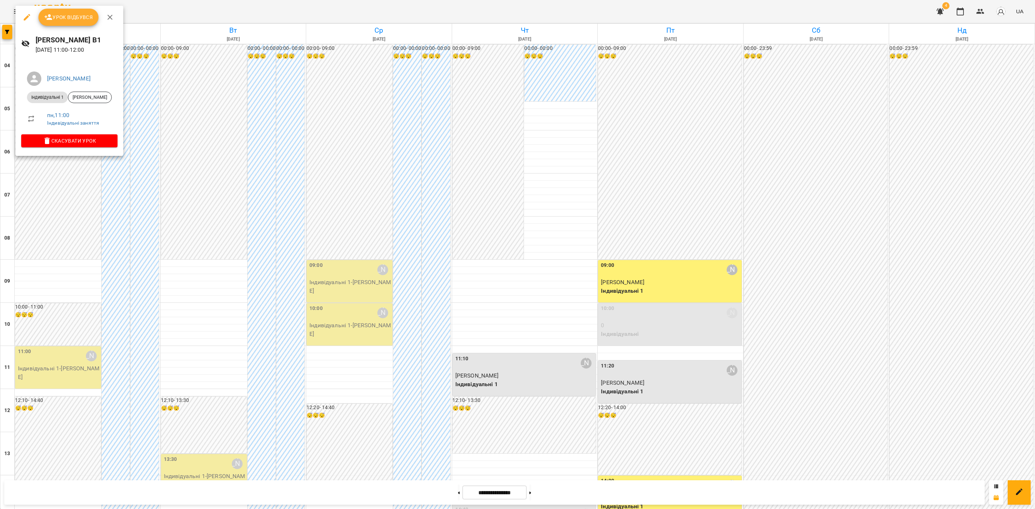
click at [74, 14] on span "Урок відбувся" at bounding box center [68, 17] width 49 height 9
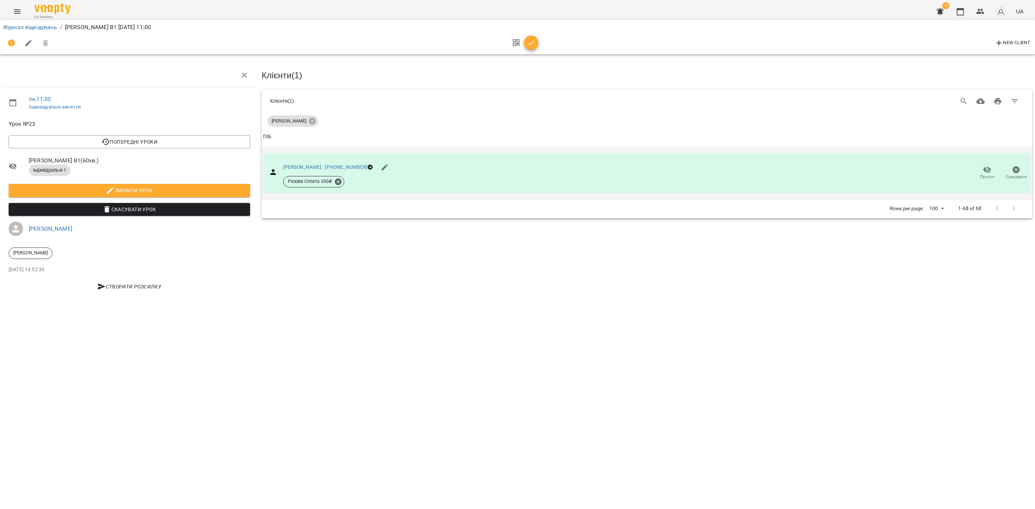
click at [988, 173] on span "Прогул" at bounding box center [987, 173] width 20 height 14
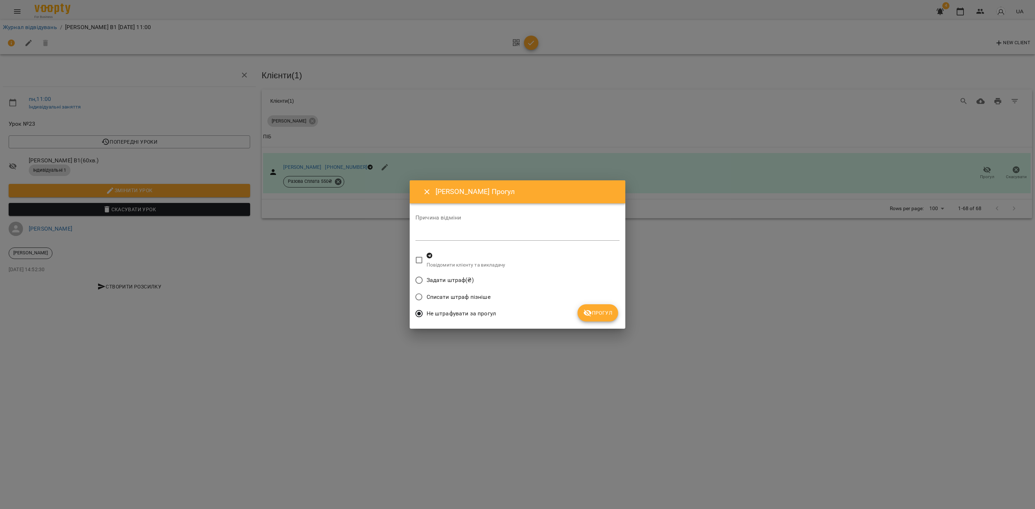
click at [604, 312] on span "Прогул" at bounding box center [597, 313] width 29 height 9
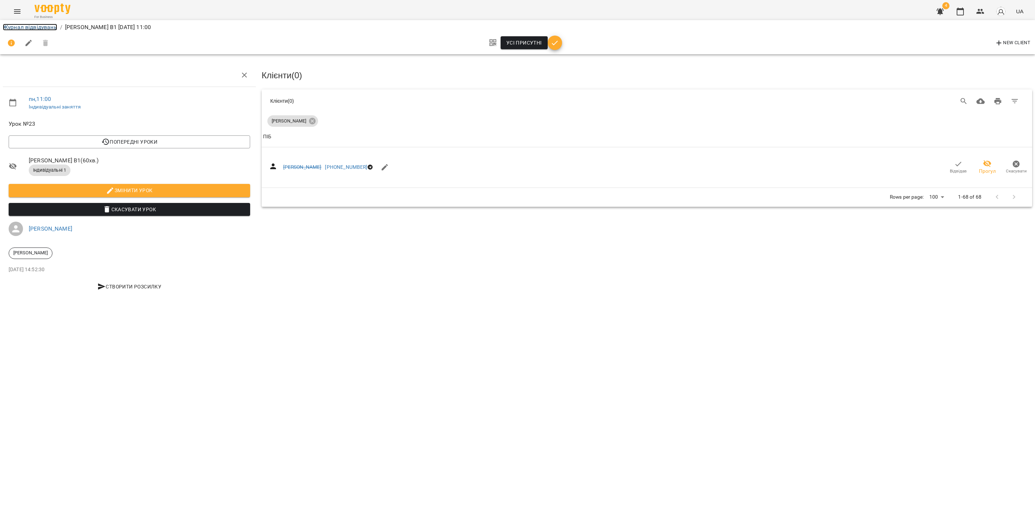
drag, startPoint x: 34, startPoint y: 25, endPoint x: 37, endPoint y: 32, distance: 6.9
click at [34, 27] on link "Журнал відвідувань" at bounding box center [30, 27] width 54 height 7
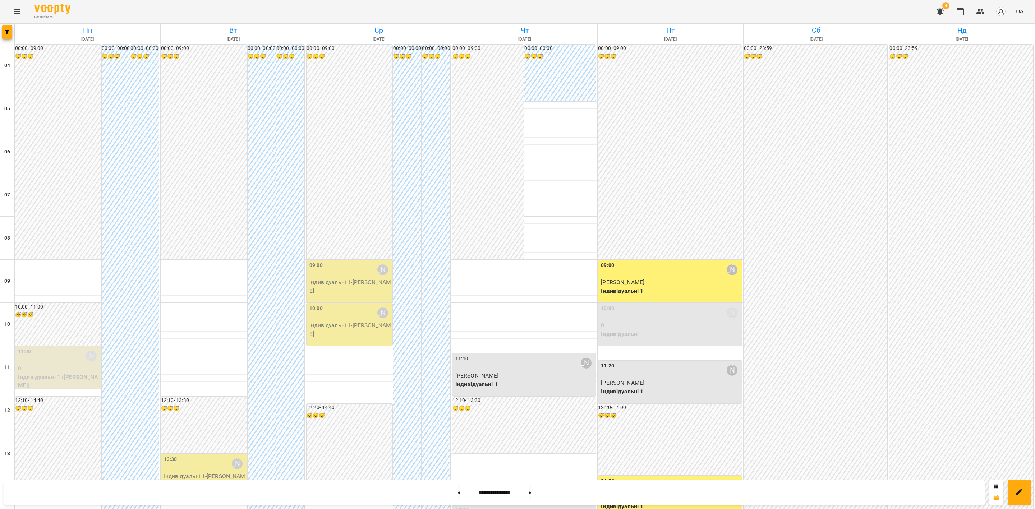
scroll to position [216, 0]
click at [199, 397] on div "12:10 - 13:30 😴😴😴" at bounding box center [204, 425] width 86 height 57
click at [210, 265] on div at bounding box center [517, 254] width 1035 height 509
click at [213, 456] on div "13:30 Наталія Ємець" at bounding box center [205, 464] width 82 height 17
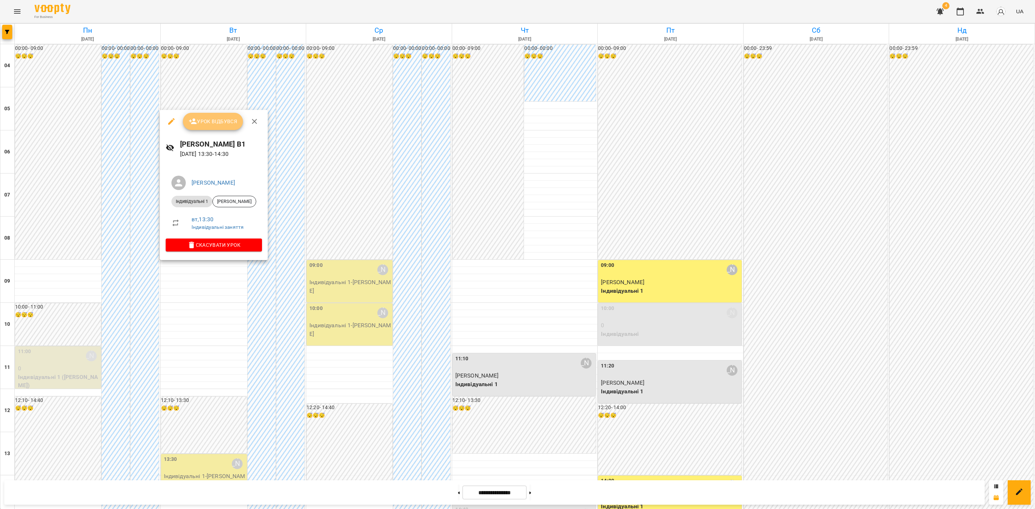
click at [212, 117] on span "Урок відбувся" at bounding box center [213, 121] width 49 height 9
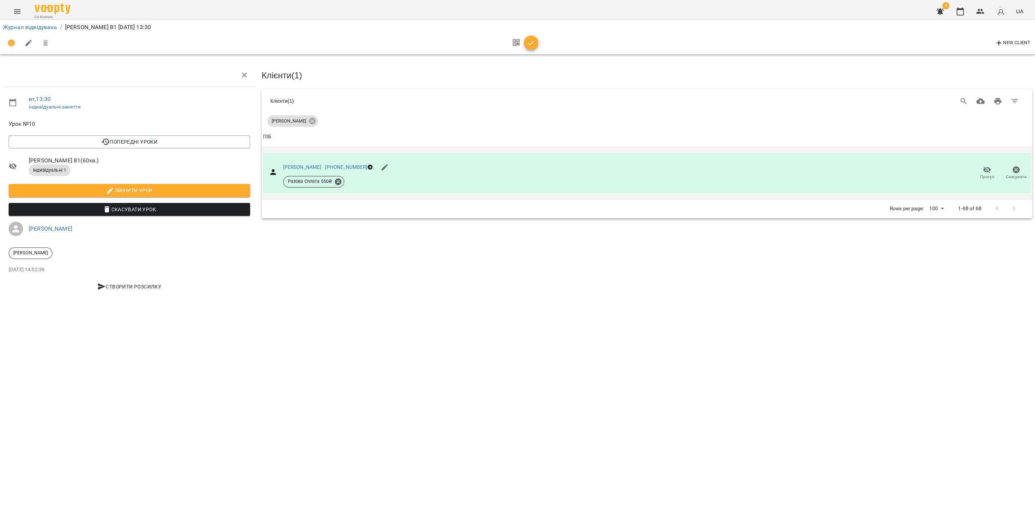
click at [985, 172] on icon "button" at bounding box center [987, 170] width 9 height 9
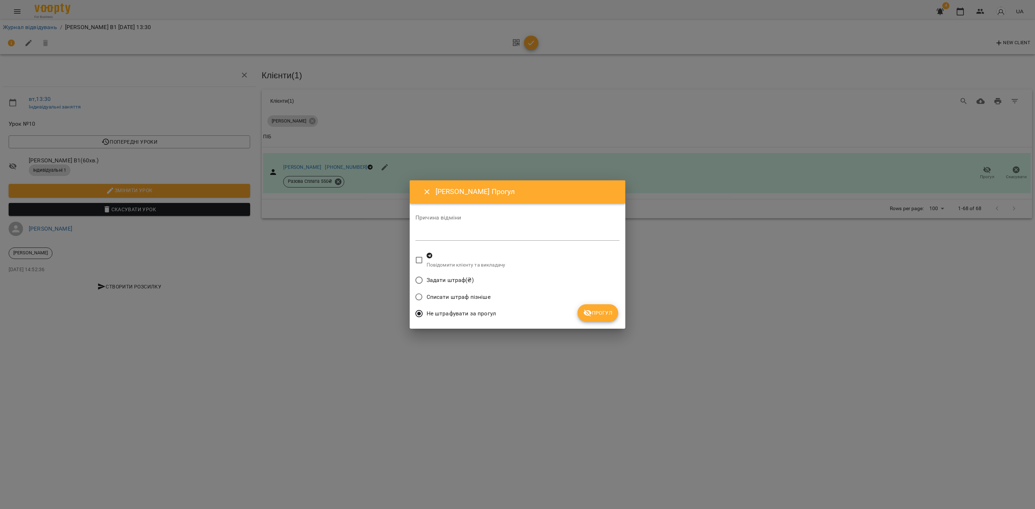
click at [593, 312] on span "Прогул" at bounding box center [597, 313] width 29 height 9
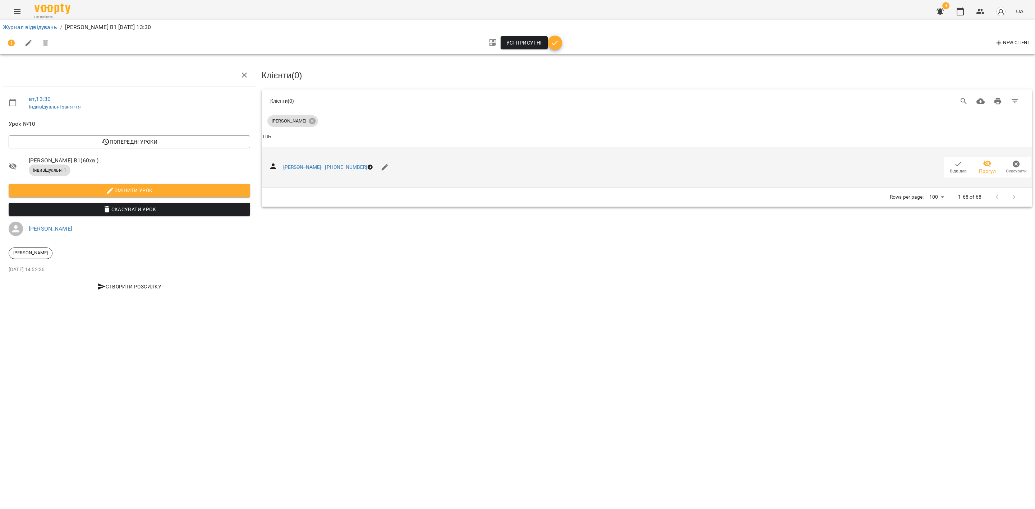
click at [959, 166] on icon "button" at bounding box center [958, 164] width 9 height 9
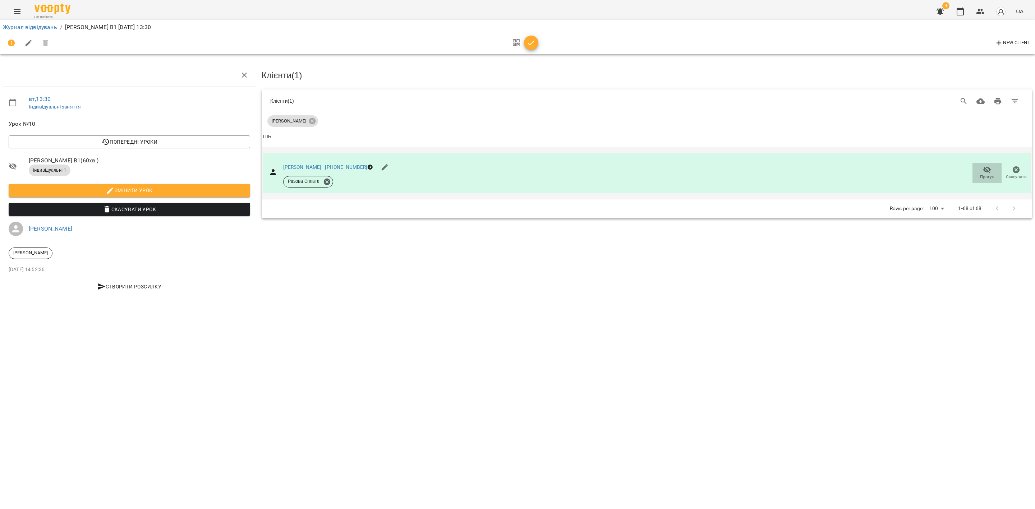
click at [979, 168] on span "Прогул" at bounding box center [987, 173] width 20 height 14
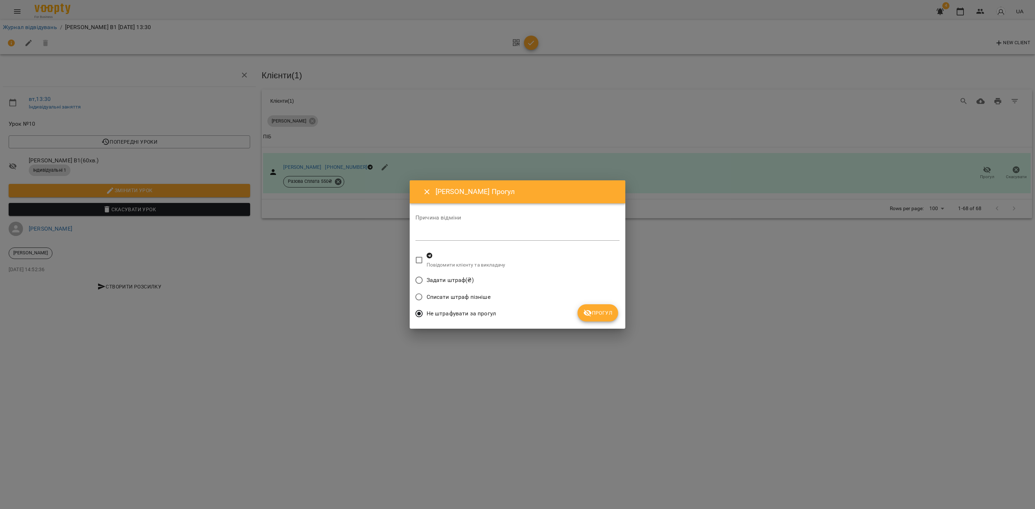
click at [614, 309] on button "Прогул" at bounding box center [597, 312] width 41 height 17
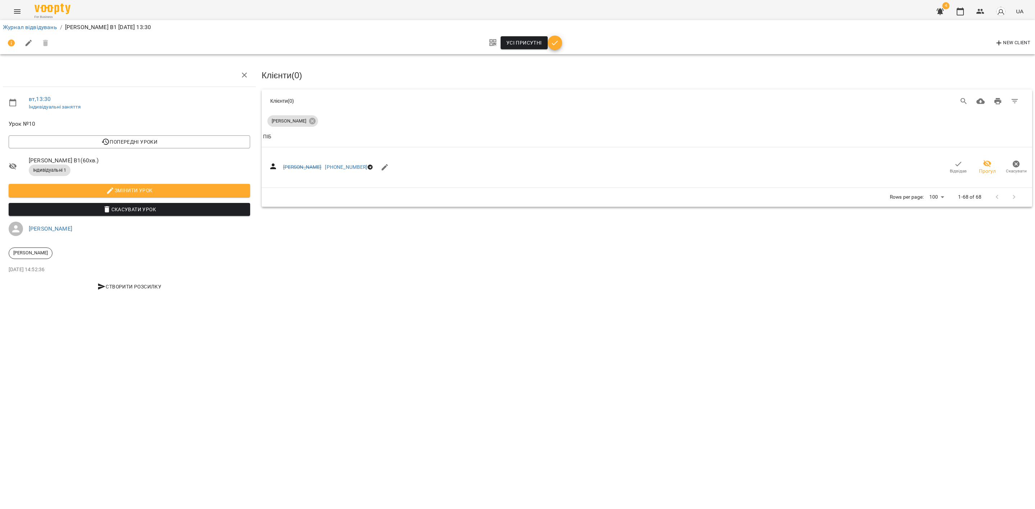
click at [32, 31] on li "Журнал відвідувань" at bounding box center [30, 27] width 54 height 9
click at [34, 26] on link "Журнал відвідувань" at bounding box center [30, 27] width 54 height 7
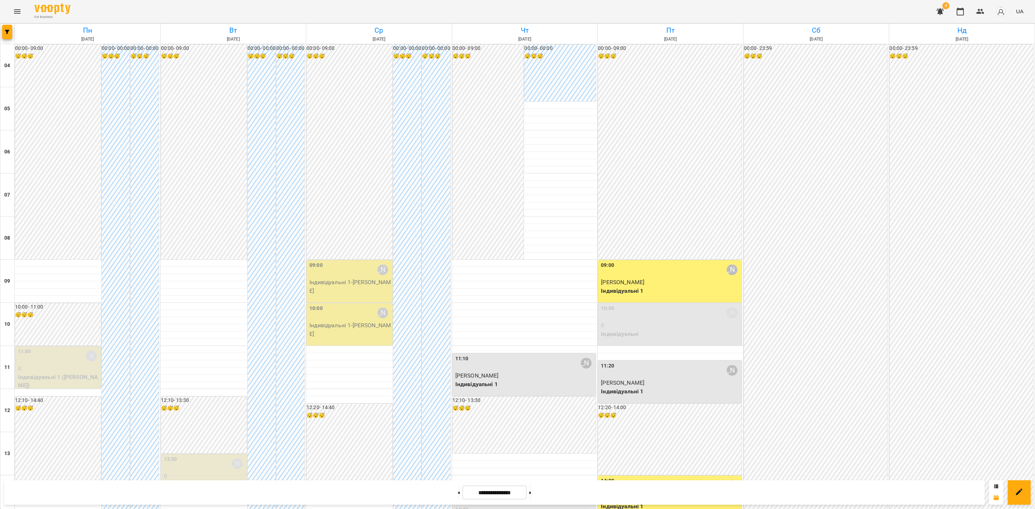
scroll to position [216, 0]
click at [337, 278] on p "Індивідуальні 1 - Констянтин Колосков" at bounding box center [350, 286] width 82 height 17
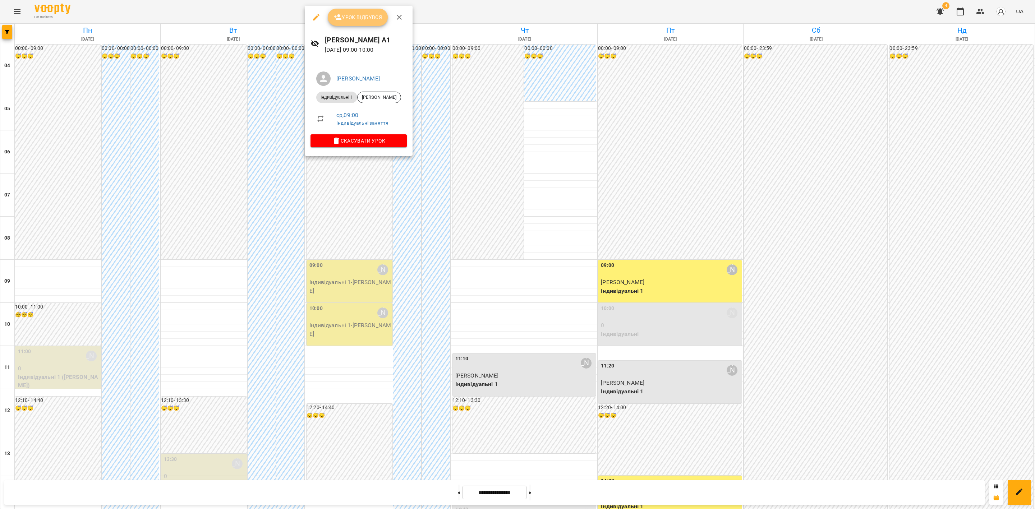
click at [366, 14] on span "Урок відбувся" at bounding box center [357, 17] width 49 height 9
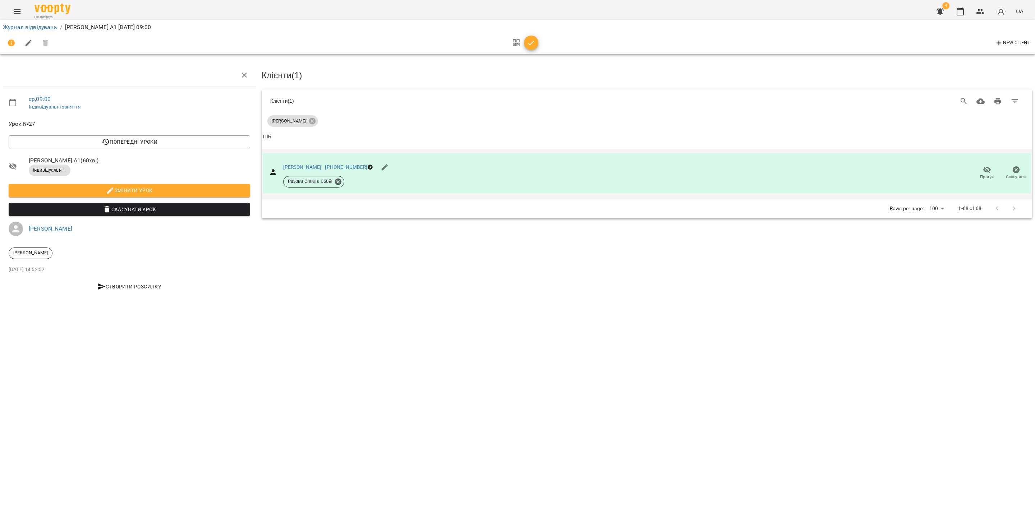
click at [987, 171] on icon "button" at bounding box center [987, 170] width 9 height 9
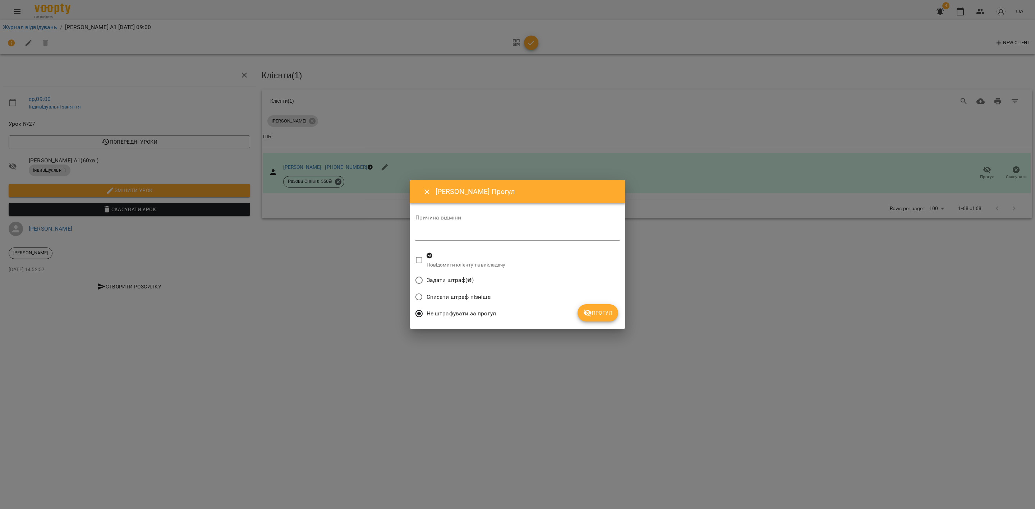
click at [600, 310] on span "Прогул" at bounding box center [597, 313] width 29 height 9
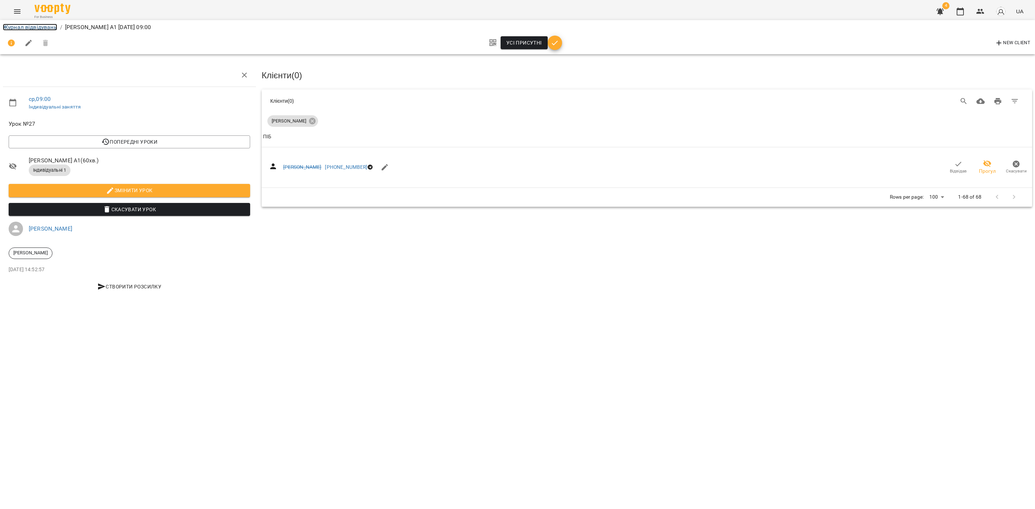
click at [30, 27] on link "Журнал відвідувань" at bounding box center [30, 27] width 54 height 7
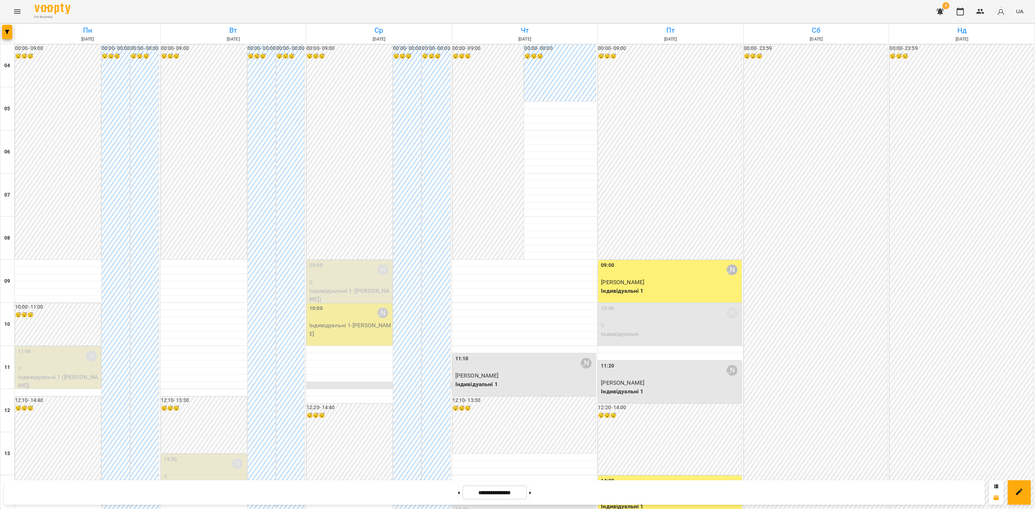
scroll to position [162, 0]
click at [360, 321] on p "Індивідуальні 1 - Денис Скляров" at bounding box center [350, 329] width 82 height 17
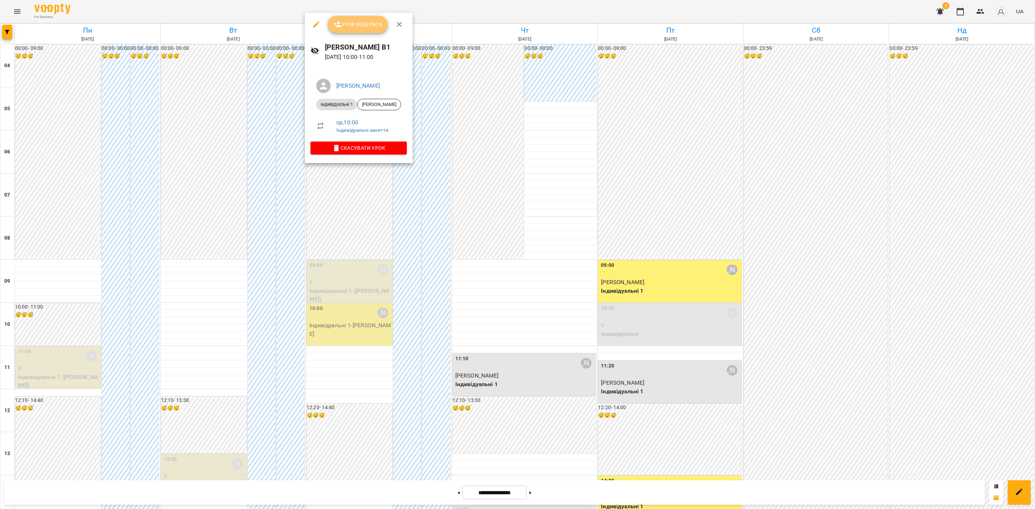
click at [359, 28] on span "Урок відбувся" at bounding box center [357, 24] width 49 height 9
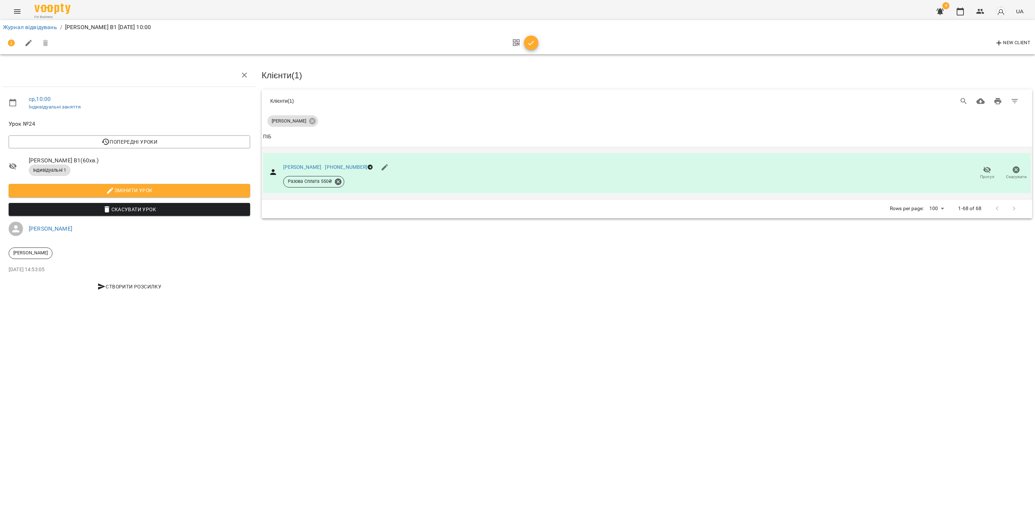
click at [988, 171] on icon "button" at bounding box center [987, 170] width 9 height 9
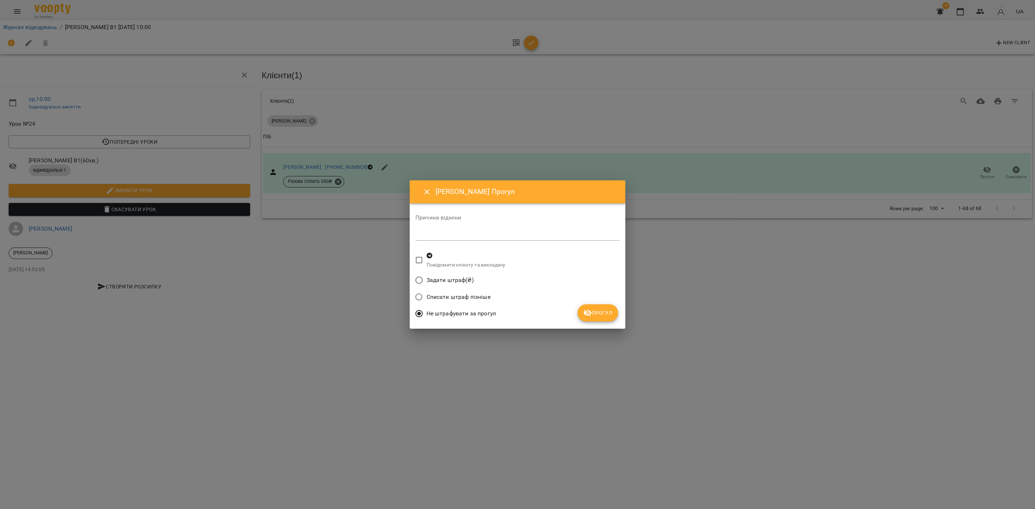
click at [598, 315] on span "Прогул" at bounding box center [597, 313] width 29 height 9
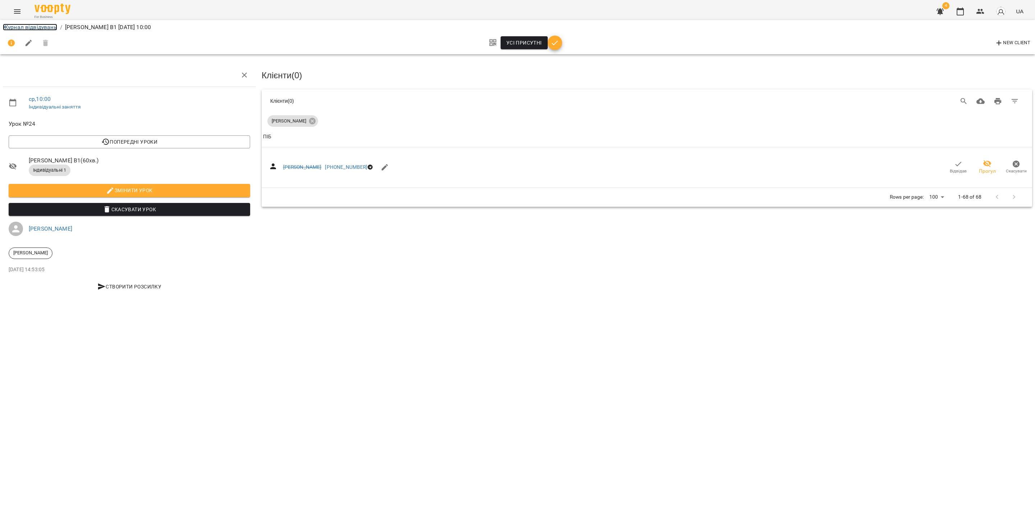
drag, startPoint x: 24, startPoint y: 26, endPoint x: 26, endPoint y: 29, distance: 4.0
click at [25, 27] on link "Журнал відвідувань" at bounding box center [30, 27] width 54 height 7
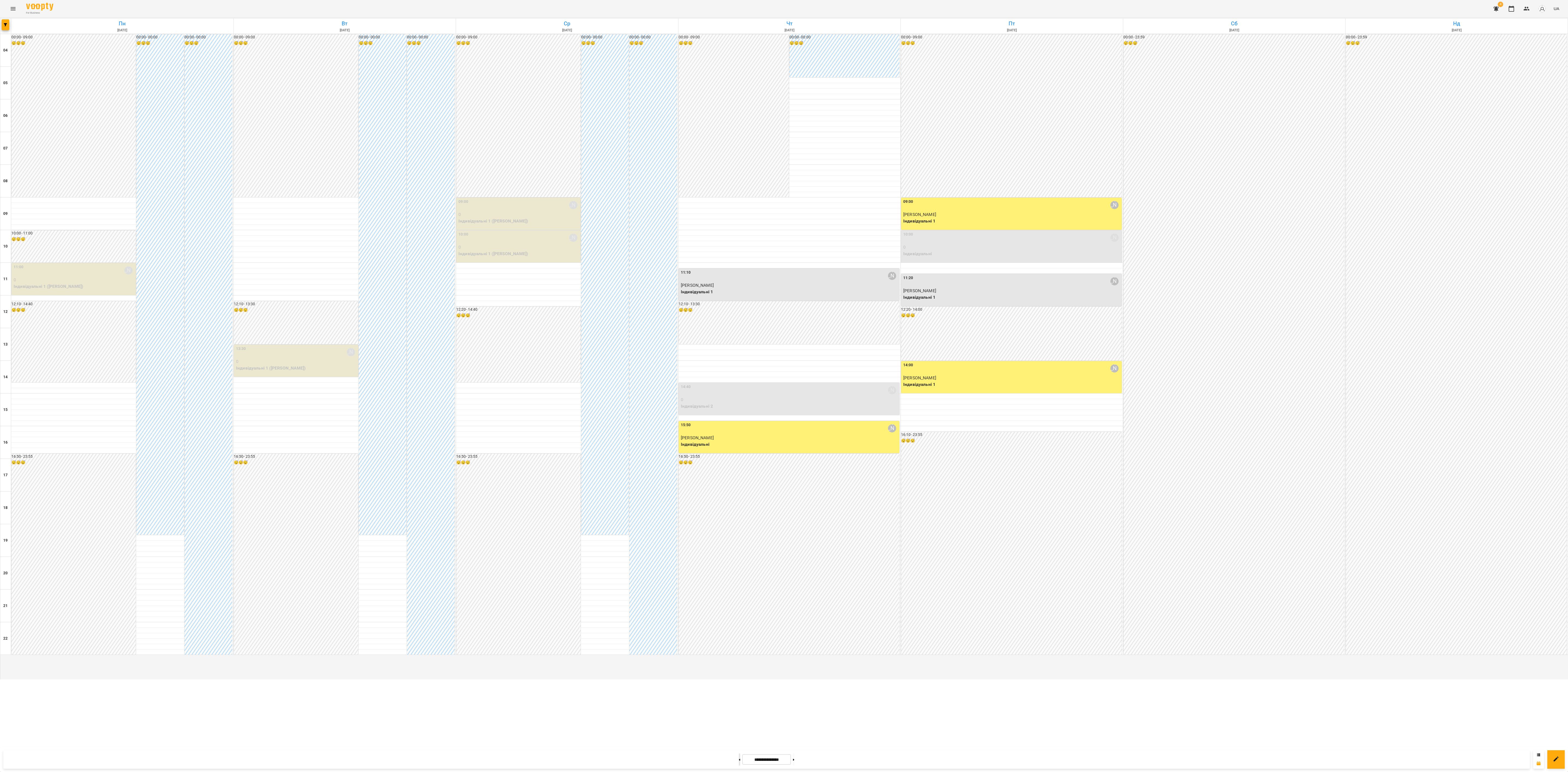
click at [736, 386] on div at bounding box center [739, 759] width 6 height 12
click at [739, 386] on button at bounding box center [739, 759] width 2 height 12
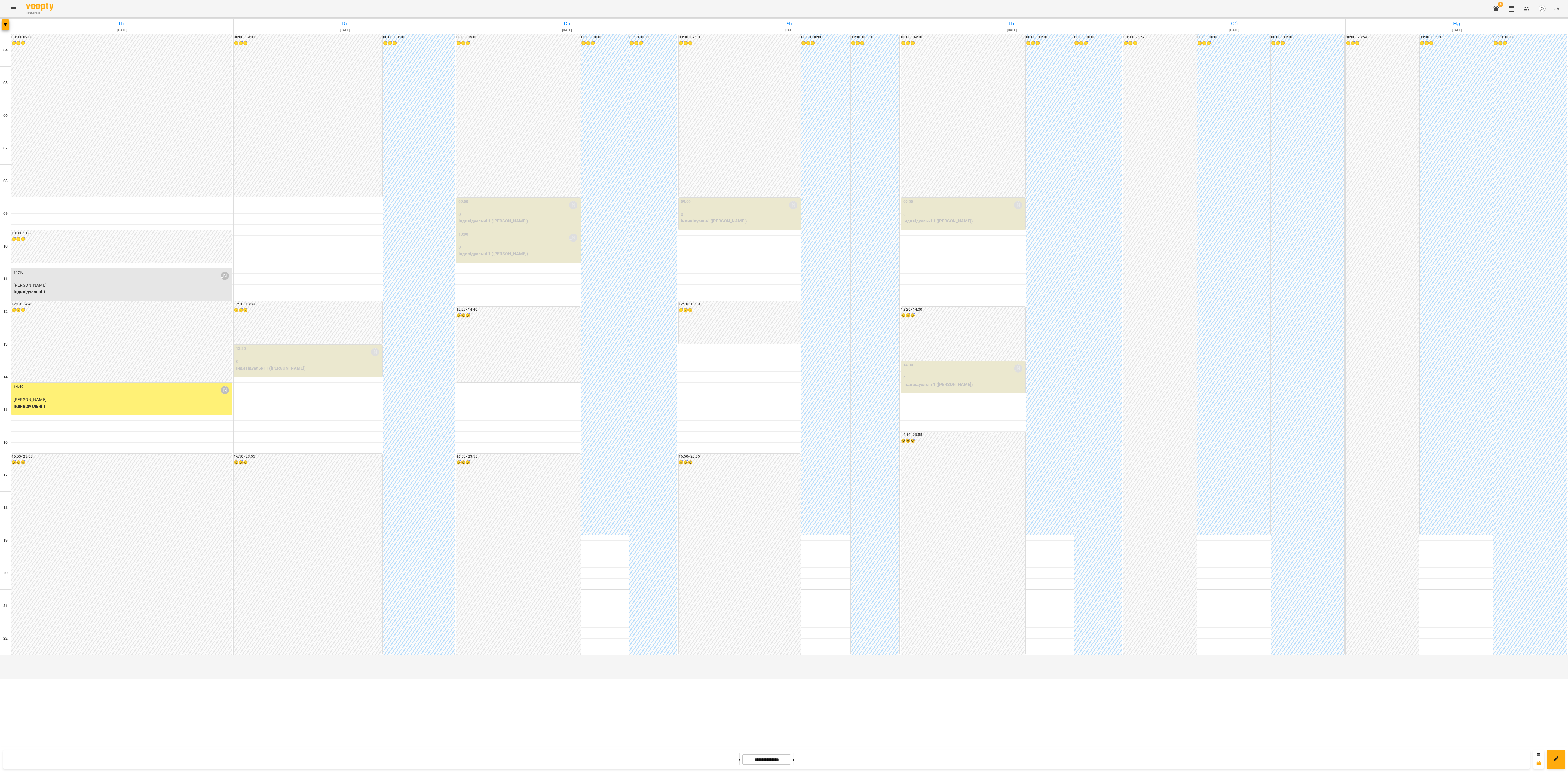
click at [739, 386] on button at bounding box center [739, 759] width 2 height 12
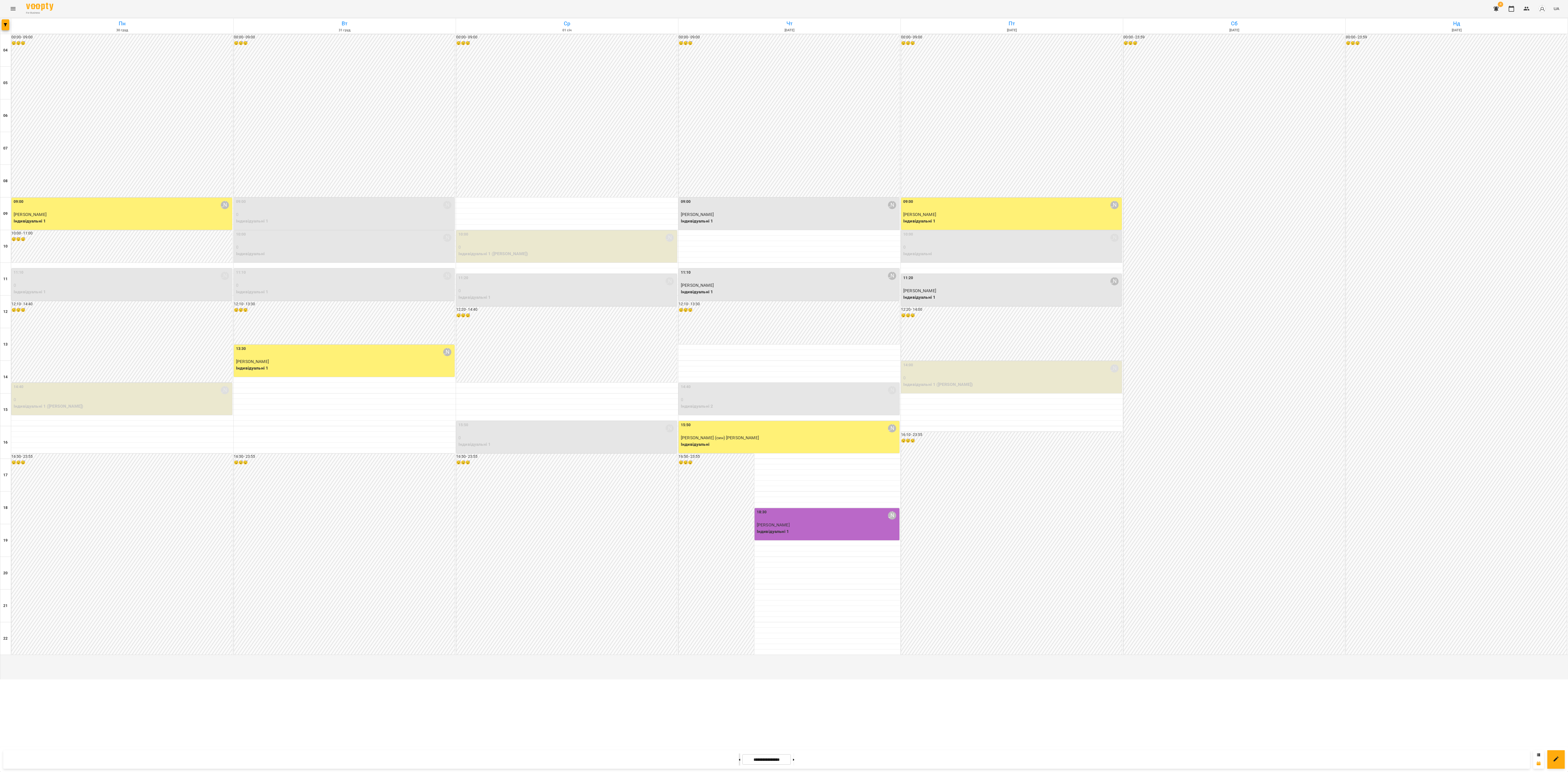
click at [739, 386] on button at bounding box center [739, 759] width 2 height 12
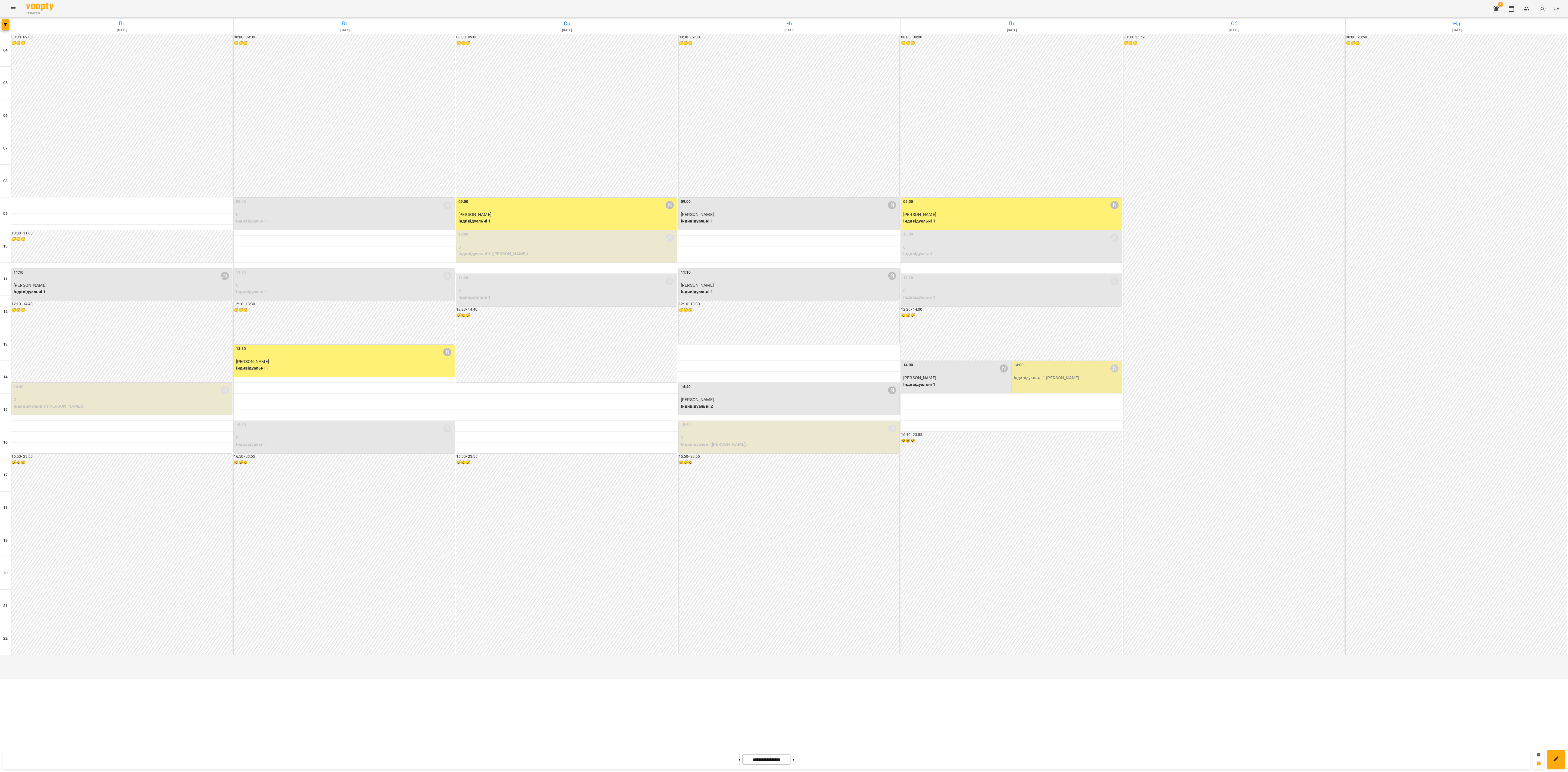
click at [739, 386] on button at bounding box center [739, 759] width 2 height 12
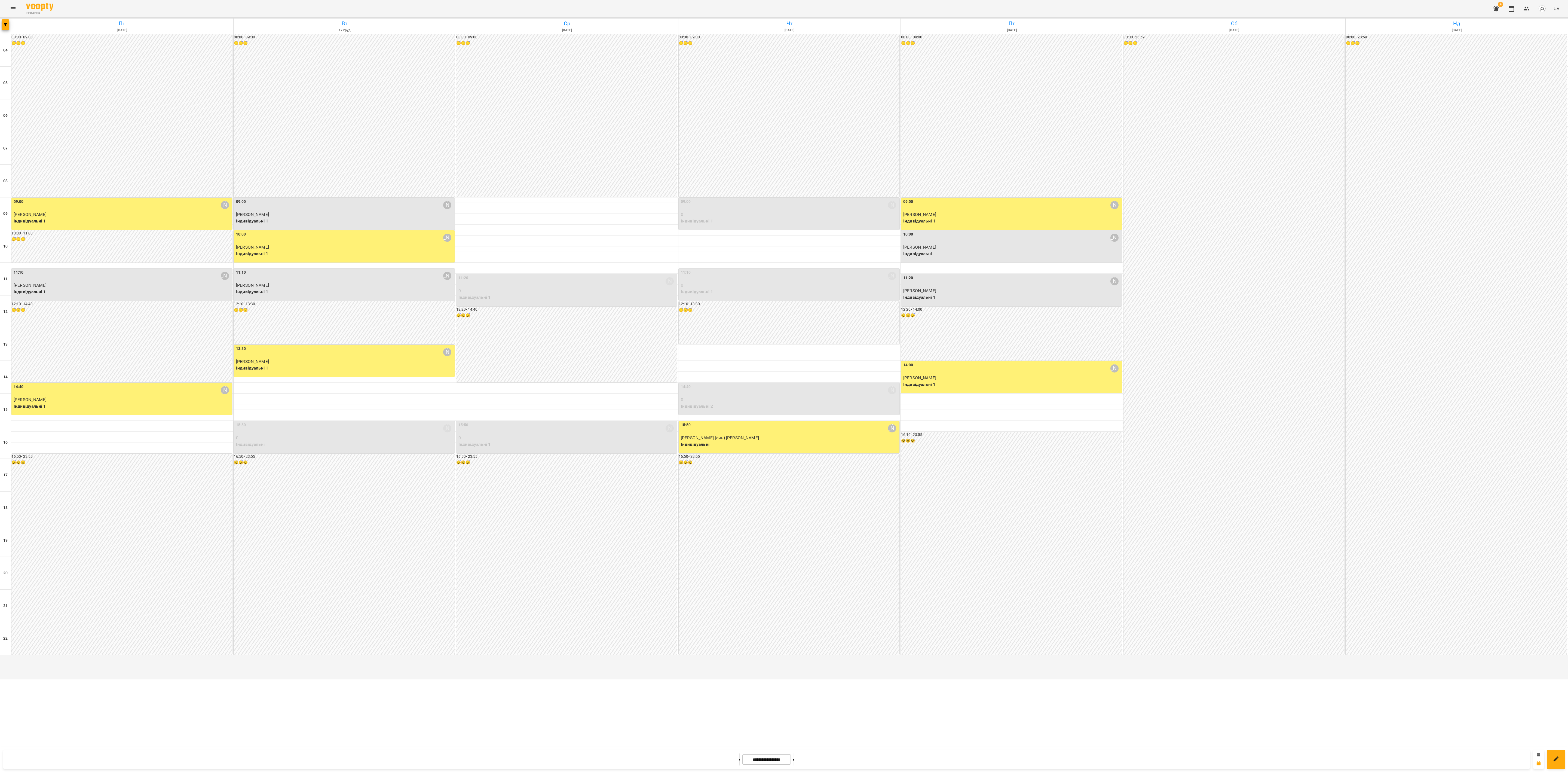
click at [739, 386] on button at bounding box center [739, 759] width 2 height 12
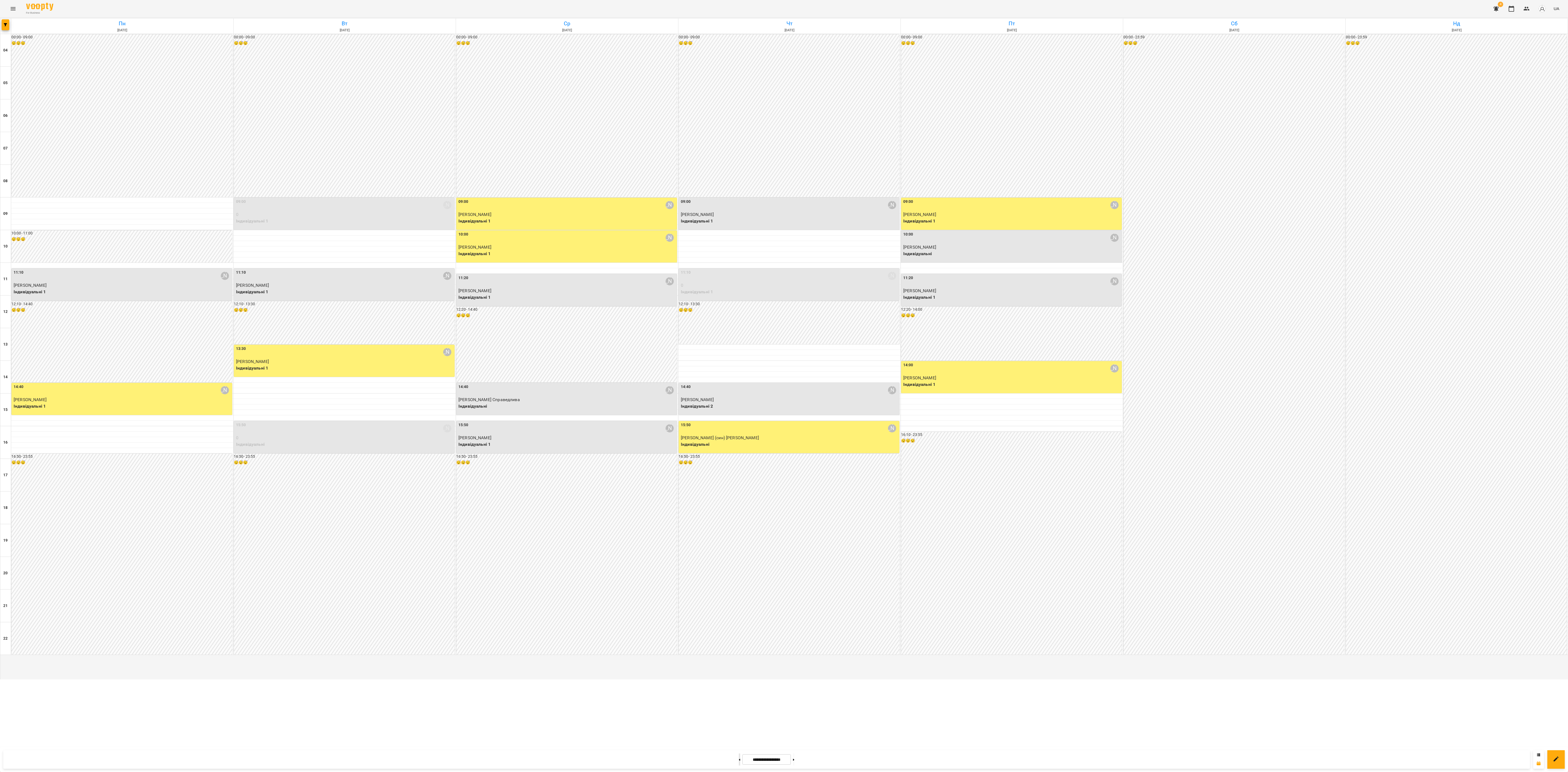
click at [739, 386] on button at bounding box center [739, 759] width 2 height 12
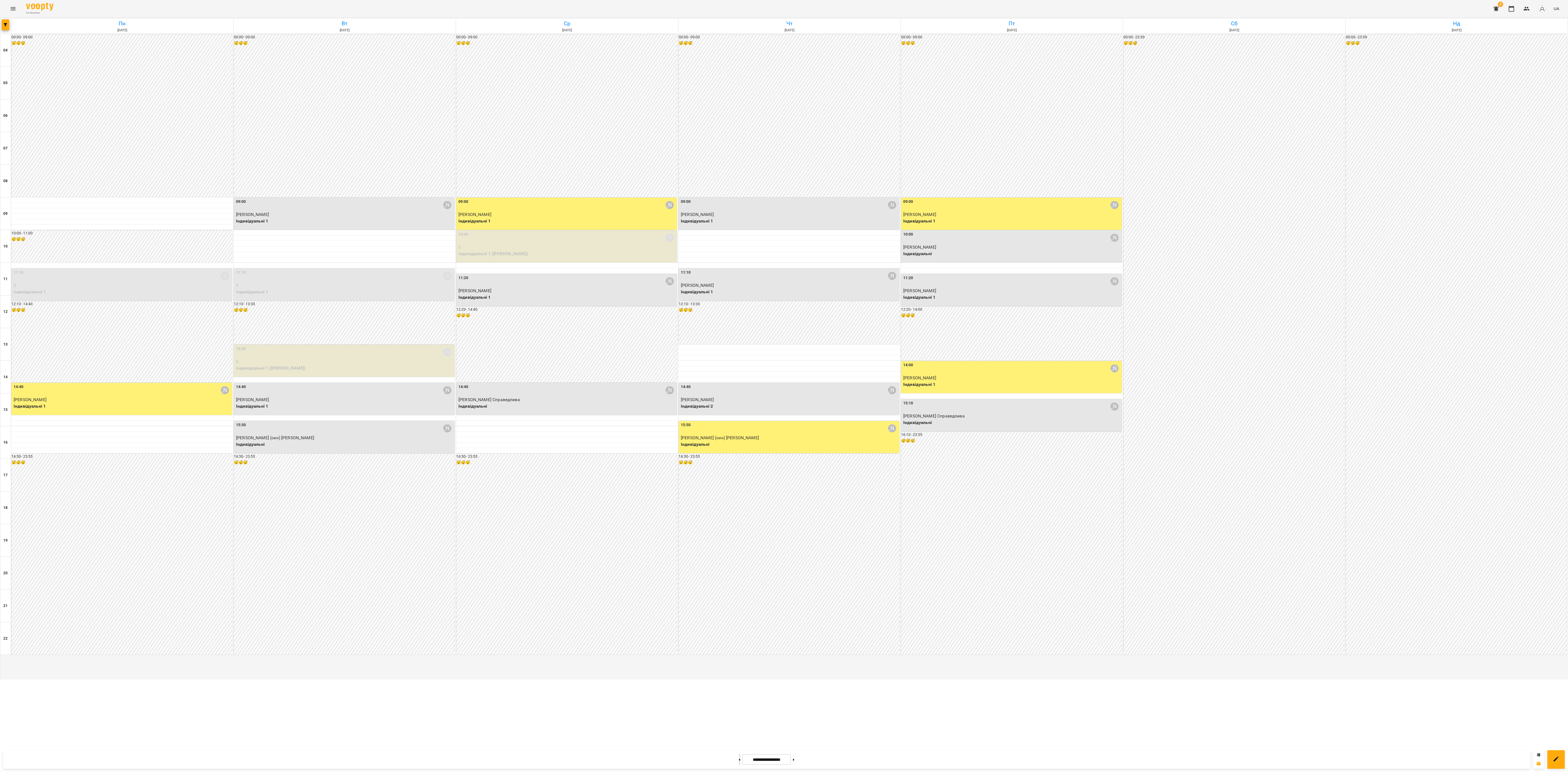
click at [739, 386] on button at bounding box center [739, 759] width 2 height 12
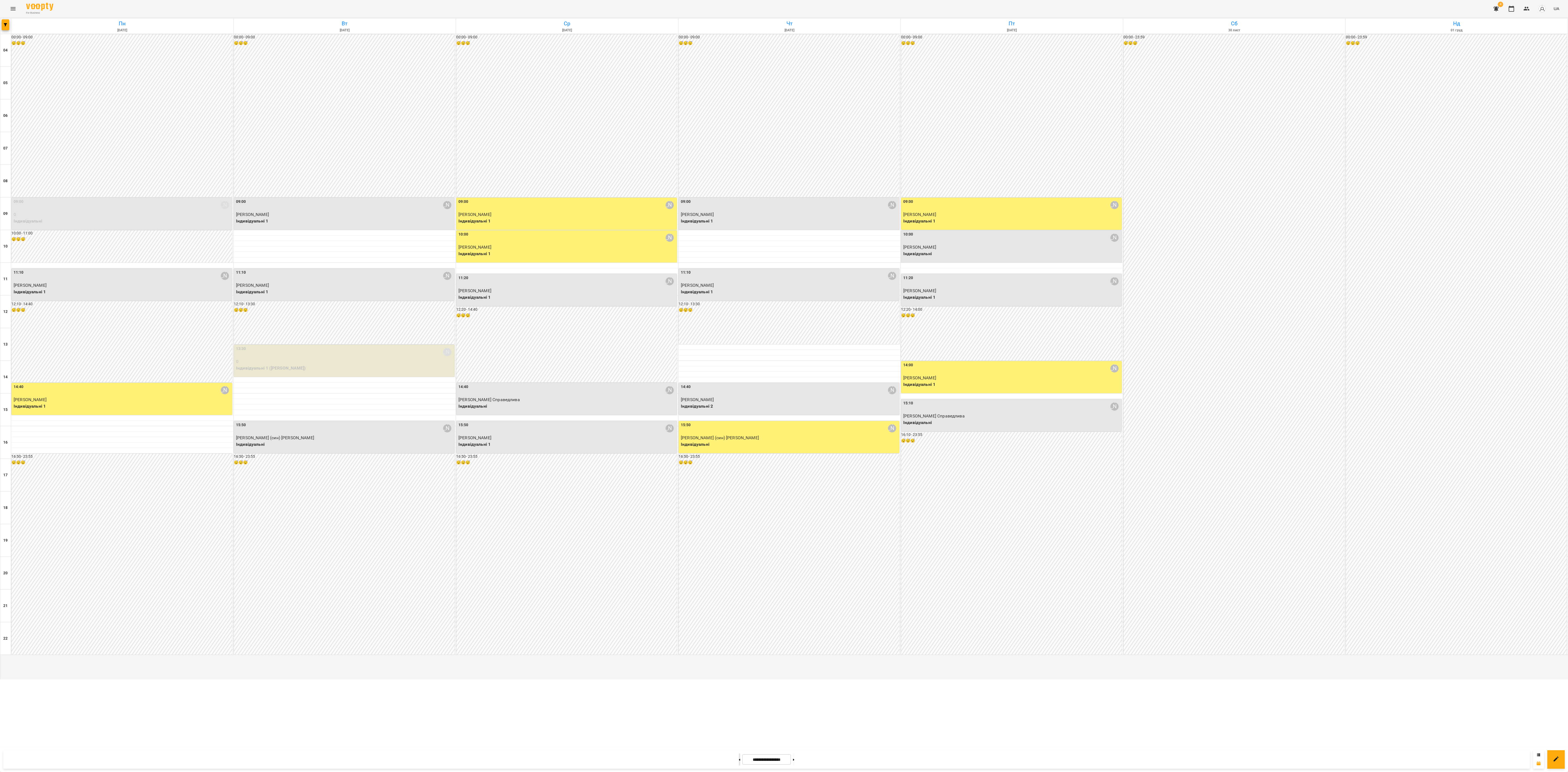
click at [739, 386] on button at bounding box center [739, 759] width 2 height 12
type input "**********"
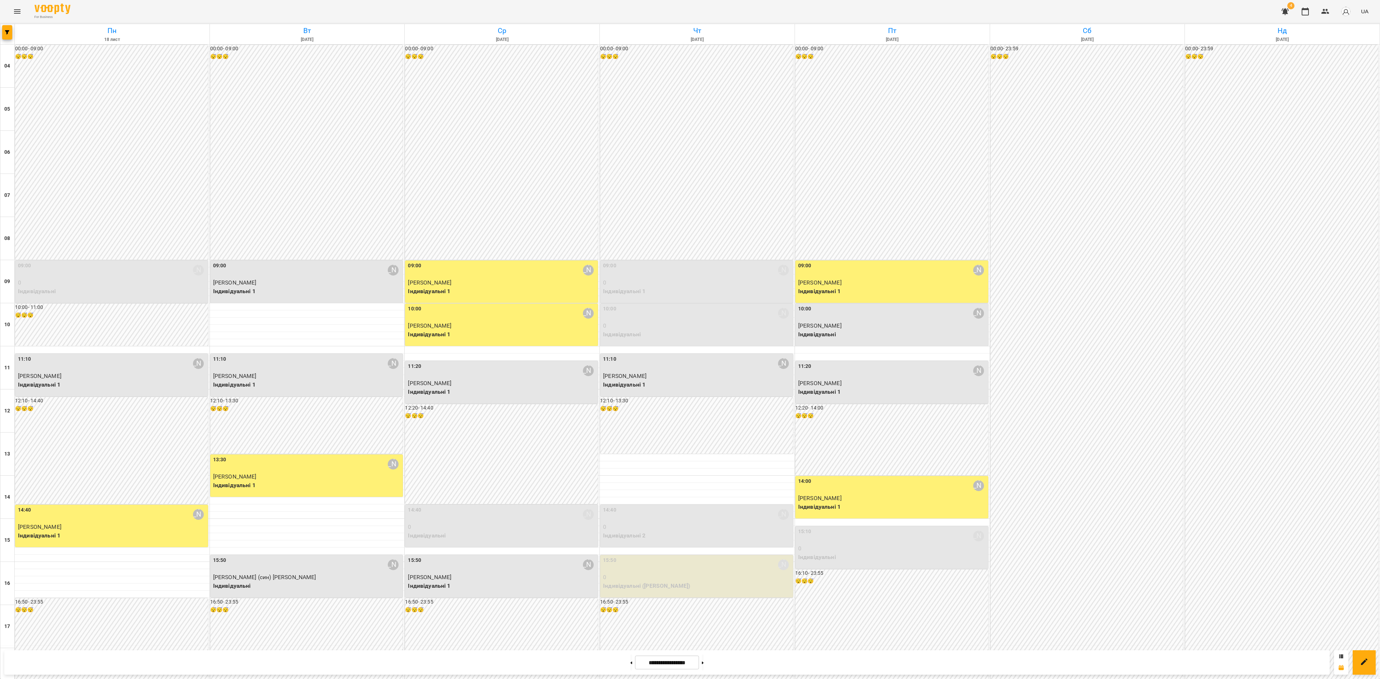
scroll to position [216, 0]
click at [630, 509] on icon at bounding box center [631, 663] width 2 height 3
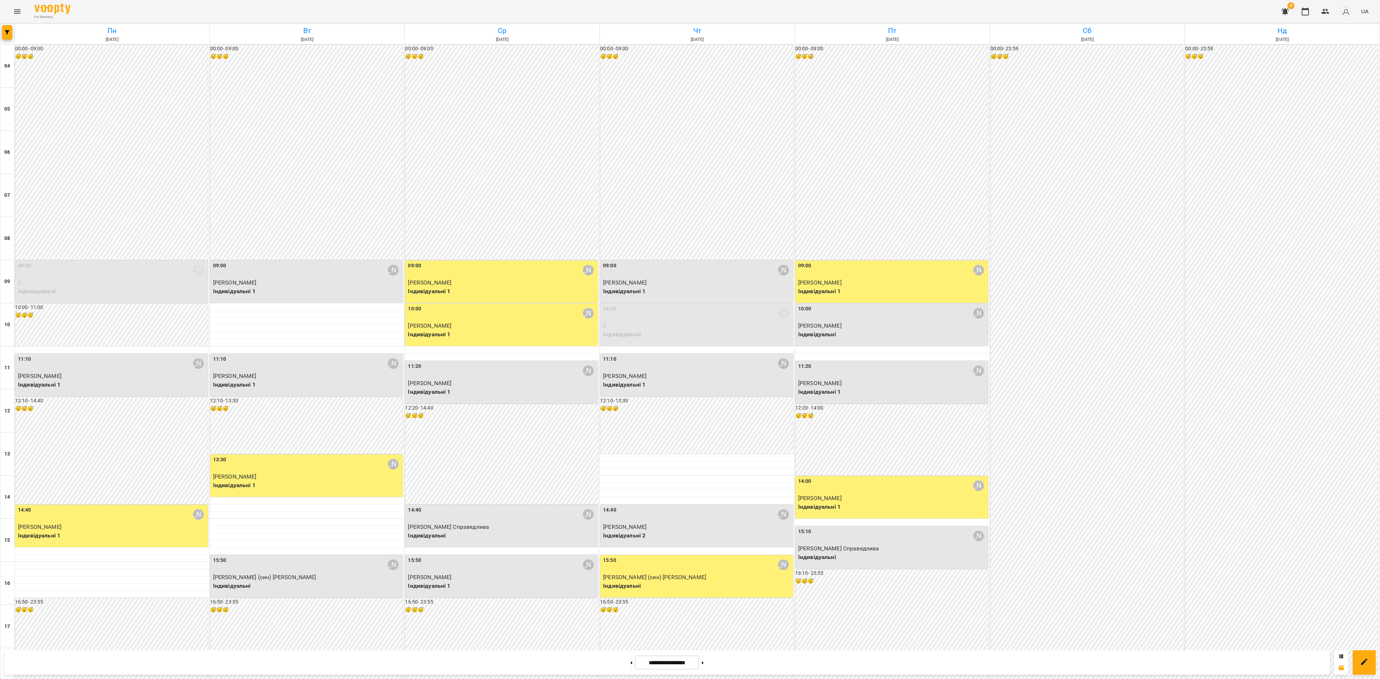
scroll to position [0, 0]
click at [630, 509] on button at bounding box center [631, 663] width 2 height 16
click at [630, 509] on icon at bounding box center [631, 663] width 2 height 3
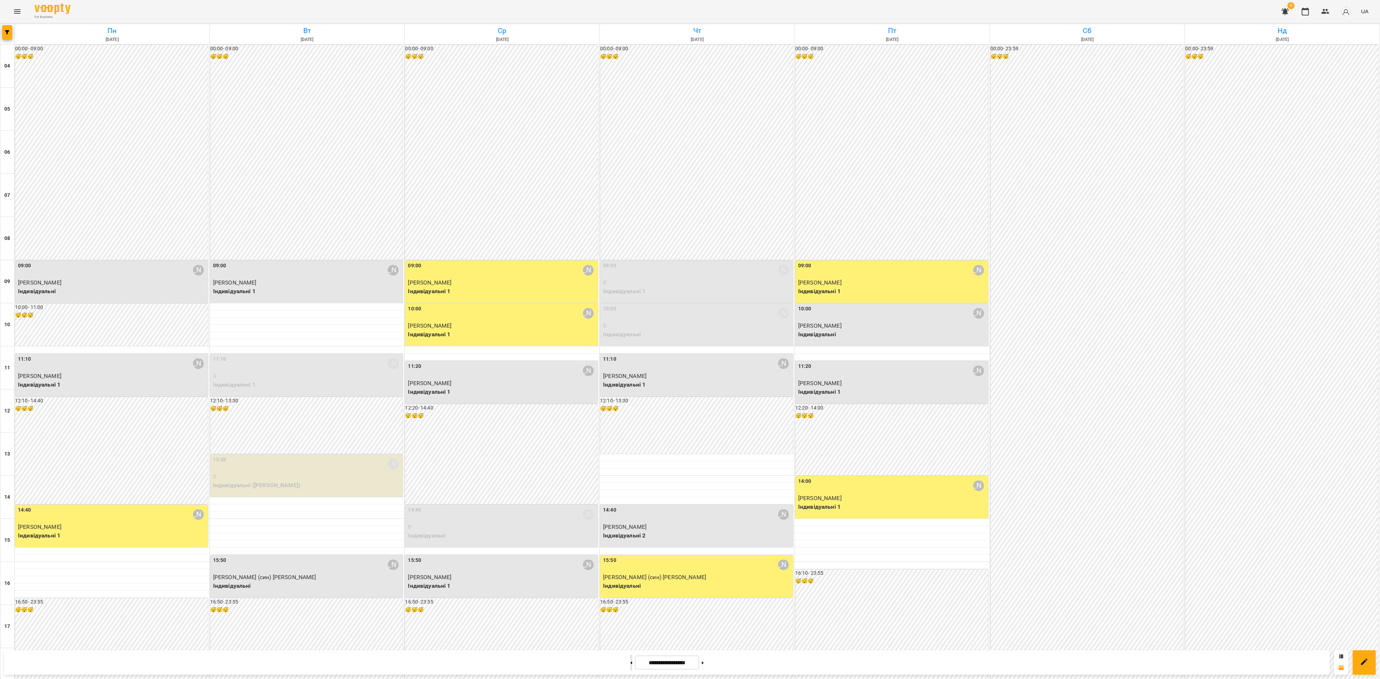
click at [630, 509] on icon at bounding box center [631, 663] width 2 height 3
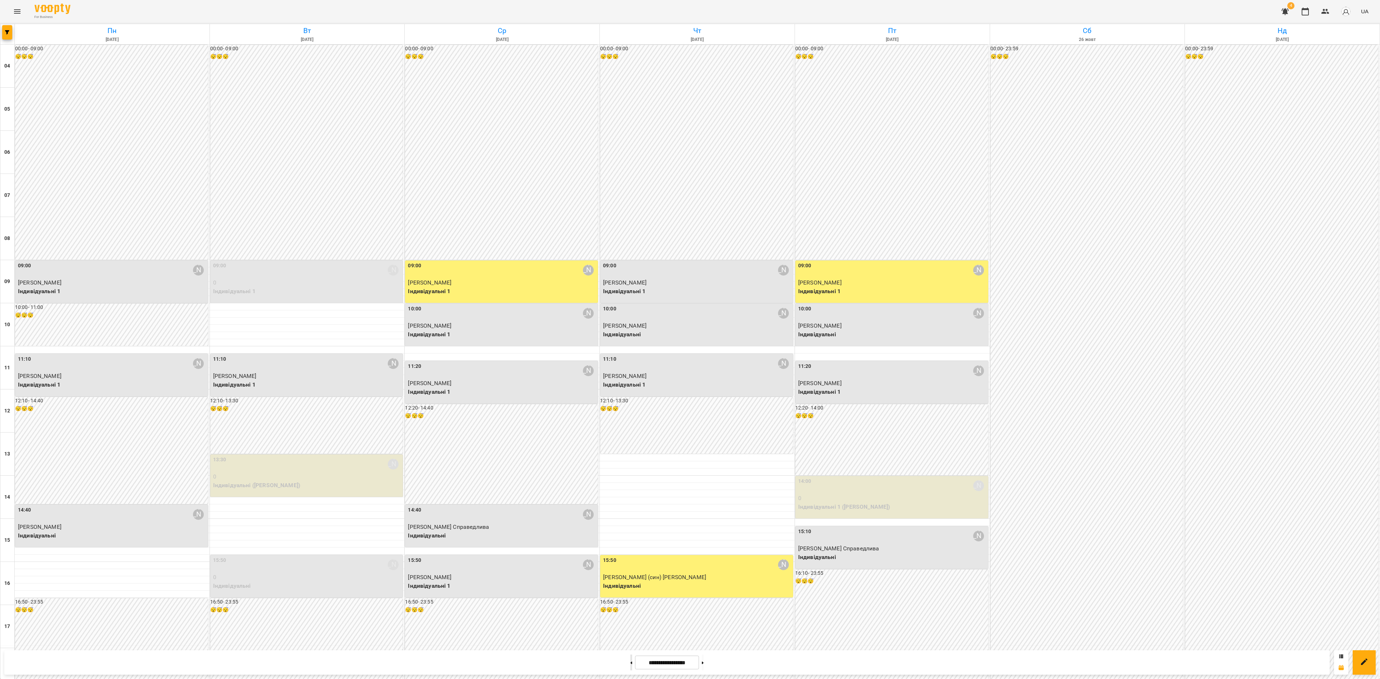
click at [630, 509] on icon at bounding box center [631, 663] width 2 height 3
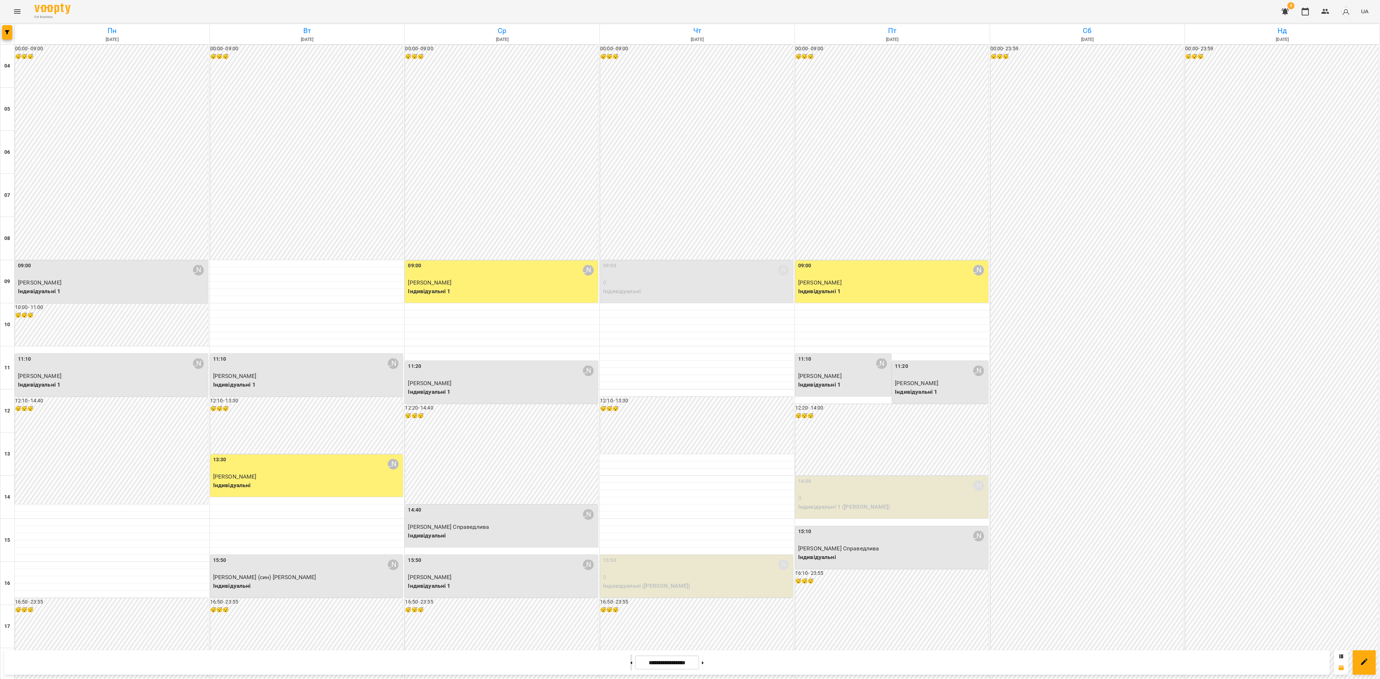
click at [630, 509] on icon at bounding box center [631, 663] width 2 height 3
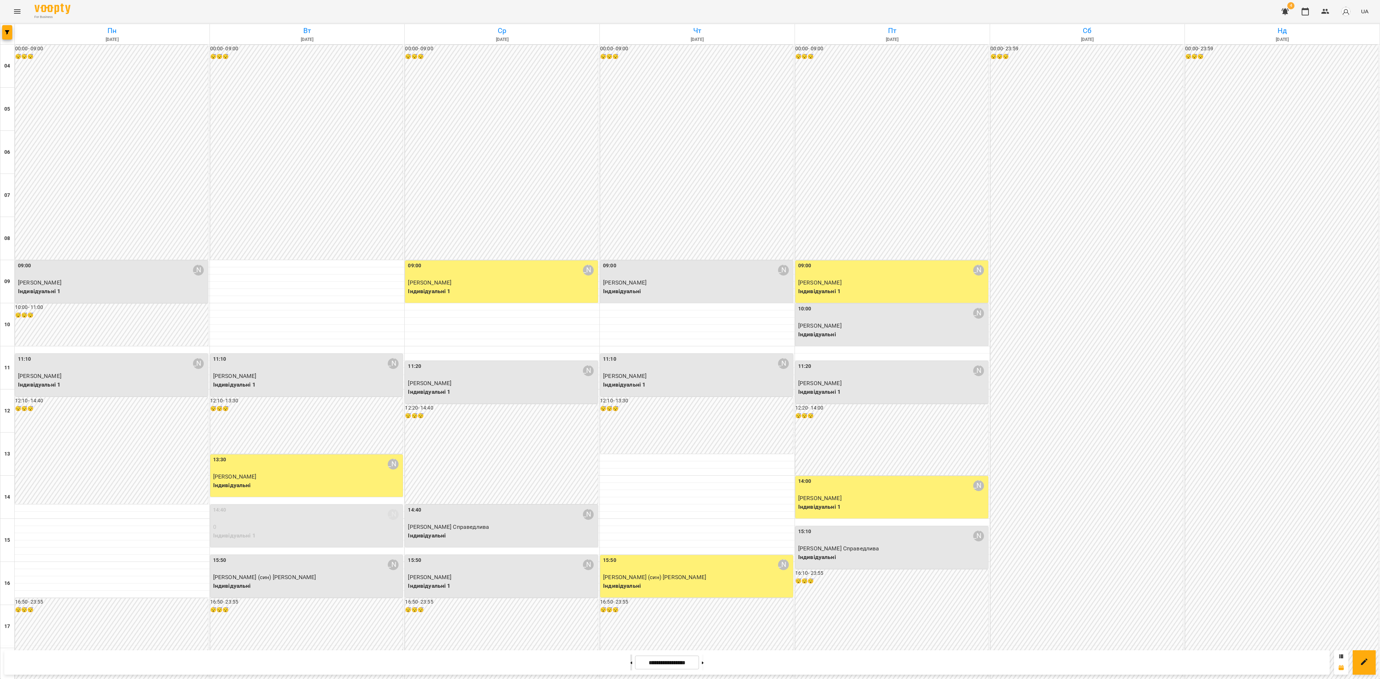
click at [630, 509] on icon at bounding box center [631, 663] width 2 height 3
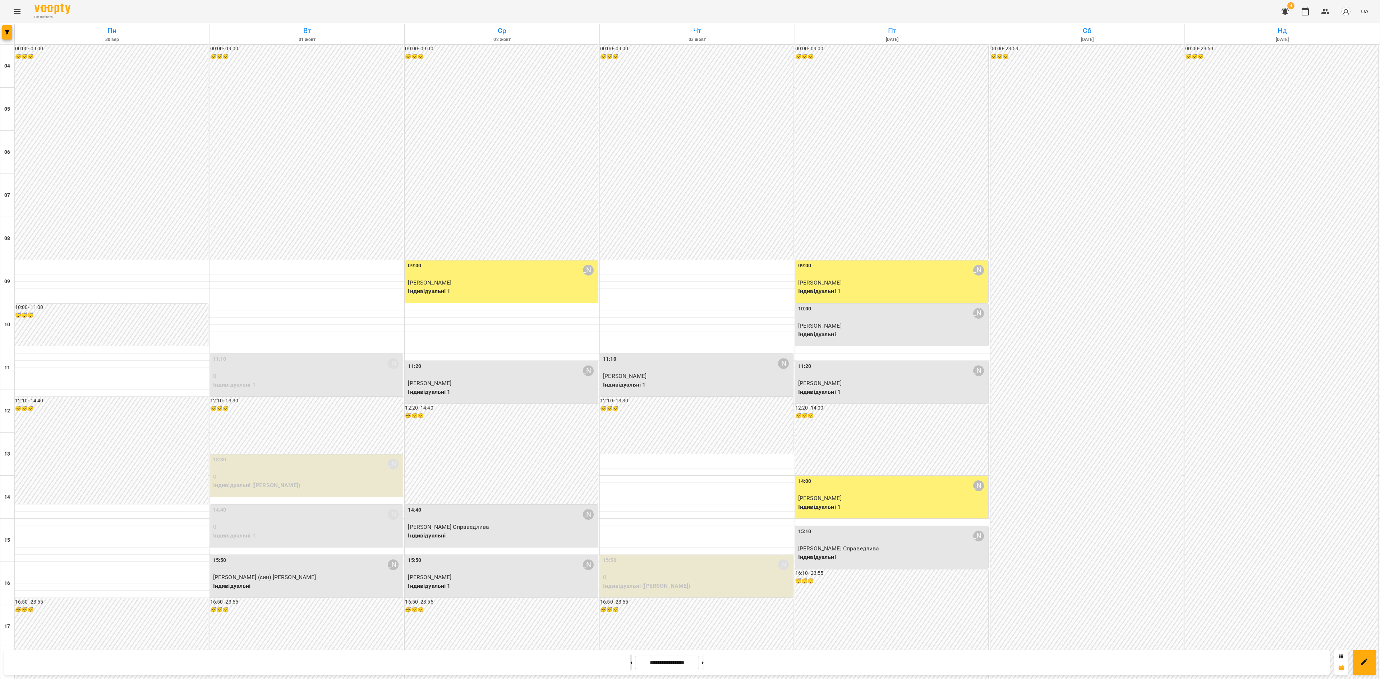
click at [630, 509] on icon at bounding box center [631, 663] width 2 height 3
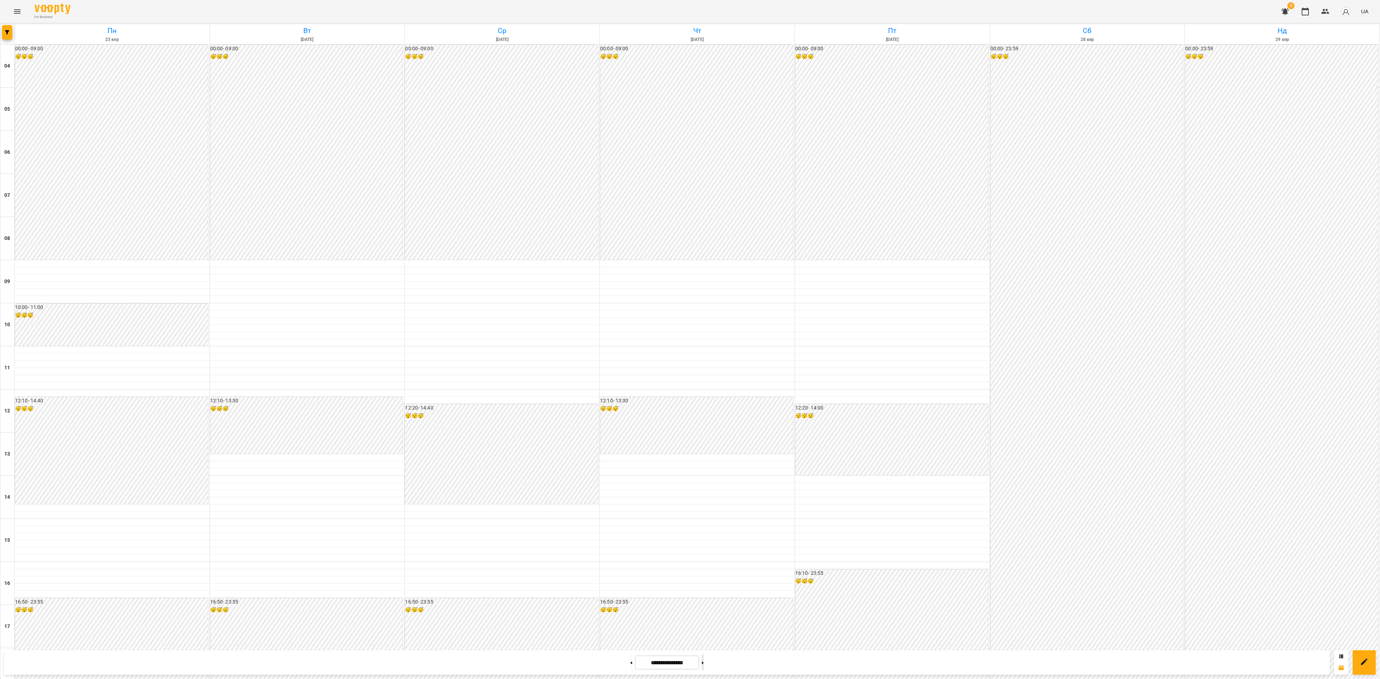
click at [704, 509] on button at bounding box center [703, 663] width 2 height 16
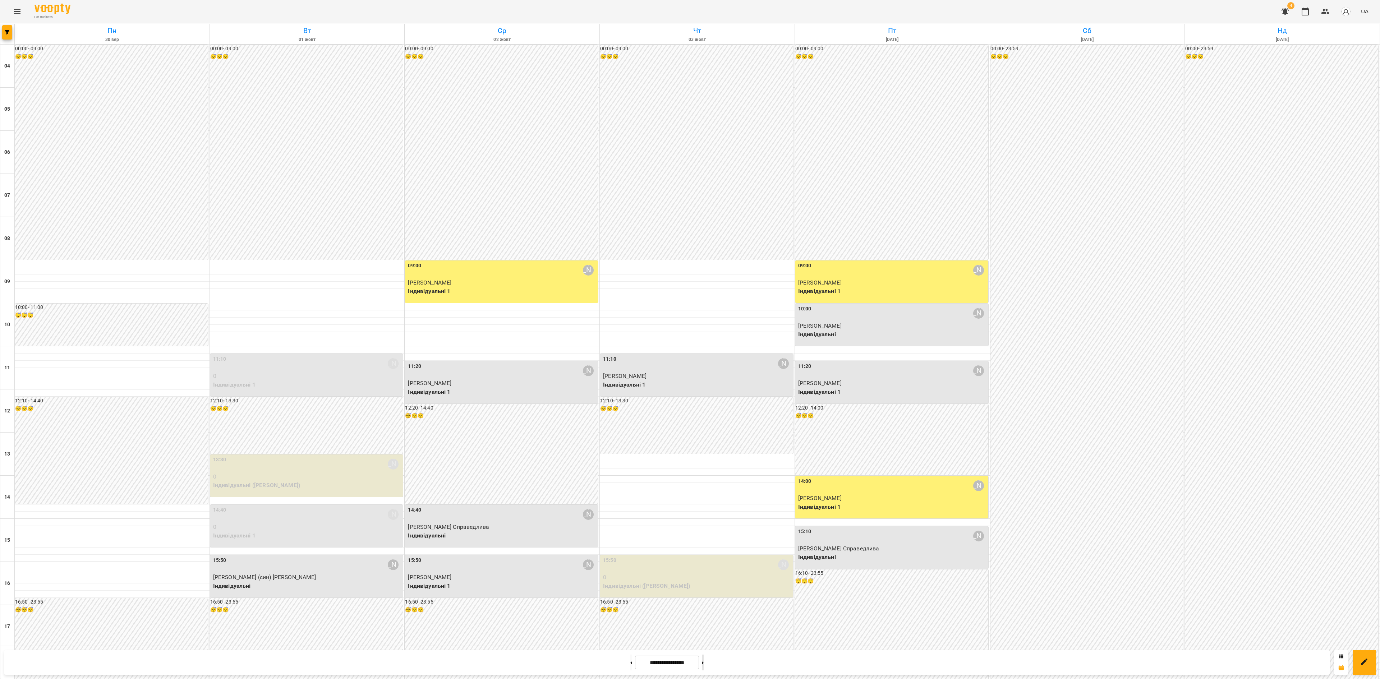
click at [704, 509] on button at bounding box center [703, 663] width 2 height 16
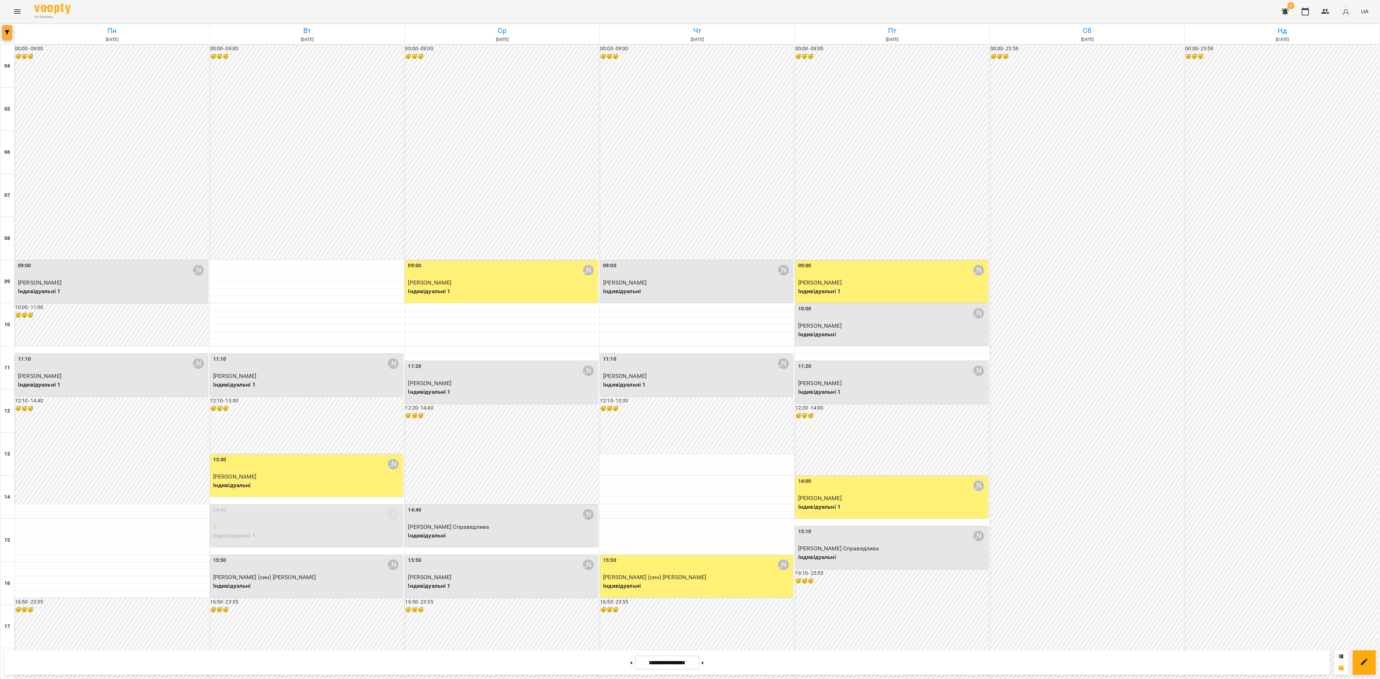
click at [9, 34] on icon "button" at bounding box center [7, 32] width 4 height 4
click at [53, 229] on p "Викладач : Наталія Ємець" at bounding box center [58, 227] width 77 height 9
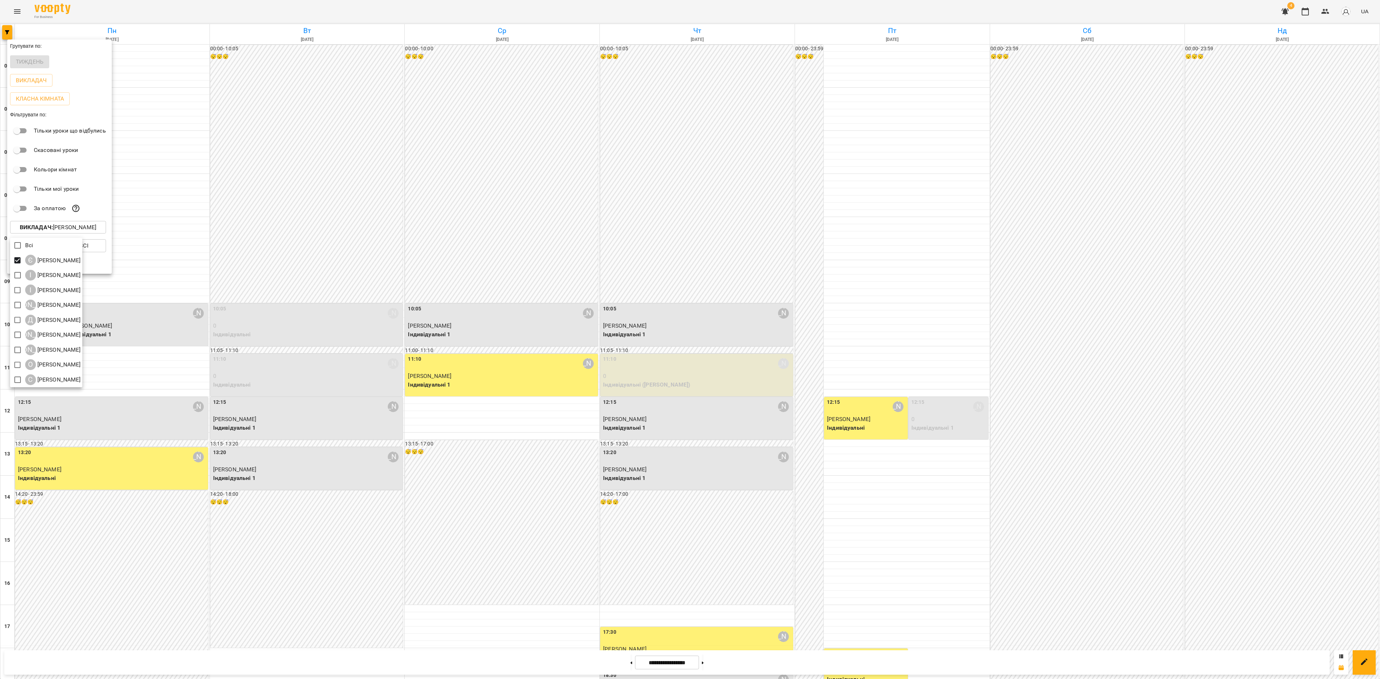
click at [722, 509] on div at bounding box center [690, 339] width 1380 height 679
click at [713, 509] on div "Всі Є [PERSON_NAME] І [PERSON_NAME] І [PERSON_NAME] А [PERSON_NAME] Д [PERSON_N…" at bounding box center [690, 339] width 1380 height 679
click at [714, 509] on div at bounding box center [690, 339] width 1380 height 679
click at [704, 509] on icon at bounding box center [703, 663] width 2 height 3
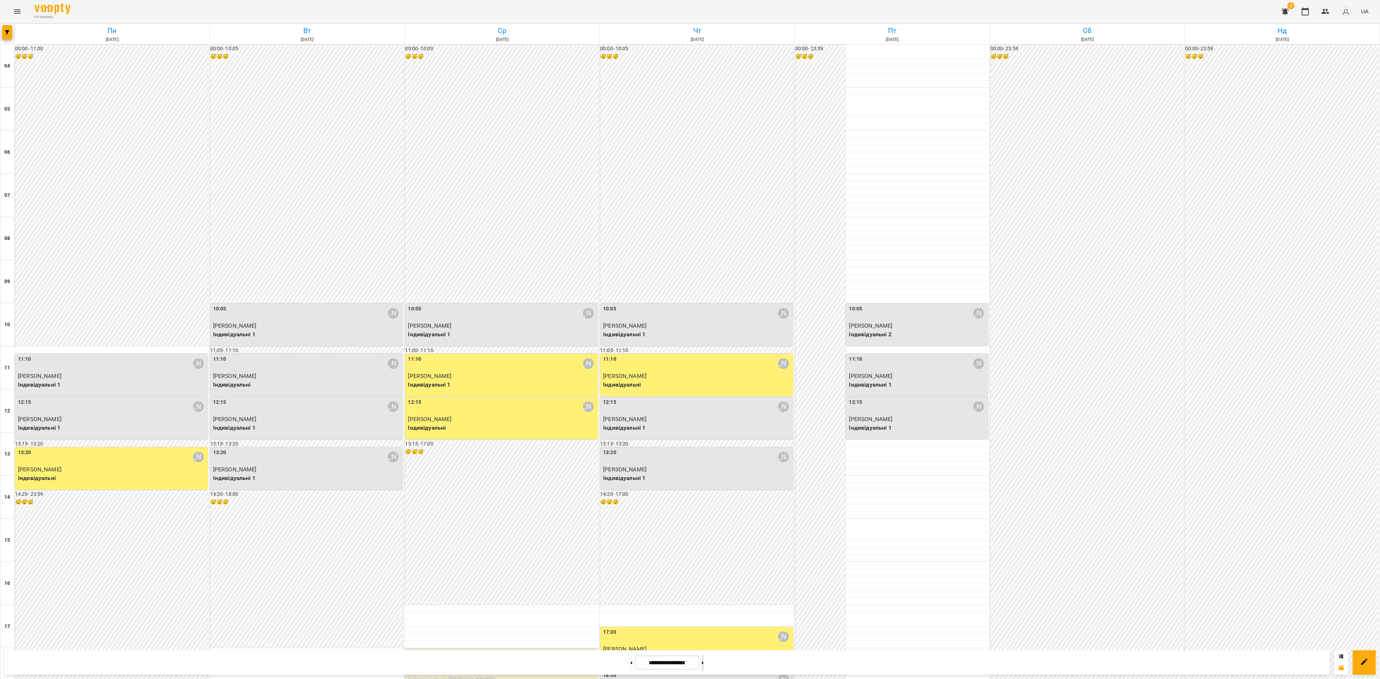
click at [704, 509] on icon at bounding box center [703, 663] width 2 height 3
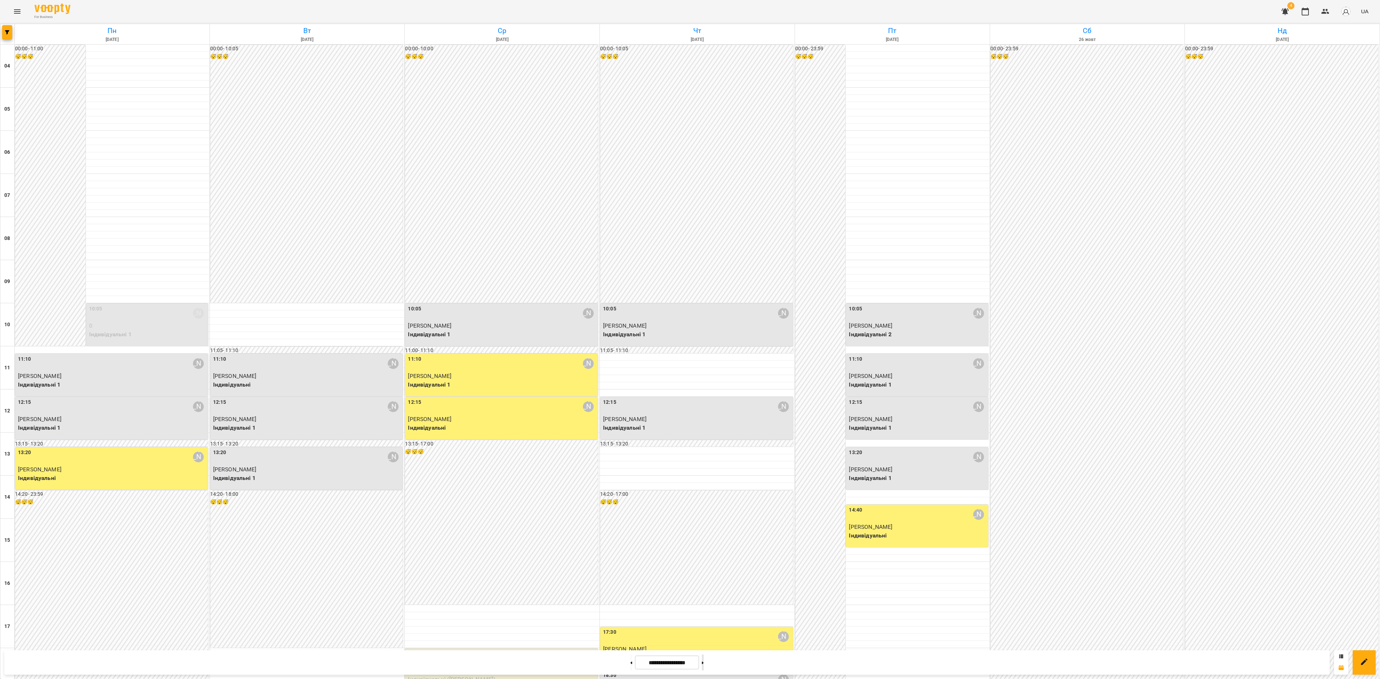
click at [704, 509] on icon at bounding box center [703, 663] width 2 height 3
type input "**********"
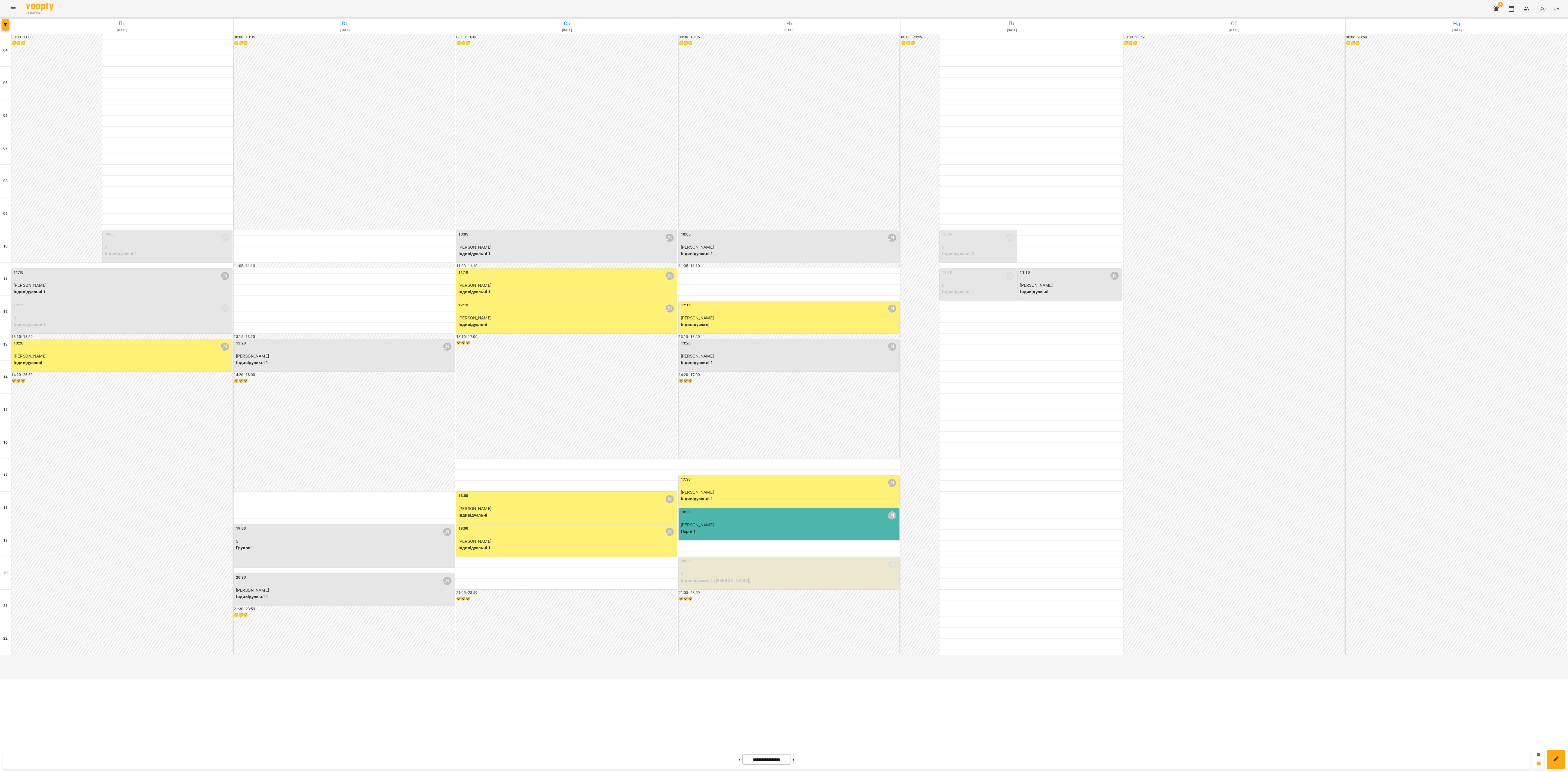
click at [784, 386] on button at bounding box center [794, 759] width 2 height 12
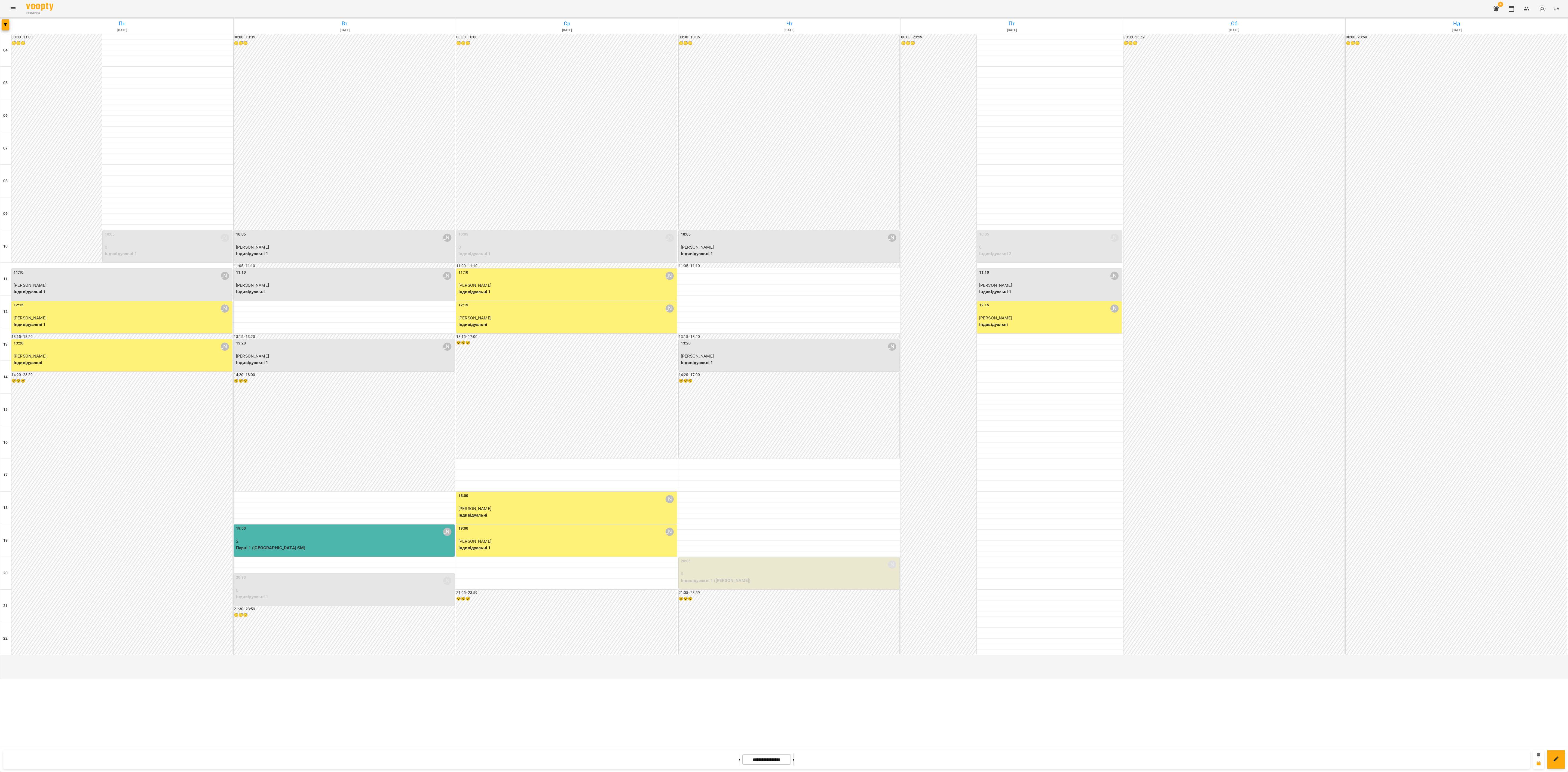
click at [784, 386] on button at bounding box center [794, 759] width 2 height 12
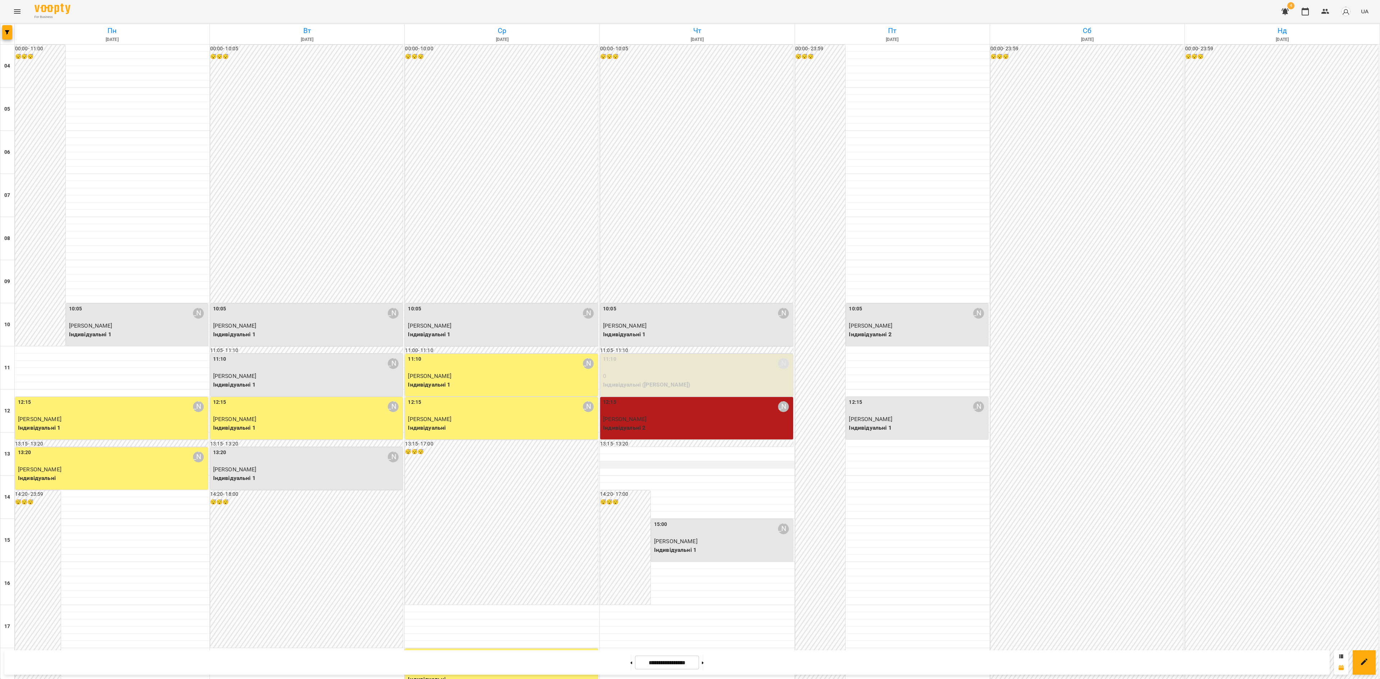
scroll to position [216, 0]
click at [704, 509] on icon at bounding box center [703, 663] width 2 height 3
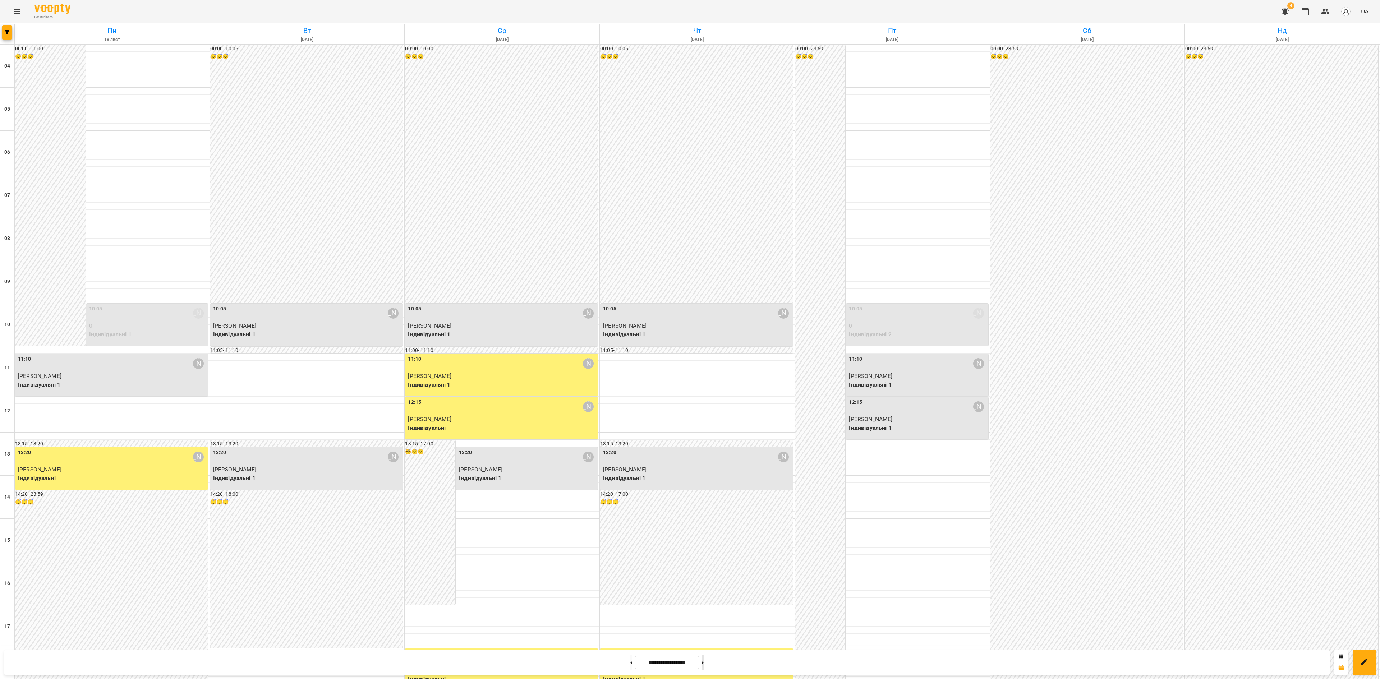
click at [704, 509] on button at bounding box center [703, 663] width 2 height 16
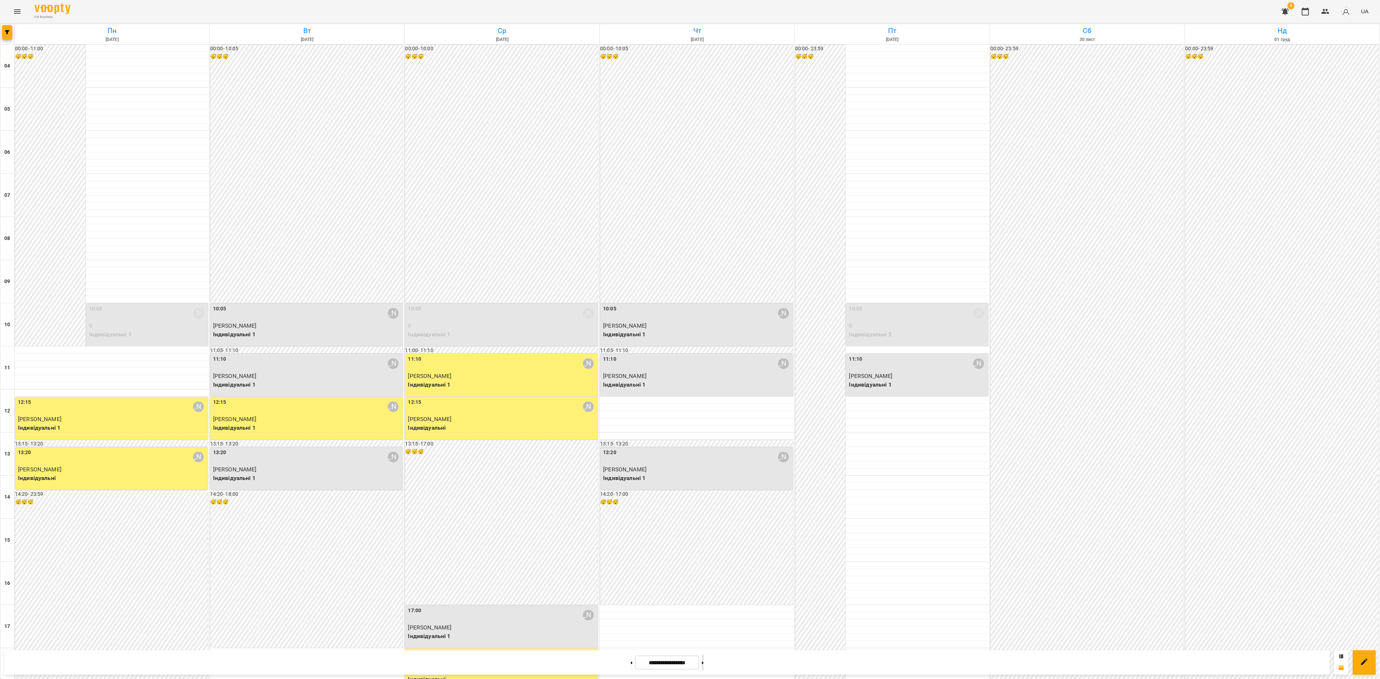
click at [704, 509] on button at bounding box center [703, 663] width 2 height 16
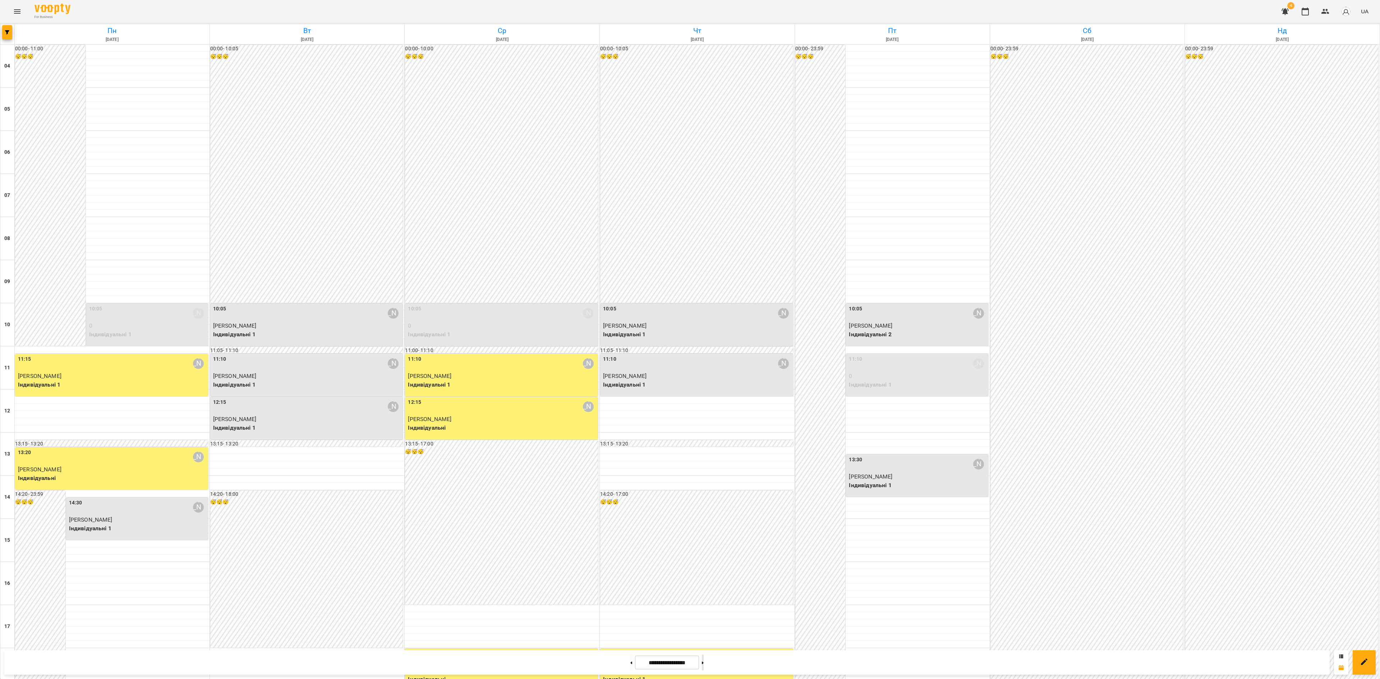
click at [704, 509] on button at bounding box center [703, 663] width 2 height 16
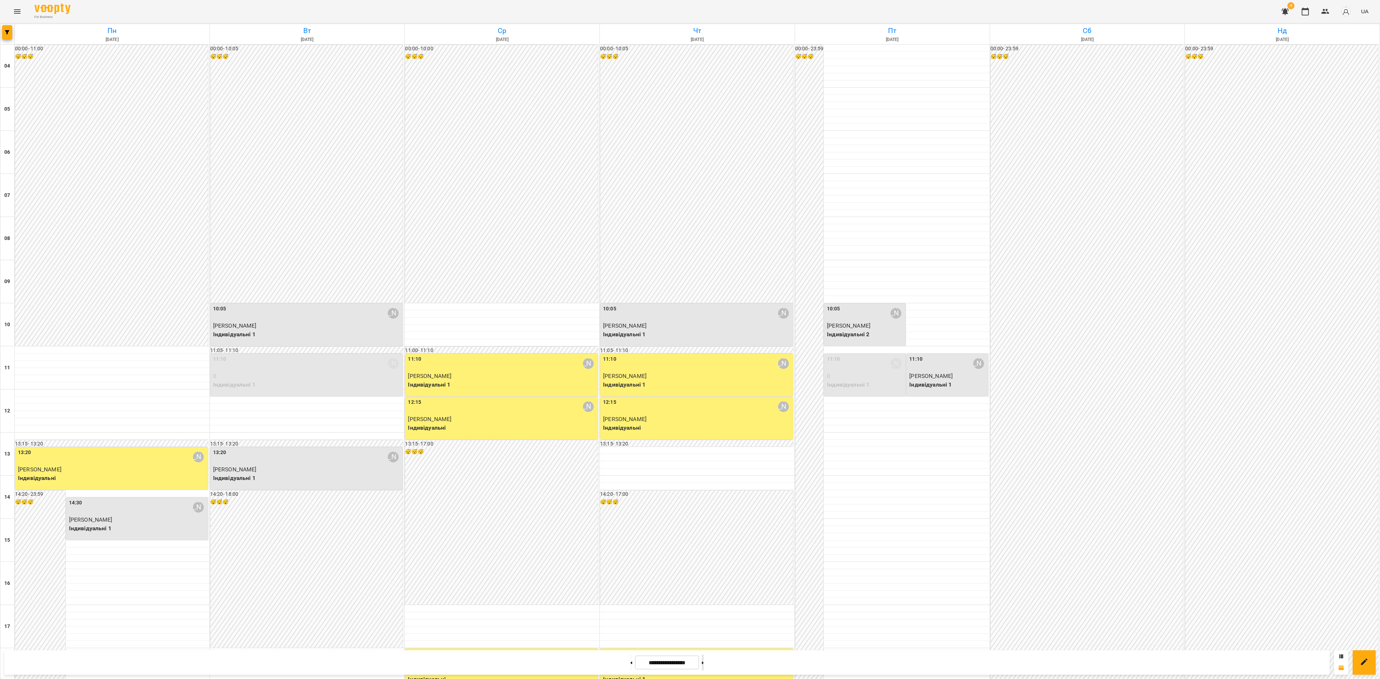
click at [704, 509] on button at bounding box center [703, 663] width 2 height 16
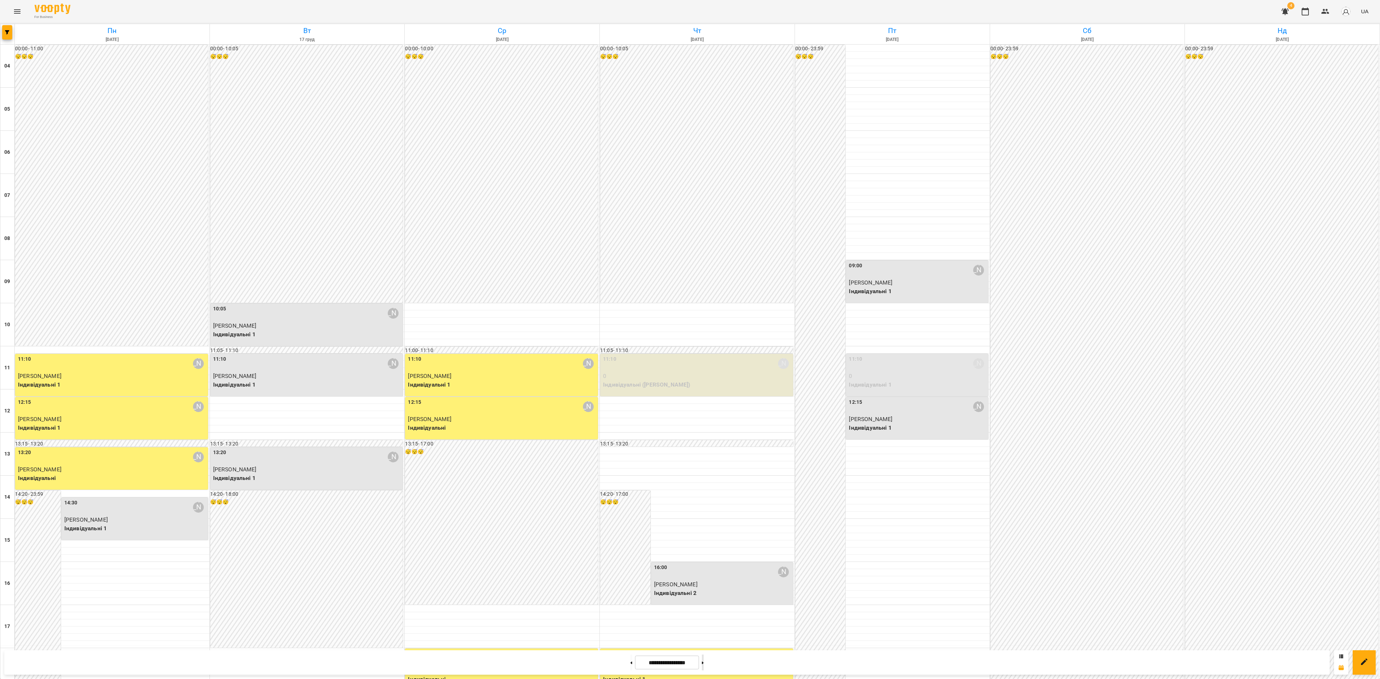
click at [704, 509] on button at bounding box center [703, 663] width 2 height 16
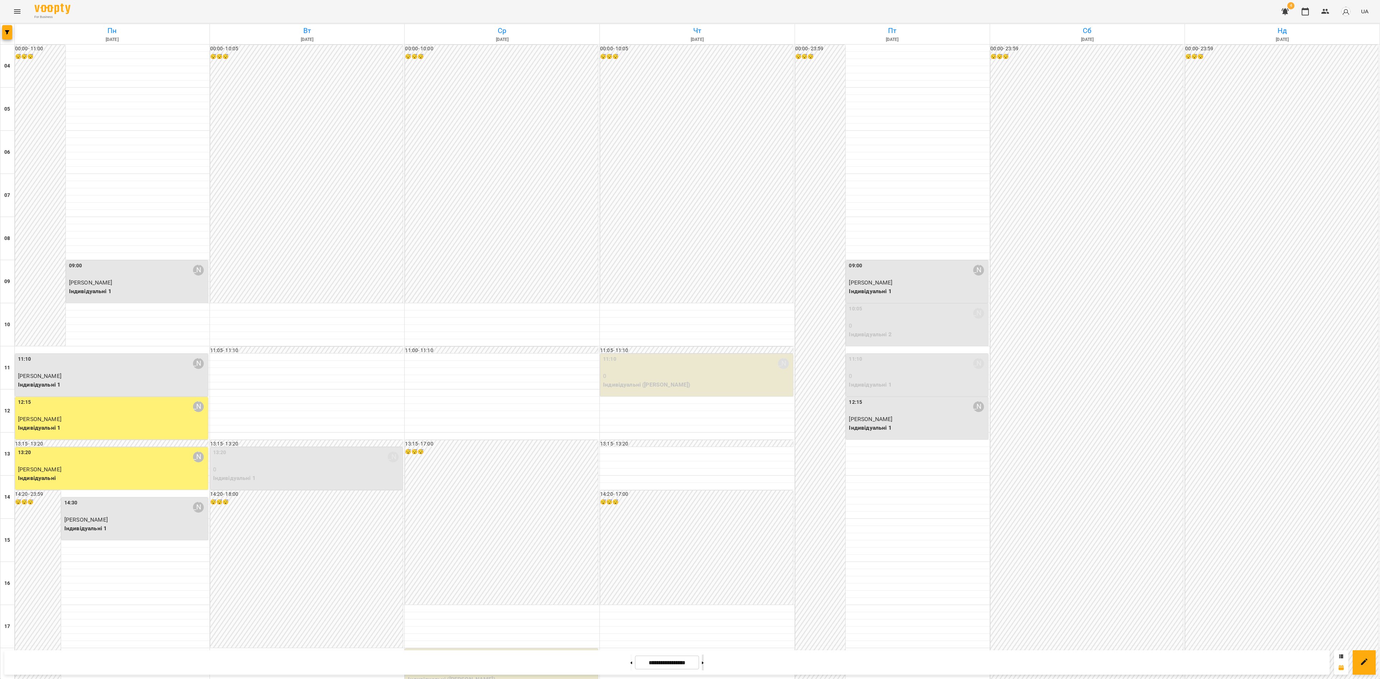
click at [704, 509] on button at bounding box center [703, 663] width 2 height 16
type input "**********"
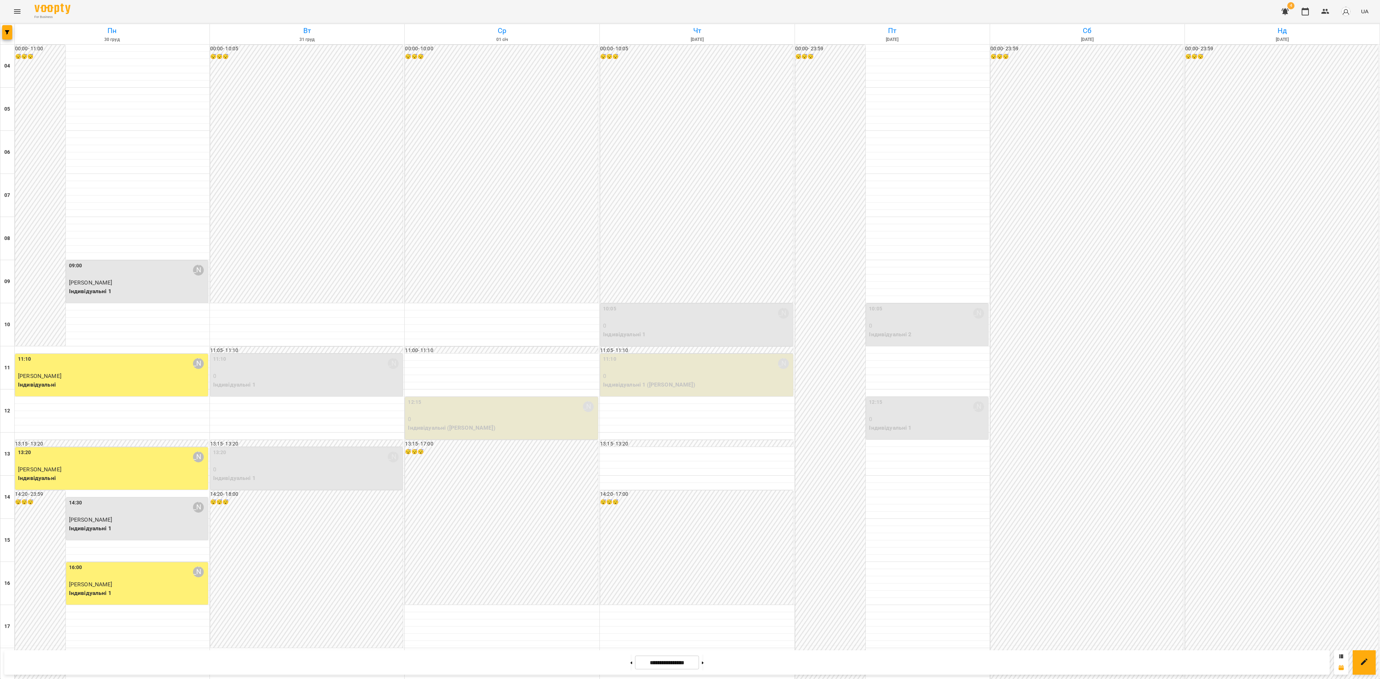
click at [254, 428] on link "31 груд 2024 20:30 - 21:30" at bounding box center [253, 431] width 49 height 7
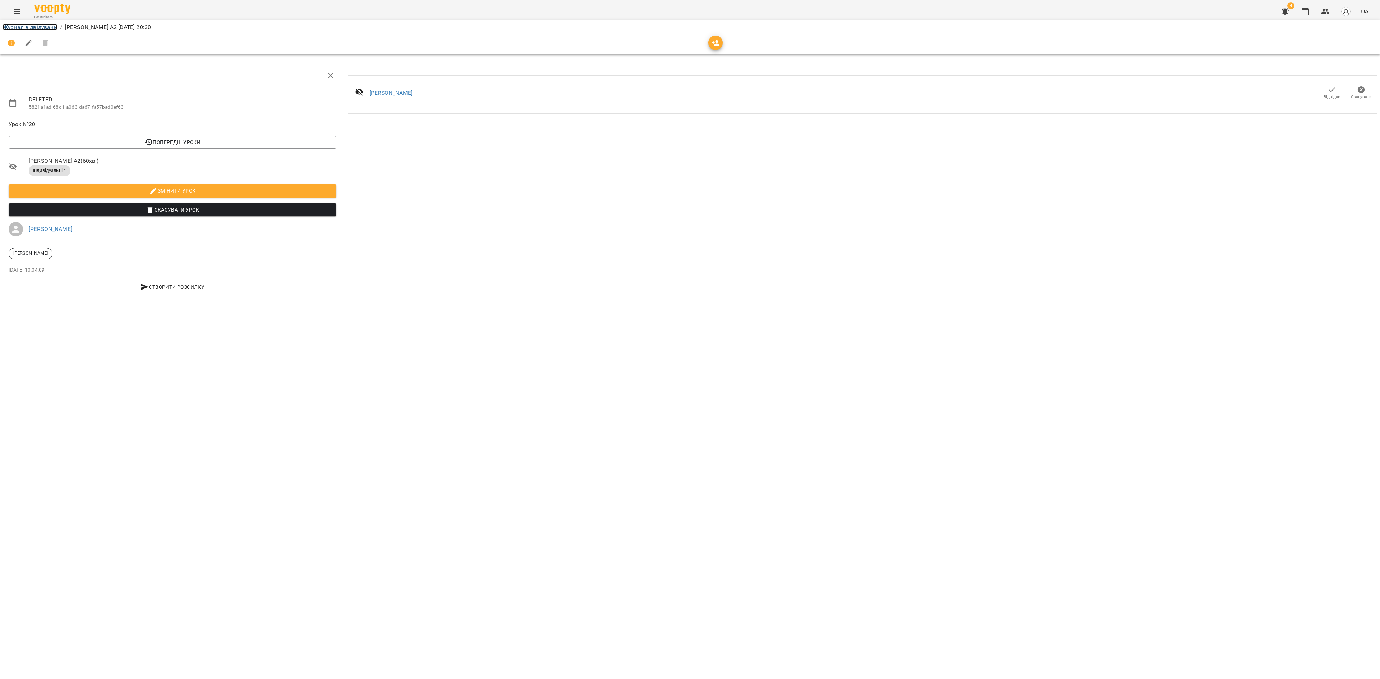
click at [27, 25] on link "Журнал відвідувань" at bounding box center [30, 27] width 54 height 7
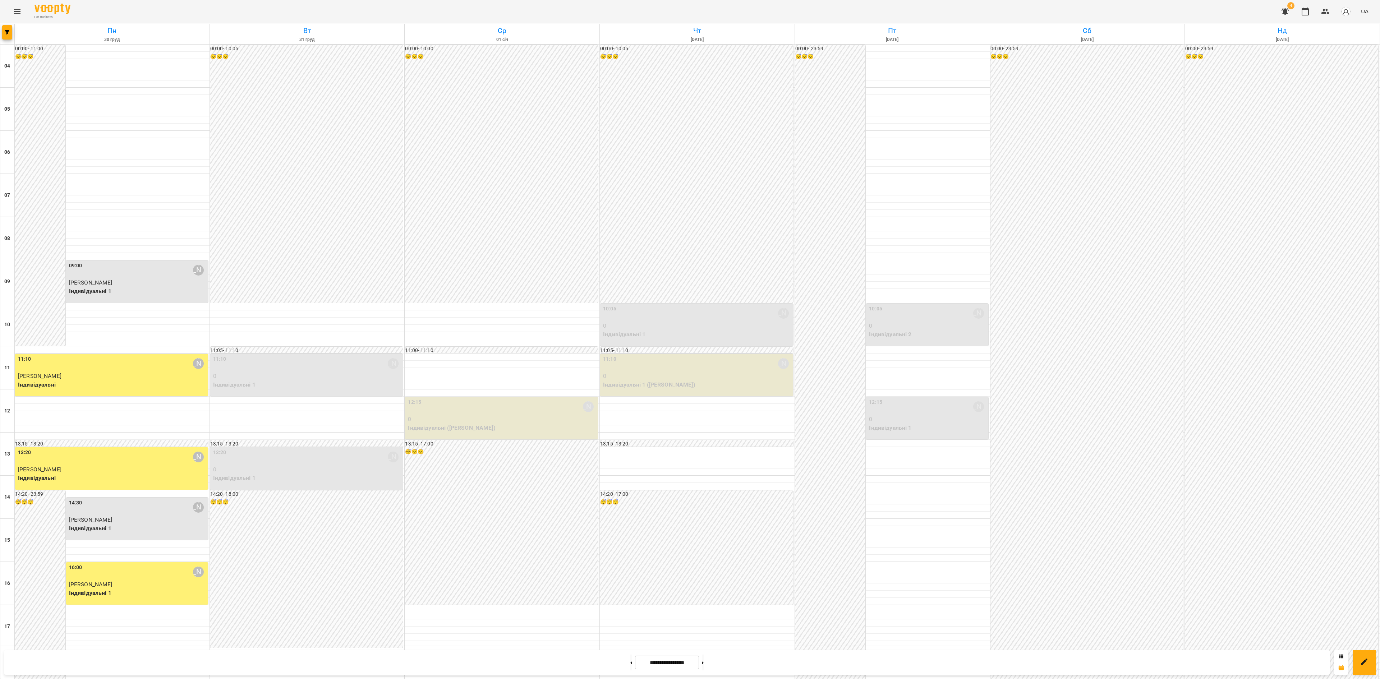
scroll to position [218, 0]
click at [704, 509] on button at bounding box center [703, 663] width 2 height 16
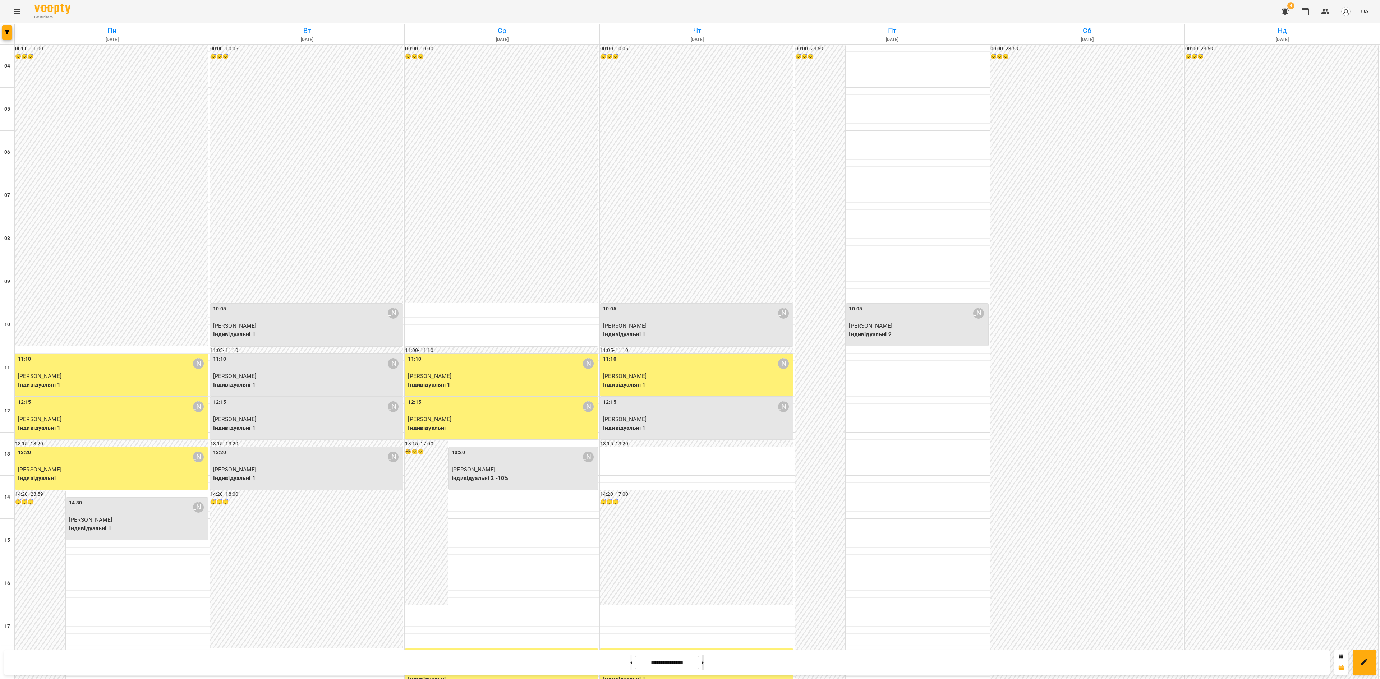
click at [704, 509] on icon at bounding box center [703, 663] width 2 height 3
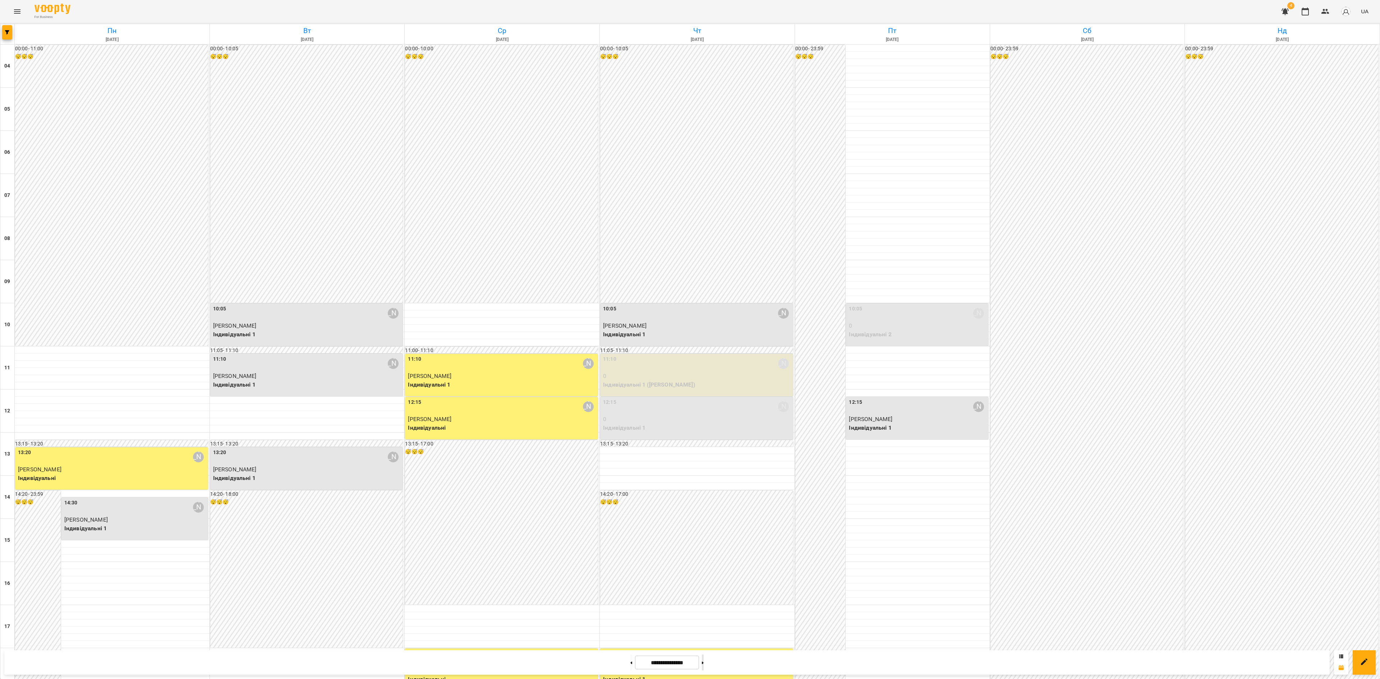
click at [704, 509] on icon at bounding box center [703, 663] width 2 height 3
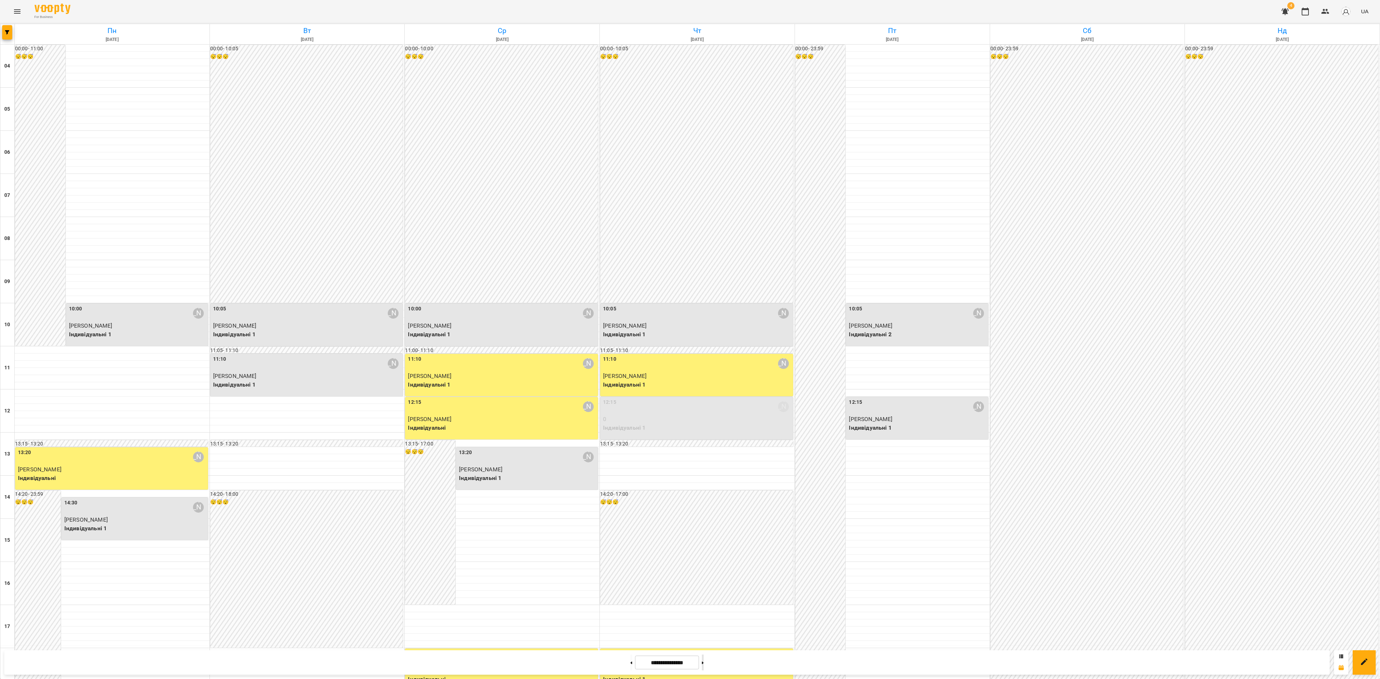
click at [704, 509] on button at bounding box center [703, 663] width 2 height 16
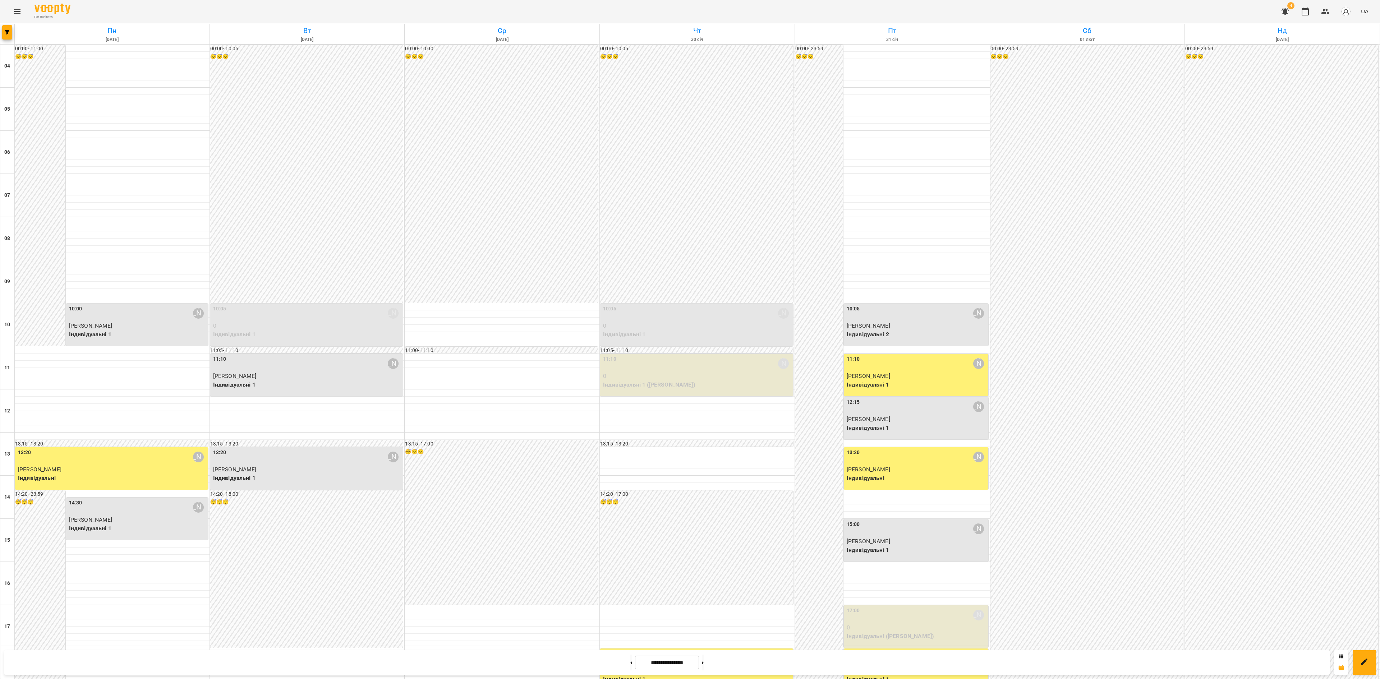
click at [708, 509] on div "**********" at bounding box center [666, 662] width 1325 height 24
click at [704, 509] on button at bounding box center [703, 663] width 2 height 16
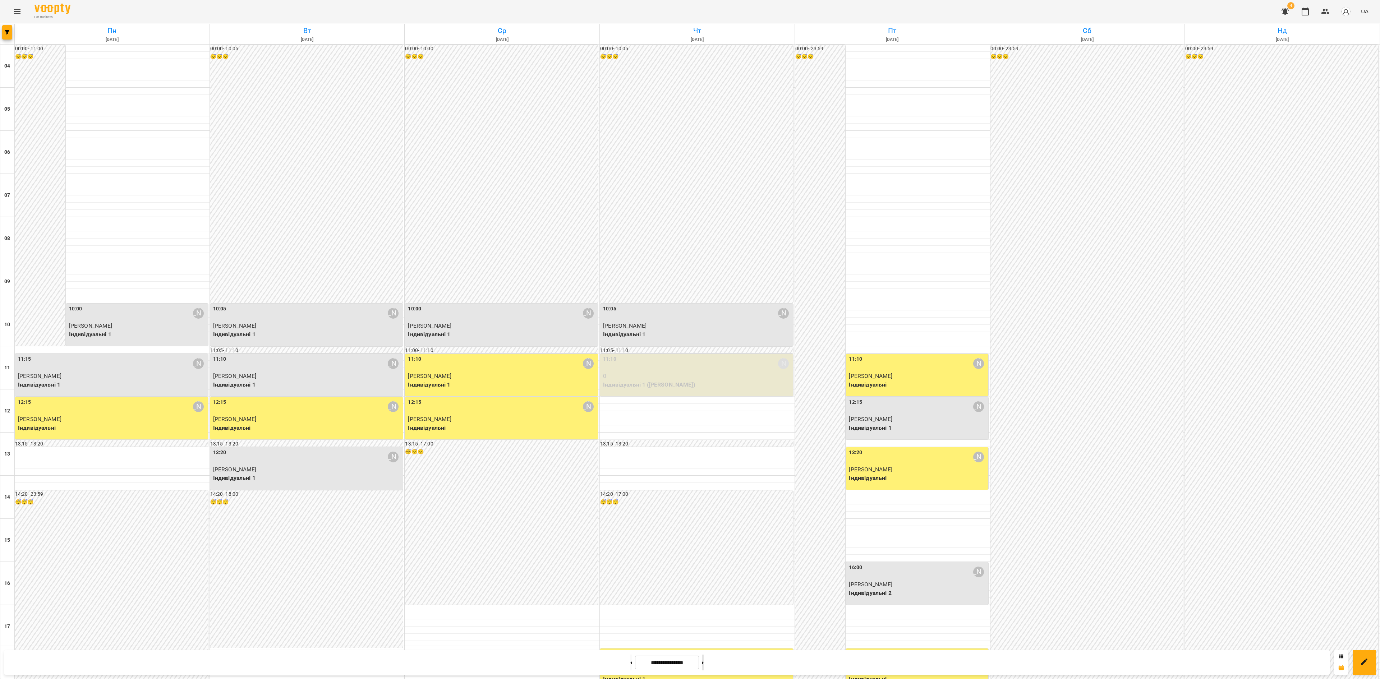
click at [704, 509] on icon at bounding box center [703, 663] width 2 height 3
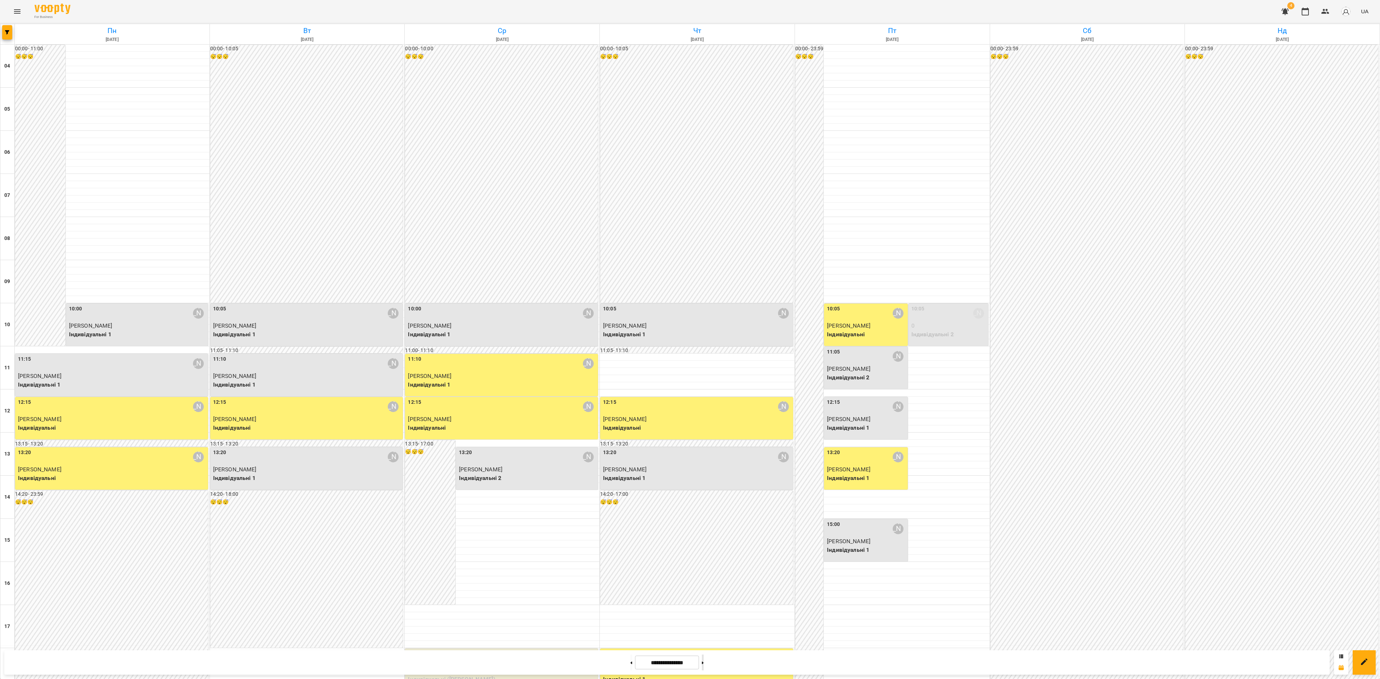
click at [704, 509] on icon at bounding box center [703, 663] width 2 height 3
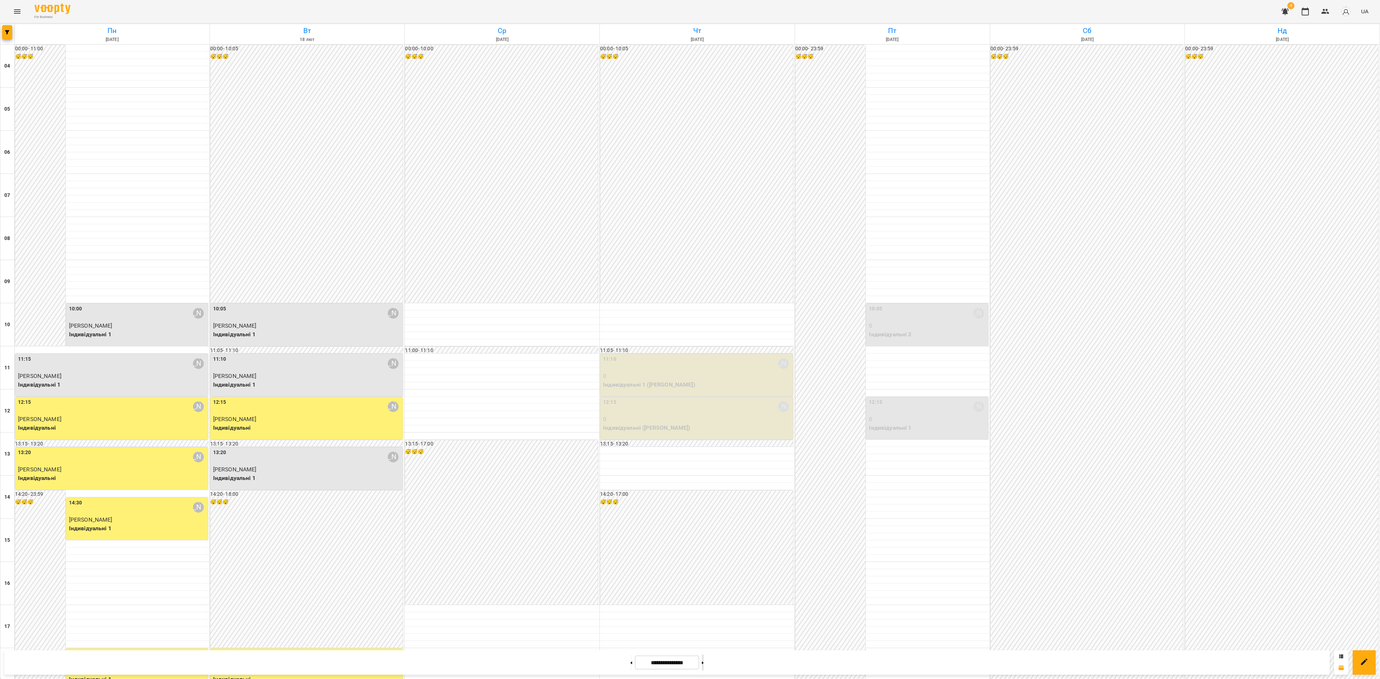
click at [704, 509] on icon at bounding box center [703, 663] width 2 height 3
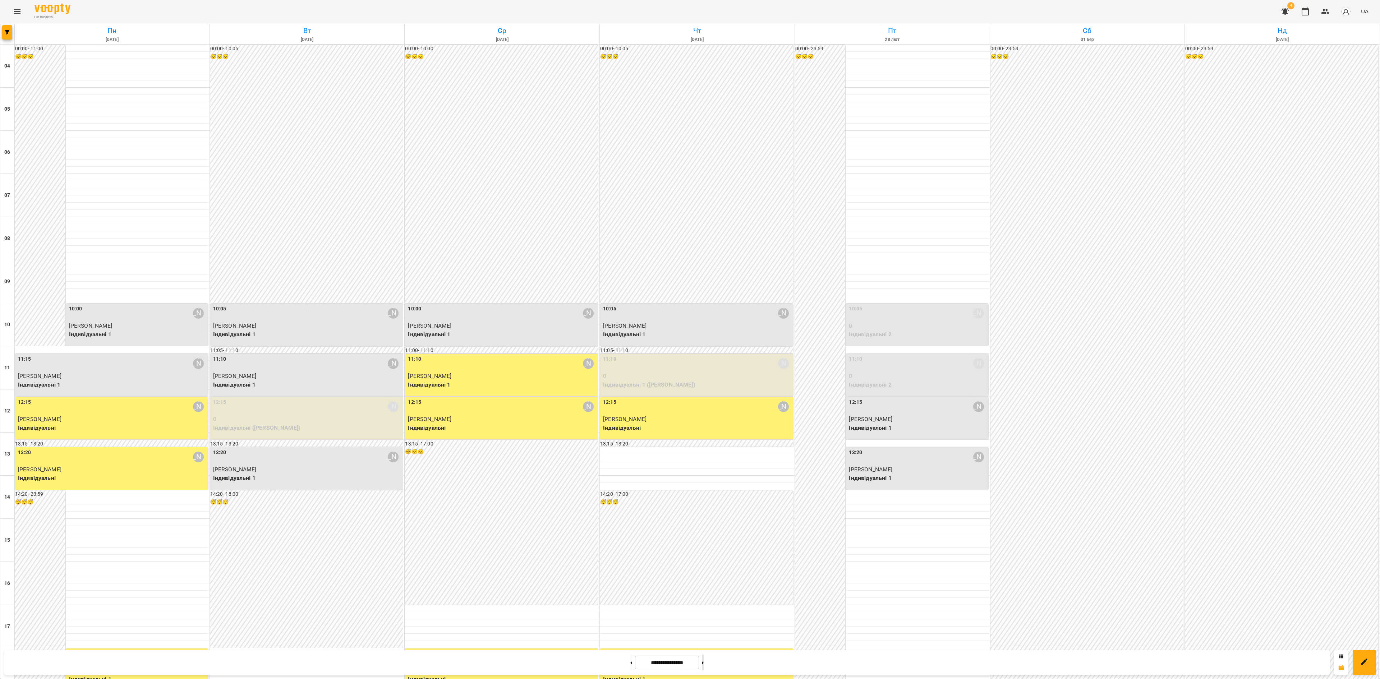
click at [704, 509] on icon at bounding box center [703, 663] width 2 height 3
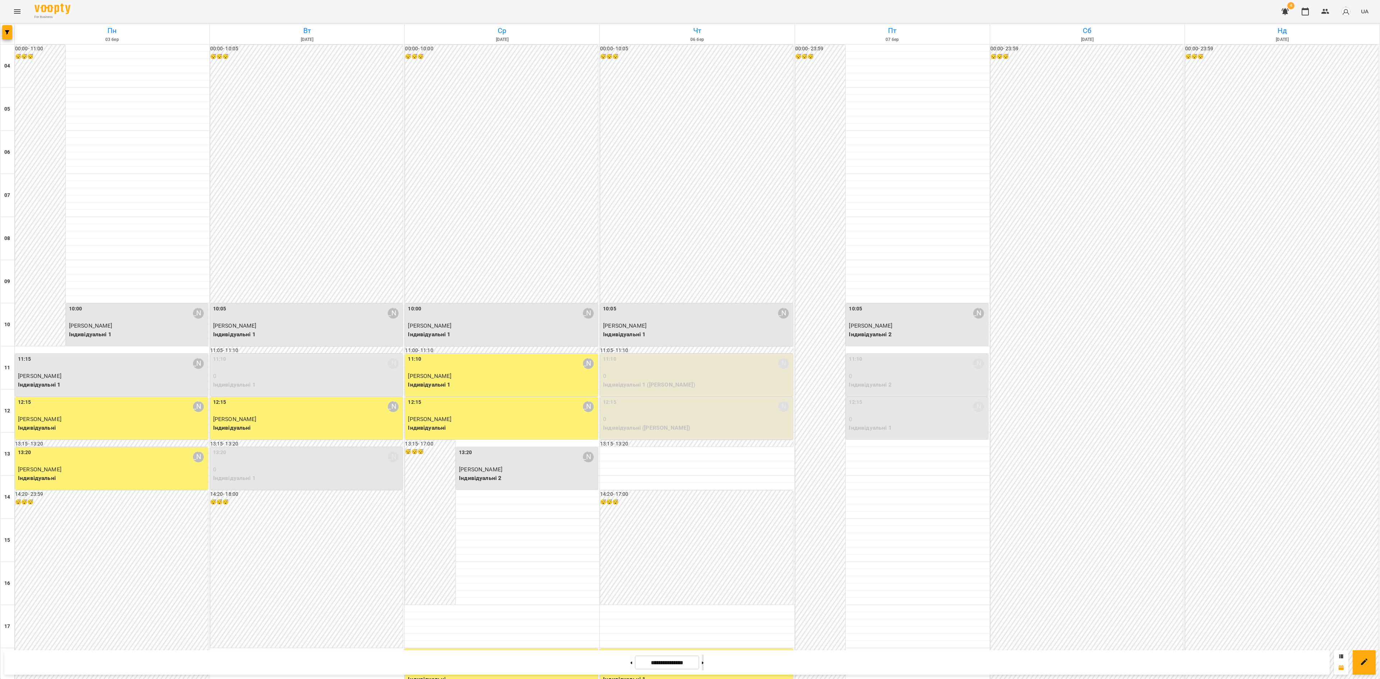
click at [704, 509] on icon at bounding box center [703, 663] width 2 height 3
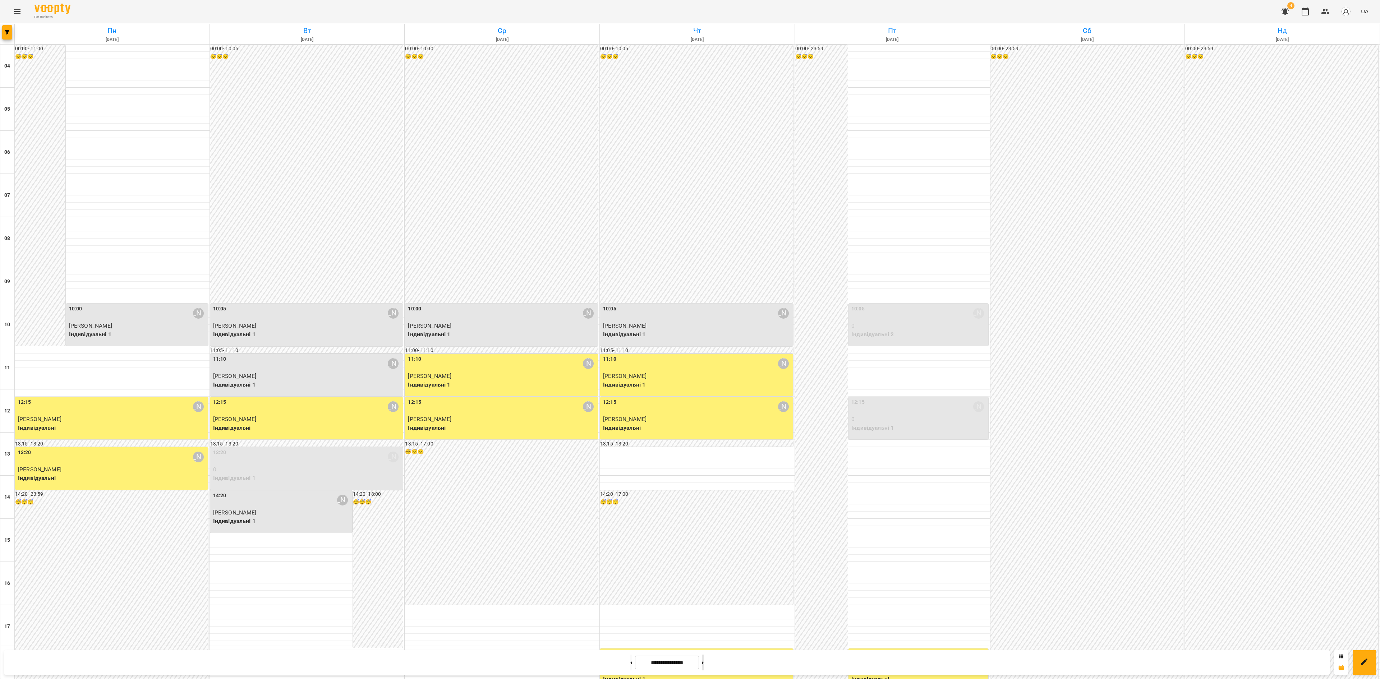
click at [704, 509] on button at bounding box center [703, 663] width 2 height 16
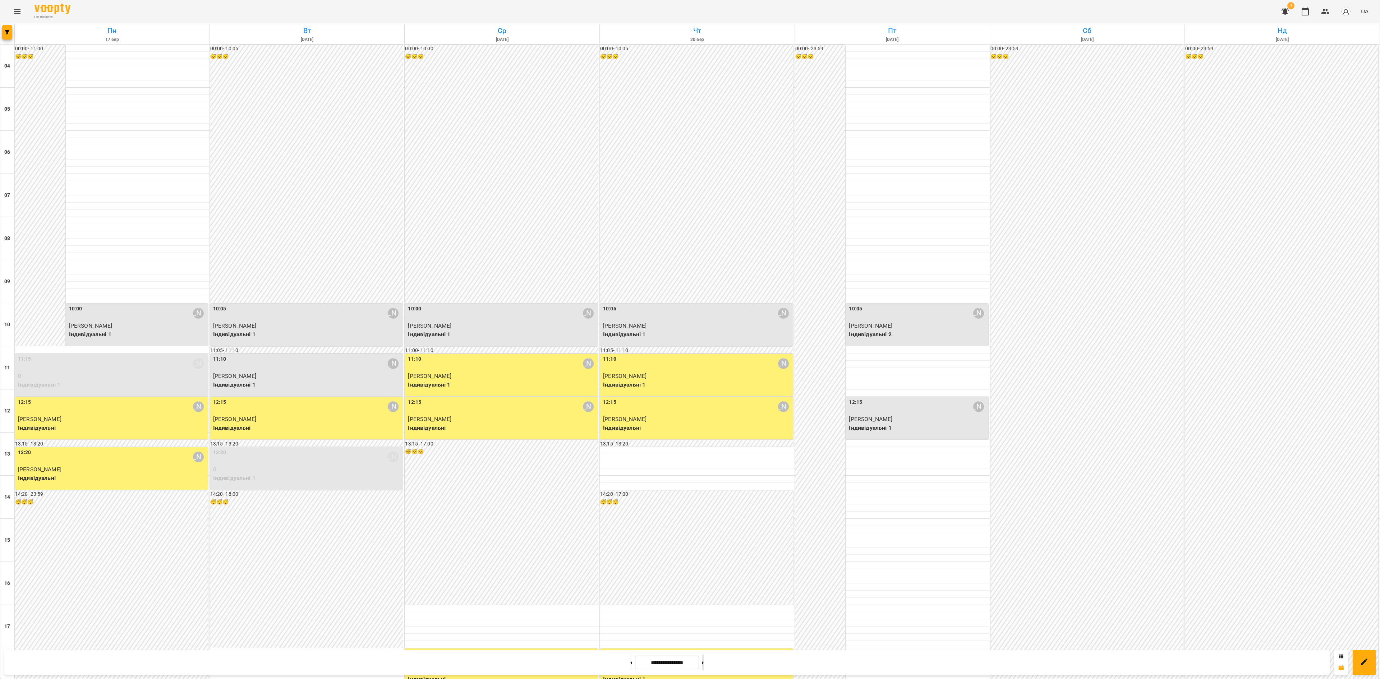
click at [704, 509] on button at bounding box center [703, 663] width 2 height 16
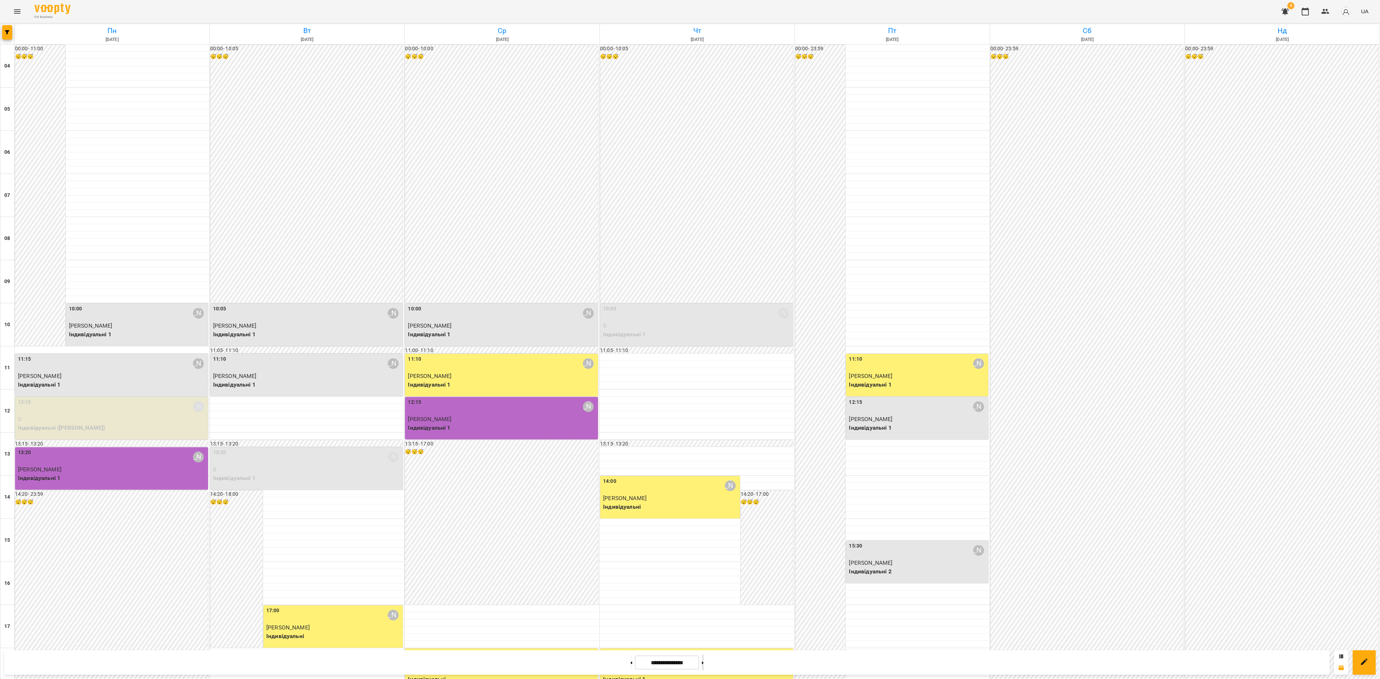
click at [704, 509] on button at bounding box center [703, 663] width 2 height 16
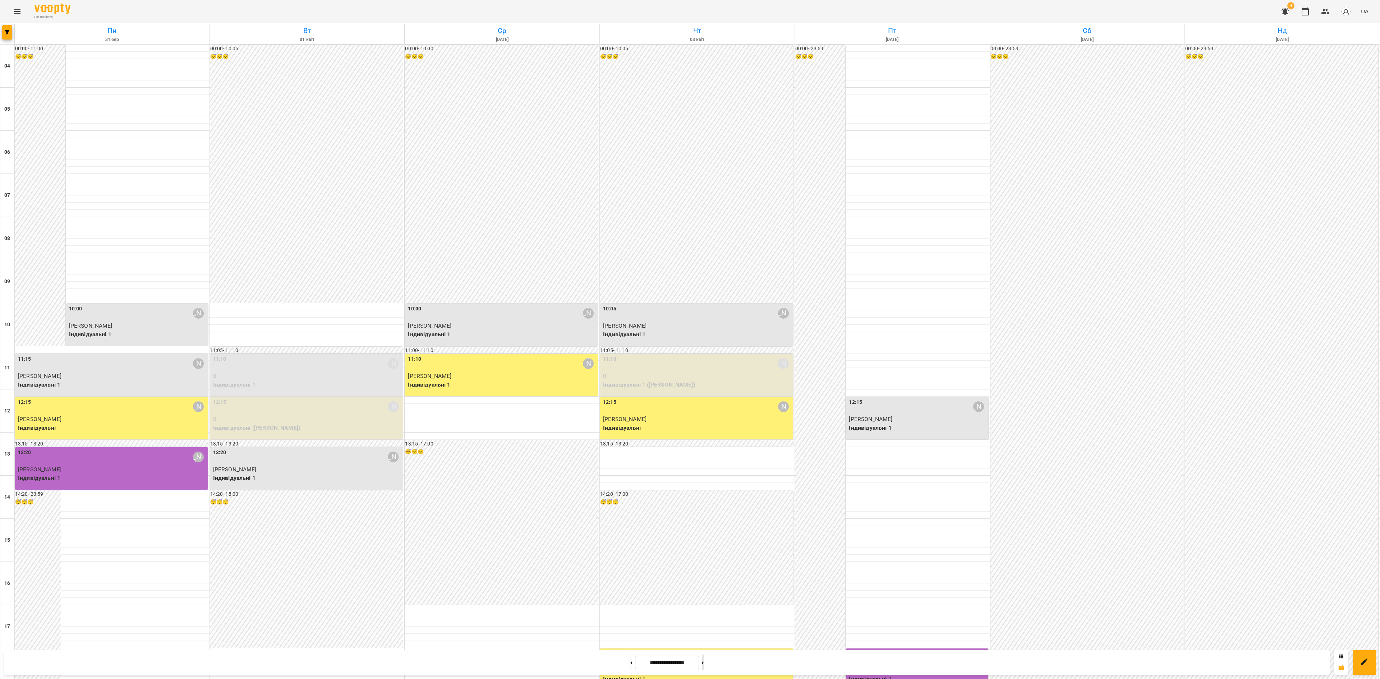
click at [704, 509] on button at bounding box center [703, 663] width 2 height 16
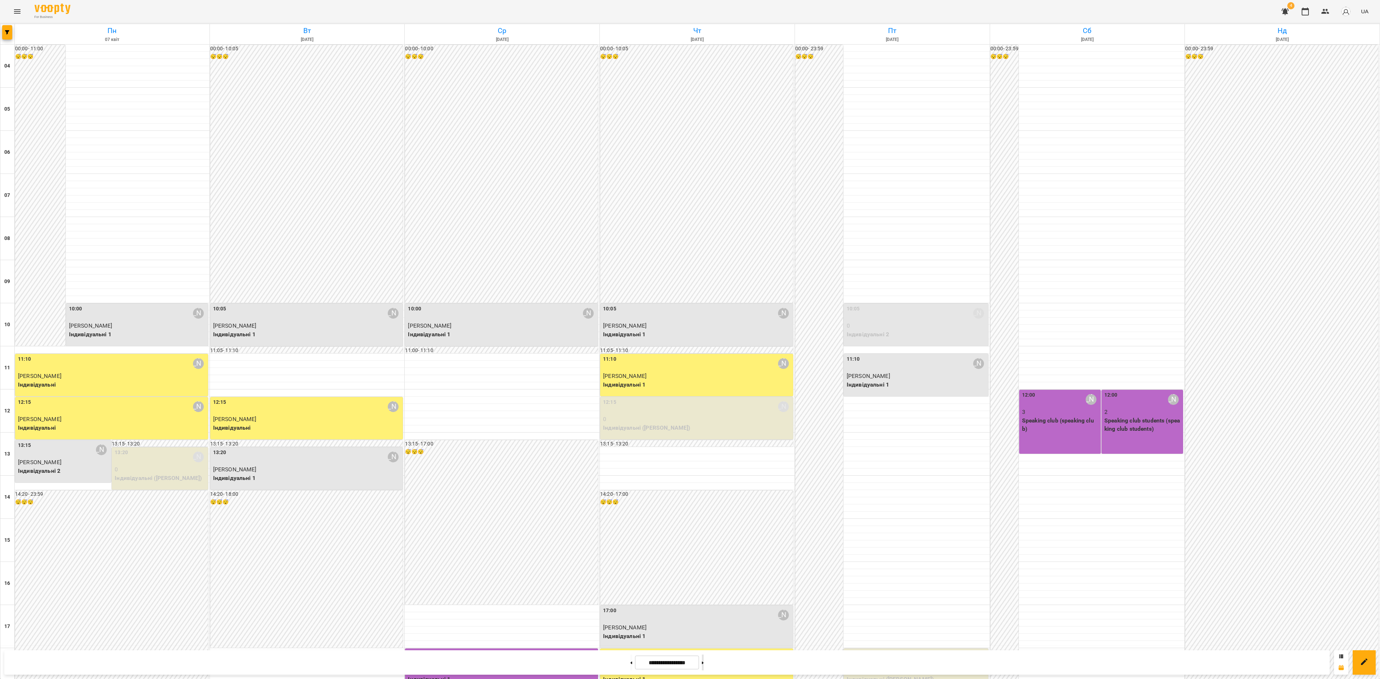
click at [704, 509] on button at bounding box center [703, 663] width 2 height 16
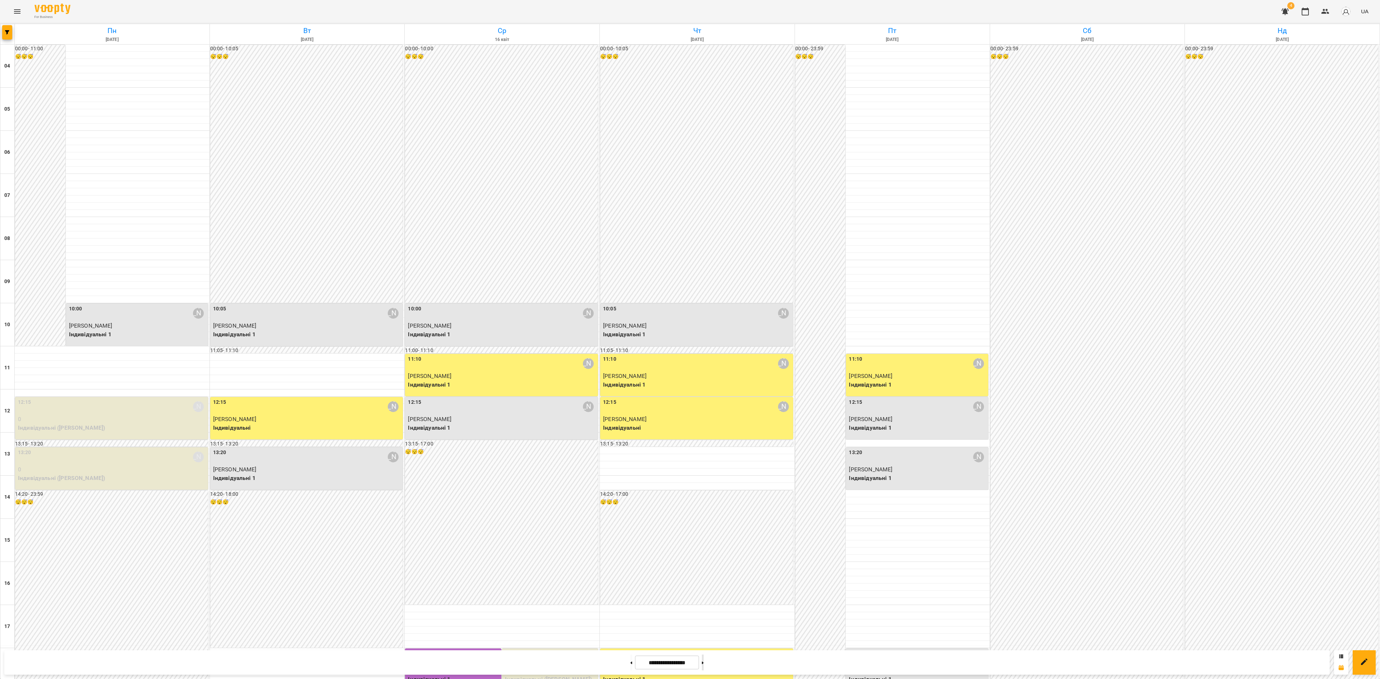
click at [704, 509] on button at bounding box center [703, 663] width 2 height 16
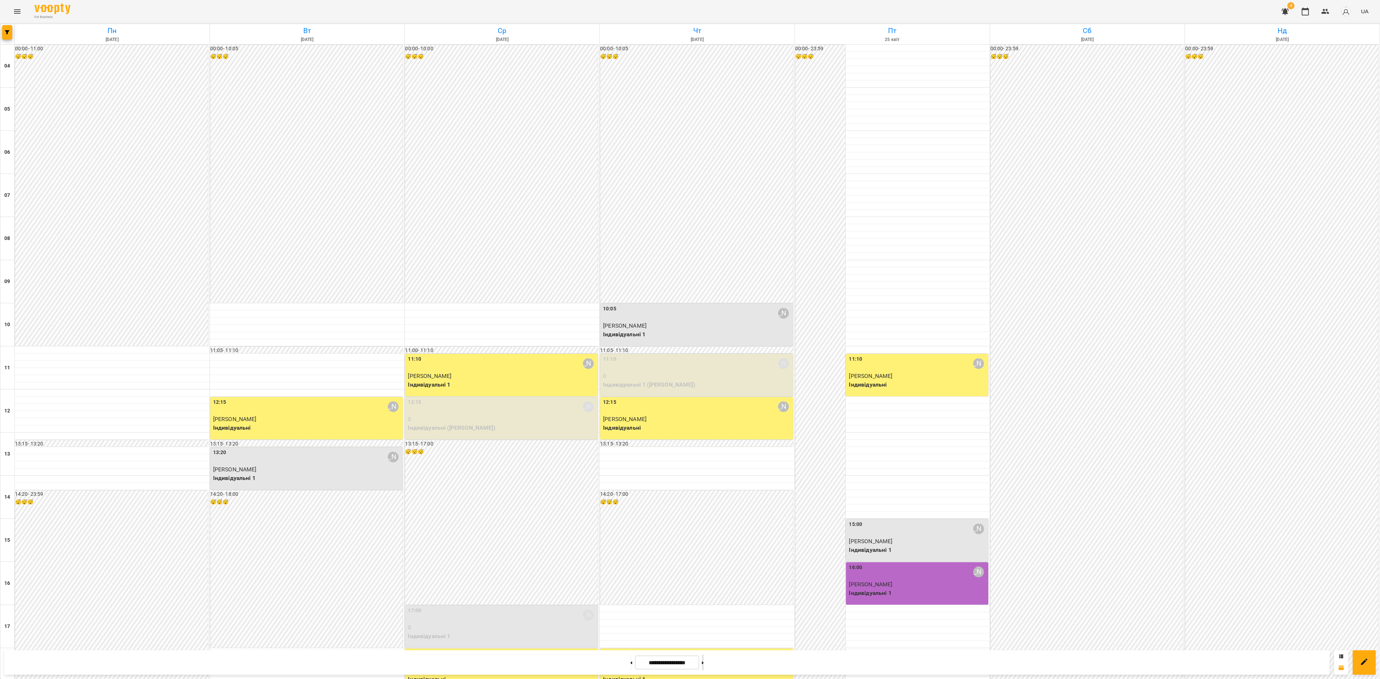
click at [704, 509] on button at bounding box center [703, 663] width 2 height 16
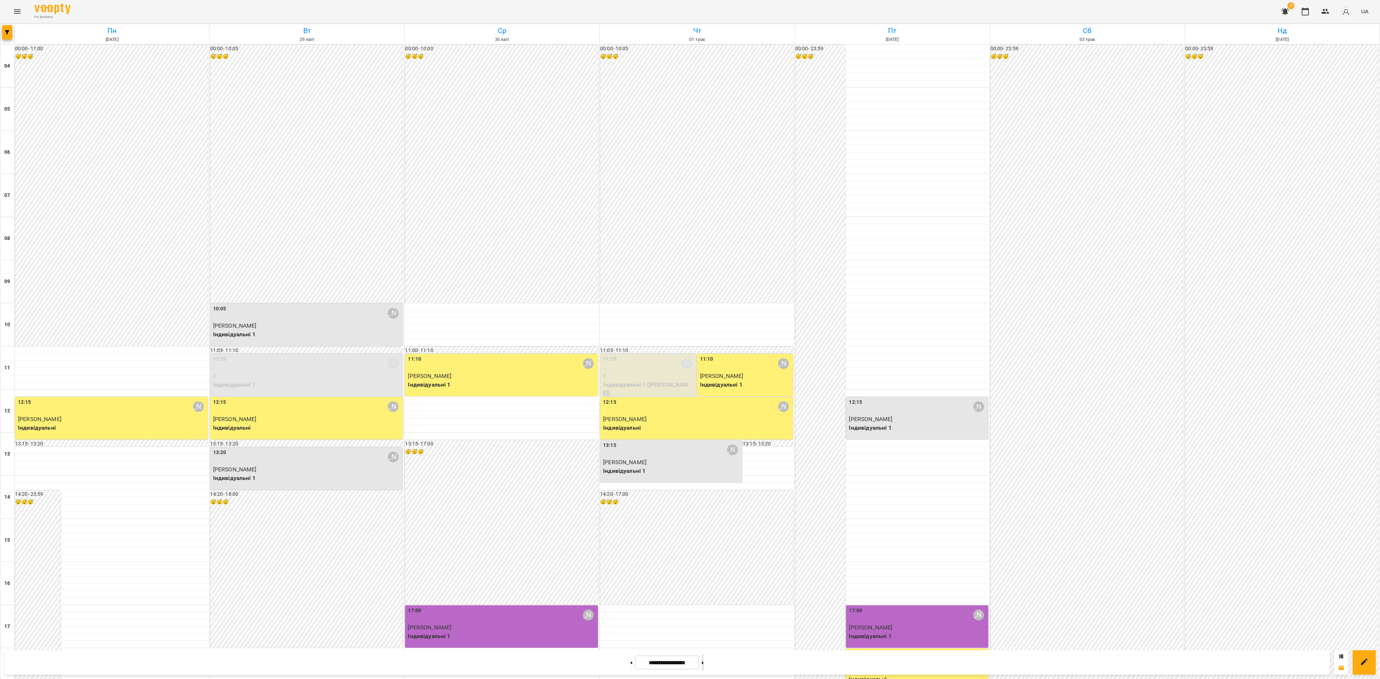
click at [704, 509] on icon at bounding box center [703, 663] width 2 height 3
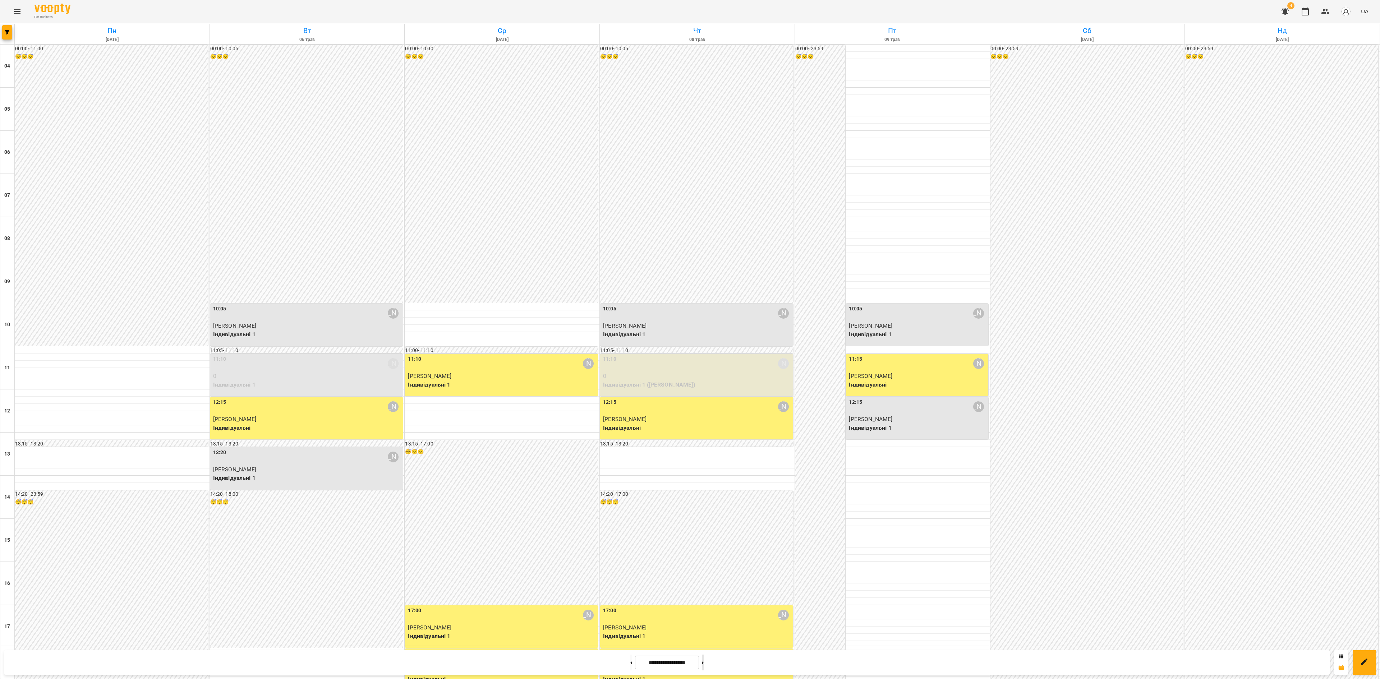
click at [704, 509] on icon at bounding box center [703, 663] width 2 height 3
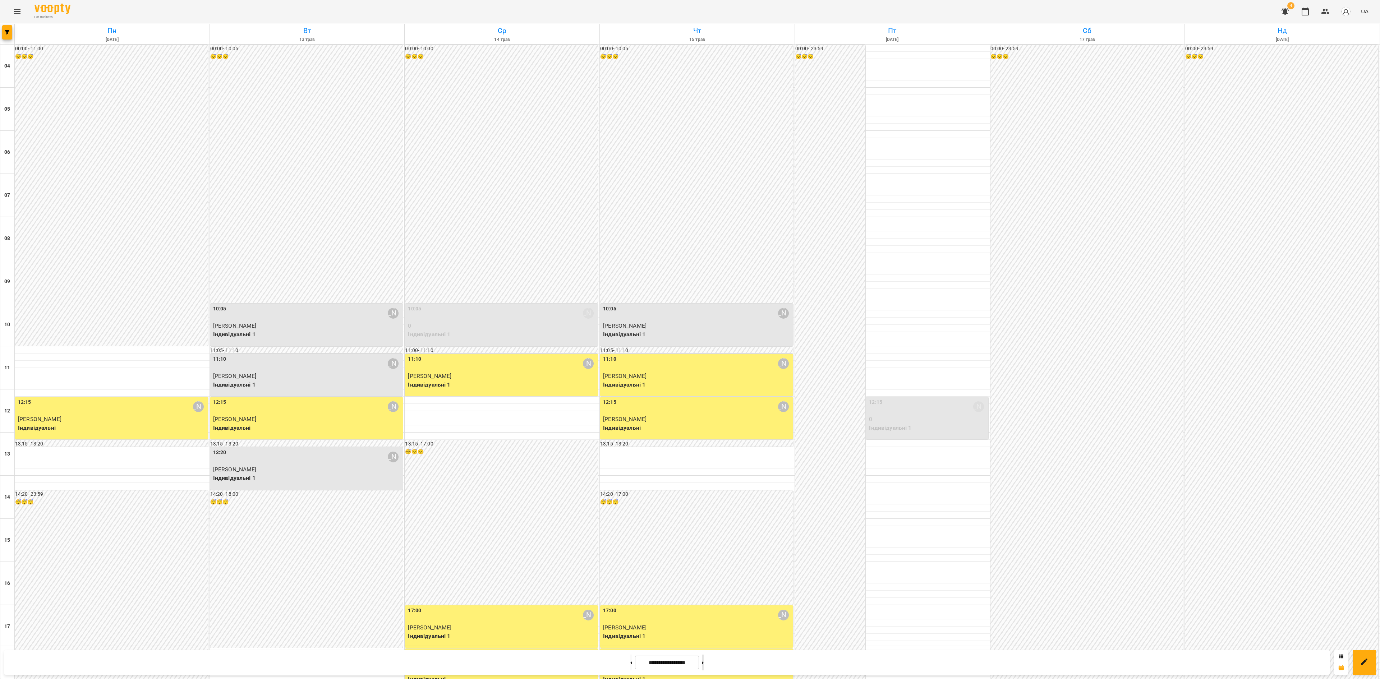
click at [704, 509] on button at bounding box center [703, 663] width 2 height 16
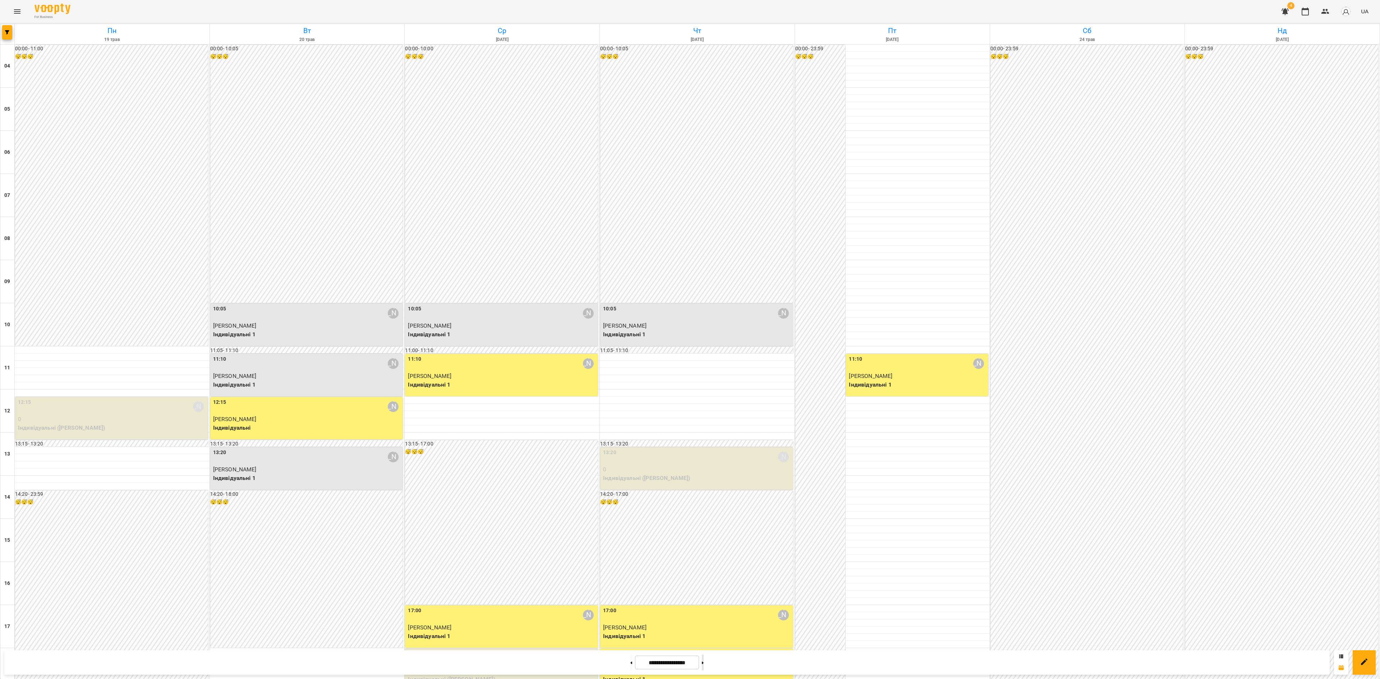
click at [704, 509] on button at bounding box center [703, 663] width 2 height 16
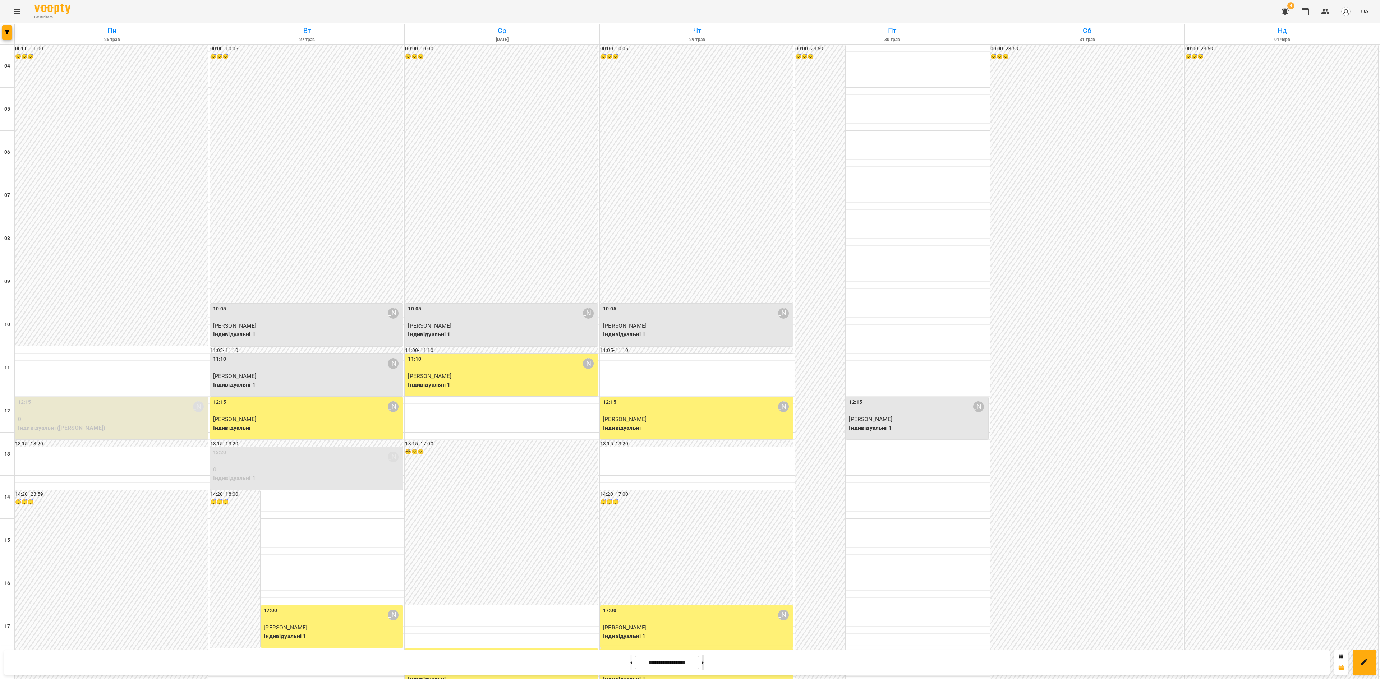
click at [704, 509] on button at bounding box center [703, 663] width 2 height 16
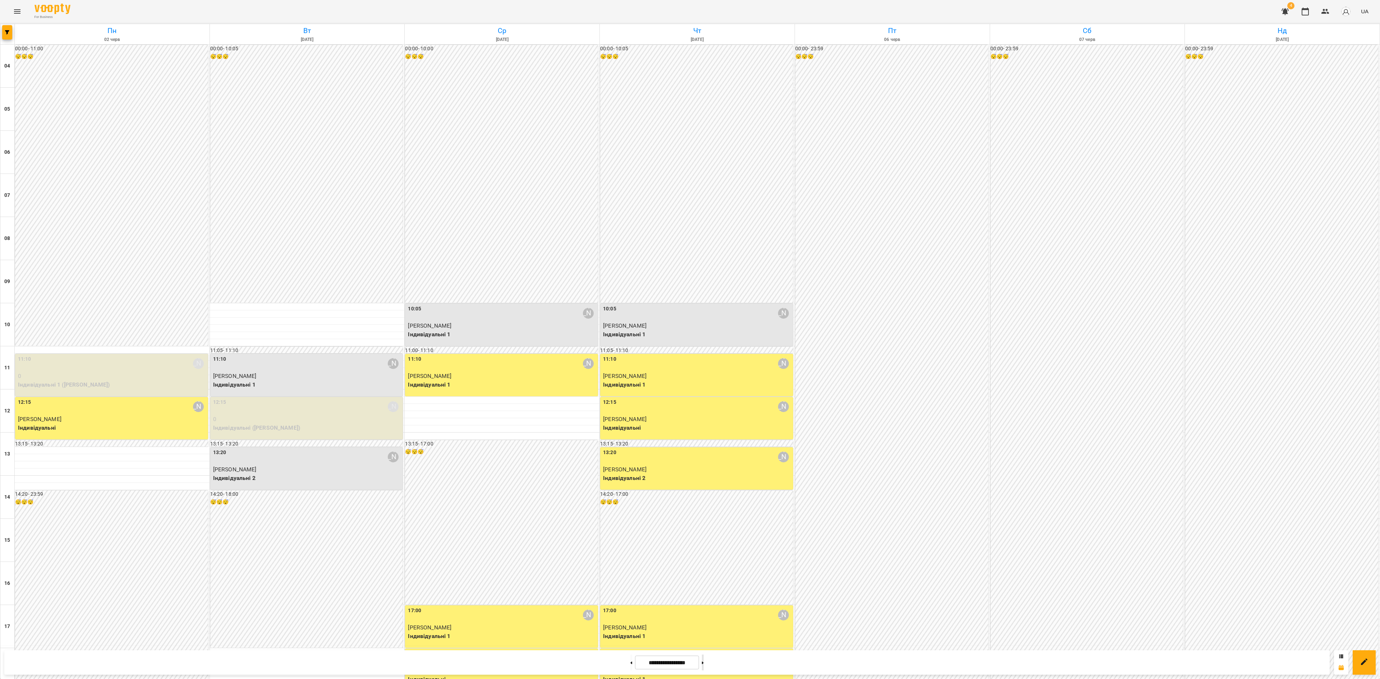
click at [704, 509] on button at bounding box center [703, 663] width 2 height 16
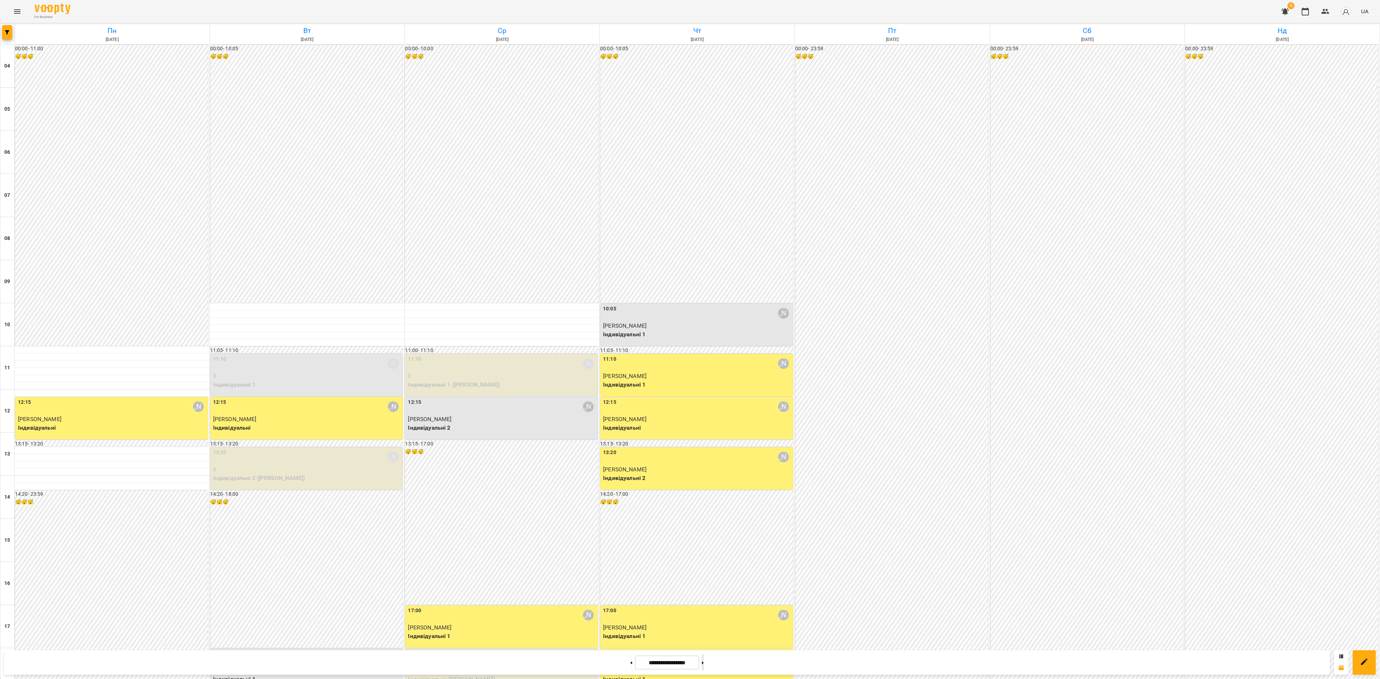
click at [704, 509] on button at bounding box center [703, 663] width 2 height 16
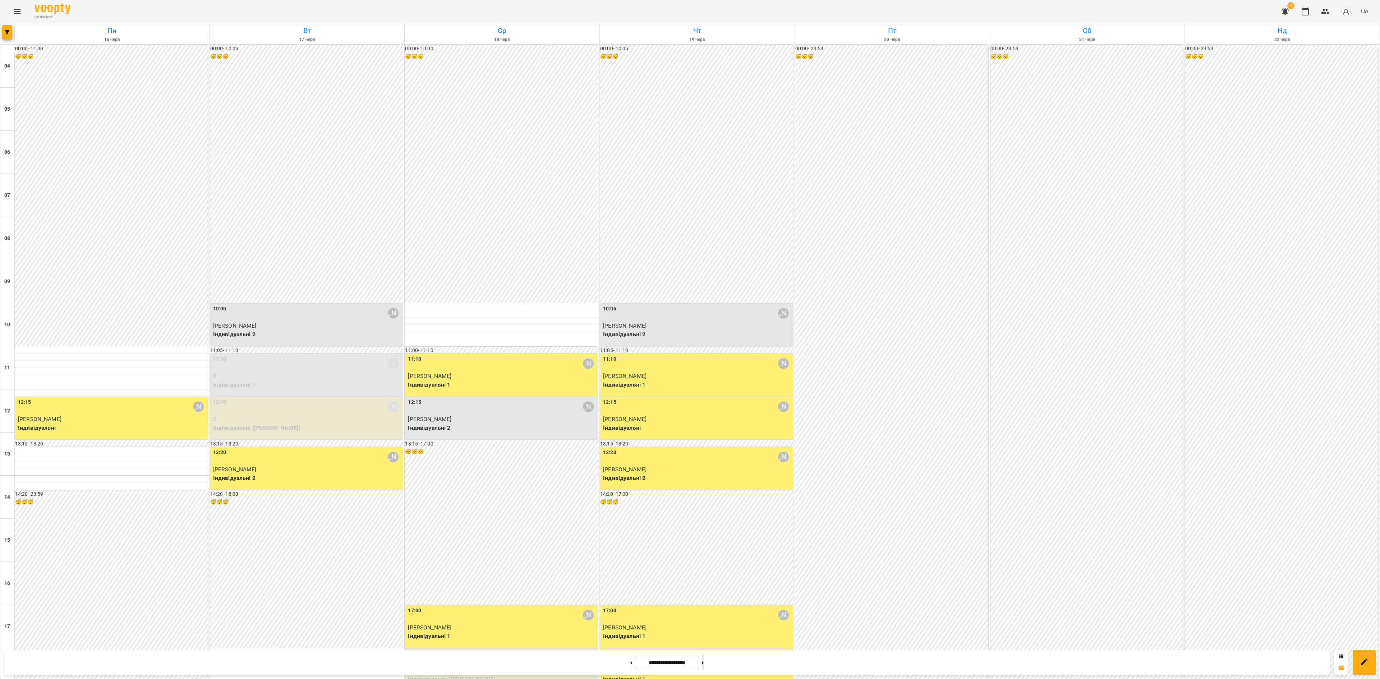
click at [704, 509] on button at bounding box center [703, 663] width 2 height 16
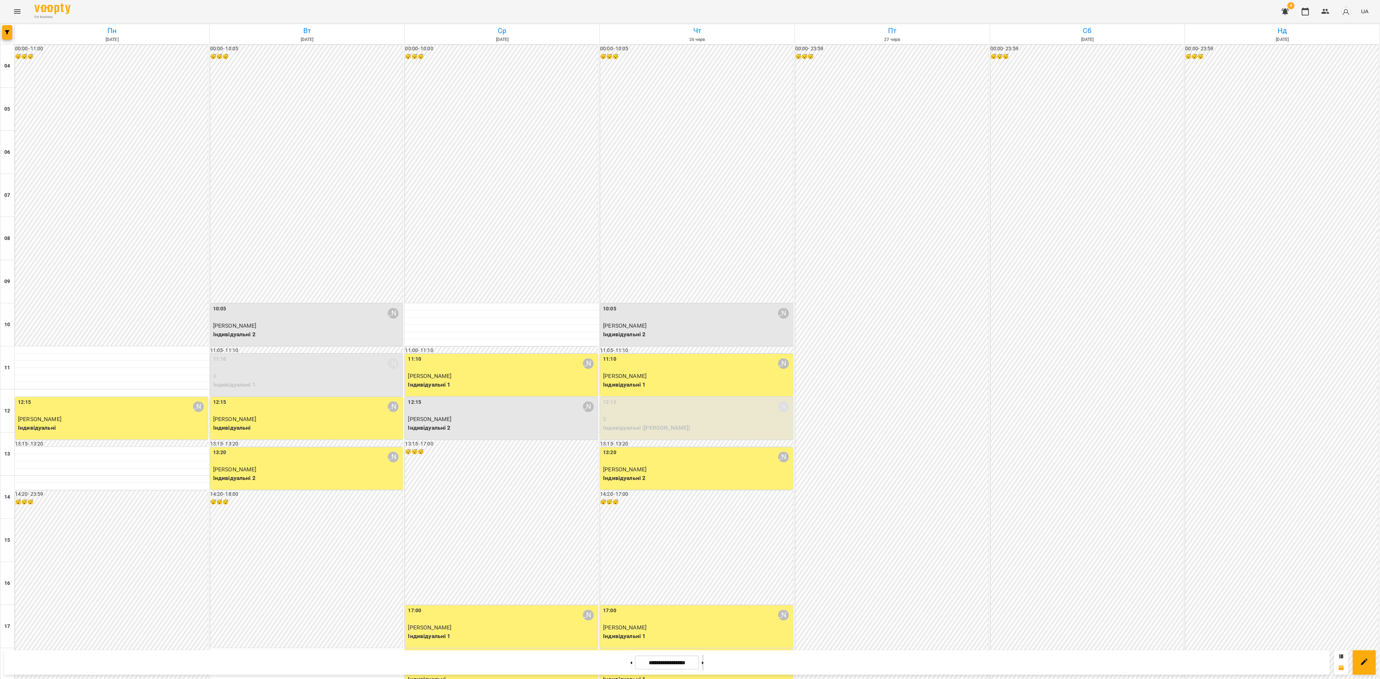
click at [704, 509] on button at bounding box center [703, 663] width 2 height 16
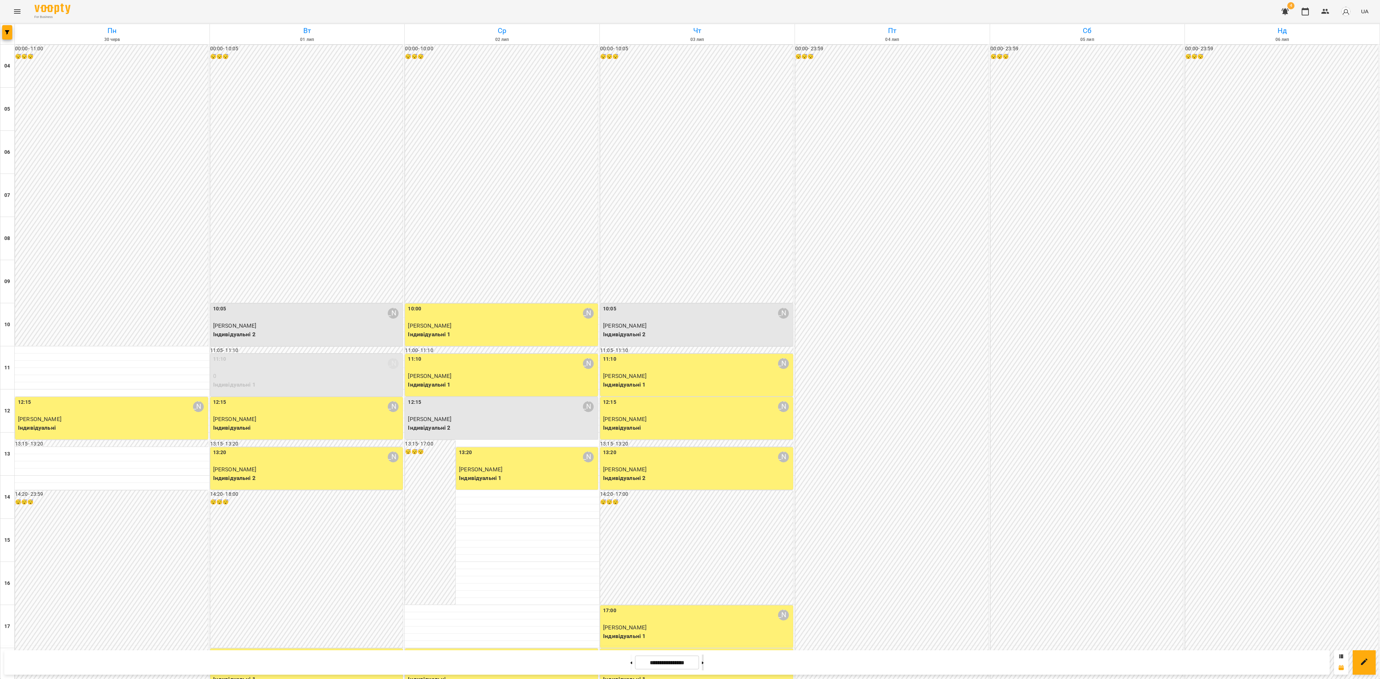
click at [704, 509] on button at bounding box center [703, 663] width 2 height 16
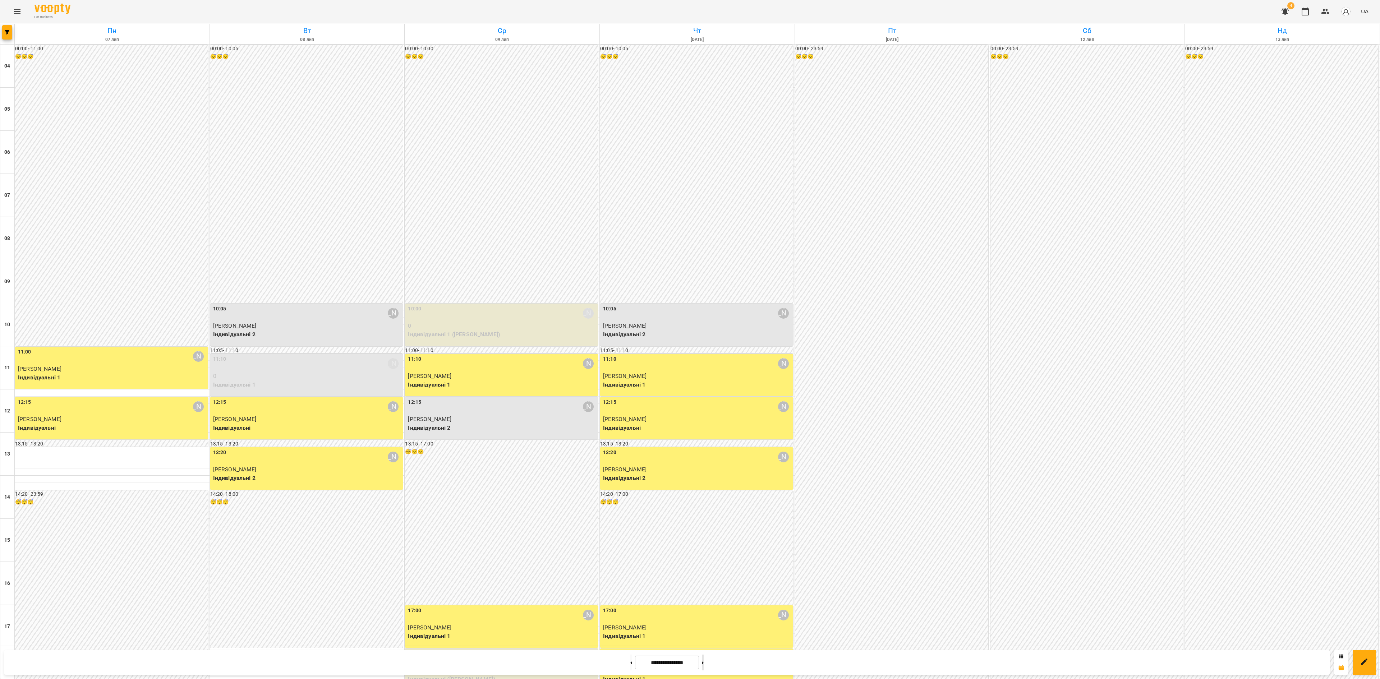
click at [704, 509] on button at bounding box center [703, 663] width 2 height 16
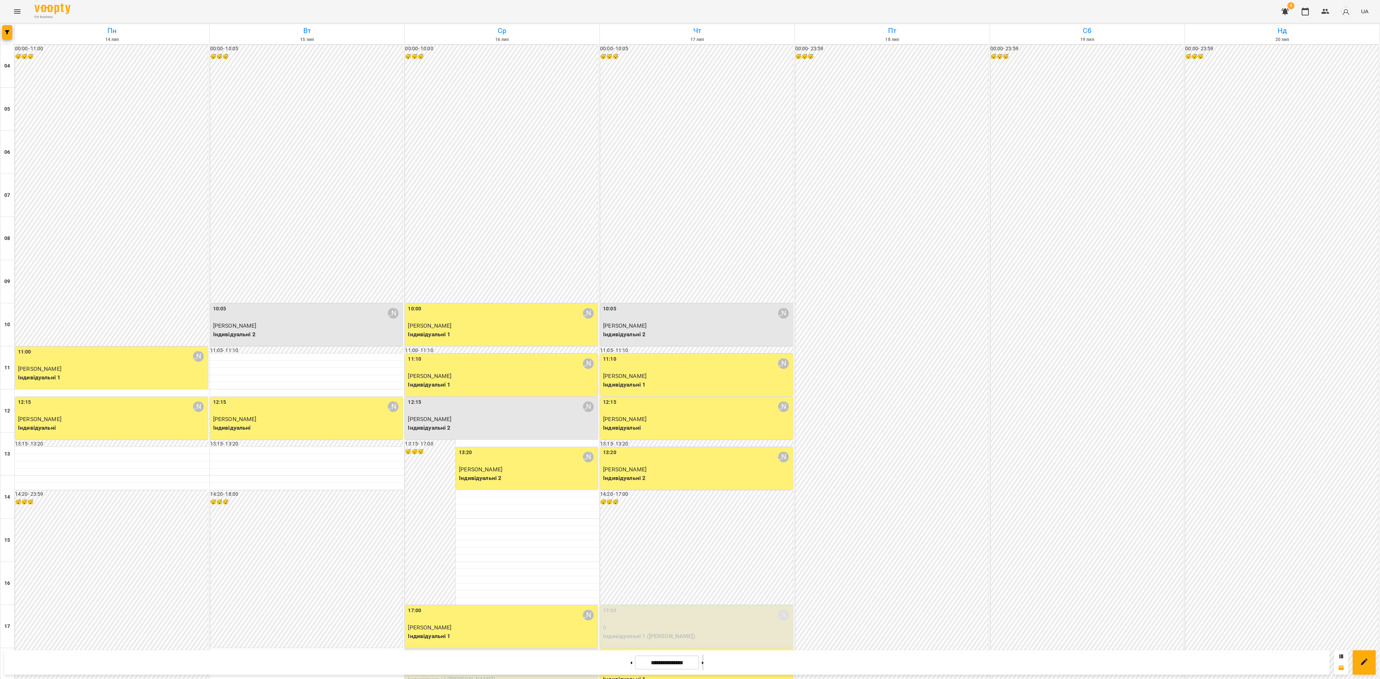
click at [704, 509] on button at bounding box center [703, 663] width 2 height 16
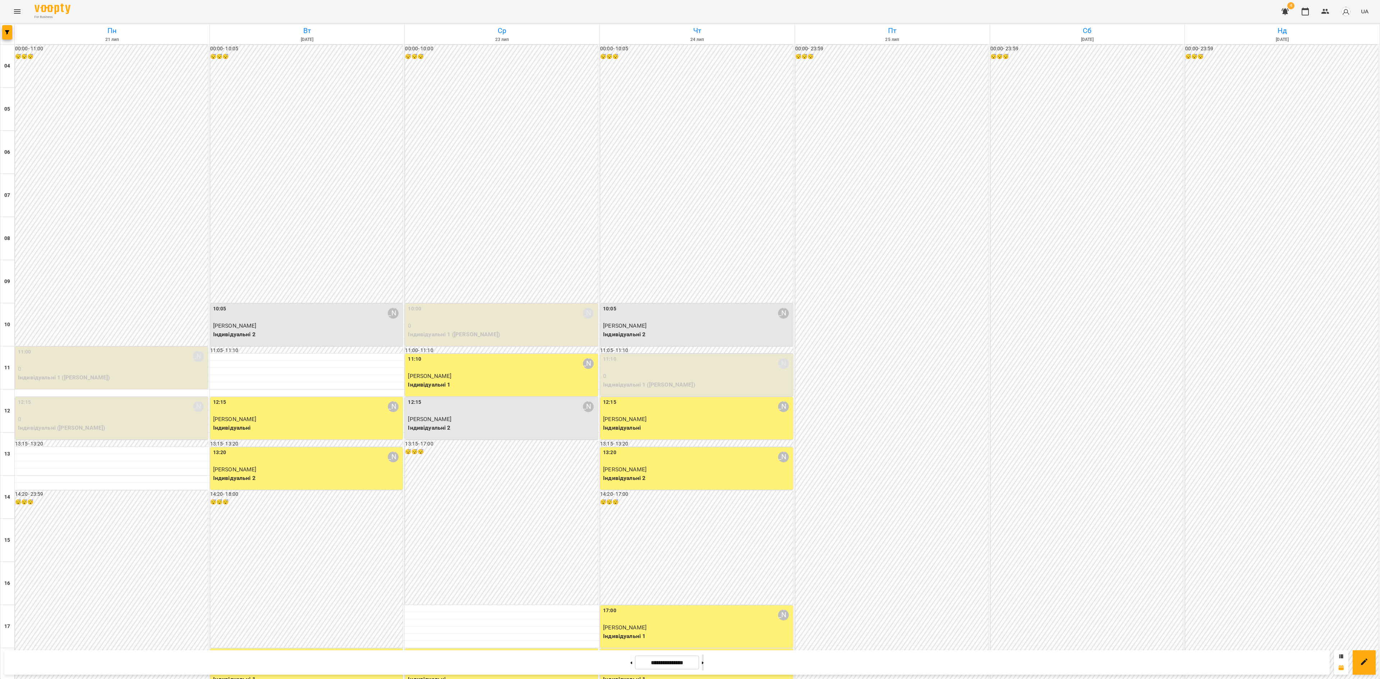
click at [704, 509] on button at bounding box center [703, 663] width 2 height 16
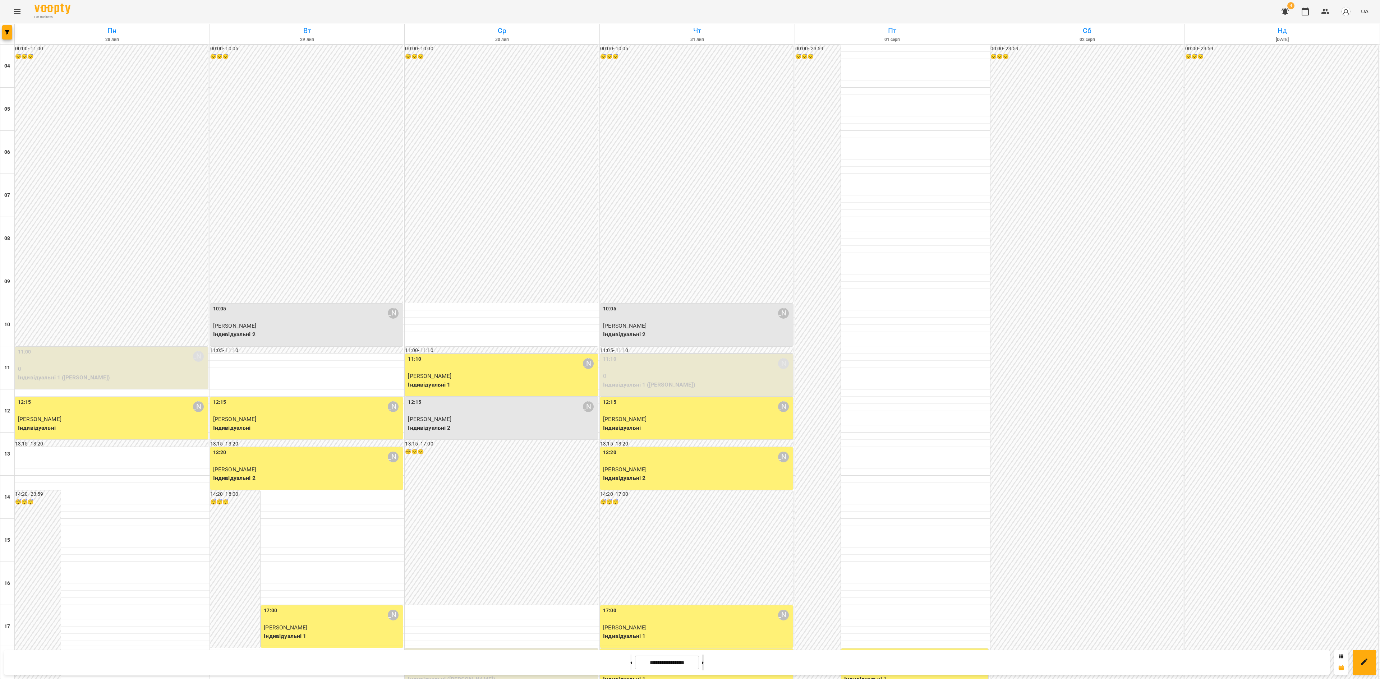
click at [704, 509] on button at bounding box center [703, 663] width 2 height 16
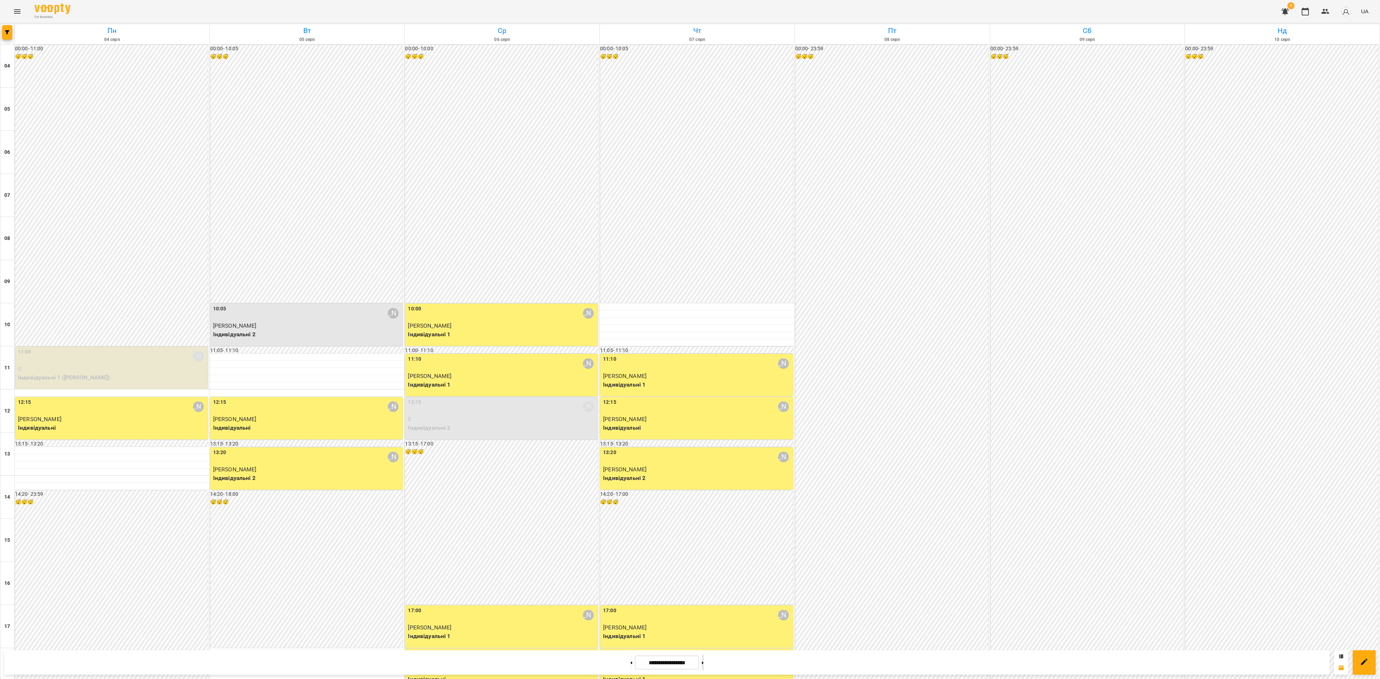
click at [704, 509] on button at bounding box center [703, 663] width 2 height 16
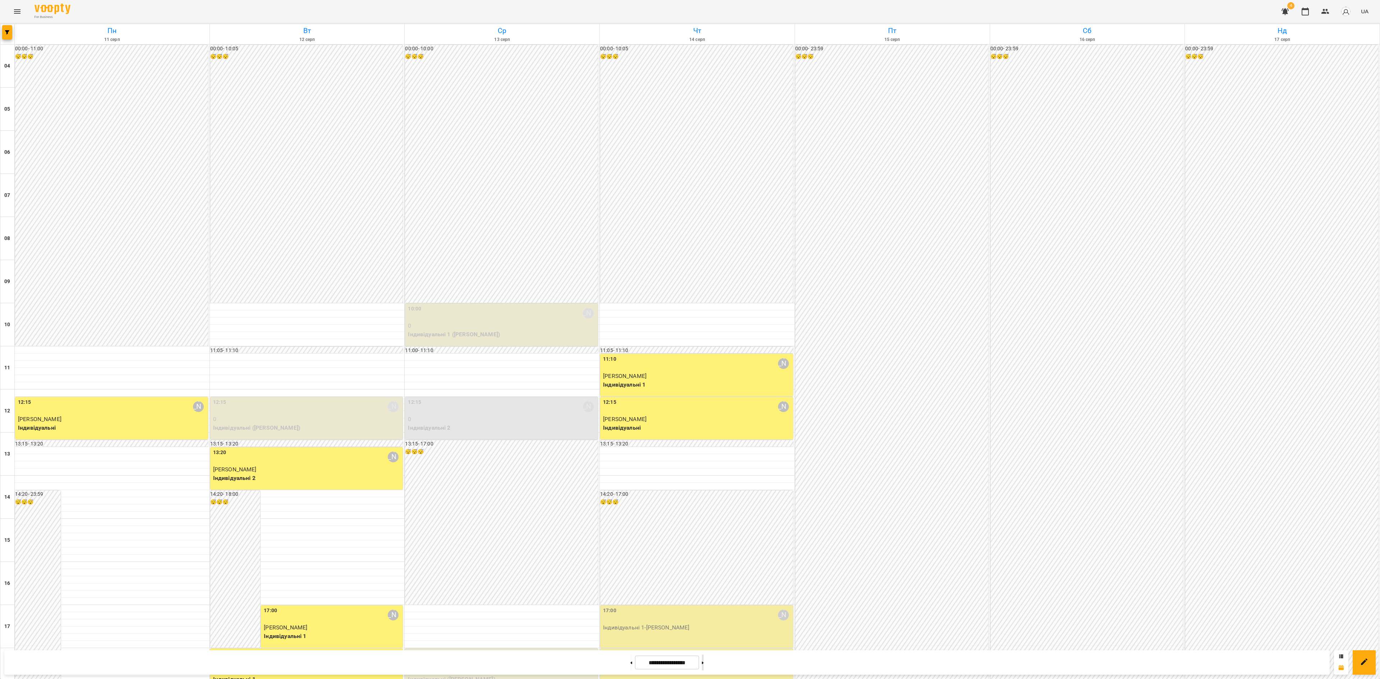
drag, startPoint x: 710, startPoint y: 653, endPoint x: 715, endPoint y: 657, distance: 6.2
click at [713, 509] on div "**********" at bounding box center [666, 662] width 1325 height 24
click at [704, 509] on button at bounding box center [703, 663] width 2 height 16
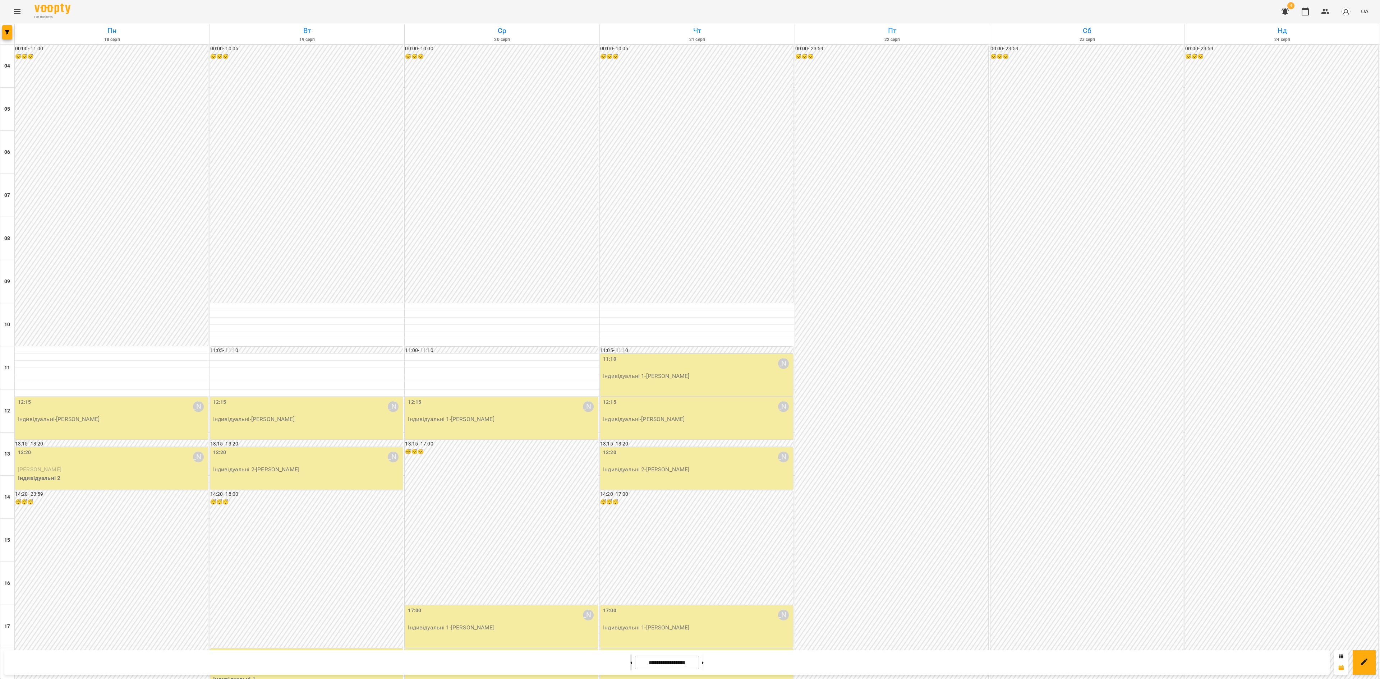
click at [630, 509] on button at bounding box center [631, 663] width 2 height 16
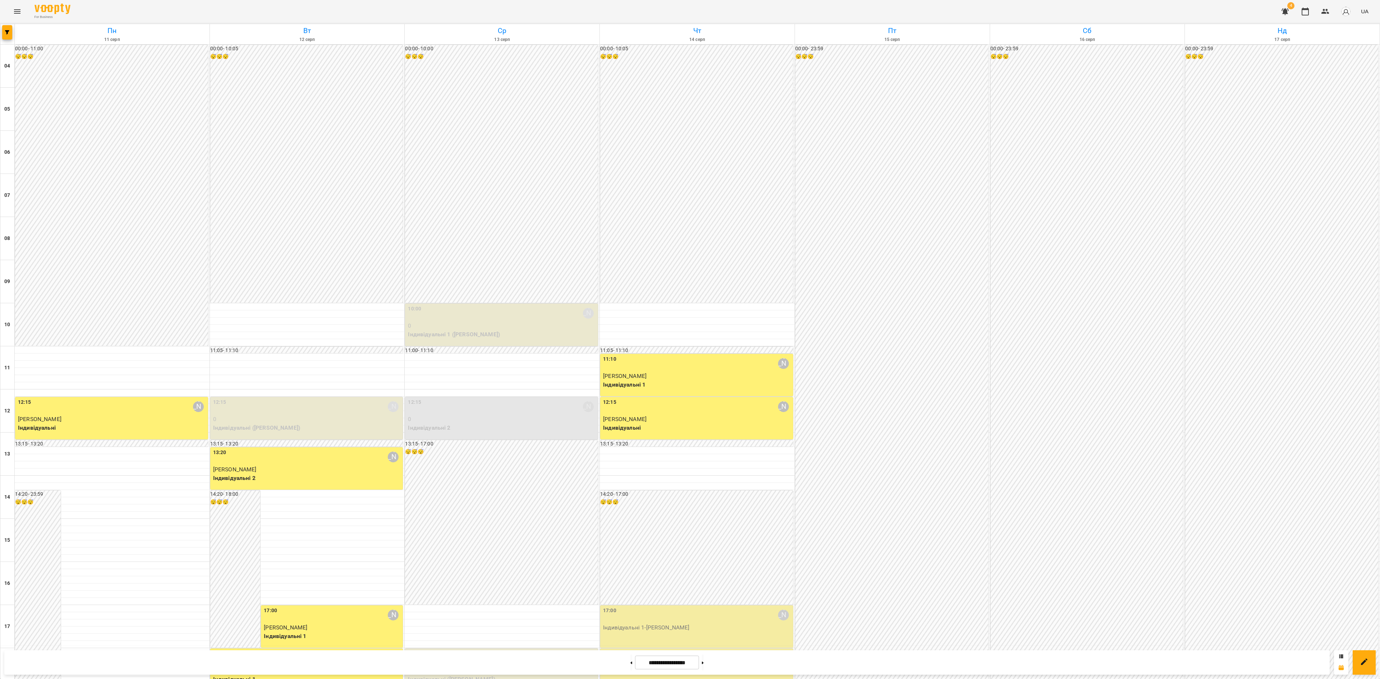
click at [3, 23] on header "For Business 4 UA" at bounding box center [690, 11] width 1380 height 23
click at [6, 29] on button "button" at bounding box center [7, 32] width 10 height 14
click at [55, 230] on p "Викладач : Євгенія Мумжинська" at bounding box center [58, 227] width 77 height 9
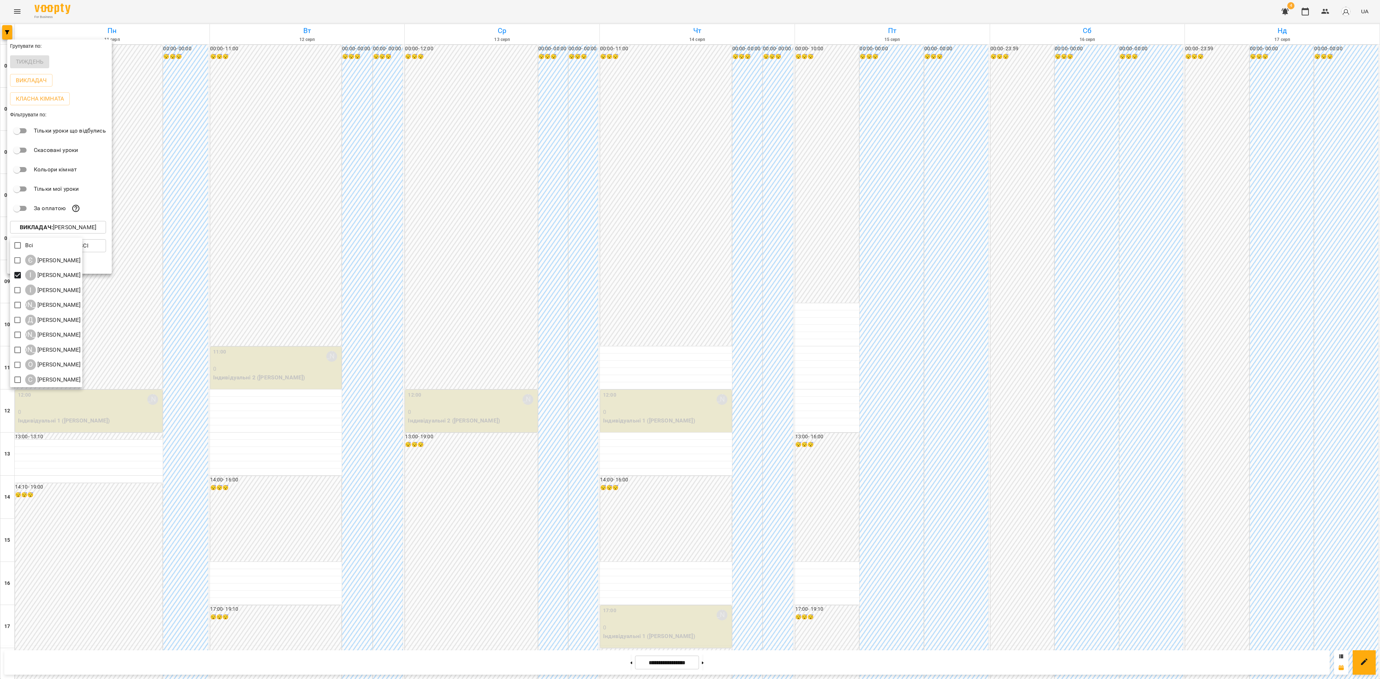
click at [615, 509] on div at bounding box center [690, 339] width 1380 height 679
click at [622, 509] on div at bounding box center [690, 339] width 1380 height 679
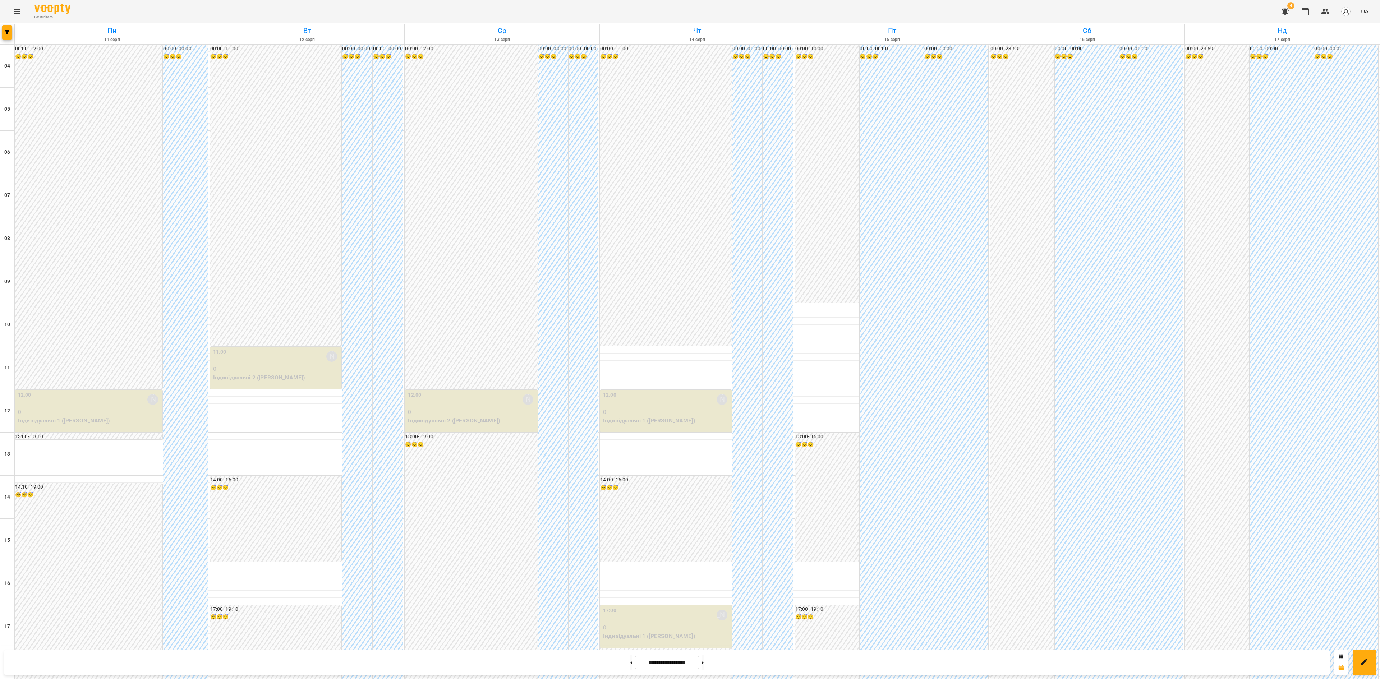
click at [630, 509] on button at bounding box center [631, 663] width 2 height 16
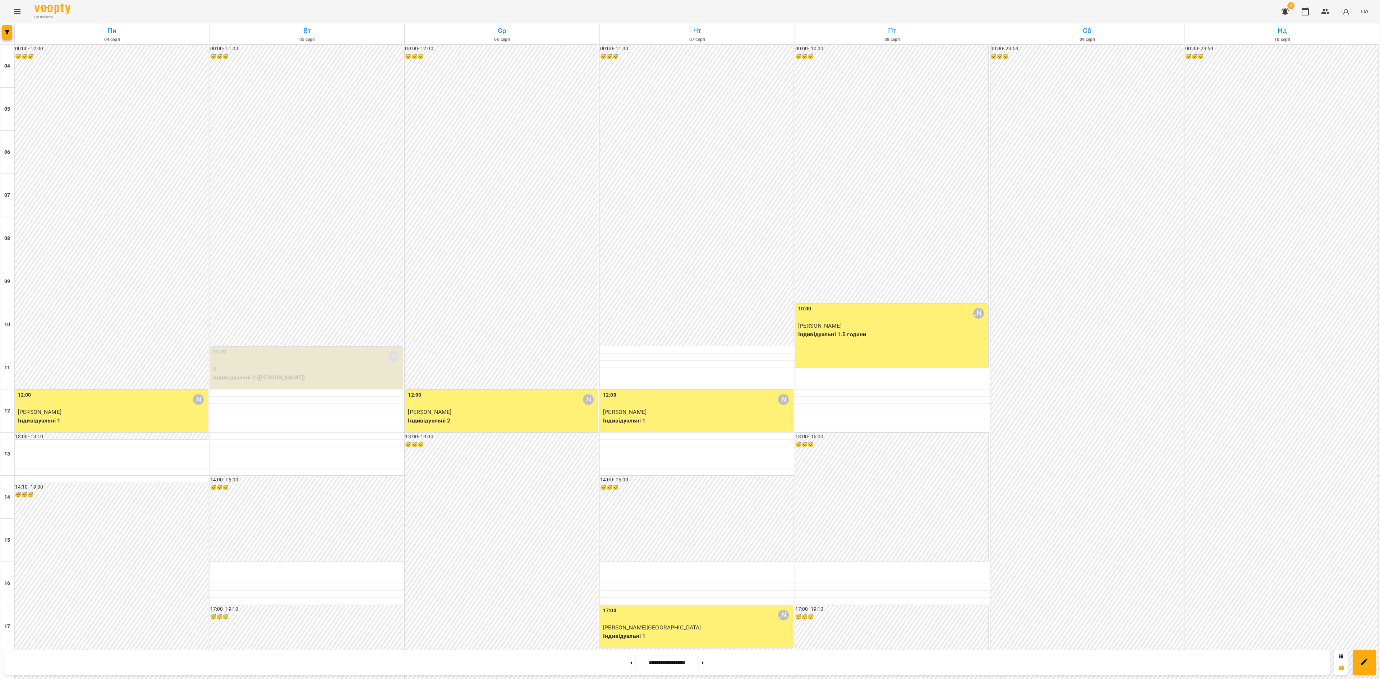
click at [630, 509] on button at bounding box center [631, 663] width 2 height 16
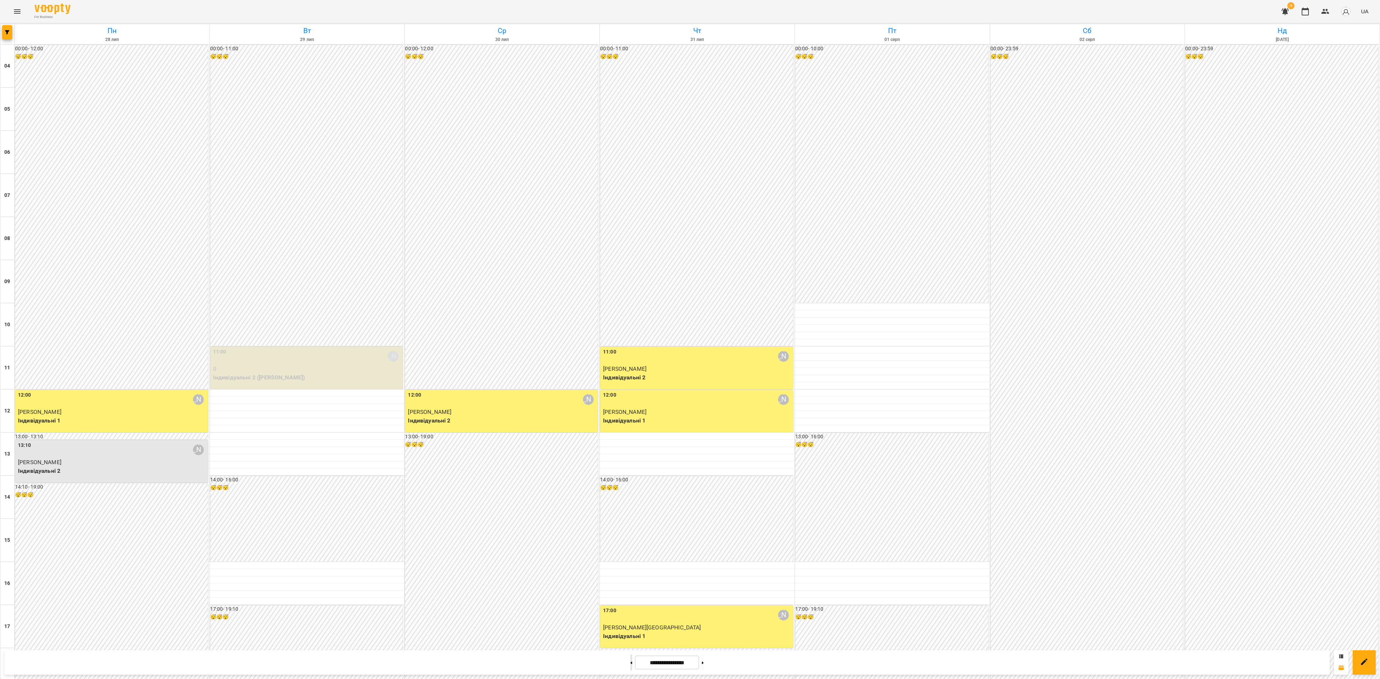
click at [630, 509] on button at bounding box center [631, 663] width 2 height 16
type input "**********"
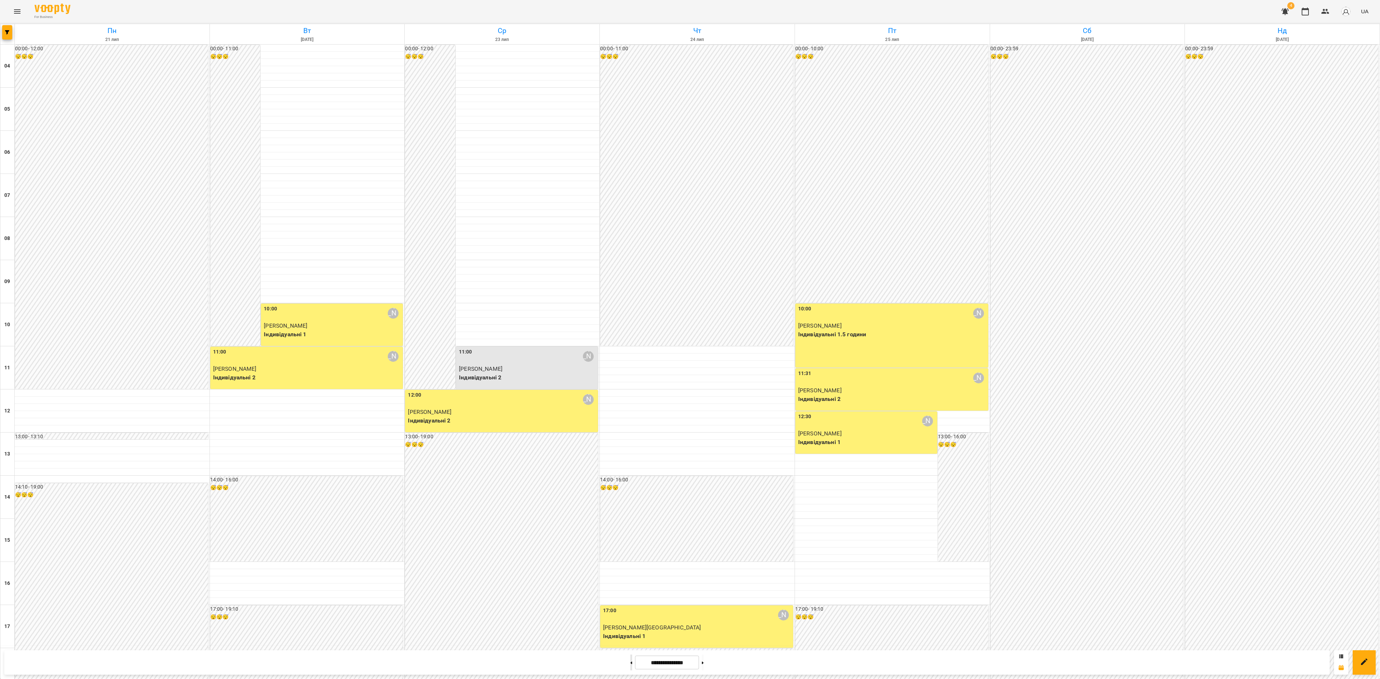
click at [630, 660] on button at bounding box center [631, 663] width 2 height 16
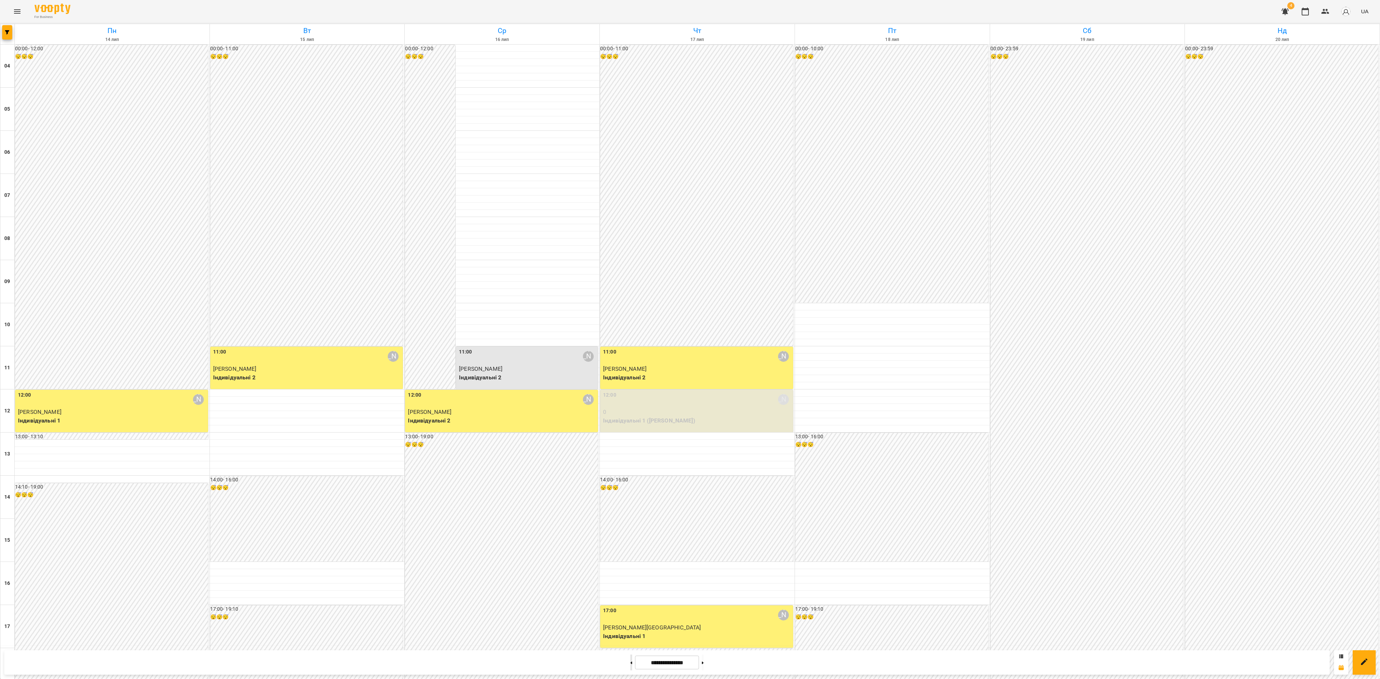
click at [630, 660] on button at bounding box center [631, 663] width 2 height 16
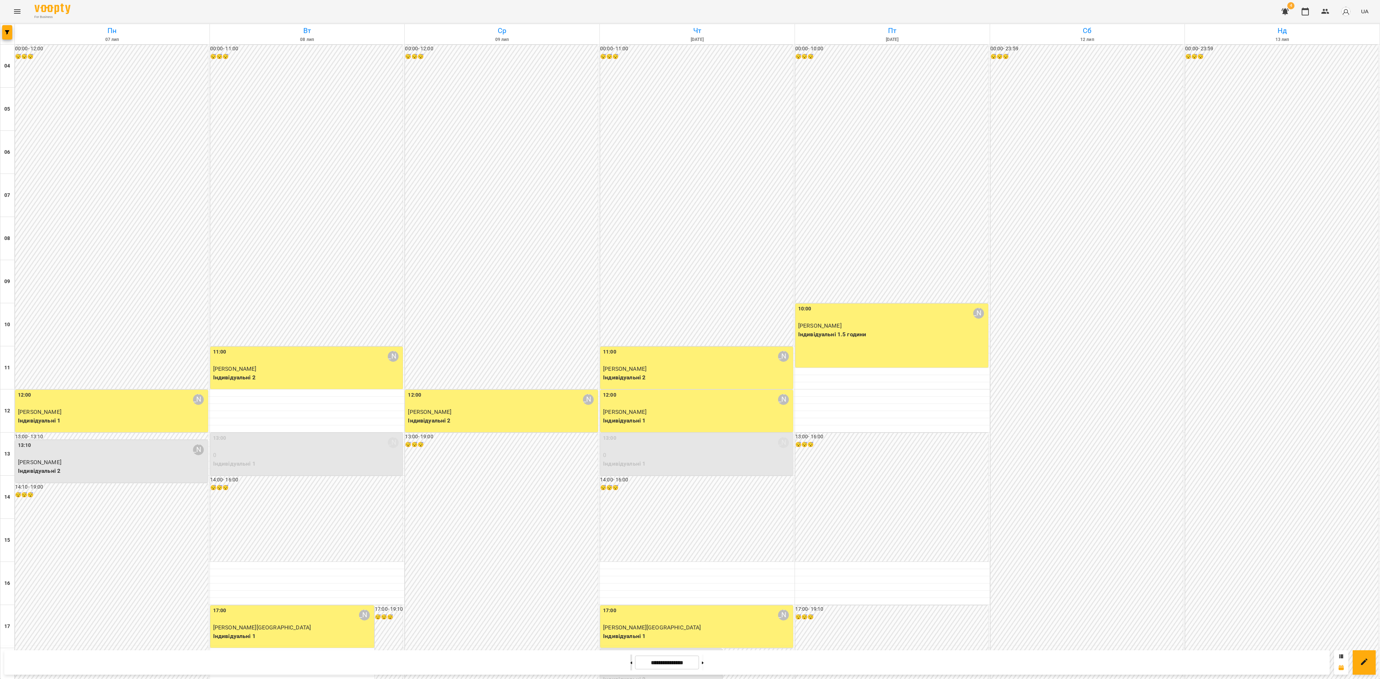
click at [630, 660] on button at bounding box center [631, 663] width 2 height 16
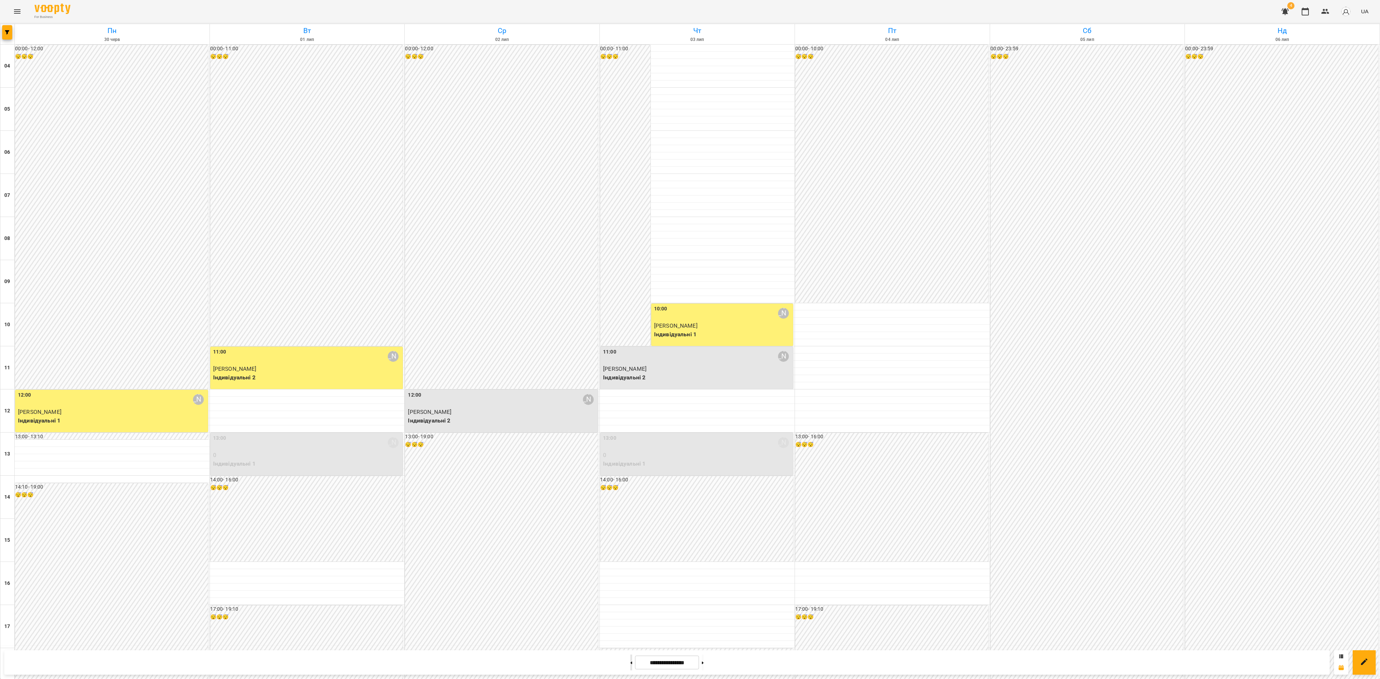
click at [630, 660] on button at bounding box center [631, 663] width 2 height 16
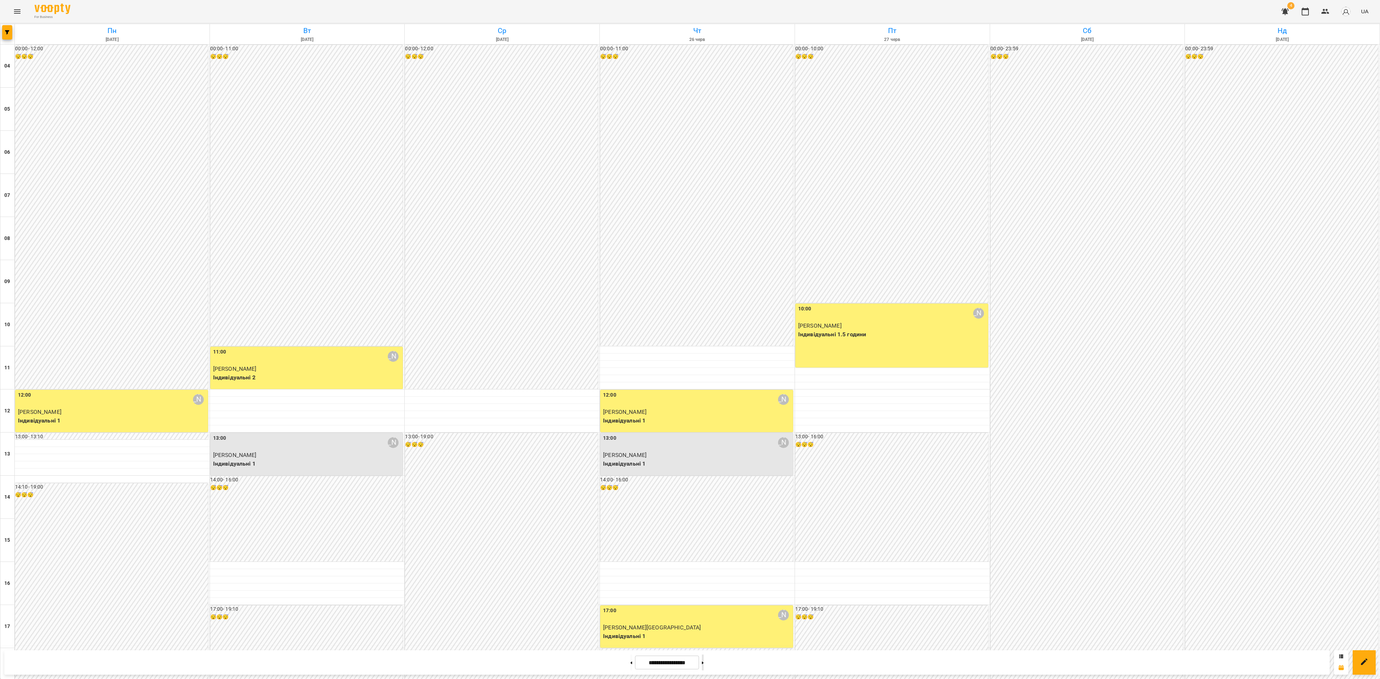
click at [704, 663] on button at bounding box center [703, 663] width 2 height 16
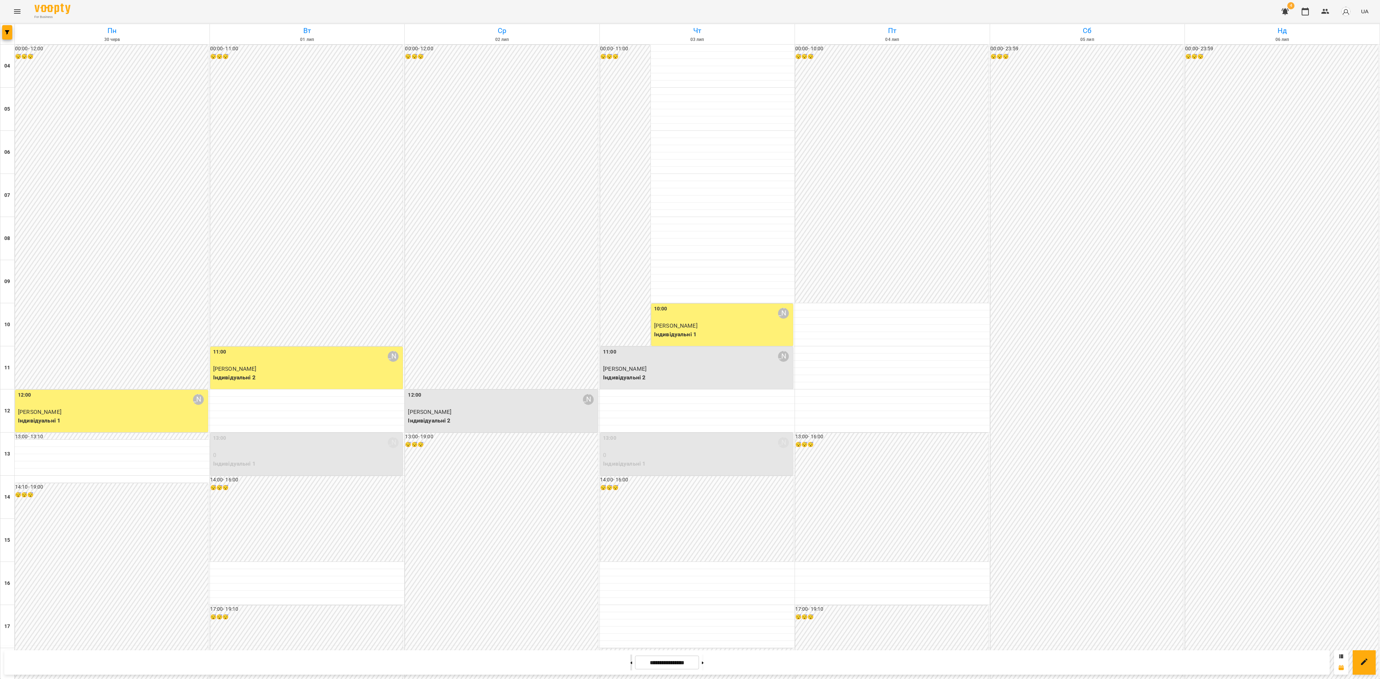
click at [630, 661] on button at bounding box center [631, 663] width 2 height 16
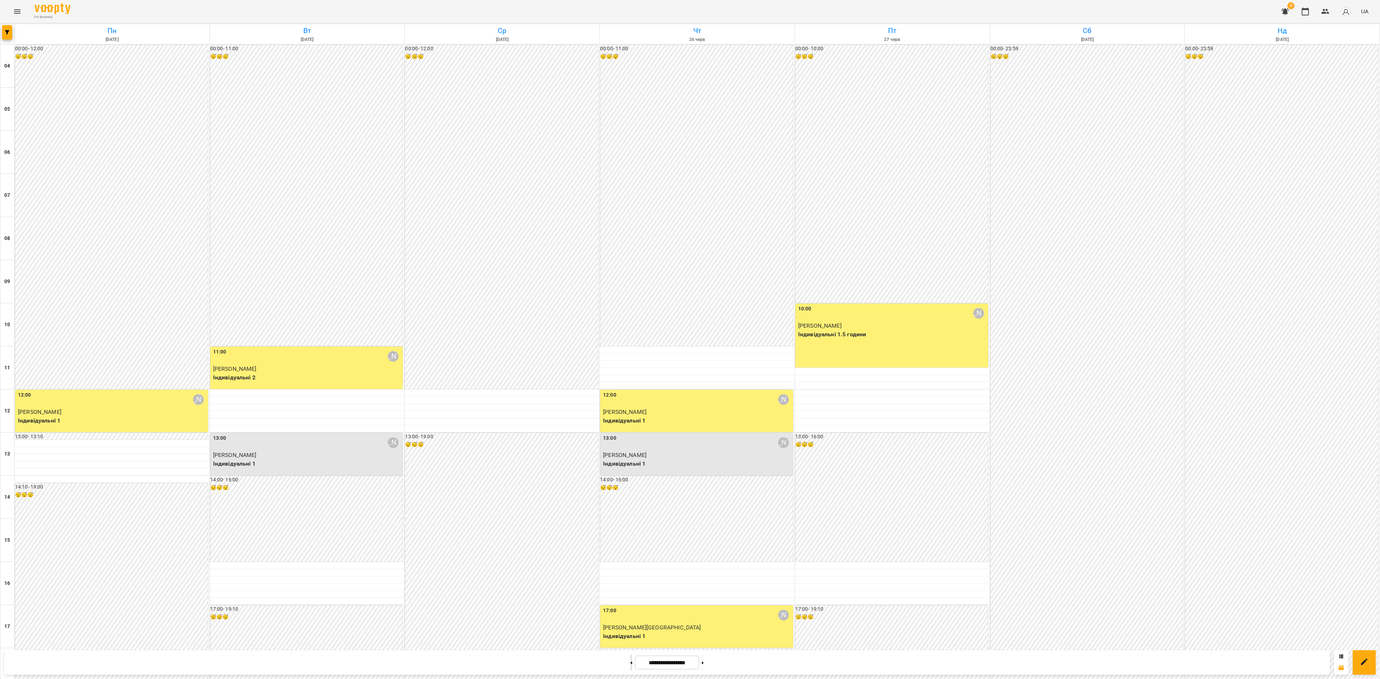
click at [630, 661] on button at bounding box center [631, 663] width 2 height 16
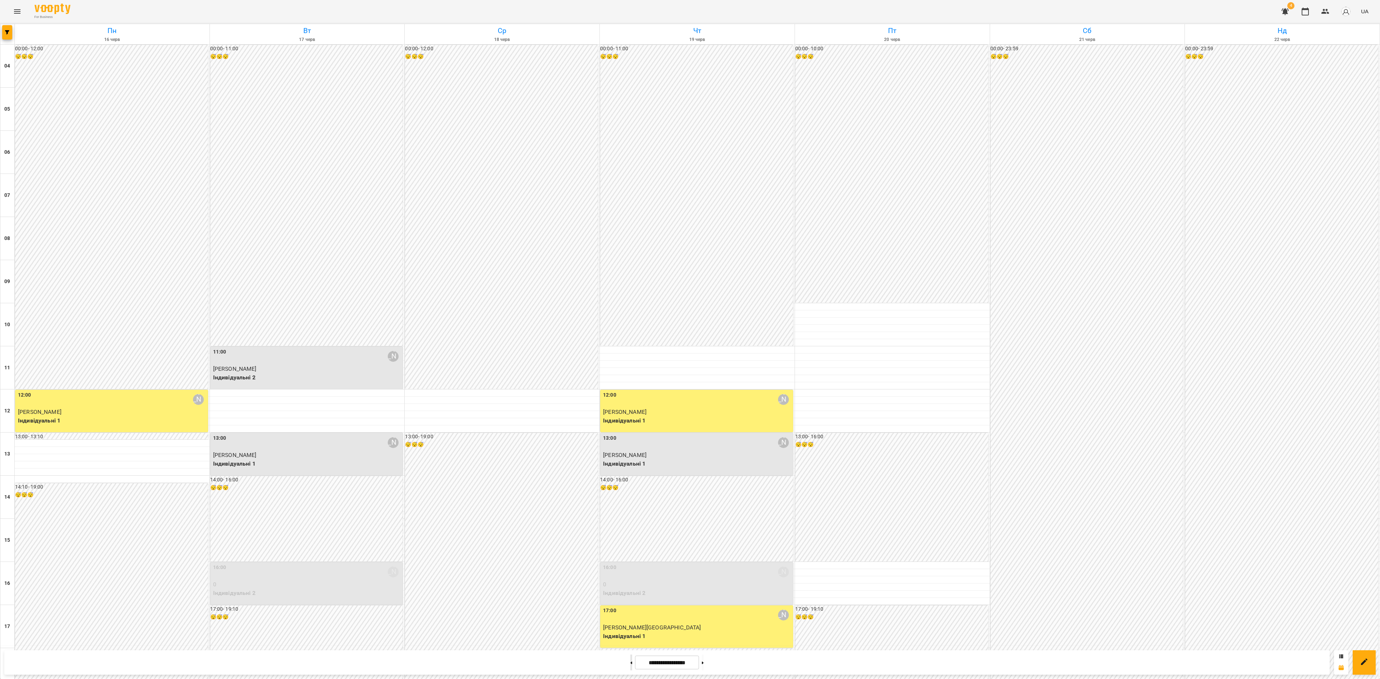
click at [630, 661] on button at bounding box center [631, 663] width 2 height 16
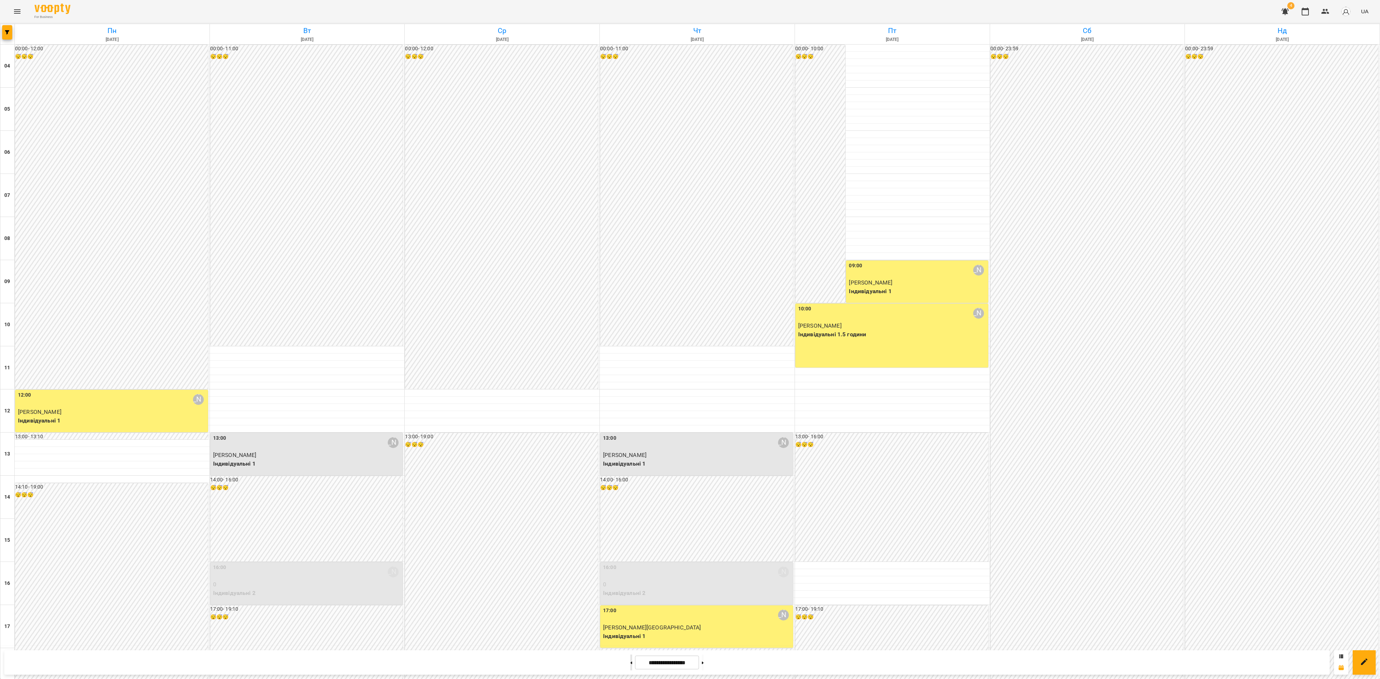
click at [630, 661] on button at bounding box center [631, 663] width 2 height 16
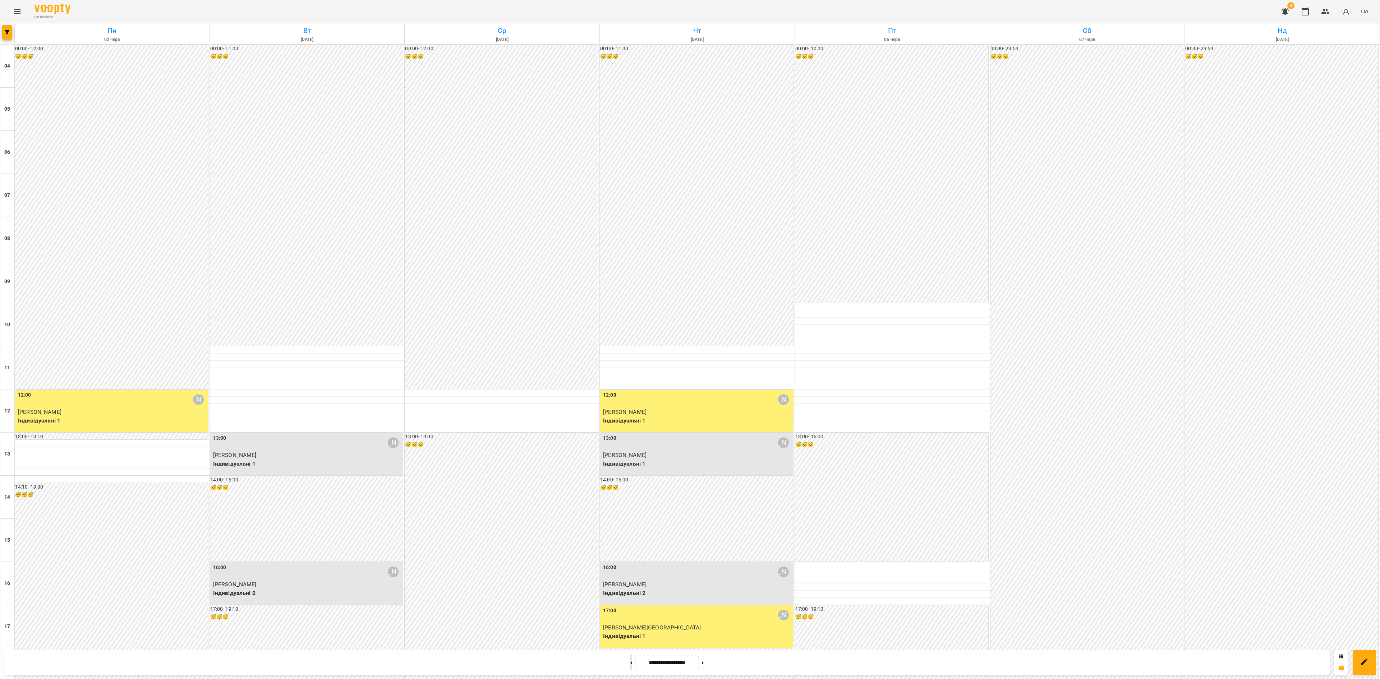
click at [630, 661] on button at bounding box center [631, 663] width 2 height 16
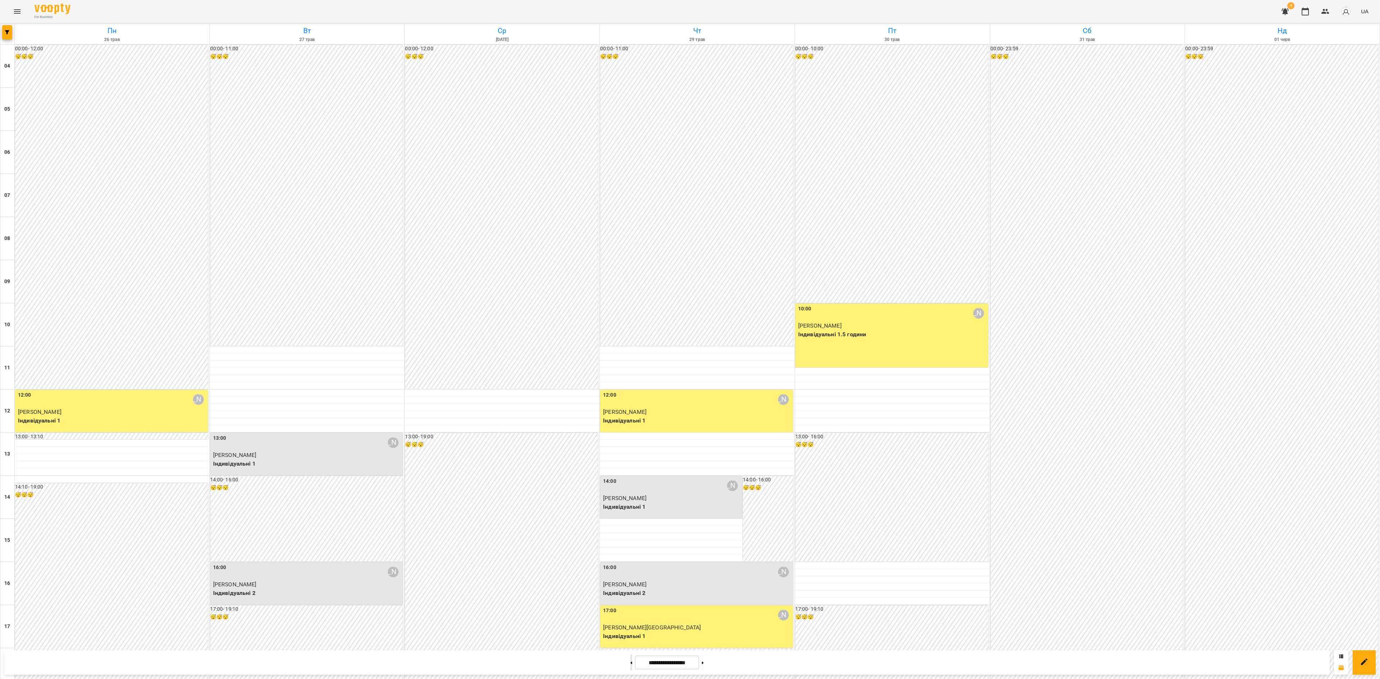
click at [630, 661] on button at bounding box center [631, 663] width 2 height 16
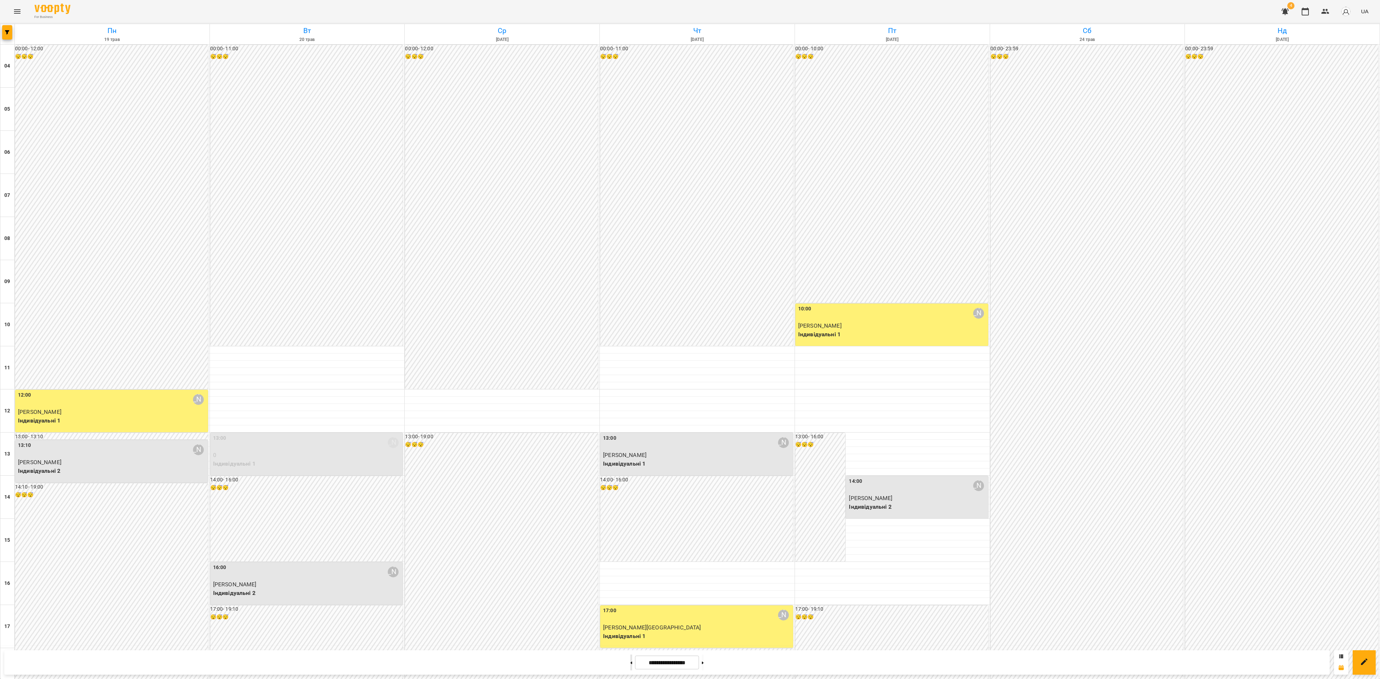
click at [630, 661] on button at bounding box center [631, 663] width 2 height 16
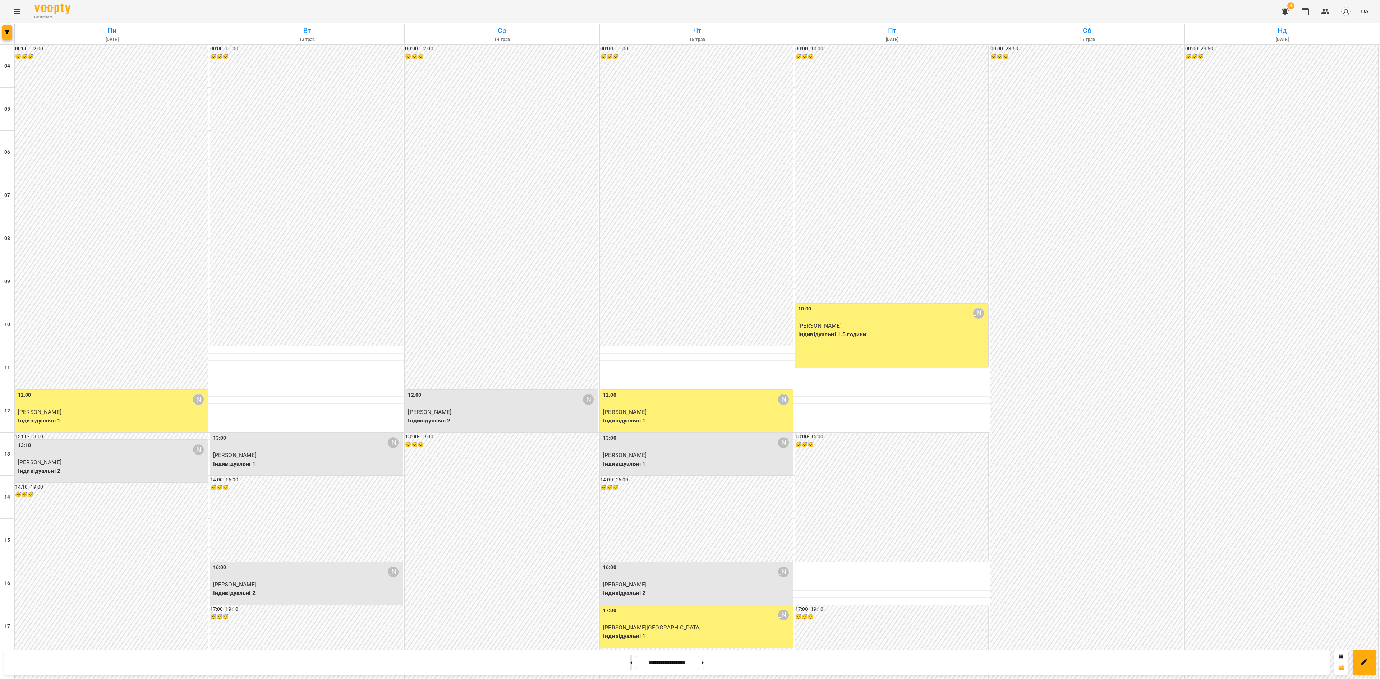
click at [630, 661] on button at bounding box center [631, 663] width 2 height 16
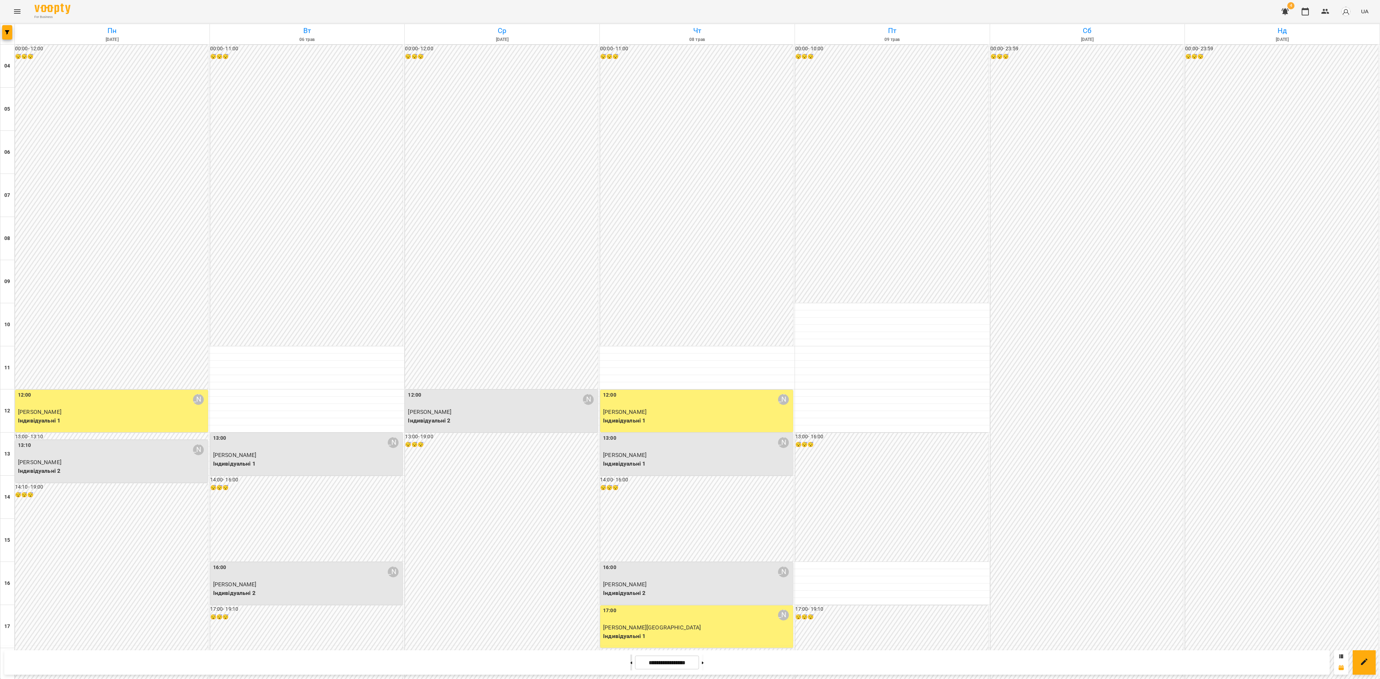
click at [630, 661] on button at bounding box center [631, 663] width 2 height 16
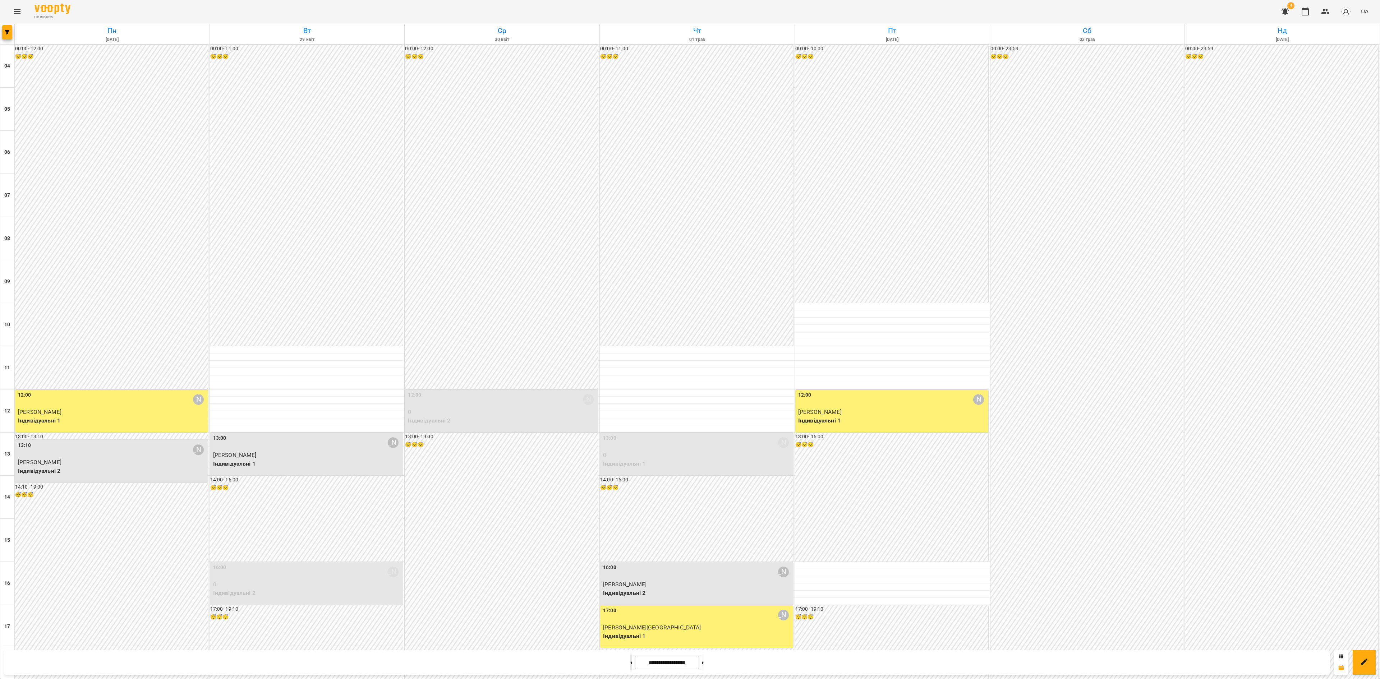
click at [630, 661] on button at bounding box center [631, 663] width 2 height 16
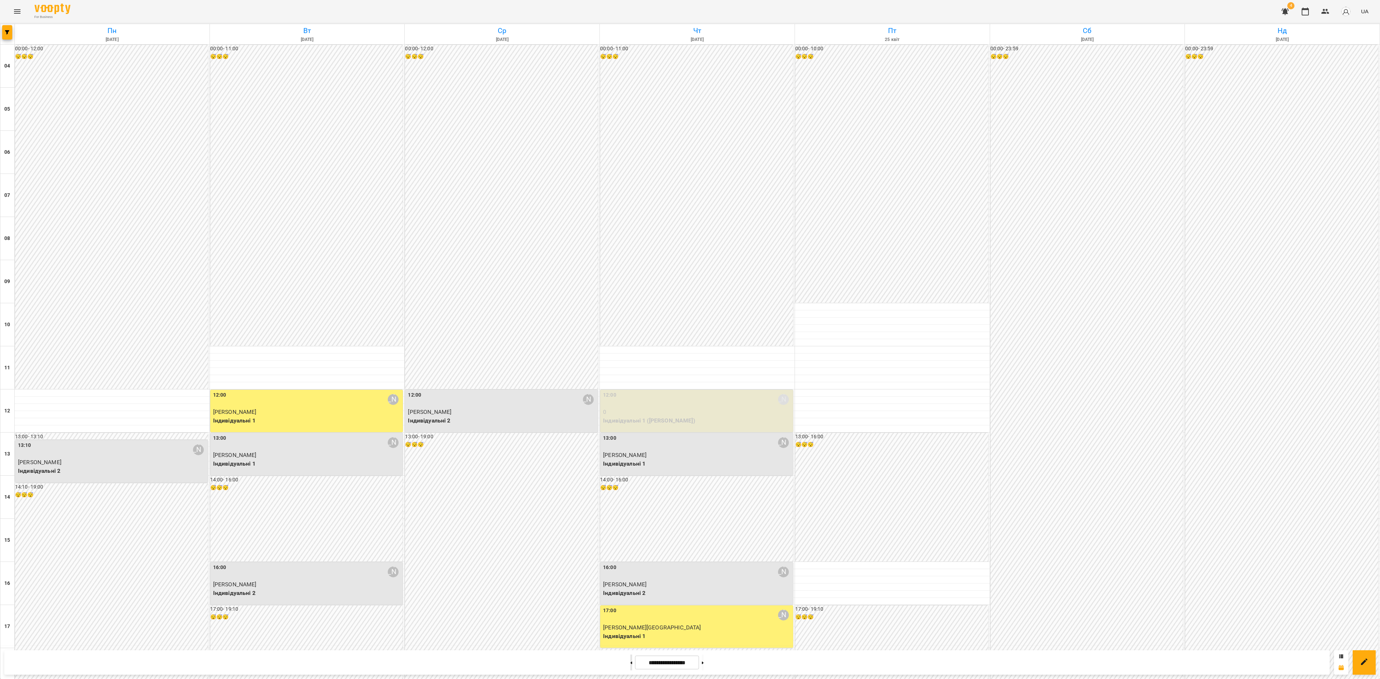
click at [630, 661] on button at bounding box center [631, 663] width 2 height 16
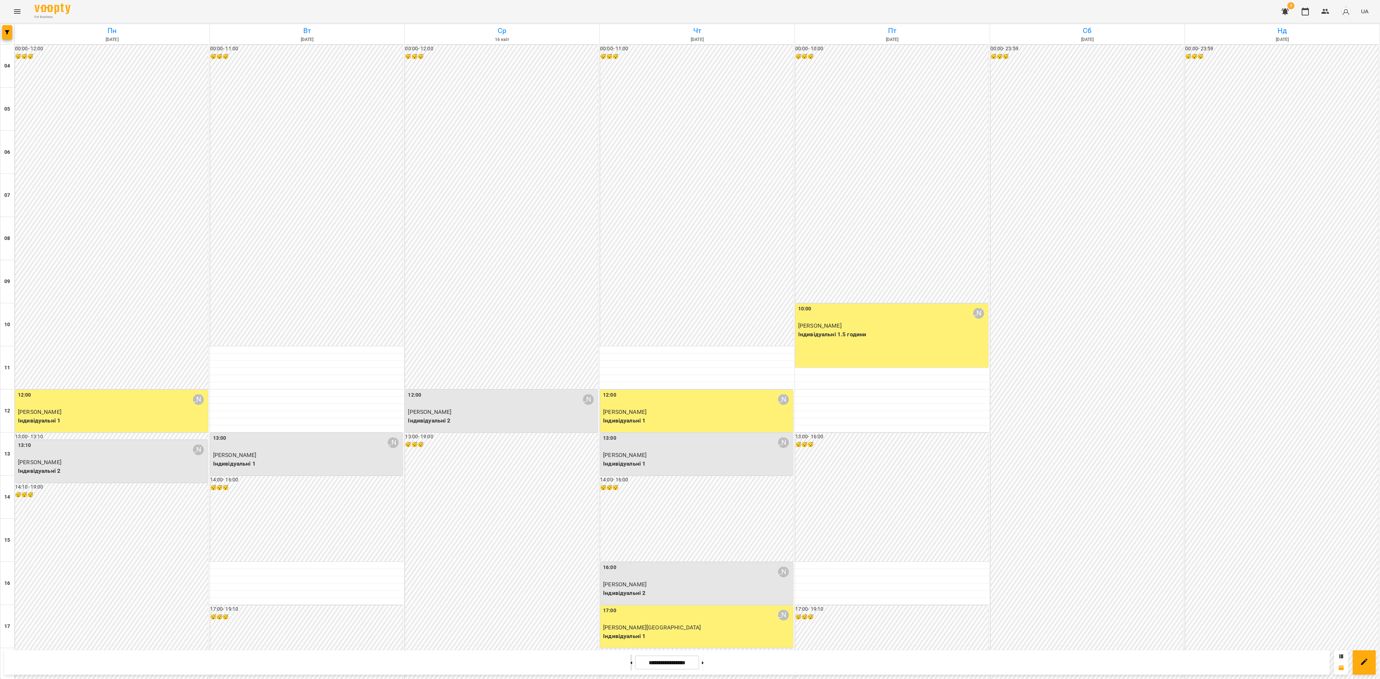
click at [630, 661] on button at bounding box center [631, 663] width 2 height 16
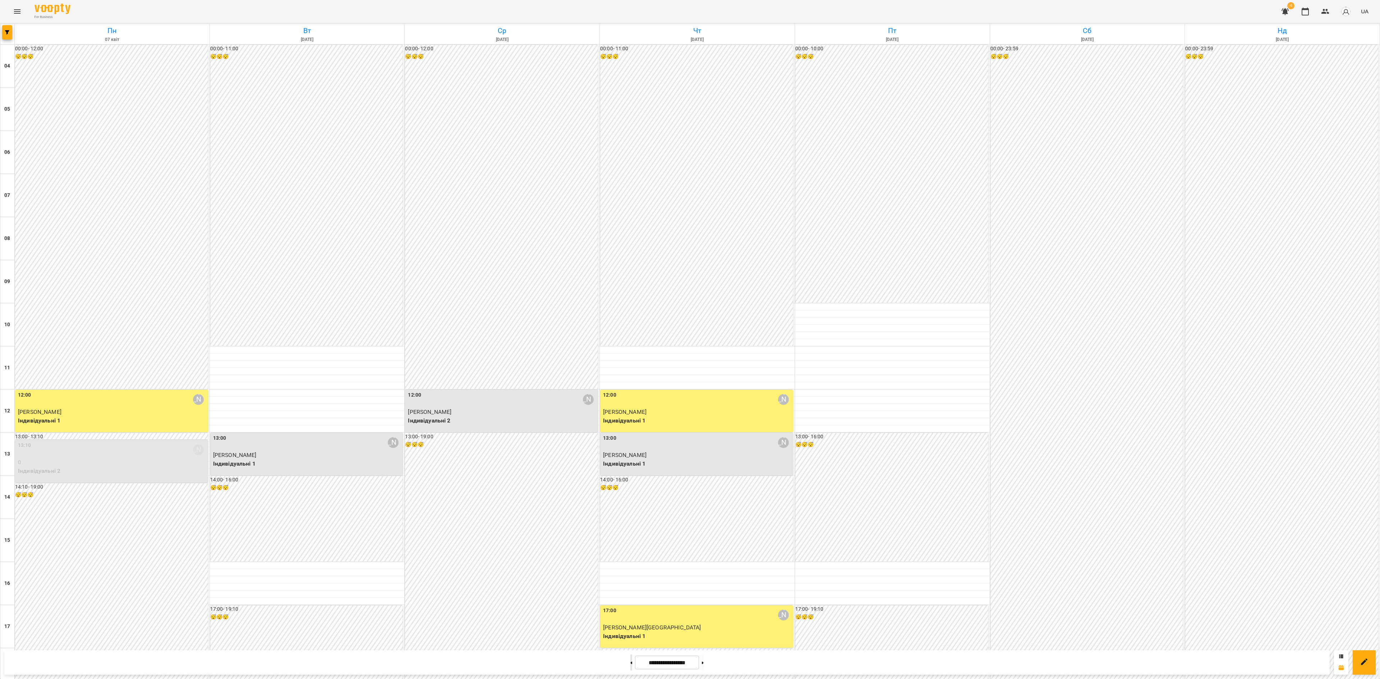
click at [630, 661] on button at bounding box center [631, 663] width 2 height 16
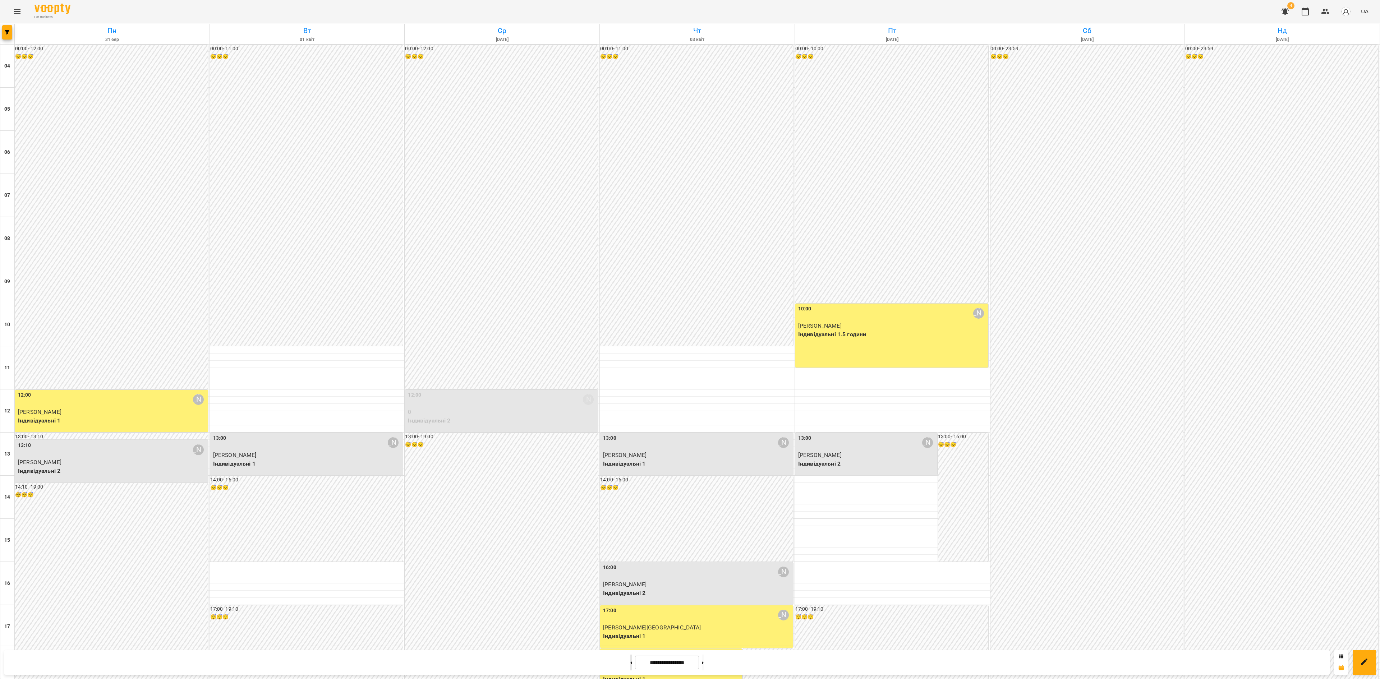
click at [630, 661] on button at bounding box center [631, 663] width 2 height 16
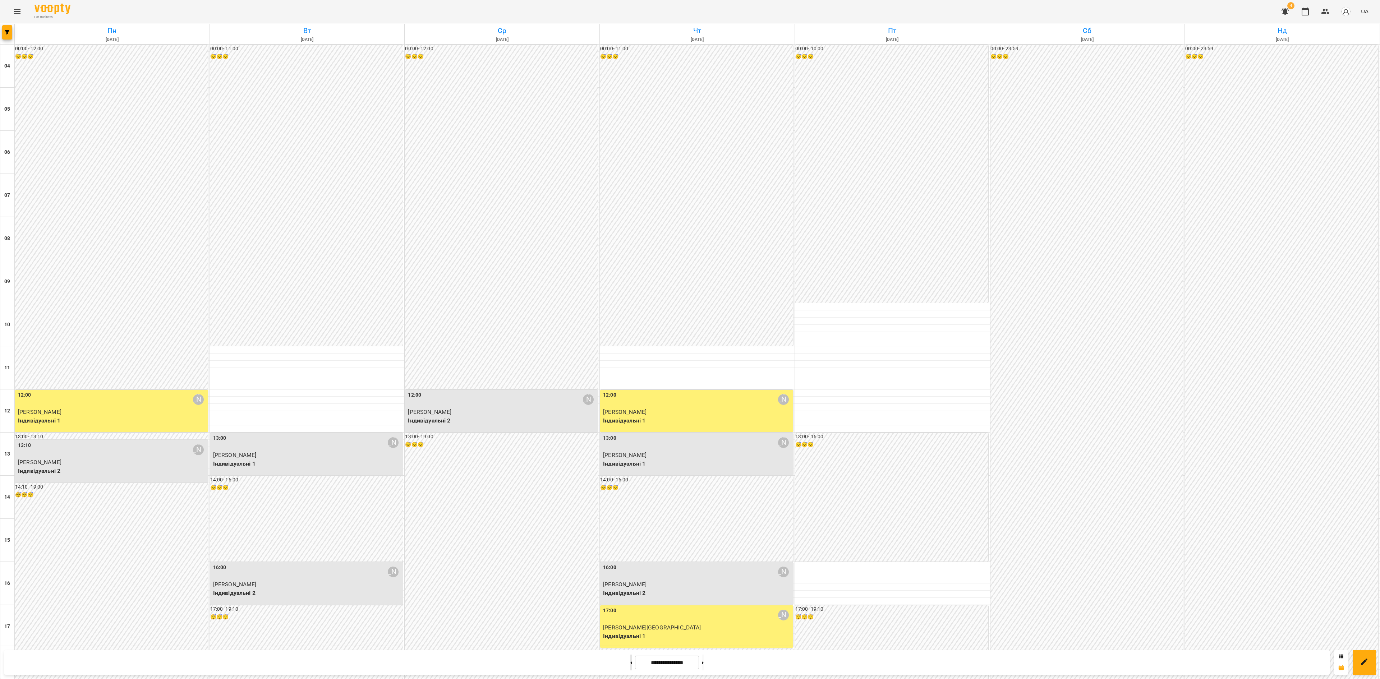
click at [630, 661] on button at bounding box center [631, 663] width 2 height 16
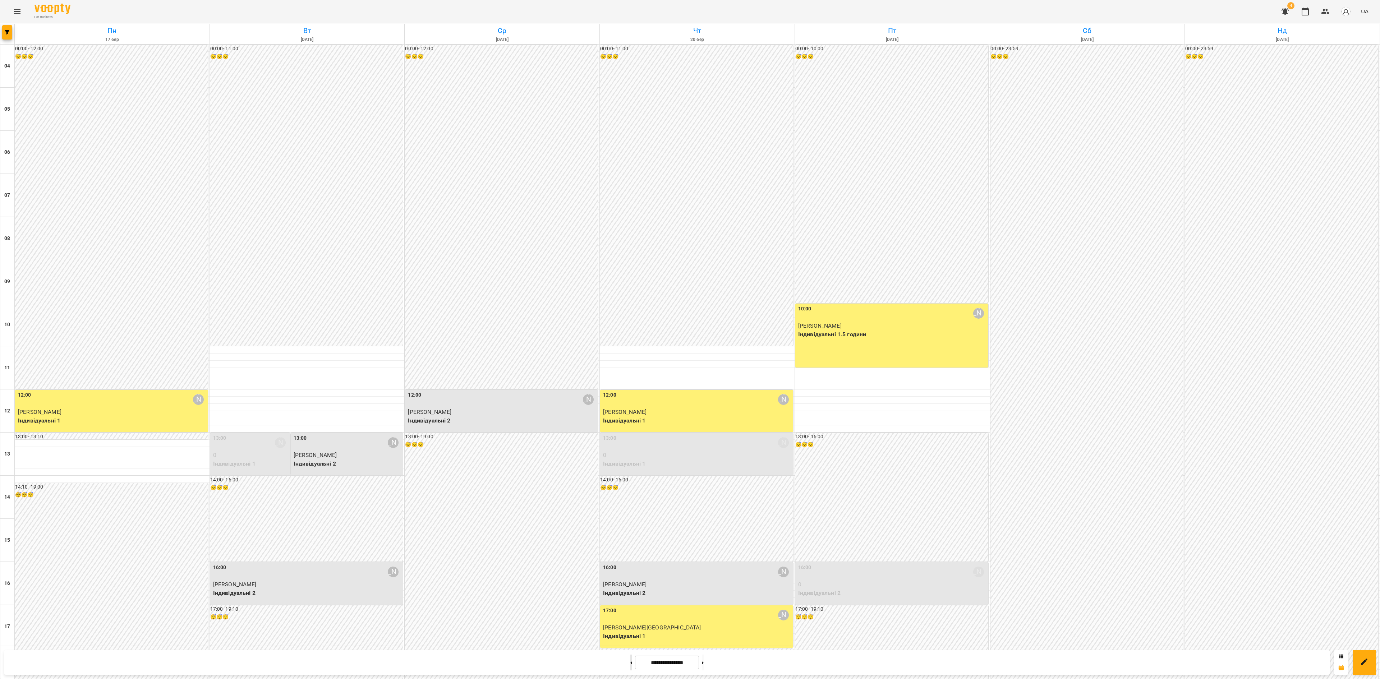
click at [630, 661] on button at bounding box center [631, 663] width 2 height 16
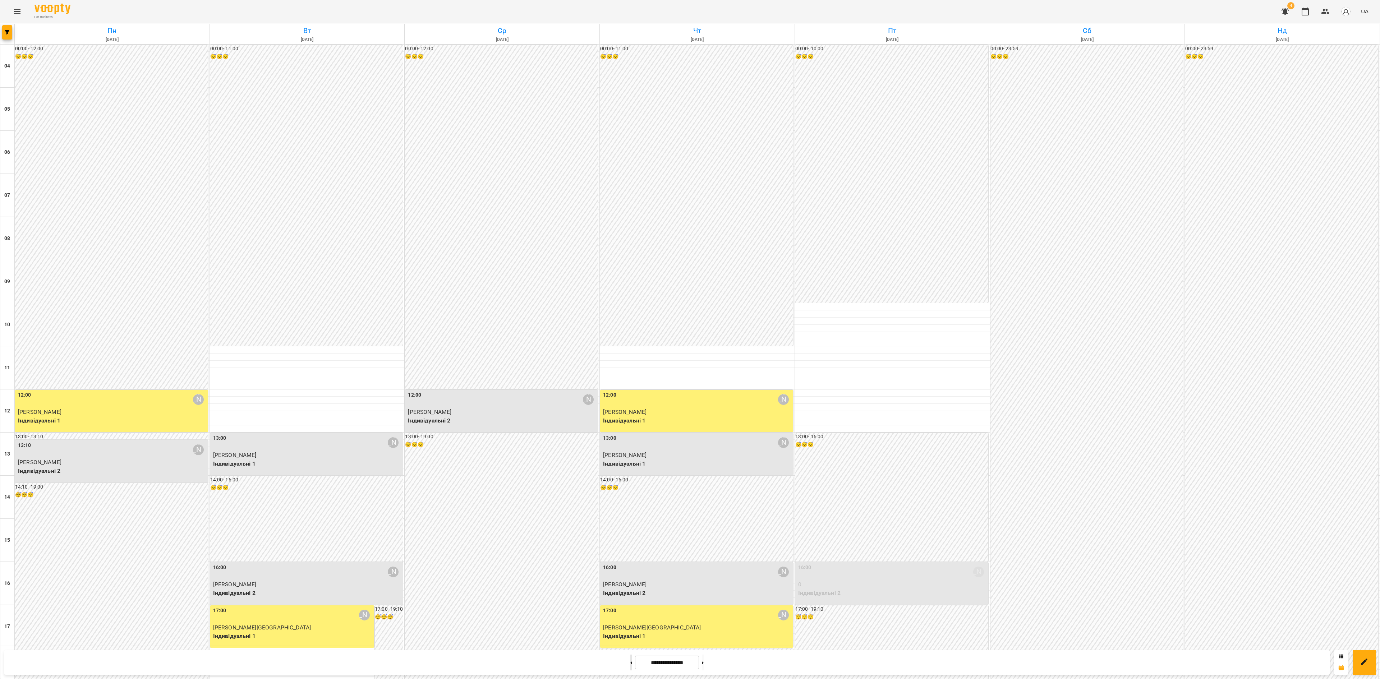
click at [630, 661] on button at bounding box center [631, 663] width 2 height 16
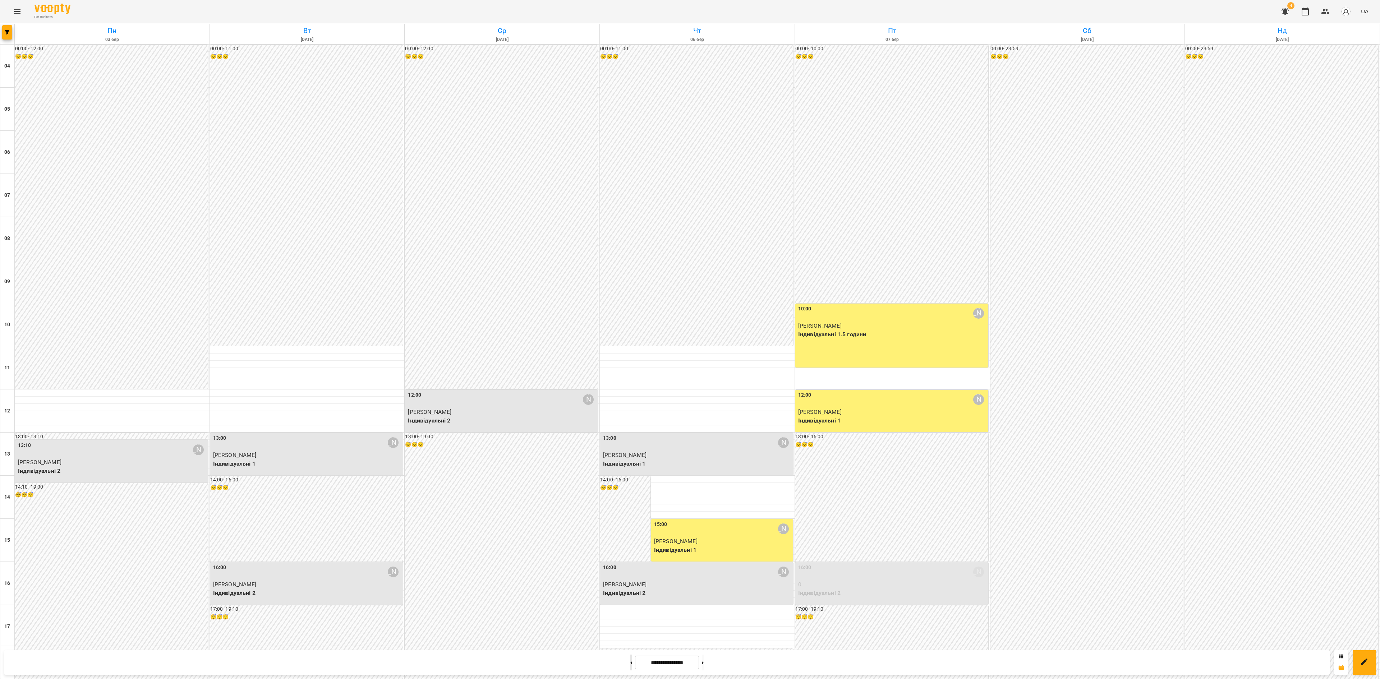
click at [630, 661] on button at bounding box center [631, 663] width 2 height 16
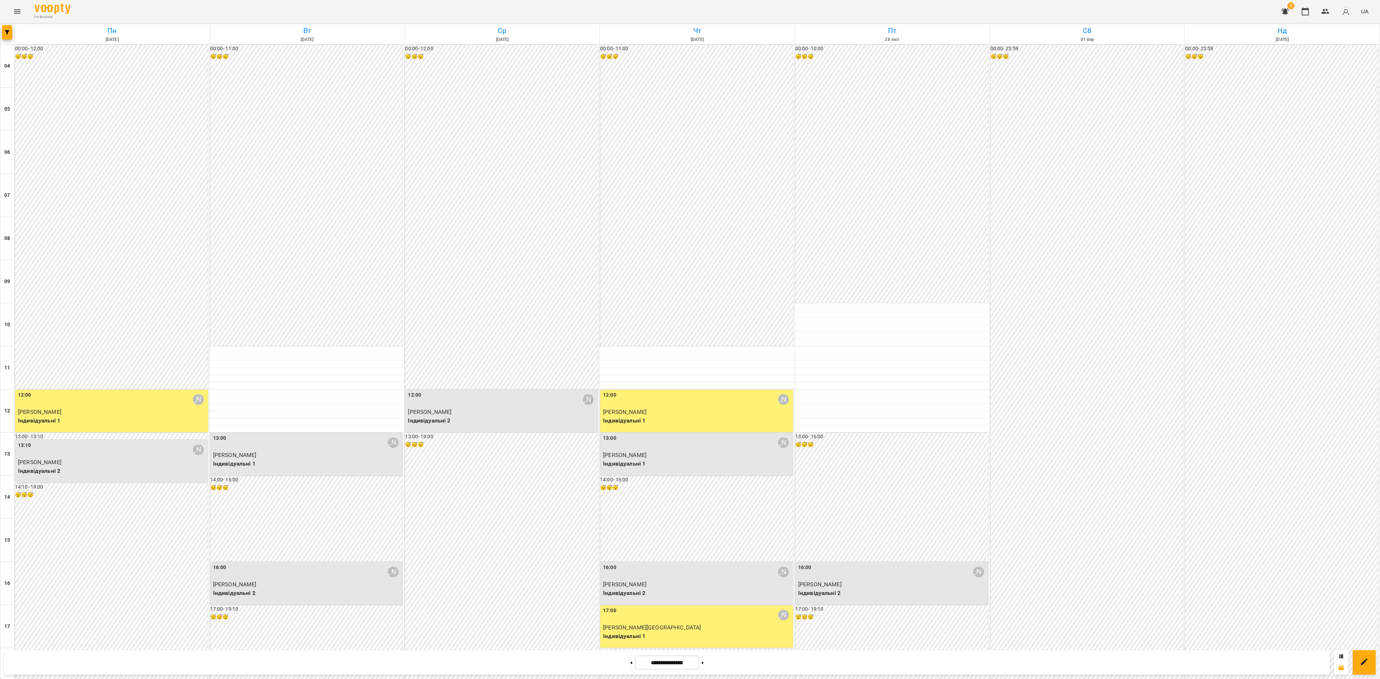
click at [627, 661] on div at bounding box center [631, 663] width 8 height 16
click at [630, 662] on icon at bounding box center [631, 663] width 2 height 3
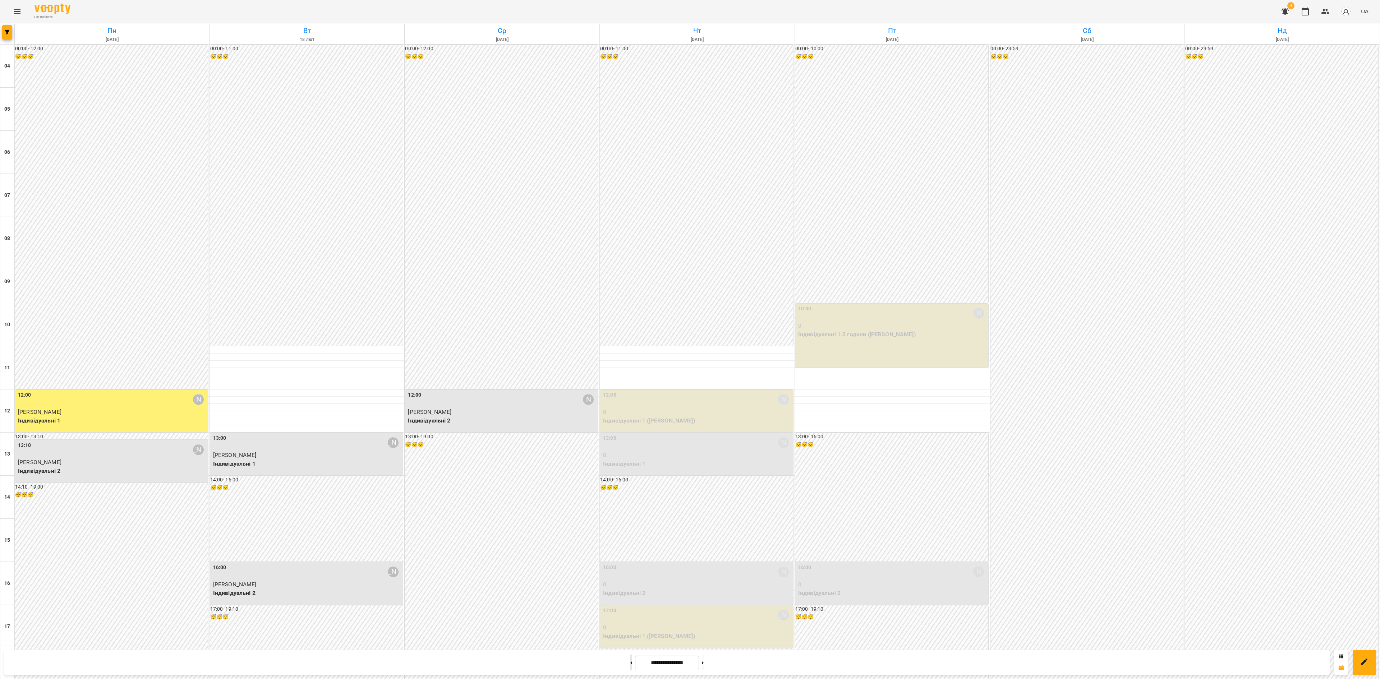
click at [631, 663] on icon at bounding box center [632, 663] width 2 height 3
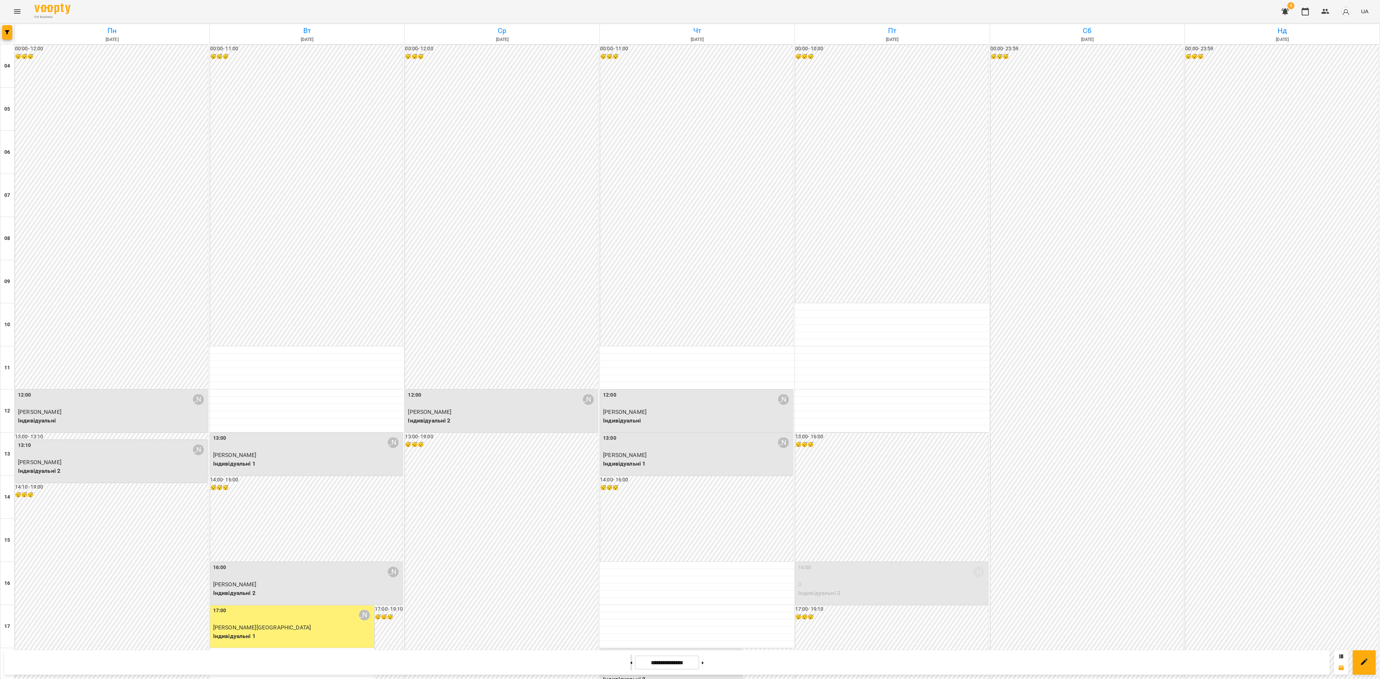
click at [631, 663] on icon at bounding box center [632, 663] width 2 height 3
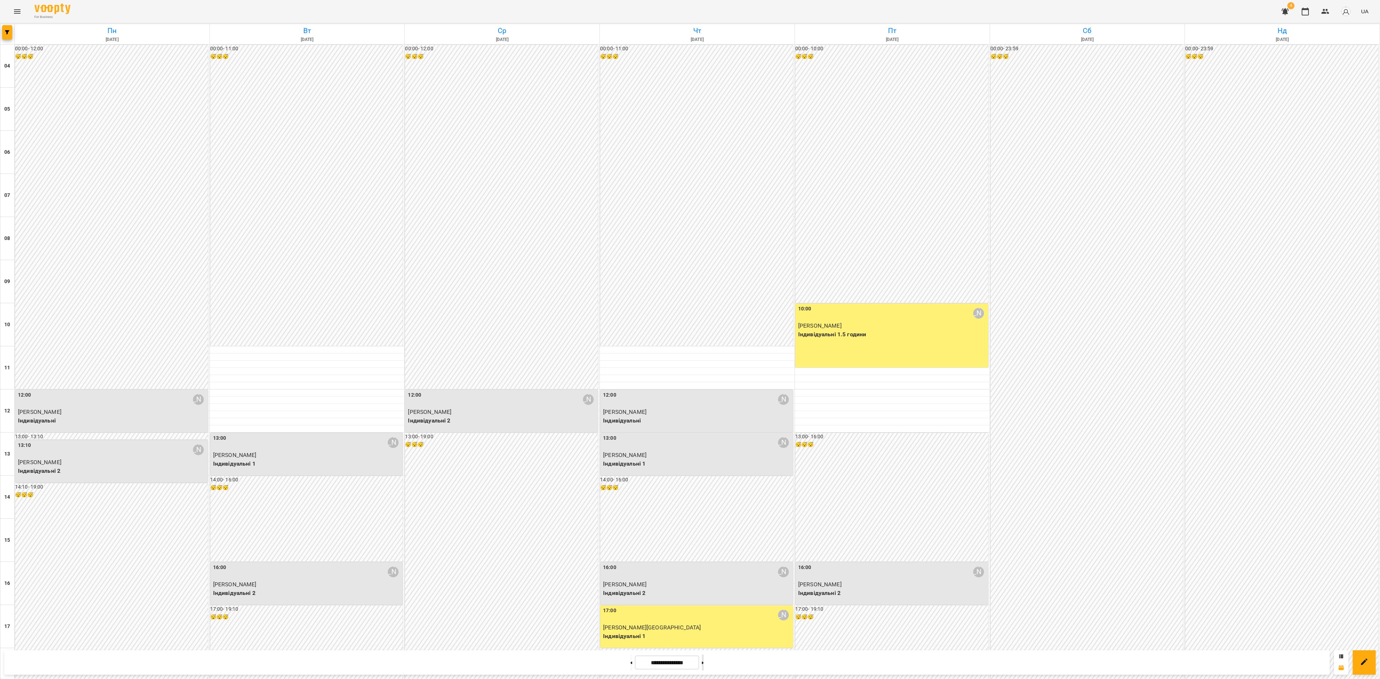
click at [704, 666] on button at bounding box center [703, 663] width 2 height 16
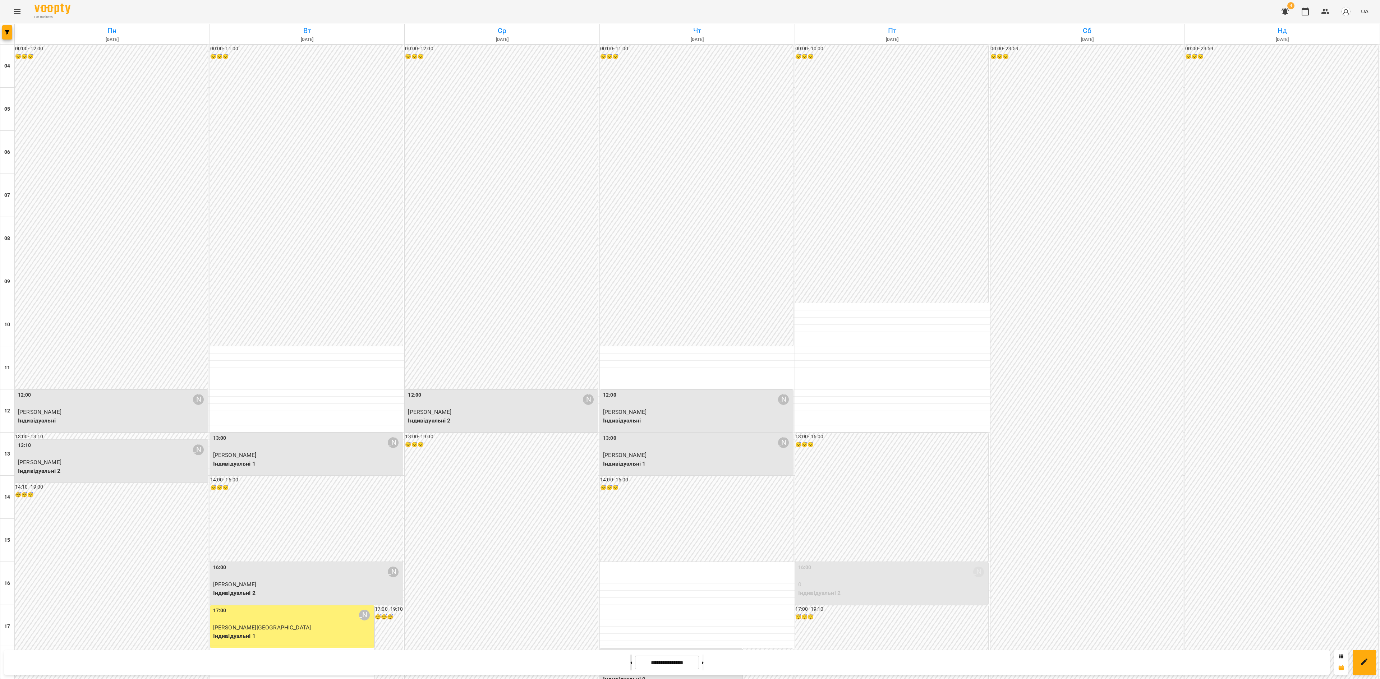
click at [630, 662] on button at bounding box center [631, 663] width 2 height 16
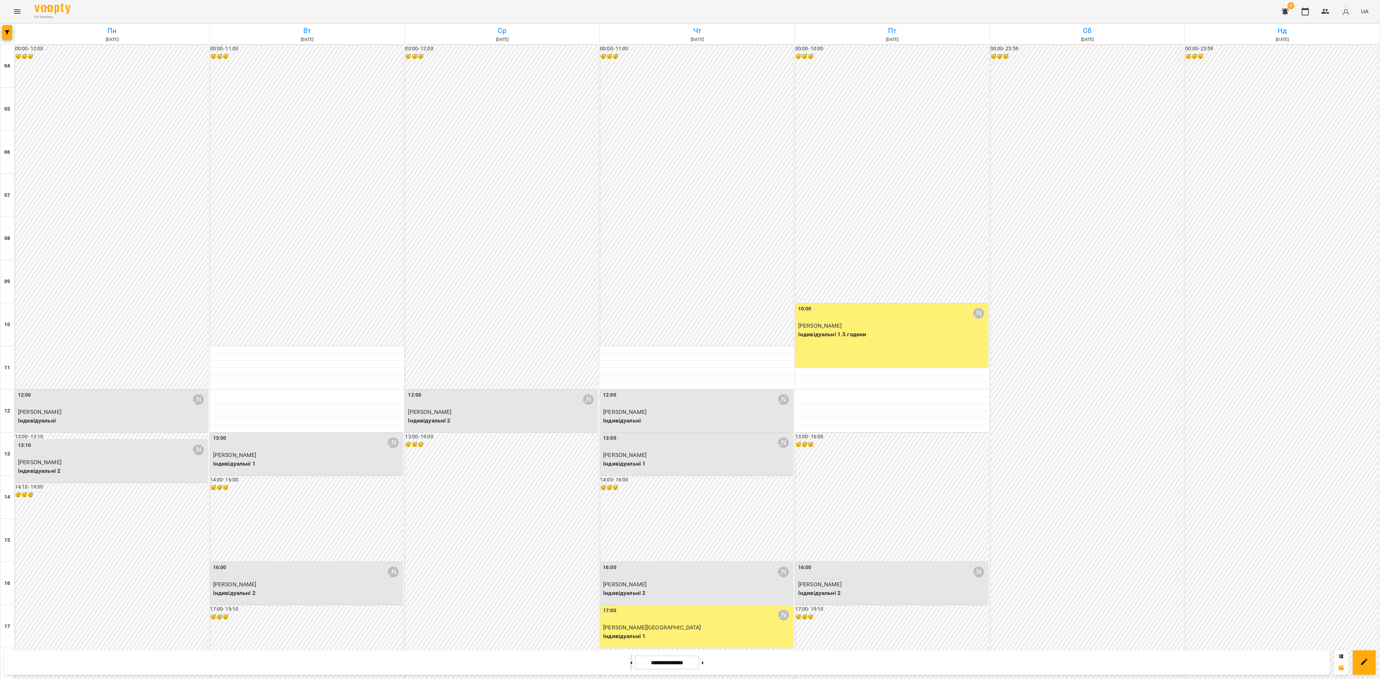
click at [630, 662] on button at bounding box center [631, 663] width 2 height 16
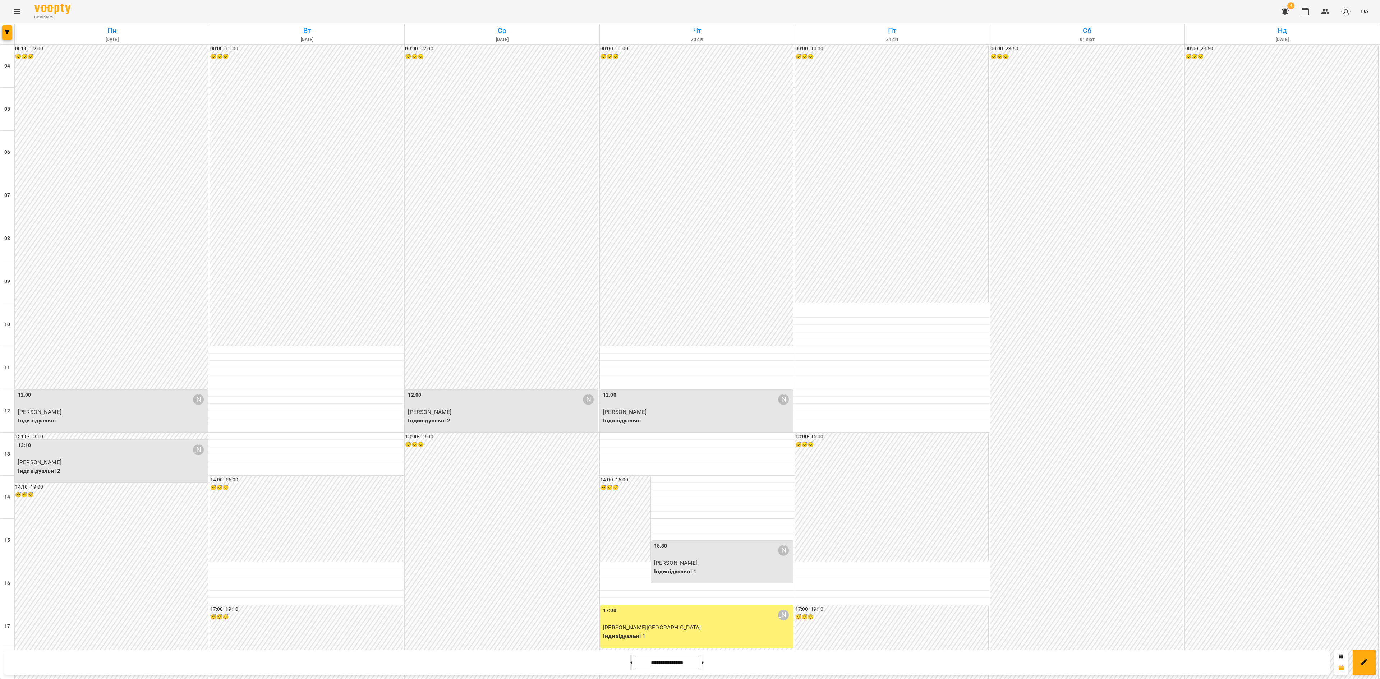
click at [630, 662] on button at bounding box center [631, 663] width 2 height 16
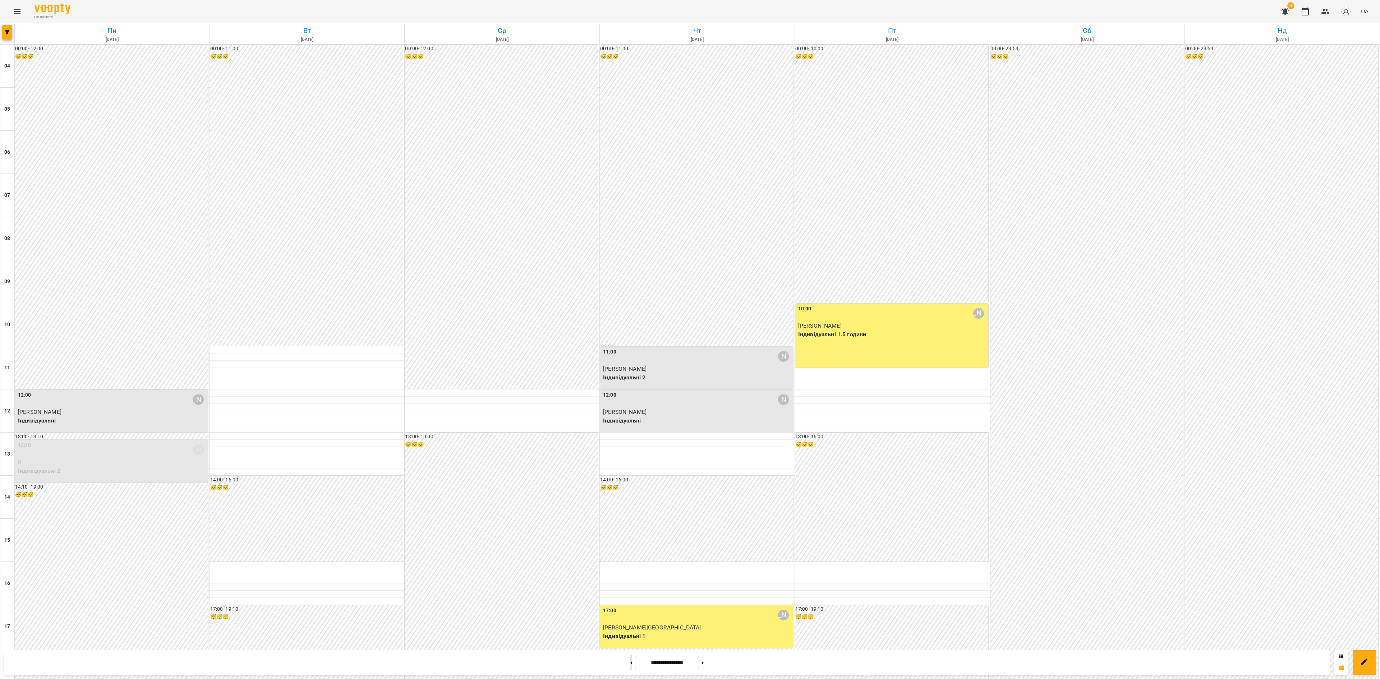
click at [630, 662] on button at bounding box center [631, 663] width 2 height 16
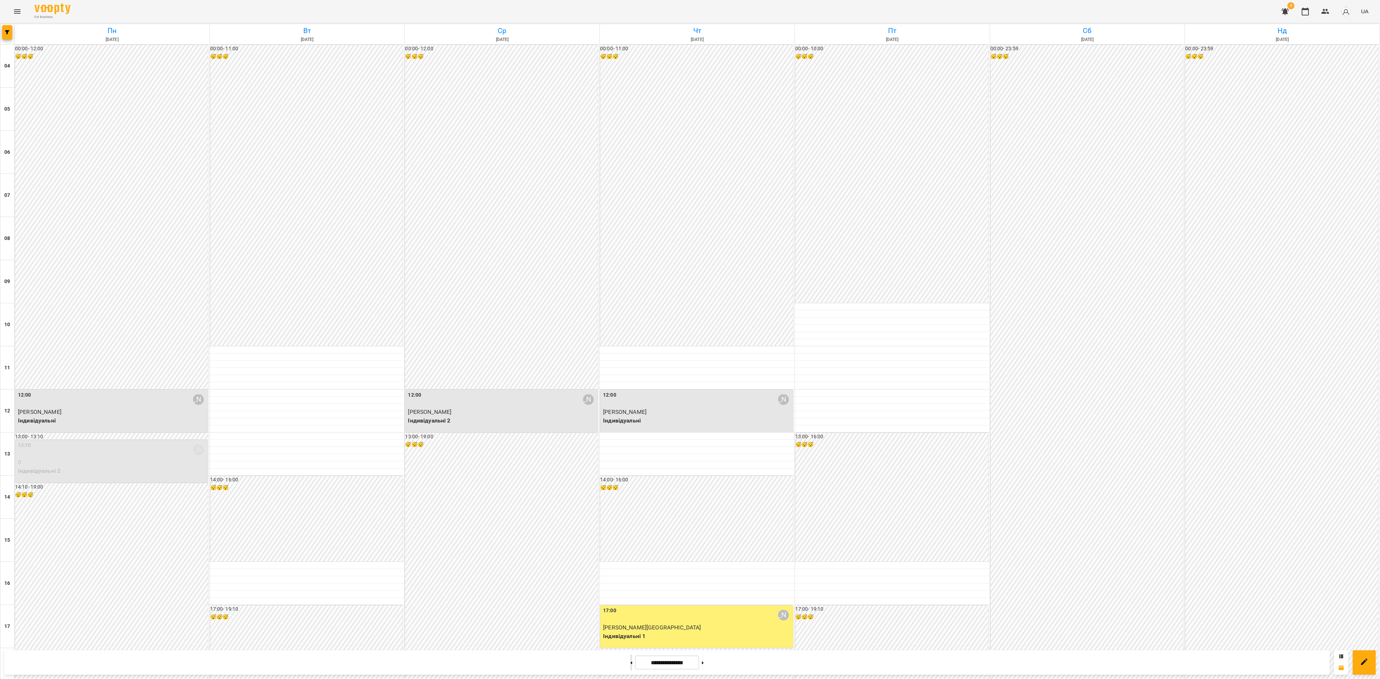
click at [630, 662] on button at bounding box center [631, 663] width 2 height 16
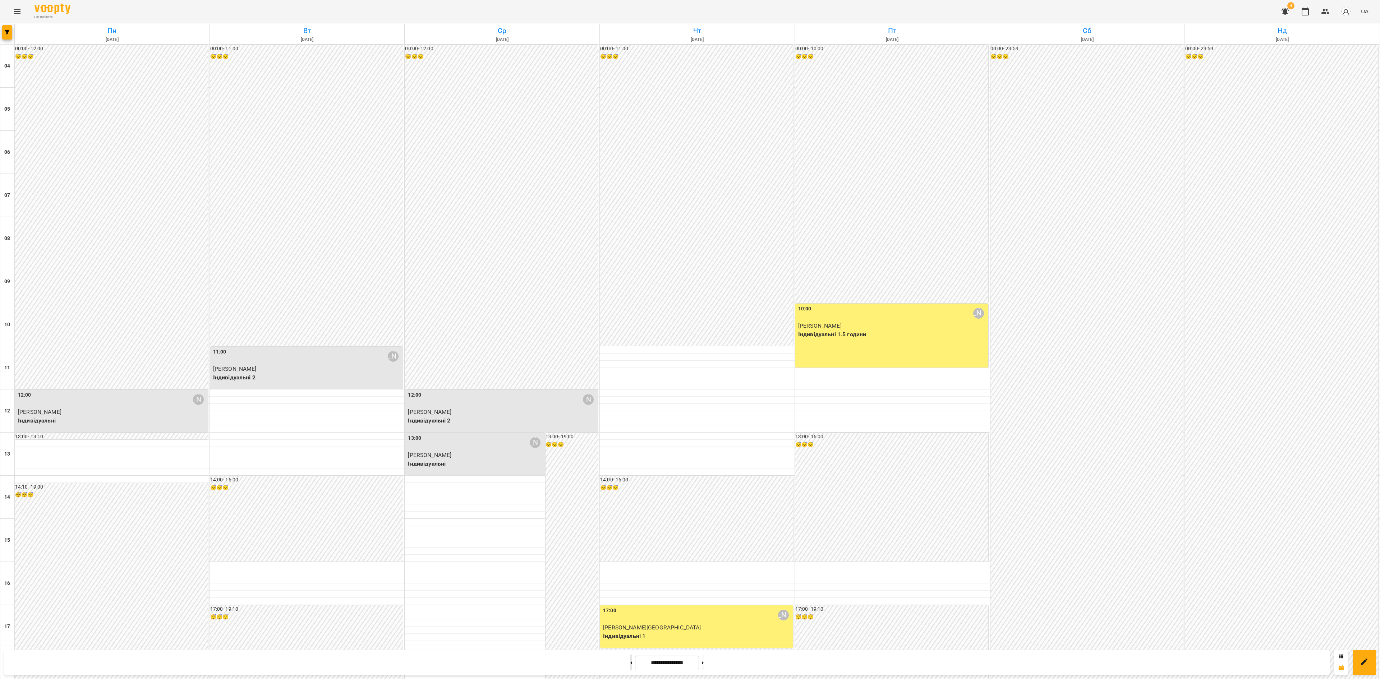
click at [630, 662] on button at bounding box center [631, 663] width 2 height 16
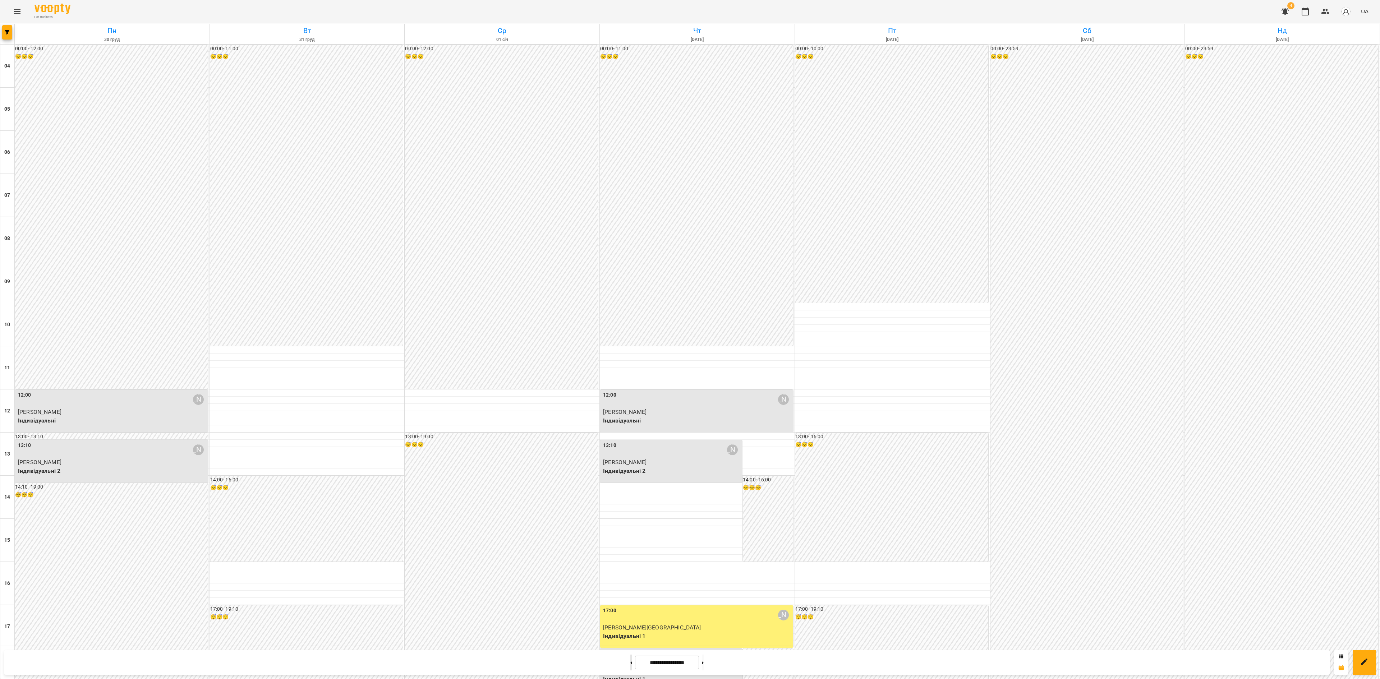
click at [630, 662] on button at bounding box center [631, 663] width 2 height 16
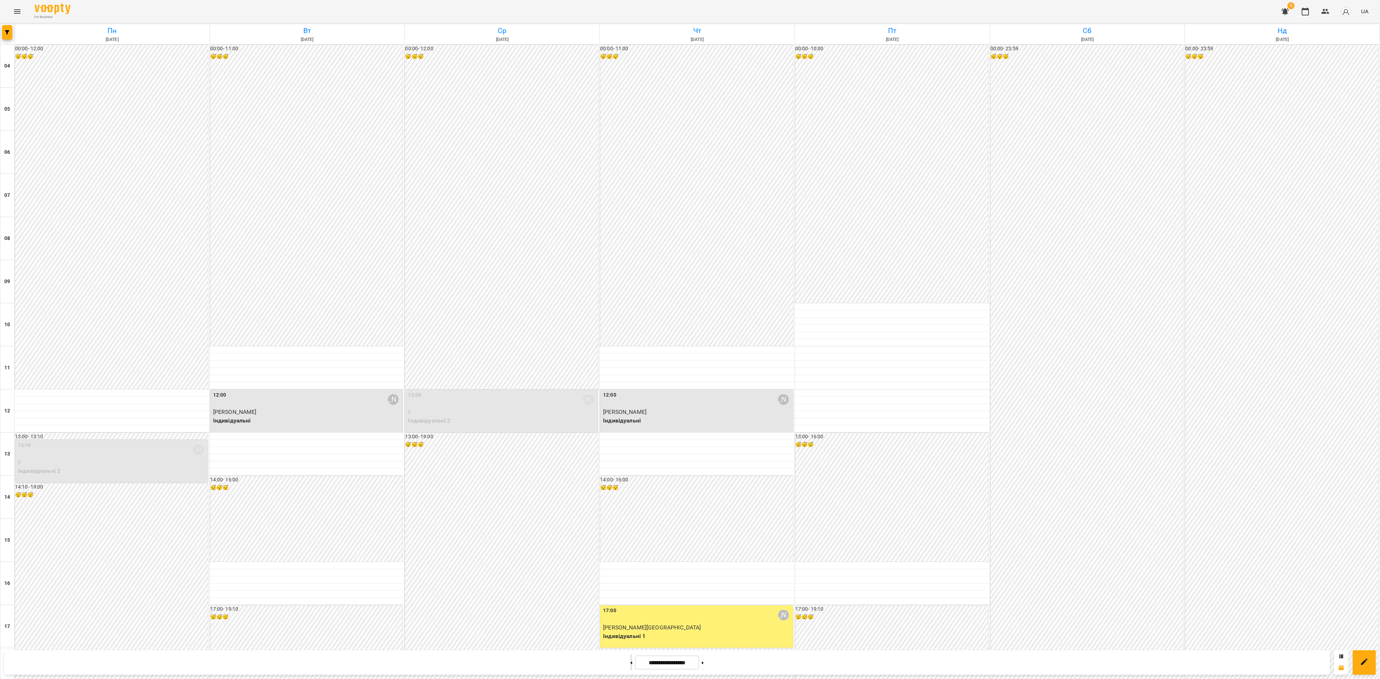
click at [630, 662] on button at bounding box center [631, 663] width 2 height 16
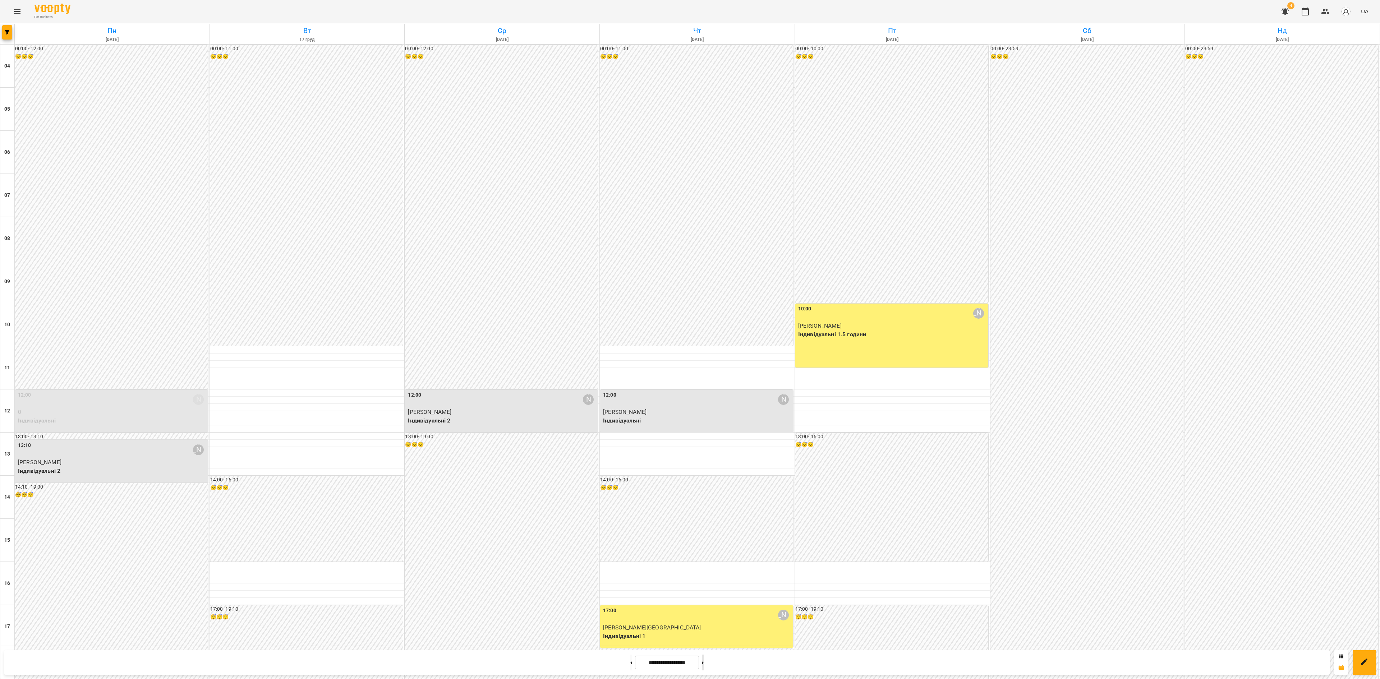
click at [704, 665] on button at bounding box center [703, 663] width 2 height 16
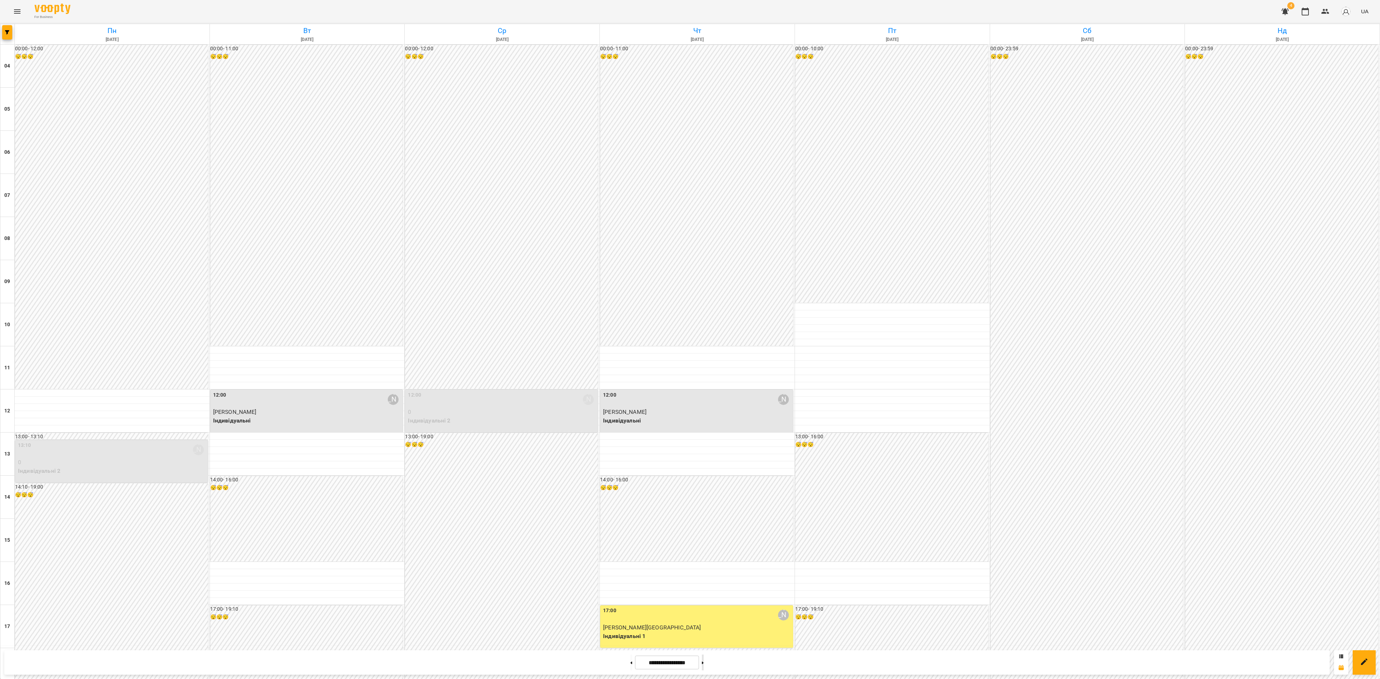
click at [704, 665] on button at bounding box center [703, 663] width 2 height 16
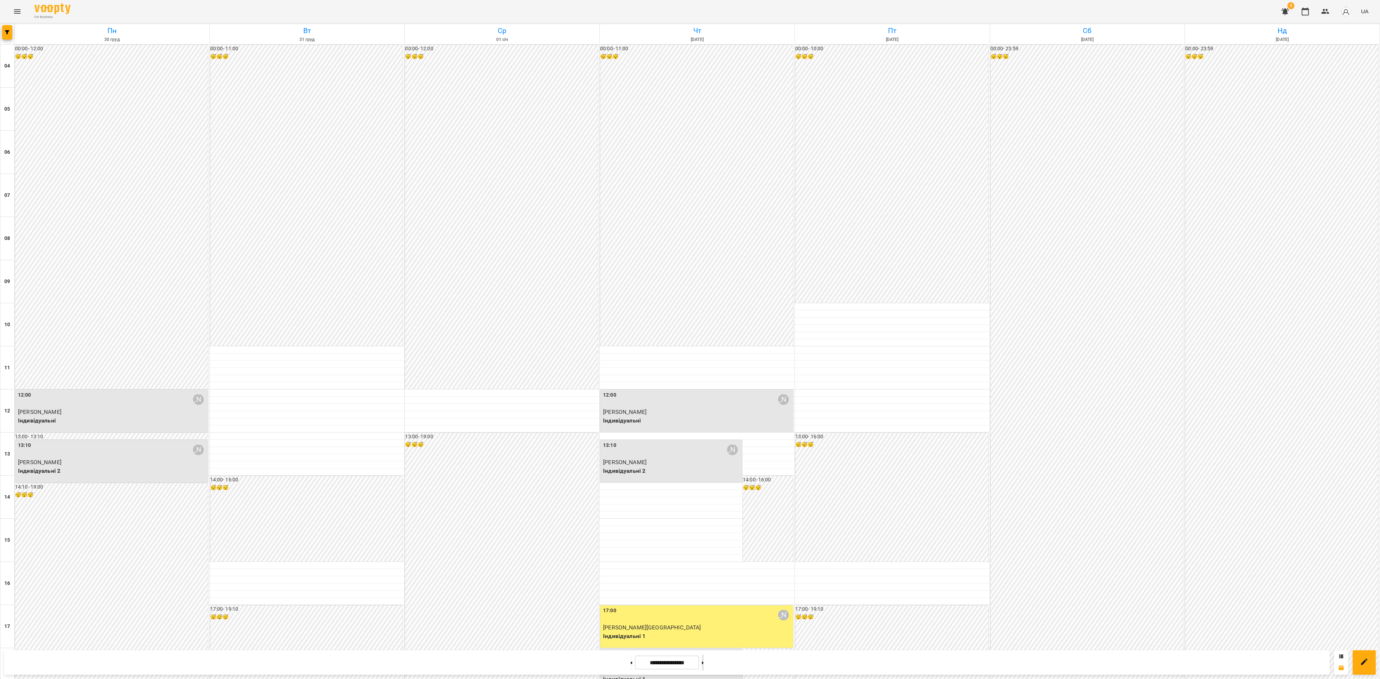
click at [704, 665] on button at bounding box center [703, 663] width 2 height 16
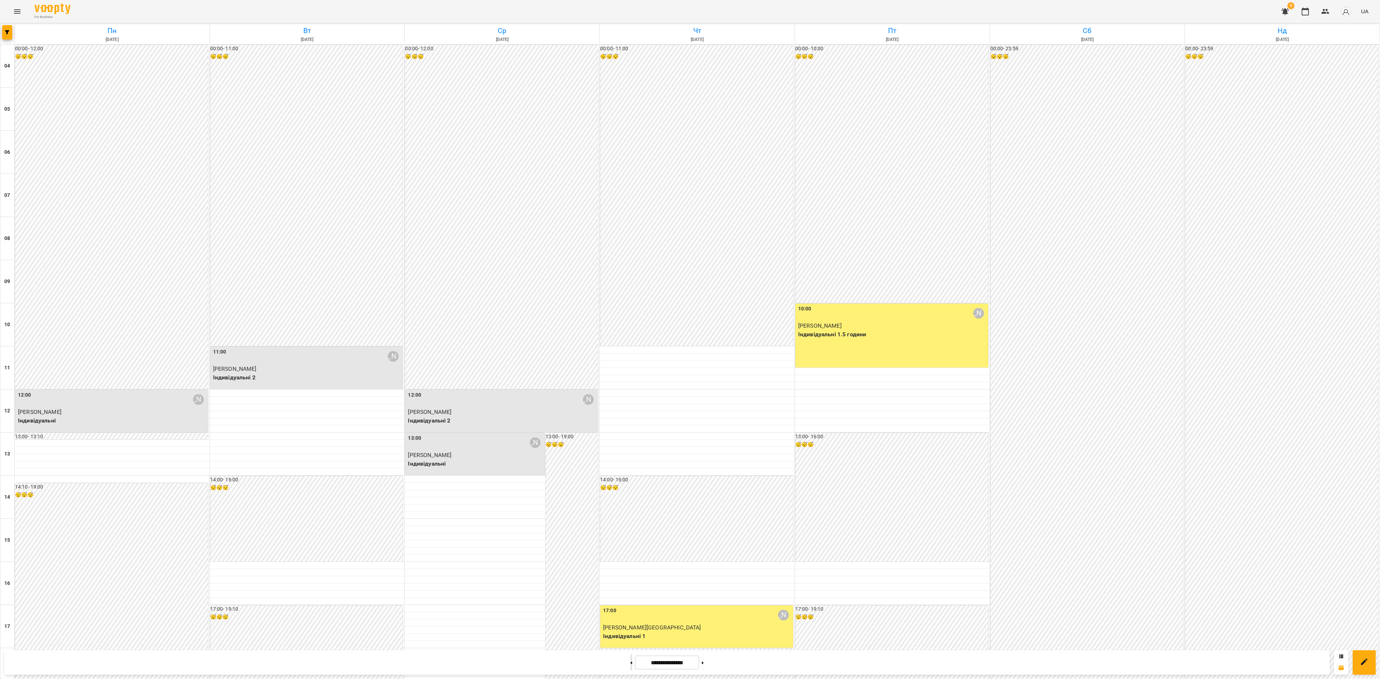
click at [630, 662] on icon at bounding box center [631, 663] width 2 height 3
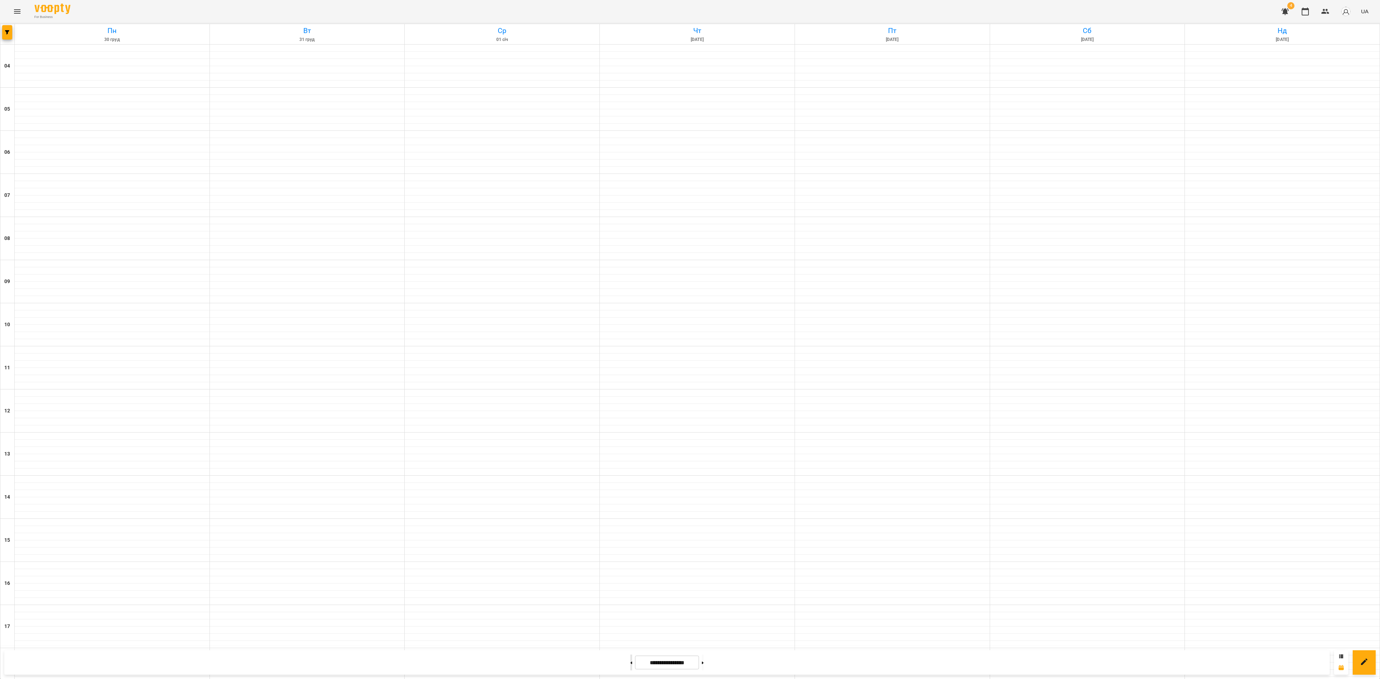
click at [630, 662] on icon at bounding box center [631, 663] width 2 height 3
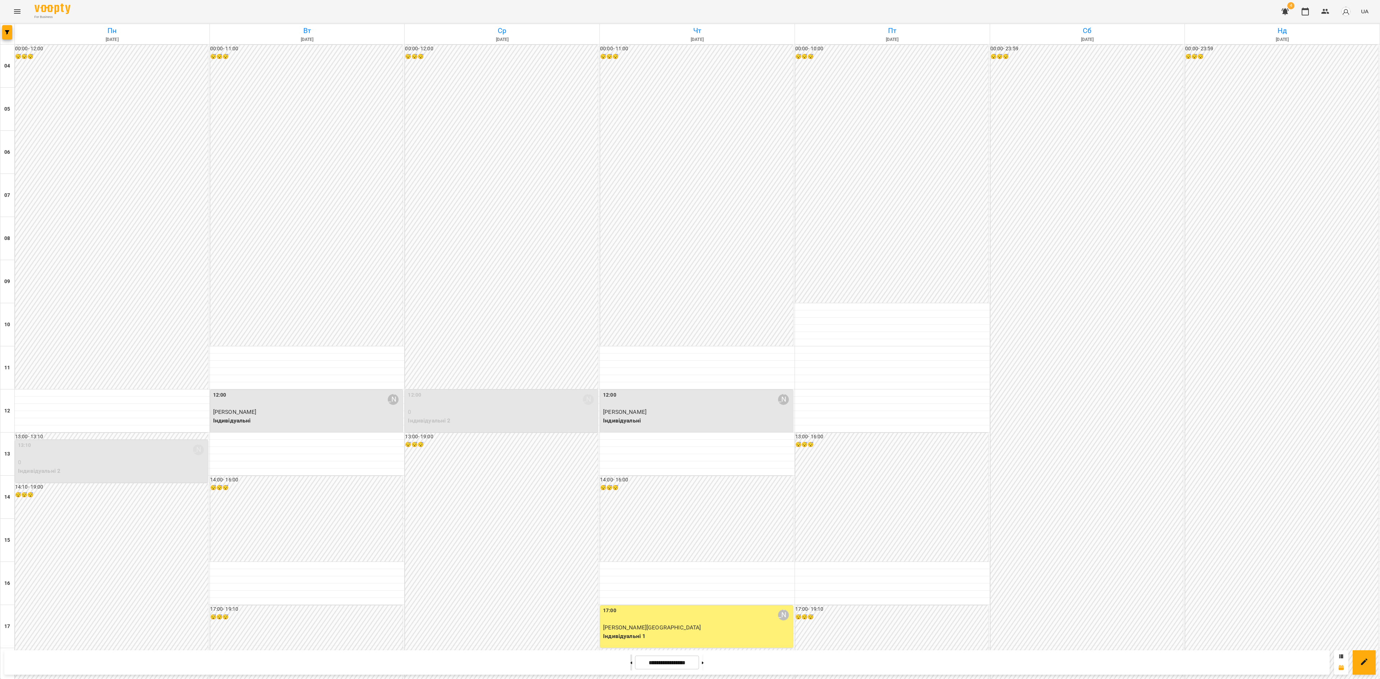
click at [630, 662] on icon at bounding box center [631, 663] width 2 height 3
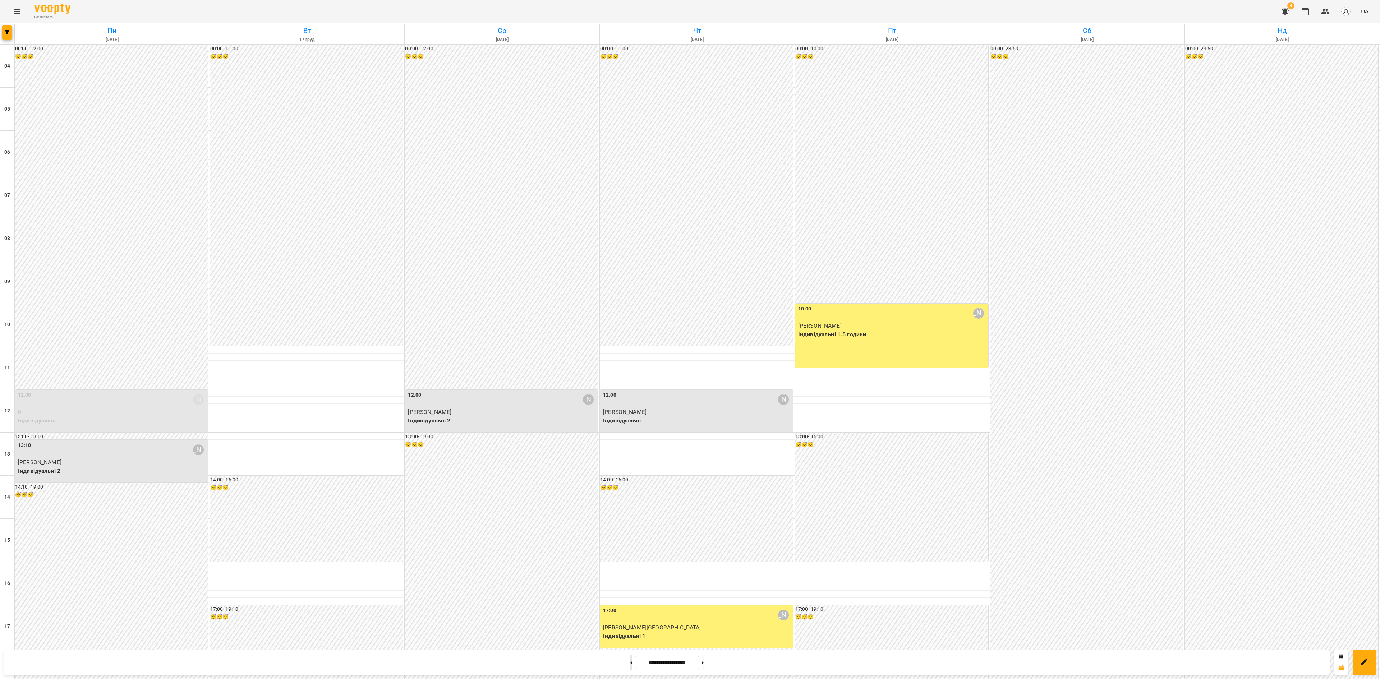
click at [630, 662] on icon at bounding box center [631, 663] width 2 height 3
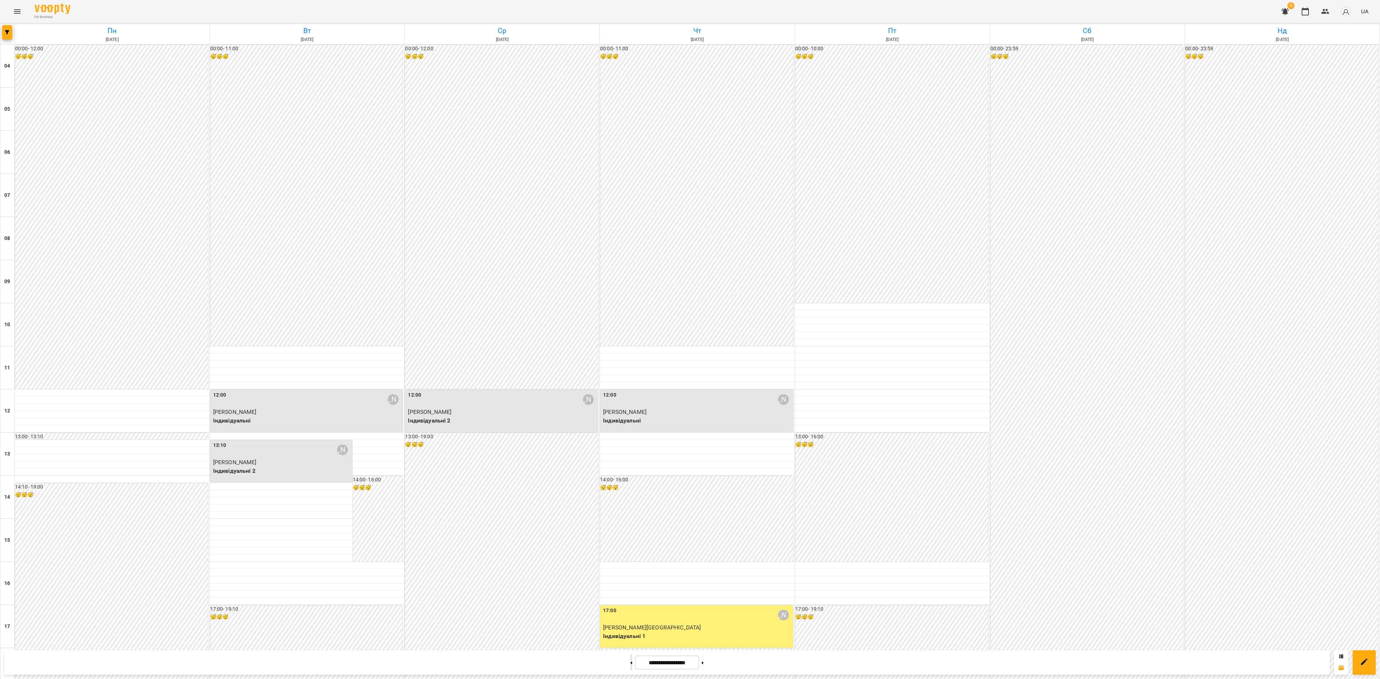
click at [630, 662] on icon at bounding box center [631, 663] width 2 height 3
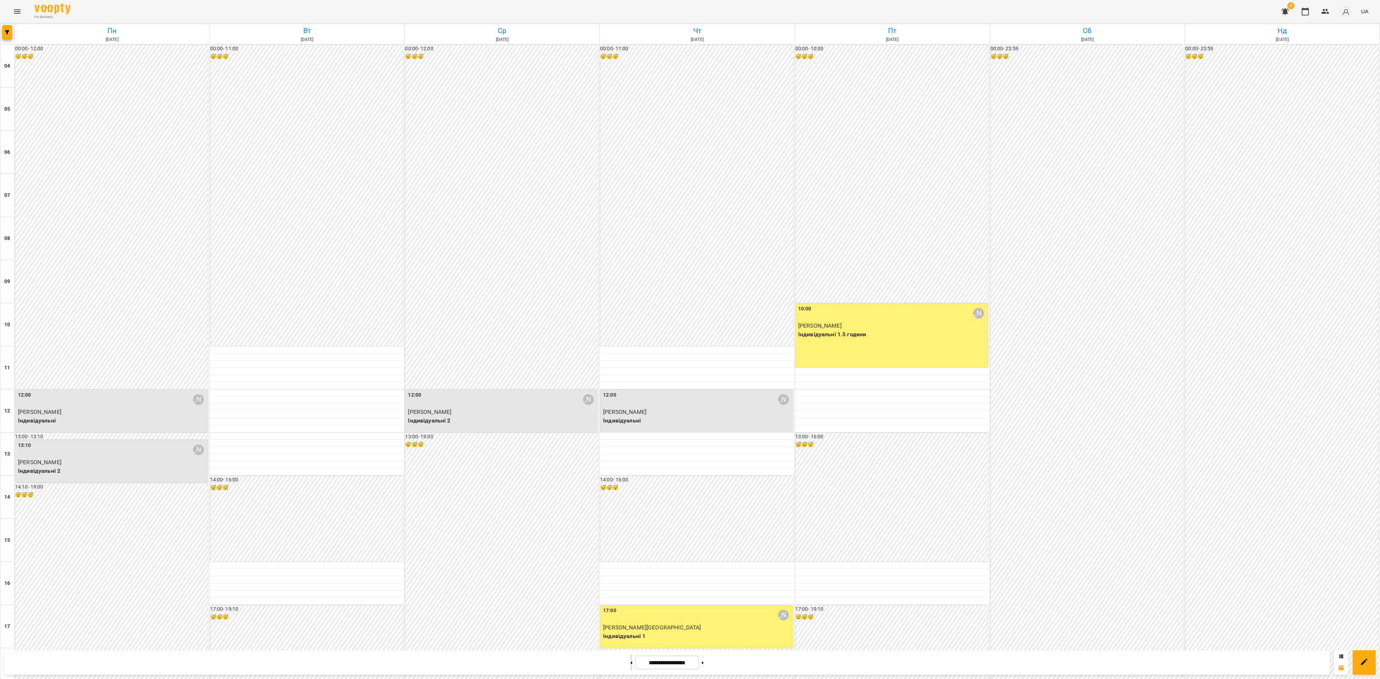
click at [630, 660] on button at bounding box center [631, 663] width 2 height 16
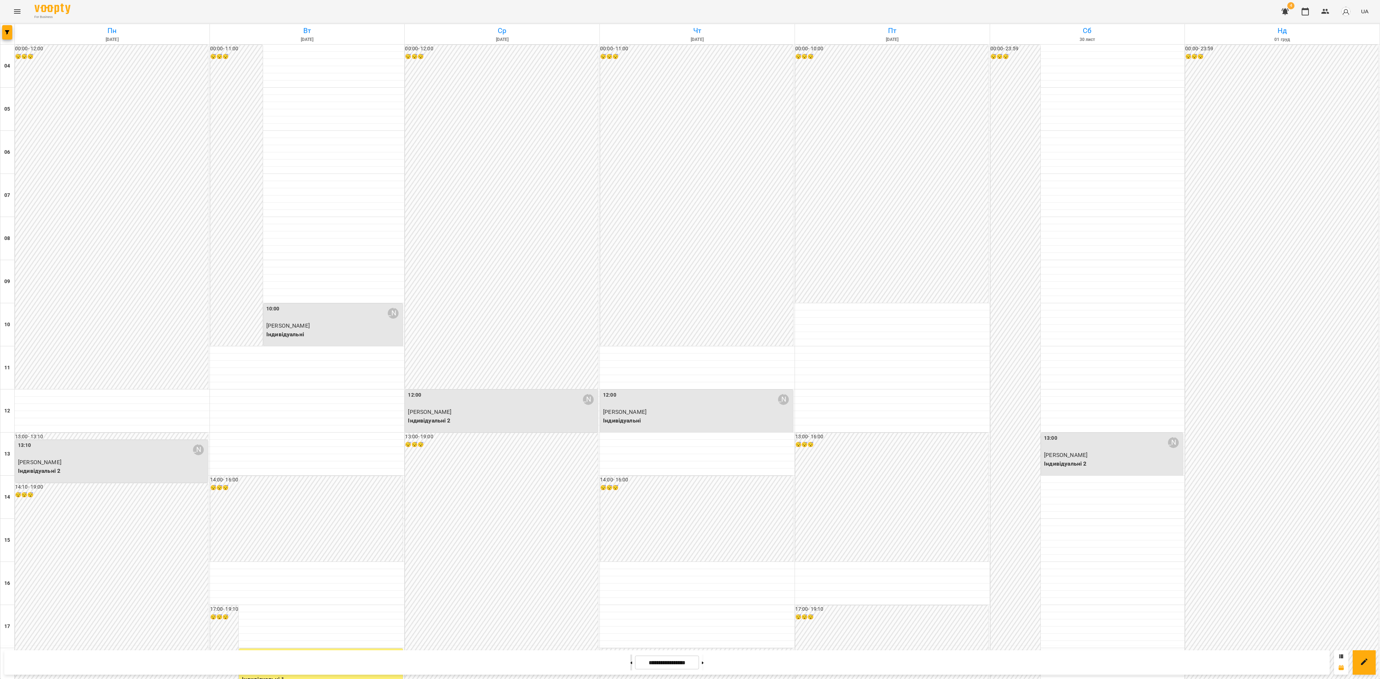
click at [630, 660] on button at bounding box center [631, 663] width 2 height 16
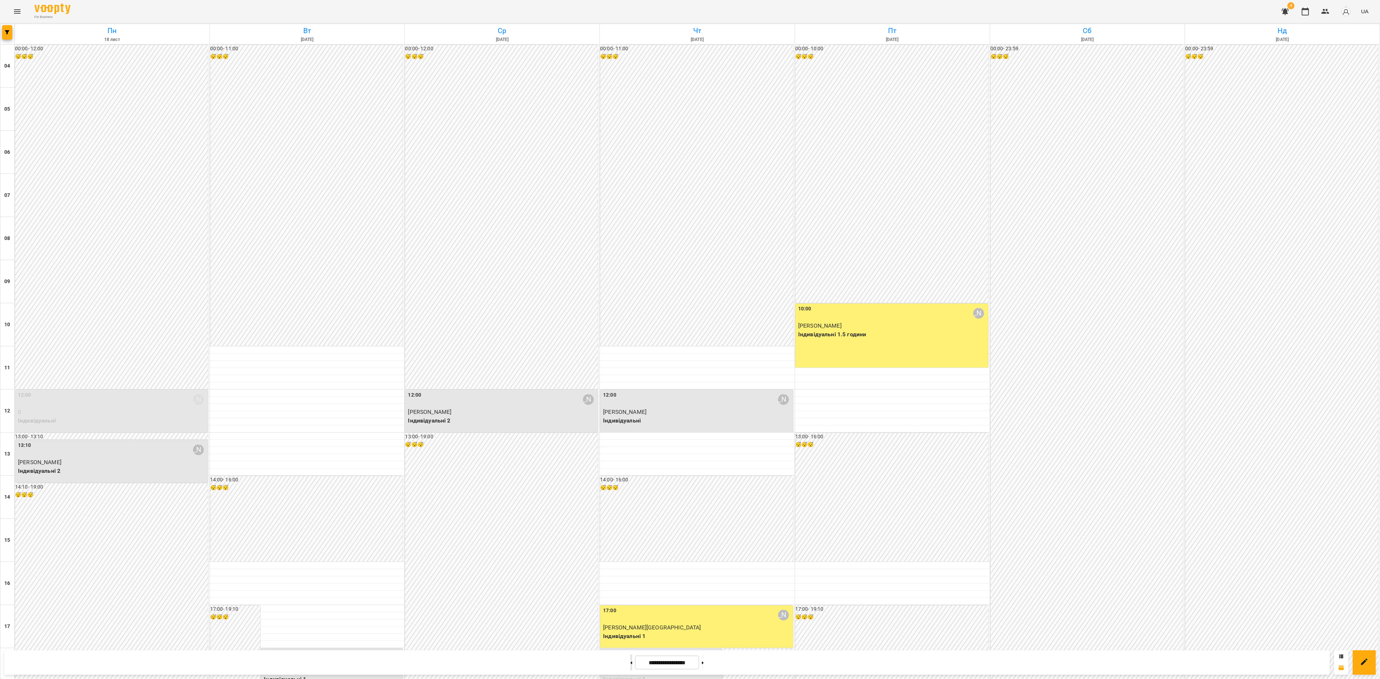
click at [630, 660] on button at bounding box center [631, 663] width 2 height 16
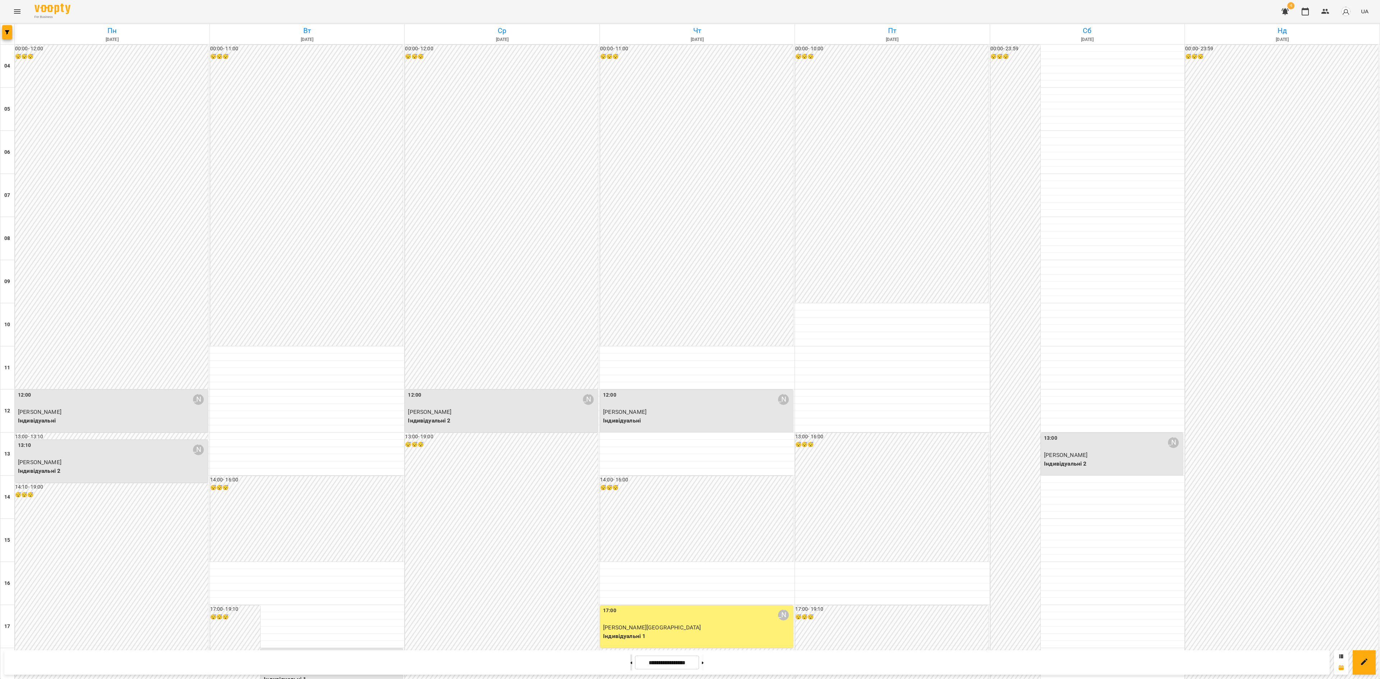
click at [630, 660] on button at bounding box center [631, 663] width 2 height 16
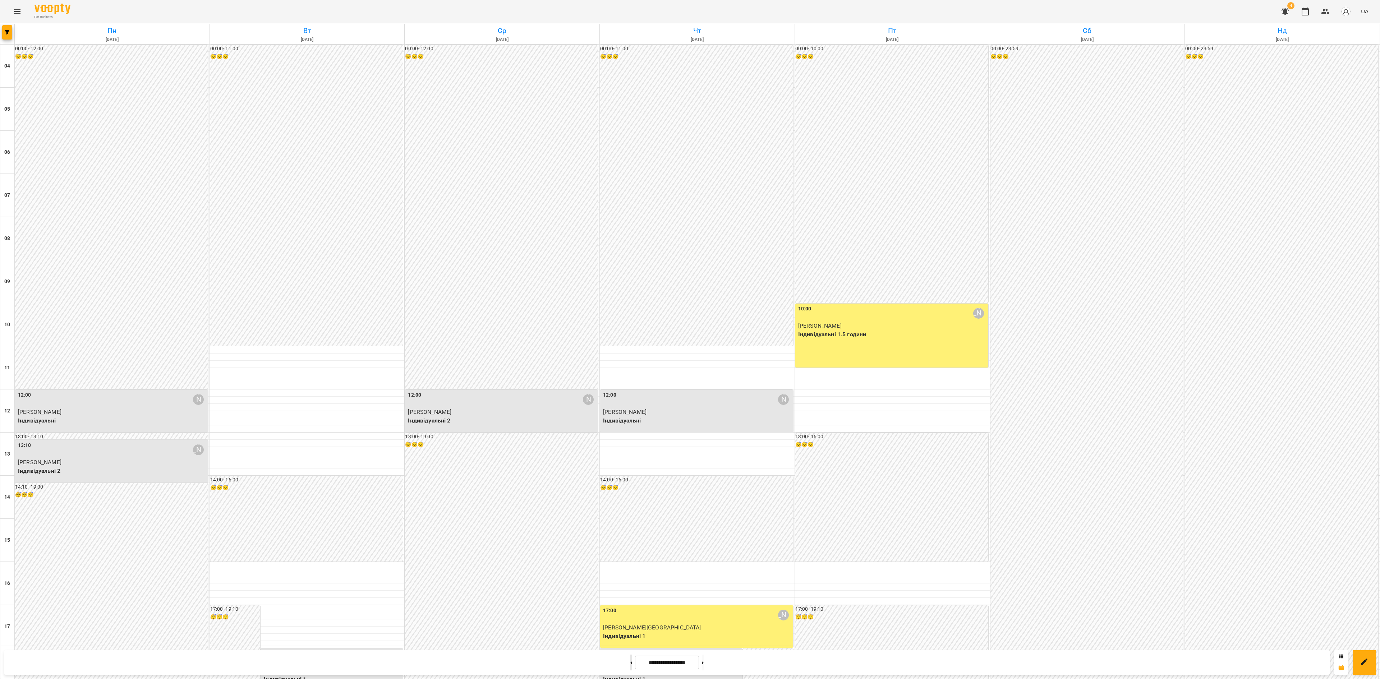
click at [630, 660] on button at bounding box center [631, 663] width 2 height 16
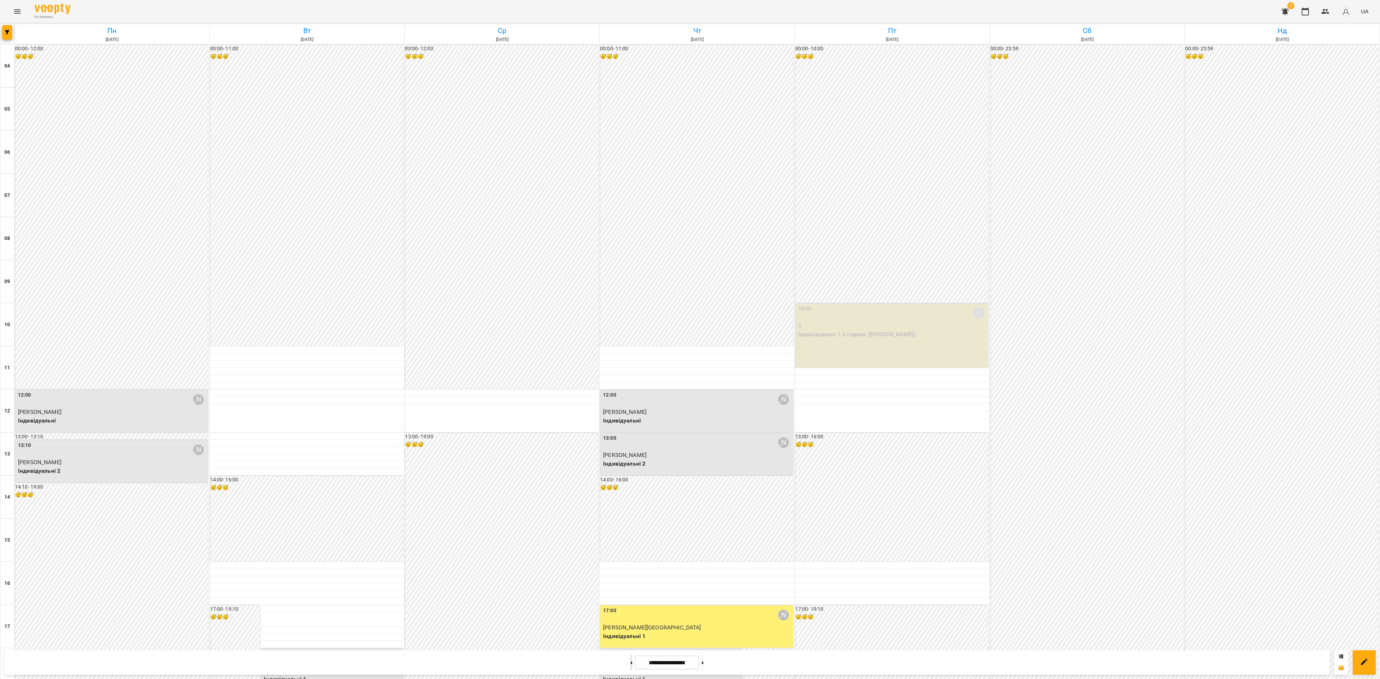
click at [630, 660] on button at bounding box center [631, 663] width 2 height 16
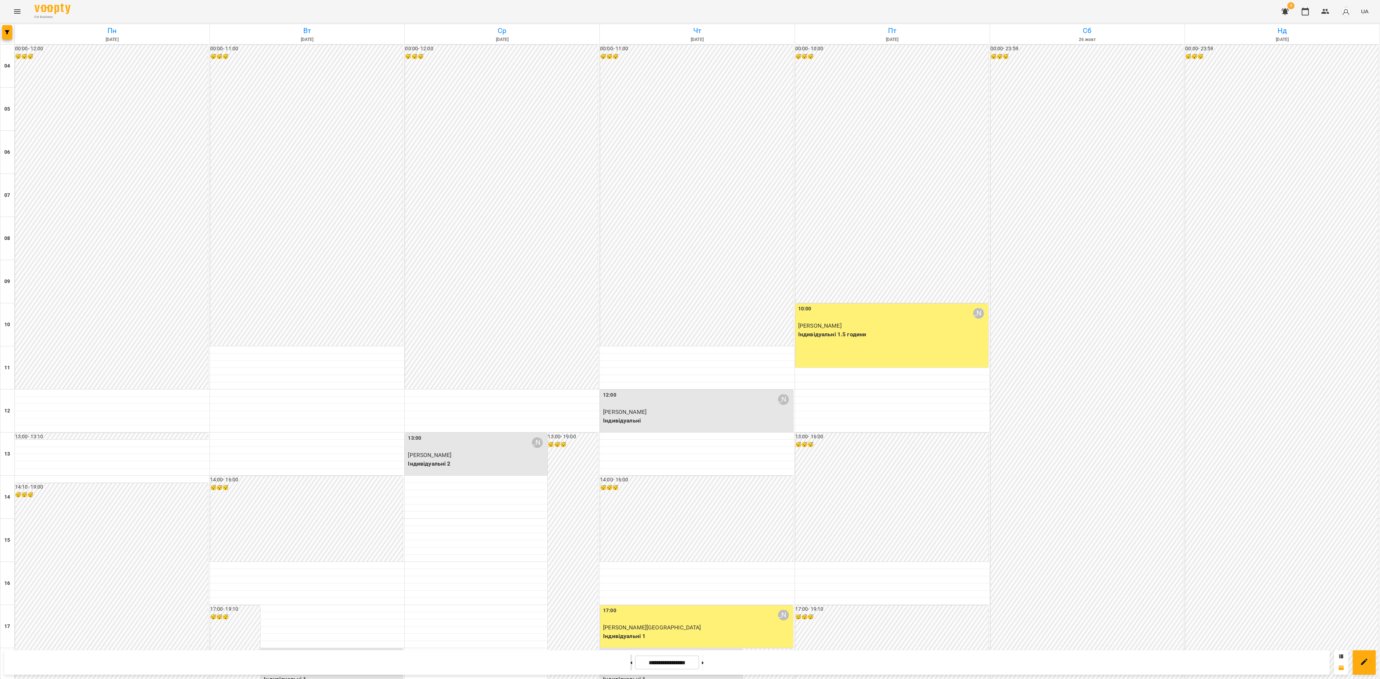
click at [630, 660] on button at bounding box center [631, 663] width 2 height 16
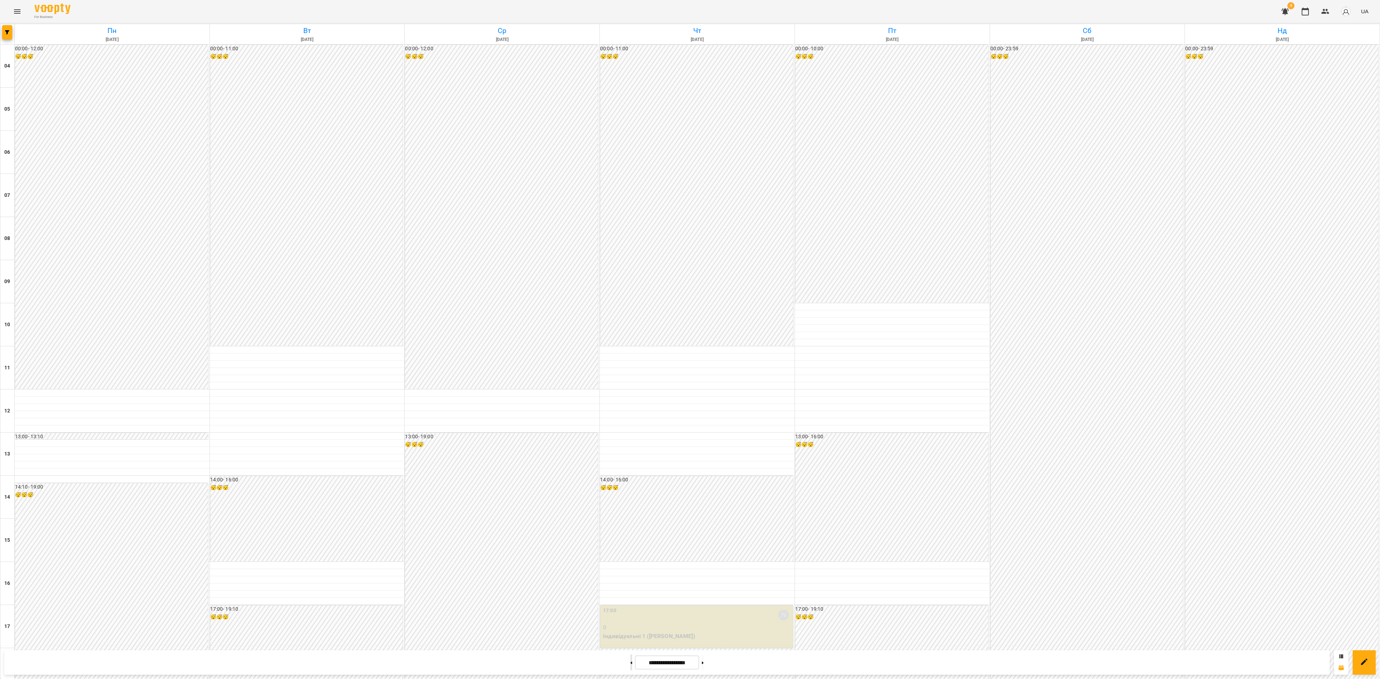
click at [630, 660] on button at bounding box center [631, 663] width 2 height 16
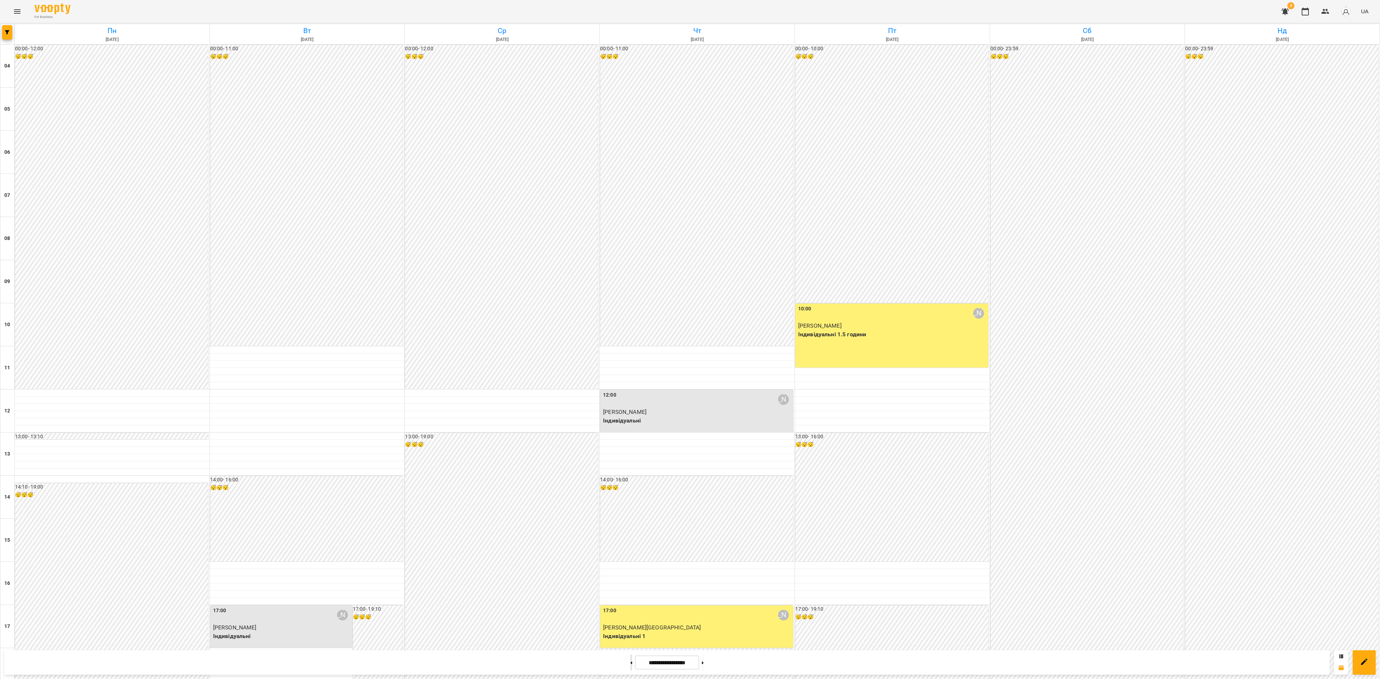
click at [630, 660] on button at bounding box center [631, 663] width 2 height 16
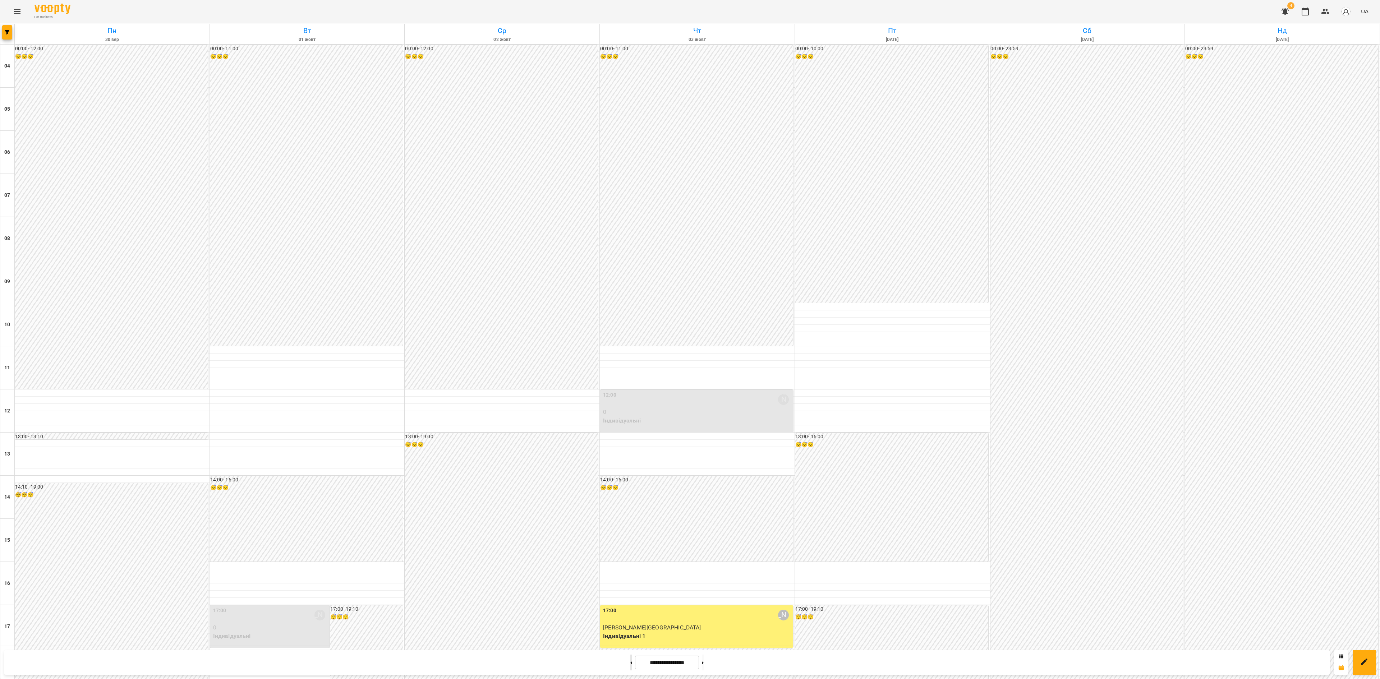
click at [630, 660] on button at bounding box center [631, 663] width 2 height 16
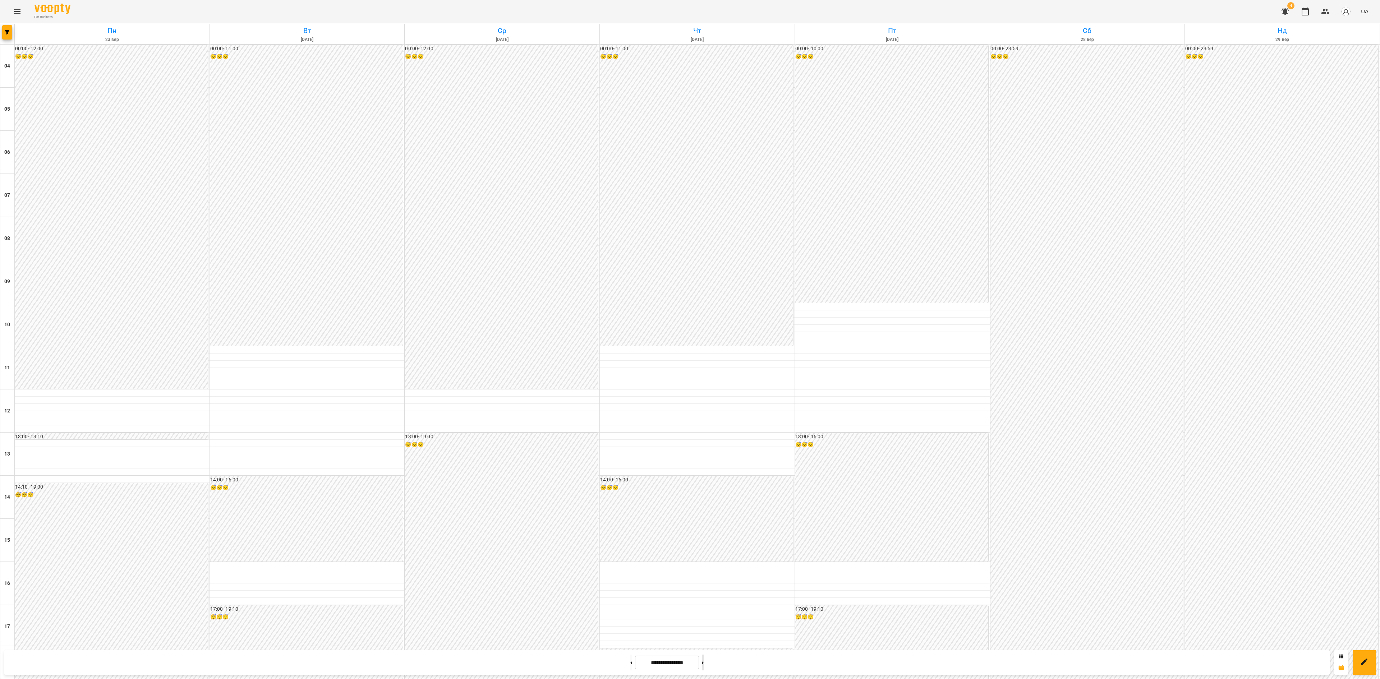
click at [704, 663] on button at bounding box center [703, 663] width 2 height 16
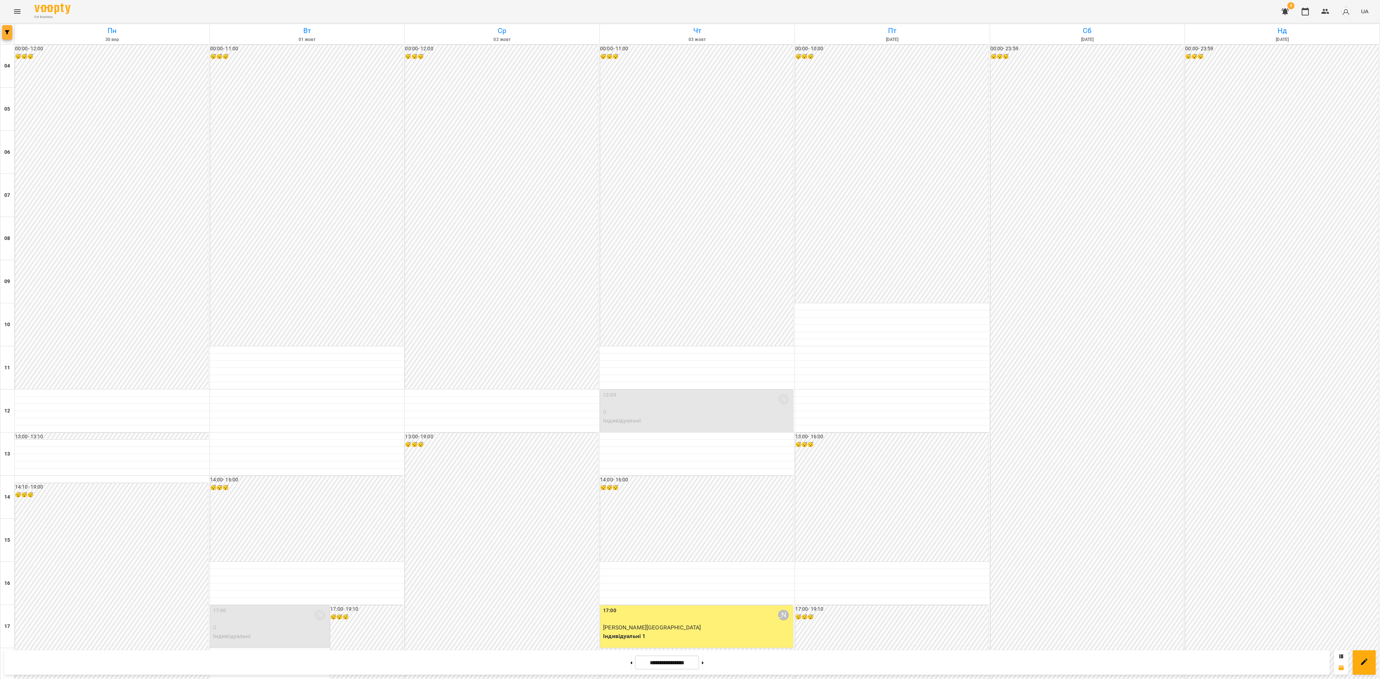
click at [8, 37] on button "button" at bounding box center [7, 32] width 10 height 14
click at [67, 229] on p "Викладач : [PERSON_NAME]" at bounding box center [58, 227] width 77 height 9
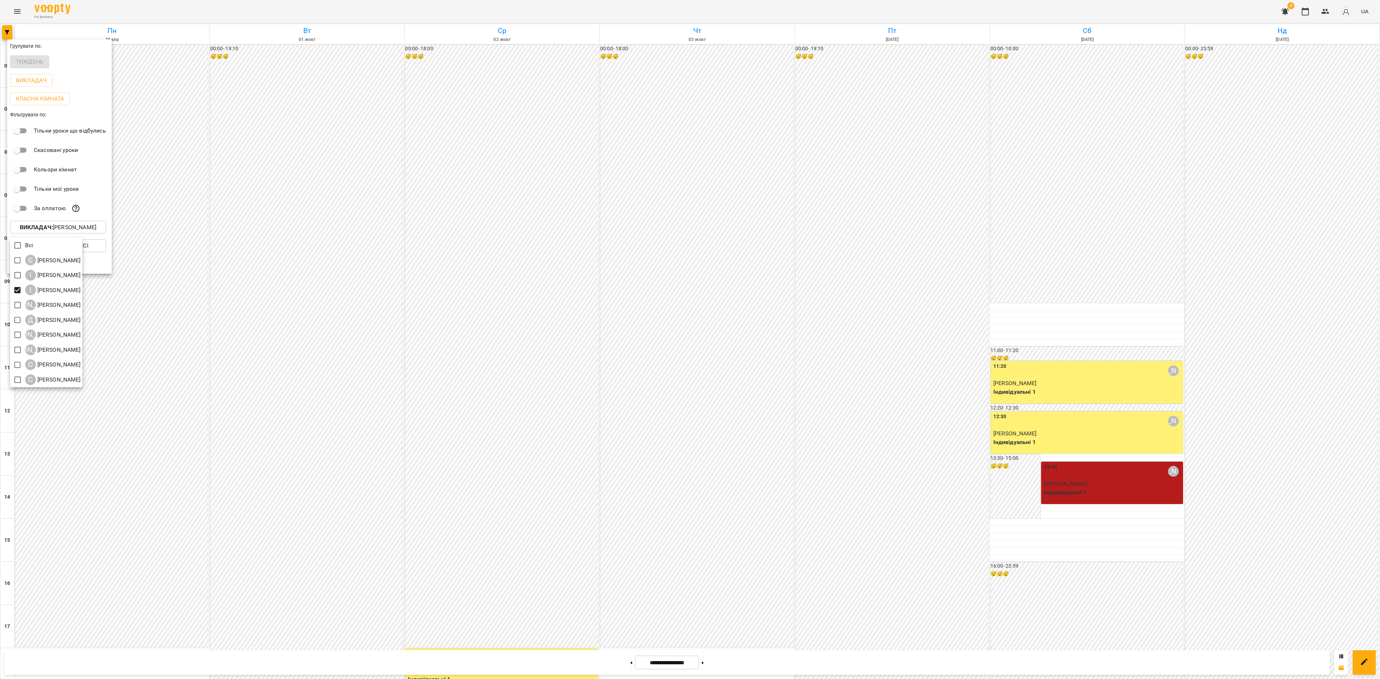
click at [663, 367] on div at bounding box center [690, 339] width 1380 height 679
click at [663, 367] on div "Всі Є [PERSON_NAME] І [PERSON_NAME] І [PERSON_NAME] А [PERSON_NAME] Д [PERSON_N…" at bounding box center [690, 339] width 1380 height 679
click at [823, 618] on div at bounding box center [690, 339] width 1380 height 679
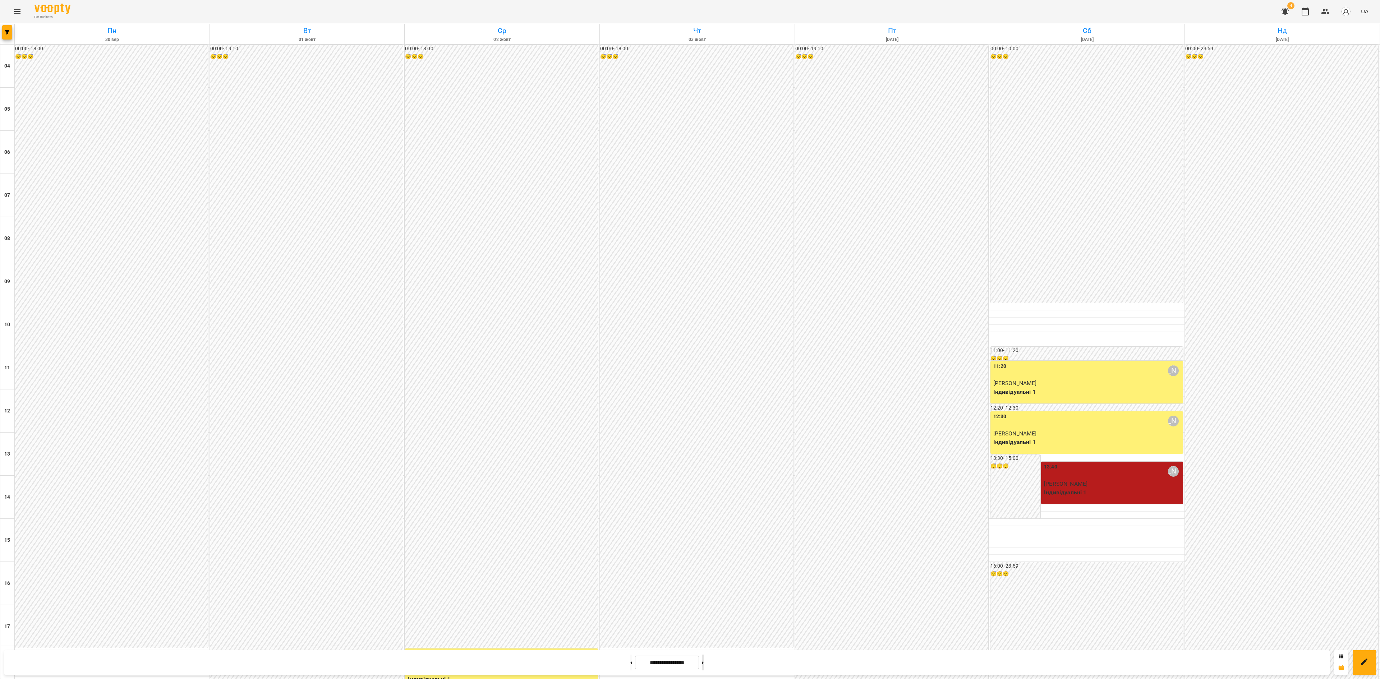
click at [704, 665] on button at bounding box center [703, 663] width 2 height 16
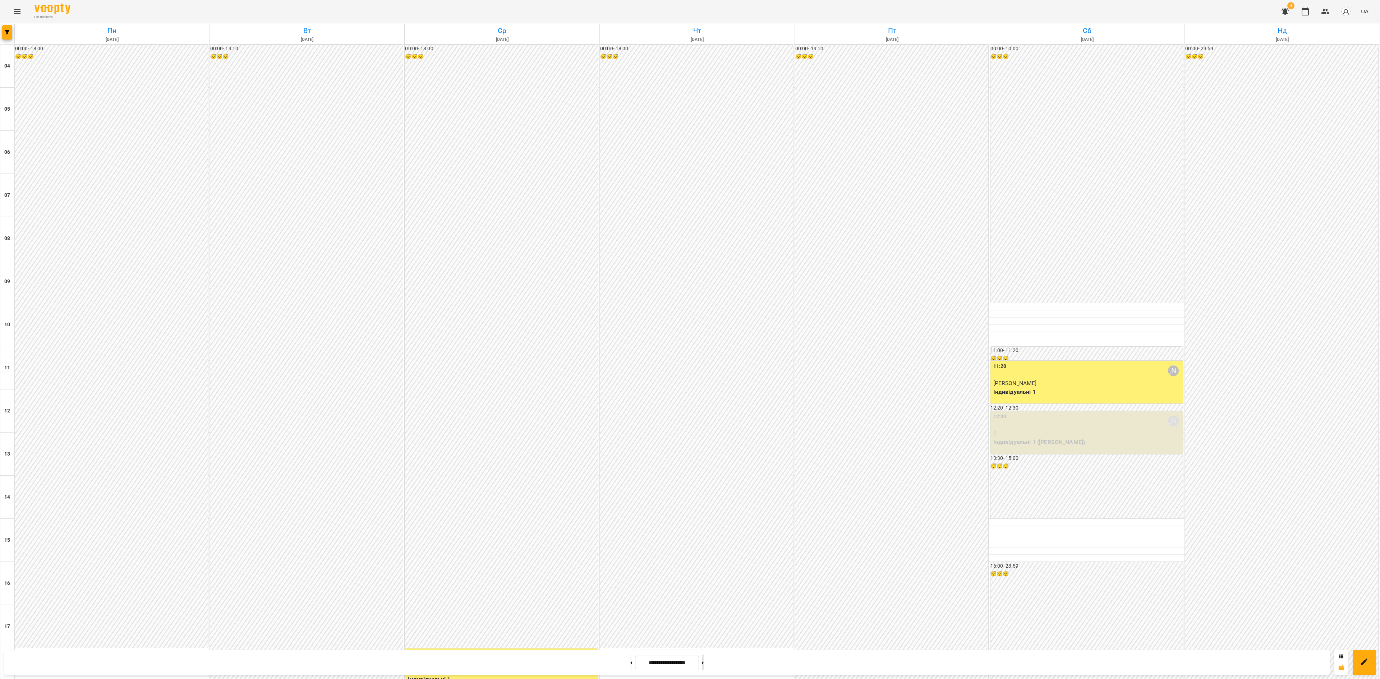
click at [704, 664] on button at bounding box center [703, 663] width 2 height 16
click at [704, 663] on button at bounding box center [703, 663] width 2 height 16
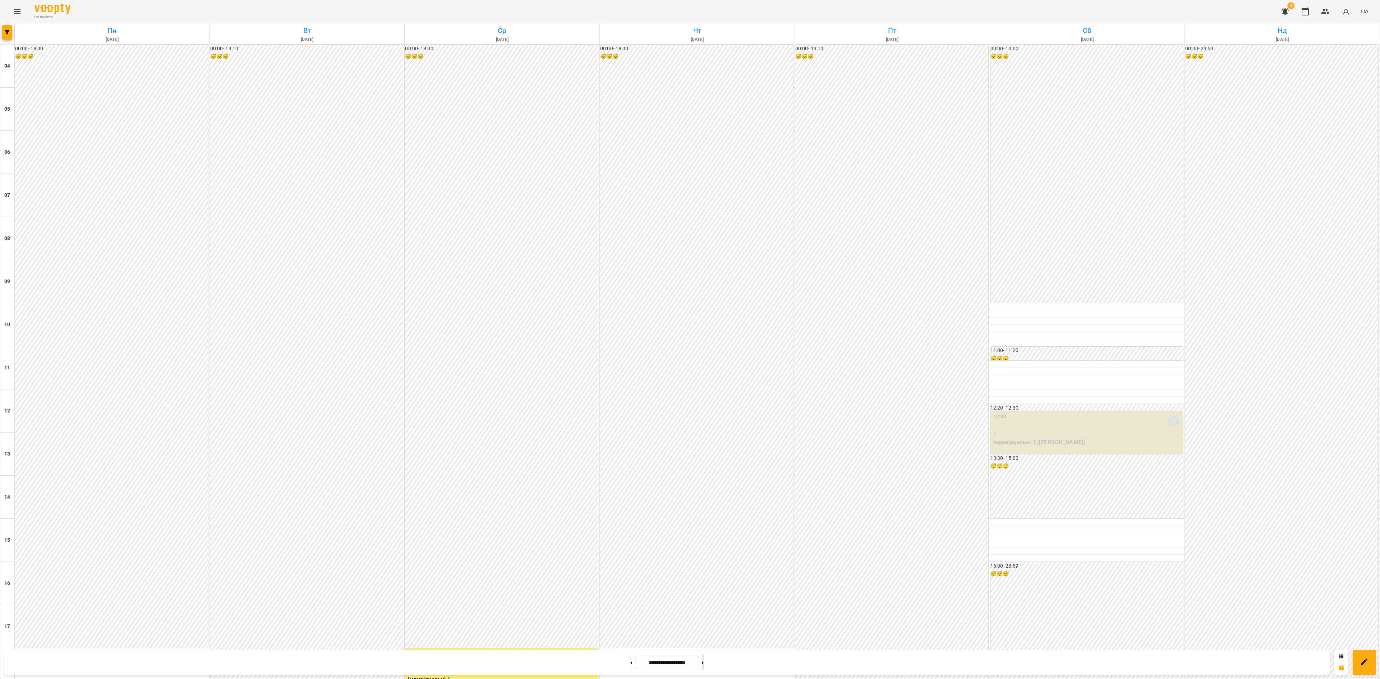
click at [704, 662] on button at bounding box center [703, 663] width 2 height 16
type input "**********"
